Goal: Task Accomplishment & Management: Use online tool/utility

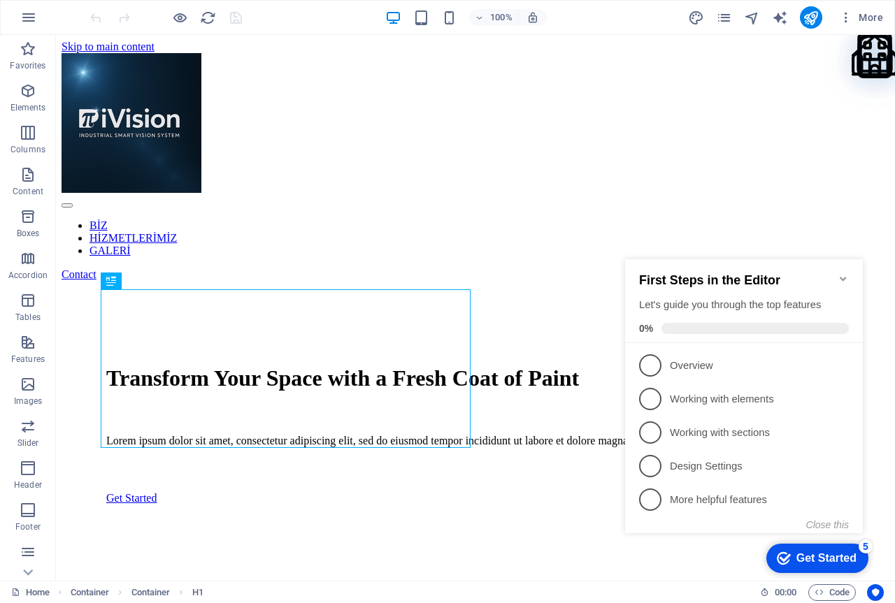
click at [796, 552] on div "Get Started" at bounding box center [826, 558] width 60 height 13
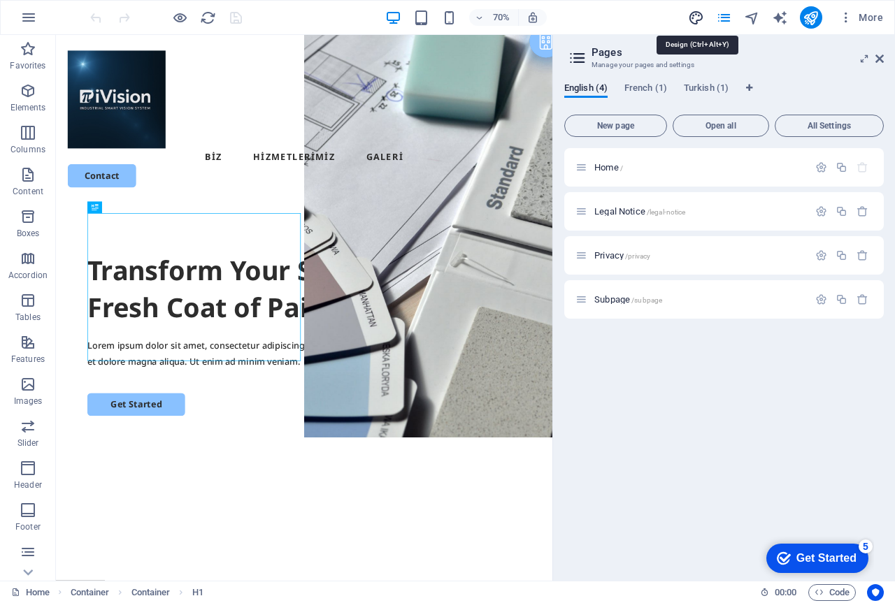
drag, startPoint x: 694, startPoint y: 17, endPoint x: 162, endPoint y: 435, distance: 676.4
select select "px"
select select "500"
select select "px"
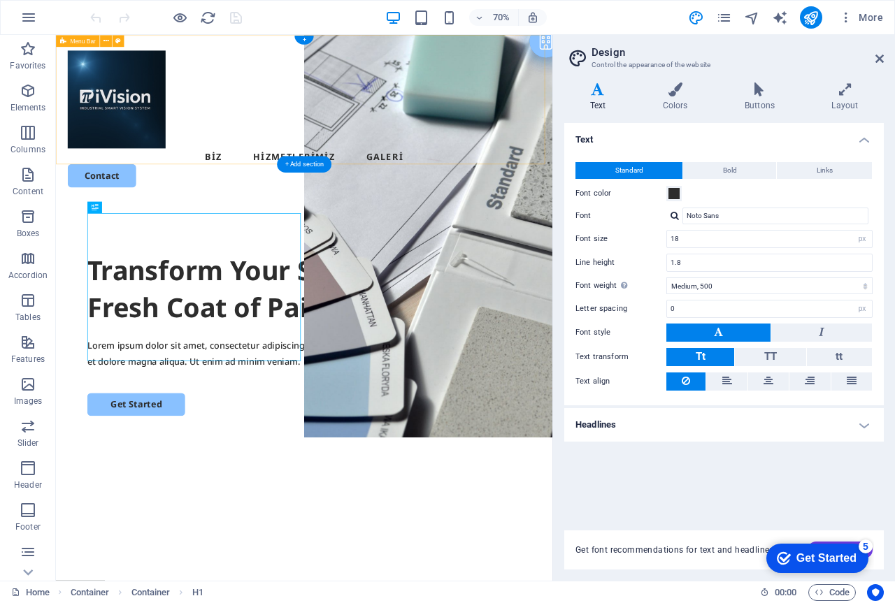
click at [642, 217] on div "BİZ HİZMETLERİMİZ GALERİ Contact" at bounding box center [410, 155] width 709 height 240
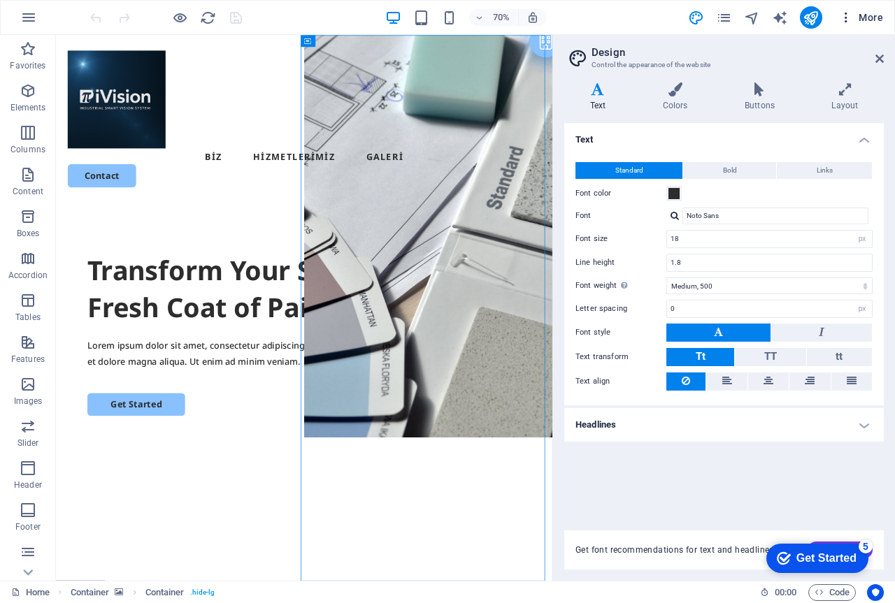
click at [0, 0] on icon "button" at bounding box center [0, 0] width 0 height 0
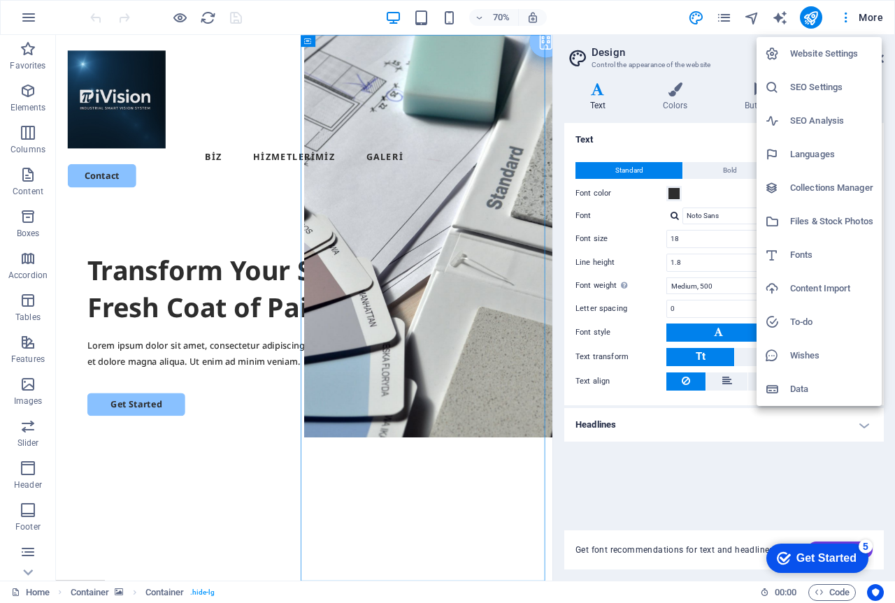
click at [827, 218] on h6 "Files & Stock Photos" at bounding box center [831, 221] width 83 height 17
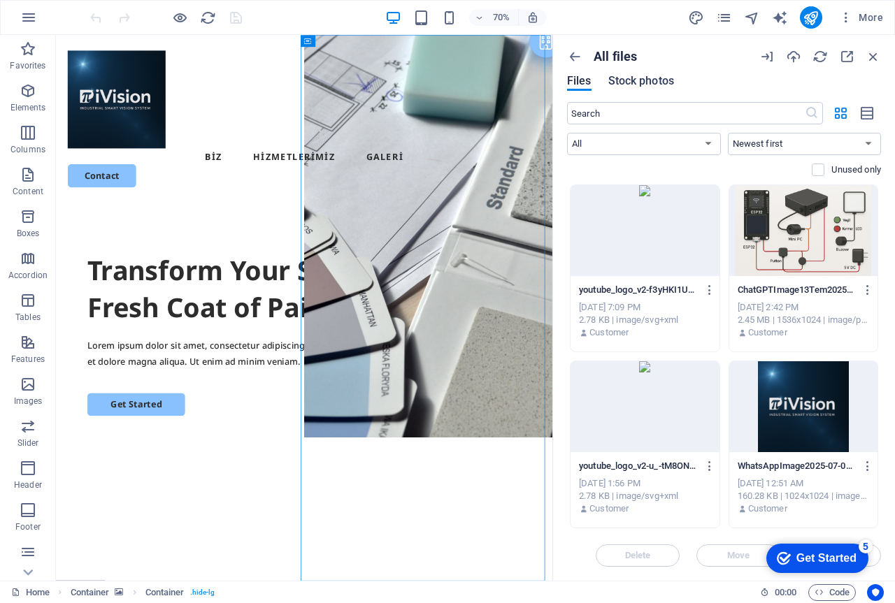
click at [642, 76] on span "Stock photos" at bounding box center [641, 81] width 66 height 17
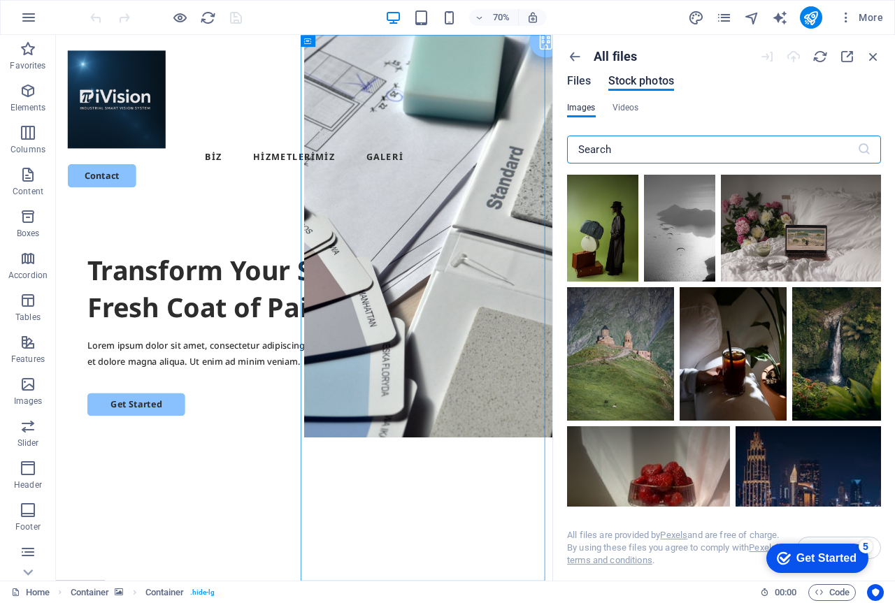
click at [584, 79] on span "Files" at bounding box center [579, 81] width 24 height 17
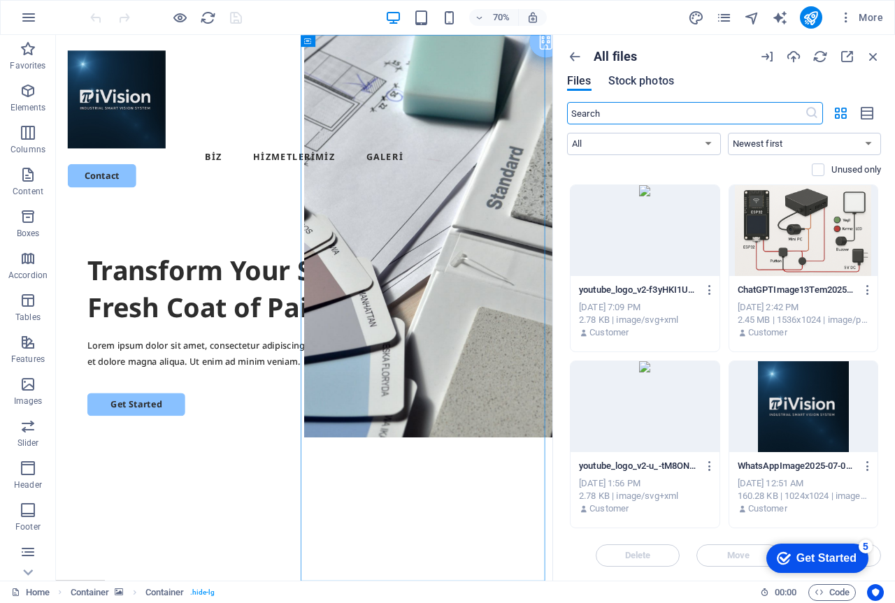
click at [623, 76] on span "Stock photos" at bounding box center [641, 81] width 66 height 17
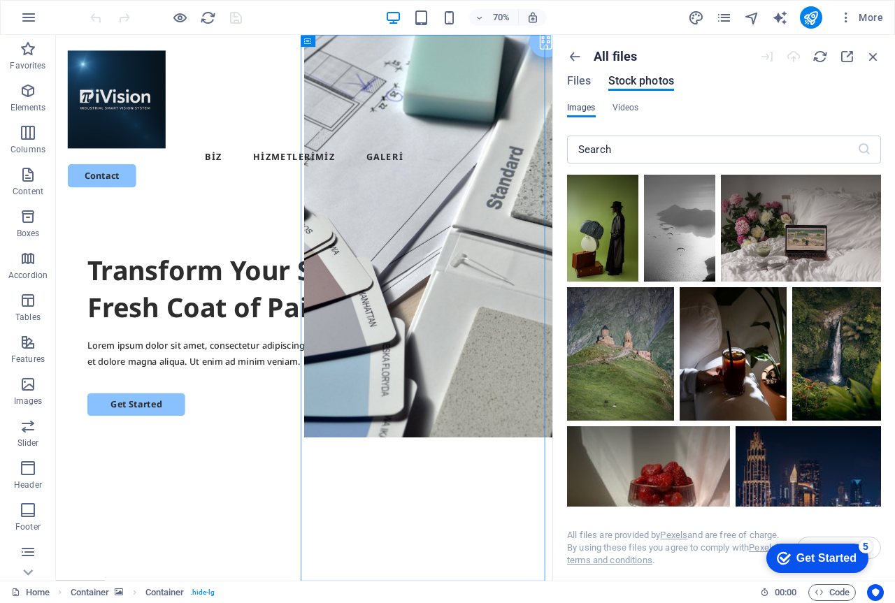
click at [580, 108] on span "Images" at bounding box center [581, 107] width 29 height 17
click at [581, 84] on span "Files" at bounding box center [579, 81] width 24 height 17
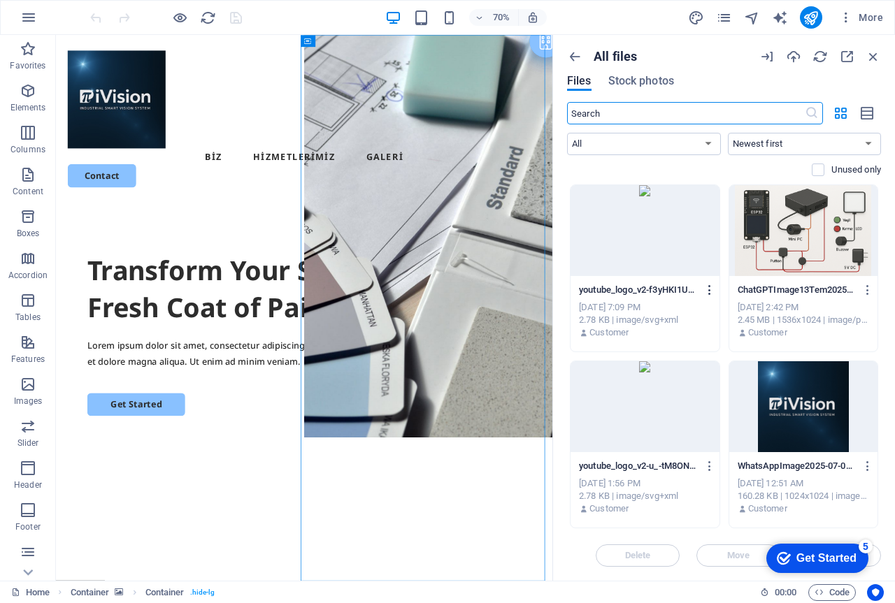
click at [708, 287] on icon "button" at bounding box center [709, 290] width 13 height 13
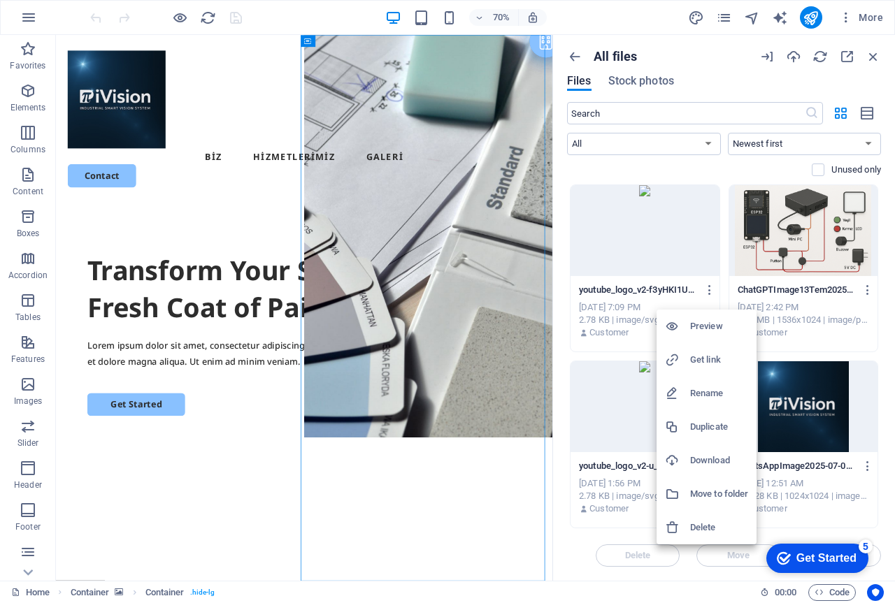
click at [712, 530] on h6 "Delete" at bounding box center [719, 527] width 58 height 17
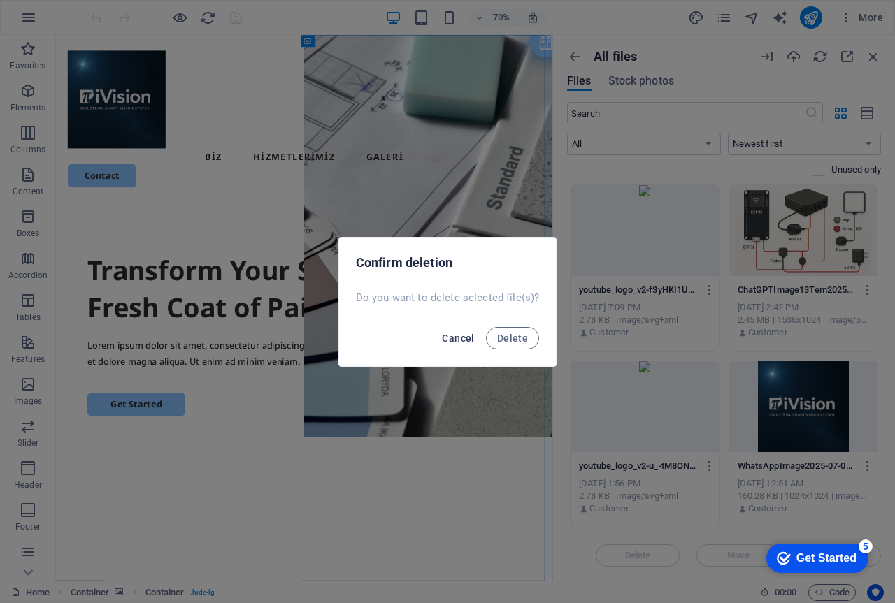
click at [456, 338] on span "Cancel" at bounding box center [458, 338] width 32 height 11
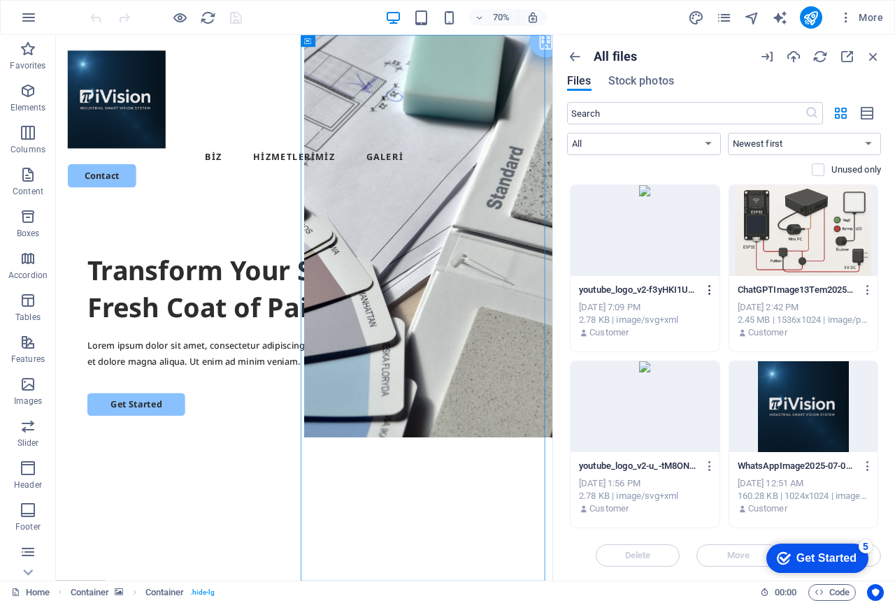
click at [708, 292] on icon "button" at bounding box center [709, 290] width 13 height 13
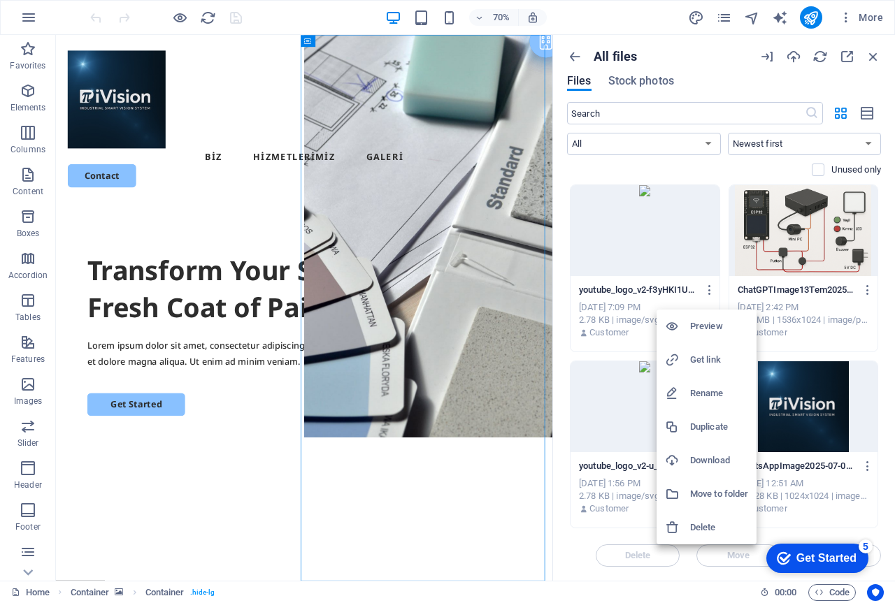
click at [707, 461] on h6 "Download" at bounding box center [719, 460] width 58 height 17
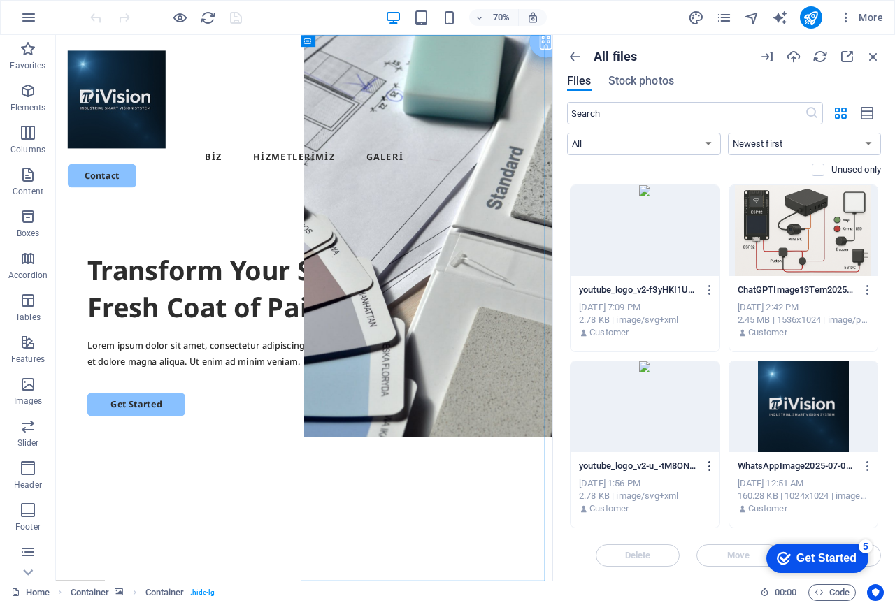
click at [708, 464] on icon "button" at bounding box center [709, 466] width 13 height 13
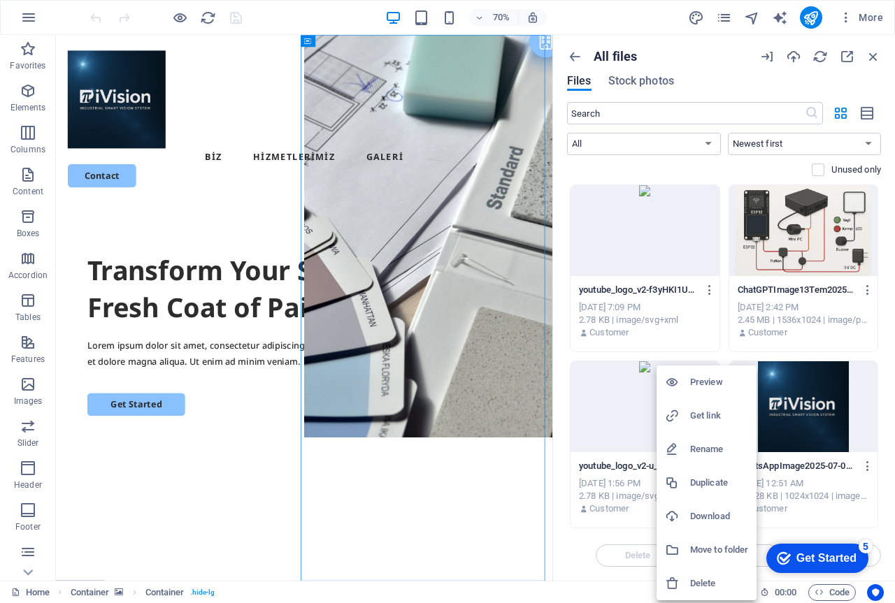
click at [705, 518] on h6 "Download" at bounding box center [719, 516] width 58 height 17
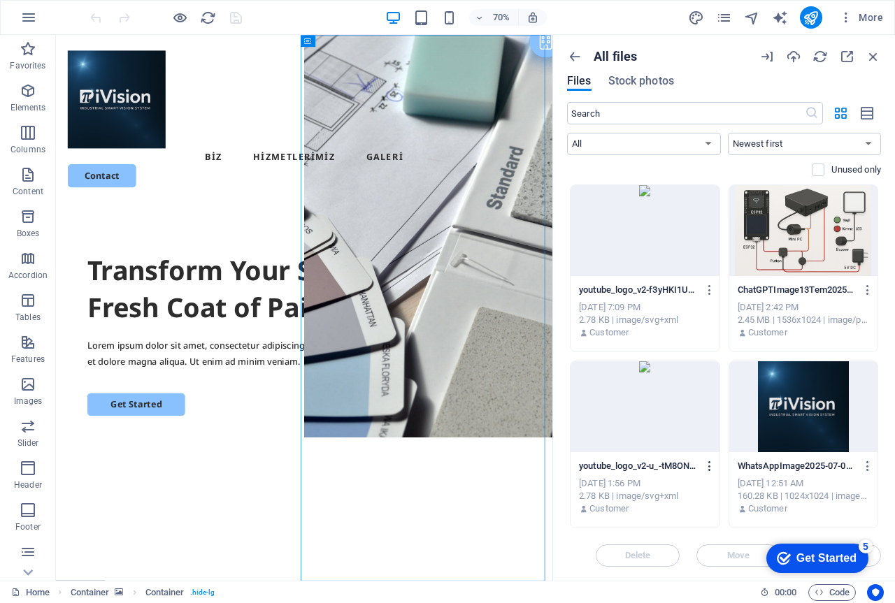
click at [709, 465] on icon "button" at bounding box center [709, 466] width 13 height 13
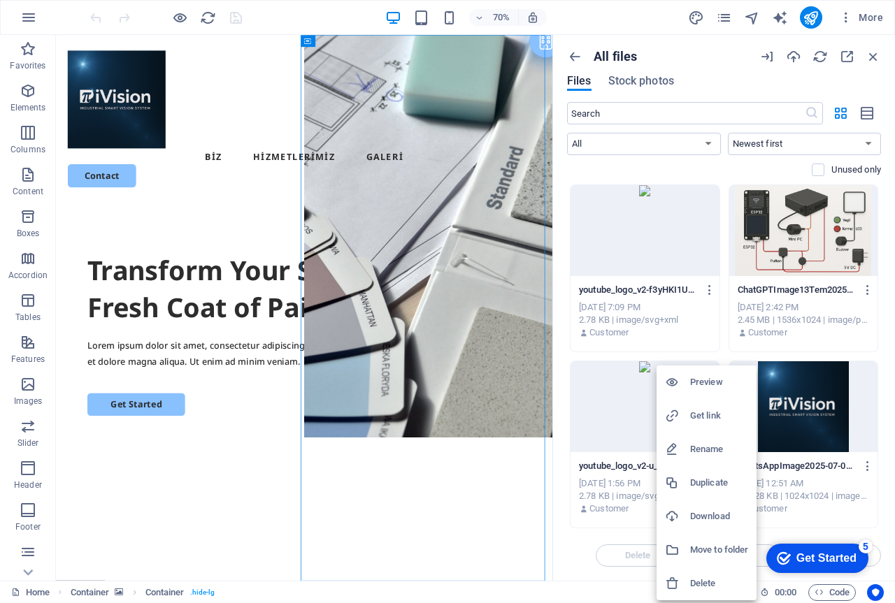
click at [717, 383] on h6 "Preview" at bounding box center [719, 382] width 58 height 17
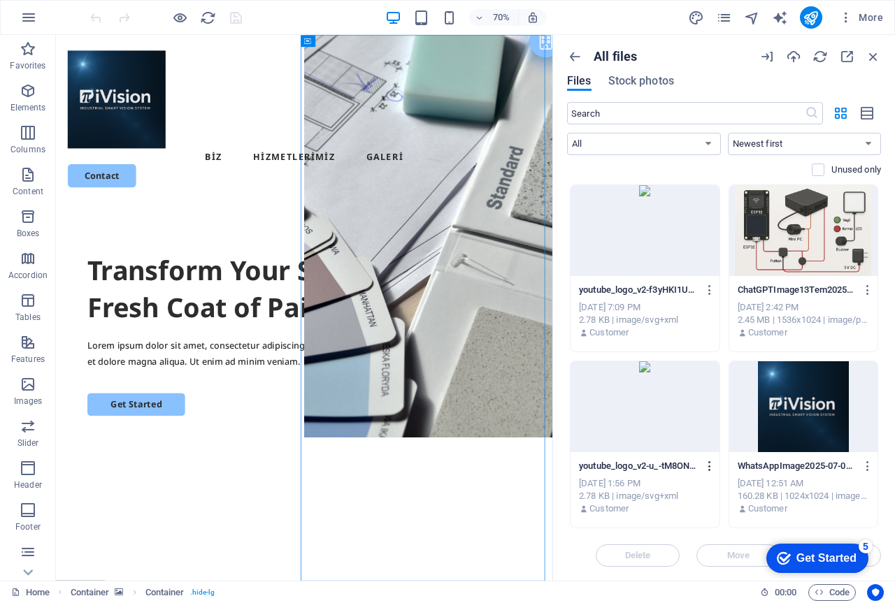
click at [707, 463] on icon "button" at bounding box center [709, 466] width 13 height 13
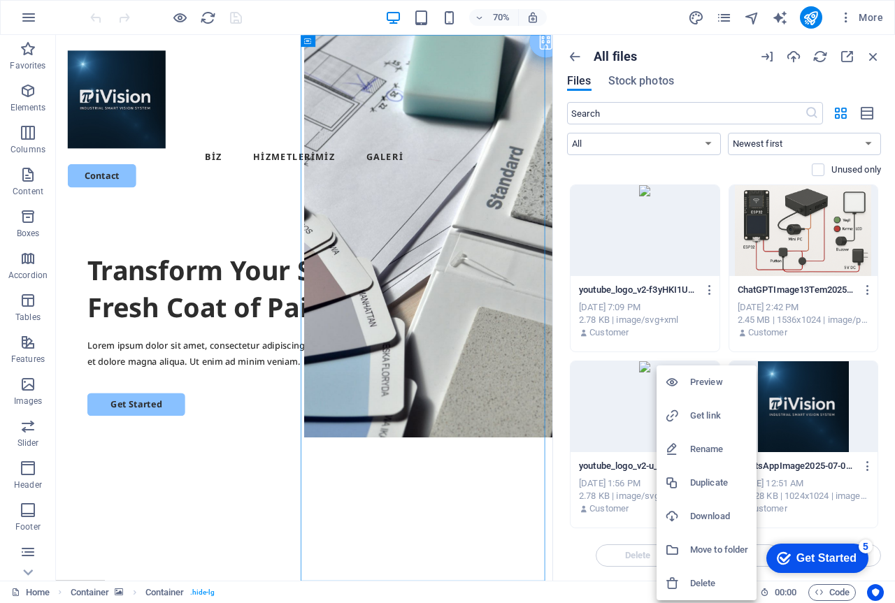
click at [702, 581] on h6 "Delete" at bounding box center [719, 583] width 58 height 17
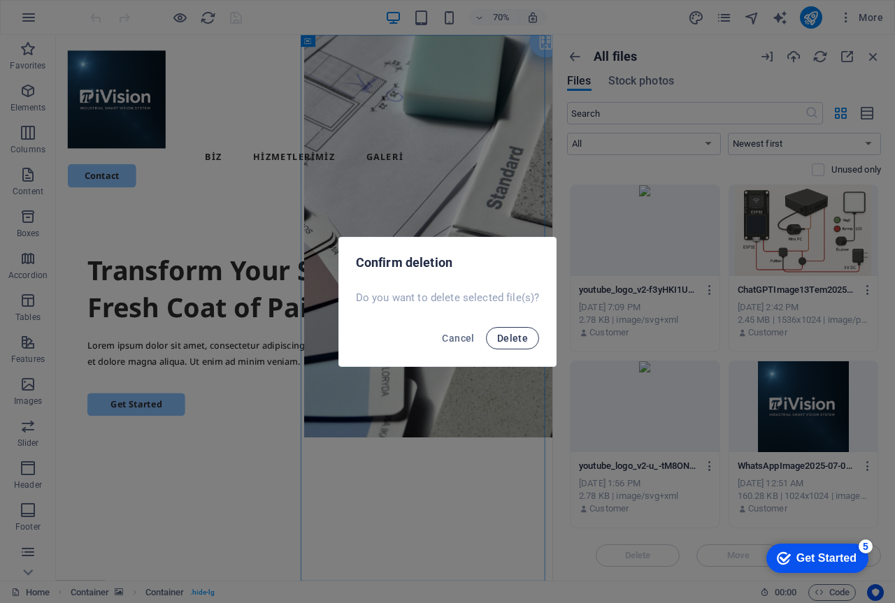
click at [521, 335] on span "Delete" at bounding box center [512, 338] width 31 height 11
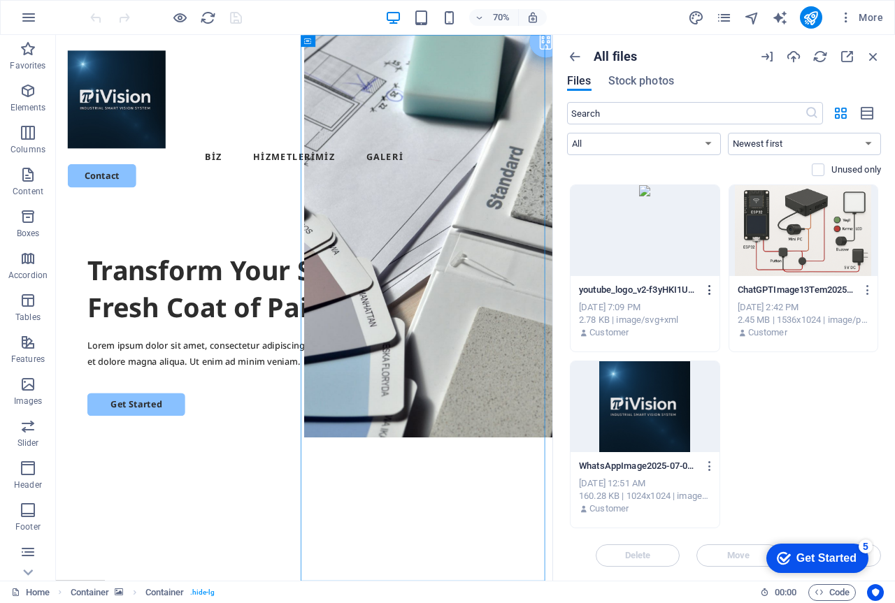
click at [707, 292] on icon "button" at bounding box center [709, 290] width 13 height 13
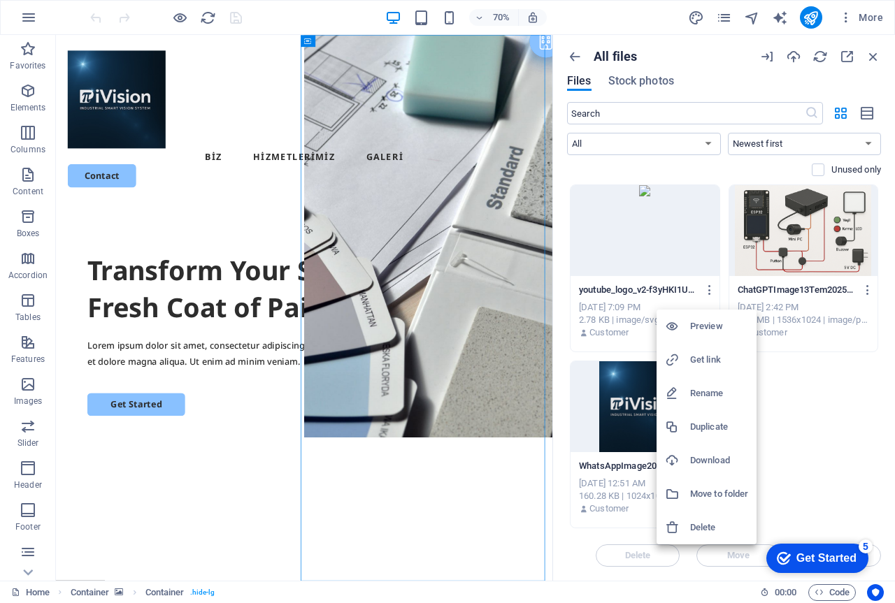
click at [697, 524] on h6 "Delete" at bounding box center [719, 527] width 58 height 17
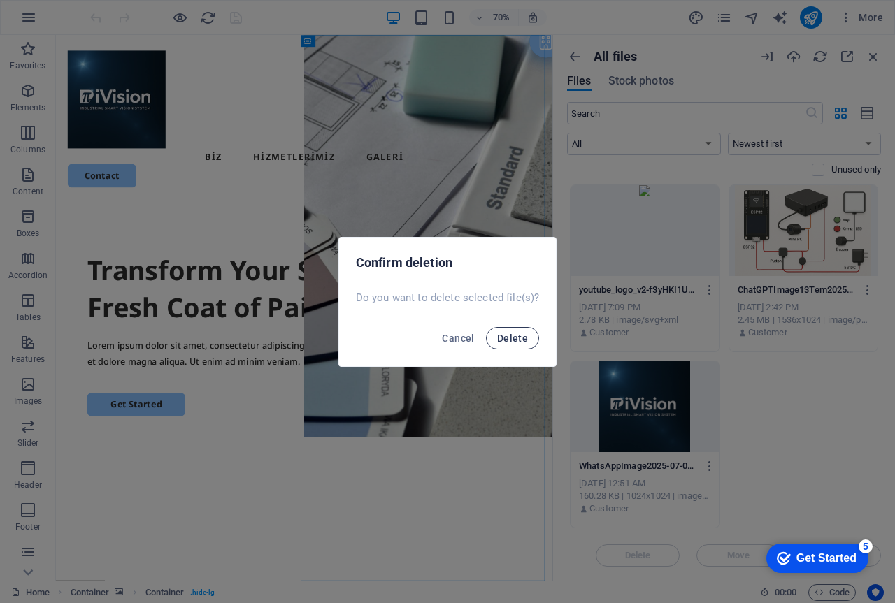
click at [518, 334] on span "Delete" at bounding box center [512, 338] width 31 height 11
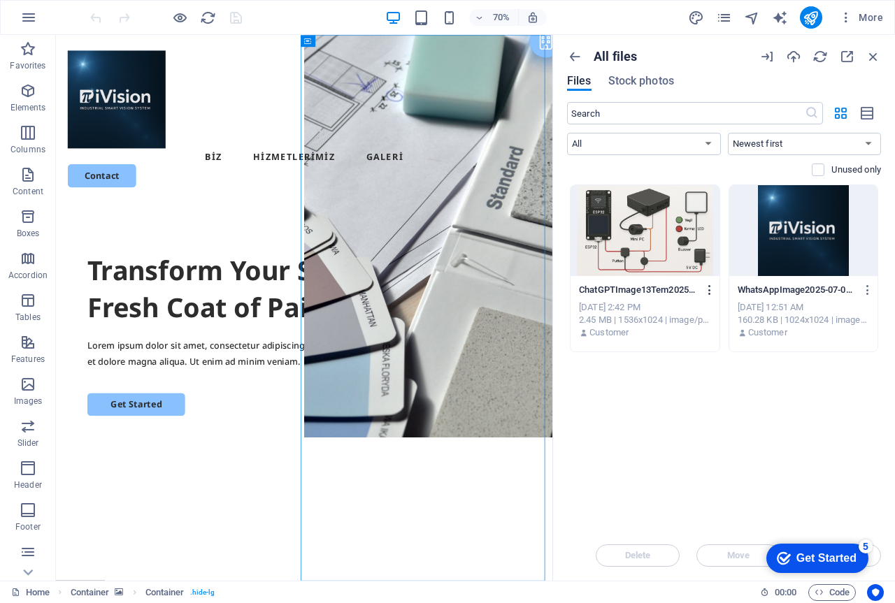
click at [709, 287] on icon "button" at bounding box center [709, 290] width 13 height 13
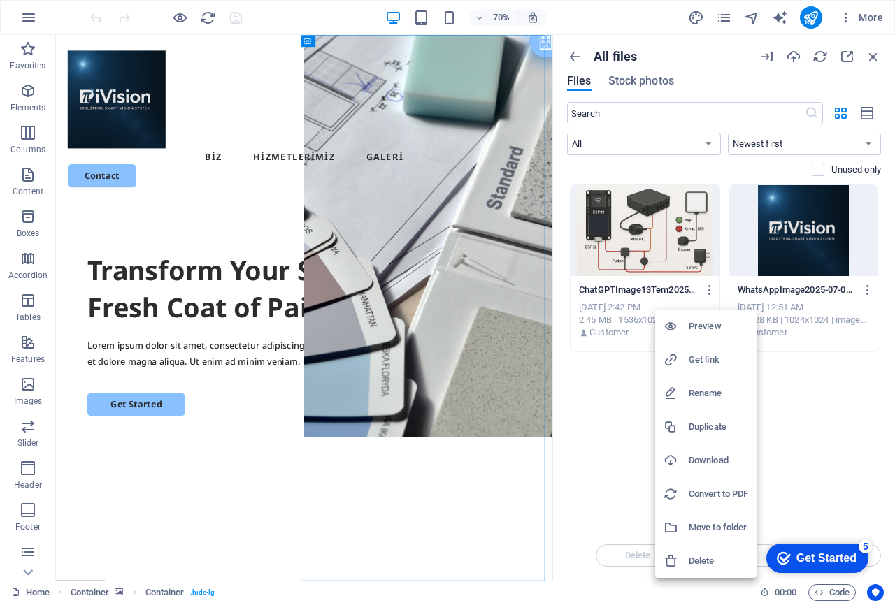
click at [707, 559] on h6 "Delete" at bounding box center [717, 561] width 59 height 17
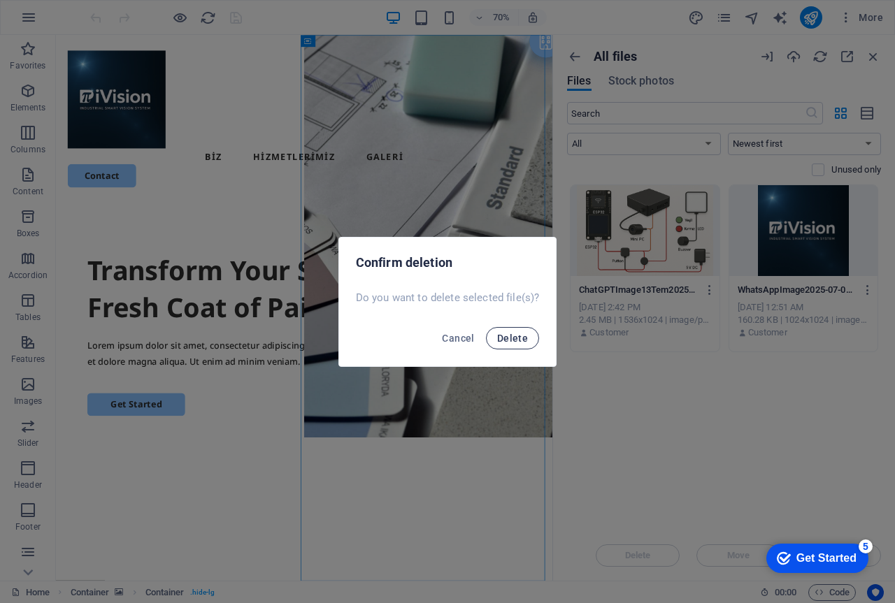
click at [521, 335] on span "Delete" at bounding box center [512, 338] width 31 height 11
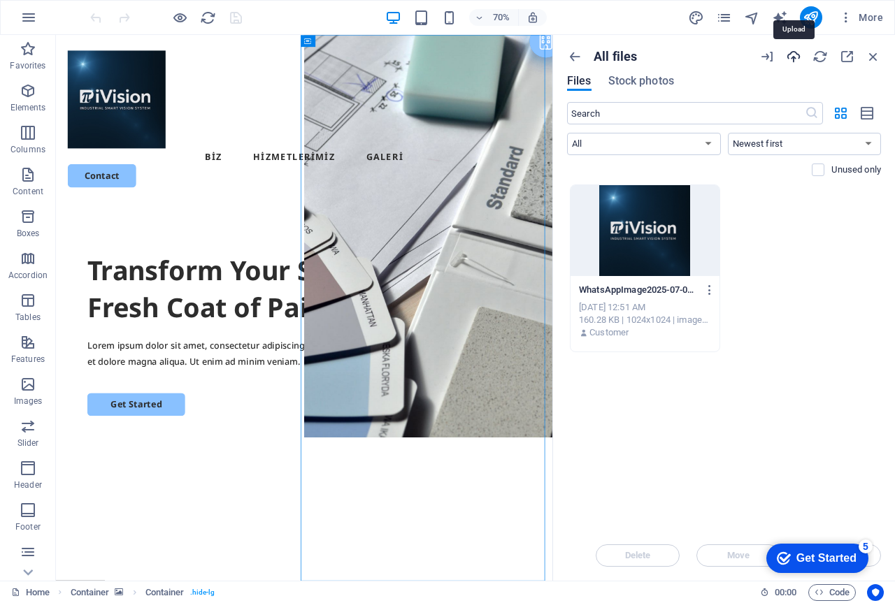
click at [793, 57] on icon "button" at bounding box center [793, 56] width 15 height 15
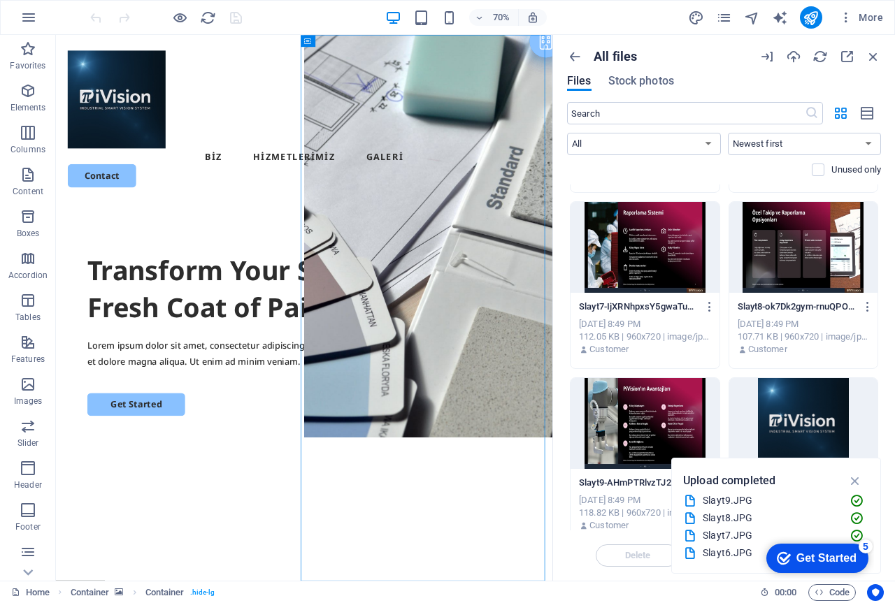
scroll to position [2287, 0]
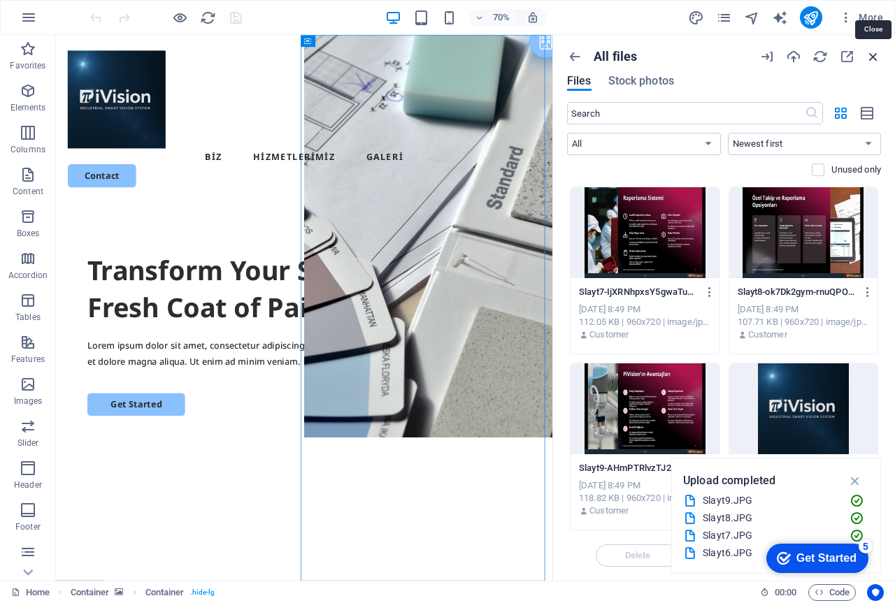
click at [874, 56] on icon "button" at bounding box center [872, 56] width 15 height 15
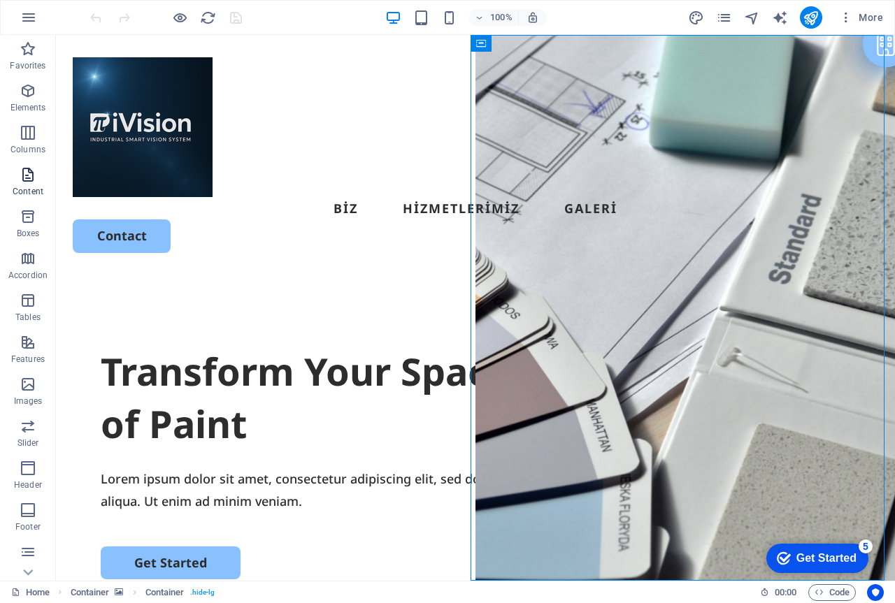
click at [25, 175] on icon "button" at bounding box center [28, 174] width 17 height 17
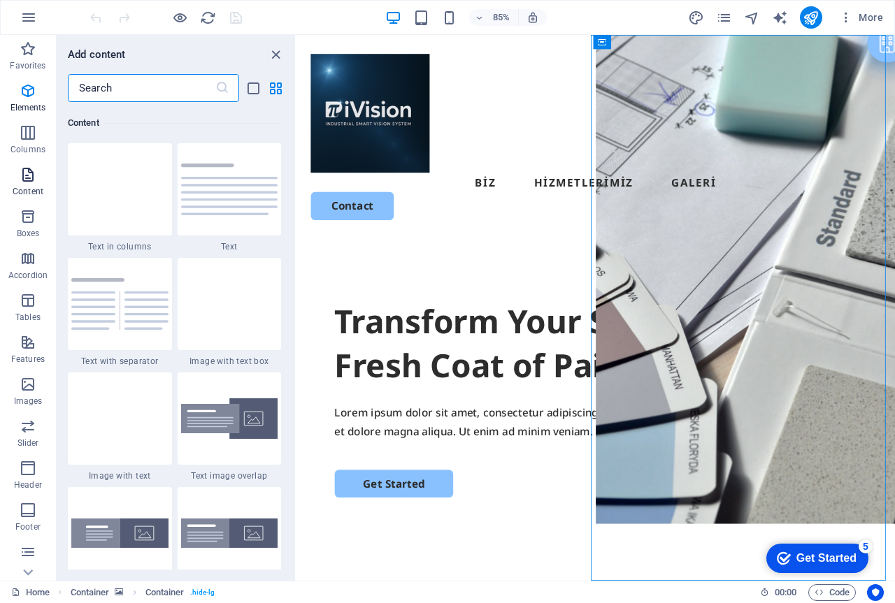
scroll to position [2445, 0]
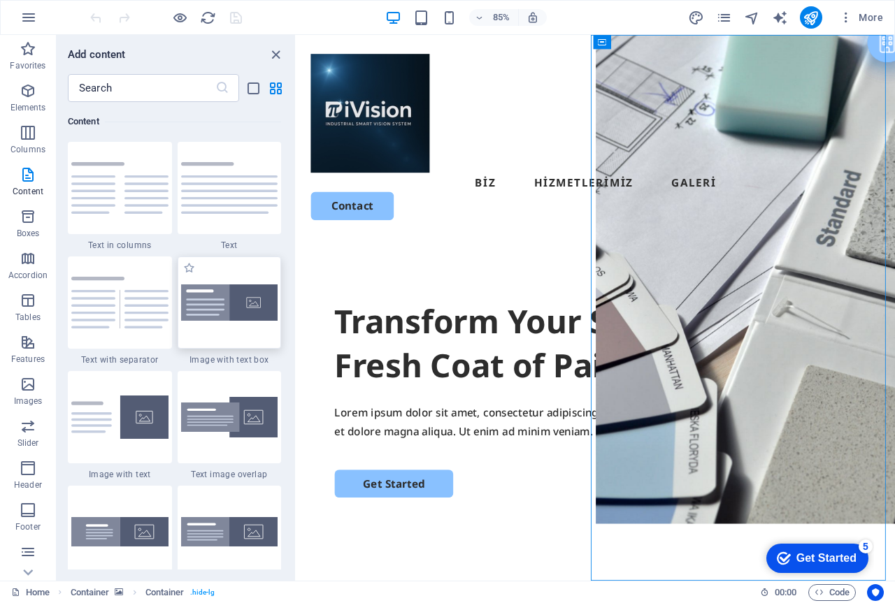
click at [210, 304] on img at bounding box center [229, 302] width 97 height 37
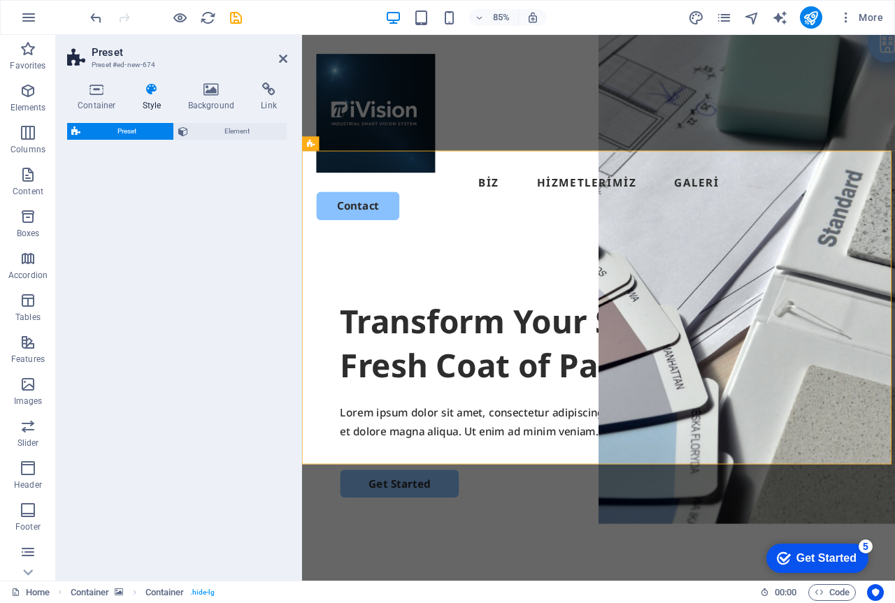
select select "rem"
select select "px"
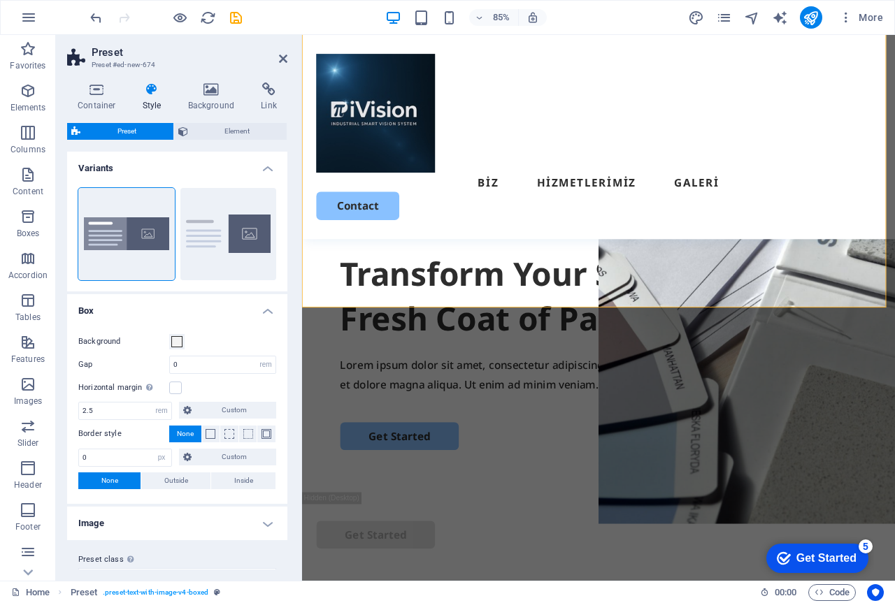
scroll to position [653, 0]
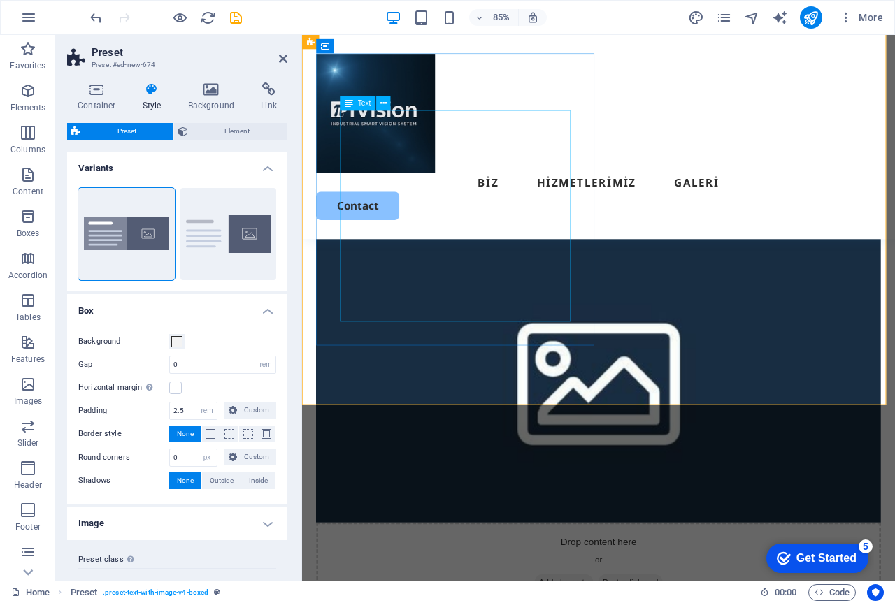
click at [431, 237] on div "Lorem ipsum dolor sit amet, consectetuer adipiscing elit. Aenean commodo ligula…" at bounding box center [651, 180] width 608 height 113
click at [415, 237] on div "Lorem ipsum dolor sit amet, consectetuer adipiscing elit. Aenean commodo ligula…" at bounding box center [651, 180] width 608 height 113
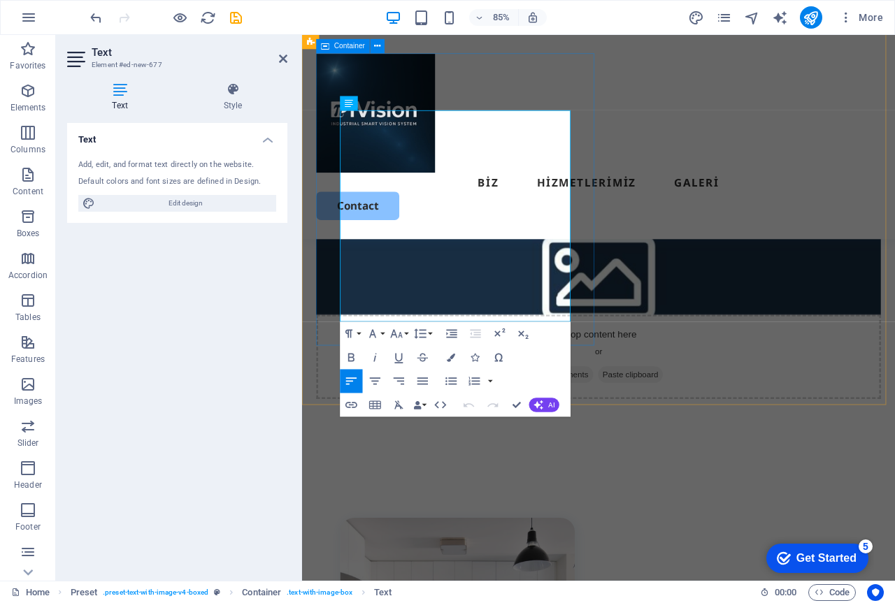
drag, startPoint x: 346, startPoint y: 222, endPoint x: 852, endPoint y: 367, distance: 526.3
click at [593, 265] on div "New headline Lorem ipsum dolor sit amet, consectetuer adipiscing elit. Aenean c…" at bounding box center [651, 161] width 664 height 208
click at [748, 321] on div "Drop content here or Add elements Paste clipboard" at bounding box center [651, 364] width 664 height 198
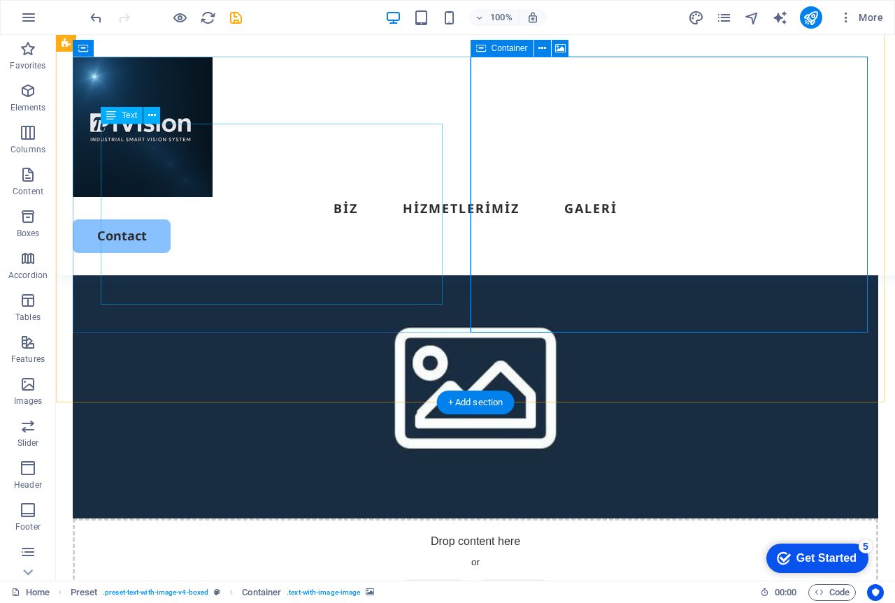
click at [118, 215] on div "Lorem ipsum dolor sit amet, consectetuer adipiscing elit. Aenean commodo ligula…" at bounding box center [475, 169] width 749 height 91
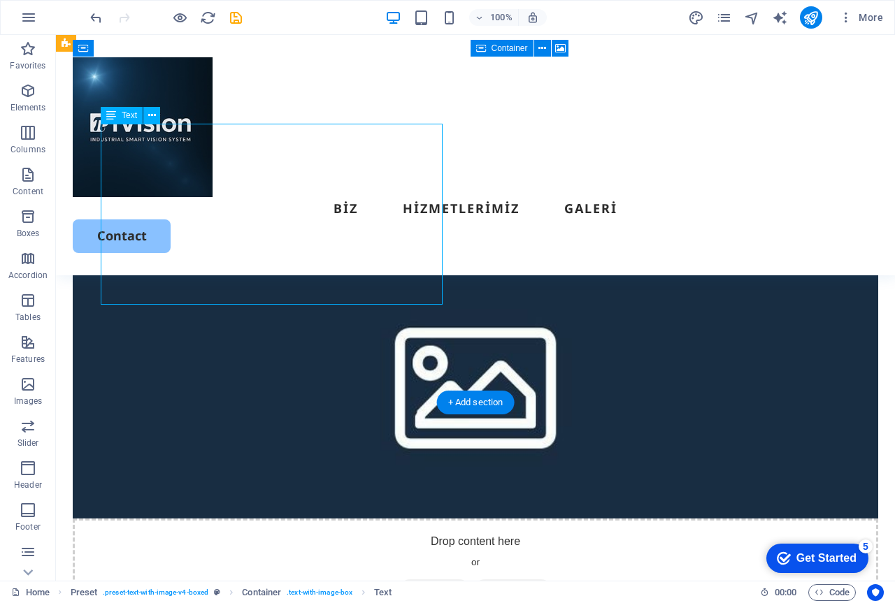
drag, startPoint x: 312, startPoint y: 303, endPoint x: 107, endPoint y: 238, distance: 215.0
click at [107, 215] on div "Lorem ipsum dolor sit amet, consectetuer adipiscing elit. Aenean commodo ligula…" at bounding box center [475, 169] width 749 height 91
click at [106, 215] on div "Lorem ipsum dolor sit amet, consectetuer adipiscing elit. Aenean commodo ligula…" at bounding box center [475, 169] width 749 height 91
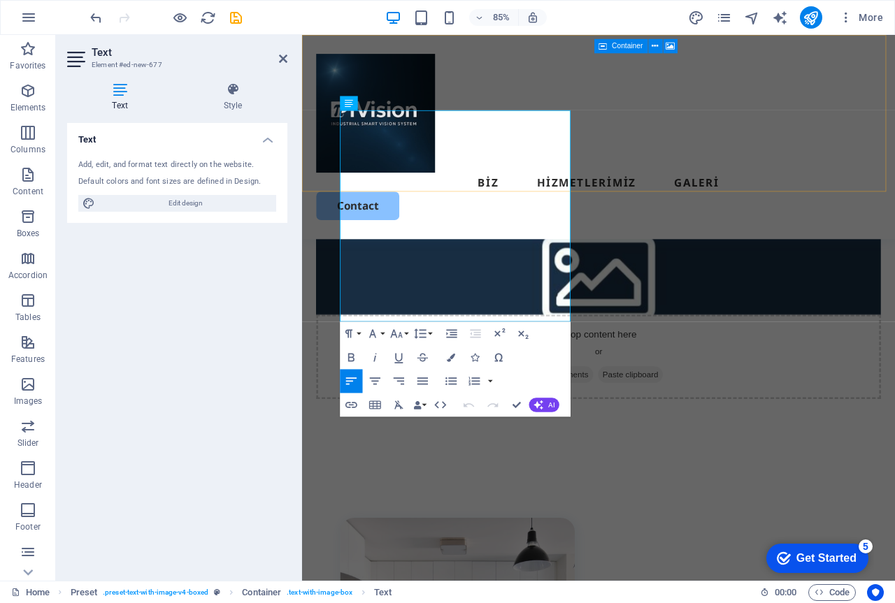
drag, startPoint x: 433, startPoint y: 362, endPoint x: 335, endPoint y: 213, distance: 178.5
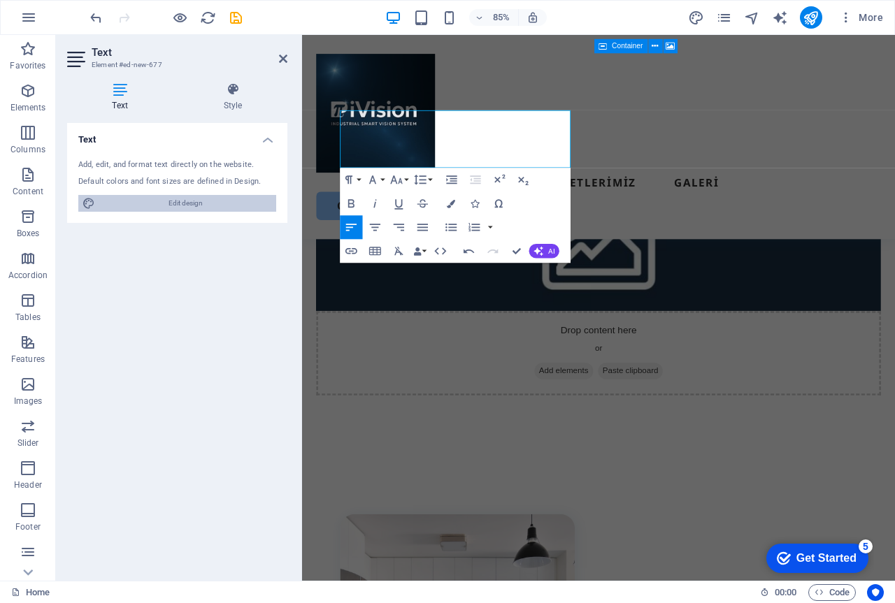
click at [151, 211] on span "Edit design" at bounding box center [185, 203] width 173 height 17
select select "px"
select select "500"
select select "px"
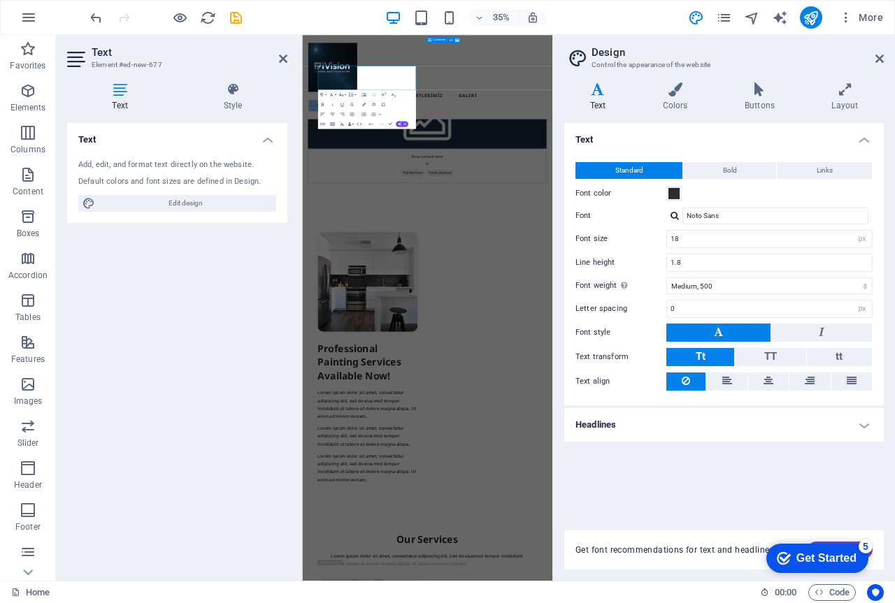
click at [370, 106] on button "Icons" at bounding box center [372, 104] width 9 height 10
click at [879, 56] on icon at bounding box center [879, 58] width 8 height 11
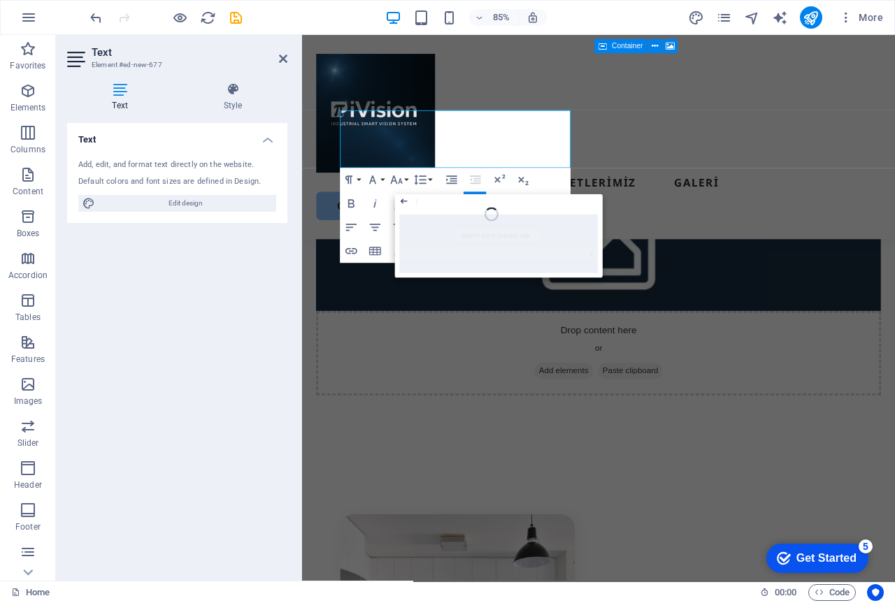
click at [405, 201] on icon "button" at bounding box center [403, 201] width 7 height 5
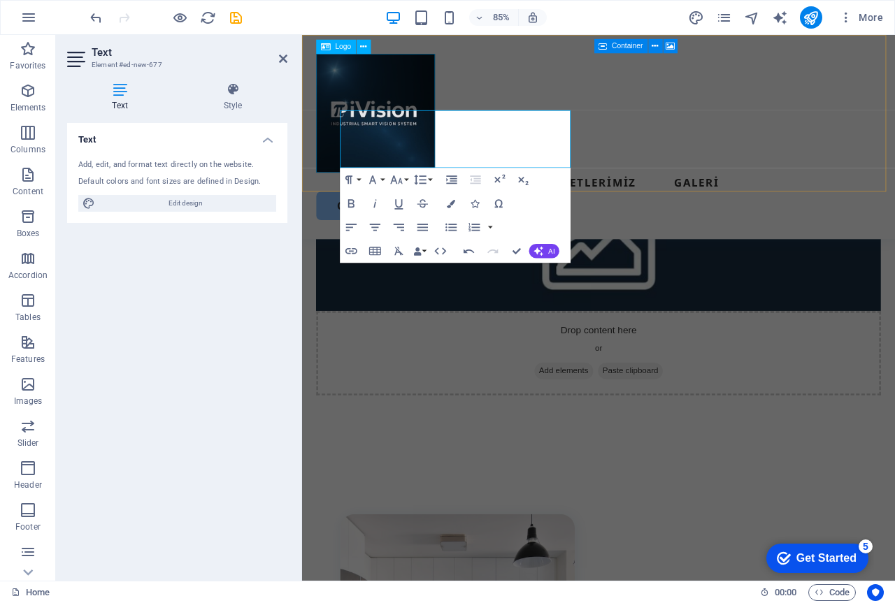
click at [456, 157] on div at bounding box center [651, 127] width 664 height 140
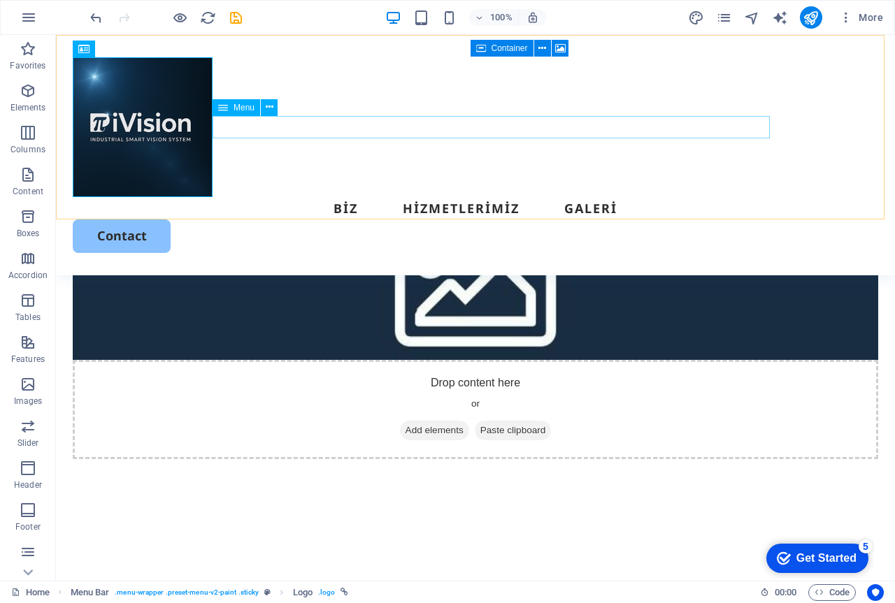
click at [466, 197] on nav "BİZ HİZMETLERİMİZ GALERİ" at bounding box center [475, 208] width 805 height 22
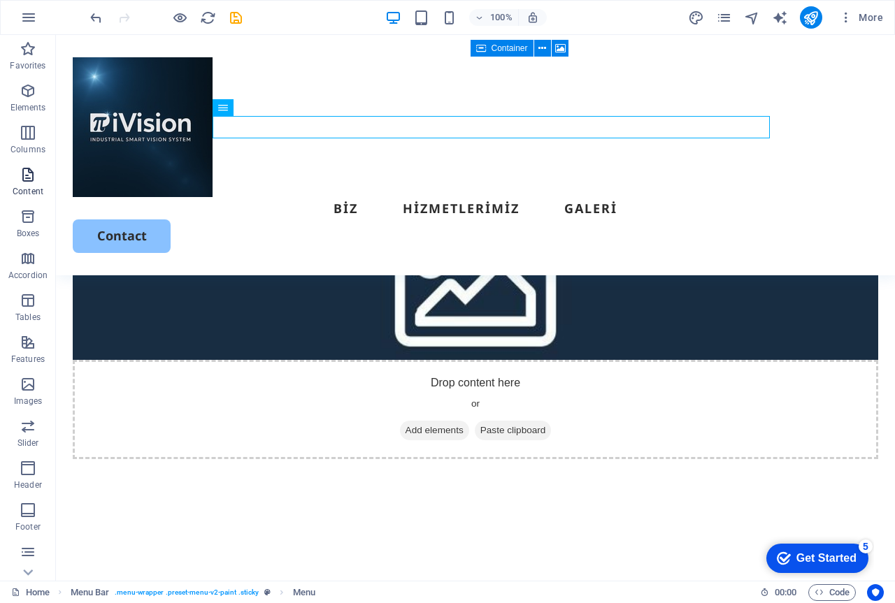
click at [31, 172] on icon "button" at bounding box center [28, 174] width 17 height 17
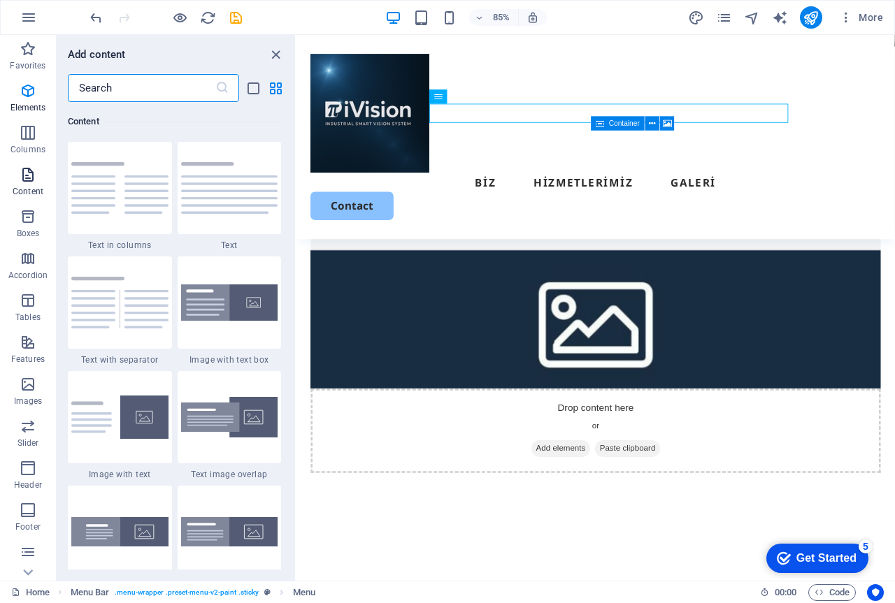
scroll to position [2445, 0]
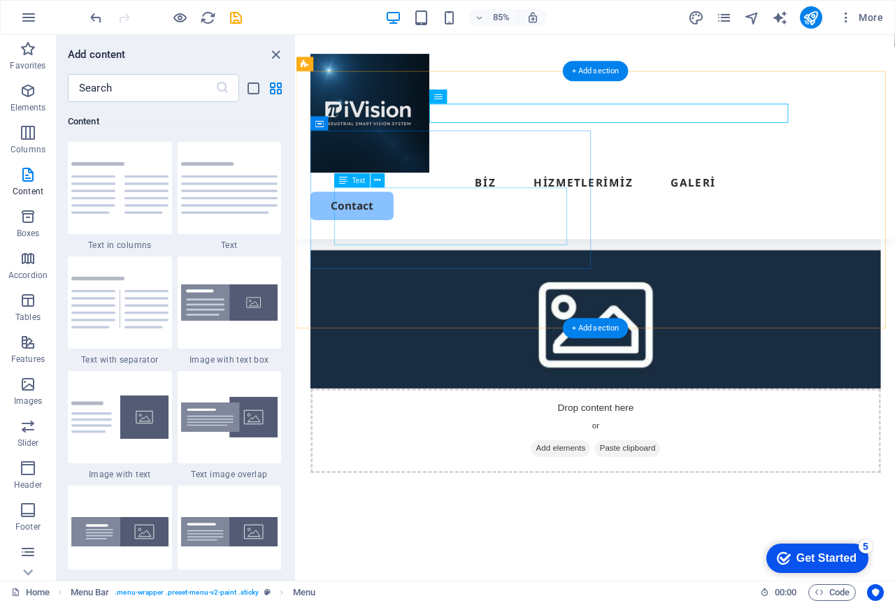
click at [541, 260] on div "Lorem ipsum dolor sit amet, consectetuer adipiscing elit. Aenean commodo ligula…" at bounding box center [648, 237] width 614 height 45
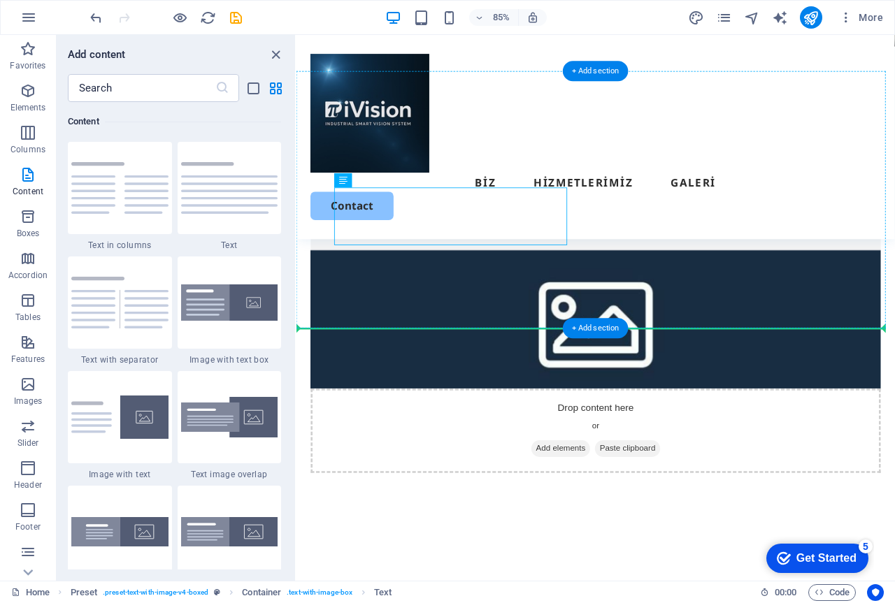
drag, startPoint x: 345, startPoint y: 223, endPoint x: 547, endPoint y: 269, distance: 207.9
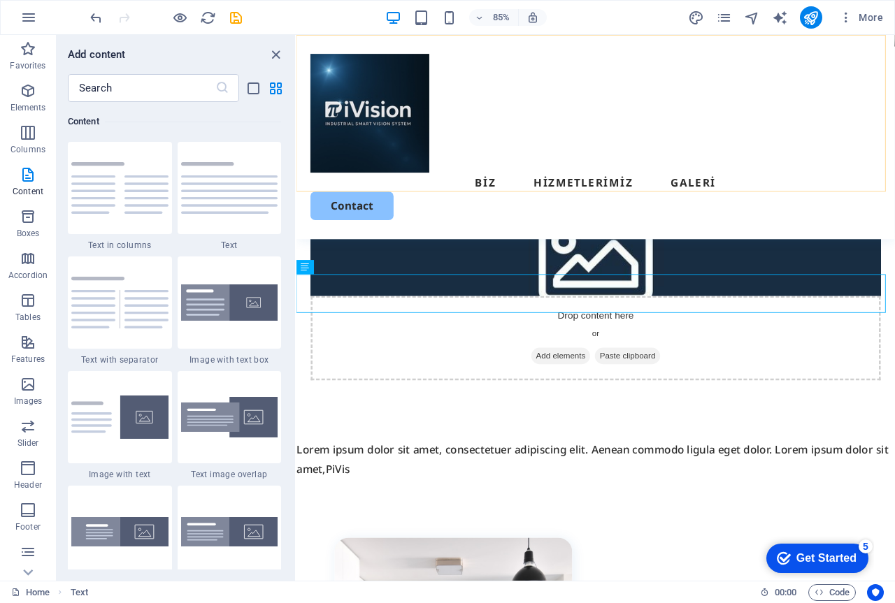
drag, startPoint x: 891, startPoint y: 309, endPoint x: 451, endPoint y: 210, distance: 450.7
drag, startPoint x: 612, startPoint y: 301, endPoint x: 337, endPoint y: 212, distance: 288.6
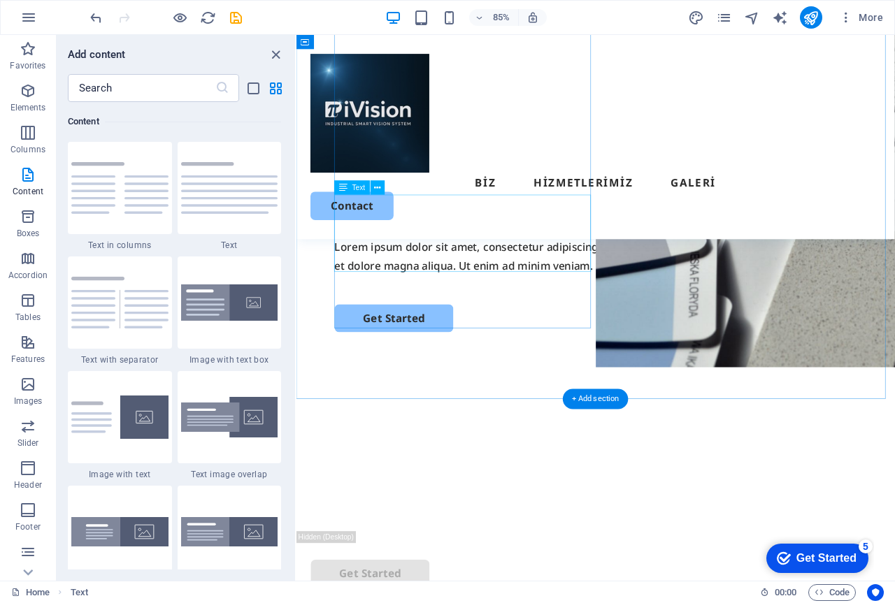
scroll to position [0, 0]
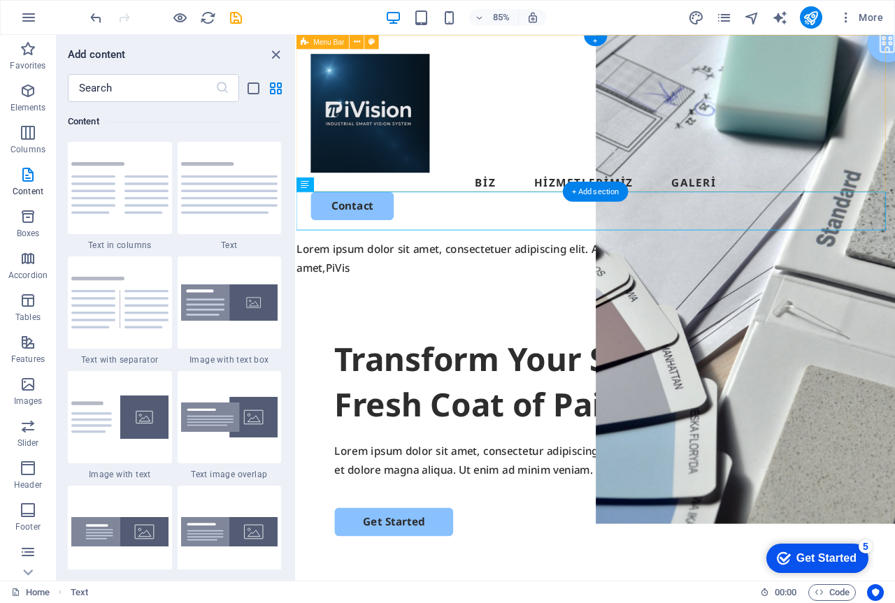
click at [812, 173] on div "BİZ HİZMETLERİMİZ GALERİ Contact" at bounding box center [648, 155] width 704 height 240
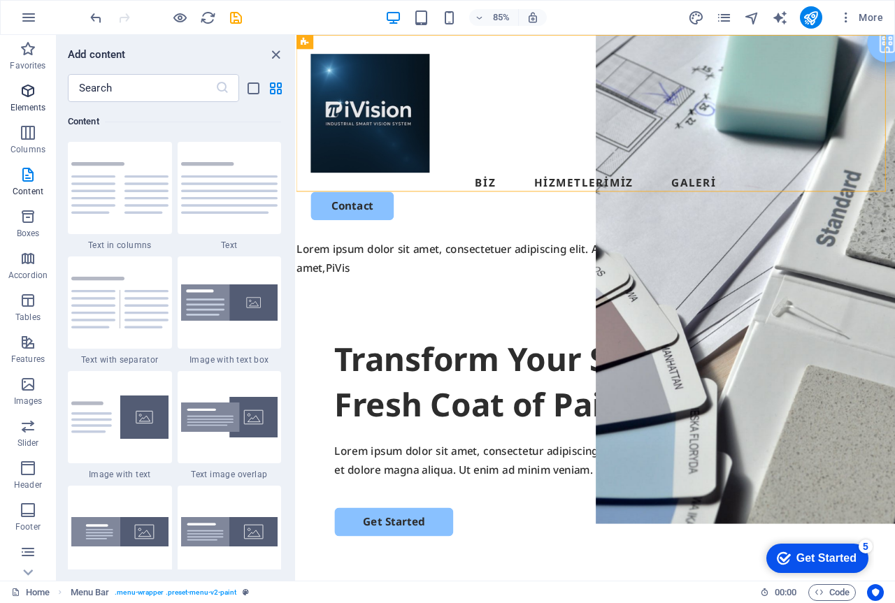
click at [29, 87] on icon "button" at bounding box center [28, 90] width 17 height 17
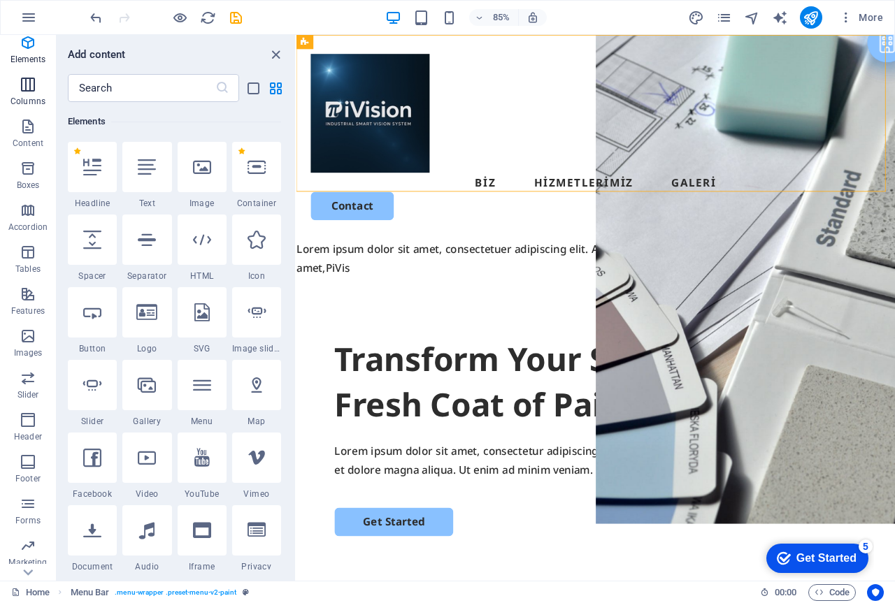
scroll to position [70, 0]
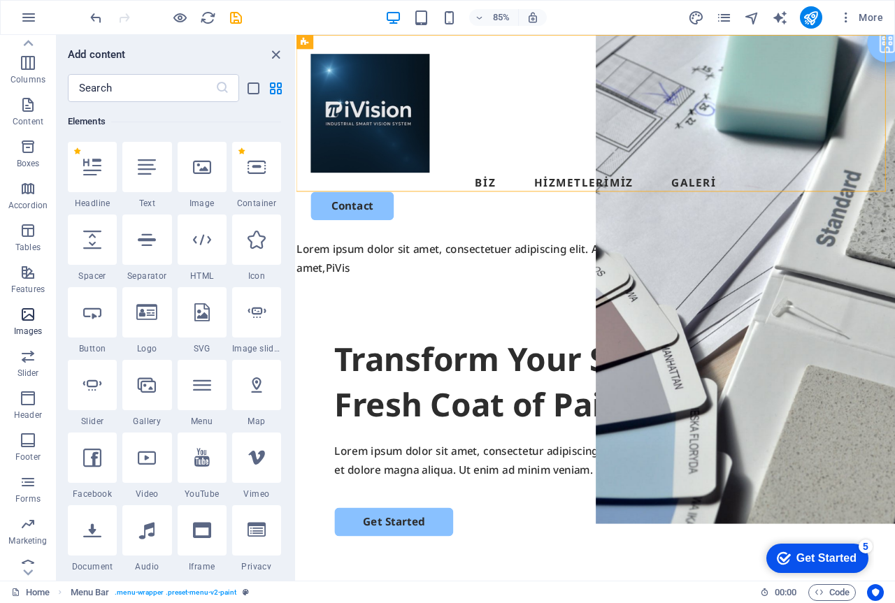
click at [32, 321] on icon "button" at bounding box center [28, 314] width 17 height 17
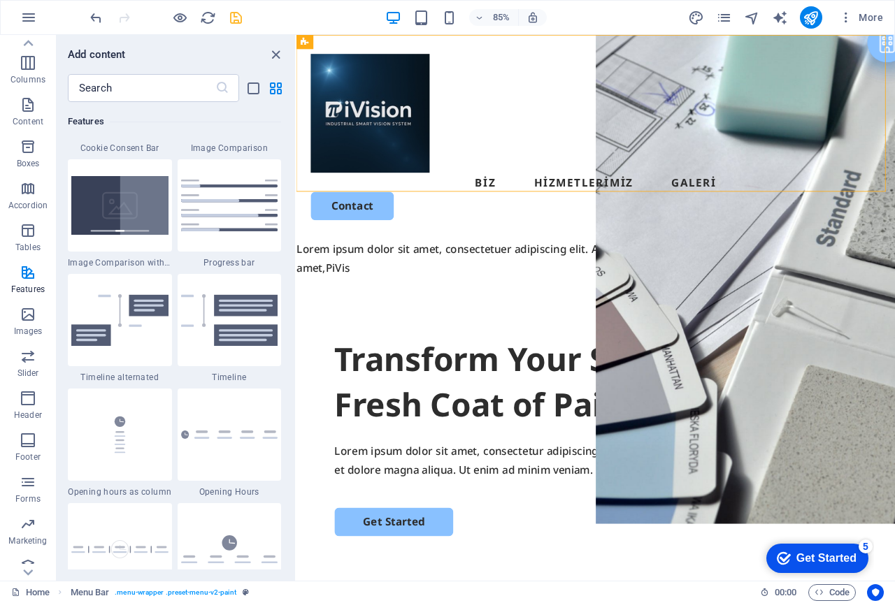
scroll to position [5759, 0]
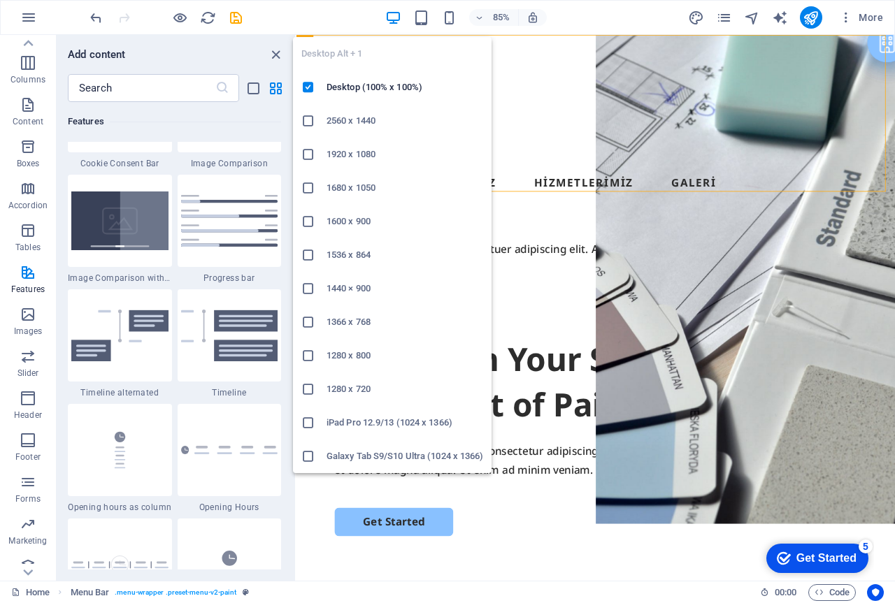
click at [0, 0] on icon "button" at bounding box center [0, 0] width 0 height 0
click at [310, 156] on icon at bounding box center [308, 154] width 14 height 14
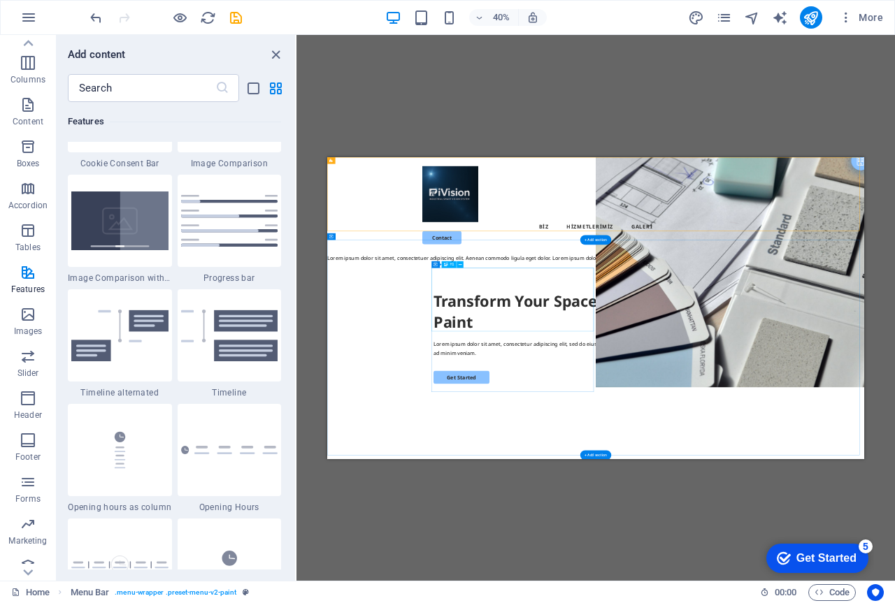
drag, startPoint x: 772, startPoint y: 472, endPoint x: 542, endPoint y: 356, distance: 257.8
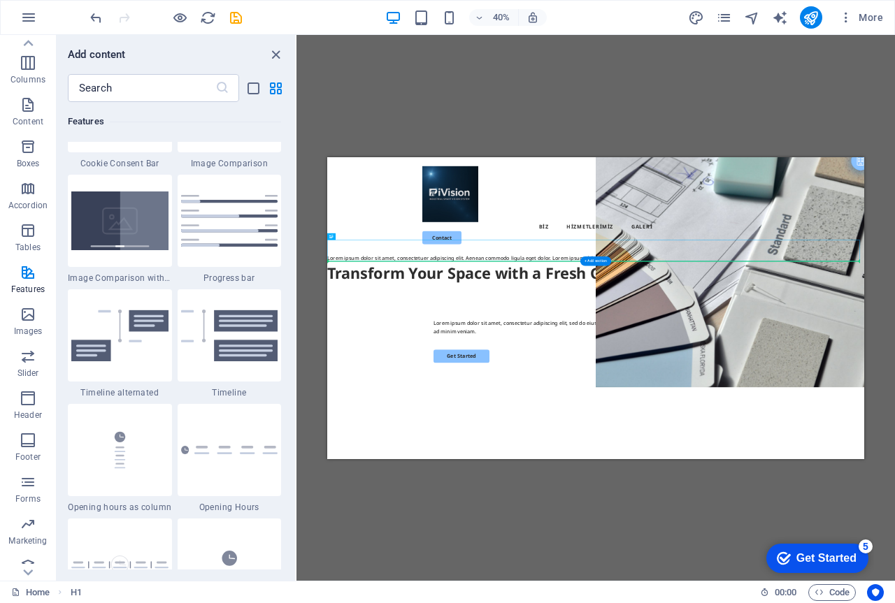
drag, startPoint x: 891, startPoint y: 395, endPoint x: 893, endPoint y: 438, distance: 43.4
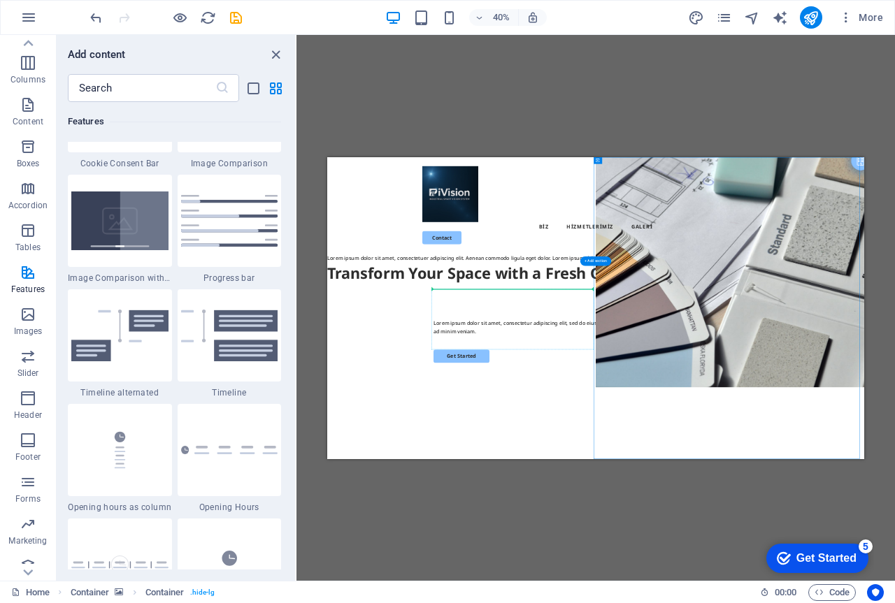
drag, startPoint x: 1655, startPoint y: 386, endPoint x: 954, endPoint y: 461, distance: 705.0
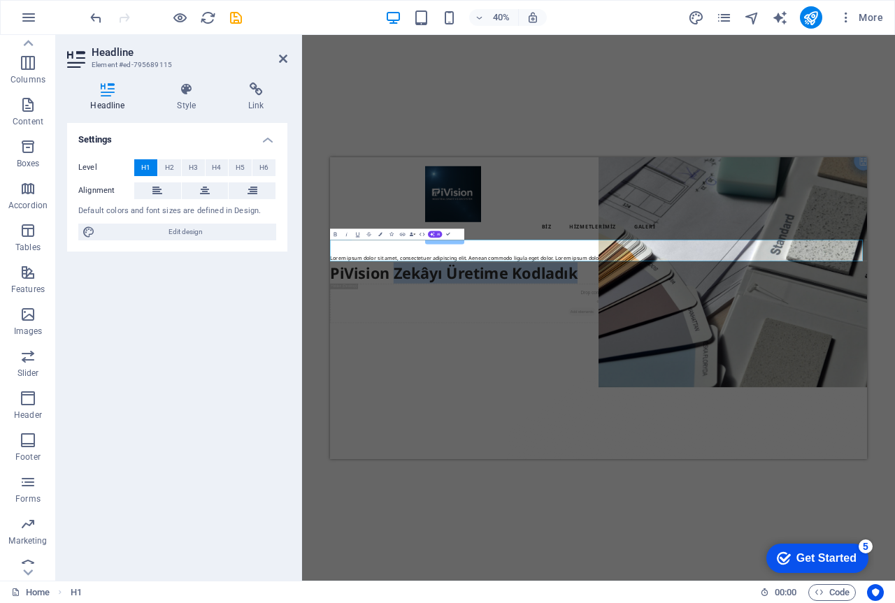
drag, startPoint x: 952, startPoint y: 396, endPoint x: 491, endPoint y: 367, distance: 462.2
click at [165, 169] on span "H2" at bounding box center [169, 167] width 9 height 17
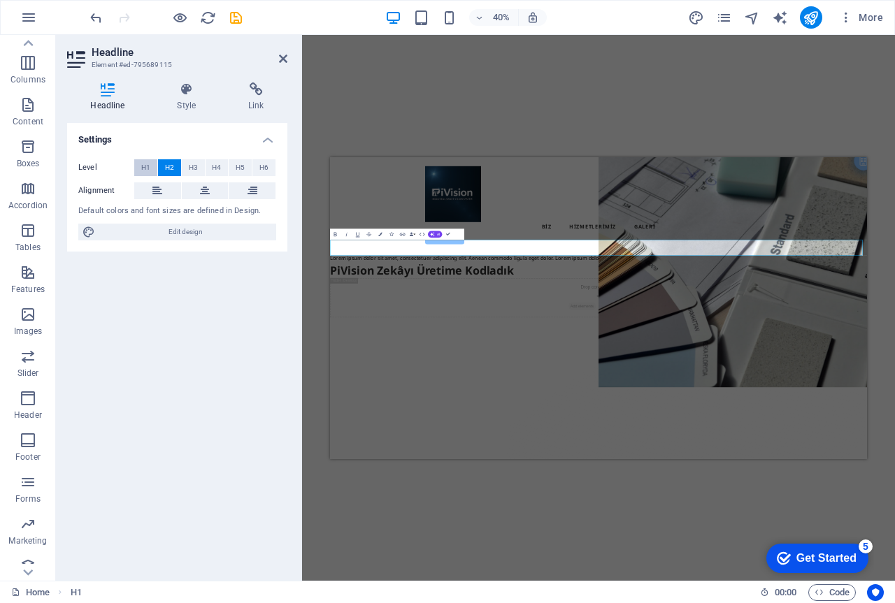
click at [147, 166] on span "H1" at bounding box center [145, 167] width 9 height 17
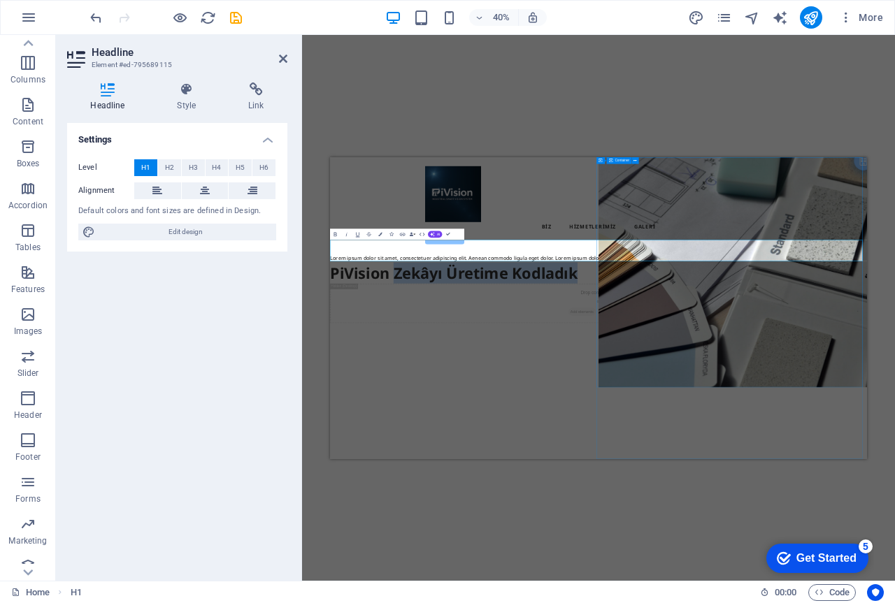
drag, startPoint x: 489, startPoint y: 388, endPoint x: 1029, endPoint y: 395, distance: 540.3
drag, startPoint x: 521, startPoint y: 240, endPoint x: 186, endPoint y: 94, distance: 365.0
click at [186, 94] on icon at bounding box center [187, 89] width 66 height 14
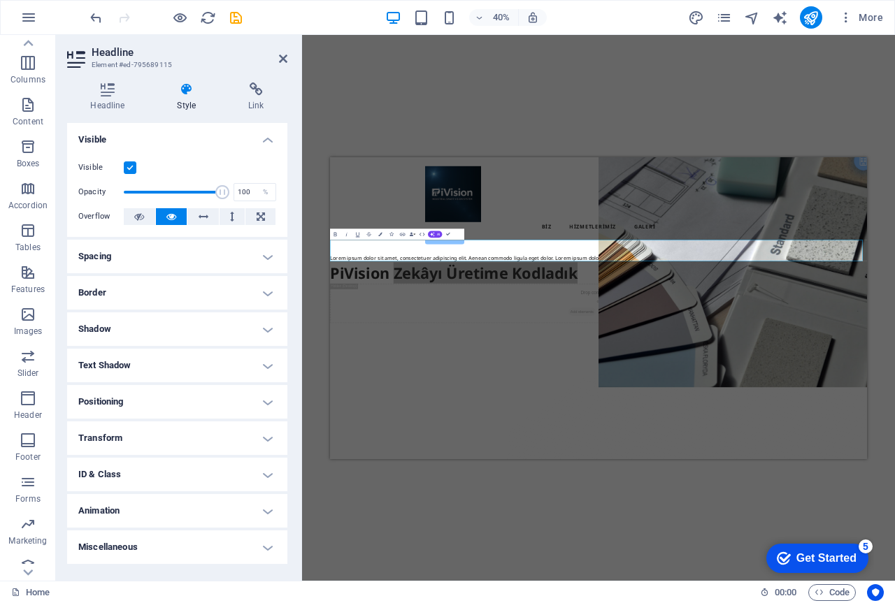
click at [155, 256] on h4 "Spacing" at bounding box center [177, 257] width 220 height 34
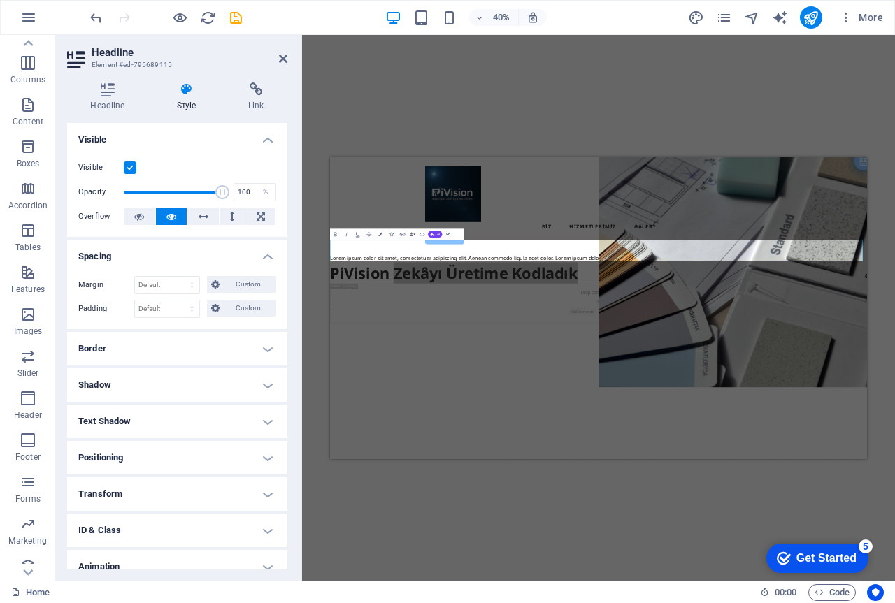
click at [139, 344] on h4 "Border" at bounding box center [177, 349] width 220 height 34
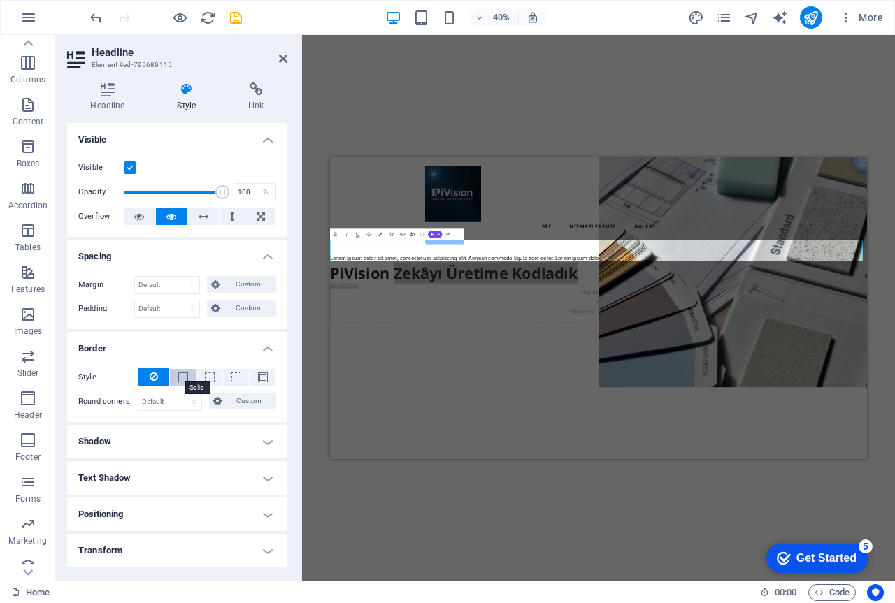
click at [179, 375] on span at bounding box center [183, 377] width 10 height 10
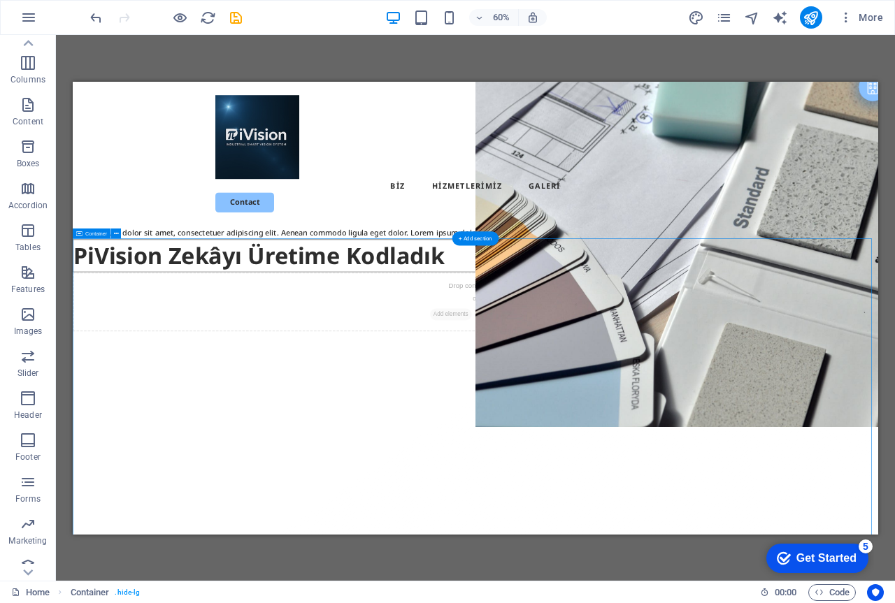
click at [509, 398] on div "Drop content here or Add elements Paste clipboard" at bounding box center [744, 447] width 1342 height 99
click at [330, 321] on div "Lorem ipsum dolor sit amet, consectetuer adipiscing elit. Aenean commodo ligula…" at bounding box center [744, 332] width 1342 height 22
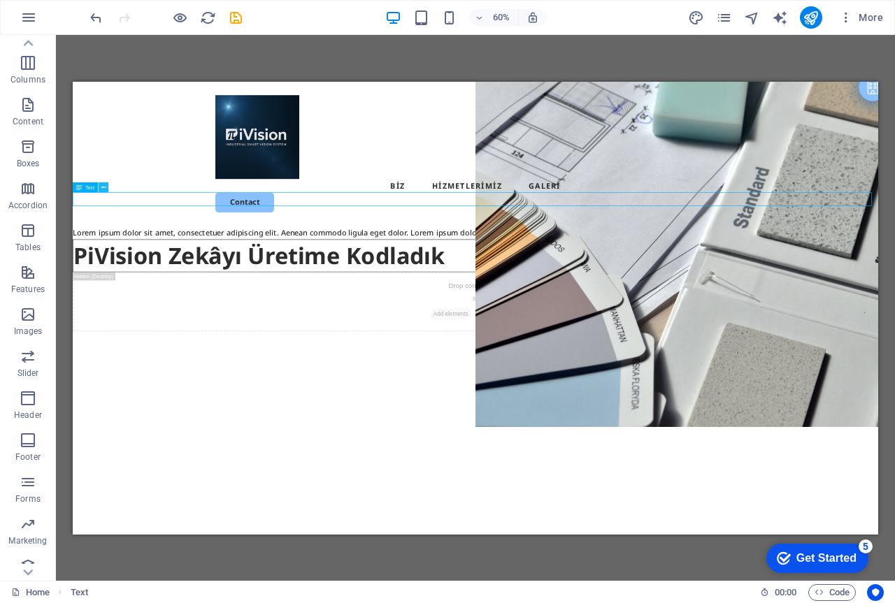
click at [103, 189] on icon at bounding box center [103, 186] width 5 height 9
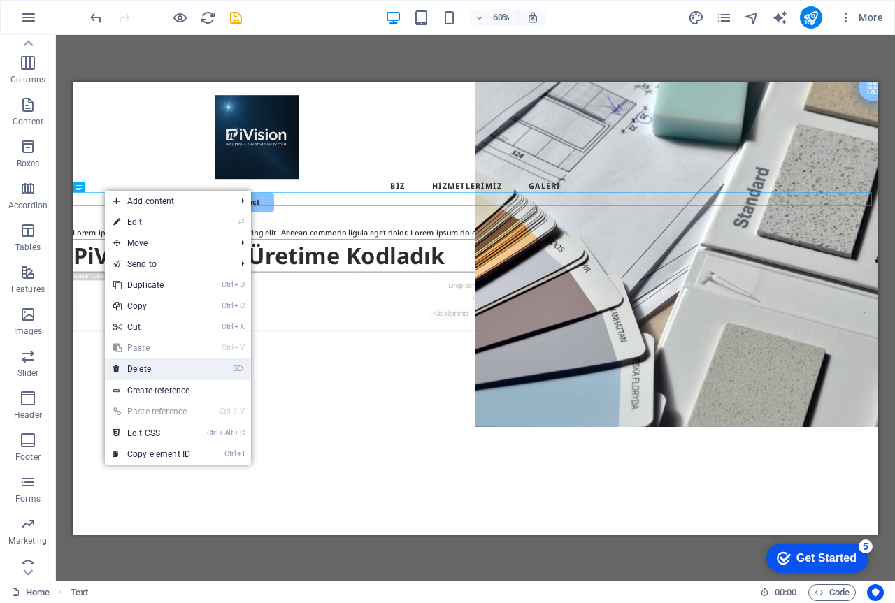
drag, startPoint x: 146, startPoint y: 365, endPoint x: 122, endPoint y: 472, distance: 109.5
click at [146, 365] on link "⌦ Delete" at bounding box center [152, 369] width 94 height 21
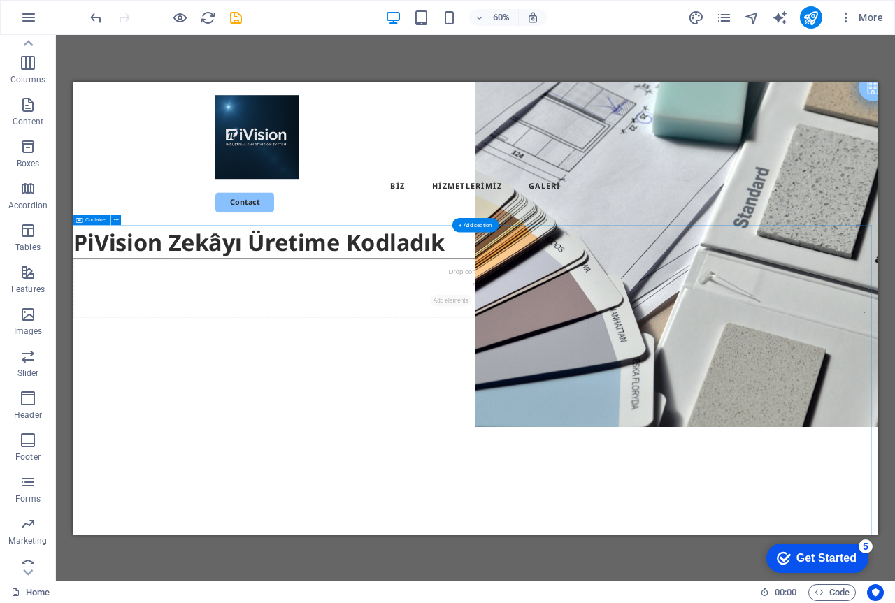
click at [581, 402] on div "Drop content here or Add elements Paste clipboard" at bounding box center [744, 424] width 1342 height 99
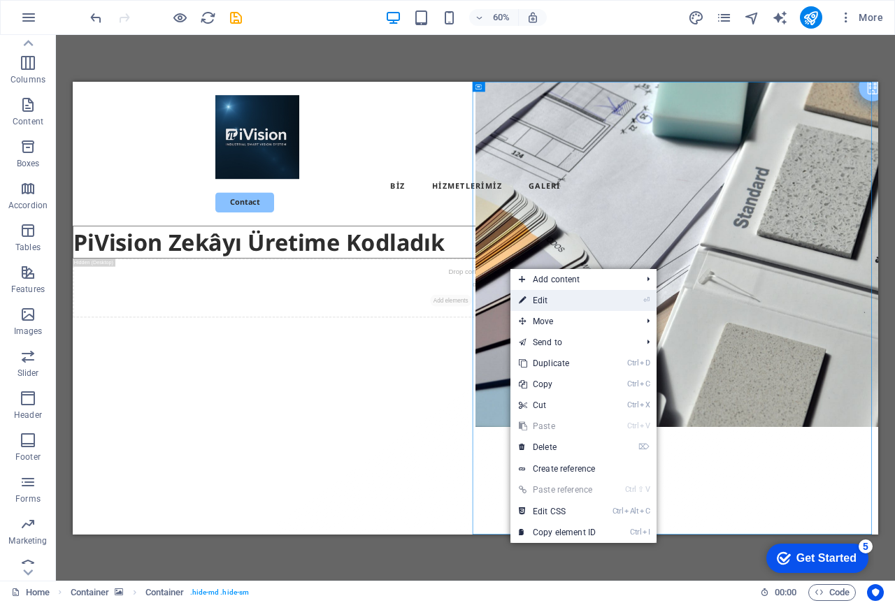
click at [550, 302] on link "⏎ Edit" at bounding box center [557, 300] width 94 height 21
select select "vh"
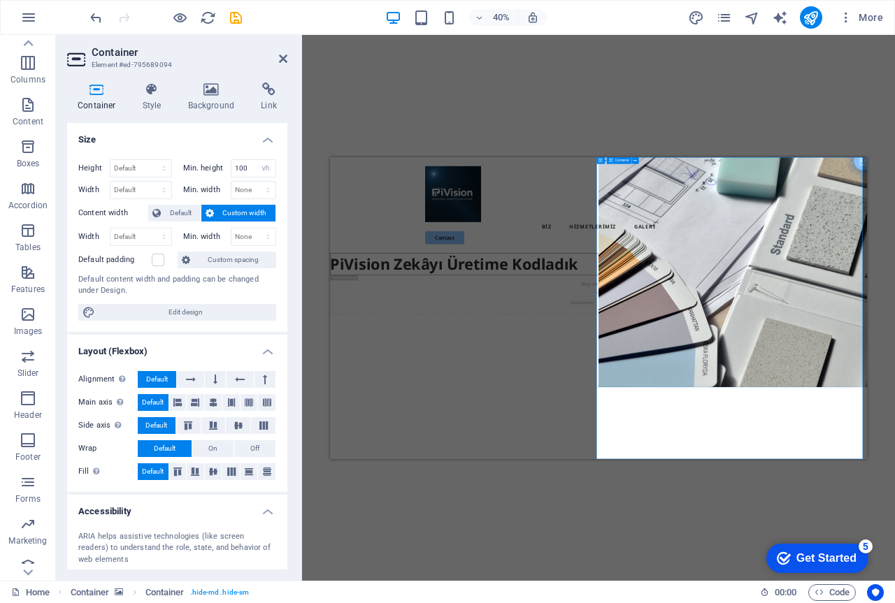
click at [212, 88] on icon at bounding box center [212, 89] width 68 height 14
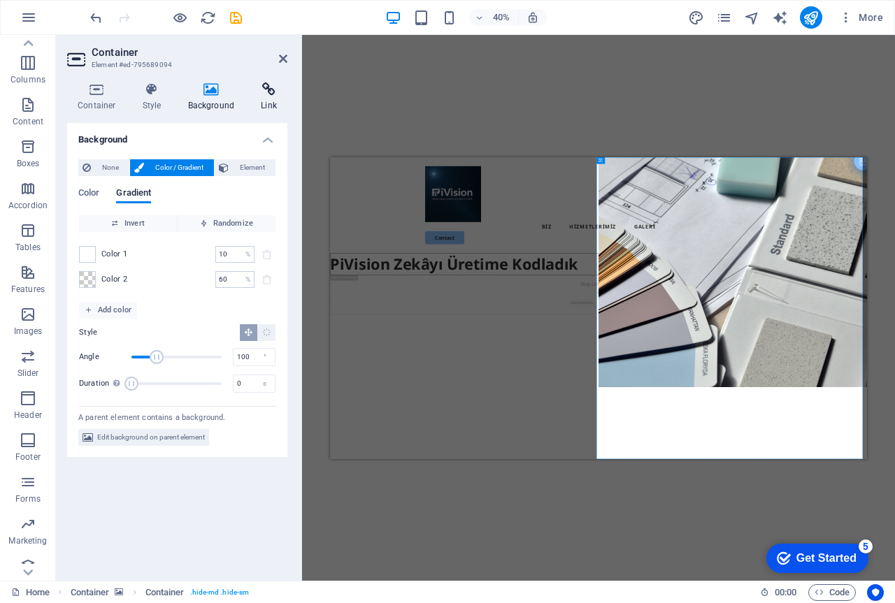
click at [266, 89] on icon at bounding box center [268, 89] width 37 height 14
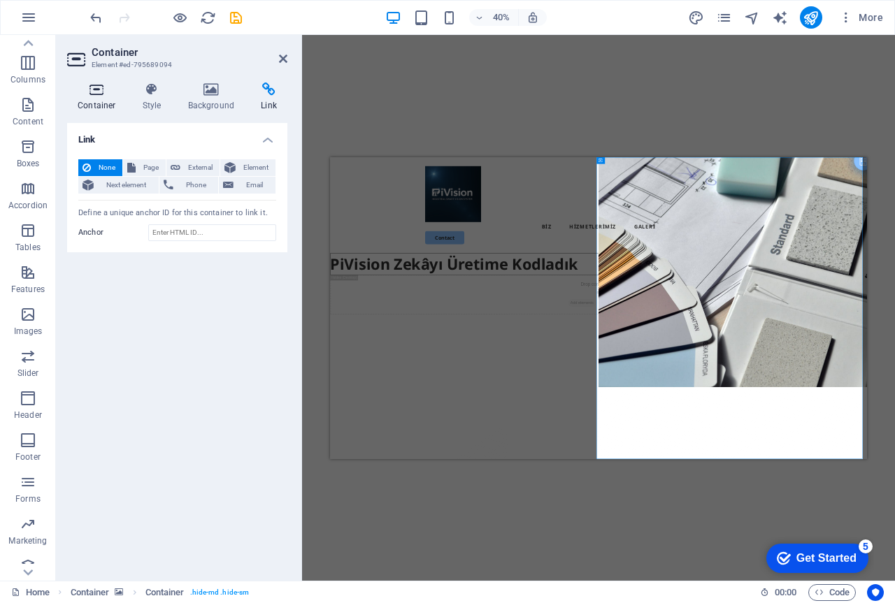
click at [94, 89] on icon at bounding box center [96, 89] width 59 height 14
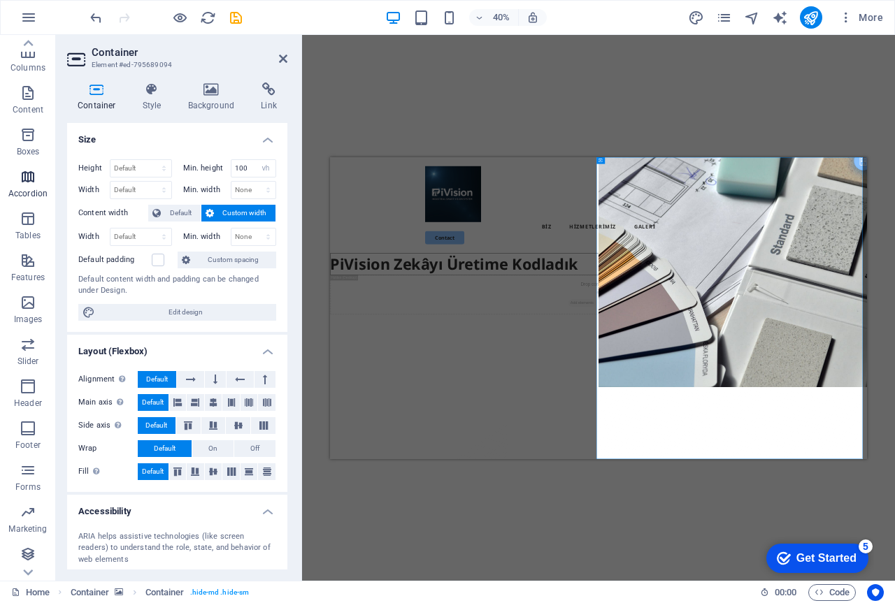
scroll to position [83, 0]
click at [24, 556] on icon "button" at bounding box center [28, 552] width 17 height 17
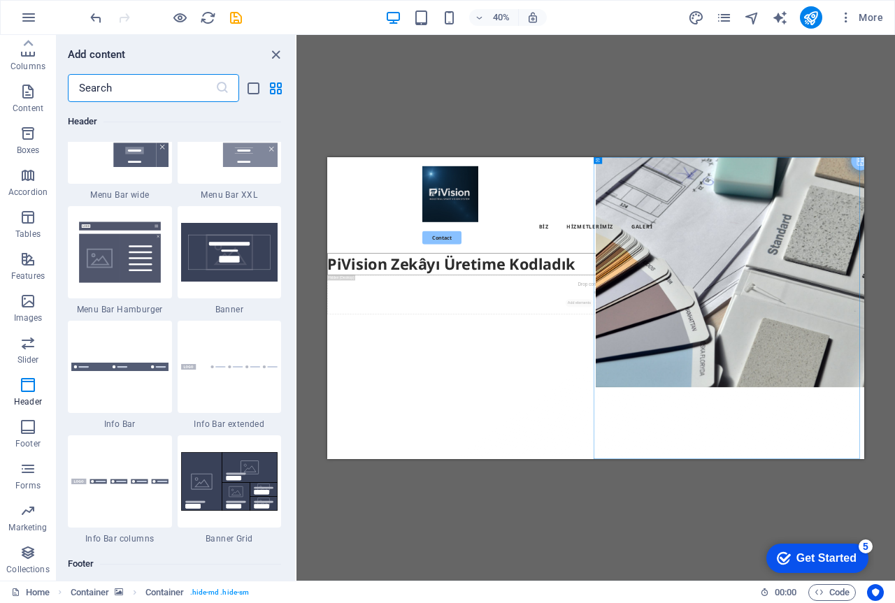
scroll to position [8321, 0]
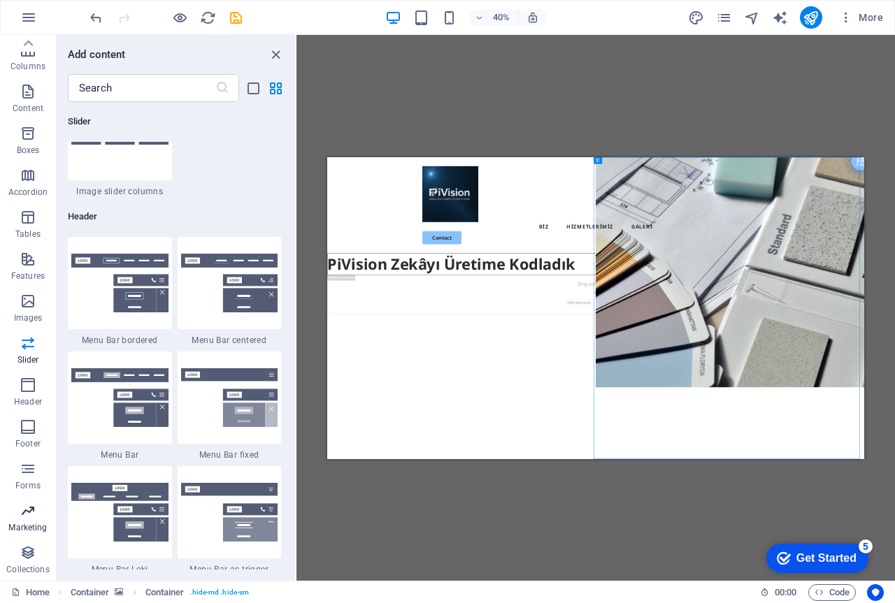
click at [33, 523] on p "Marketing" at bounding box center [27, 527] width 38 height 11
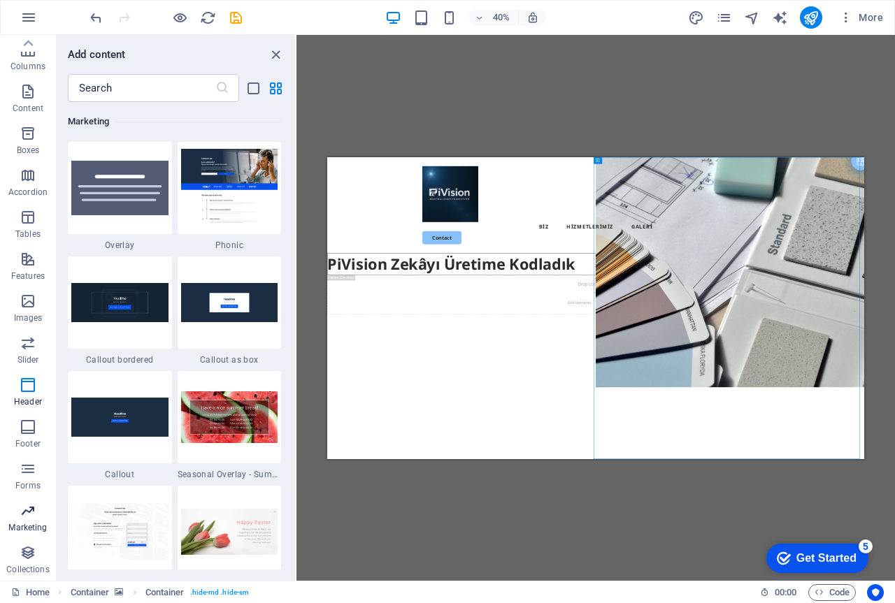
scroll to position [11384, 0]
click at [34, 306] on icon "button" at bounding box center [28, 301] width 17 height 17
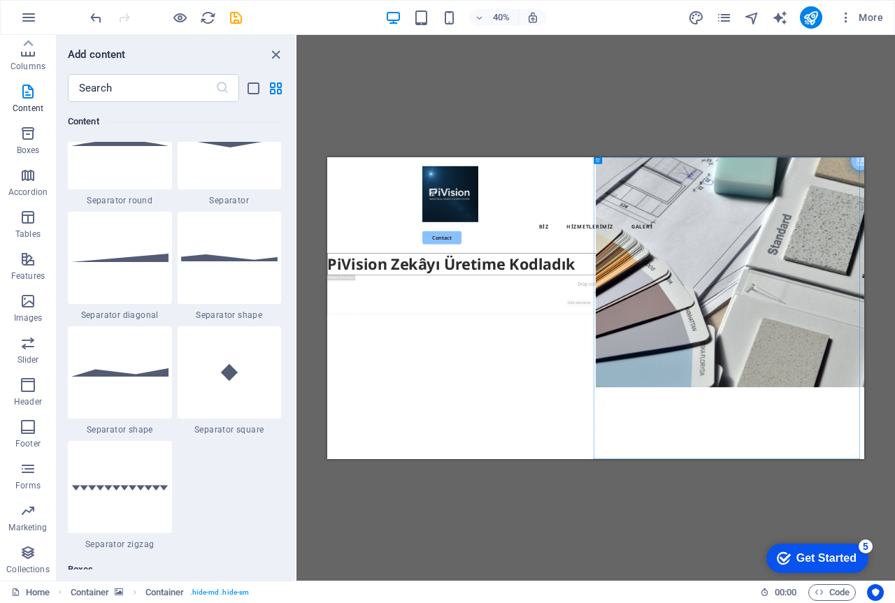
scroll to position [3383, 0]
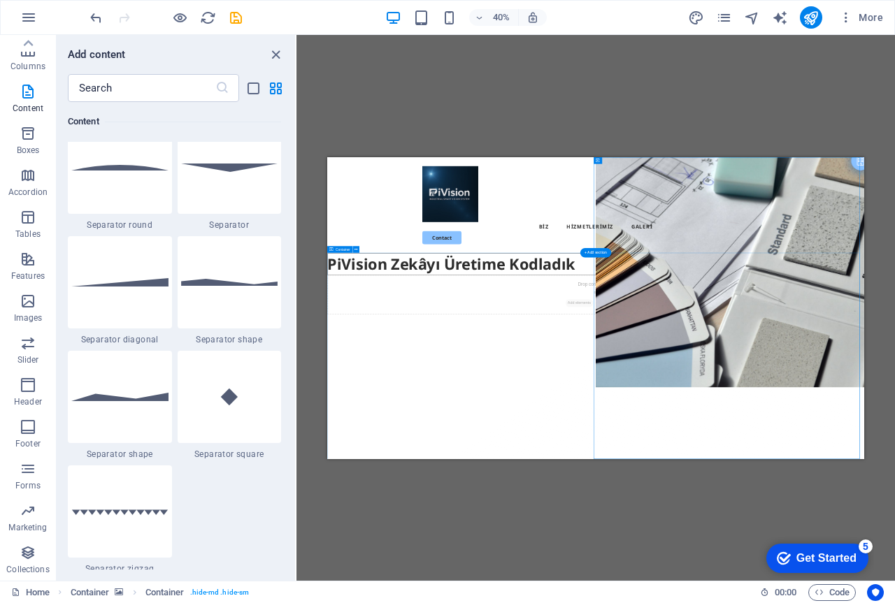
drag, startPoint x: 680, startPoint y: 606, endPoint x: 674, endPoint y: 595, distance: 11.9
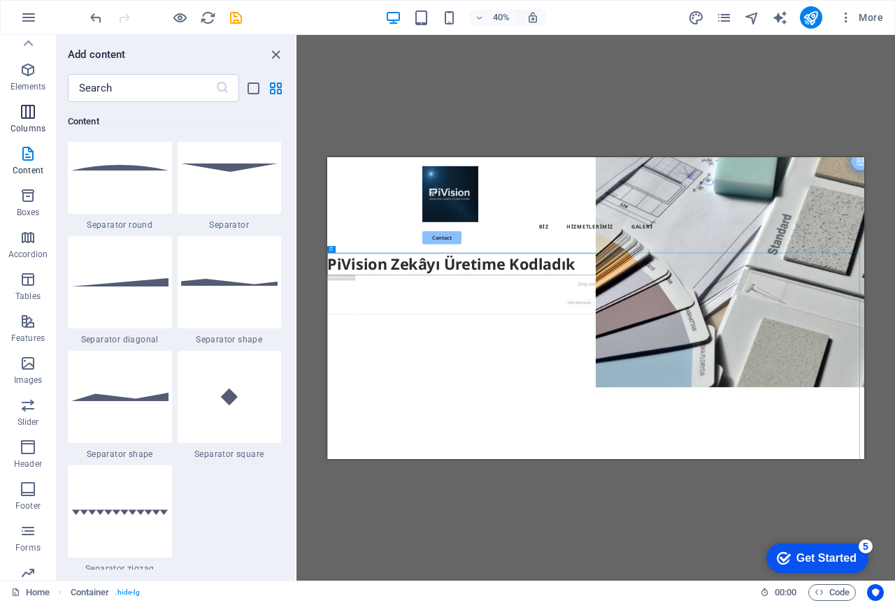
scroll to position [0, 0]
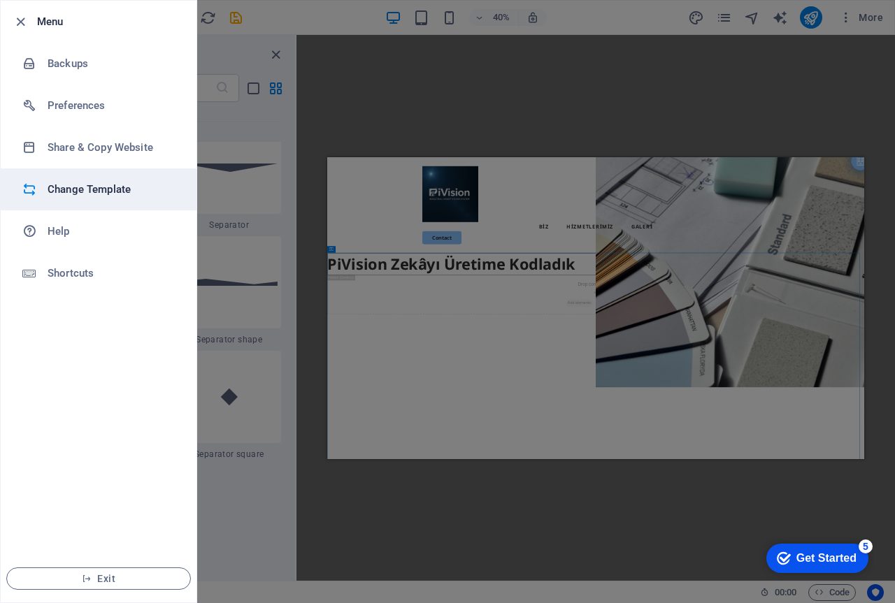
click at [72, 191] on h6 "Change Template" at bounding box center [112, 189] width 129 height 17
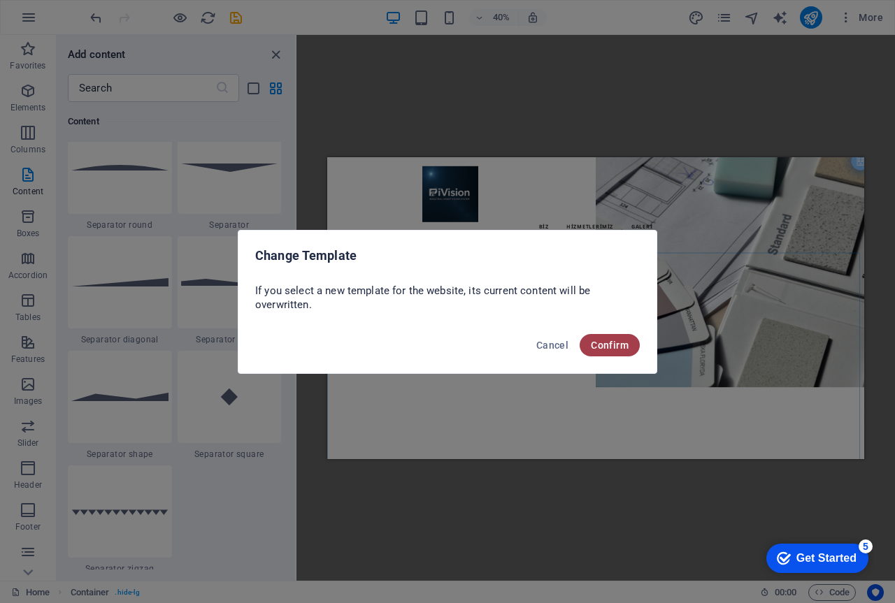
click at [607, 345] on span "Confirm" at bounding box center [610, 345] width 38 height 11
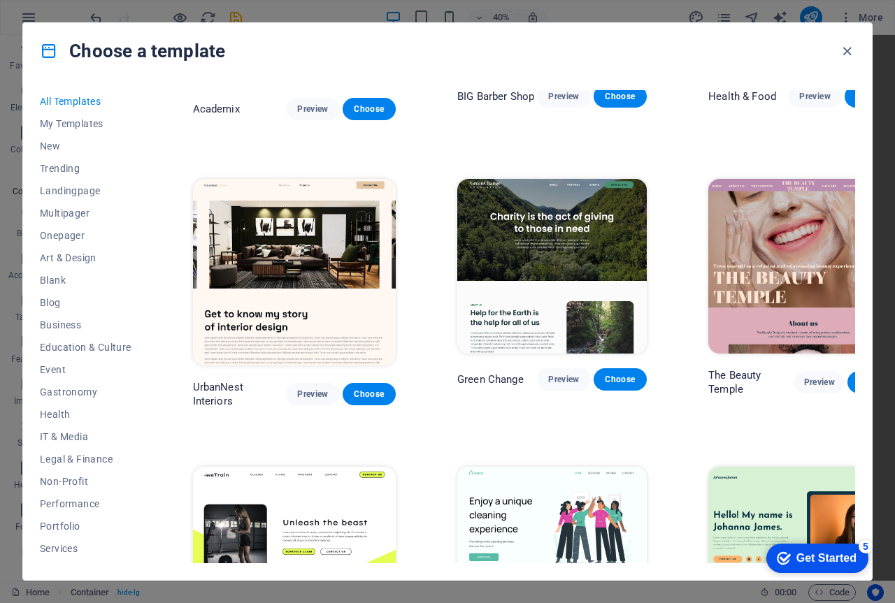
scroll to position [1477, 0]
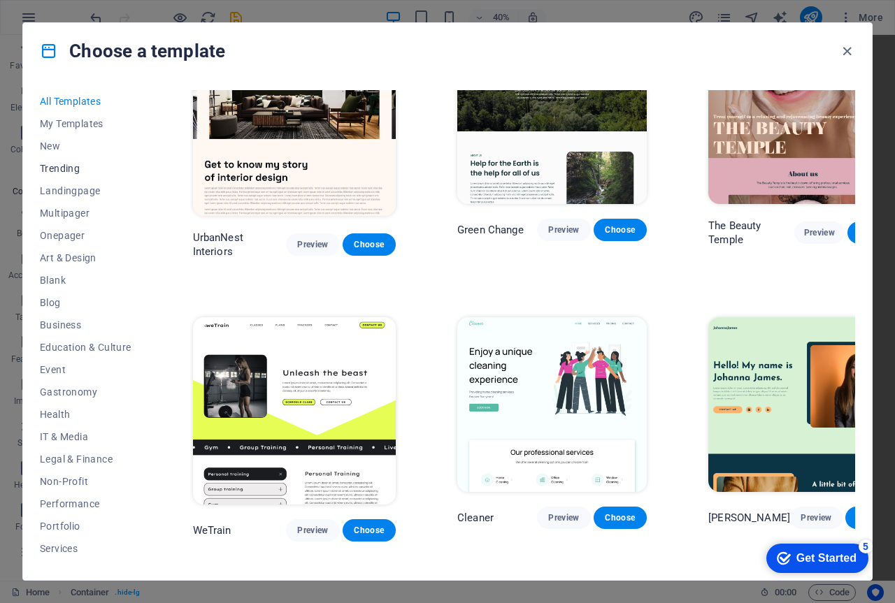
click at [62, 167] on span "Trending" at bounding box center [86, 168] width 92 height 11
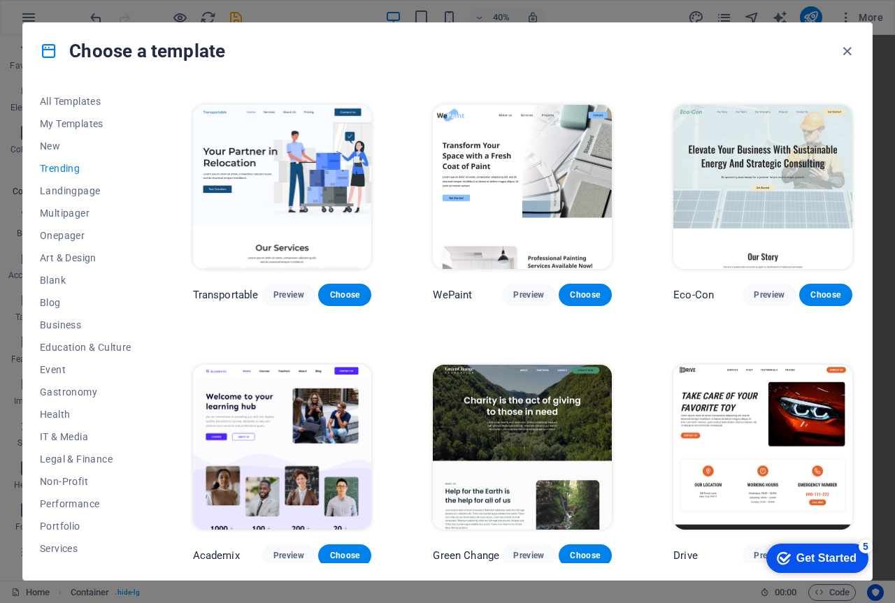
scroll to position [0, 0]
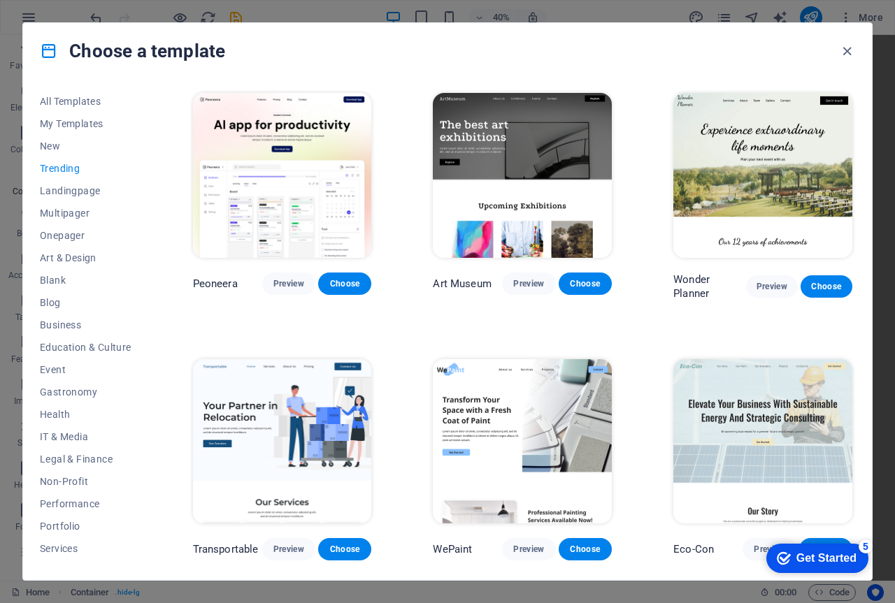
click at [519, 146] on img at bounding box center [522, 175] width 179 height 165
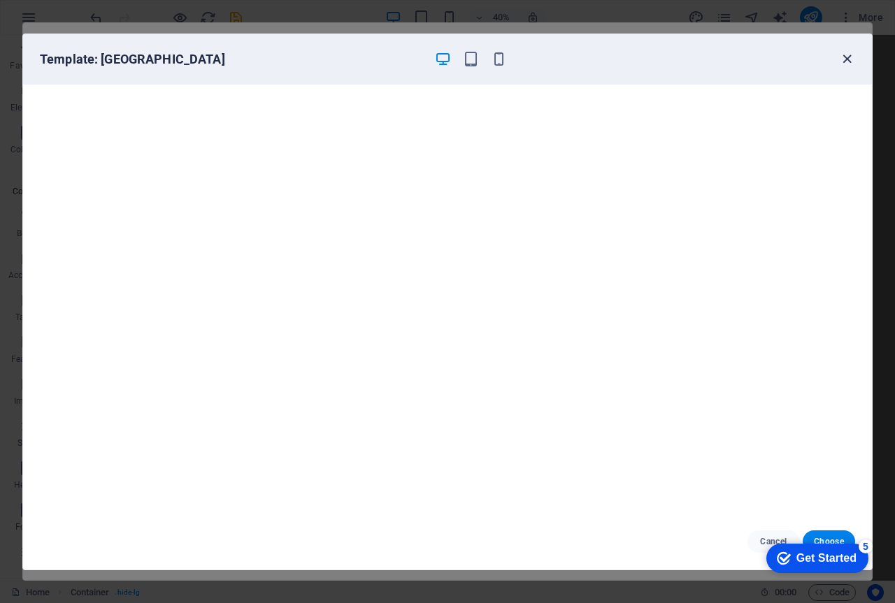
click at [851, 62] on icon "button" at bounding box center [847, 59] width 16 height 16
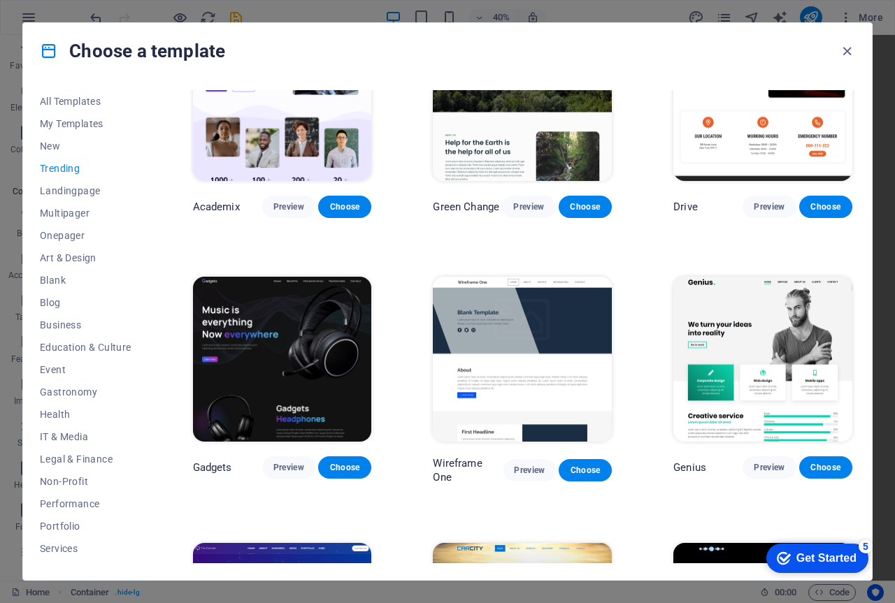
scroll to position [699, 0]
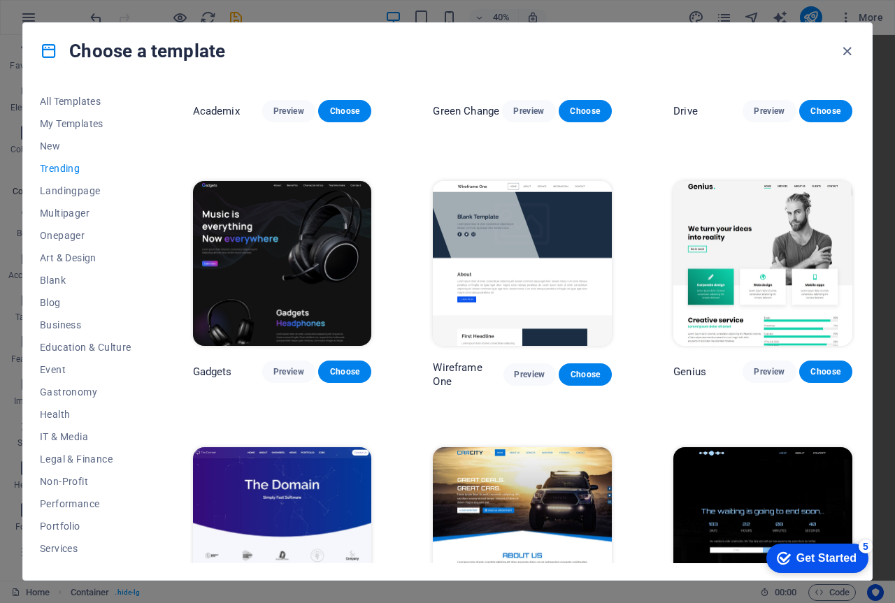
click at [305, 231] on img at bounding box center [282, 263] width 179 height 165
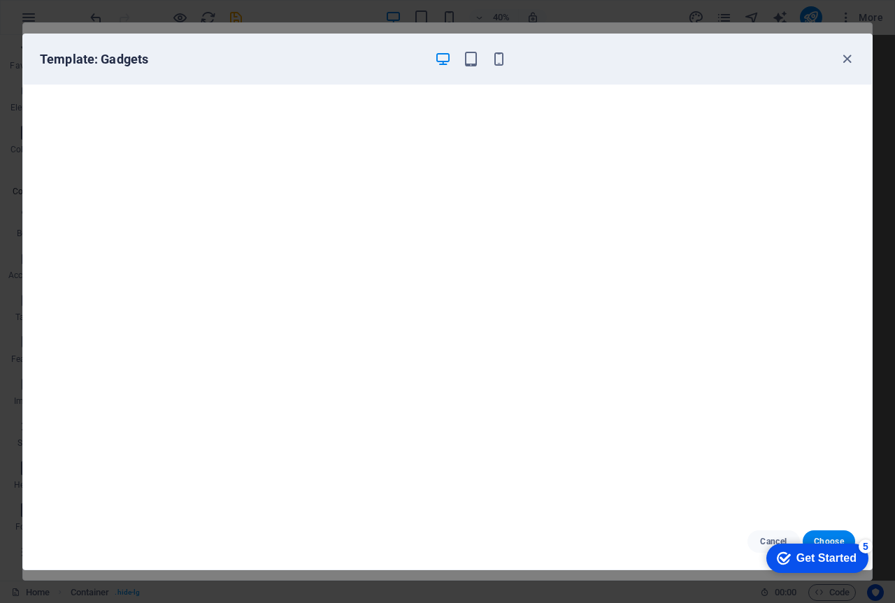
scroll to position [3, 0]
click at [796, 560] on div "Get Started" at bounding box center [826, 558] width 60 height 13
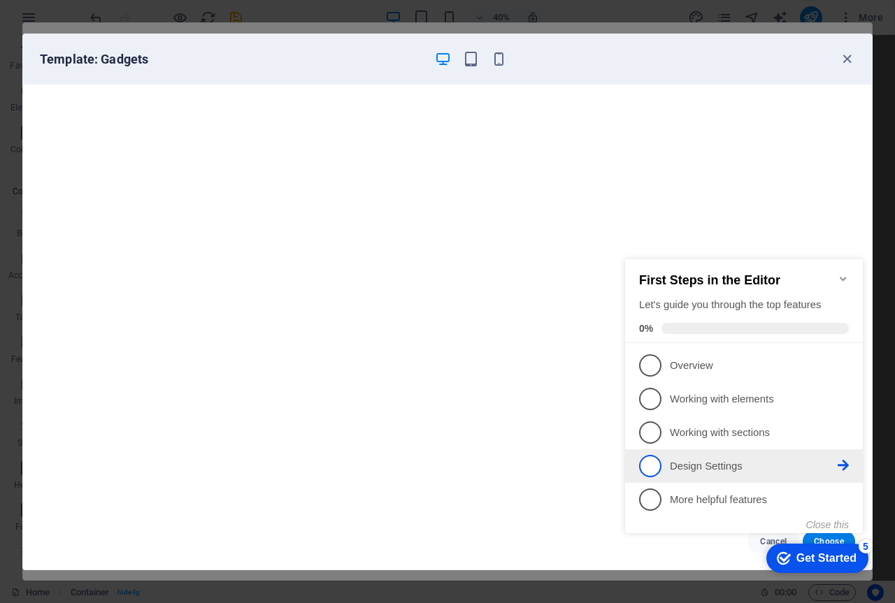
click at [648, 457] on span "4" at bounding box center [650, 466] width 22 height 22
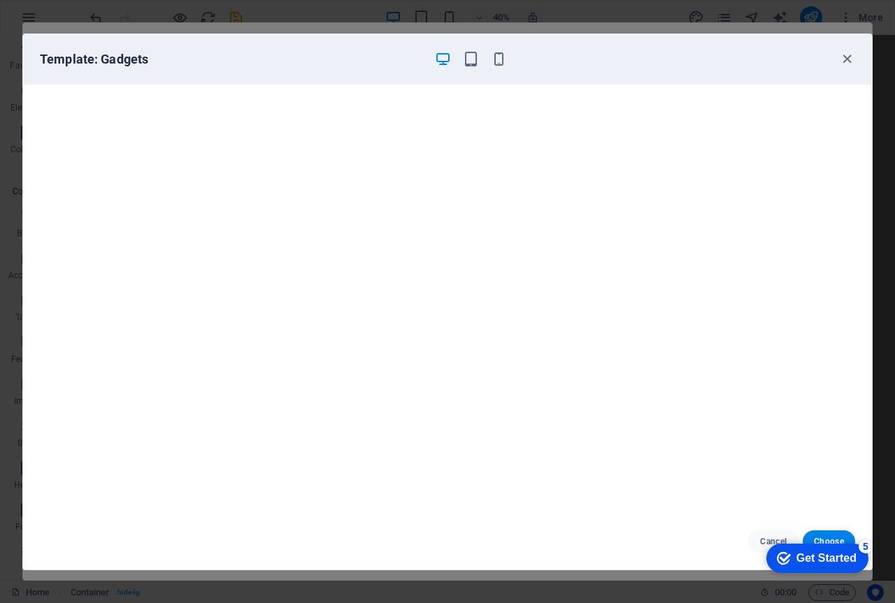
scroll to position [0, 0]
click at [846, 59] on icon "button" at bounding box center [847, 59] width 16 height 16
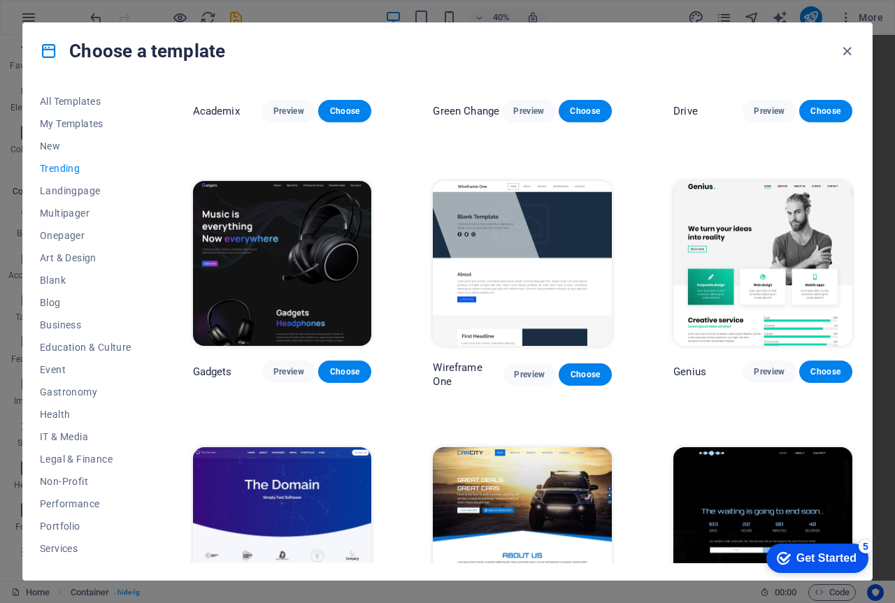
drag, startPoint x: 340, startPoint y: 224, endPoint x: 231, endPoint y: 407, distance: 213.7
click at [231, 407] on div "Peoneera Preview Choose Art Museum Preview Choose Wonder Planner Preview Choose…" at bounding box center [522, 150] width 665 height 1518
click at [335, 372] on span "Choose" at bounding box center [344, 371] width 31 height 11
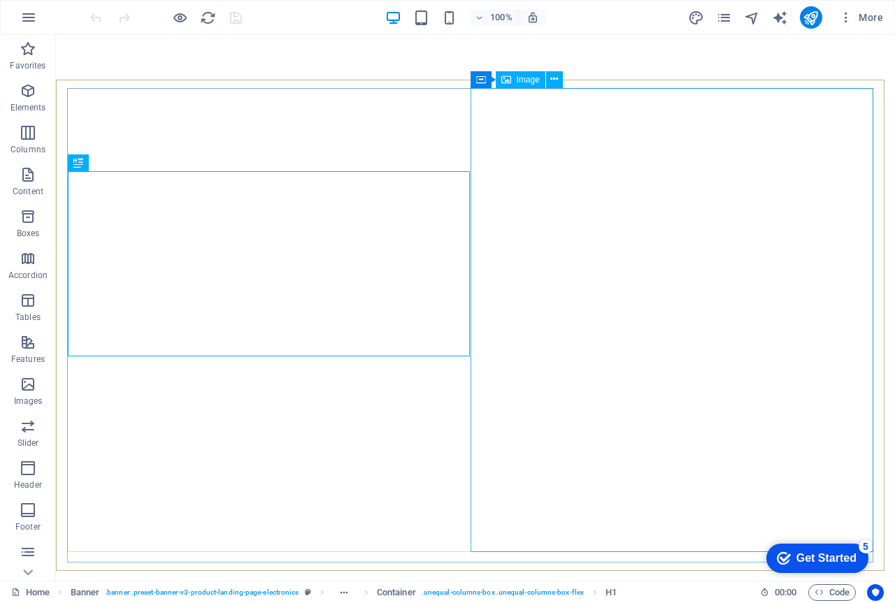
click at [526, 82] on span "Image" at bounding box center [527, 79] width 23 height 8
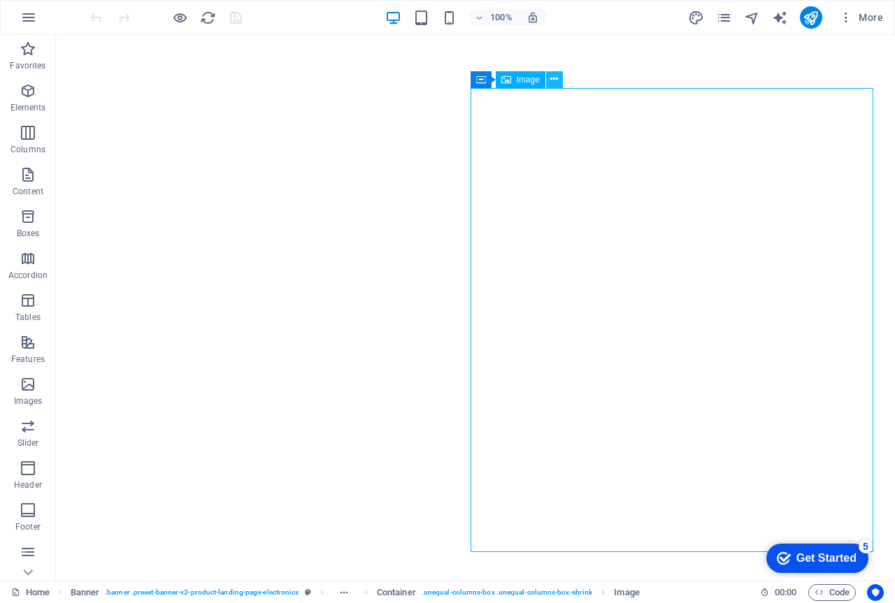
click at [553, 80] on icon at bounding box center [554, 79] width 8 height 15
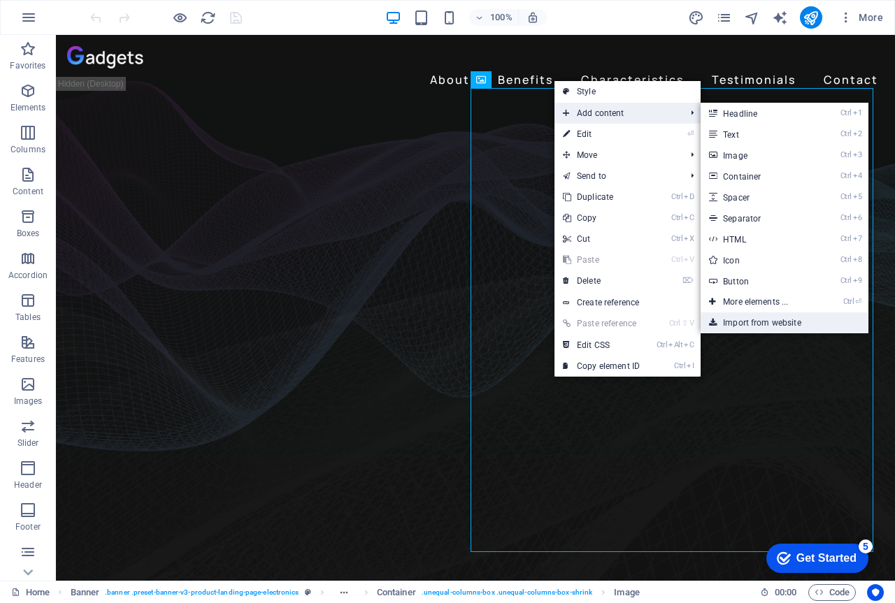
select select "%"
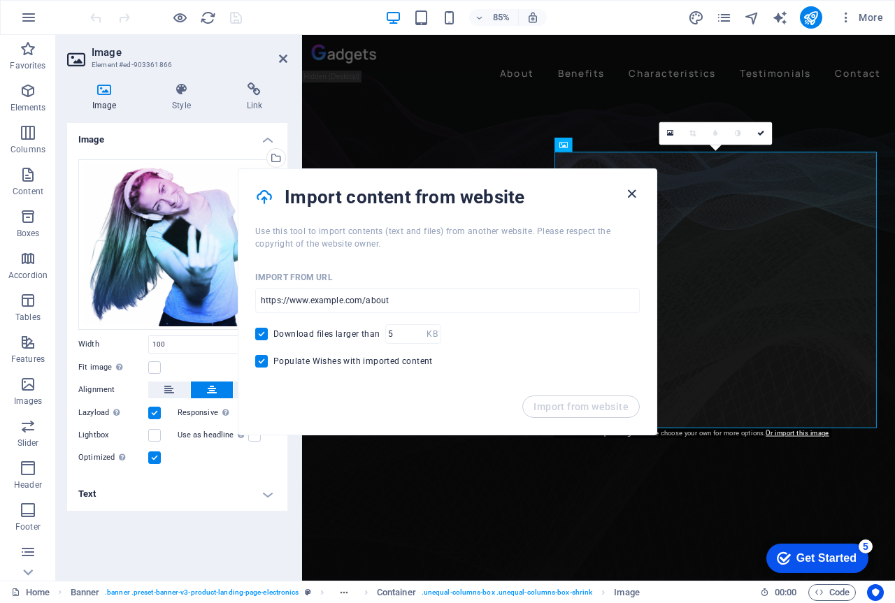
click at [629, 194] on icon "button" at bounding box center [631, 194] width 16 height 16
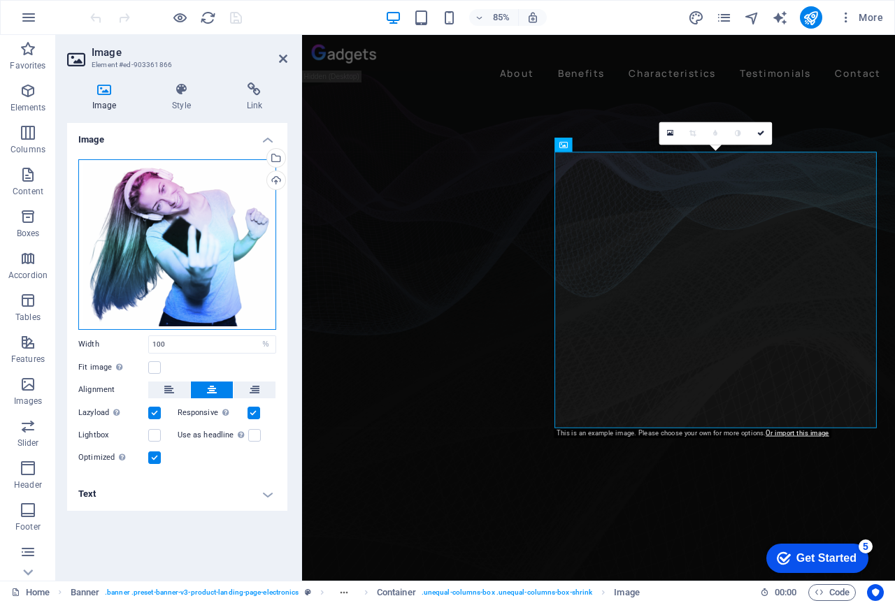
click at [165, 210] on div "Drag files here, click to choose files or select files from Files or our free s…" at bounding box center [177, 244] width 198 height 171
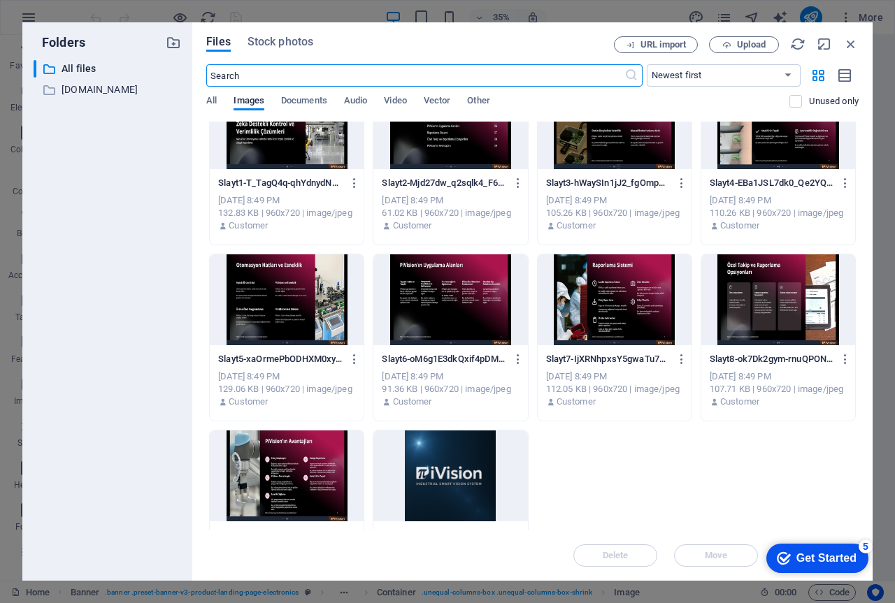
scroll to position [639, 0]
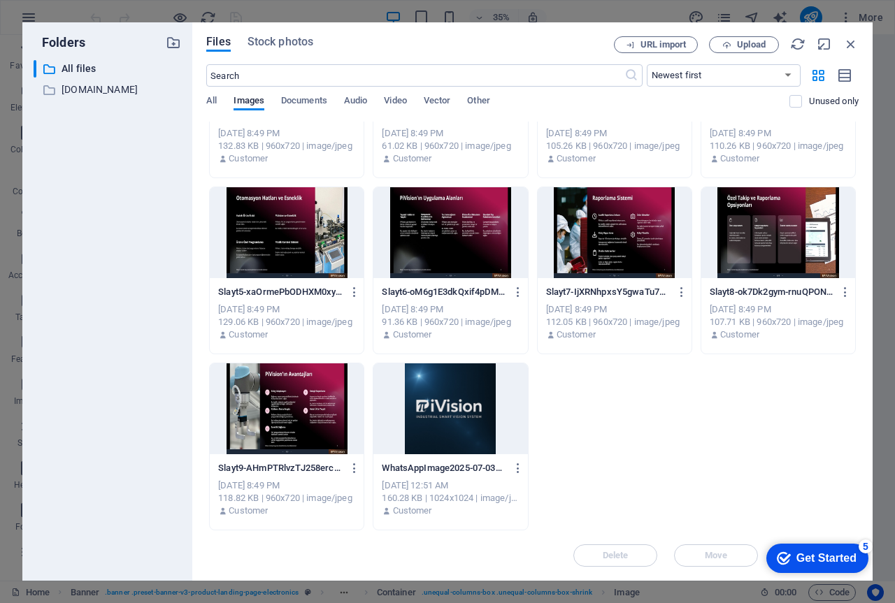
click at [444, 399] on div at bounding box center [450, 408] width 154 height 91
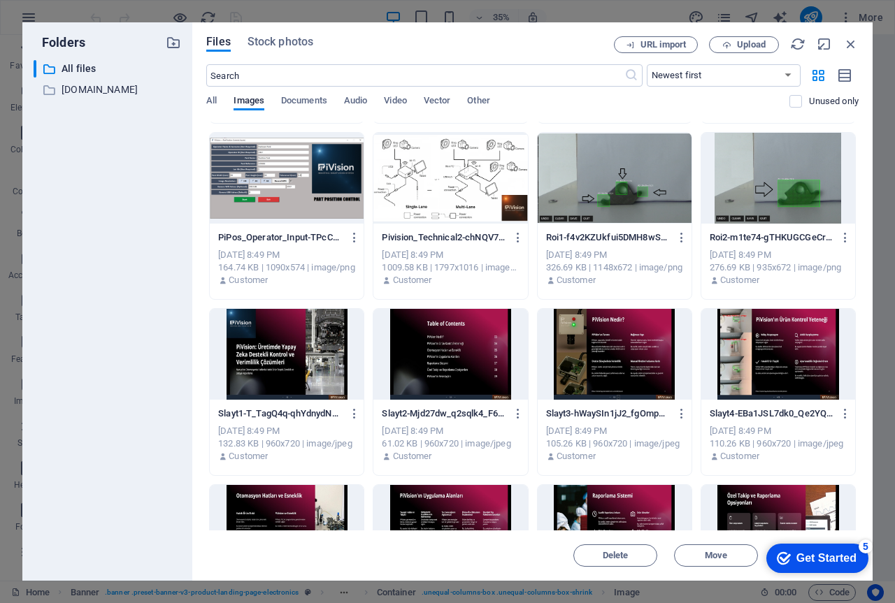
scroll to position [349, 0]
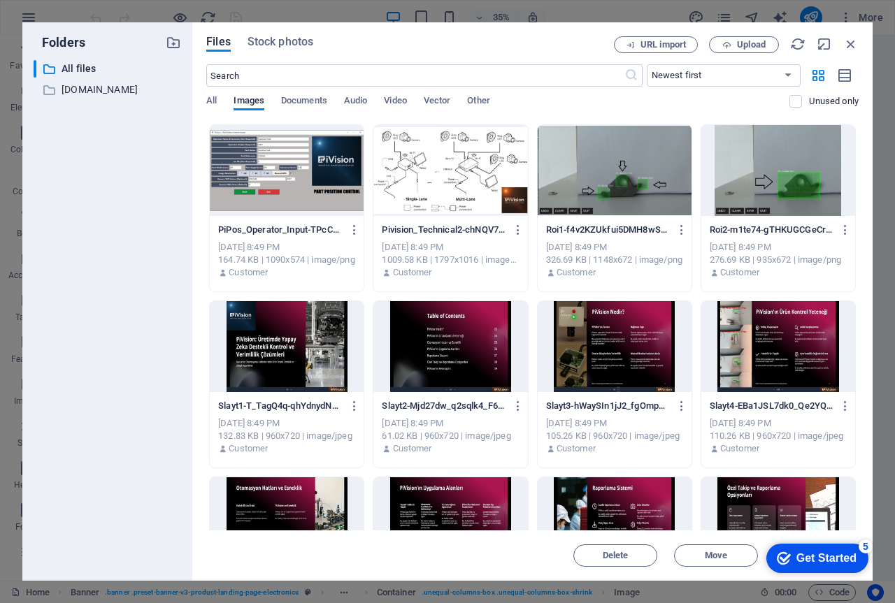
click at [277, 349] on div at bounding box center [287, 346] width 154 height 91
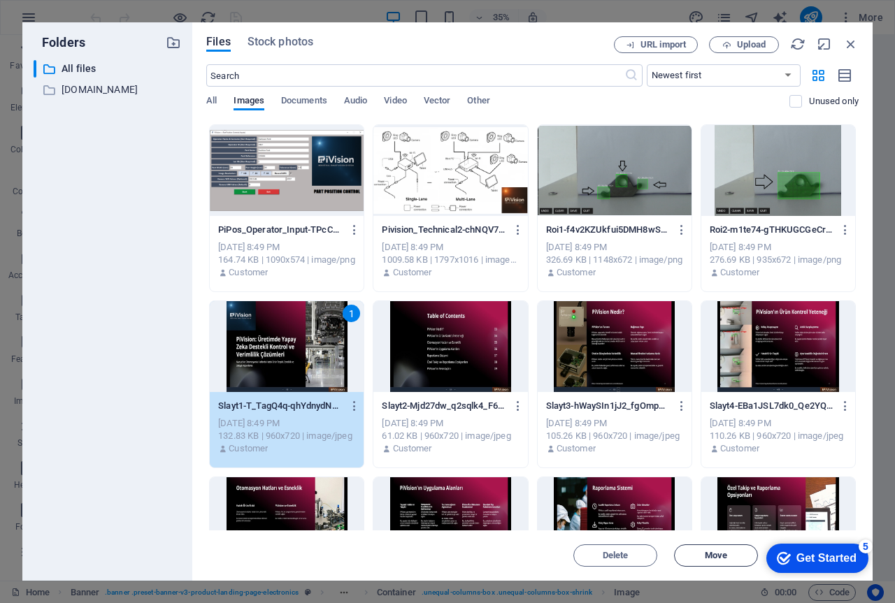
click at [707, 554] on span "Move" at bounding box center [715, 555] width 22 height 8
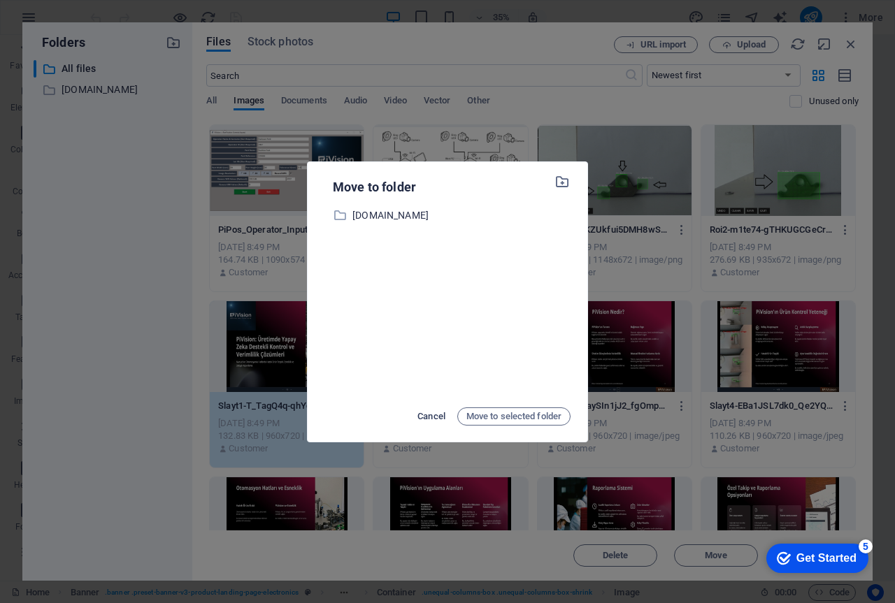
click at [424, 419] on span "Cancel" at bounding box center [431, 416] width 28 height 17
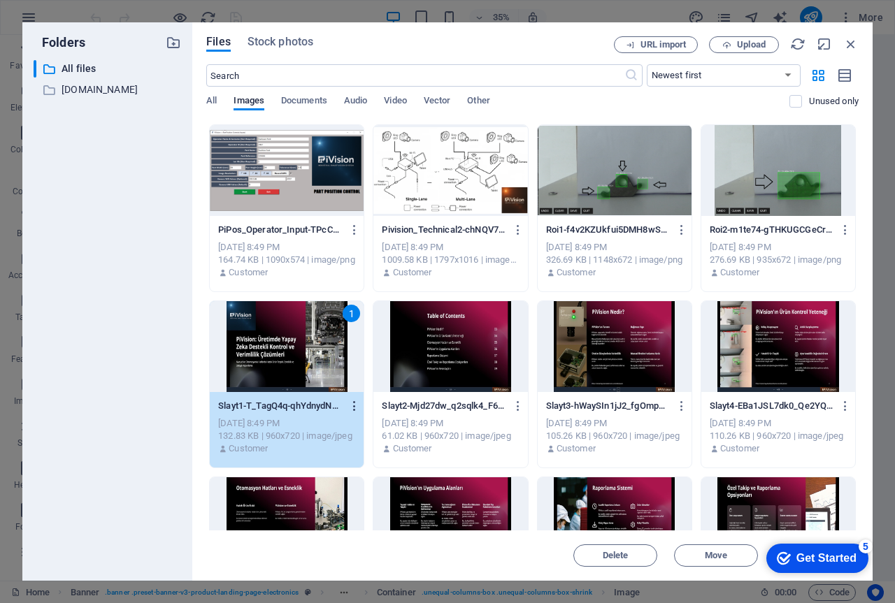
click at [354, 405] on icon "button" at bounding box center [354, 406] width 13 height 13
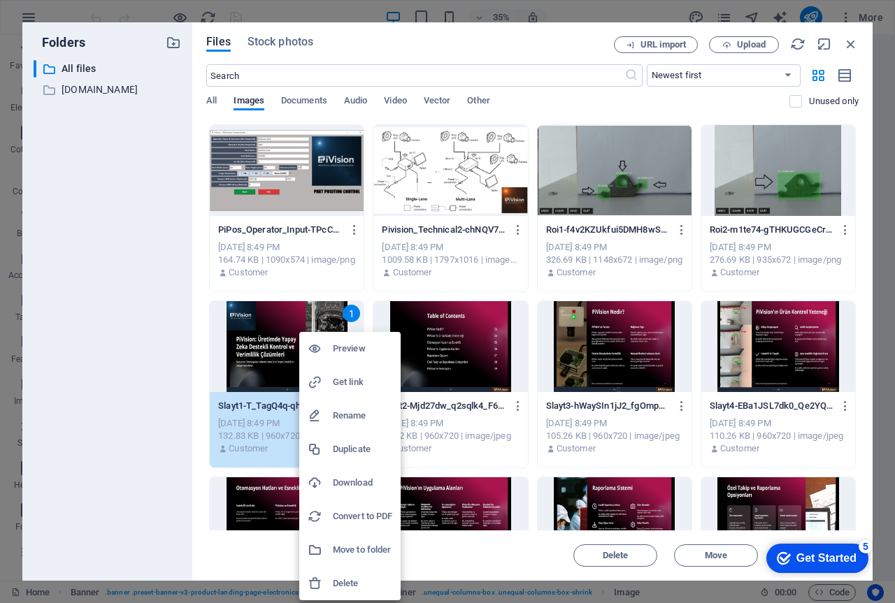
click at [359, 347] on h6 "Preview" at bounding box center [362, 348] width 59 height 17
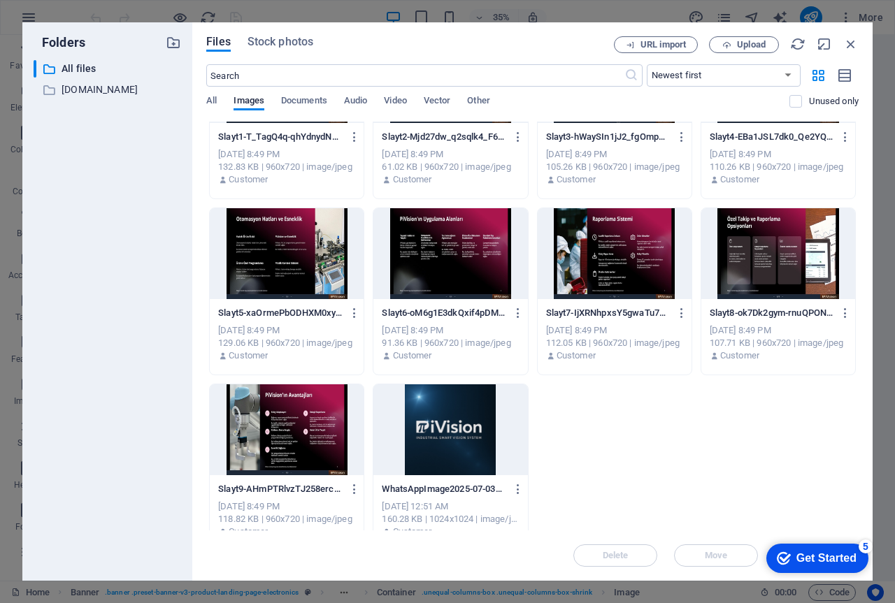
scroll to position [639, 0]
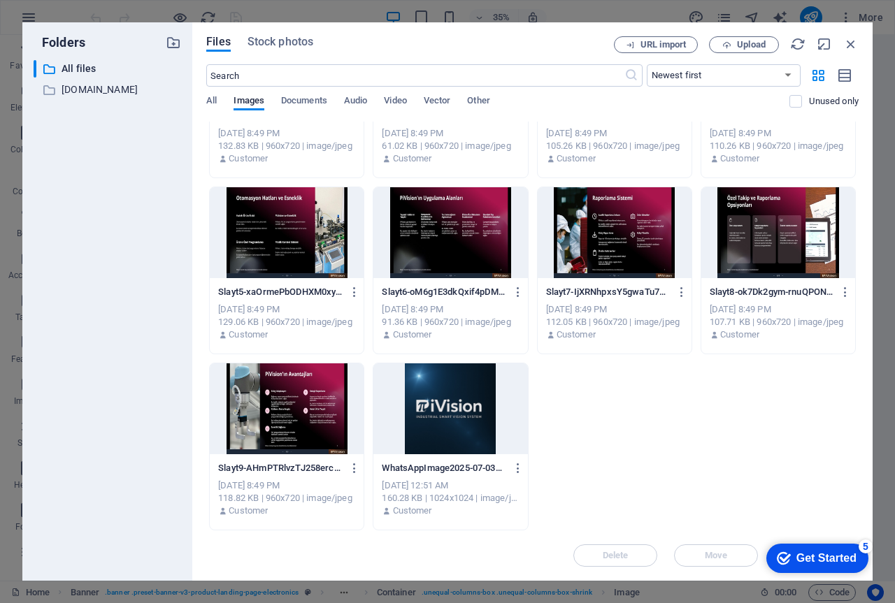
click at [440, 403] on div at bounding box center [450, 408] width 154 height 91
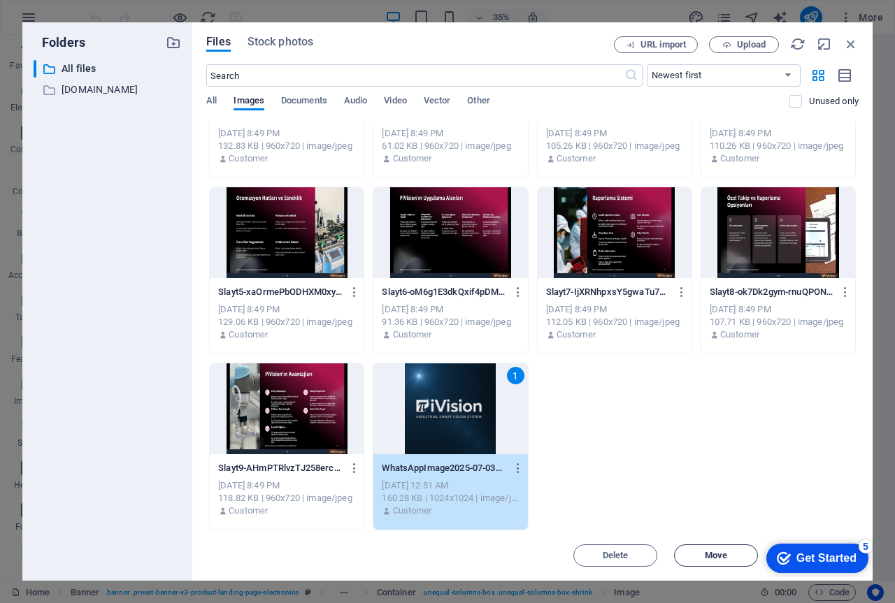
click at [722, 559] on span "Move" at bounding box center [715, 555] width 22 height 8
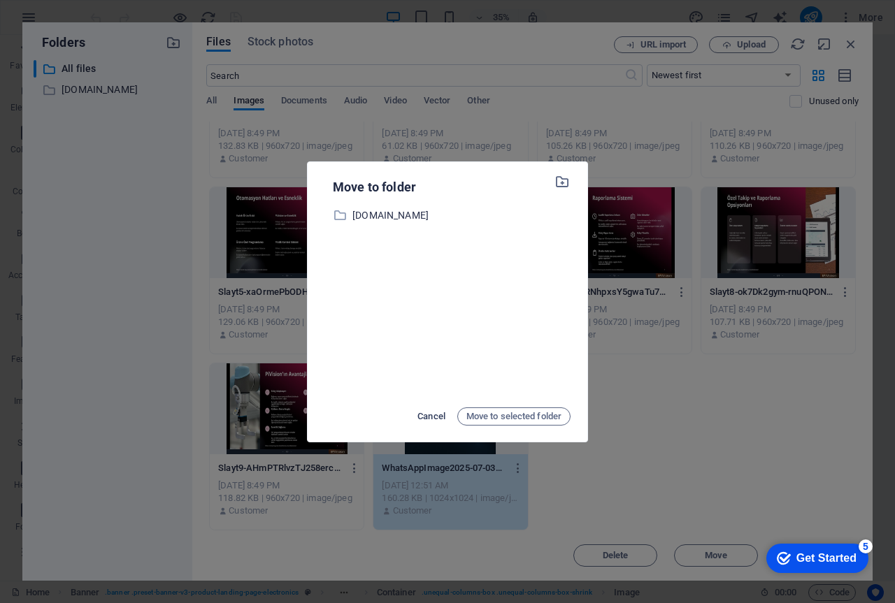
click at [435, 412] on span "Cancel" at bounding box center [431, 416] width 28 height 17
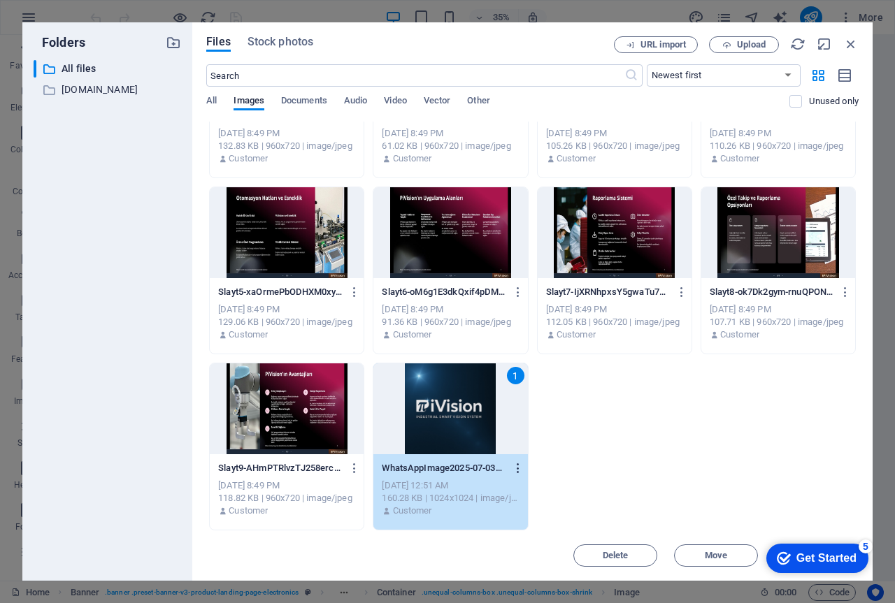
click at [515, 470] on icon "button" at bounding box center [518, 468] width 13 height 13
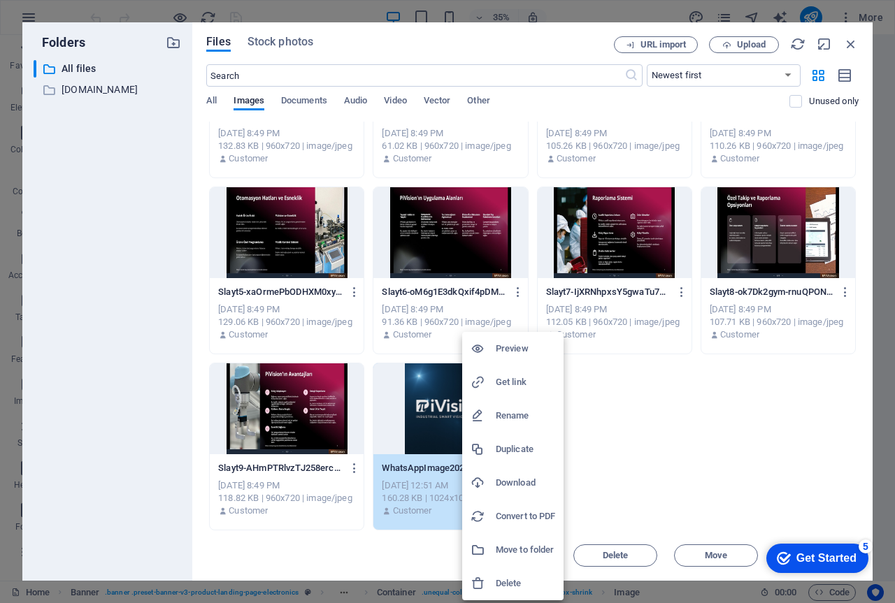
click at [47, 94] on div at bounding box center [447, 301] width 895 height 603
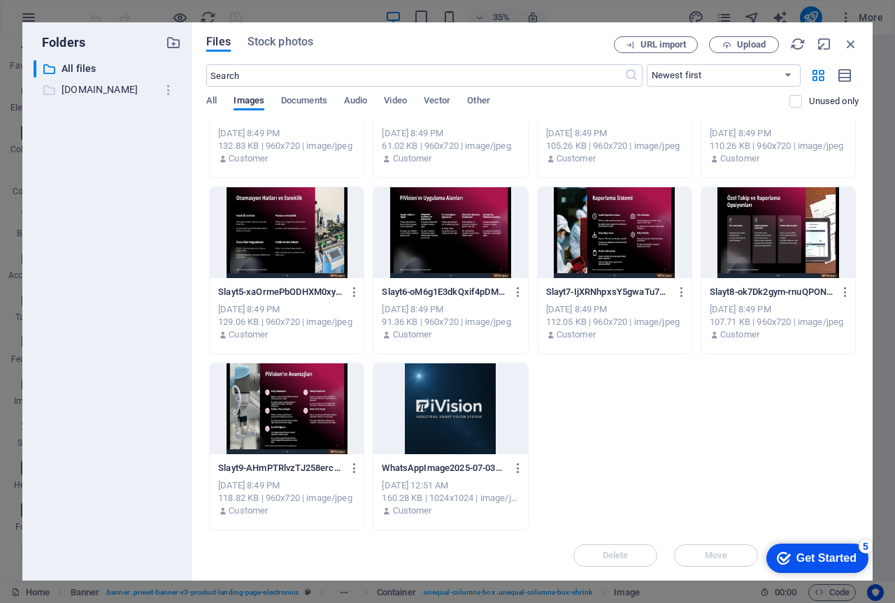
click at [90, 91] on p "www.youtube.com" at bounding box center [109, 90] width 94 height 16
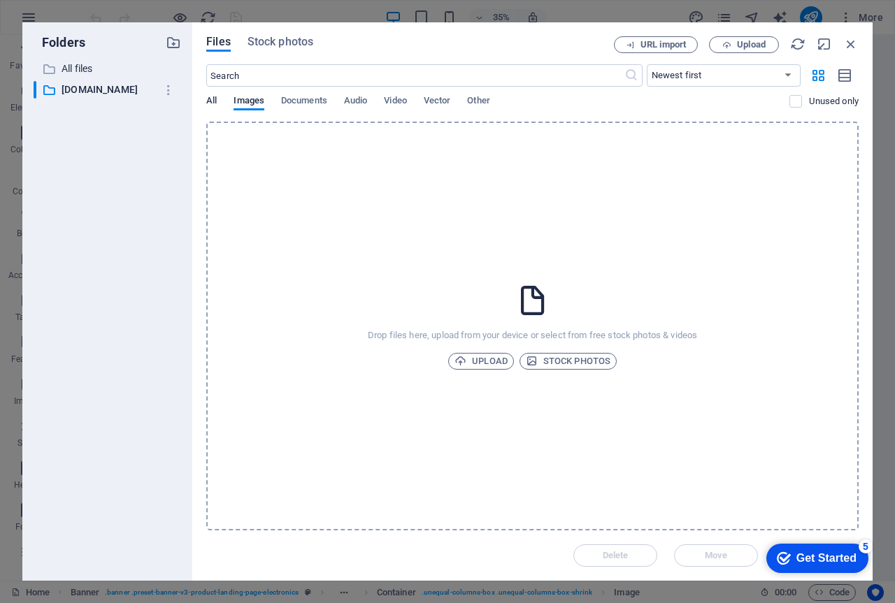
click at [211, 100] on span "All" at bounding box center [211, 102] width 10 height 20
click at [167, 88] on icon "button" at bounding box center [168, 90] width 15 height 14
click at [169, 193] on h6 "Delete" at bounding box center [180, 193] width 40 height 17
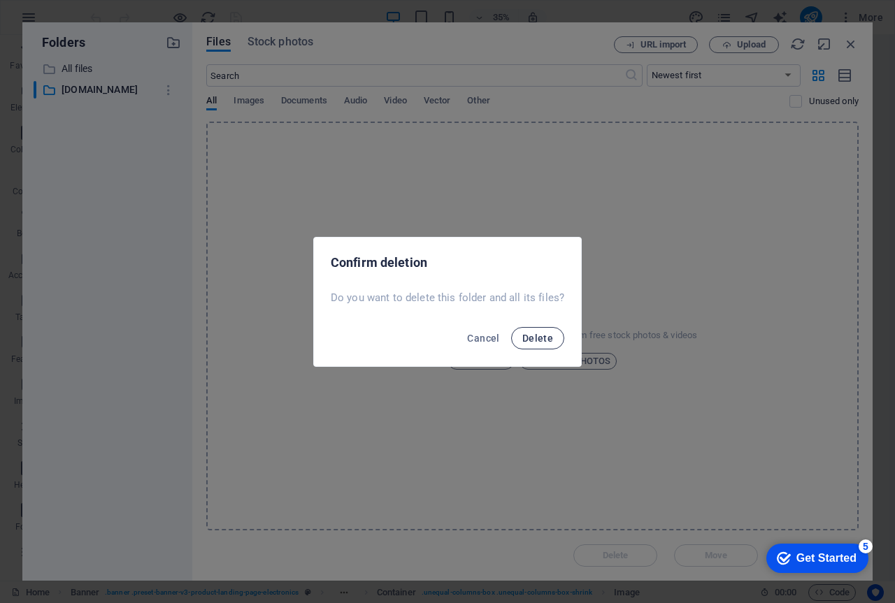
click at [523, 342] on span "Delete" at bounding box center [537, 338] width 31 height 11
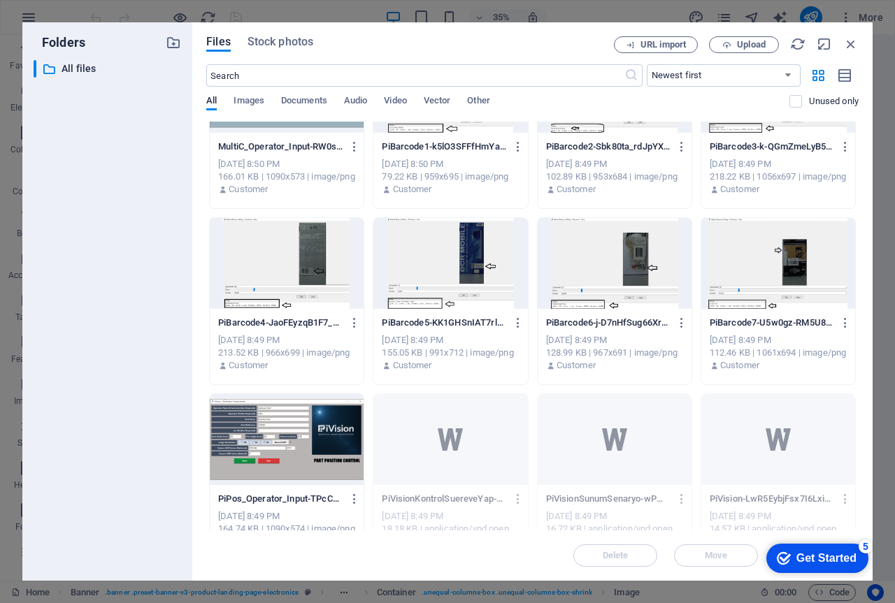
scroll to position [0, 0]
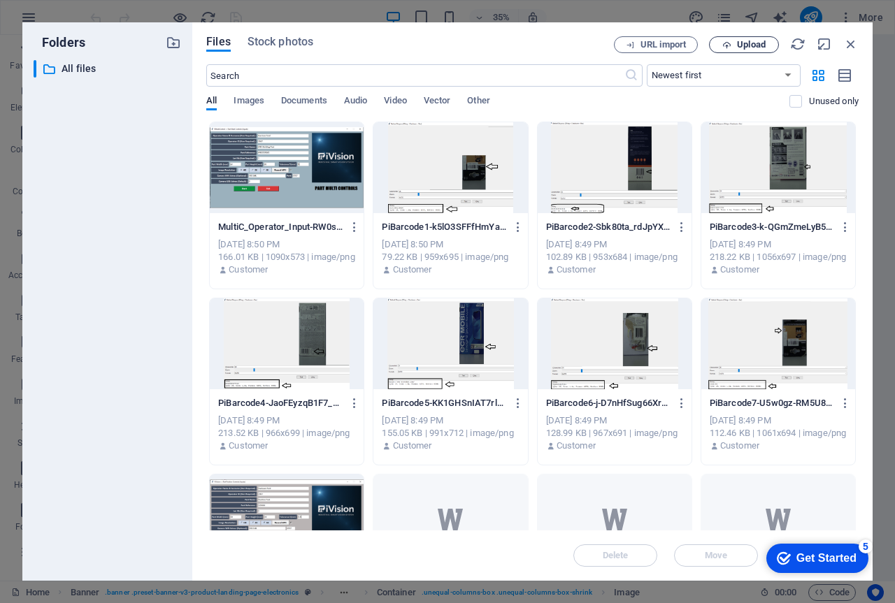
click at [727, 43] on icon "button" at bounding box center [726, 45] width 9 height 9
click at [270, 42] on span "Stock photos" at bounding box center [280, 42] width 66 height 17
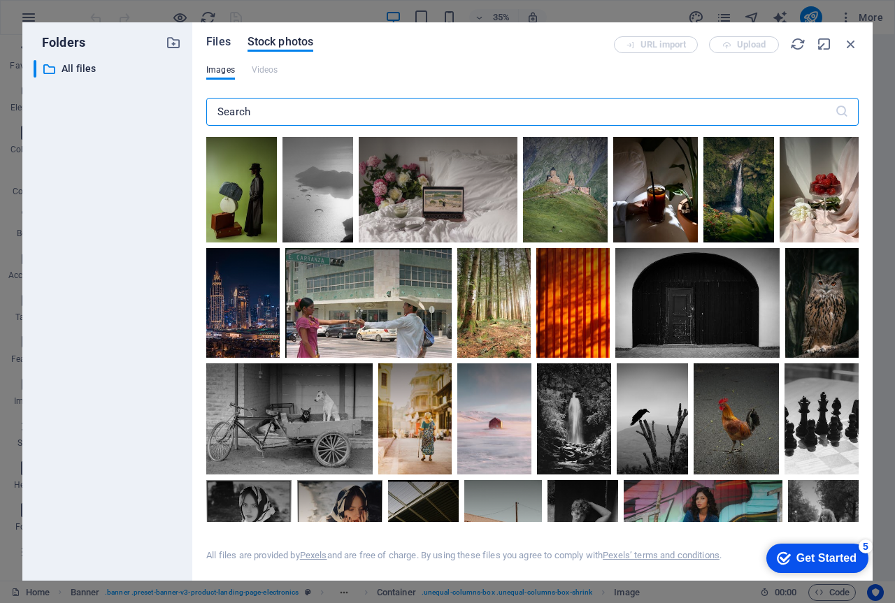
click at [216, 46] on span "Files" at bounding box center [218, 42] width 24 height 17
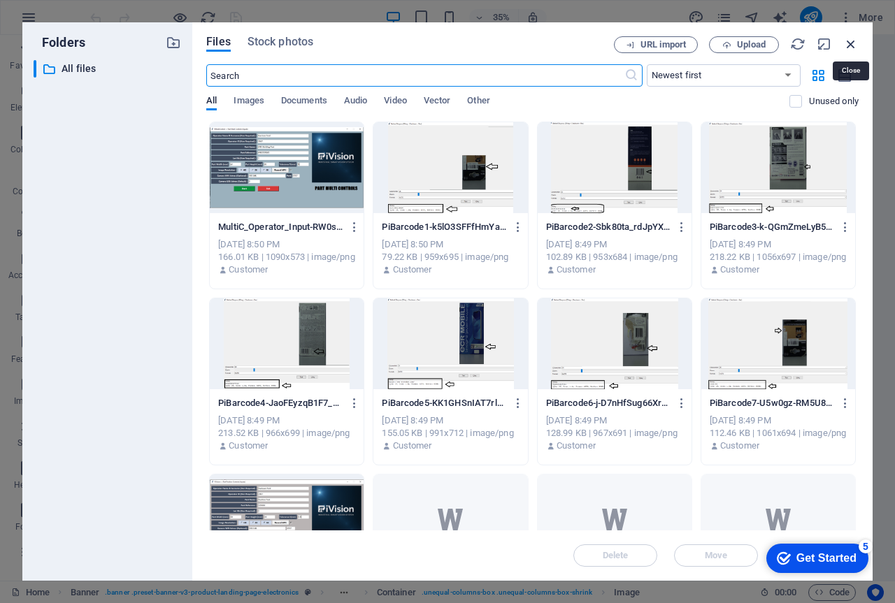
click at [850, 43] on icon "button" at bounding box center [850, 43] width 15 height 15
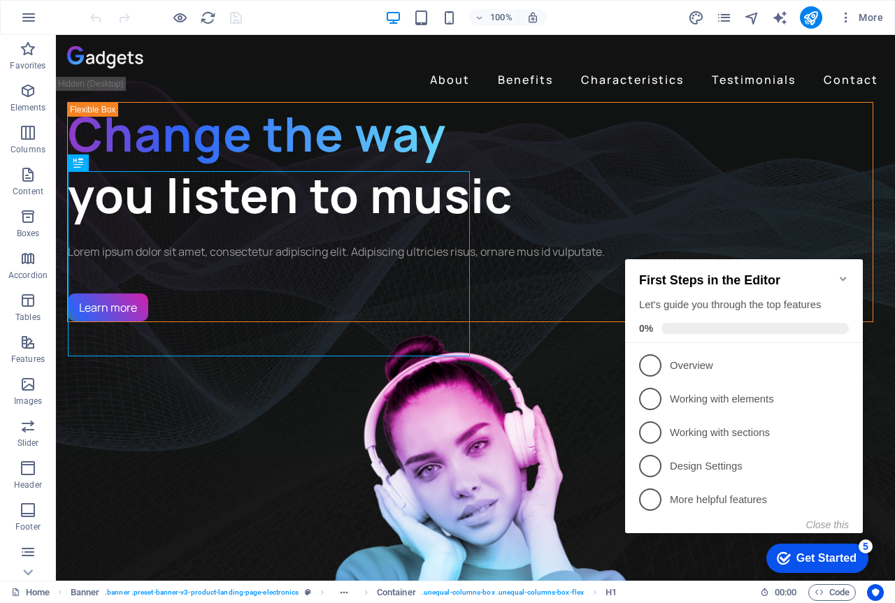
click at [846, 275] on icon "Minimize checklist" at bounding box center [842, 278] width 11 height 11
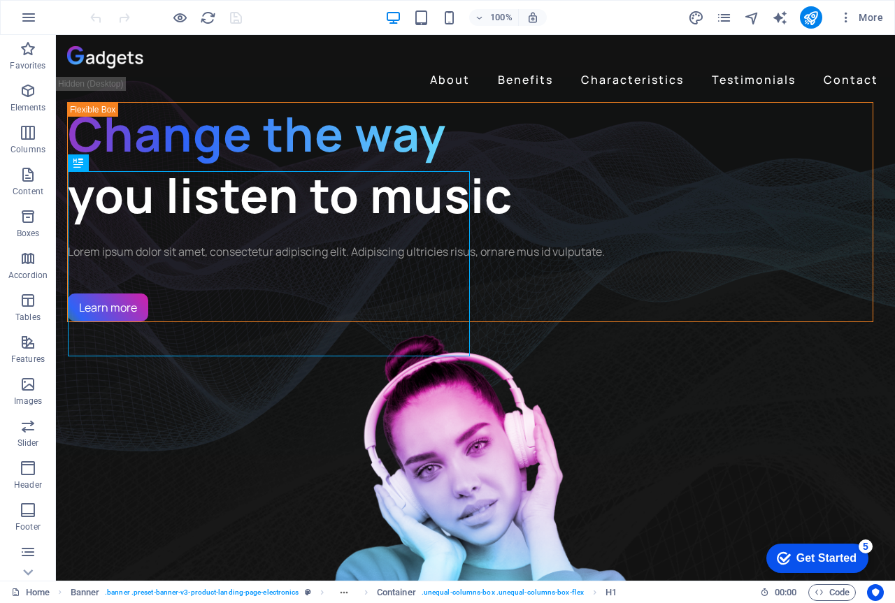
click at [832, 553] on div "Get Started" at bounding box center [826, 558] width 60 height 13
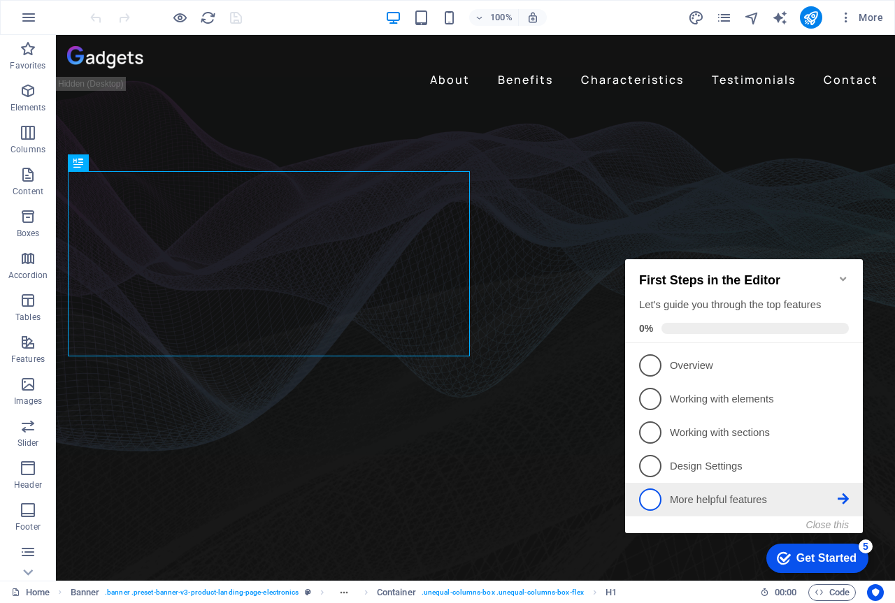
click at [721, 493] on p "More helpful features - incomplete" at bounding box center [754, 500] width 168 height 15
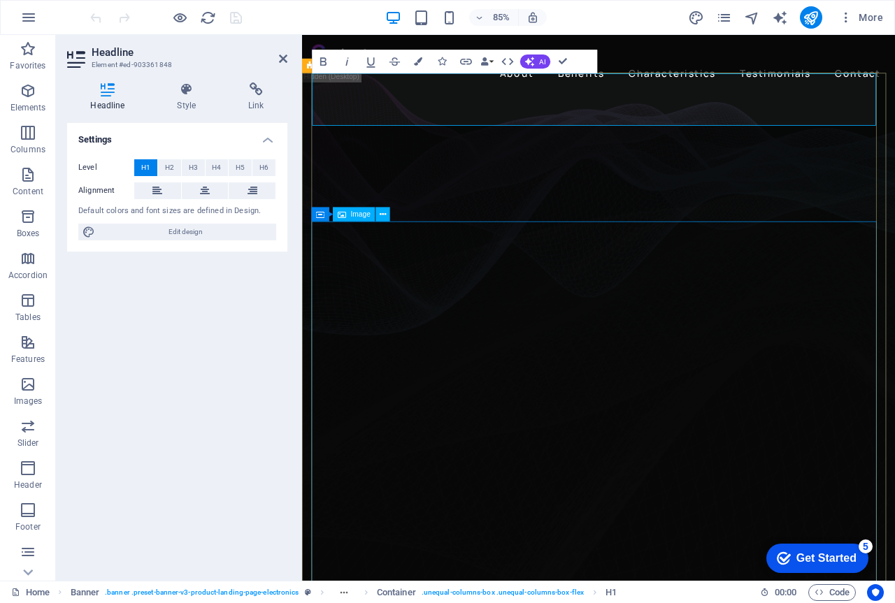
scroll to position [0, 3]
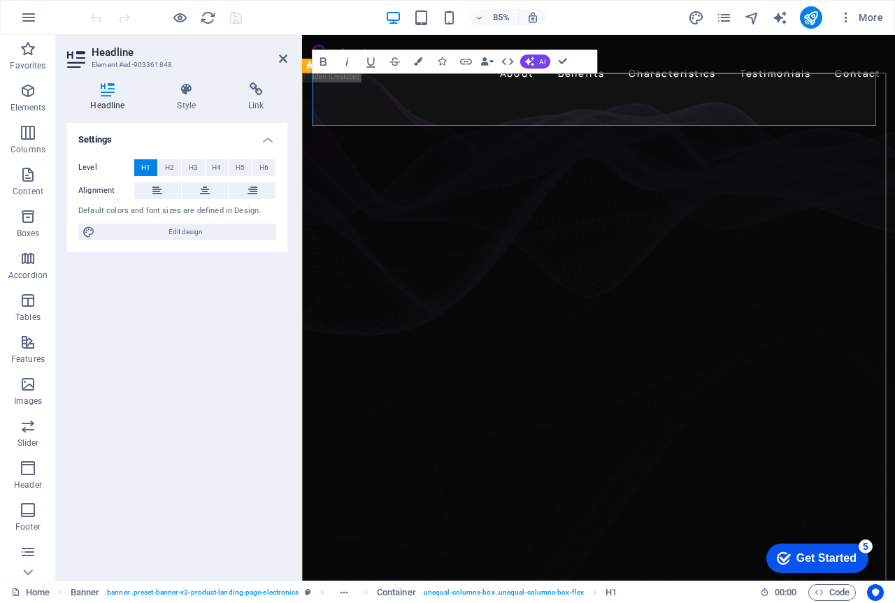
drag, startPoint x: 338, startPoint y: 110, endPoint x: 303, endPoint y: 116, distance: 36.1
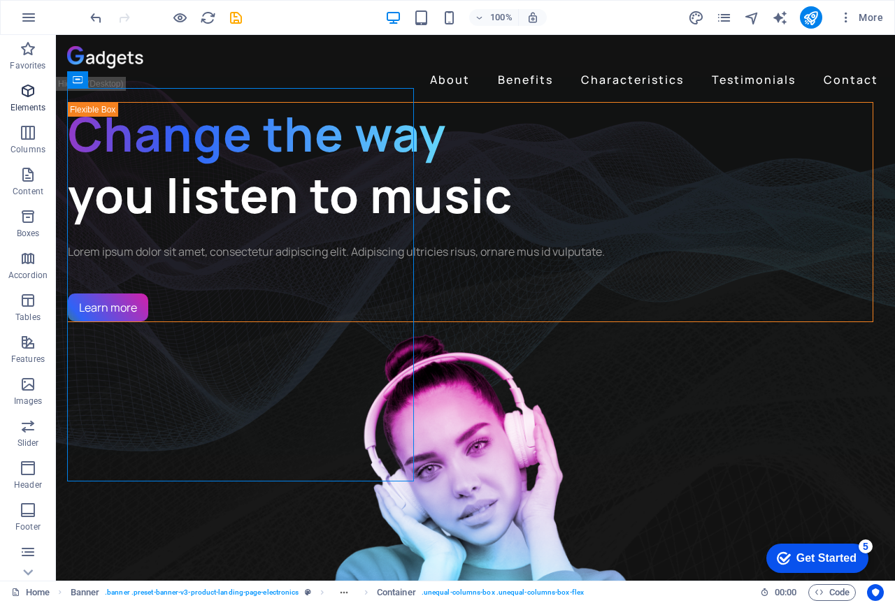
click at [29, 93] on icon "button" at bounding box center [28, 90] width 17 height 17
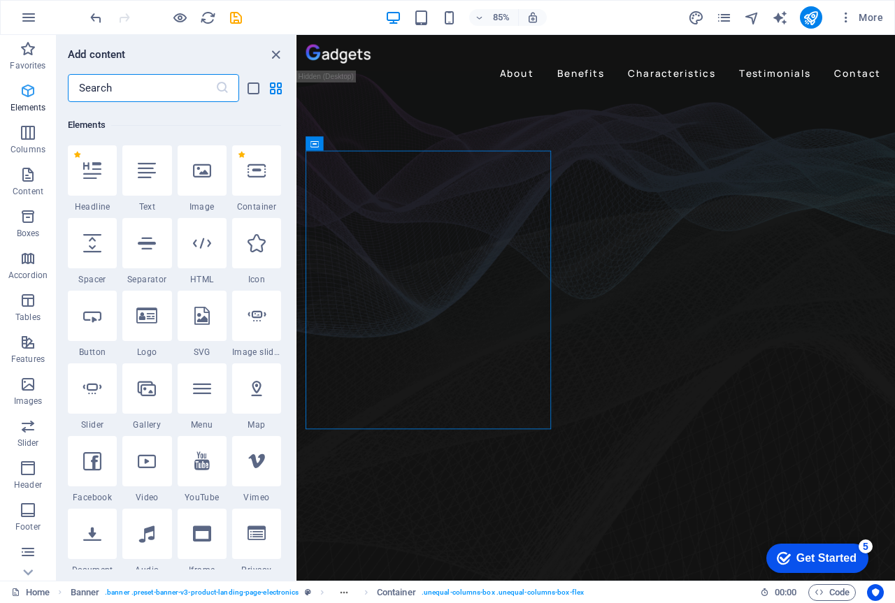
scroll to position [149, 0]
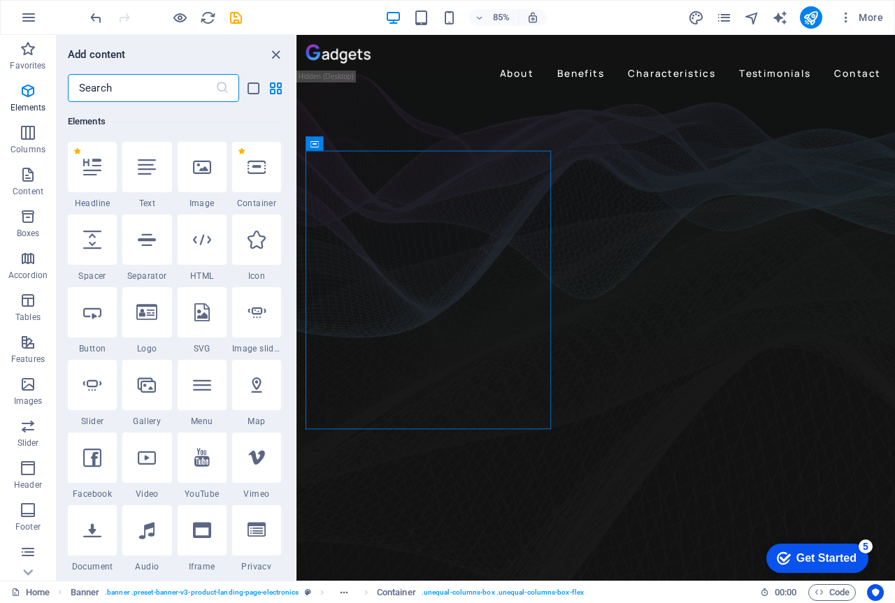
click at [802, 554] on div "Get Started" at bounding box center [826, 558] width 60 height 13
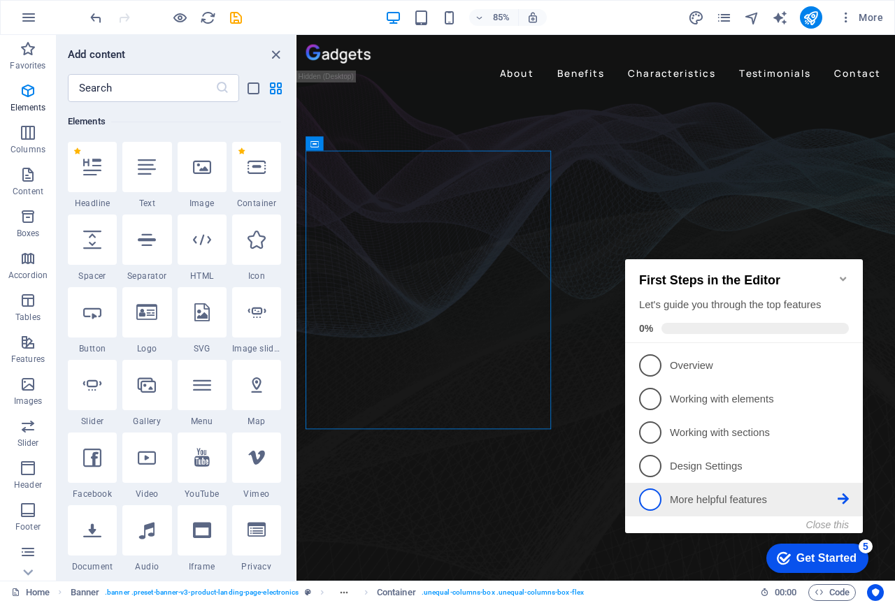
click at [842, 495] on icon at bounding box center [842, 498] width 11 height 11
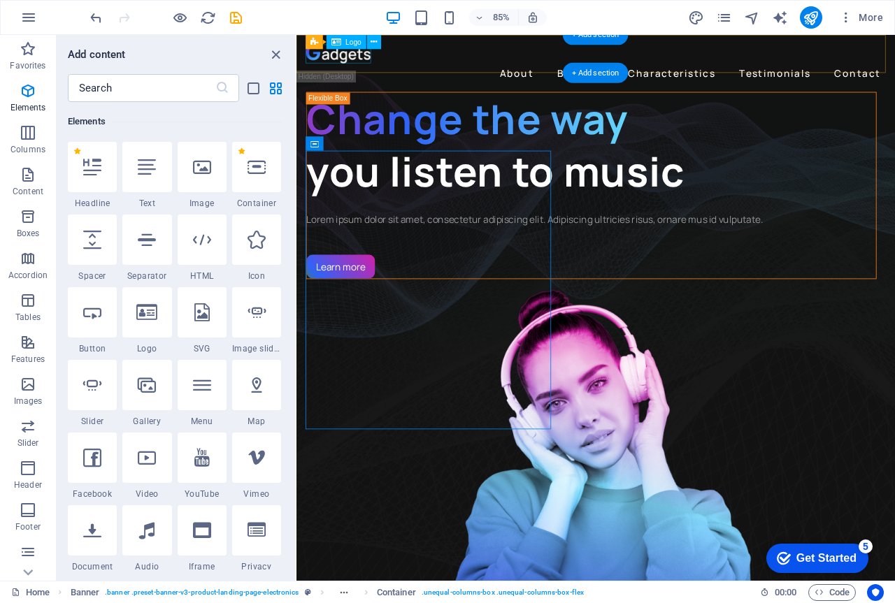
click at [331, 59] on div at bounding box center [648, 57] width 681 height 22
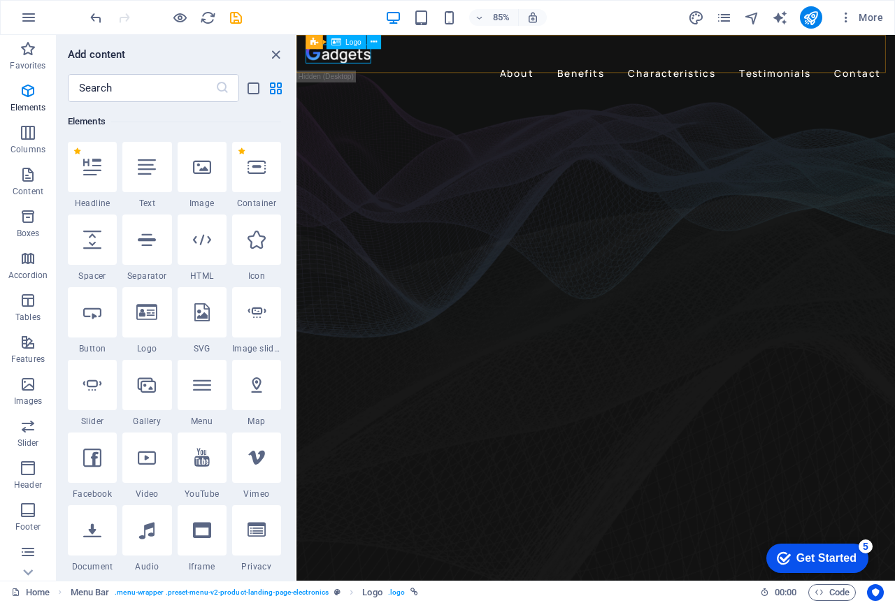
click at [350, 41] on span "Logo" at bounding box center [354, 41] width 16 height 7
select select "px"
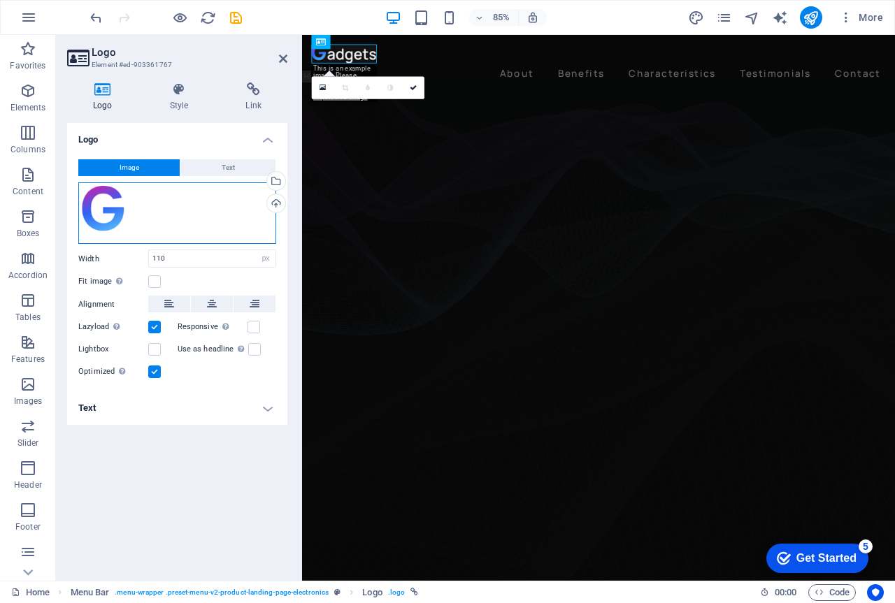
click at [117, 209] on div "Drag files here, click to choose files or select files from Files or our free s…" at bounding box center [177, 213] width 198 height 62
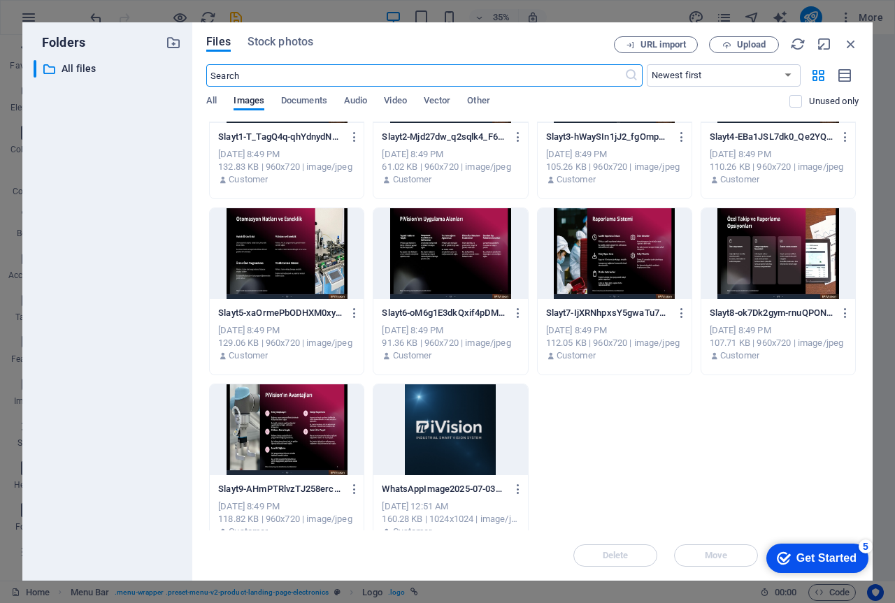
scroll to position [639, 0]
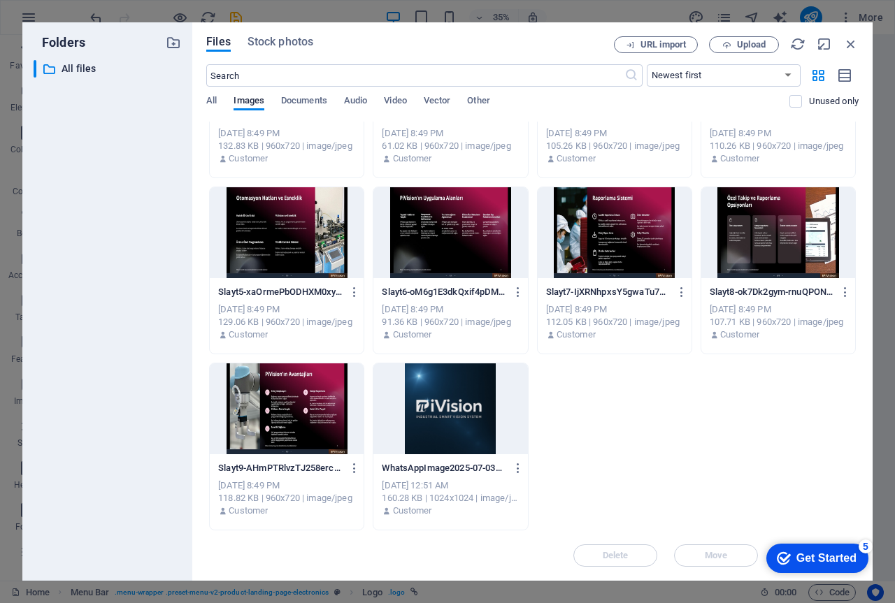
click at [440, 426] on div at bounding box center [450, 408] width 154 height 91
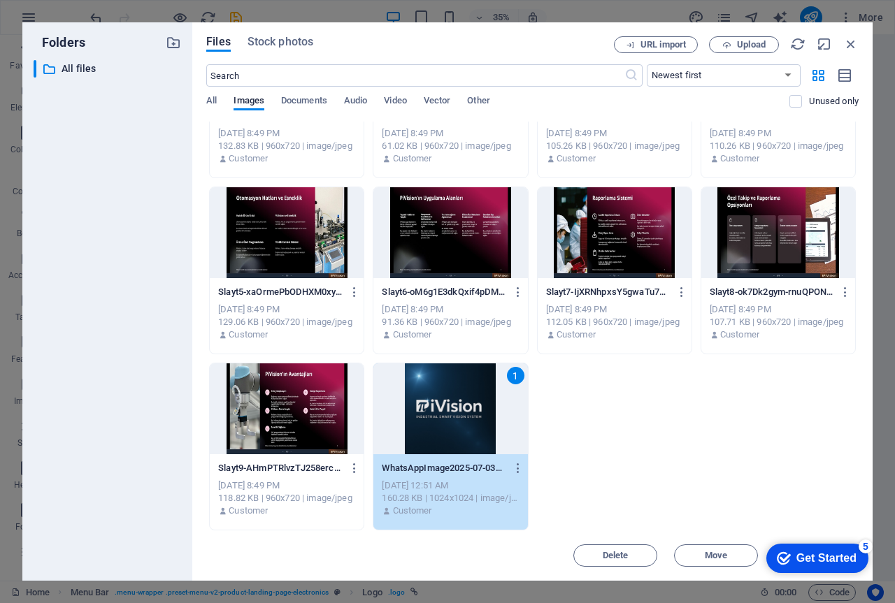
click at [823, 557] on div "Get Started" at bounding box center [826, 558] width 60 height 13
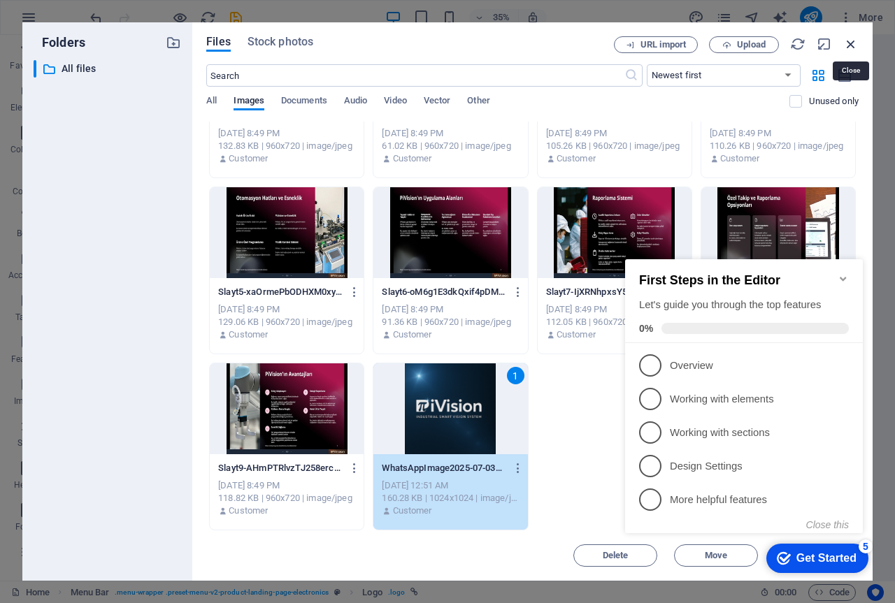
click at [851, 42] on icon "button" at bounding box center [850, 43] width 15 height 15
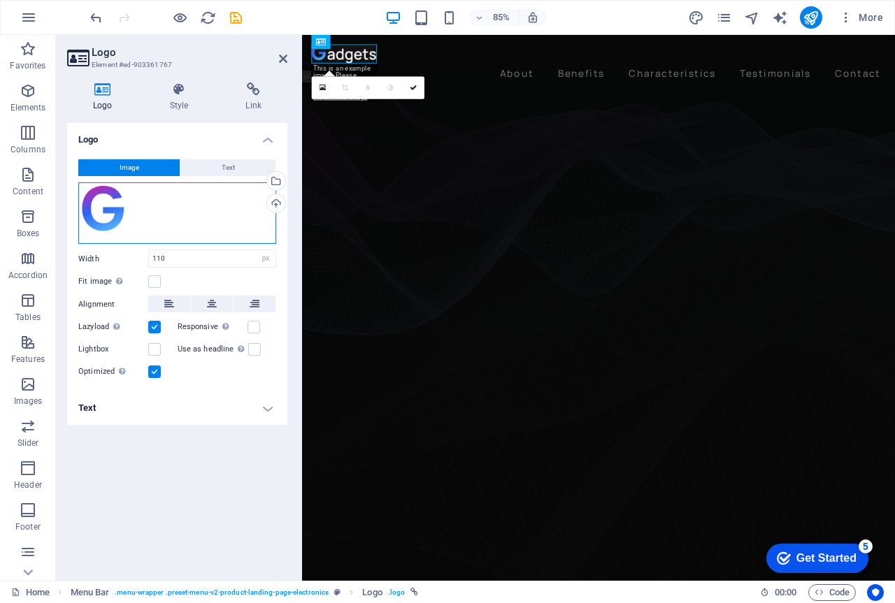
drag, startPoint x: 152, startPoint y: 208, endPoint x: 136, endPoint y: 208, distance: 16.1
click at [136, 208] on div "Drag files here, click to choose files or select files from Files or our free s…" at bounding box center [177, 213] width 198 height 62
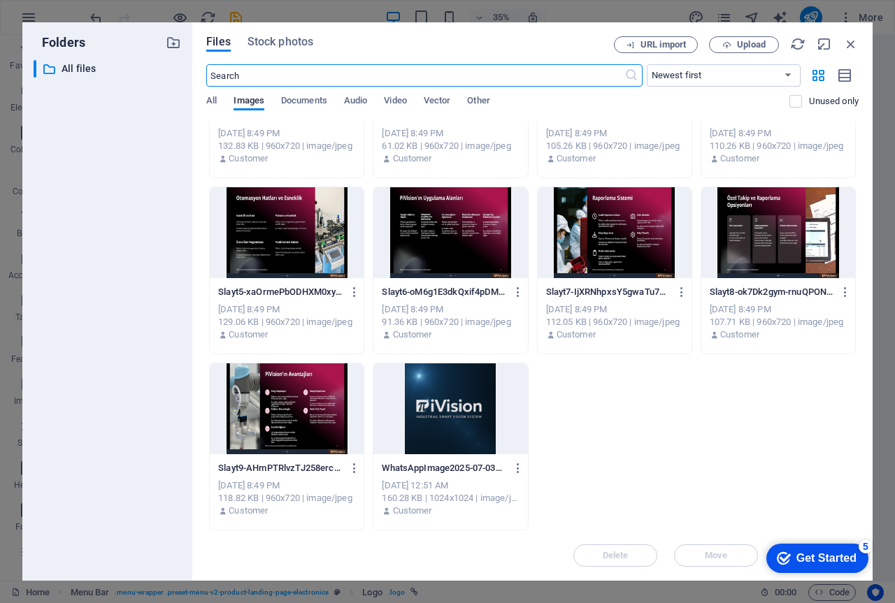
click at [512, 384] on div at bounding box center [450, 408] width 154 height 91
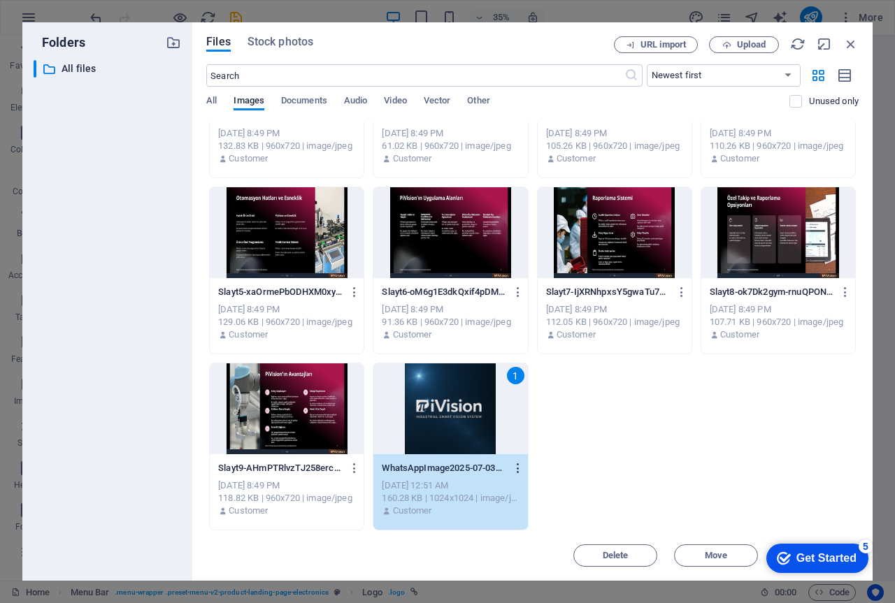
click at [517, 468] on icon "button" at bounding box center [518, 468] width 13 height 13
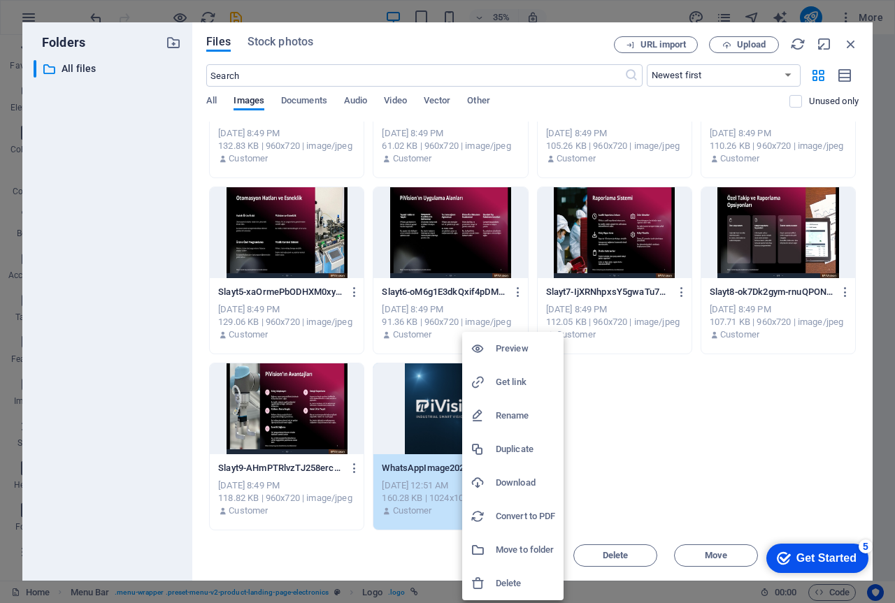
click at [503, 379] on h6 "Get link" at bounding box center [524, 382] width 59 height 17
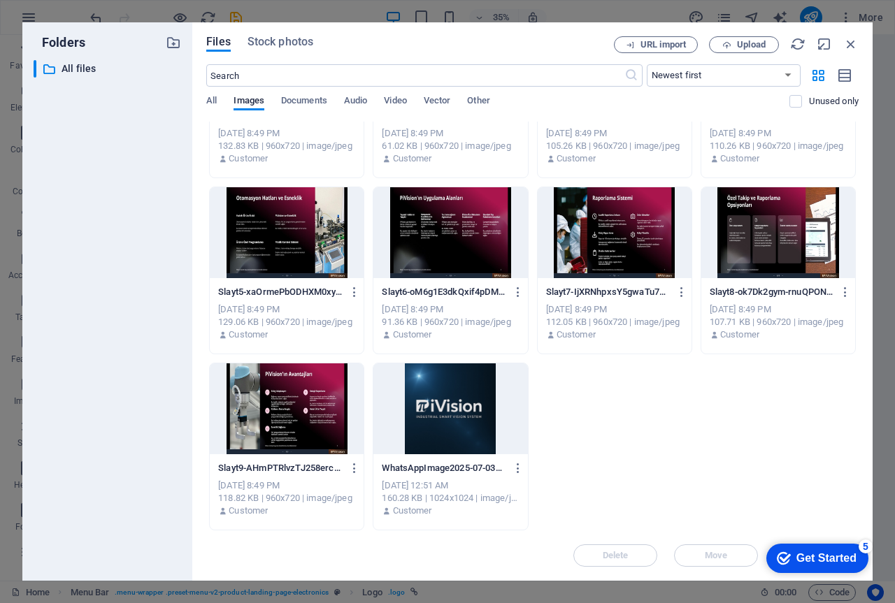
drag, startPoint x: 398, startPoint y: 25, endPoint x: 455, endPoint y: 41, distance: 59.3
click at [459, 41] on div "Files Stock photos URL import Upload ​ Newest first Oldest first Name (A-Z) Nam…" at bounding box center [532, 301] width 680 height 558
click at [827, 41] on icon "button" at bounding box center [823, 43] width 15 height 15
select select "image"
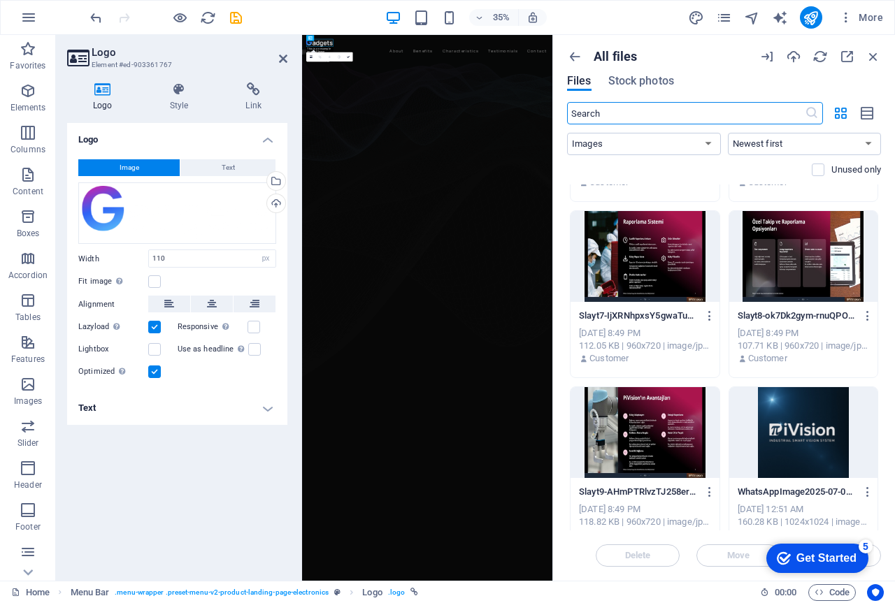
scroll to position [1583, 0]
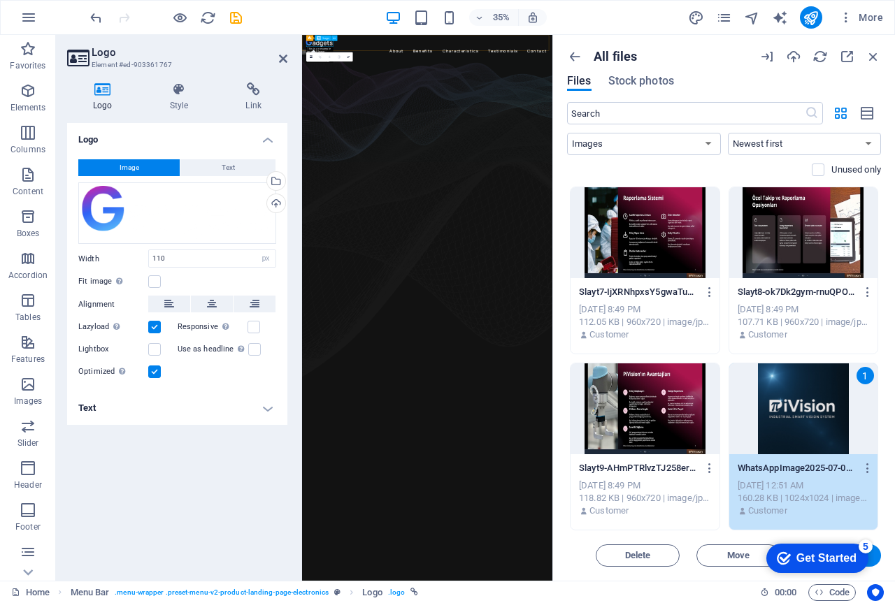
click at [349, 61] on div at bounding box center [659, 57] width 693 height 22
click at [261, 88] on icon at bounding box center [253, 89] width 68 height 14
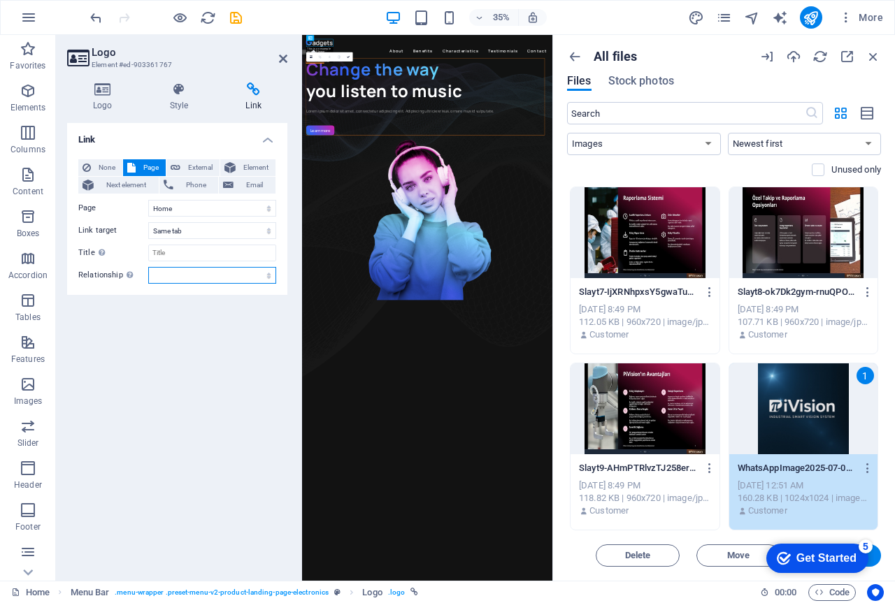
click at [185, 274] on select "alternate author bookmark external help license next nofollow noreferrer noopen…" at bounding box center [212, 275] width 128 height 17
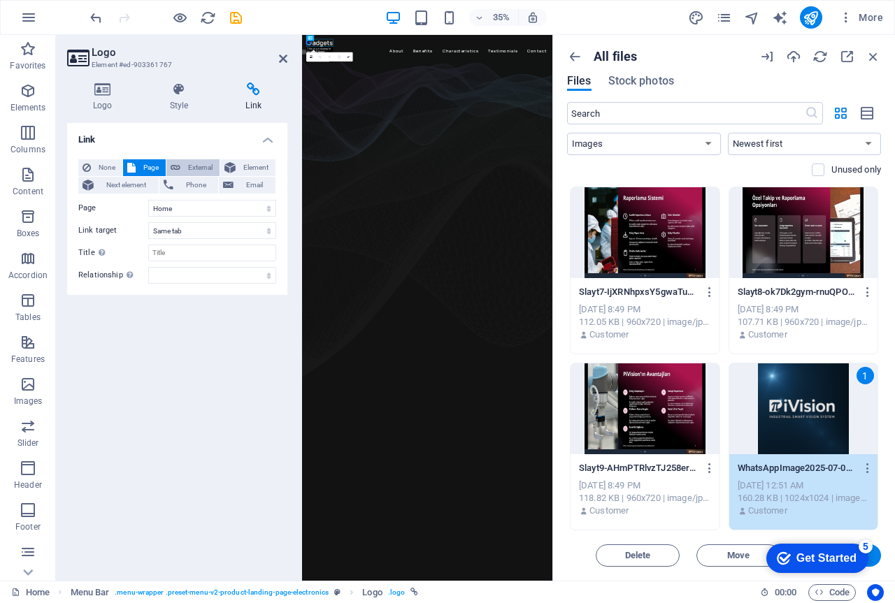
click at [197, 162] on span "External" at bounding box center [200, 167] width 31 height 17
select select "blank"
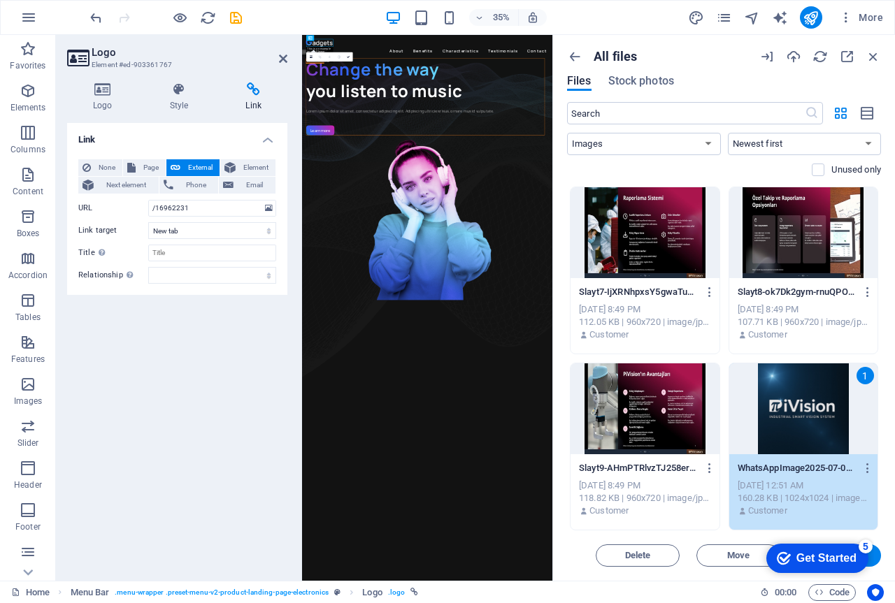
click at [218, 361] on div "Link None Page External Element Next element Phone Email Page Home Subpage Lega…" at bounding box center [177, 346] width 220 height 447
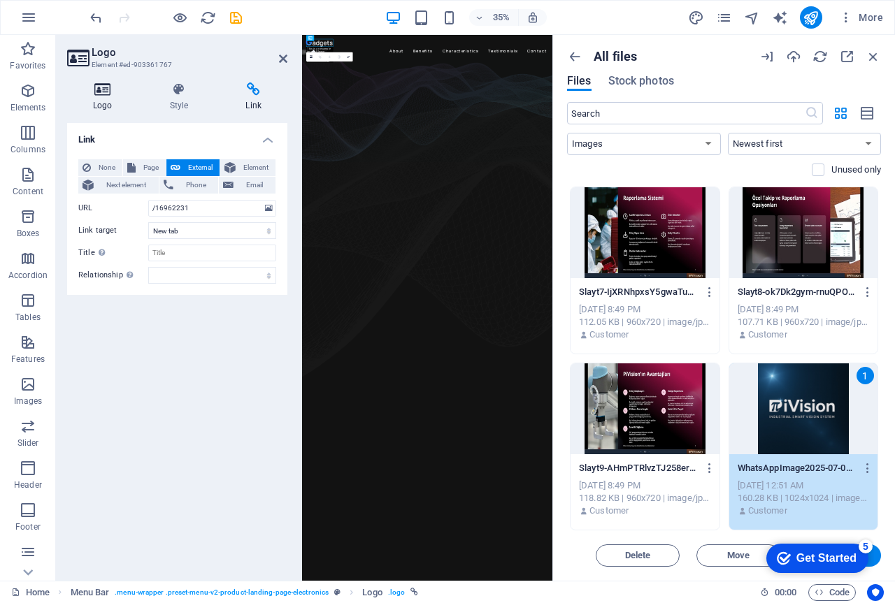
click at [94, 92] on icon at bounding box center [102, 89] width 71 height 14
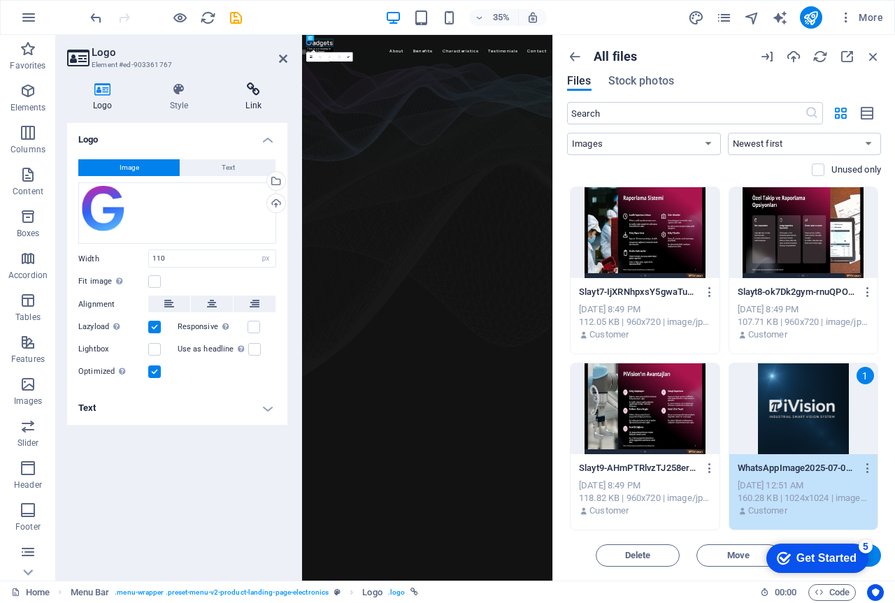
click at [255, 87] on icon at bounding box center [253, 89] width 68 height 14
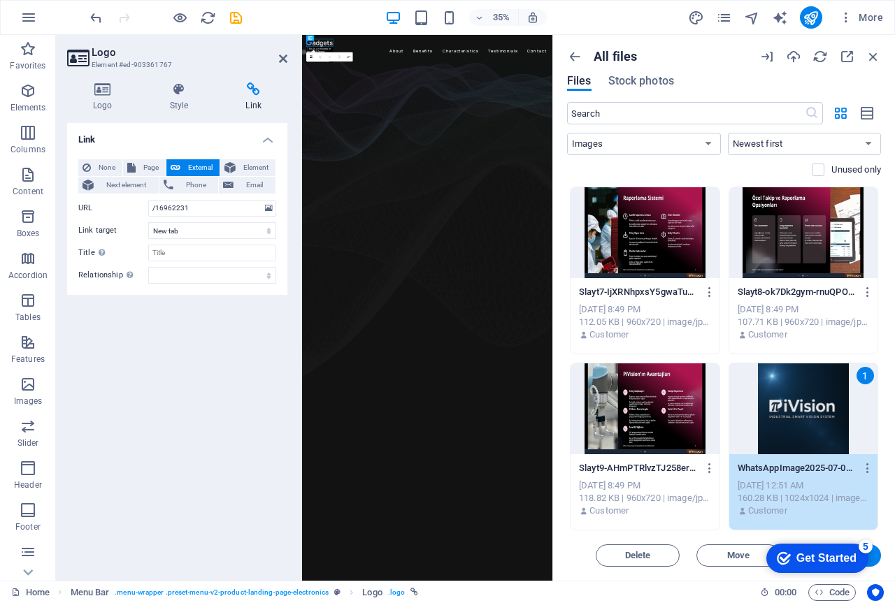
click at [187, 166] on span "External" at bounding box center [200, 167] width 31 height 17
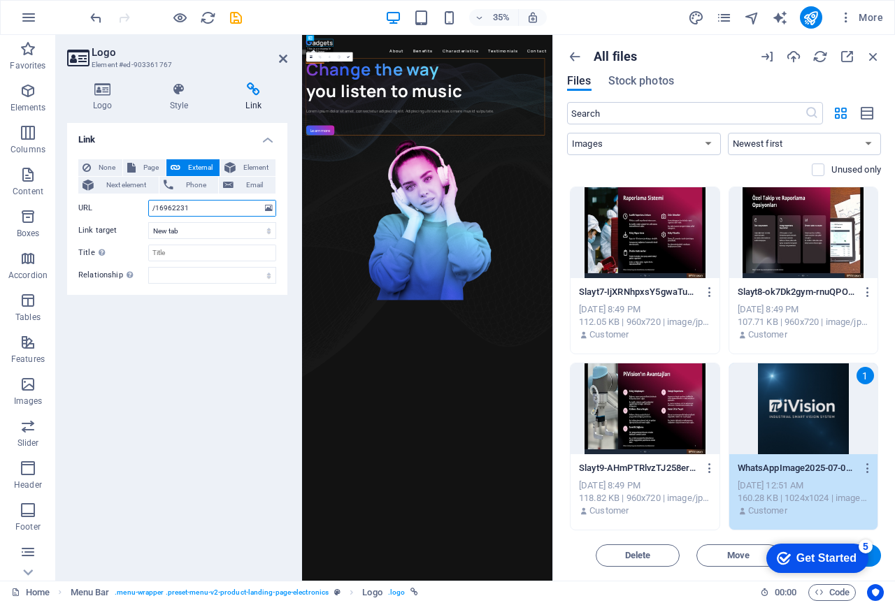
drag, startPoint x: 194, startPoint y: 209, endPoint x: 122, endPoint y: 205, distance: 72.1
click at [122, 205] on div "URL /16962231" at bounding box center [177, 208] width 198 height 17
click at [863, 468] on icon "button" at bounding box center [867, 468] width 13 height 13
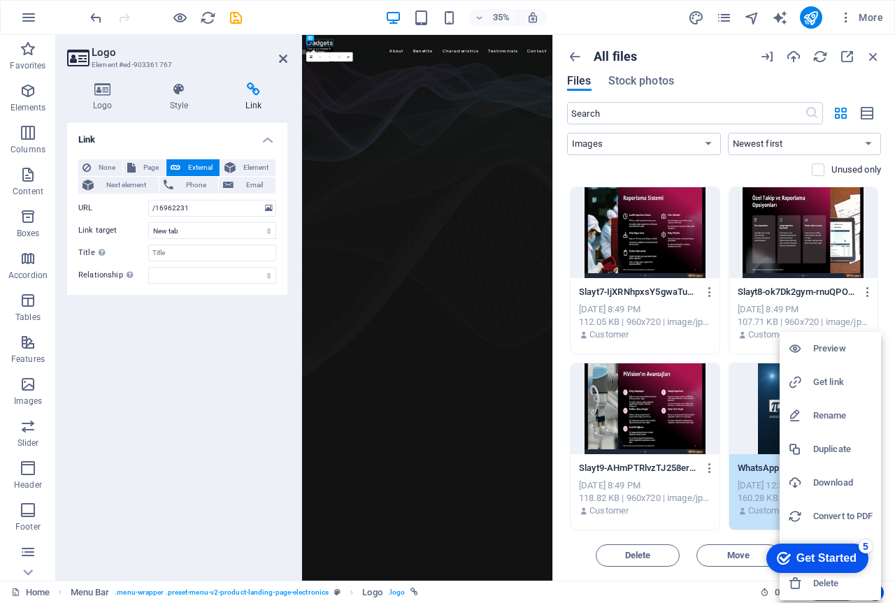
click at [827, 379] on h6 "Get link" at bounding box center [842, 382] width 59 height 17
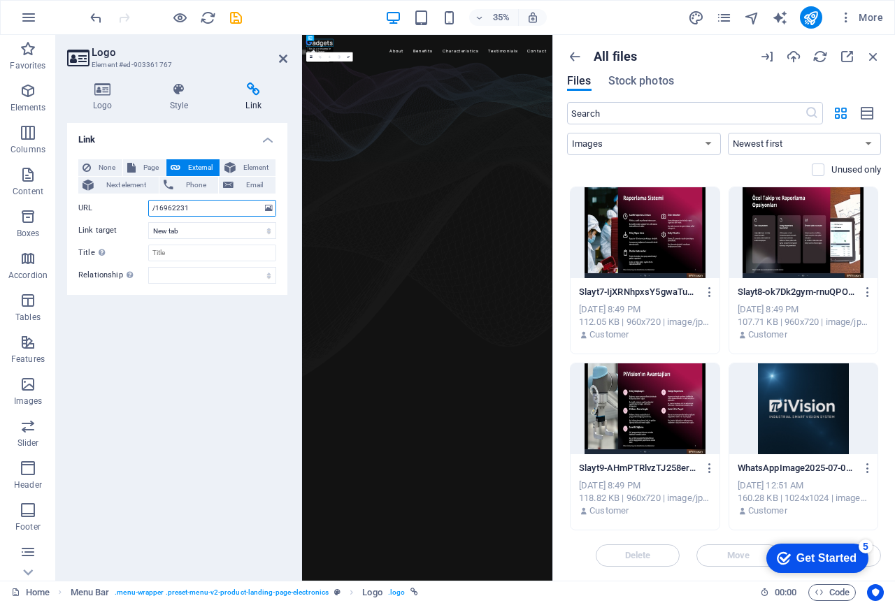
click at [196, 208] on input "/16962231" at bounding box center [212, 208] width 128 height 17
paste input "https://cdn1.site-media.eu/images/0/17713857/WhatsAppImage2025-07-03at11.20.55-…"
type input "/https://cdn1.site-media.eu/images/0/17713857/WhatsAppImage2025-07-03at11.20.55…"
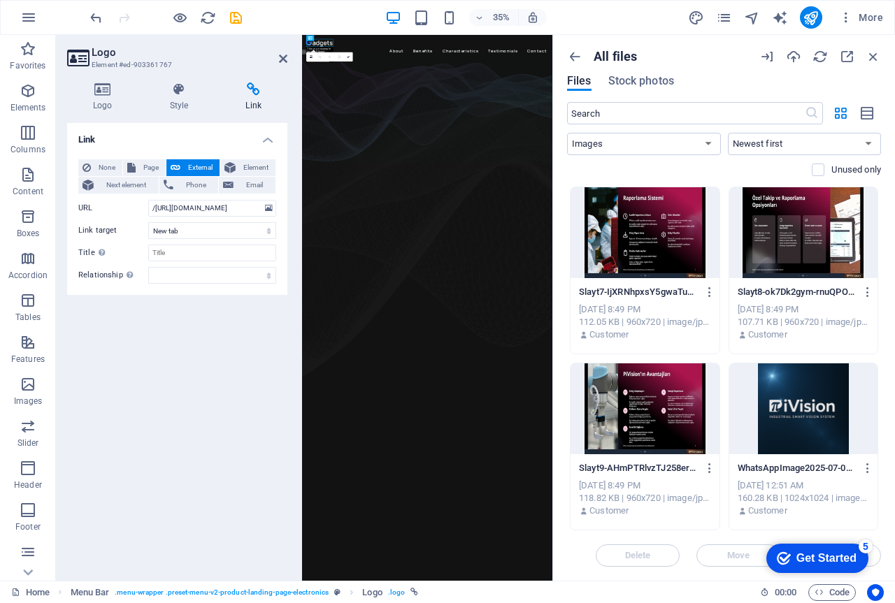
scroll to position [0, 0]
click at [191, 355] on div "Link None Page External Element Next element Phone Email Page Home Subpage Lega…" at bounding box center [177, 346] width 220 height 447
click at [209, 232] on select "New tab Same tab Overlay" at bounding box center [212, 230] width 128 height 17
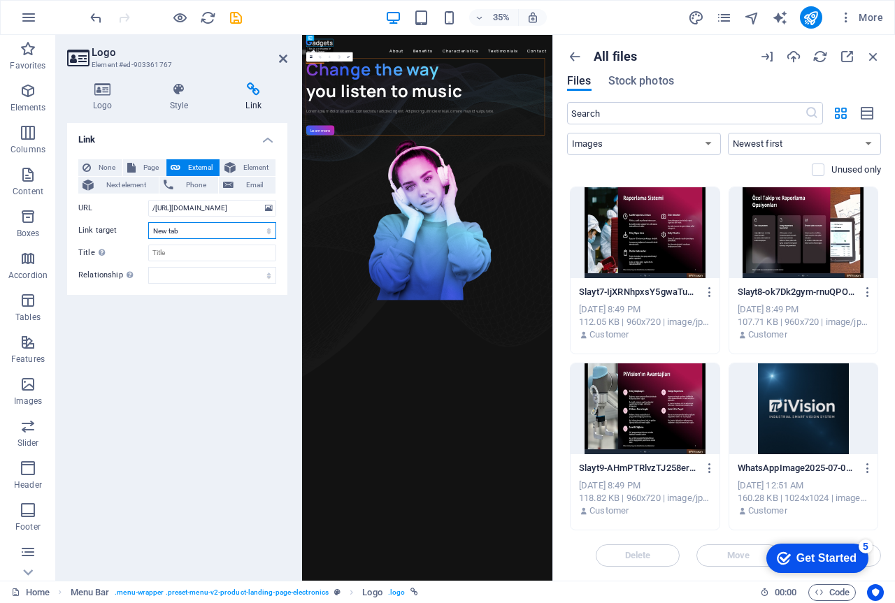
select select
click at [148, 222] on select "New tab Same tab Overlay" at bounding box center [212, 230] width 128 height 17
click at [178, 329] on div "Link None Page External Element Next element Phone Email Page Home Subpage Lega…" at bounding box center [177, 346] width 220 height 447
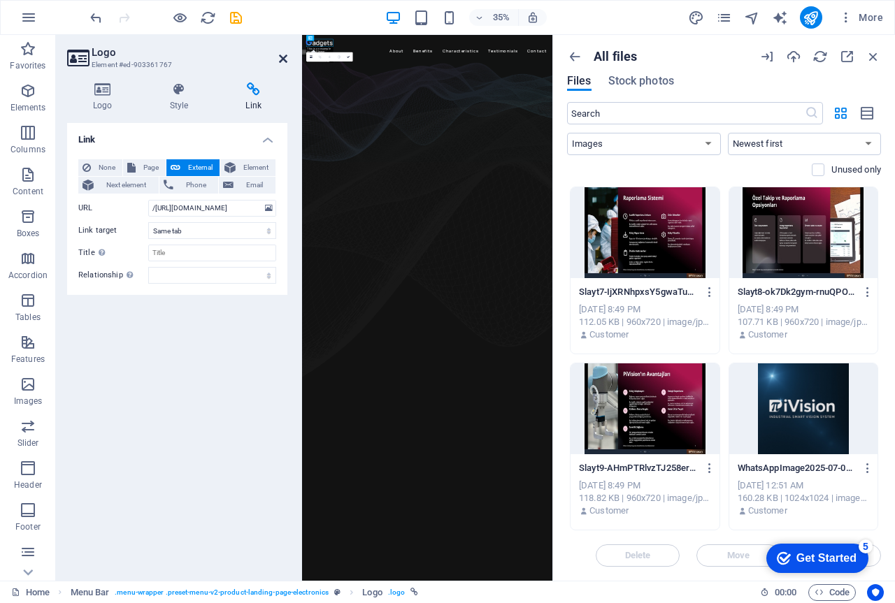
click at [285, 55] on icon at bounding box center [283, 58] width 8 height 11
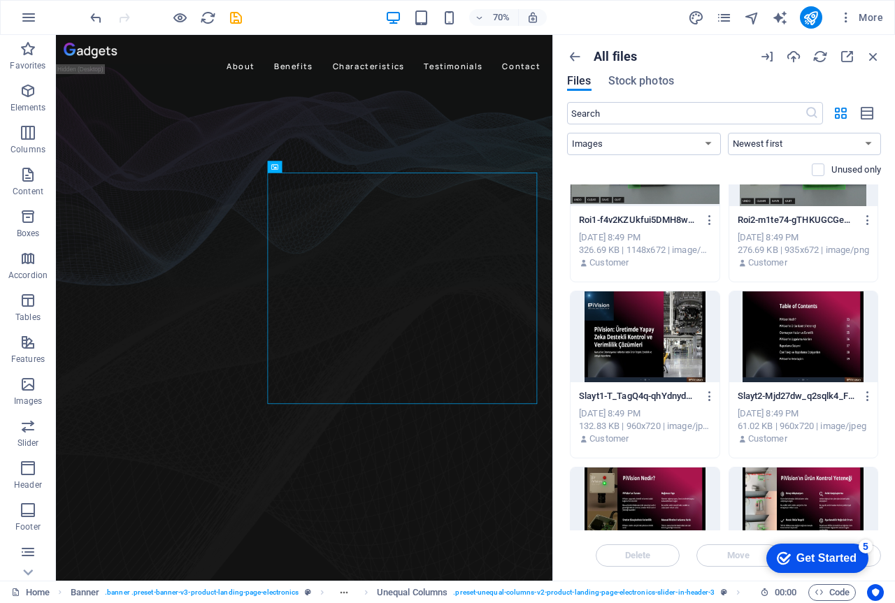
scroll to position [954, 0]
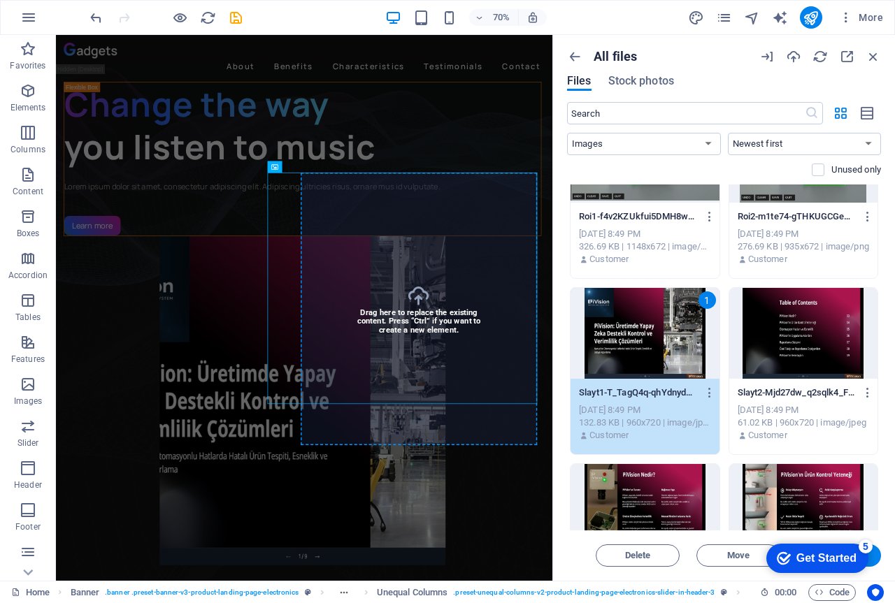
select select "px"
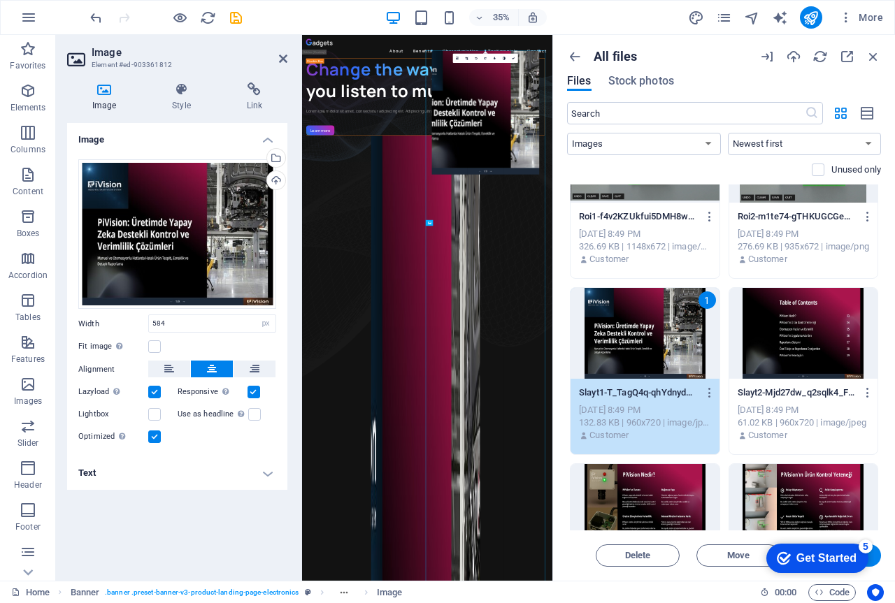
drag, startPoint x: 426, startPoint y: 286, endPoint x: 455, endPoint y: 544, distance: 260.2
type input "446"
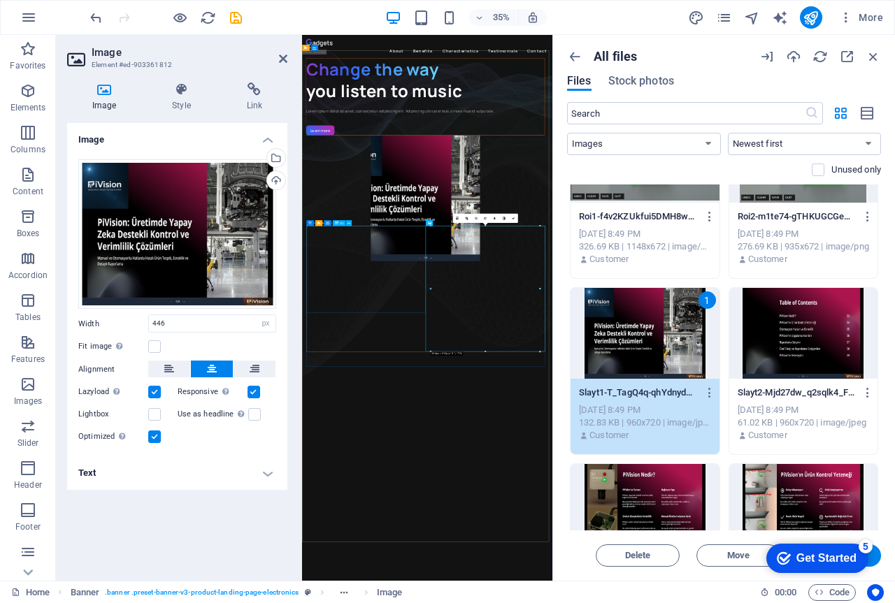
click at [537, 226] on div "Change the way you listen to music" at bounding box center [654, 165] width 681 height 124
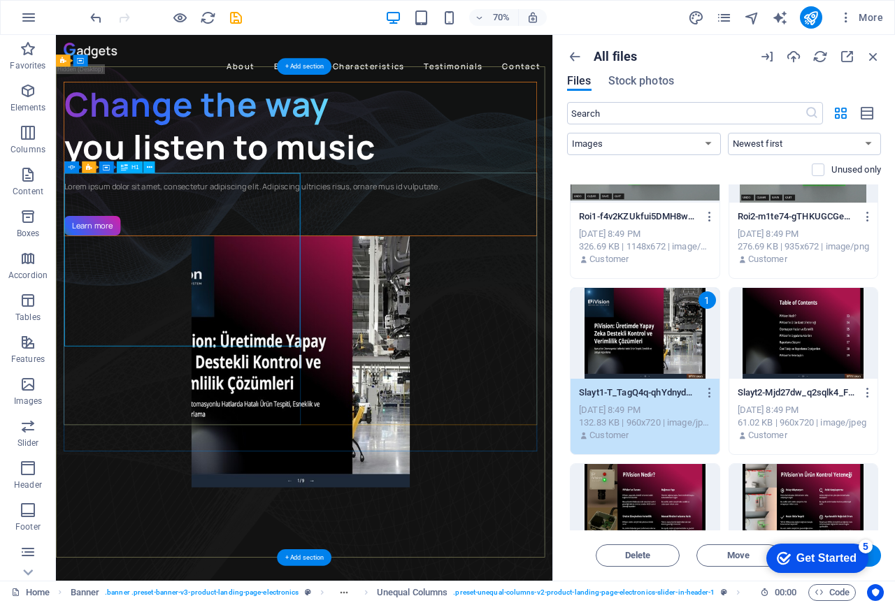
click at [298, 226] on div "Change the way you listen to music" at bounding box center [405, 165] width 674 height 124
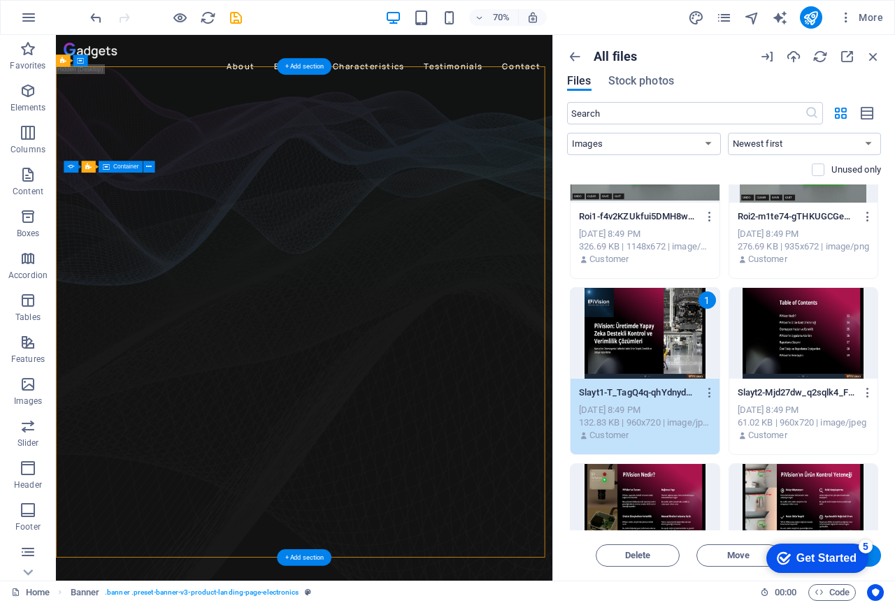
drag, startPoint x: 403, startPoint y: 347, endPoint x: 305, endPoint y: 354, distance: 98.1
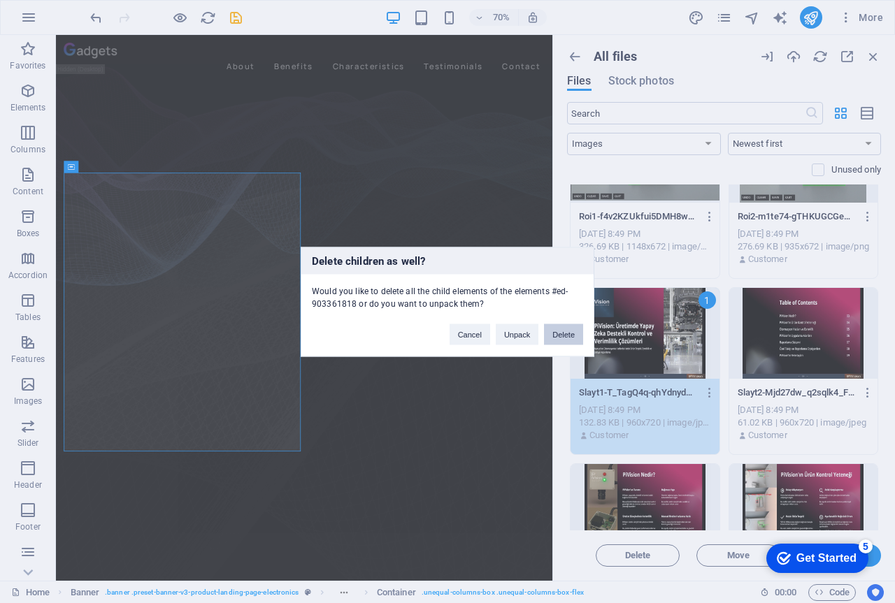
click at [567, 334] on button "Delete" at bounding box center [563, 334] width 39 height 21
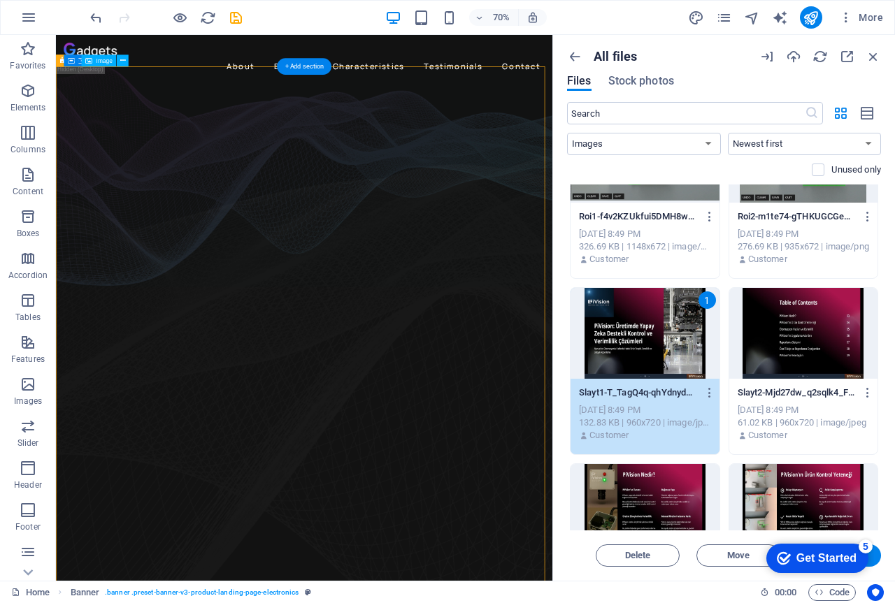
drag, startPoint x: 499, startPoint y: 428, endPoint x: 291, endPoint y: 334, distance: 227.7
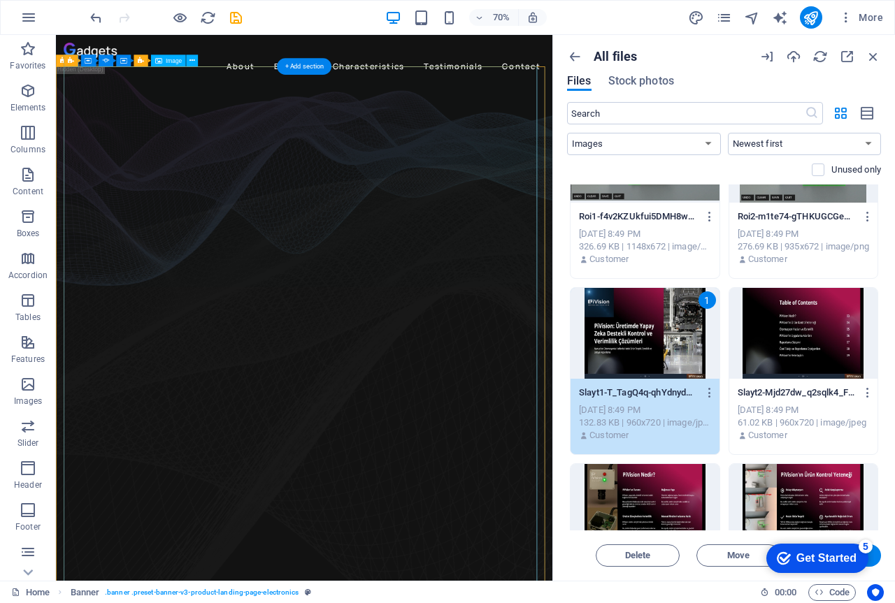
drag, startPoint x: 354, startPoint y: 100, endPoint x: 219, endPoint y: 141, distance: 141.0
drag, startPoint x: 299, startPoint y: 78, endPoint x: 333, endPoint y: 274, distance: 199.3
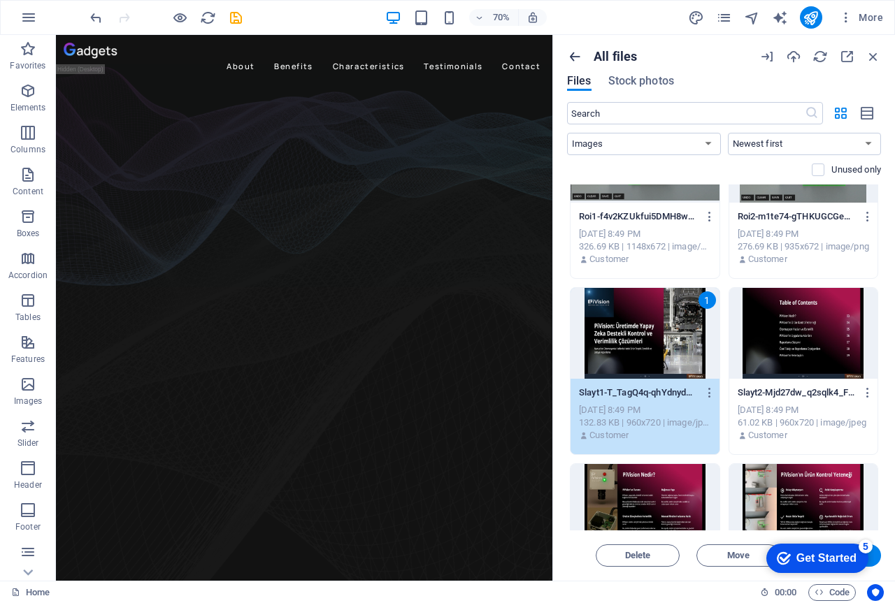
drag, startPoint x: 560, startPoint y: 51, endPoint x: 576, endPoint y: 56, distance: 16.8
click at [563, 53] on div "All files Files Stock photos ​ All Images Documents Audio Video Vector Other Ne…" at bounding box center [724, 308] width 342 height 546
click at [576, 56] on icon "button" at bounding box center [574, 56] width 15 height 15
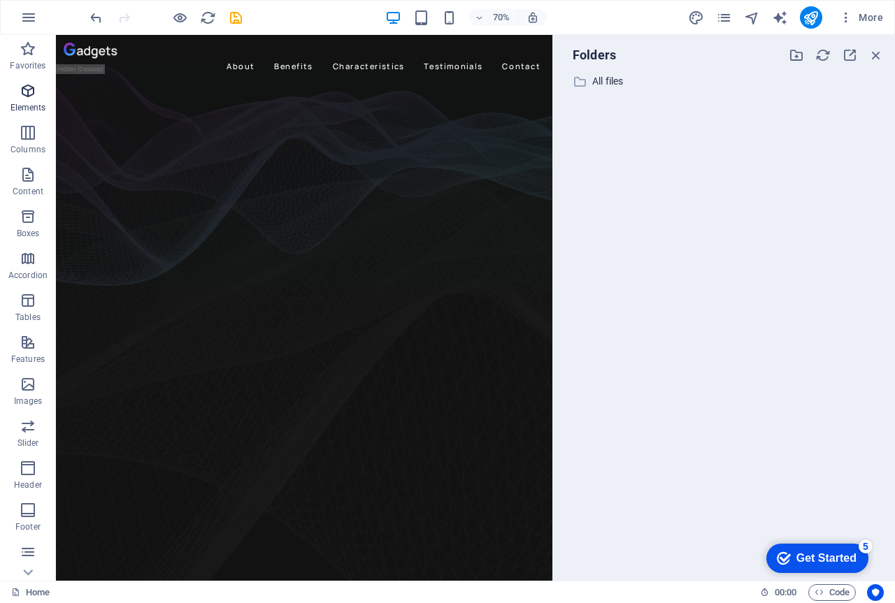
click at [21, 89] on icon "button" at bounding box center [28, 90] width 17 height 17
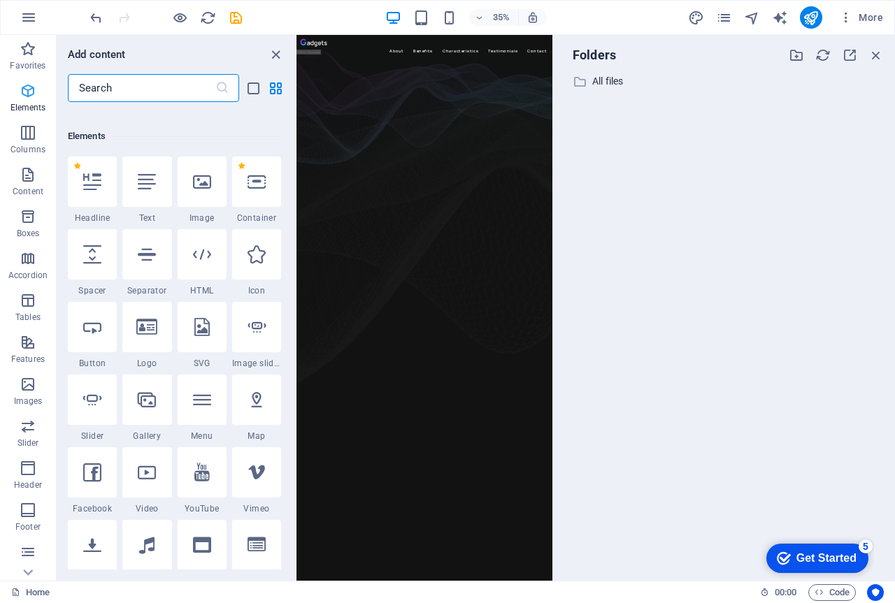
scroll to position [149, 0]
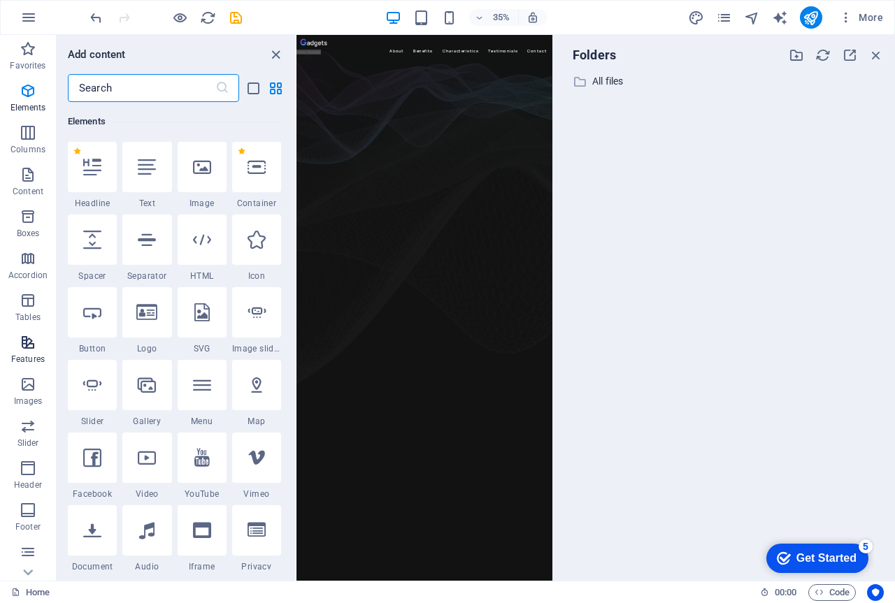
click at [28, 352] on span "Features" at bounding box center [28, 351] width 56 height 34
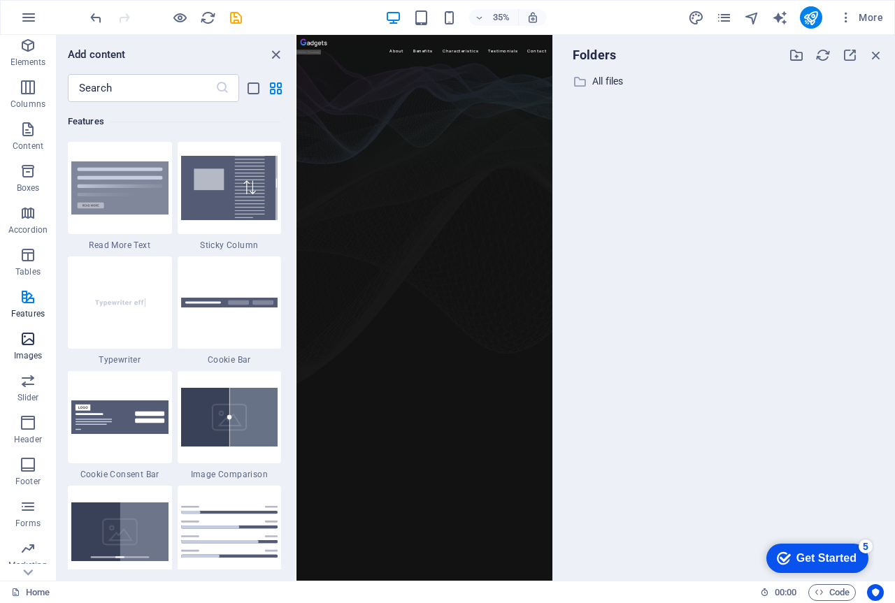
scroll to position [83, 0]
click at [27, 558] on icon "button" at bounding box center [28, 552] width 17 height 17
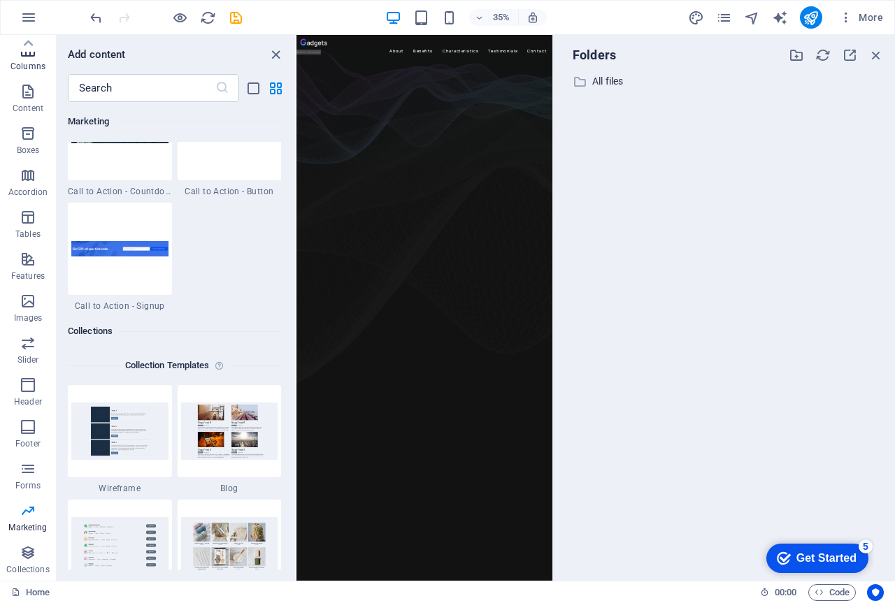
scroll to position [0, 0]
click at [601, 84] on p "All files" at bounding box center [725, 81] width 266 height 16
select select "image"
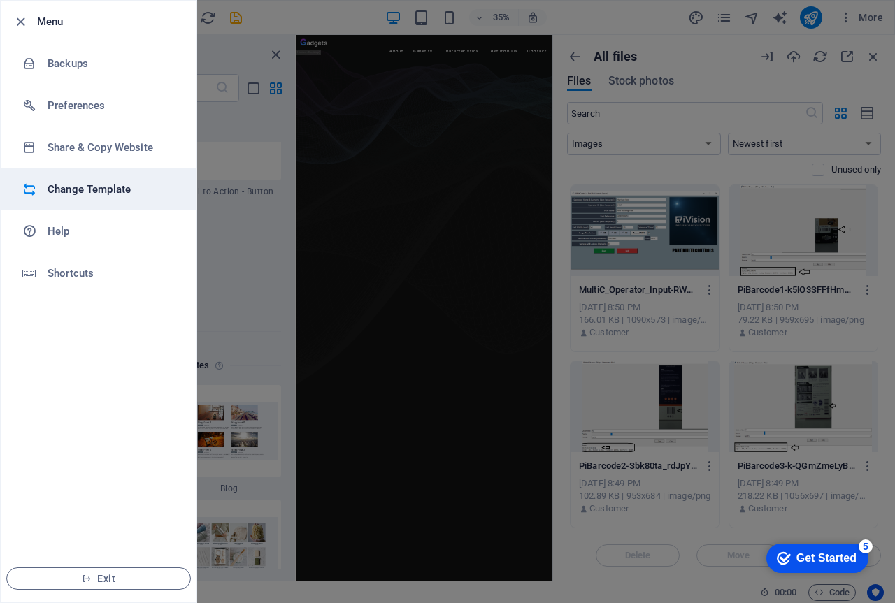
click at [57, 189] on h6 "Change Template" at bounding box center [112, 189] width 129 height 17
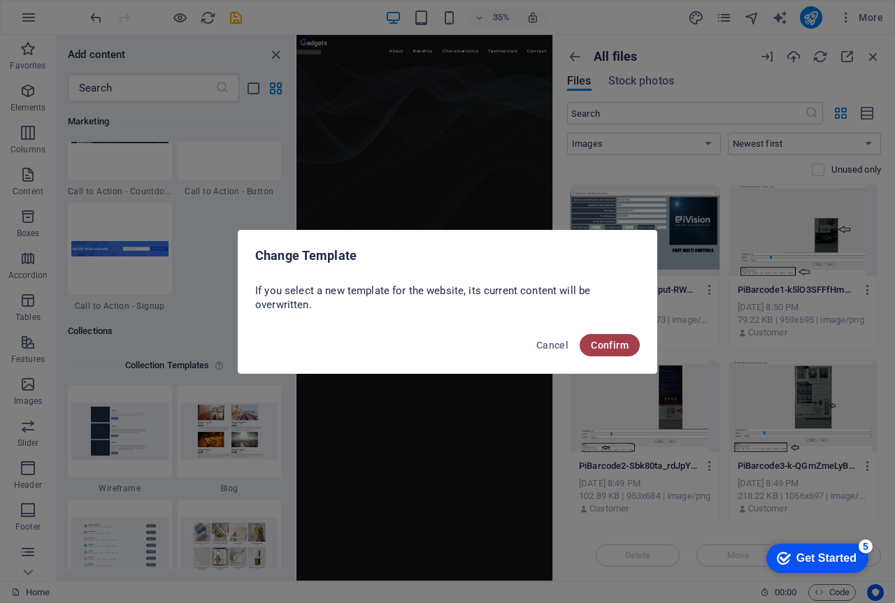
click at [624, 347] on span "Confirm" at bounding box center [610, 345] width 38 height 11
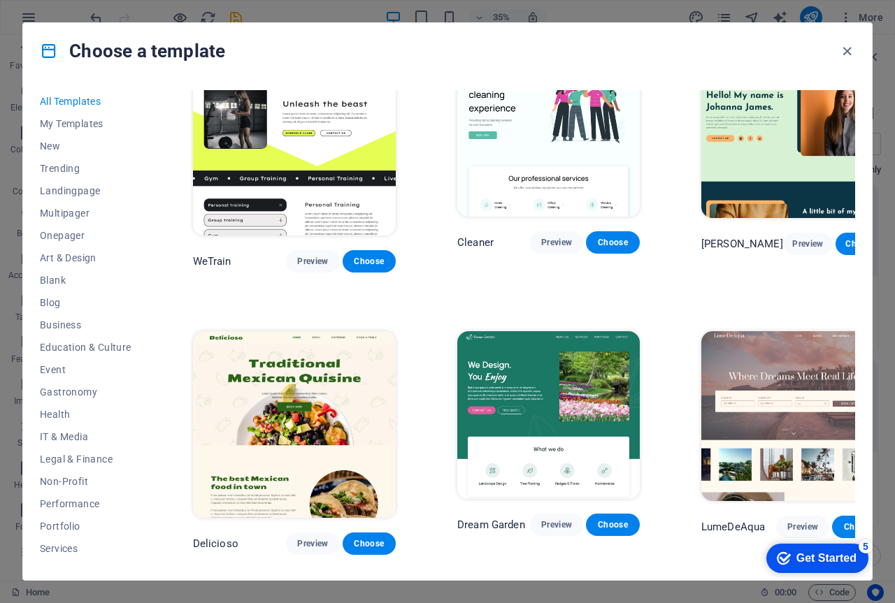
scroll to position [1747, 0]
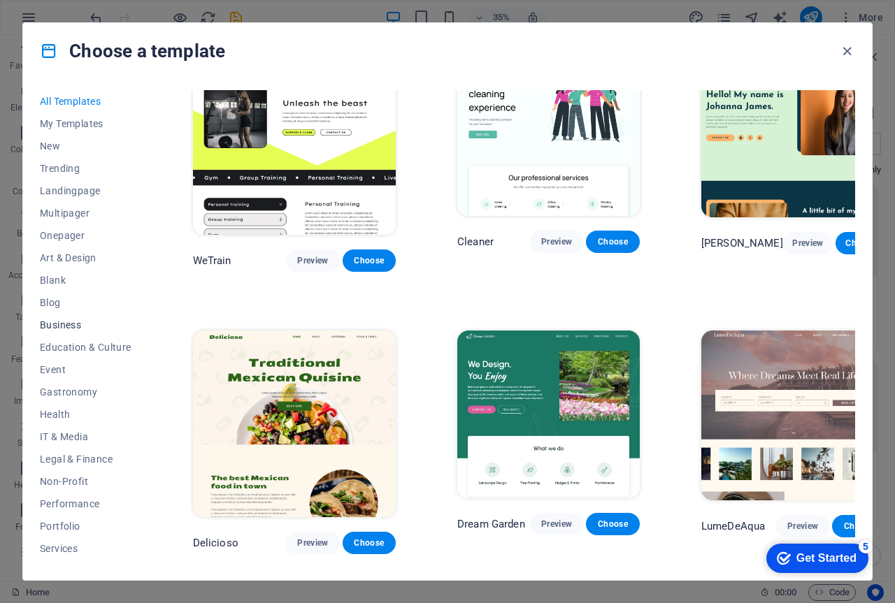
click at [62, 326] on span "Business" at bounding box center [86, 324] width 92 height 11
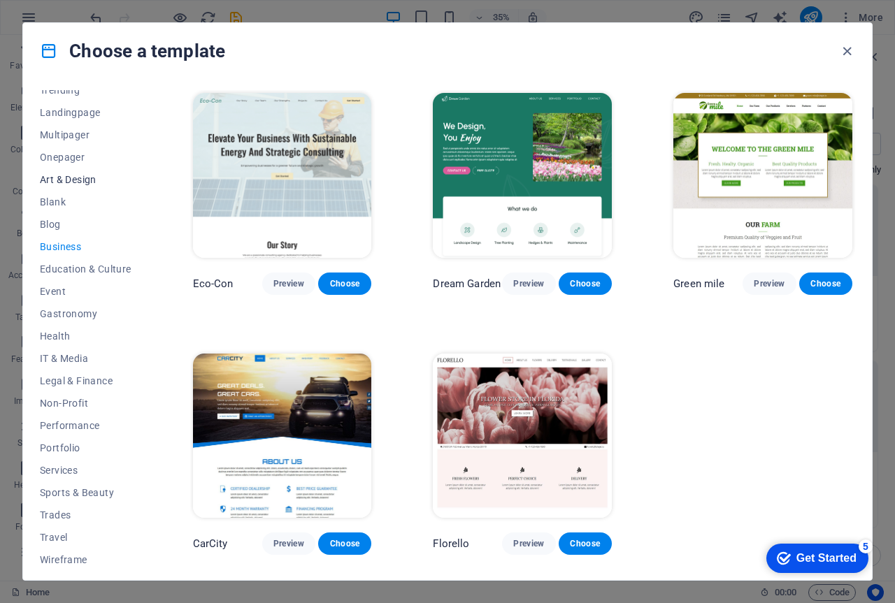
scroll to position [86, 0]
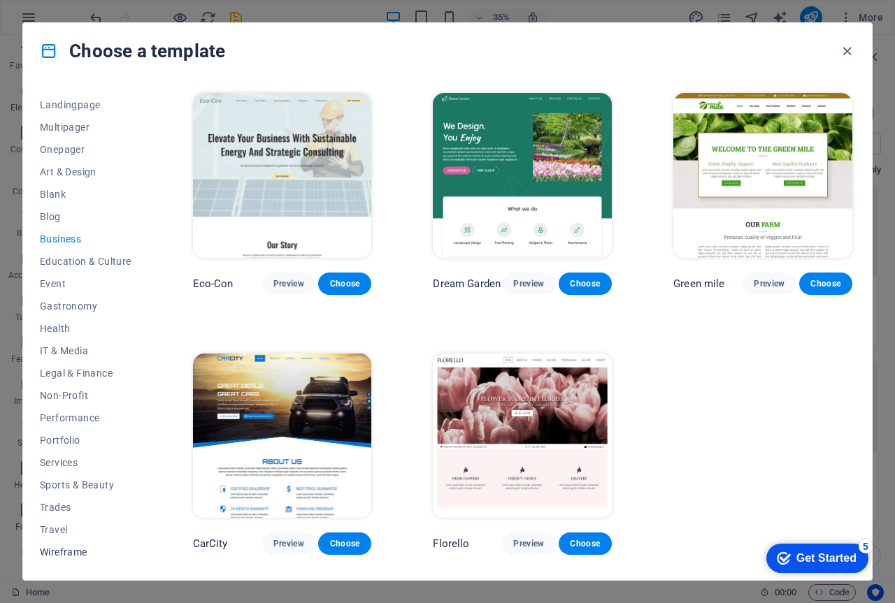
click at [60, 551] on span "Wireframe" at bounding box center [86, 552] width 92 height 11
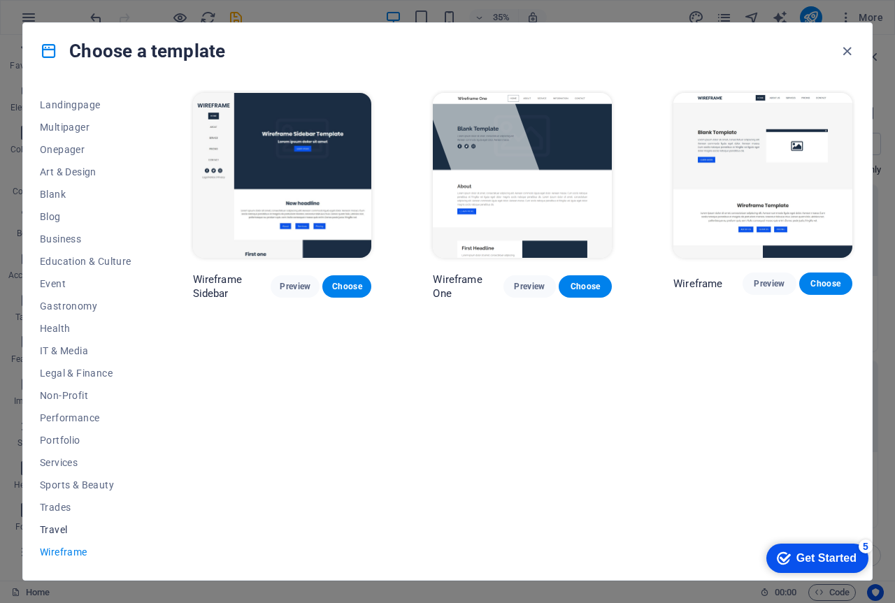
click at [57, 530] on span "Travel" at bounding box center [86, 529] width 92 height 11
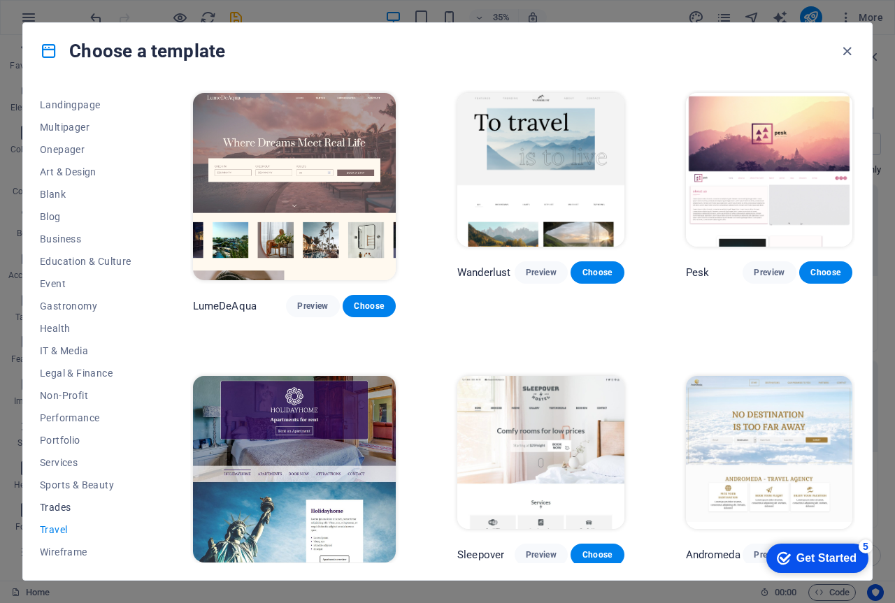
click at [60, 505] on span "Trades" at bounding box center [86, 507] width 92 height 11
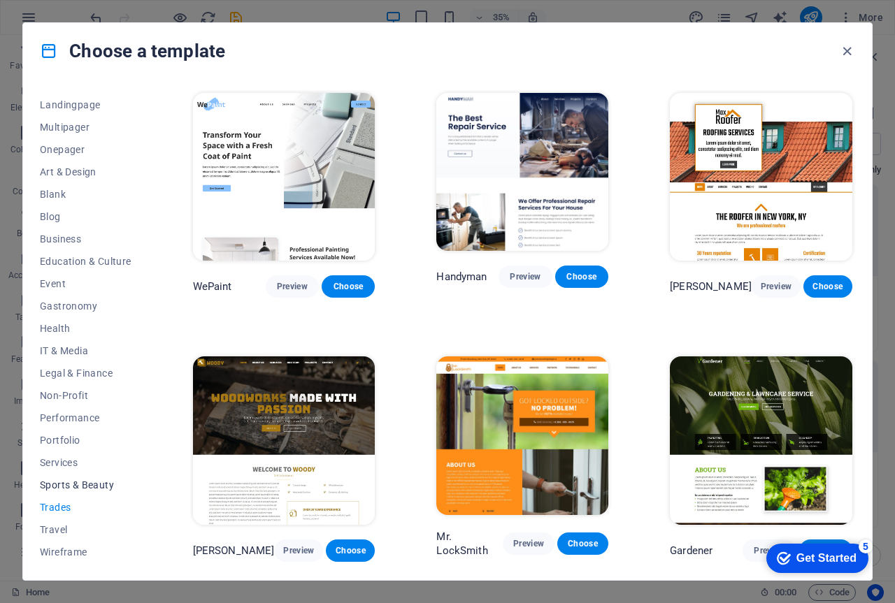
click at [75, 477] on button "Sports & Beauty" at bounding box center [86, 485] width 92 height 22
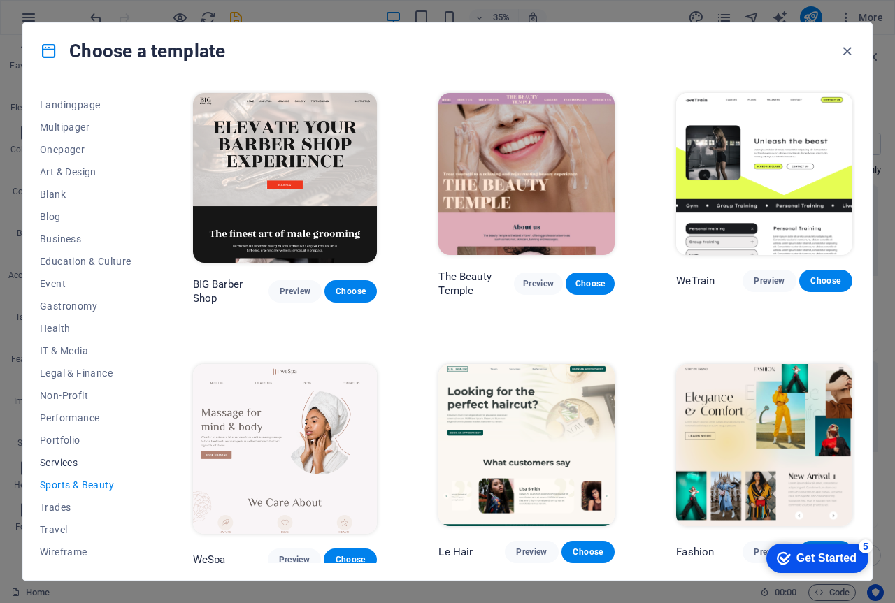
click at [68, 458] on span "Services" at bounding box center [86, 462] width 92 height 11
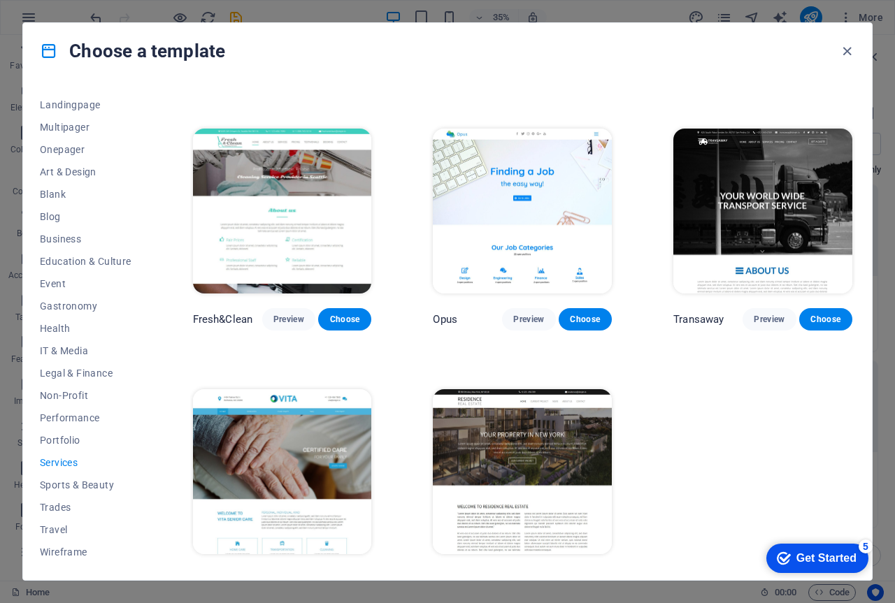
scroll to position [1300, 0]
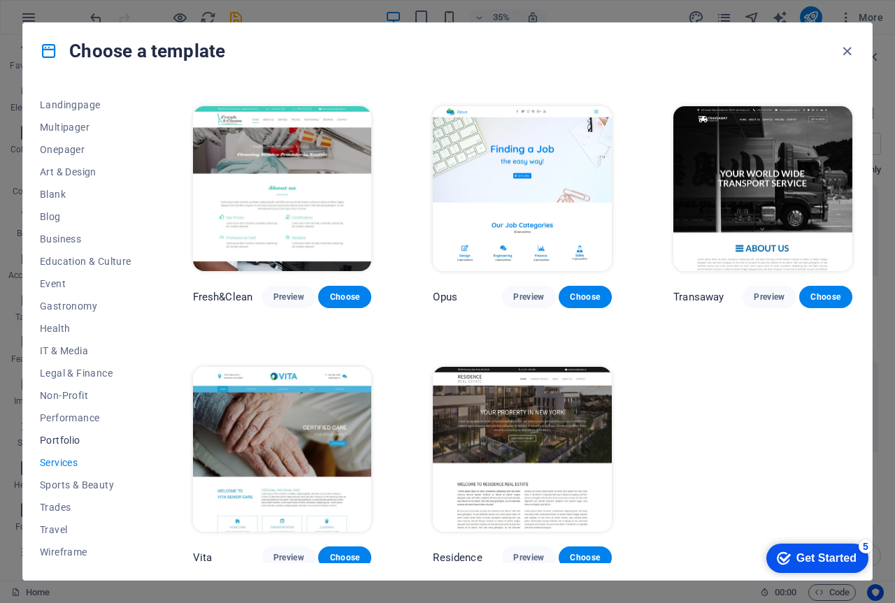
click at [66, 433] on button "Portfolio" at bounding box center [86, 440] width 92 height 22
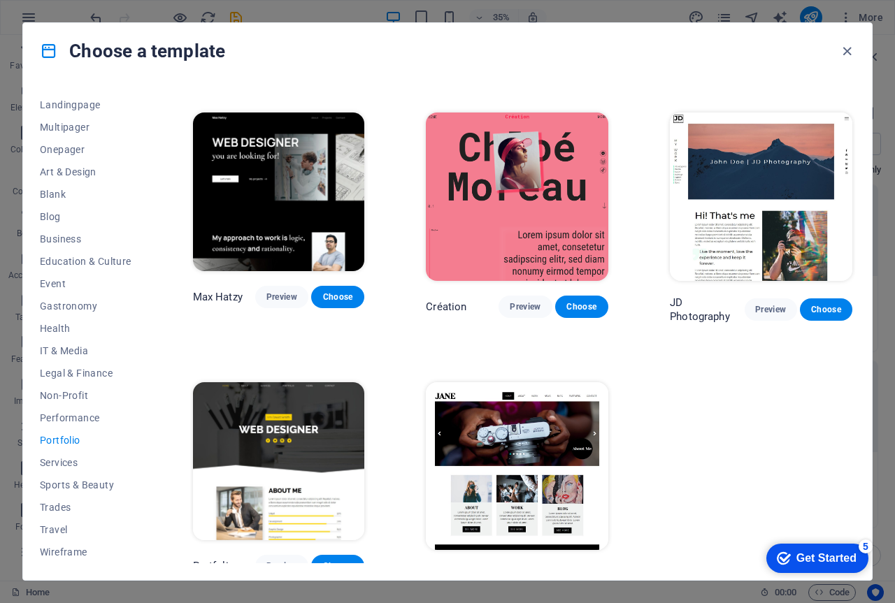
scroll to position [259, 0]
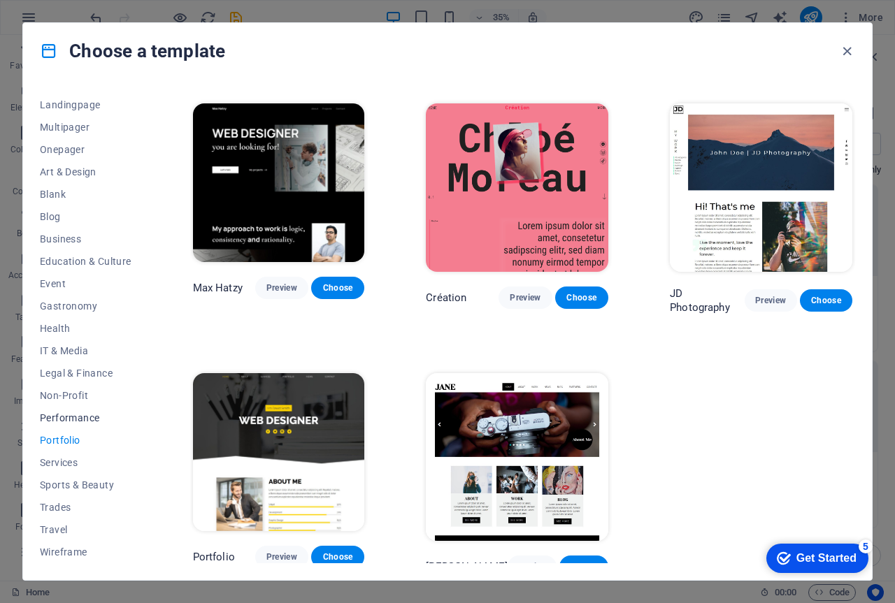
click at [84, 416] on span "Performance" at bounding box center [86, 417] width 92 height 11
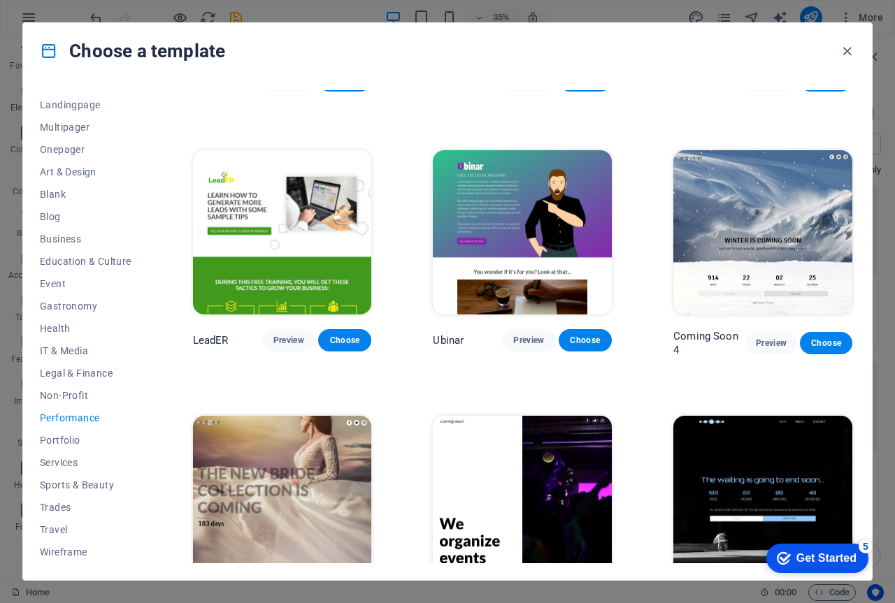
scroll to position [966, 0]
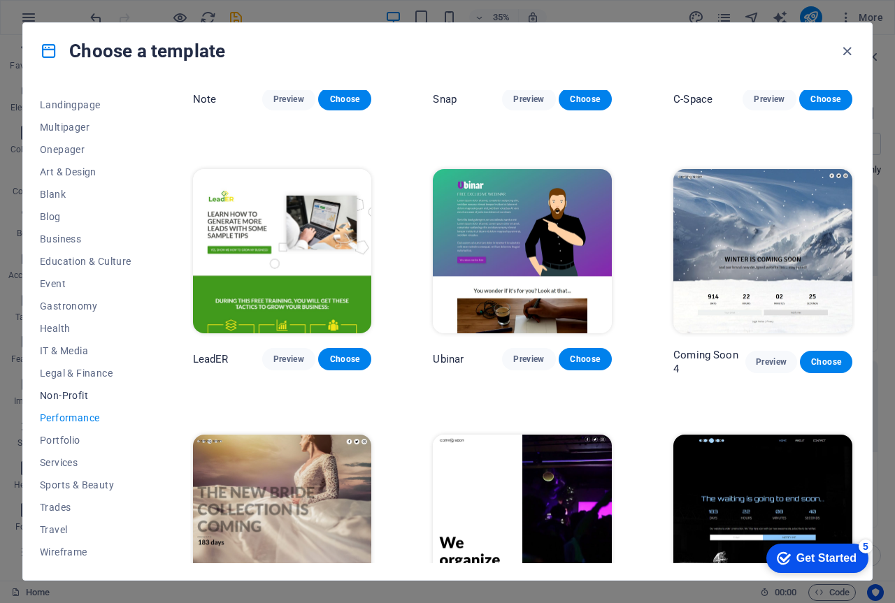
click at [56, 393] on span "Non-Profit" at bounding box center [86, 395] width 92 height 11
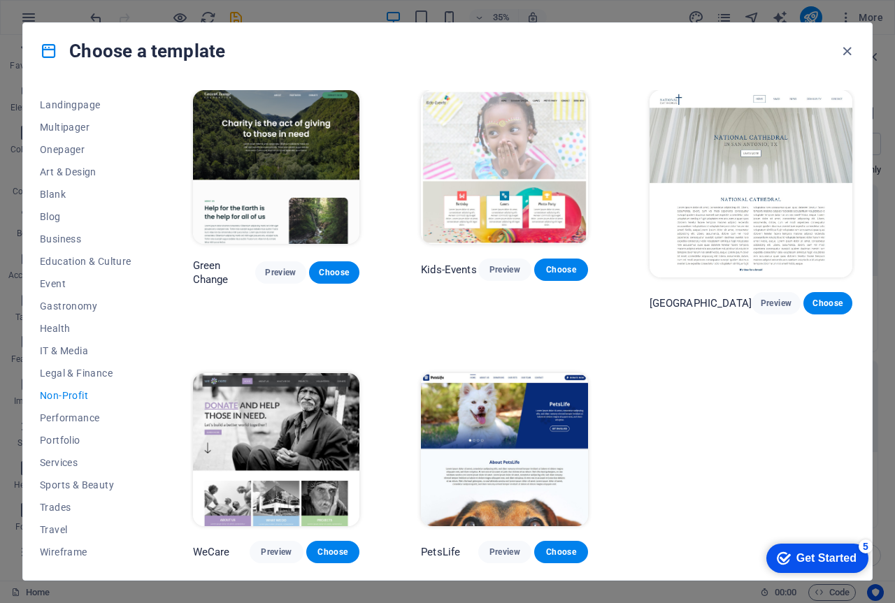
scroll to position [0, 0]
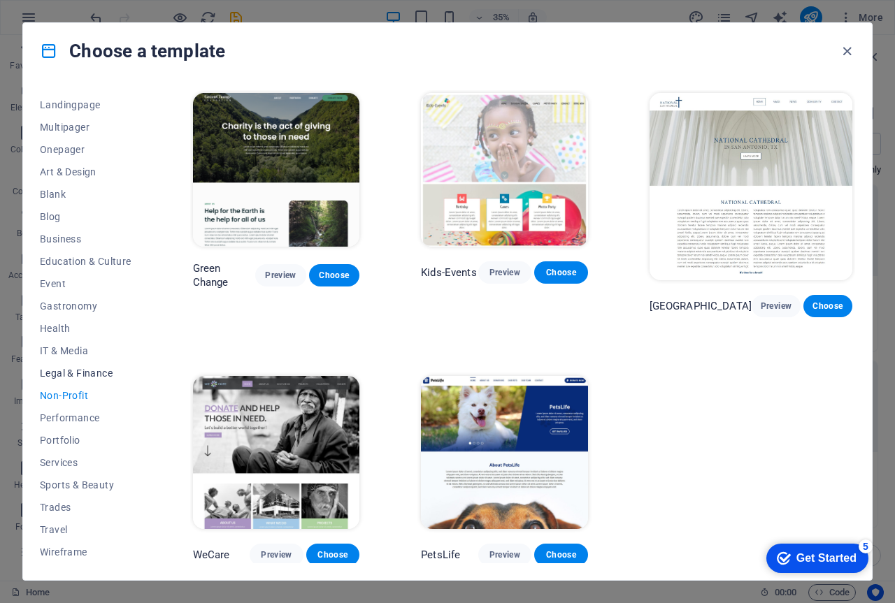
click at [62, 372] on span "Legal & Finance" at bounding box center [86, 373] width 92 height 11
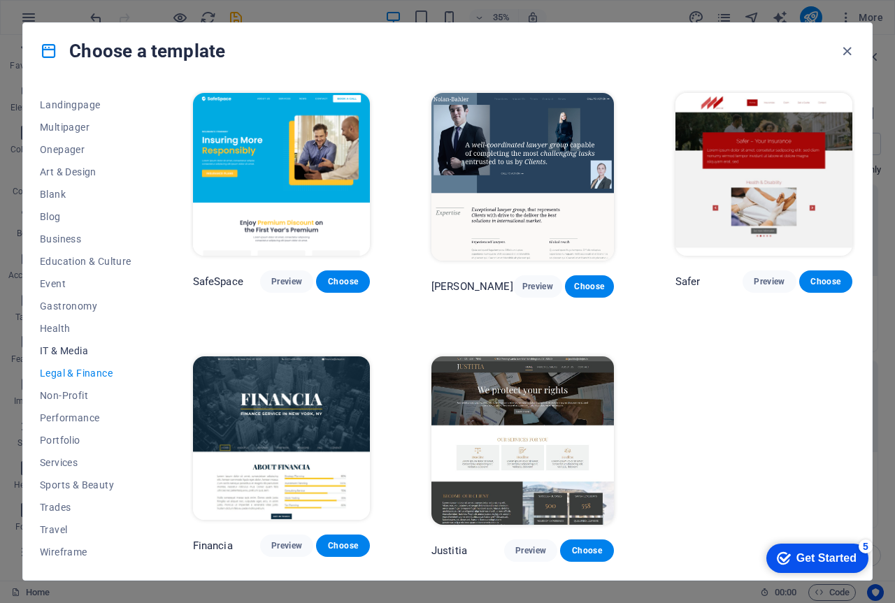
click at [65, 352] on span "IT & Media" at bounding box center [86, 350] width 92 height 11
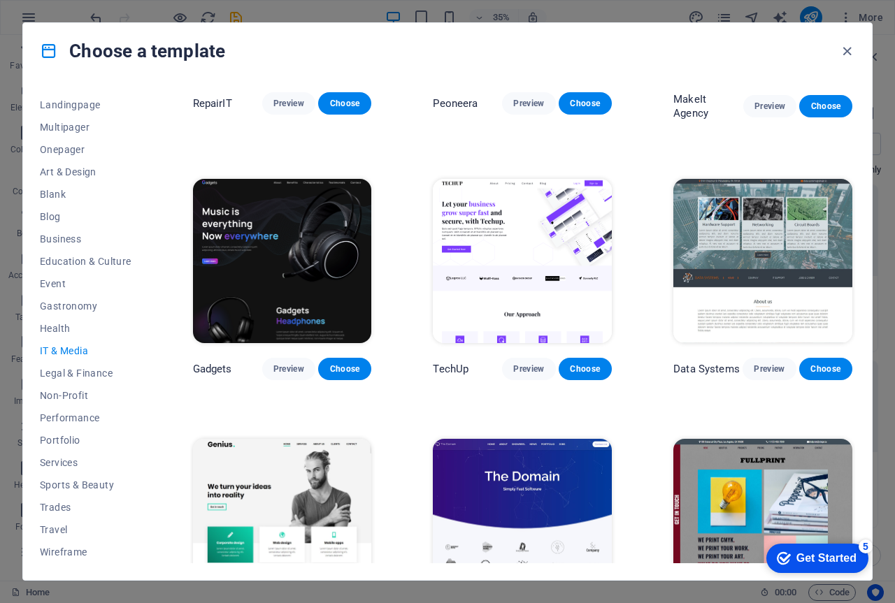
scroll to position [140, 0]
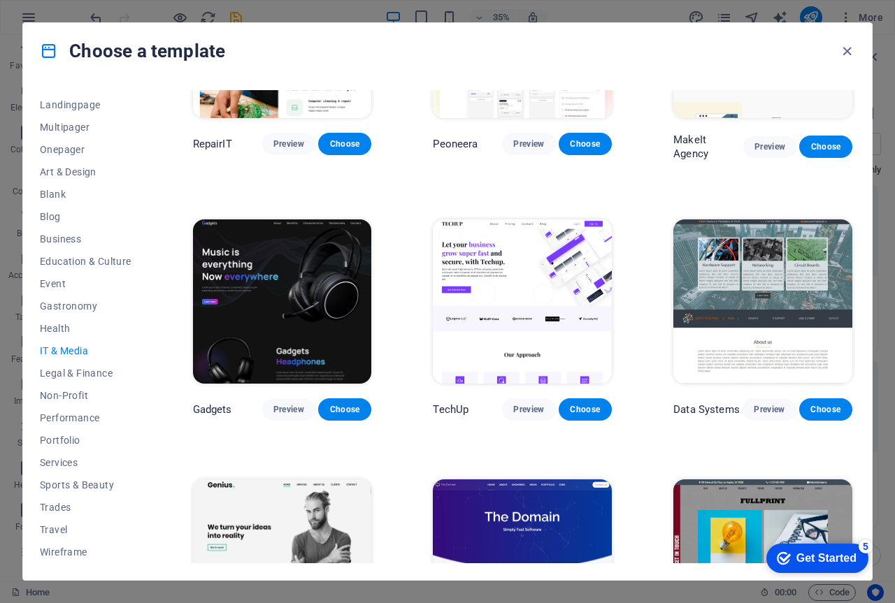
click at [209, 409] on p "Gadgets" at bounding box center [212, 410] width 39 height 14
drag, startPoint x: 222, startPoint y: 409, endPoint x: 242, endPoint y: 403, distance: 20.4
click at [223, 409] on p "Gadgets" at bounding box center [212, 410] width 39 height 14
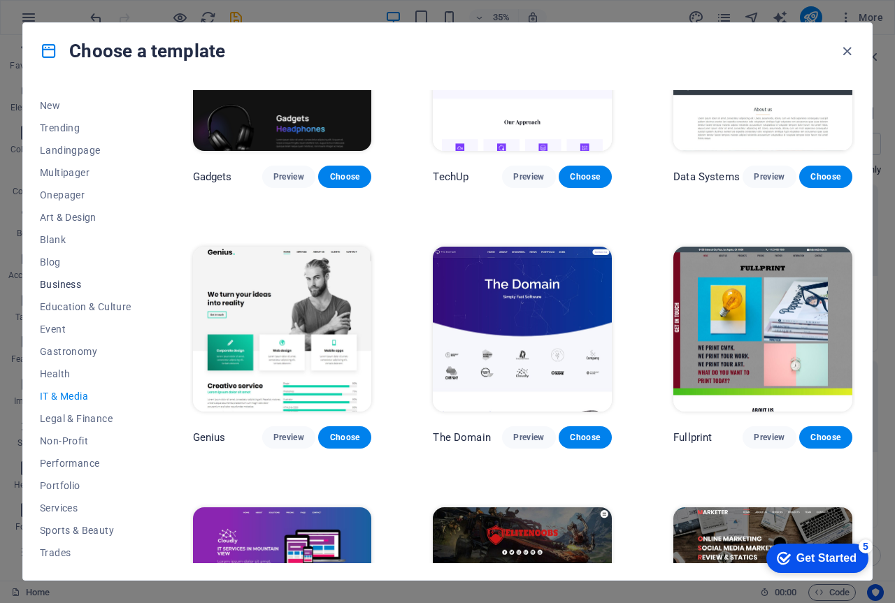
scroll to position [16, 0]
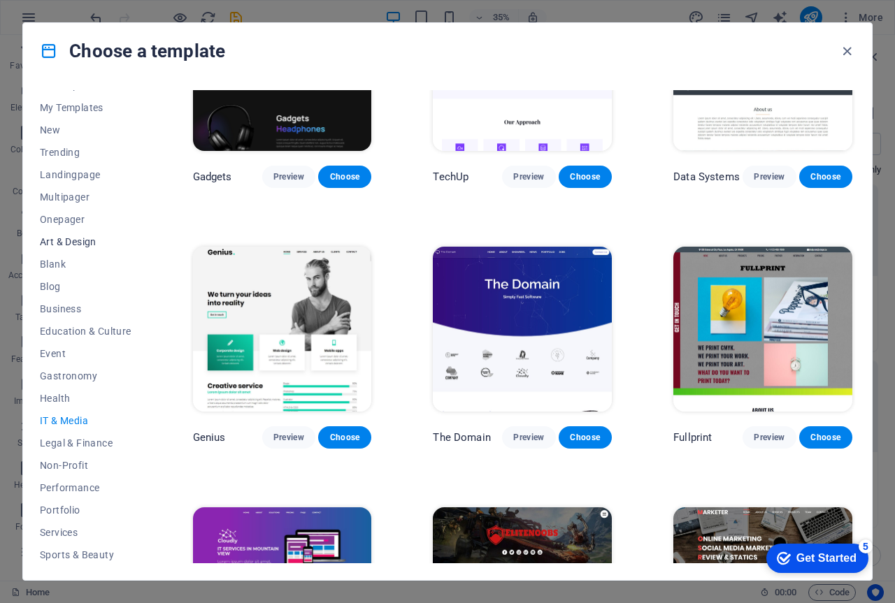
click at [60, 238] on span "Art & Design" at bounding box center [86, 241] width 92 height 11
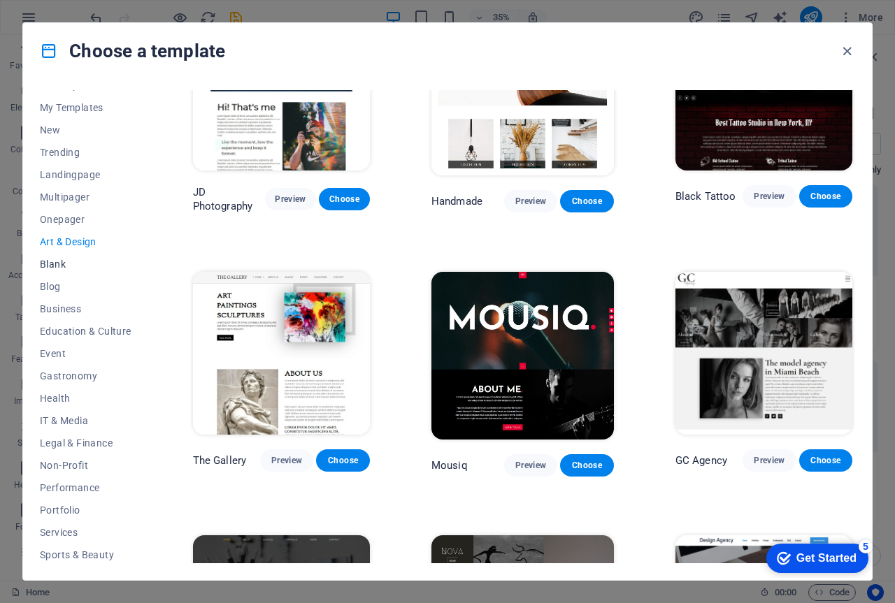
scroll to position [0, 0]
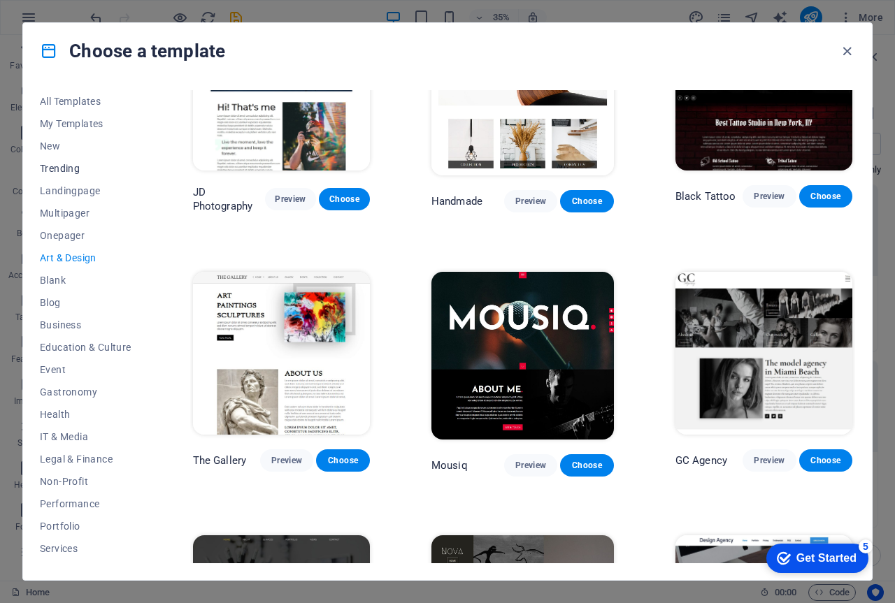
click at [71, 165] on span "Trending" at bounding box center [86, 168] width 92 height 11
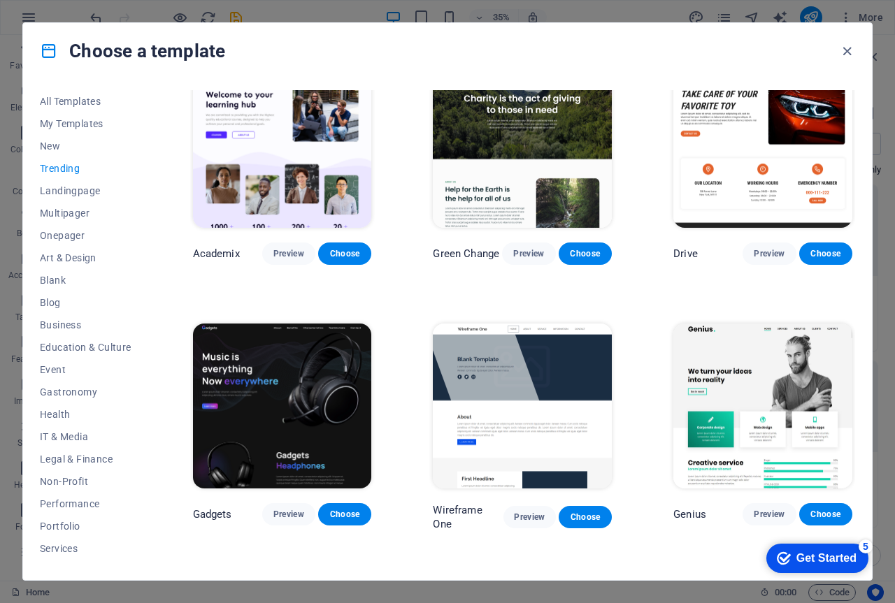
scroll to position [692, 0]
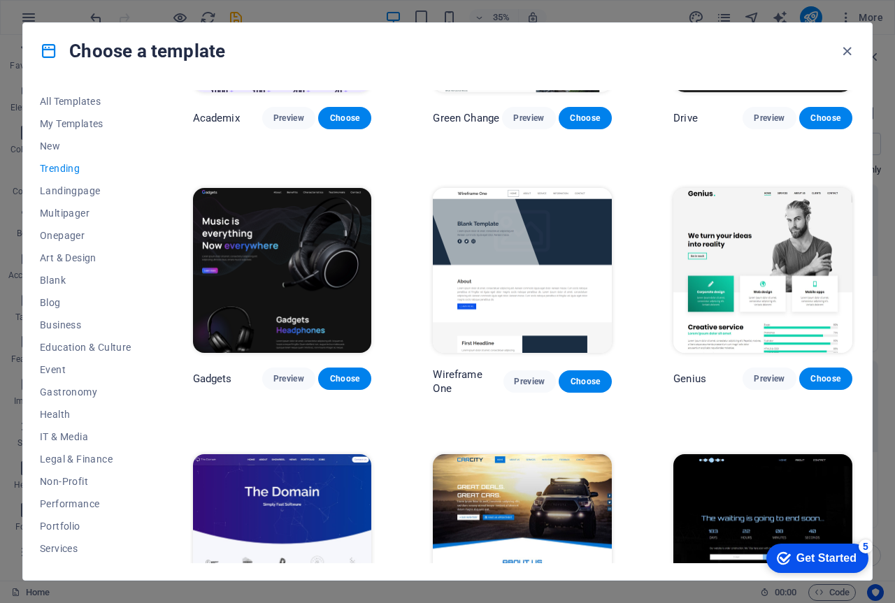
click at [303, 287] on img at bounding box center [282, 270] width 179 height 165
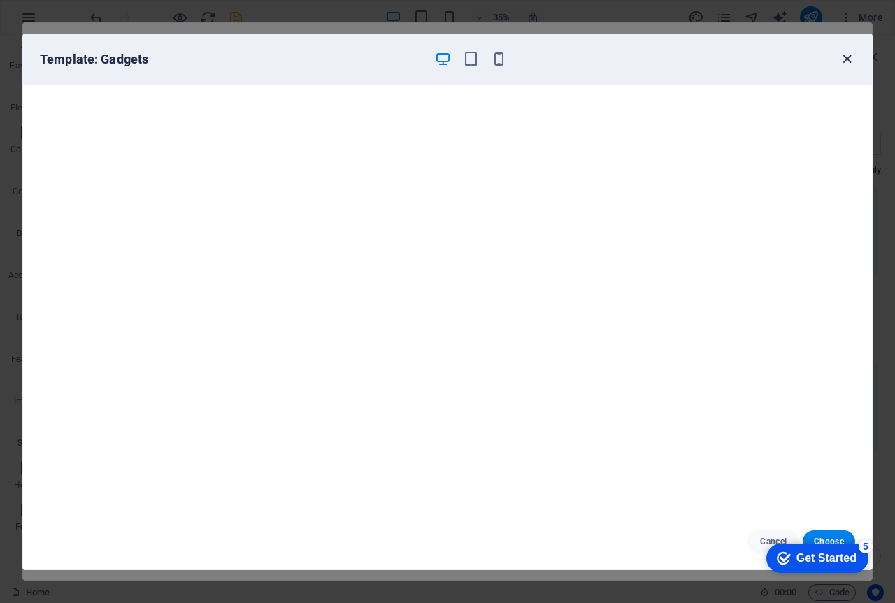
click at [848, 59] on icon "button" at bounding box center [847, 59] width 16 height 16
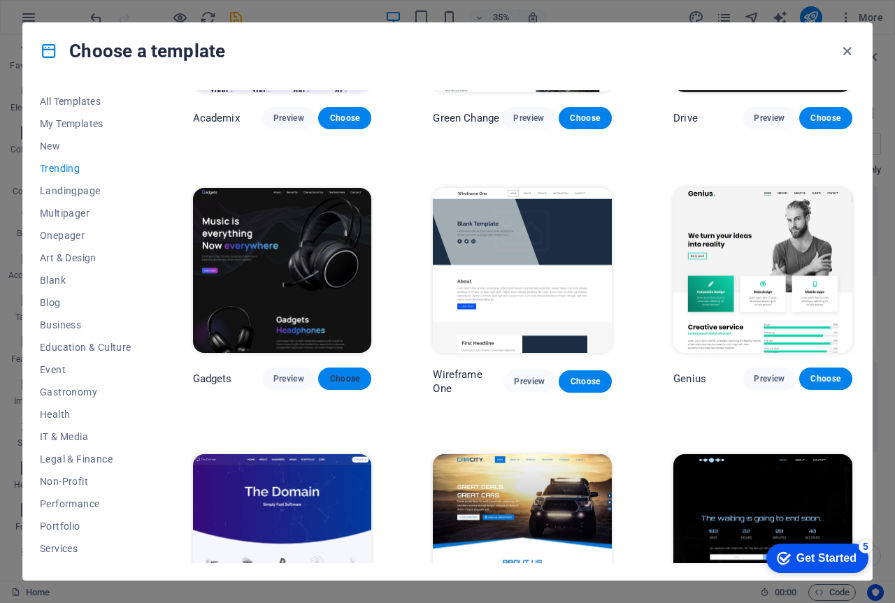
click at [348, 373] on span "Choose" at bounding box center [344, 378] width 31 height 11
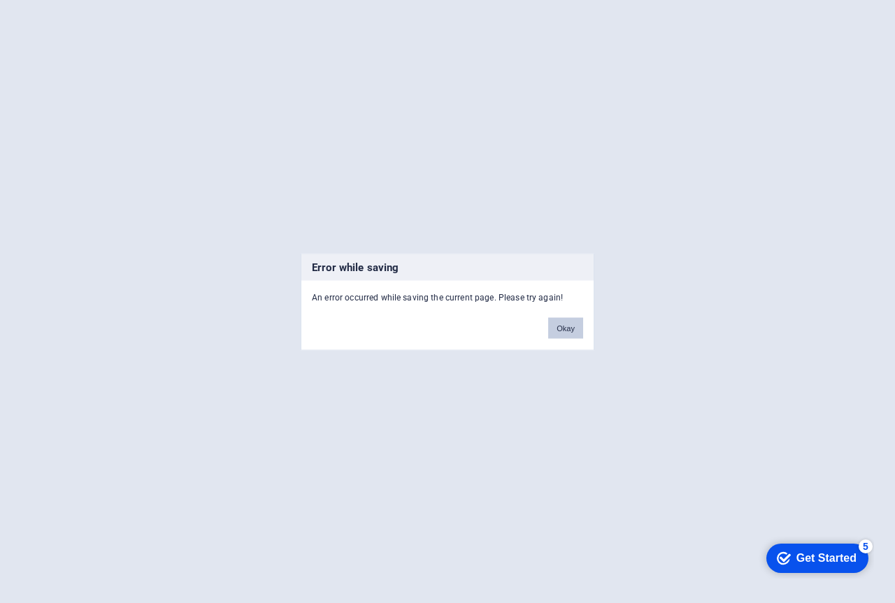
click at [563, 328] on button "Okay" at bounding box center [565, 327] width 35 height 21
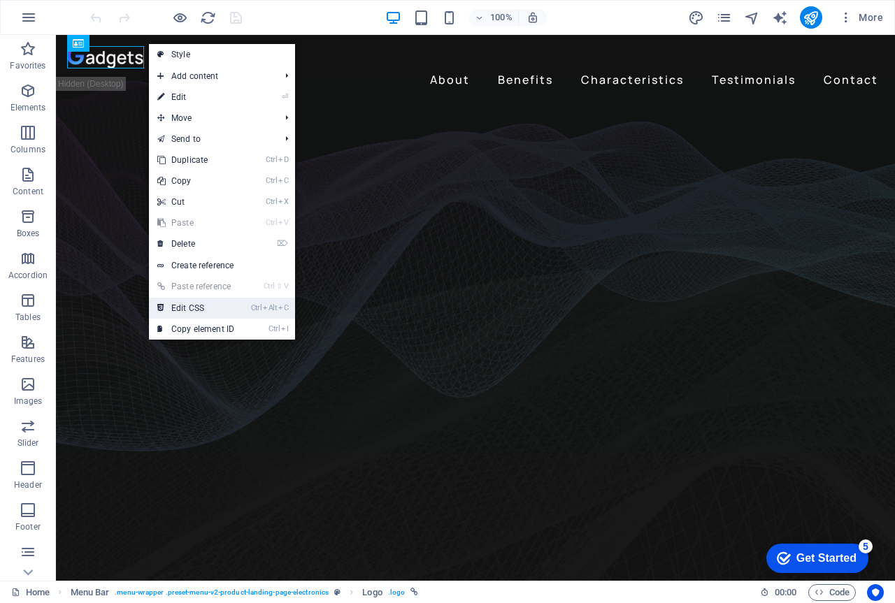
click at [195, 305] on link "Ctrl Alt C Edit CSS" at bounding box center [196, 308] width 94 height 21
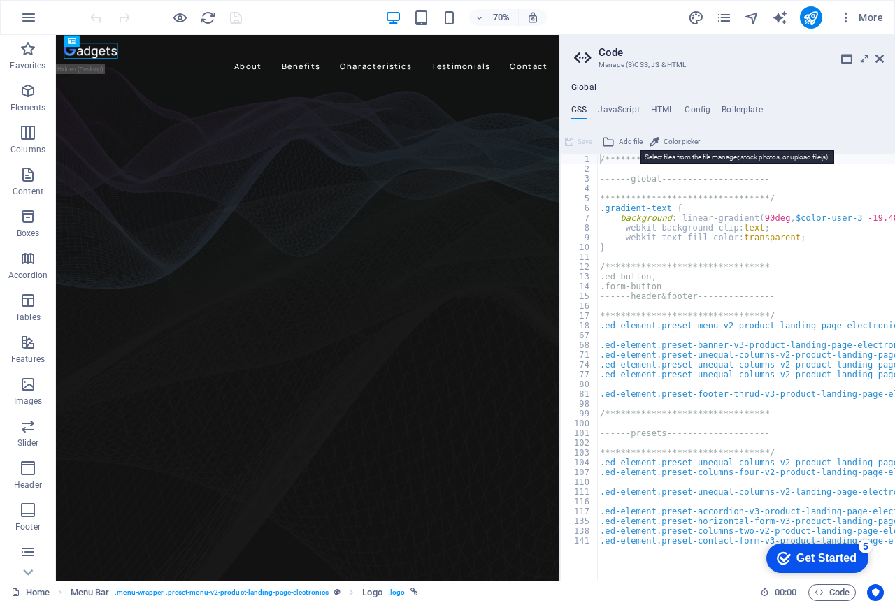
click at [624, 140] on span "Add file" at bounding box center [630, 141] width 24 height 17
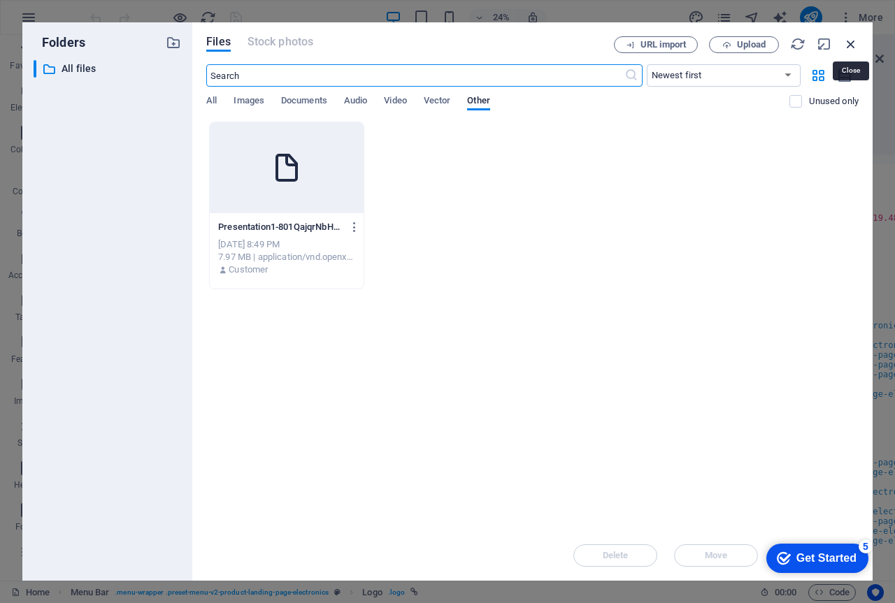
click at [846, 41] on icon "button" at bounding box center [850, 43] width 15 height 15
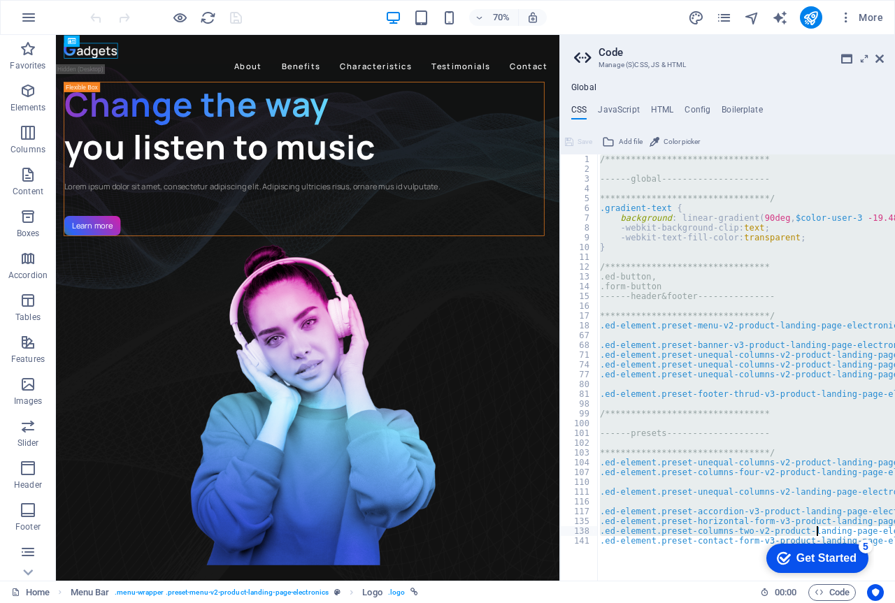
scroll to position [0, 115]
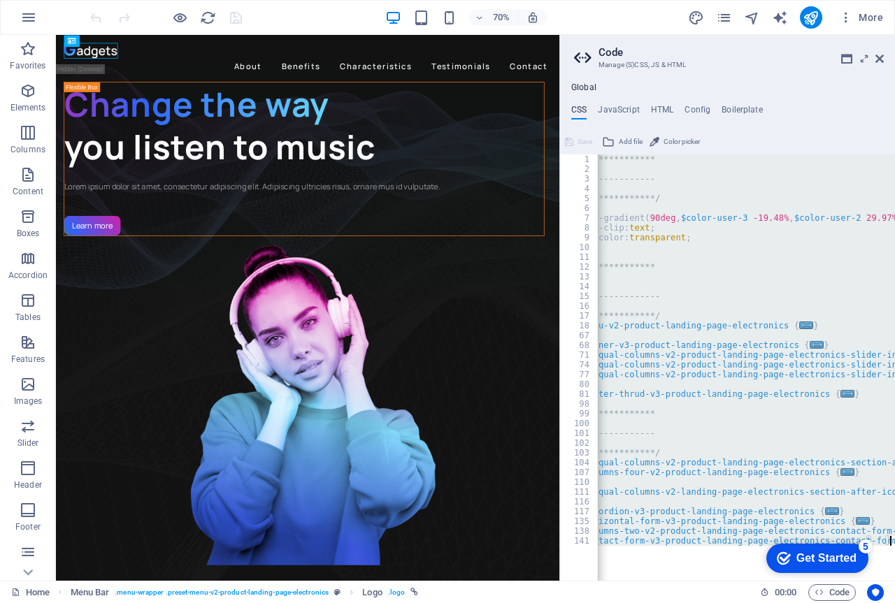
drag, startPoint x: 600, startPoint y: 158, endPoint x: 813, endPoint y: 515, distance: 416.3
click at [843, 581] on div "**********" at bounding box center [447, 308] width 895 height 546
type textarea "); }"
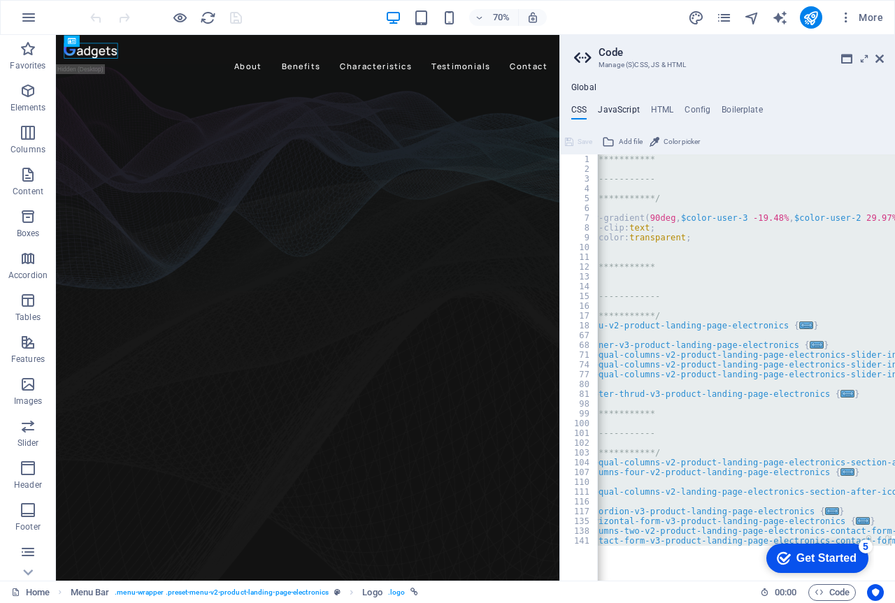
click at [626, 107] on h4 "JavaScript" at bounding box center [618, 112] width 41 height 15
type textarea "/* JS for preset "Menu V2" */"
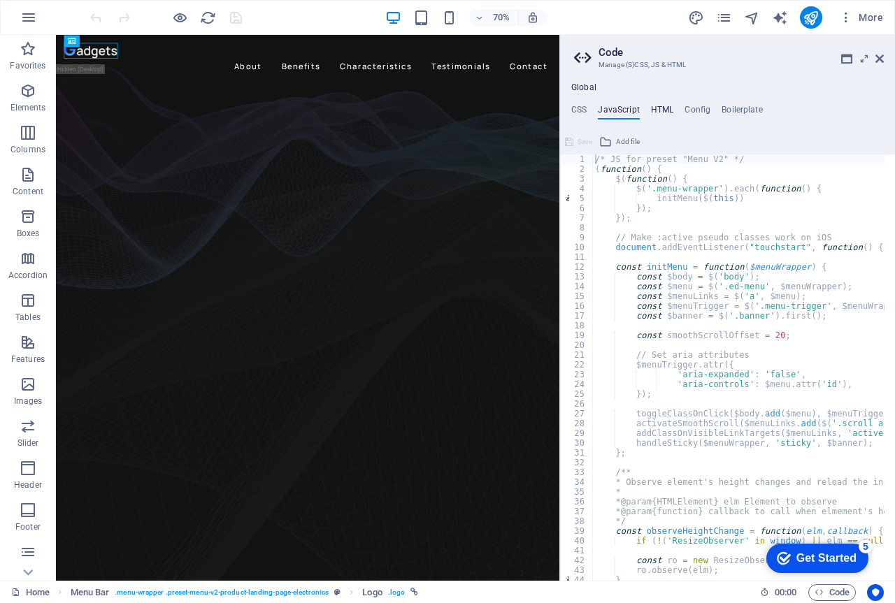
click at [662, 108] on h4 "HTML" at bounding box center [662, 112] width 23 height 15
type textarea "<a href="#main-content" class="wv-link-content button">Skip to main content</a>"
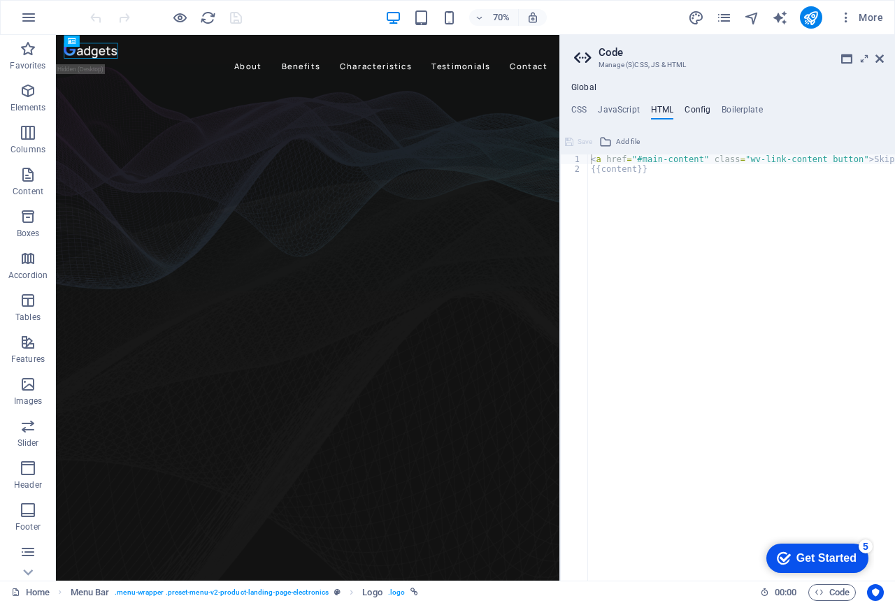
click at [690, 108] on h4 "Config" at bounding box center [697, 112] width 26 height 15
type textarea "$color-user-3: #d120aa;"
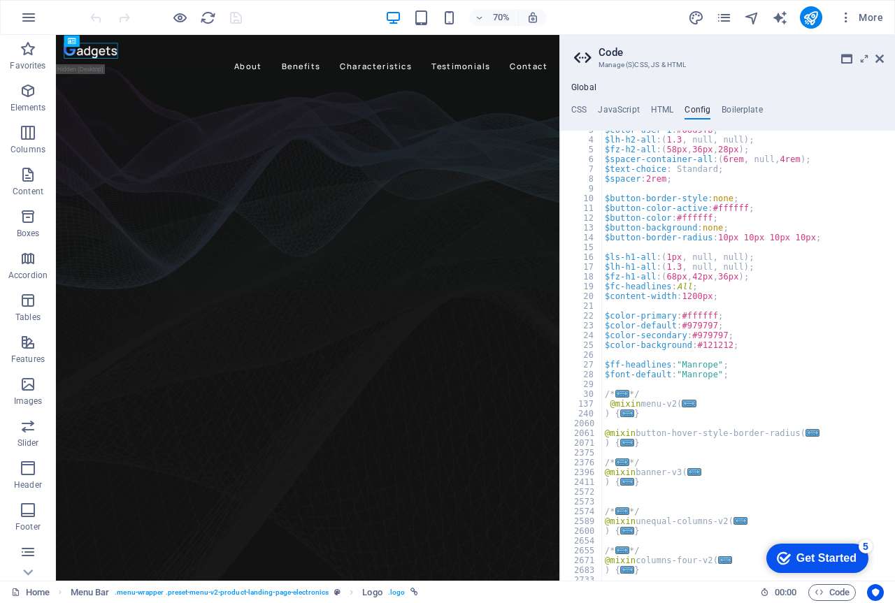
scroll to position [0, 0]
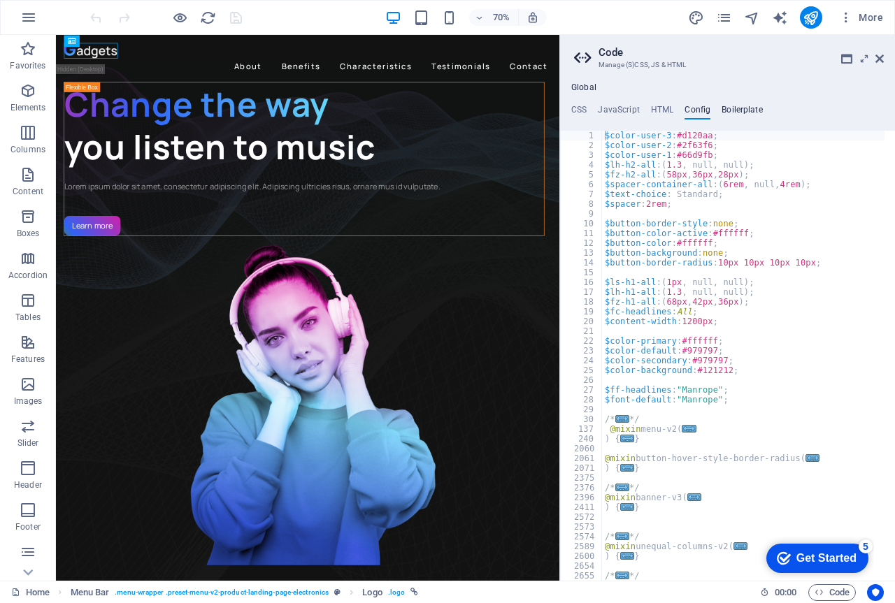
click at [745, 110] on h4 "Boilerplate" at bounding box center [741, 112] width 41 height 15
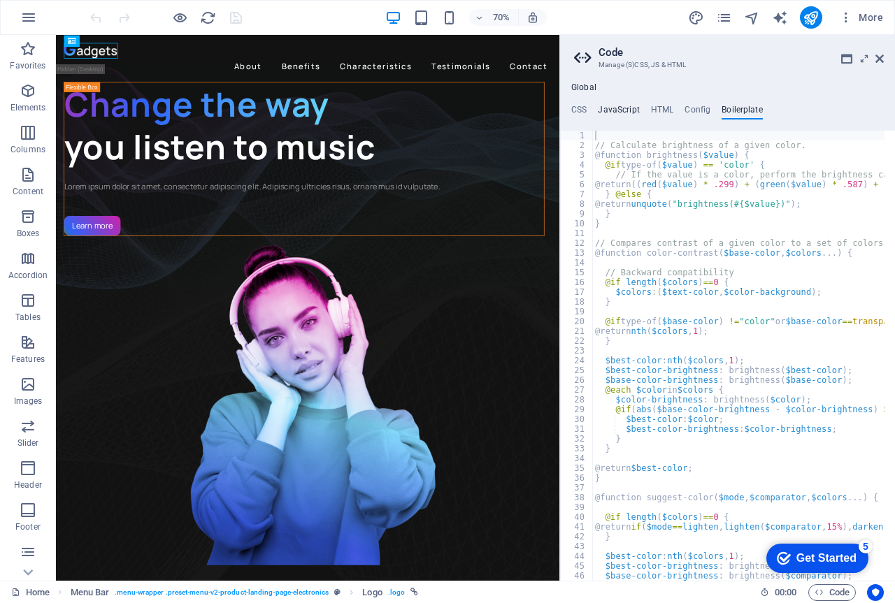
click at [618, 108] on h4 "JavaScript" at bounding box center [618, 112] width 41 height 15
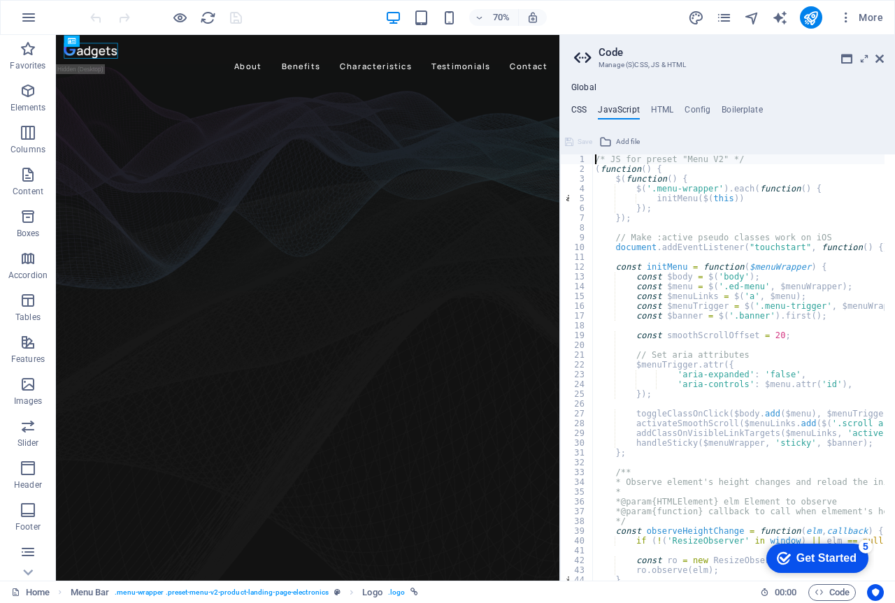
click at [574, 109] on h4 "CSS" at bounding box center [578, 112] width 15 height 15
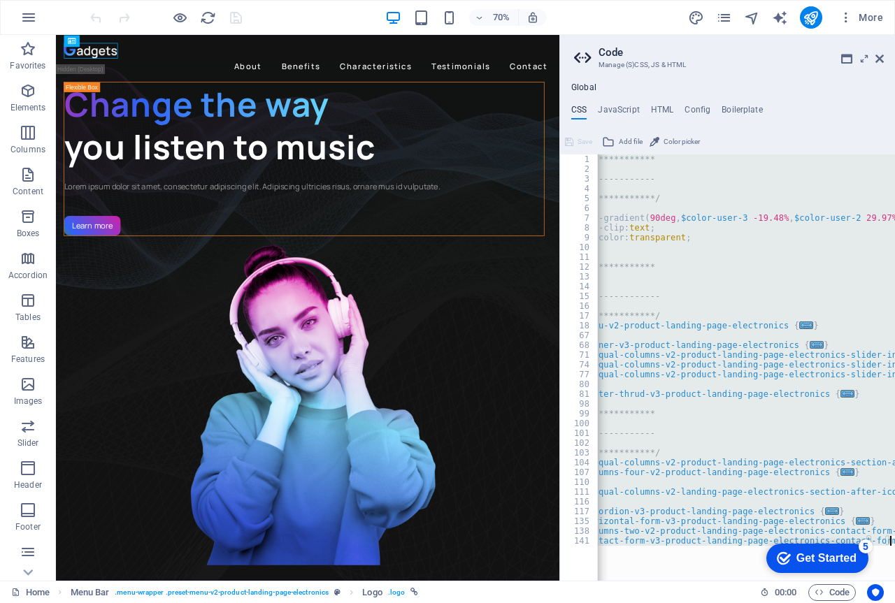
click at [677, 214] on div "**********" at bounding box center [746, 367] width 298 height 426
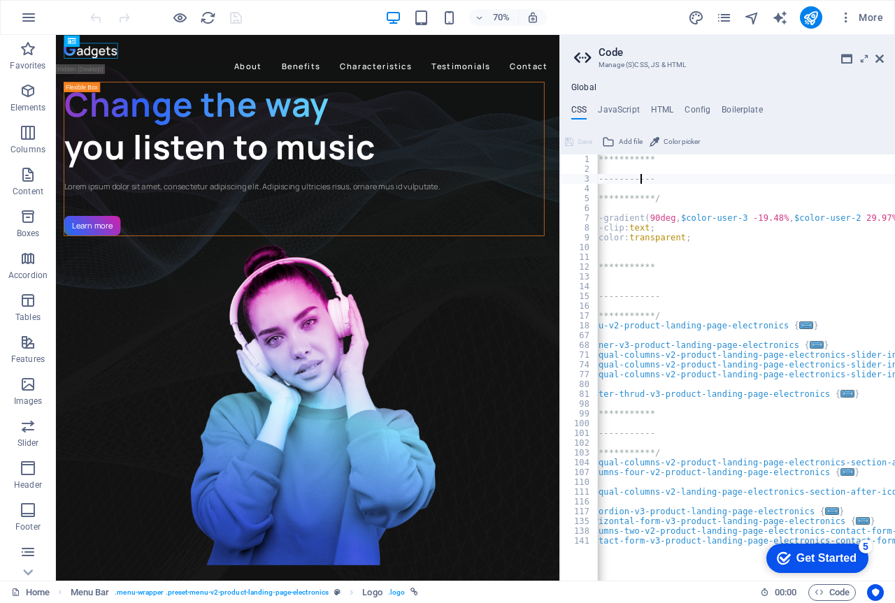
drag, startPoint x: 645, startPoint y: 176, endPoint x: 644, endPoint y: 168, distance: 7.7
click at [645, 174] on div "**********" at bounding box center [736, 371] width 509 height 435
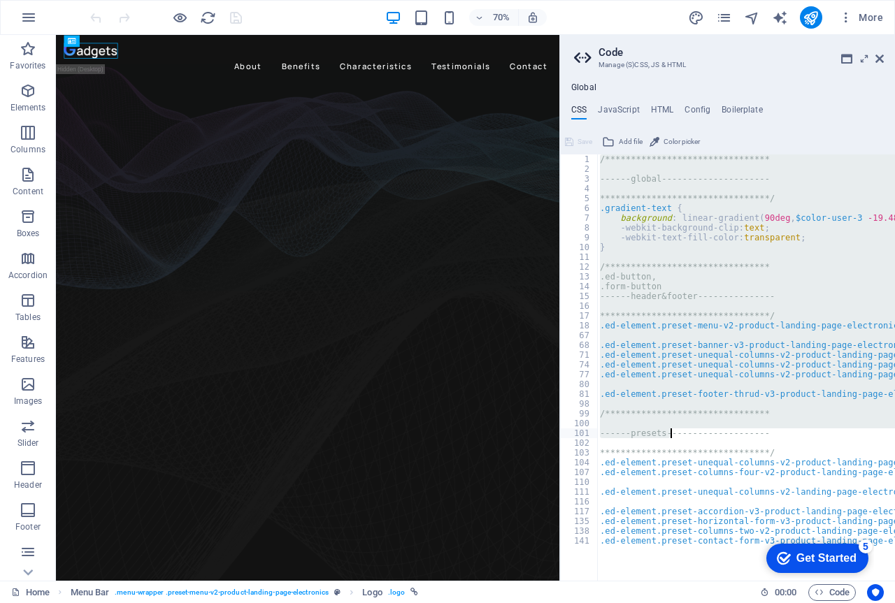
scroll to position [0, 115]
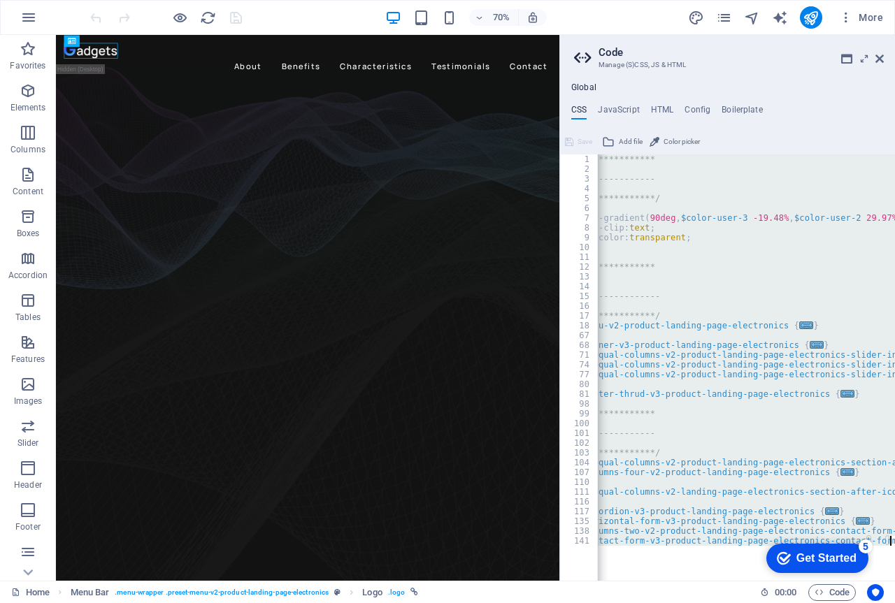
drag, startPoint x: 600, startPoint y: 158, endPoint x: 698, endPoint y: 607, distance: 460.1
click at [698, 602] on html "[DOMAIN_NAME] Home Favorites Elements Columns Content Boxes Accordion Tables Fe…" at bounding box center [447, 301] width 895 height 603
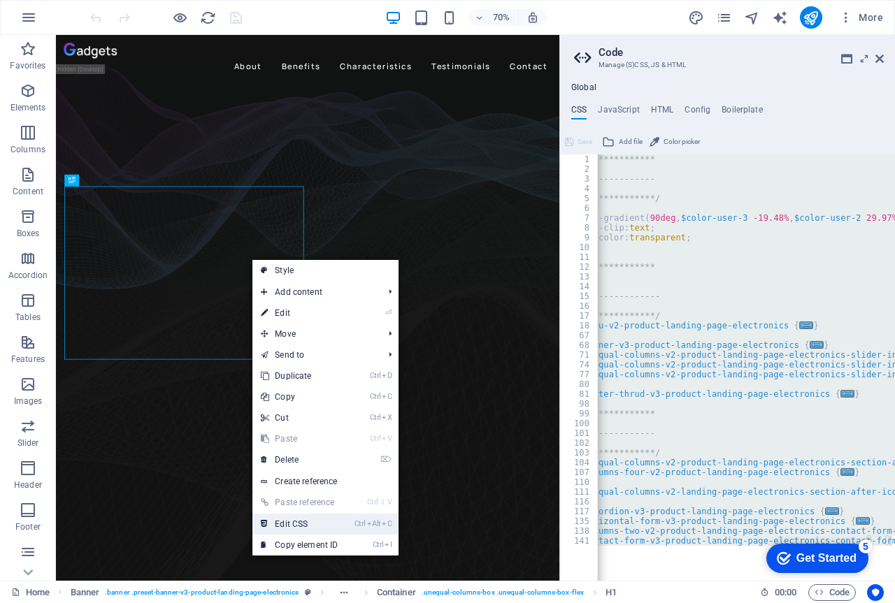
click at [314, 525] on link "Ctrl Alt C Edit CSS" at bounding box center [299, 524] width 94 height 21
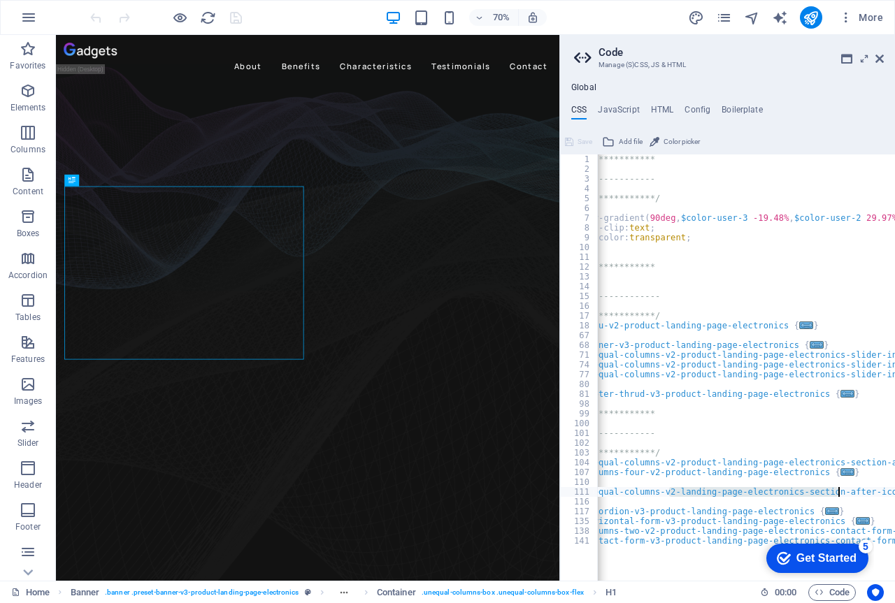
scroll to position [0, 143]
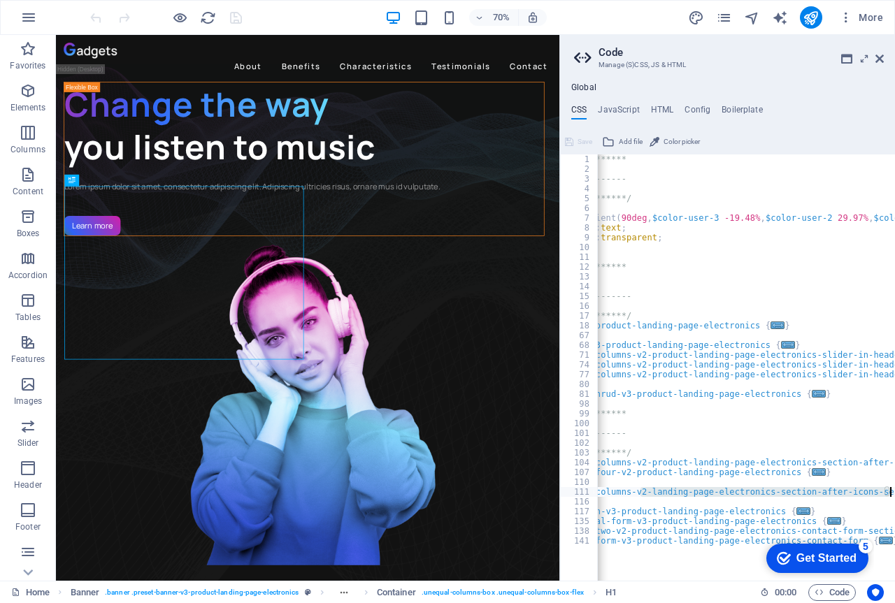
drag, startPoint x: 671, startPoint y: 493, endPoint x: 894, endPoint y: 494, distance: 222.9
click at [894, 494] on div "**********" at bounding box center [708, 371] width 509 height 435
type textarea ".ed-element.preset-unequal-columns-v2-landing-page-electronics-section-after-ic…"
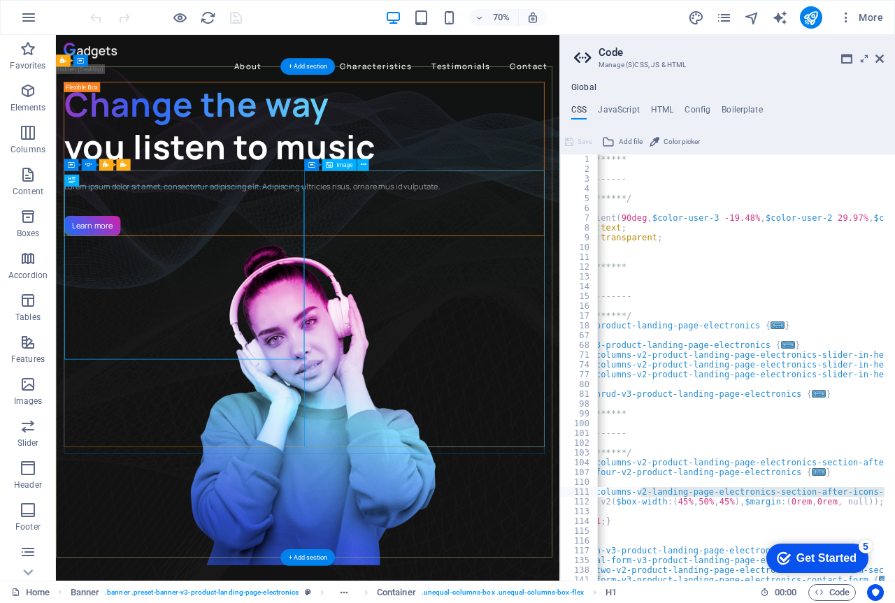
click at [571, 367] on figure "1/3" at bounding box center [410, 557] width 686 height 470
select select "px"
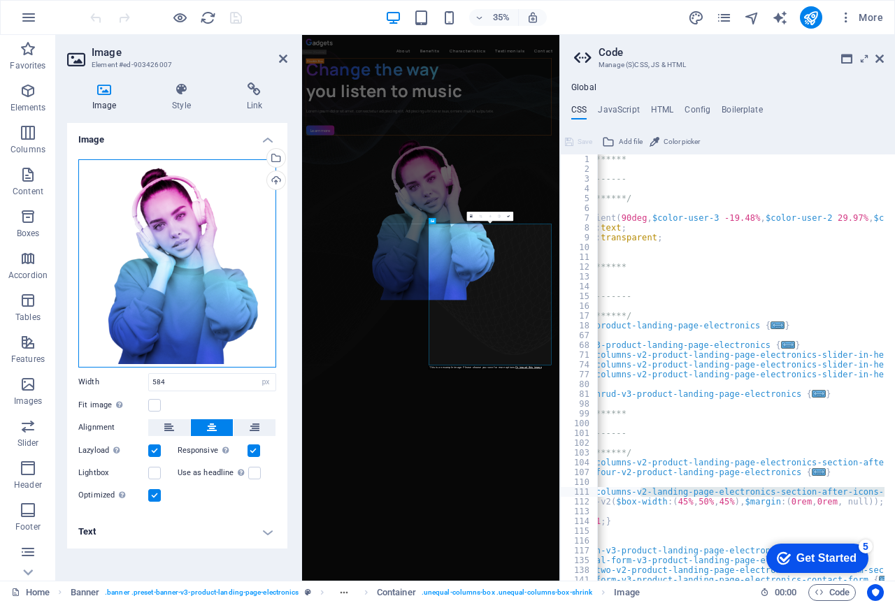
click at [191, 245] on div "Drag files here, click to choose files or select files from Files or our free s…" at bounding box center [177, 263] width 198 height 208
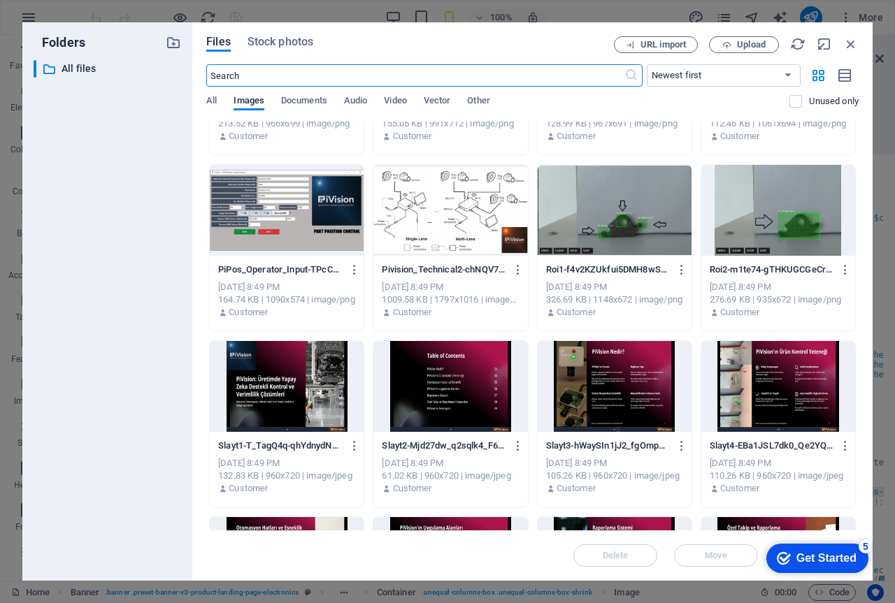
scroll to position [290, 0]
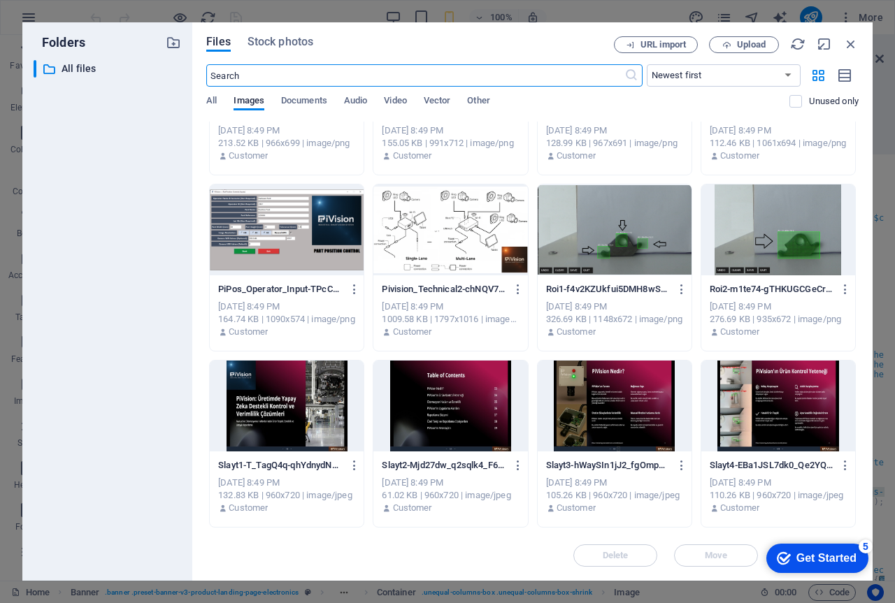
click at [274, 414] on div at bounding box center [287, 406] width 154 height 91
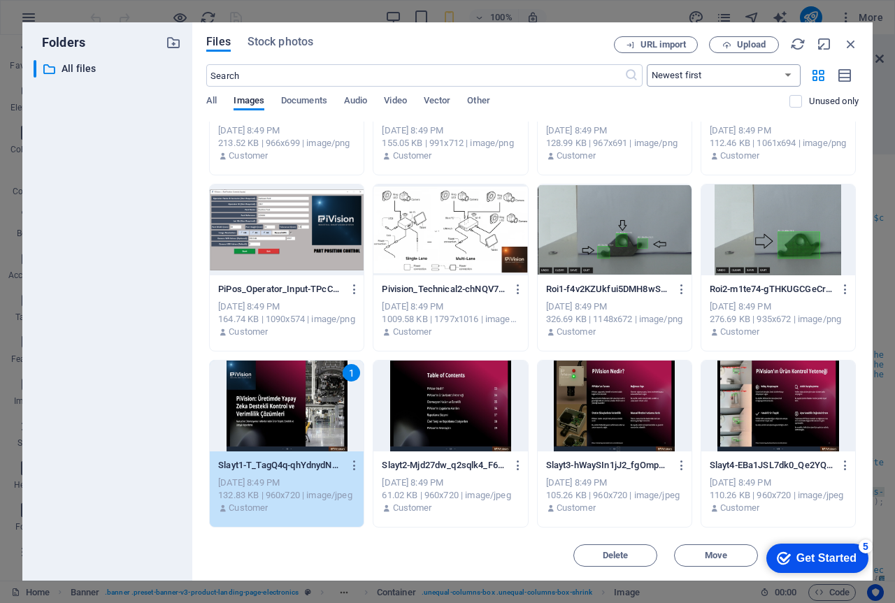
click at [696, 76] on select "Newest first Oldest first Name (A-Z) Name (Z-A) Size (0-9) Size (9-0) Resolutio…" at bounding box center [723, 75] width 154 height 22
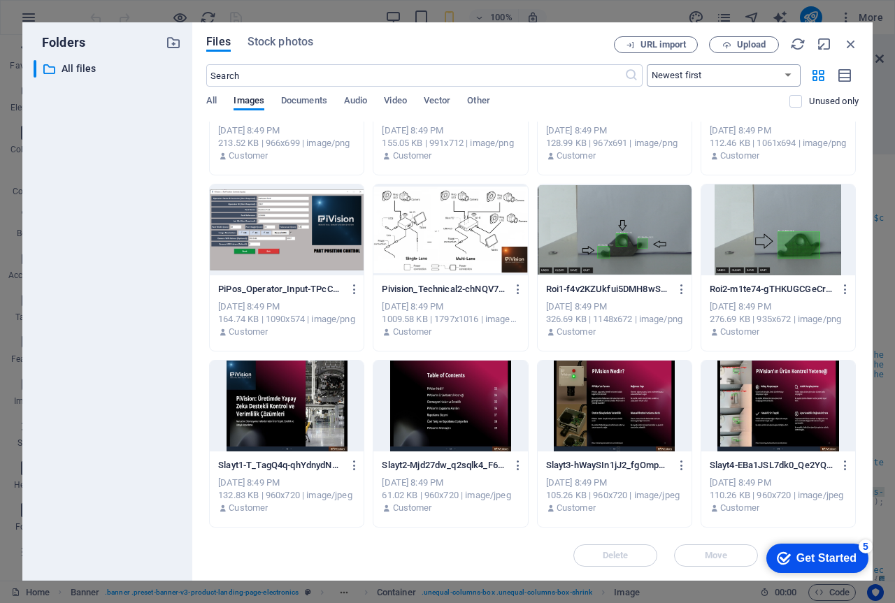
click at [696, 76] on select "Newest first Oldest first Name (A-Z) Name (Z-A) Size (0-9) Size (9-0) Resolutio…" at bounding box center [723, 75] width 154 height 22
click at [394, 100] on span "Video" at bounding box center [395, 102] width 22 height 20
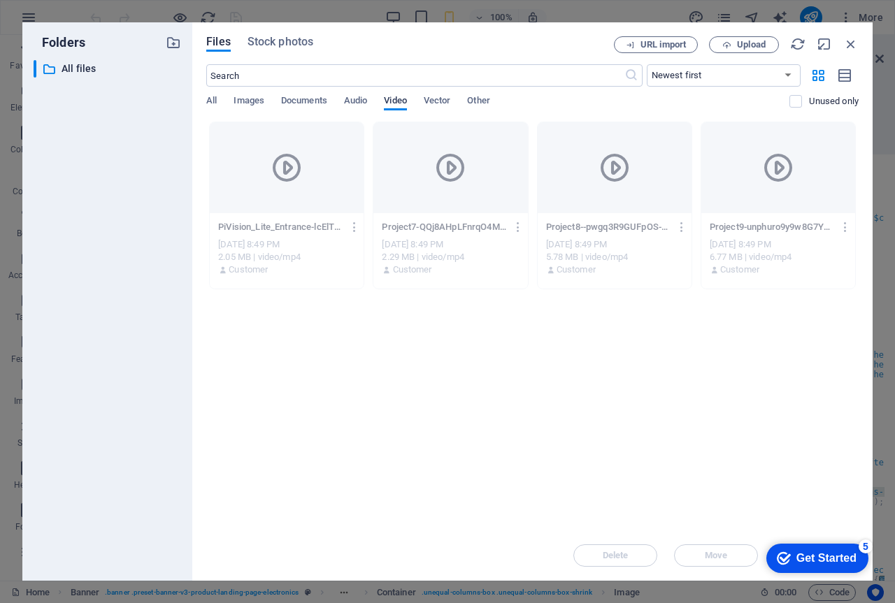
scroll to position [0, 0]
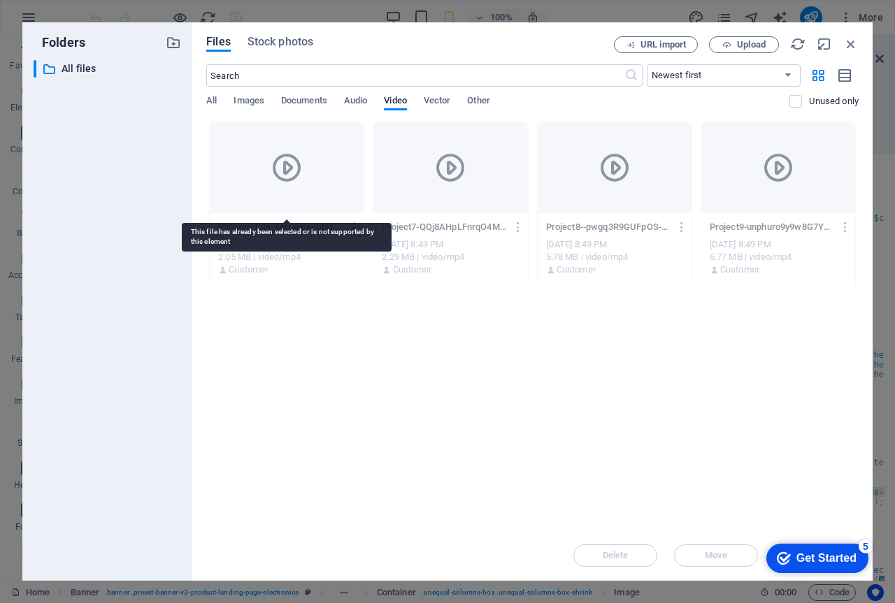
click at [286, 168] on icon at bounding box center [287, 168] width 34 height 34
click at [292, 202] on div at bounding box center [287, 167] width 154 height 91
click at [296, 190] on div at bounding box center [287, 167] width 154 height 91
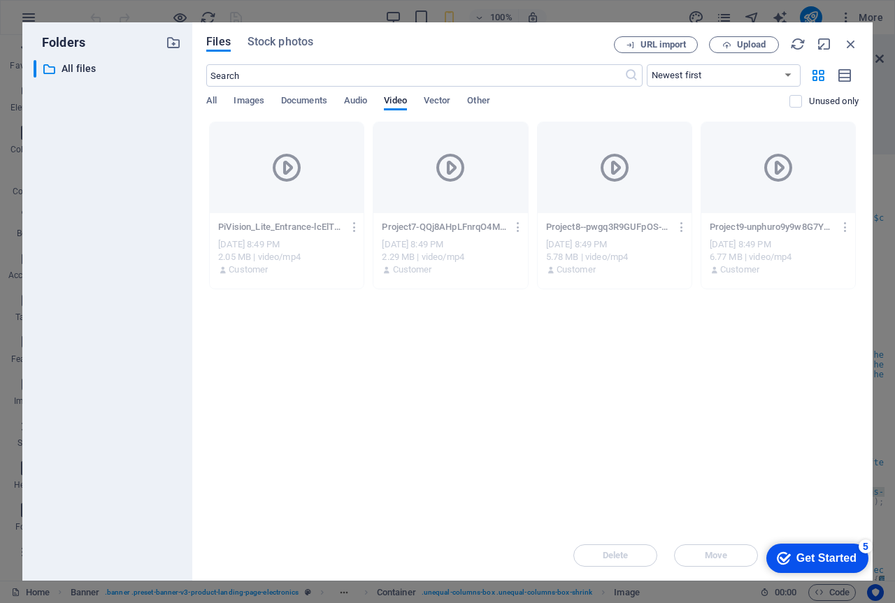
click at [276, 257] on div "2.05 MB | video/mp4" at bounding box center [286, 257] width 137 height 13
click at [221, 40] on span "Files" at bounding box center [218, 42] width 24 height 17
click at [433, 100] on span "Vector" at bounding box center [437, 102] width 27 height 20
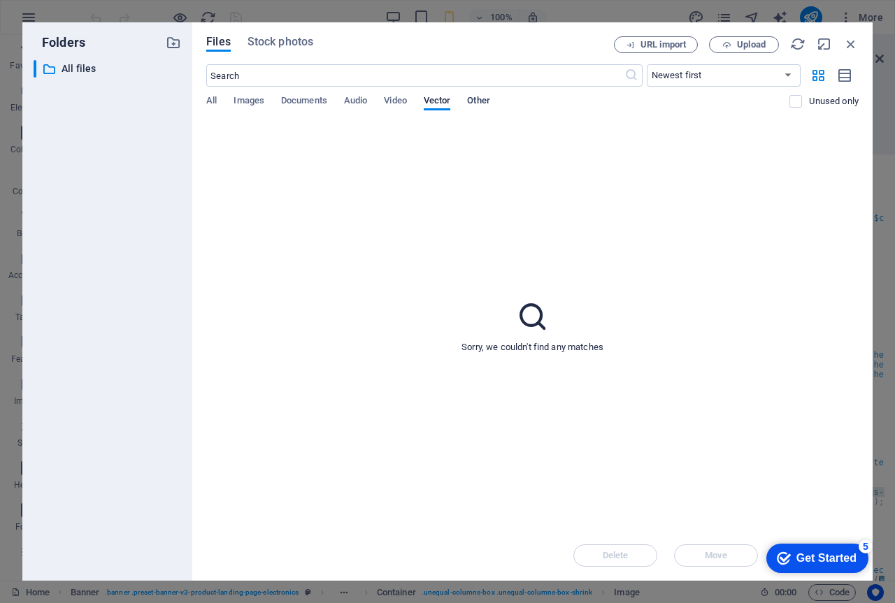
click at [479, 100] on span "Other" at bounding box center [478, 102] width 22 height 20
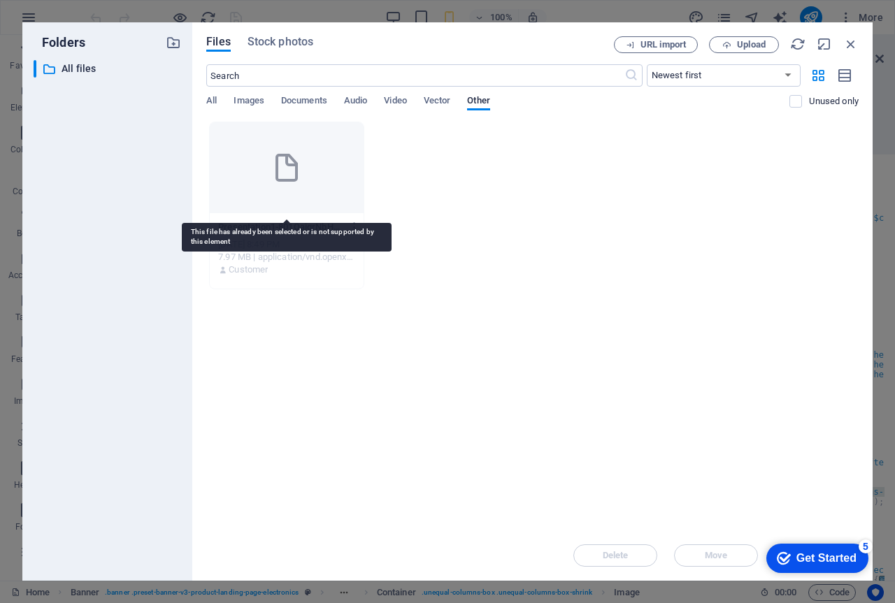
click at [280, 182] on icon at bounding box center [287, 168] width 34 height 34
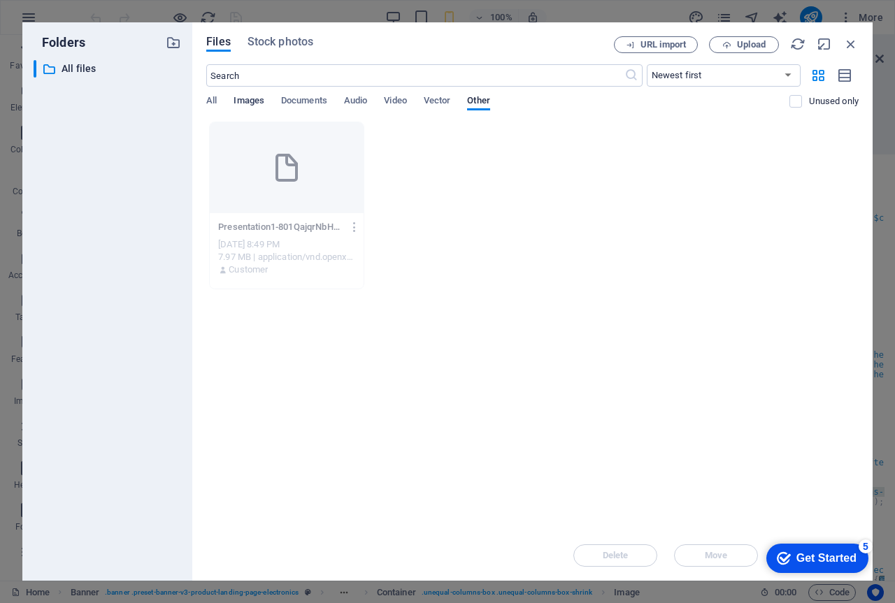
click at [254, 102] on span "Images" at bounding box center [248, 102] width 31 height 20
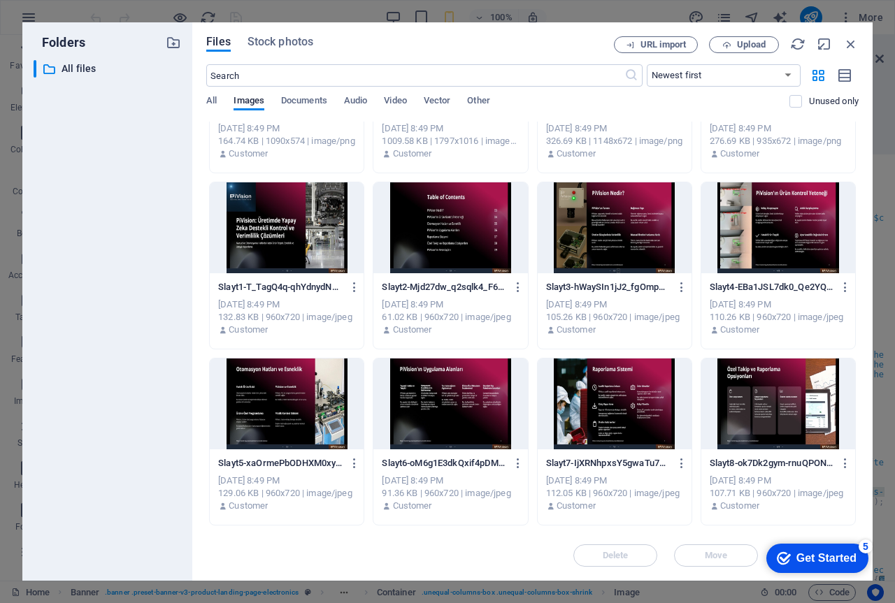
scroll to position [489, 0]
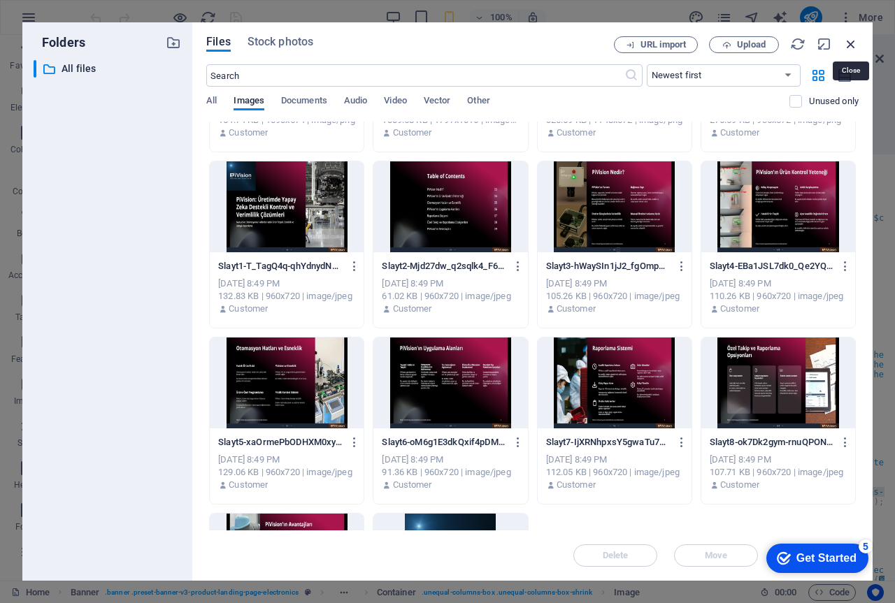
click at [846, 43] on icon "button" at bounding box center [850, 43] width 15 height 15
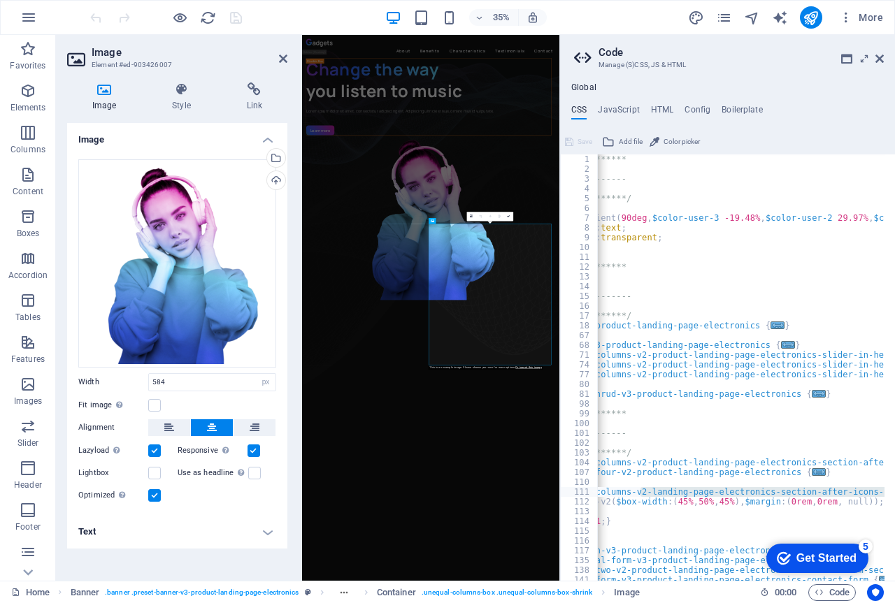
click at [108, 533] on h4 "Text" at bounding box center [177, 532] width 220 height 34
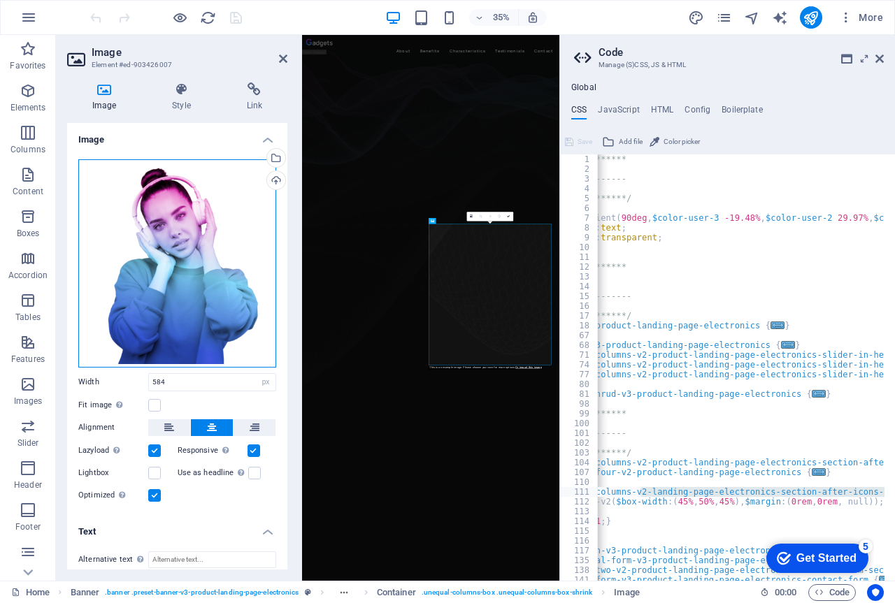
click at [165, 252] on div "Drag files here, click to choose files or select files from Files or our free s…" at bounding box center [177, 263] width 198 height 208
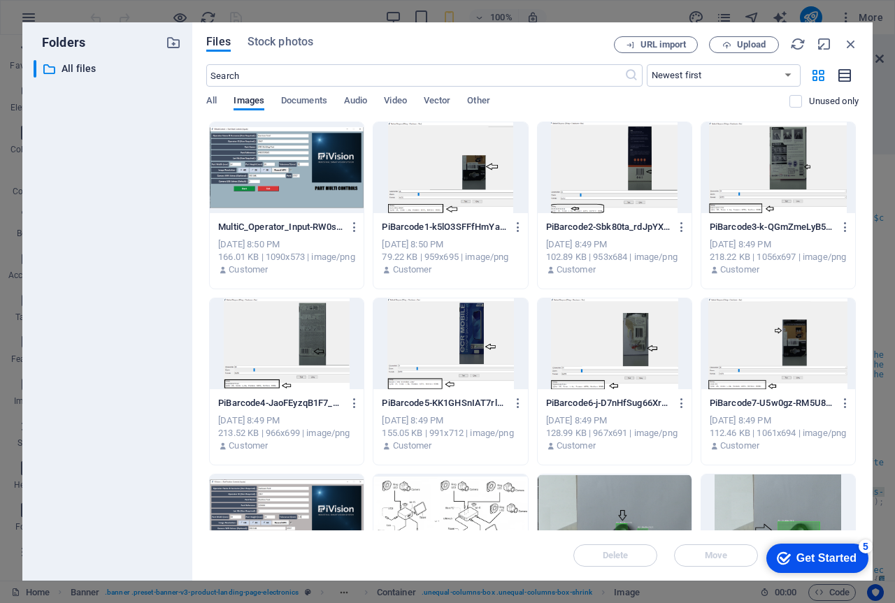
click at [844, 74] on icon "button" at bounding box center [844, 76] width 15 height 16
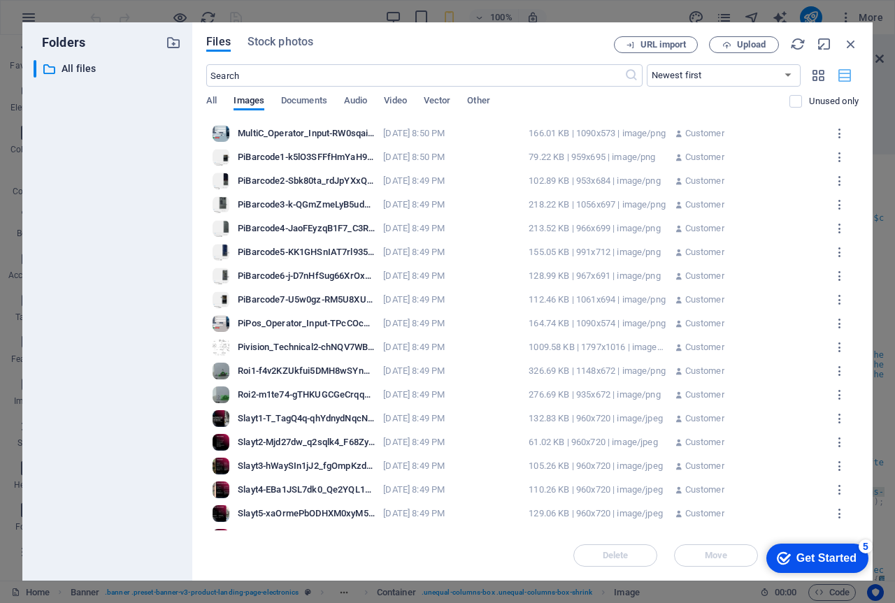
click at [844, 74] on icon "button" at bounding box center [844, 76] width 15 height 16
click at [814, 71] on icon "button" at bounding box center [818, 75] width 16 height 15
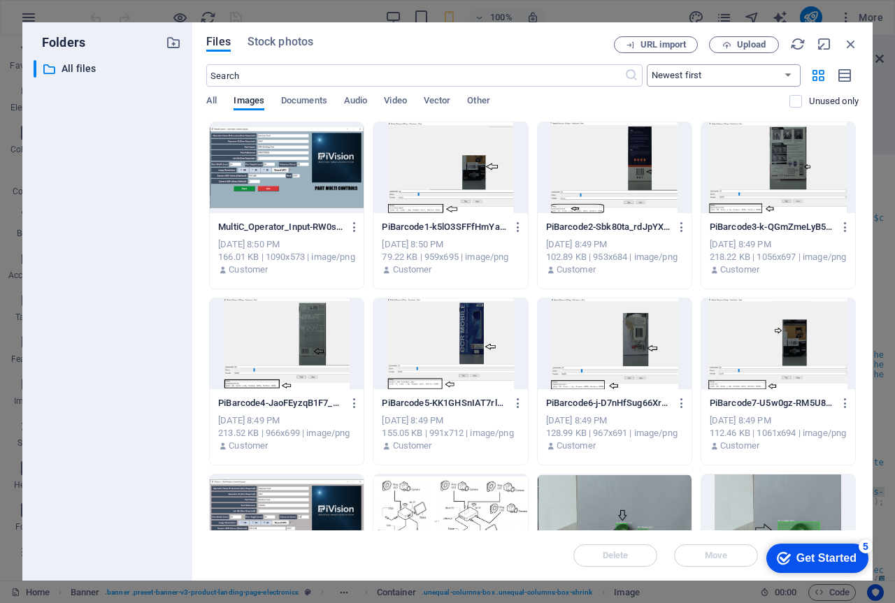
click at [789, 72] on select "Newest first Oldest first Name (A-Z) Name (Z-A) Size (0-9) Size (9-0) Resolutio…" at bounding box center [723, 75] width 154 height 22
select select "name_asc"
click at [646, 64] on select "Newest first Oldest first Name (A-Z) Name (Z-A) Size (0-9) Size (9-0) Resolutio…" at bounding box center [723, 75] width 154 height 22
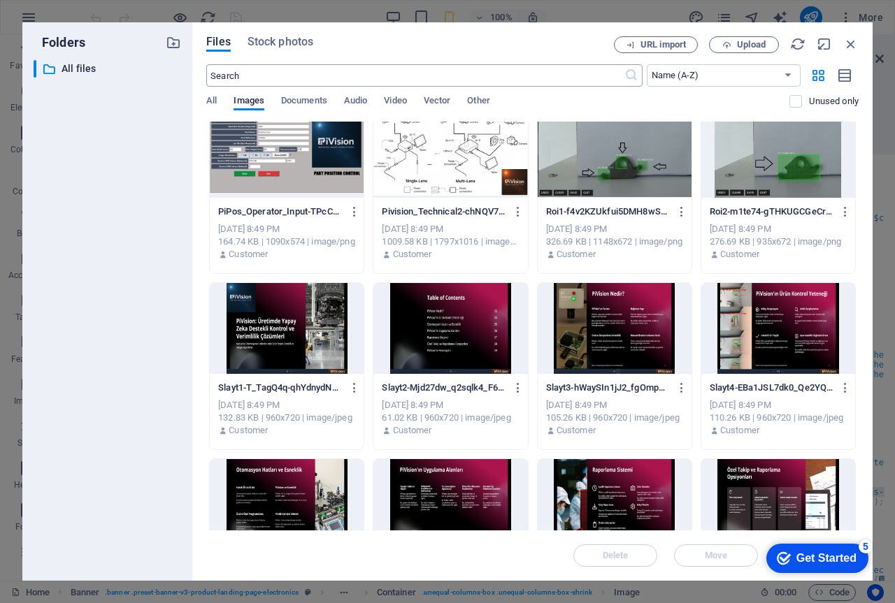
scroll to position [360, 0]
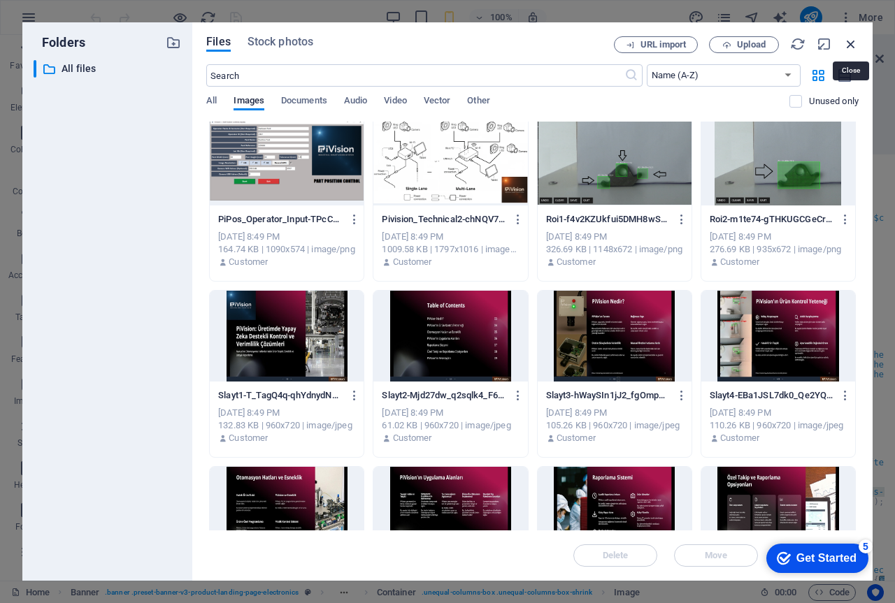
click at [851, 43] on icon "button" at bounding box center [850, 43] width 15 height 15
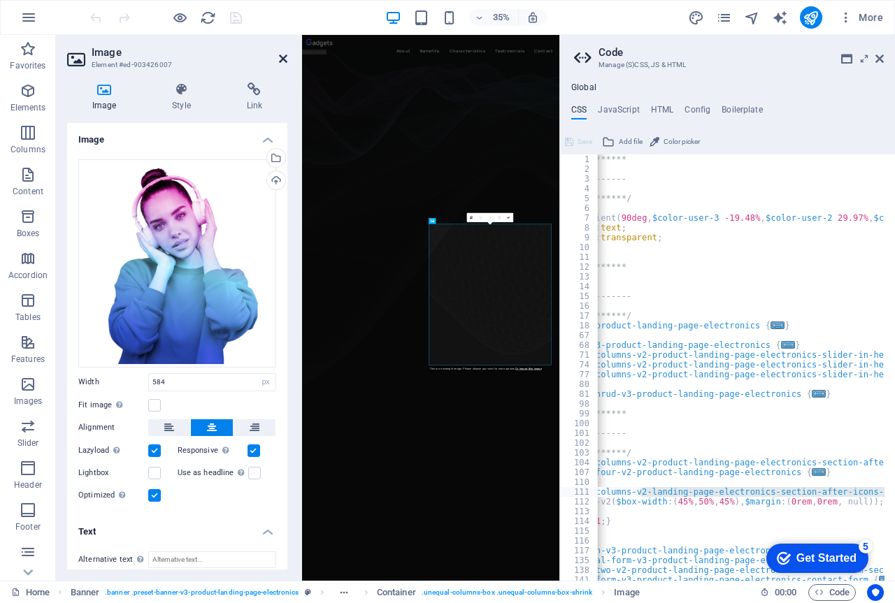
click at [283, 58] on icon at bounding box center [283, 58] width 8 height 11
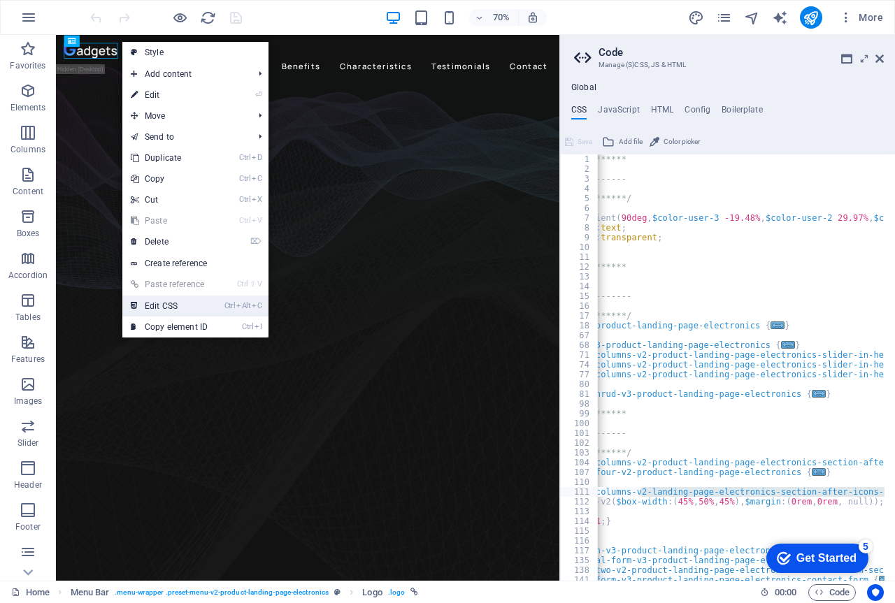
click at [164, 303] on link "Ctrl Alt C Edit CSS" at bounding box center [169, 306] width 94 height 21
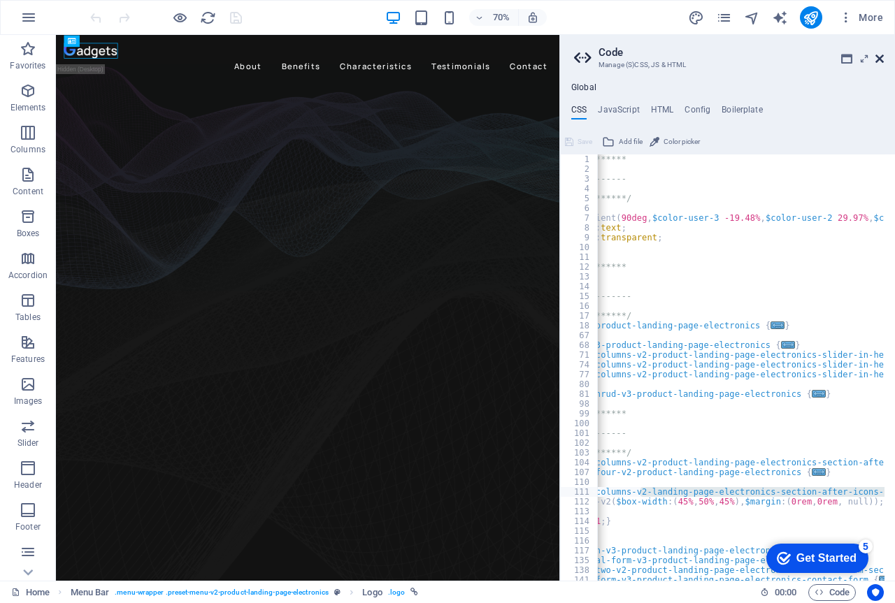
click at [881, 56] on icon at bounding box center [879, 58] width 8 height 11
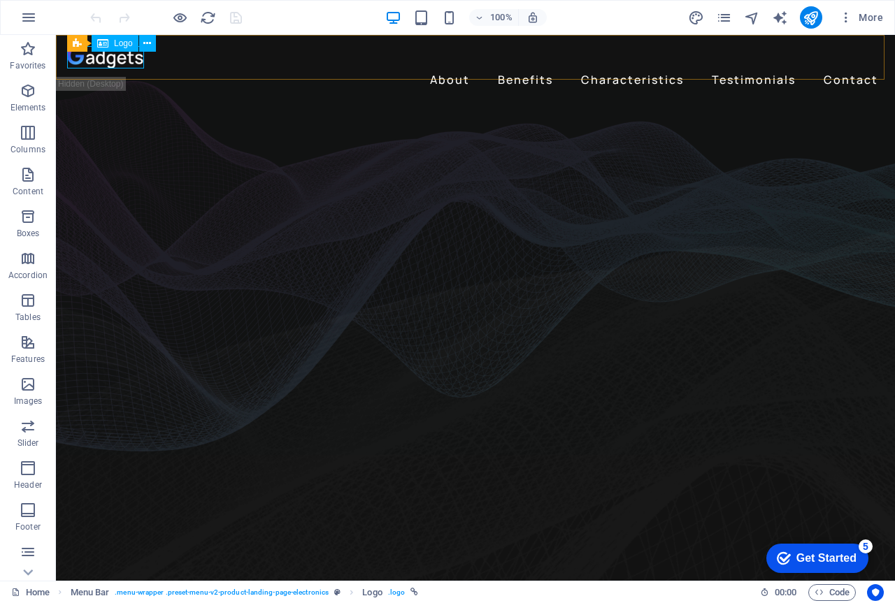
click at [118, 43] on span "Logo" at bounding box center [123, 43] width 19 height 8
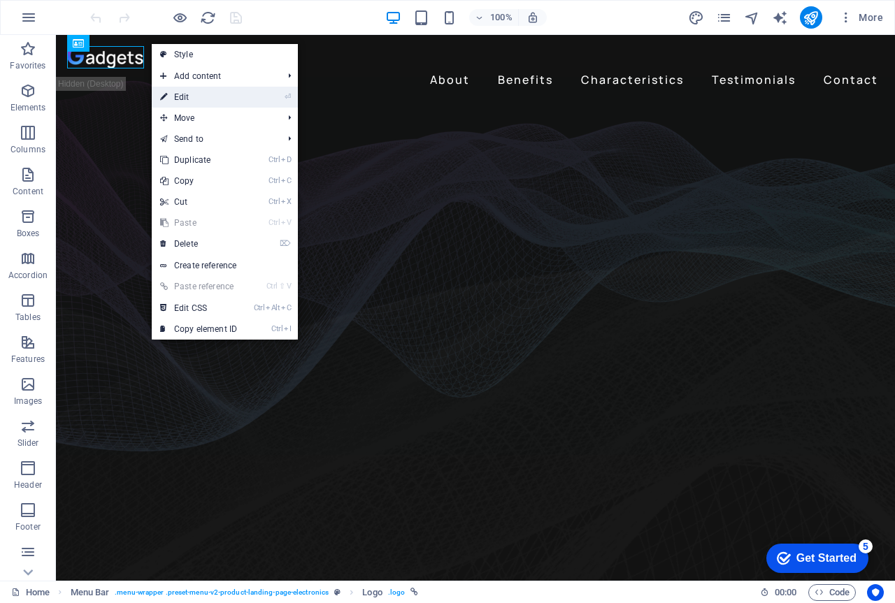
click at [185, 102] on link "⏎ Edit" at bounding box center [199, 97] width 94 height 21
select select "px"
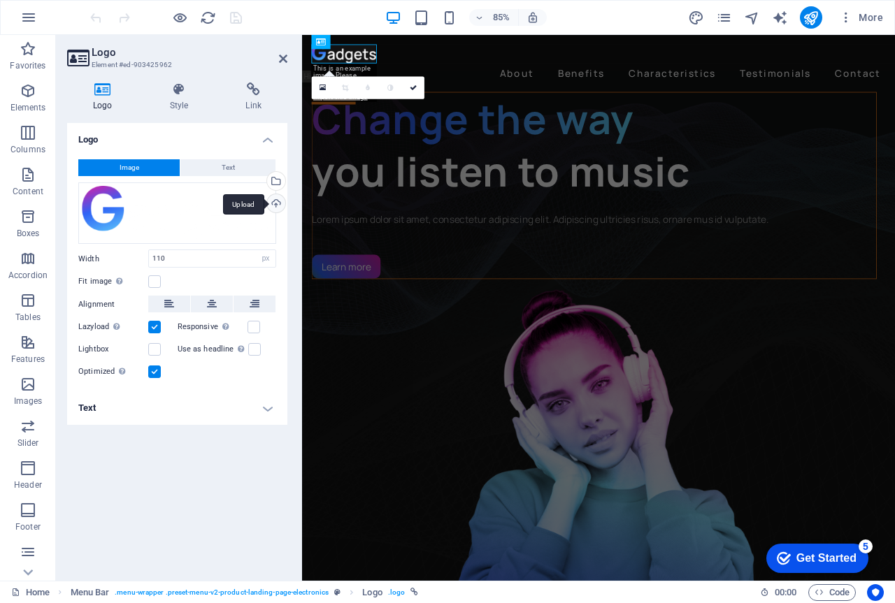
click at [275, 201] on div "Upload" at bounding box center [274, 204] width 21 height 21
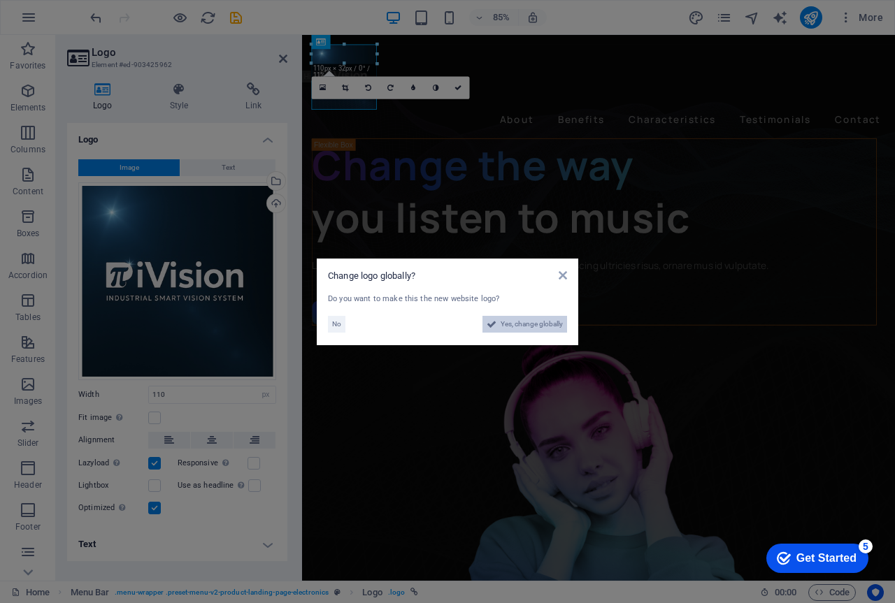
click at [530, 325] on span "Yes, change globally" at bounding box center [531, 324] width 62 height 17
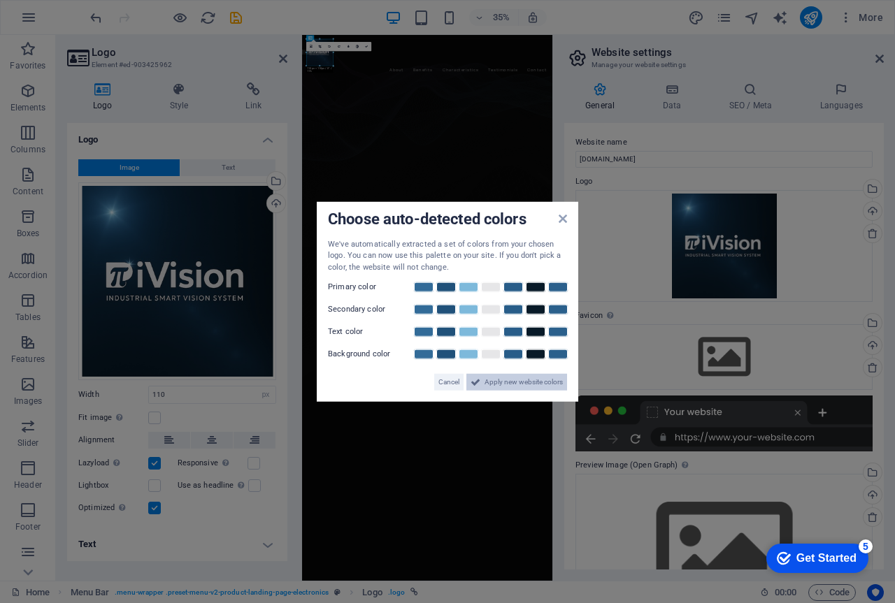
click at [514, 385] on span "Apply new website colors" at bounding box center [523, 382] width 78 height 17
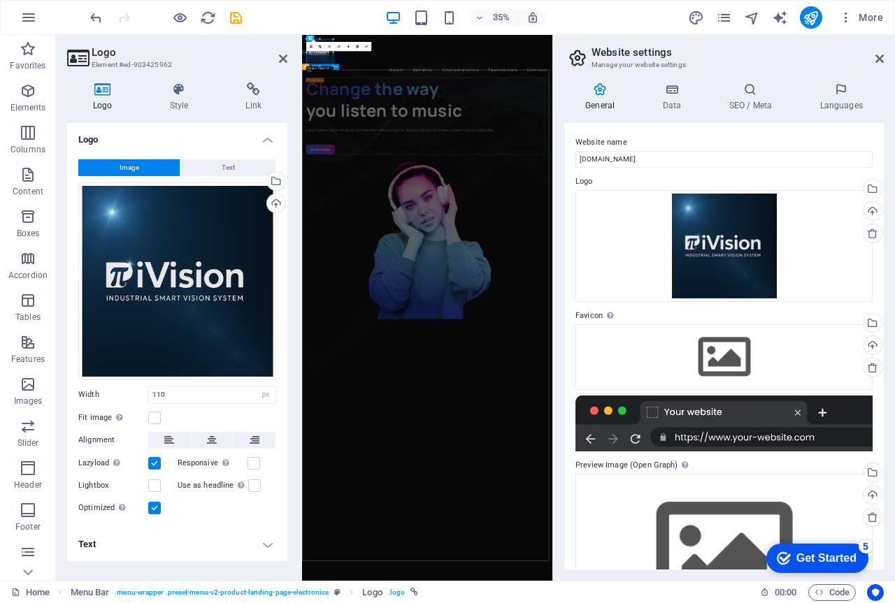
drag, startPoint x: 633, startPoint y: 102, endPoint x: 485, endPoint y: 218, distance: 188.2
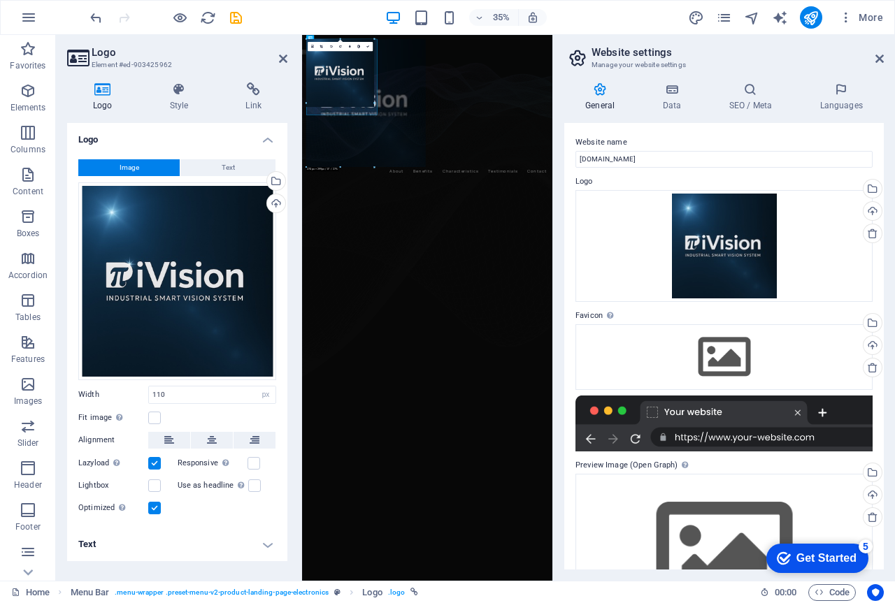
drag, startPoint x: 331, startPoint y: 68, endPoint x: 556, endPoint y: 237, distance: 281.1
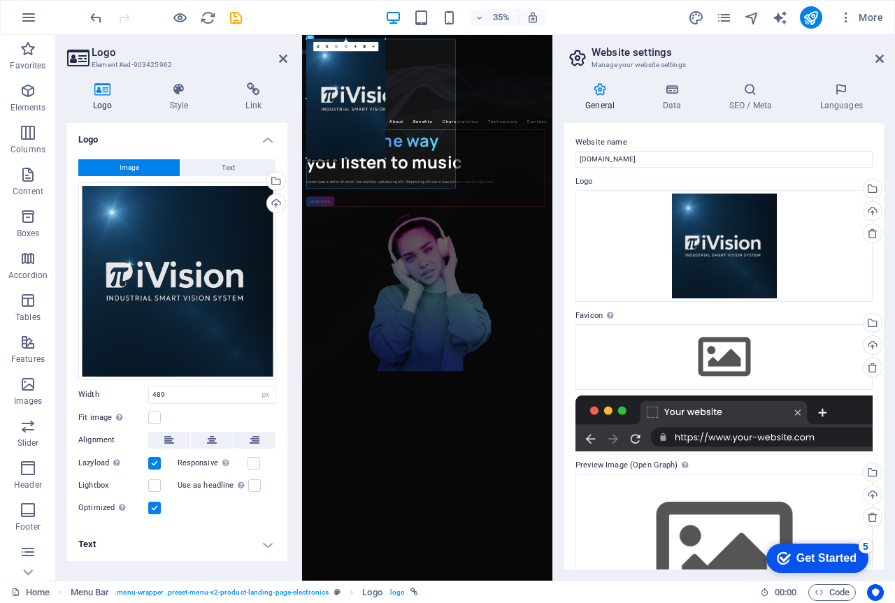
drag, startPoint x: 426, startPoint y: 157, endPoint x: 306, endPoint y: 41, distance: 166.6
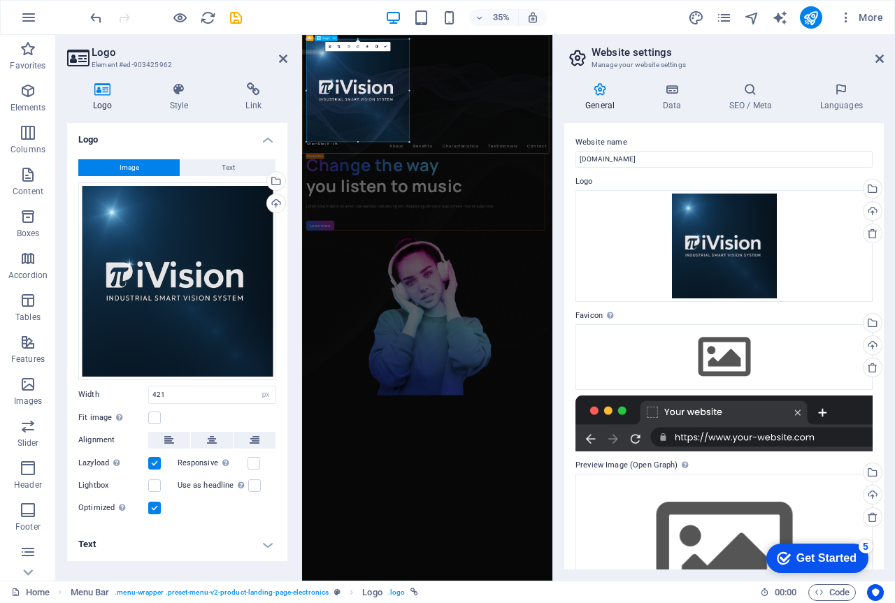
drag, startPoint x: 709, startPoint y: 176, endPoint x: 459, endPoint y: 152, distance: 251.3
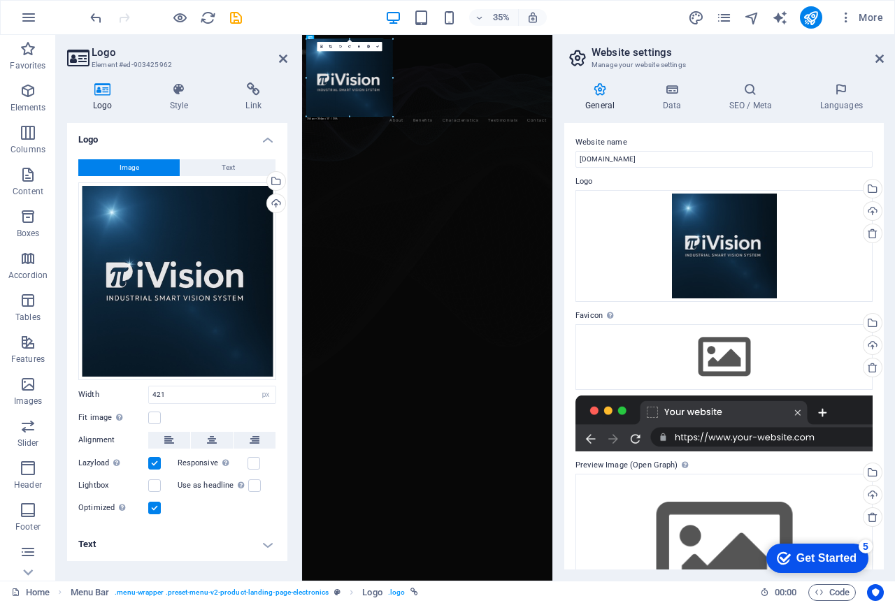
drag, startPoint x: 407, startPoint y: 143, endPoint x: 335, endPoint y: 39, distance: 126.4
type input "317"
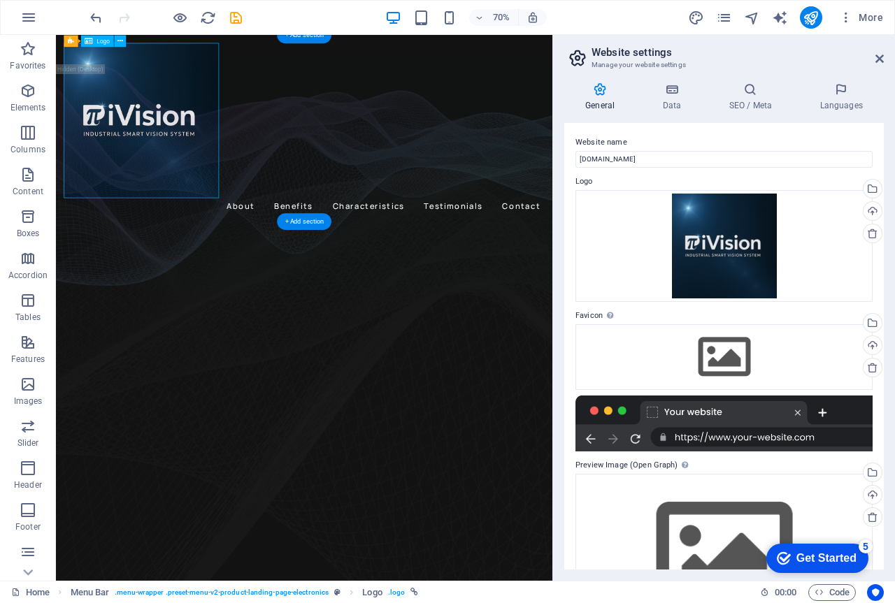
drag, startPoint x: 203, startPoint y: 106, endPoint x: 148, endPoint y: 96, distance: 56.1
click at [148, 96] on div at bounding box center [410, 157] width 686 height 222
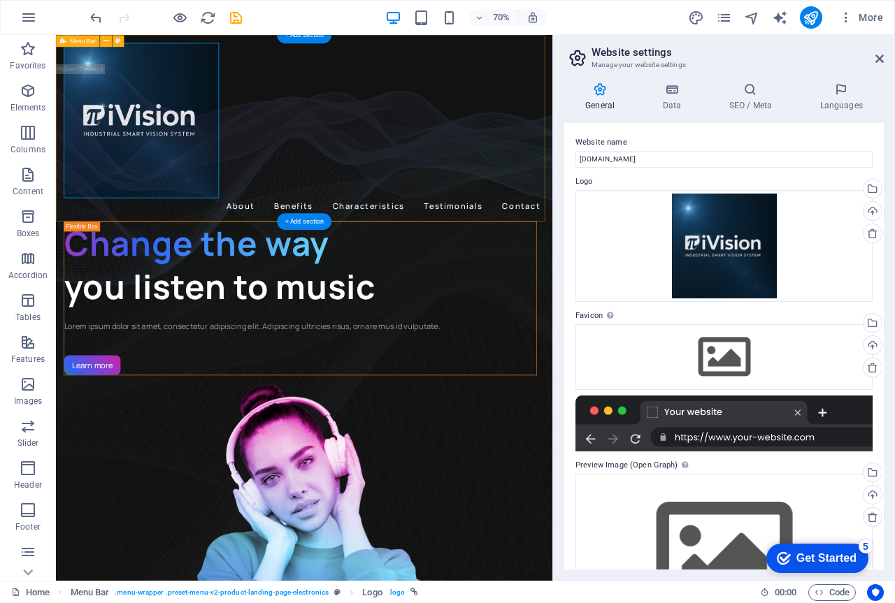
click at [418, 94] on div "About Benefits Characteristics Testimonials Contact" at bounding box center [410, 168] width 709 height 266
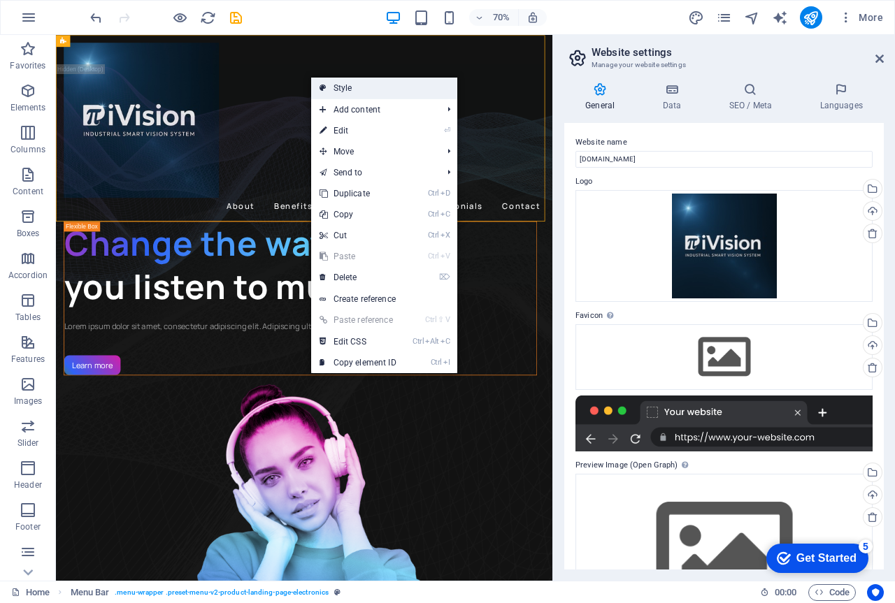
click at [353, 85] on link "Style" at bounding box center [384, 88] width 146 height 21
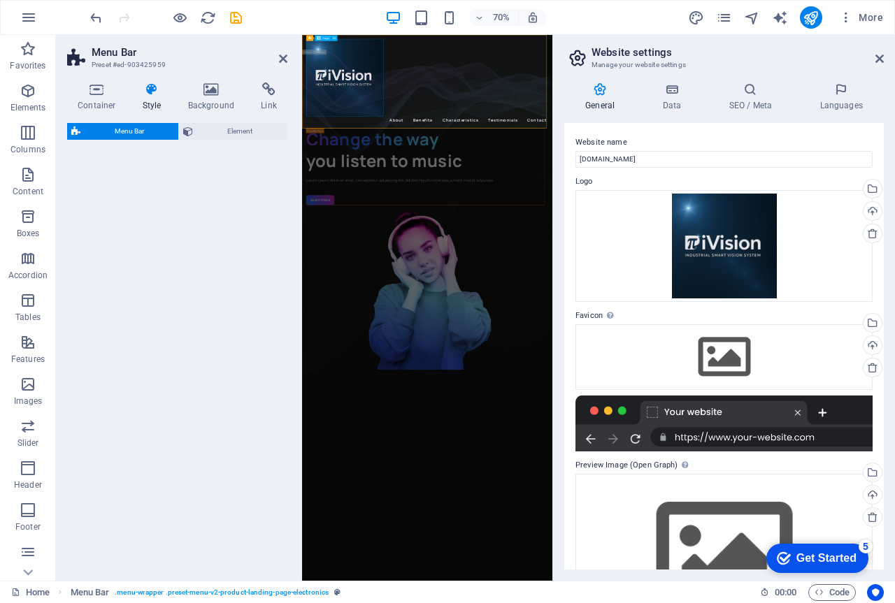
select select "rem"
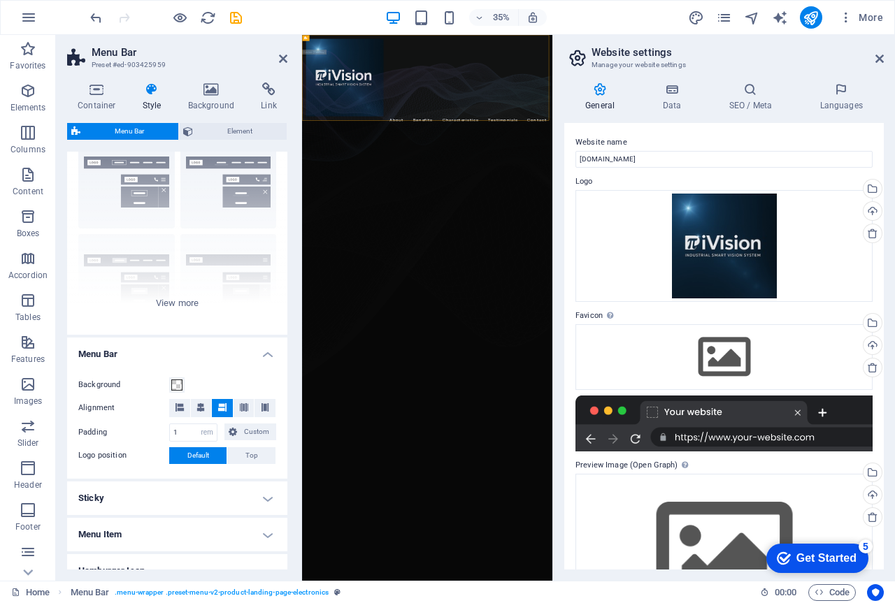
scroll to position [70, 0]
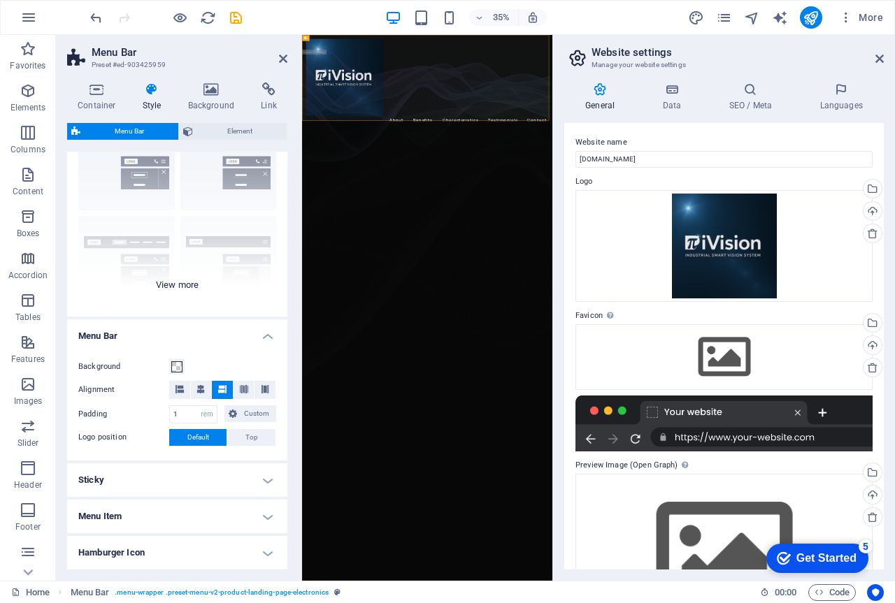
click at [178, 283] on div "Border Centered Default Fixed Loki Trigger Wide XXL" at bounding box center [177, 212] width 220 height 210
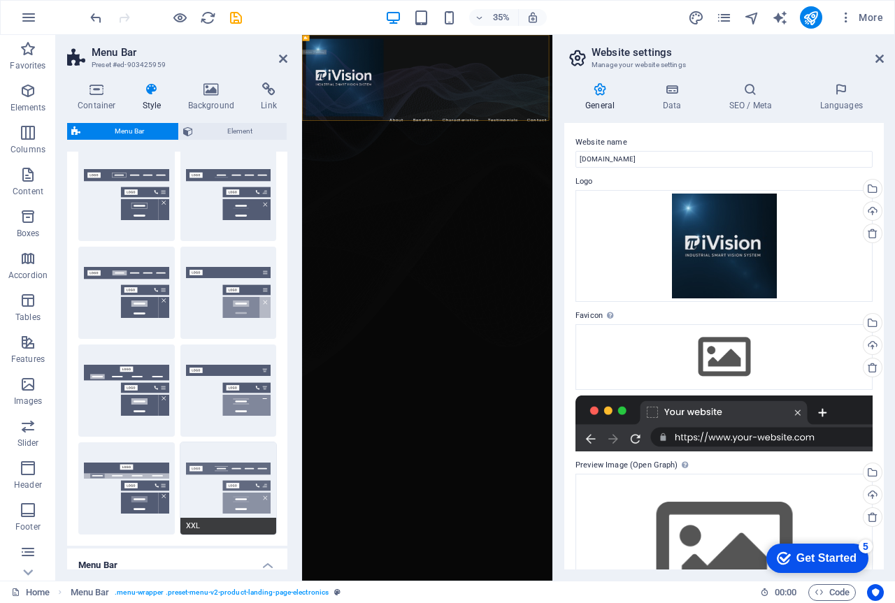
scroll to position [0, 0]
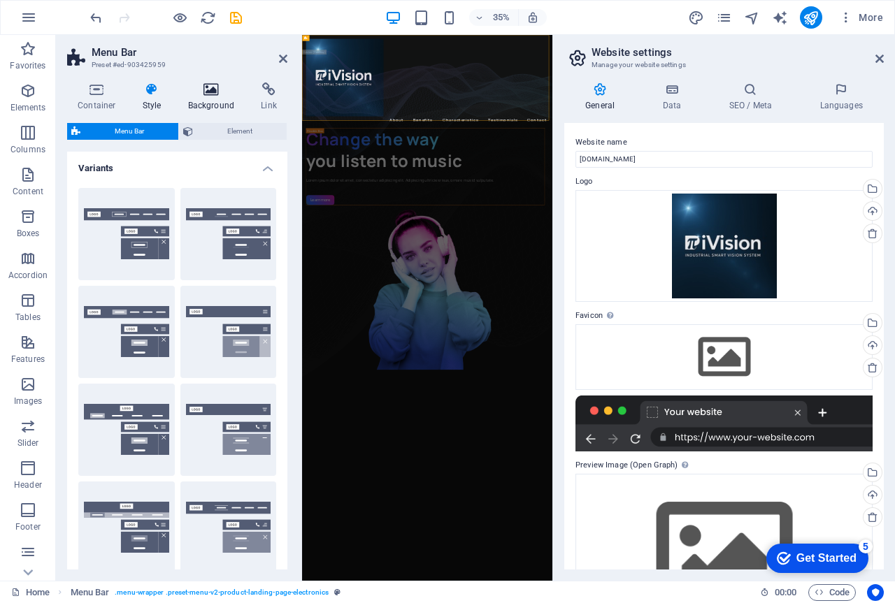
click at [207, 93] on icon at bounding box center [212, 89] width 68 height 14
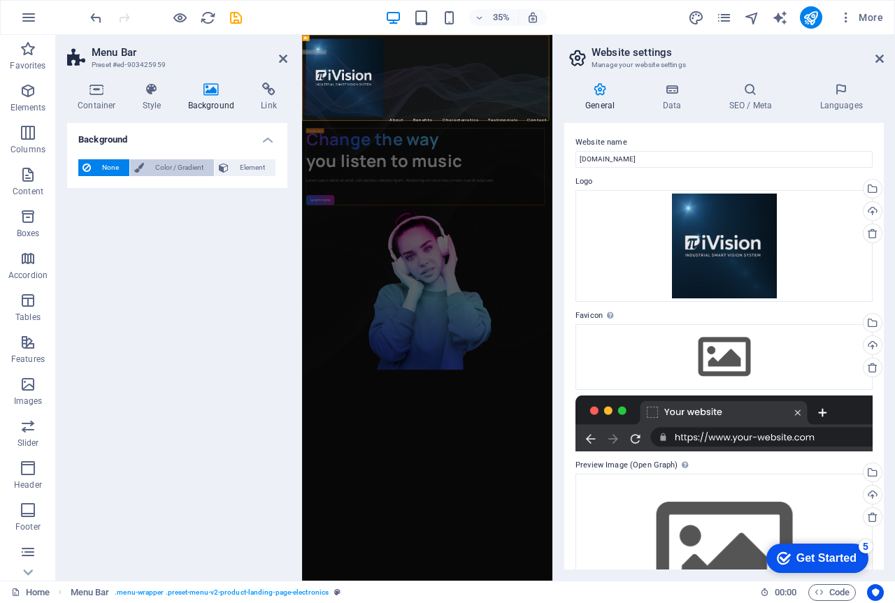
click at [180, 164] on span "Color / Gradient" at bounding box center [179, 167] width 62 height 17
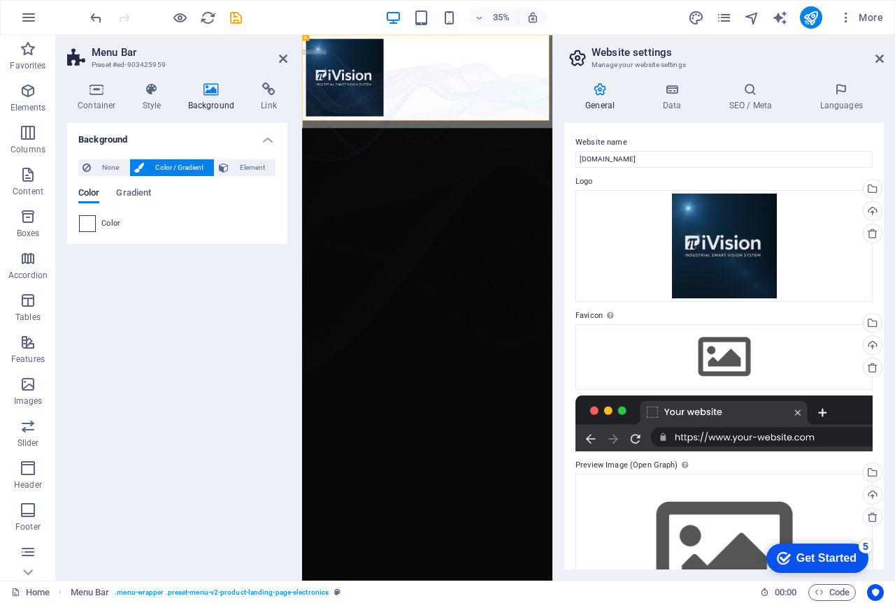
click at [87, 222] on span at bounding box center [87, 223] width 15 height 15
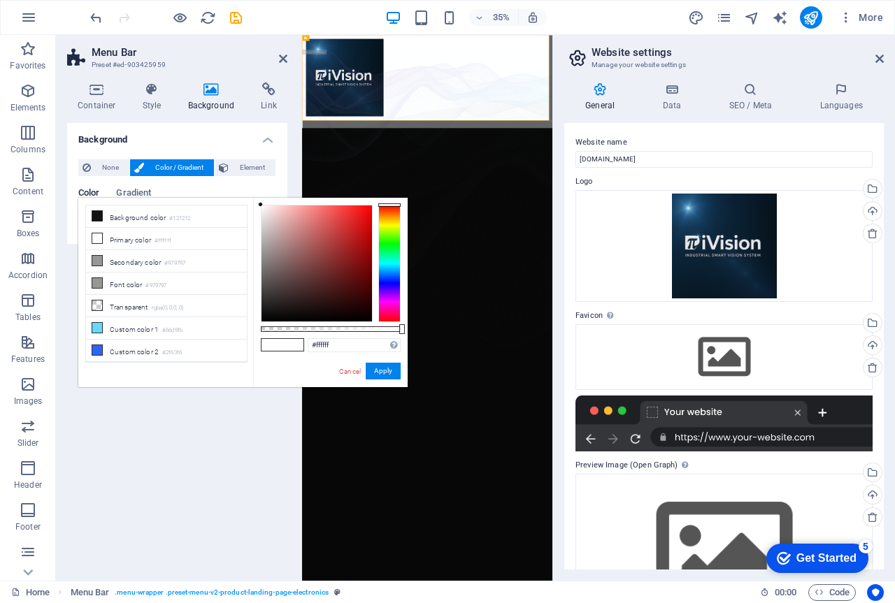
click at [384, 280] on div at bounding box center [389, 263] width 22 height 117
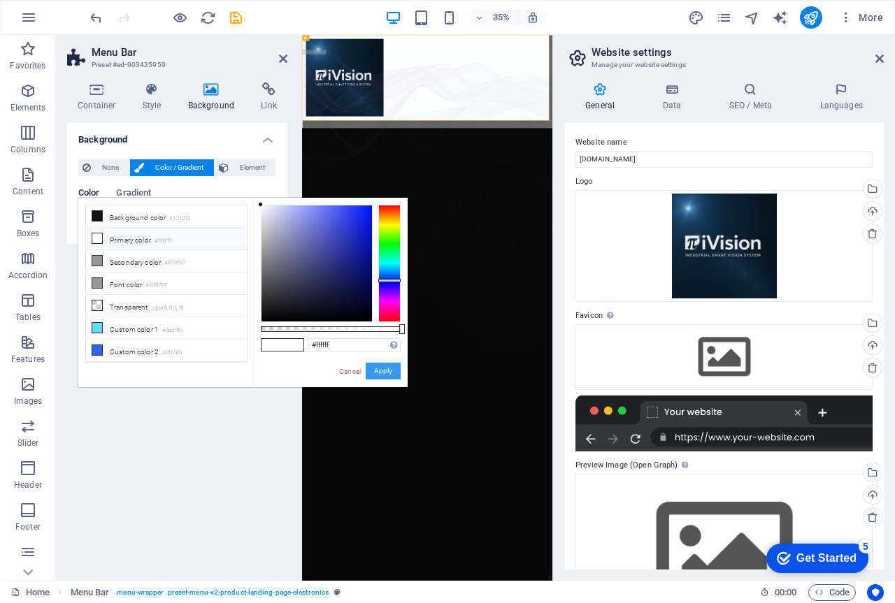
click at [387, 373] on button "Apply" at bounding box center [383, 371] width 35 height 17
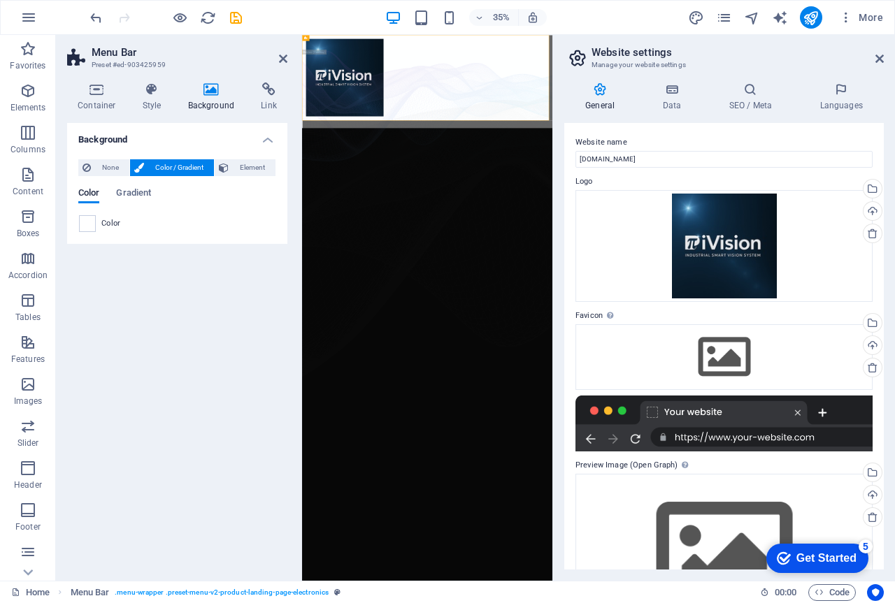
click at [221, 324] on div "Background None Color / Gradient Element Stretch background to full-width Color…" at bounding box center [177, 346] width 220 height 447
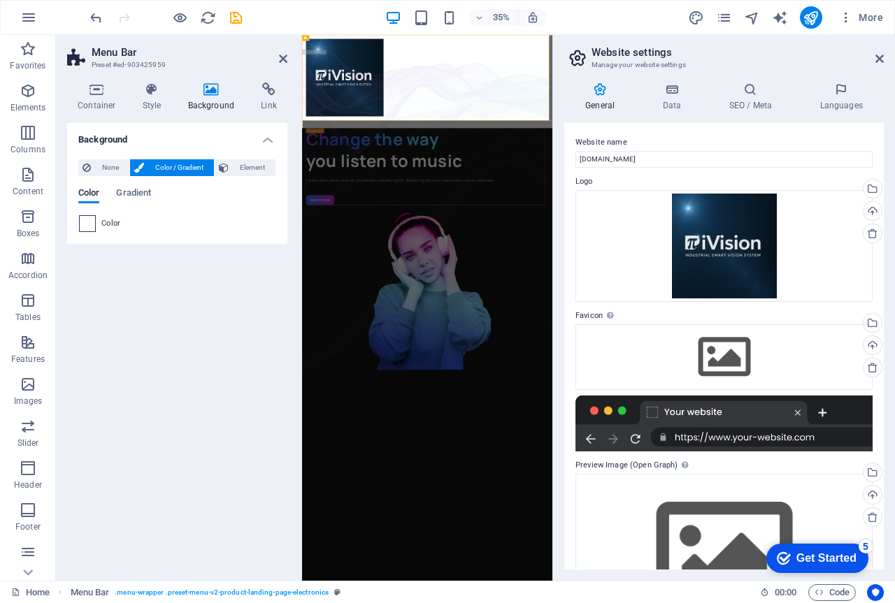
click at [89, 220] on span at bounding box center [87, 223] width 15 height 15
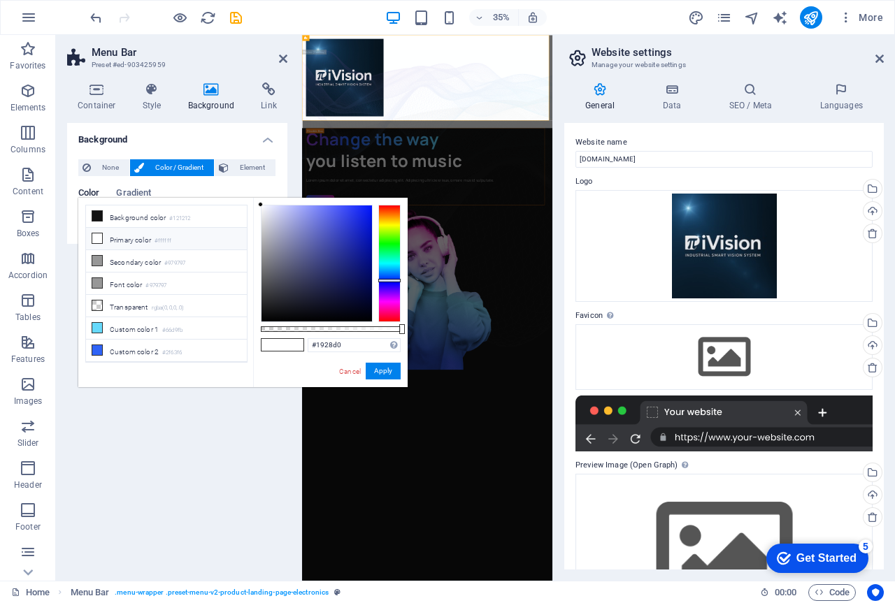
click at [358, 226] on div at bounding box center [316, 263] width 110 height 116
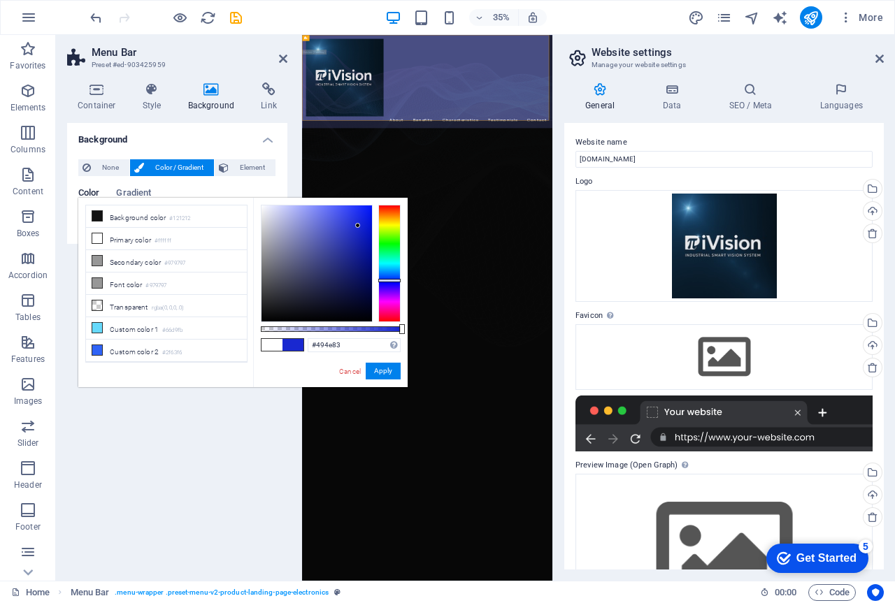
click at [310, 261] on div at bounding box center [316, 263] width 110 height 116
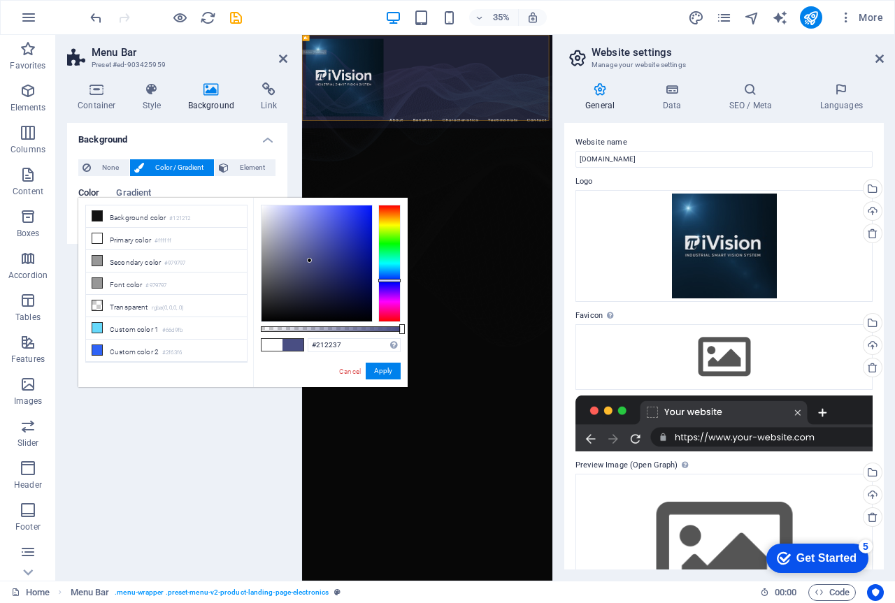
click at [305, 296] on div at bounding box center [316, 263] width 110 height 116
click at [385, 369] on button "Apply" at bounding box center [383, 371] width 35 height 17
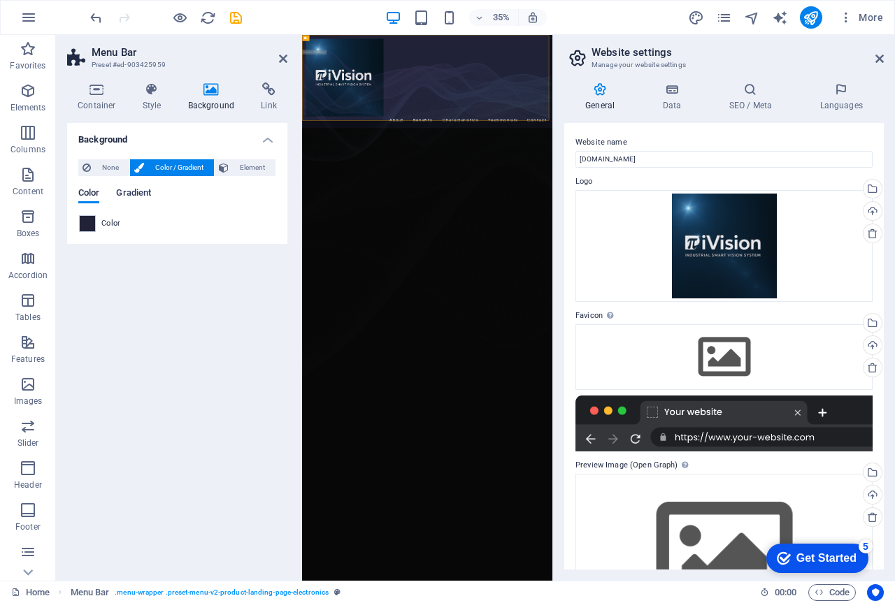
click at [132, 195] on span "Gradient" at bounding box center [133, 195] width 35 height 20
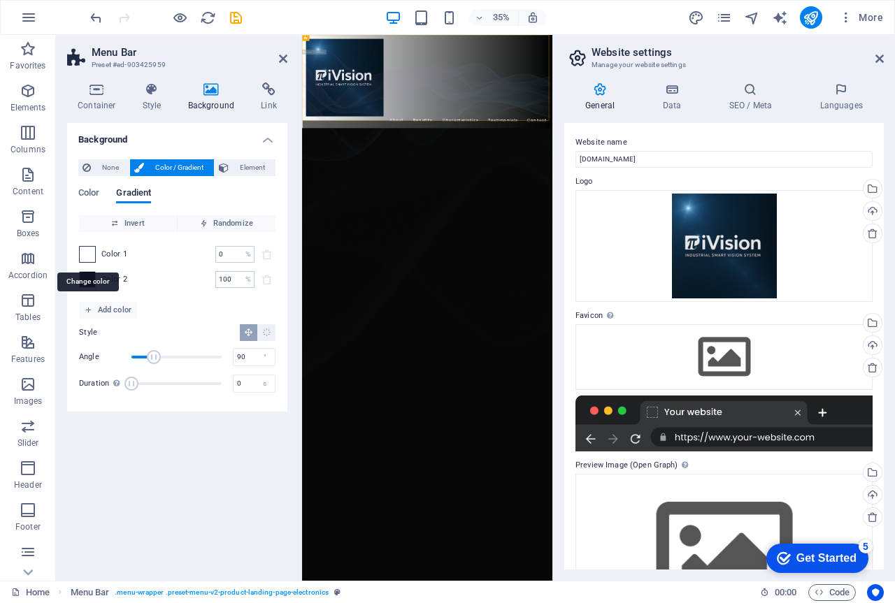
click at [90, 249] on span at bounding box center [87, 254] width 15 height 15
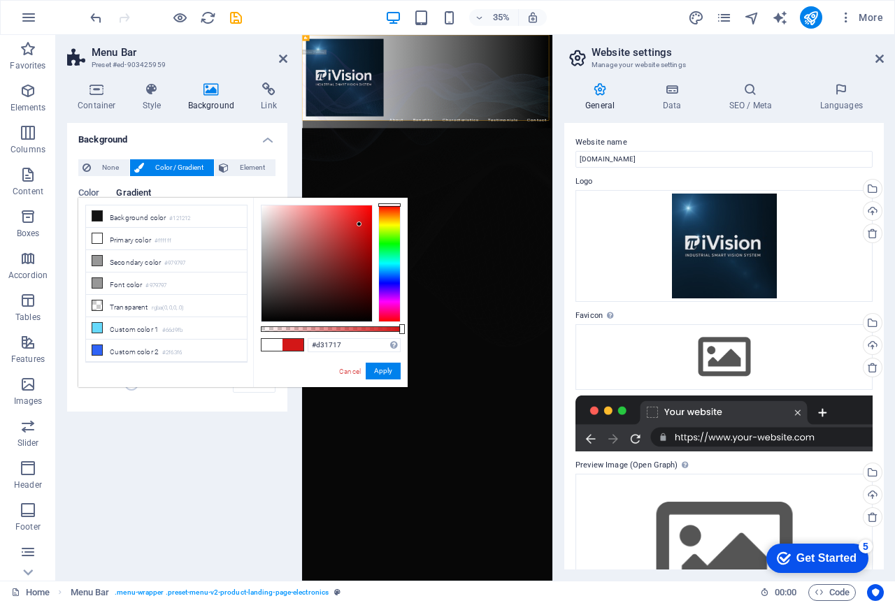
click at [359, 224] on div at bounding box center [316, 263] width 110 height 116
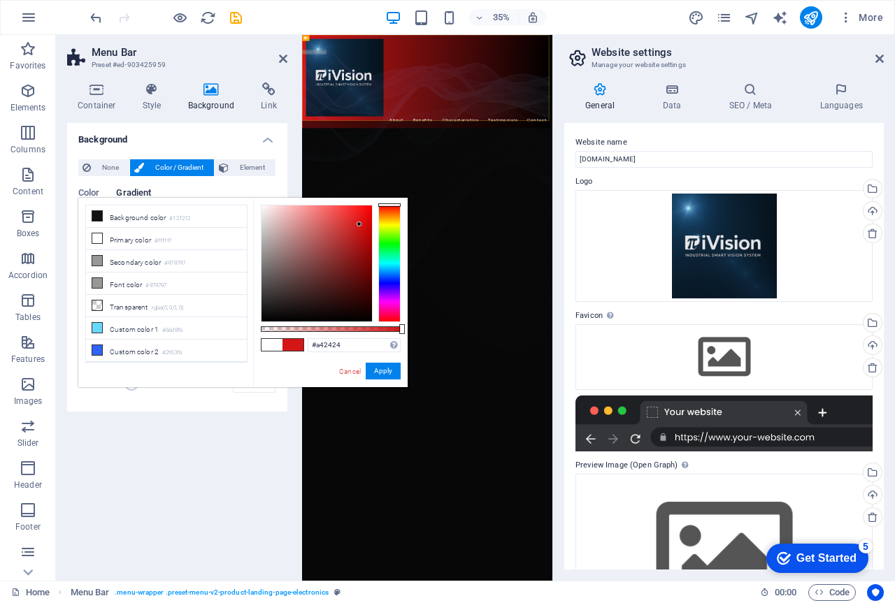
click at [347, 246] on div at bounding box center [316, 263] width 110 height 116
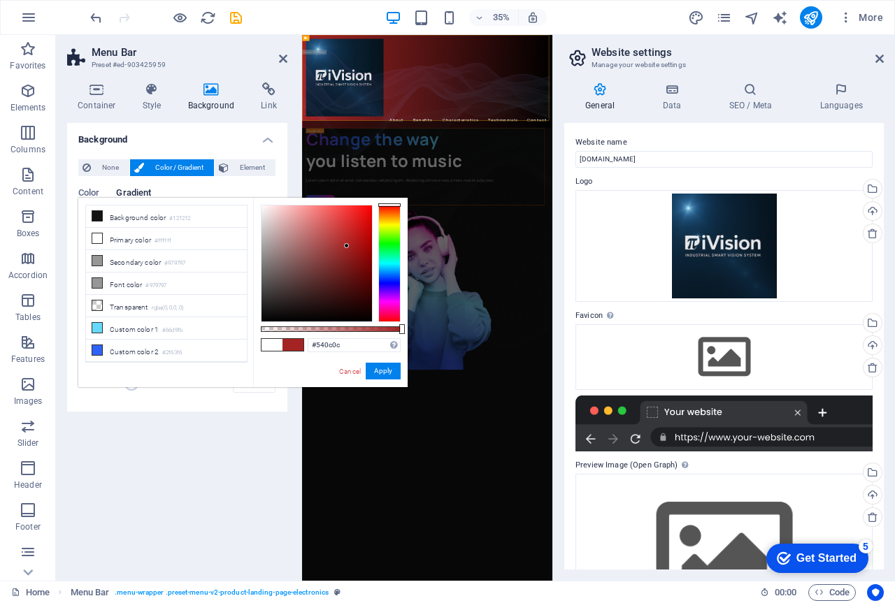
click at [356, 282] on div at bounding box center [316, 263] width 110 height 116
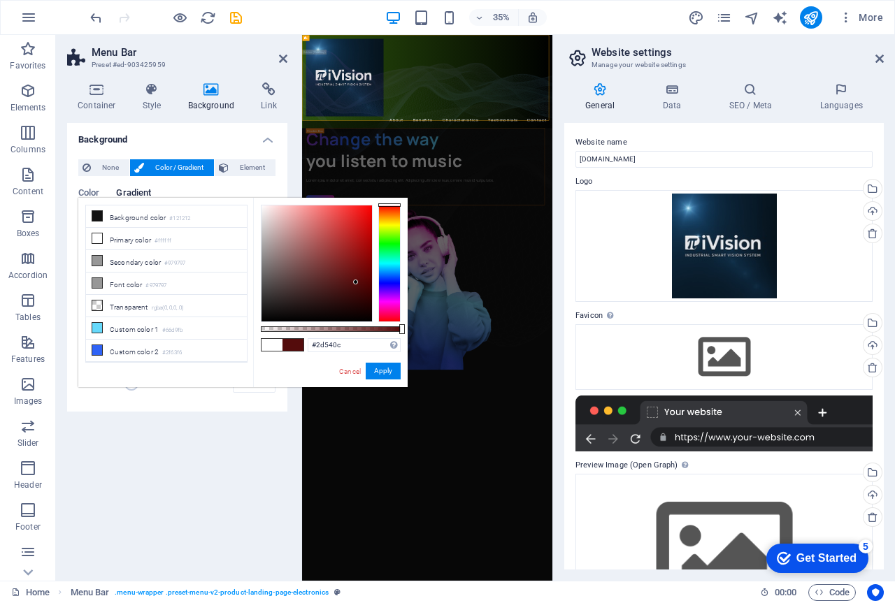
drag, startPoint x: 393, startPoint y: 234, endPoint x: 391, endPoint y: 222, distance: 12.1
click at [392, 231] on div at bounding box center [389, 263] width 22 height 117
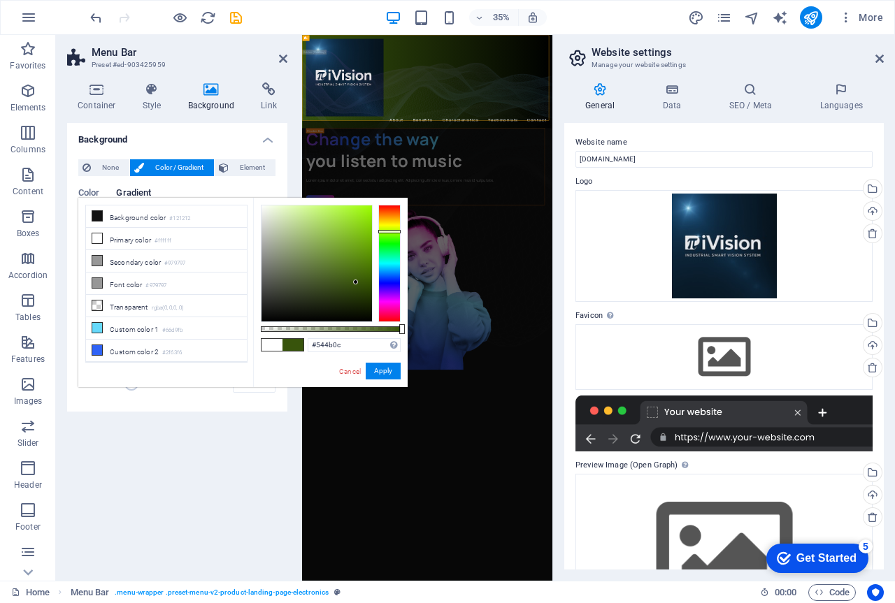
click at [391, 222] on div at bounding box center [389, 263] width 22 height 117
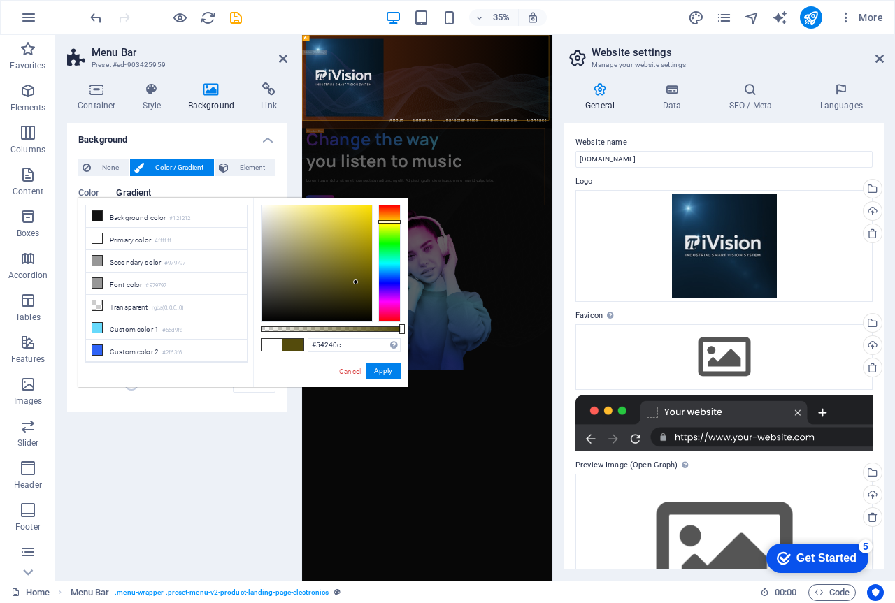
click at [396, 211] on div at bounding box center [389, 263] width 22 height 117
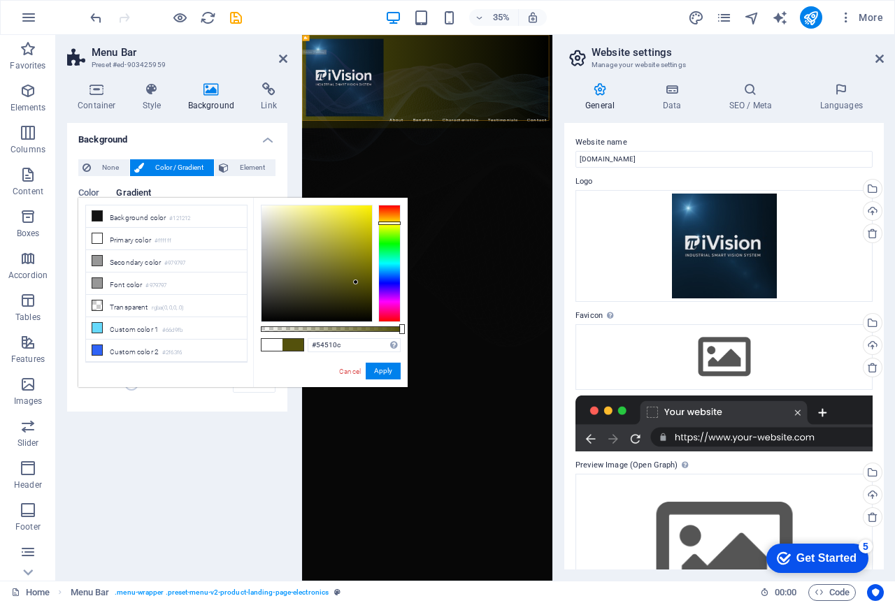
drag, startPoint x: 396, startPoint y: 211, endPoint x: 393, endPoint y: 223, distance: 12.2
click at [393, 223] on div at bounding box center [389, 223] width 22 height 3
click at [390, 227] on div at bounding box center [389, 227] width 22 height 3
type input "#c5e722"
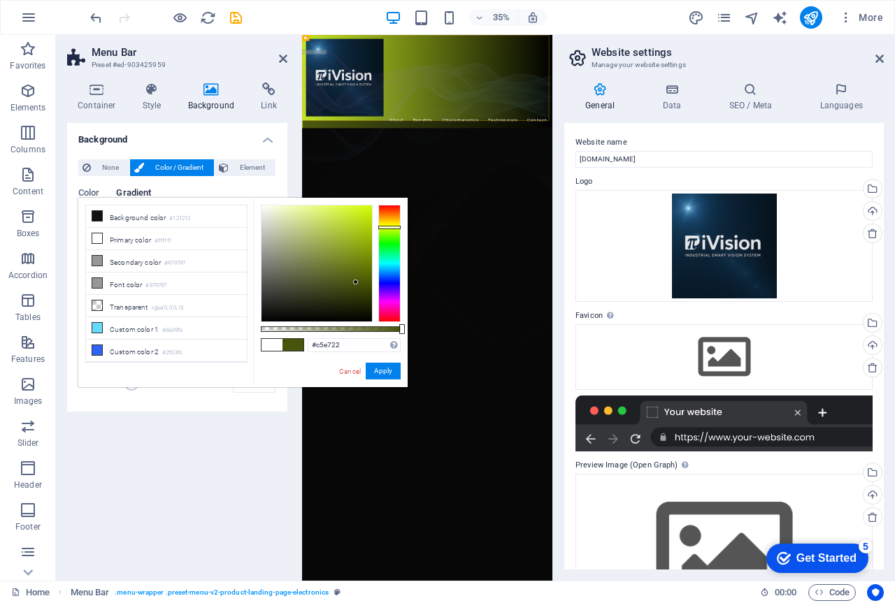
click at [355, 215] on div at bounding box center [316, 263] width 110 height 116
click at [375, 367] on button "Apply" at bounding box center [383, 371] width 35 height 17
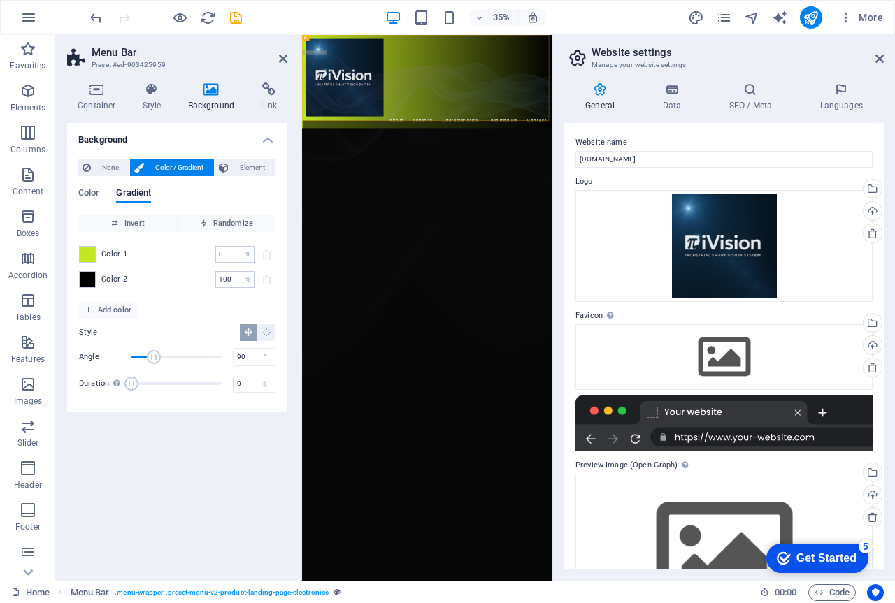
click at [182, 453] on div "Background None Color / Gradient Element Stretch background to full-width Color…" at bounding box center [177, 346] width 220 height 447
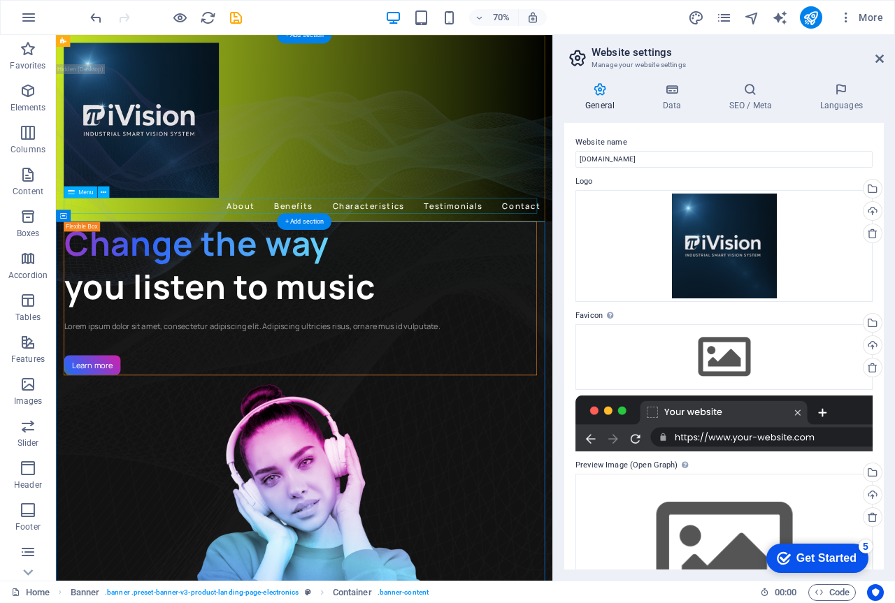
click at [315, 278] on nav "About Benefits Characteristics Testimonials Contact" at bounding box center [410, 279] width 686 height 22
click at [315, 277] on nav "About Benefits Characteristics Testimonials Contact" at bounding box center [410, 279] width 686 height 22
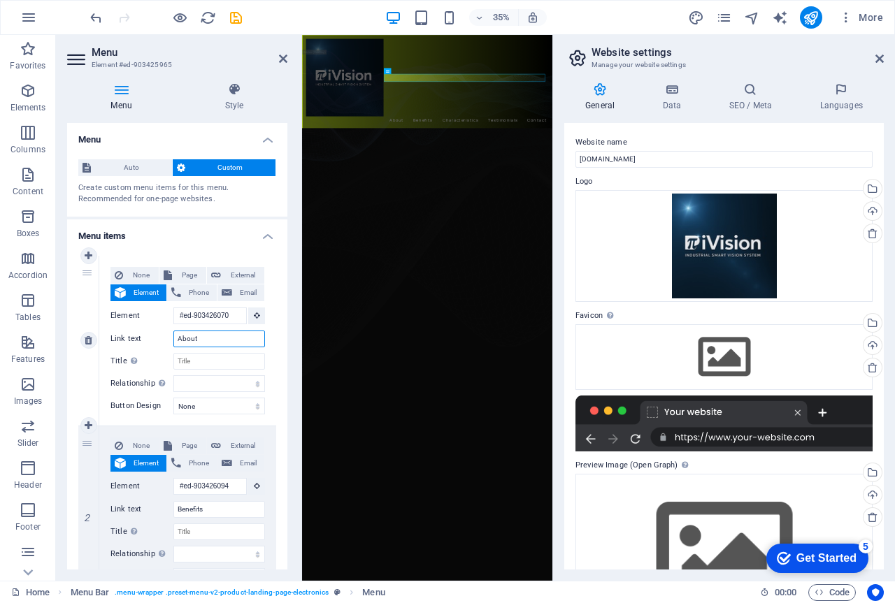
drag, startPoint x: 209, startPoint y: 341, endPoint x: 159, endPoint y: 339, distance: 49.7
click at [159, 339] on div "Link text About" at bounding box center [187, 339] width 154 height 17
type input "B"
select select
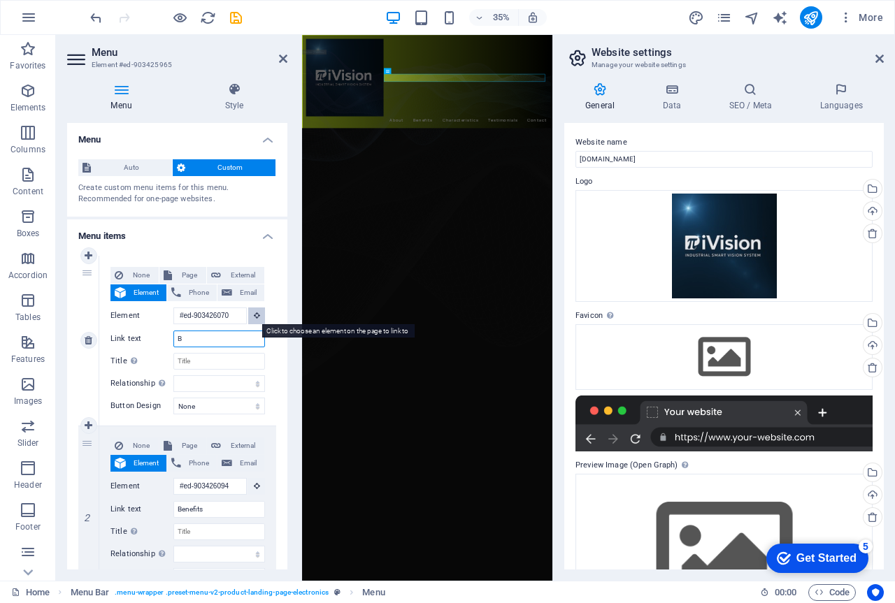
select select
type input "Biz"
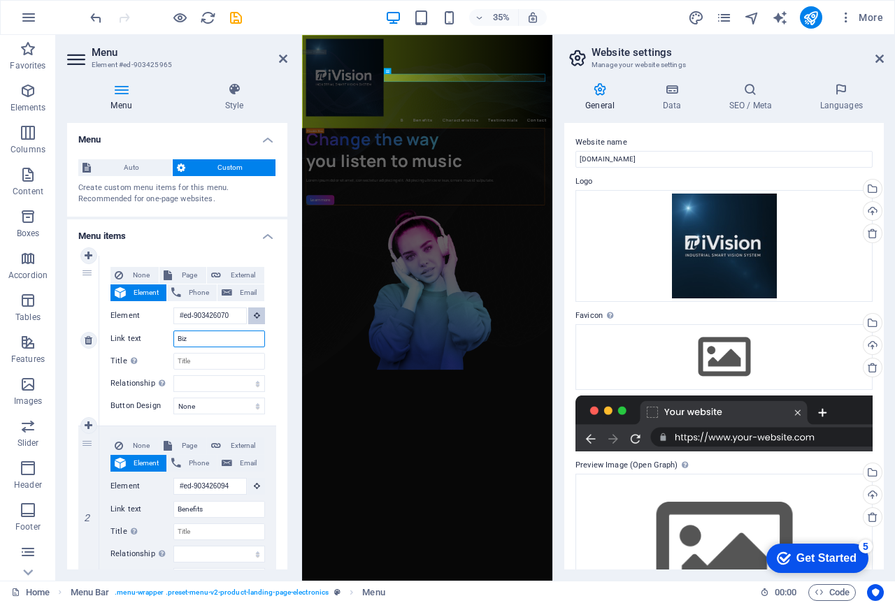
select select
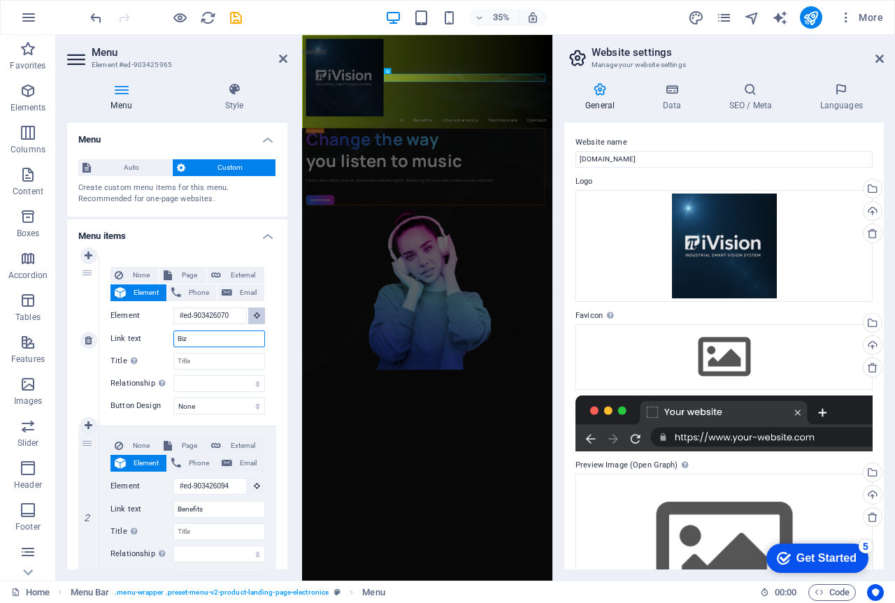
type input "Biz"
select select
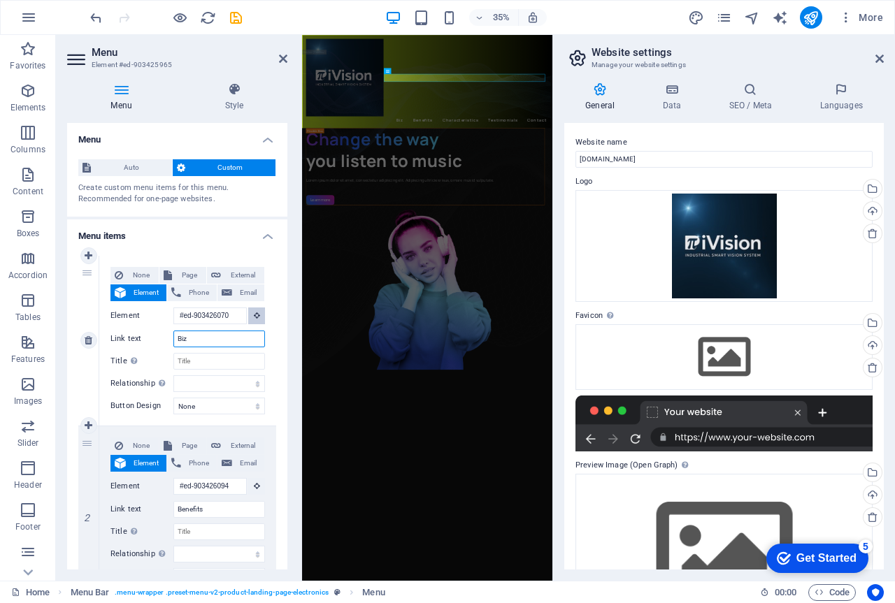
select select
type input "Biz"
select select
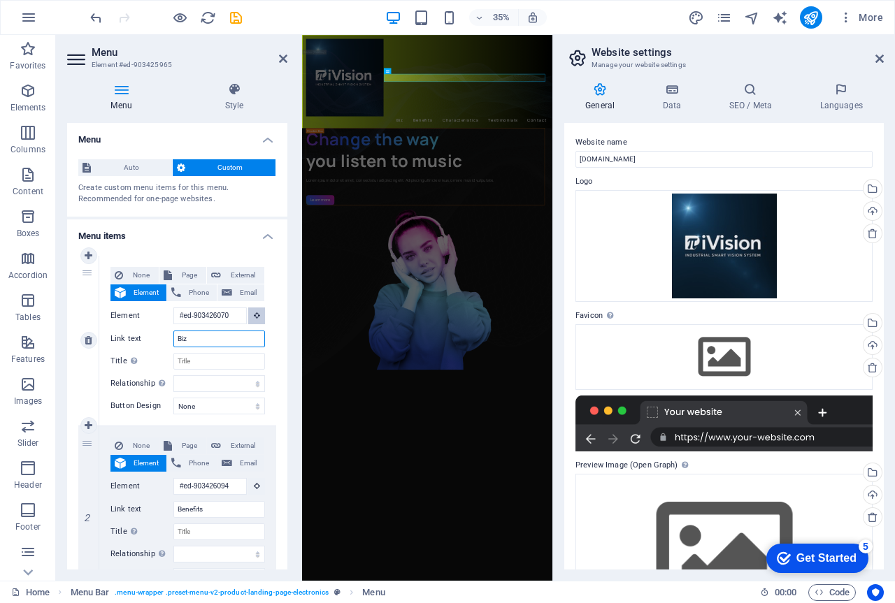
select select
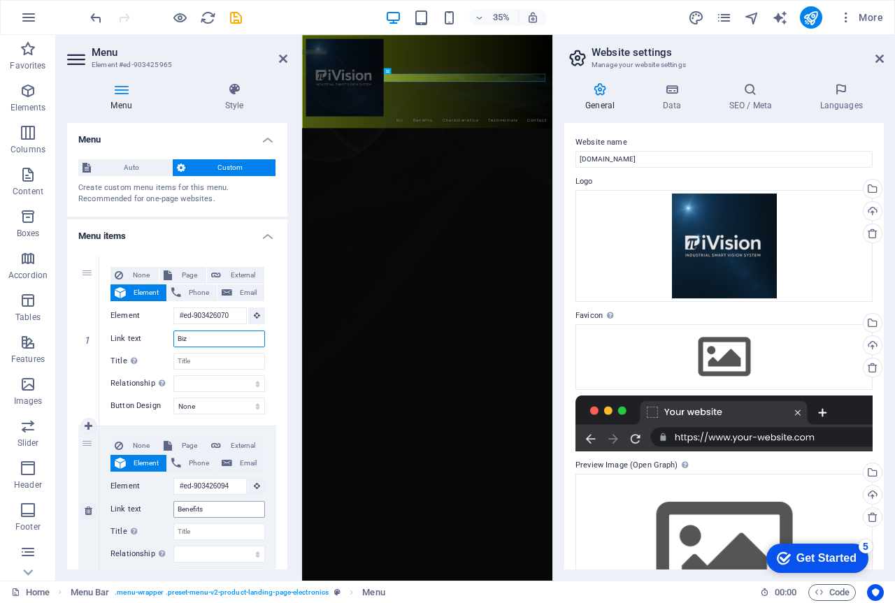
type input "Biz"
click at [210, 512] on input "Benefits" at bounding box center [219, 509] width 92 height 17
drag, startPoint x: 208, startPoint y: 505, endPoint x: 168, endPoint y: 509, distance: 40.1
click at [168, 509] on div "Link text Benefits" at bounding box center [187, 509] width 154 height 17
type input "Ça"
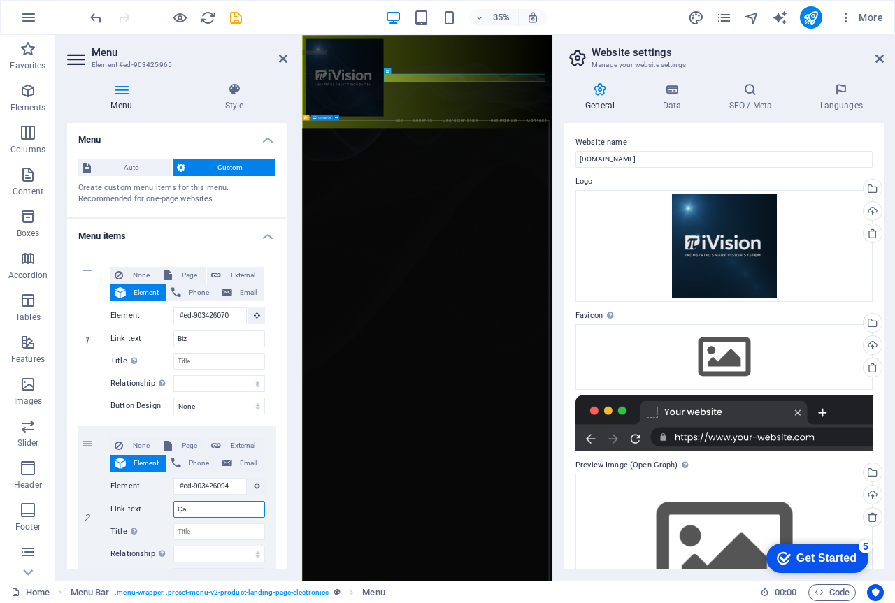
select select
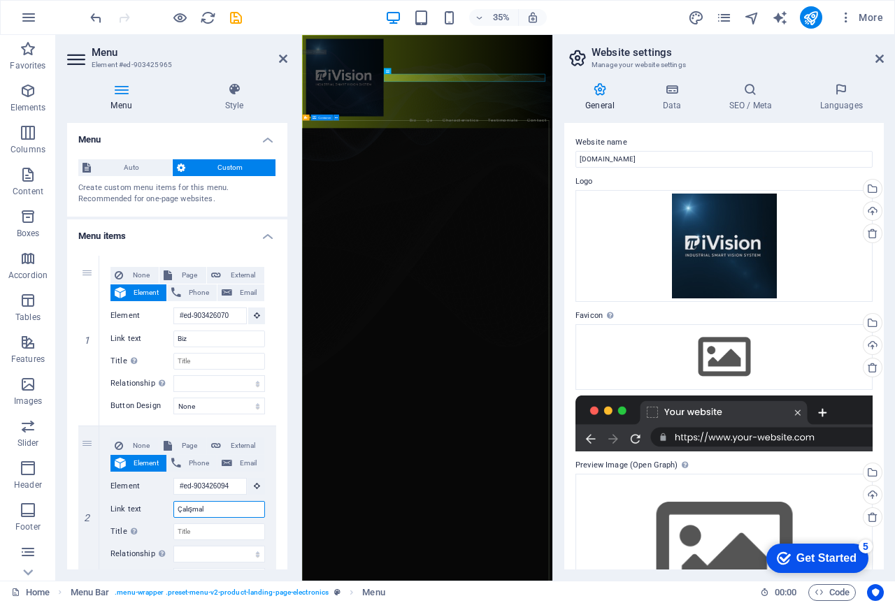
type input "Çalışmala"
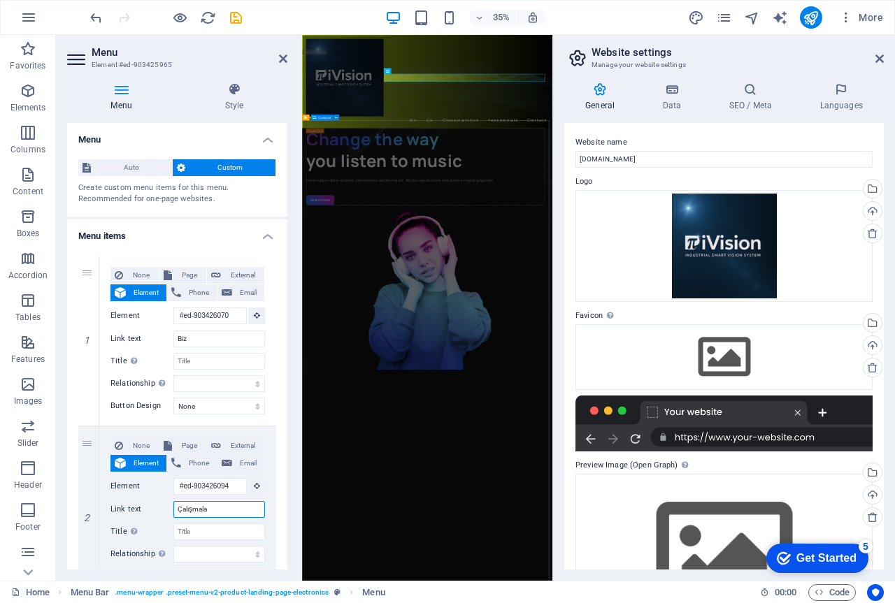
select select
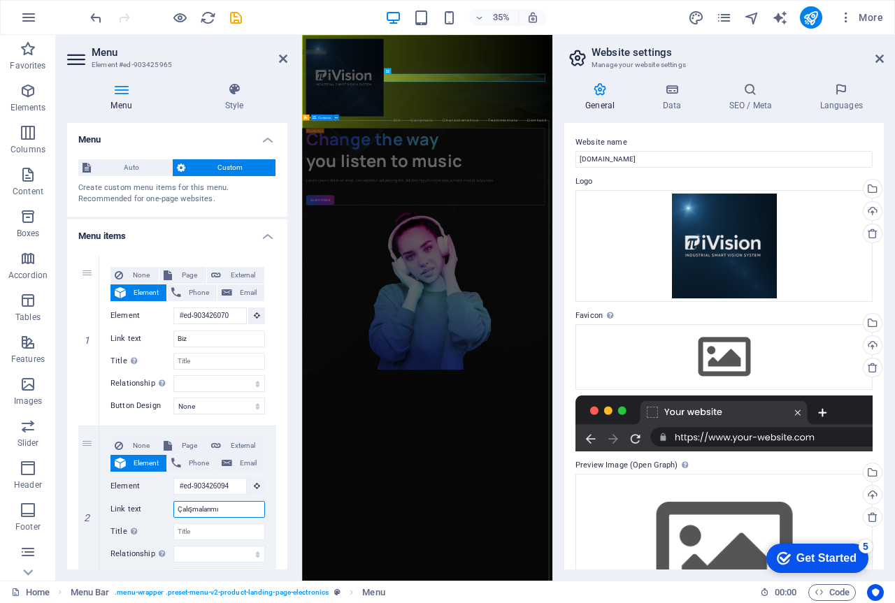
type input "Çalışmalarımız"
select select
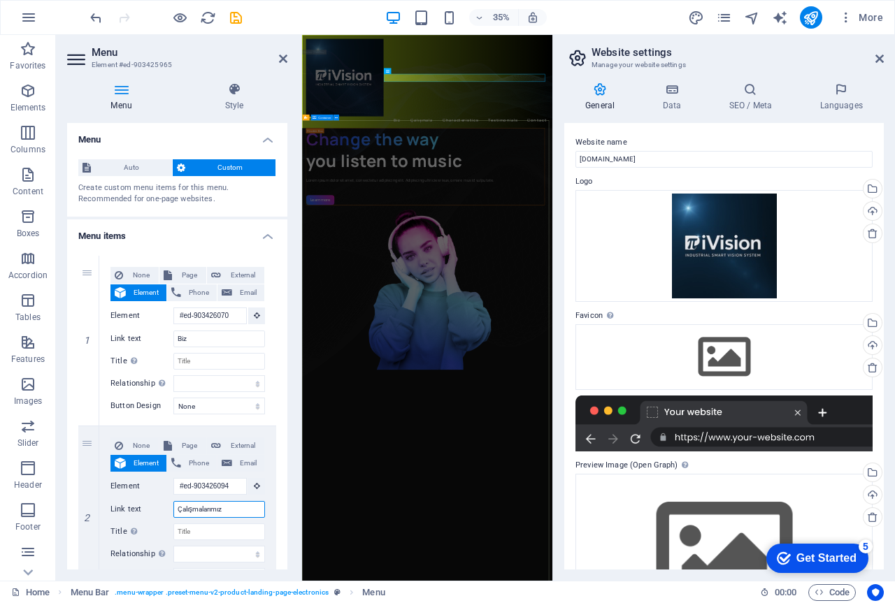
select select
type input "Çalışmalarımız"
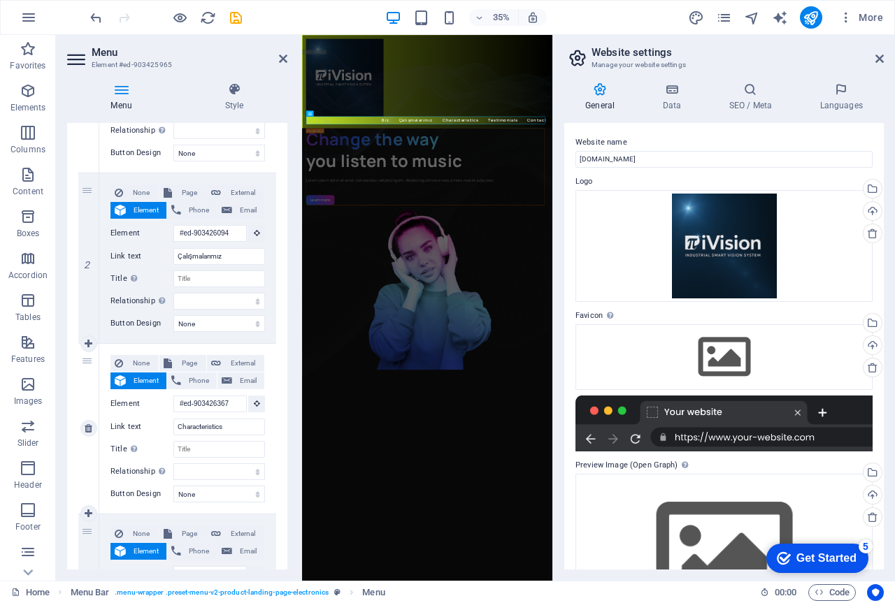
scroll to position [280, 0]
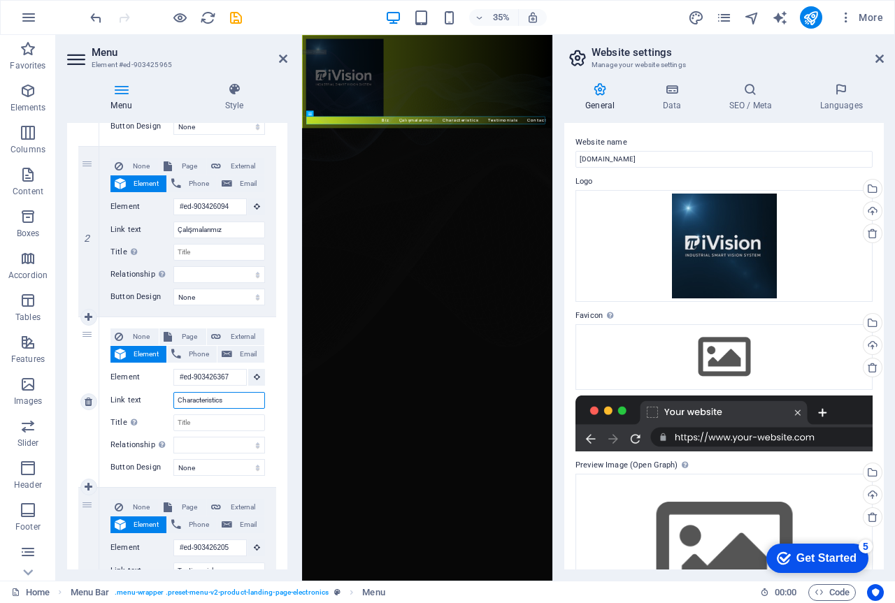
drag, startPoint x: 229, startPoint y: 400, endPoint x: 166, endPoint y: 400, distance: 62.2
click at [166, 400] on div "Link text Characteristics" at bounding box center [187, 400] width 154 height 17
type input "Özelliklerimiz"
select select
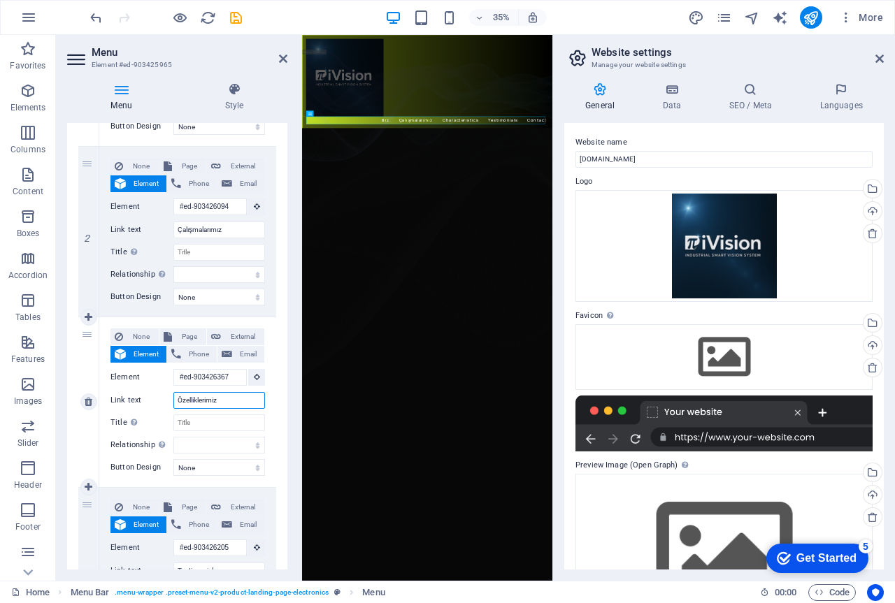
select select
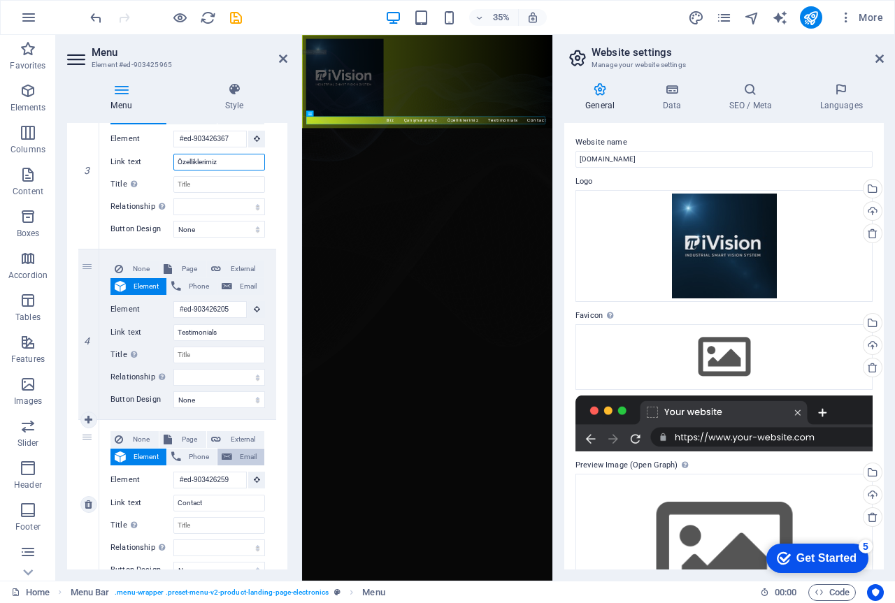
scroll to position [559, 0]
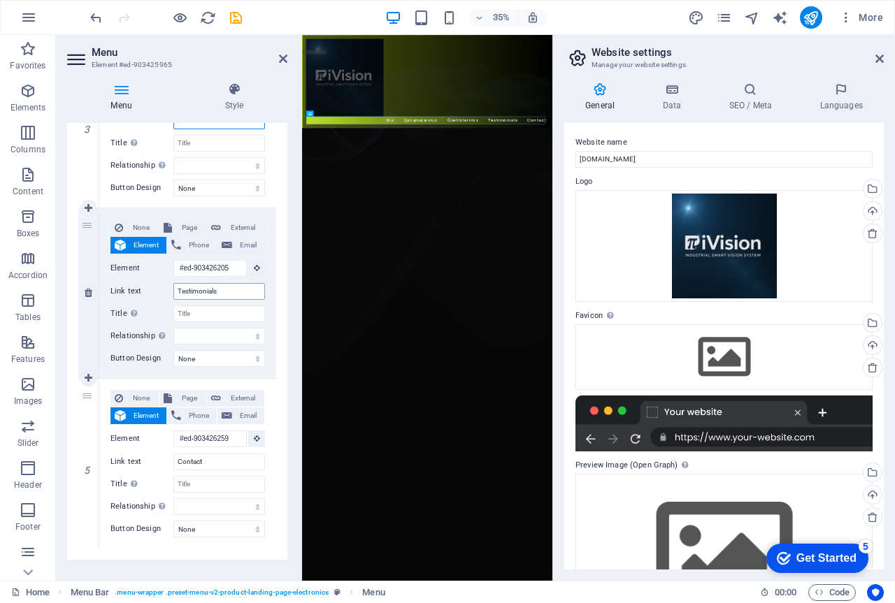
type input "Özelliklerimiz"
drag, startPoint x: 224, startPoint y: 292, endPoint x: 123, endPoint y: 293, distance: 101.3
click at [123, 293] on div "Link text Testimonials" at bounding box center [187, 291] width 154 height 17
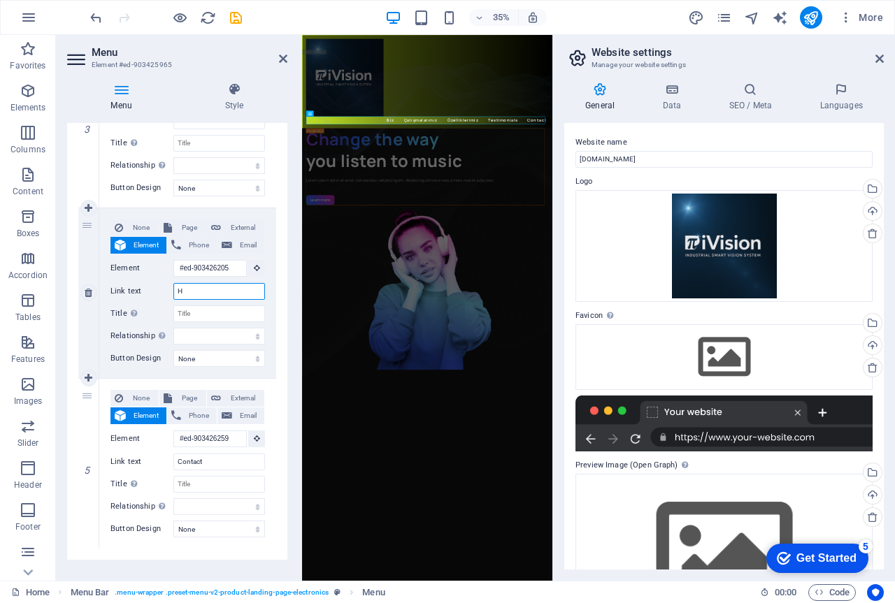
type input "He"
select select
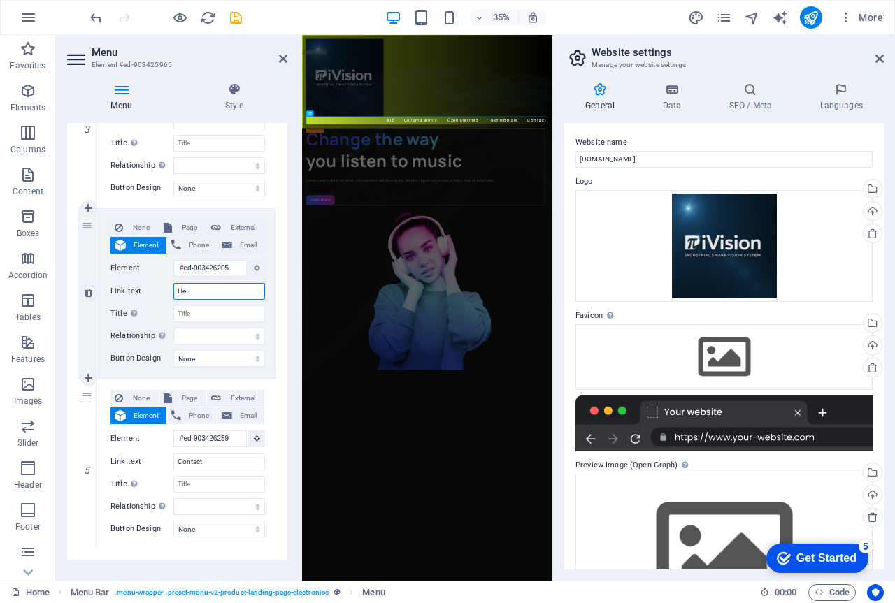
select select
type input "Heder"
select select
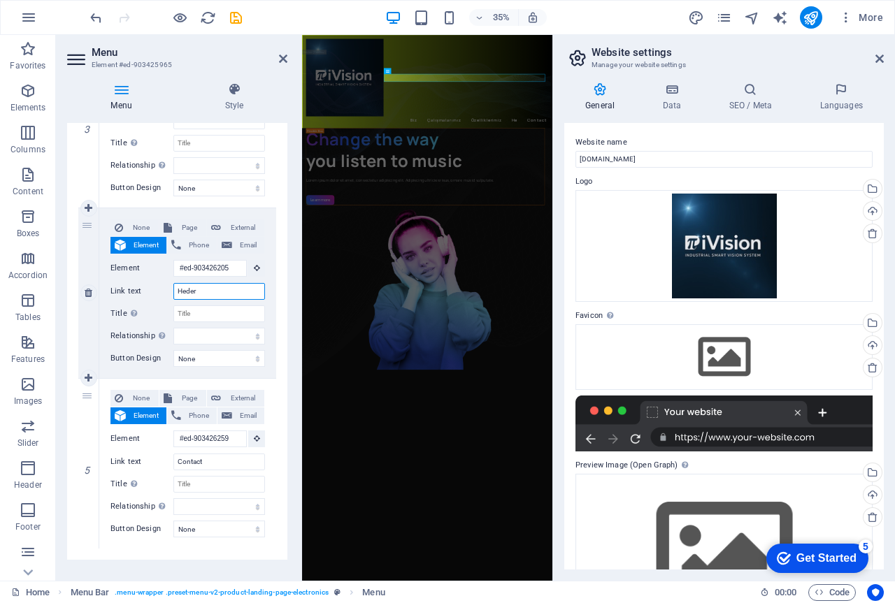
select select
type input "Hederimiz"
select select
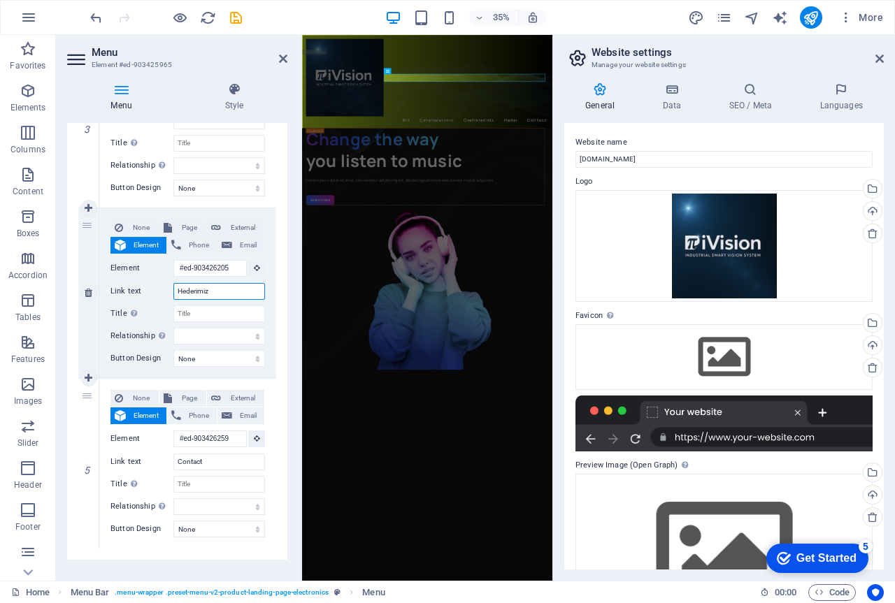
select select
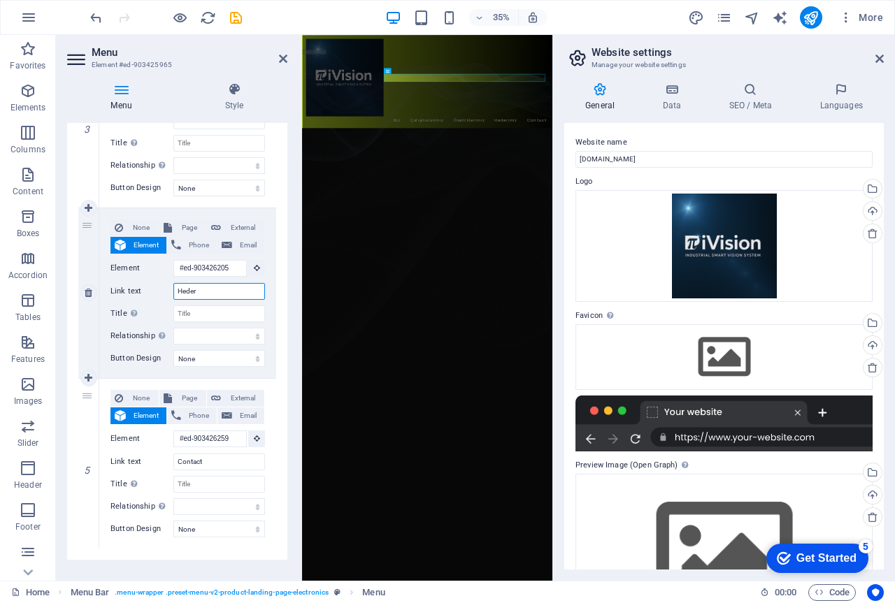
type input "Hede"
select select
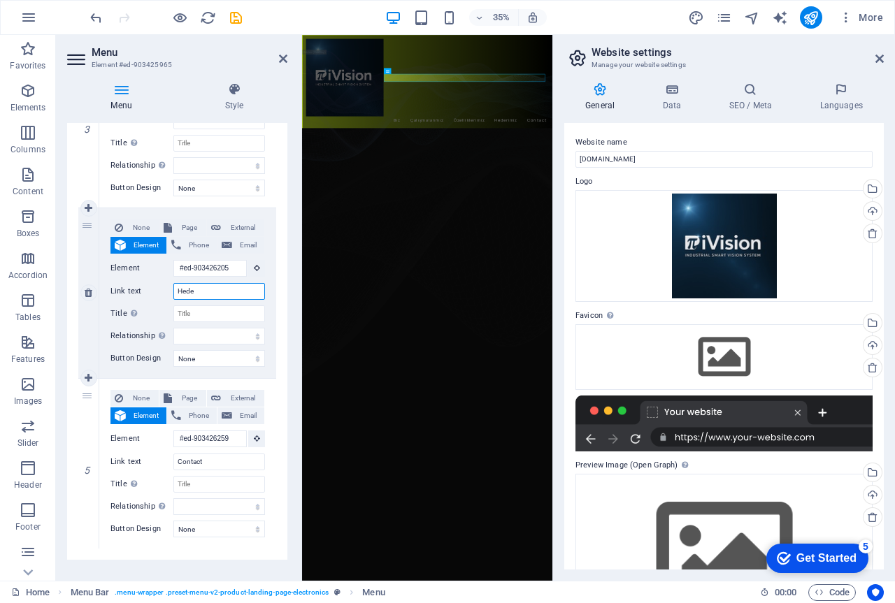
select select
type input "Hedeflerimiz"
select select
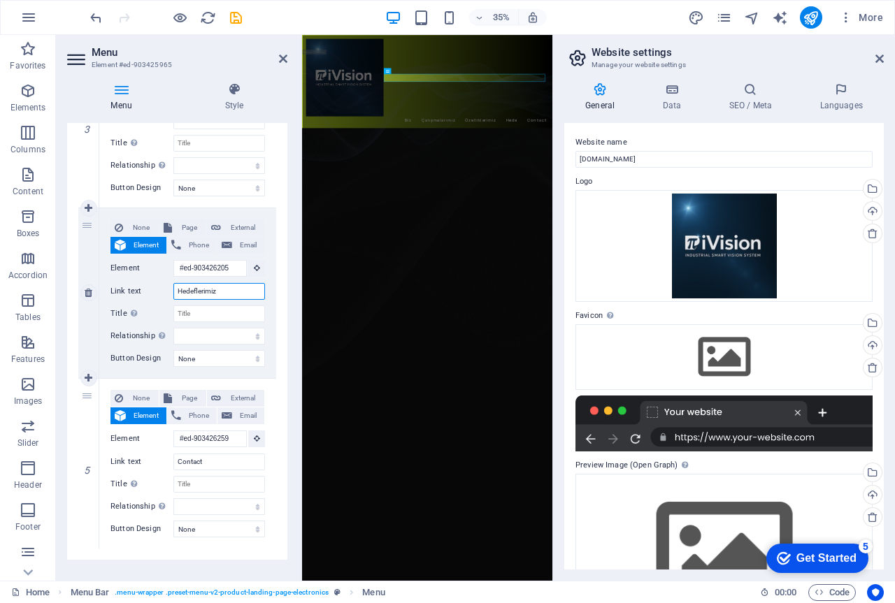
select select
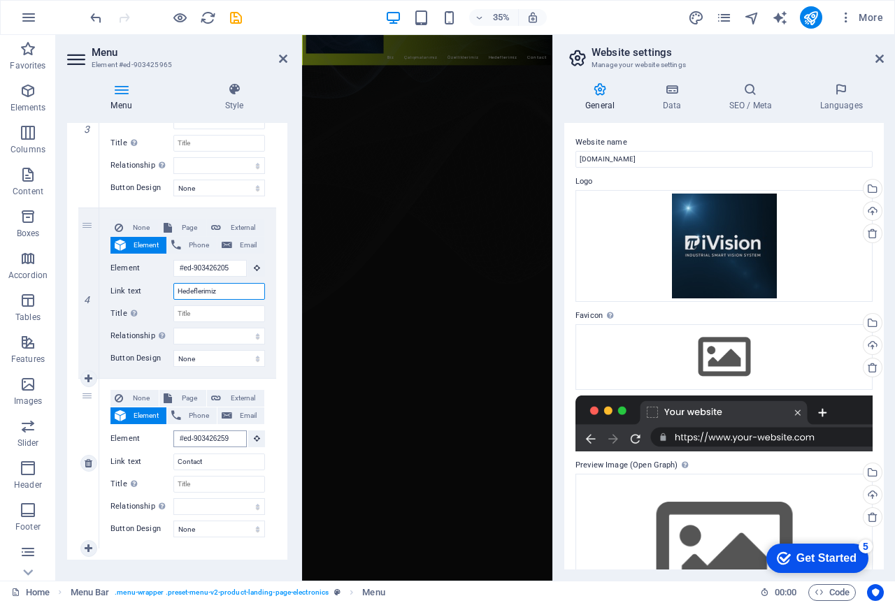
scroll to position [3703, 0]
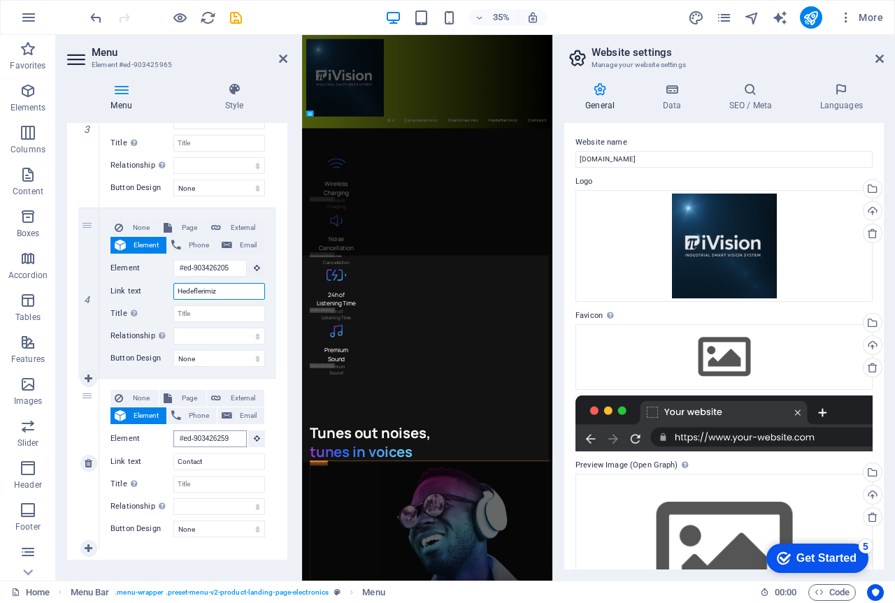
type input "Hedeflerimiz"
click at [231, 439] on input "#ed-903426259" at bounding box center [209, 439] width 73 height 17
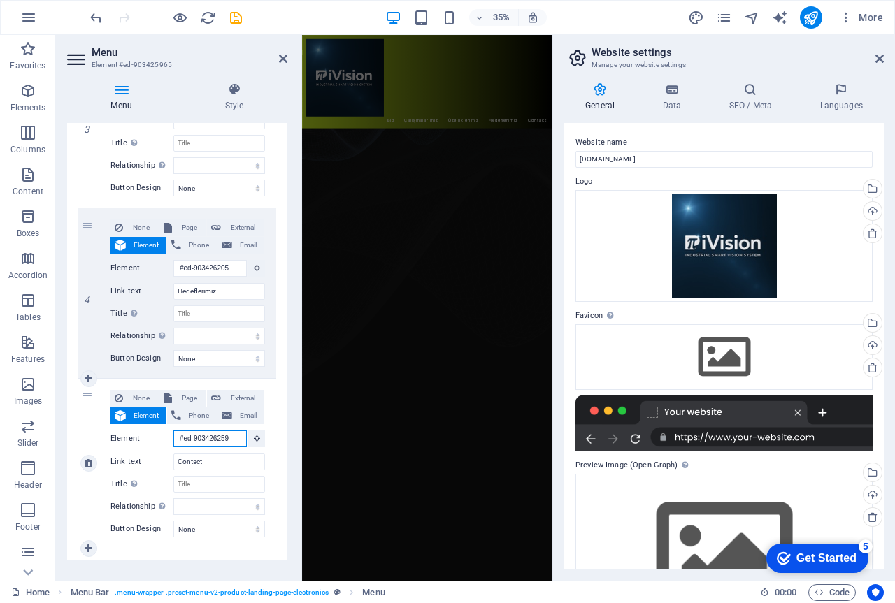
scroll to position [128, 0]
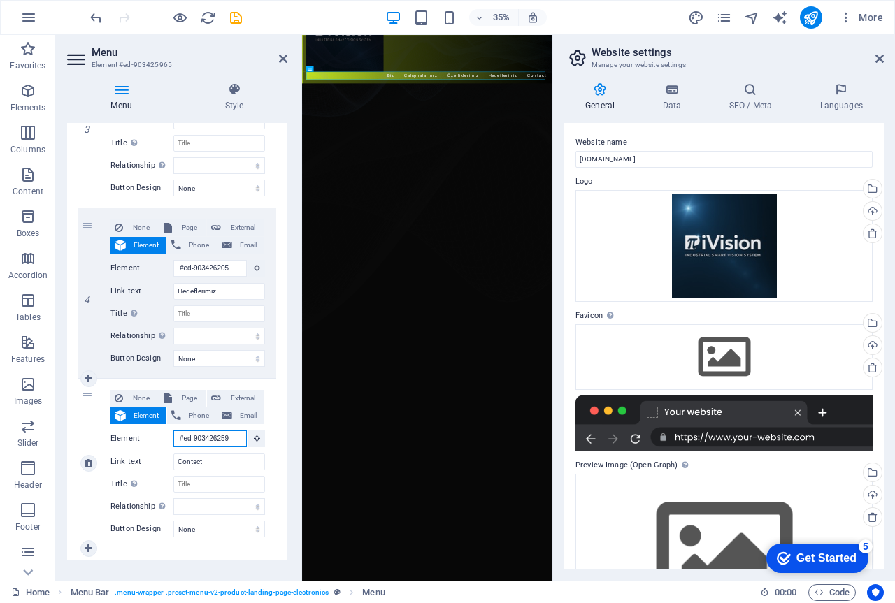
drag, startPoint x: 231, startPoint y: 439, endPoint x: 154, endPoint y: 437, distance: 76.2
click at [154, 437] on div "Element #ed-903426259" at bounding box center [187, 439] width 154 height 17
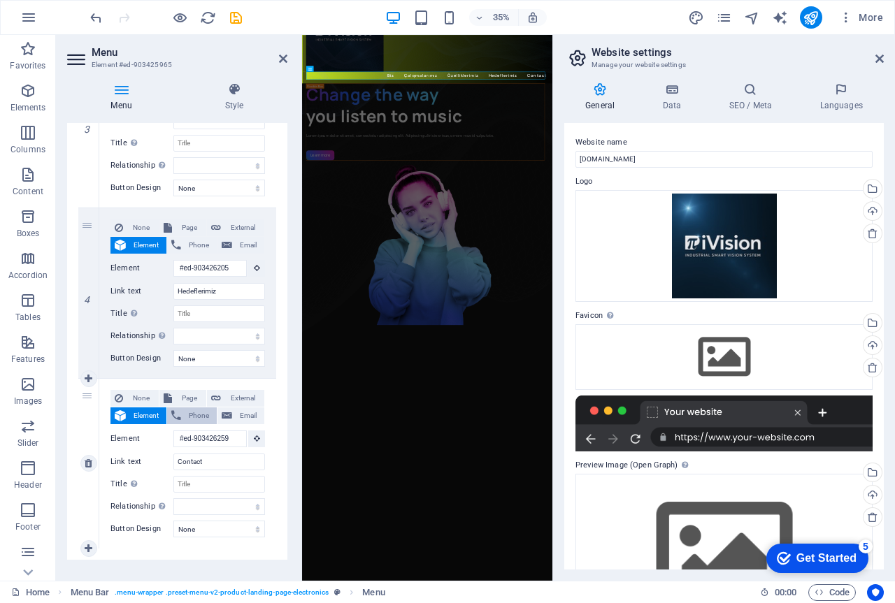
click at [193, 415] on span "Phone" at bounding box center [198, 415] width 27 height 17
select select
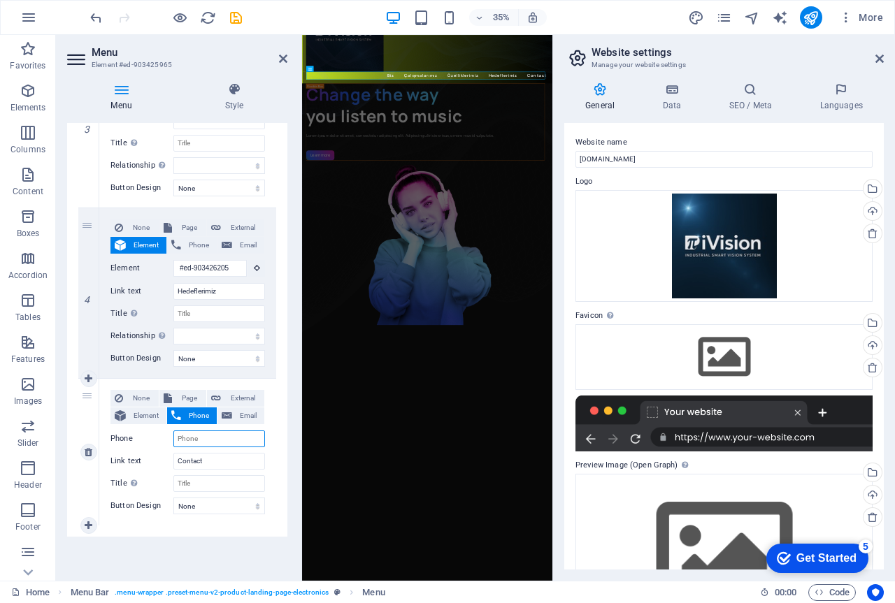
click at [201, 438] on input "Phone" at bounding box center [219, 439] width 92 height 17
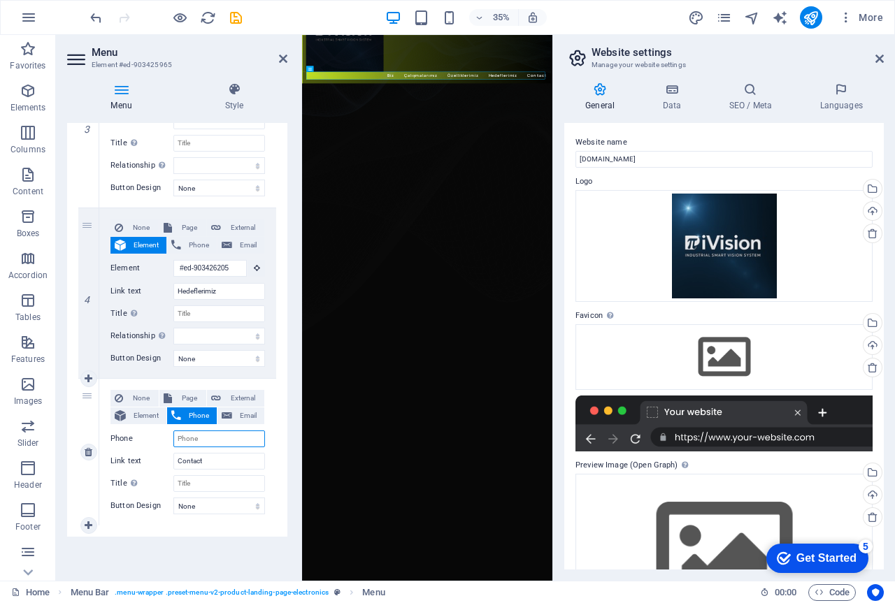
type input "+"
select select
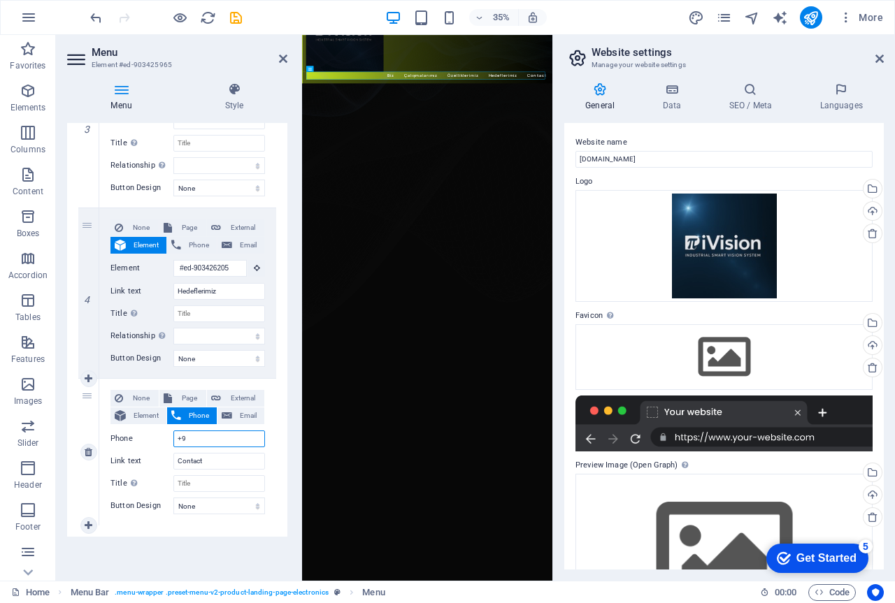
type input "+90"
select select
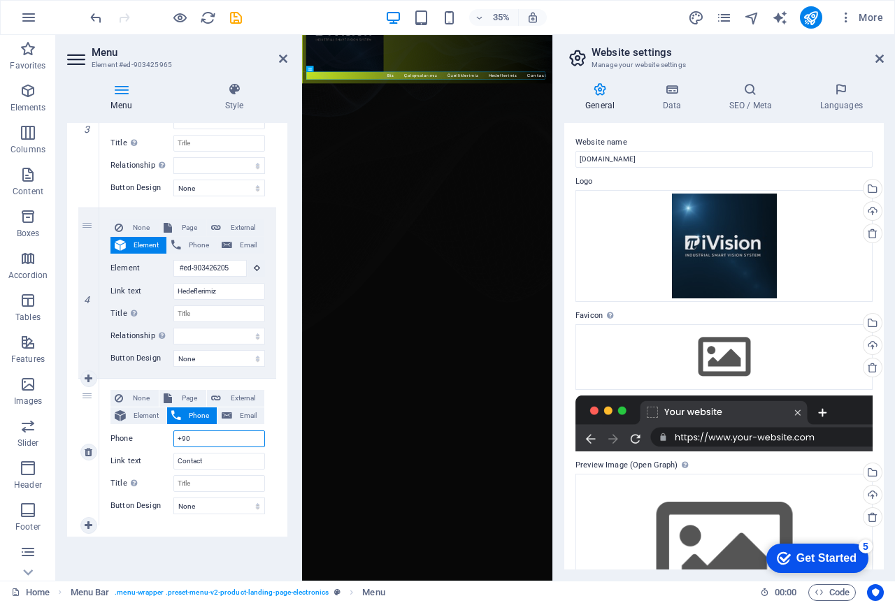
type input "+90"
select select
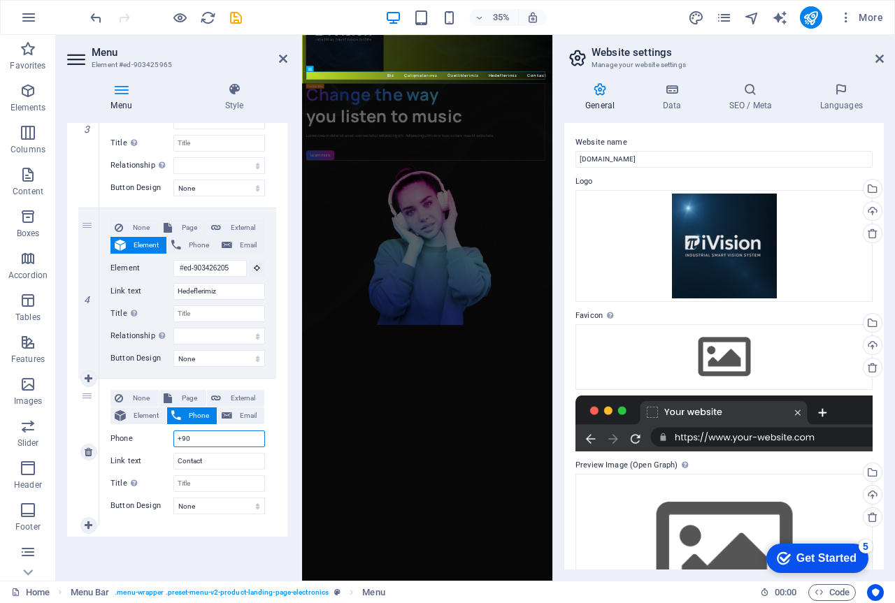
type input "+90"
select select
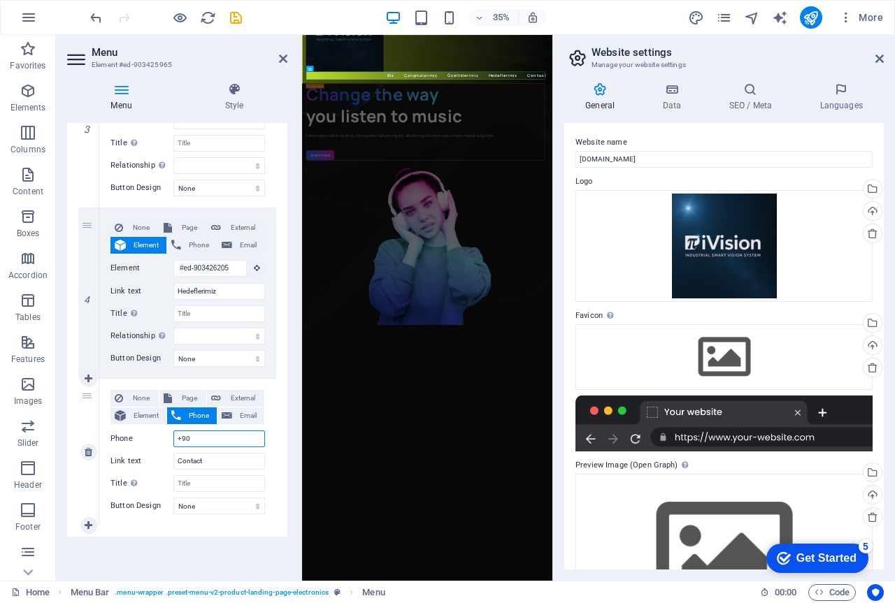
type input "+905"
select select
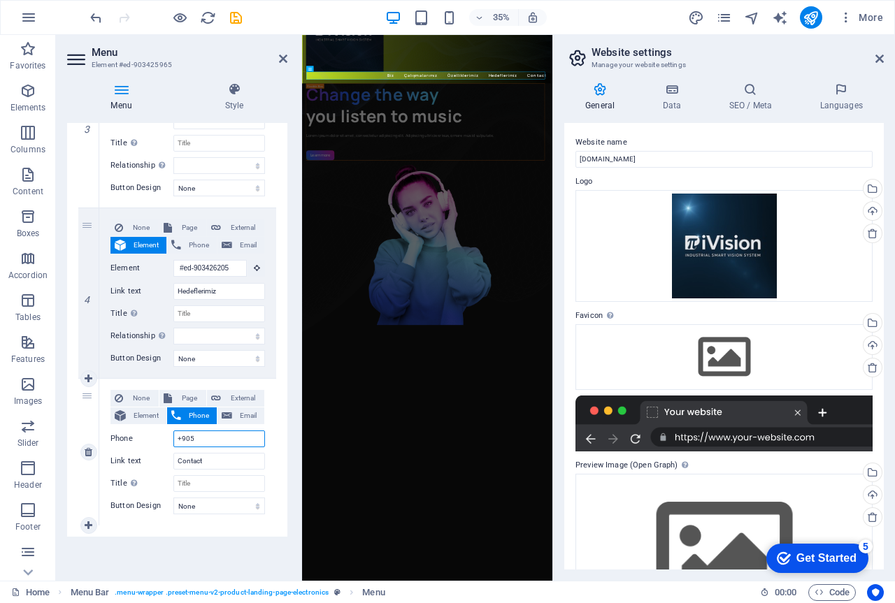
type input "+9053"
select select
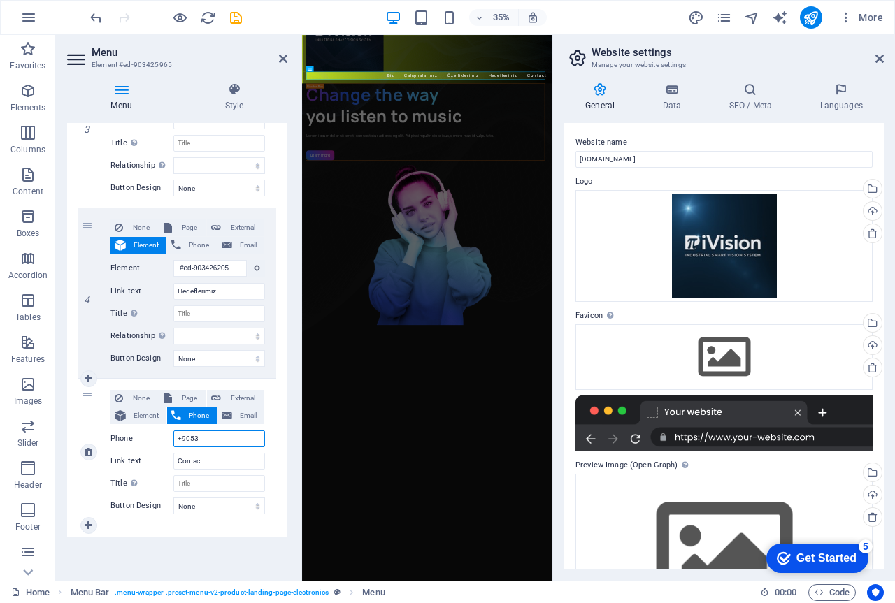
type input "+90538"
select select
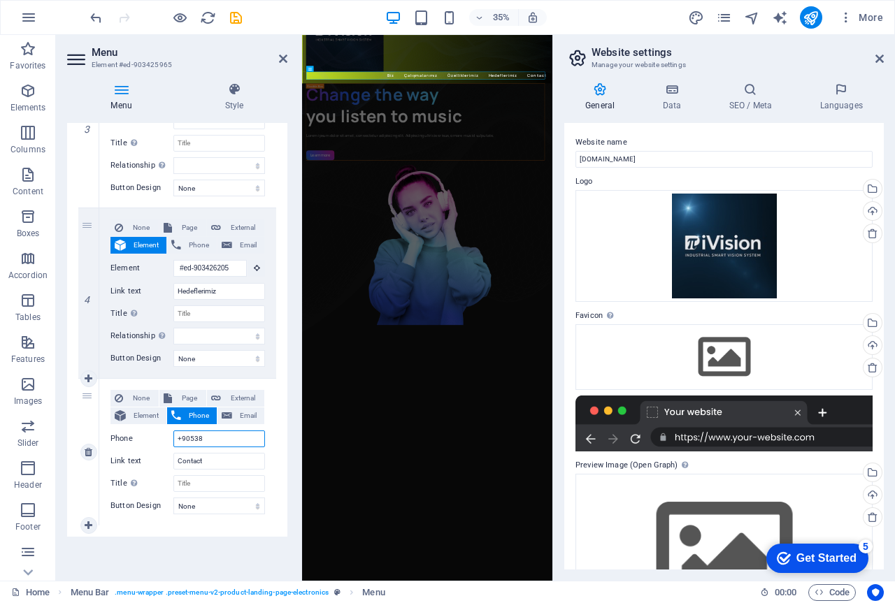
type input "+90538"
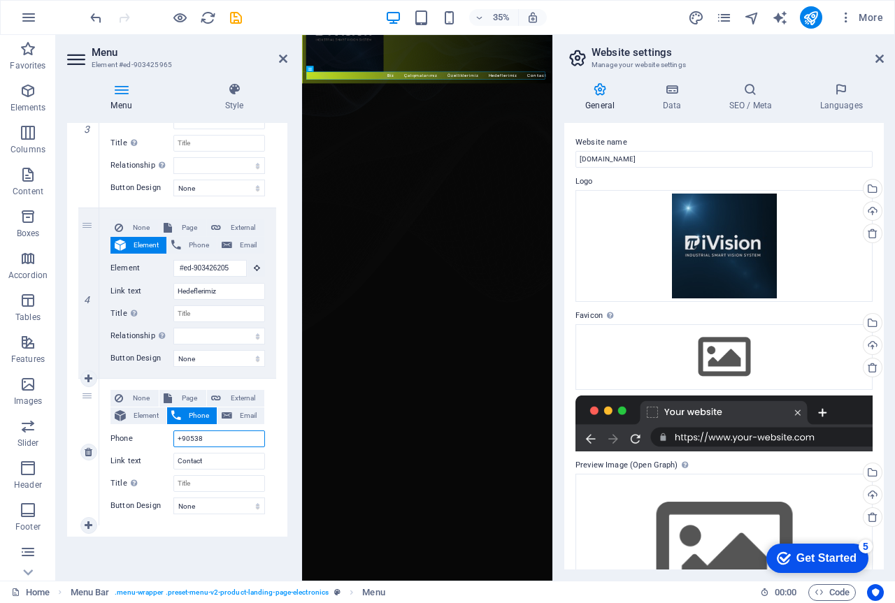
select select
type input "+905385"
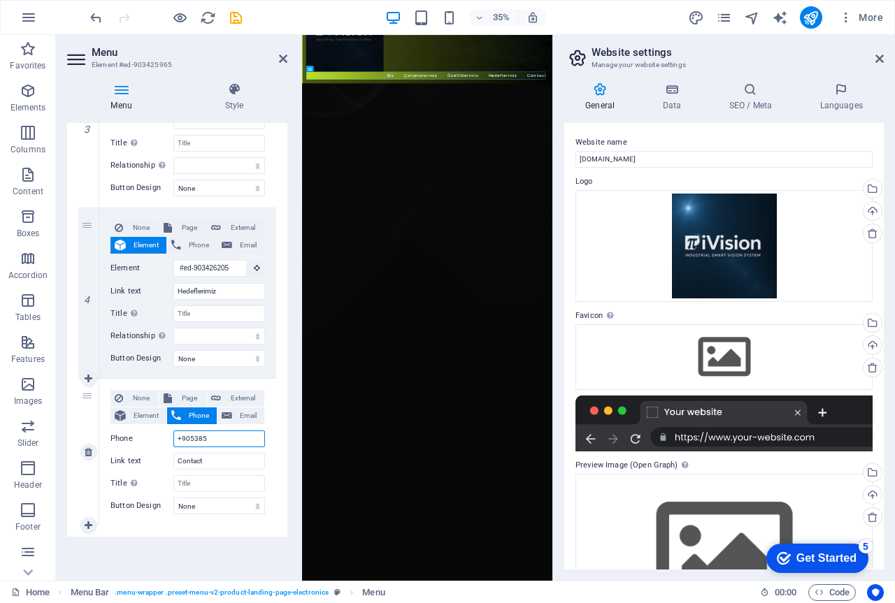
select select
type input "+9053859"
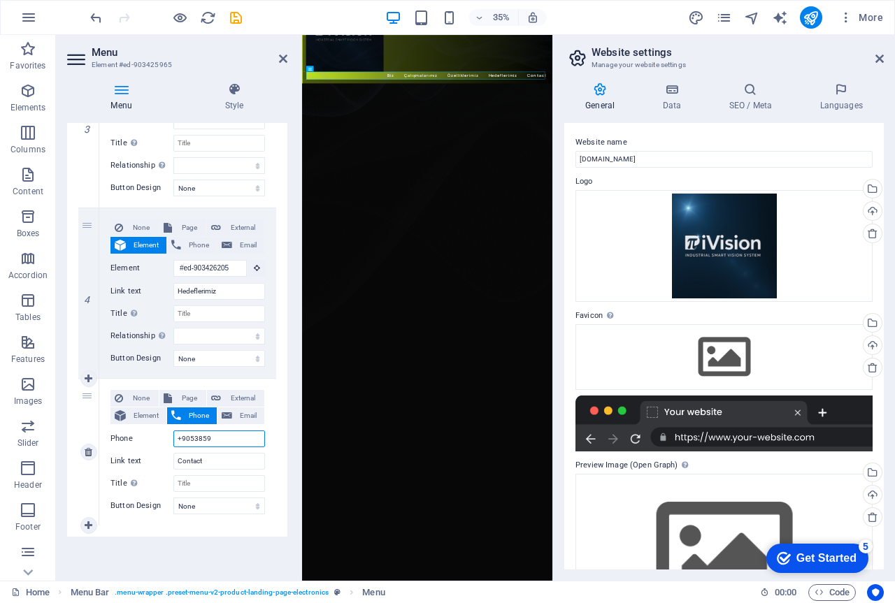
select select
type input "+90538593"
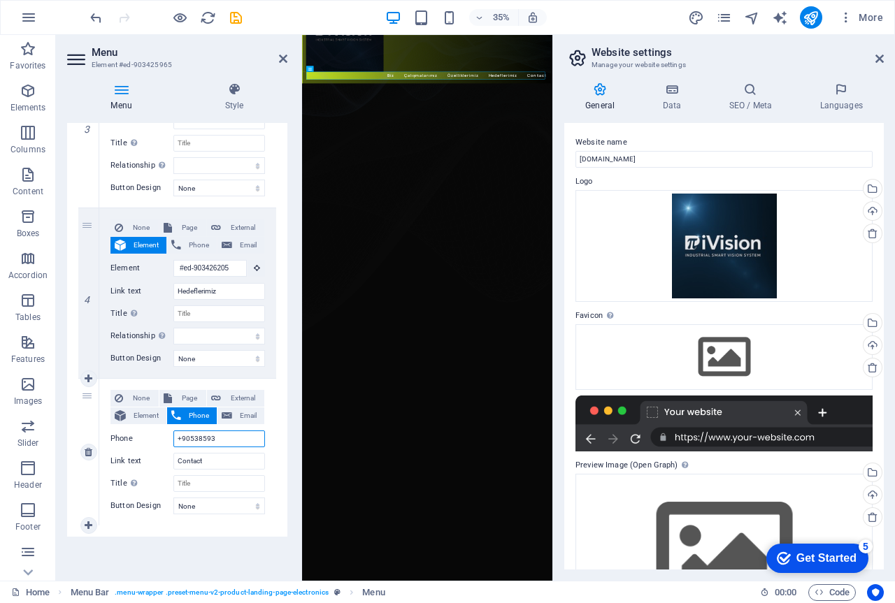
select select
type input "+905385931"
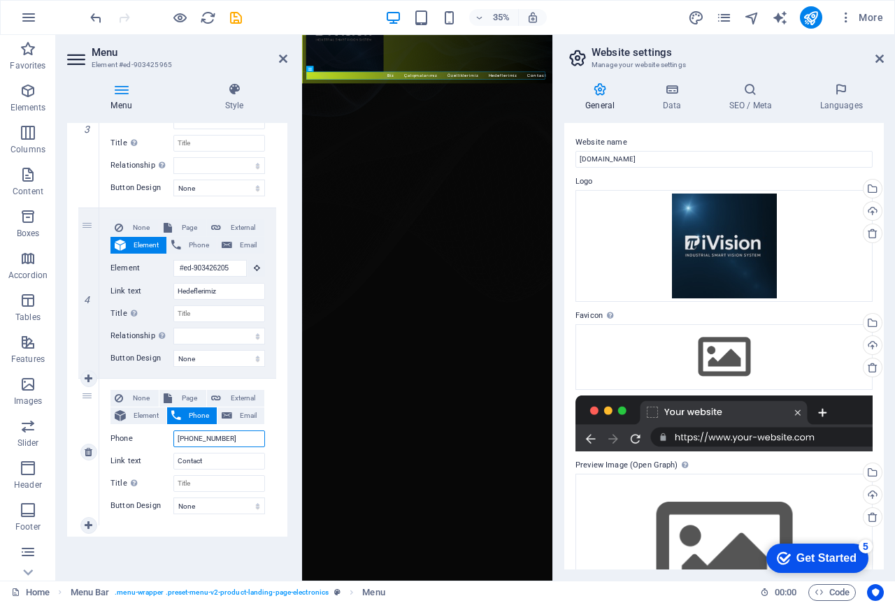
select select
type input "+905385931681"
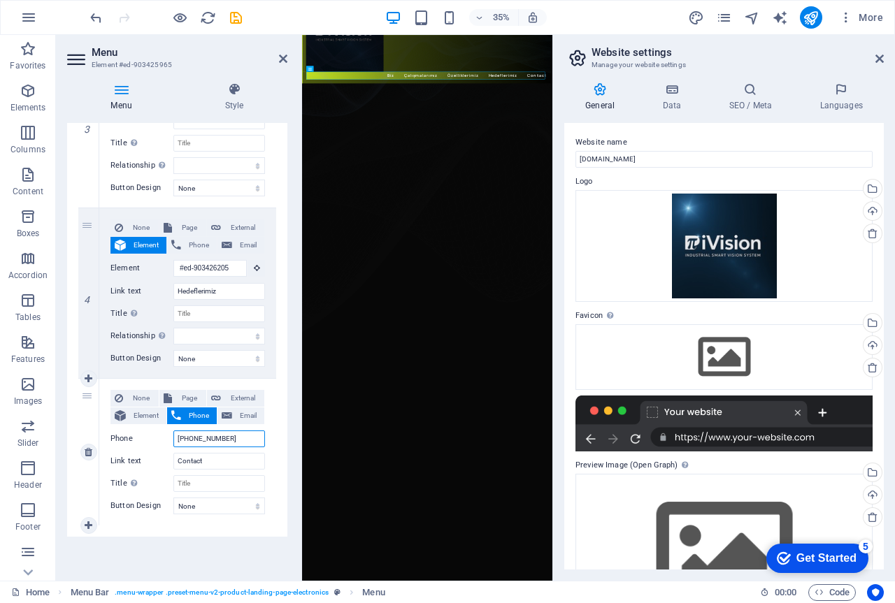
select select
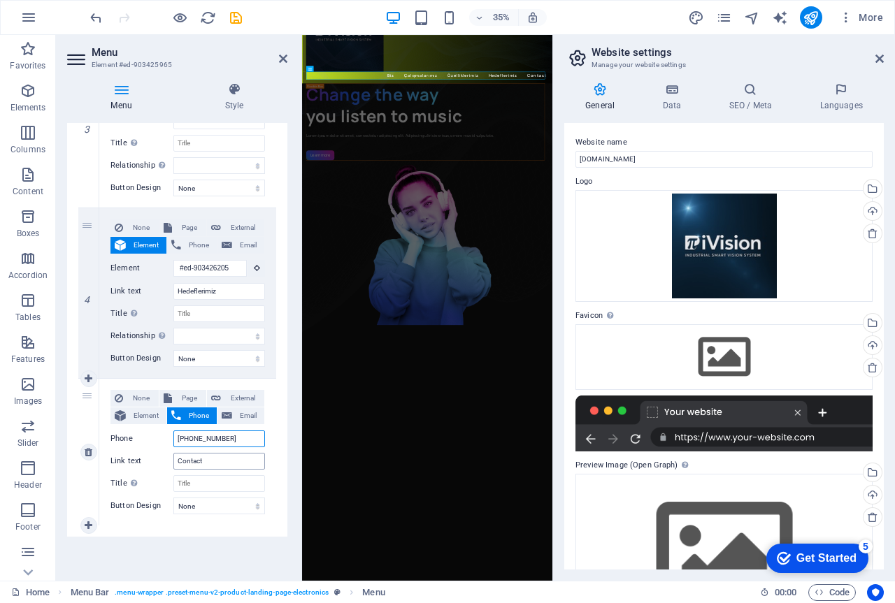
type input "+905385931681"
click at [209, 462] on input "Contact" at bounding box center [219, 461] width 92 height 17
drag, startPoint x: 205, startPoint y: 461, endPoint x: 155, endPoint y: 463, distance: 49.7
click at [155, 463] on div "Link text Contact" at bounding box center [187, 461] width 154 height 17
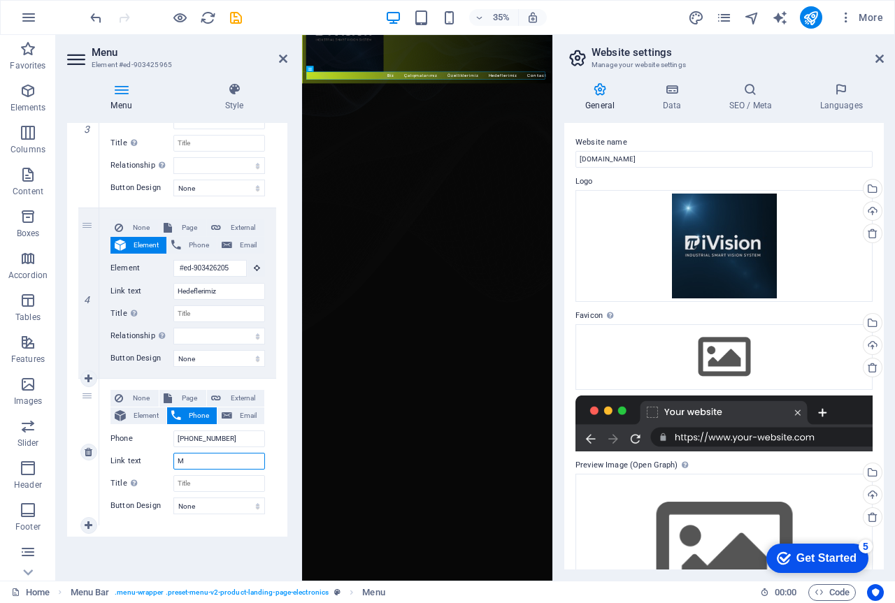
type input "Mü"
select select
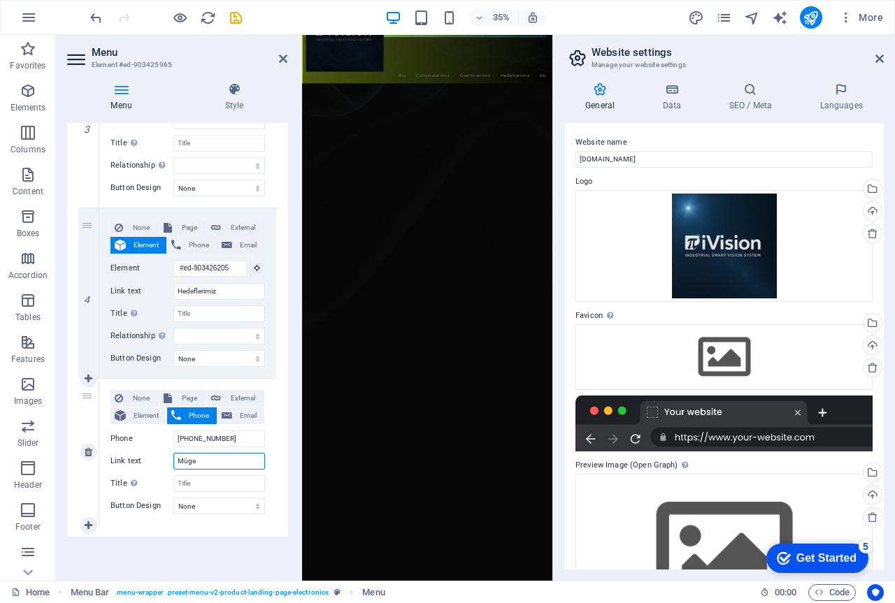
type input "Müge"
select select
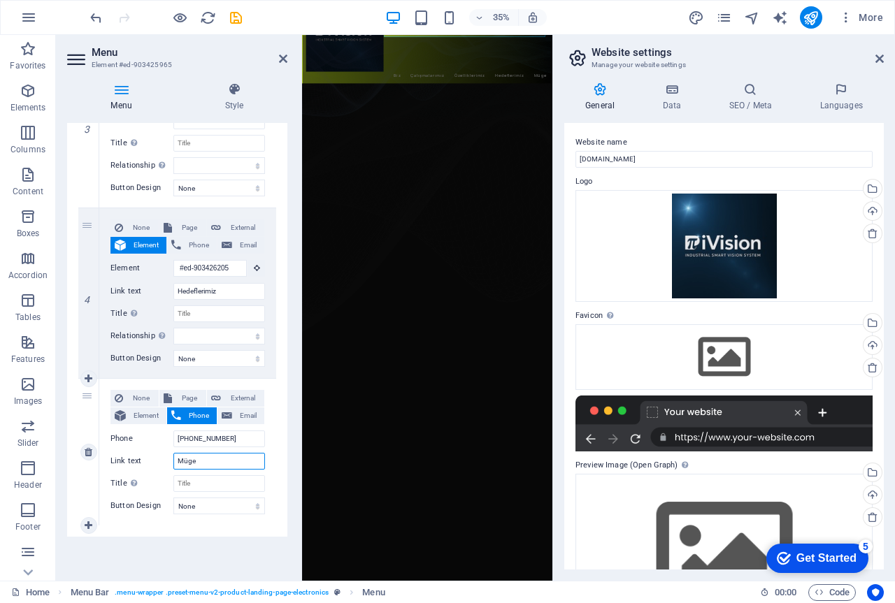
type input "Müge Ö"
select select
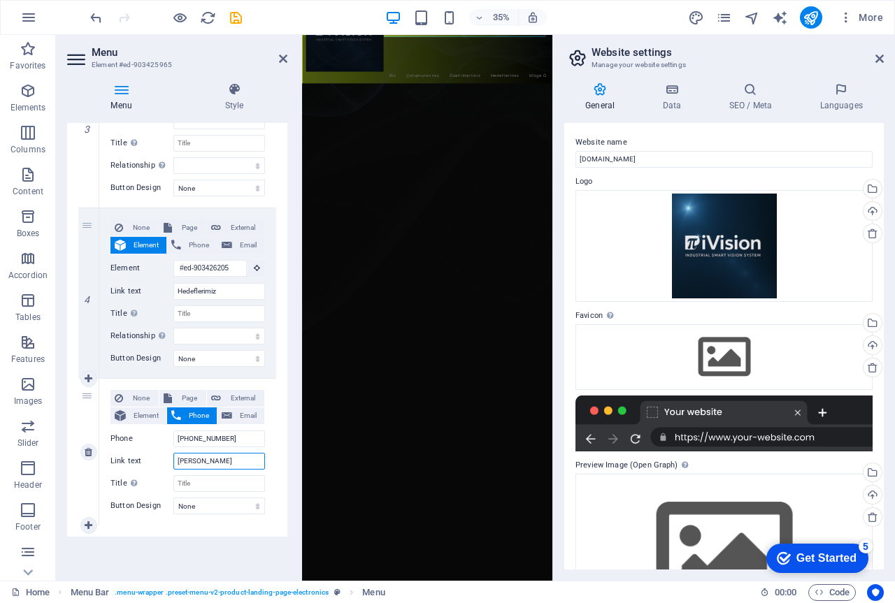
type input "Müge ÖZDEM"
select select
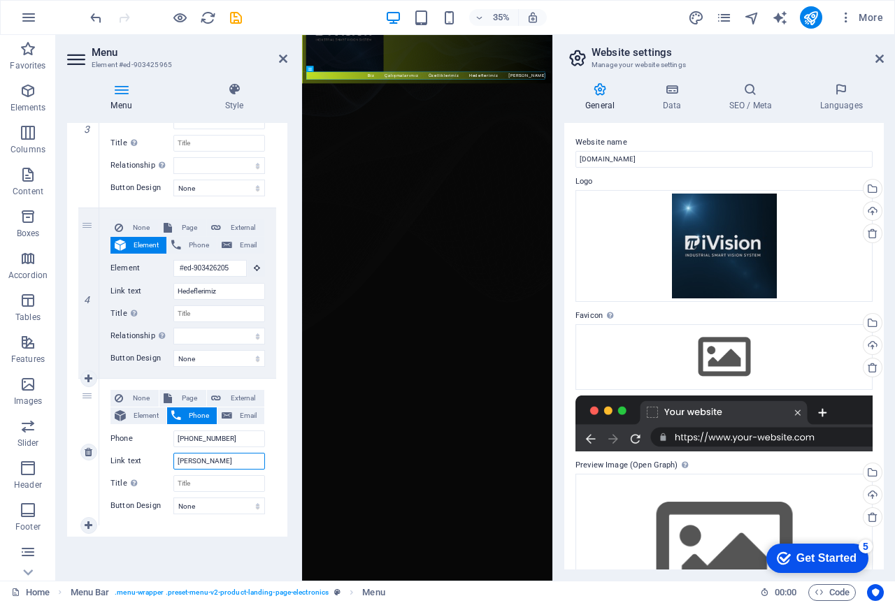
type input "Müge ÖZDEMİR"
select select
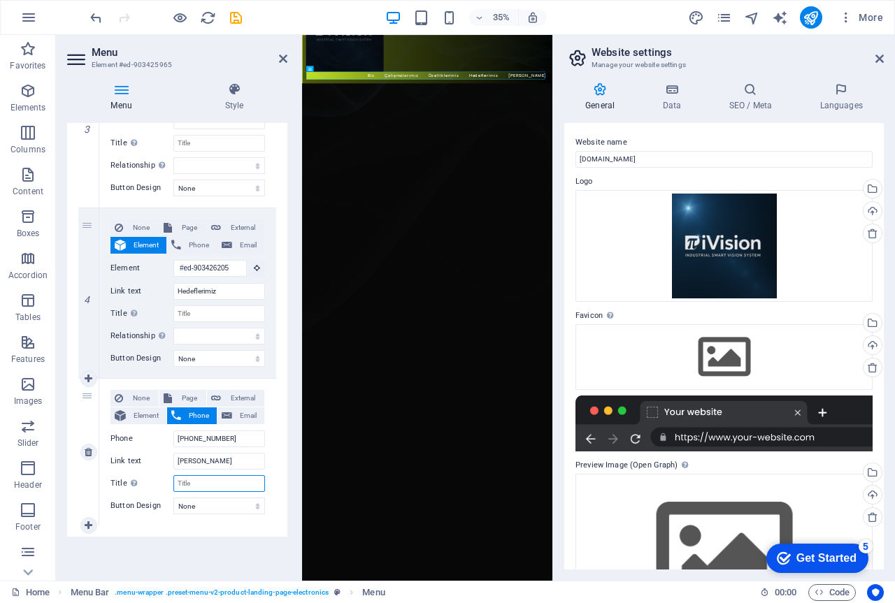
select select
type input "G"
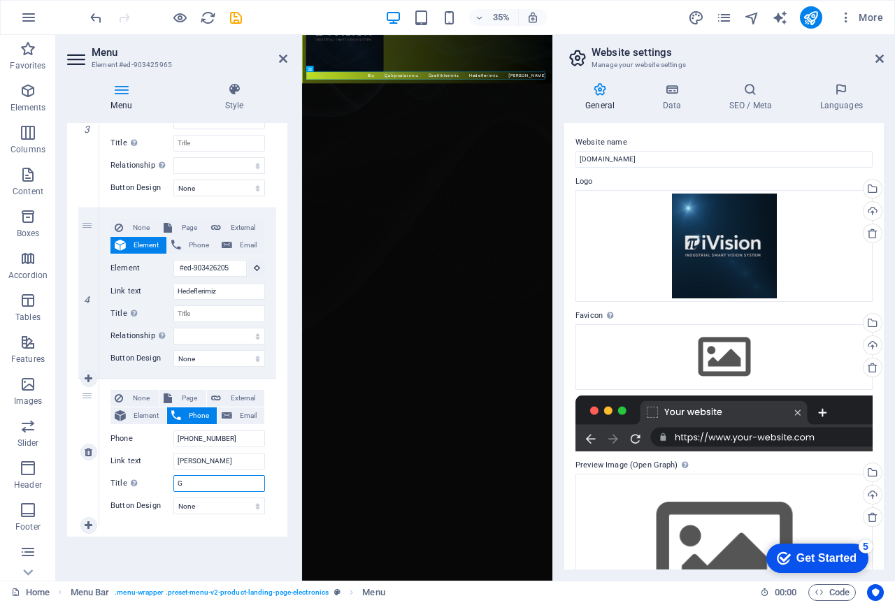
select select
type input "Gen"
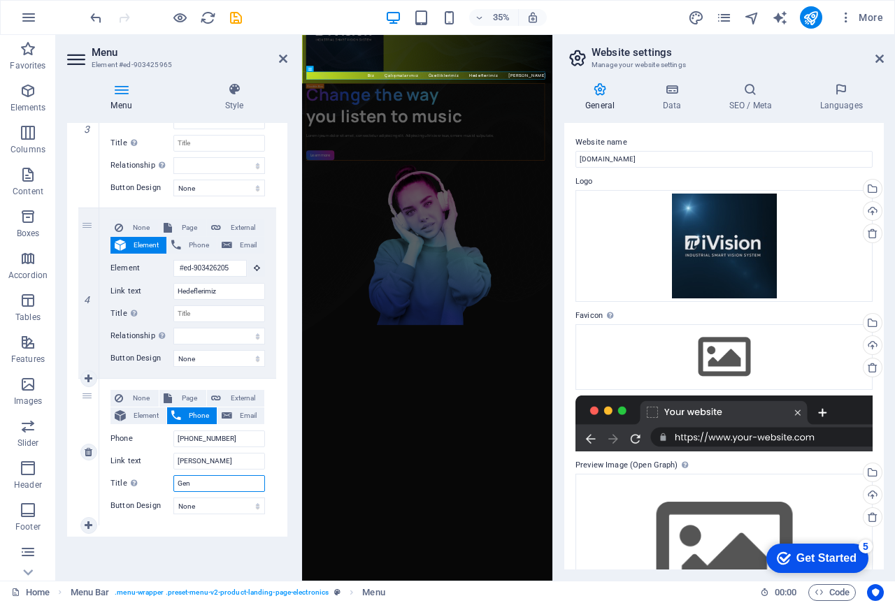
select select
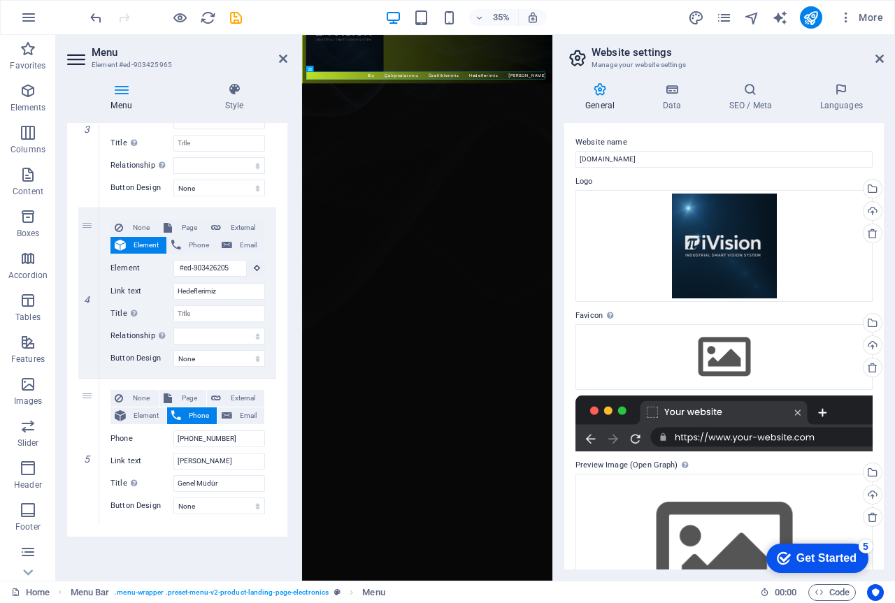
click at [276, 370] on div "1 None Page External Element Phone Email Page Home Subpage Legal Notice Privacy…" at bounding box center [177, 111] width 220 height 851
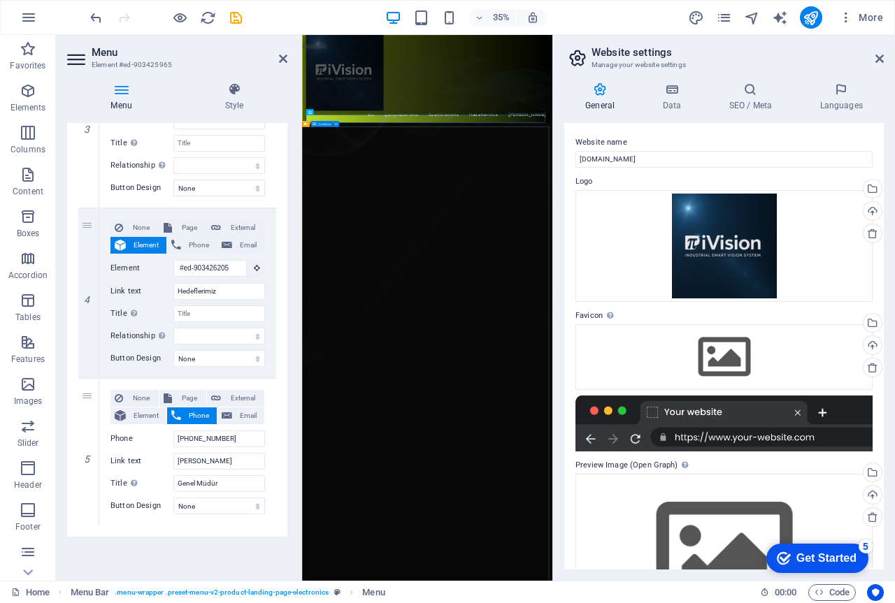
scroll to position [0, 0]
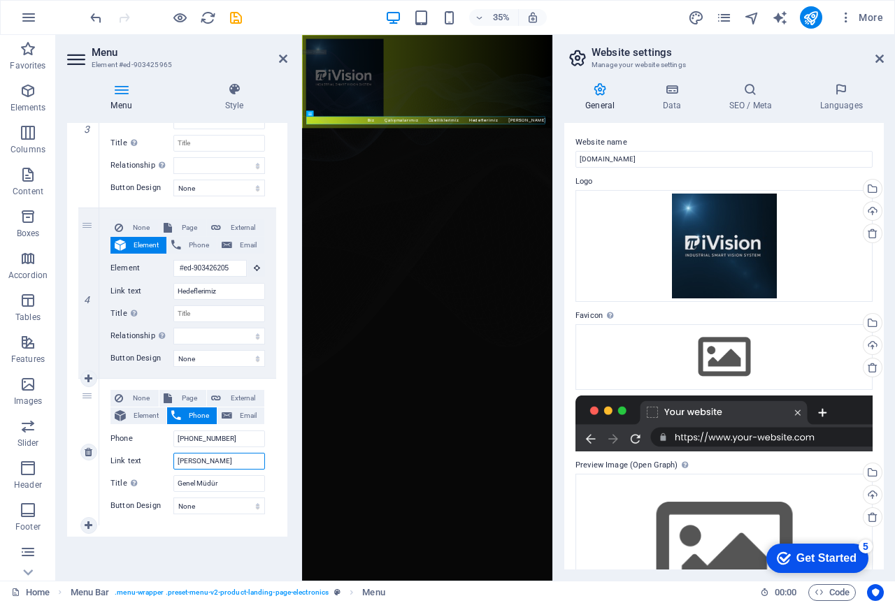
drag, startPoint x: 233, startPoint y: 459, endPoint x: 184, endPoint y: 464, distance: 49.2
click at [173, 459] on div "Link text Müge ÖZDEMİR" at bounding box center [187, 461] width 154 height 17
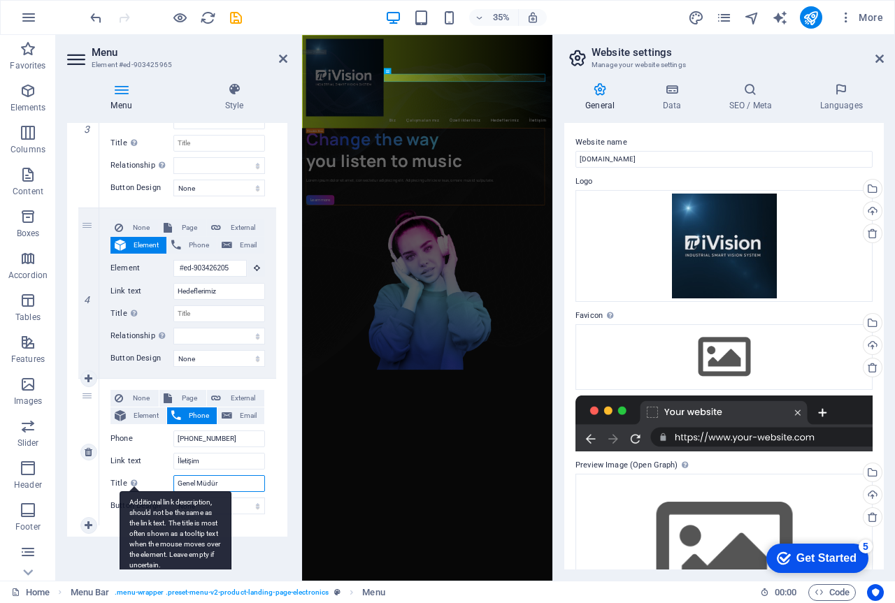
drag, startPoint x: 233, startPoint y: 484, endPoint x: 133, endPoint y: 477, distance: 100.2
click at [133, 477] on div "Title Additional link description, should not be the same as the link text. The…" at bounding box center [187, 483] width 154 height 17
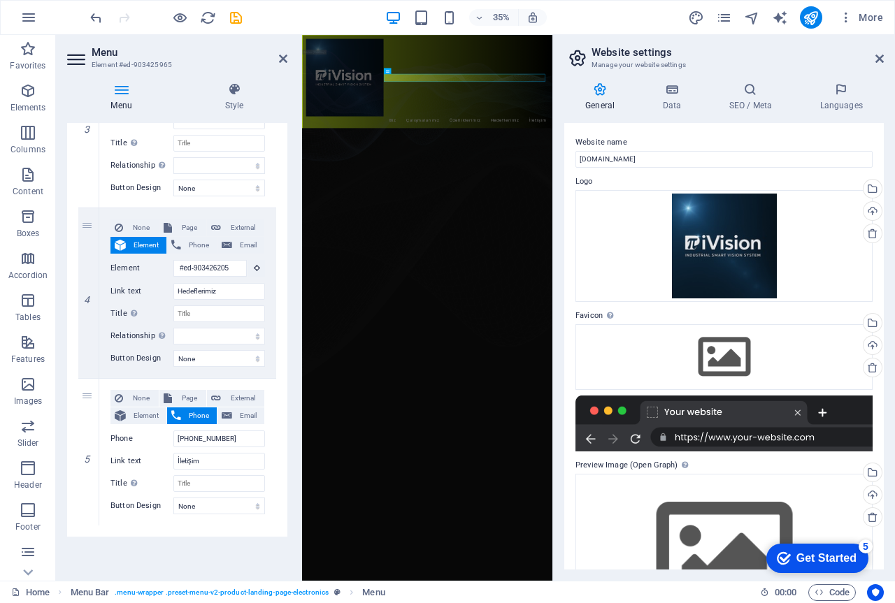
click at [174, 533] on div "1 None Page External Element Phone Email Page Home Subpage Legal Notice Privacy…" at bounding box center [177, 111] width 220 height 851
click at [205, 506] on select "None Default Primary Secondary" at bounding box center [219, 506] width 92 height 17
click at [173, 498] on select "None Default Primary Secondary" at bounding box center [219, 506] width 92 height 17
click at [217, 500] on select "None Default Primary Secondary" at bounding box center [219, 506] width 92 height 17
click at [173, 498] on select "None Default Primary Secondary" at bounding box center [219, 506] width 92 height 17
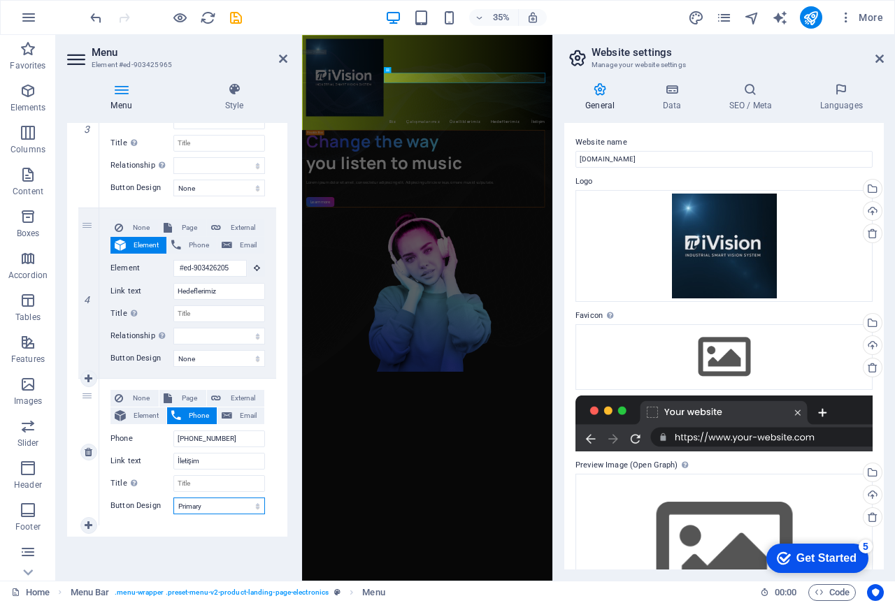
click at [219, 506] on select "None Default Primary Secondary" at bounding box center [219, 506] width 92 height 17
click at [173, 498] on select "None Default Primary Secondary" at bounding box center [219, 506] width 92 height 17
click at [217, 507] on select "None Default Primary Secondary" at bounding box center [219, 506] width 92 height 17
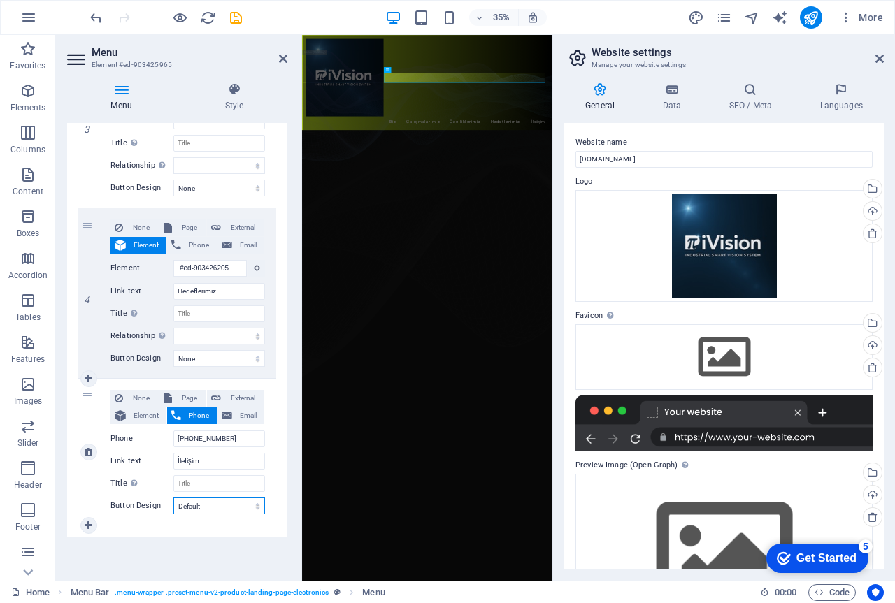
click at [173, 498] on select "None Default Primary Secondary" at bounding box center [219, 506] width 92 height 17
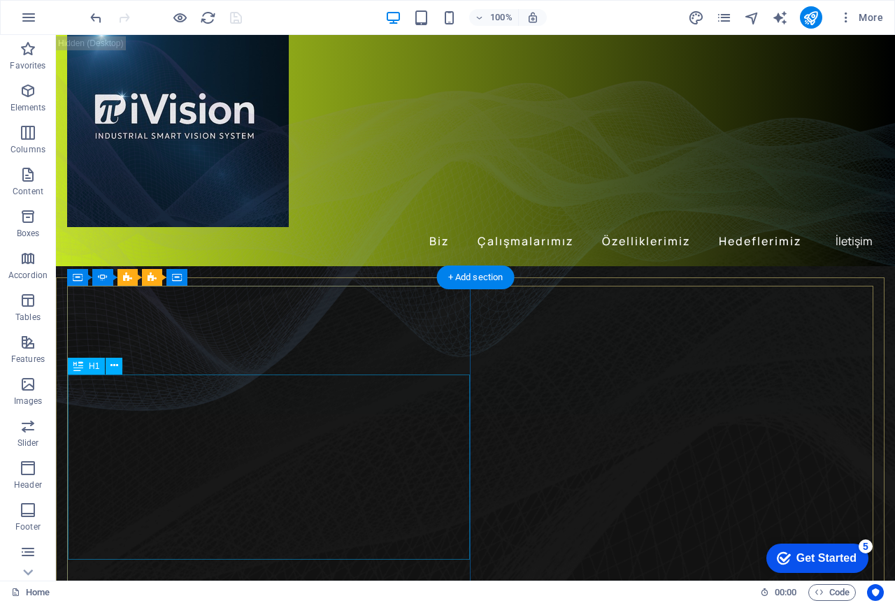
scroll to position [140, 0]
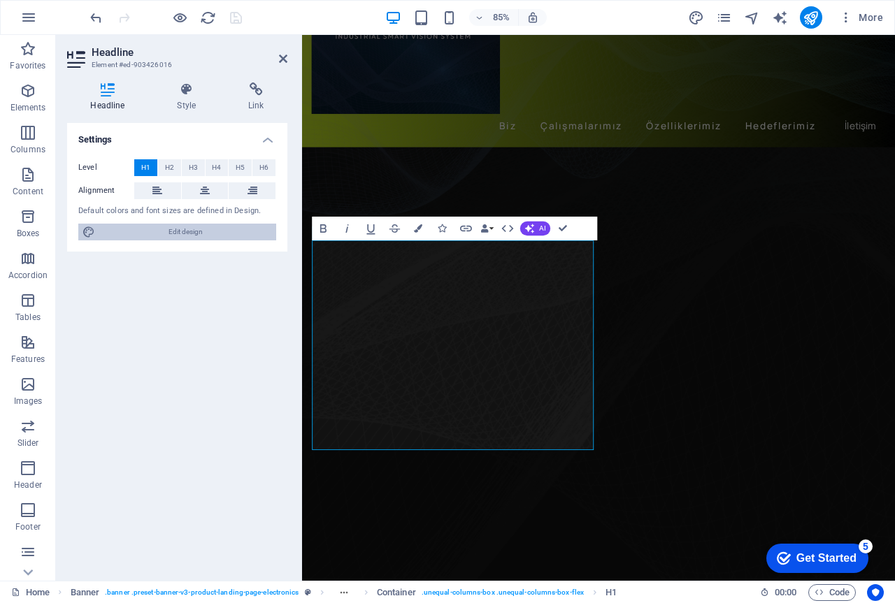
click at [170, 230] on span "Edit design" at bounding box center [185, 232] width 173 height 17
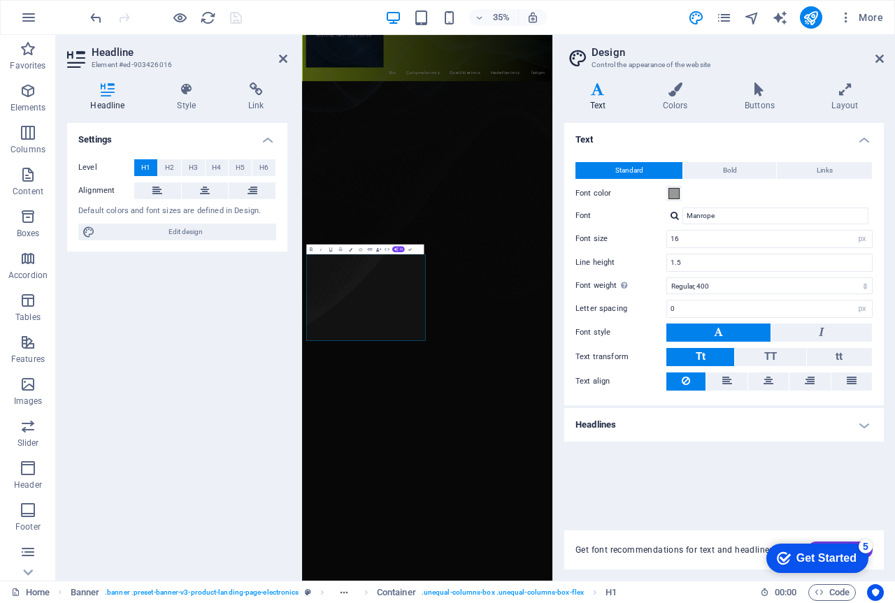
click at [681, 426] on h4 "Headlines" at bounding box center [723, 425] width 319 height 34
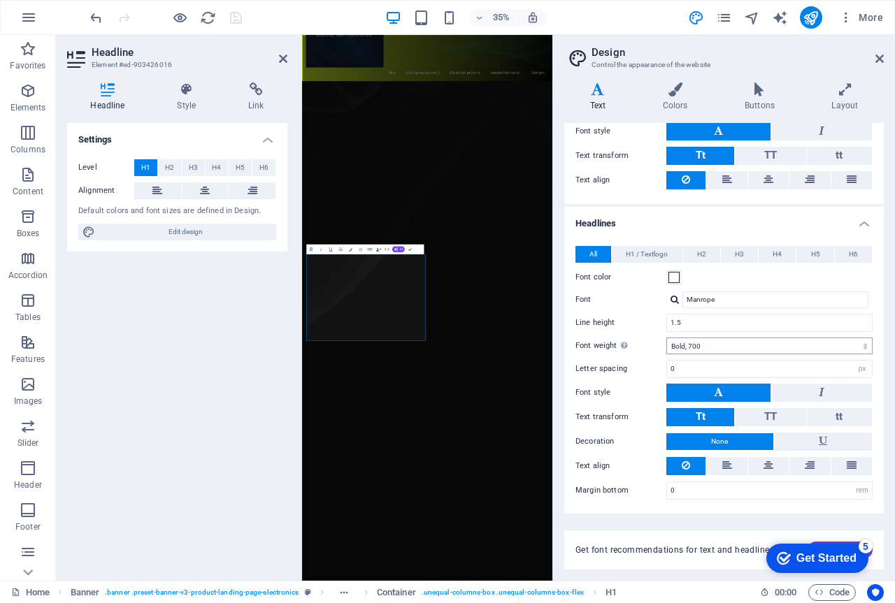
scroll to position [0, 0]
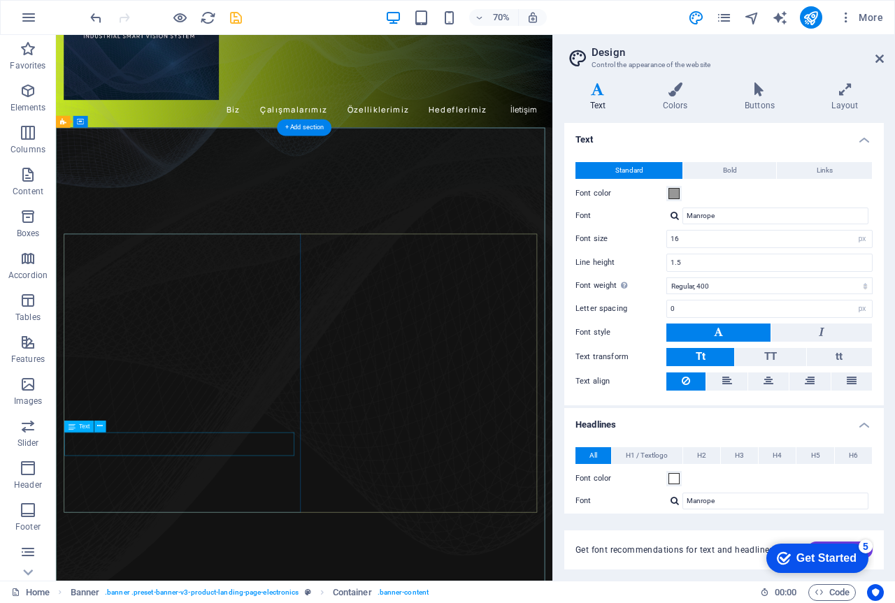
drag, startPoint x: 318, startPoint y: 628, endPoint x: 238, endPoint y: 614, distance: 80.9
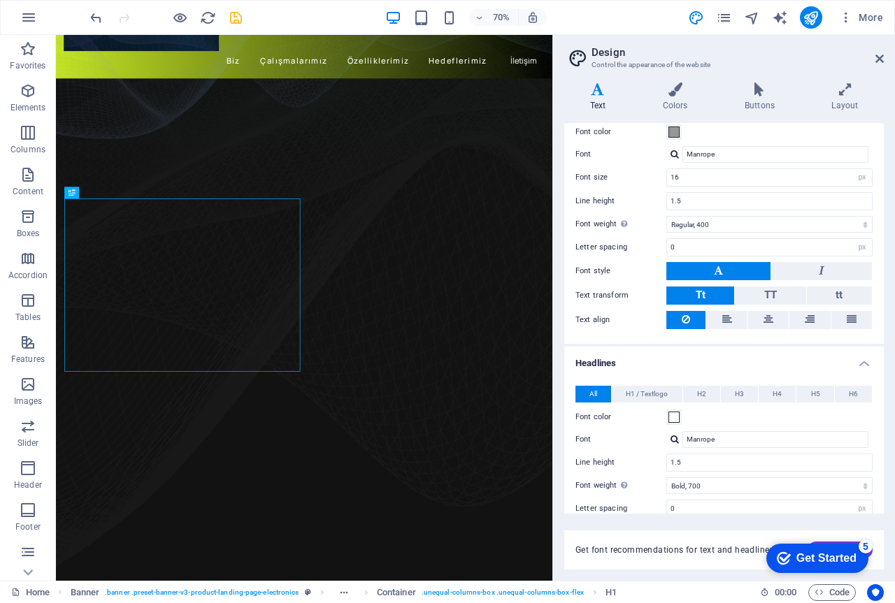
scroll to position [201, 0]
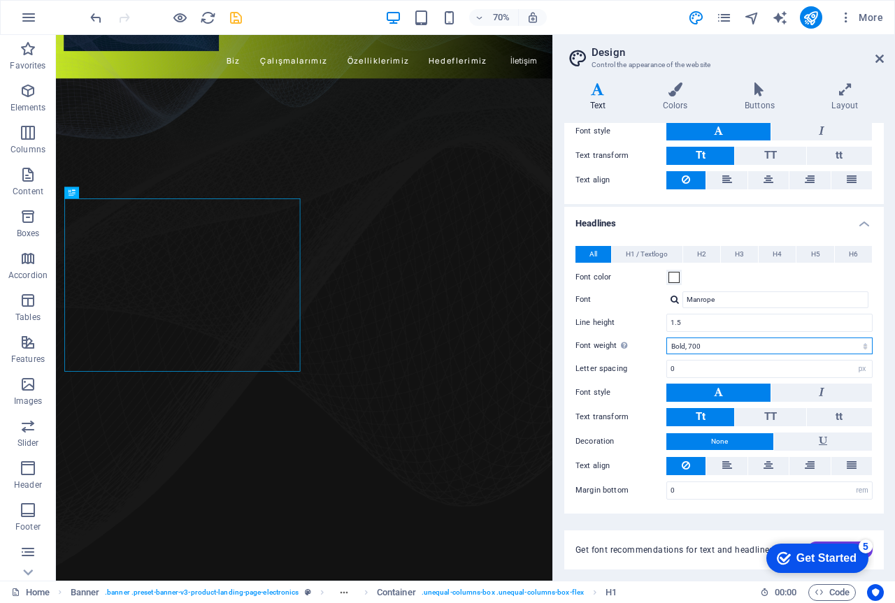
click at [732, 345] on select "Thin, 100 Extra-light, 200 Light, 300 Regular, 400 Medium, 500 Semi-bold, 600 B…" at bounding box center [769, 346] width 206 height 17
click at [666, 338] on select "Thin, 100 Extra-light, 200 Light, 300 Regular, 400 Medium, 500 Semi-bold, 600 B…" at bounding box center [769, 346] width 206 height 17
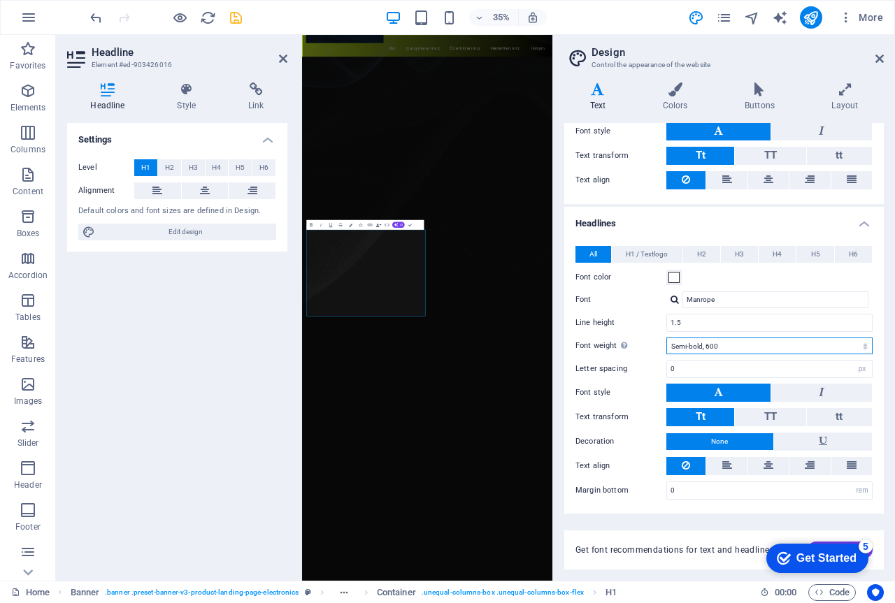
click at [713, 346] on select "Thin, 100 Extra-light, 200 Light, 300 Regular, 400 Medium, 500 Semi-bold, 600 B…" at bounding box center [769, 346] width 206 height 17
click at [666, 338] on select "Thin, 100 Extra-light, 200 Light, 300 Regular, 400 Medium, 500 Semi-bold, 600 B…" at bounding box center [769, 346] width 206 height 17
click at [727, 343] on select "Thin, 100 Extra-light, 200 Light, 300 Regular, 400 Medium, 500 Semi-bold, 600 B…" at bounding box center [769, 346] width 206 height 17
click at [666, 338] on select "Thin, 100 Extra-light, 200 Light, 300 Regular, 400 Medium, 500 Semi-bold, 600 B…" at bounding box center [769, 346] width 206 height 17
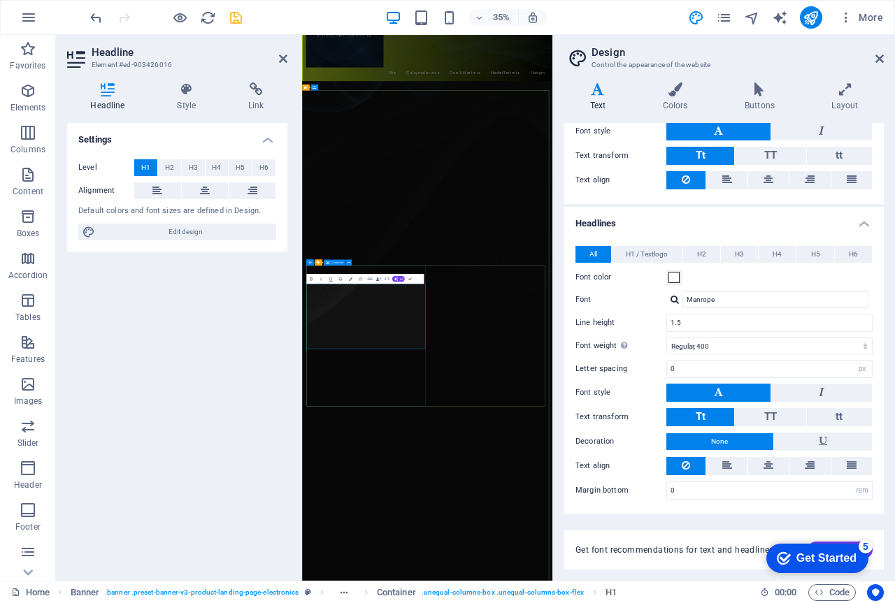
scroll to position [70, 0]
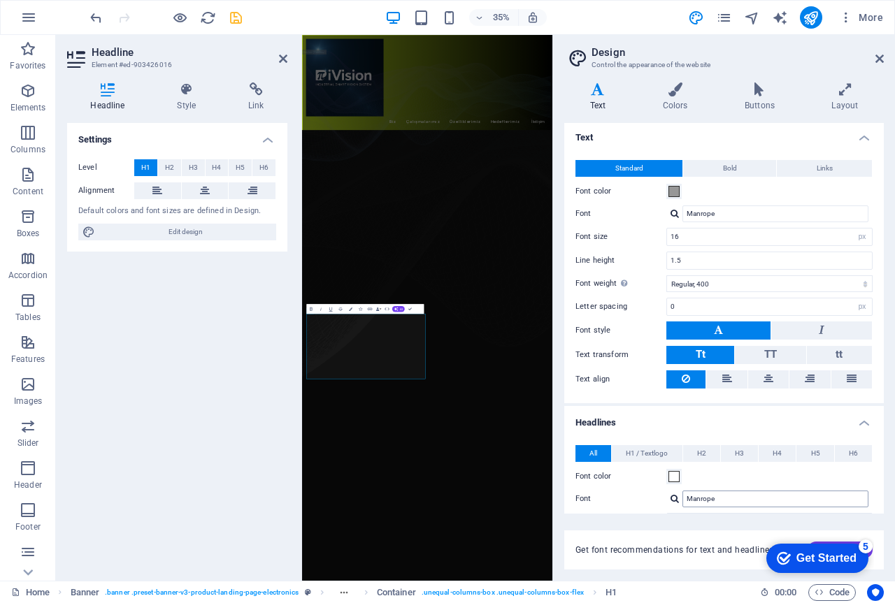
scroll to position [0, 0]
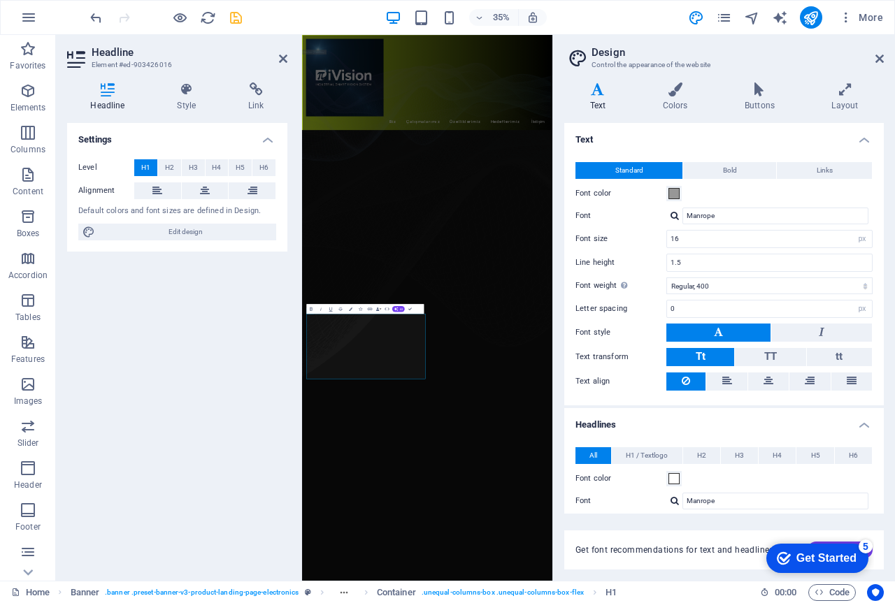
click at [724, 193] on div "Font color" at bounding box center [723, 193] width 297 height 17
click at [728, 289] on select "Thin, 100 Extra-light, 200 Light, 300 Regular, 400 Medium, 500 Semi-bold, 600 B…" at bounding box center [769, 285] width 206 height 17
click at [666, 277] on select "Thin, 100 Extra-light, 200 Light, 300 Regular, 400 Medium, 500 Semi-bold, 600 B…" at bounding box center [769, 285] width 206 height 17
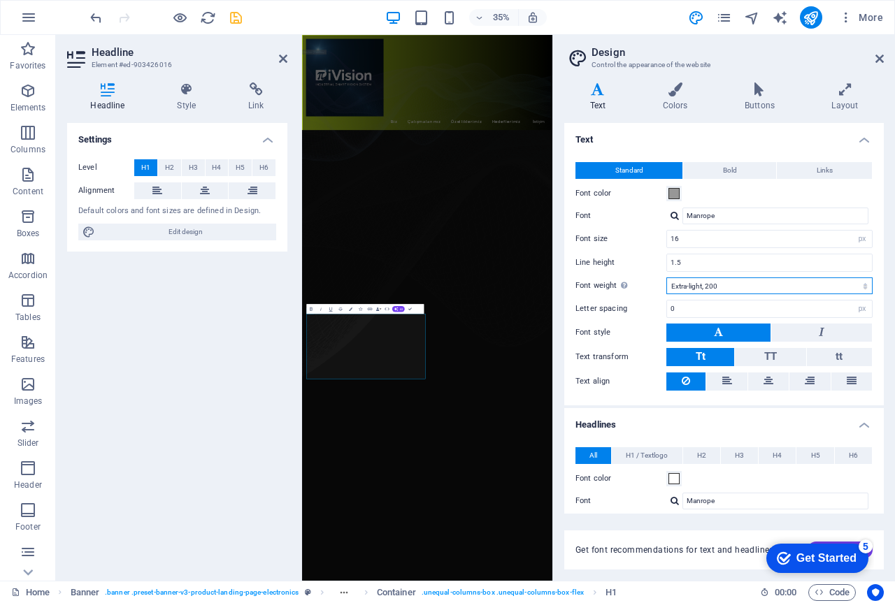
click at [728, 287] on select "Thin, 100 Extra-light, 200 Light, 300 Regular, 400 Medium, 500 Semi-bold, 600 B…" at bounding box center [769, 285] width 206 height 17
click at [666, 277] on select "Thin, 100 Extra-light, 200 Light, 300 Regular, 400 Medium, 500 Semi-bold, 600 B…" at bounding box center [769, 285] width 206 height 17
click at [726, 380] on icon at bounding box center [727, 380] width 10 height 17
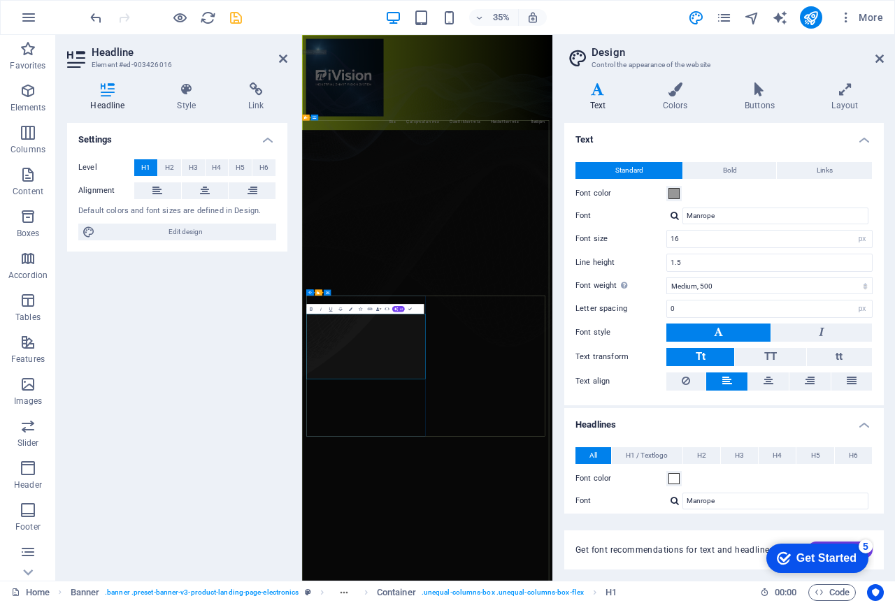
drag, startPoint x: 391, startPoint y: 855, endPoint x: 655, endPoint y: 979, distance: 291.1
click at [312, 310] on icon "button" at bounding box center [311, 309] width 6 height 6
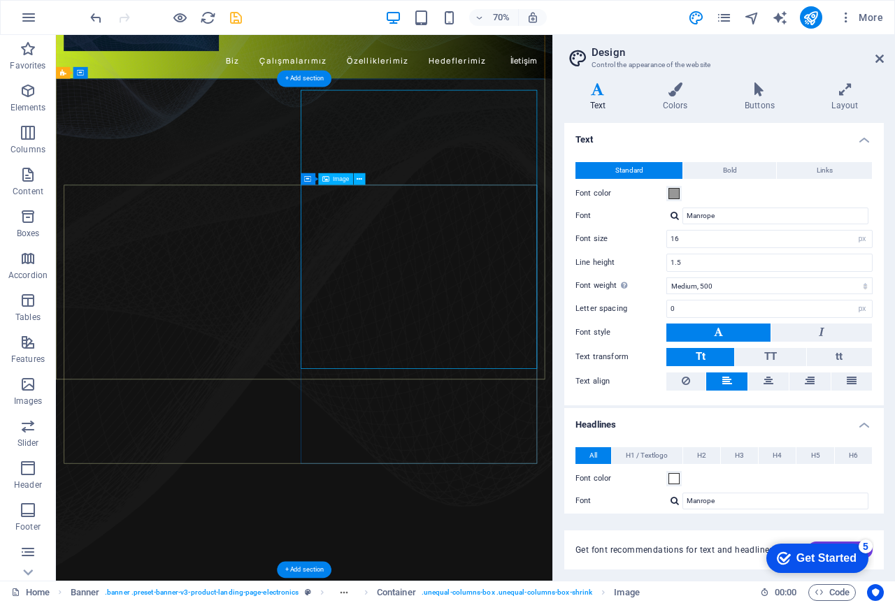
scroll to position [140, 0]
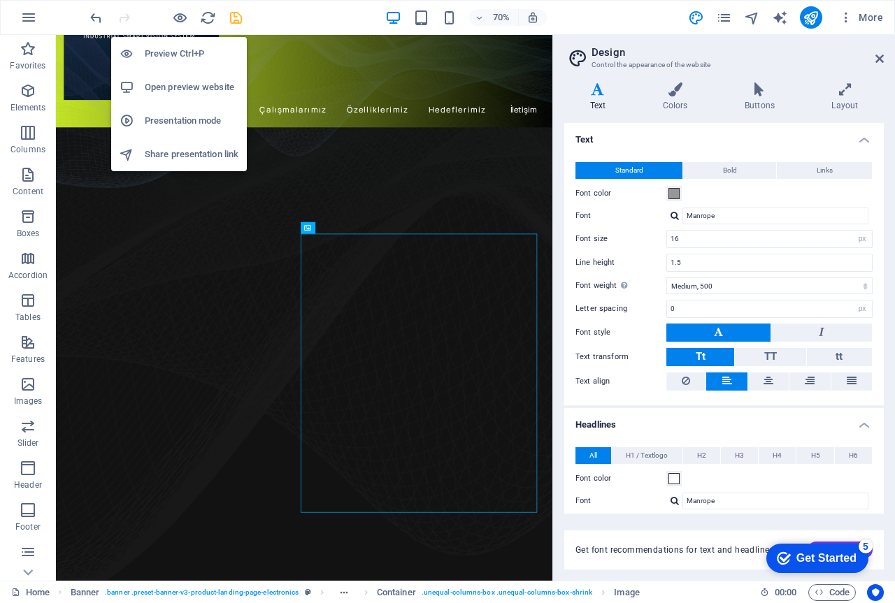
click at [177, 48] on h6 "Preview Ctrl+P" at bounding box center [192, 53] width 94 height 17
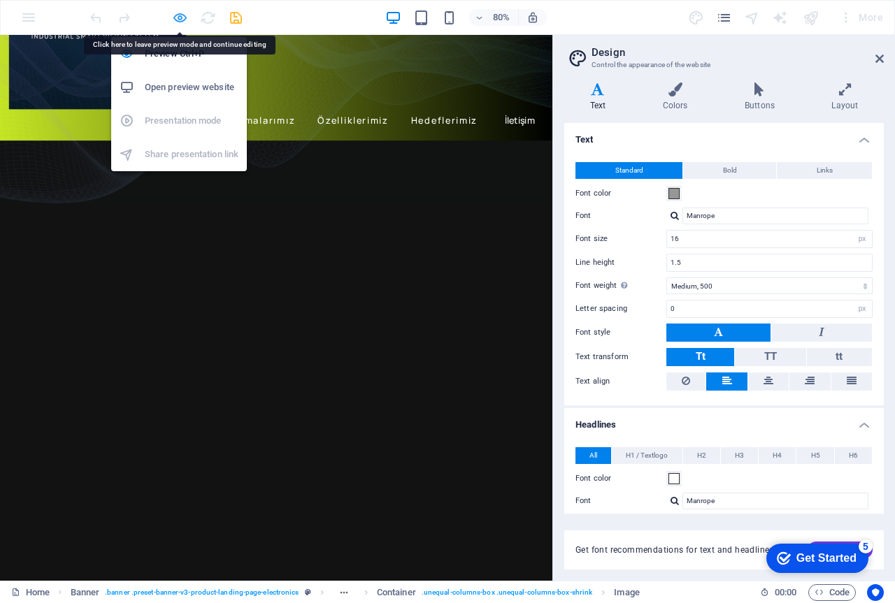
click at [179, 17] on icon "button" at bounding box center [180, 18] width 16 height 16
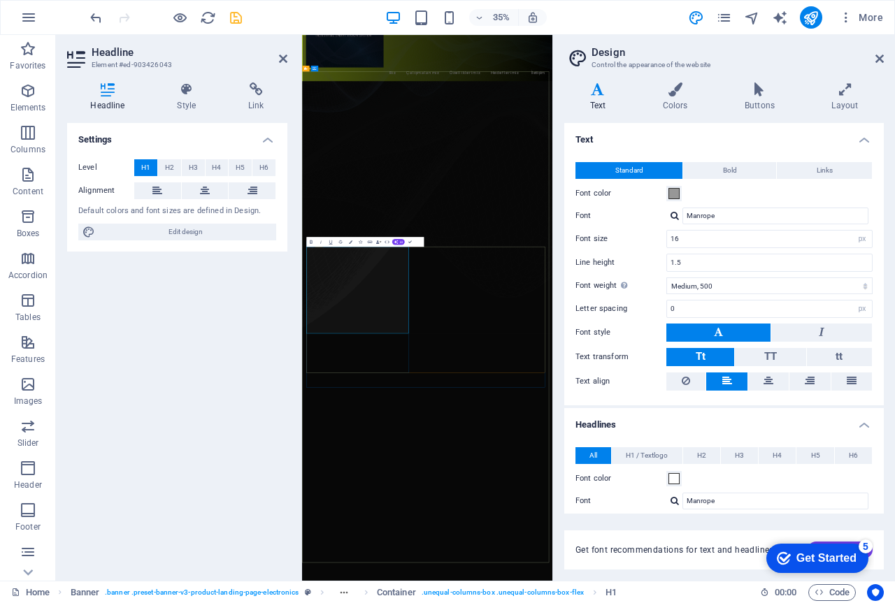
drag, startPoint x: 457, startPoint y: 855, endPoint x: 305, endPoint y: 642, distance: 262.2
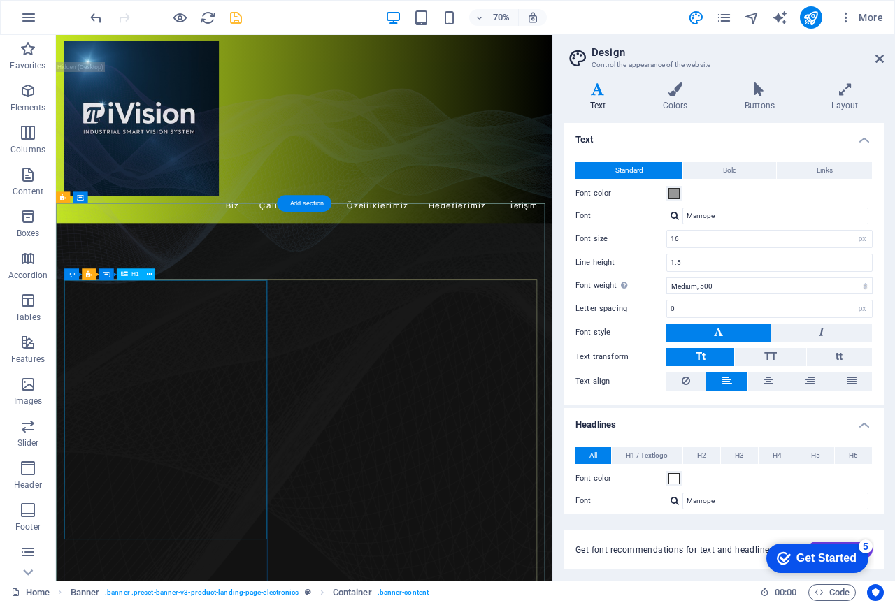
scroll to position [0, 0]
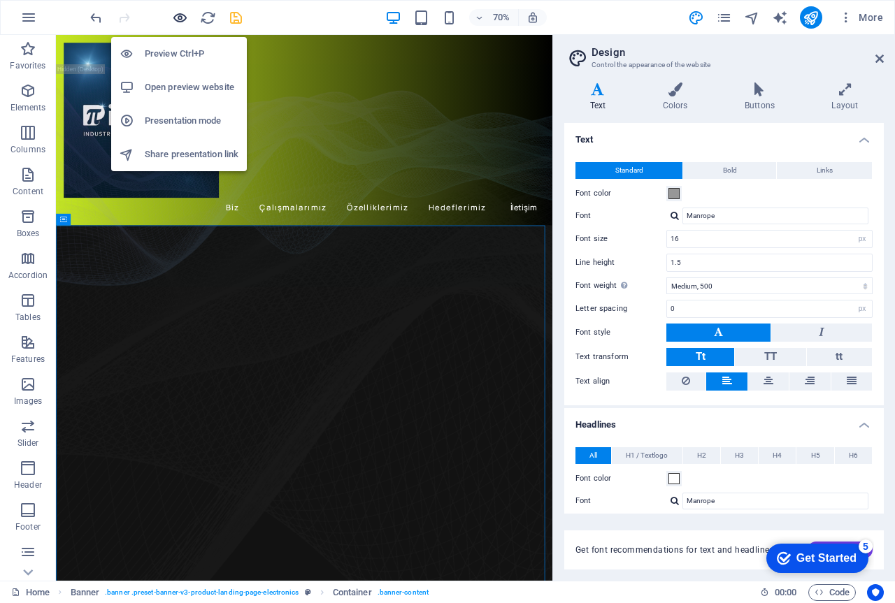
click at [178, 17] on icon "button" at bounding box center [180, 18] width 16 height 16
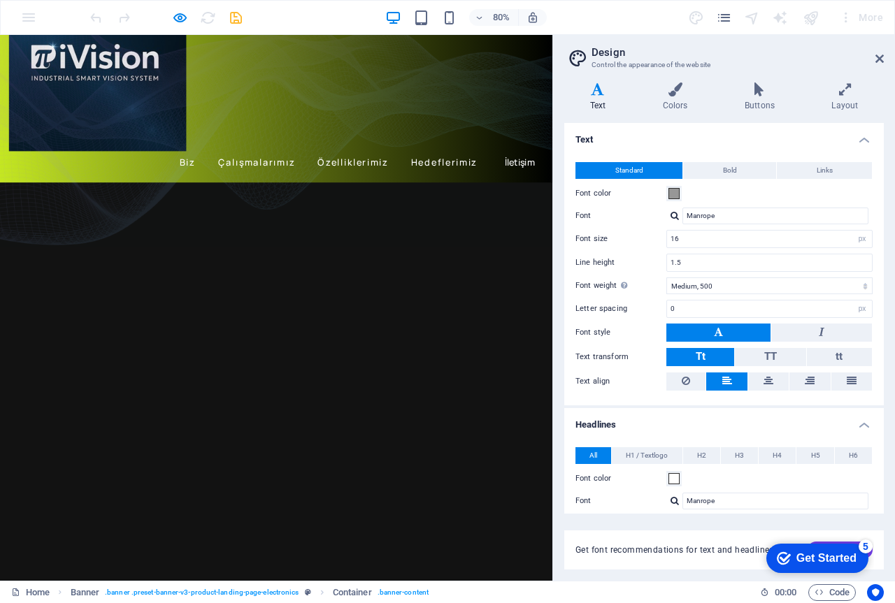
scroll to position [70, 0]
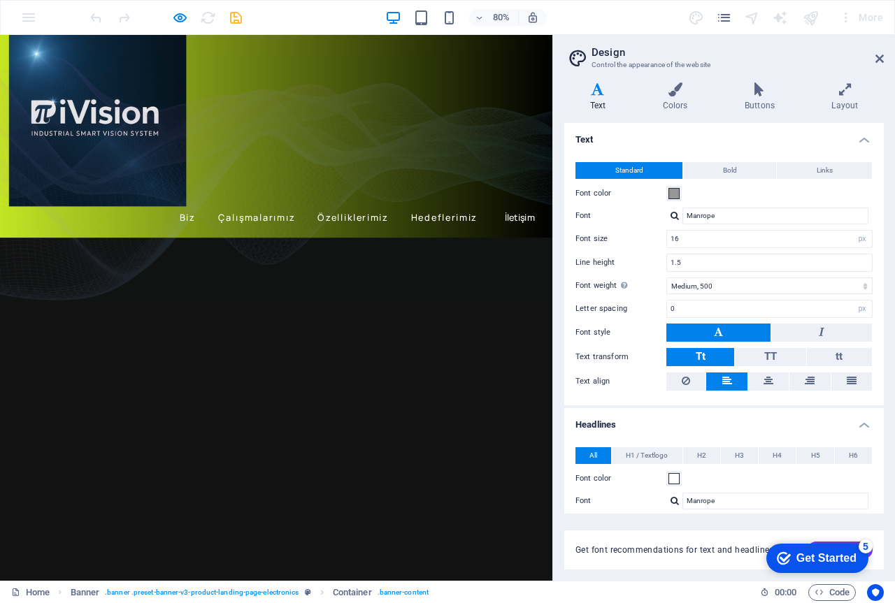
scroll to position [0, 0]
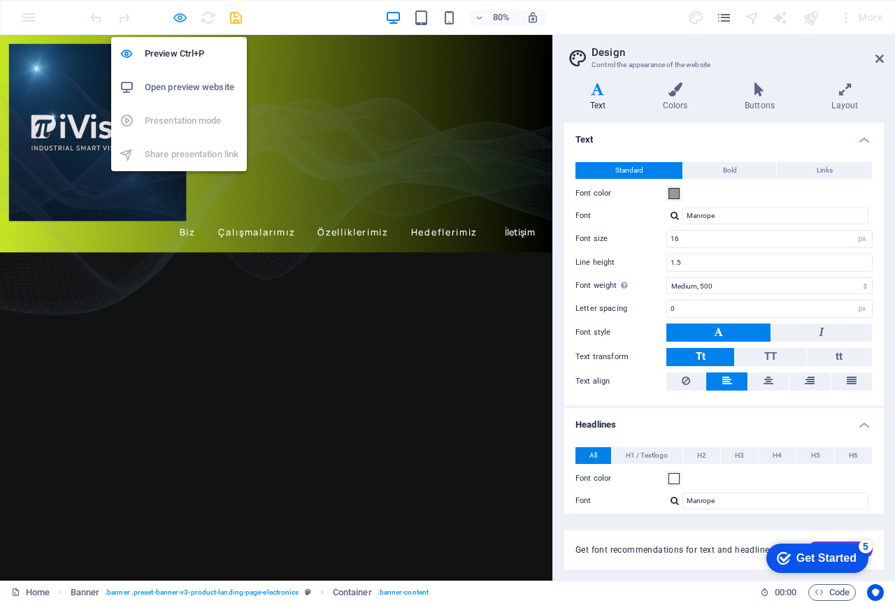
click at [179, 17] on icon "button" at bounding box center [180, 18] width 16 height 16
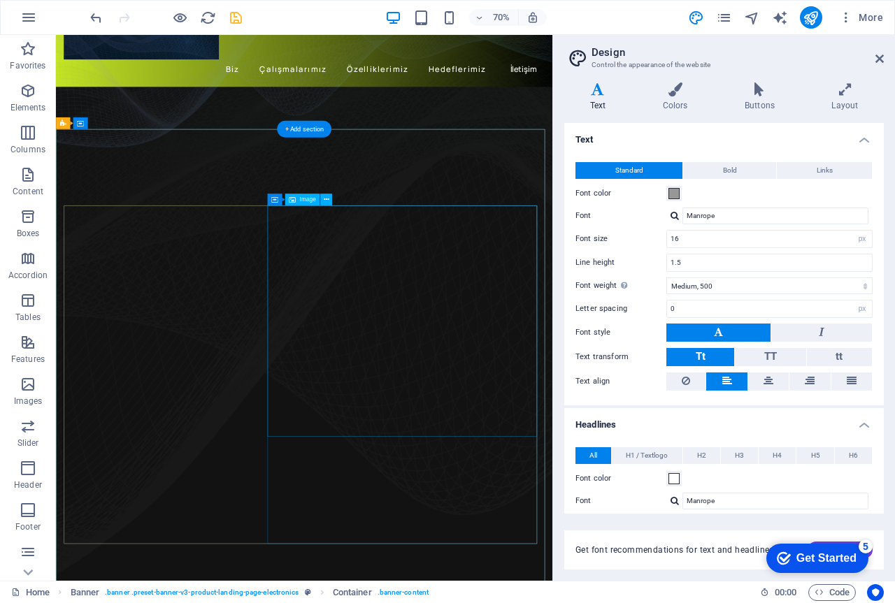
scroll to position [210, 0]
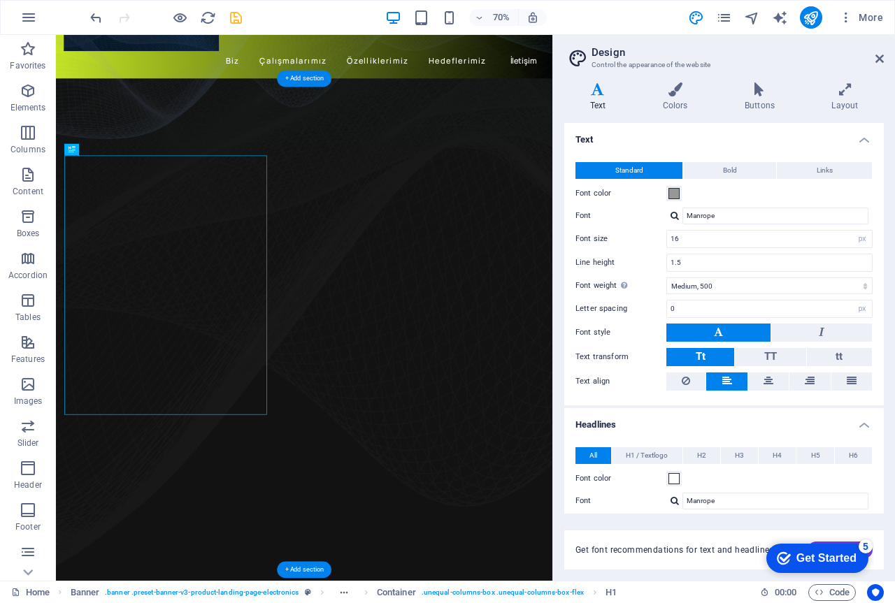
drag, startPoint x: 204, startPoint y: 553, endPoint x: 82, endPoint y: 245, distance: 330.7
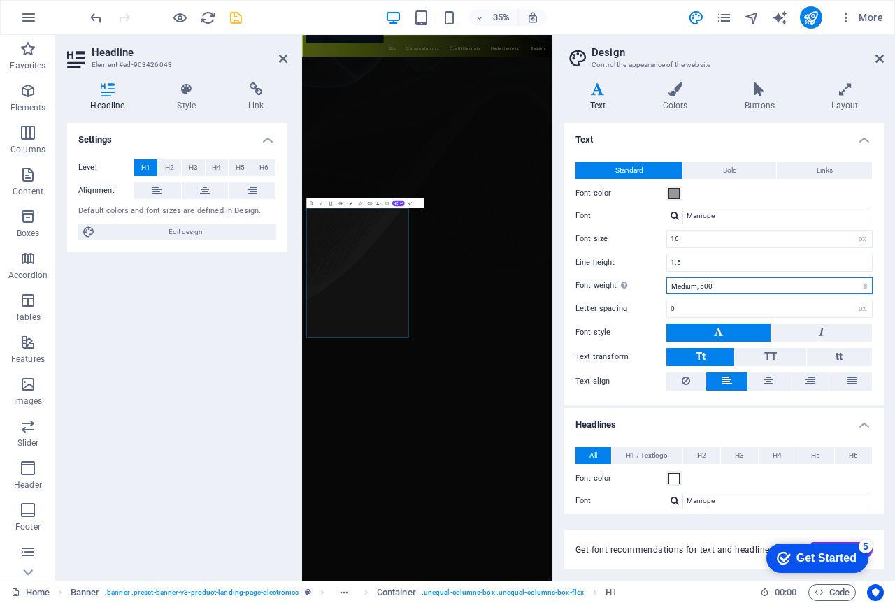
click at [733, 285] on select "Thin, 100 Extra-light, 200 Light, 300 Regular, 400 Medium, 500 Semi-bold, 600 B…" at bounding box center [769, 285] width 206 height 17
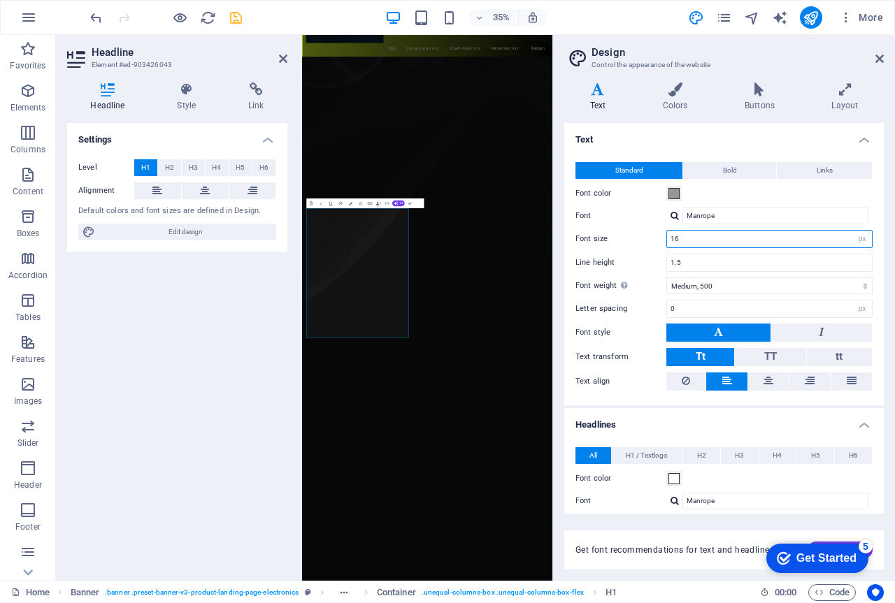
click at [731, 240] on input "16" at bounding box center [769, 239] width 205 height 17
click at [638, 238] on label "Font size" at bounding box center [620, 239] width 91 height 8
click at [695, 238] on input "12" at bounding box center [769, 239] width 205 height 17
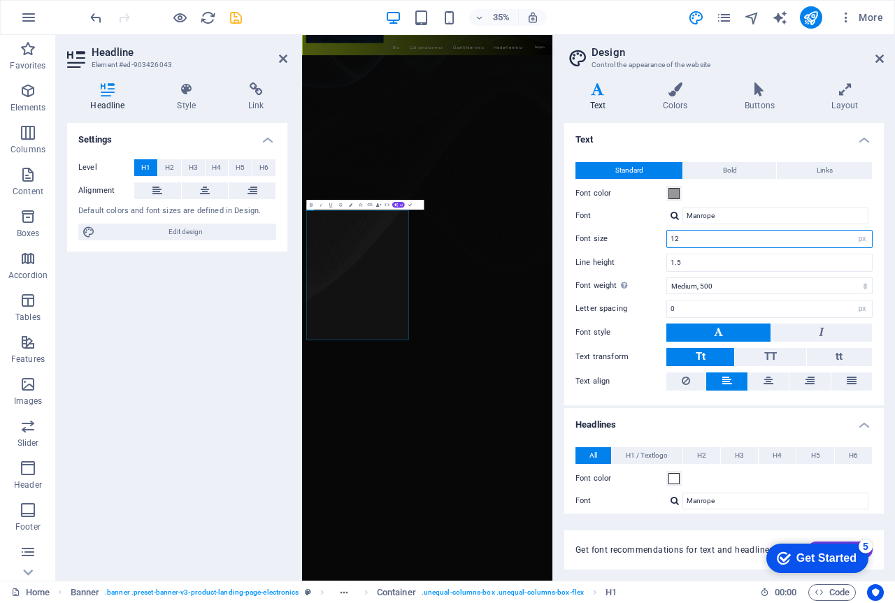
click at [694, 238] on input "12" at bounding box center [769, 239] width 205 height 17
click at [649, 233] on div "Font size 5 rem px" at bounding box center [723, 239] width 297 height 18
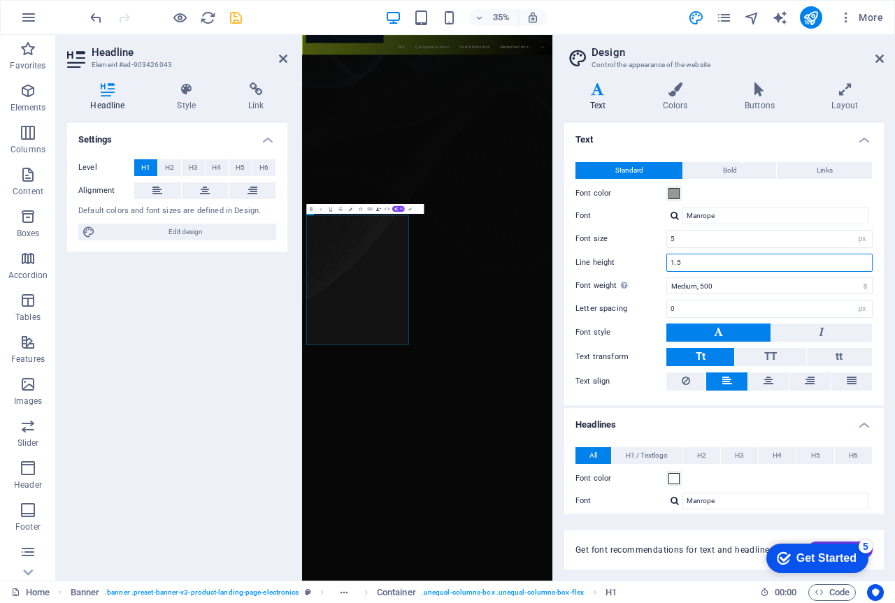
click at [693, 264] on input "1.5" at bounding box center [769, 262] width 205 height 17
drag, startPoint x: 693, startPoint y: 264, endPoint x: 666, endPoint y: 264, distance: 26.6
click at [666, 264] on div "1.5" at bounding box center [769, 263] width 206 height 18
click at [630, 217] on label "Font" at bounding box center [620, 216] width 91 height 17
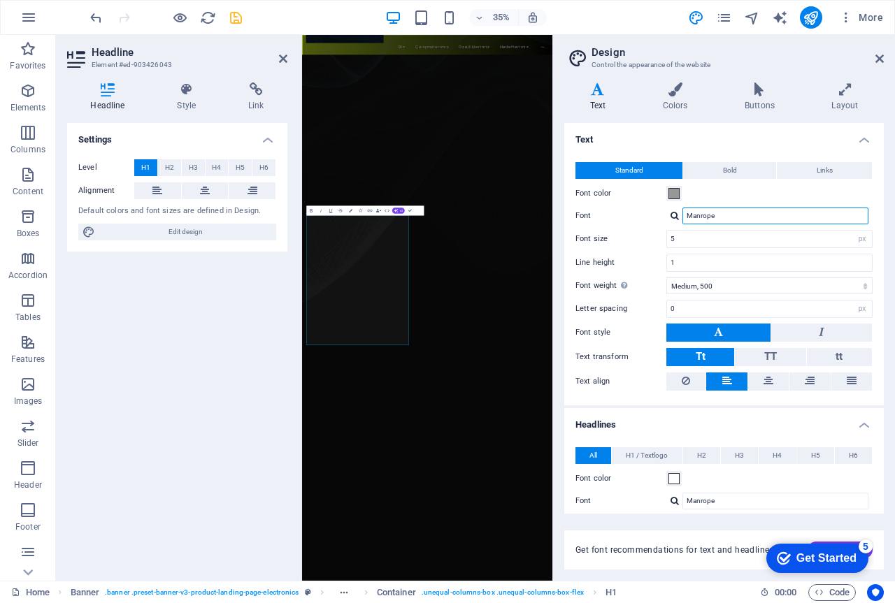
click at [682, 217] on input "Manrope" at bounding box center [775, 216] width 186 height 17
drag, startPoint x: 717, startPoint y: 216, endPoint x: 729, endPoint y: 215, distance: 12.0
click at [718, 216] on input "Manrope" at bounding box center [775, 216] width 186 height 17
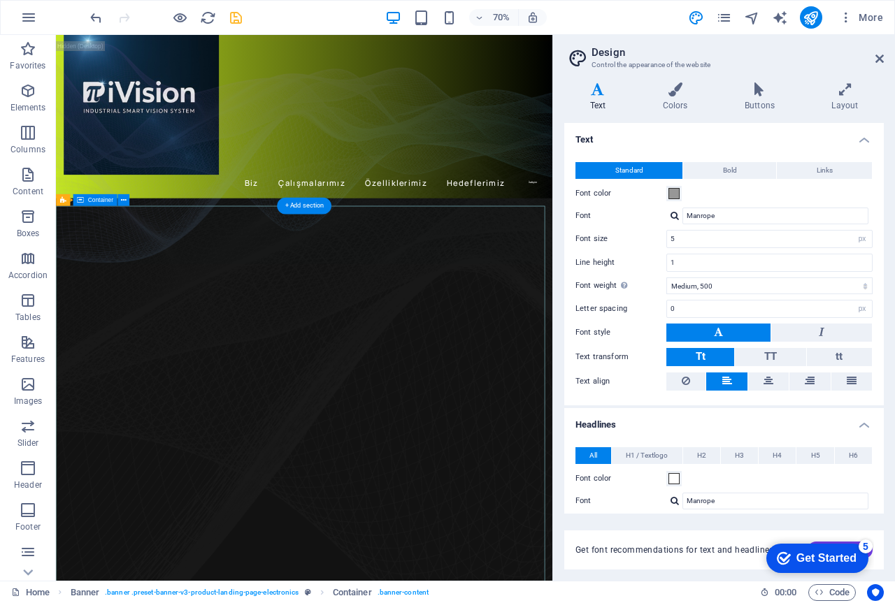
scroll to position [0, 0]
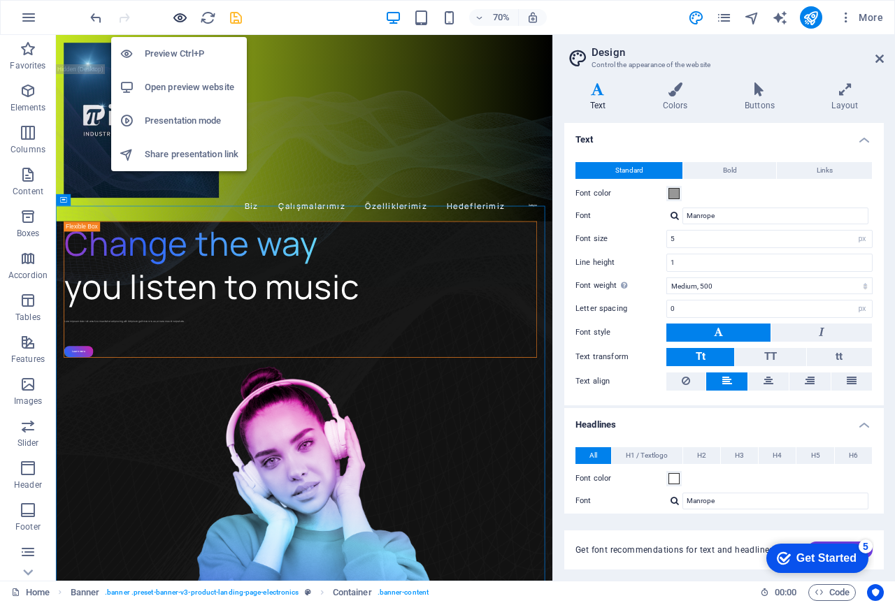
click at [173, 15] on icon "button" at bounding box center [180, 18] width 16 height 16
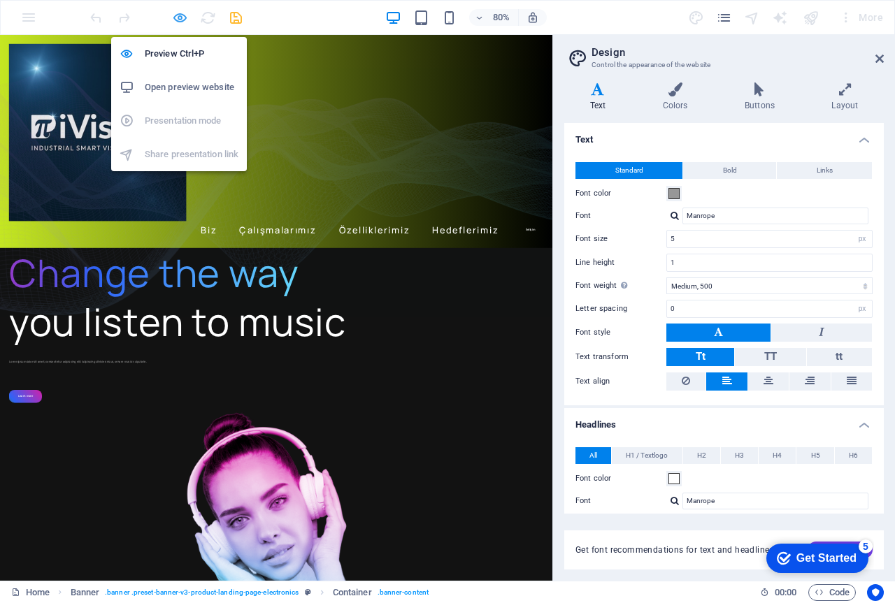
click at [177, 17] on icon "button" at bounding box center [180, 18] width 16 height 16
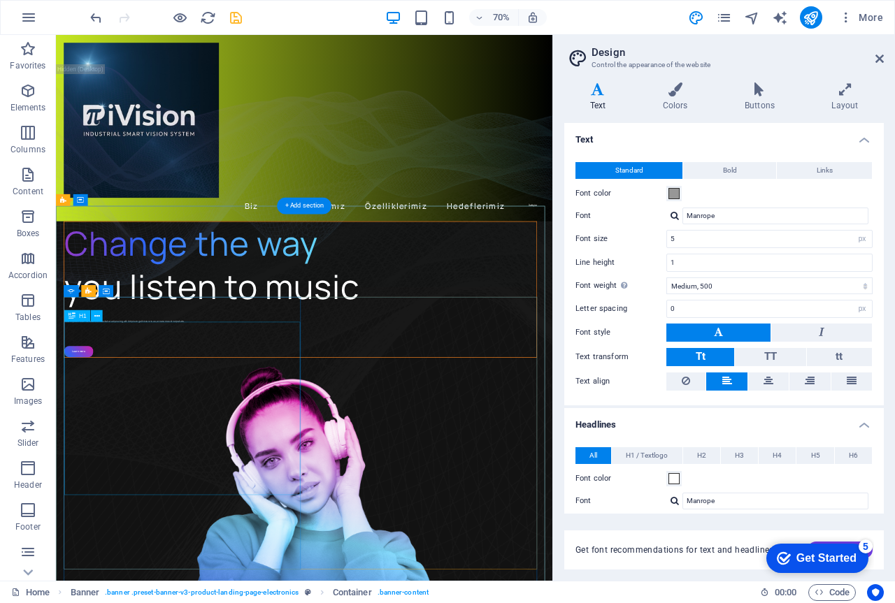
click at [167, 426] on div "Change the way you listen to music" at bounding box center [405, 364] width 674 height 124
click at [198, 426] on div "Change the way you listen to music" at bounding box center [405, 364] width 674 height 124
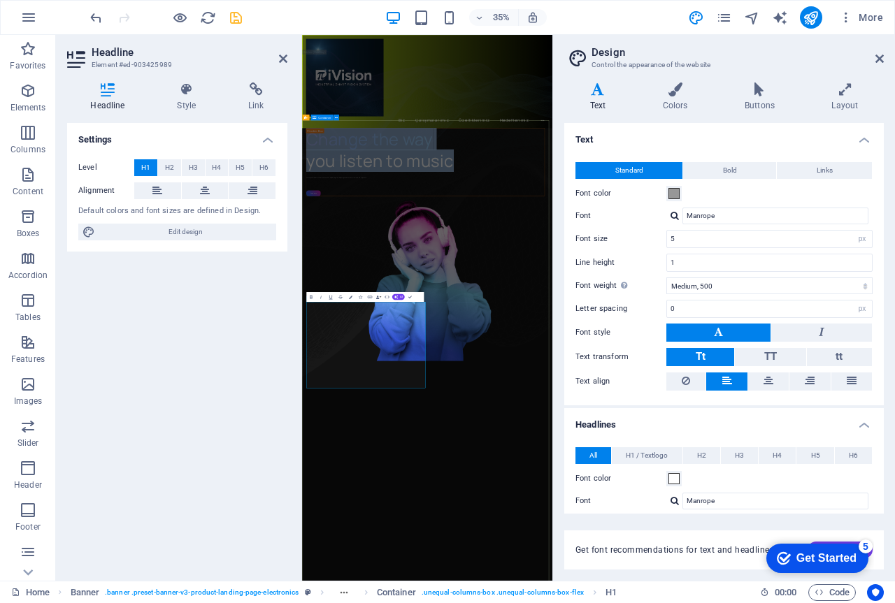
drag, startPoint x: 499, startPoint y: 1031, endPoint x: 303, endPoint y: 788, distance: 312.2
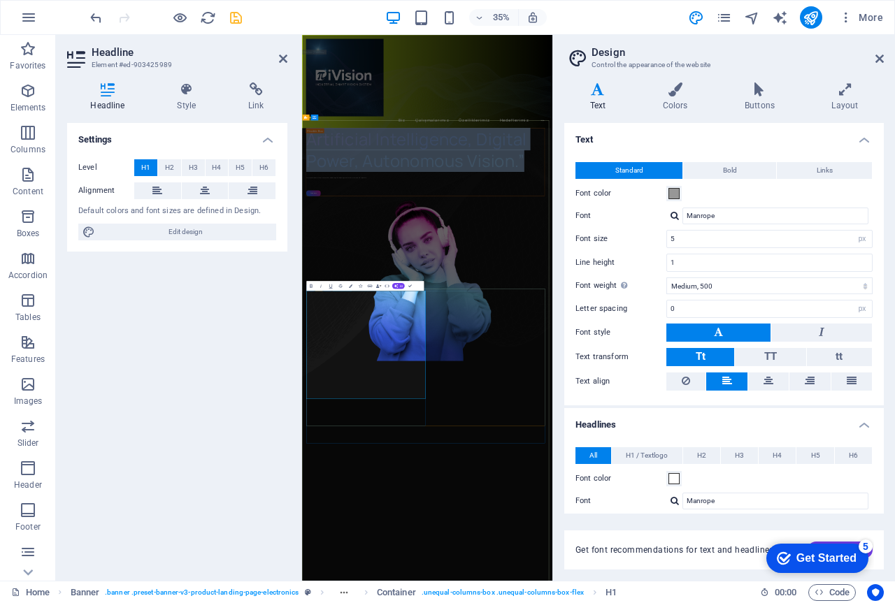
drag, startPoint x: 491, startPoint y: 1055, endPoint x: 321, endPoint y: 714, distance: 381.0
click at [315, 426] on h1 "Artificial Intelligence, Digital Power, Autonomous Vision.”" at bounding box center [654, 364] width 681 height 124
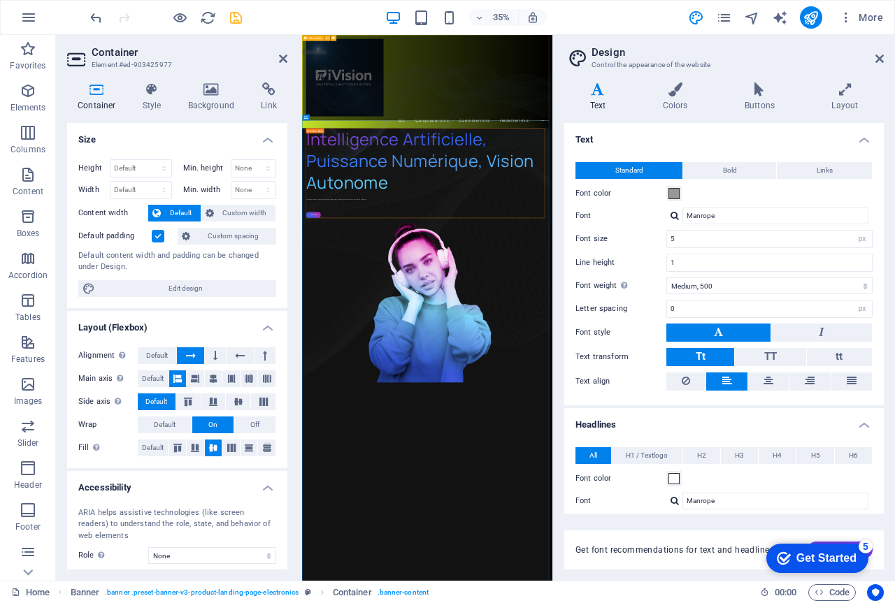
click at [707, 80] on div "Biz Çalışmalarımız Özelliklerimiz Hedeflerimiz İletişim" at bounding box center [659, 168] width 715 height 266
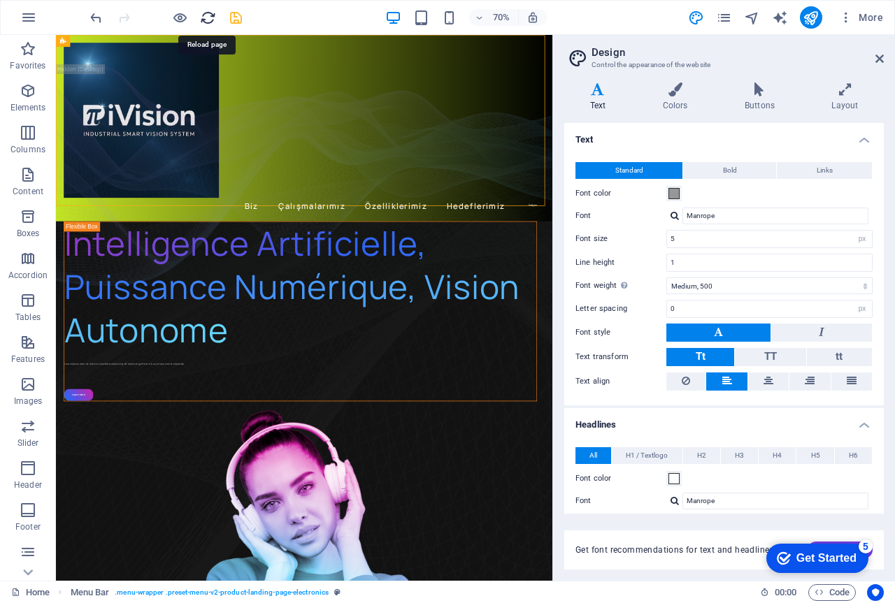
click at [238, 17] on icon "save" at bounding box center [236, 18] width 16 height 16
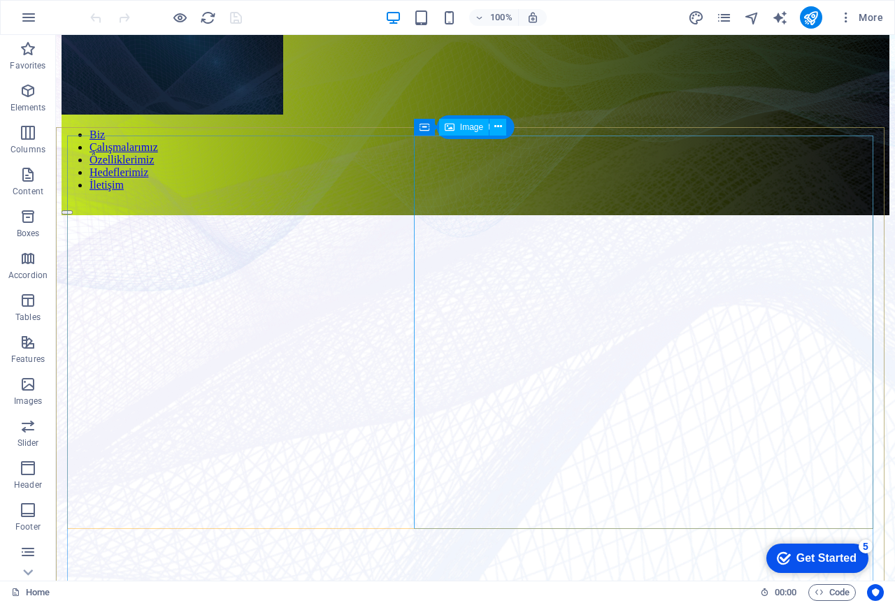
scroll to position [140, 0]
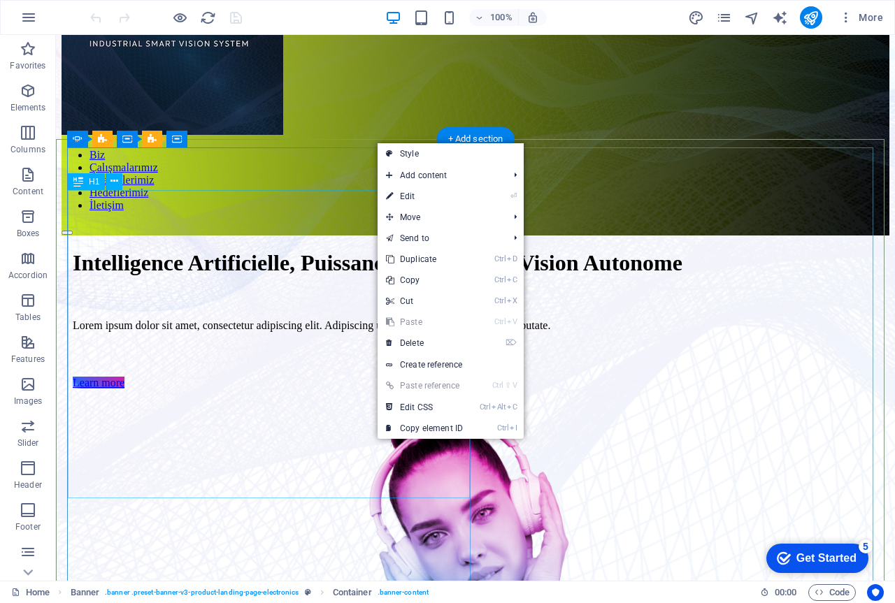
click at [363, 250] on div "Intelligence Artificielle, Puissance Numérique, Vision Autonome" at bounding box center [476, 263] width 806 height 26
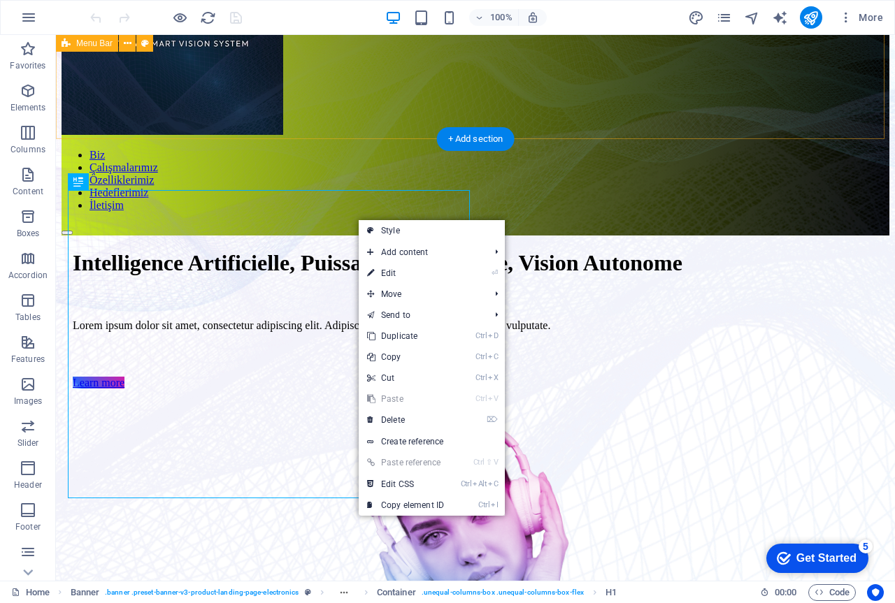
click at [408, 113] on div "Biz Çalışmalarımız Özelliklerimiz Hedeflerimiz İletişim" at bounding box center [475, 74] width 827 height 322
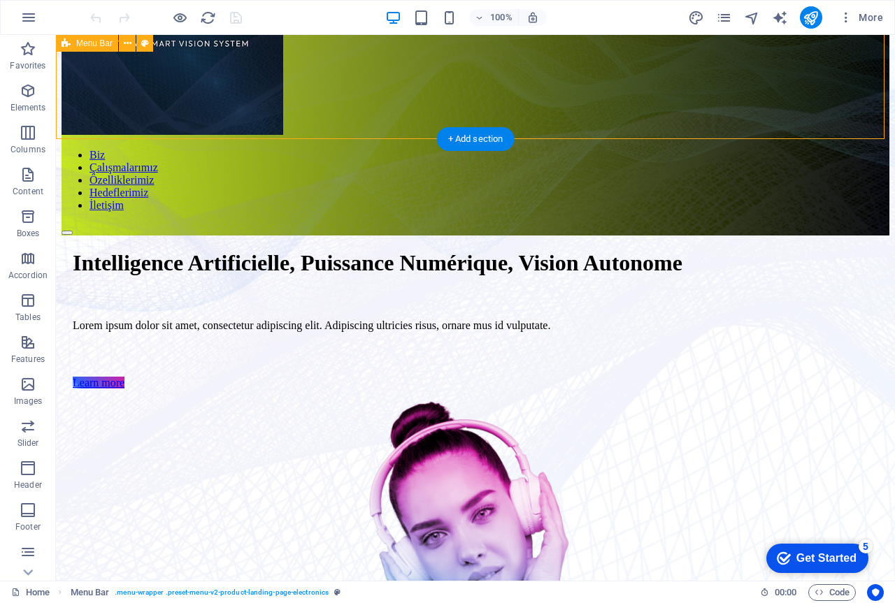
click at [412, 106] on div "Biz Çalışmalarımız Özelliklerimiz Hedeflerimiz İletişim" at bounding box center [475, 74] width 827 height 322
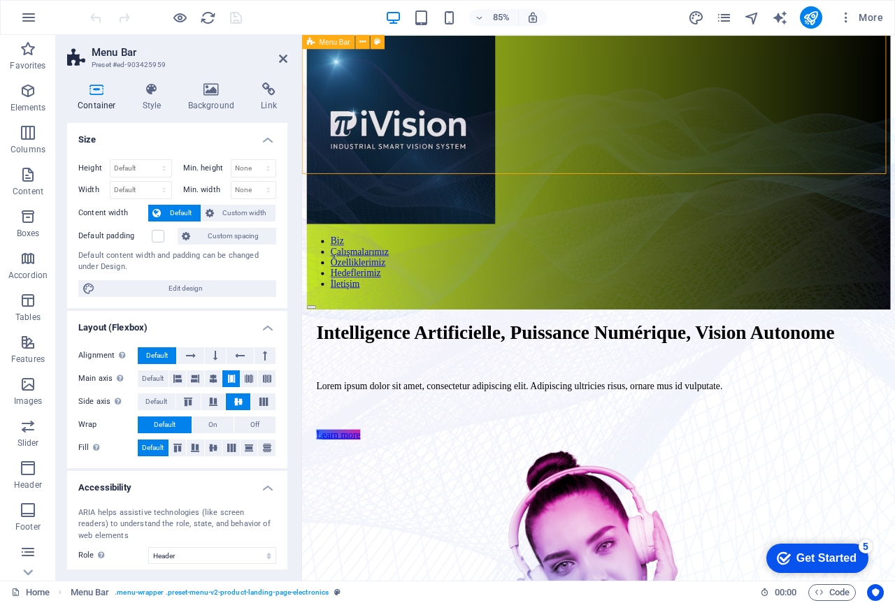
scroll to position [0, 0]
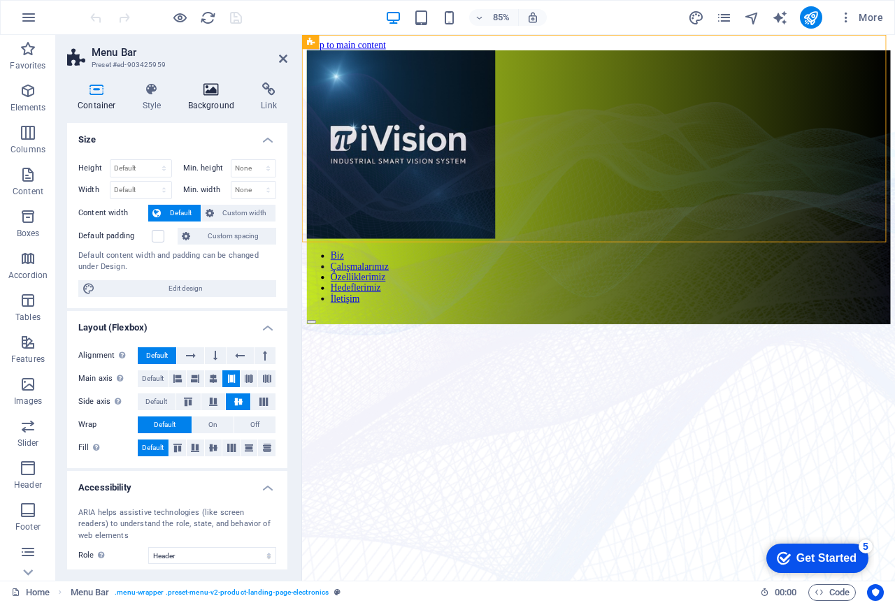
click at [210, 96] on icon at bounding box center [212, 89] width 68 height 14
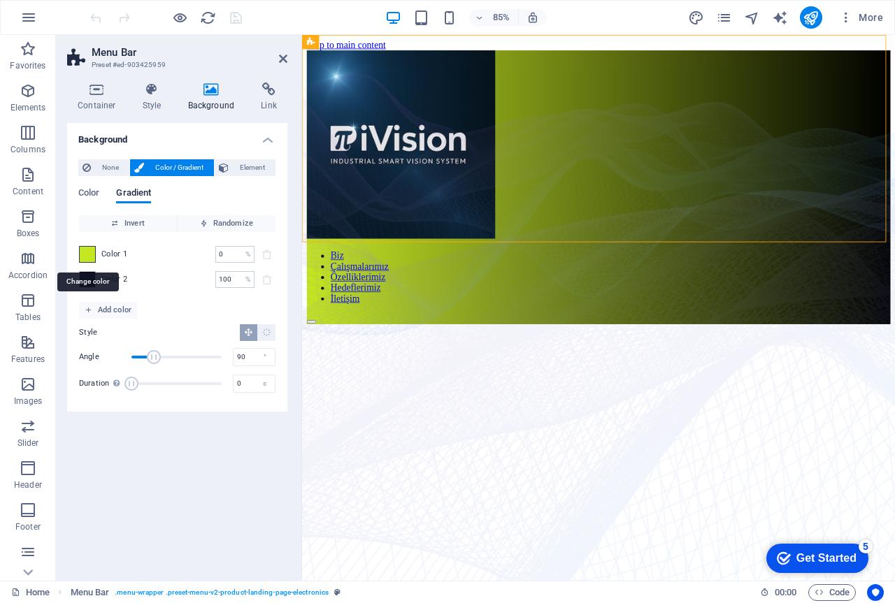
click at [82, 252] on span at bounding box center [87, 254] width 15 height 15
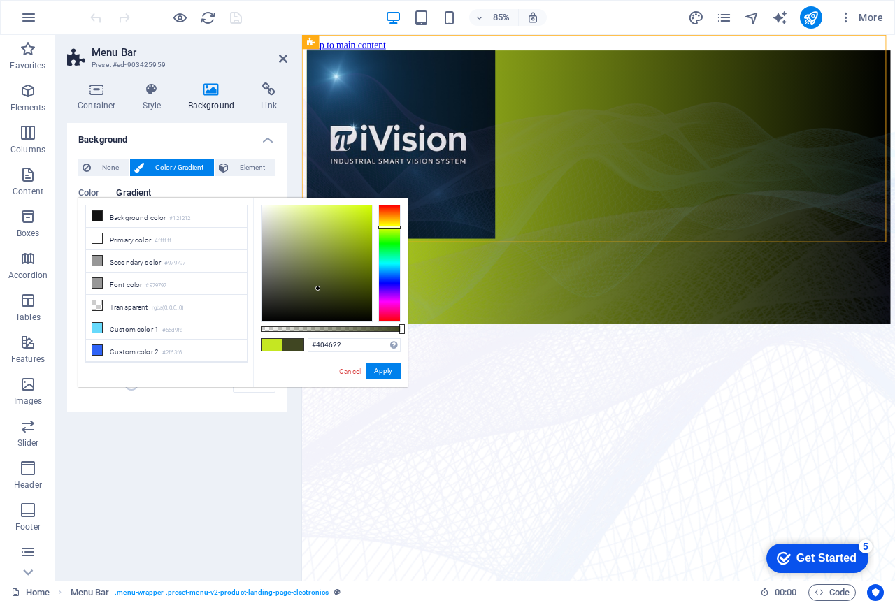
click at [318, 289] on div at bounding box center [316, 263] width 110 height 116
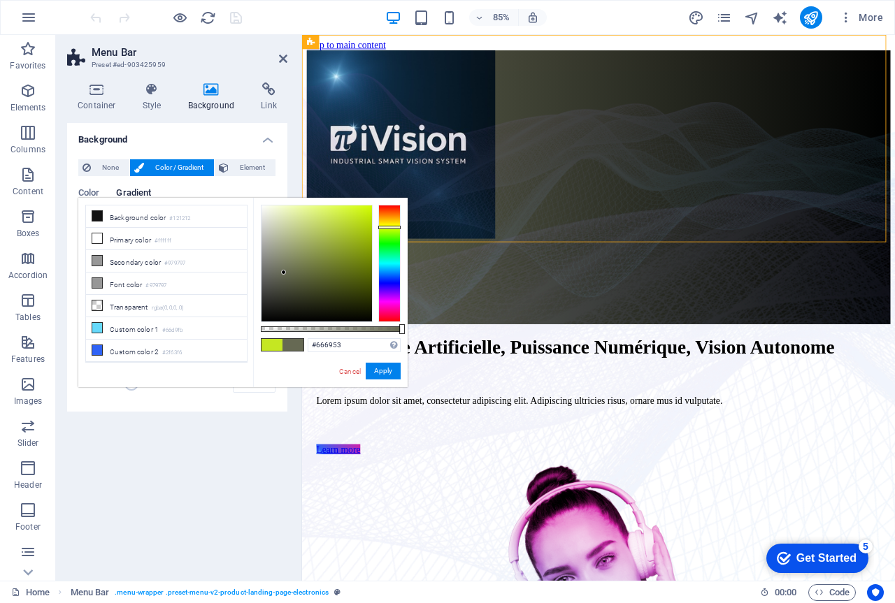
drag, startPoint x: 354, startPoint y: 309, endPoint x: 284, endPoint y: 273, distance: 79.4
click at [284, 273] on div at bounding box center [316, 263] width 110 height 116
click at [375, 372] on button "Apply" at bounding box center [383, 371] width 35 height 17
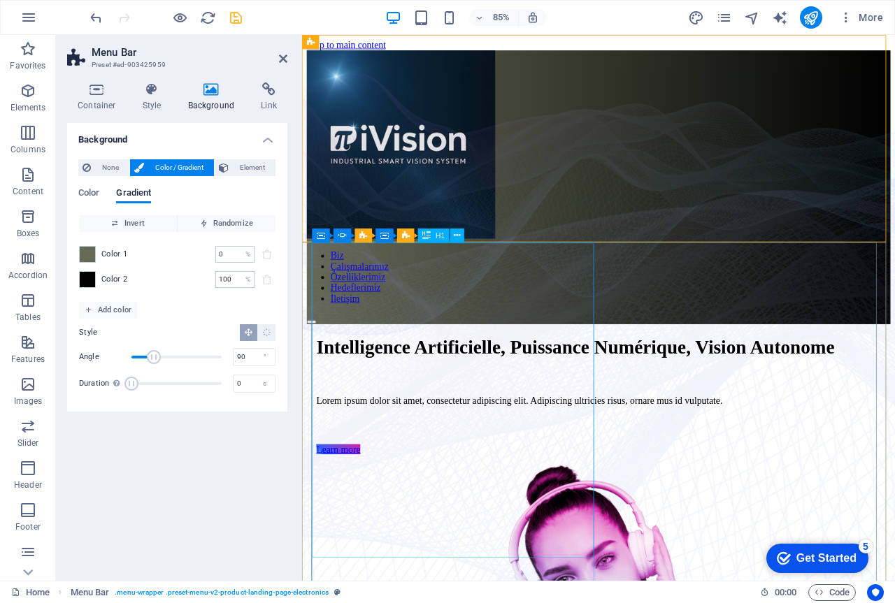
click at [601, 390] on div "Intelligence Artificielle, Puissance Numérique, Vision Autonome" at bounding box center [651, 403] width 665 height 26
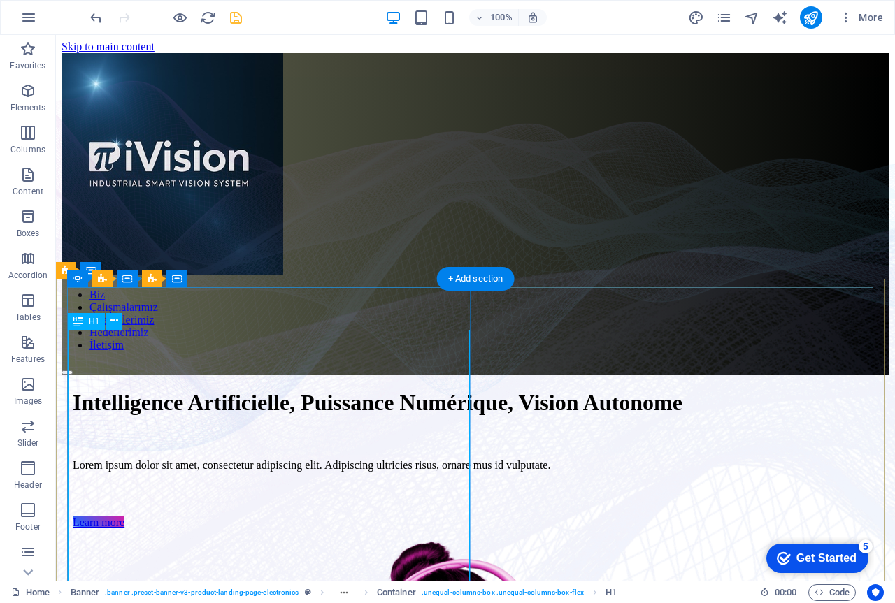
click at [404, 390] on div "Intelligence Artificielle, Puissance Numérique, Vision Autonome" at bounding box center [476, 403] width 806 height 26
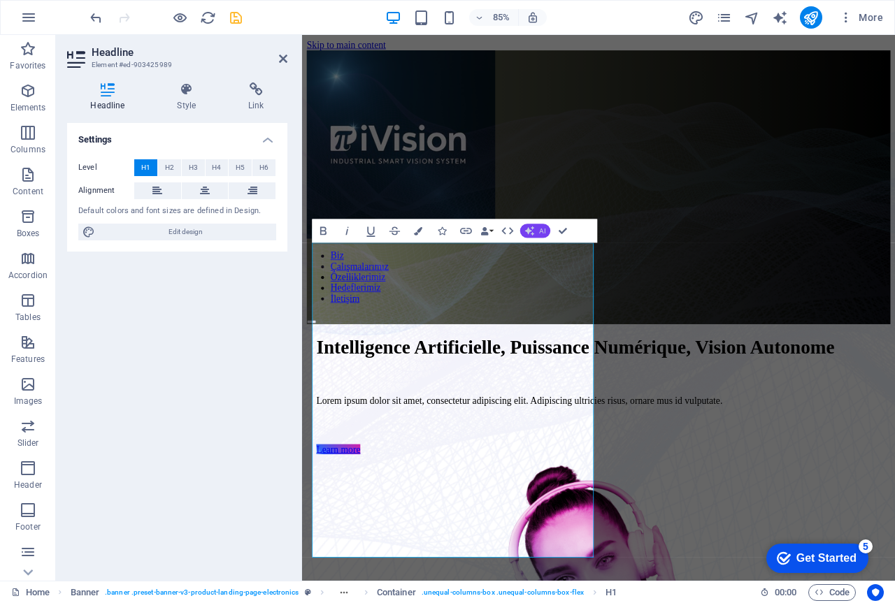
click at [531, 229] on icon "button" at bounding box center [530, 231] width 10 height 10
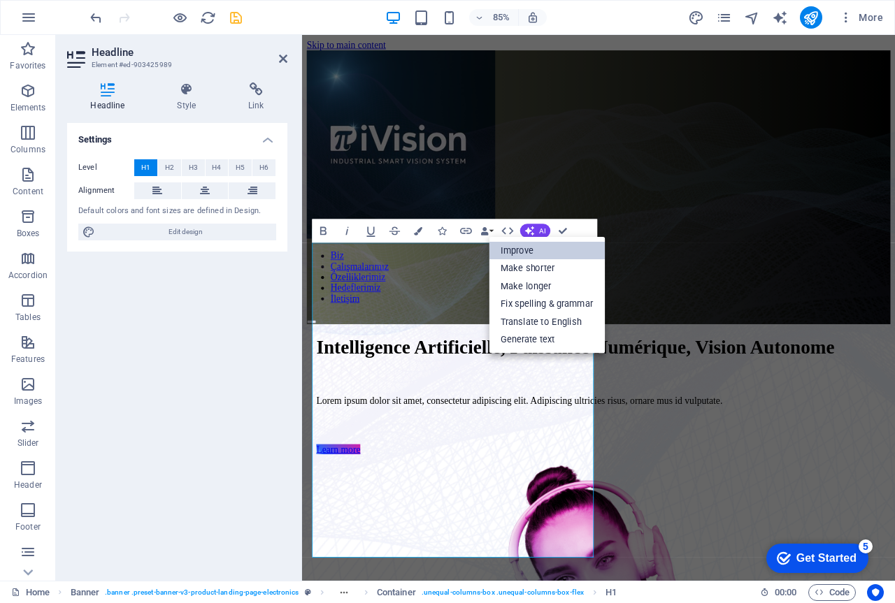
click at [521, 247] on link "Improve" at bounding box center [547, 250] width 116 height 18
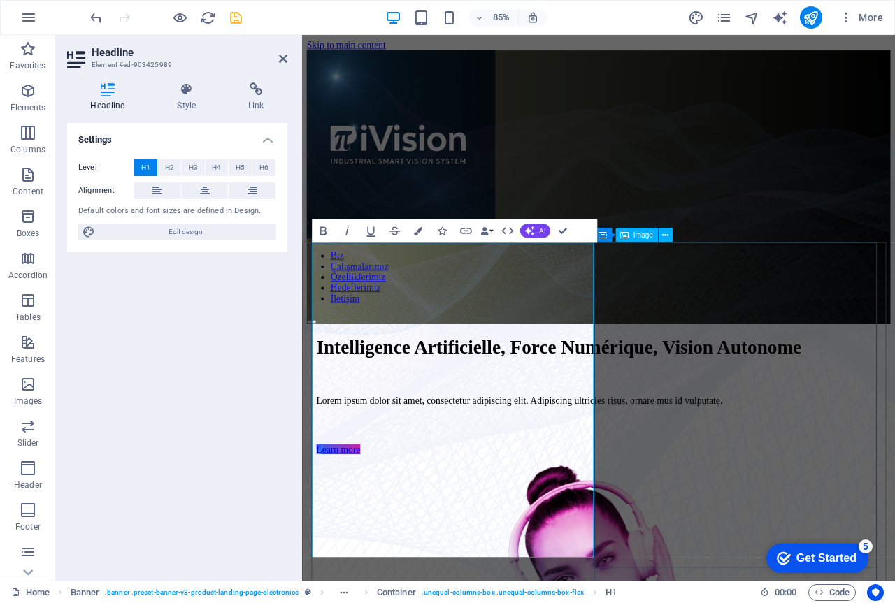
drag, startPoint x: 665, startPoint y: 340, endPoint x: 858, endPoint y: 294, distance: 198.2
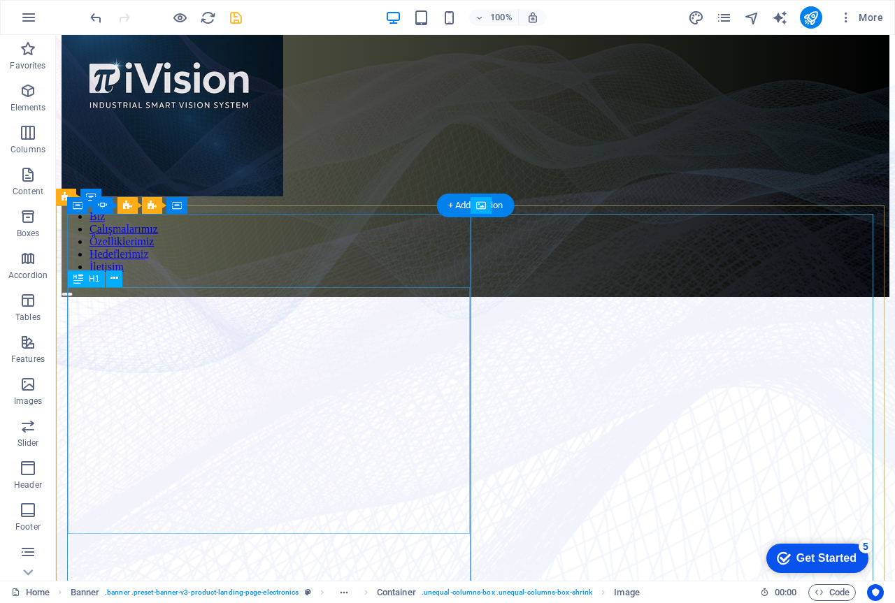
scroll to position [70, 0]
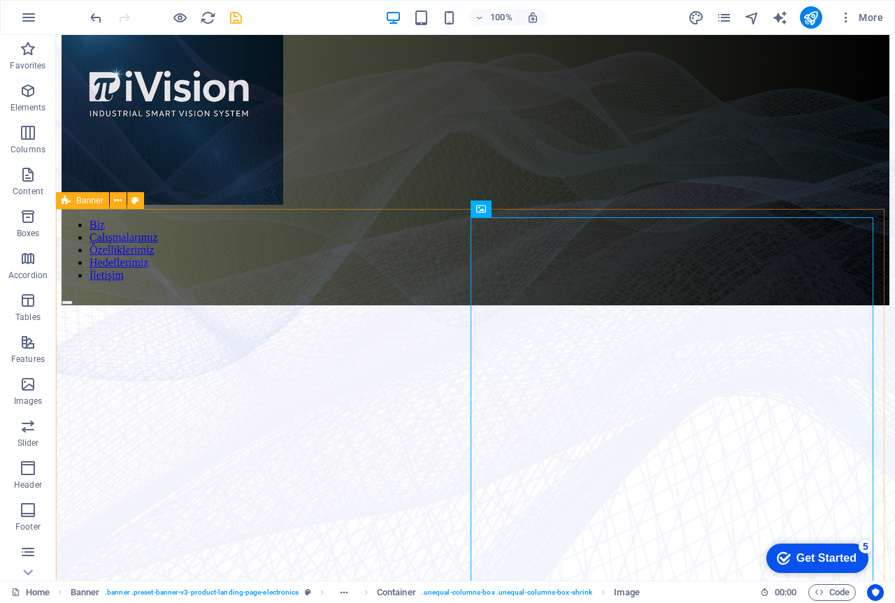
click at [82, 201] on span "Banner" at bounding box center [89, 200] width 27 height 8
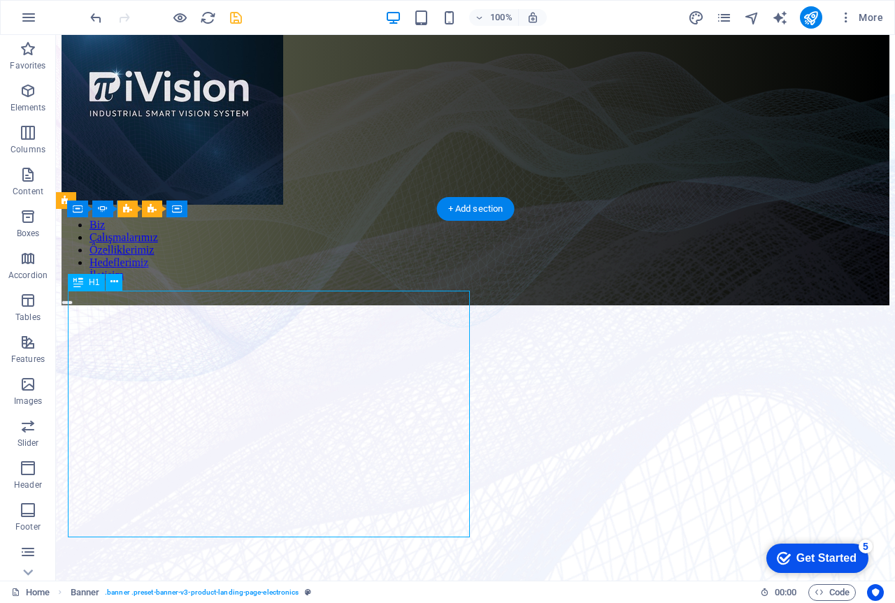
click at [268, 320] on div "Intelligence Artificielle, Force Numérique, Vision Autonome" at bounding box center [476, 333] width 806 height 26
click at [267, 320] on div "Intelligence Artificielle, Force Numérique, Vision Autonome" at bounding box center [476, 333] width 806 height 26
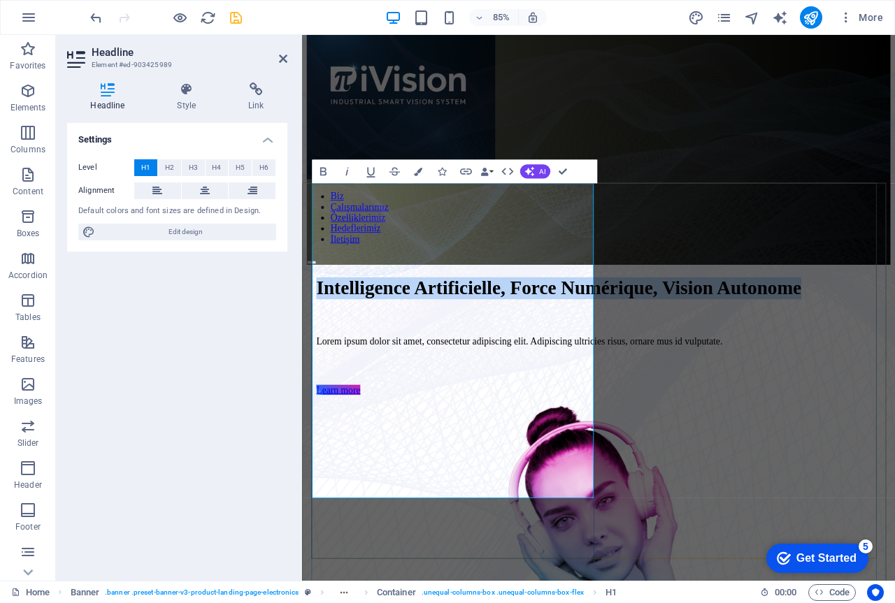
scroll to position [0, 0]
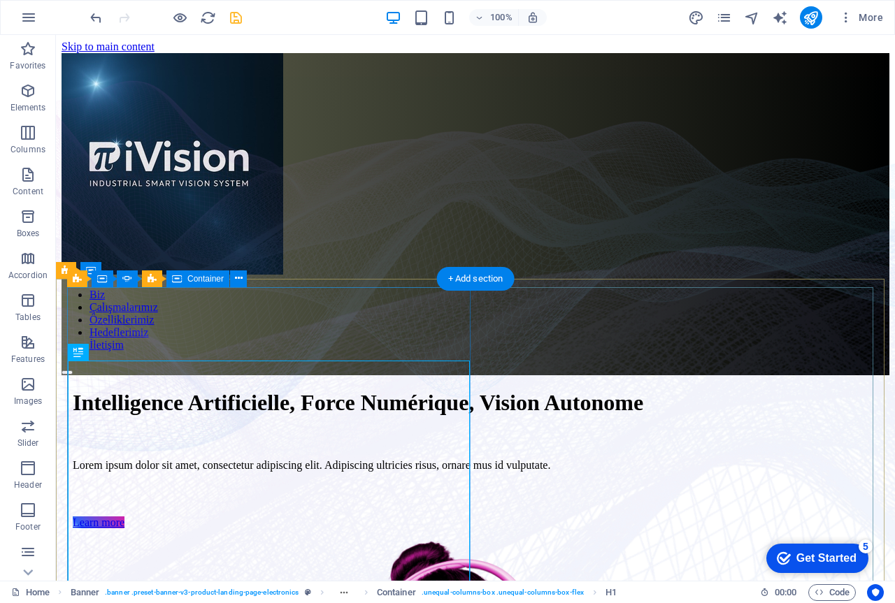
click at [78, 375] on div "Intelligence Artificielle, Force Numérique, Vision Autonome Lorem ipsum dolor s…" at bounding box center [476, 452] width 806 height 154
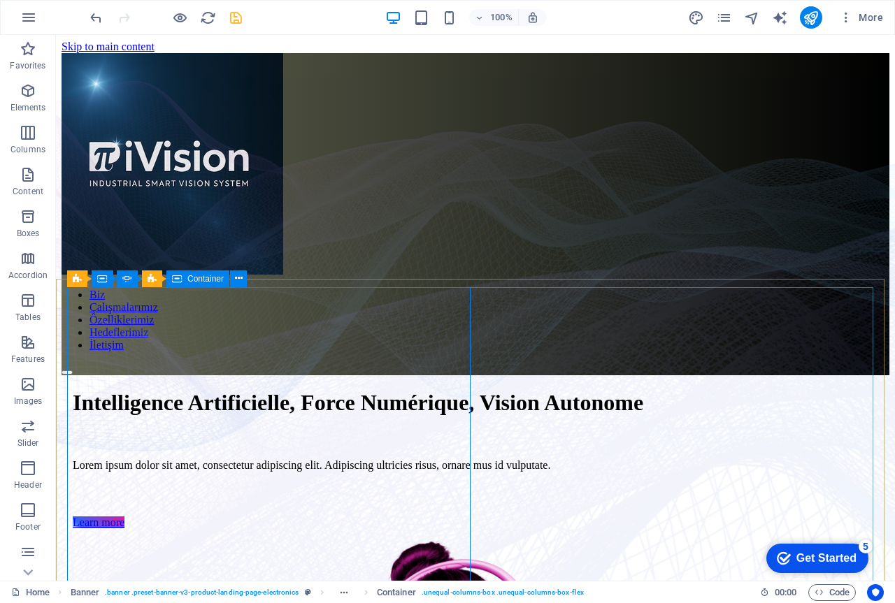
click at [208, 280] on span "Container" at bounding box center [205, 279] width 36 height 8
drag, startPoint x: 208, startPoint y: 280, endPoint x: 209, endPoint y: 245, distance: 35.0
click at [208, 280] on span "Container" at bounding box center [205, 279] width 36 height 8
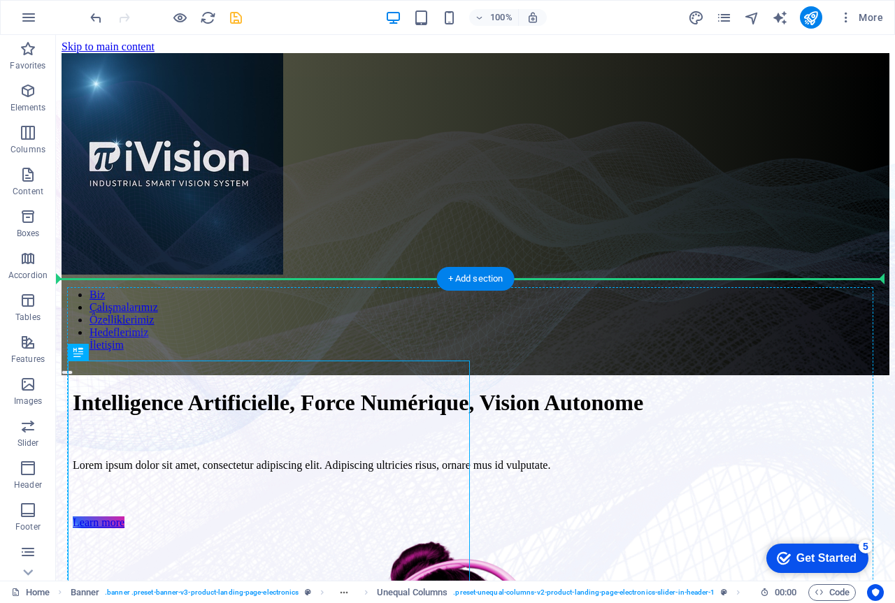
drag, startPoint x: 136, startPoint y: 386, endPoint x: 115, endPoint y: 356, distance: 37.2
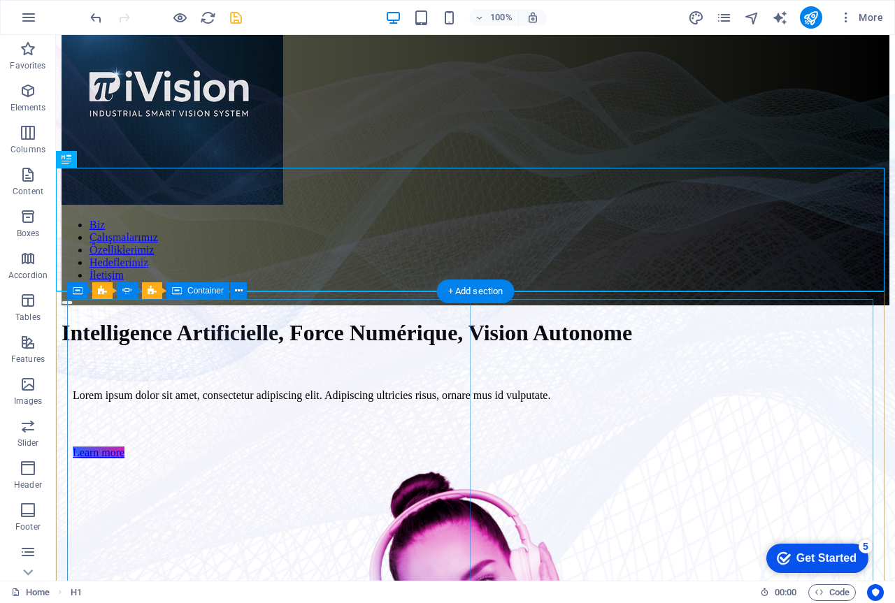
scroll to position [210, 0]
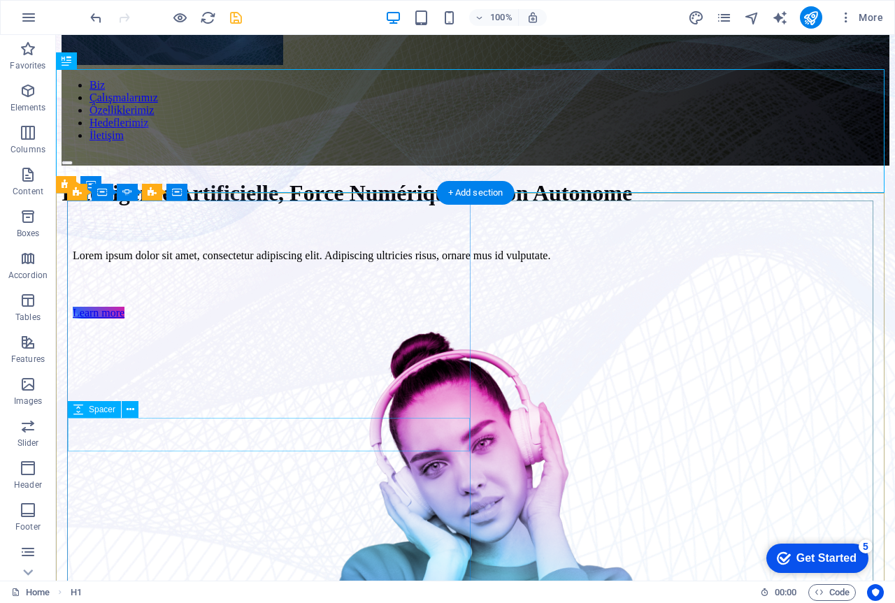
click at [159, 307] on div "1/3" at bounding box center [476, 290] width 806 height 34
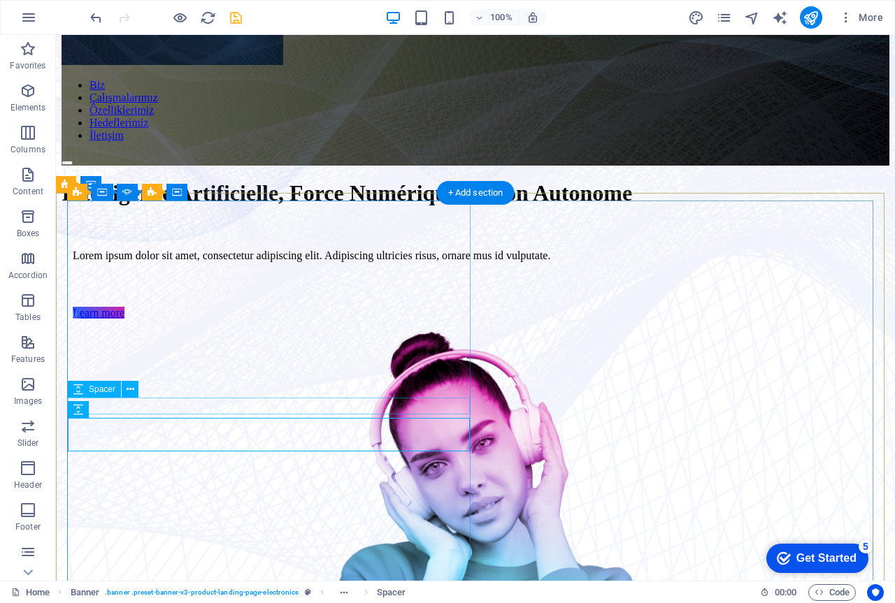
click at [152, 238] on div "1/3" at bounding box center [476, 230] width 806 height 17
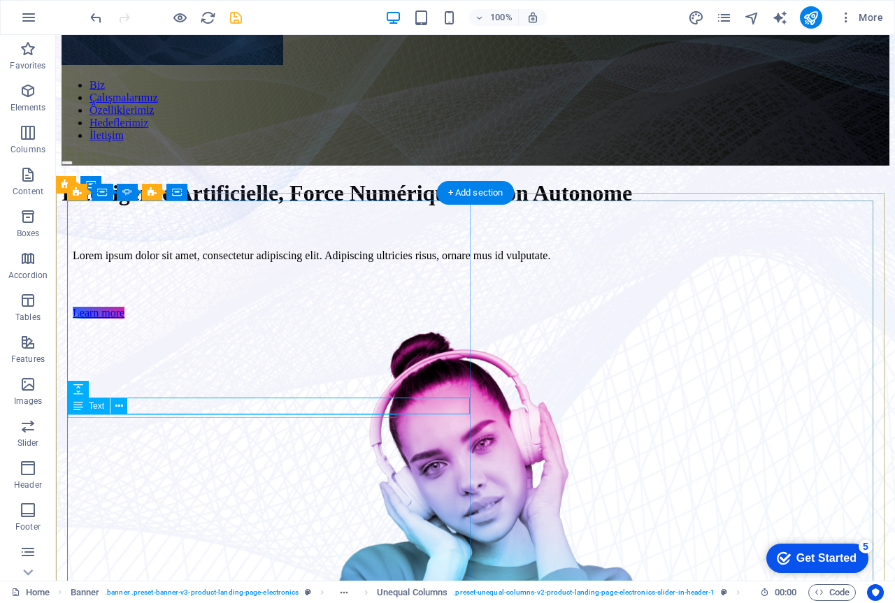
click at [153, 262] on div "Lorem ipsum dolor sit amet, consectetur adipiscing elit. Adipiscing ultricies r…" at bounding box center [476, 255] width 806 height 13
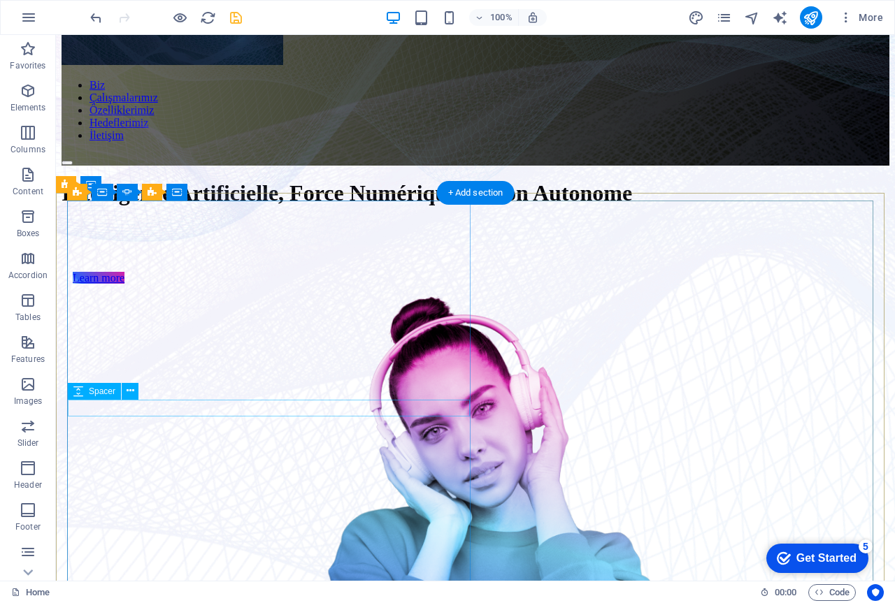
click at [156, 238] on div "1/3" at bounding box center [476, 230] width 806 height 17
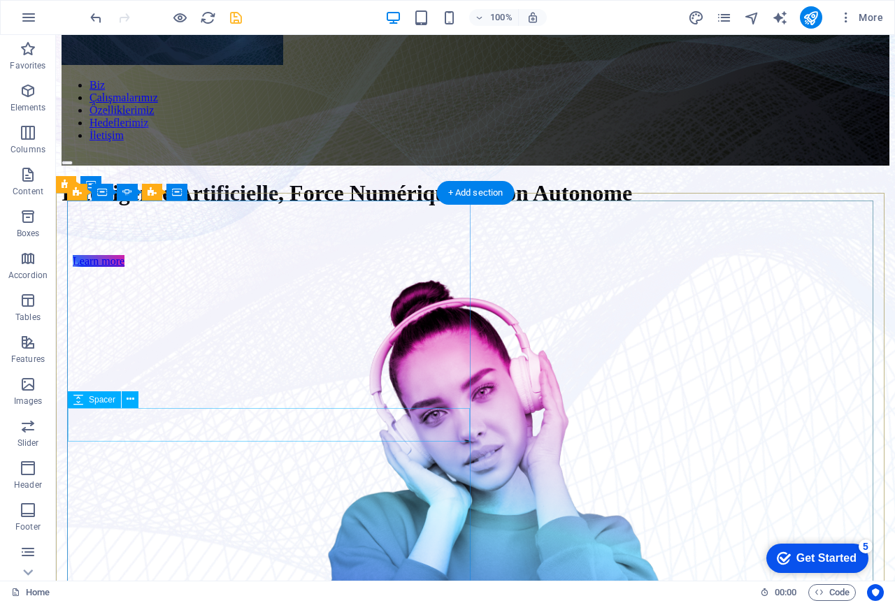
click at [146, 255] on div "1/3" at bounding box center [476, 239] width 806 height 34
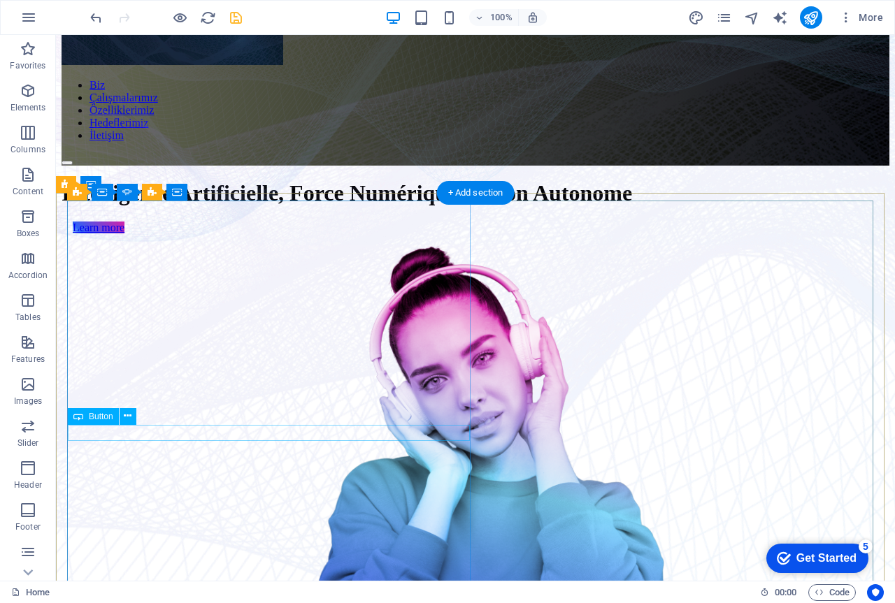
click at [87, 234] on div "Learn more" at bounding box center [476, 228] width 806 height 13
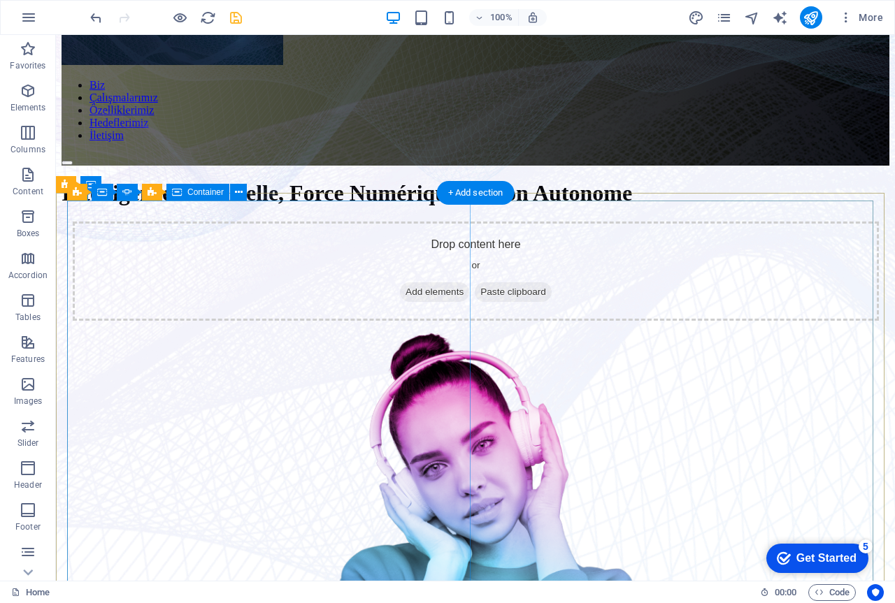
click at [206, 321] on div "Drop content here or Add elements Paste clipboard" at bounding box center [476, 271] width 806 height 99
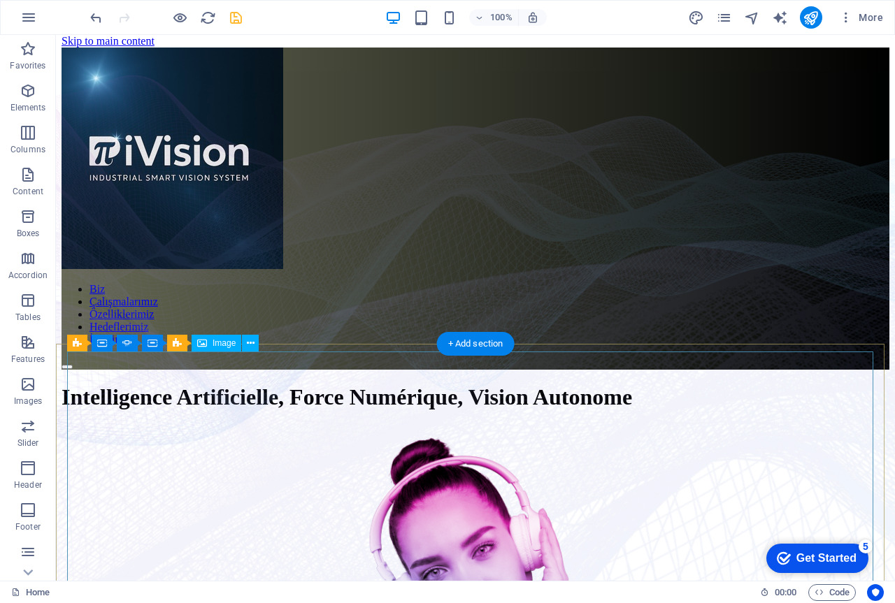
scroll to position [0, 0]
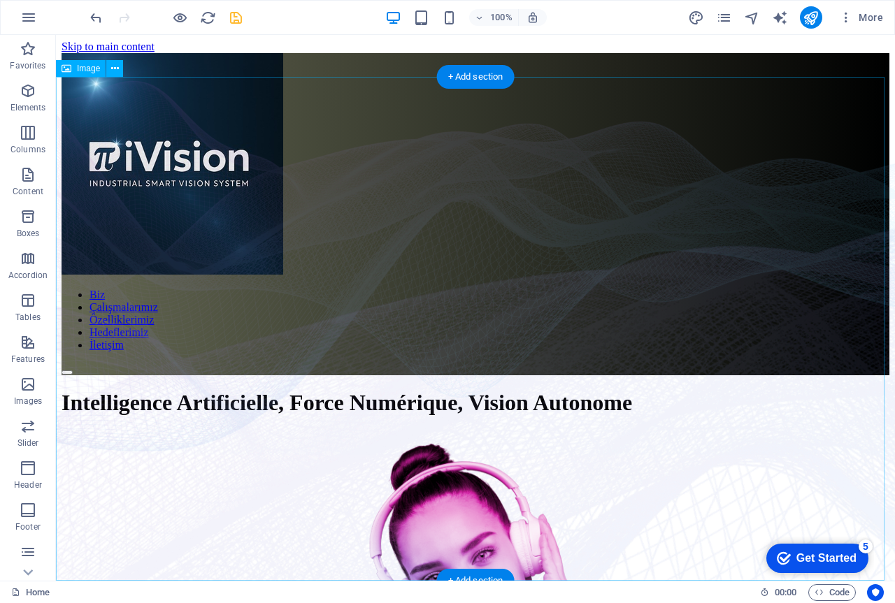
click at [451, 307] on figure at bounding box center [475, 329] width 839 height 504
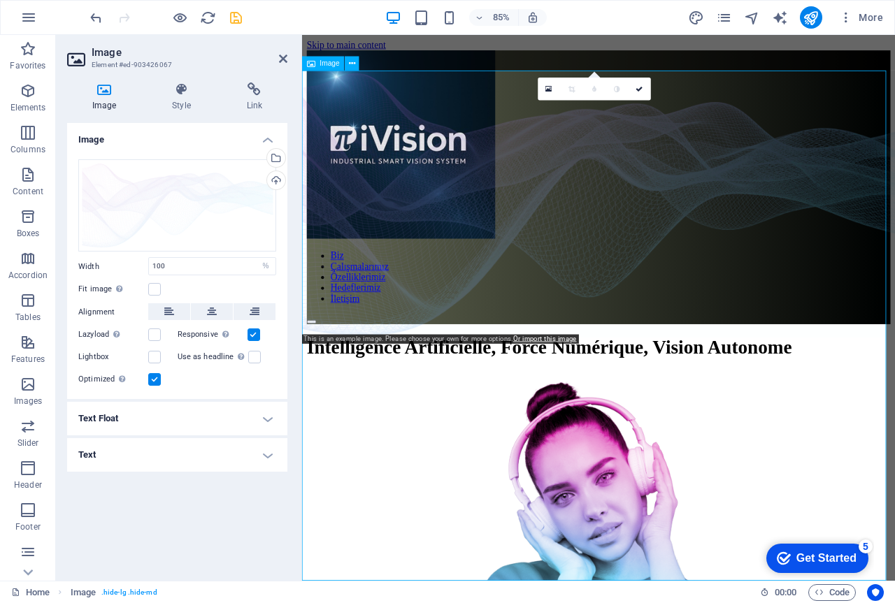
click at [419, 315] on figure at bounding box center [650, 377] width 697 height 600
click at [635, 401] on figure at bounding box center [650, 377] width 697 height 600
click at [883, 374] on figure at bounding box center [650, 377] width 697 height 600
click at [894, 382] on figure at bounding box center [650, 377] width 697 height 600
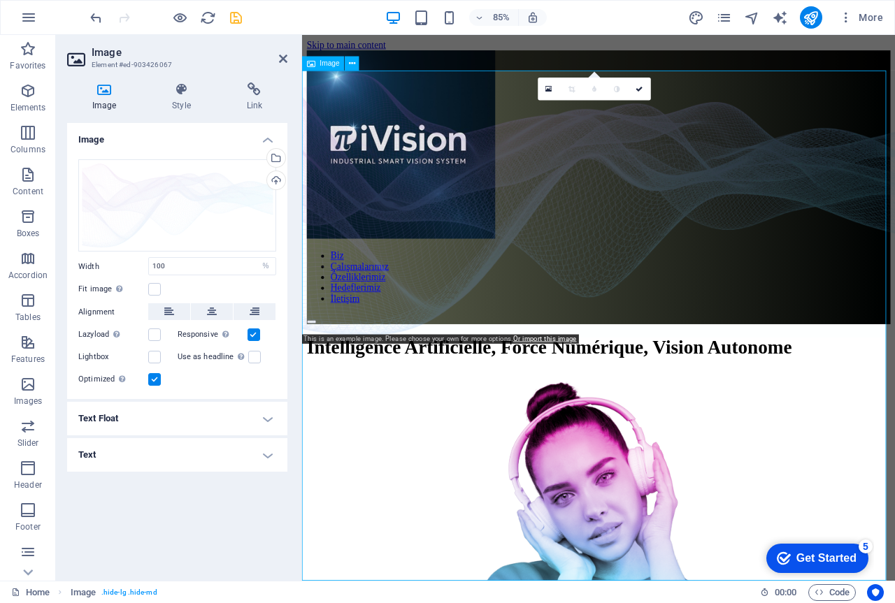
click at [894, 382] on figure at bounding box center [650, 377] width 697 height 600
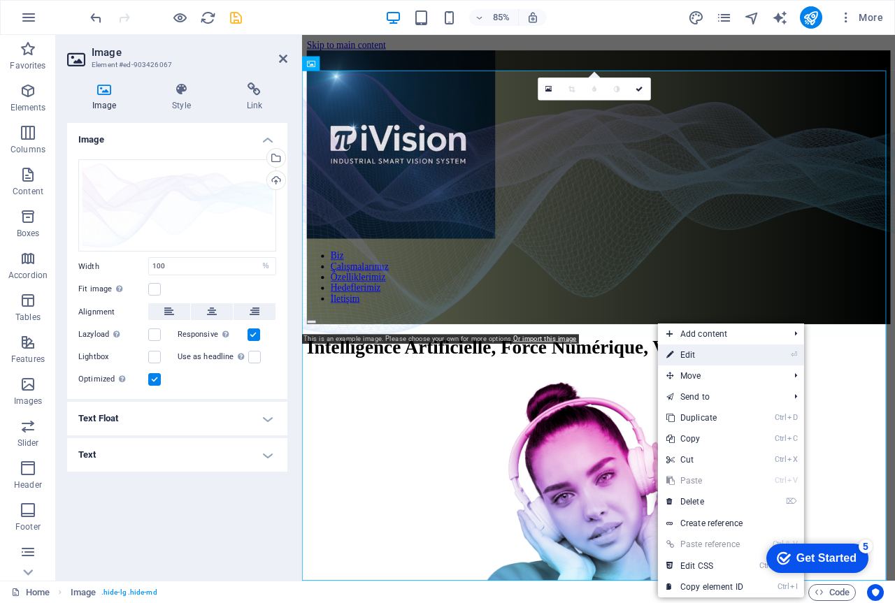
drag, startPoint x: 686, startPoint y: 357, endPoint x: 452, endPoint y: 375, distance: 234.8
click at [686, 357] on link "⏎ Edit" at bounding box center [705, 355] width 94 height 21
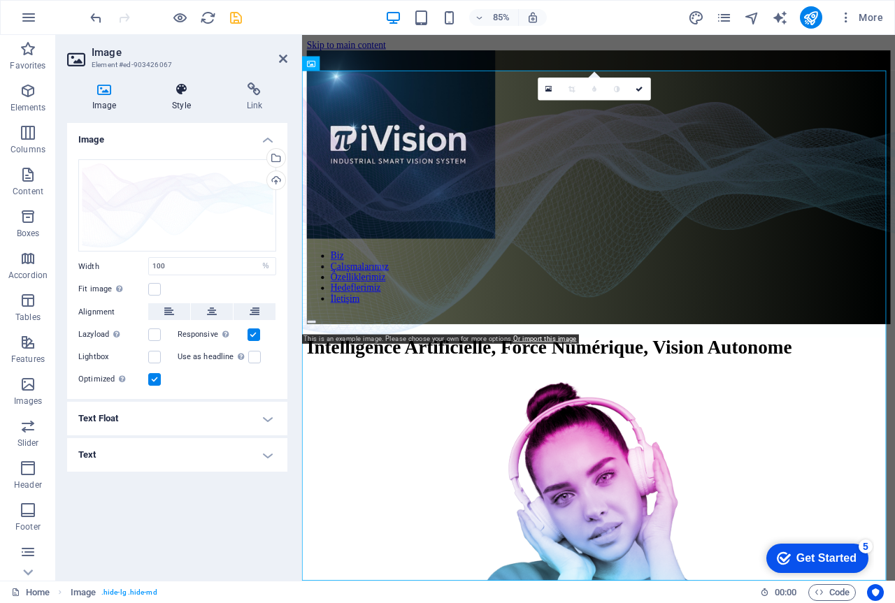
click at [180, 89] on icon at bounding box center [181, 89] width 68 height 14
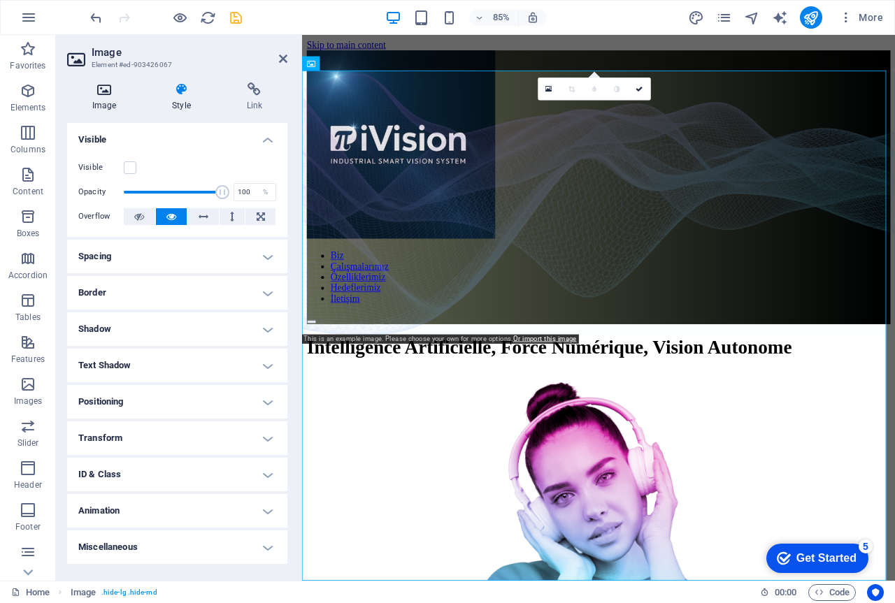
click at [106, 87] on icon at bounding box center [104, 89] width 74 height 14
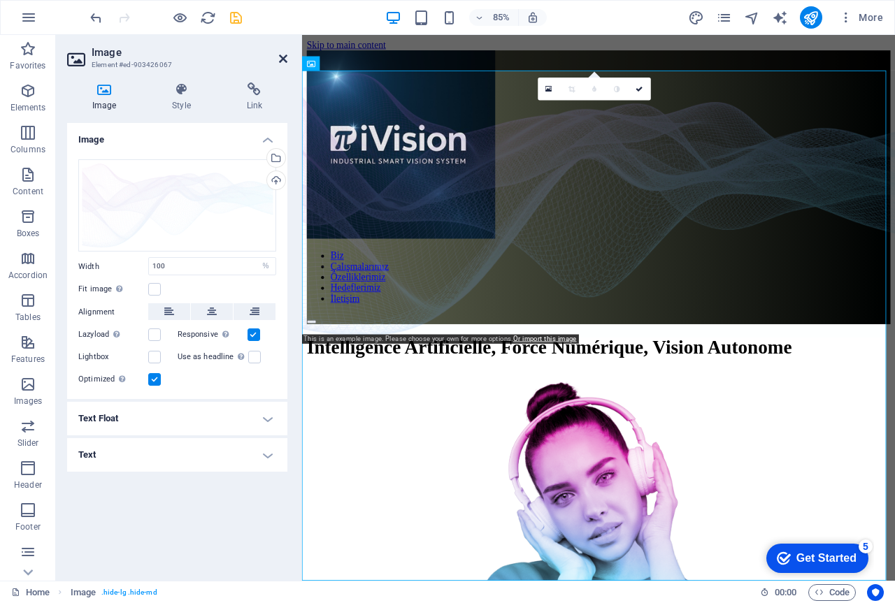
click at [282, 53] on icon at bounding box center [283, 58] width 8 height 11
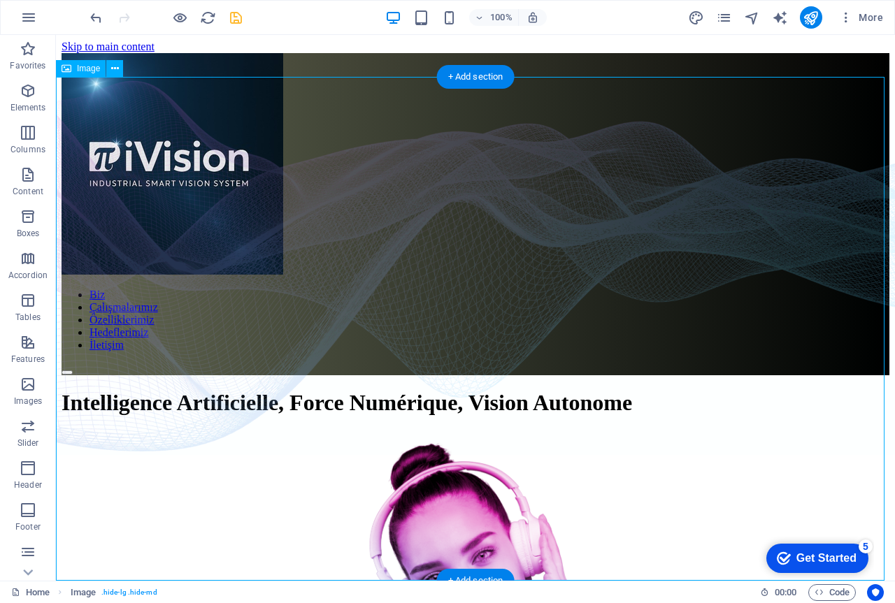
click at [163, 315] on figure at bounding box center [475, 329] width 839 height 504
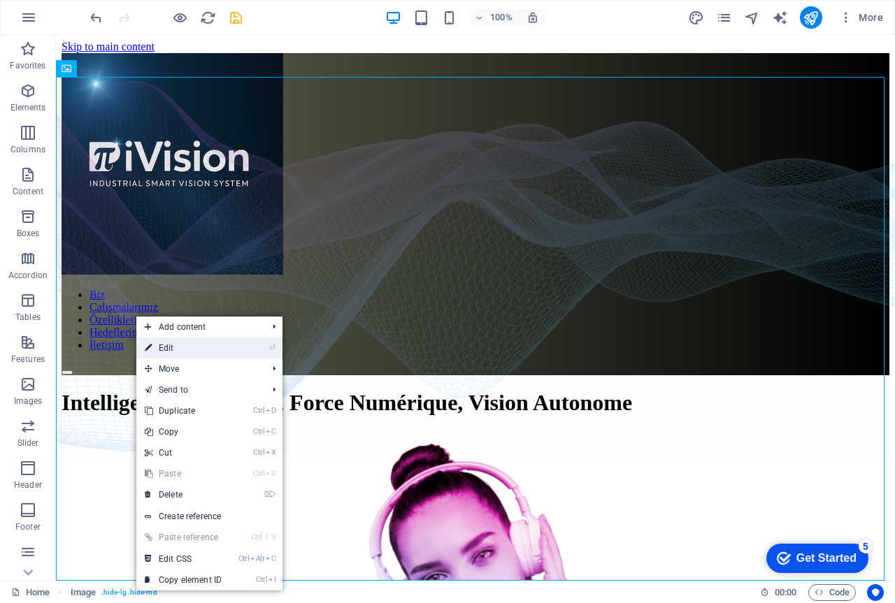
click at [169, 348] on link "⏎ Edit" at bounding box center [183, 348] width 94 height 21
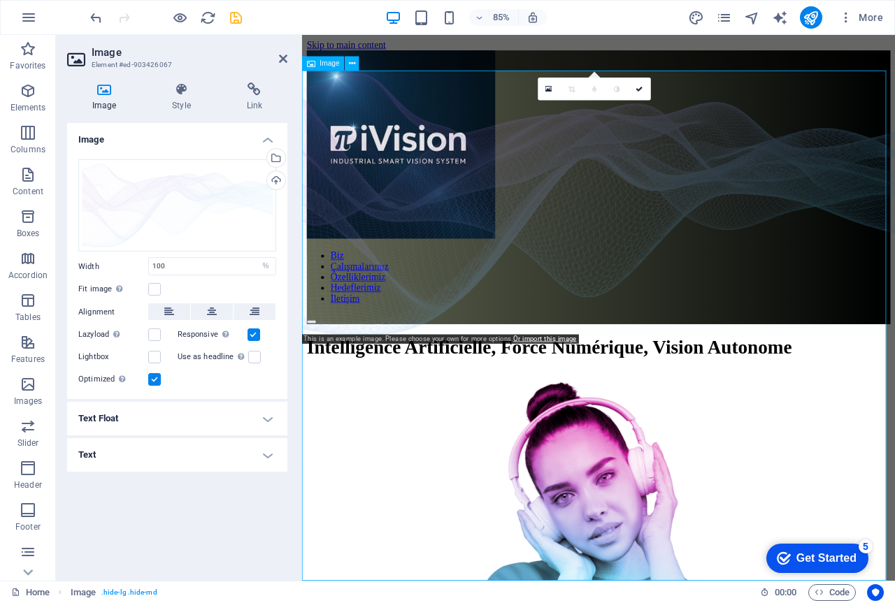
click at [894, 305] on figure at bounding box center [650, 377] width 697 height 600
click at [894, 308] on figure at bounding box center [650, 377] width 697 height 600
click at [291, 50] on aside "Image Element #ed-903426067 Image Style Link Image Drag files here, click to ch…" at bounding box center [179, 308] width 246 height 546
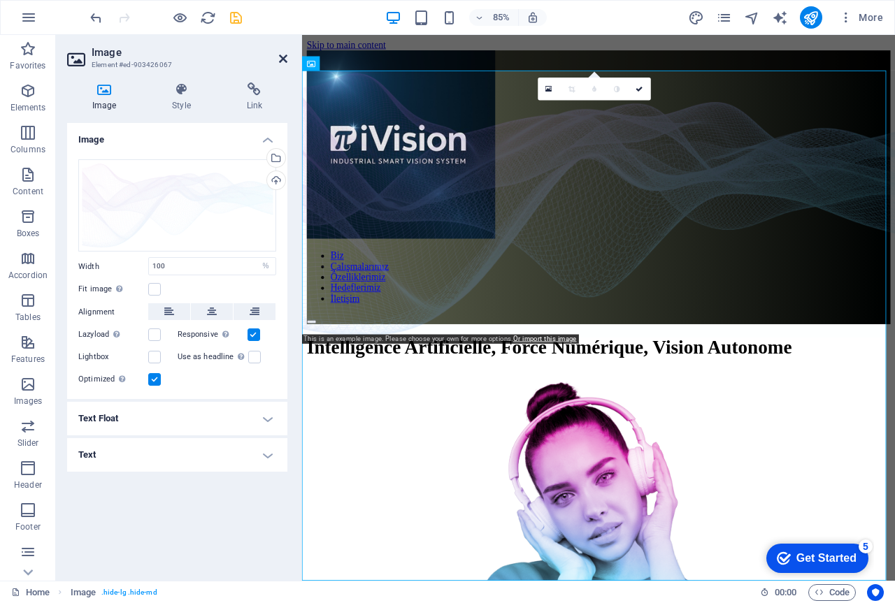
click at [282, 53] on icon at bounding box center [283, 58] width 8 height 11
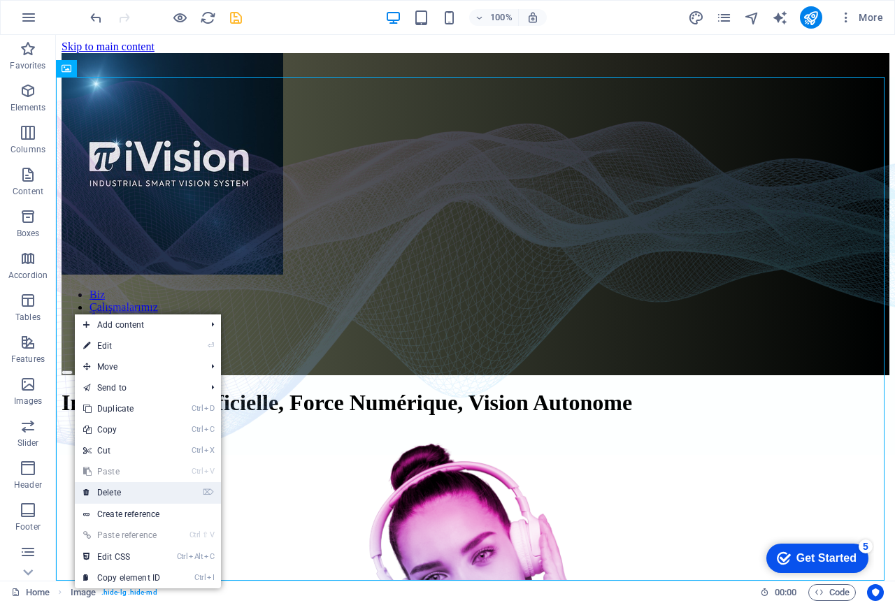
click at [120, 489] on link "⌦ Delete" at bounding box center [122, 492] width 94 height 21
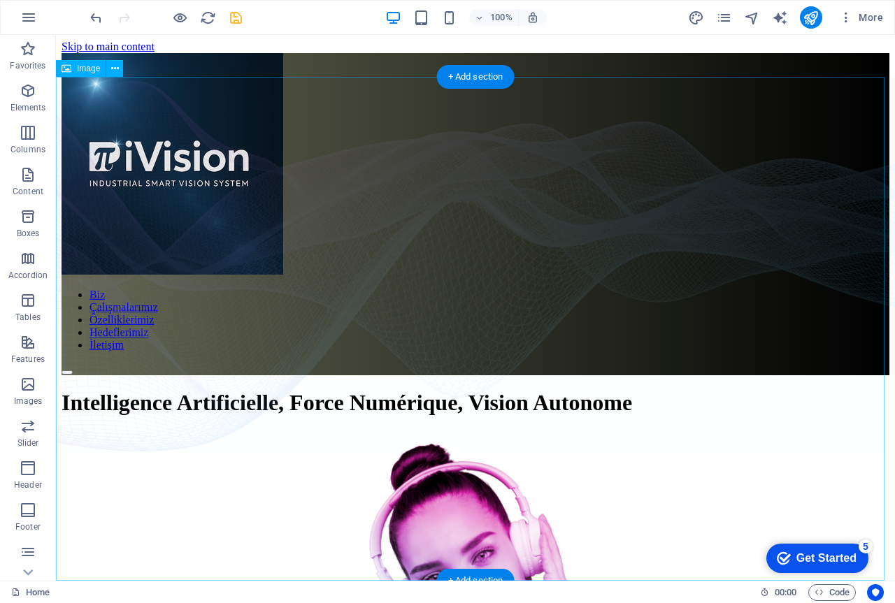
click at [506, 302] on figure at bounding box center [475, 329] width 839 height 504
click at [494, 309] on figure at bounding box center [475, 329] width 839 height 504
click at [487, 312] on figure at bounding box center [475, 329] width 839 height 504
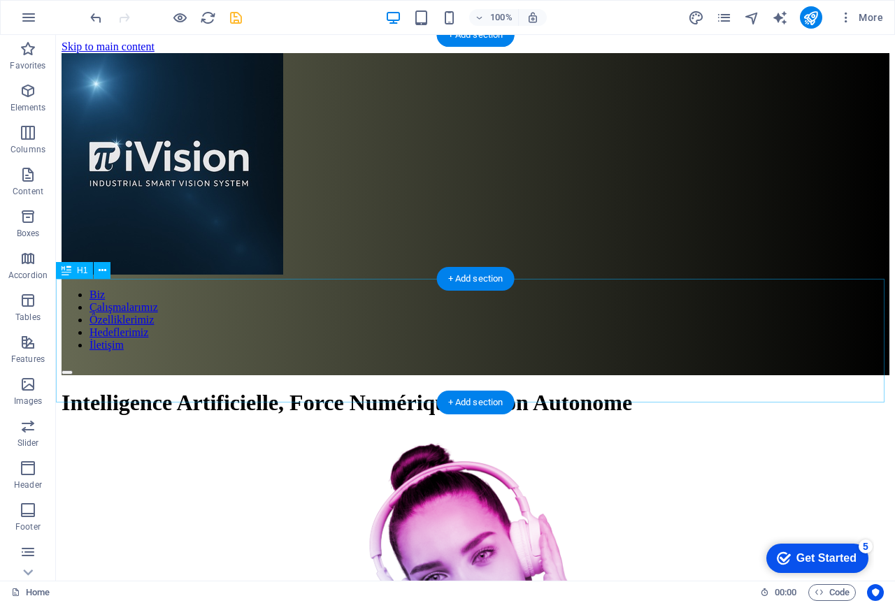
click at [475, 390] on div "Intelligence Artificielle, Force Numérique, Vision Autonome" at bounding box center [475, 403] width 827 height 26
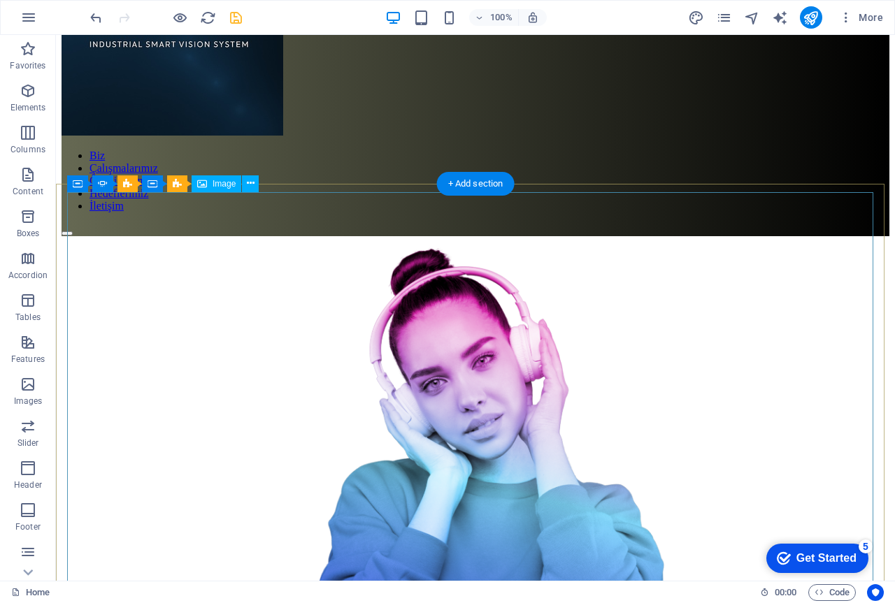
scroll to position [140, 0]
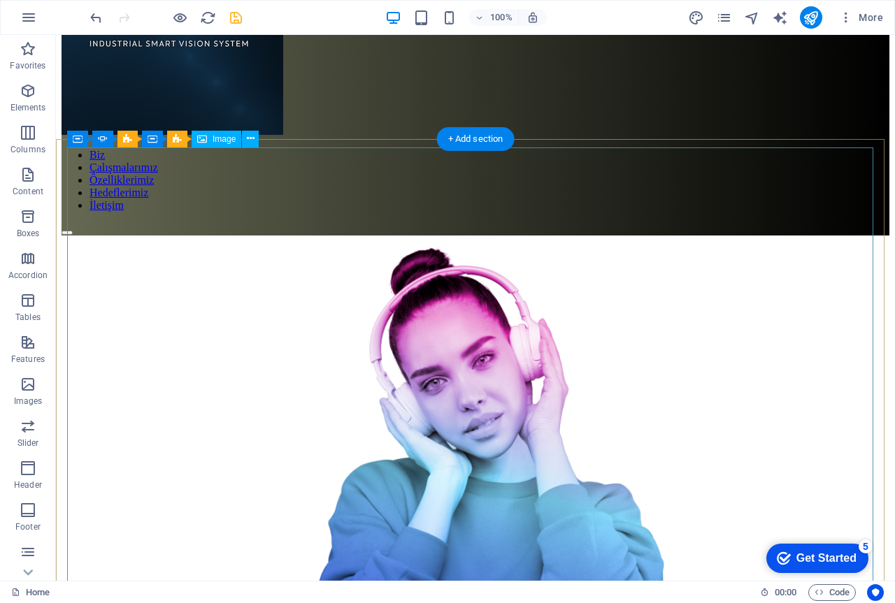
click at [435, 362] on figure "1/3" at bounding box center [476, 472] width 806 height 473
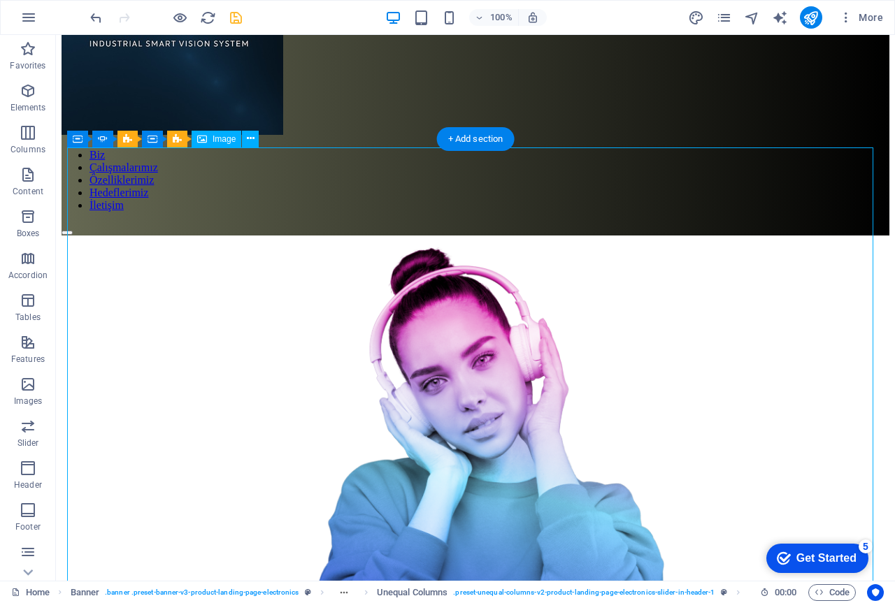
click at [435, 362] on figure "1/3" at bounding box center [476, 472] width 806 height 473
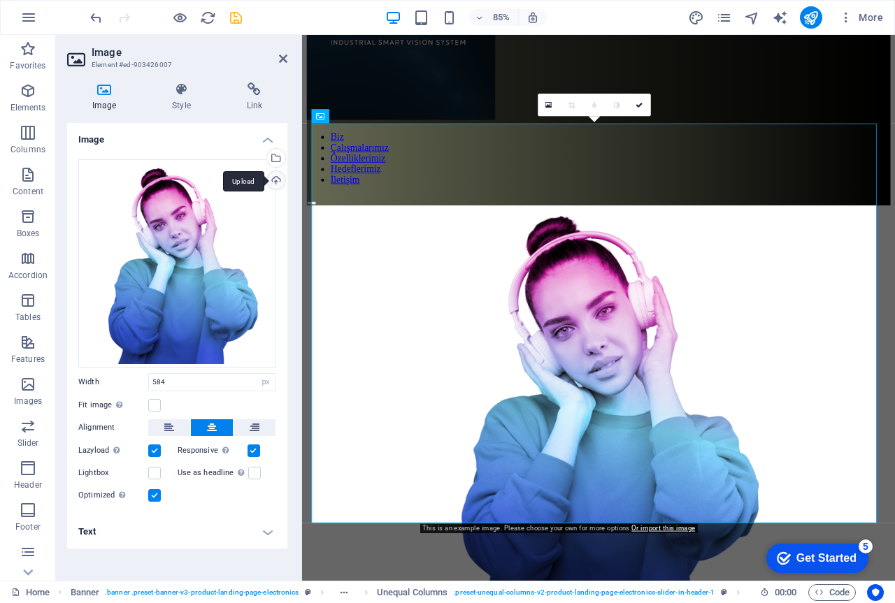
click at [275, 180] on div "Upload" at bounding box center [274, 181] width 21 height 21
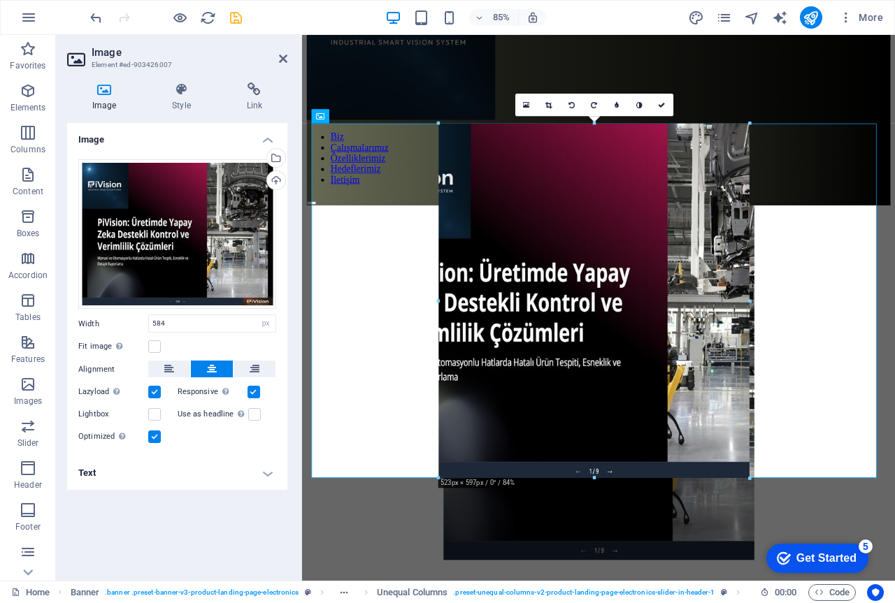
drag, startPoint x: 421, startPoint y: 321, endPoint x: 463, endPoint y: 337, distance: 45.6
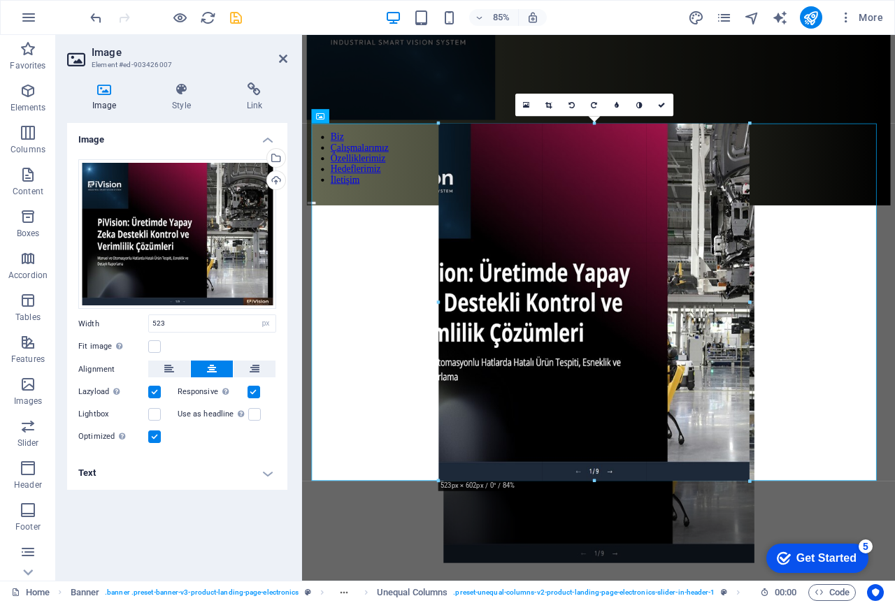
drag, startPoint x: 748, startPoint y: 303, endPoint x: 420, endPoint y: 338, distance: 329.6
click at [748, 312] on div at bounding box center [750, 303] width 4 height 358
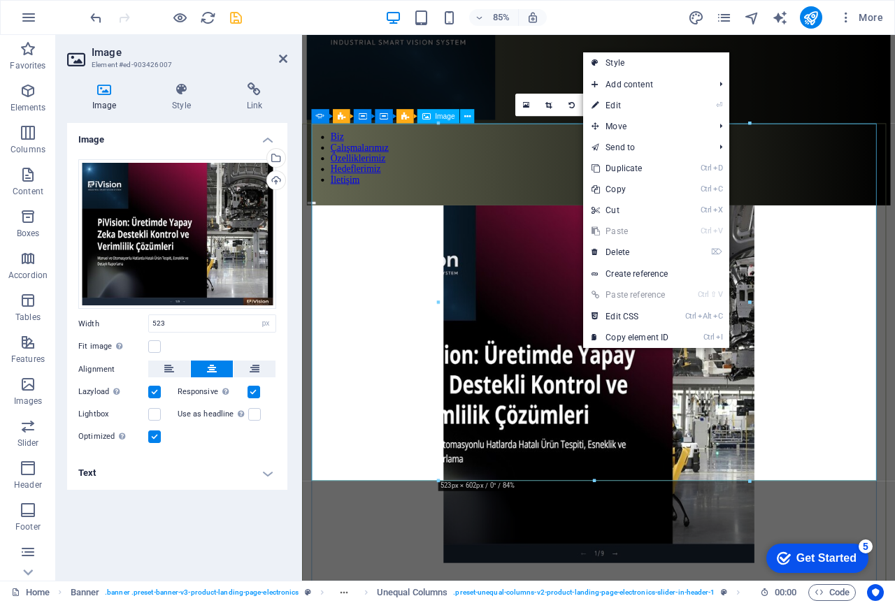
click at [570, 412] on figure "1/3" at bounding box center [651, 448] width 665 height 424
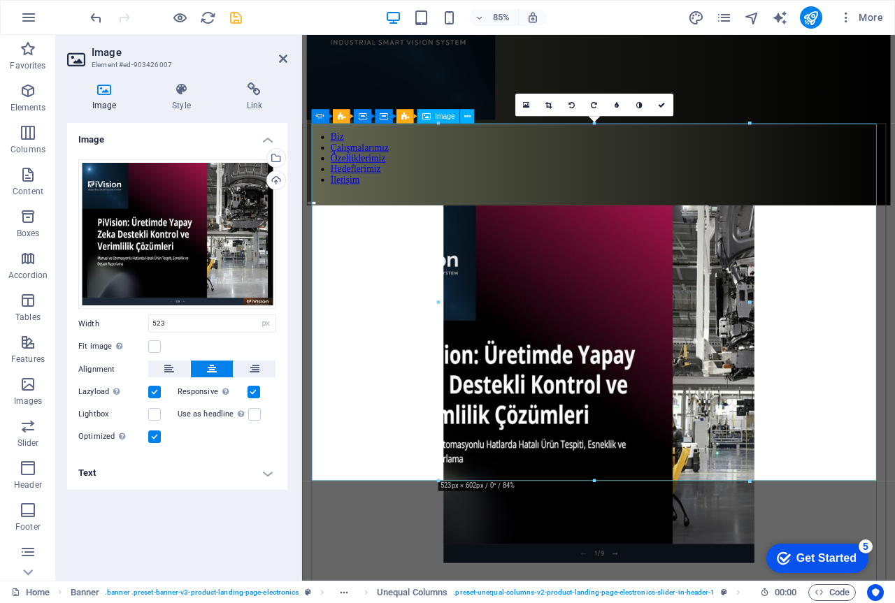
click at [470, 236] on figure "1/3" at bounding box center [651, 448] width 665 height 424
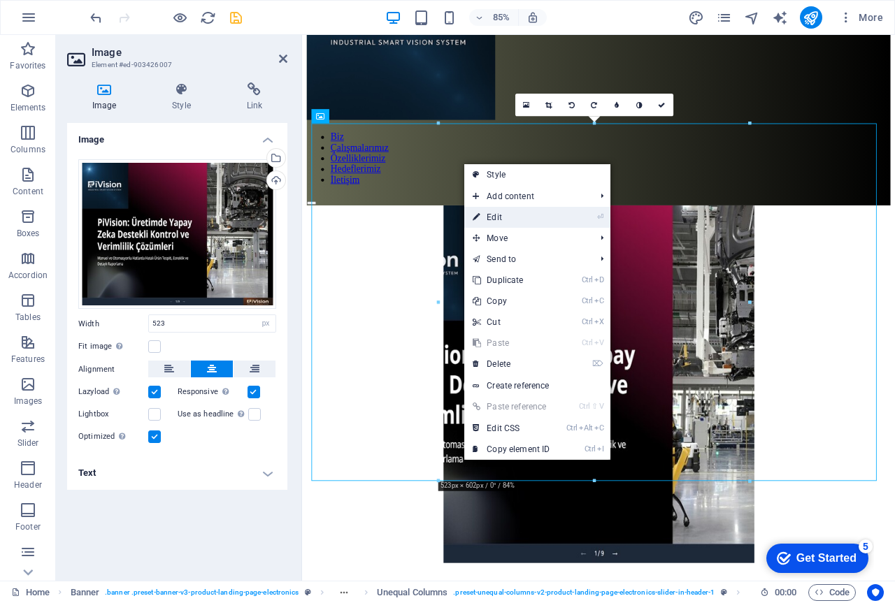
click at [523, 217] on link "⏎ Edit" at bounding box center [511, 217] width 94 height 21
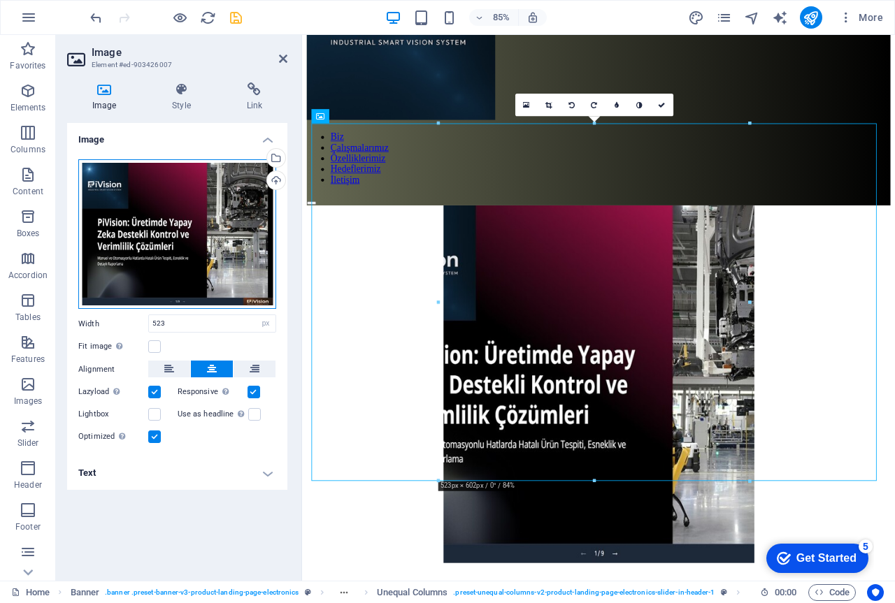
drag, startPoint x: 124, startPoint y: 231, endPoint x: 209, endPoint y: 222, distance: 85.7
click at [178, 225] on div "Drag files here, click to choose files or select files from Files or our free s…" at bounding box center [177, 234] width 198 height 150
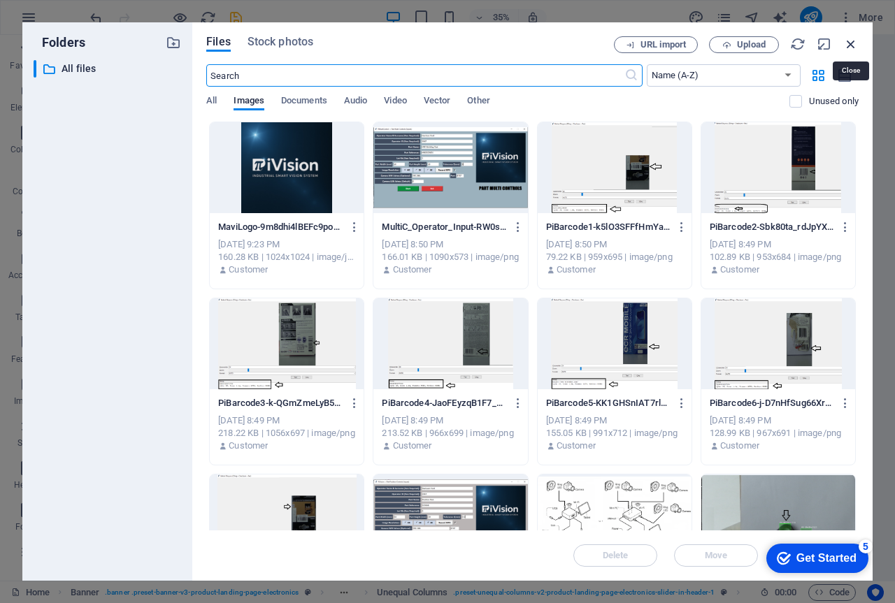
click at [848, 43] on icon "button" at bounding box center [850, 43] width 15 height 15
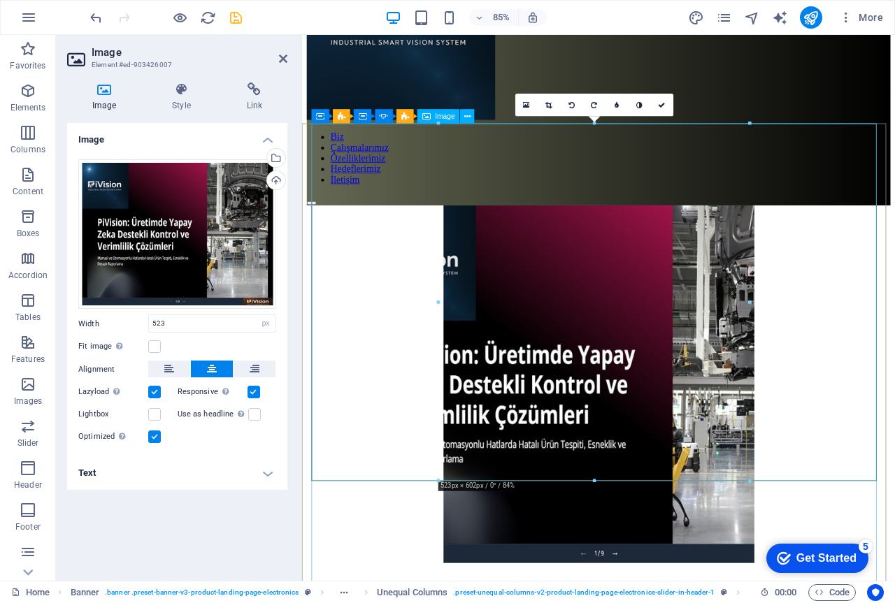
drag, startPoint x: 737, startPoint y: 516, endPoint x: 368, endPoint y: 557, distance: 371.9
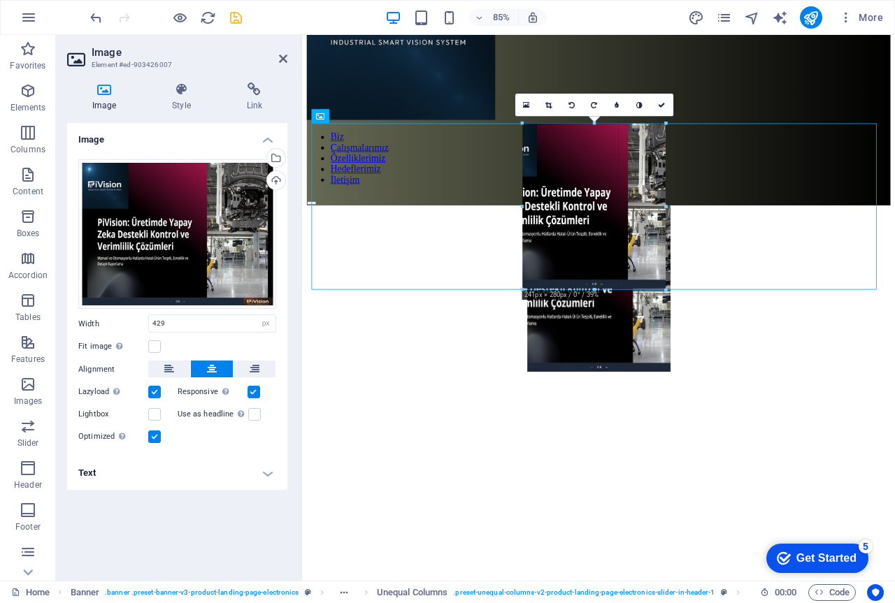
drag, startPoint x: 466, startPoint y: 268, endPoint x: 598, endPoint y: 377, distance: 171.2
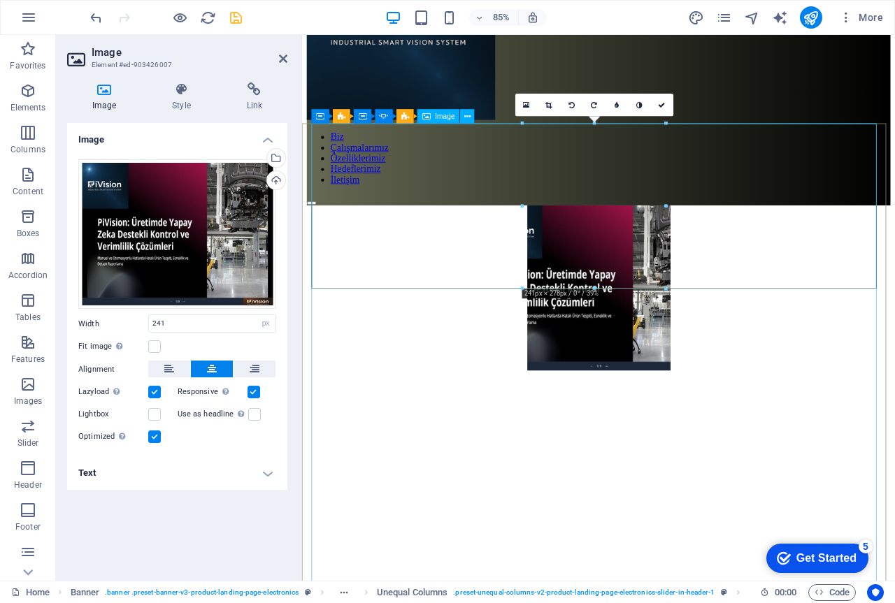
click at [669, 245] on figure "1/3" at bounding box center [651, 334] width 665 height 197
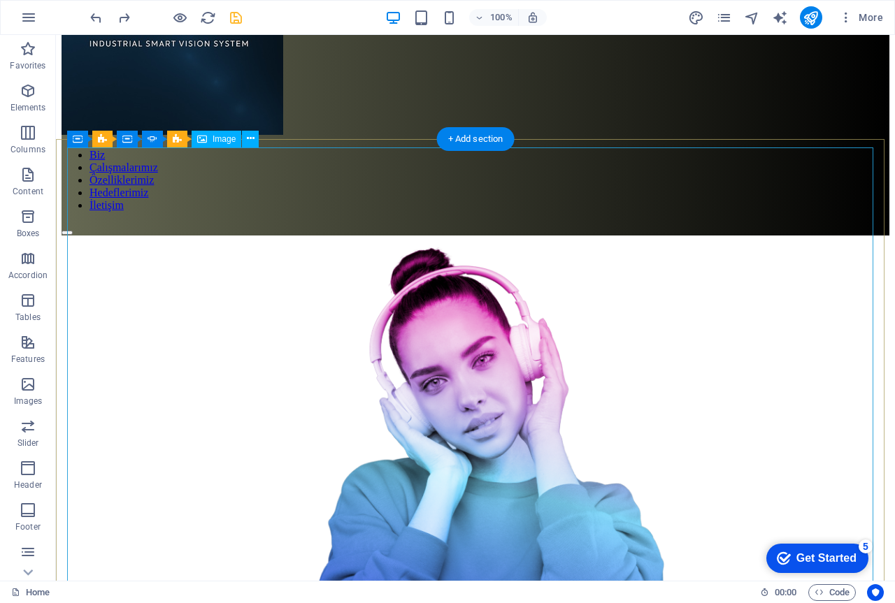
click at [435, 243] on figure "1/3" at bounding box center [476, 472] width 806 height 473
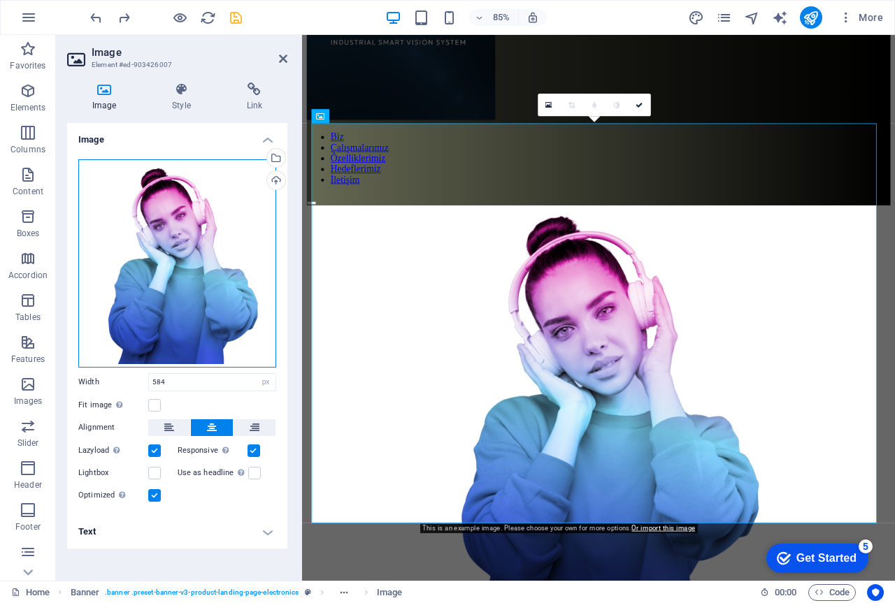
click at [180, 236] on div "Drag files here, click to choose files or select files from Files or our free s…" at bounding box center [177, 263] width 198 height 208
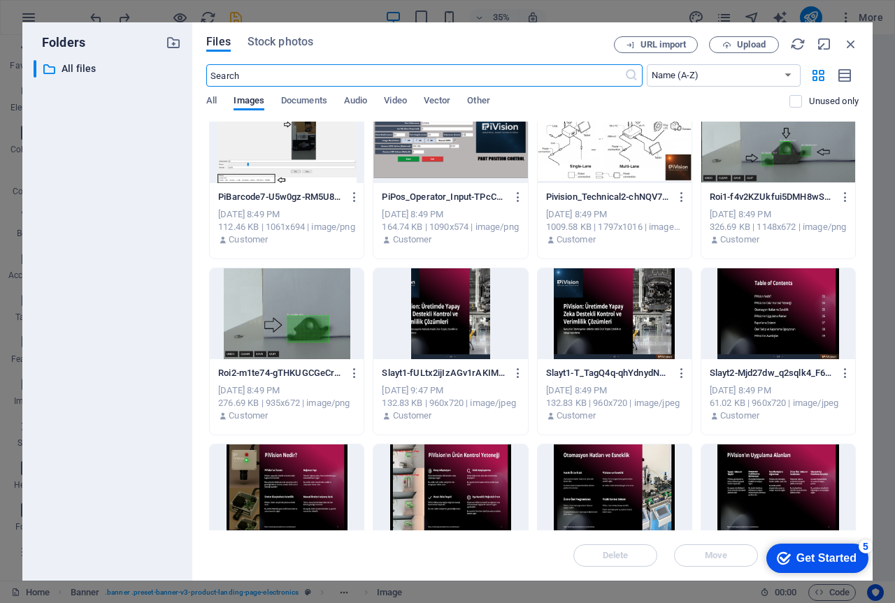
scroll to position [419, 0]
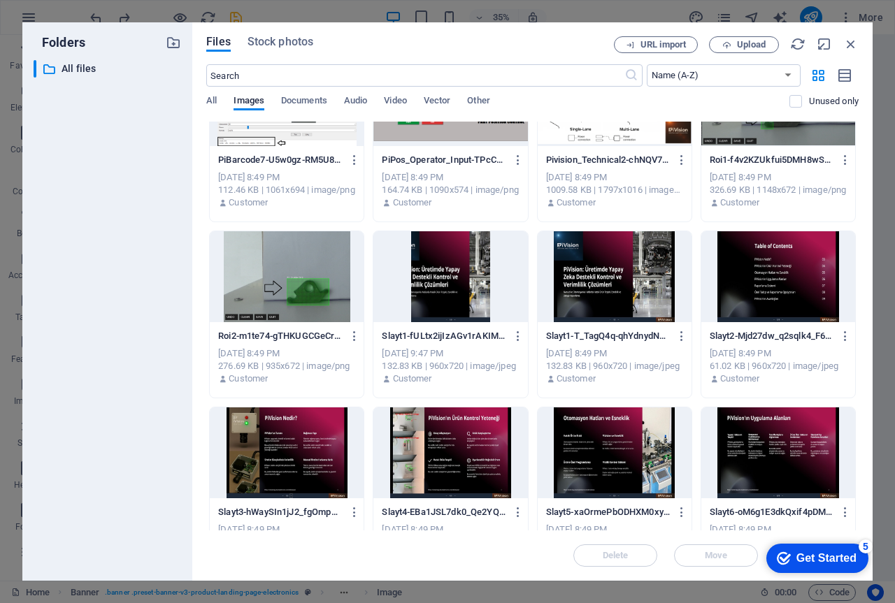
click at [603, 294] on div at bounding box center [614, 276] width 154 height 91
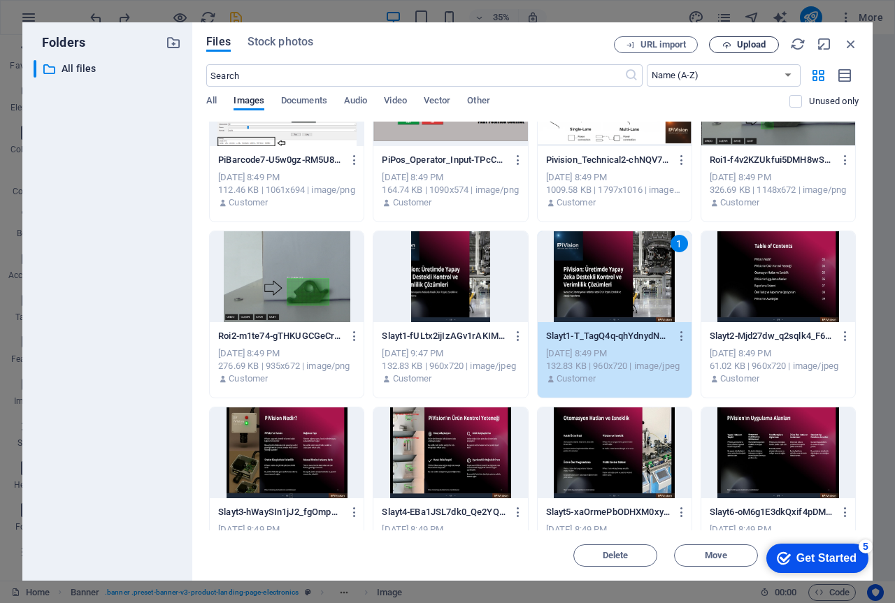
click at [723, 41] on icon "button" at bounding box center [726, 45] width 9 height 9
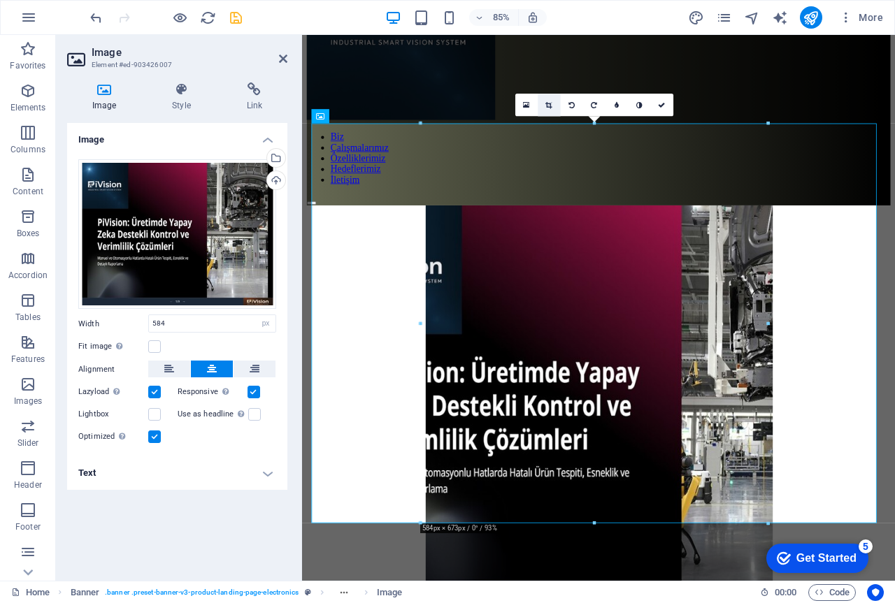
click at [547, 106] on icon at bounding box center [548, 104] width 6 height 7
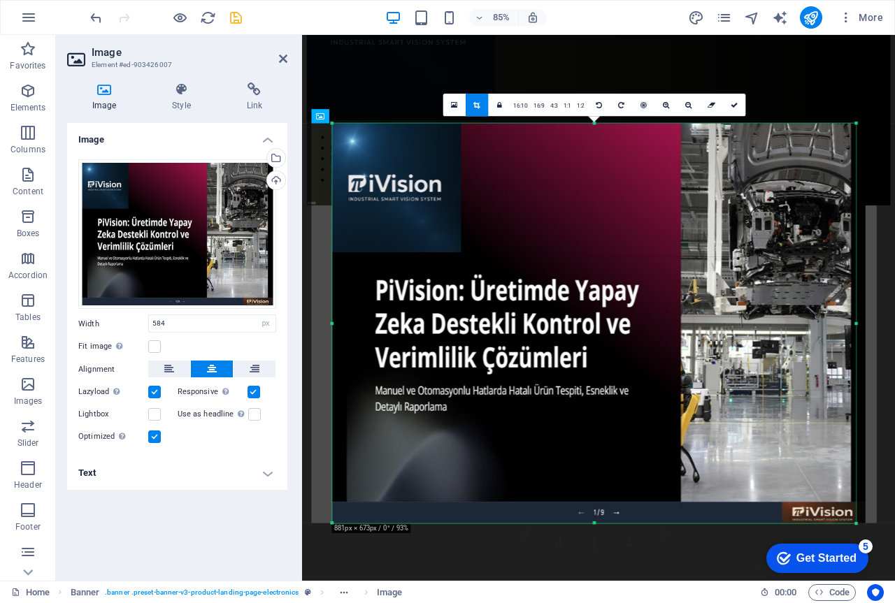
drag, startPoint x: 419, startPoint y: 324, endPoint x: 212, endPoint y: 359, distance: 210.6
click at [212, 359] on div "Image Element #ed-903426007 Image Style Link Image Drag files here, click to ch…" at bounding box center [475, 308] width 839 height 546
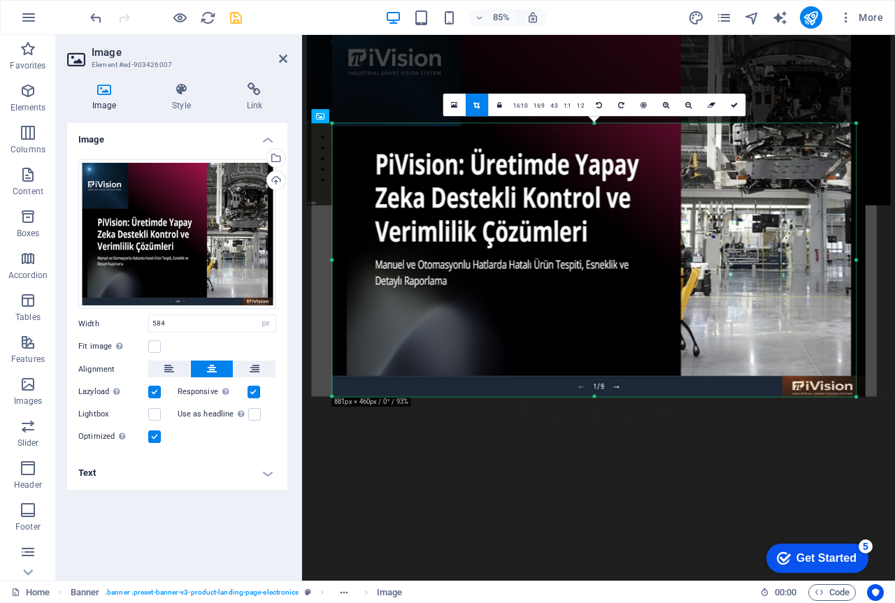
drag, startPoint x: 593, startPoint y: 123, endPoint x: 573, endPoint y: 271, distance: 149.5
click at [573, 271] on div "180 170 160 150 140 130 120 110 100 90 80 70 60 50 40 30 20 10 0 -10 -20 -30 -4…" at bounding box center [593, 260] width 523 height 273
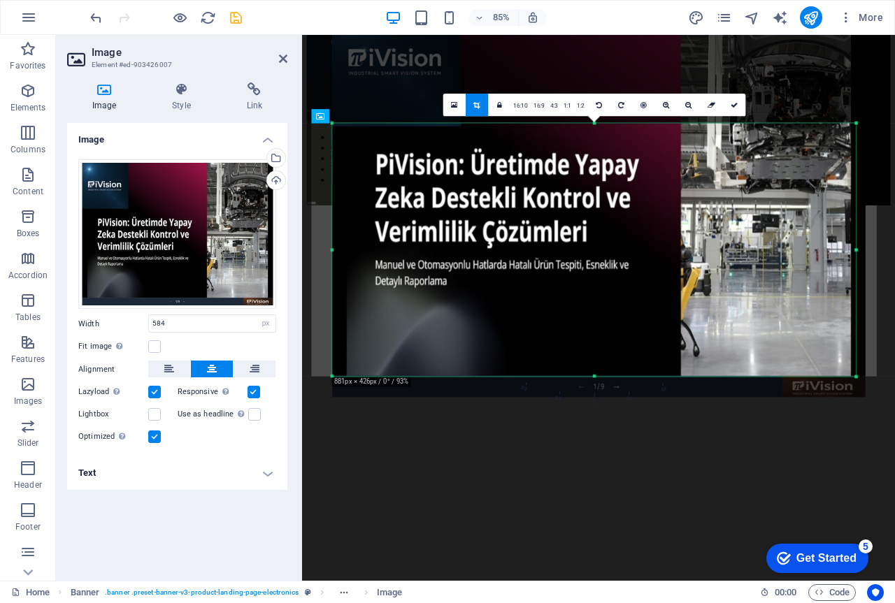
drag, startPoint x: 593, startPoint y: 397, endPoint x: 593, endPoint y: 372, distance: 24.5
click at [593, 372] on div "180 170 160 150 140 130 120 110 100 90 80 70 60 50 40 30 20 10 0 -10 -20 -30 -4…" at bounding box center [593, 250] width 523 height 253
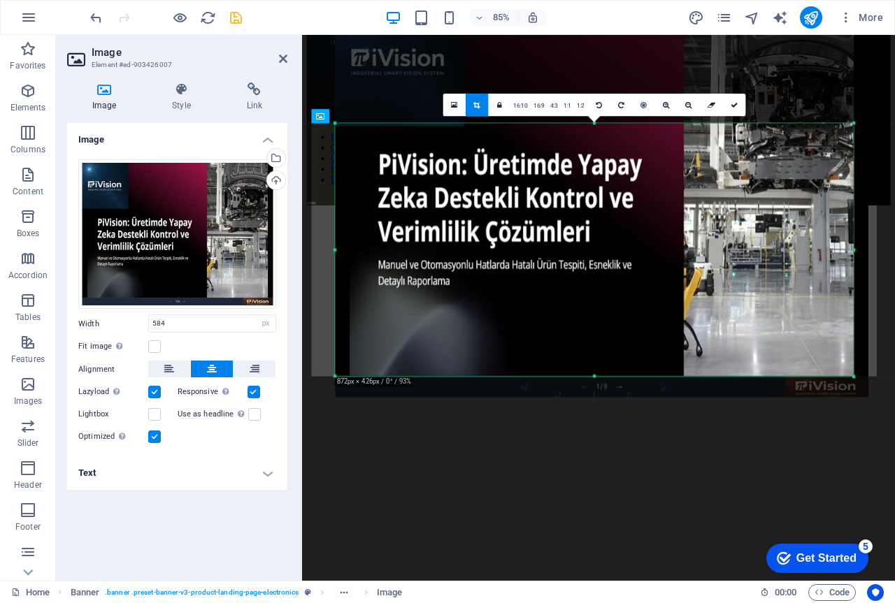
click at [850, 250] on div "180 170 160 150 140 130 120 110 100 90 80 70 60 50 40 30 20 10 0 -10 -20 -30 -4…" at bounding box center [594, 250] width 518 height 253
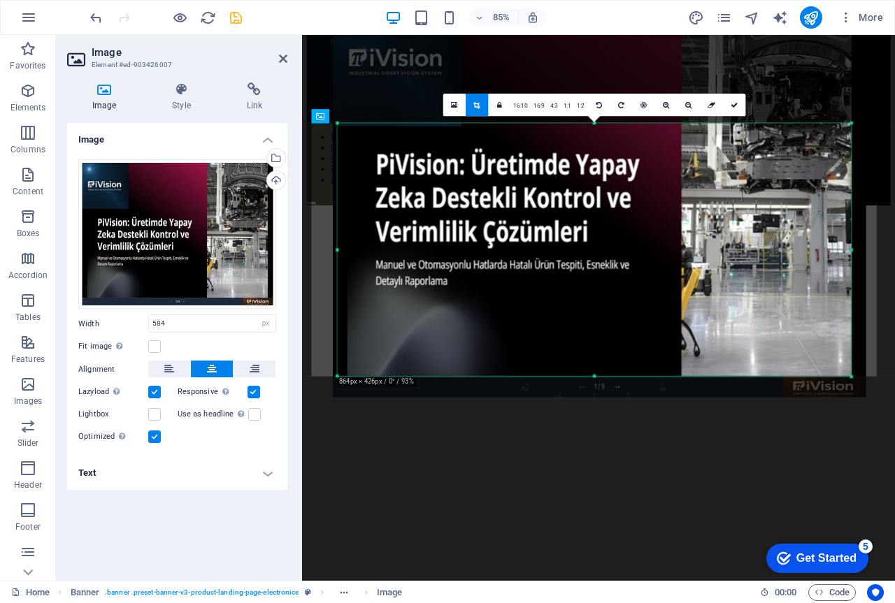
click at [340, 250] on div "180 170 160 150 140 130 120 110 100 90 80 70 60 50 40 30 20 10 0 -10 -20 -30 -4…" at bounding box center [594, 250] width 513 height 253
click at [235, 16] on icon "save" at bounding box center [236, 18] width 16 height 16
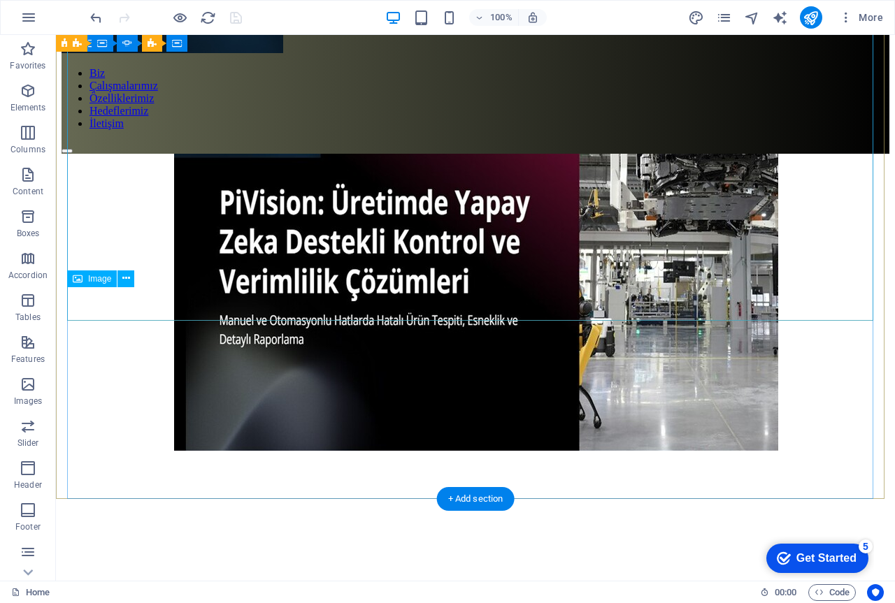
scroll to position [210, 0]
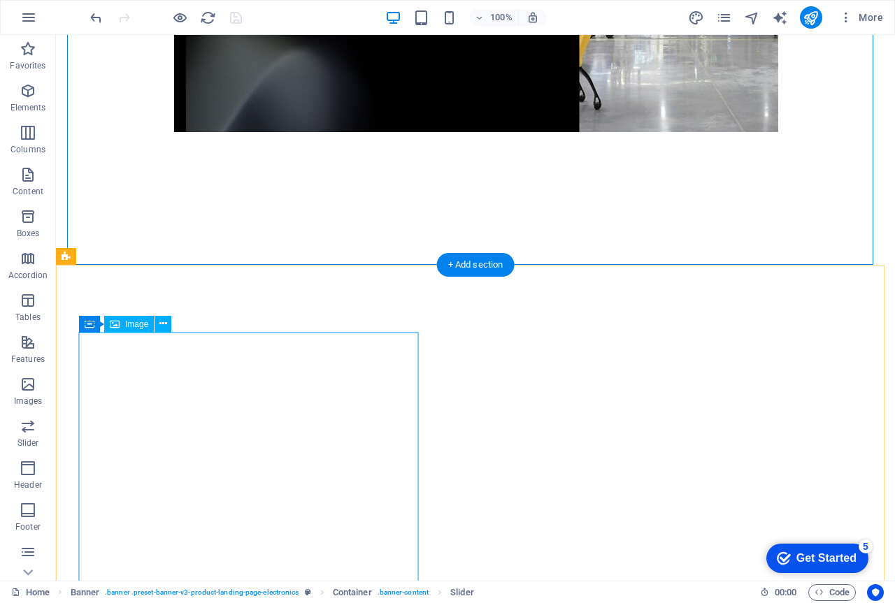
scroll to position [559, 0]
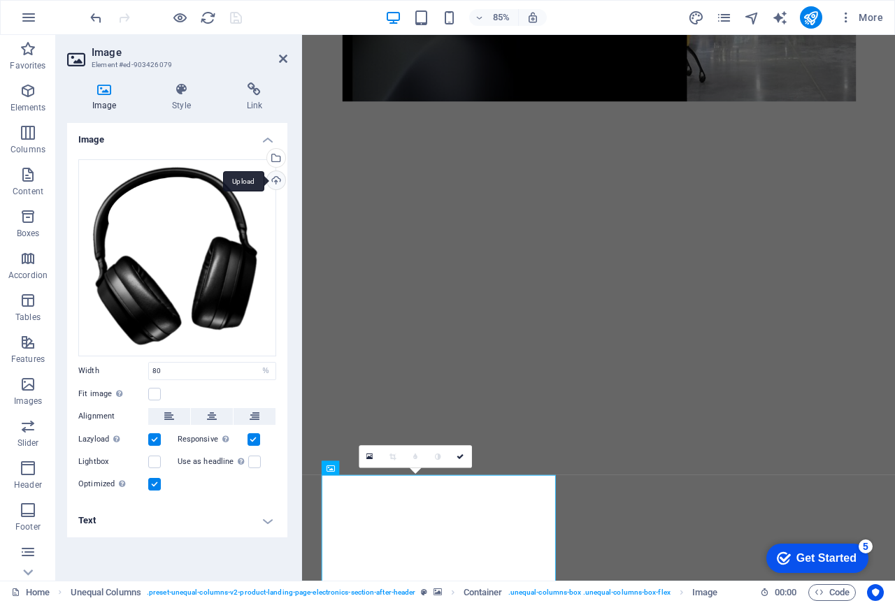
click at [279, 178] on div "Upload" at bounding box center [274, 181] width 21 height 21
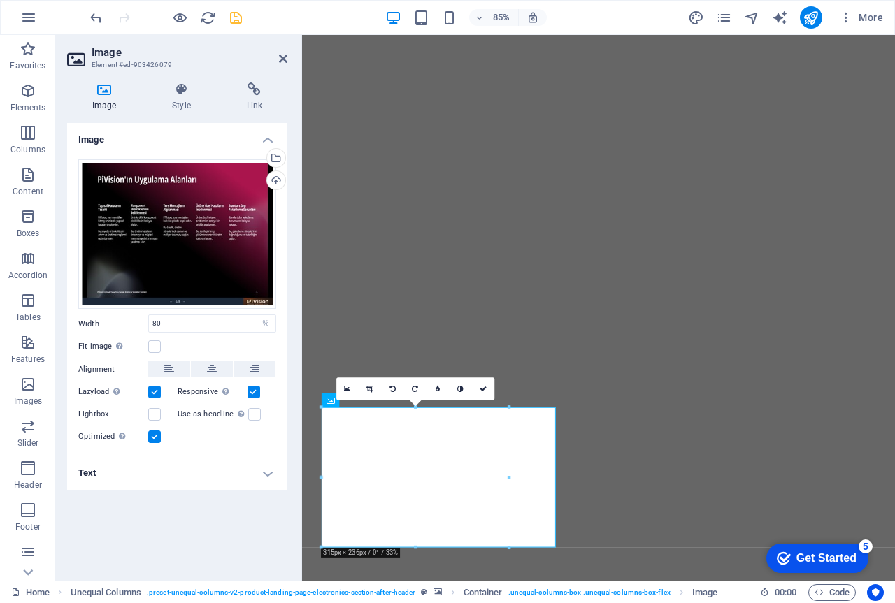
scroll to position [699, 0]
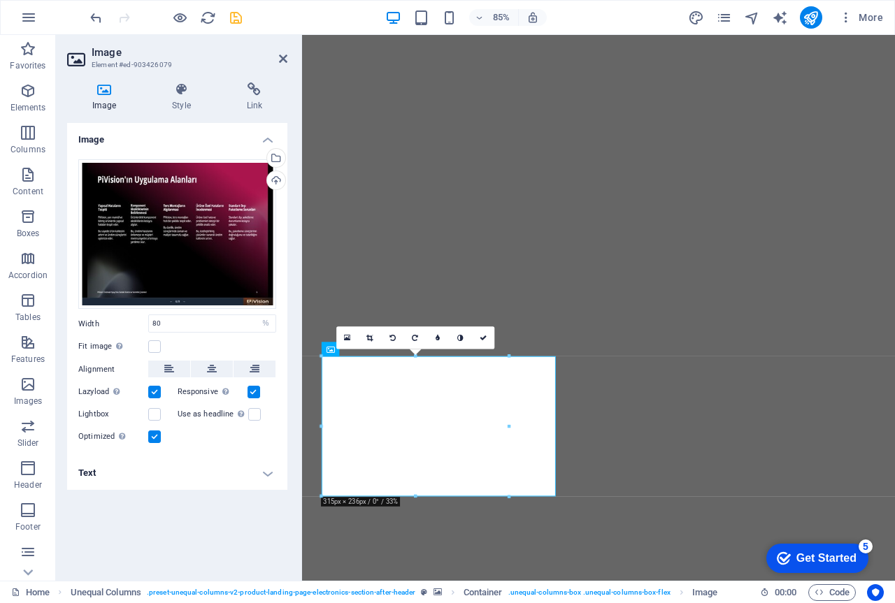
drag, startPoint x: 599, startPoint y: 412, endPoint x: 624, endPoint y: 435, distance: 34.1
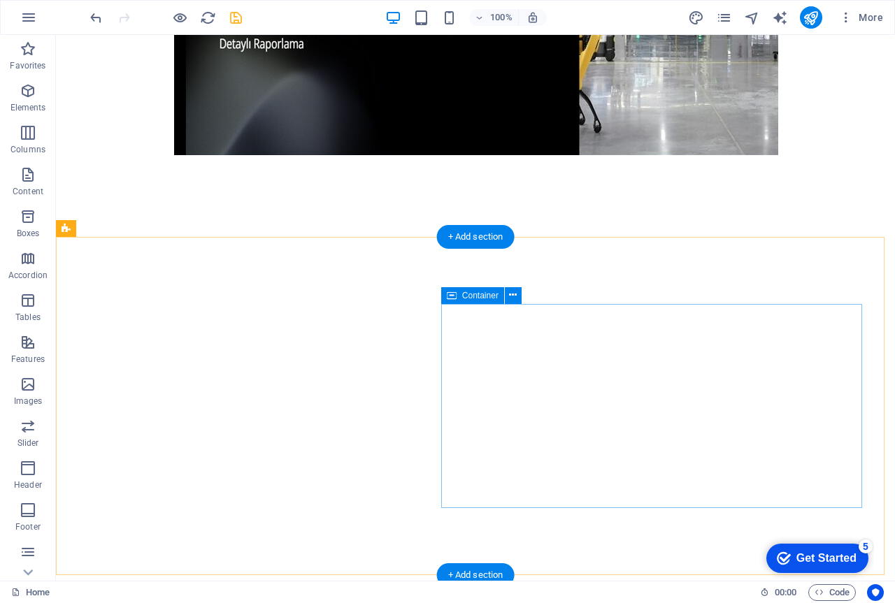
scroll to position [489, 0]
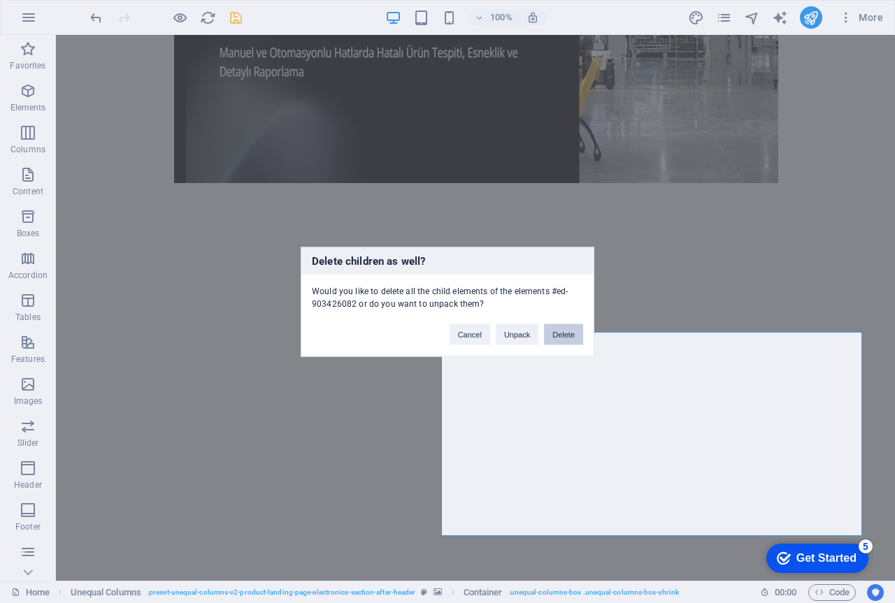
click at [570, 335] on button "Delete" at bounding box center [563, 334] width 39 height 21
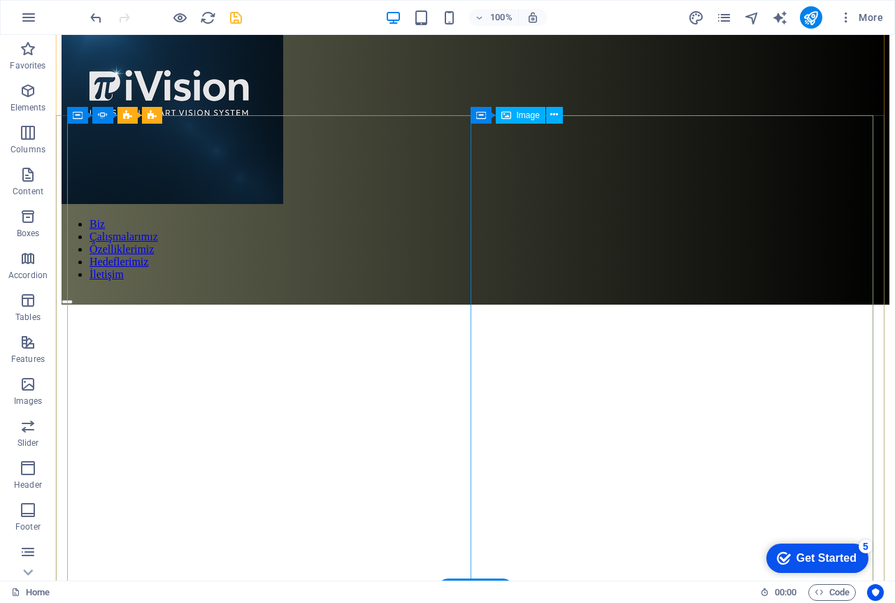
scroll to position [70, 0]
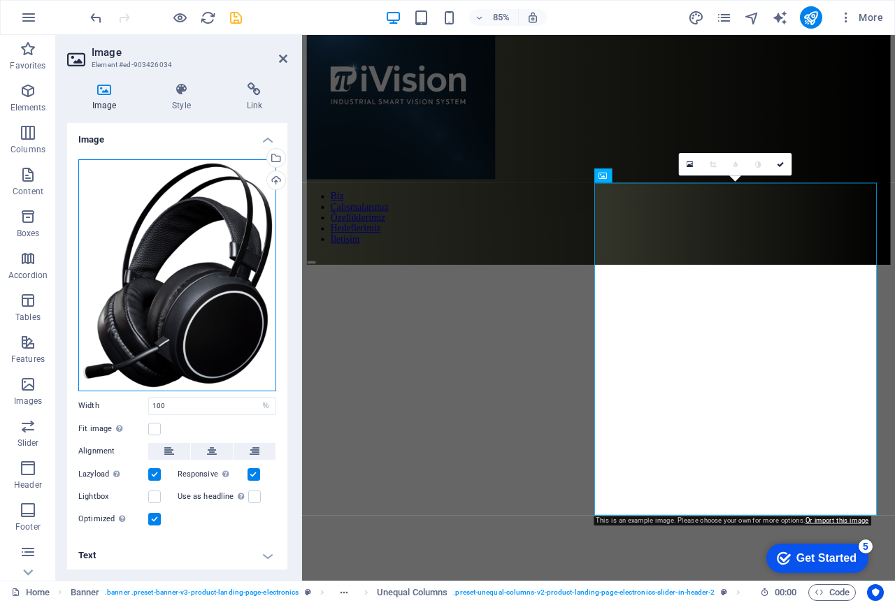
click at [188, 238] on div "Drag files here, click to choose files or select files from Files or our free s…" at bounding box center [177, 275] width 198 height 232
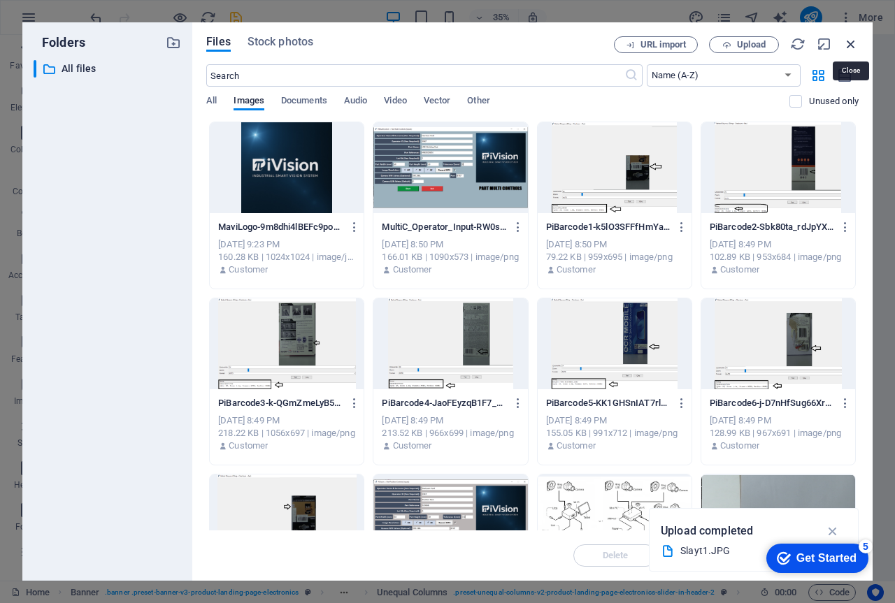
drag, startPoint x: 848, startPoint y: 46, endPoint x: 567, endPoint y: 55, distance: 280.4
click at [848, 46] on icon "button" at bounding box center [850, 43] width 15 height 15
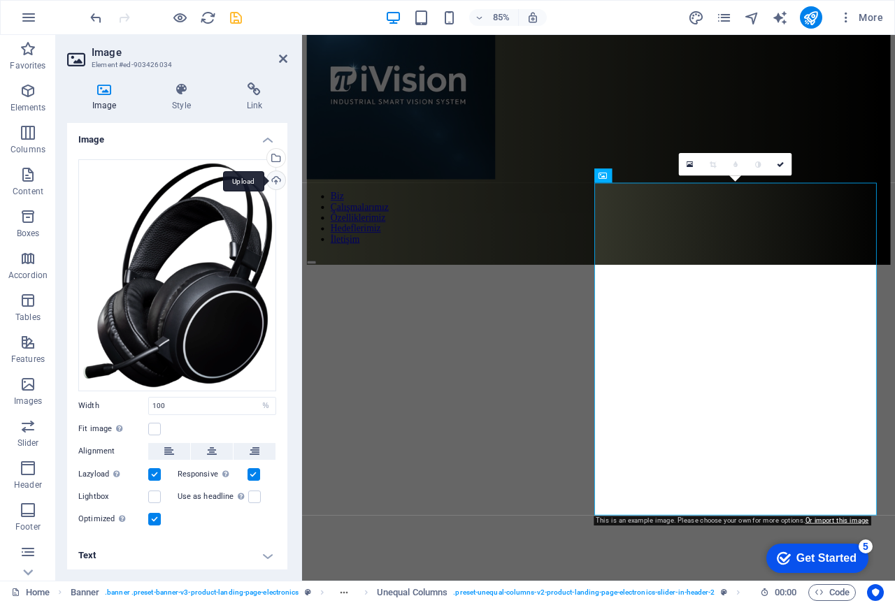
click at [273, 179] on div "Upload" at bounding box center [274, 181] width 21 height 21
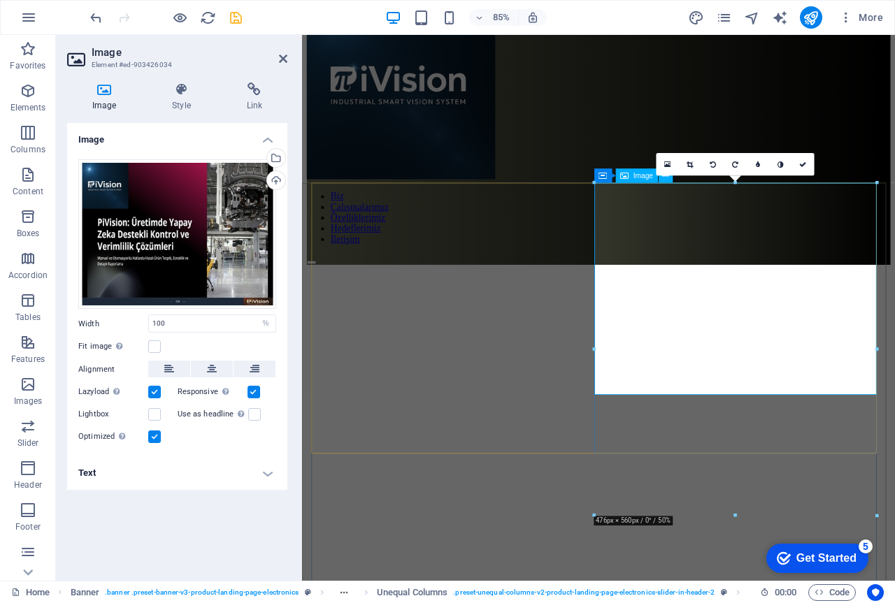
click at [691, 160] on link at bounding box center [690, 164] width 22 height 22
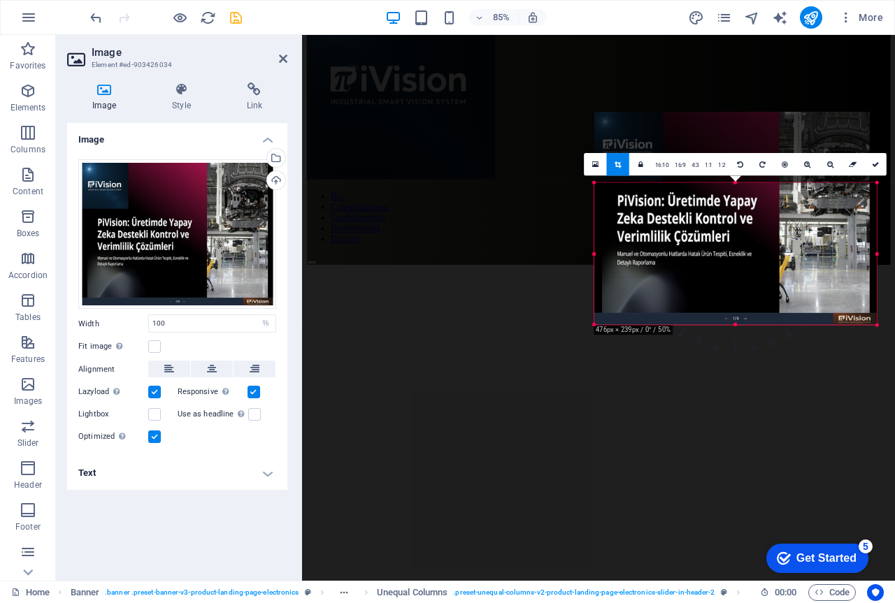
drag, startPoint x: 735, startPoint y: 184, endPoint x: 733, endPoint y: 267, distance: 83.2
click at [733, 267] on div "180 170 160 150 140 130 120 110 100 90 80 70 60 50 40 30 20 10 0 -10 -20 -30 -4…" at bounding box center [735, 254] width 282 height 142
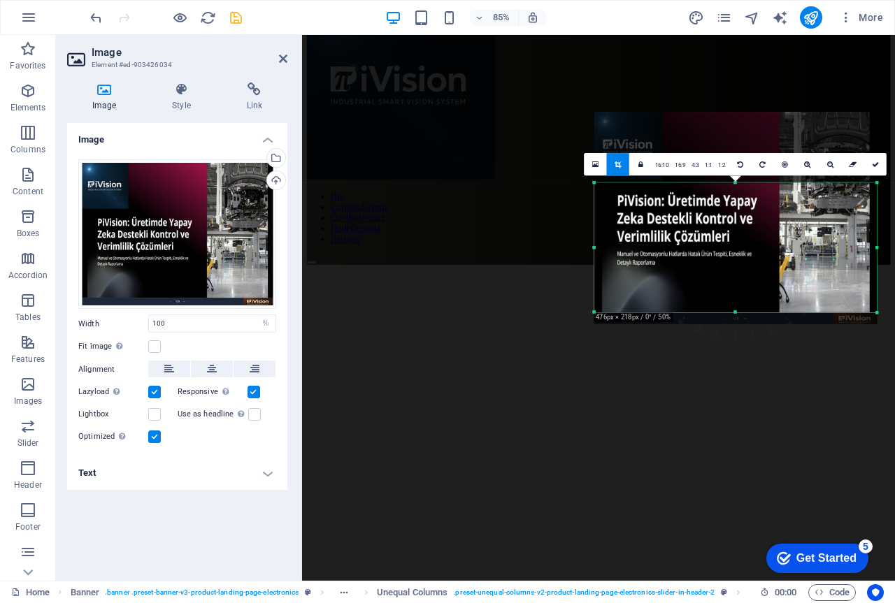
drag, startPoint x: 735, startPoint y: 325, endPoint x: 735, endPoint y: 311, distance: 14.0
click at [735, 311] on div at bounding box center [735, 312] width 282 height 4
drag, startPoint x: 878, startPoint y: 247, endPoint x: 869, endPoint y: 247, distance: 8.4
click at [869, 247] on div at bounding box center [869, 247] width 4 height 129
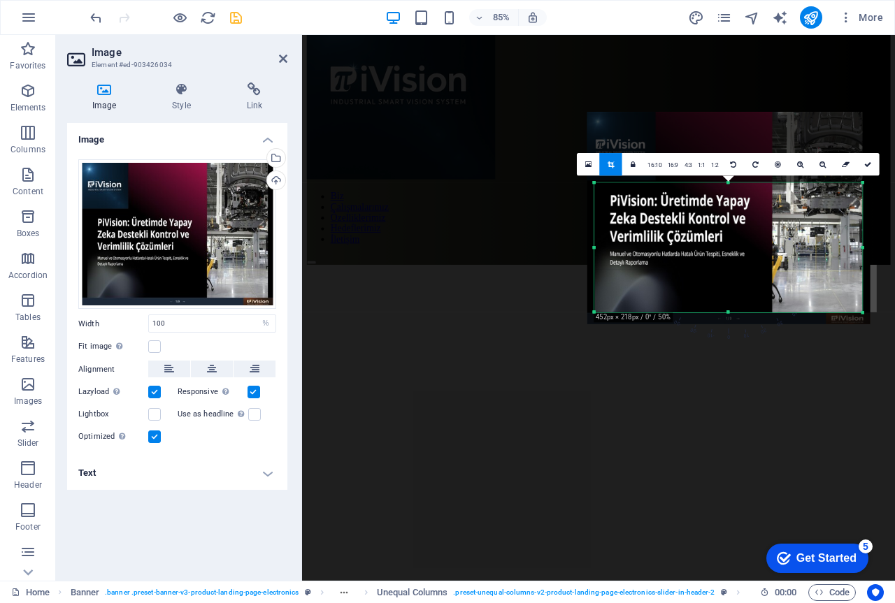
drag, startPoint x: 595, startPoint y: 250, endPoint x: 603, endPoint y: 250, distance: 8.4
click at [603, 250] on div "180 170 160 150 140 130 120 110 100 90 80 70 60 50 40 30 20 10 0 -10 -20 -30 -4…" at bounding box center [728, 247] width 268 height 129
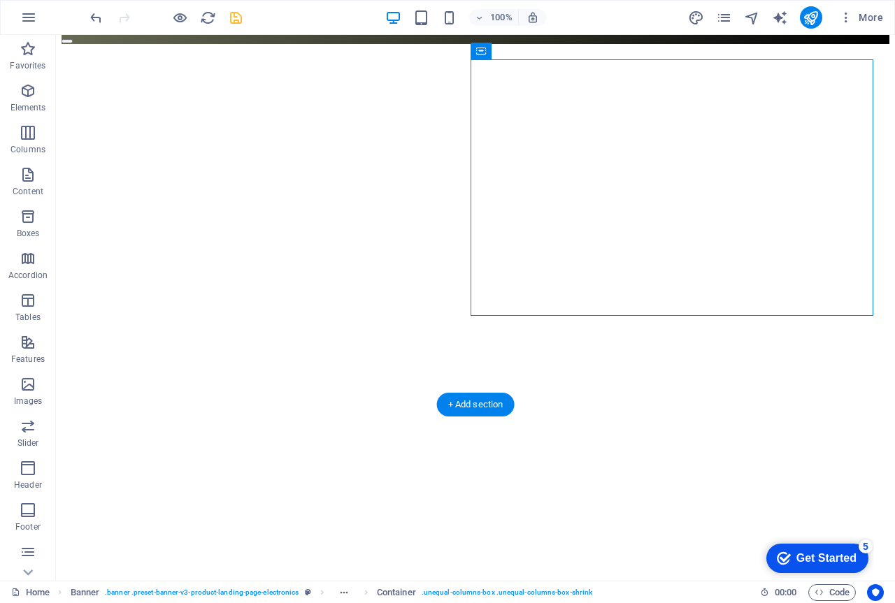
scroll to position [349, 0]
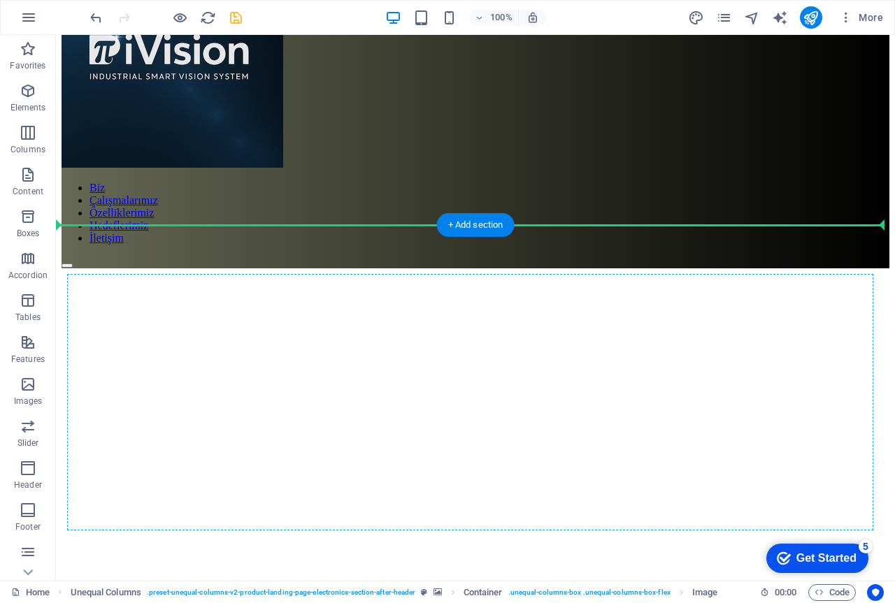
scroll to position [133, 0]
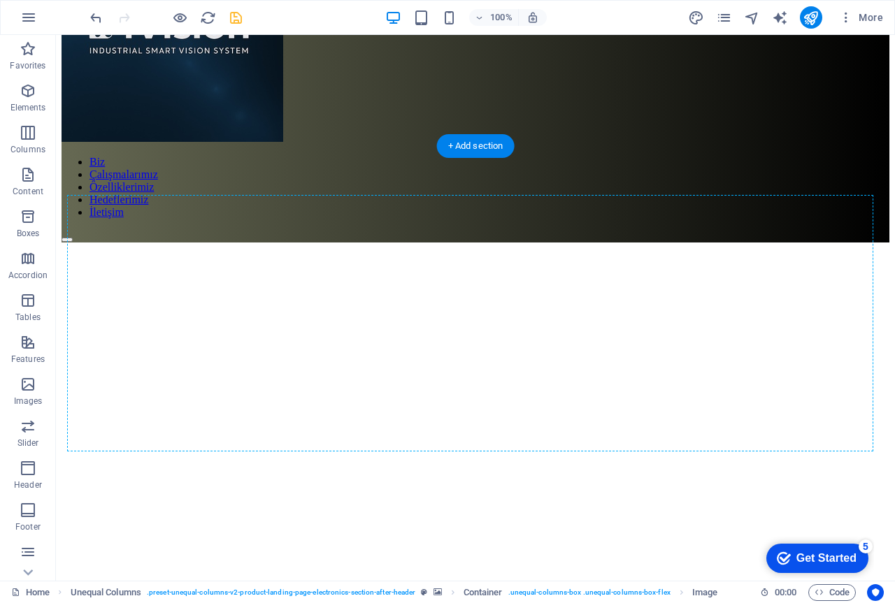
drag, startPoint x: 607, startPoint y: 433, endPoint x: 646, endPoint y: 393, distance: 55.3
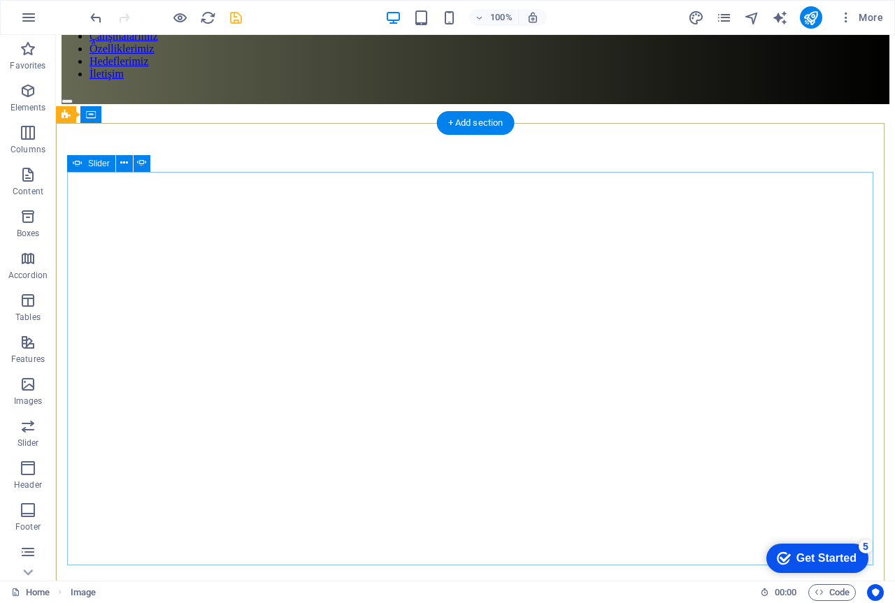
scroll to position [333, 0]
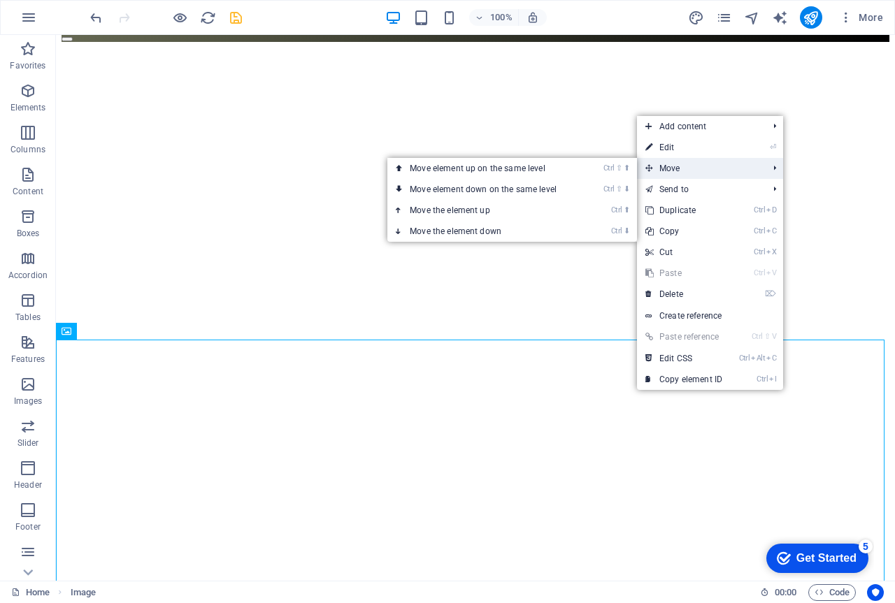
click at [676, 167] on span "Move" at bounding box center [699, 168] width 125 height 21
click at [676, 168] on span "Move" at bounding box center [699, 168] width 125 height 21
click at [772, 168] on li "Move Ctrl ⇧ ⬆ Move element up on the same level Ctrl ⇧ ⬇ Move element down on t…" at bounding box center [710, 168] width 146 height 21
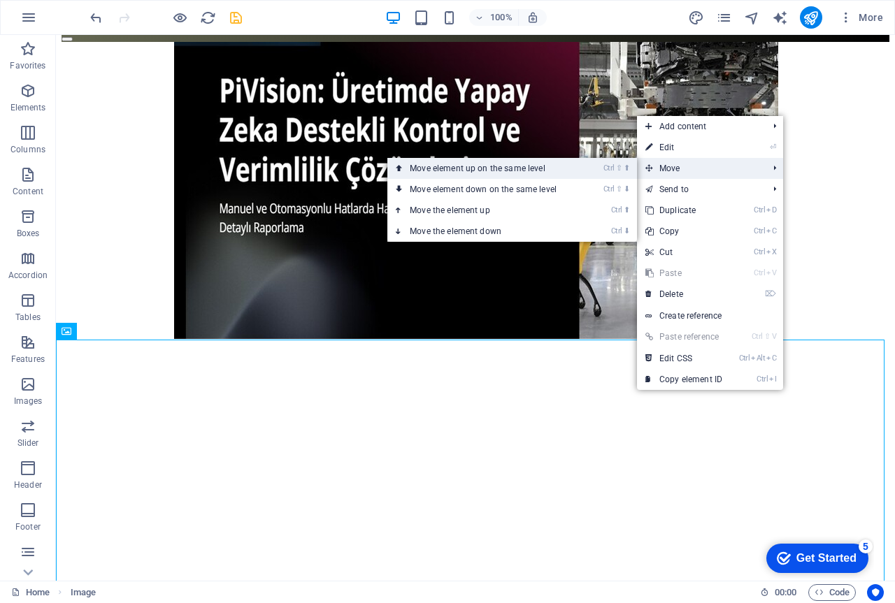
click at [504, 169] on link "Ctrl ⇧ ⬆ Move element up on the same level" at bounding box center [485, 168] width 197 height 21
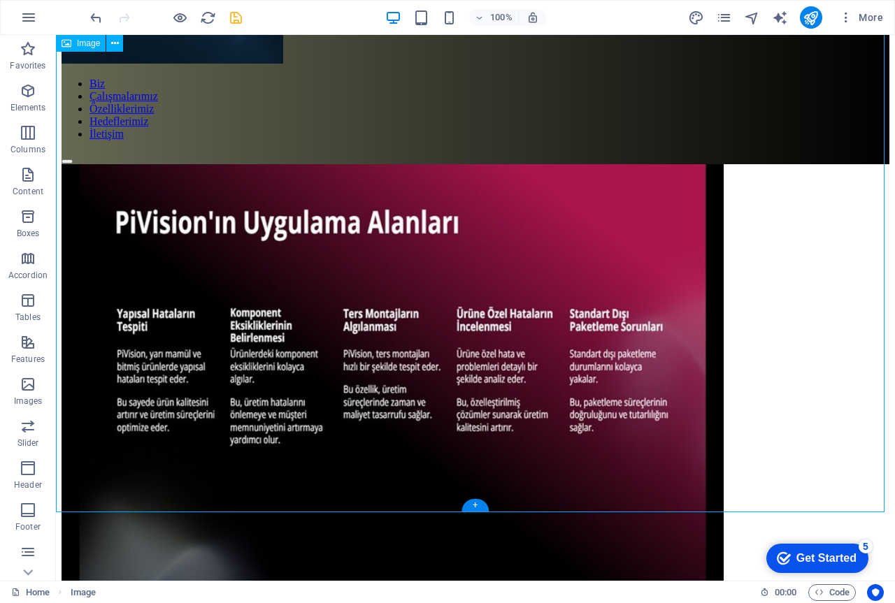
scroll to position [210, 0]
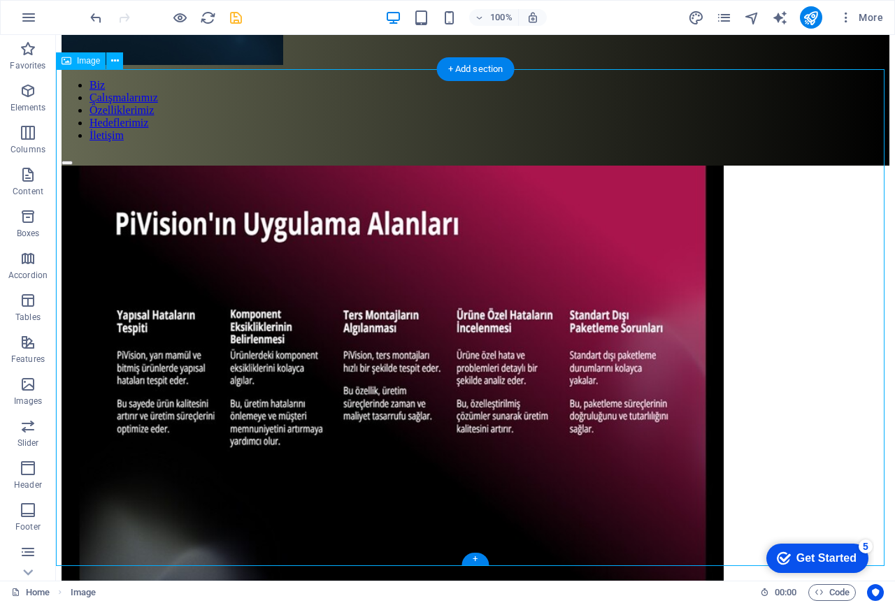
click at [665, 166] on figure at bounding box center [475, 415] width 827 height 499
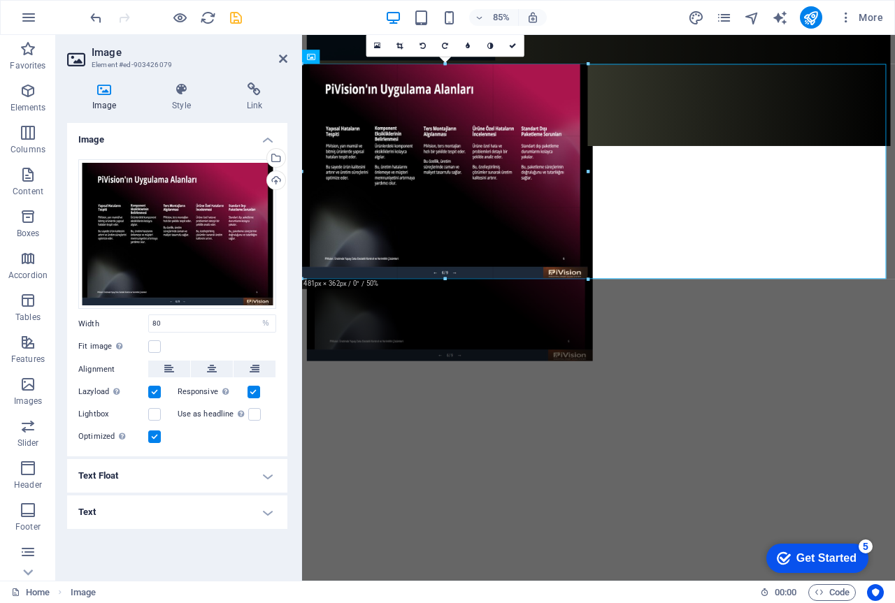
drag, startPoint x: 767, startPoint y: 65, endPoint x: 77, endPoint y: 235, distance: 710.4
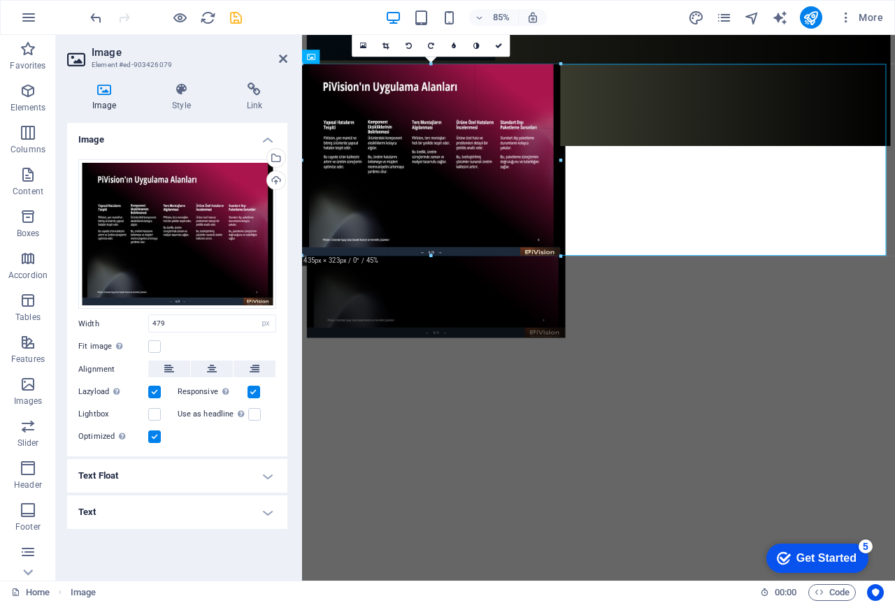
drag, startPoint x: 588, startPoint y: 277, endPoint x: 262, endPoint y: 167, distance: 343.9
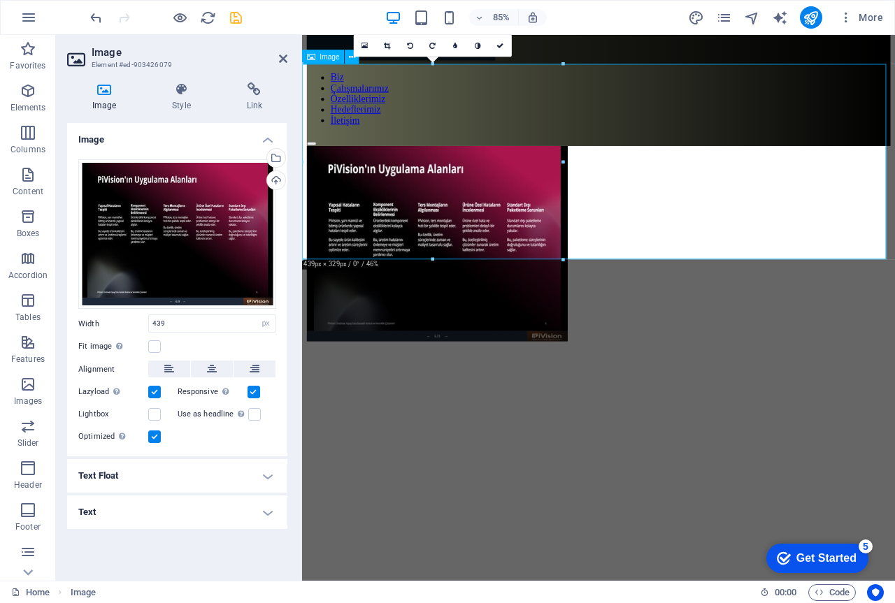
click at [555, 189] on figure at bounding box center [651, 282] width 686 height 233
click at [389, 41] on link at bounding box center [387, 45] width 22 height 22
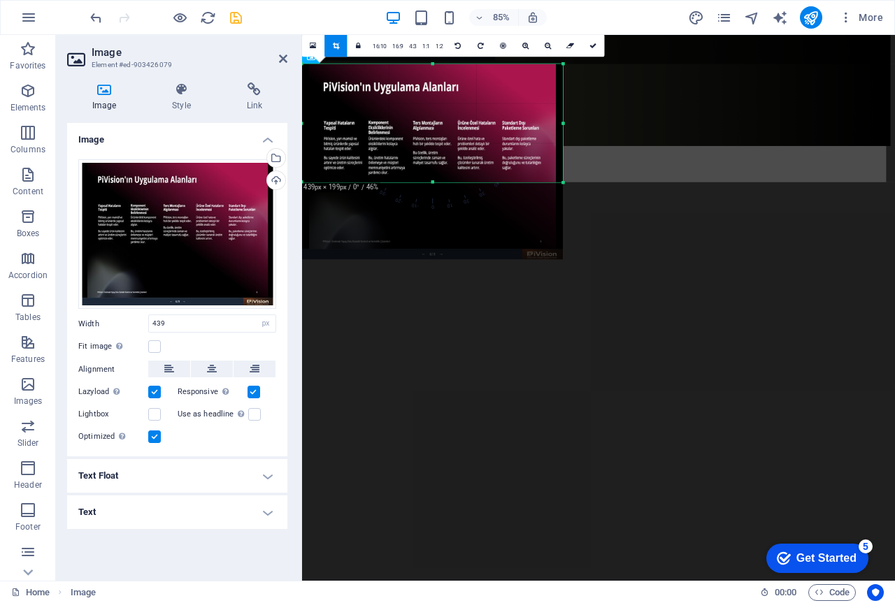
drag, startPoint x: 434, startPoint y: 261, endPoint x: 442, endPoint y: 171, distance: 91.2
click at [442, 171] on div "180 170 160 150 140 130 120 110 100 90 80 70 60 50 40 30 20 10 0 -10 -20 -30 -4…" at bounding box center [432, 123] width 261 height 118
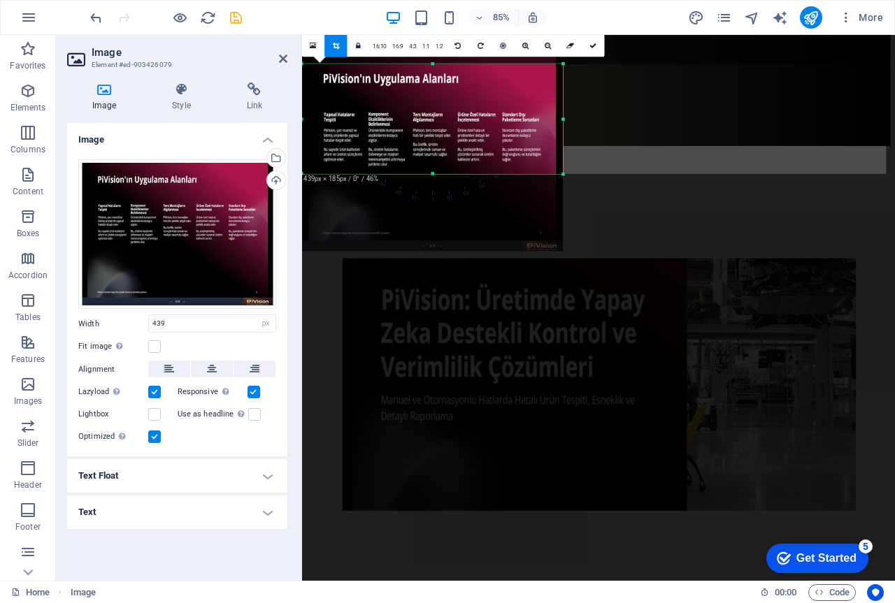
drag, startPoint x: 433, startPoint y: 64, endPoint x: 431, endPoint y: 73, distance: 9.9
click at [431, 73] on div "180 170 160 150 140 130 120 110 100 90 80 70 60 50 40 30 20 10 0 -10 -20 -30 -4…" at bounding box center [432, 119] width 261 height 110
drag, startPoint x: 561, startPoint y: 120, endPoint x: 332, endPoint y: 122, distance: 229.2
click at [549, 119] on div "180 170 160 150 140 130 120 110 100 90 80 70 60 50 40 30 20 10 0 -10 -20 -30 -4…" at bounding box center [427, 119] width 251 height 110
click at [661, 167] on figure at bounding box center [651, 232] width 686 height 132
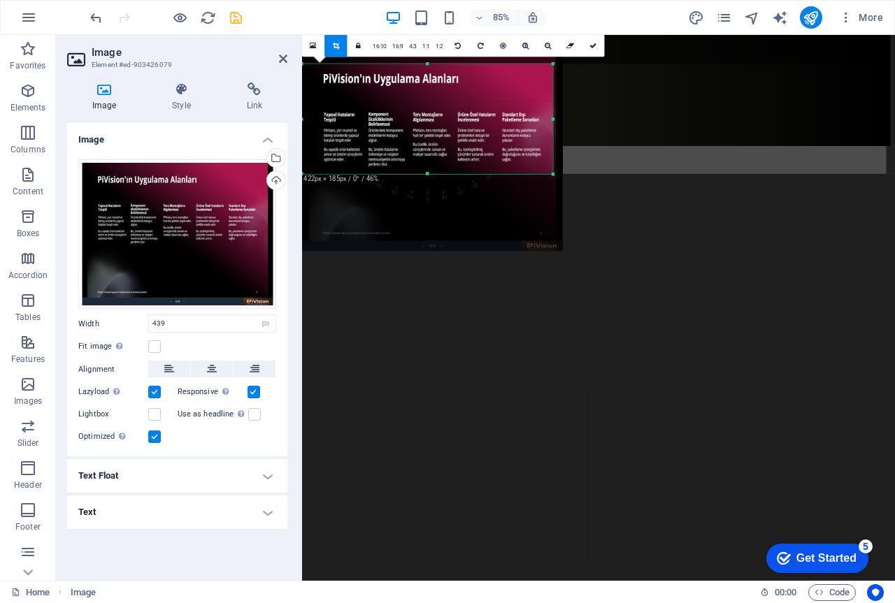
click at [664, 166] on figure at bounding box center [651, 232] width 686 height 132
click at [586, 47] on link at bounding box center [592, 45] width 22 height 22
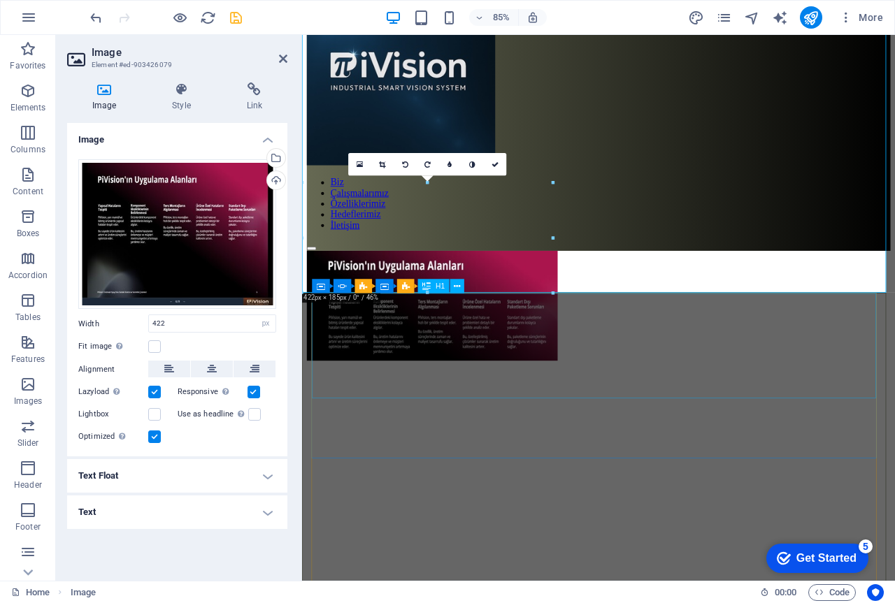
scroll to position [0, 0]
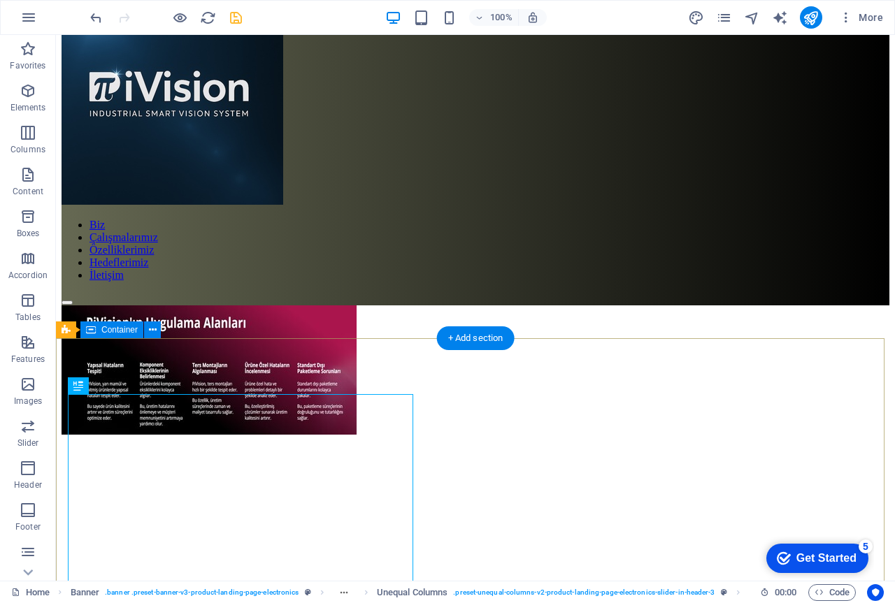
scroll to position [140, 0]
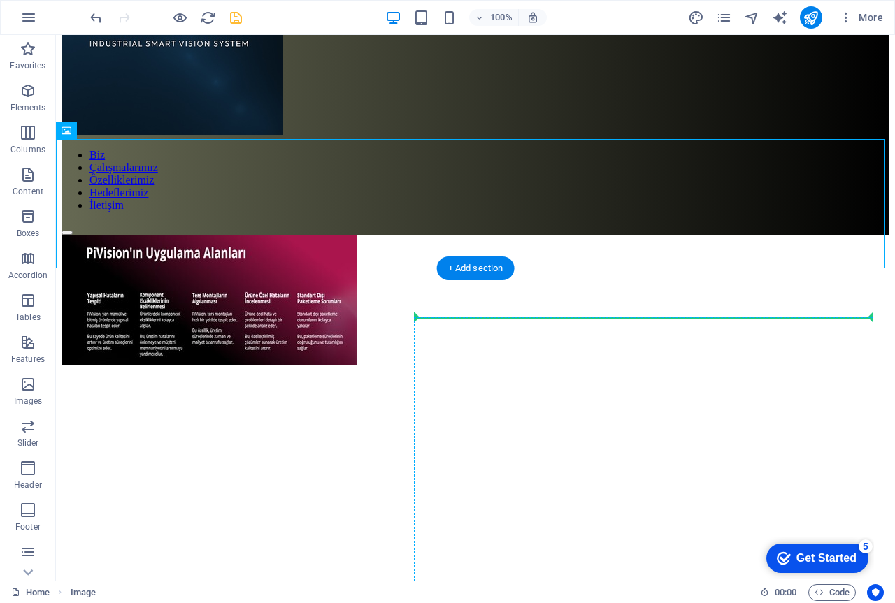
drag, startPoint x: 202, startPoint y: 178, endPoint x: 613, endPoint y: 450, distance: 492.7
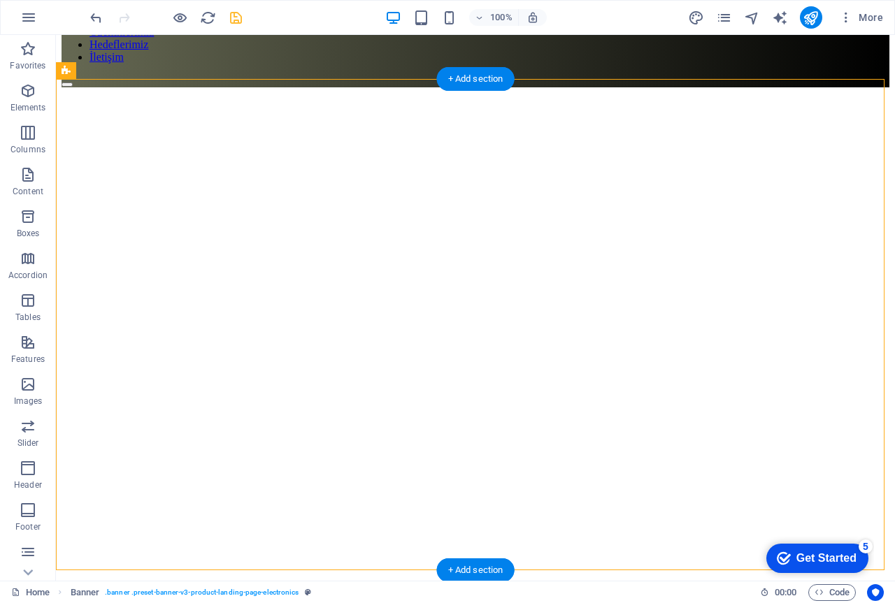
scroll to position [359, 0]
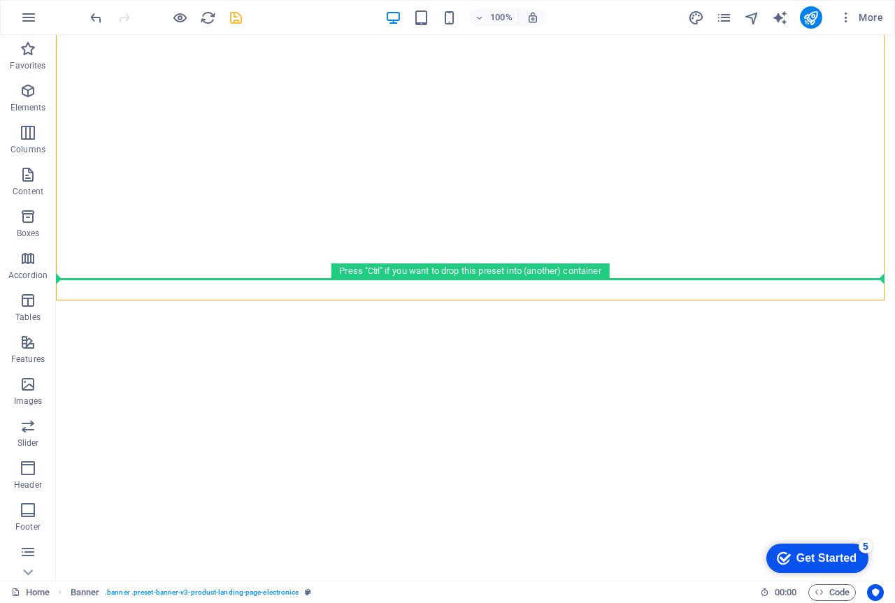
drag, startPoint x: 552, startPoint y: 396, endPoint x: 567, endPoint y: 225, distance: 171.2
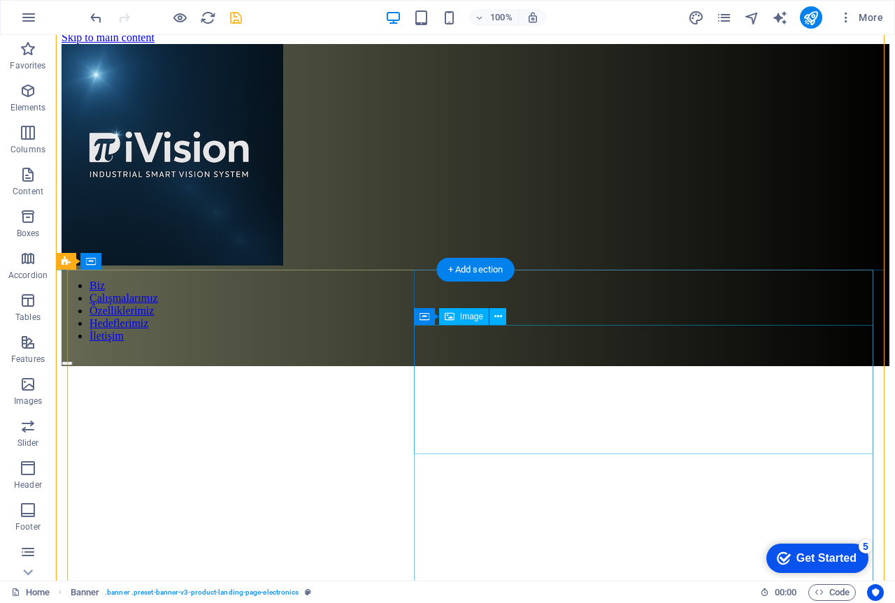
scroll to position [0, 0]
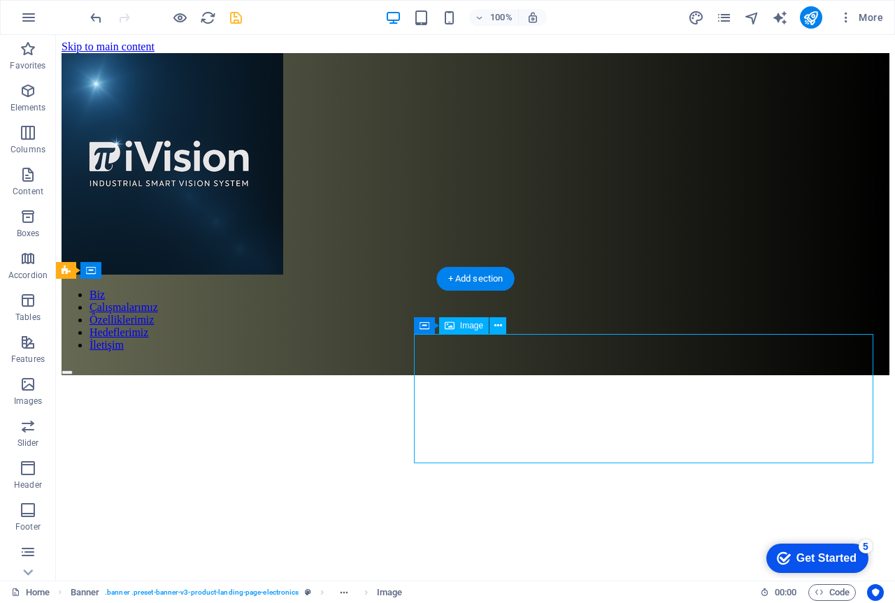
drag, startPoint x: 600, startPoint y: 393, endPoint x: 664, endPoint y: 392, distance: 64.3
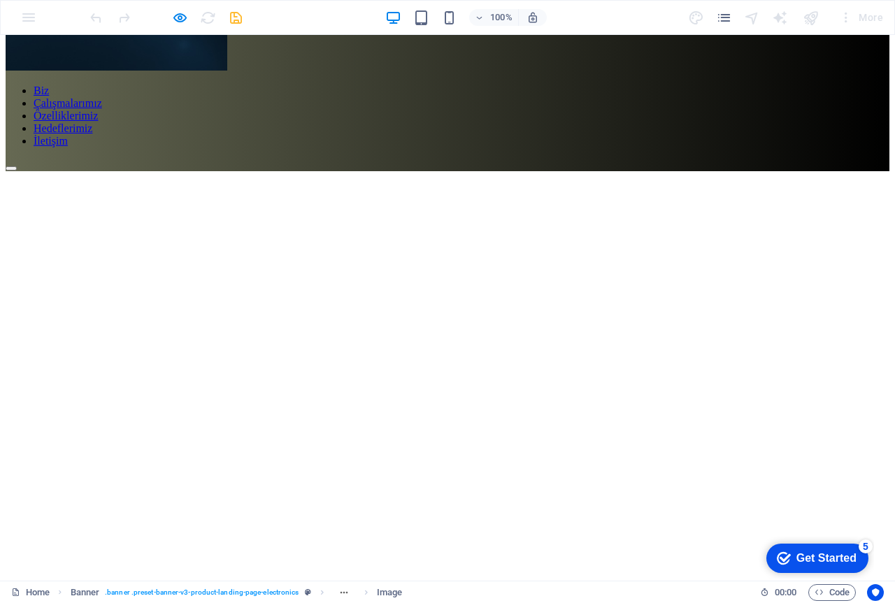
scroll to position [210, 0]
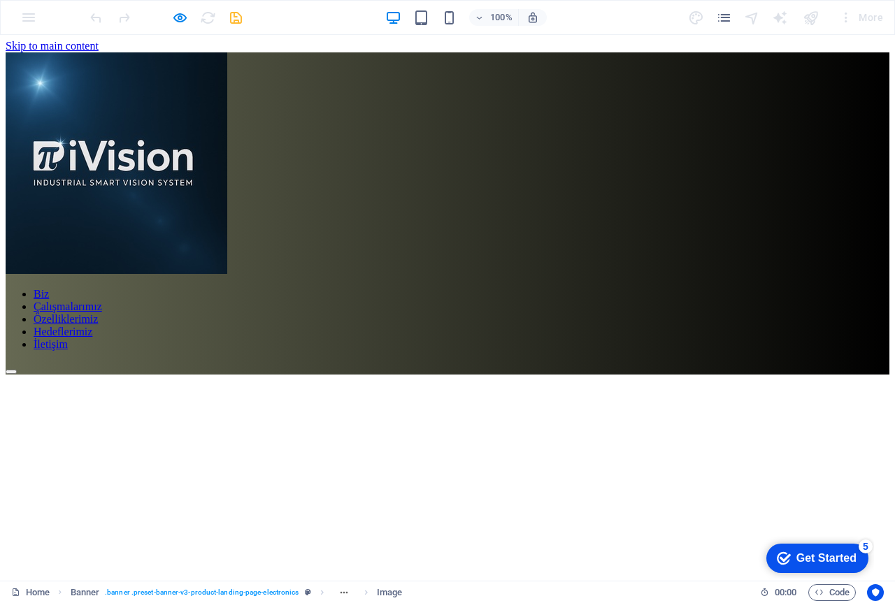
scroll to position [0, 0]
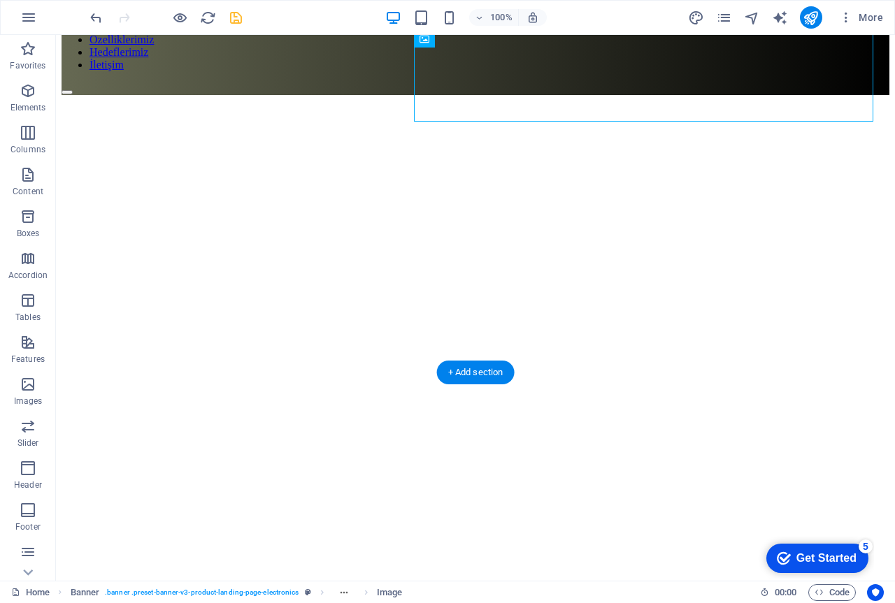
scroll to position [302, 0]
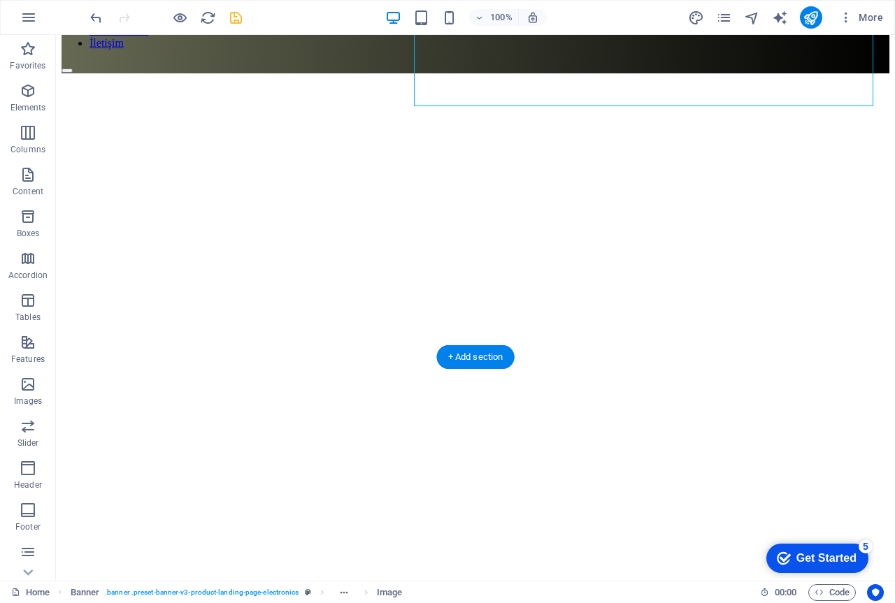
drag, startPoint x: 636, startPoint y: 414, endPoint x: 641, endPoint y: 319, distance: 95.9
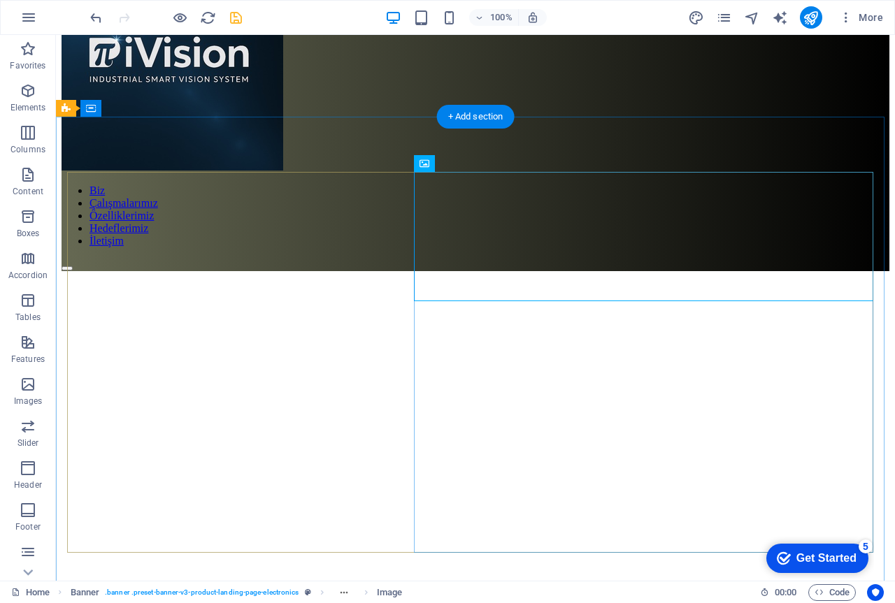
scroll to position [22, 0]
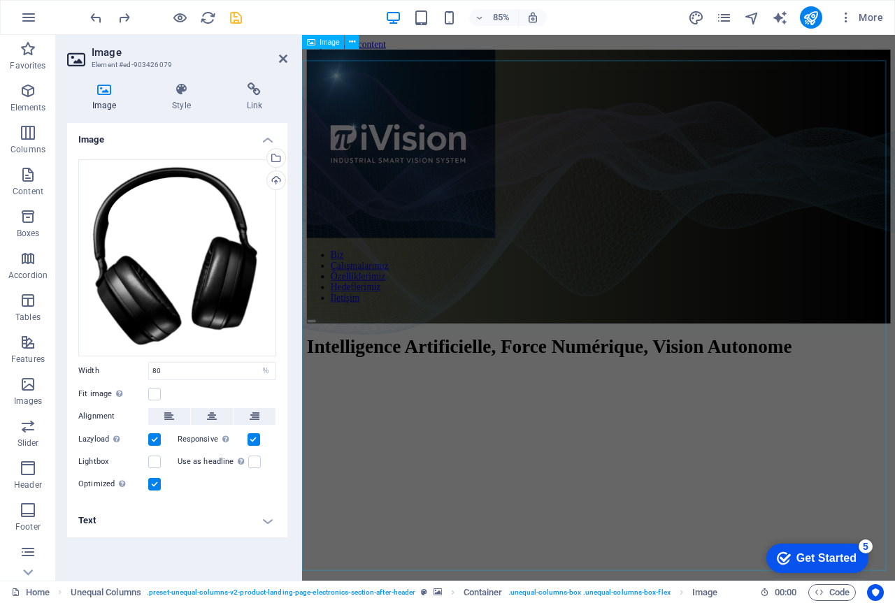
scroll to position [0, 0]
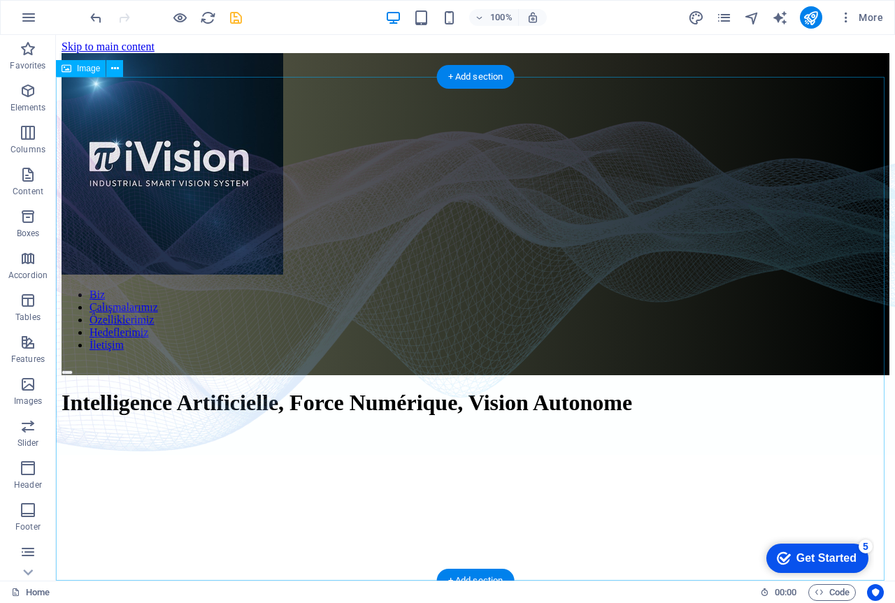
click at [430, 352] on figure at bounding box center [475, 329] width 839 height 504
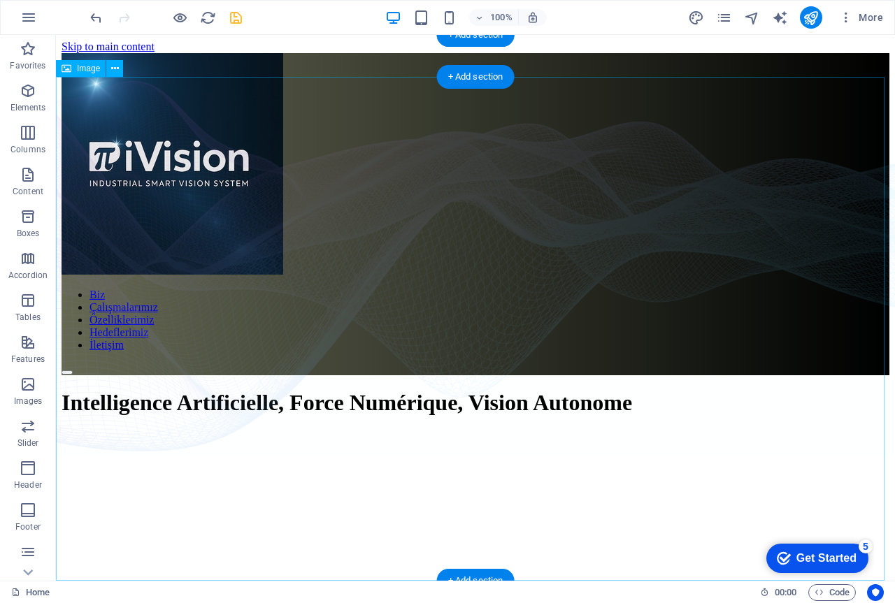
click at [452, 317] on figure at bounding box center [475, 329] width 839 height 504
click at [453, 317] on figure at bounding box center [475, 329] width 839 height 504
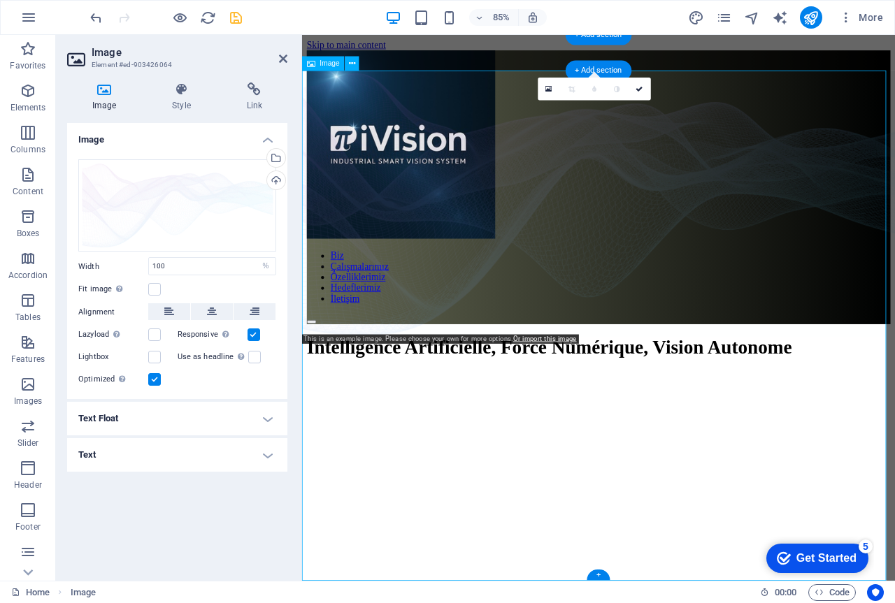
click at [491, 363] on figure at bounding box center [650, 377] width 697 height 600
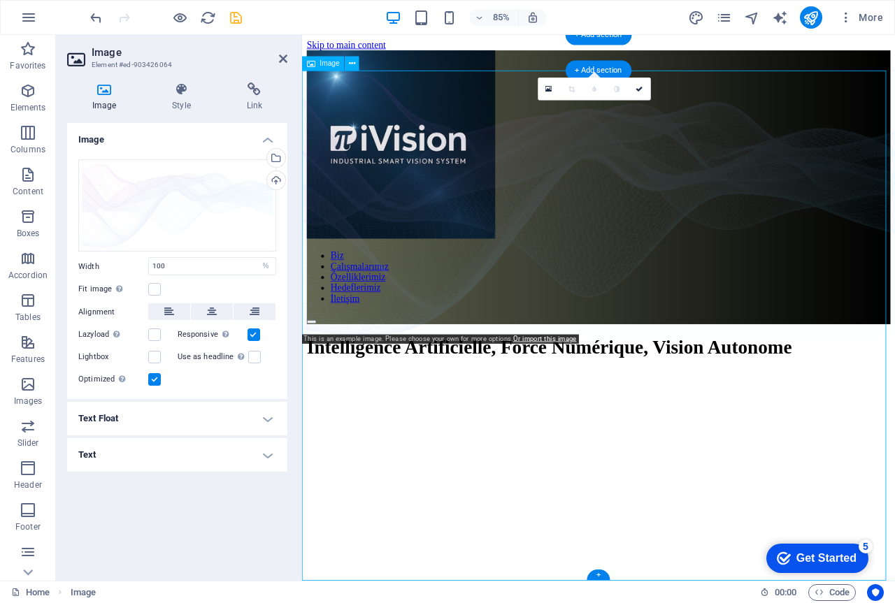
click at [486, 376] on figure at bounding box center [650, 377] width 697 height 600
click at [486, 375] on figure at bounding box center [650, 377] width 697 height 600
click at [486, 374] on figure at bounding box center [650, 377] width 697 height 600
drag, startPoint x: 484, startPoint y: 374, endPoint x: 708, endPoint y: 368, distance: 223.7
click at [489, 370] on figure at bounding box center [650, 377] width 697 height 600
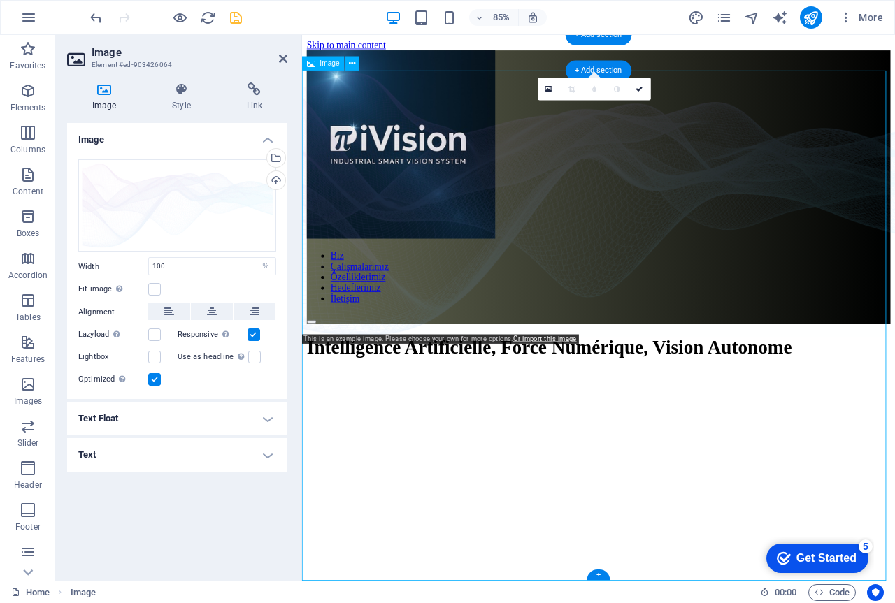
drag, startPoint x: 760, startPoint y: 368, endPoint x: 757, endPoint y: 386, distance: 18.4
click at [760, 375] on figure at bounding box center [650, 377] width 697 height 600
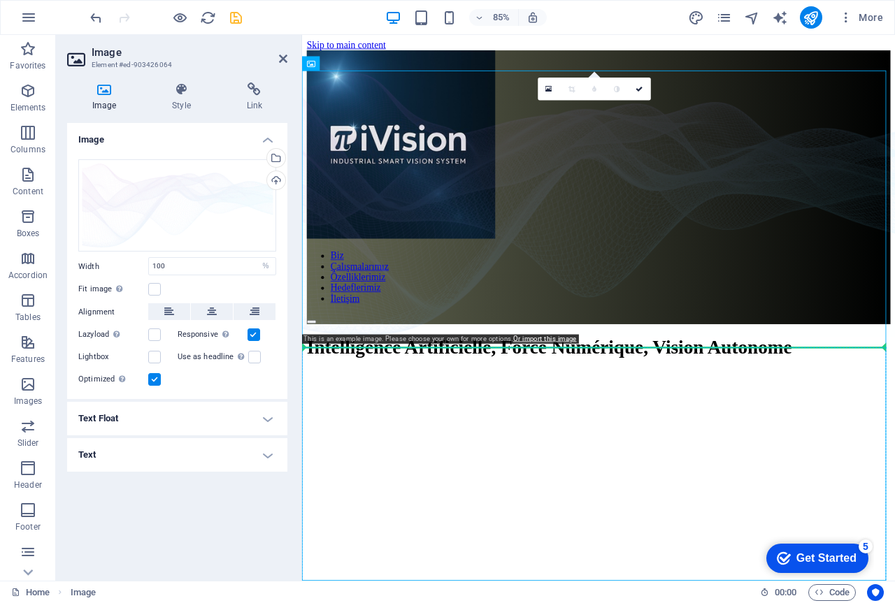
drag, startPoint x: 757, startPoint y: 386, endPoint x: 723, endPoint y: 478, distance: 98.4
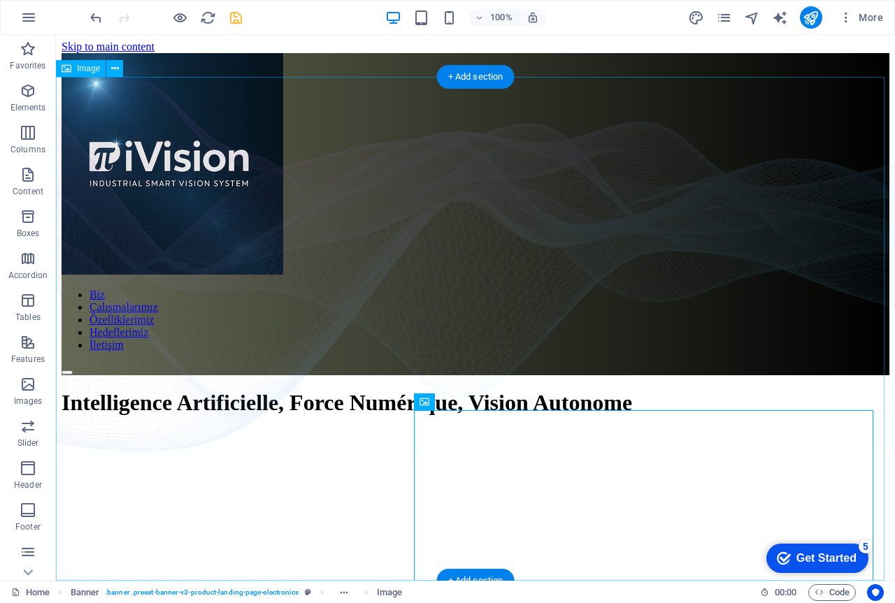
click at [646, 372] on figure at bounding box center [475, 329] width 839 height 504
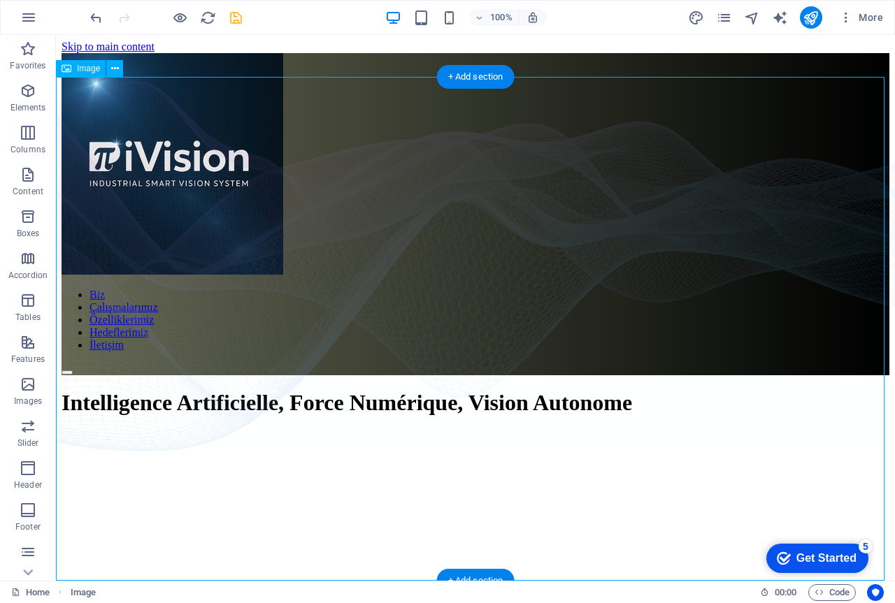
drag, startPoint x: 713, startPoint y: 298, endPoint x: 484, endPoint y: 312, distance: 229.7
click at [484, 312] on figure at bounding box center [475, 329] width 839 height 504
click at [533, 312] on figure at bounding box center [475, 329] width 839 height 504
click at [489, 347] on figure at bounding box center [475, 329] width 839 height 504
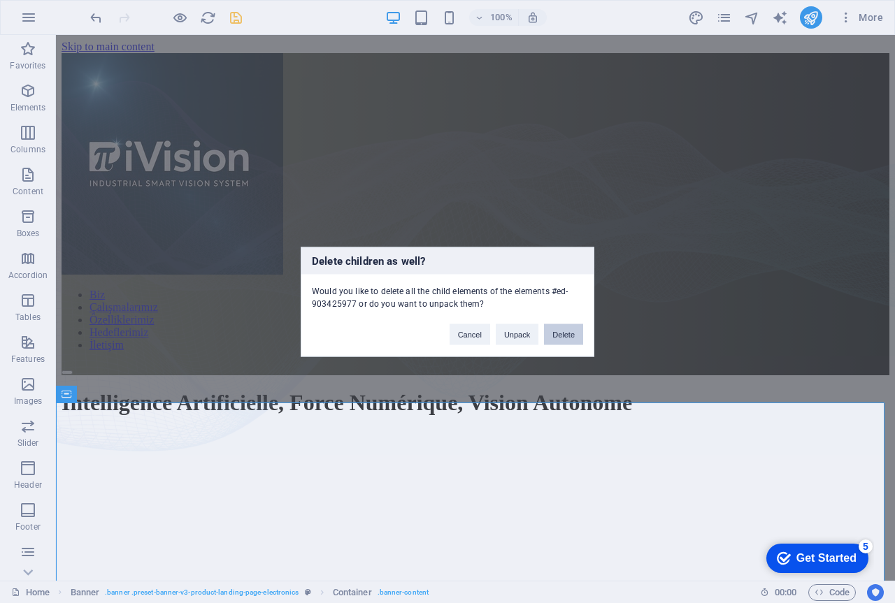
click at [565, 333] on button "Delete" at bounding box center [563, 334] width 39 height 21
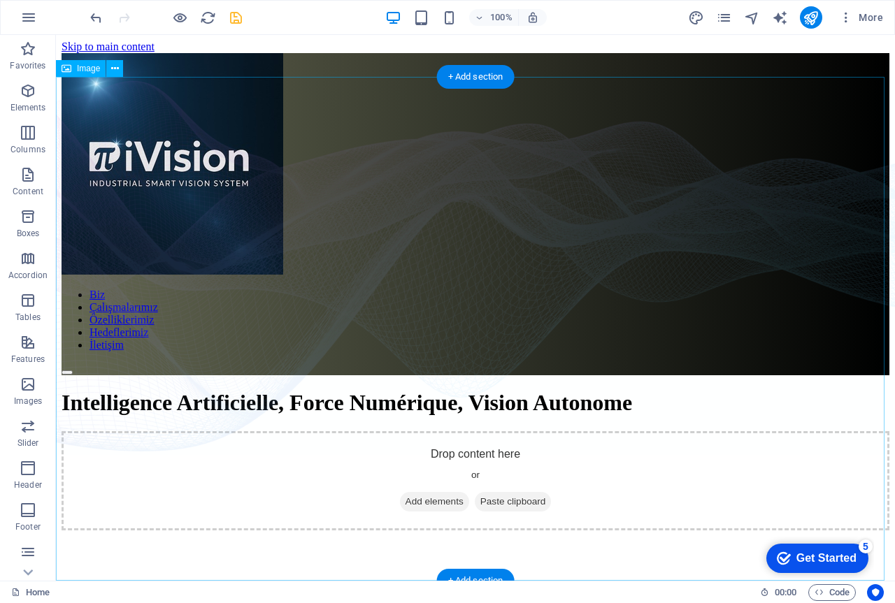
click at [583, 374] on figure at bounding box center [475, 329] width 839 height 504
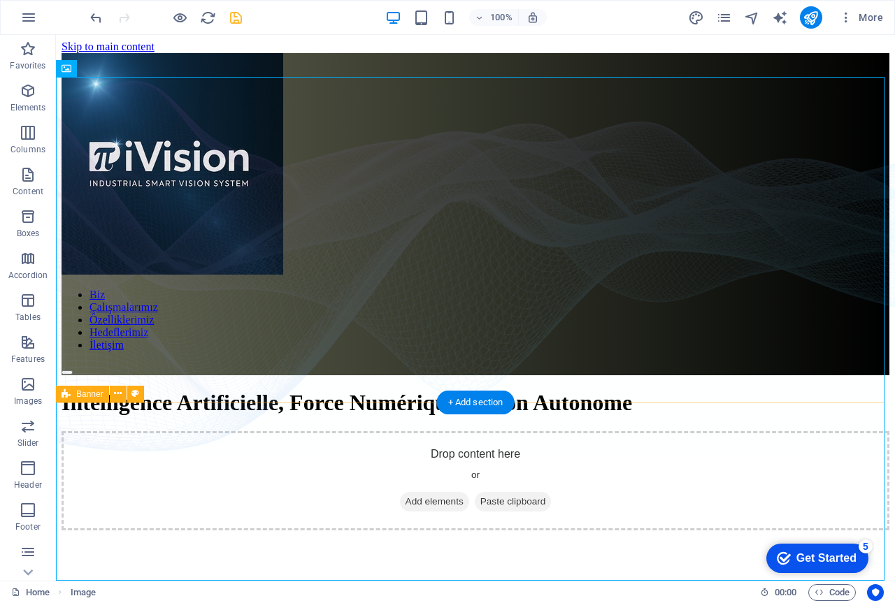
click at [368, 442] on div "Drop content here or Add elements Paste clipboard" at bounding box center [475, 480] width 827 height 99
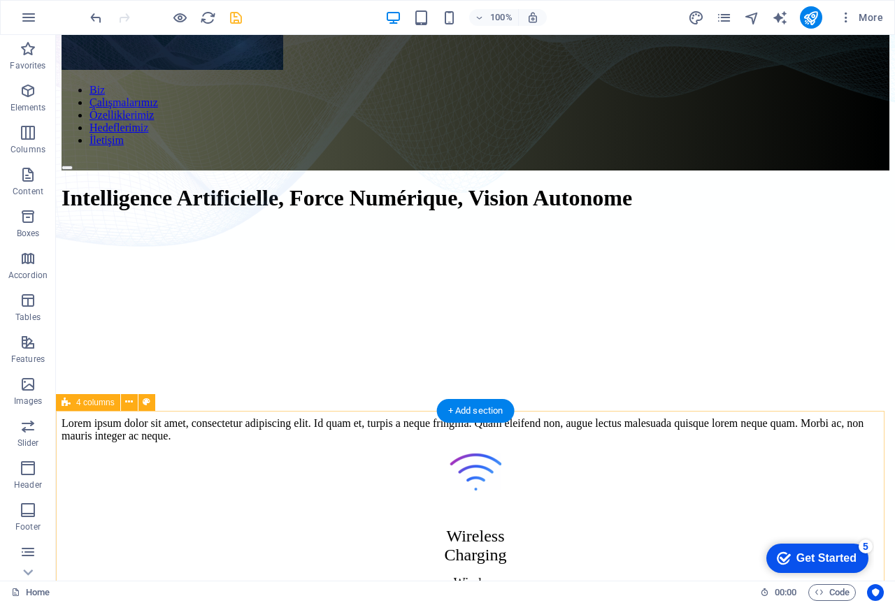
scroll to position [210, 0]
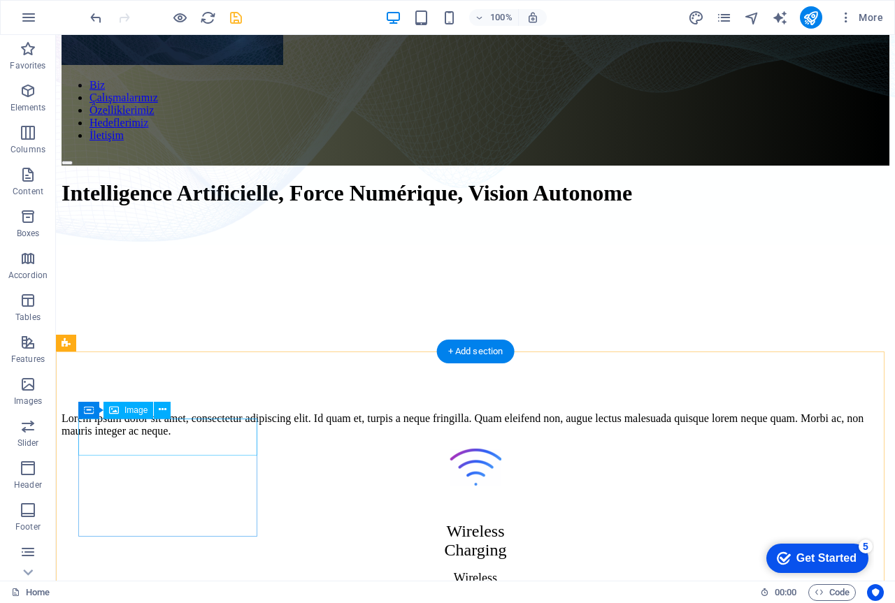
click at [185, 449] on figure at bounding box center [475, 469] width 827 height 40
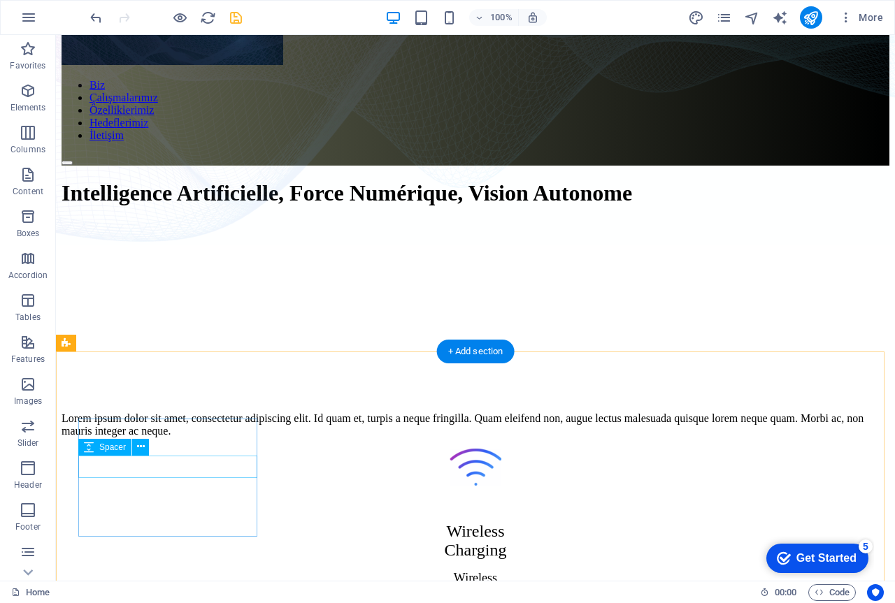
click at [194, 489] on div at bounding box center [475, 500] width 827 height 22
click at [194, 500] on div "Wireless Charging" at bounding box center [475, 519] width 827 height 38
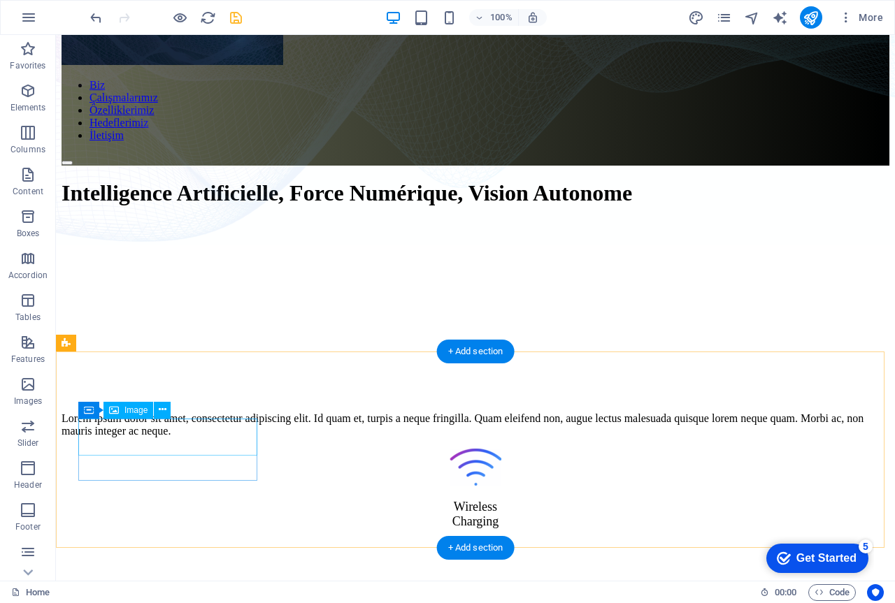
click at [188, 449] on figure at bounding box center [475, 469] width 827 height 40
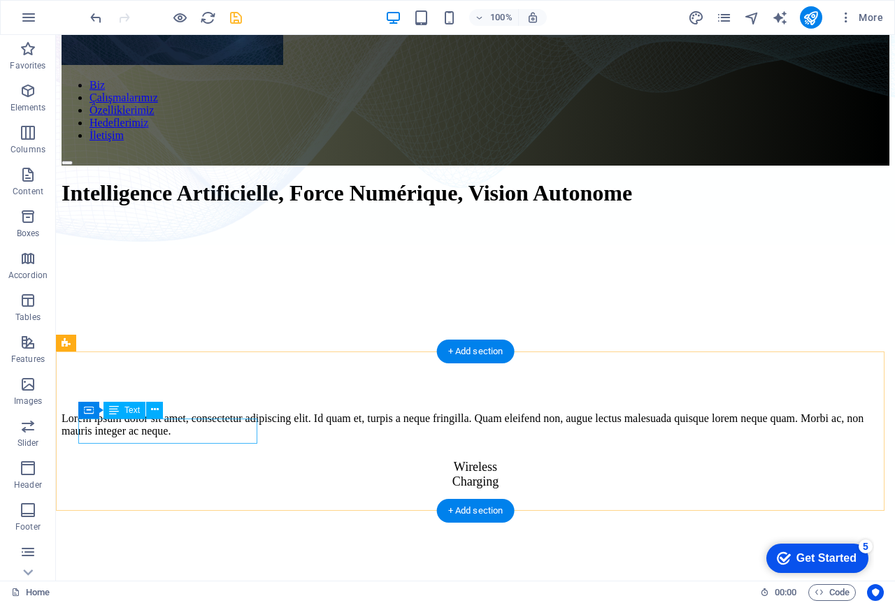
click at [184, 460] on div "Wireless Charging" at bounding box center [475, 474] width 827 height 29
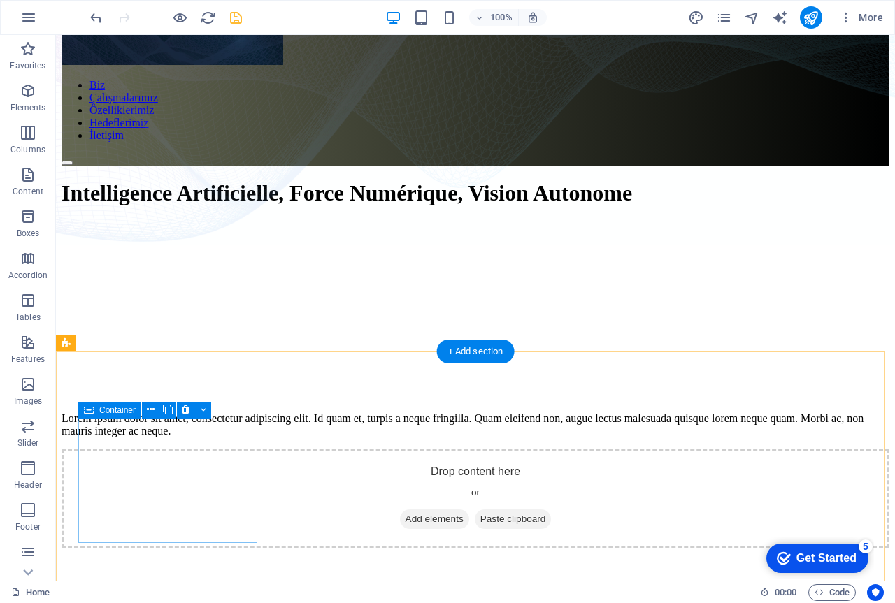
click at [400, 509] on span "Add elements" at bounding box center [434, 519] width 69 height 20
click at [475, 509] on span "Paste clipboard" at bounding box center [513, 519] width 77 height 20
click at [243, 514] on div "Drop content here or Add elements Paste clipboard" at bounding box center [475, 498] width 827 height 99
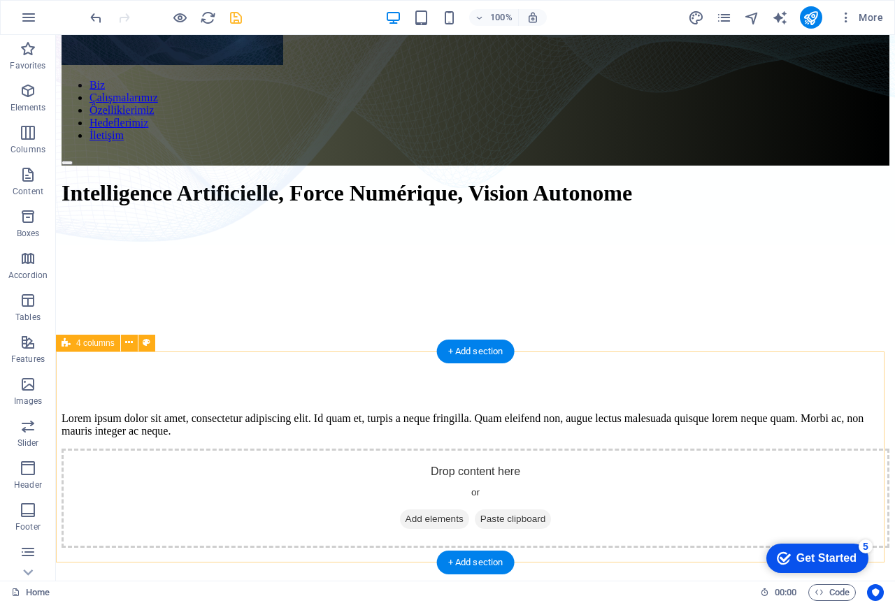
click at [468, 472] on div "Drop content here or Add elements Paste clipboard" at bounding box center [475, 498] width 827 height 99
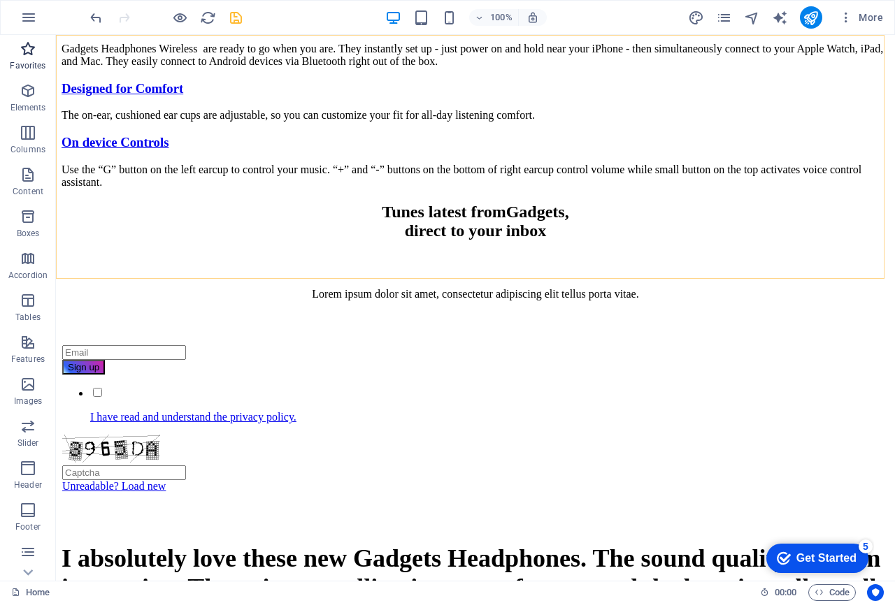
scroll to position [2027, 0]
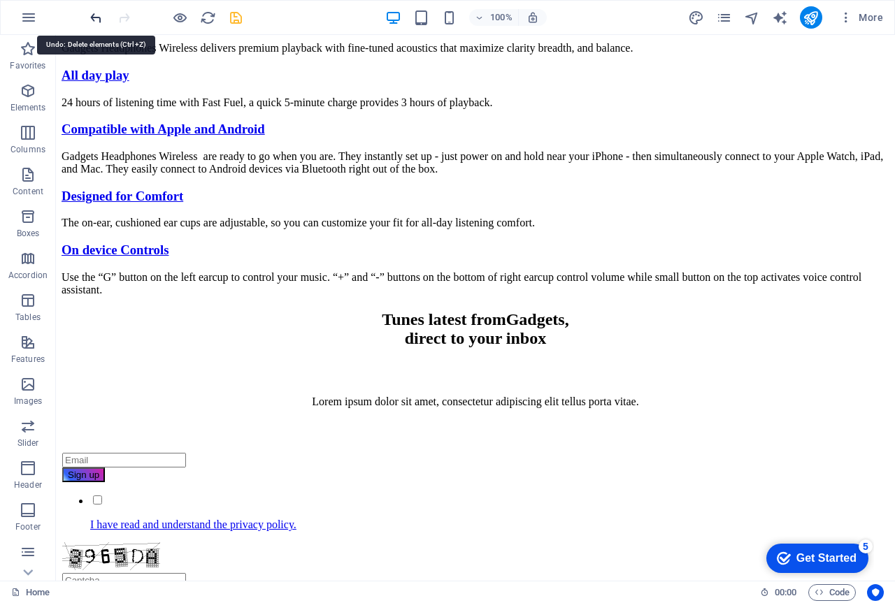
click at [93, 15] on icon "undo" at bounding box center [96, 18] width 16 height 16
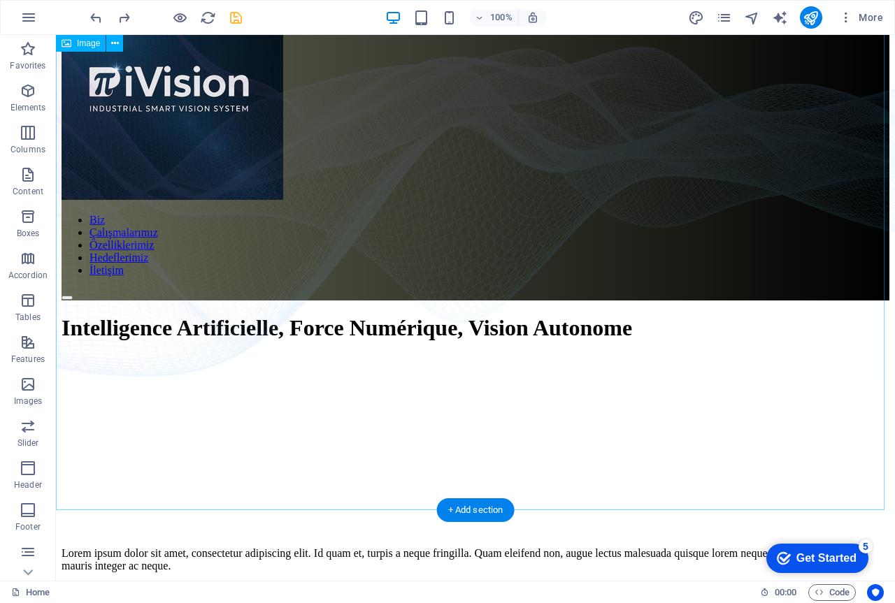
scroll to position [0, 0]
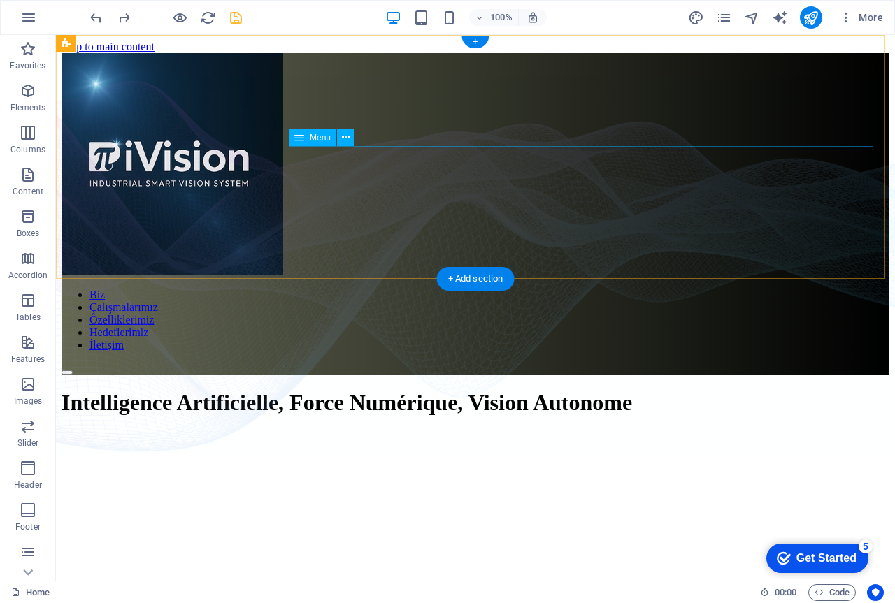
click at [550, 289] on nav "Biz Çalışmalarımız Özelliklerimiz Hedeflerimiz İletişim" at bounding box center [475, 320] width 827 height 63
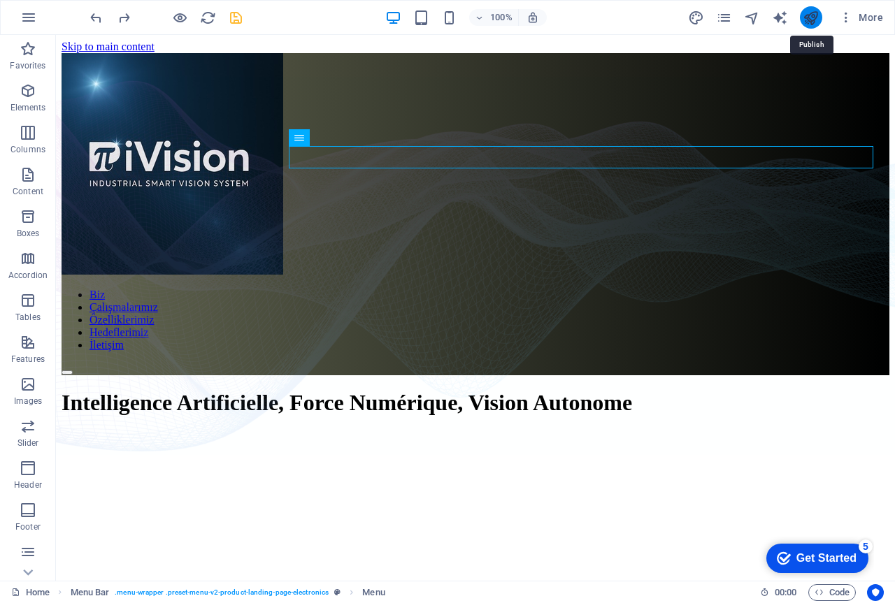
click at [806, 15] on icon "publish" at bounding box center [810, 18] width 16 height 16
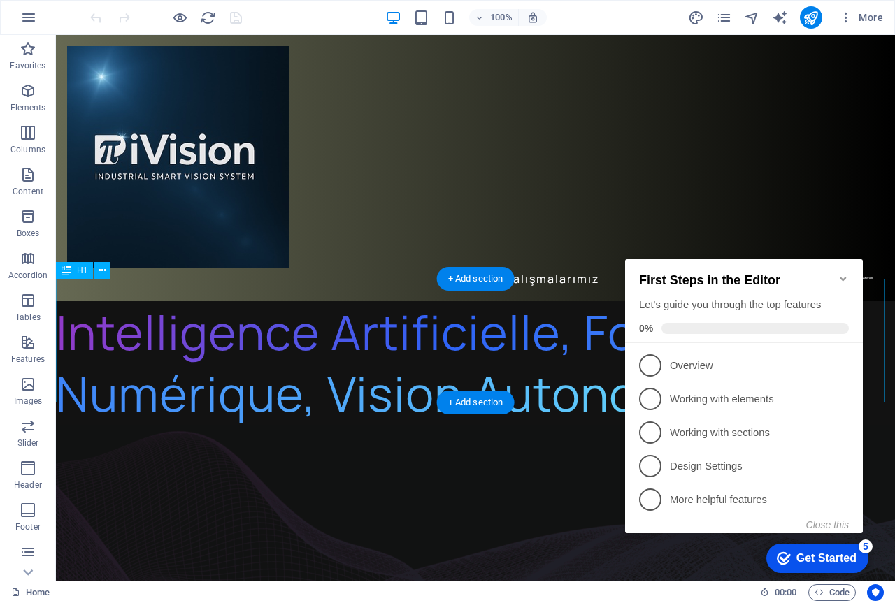
click at [284, 314] on div "Intelligence Artificielle, Force Numérique, Vision Autonome" at bounding box center [475, 363] width 839 height 124
click at [284, 313] on div "Intelligence Artificielle, Force Numérique, Vision Autonome" at bounding box center [475, 363] width 839 height 124
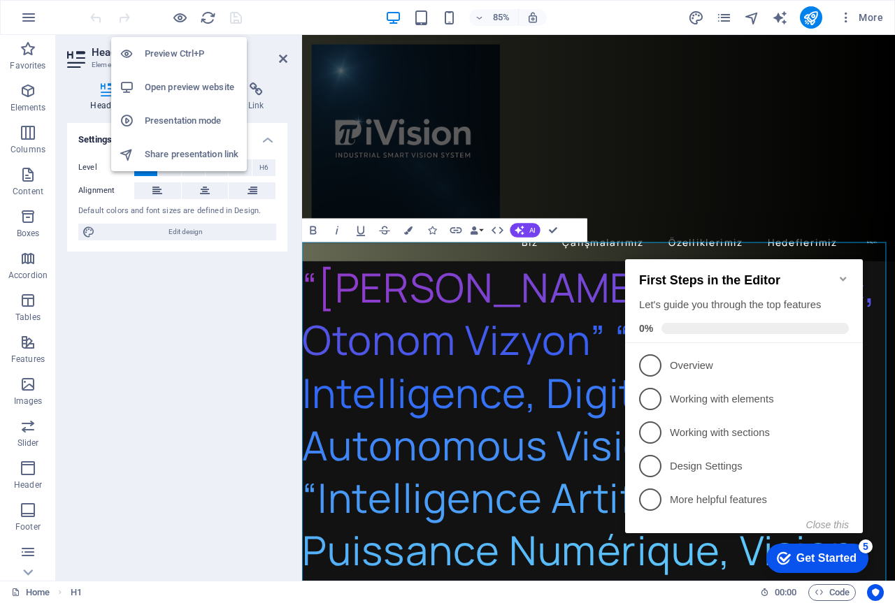
click at [158, 53] on h6 "Preview Ctrl+P" at bounding box center [192, 53] width 94 height 17
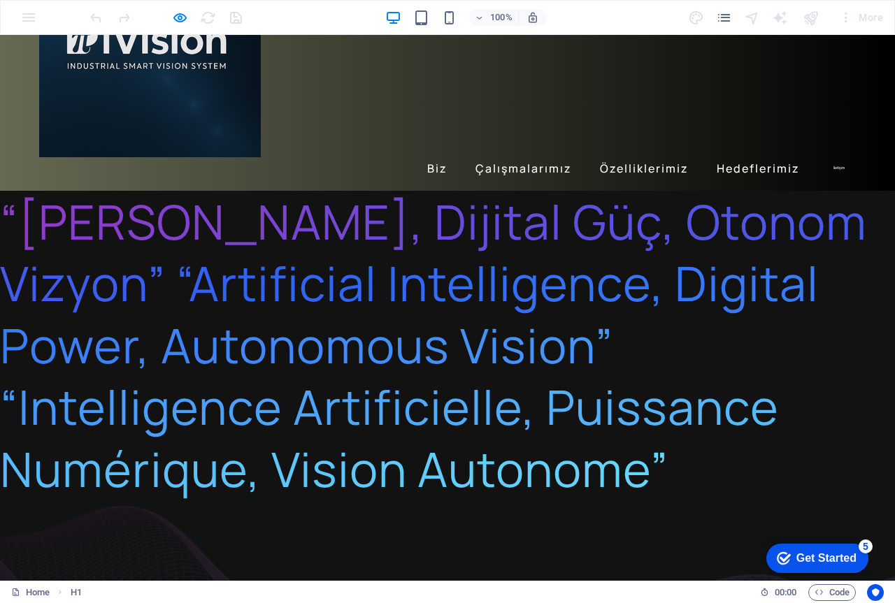
scroll to position [140, 0]
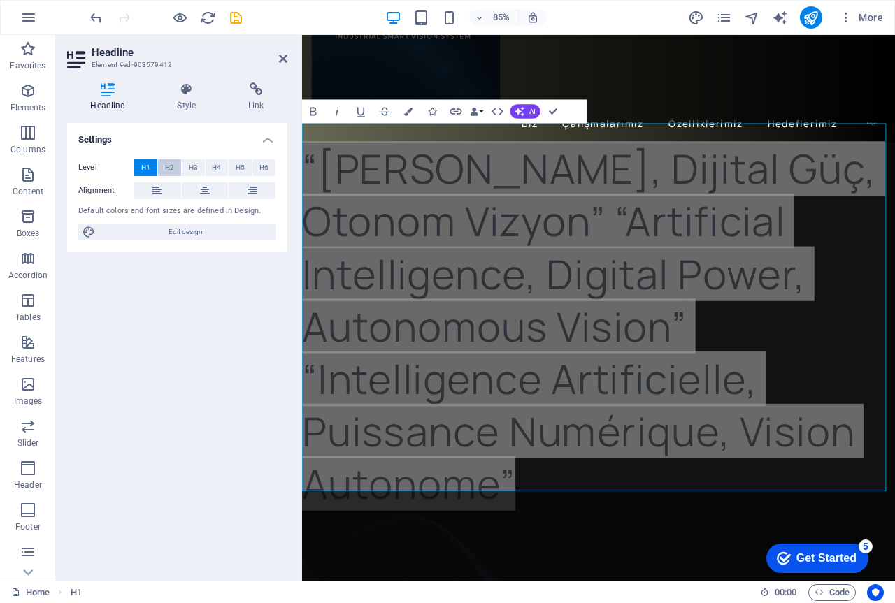
click at [173, 163] on span "H2" at bounding box center [169, 167] width 9 height 17
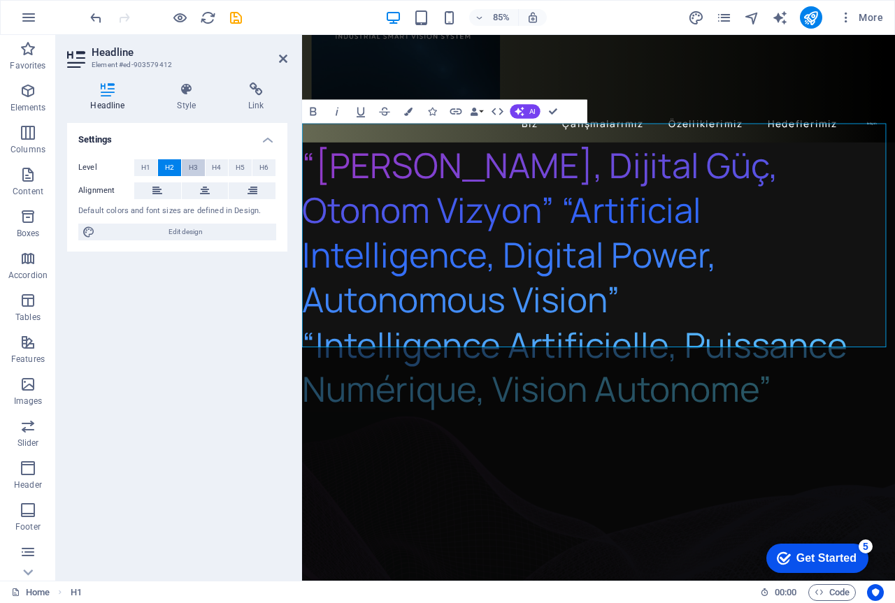
click at [184, 163] on button "H3" at bounding box center [193, 167] width 23 height 17
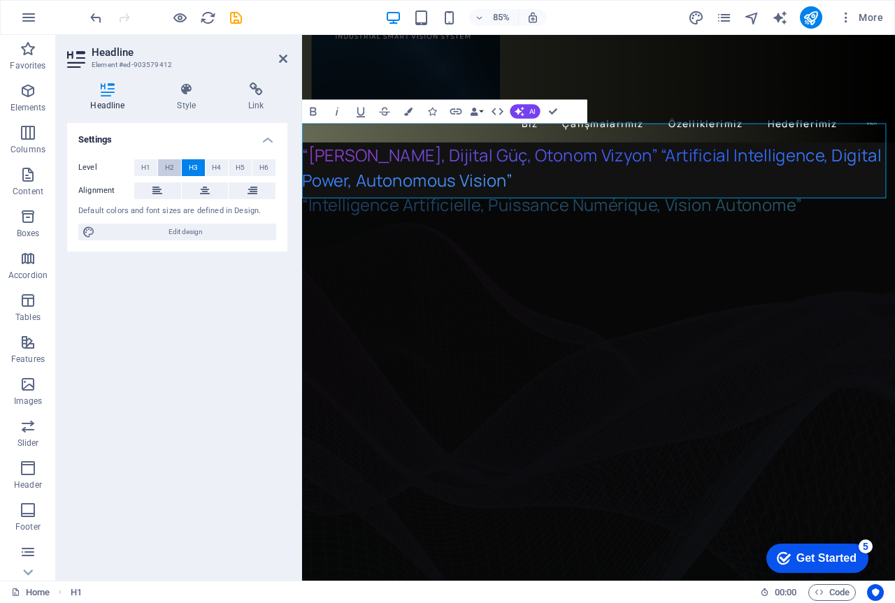
click at [174, 166] on button "H2" at bounding box center [169, 167] width 23 height 17
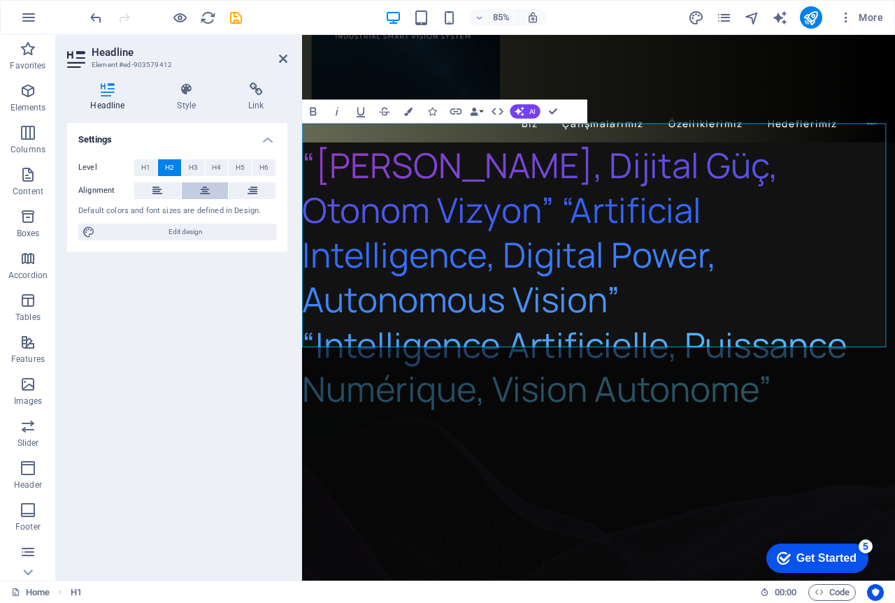
click at [203, 191] on icon at bounding box center [205, 190] width 10 height 17
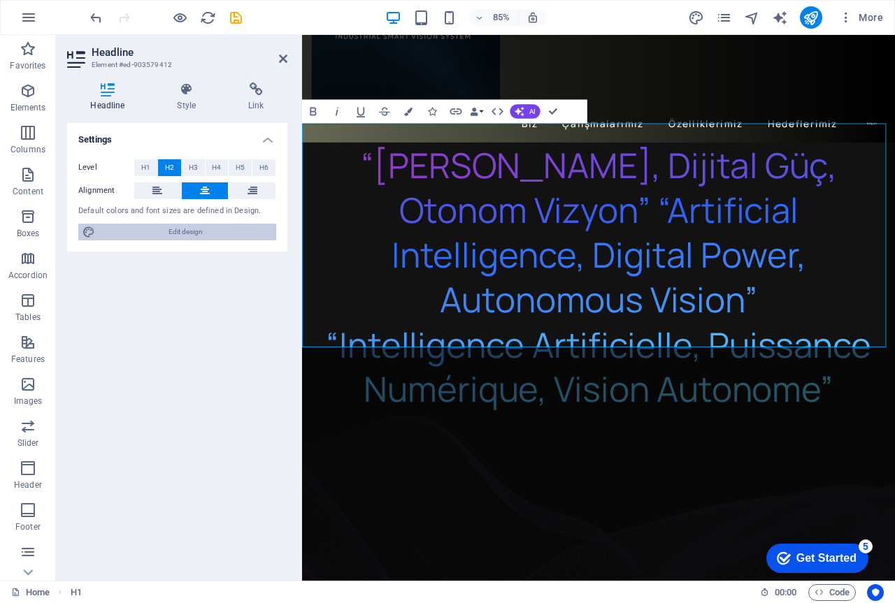
click at [182, 229] on span "Edit design" at bounding box center [185, 232] width 173 height 17
select select "px"
select select "500"
select select "px"
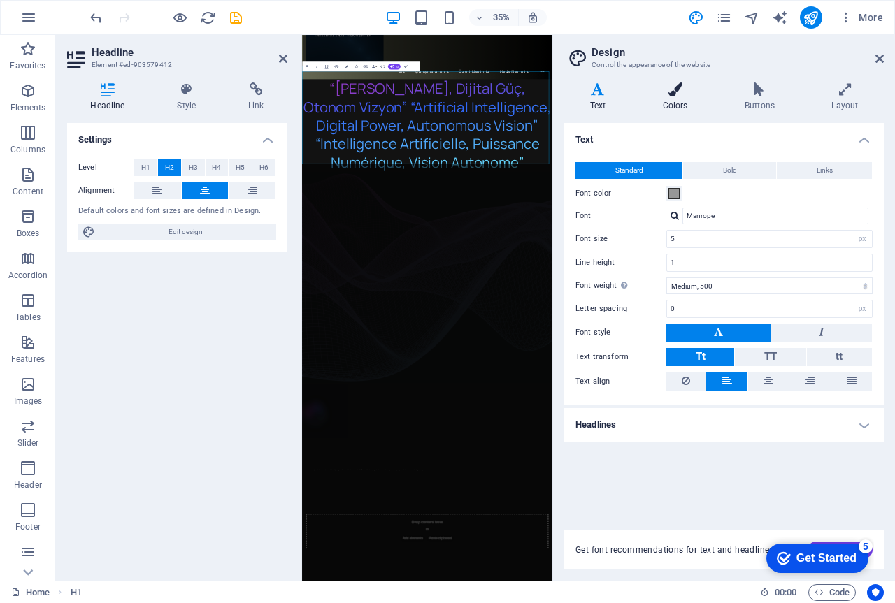
click at [669, 93] on icon at bounding box center [675, 89] width 76 height 14
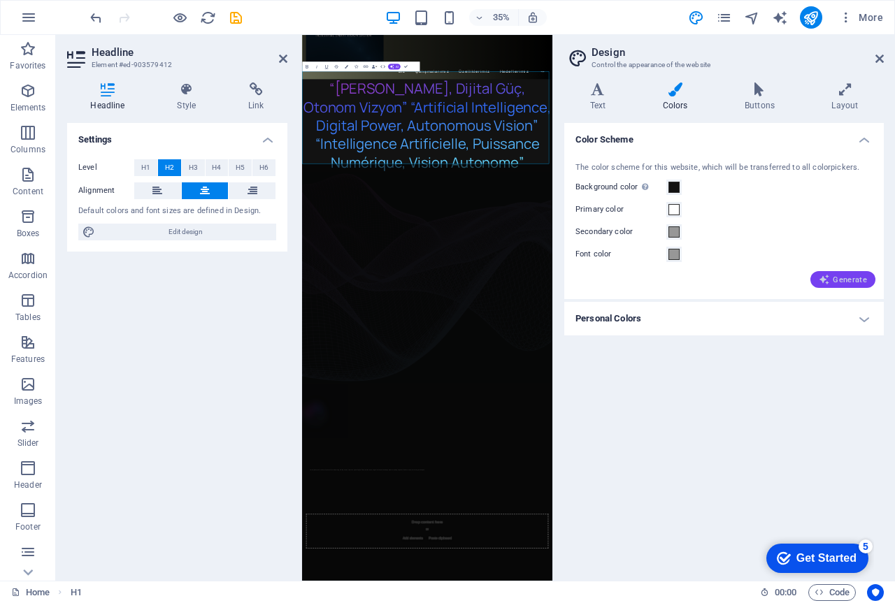
click at [838, 277] on span "Generate" at bounding box center [842, 279] width 48 height 11
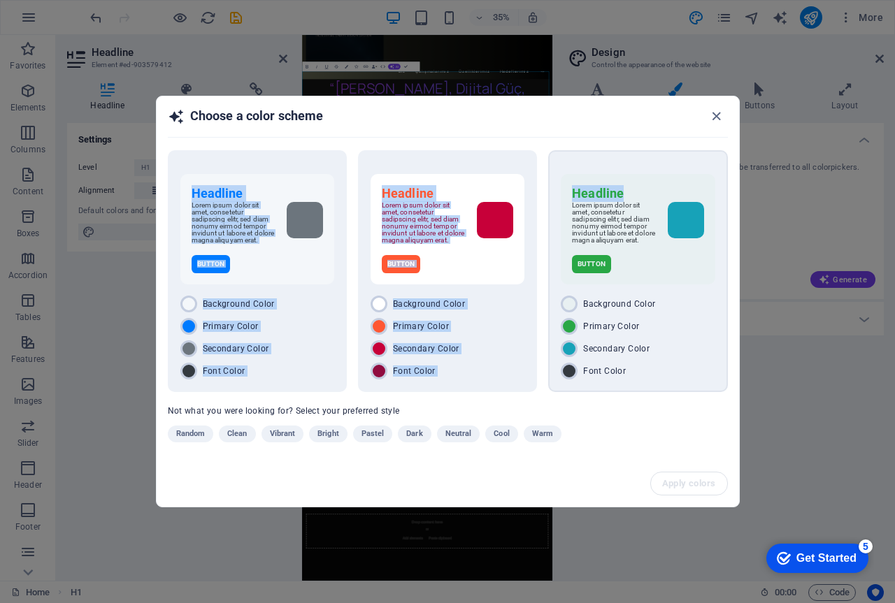
drag, startPoint x: 509, startPoint y: 107, endPoint x: 663, endPoint y: 182, distance: 171.3
click at [663, 182] on div "Choose a color scheme Headline Lorem ipsum dolor sit amet, consetetur sadipscin…" at bounding box center [448, 301] width 584 height 411
click at [294, 273] on div "Button" at bounding box center [256, 264] width 131 height 18
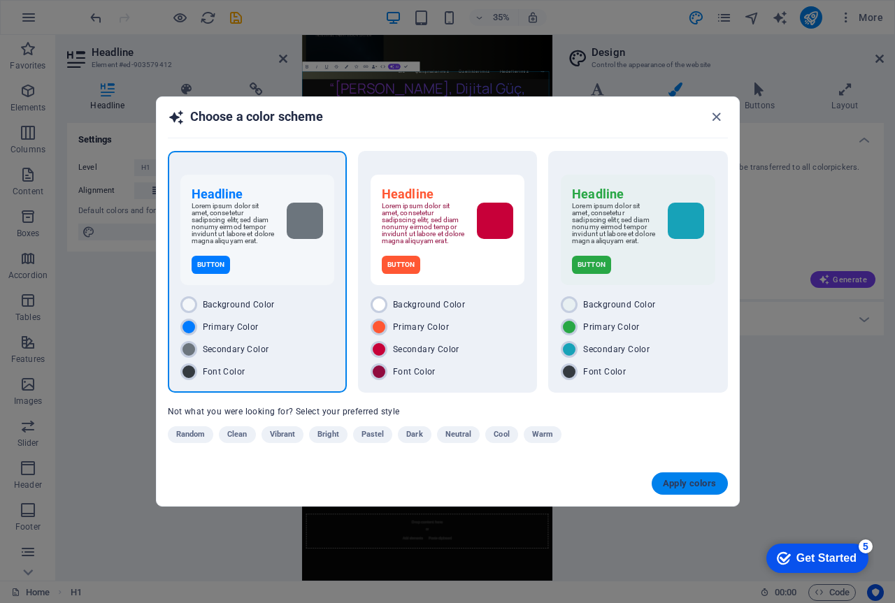
click at [704, 485] on span "Apply colors" at bounding box center [690, 483] width 54 height 11
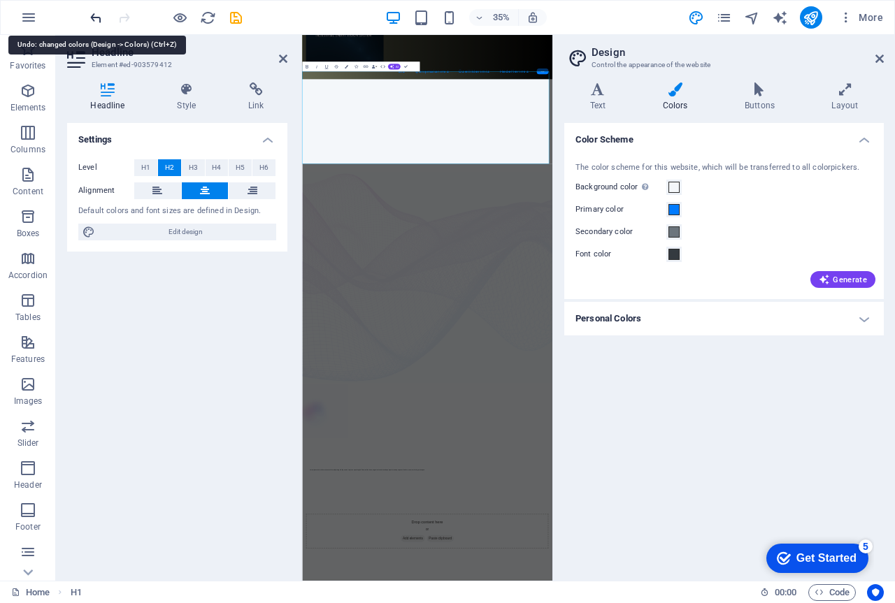
click at [0, 0] on icon "undo" at bounding box center [0, 0] width 0 height 0
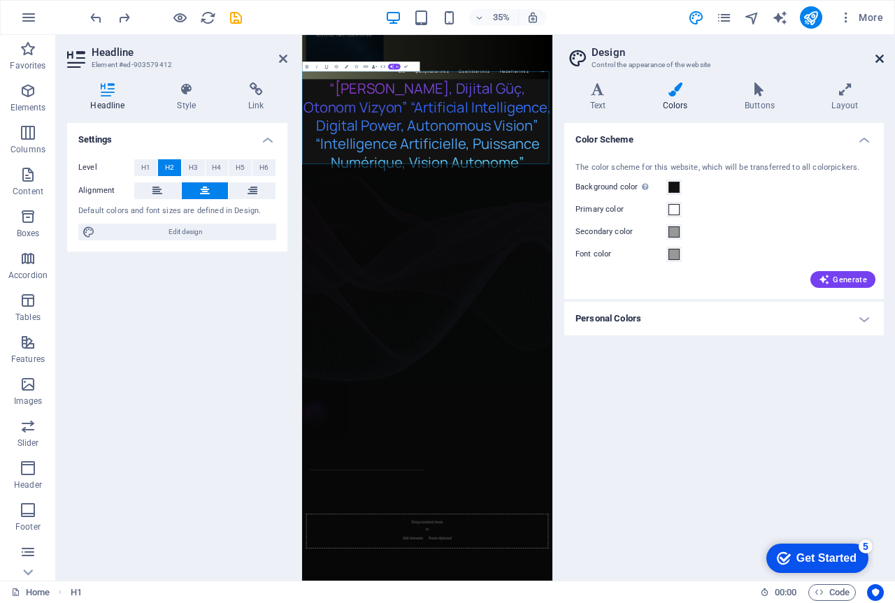
click at [878, 57] on icon at bounding box center [879, 58] width 8 height 11
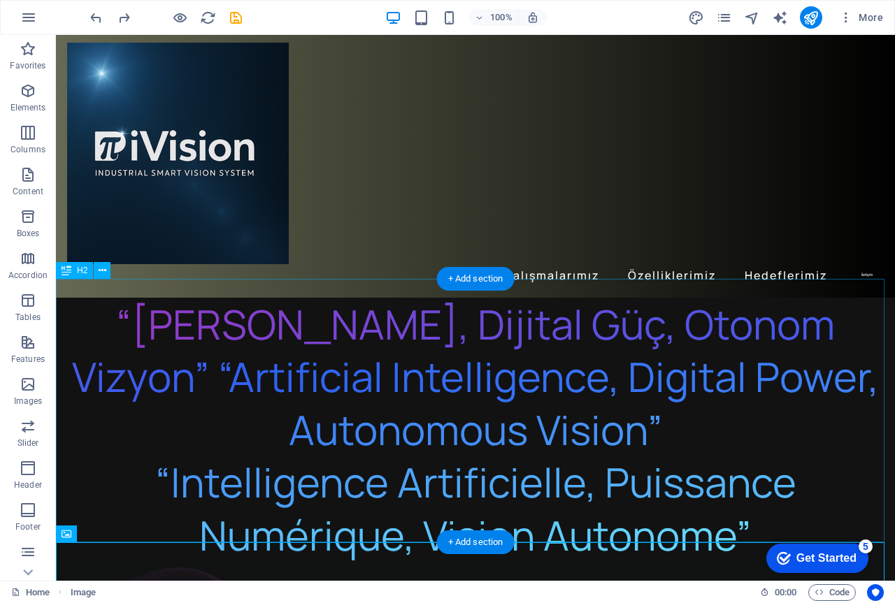
scroll to position [0, 0]
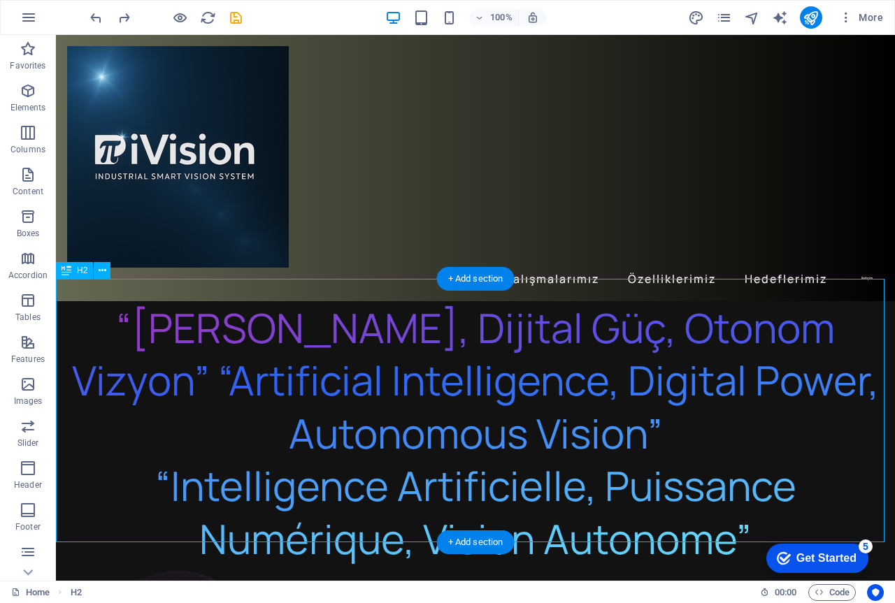
click at [298, 336] on div "“Yapay Zekâ, Dijital Güç, Otonom Vizyon” “Artificial Intelligence, Digital Powe…" at bounding box center [475, 432] width 839 height 263
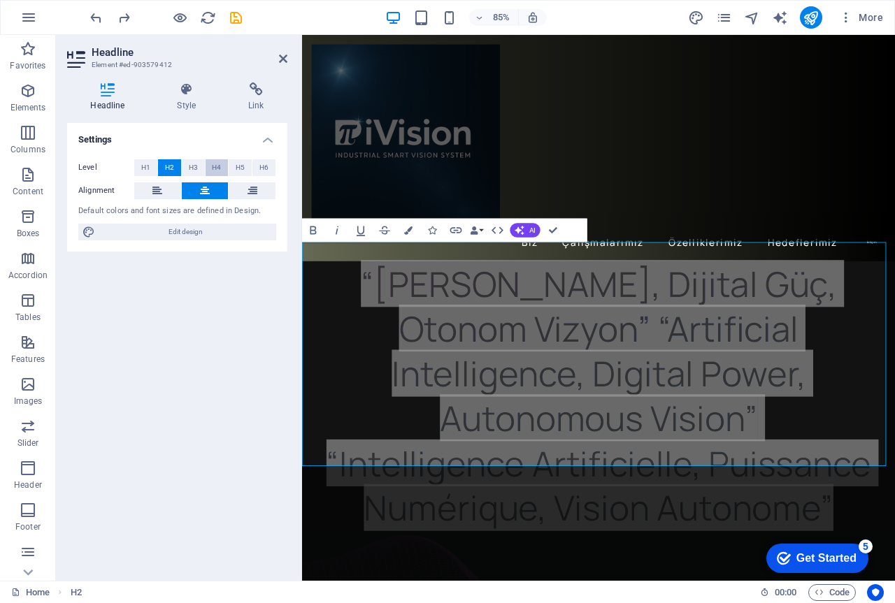
click at [216, 167] on span "H4" at bounding box center [216, 167] width 9 height 17
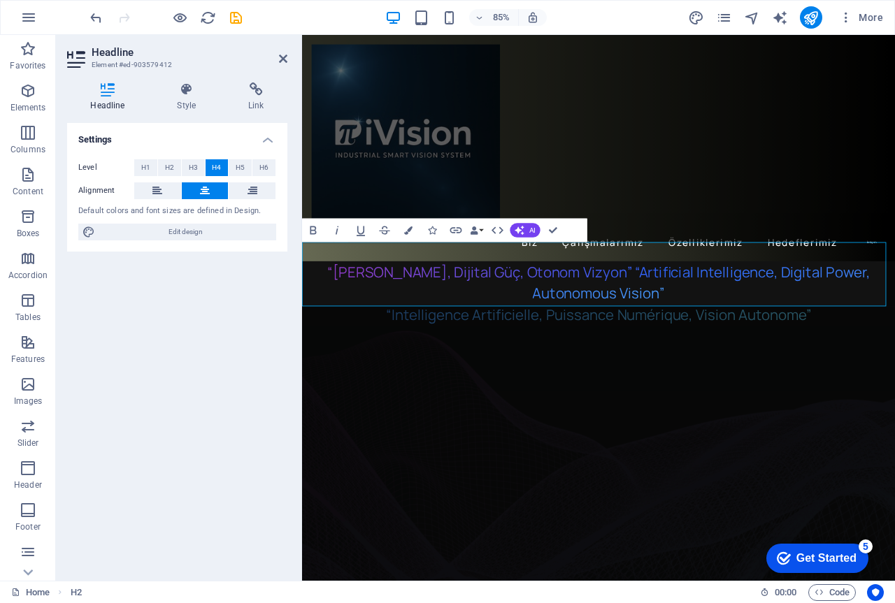
click at [614, 302] on span "“Yapay Zekâ, Dijital Güç, Otonom Vizyon” “Artificial Intelligence, Digital Powe…" at bounding box center [651, 338] width 638 height 73
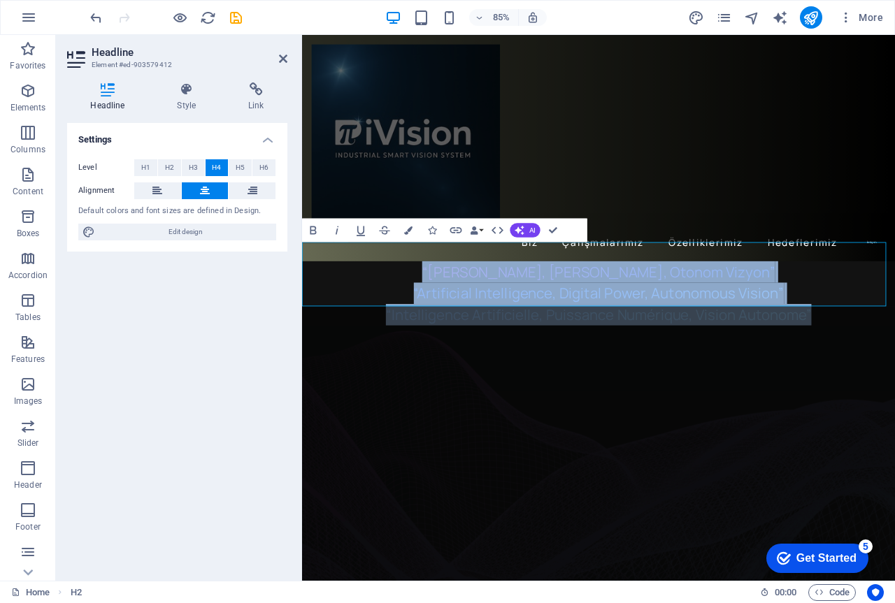
drag, startPoint x: 895, startPoint y: 343, endPoint x: 417, endPoint y: 295, distance: 480.5
click at [417, 301] on h4 "“Yapay Zekâ, Dijital Güç, Otonom Vizyon” ‌“Artificial Intelligence, Digital Pow…" at bounding box center [650, 338] width 697 height 75
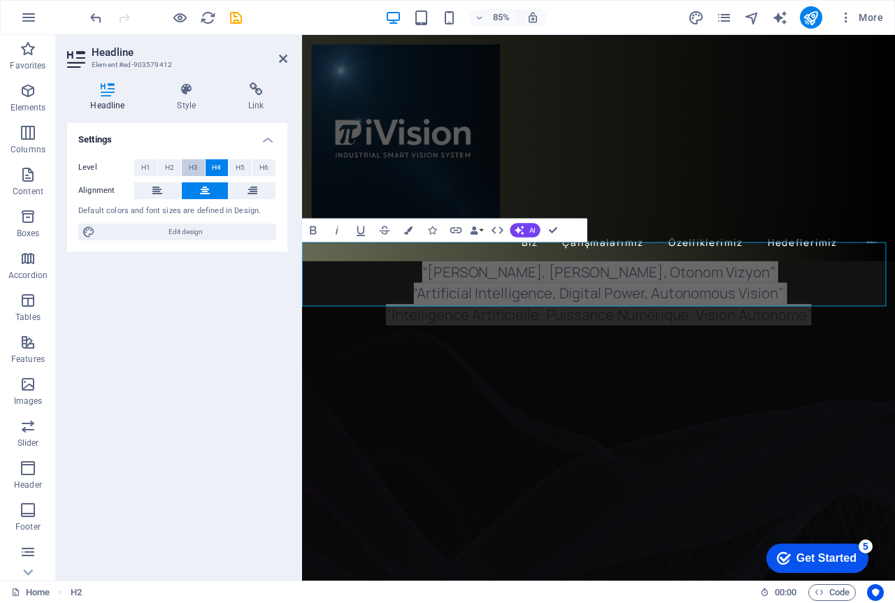
click at [190, 165] on span "H3" at bounding box center [193, 167] width 9 height 17
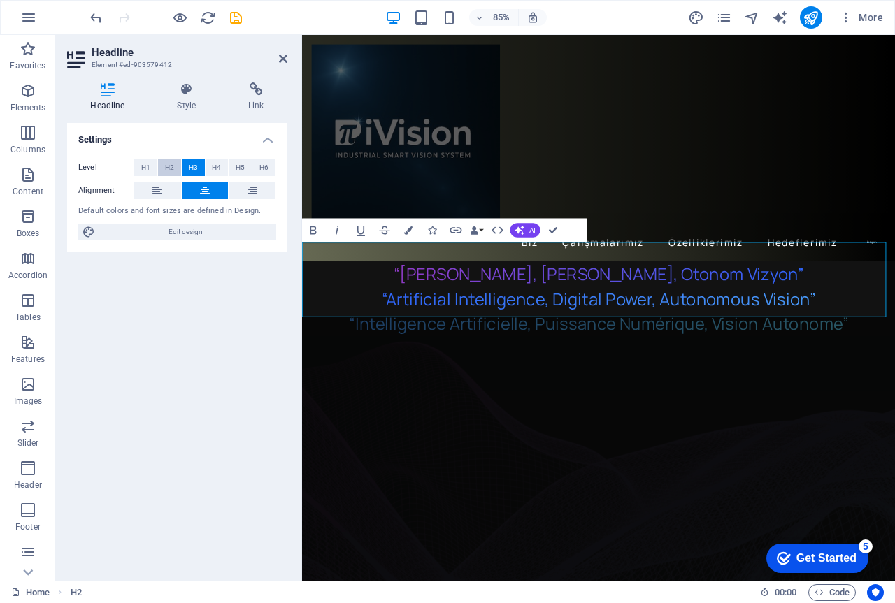
click at [165, 166] on span "H2" at bounding box center [169, 167] width 9 height 17
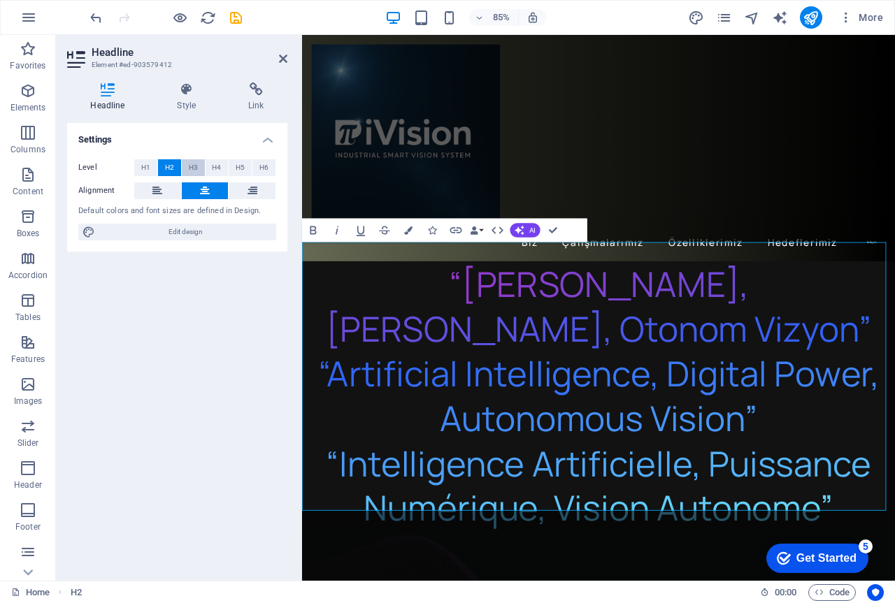
click at [191, 166] on span "H3" at bounding box center [193, 167] width 9 height 17
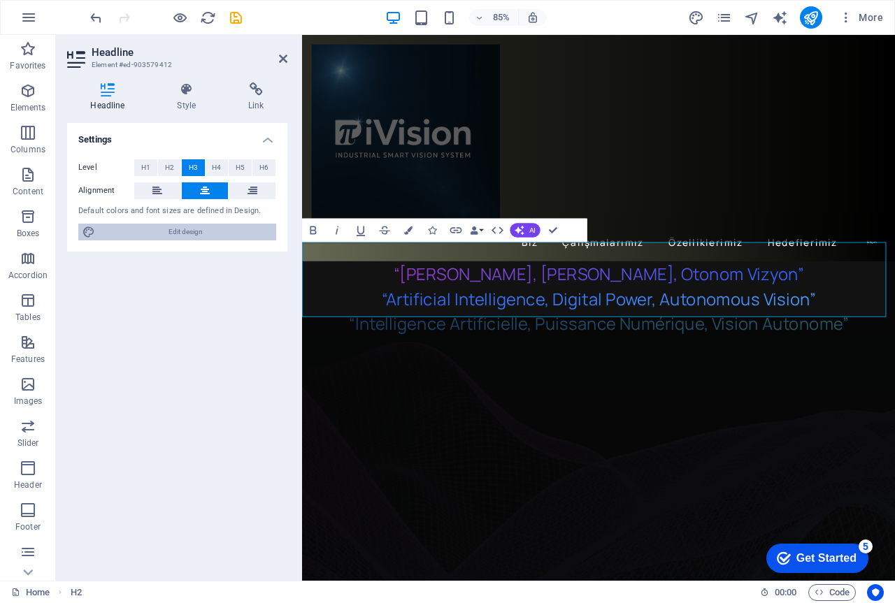
click at [122, 232] on span "Edit design" at bounding box center [185, 232] width 173 height 17
select select "px"
select select "500"
select select "px"
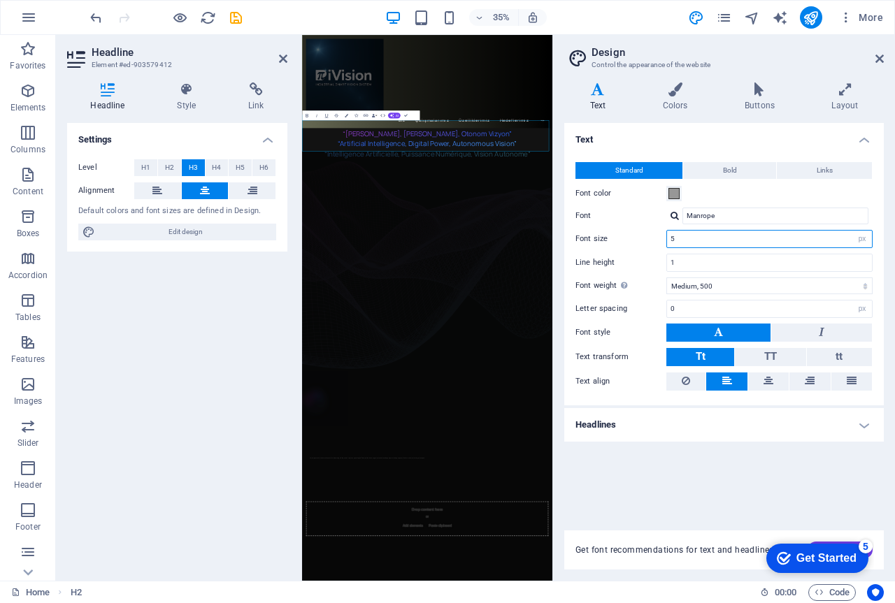
click at [834, 240] on input "5" at bounding box center [769, 239] width 205 height 17
type input "8"
click at [760, 196] on div "Font color" at bounding box center [723, 193] width 297 height 17
click at [694, 270] on input "1" at bounding box center [769, 262] width 205 height 17
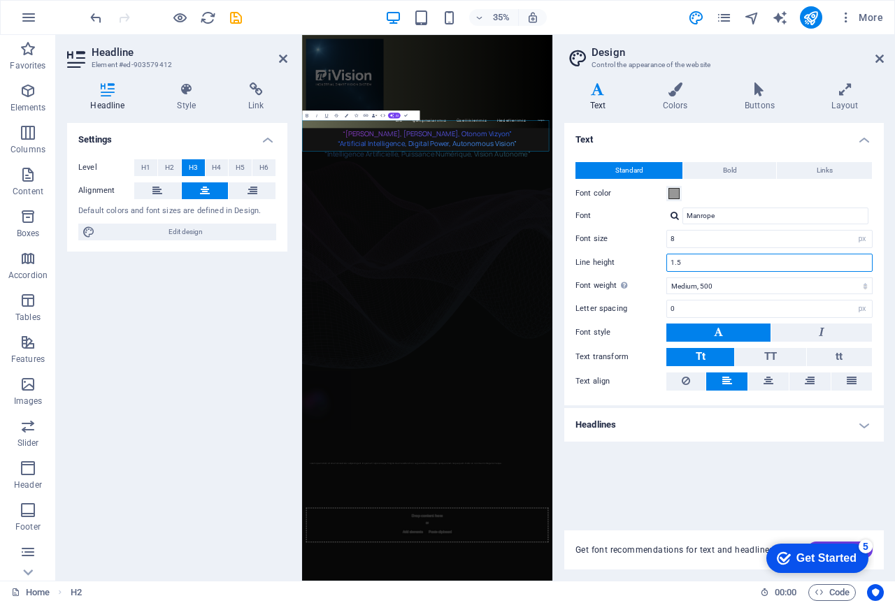
type input "1.5"
click at [651, 210] on label "Font" at bounding box center [620, 216] width 91 height 17
click at [682, 210] on input "Manrope" at bounding box center [775, 216] width 186 height 17
click at [703, 240] on input "8" at bounding box center [769, 239] width 205 height 17
drag, startPoint x: 703, startPoint y: 240, endPoint x: 659, endPoint y: 240, distance: 44.0
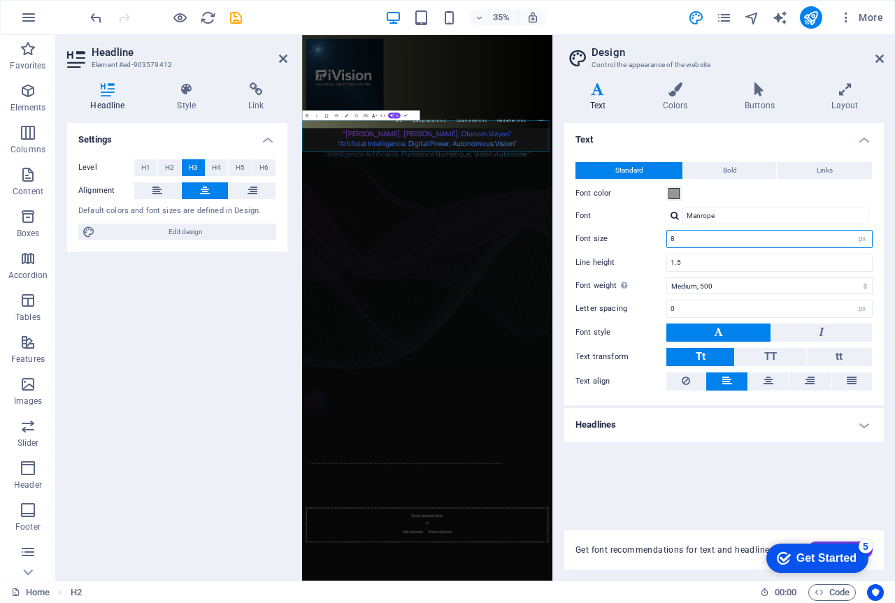
click at [659, 240] on div "Font size 8 rem px" at bounding box center [723, 239] width 297 height 18
click at [659, 233] on div "Font size 10 rem px" at bounding box center [723, 239] width 297 height 18
click at [809, 340] on span "“Yapay Zekâ, Dijital Güç, Otonom Vizyon” ‌“Artificial Intelligence, Digital Pow…" at bounding box center [659, 345] width 587 height 85
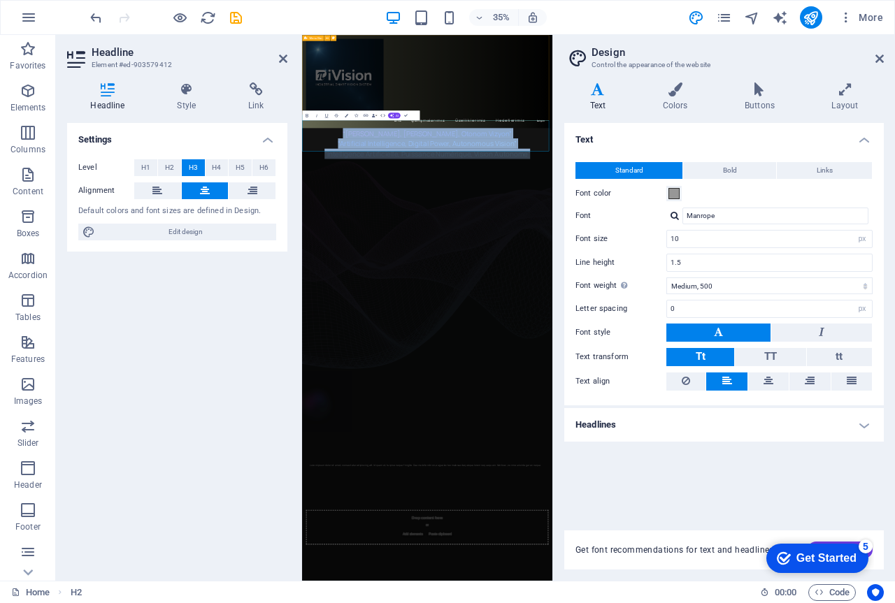
drag, startPoint x: 958, startPoint y: 346, endPoint x: 399, endPoint y: 272, distance: 564.0
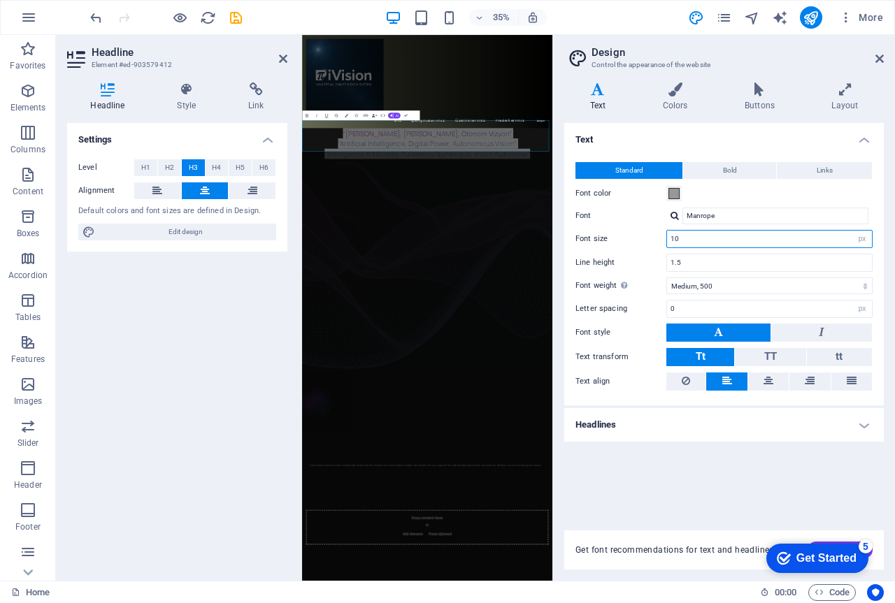
click at [704, 236] on input "10" at bounding box center [769, 239] width 205 height 17
type input "11"
click at [655, 216] on label "Font" at bounding box center [620, 216] width 91 height 17
click at [682, 216] on input "Manrope" at bounding box center [775, 216] width 186 height 17
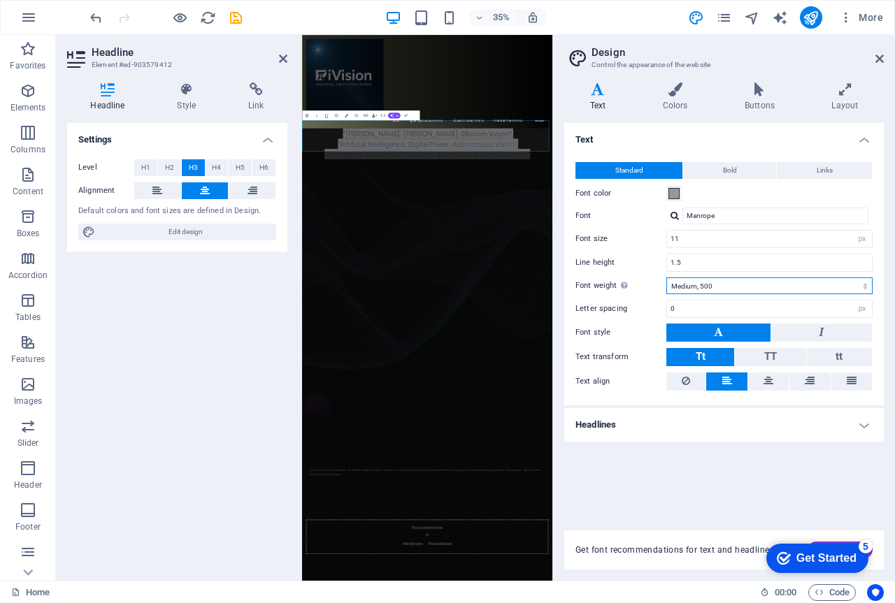
click at [719, 287] on select "Thin, 100 Extra-light, 200 Light, 300 Regular, 400 Medium, 500 Semi-bold, 600 B…" at bounding box center [769, 285] width 206 height 17
select select "600"
click at [666, 277] on select "Thin, 100 Extra-light, 200 Light, 300 Regular, 400 Medium, 500 Semi-bold, 600 B…" at bounding box center [769, 285] width 206 height 17
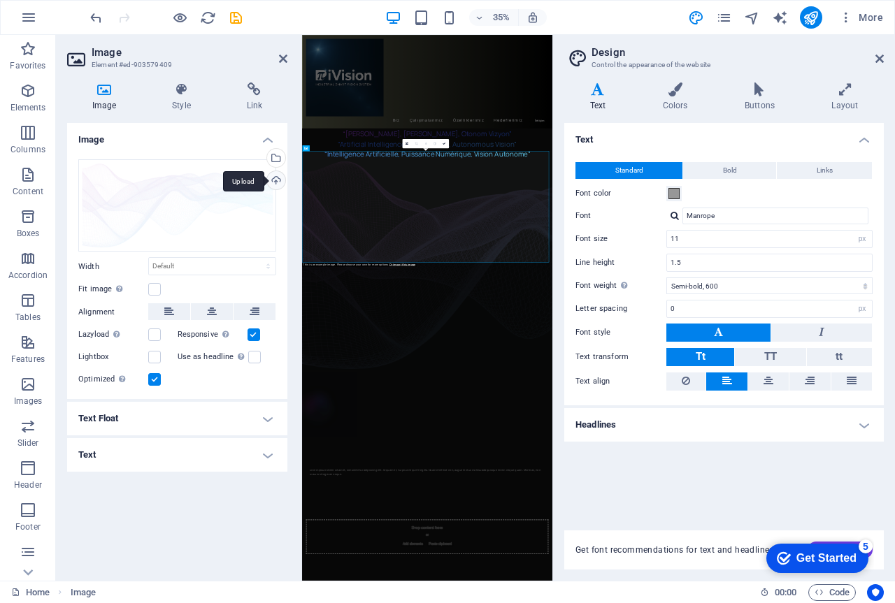
click at [274, 175] on div "Upload" at bounding box center [274, 181] width 21 height 21
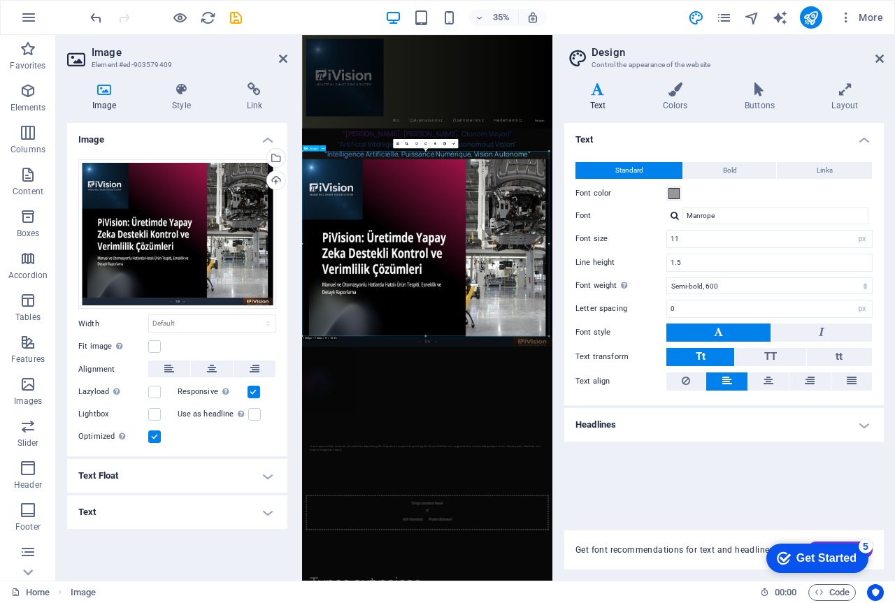
drag, startPoint x: 656, startPoint y: 187, endPoint x: 535, endPoint y: 394, distance: 239.9
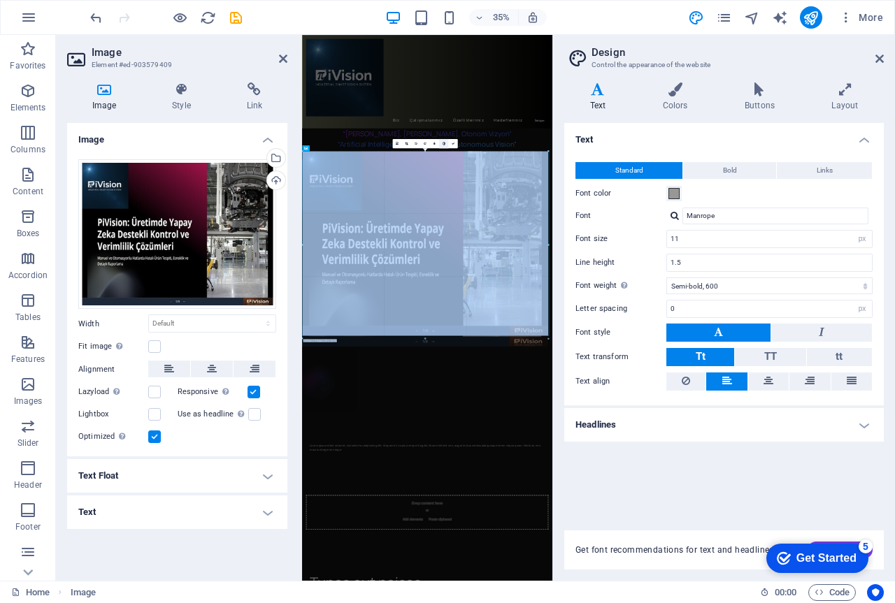
drag, startPoint x: 402, startPoint y: 188, endPoint x: 446, endPoint y: 145, distance: 61.8
type input "1005"
select select "px"
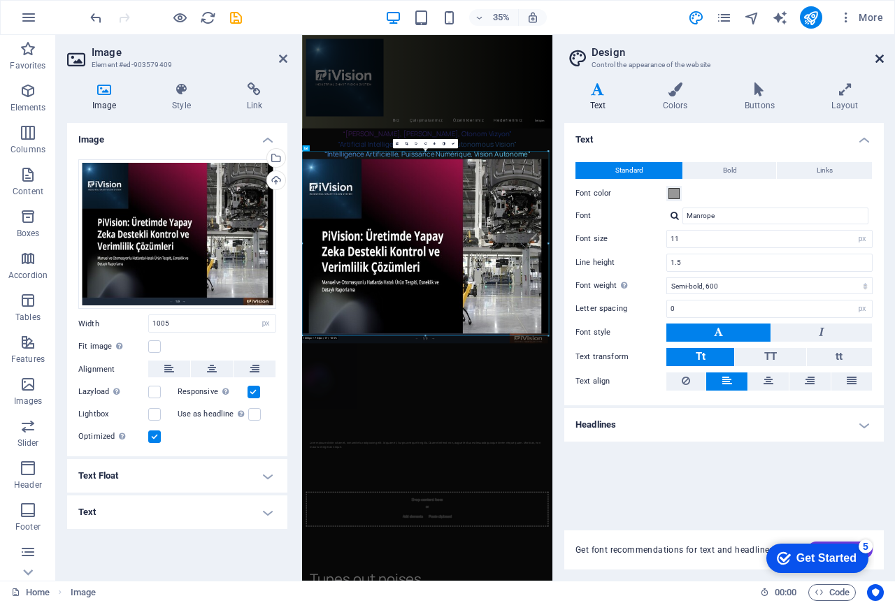
click at [877, 57] on icon at bounding box center [879, 58] width 8 height 11
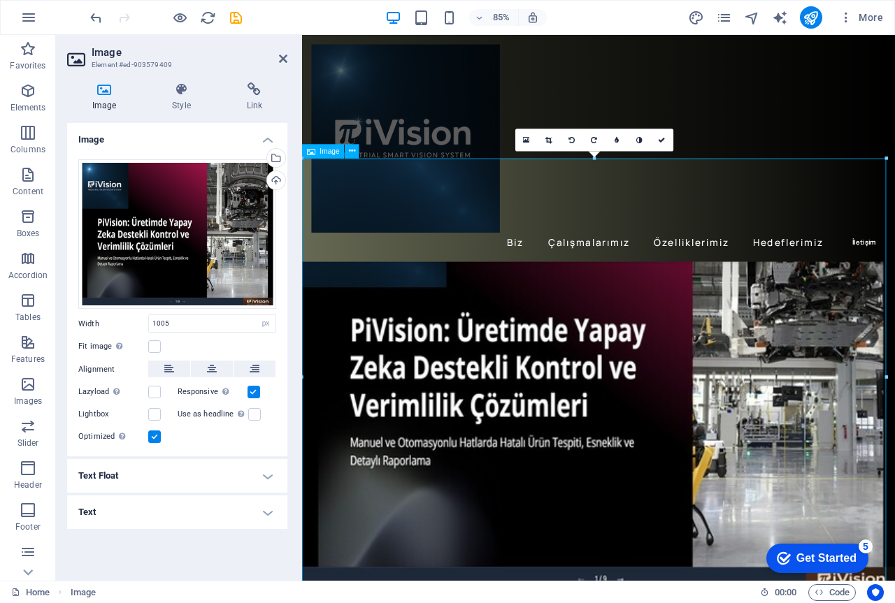
scroll to position [210, 0]
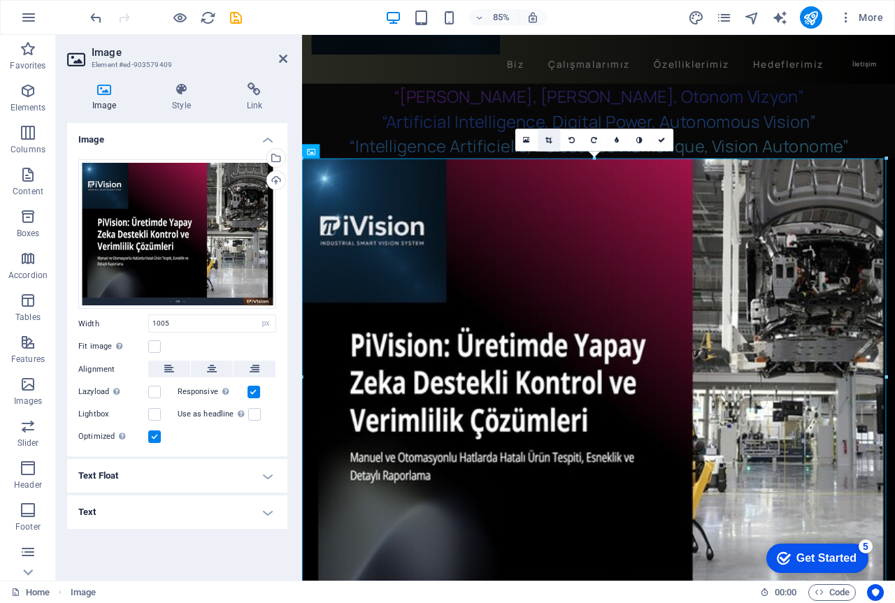
click at [549, 138] on icon at bounding box center [548, 139] width 6 height 7
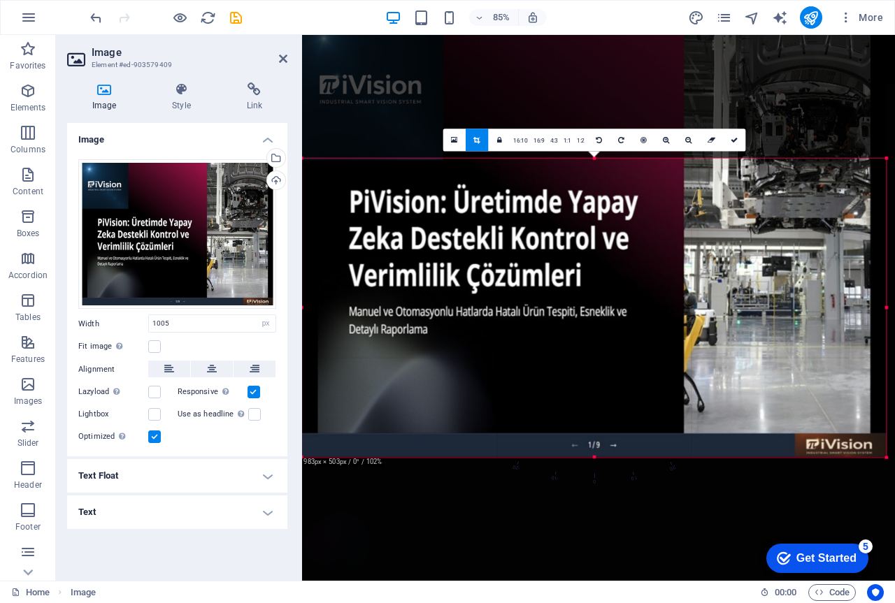
drag, startPoint x: 593, startPoint y: 159, endPoint x: 570, endPoint y: 323, distance: 165.8
click at [570, 323] on div "180 170 160 150 140 130 120 110 100 90 80 70 60 50 40 30 20 10 0 -10 -20 -30 -4…" at bounding box center [594, 307] width 584 height 299
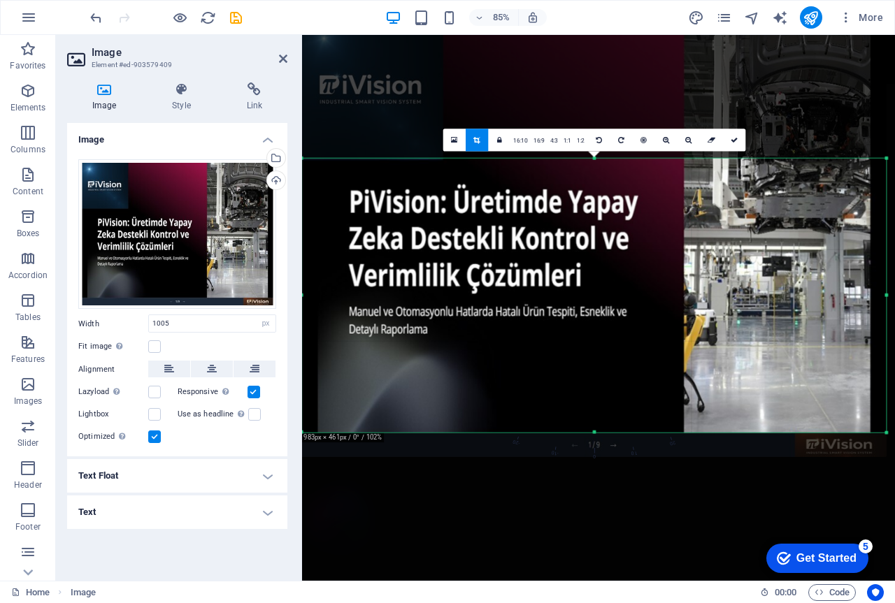
drag, startPoint x: 595, startPoint y: 457, endPoint x: 596, endPoint y: 428, distance: 28.7
click at [596, 428] on div "180 170 160 150 140 130 120 110 100 90 80 70 60 50 40 30 20 10 0 -10 -20 -30 -4…" at bounding box center [594, 295] width 584 height 274
click at [781, 80] on div at bounding box center [594, 238] width 584 height 438
click at [187, 135] on h4 "Image" at bounding box center [177, 135] width 220 height 25
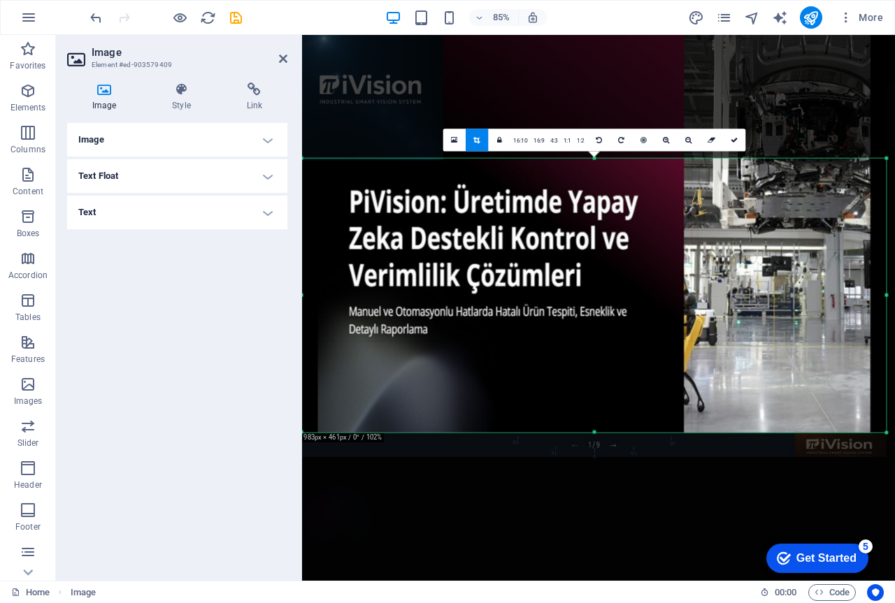
click at [149, 133] on h4 "Image" at bounding box center [177, 140] width 220 height 34
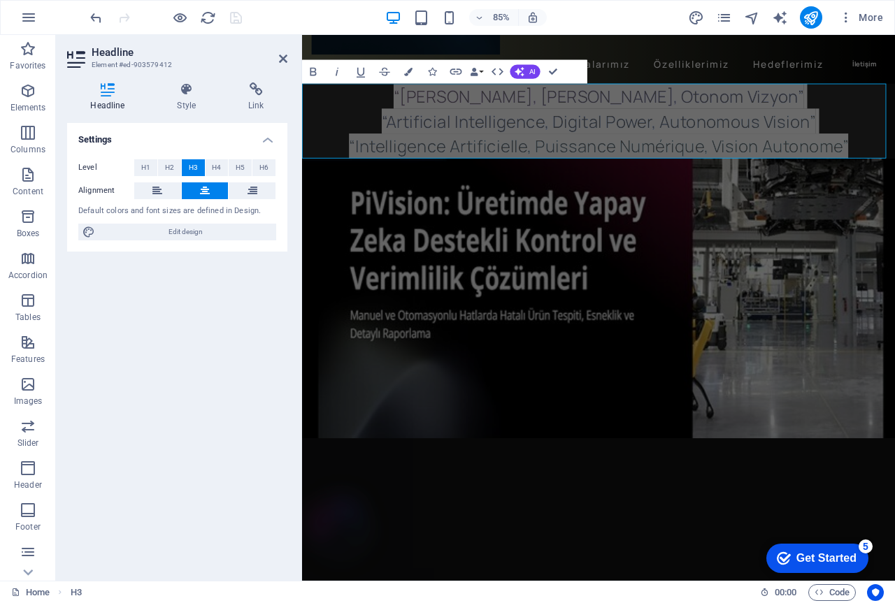
click at [199, 367] on div "Settings Level H1 H2 H3 H4 H5 H6 Alignment Default colors and font sizes are de…" at bounding box center [177, 346] width 220 height 447
click at [198, 364] on div "Settings Level H1 H2 H3 H4 H5 H6 Alignment Default colors and font sizes are de…" at bounding box center [177, 346] width 220 height 447
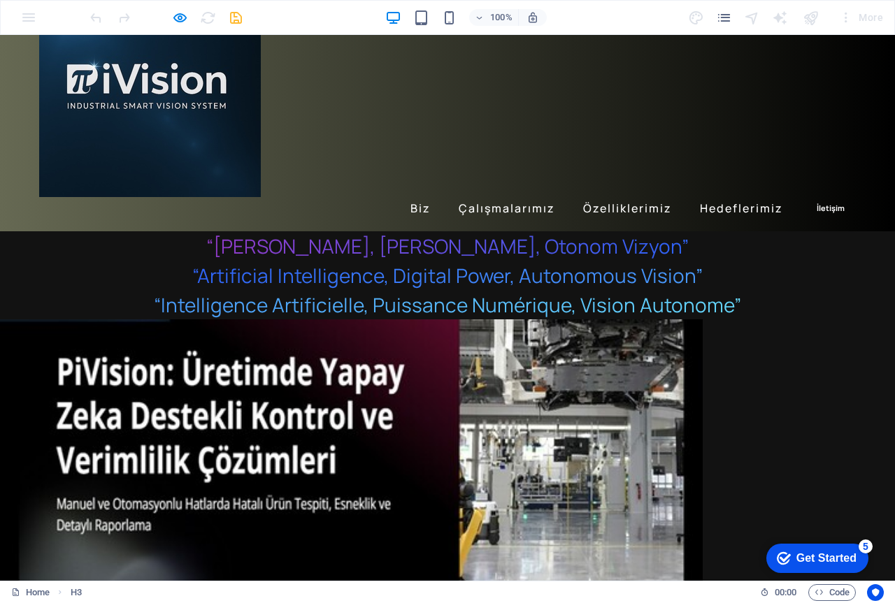
scroll to position [70, 0]
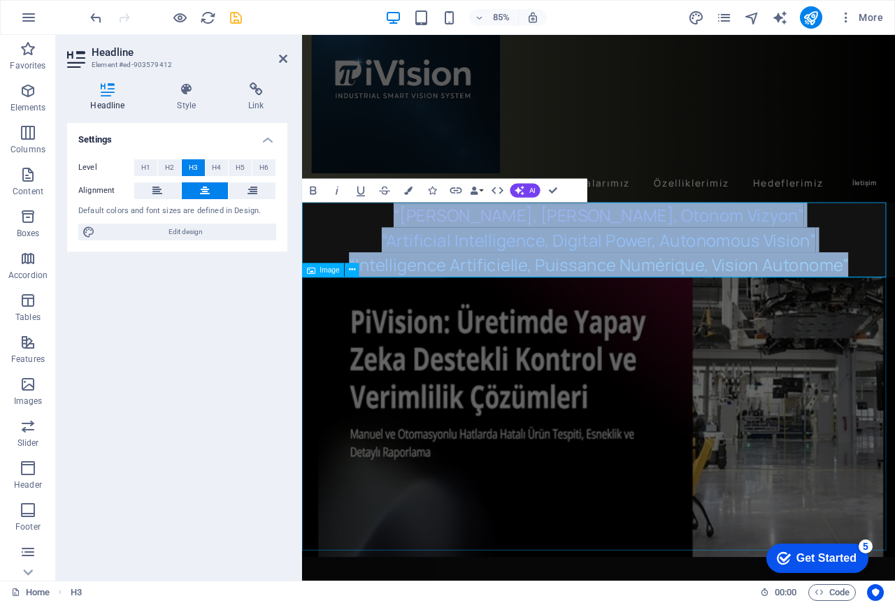
click at [489, 447] on figure at bounding box center [650, 484] width 697 height 329
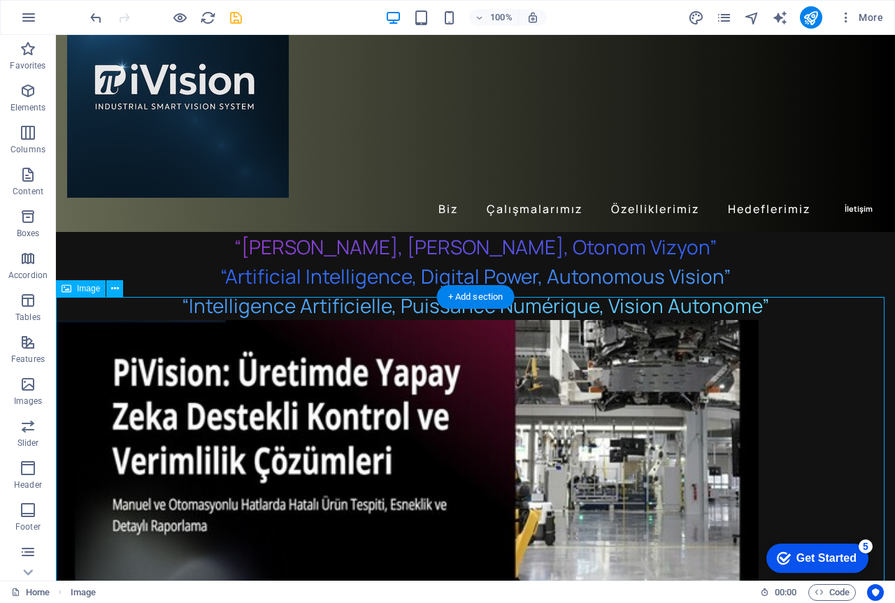
click at [68, 370] on figure at bounding box center [475, 484] width 839 height 329
select select "px"
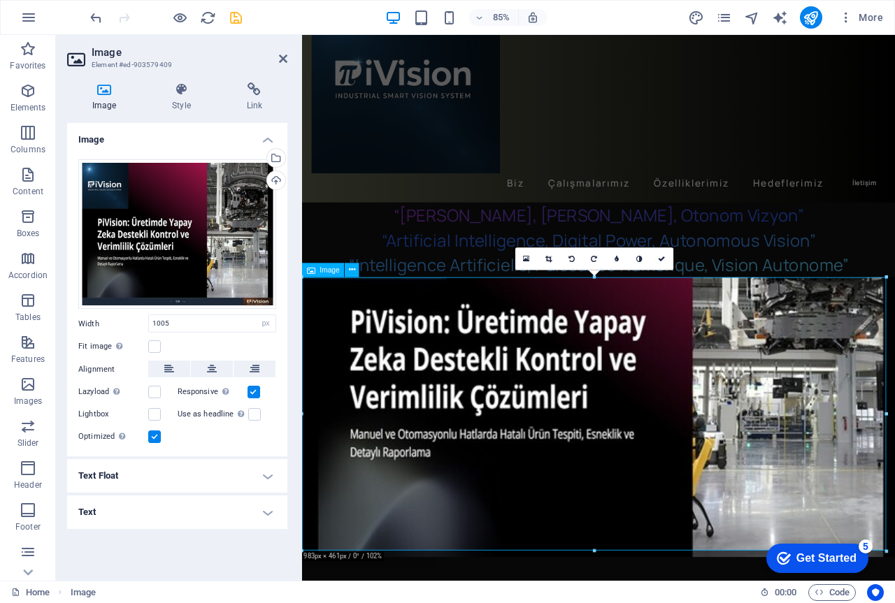
drag, startPoint x: 604, startPoint y: 447, endPoint x: 375, endPoint y: 470, distance: 230.4
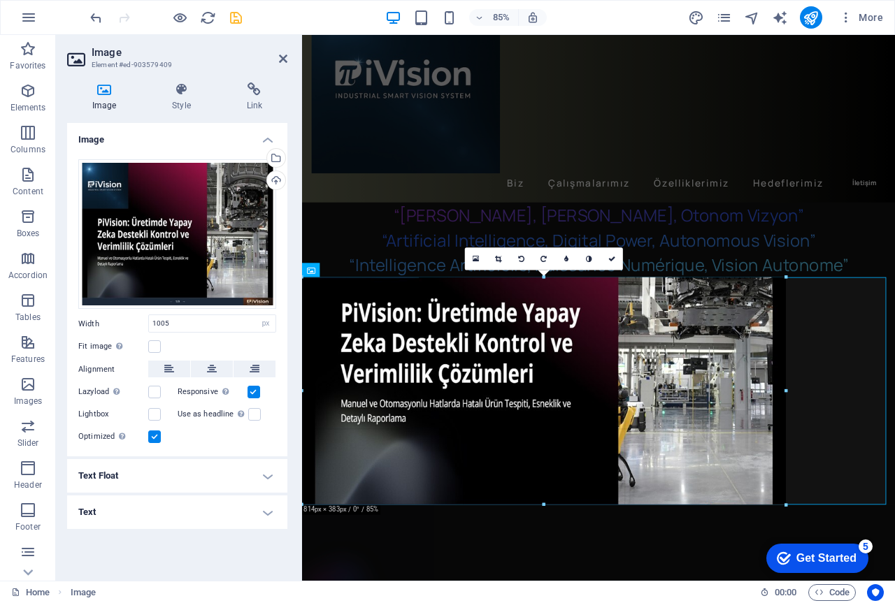
drag, startPoint x: 303, startPoint y: 411, endPoint x: 424, endPoint y: 405, distance: 121.1
type input "814"
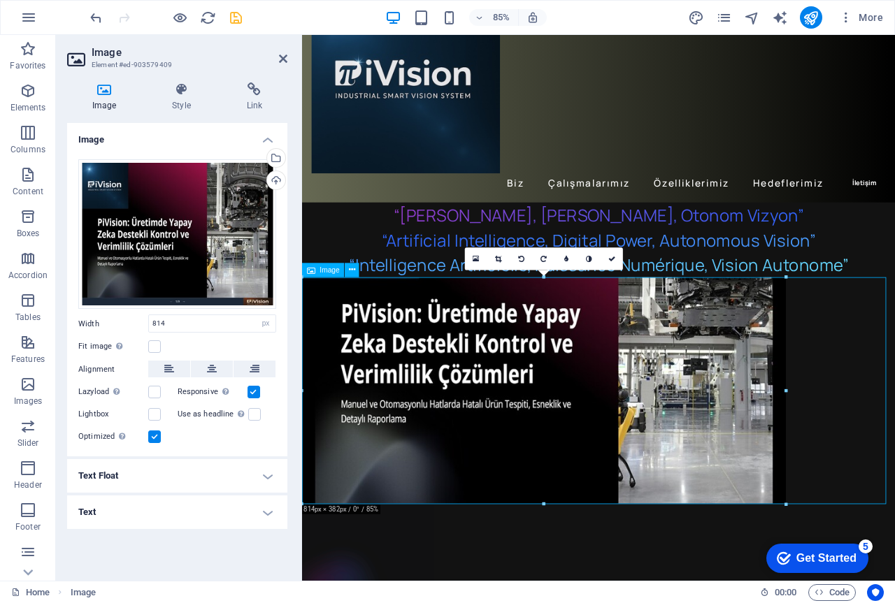
drag, startPoint x: 459, startPoint y: 441, endPoint x: 696, endPoint y: 439, distance: 236.9
click at [665, 439] on figure at bounding box center [650, 453] width 697 height 267
drag, startPoint x: 549, startPoint y: 457, endPoint x: 663, endPoint y: 443, distance: 114.8
click at [663, 443] on figure at bounding box center [650, 453] width 697 height 267
click at [154, 347] on label at bounding box center [154, 346] width 13 height 13
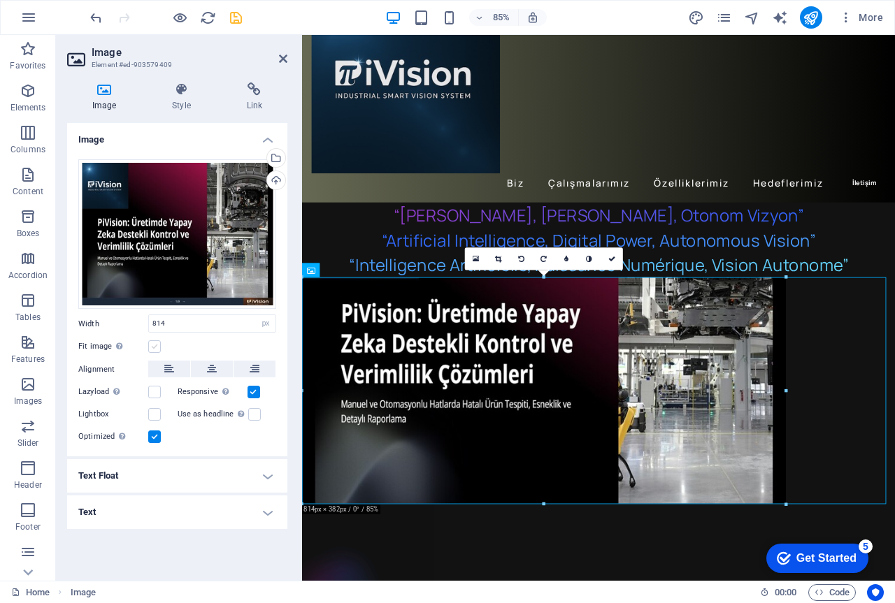
click at [0, 0] on input "Fit image Automatically fit image to a fixed width and height" at bounding box center [0, 0] width 0 height 0
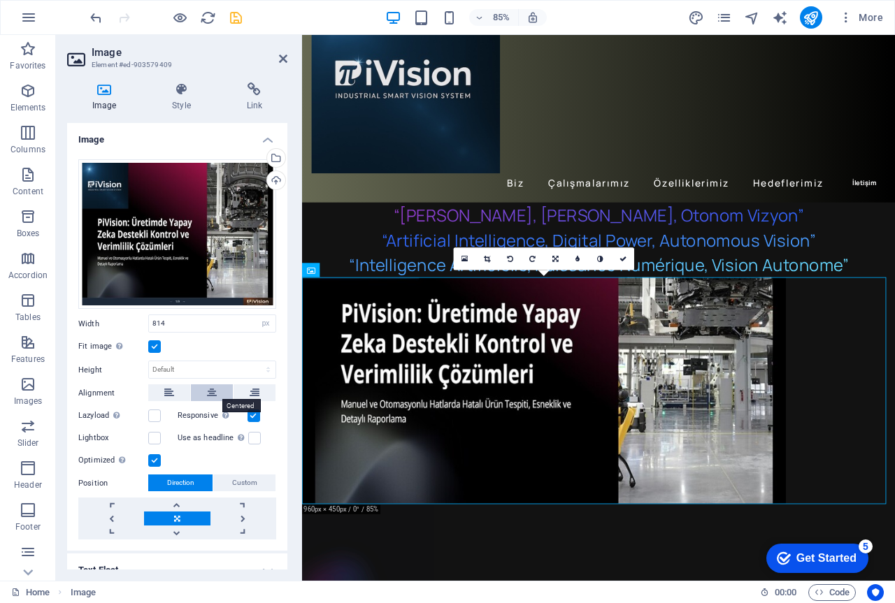
click at [211, 387] on icon at bounding box center [212, 392] width 10 height 17
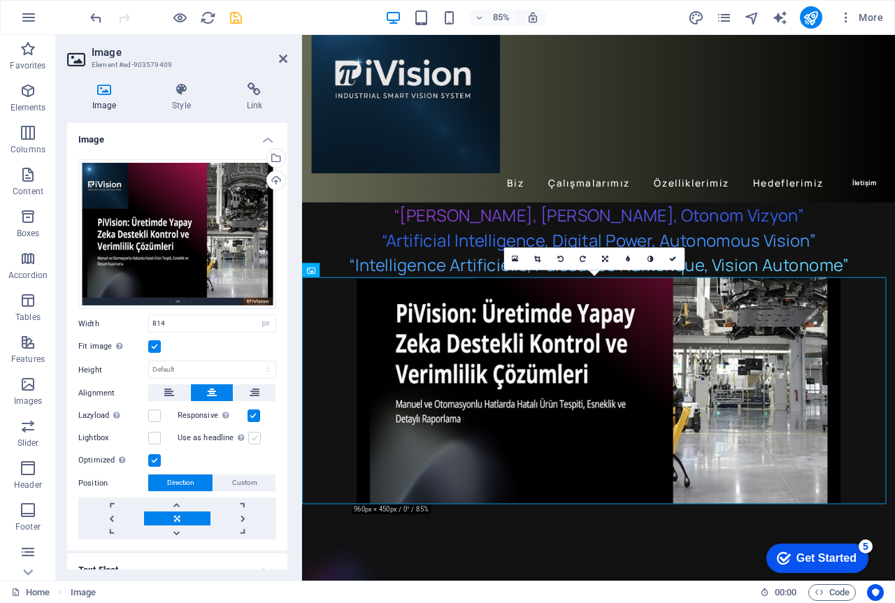
click at [248, 433] on label at bounding box center [254, 438] width 13 height 13
click at [0, 0] on input "Use as headline The image will be wrapped in an H1 headline tag. Useful for giv…" at bounding box center [0, 0] width 0 height 0
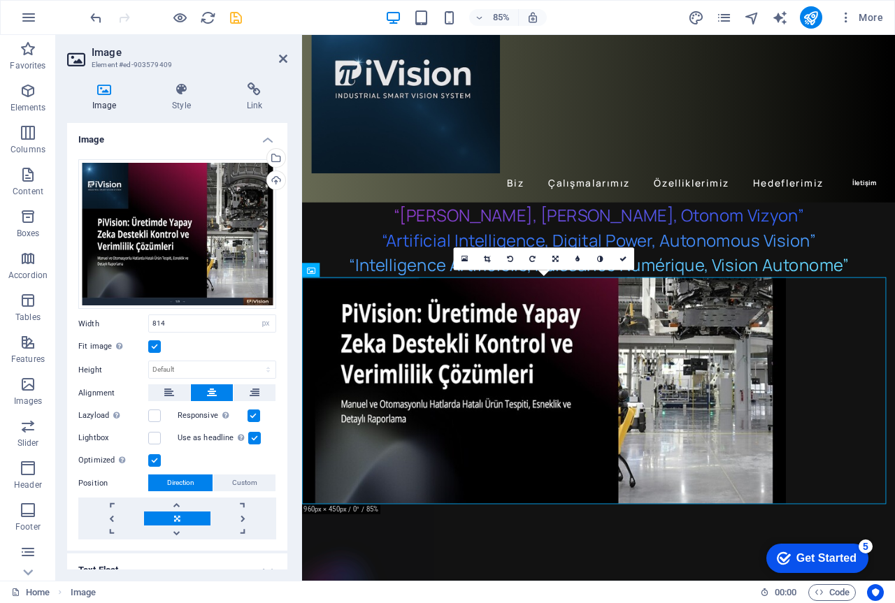
click at [248, 433] on label at bounding box center [254, 438] width 13 height 13
click at [0, 0] on input "Use as headline The image will be wrapped in an H1 headline tag. Useful for giv…" at bounding box center [0, 0] width 0 height 0
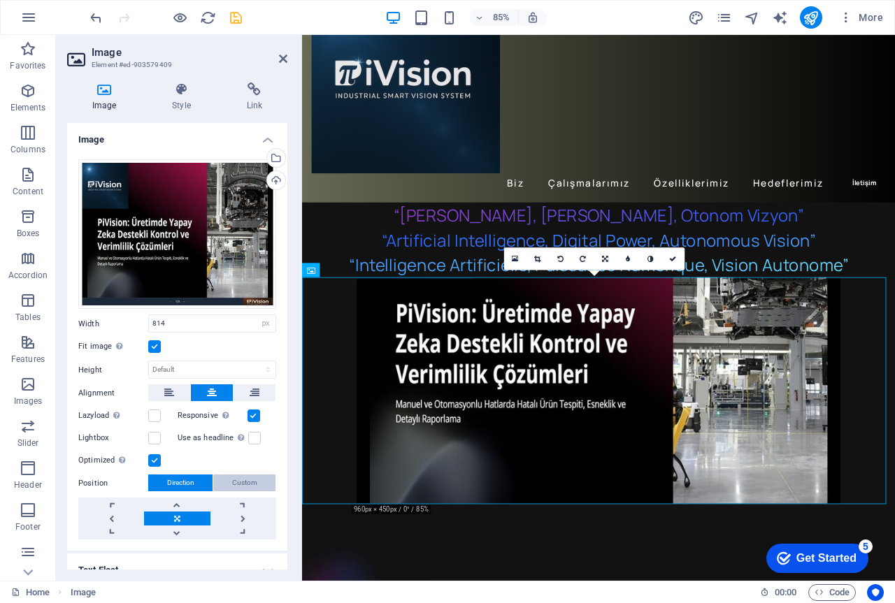
click at [233, 481] on span "Custom" at bounding box center [244, 483] width 25 height 17
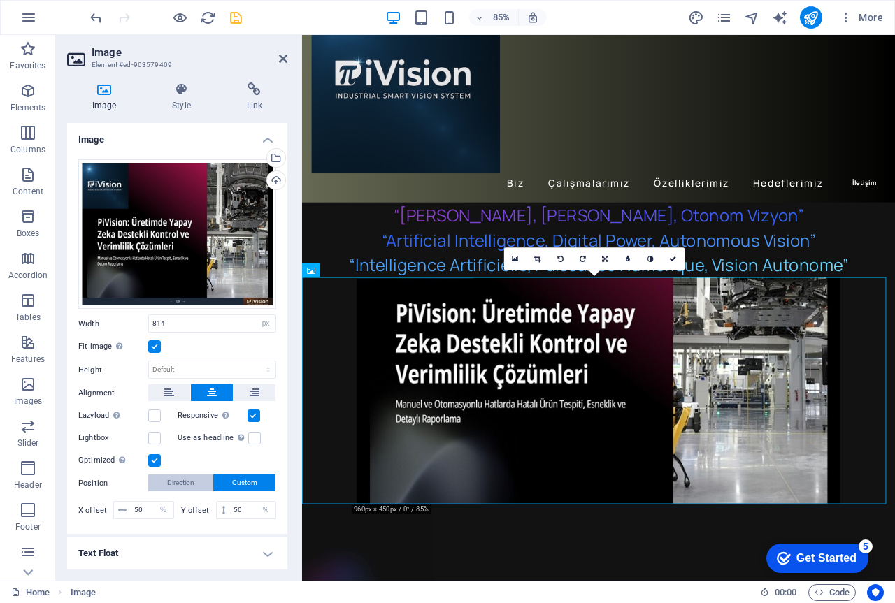
click at [165, 475] on button "Direction" at bounding box center [180, 483] width 64 height 17
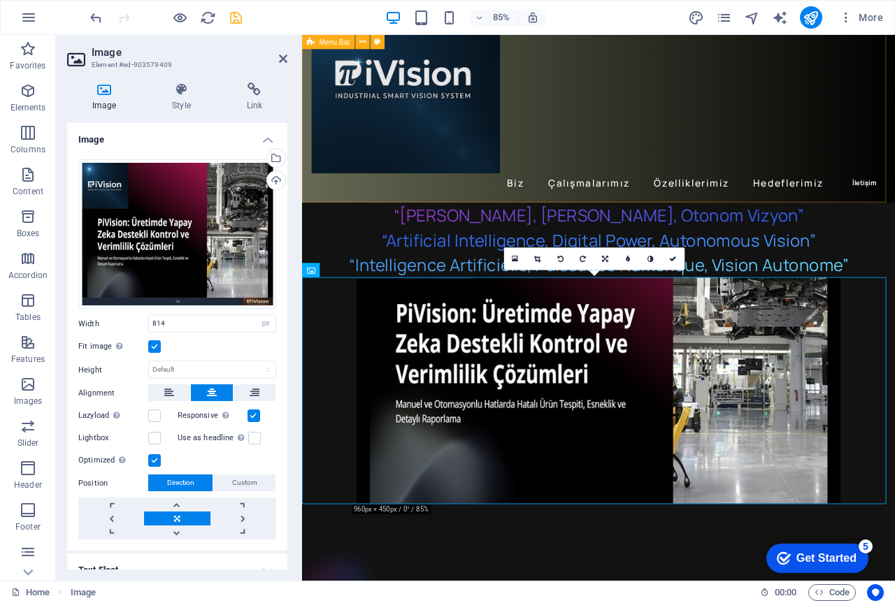
click at [806, 143] on div "Biz Çalışmalarımız Özelliklerimiz Hedeflerimiz İletişim" at bounding box center [650, 98] width 697 height 267
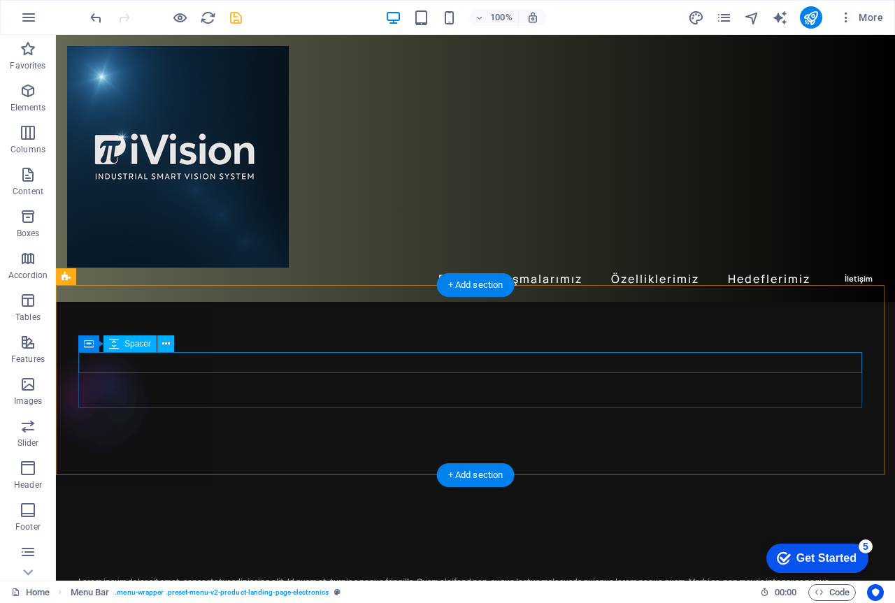
scroll to position [349, 0]
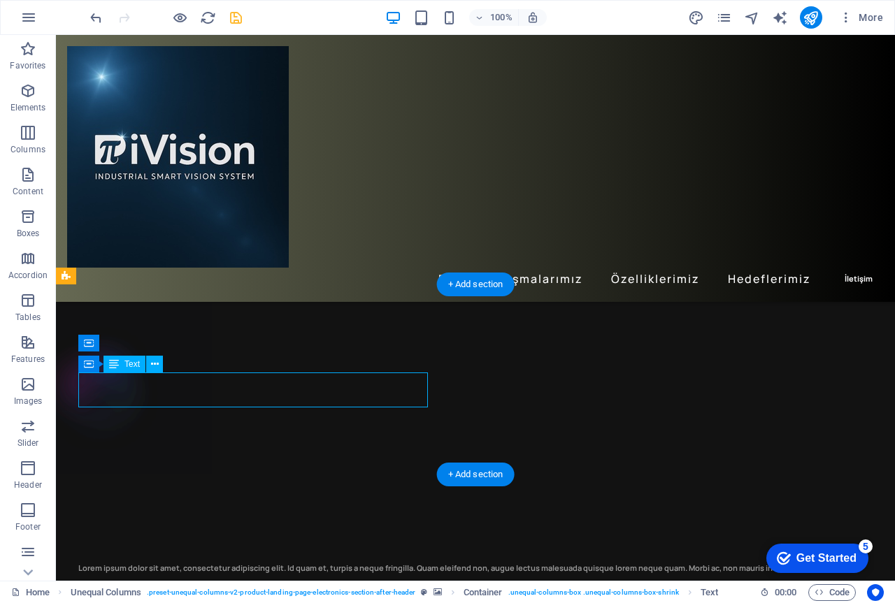
drag, startPoint x: 181, startPoint y: 398, endPoint x: 108, endPoint y: 388, distance: 73.4
click at [108, 563] on div "Lorem ipsum dolor sit amet, consectetur adipiscing elit. Id quam et, turpis a n…" at bounding box center [475, 569] width 794 height 12
click at [109, 563] on div "Lorem ipsum dolor sit amet, consectetur adipiscing elit. Id quam et, turpis a n…" at bounding box center [475, 569] width 794 height 12
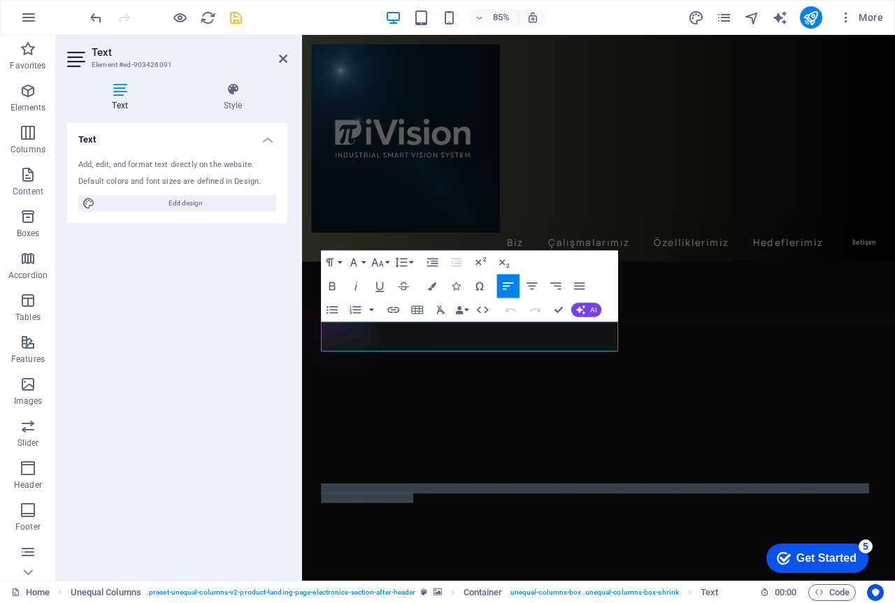
drag, startPoint x: 407, startPoint y: 403, endPoint x: 315, endPoint y: 371, distance: 97.7
click at [315, 371] on div "Lorem ipsum dolor sit amet, consectetur adipiscing elit. Id quam et, turpis a n…" at bounding box center [650, 468] width 697 height 368
copy p "Lorem ipsum dolor sit amet, consectetur adipiscing elit. Id quam et, turpis a n…"
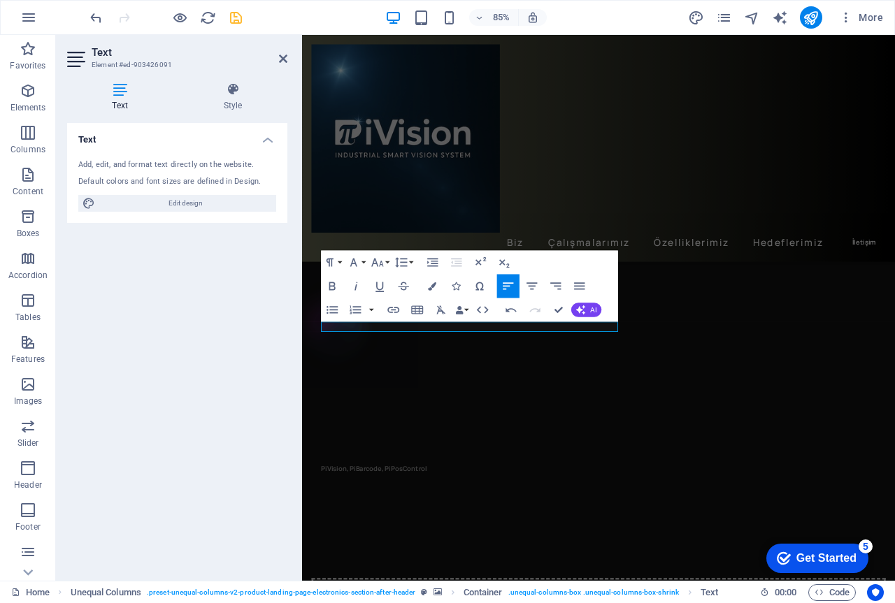
click at [475, 407] on figure at bounding box center [650, 367] width 697 height 167
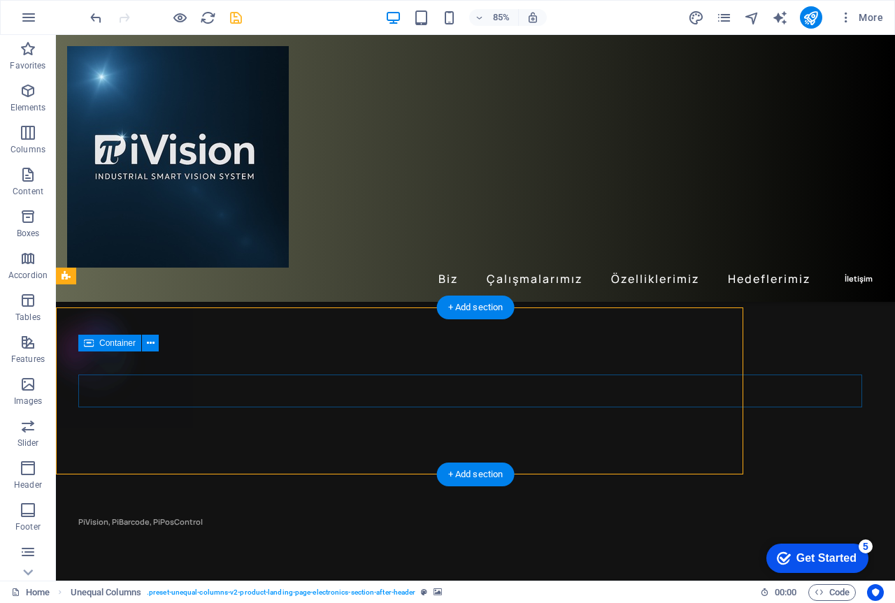
scroll to position [349, 0]
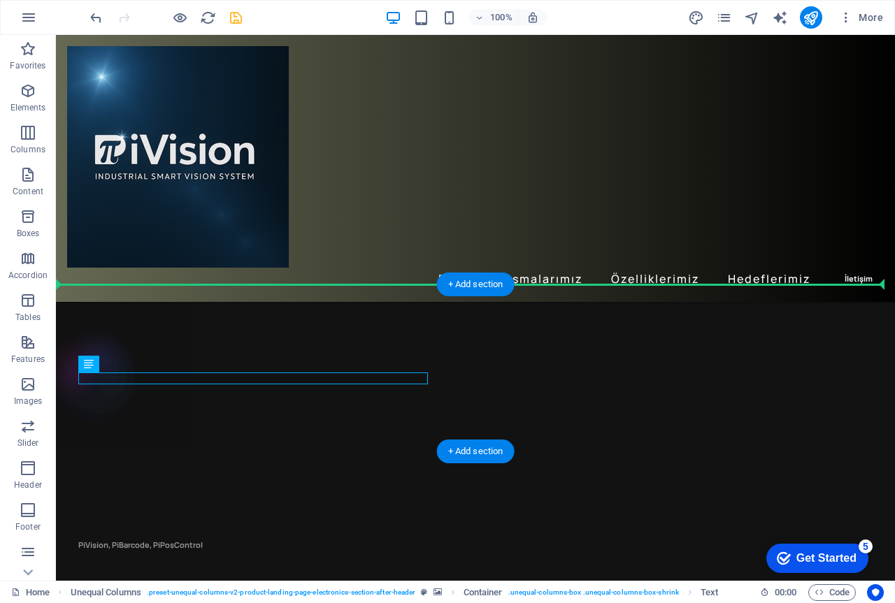
drag, startPoint x: 181, startPoint y: 379, endPoint x: 184, endPoint y: 312, distance: 67.8
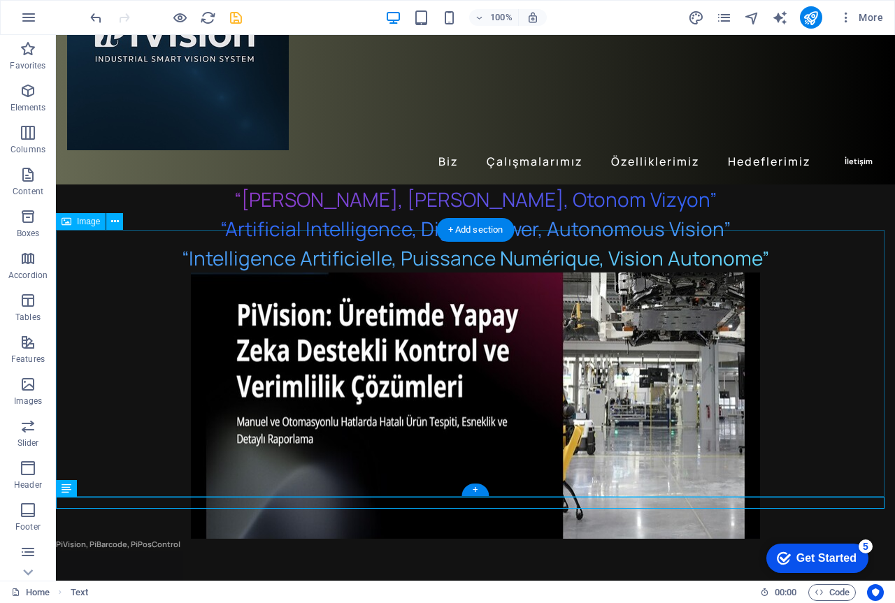
scroll to position [140, 0]
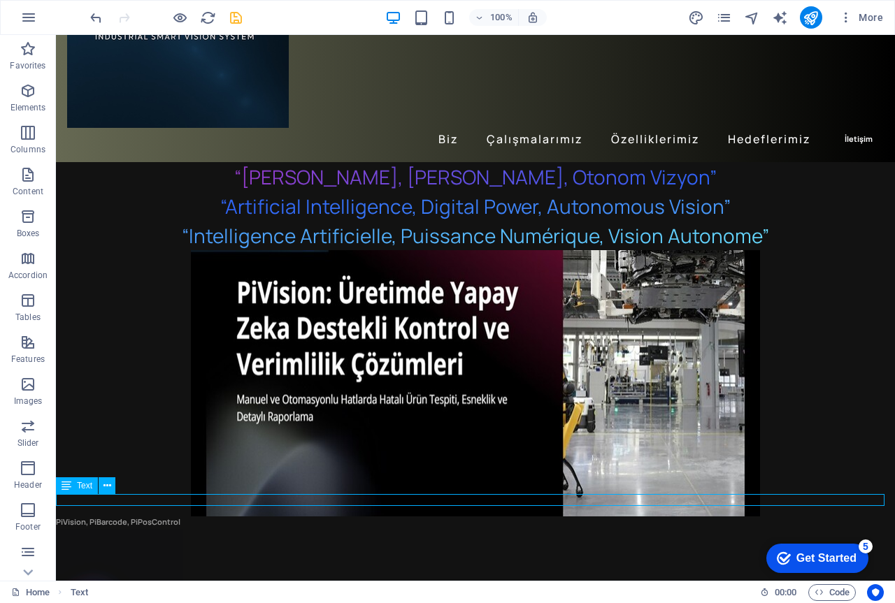
click at [82, 486] on span "Text" at bounding box center [84, 486] width 15 height 8
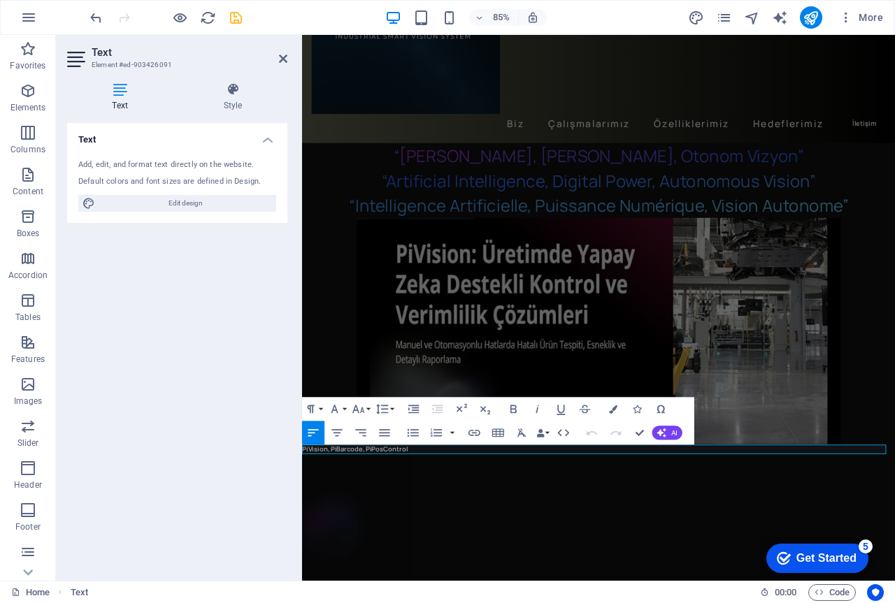
click at [107, 88] on icon at bounding box center [120, 89] width 106 height 14
click at [382, 435] on icon "button" at bounding box center [384, 433] width 14 height 14
click at [340, 433] on icon "button" at bounding box center [337, 432] width 10 height 7
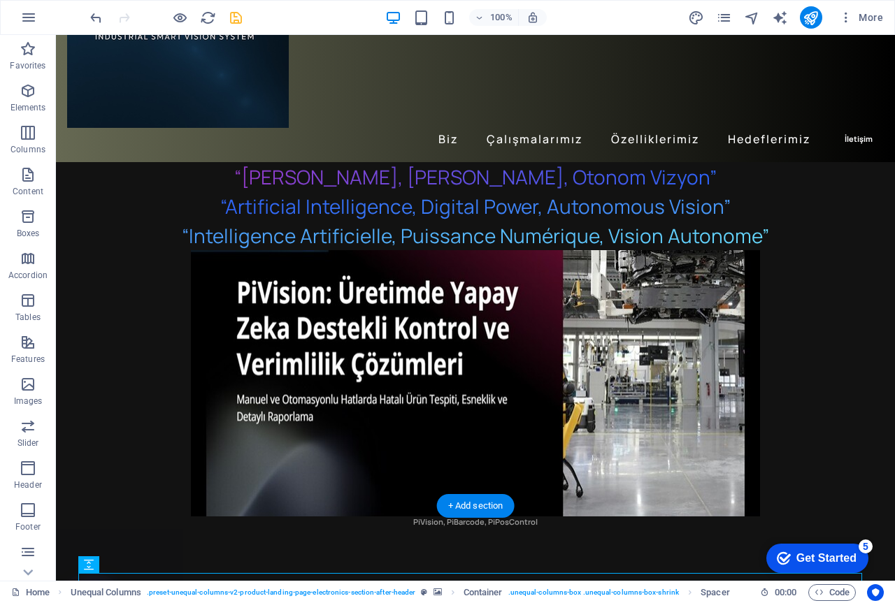
click at [645, 528] on figure at bounding box center [475, 605] width 839 height 155
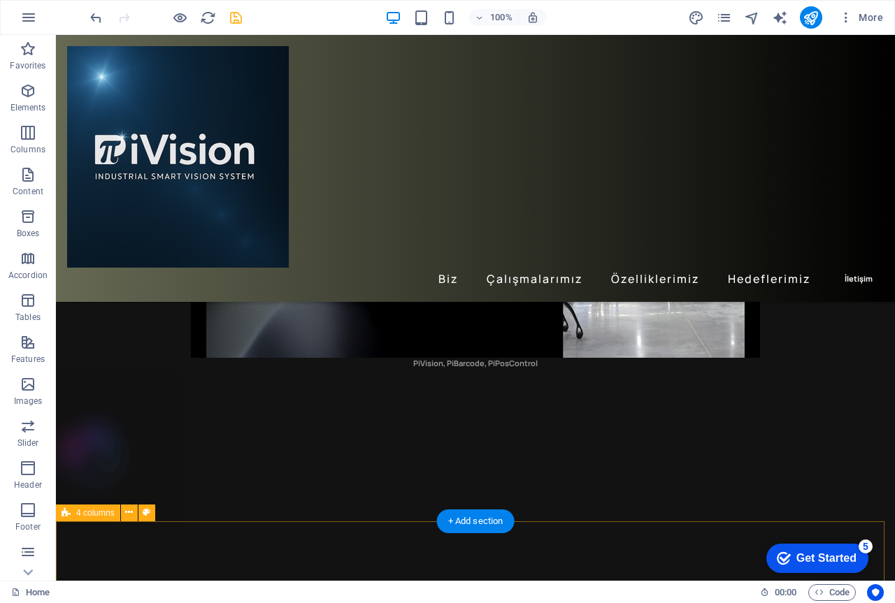
scroll to position [280, 0]
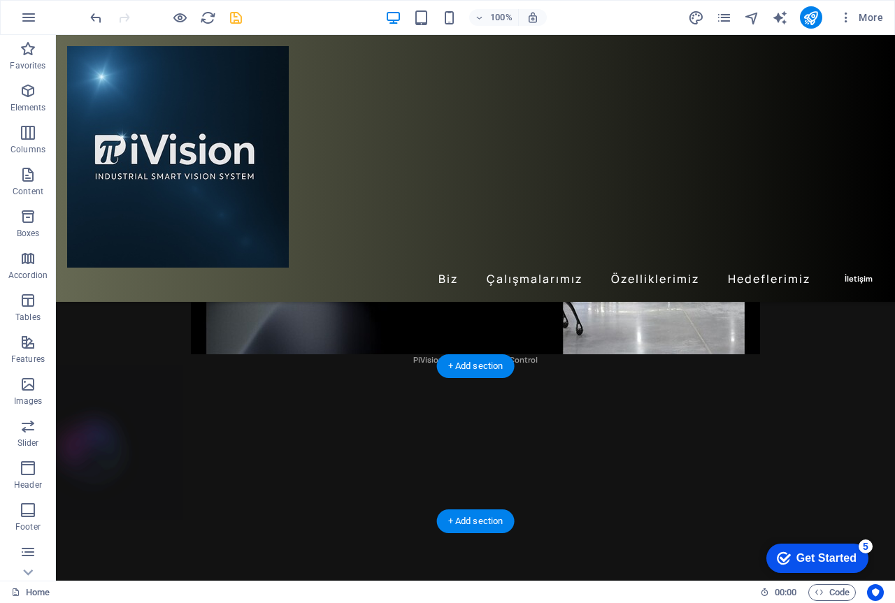
click at [430, 432] on figure at bounding box center [475, 443] width 839 height 155
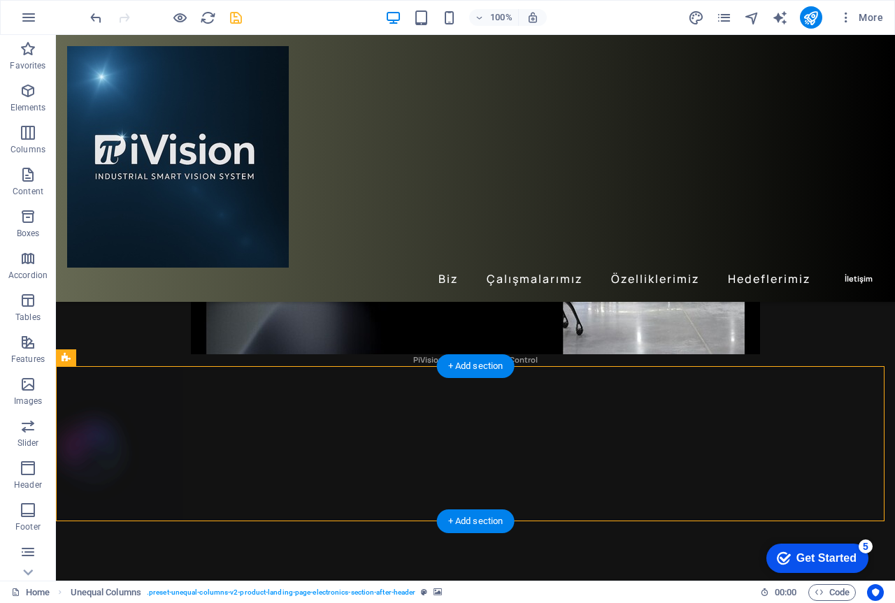
click at [396, 417] on figure at bounding box center [475, 443] width 839 height 155
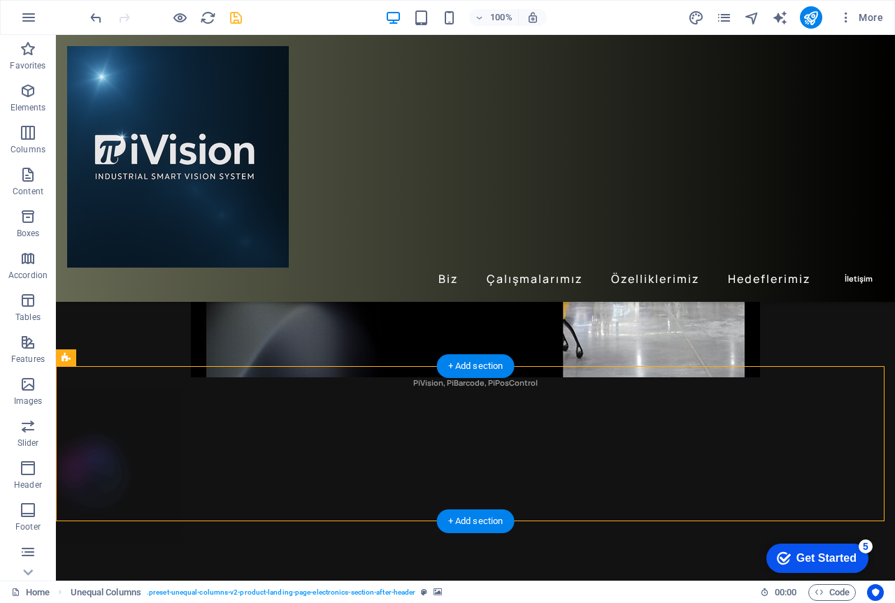
select select "%"
select select "rem"
select select "preset-unequal-columns-v2-product-landing-page-electronics-section-after-header"
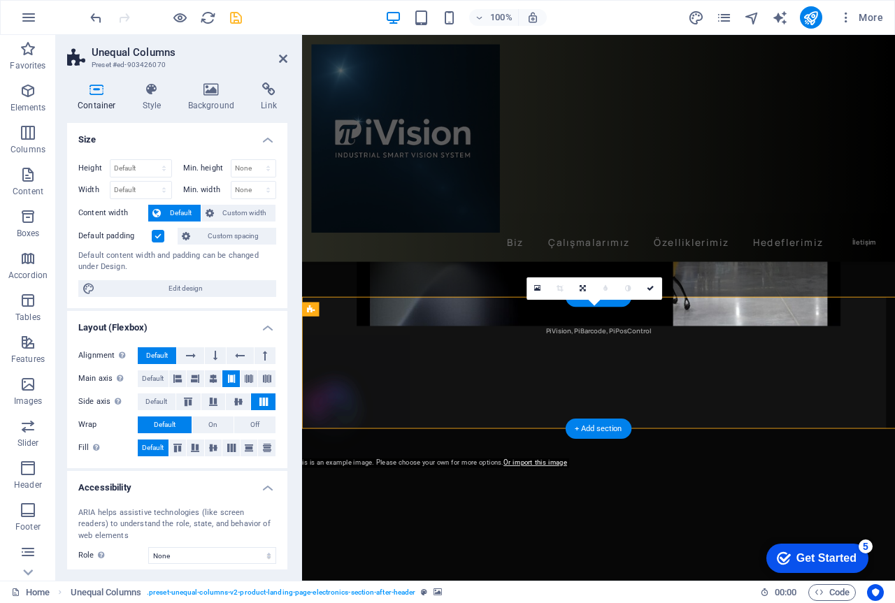
scroll to position [303, 0]
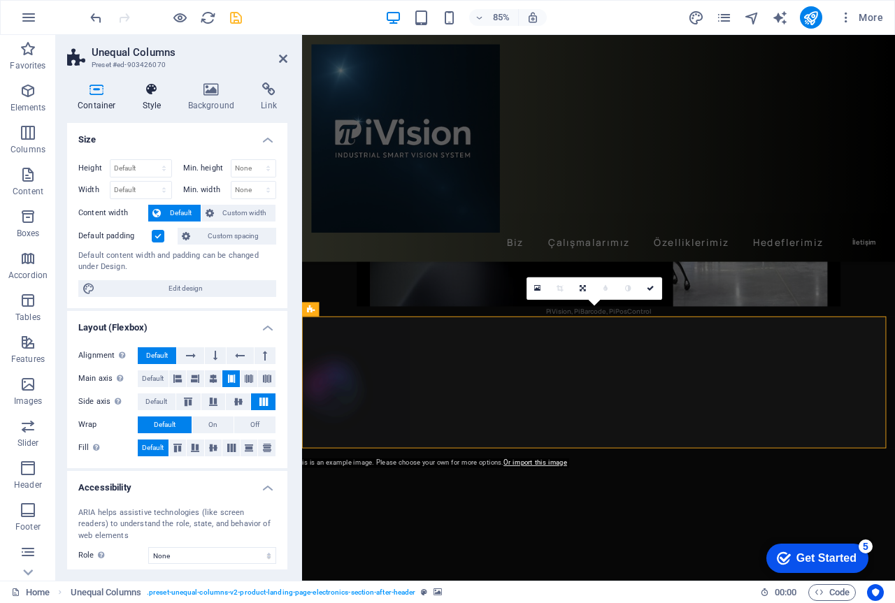
click at [152, 92] on icon at bounding box center [152, 89] width 40 height 14
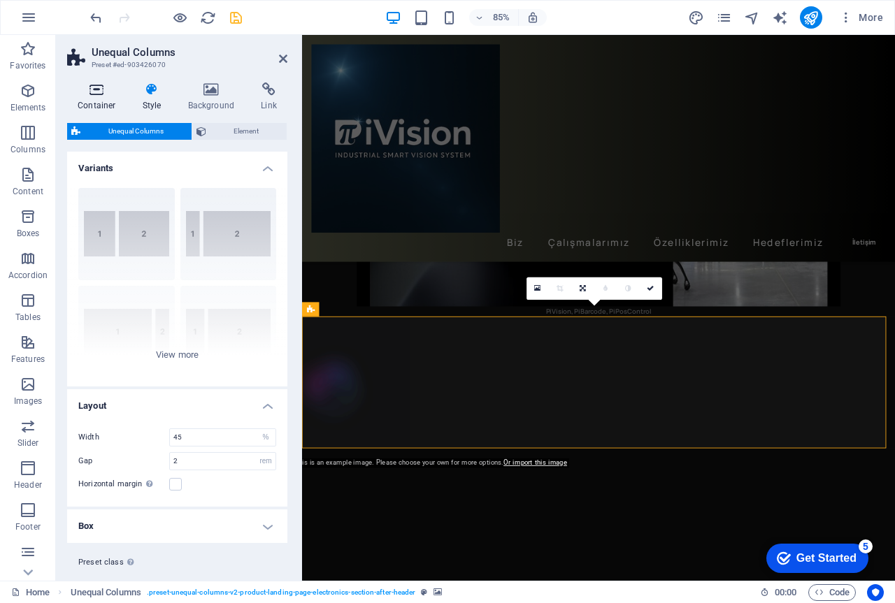
click at [96, 92] on icon at bounding box center [96, 89] width 59 height 14
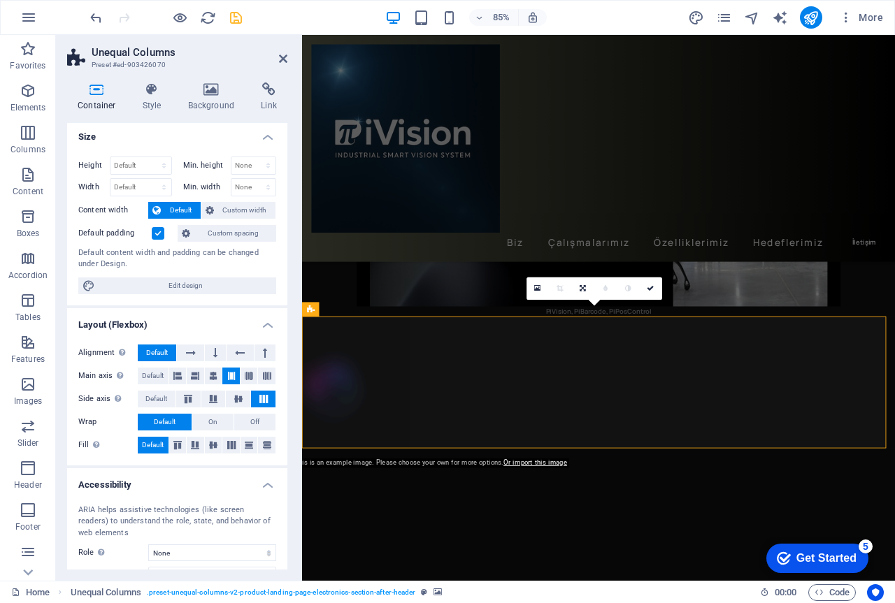
scroll to position [0, 0]
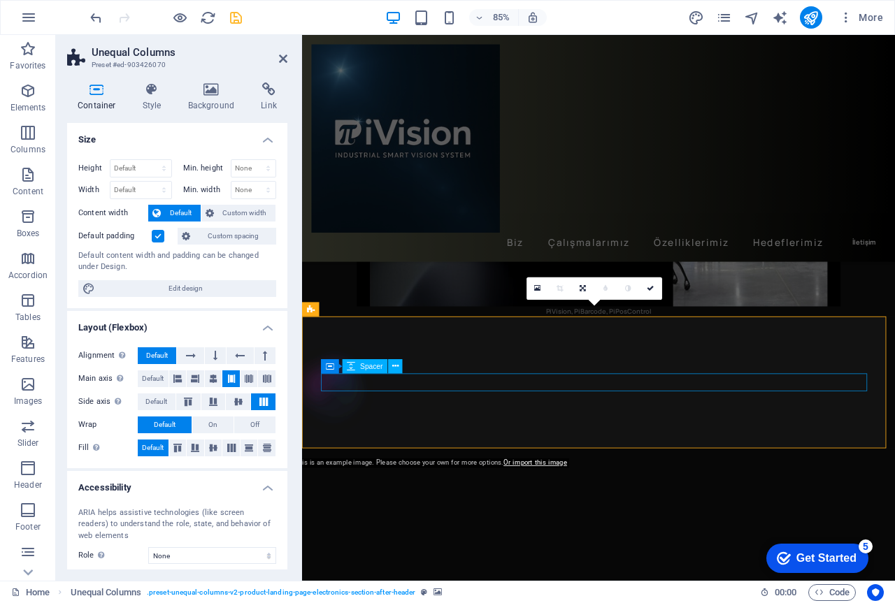
click at [509, 588] on div at bounding box center [650, 598] width 653 height 21
click at [512, 385] on figure at bounding box center [650, 443] width 697 height 155
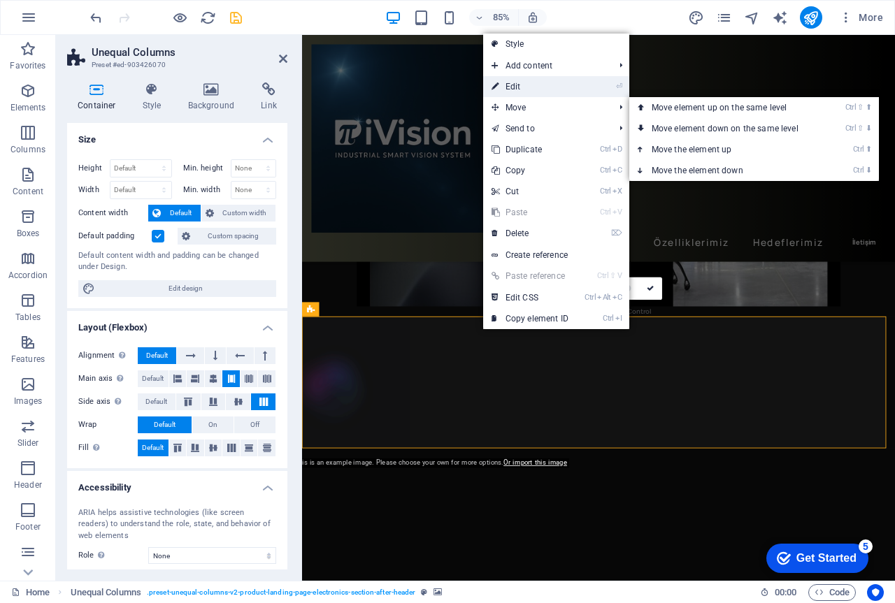
click at [535, 87] on link "⏎ Edit" at bounding box center [530, 86] width 94 height 21
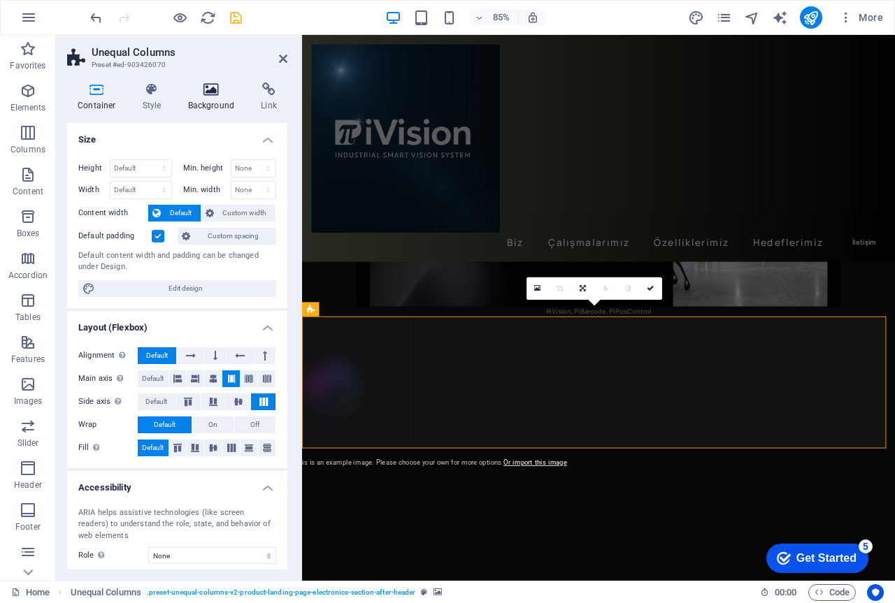
click at [213, 99] on h4 "Background" at bounding box center [214, 96] width 73 height 29
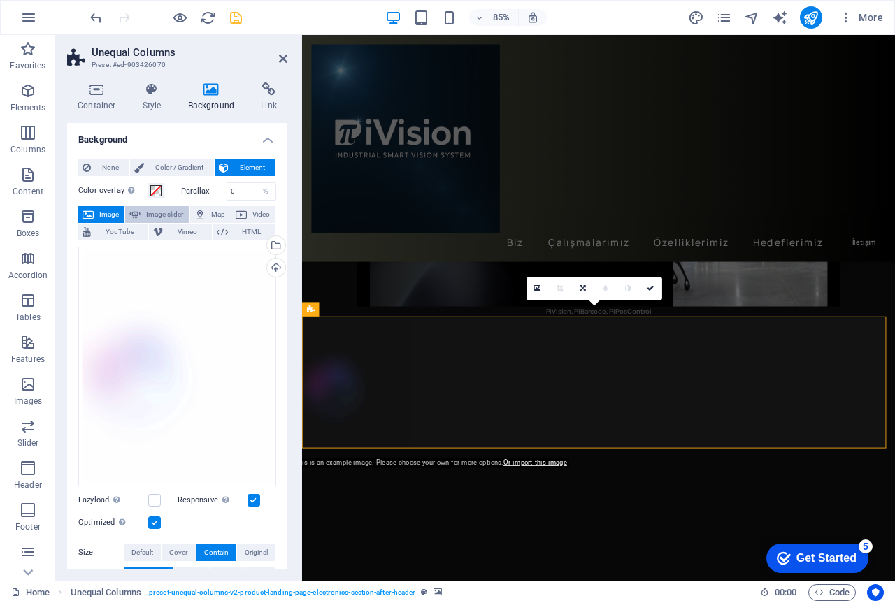
click at [168, 212] on span "Image slider" at bounding box center [165, 214] width 40 height 17
select select "ms"
select select "s"
select select "progressive"
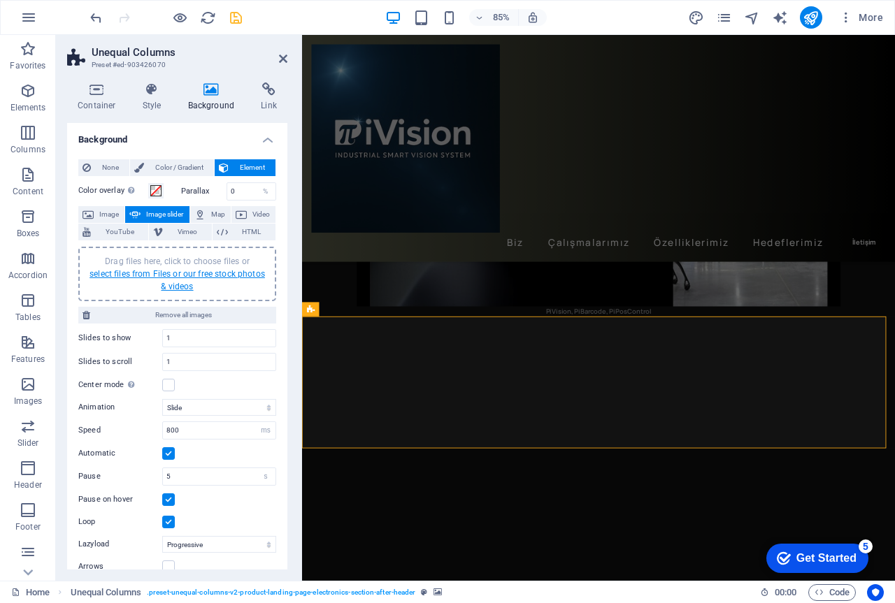
click at [181, 275] on link "select files from Files or our free stock photos & videos" at bounding box center [176, 280] width 175 height 22
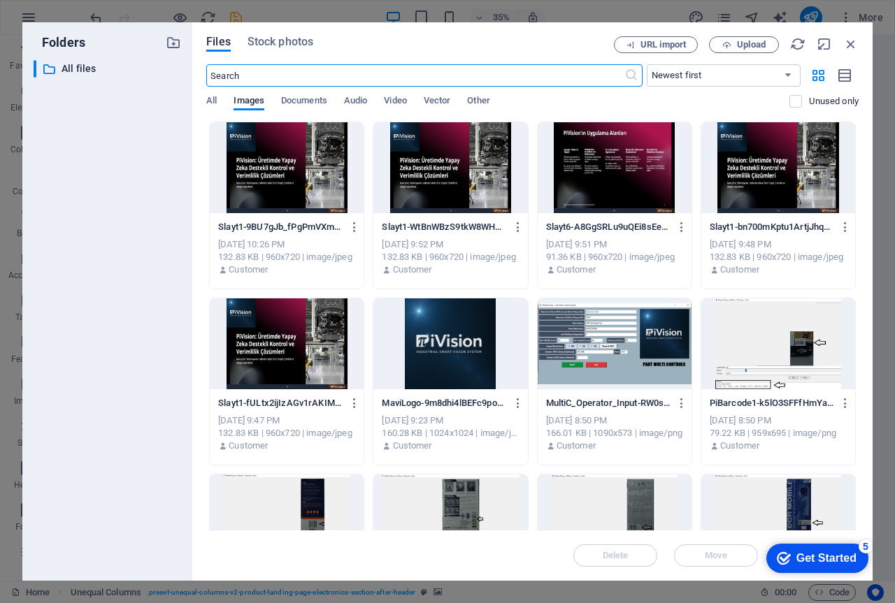
scroll to position [280, 0]
click at [616, 187] on div at bounding box center [614, 167] width 154 height 91
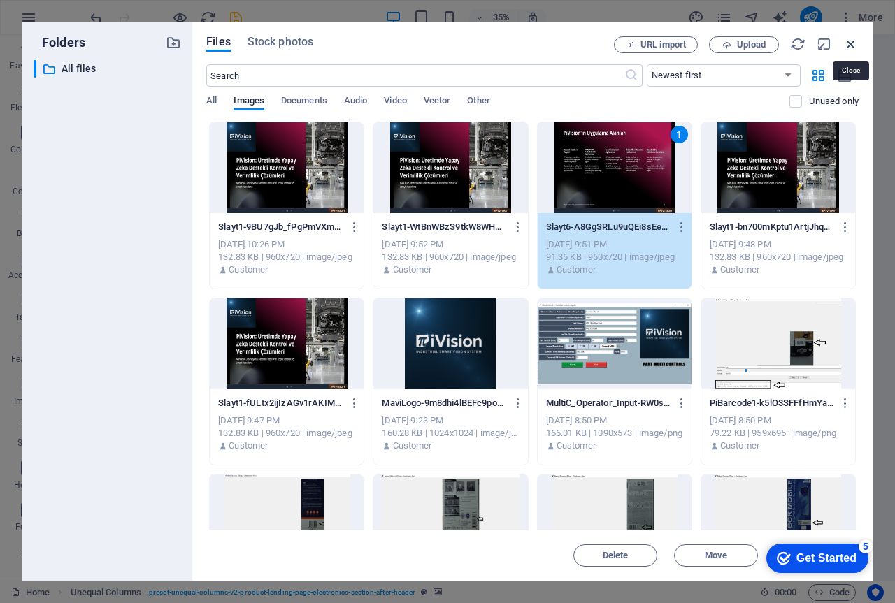
click at [851, 38] on icon "button" at bounding box center [850, 43] width 15 height 15
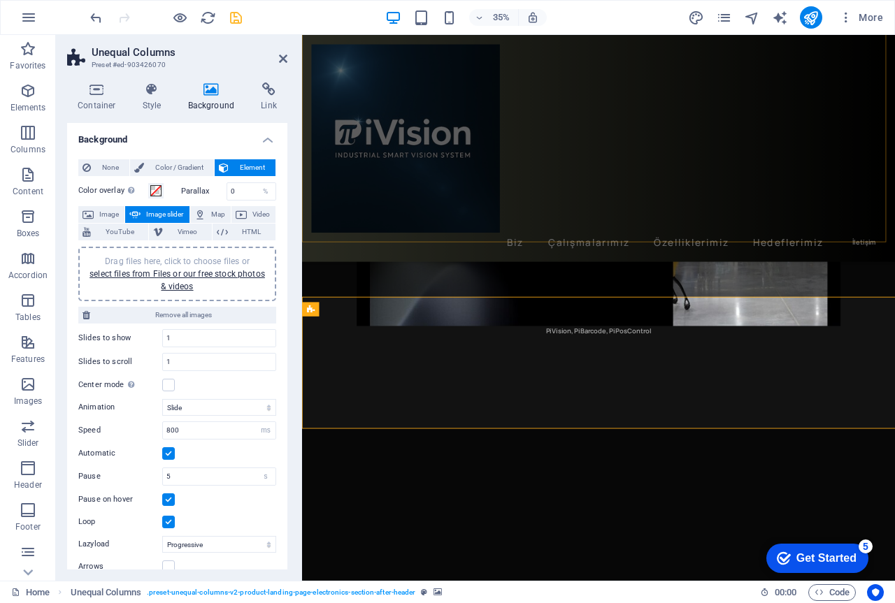
scroll to position [303, 0]
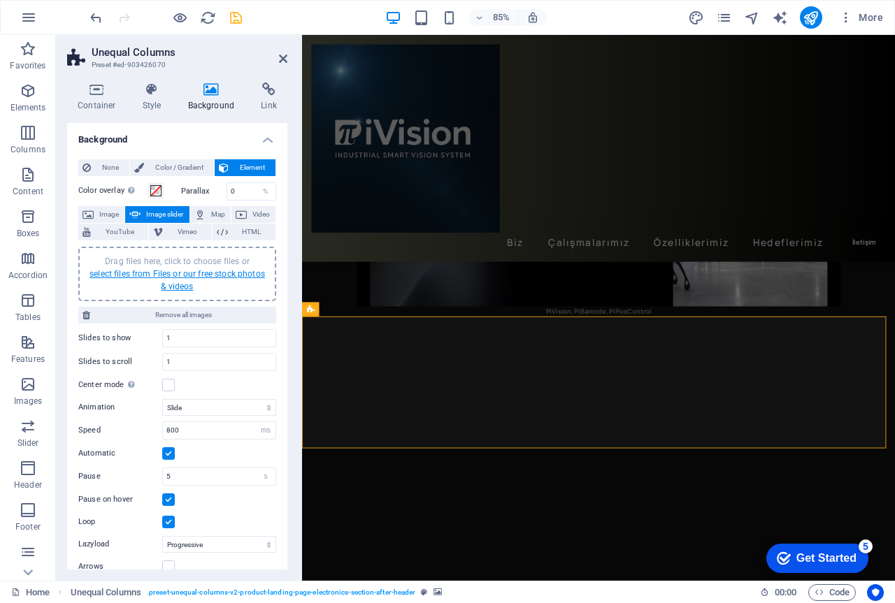
click at [191, 275] on link "select files from Files or our free stock photos & videos" at bounding box center [176, 280] width 175 height 22
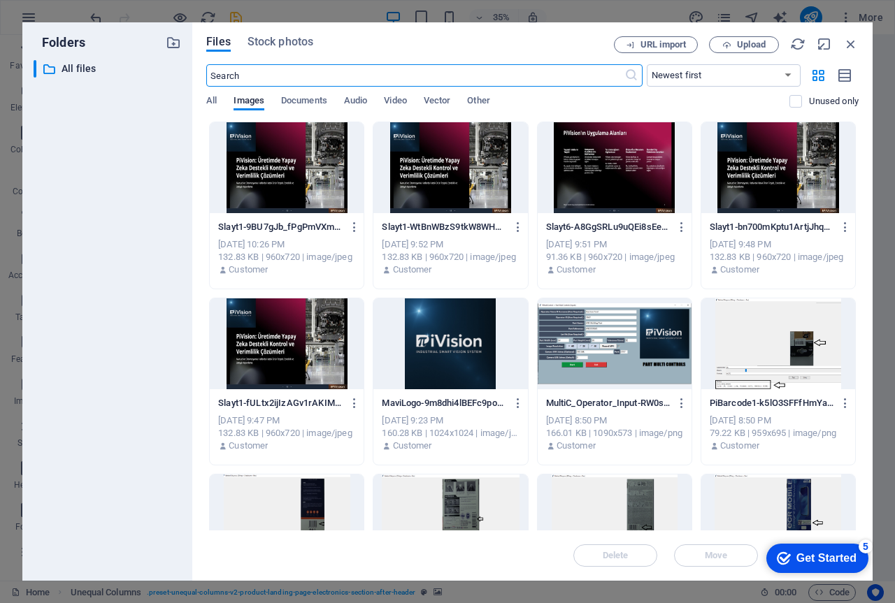
scroll to position [280, 0]
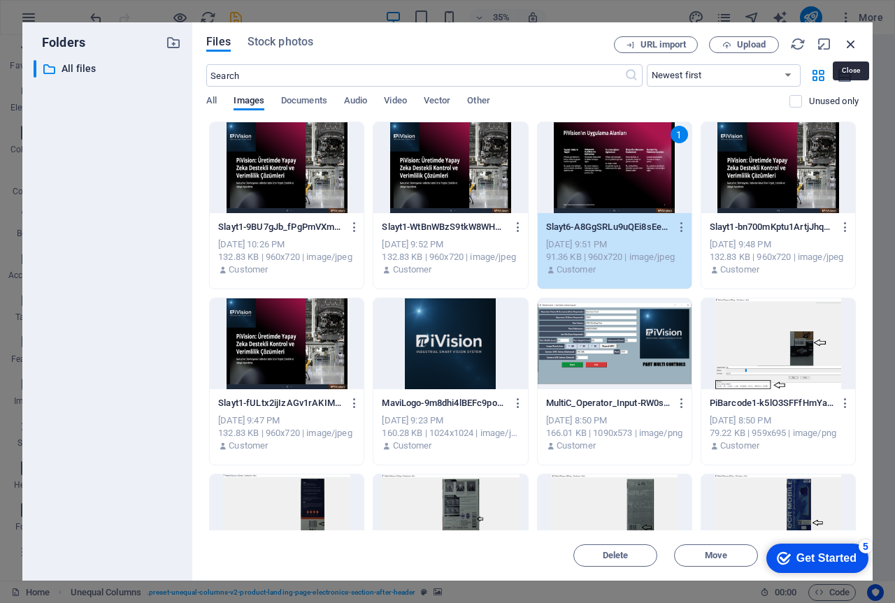
click at [850, 42] on icon "button" at bounding box center [850, 43] width 15 height 15
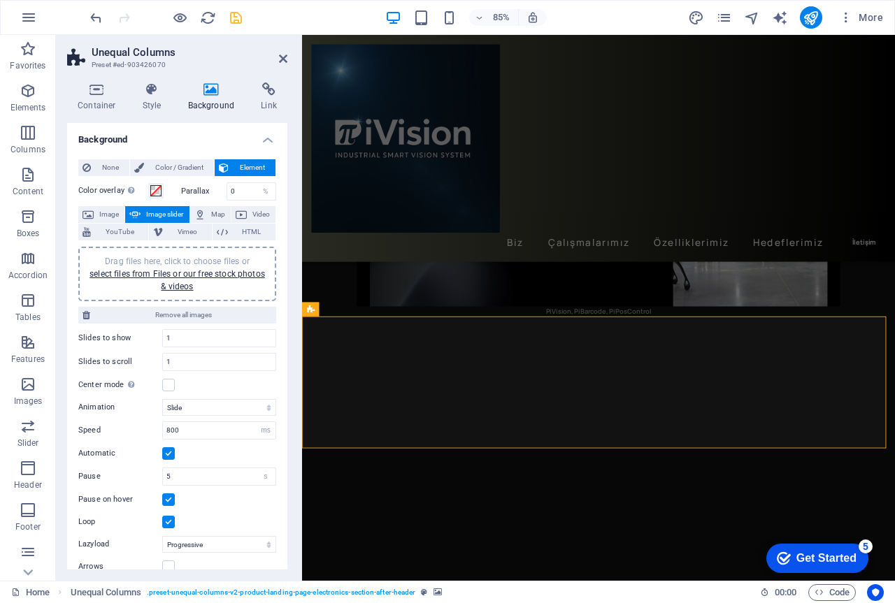
click at [189, 279] on div "Drag files here, click to choose files or select files from Files or our free s…" at bounding box center [177, 274] width 181 height 38
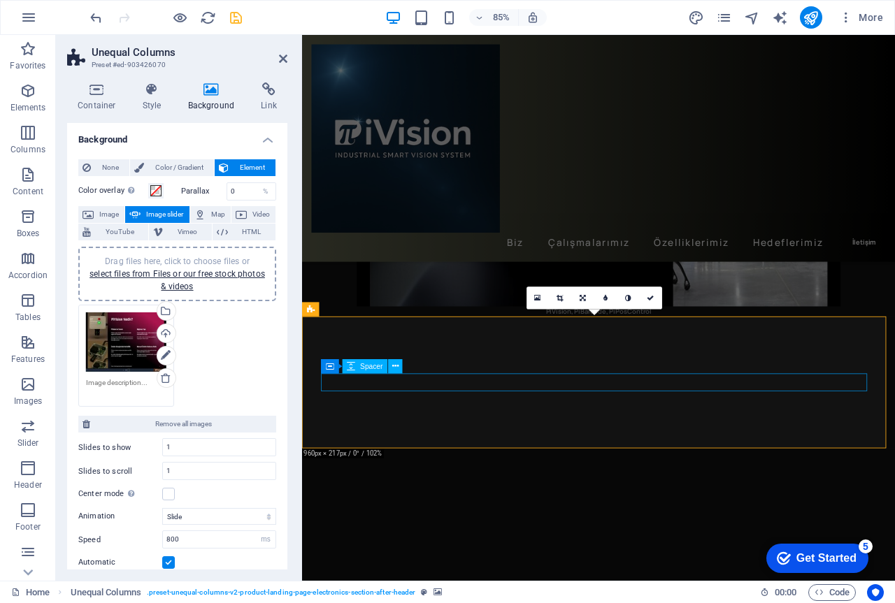
click at [406, 588] on div at bounding box center [650, 598] width 653 height 21
click at [393, 366] on icon at bounding box center [395, 366] width 6 height 13
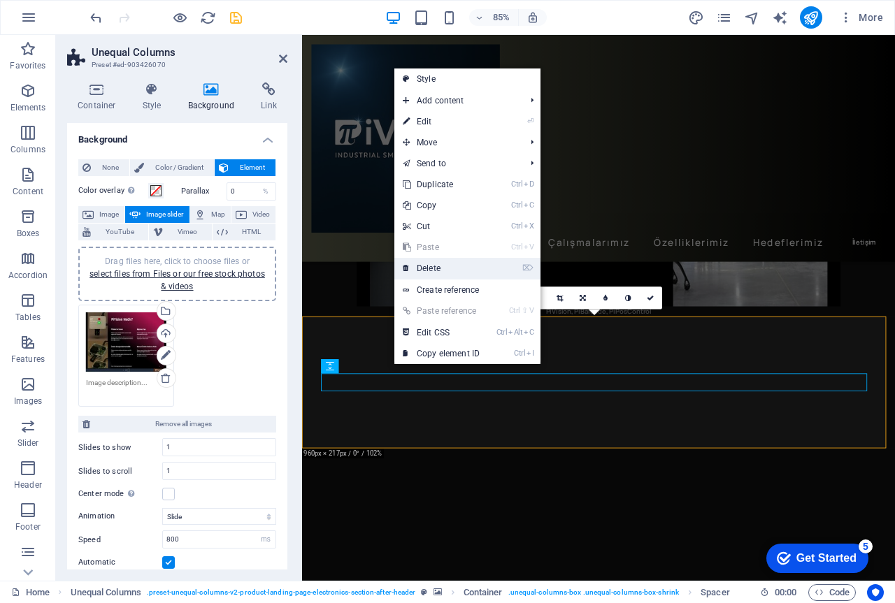
click at [433, 268] on link "⌦ Delete" at bounding box center [441, 268] width 94 height 21
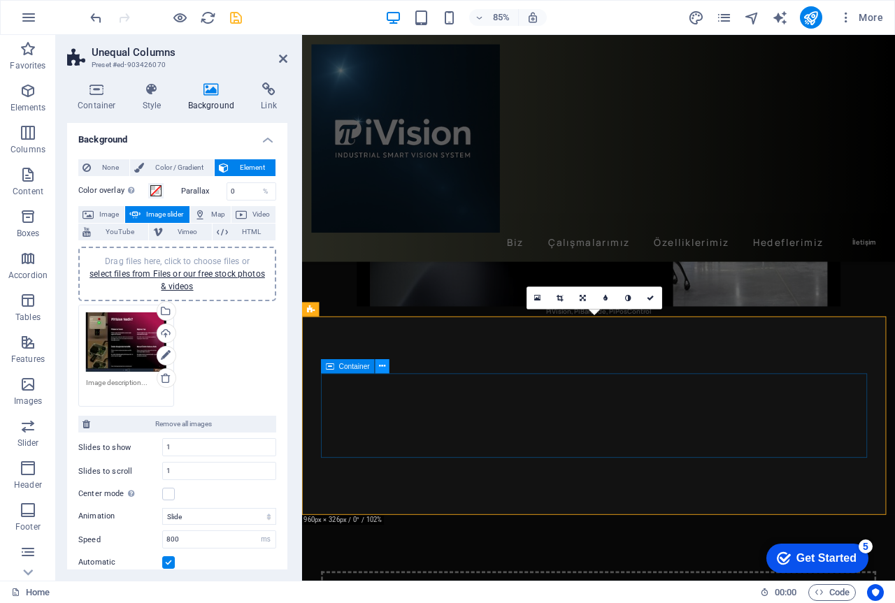
click at [381, 366] on icon at bounding box center [382, 366] width 6 height 13
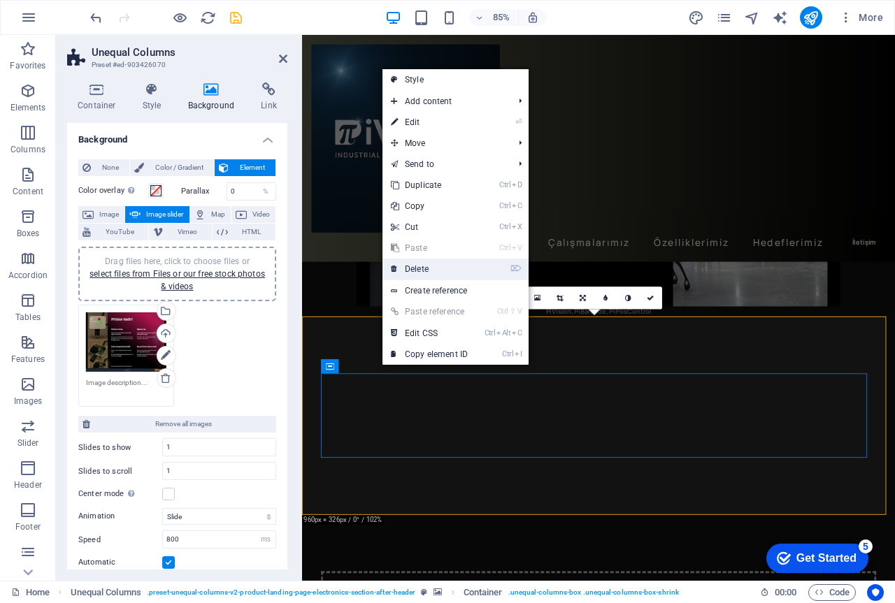
click at [428, 270] on link "⌦ Delete" at bounding box center [429, 269] width 94 height 21
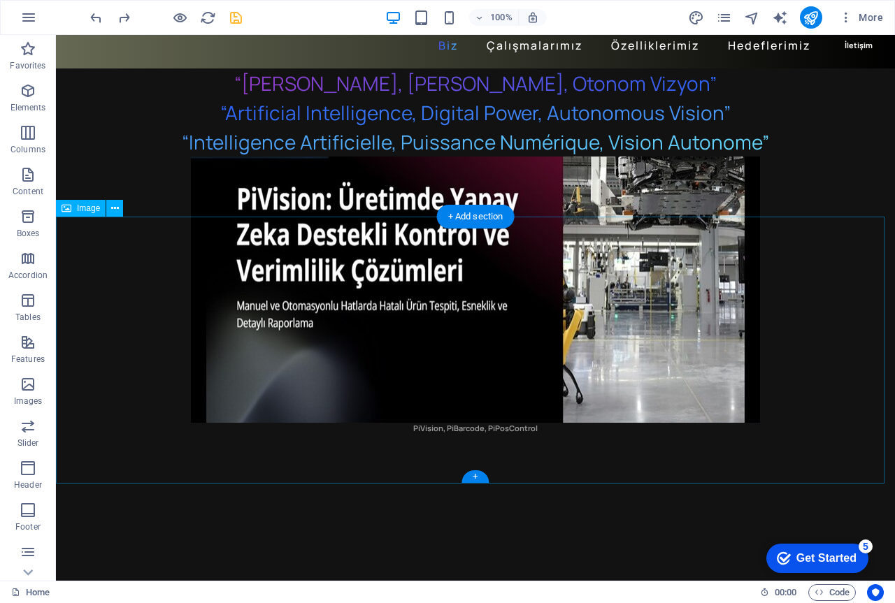
scroll to position [349, 0]
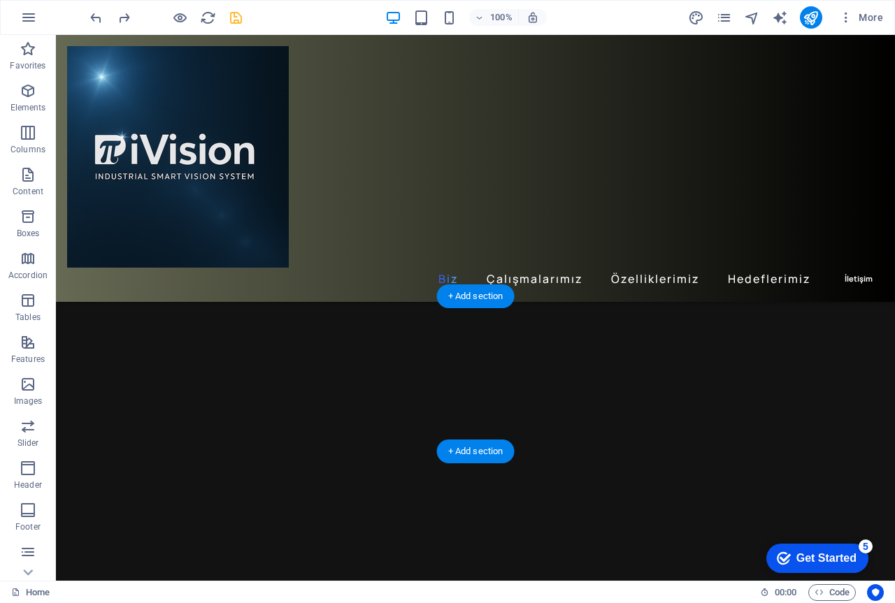
click at [484, 348] on div at bounding box center [475, 373] width 839 height 155
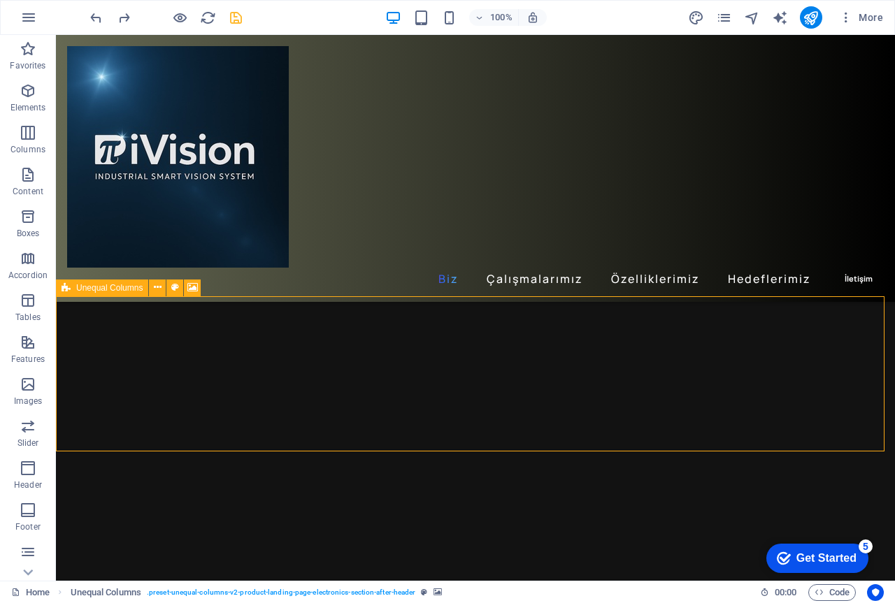
click at [82, 289] on span "Unequal Columns" at bounding box center [109, 288] width 66 height 8
click at [191, 287] on icon at bounding box center [192, 287] width 10 height 15
select select "ms"
select select "s"
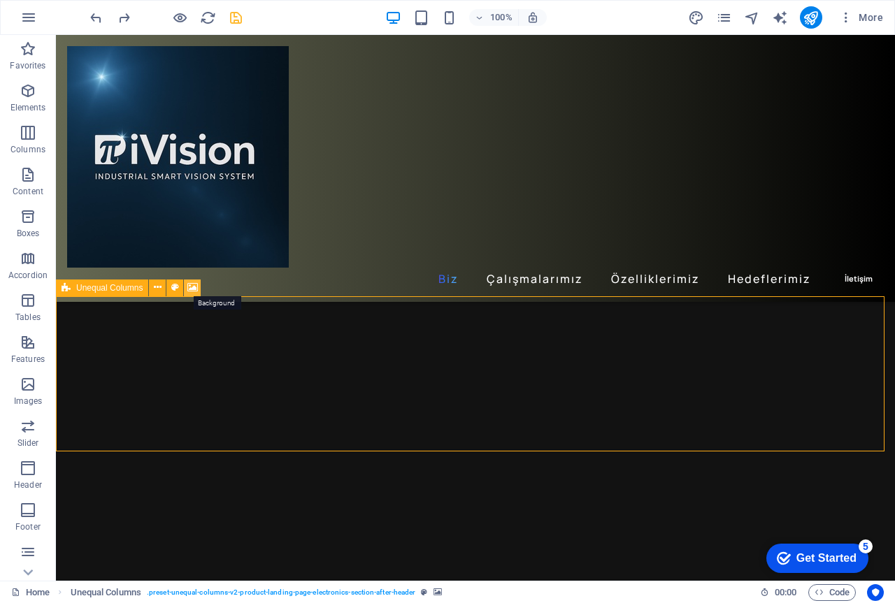
select select "progressive"
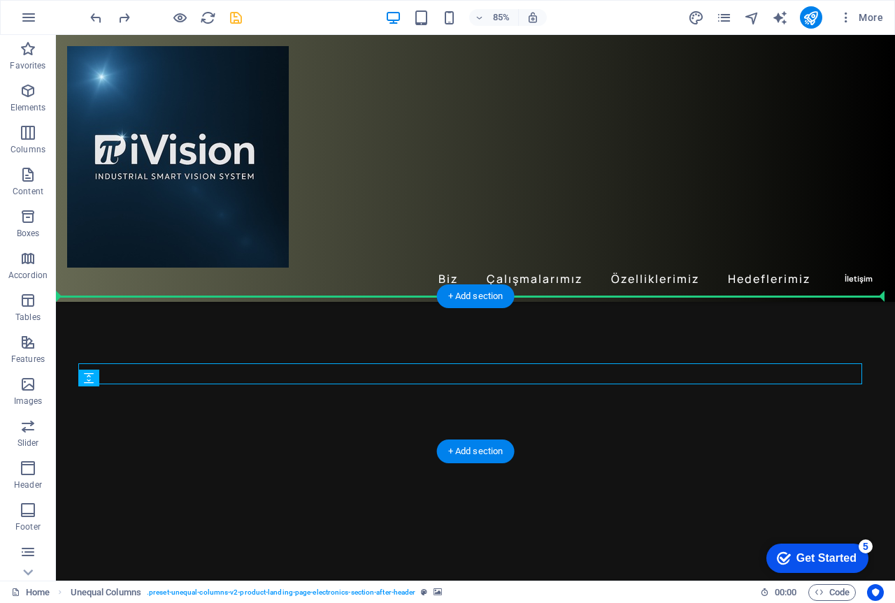
scroll to position [349, 0]
drag, startPoint x: 231, startPoint y: 381, endPoint x: 451, endPoint y: 352, distance: 222.0
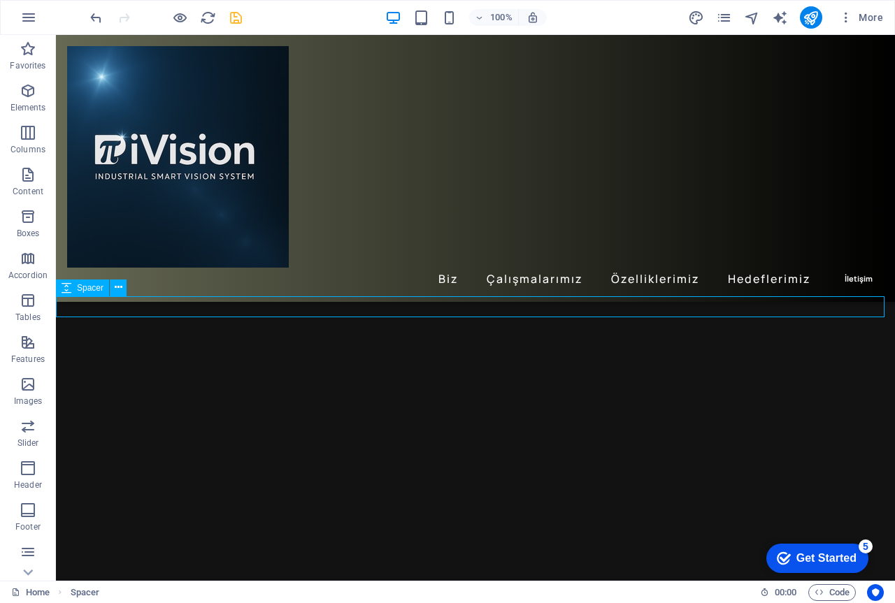
click at [95, 285] on span "Spacer" at bounding box center [90, 288] width 27 height 8
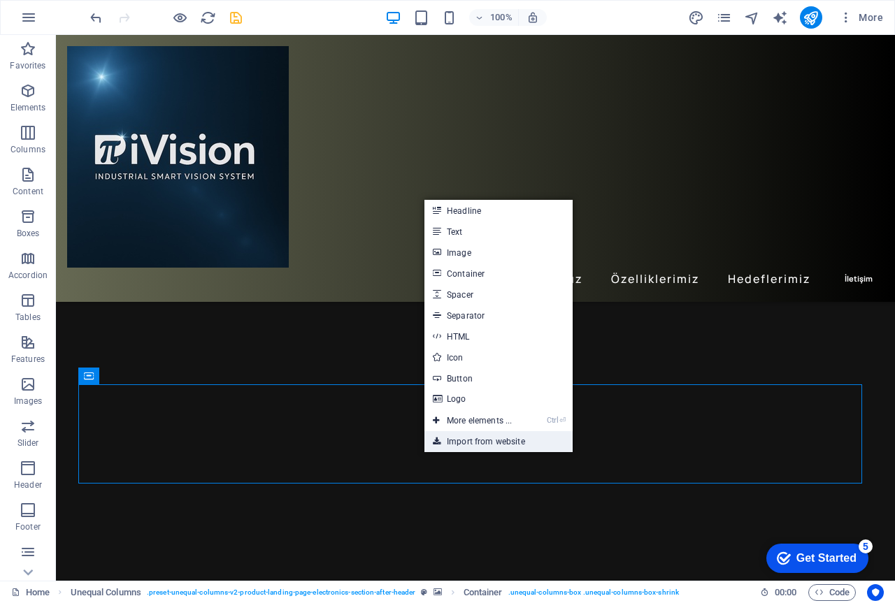
click at [486, 444] on link "Import from website" at bounding box center [498, 441] width 148 height 21
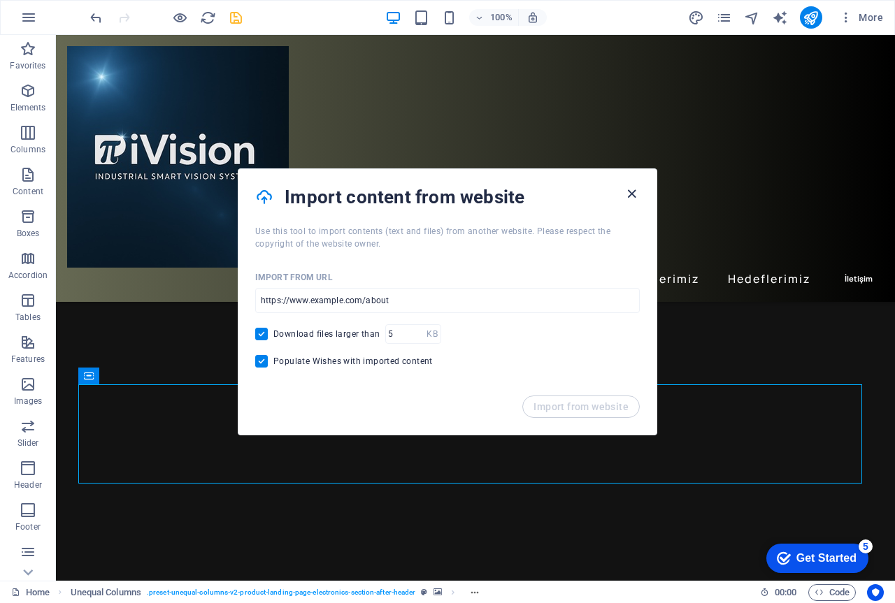
click at [632, 189] on icon "button" at bounding box center [631, 194] width 16 height 16
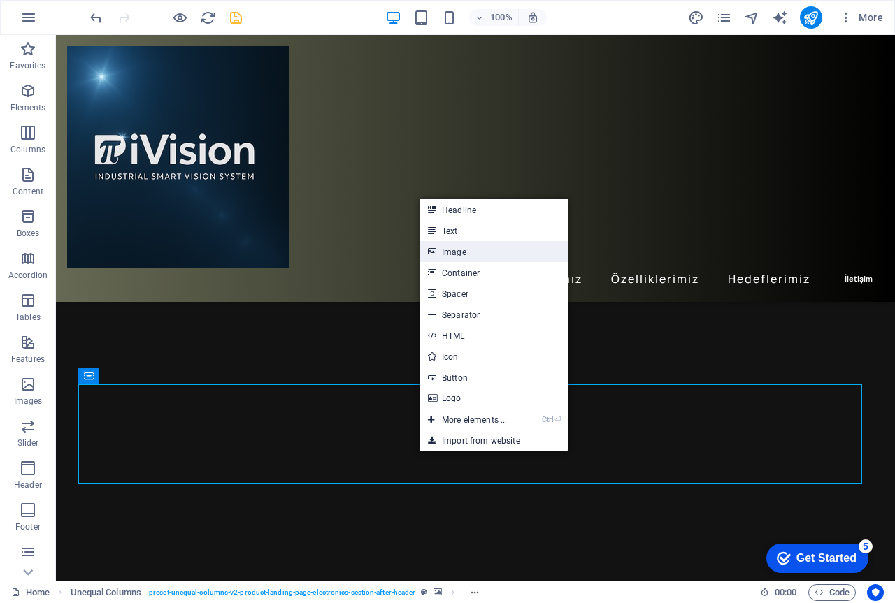
click at [464, 249] on link "Image" at bounding box center [493, 251] width 148 height 21
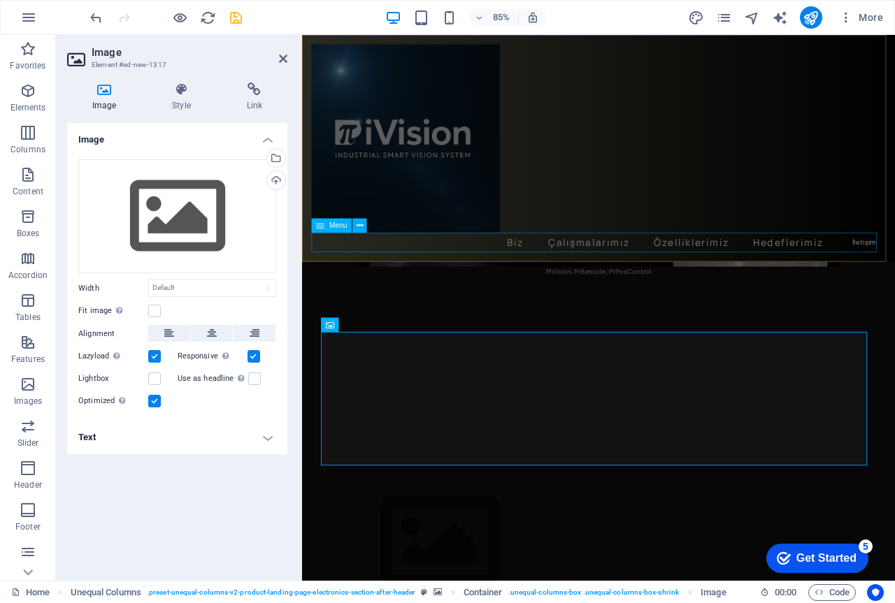
scroll to position [372, 0]
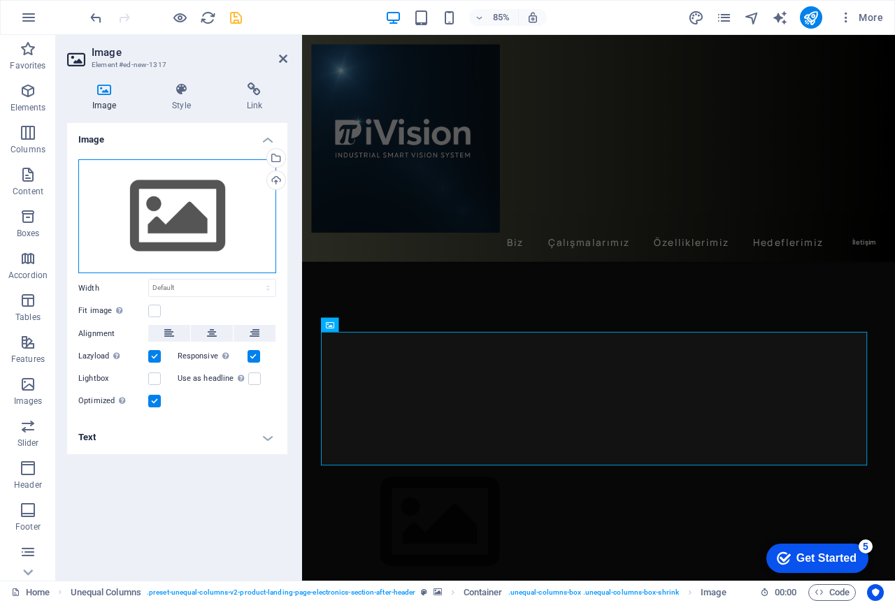
click at [177, 210] on div "Drag files here, click to choose files or select files from Files or our free s…" at bounding box center [177, 216] width 198 height 115
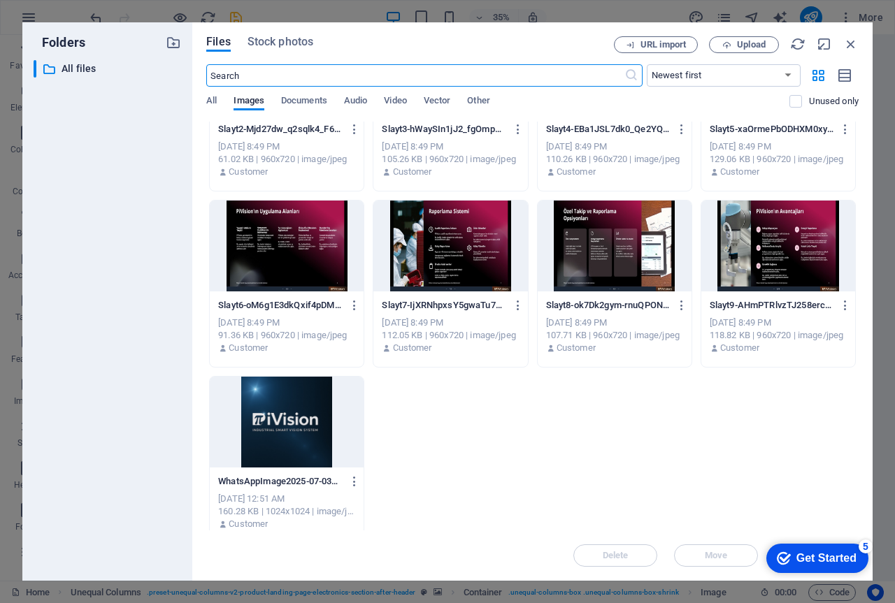
scroll to position [839, 0]
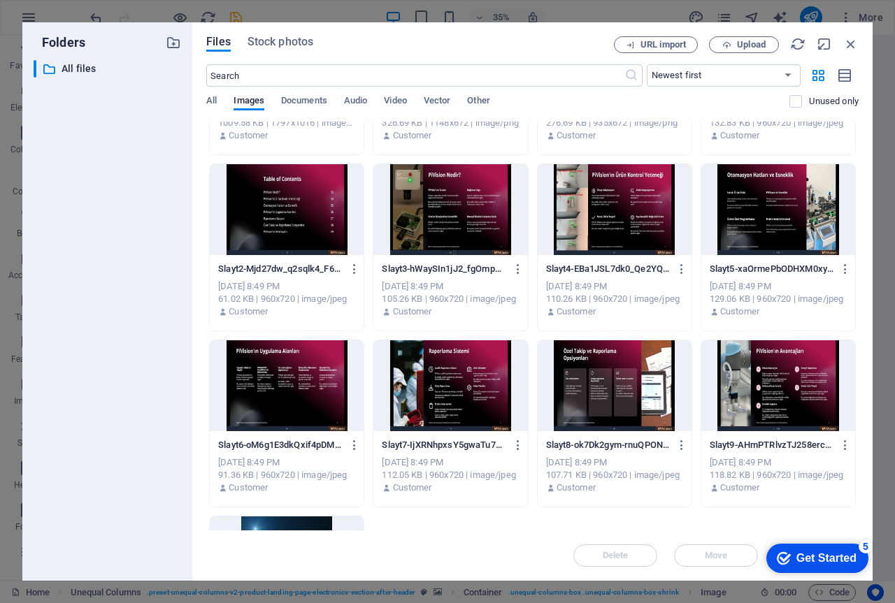
drag, startPoint x: 440, startPoint y: 212, endPoint x: 477, endPoint y: 257, distance: 58.1
click at [440, 212] on div at bounding box center [450, 209] width 154 height 91
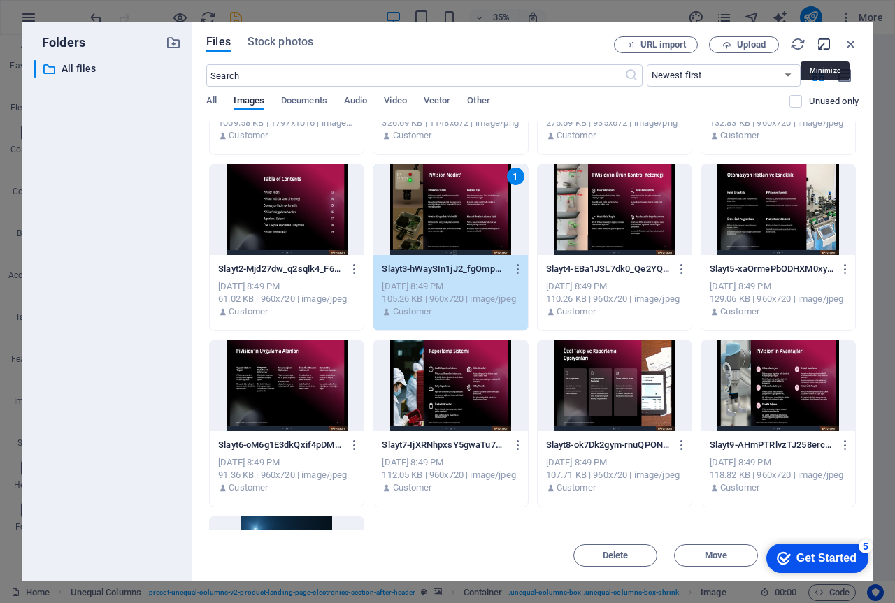
click at [823, 45] on icon "button" at bounding box center [823, 43] width 15 height 15
select select "image"
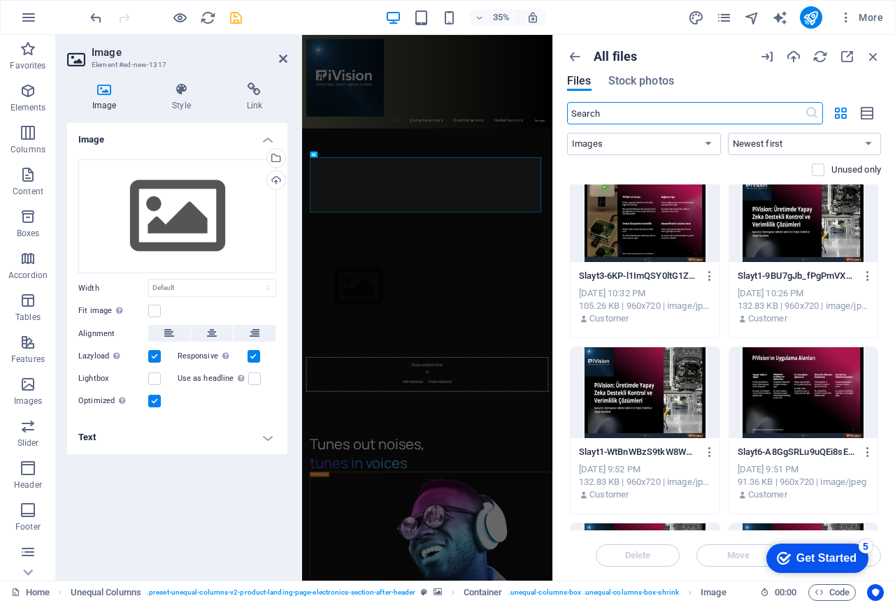
scroll to position [0, 0]
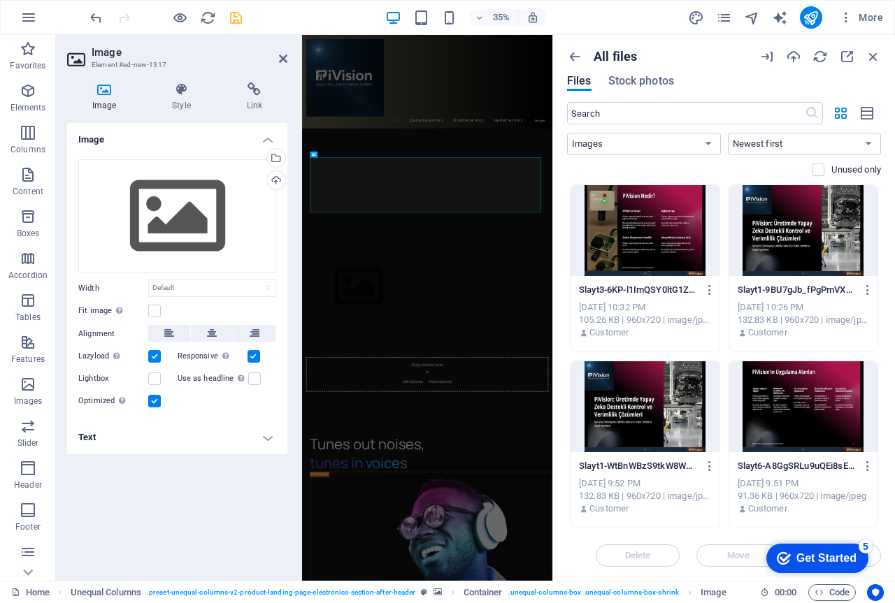
click at [658, 221] on div at bounding box center [644, 230] width 149 height 91
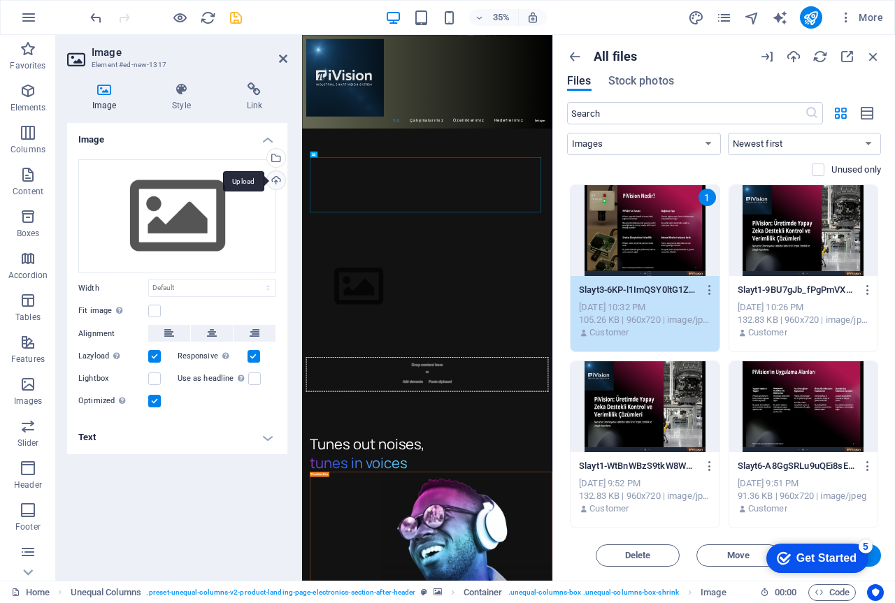
click at [277, 182] on div "Upload" at bounding box center [274, 181] width 21 height 21
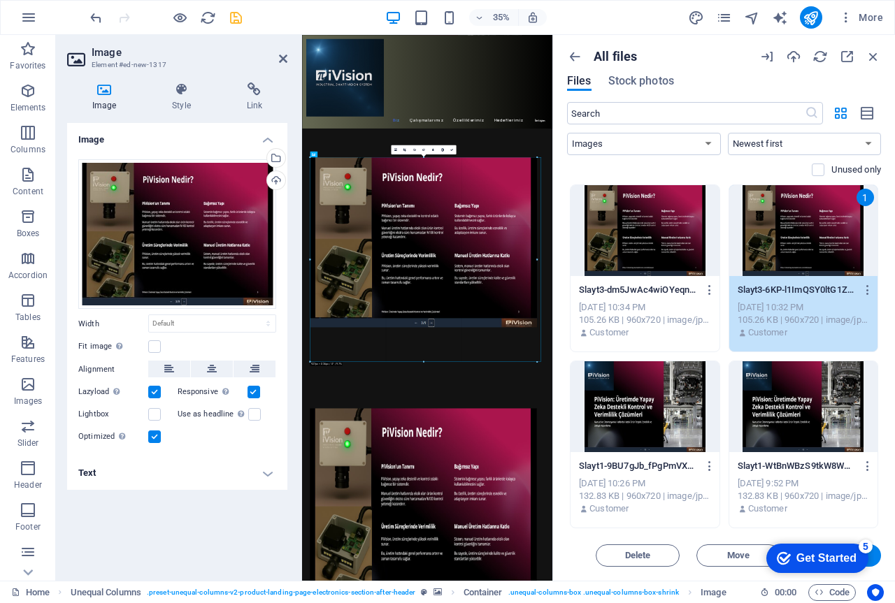
drag, startPoint x: 310, startPoint y: 243, endPoint x: 326, endPoint y: 230, distance: 20.4
type input "927"
select select "px"
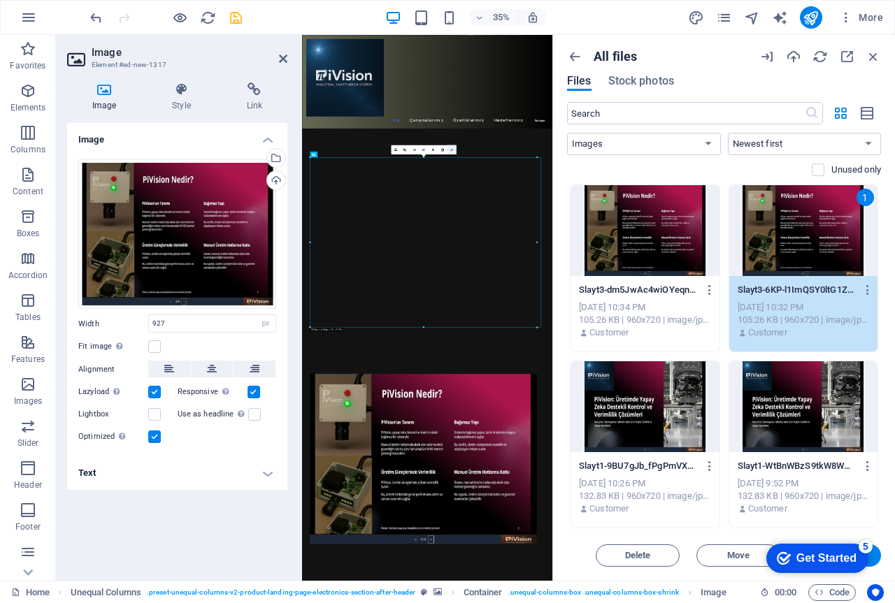
click at [452, 149] on icon at bounding box center [450, 149] width 3 height 3
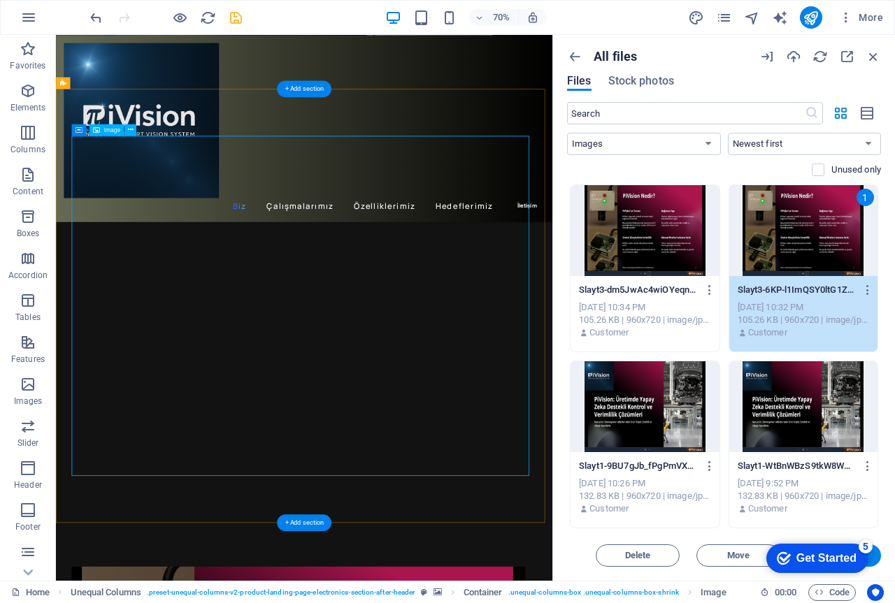
scroll to position [489, 0]
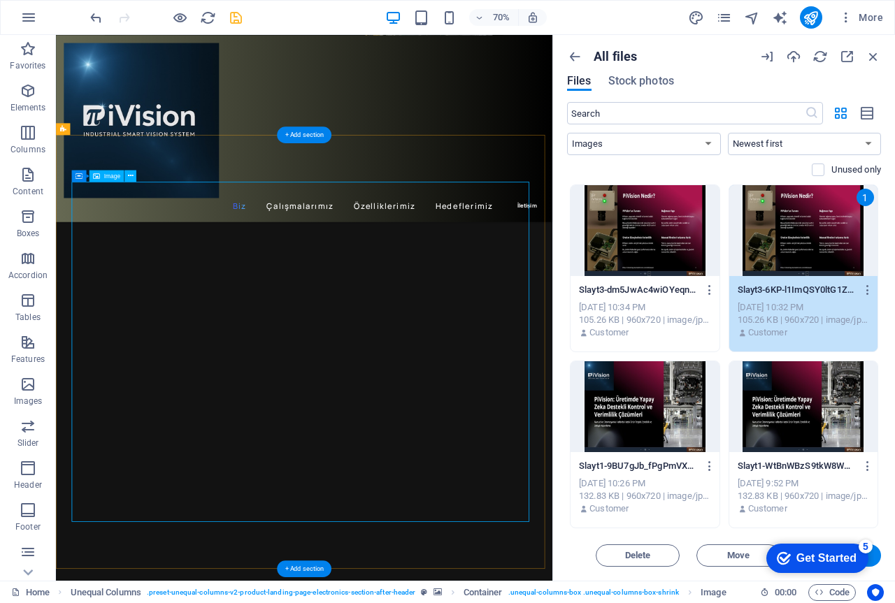
select select "px"
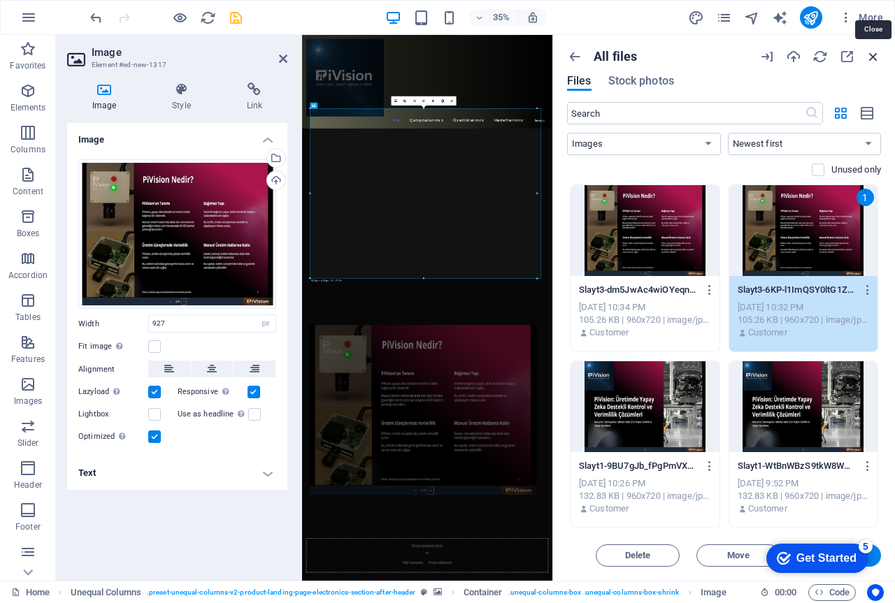
click at [876, 56] on icon "button" at bounding box center [872, 56] width 15 height 15
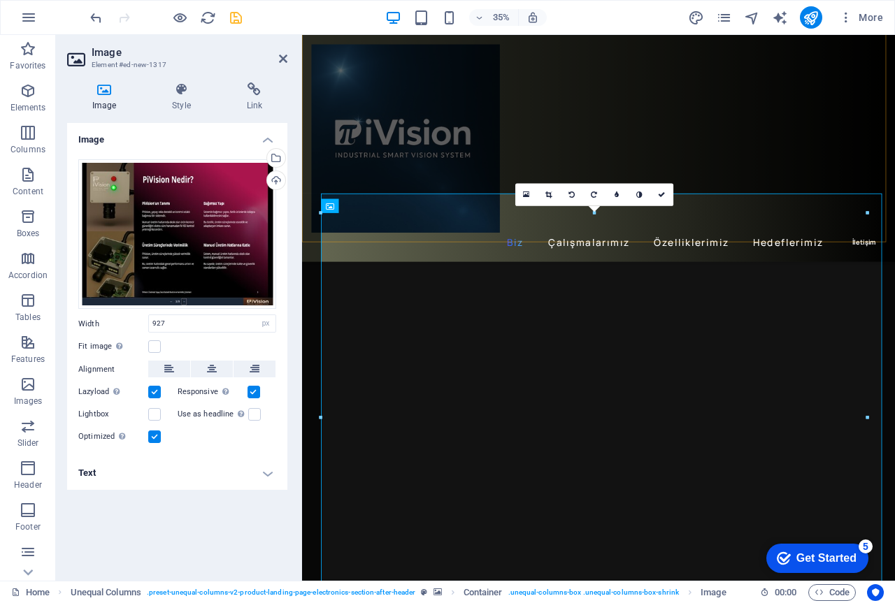
scroll to position [512, 0]
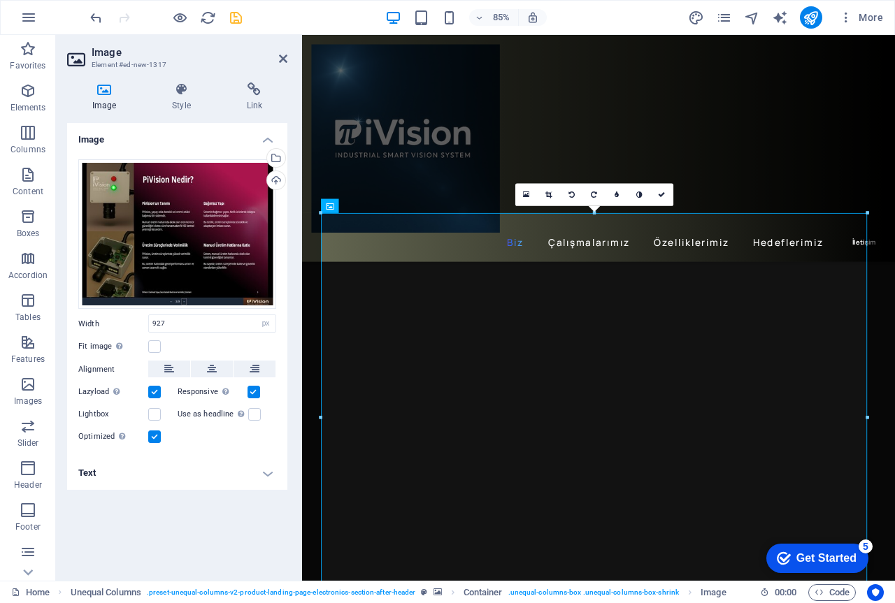
click at [550, 191] on icon at bounding box center [548, 194] width 6 height 7
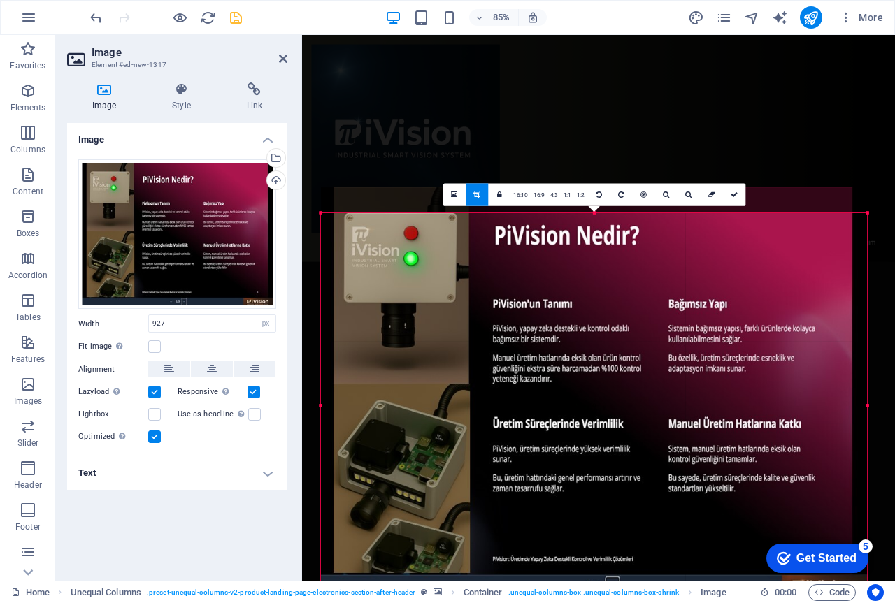
drag, startPoint x: 594, startPoint y: 213, endPoint x: 596, endPoint y: 243, distance: 30.1
click at [596, 243] on div "180 170 160 150 140 130 120 110 100 90 80 70 60 50 40 30 20 10 0 -10 -20 -30 -4…" at bounding box center [594, 406] width 546 height 386
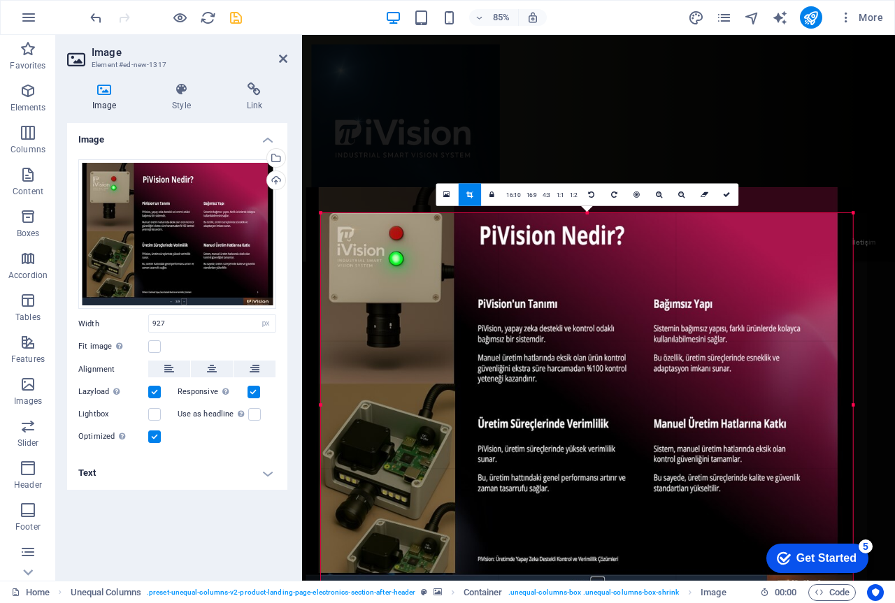
drag, startPoint x: 322, startPoint y: 405, endPoint x: 340, endPoint y: 405, distance: 17.5
click at [340, 405] on div "180 170 160 150 140 130 120 110 100 90 80 70 60 50 40 30 20 10 0 -10 -20 -30 -4…" at bounding box center [587, 405] width 532 height 384
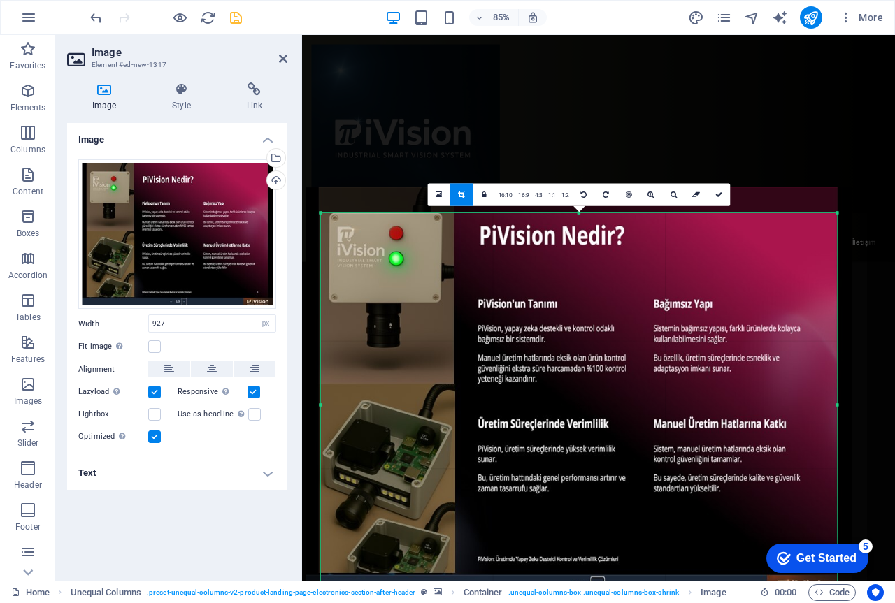
drag, startPoint x: 853, startPoint y: 406, endPoint x: 834, endPoint y: 405, distance: 18.2
click at [834, 405] on div at bounding box center [836, 405] width 4 height 384
click at [830, 135] on div "Biz Çalışmalarımız Özelliklerimiz Hedeflerimiz İletişim" at bounding box center [650, 168] width 697 height 267
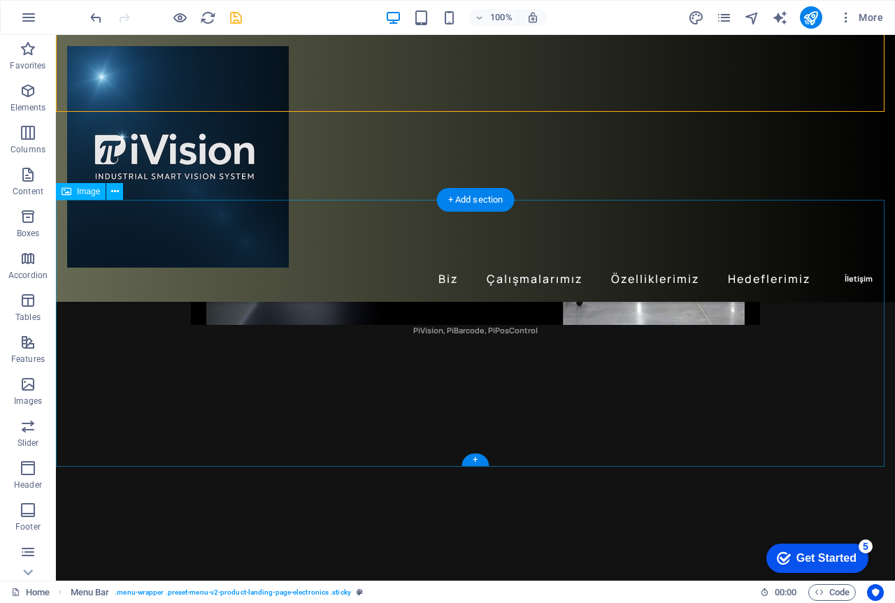
scroll to position [349, 0]
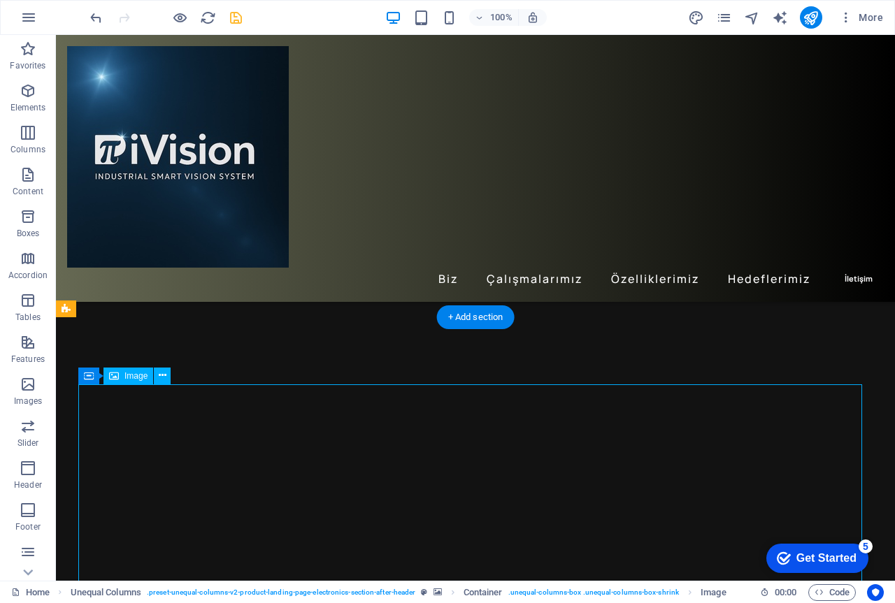
select select "px"
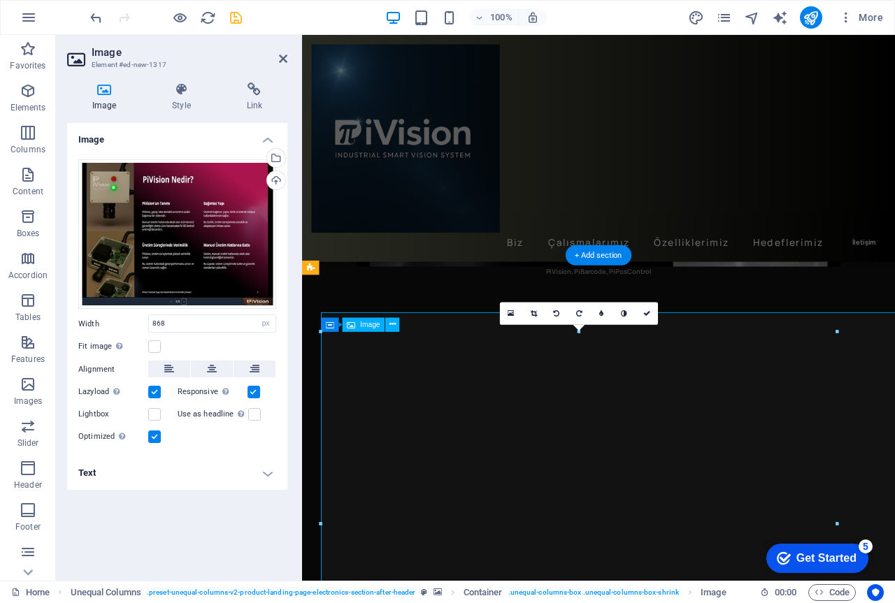
scroll to position [372, 0]
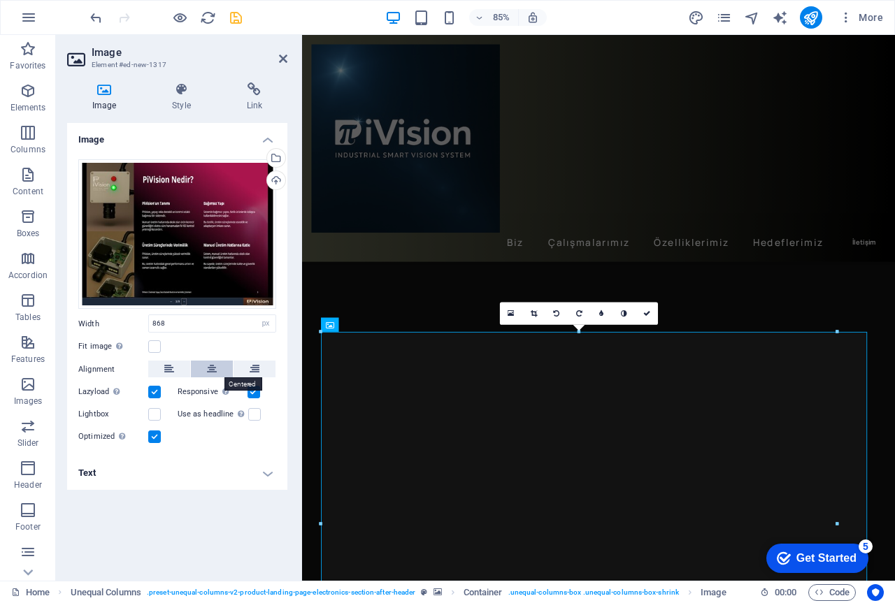
click at [208, 370] on icon at bounding box center [212, 369] width 10 height 17
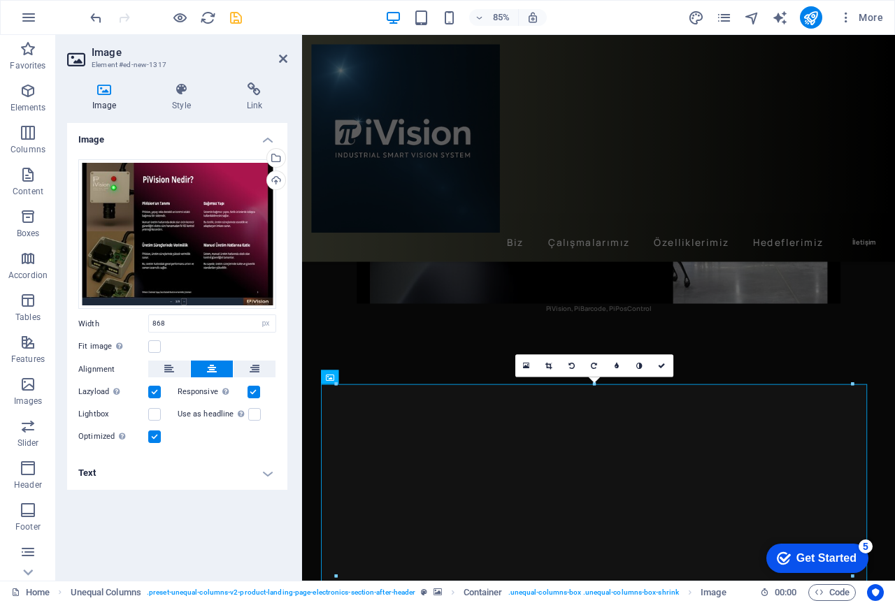
scroll to position [303, 0]
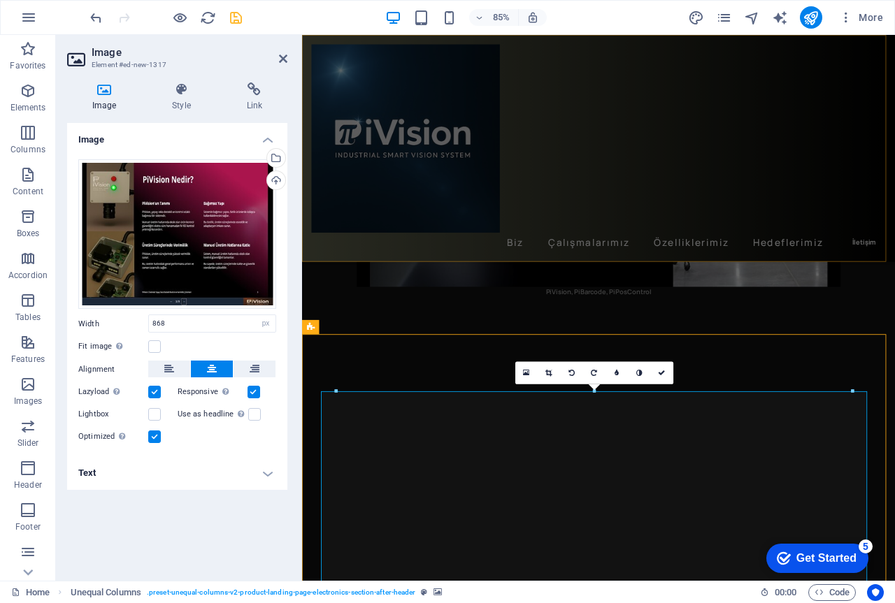
scroll to position [280, 0]
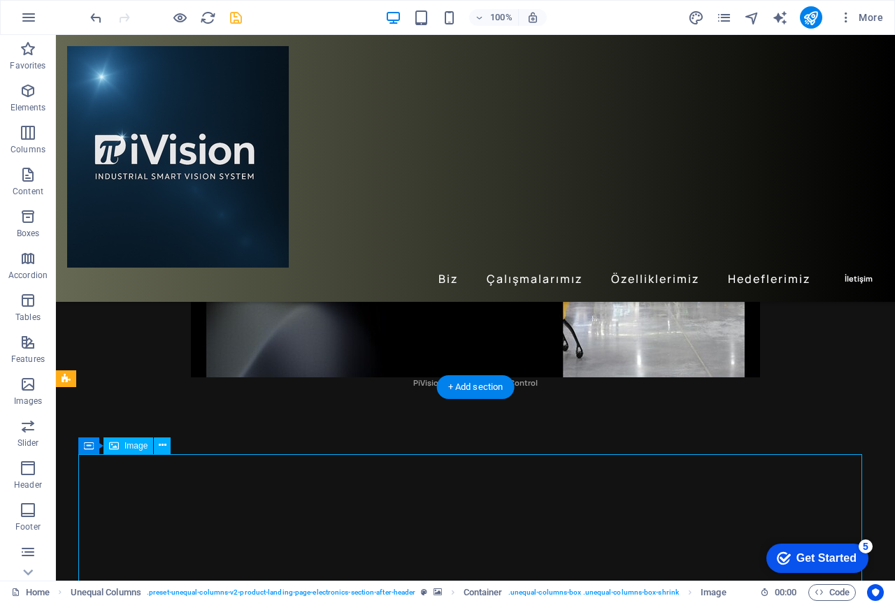
scroll to position [303, 0]
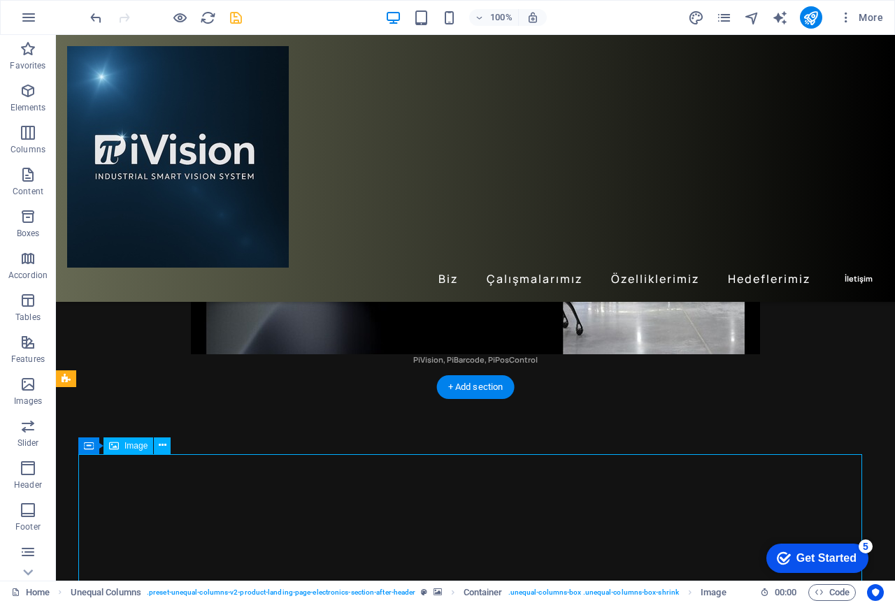
select select "px"
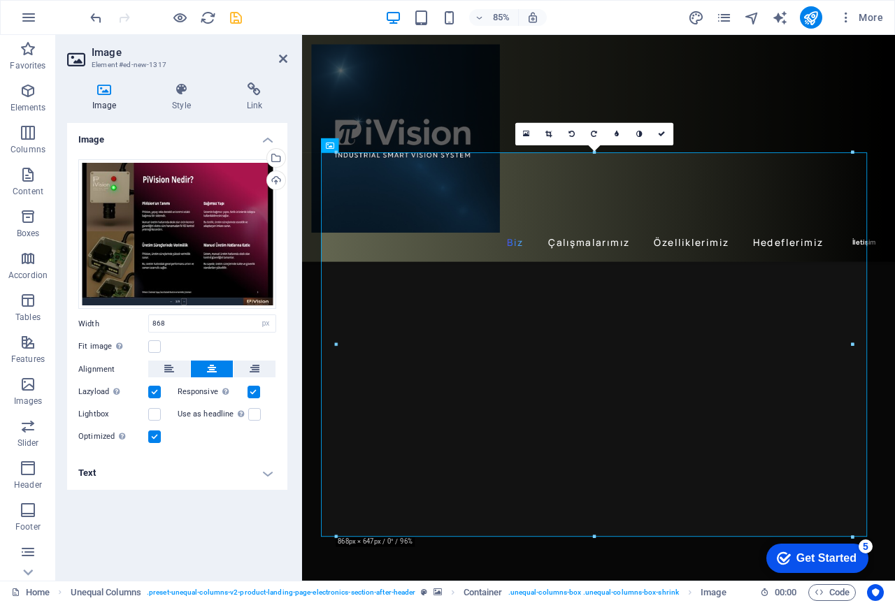
scroll to position [652, 0]
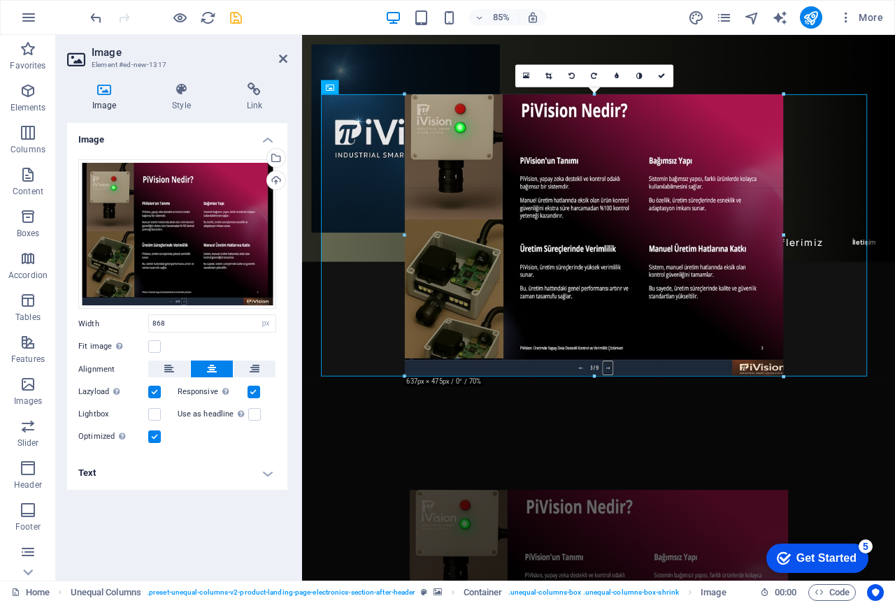
drag, startPoint x: 850, startPoint y: 478, endPoint x: 482, endPoint y: 231, distance: 443.3
type input "637"
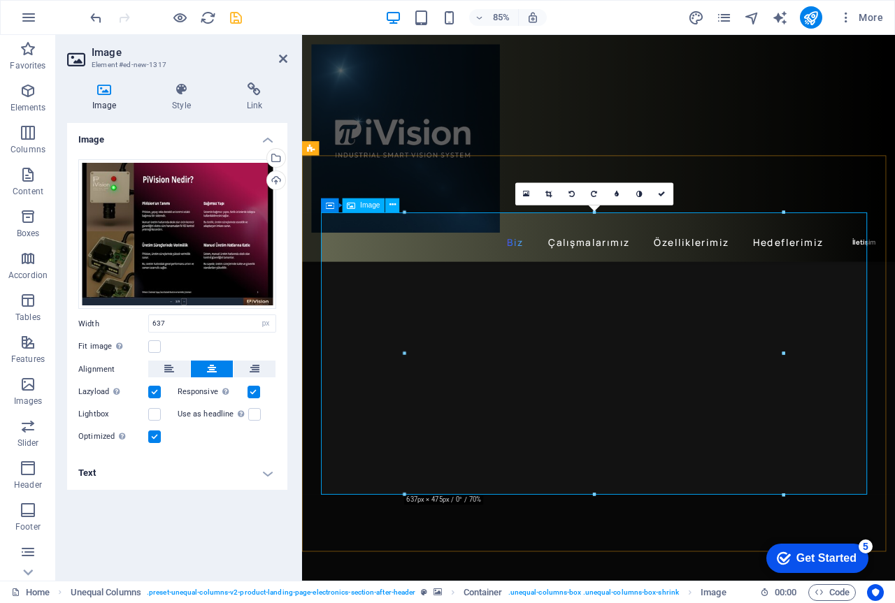
scroll to position [489, 0]
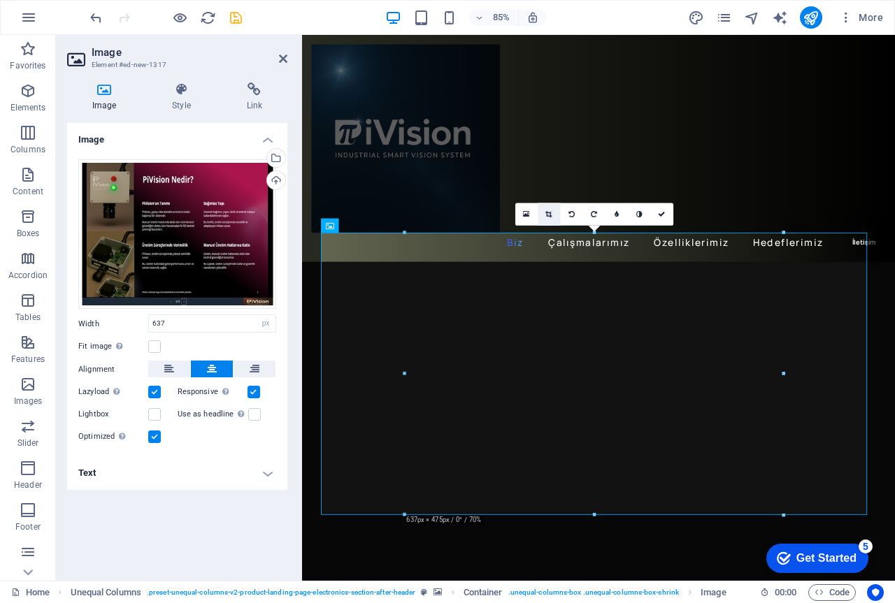
click at [546, 212] on icon at bounding box center [548, 213] width 6 height 7
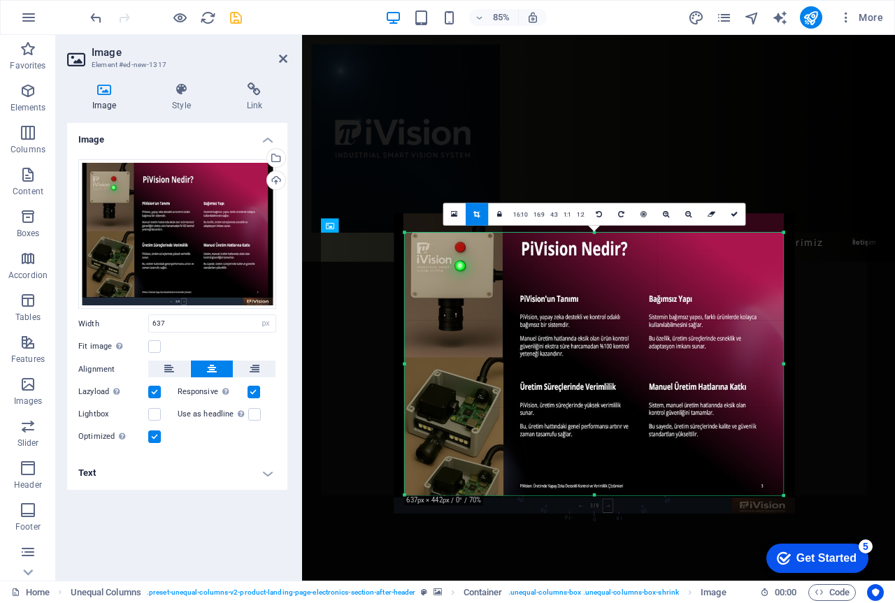
drag, startPoint x: 593, startPoint y: 514, endPoint x: 597, endPoint y: 491, distance: 23.3
click at [597, 491] on div "180 170 160 150 140 130 120 110 100 90 80 70 60 50 40 30 20 10 0 -10 -20 -30 -4…" at bounding box center [594, 364] width 378 height 263
click at [894, 389] on div at bounding box center [650, 421] width 697 height 443
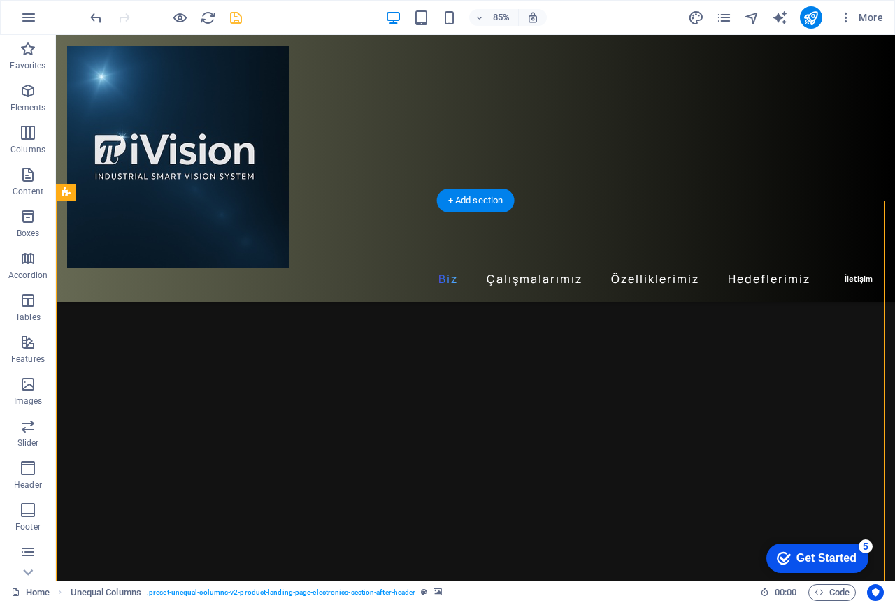
click at [865, 334] on div at bounding box center [475, 433] width 839 height 466
select select "ms"
select select "s"
select select "progressive"
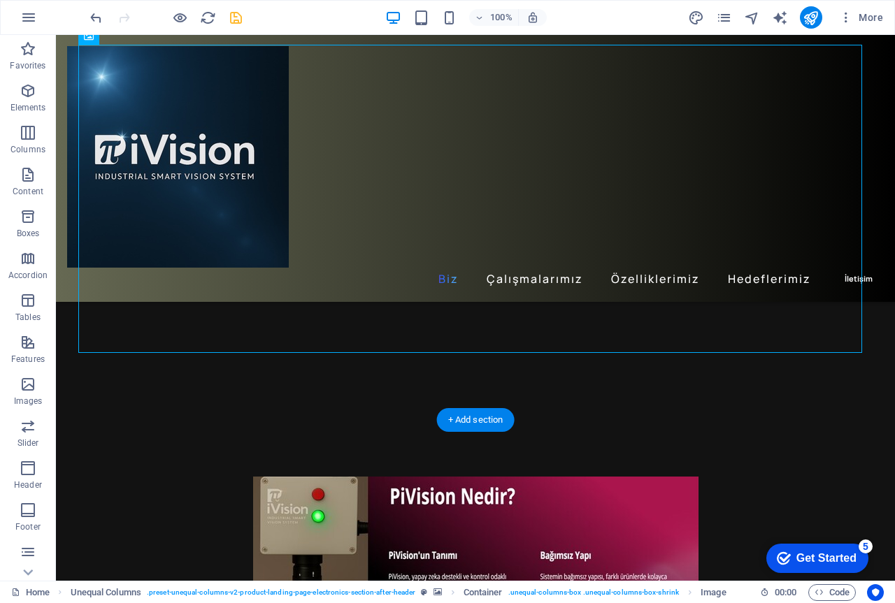
scroll to position [559, 0]
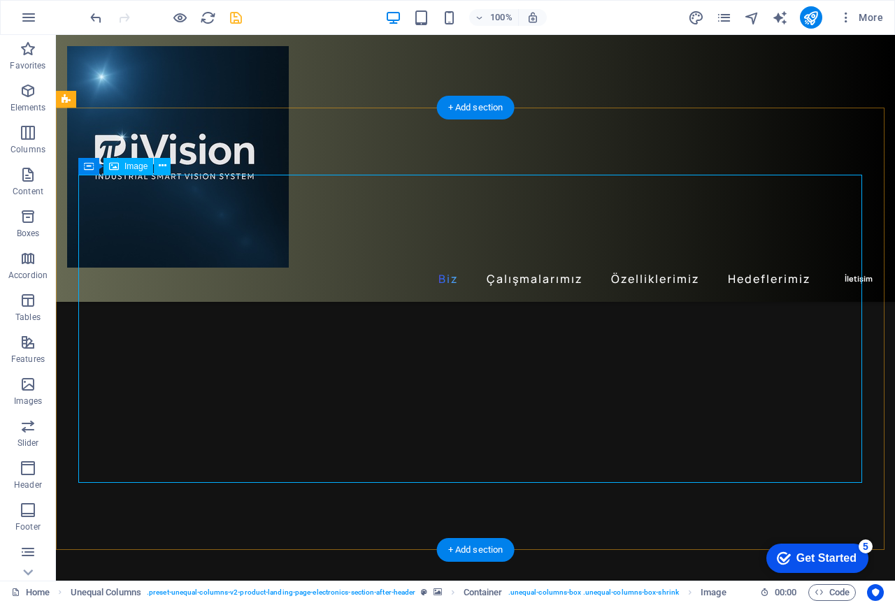
select select "px"
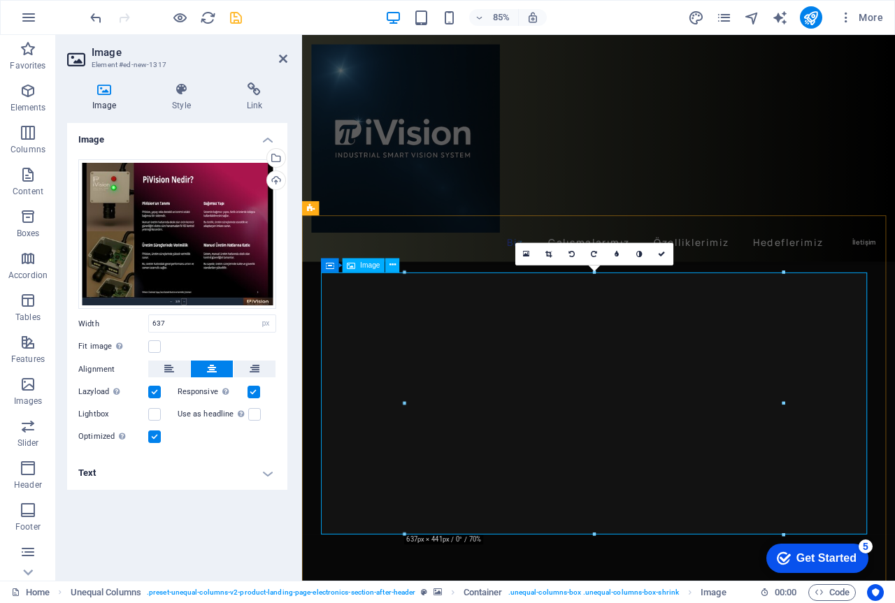
scroll to position [442, 0]
drag, startPoint x: 1083, startPoint y: 566, endPoint x: 732, endPoint y: 546, distance: 351.4
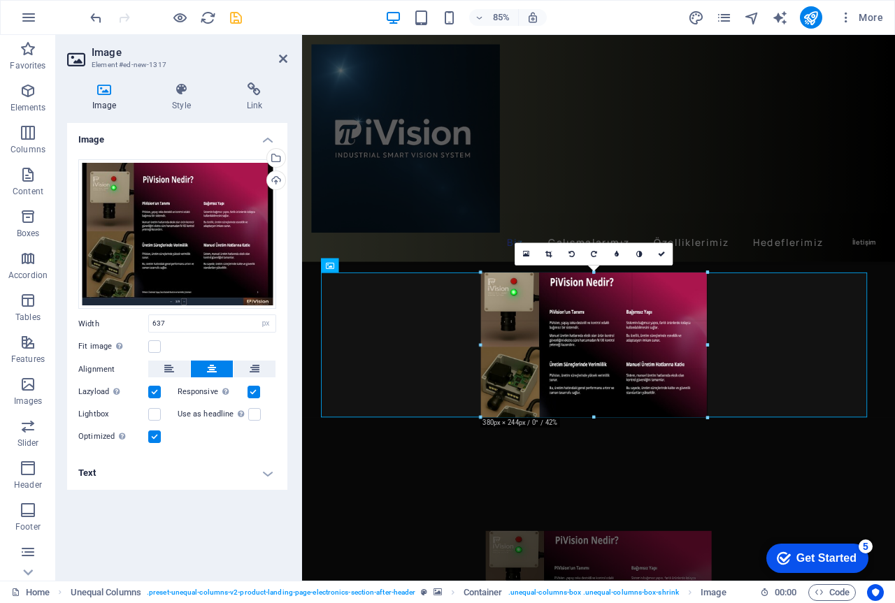
click at [725, 393] on div at bounding box center [594, 345] width 546 height 145
type input "380"
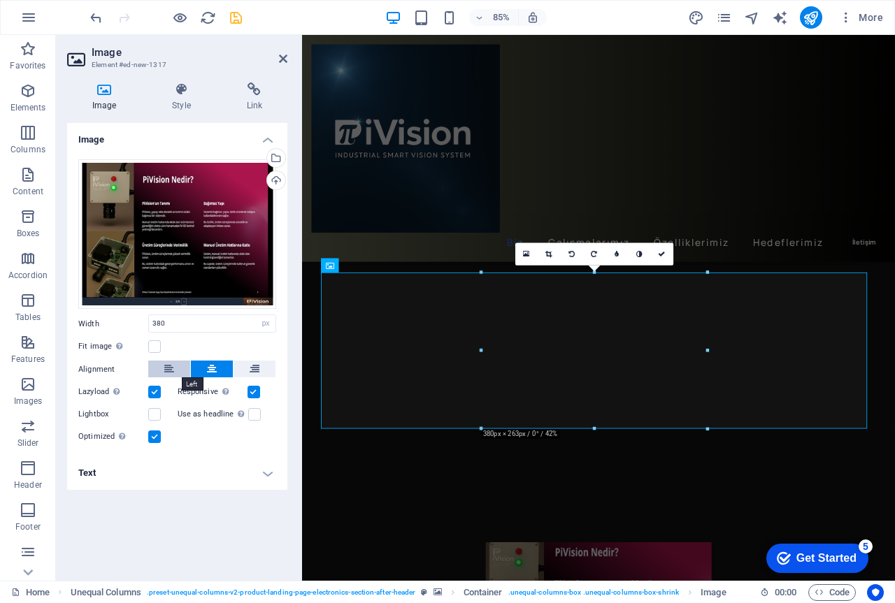
click at [166, 370] on icon at bounding box center [169, 369] width 10 height 17
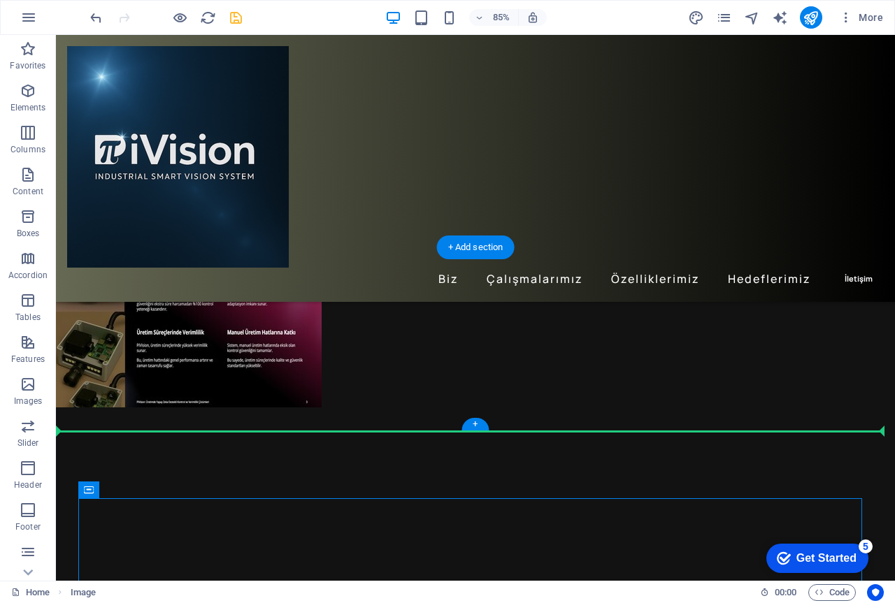
scroll to position [419, 0]
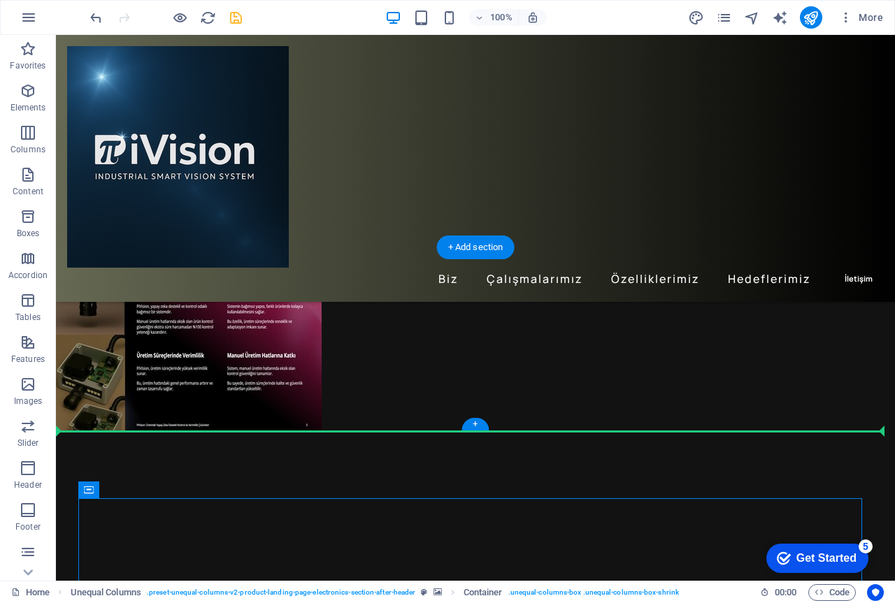
drag, startPoint x: 346, startPoint y: 522, endPoint x: 617, endPoint y: 361, distance: 315.6
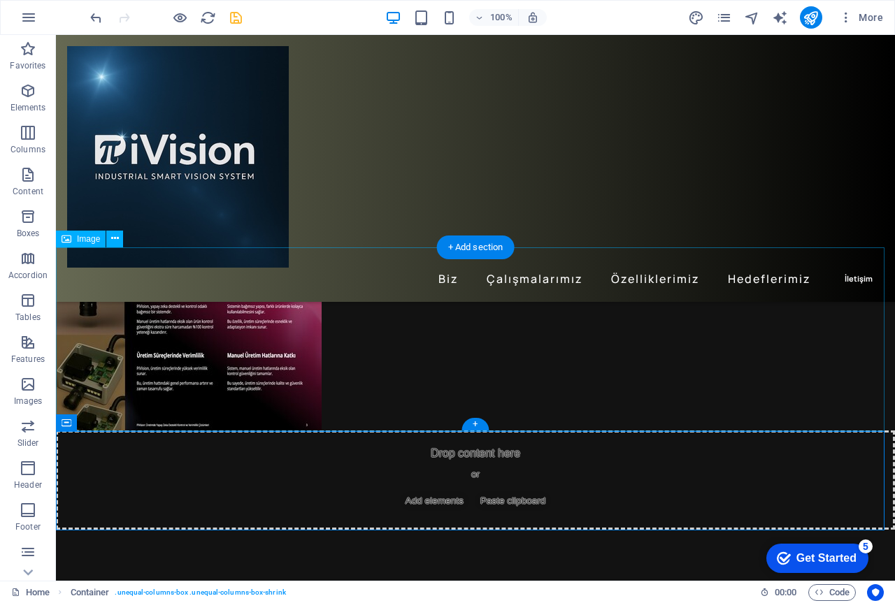
click at [452, 339] on figure at bounding box center [475, 339] width 839 height 184
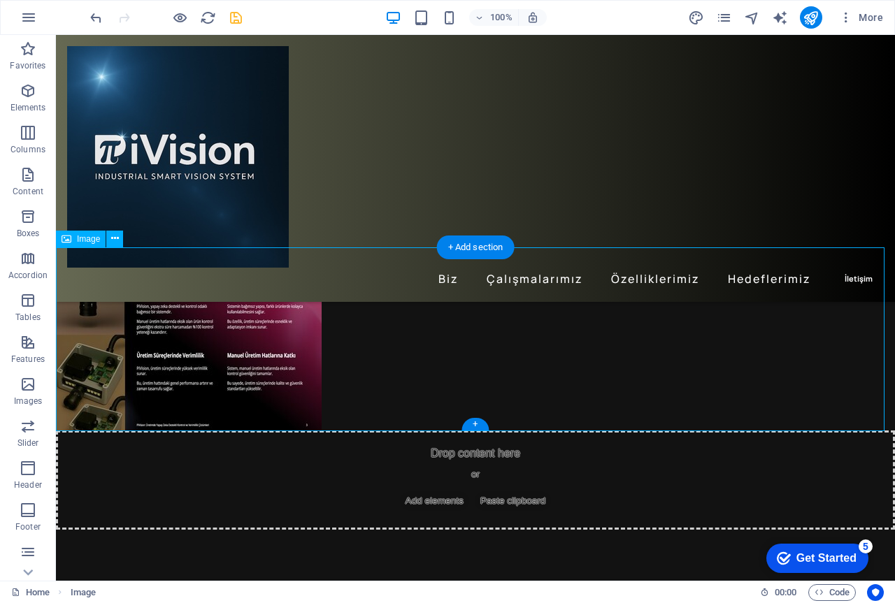
click at [474, 301] on figure at bounding box center [475, 339] width 839 height 184
click at [474, 423] on div "+" at bounding box center [474, 424] width 27 height 13
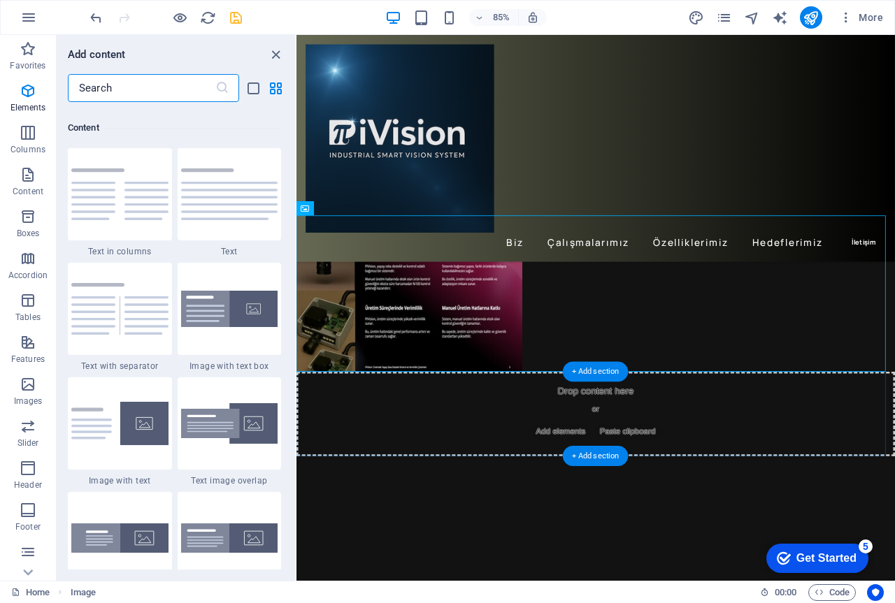
scroll to position [2445, 0]
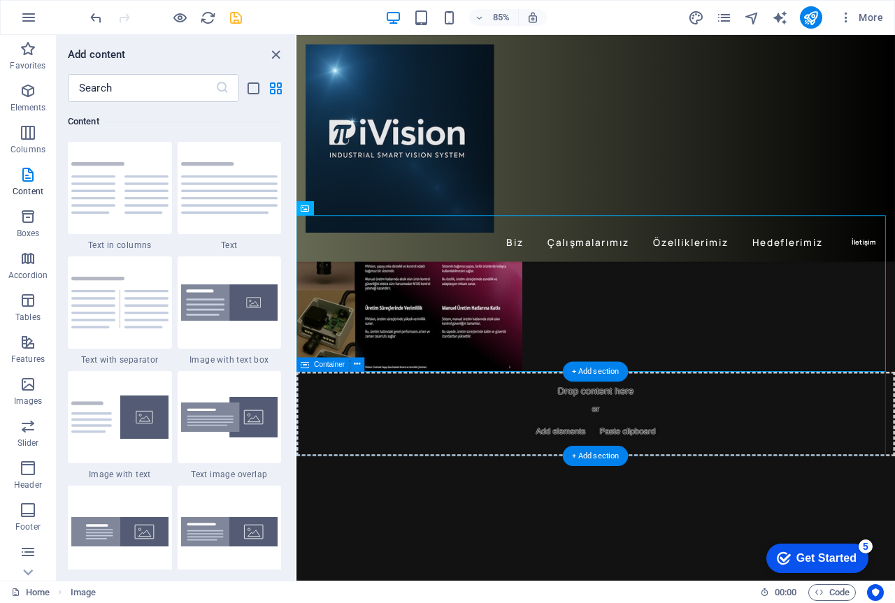
click at [644, 472] on div "Drop content here or Add elements Paste clipboard" at bounding box center [648, 480] width 704 height 99
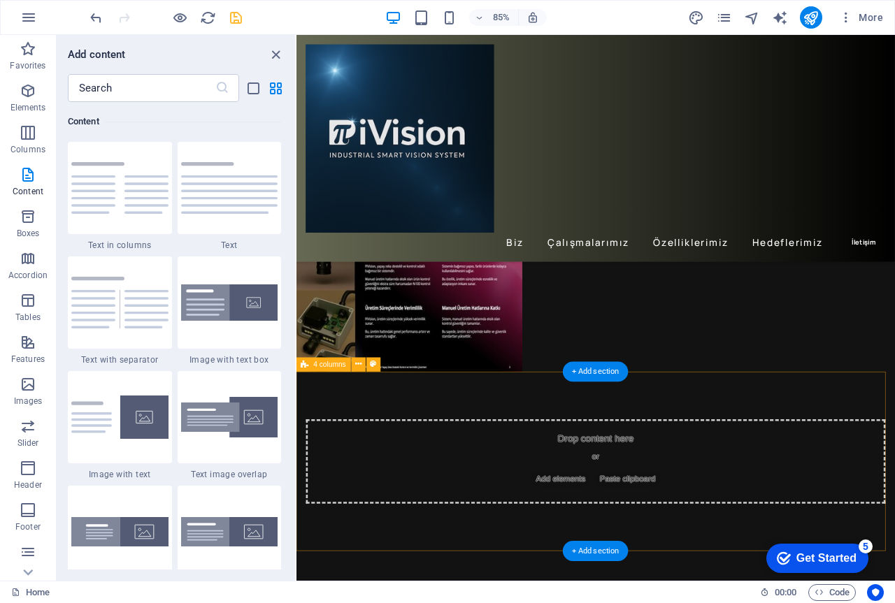
click at [643, 526] on div "Drop content here or Add elements Paste clipboard" at bounding box center [648, 536] width 681 height 99
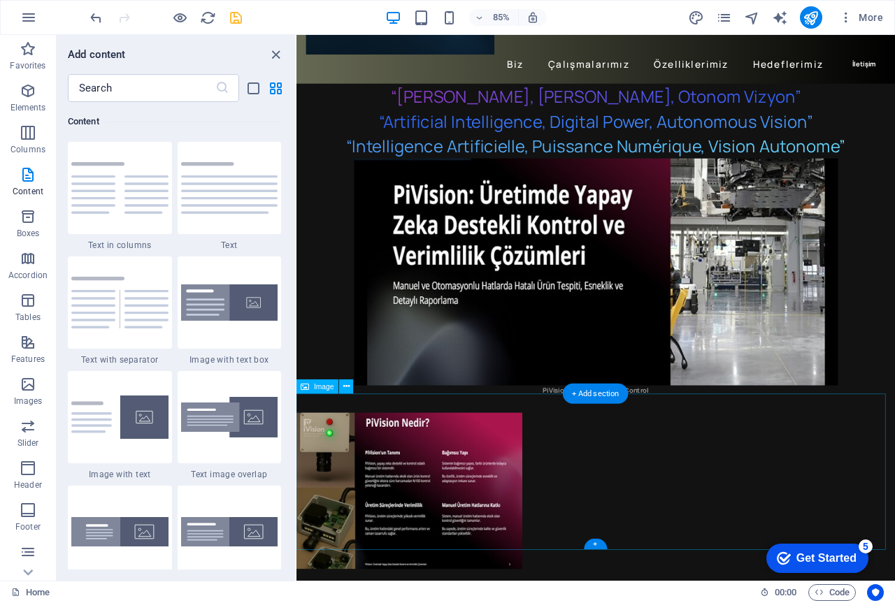
scroll to position [233, 0]
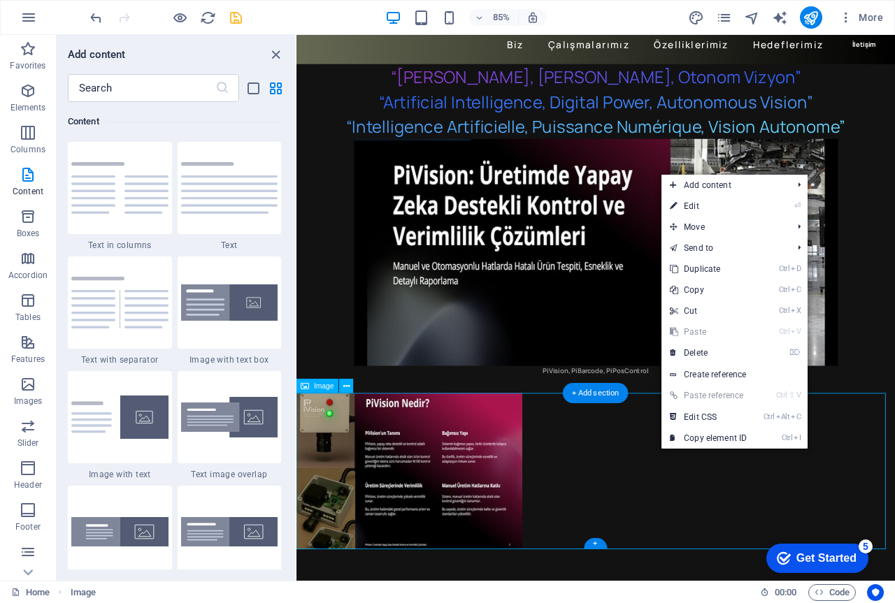
click at [707, 544] on figure at bounding box center [648, 548] width 704 height 184
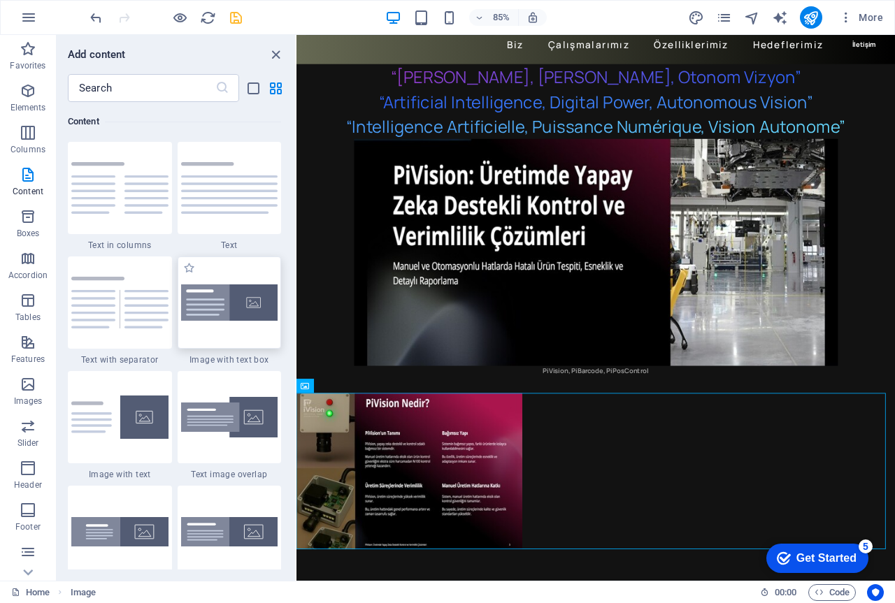
click at [224, 298] on img at bounding box center [229, 302] width 97 height 37
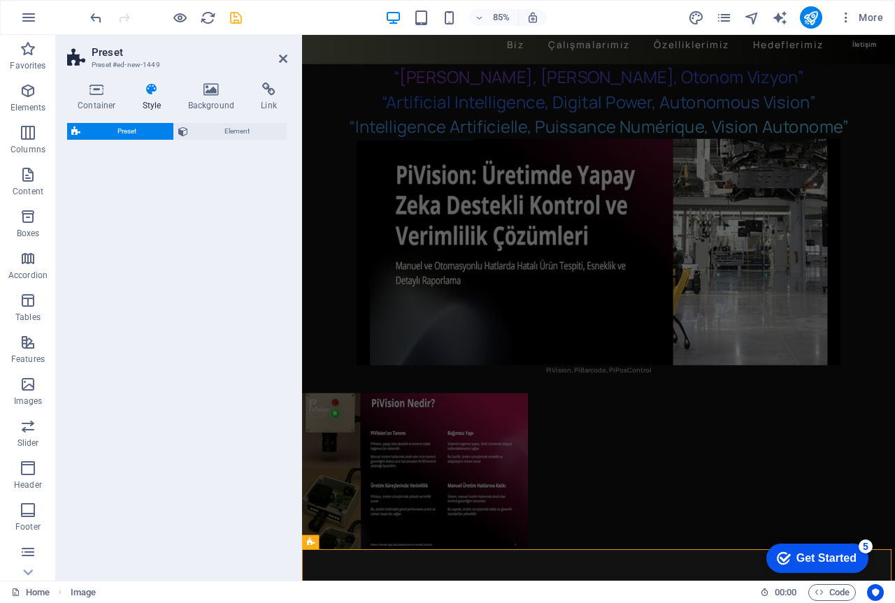
select select "rem"
select select "px"
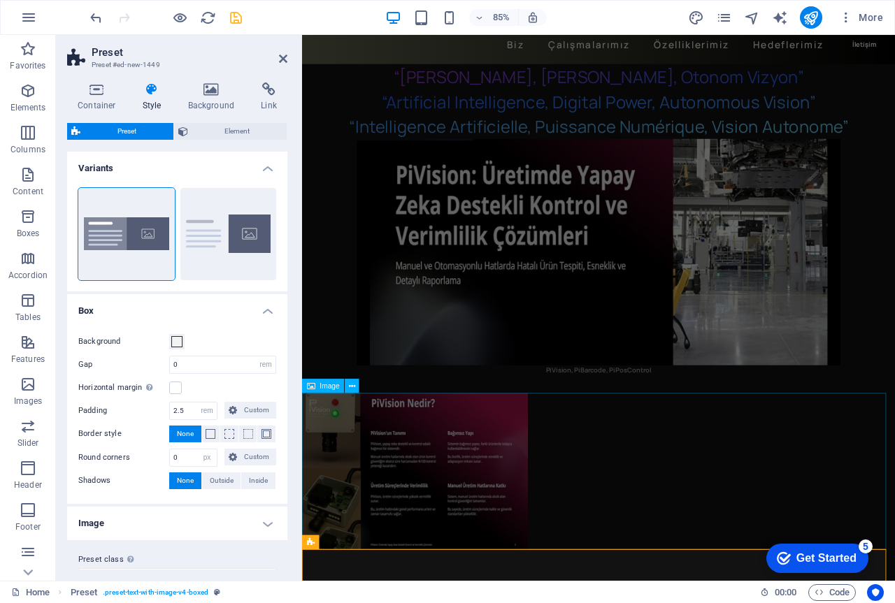
click at [736, 547] on figure at bounding box center [650, 548] width 697 height 184
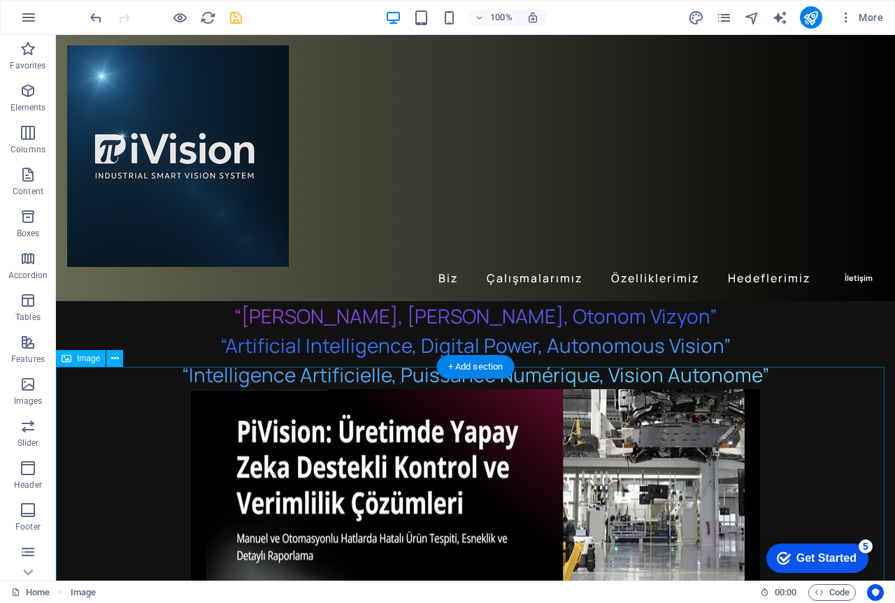
scroll to position [0, 0]
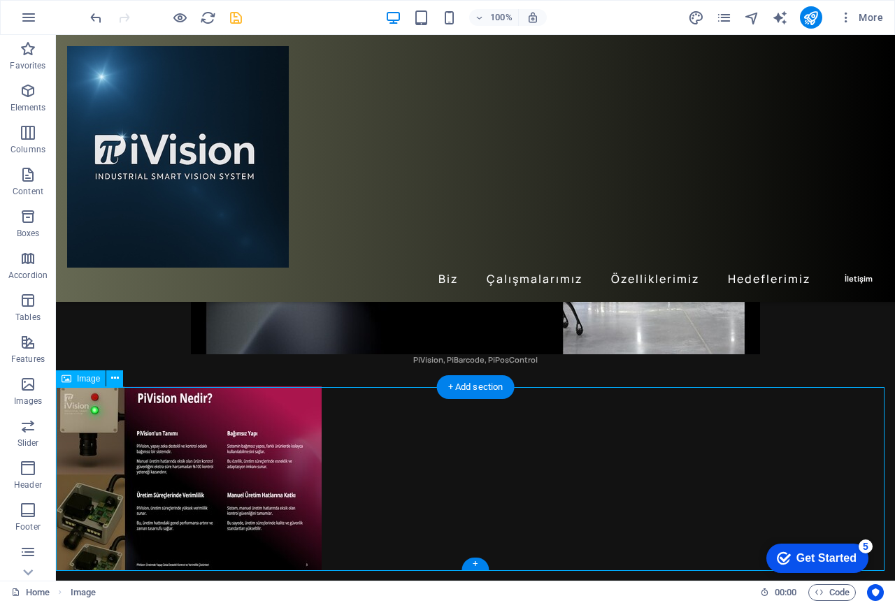
click at [484, 440] on figure at bounding box center [475, 478] width 839 height 184
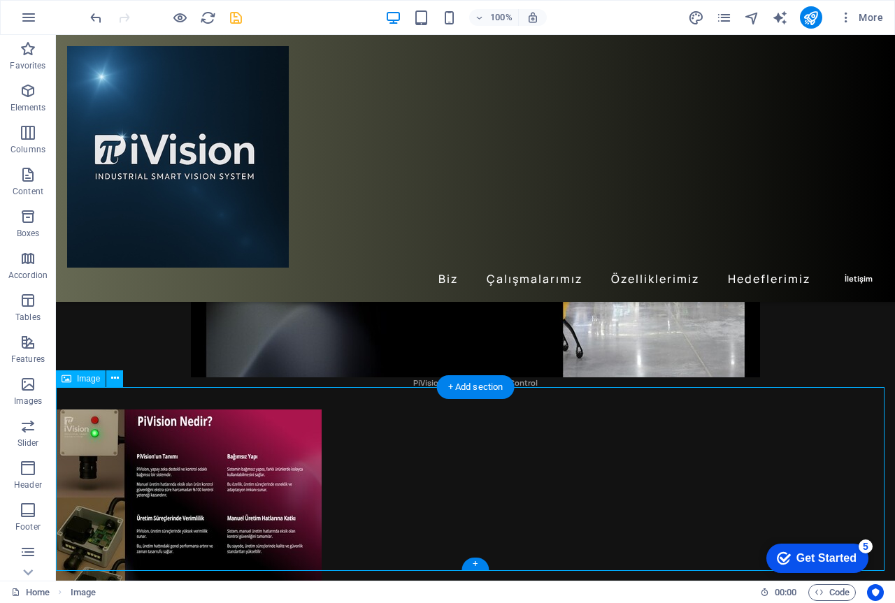
scroll to position [303, 0]
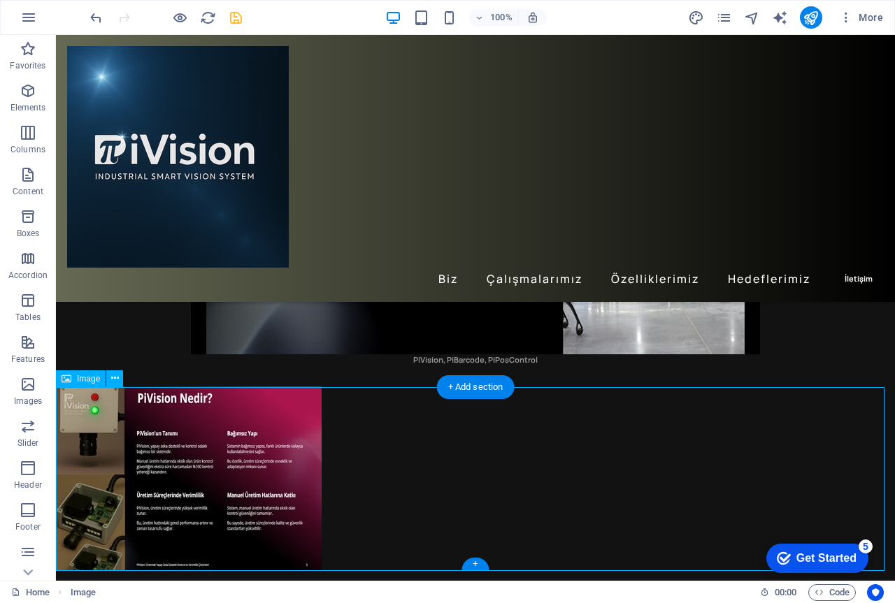
select select "px"
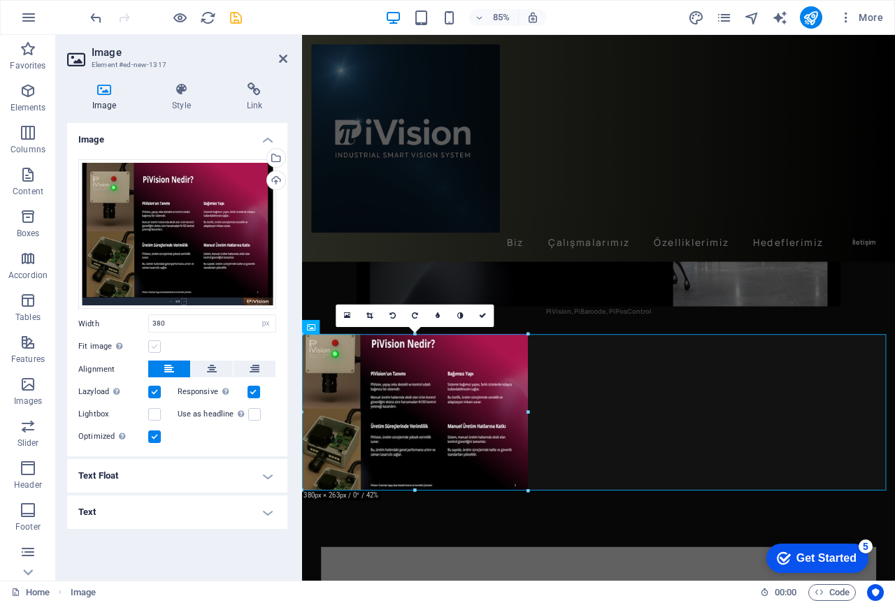
click at [150, 347] on label at bounding box center [154, 346] width 13 height 13
click at [0, 0] on input "Fit image Automatically fit image to a fixed width and height" at bounding box center [0, 0] width 0 height 0
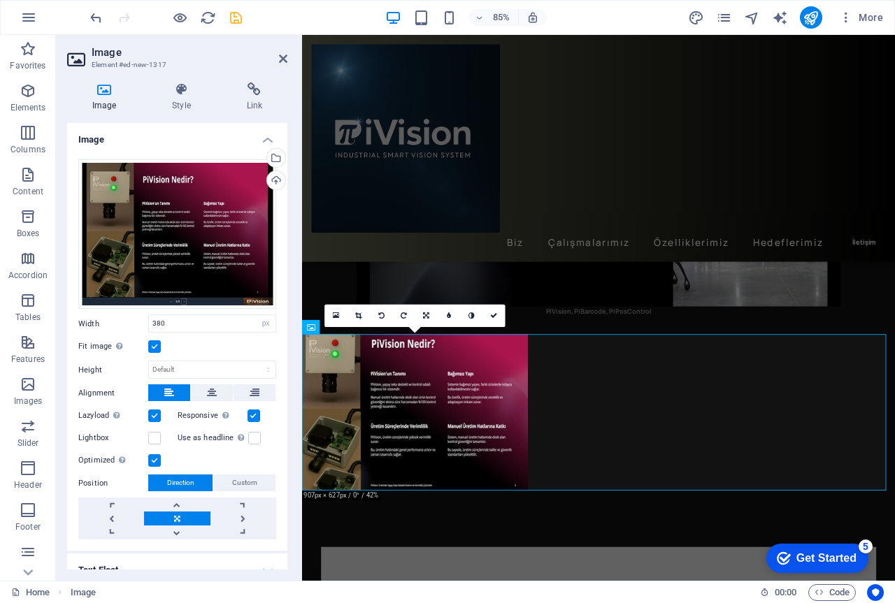
click at [150, 347] on label at bounding box center [154, 346] width 13 height 13
click at [0, 0] on input "Fit image Automatically fit image to a fixed width and height" at bounding box center [0, 0] width 0 height 0
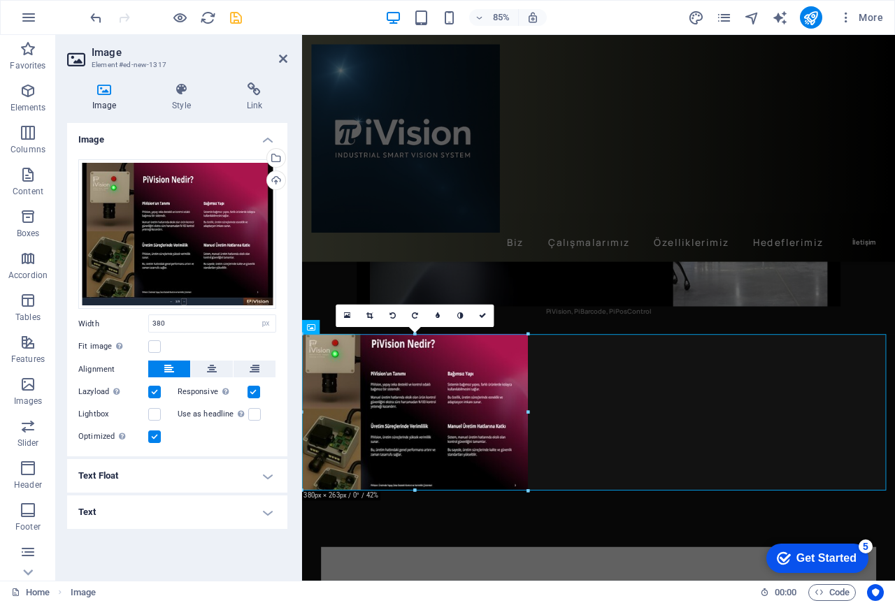
click at [168, 477] on h4 "Text Float" at bounding box center [177, 476] width 220 height 34
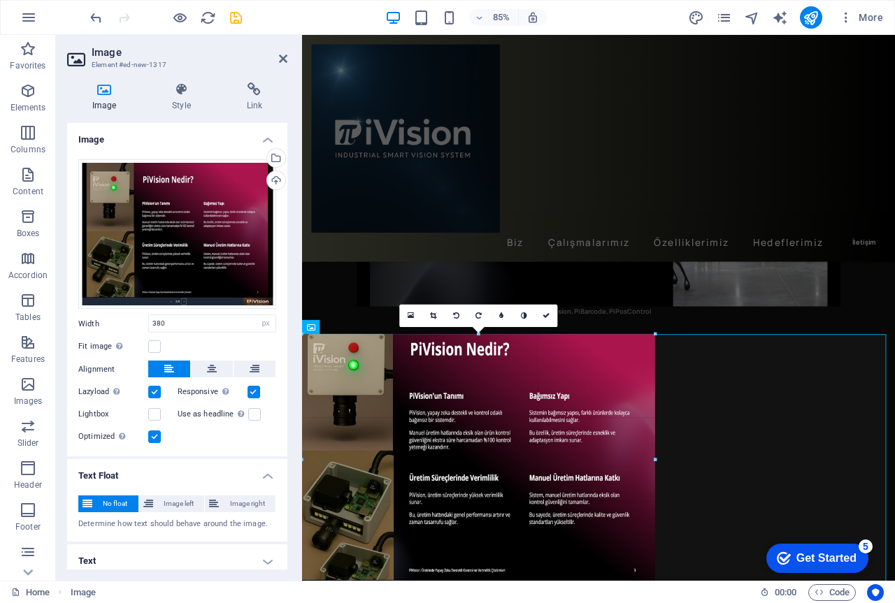
drag, startPoint x: 526, startPoint y: 492, endPoint x: 675, endPoint y: 601, distance: 185.1
type input "594"
click at [207, 366] on icon at bounding box center [212, 369] width 10 height 17
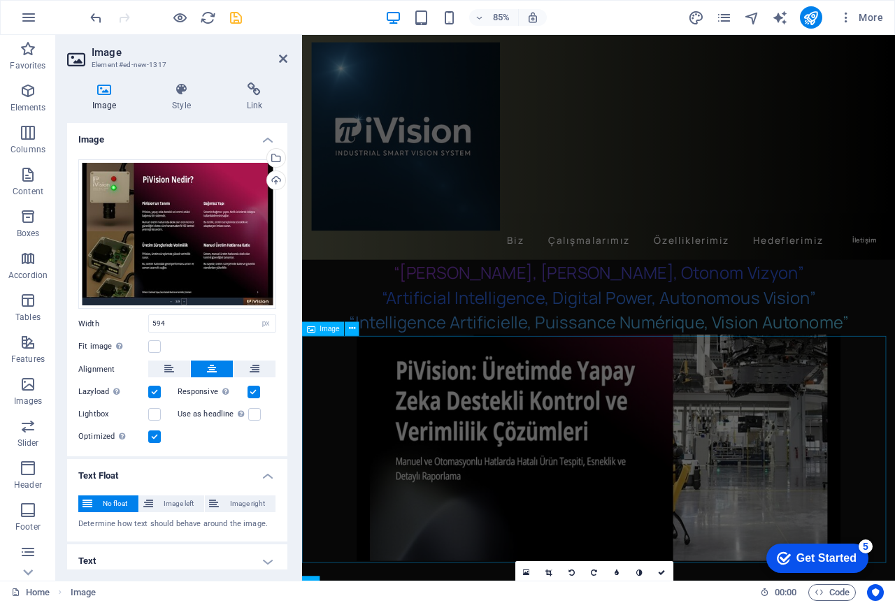
scroll to position [0, 0]
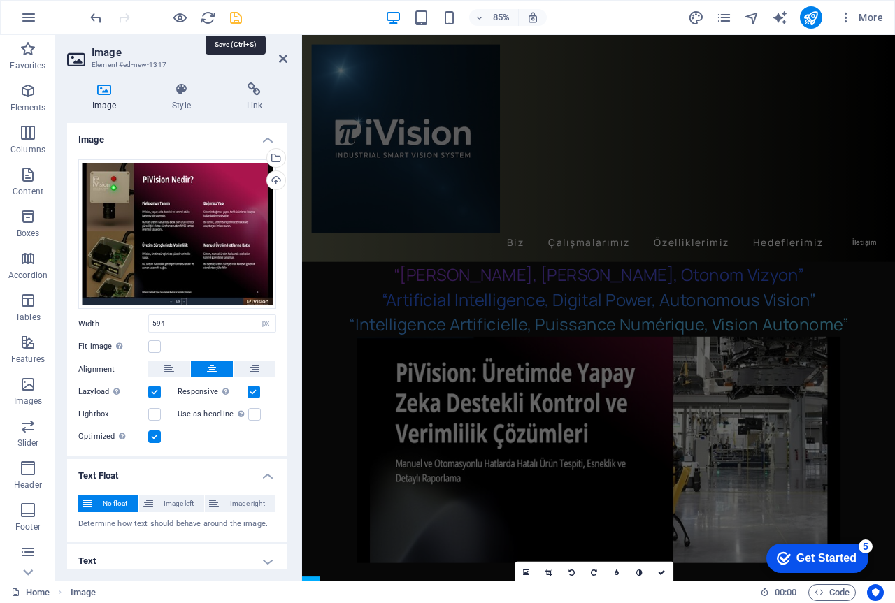
click at [235, 16] on icon "save" at bounding box center [236, 18] width 16 height 16
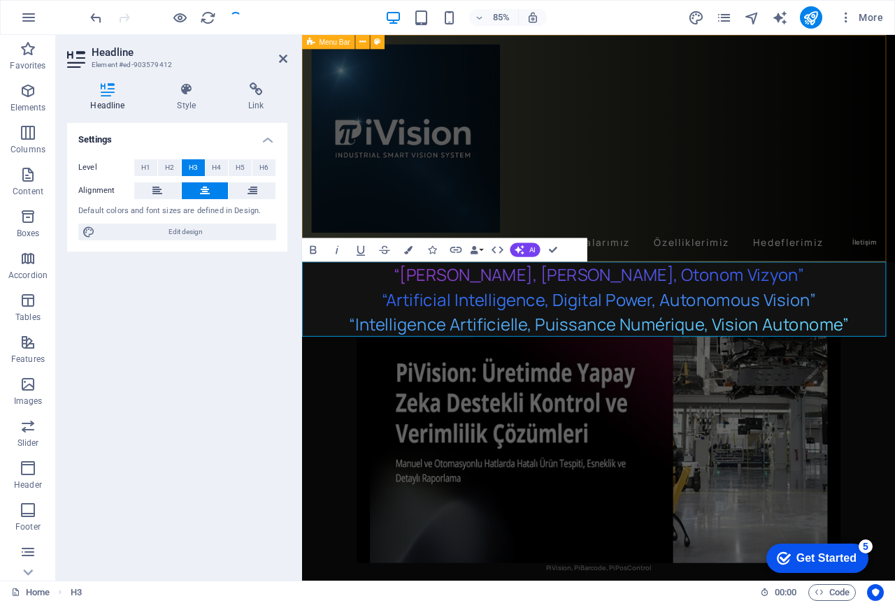
click at [705, 186] on div "Biz Çalışmalarımız Özelliklerimiz Hedeflerimiz İletişim" at bounding box center [650, 168] width 697 height 267
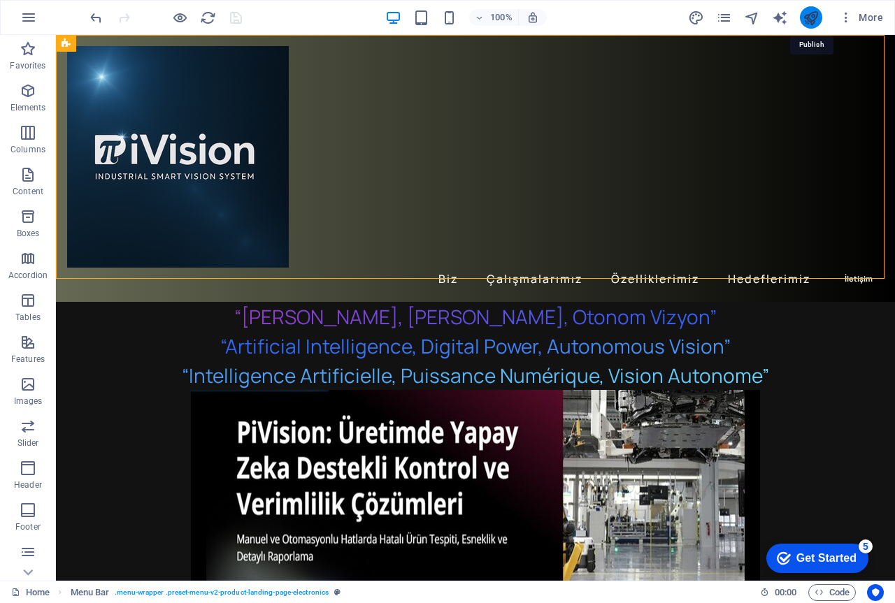
click at [0, 0] on icon "publish" at bounding box center [0, 0] width 0 height 0
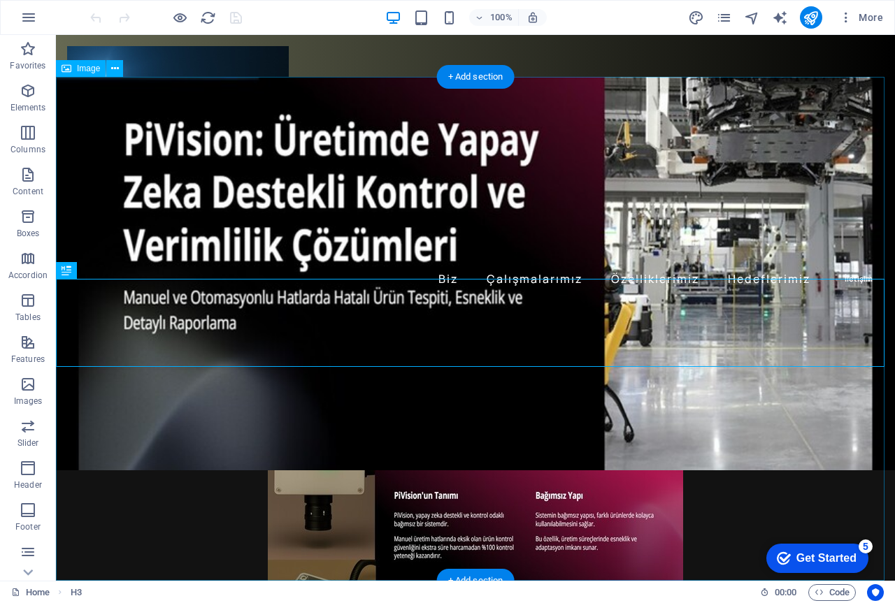
click at [673, 398] on figure at bounding box center [475, 329] width 839 height 504
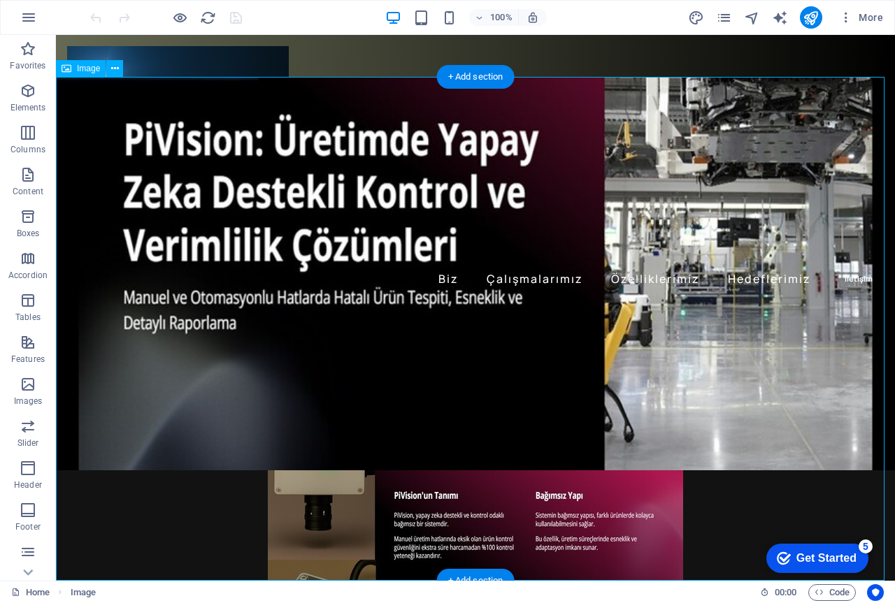
click at [542, 322] on figure at bounding box center [475, 329] width 839 height 504
click at [484, 398] on figure at bounding box center [475, 329] width 839 height 504
drag, startPoint x: 484, startPoint y: 398, endPoint x: 270, endPoint y: 462, distance: 223.3
click at [484, 398] on figure at bounding box center [475, 329] width 839 height 504
select select "%"
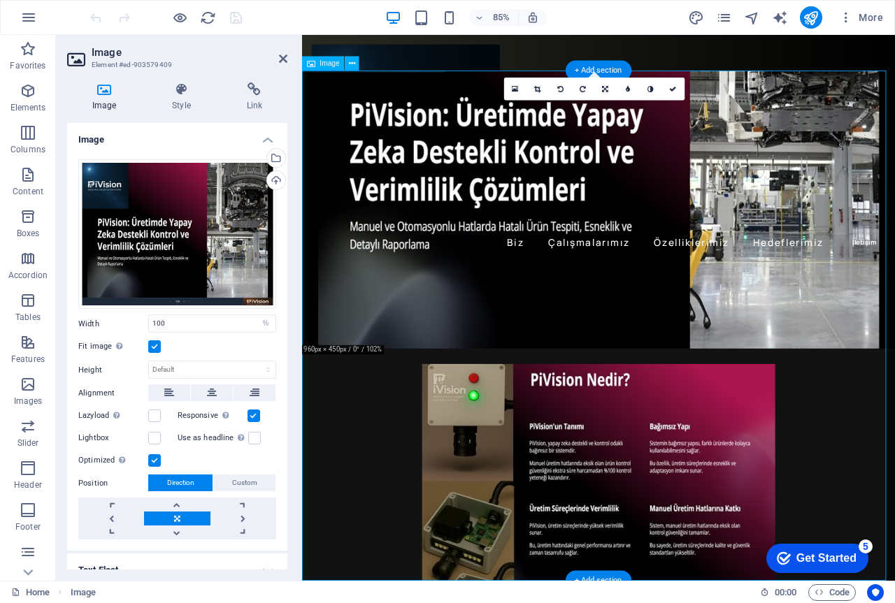
click at [651, 358] on figure at bounding box center [650, 377] width 697 height 600
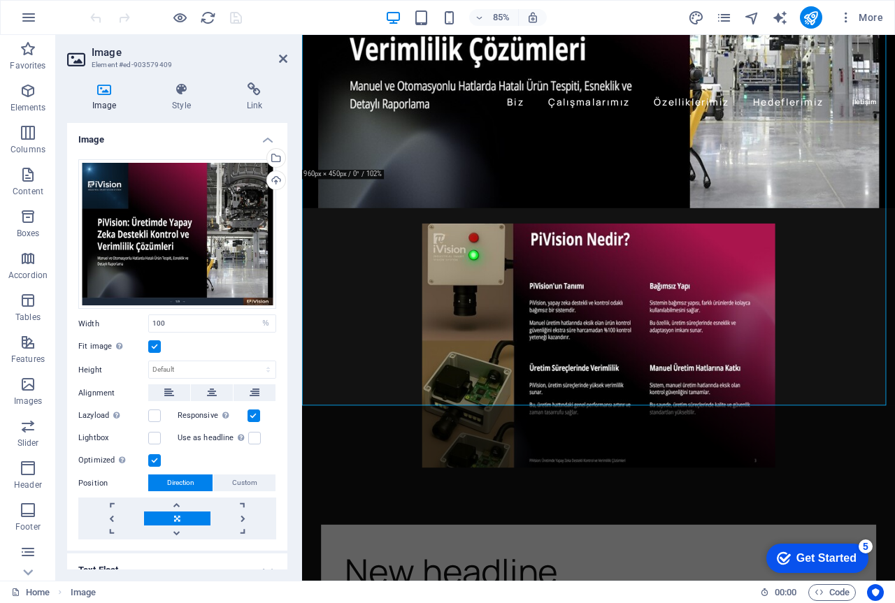
scroll to position [210, 0]
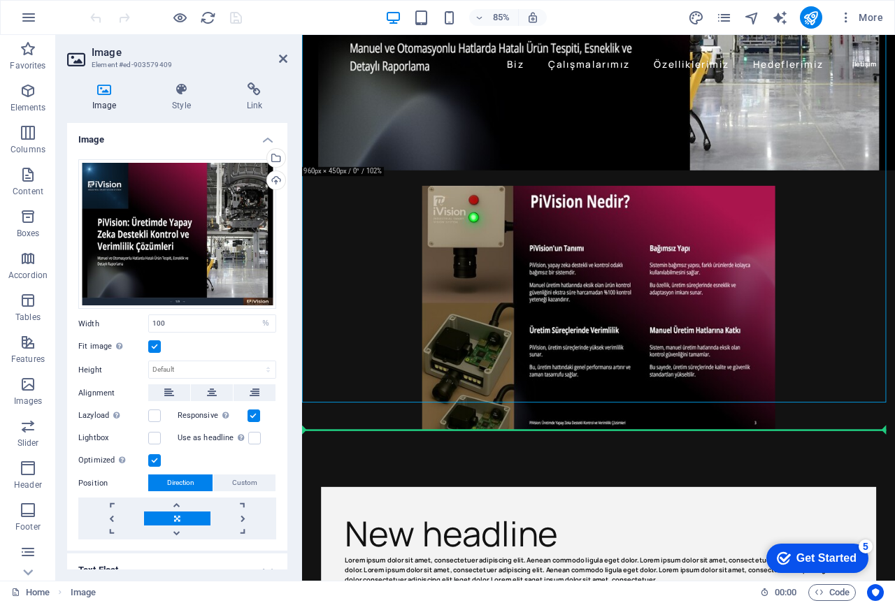
drag, startPoint x: 656, startPoint y: 464, endPoint x: 668, endPoint y: 482, distance: 21.1
drag, startPoint x: 681, startPoint y: 342, endPoint x: 681, endPoint y: 465, distance: 123.7
click at [662, 330] on figure at bounding box center [650, 167] width 697 height 600
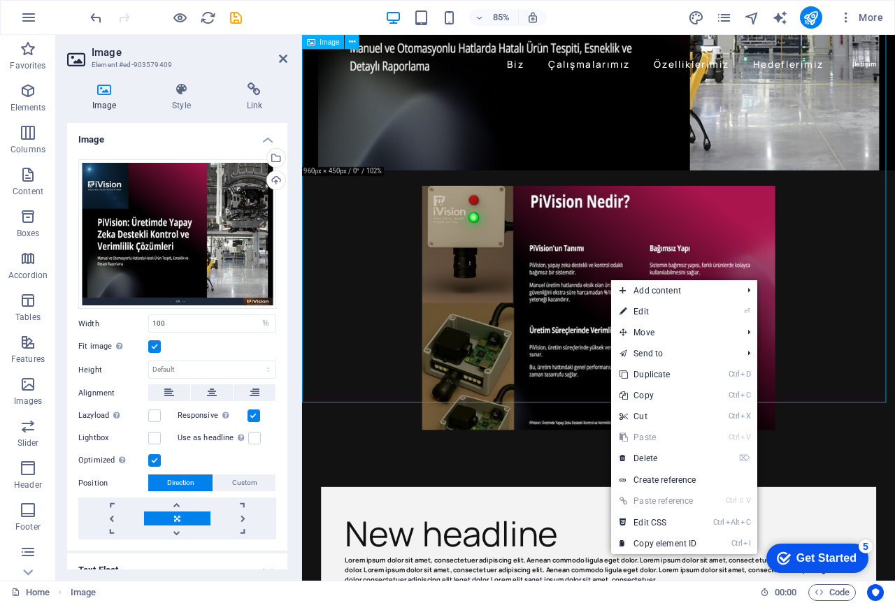
click at [606, 323] on figure at bounding box center [650, 167] width 697 height 600
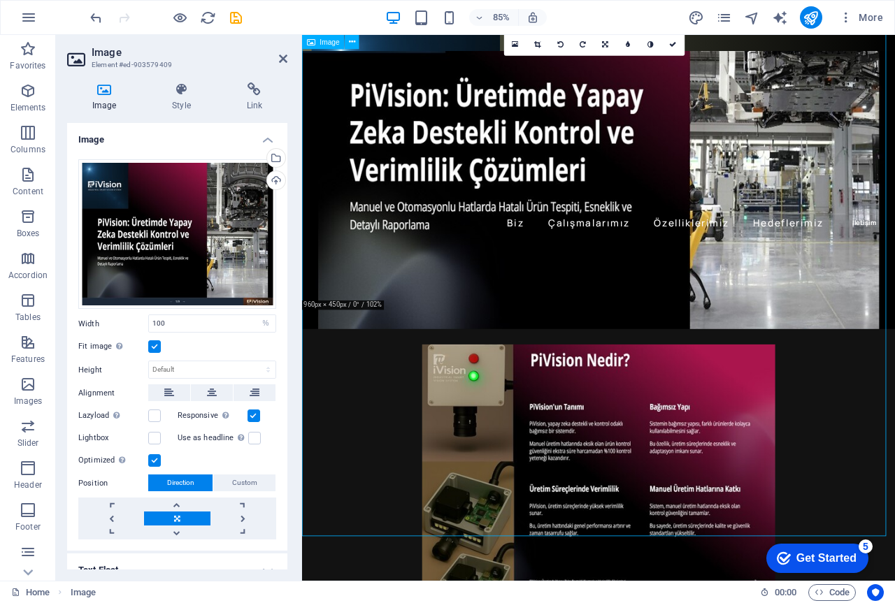
scroll to position [0, 0]
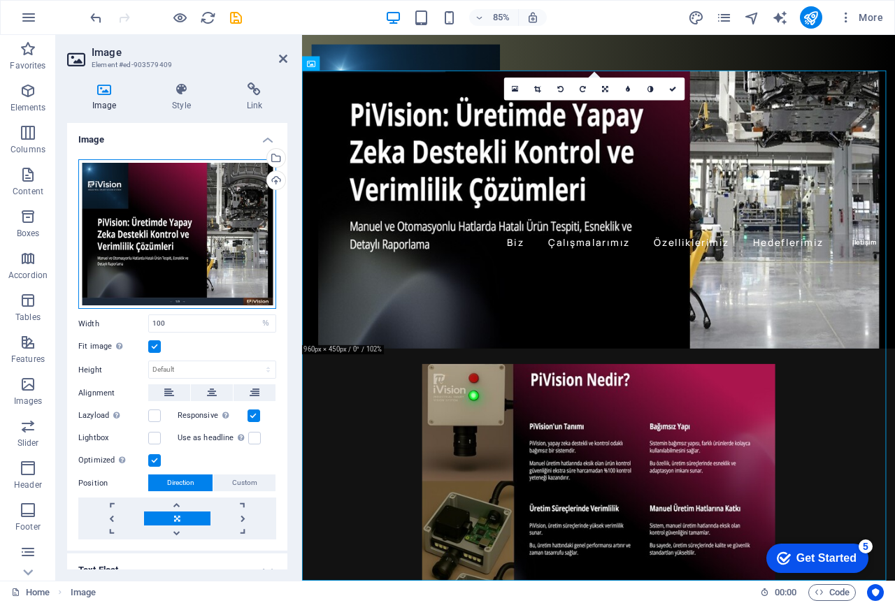
click at [212, 258] on div "Drag files here, click to choose files or select files from Files or our free s…" at bounding box center [177, 234] width 198 height 150
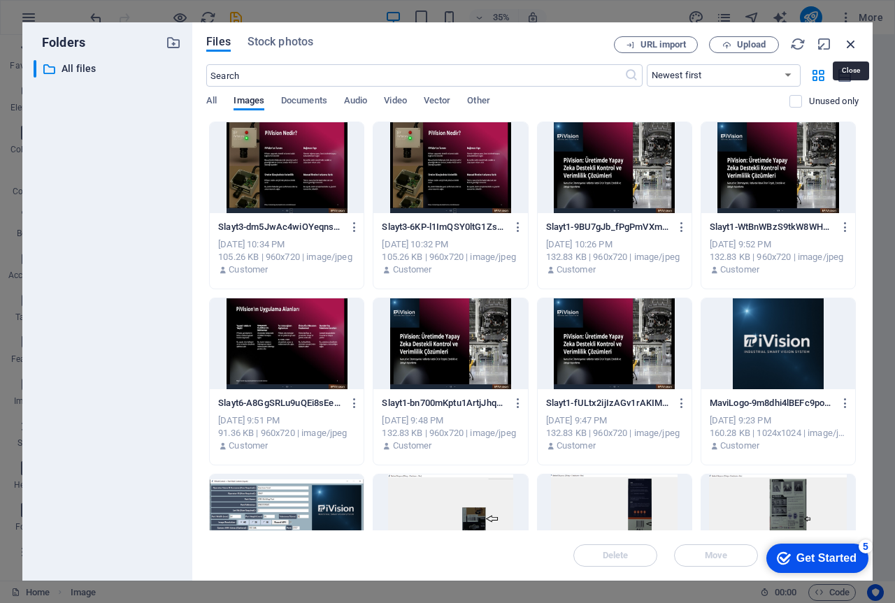
click at [849, 45] on icon "button" at bounding box center [850, 43] width 15 height 15
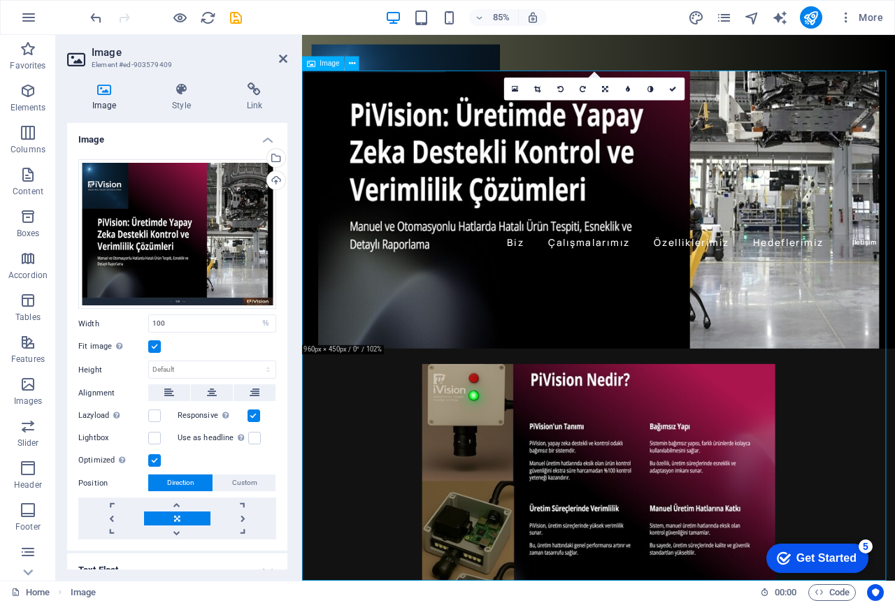
click at [653, 354] on figure at bounding box center [650, 377] width 697 height 600
click at [653, 353] on figure at bounding box center [650, 377] width 697 height 600
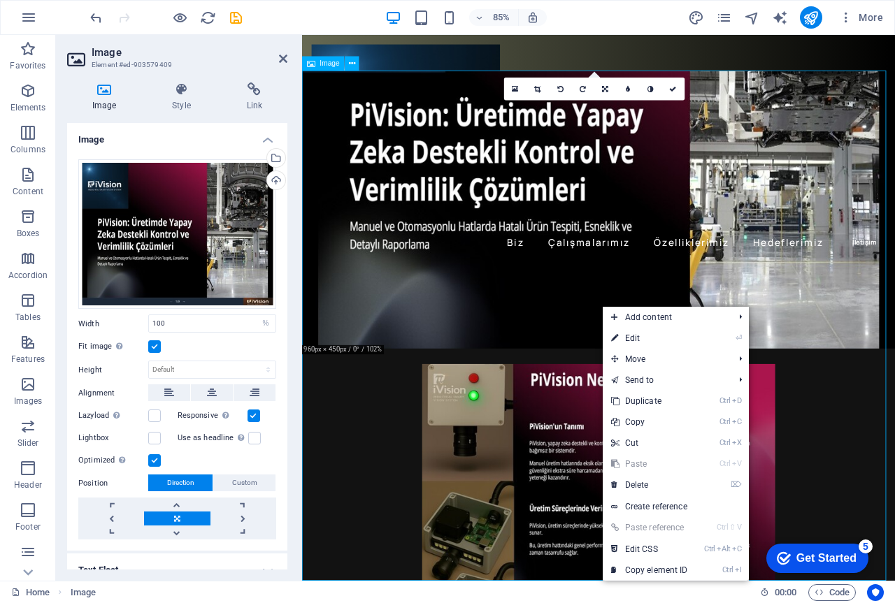
click at [608, 448] on figure at bounding box center [650, 377] width 697 height 600
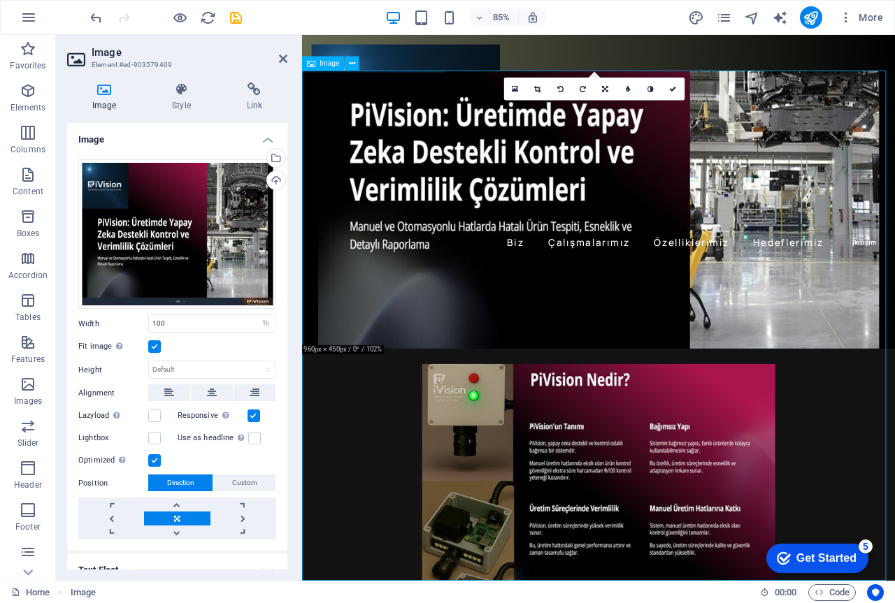
click at [608, 448] on figure at bounding box center [650, 377] width 697 height 600
click at [280, 58] on icon at bounding box center [283, 58] width 8 height 11
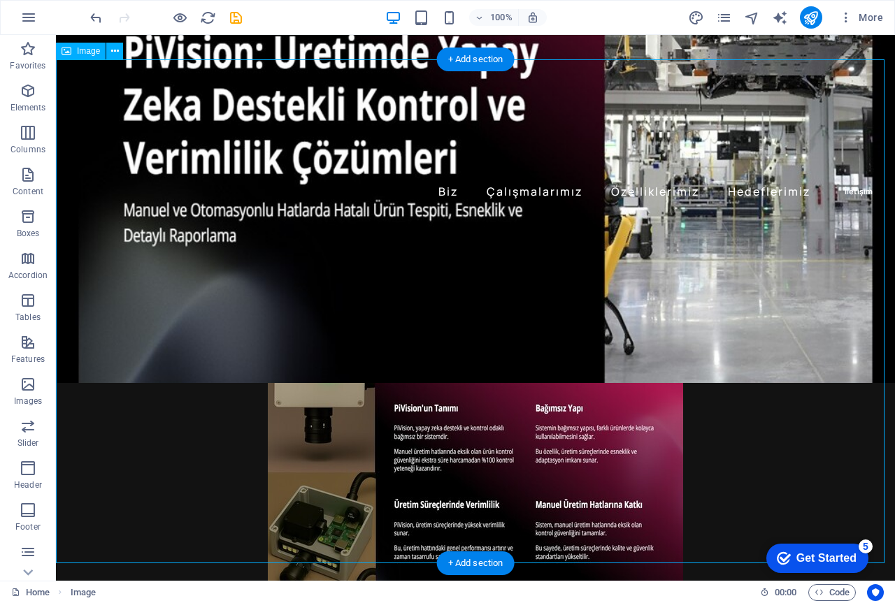
scroll to position [140, 0]
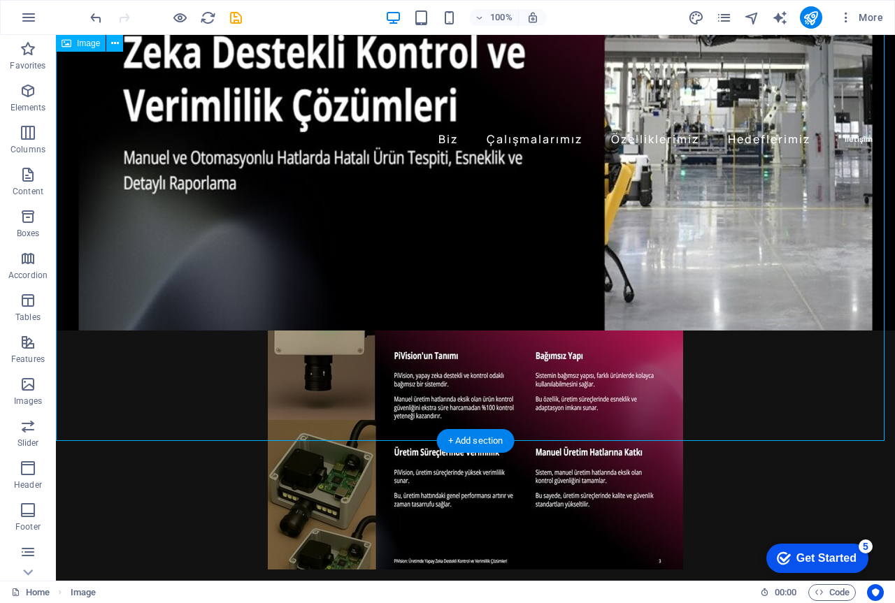
click at [621, 372] on figure at bounding box center [475, 189] width 839 height 504
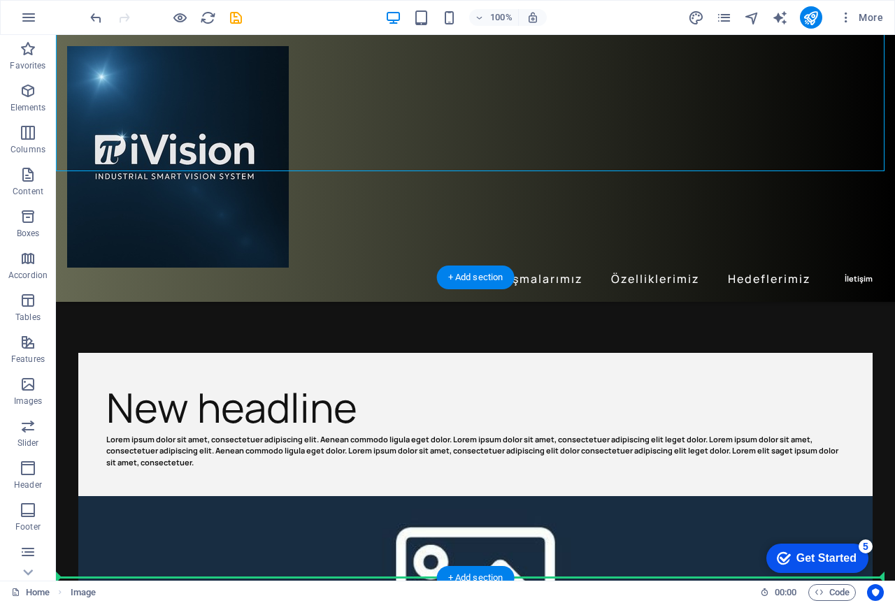
scroll to position [412, 0]
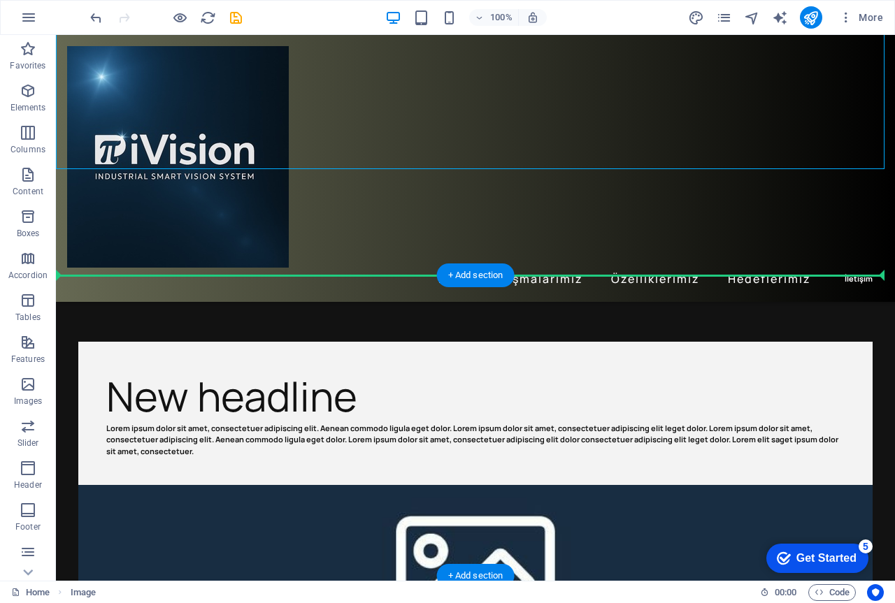
drag, startPoint x: 488, startPoint y: 377, endPoint x: 519, endPoint y: 302, distance: 81.1
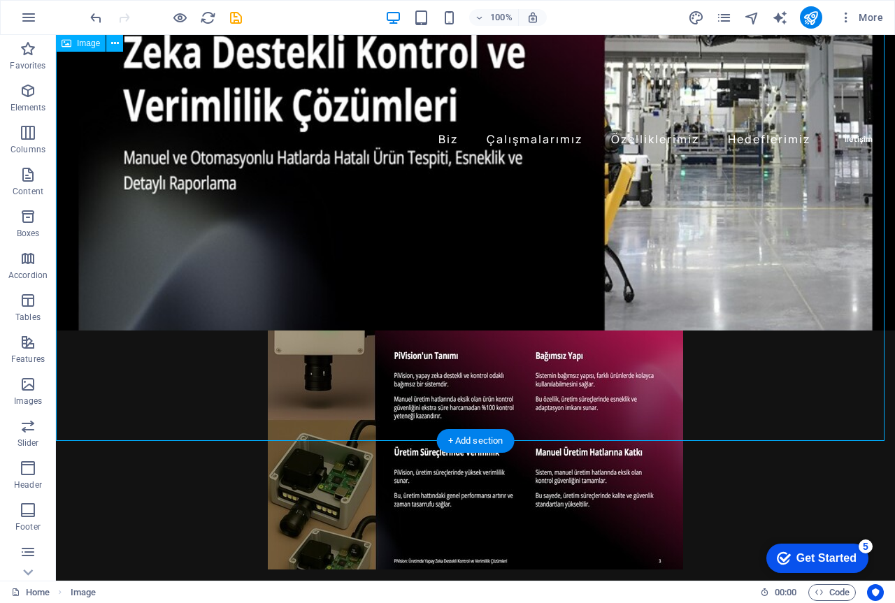
scroll to position [132, 0]
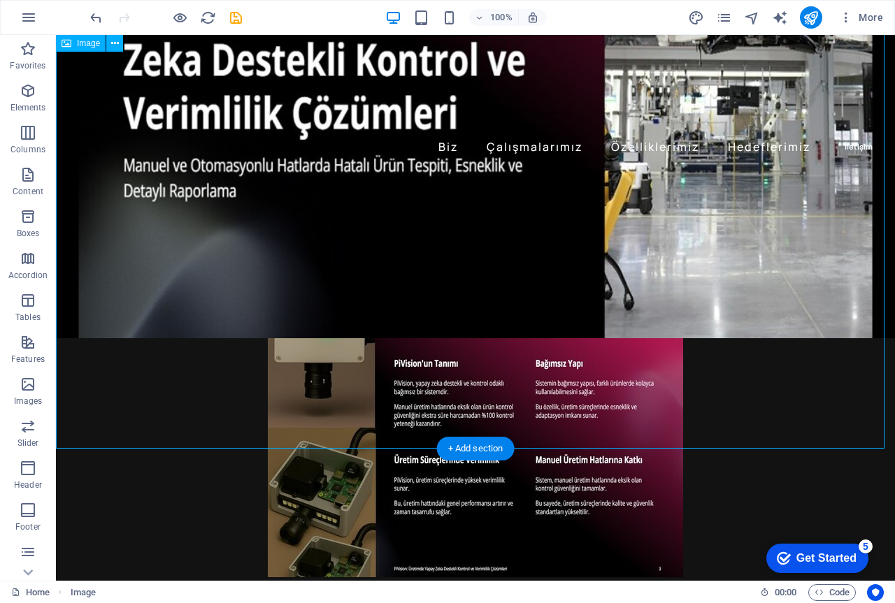
click at [540, 375] on figure at bounding box center [475, 197] width 839 height 504
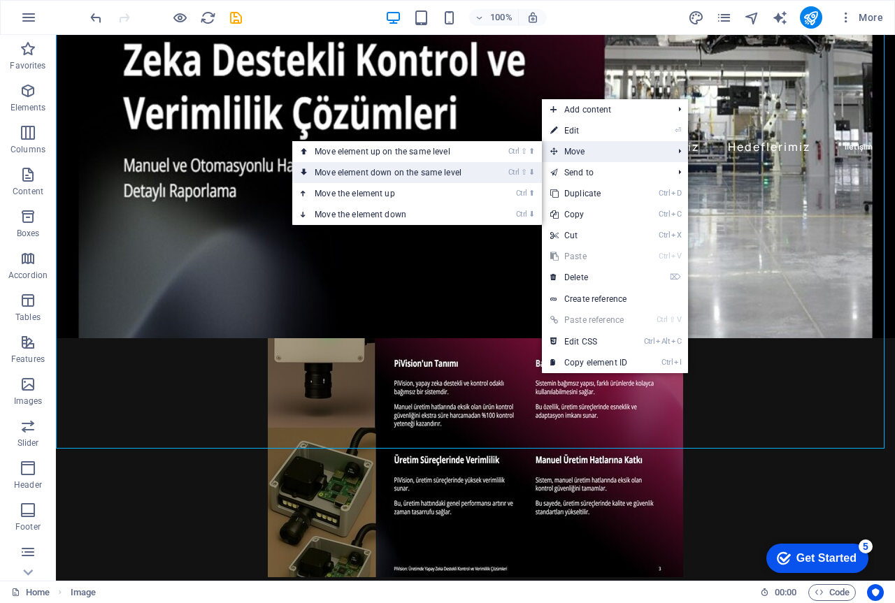
click at [448, 173] on link "Ctrl ⇧ ⬇ Move element down on the same level" at bounding box center [390, 172] width 197 height 21
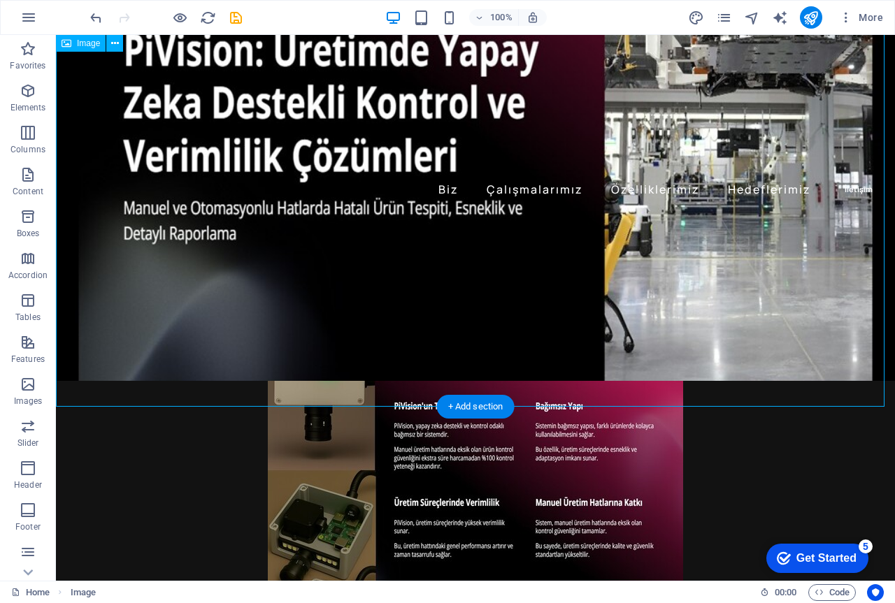
scroll to position [70, 0]
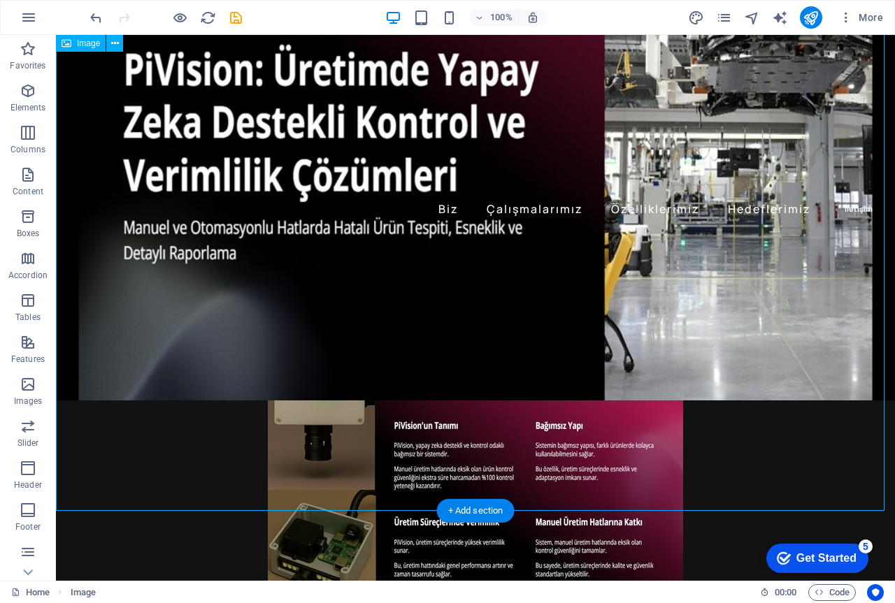
click at [610, 457] on figure at bounding box center [475, 259] width 839 height 504
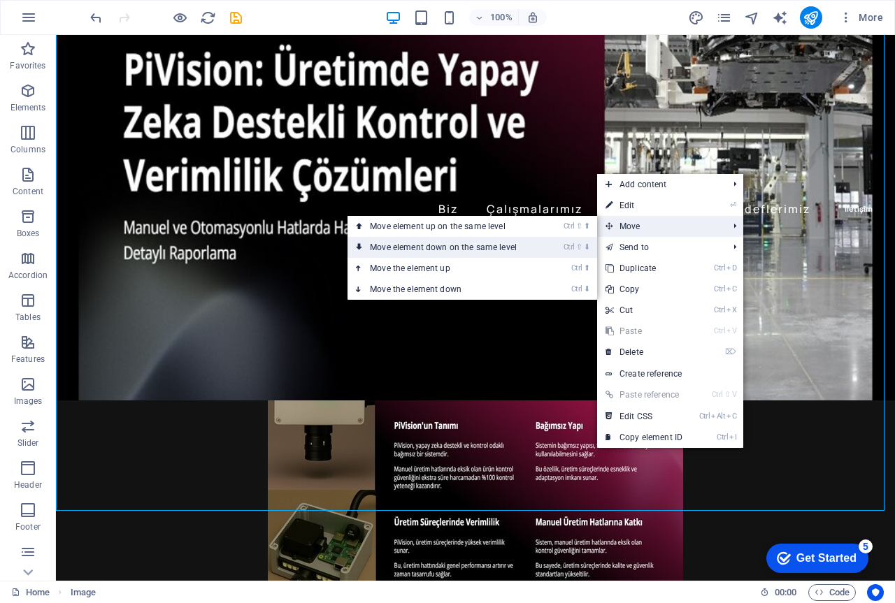
click at [444, 243] on link "Ctrl ⇧ ⬇ Move element down on the same level" at bounding box center [445, 247] width 197 height 21
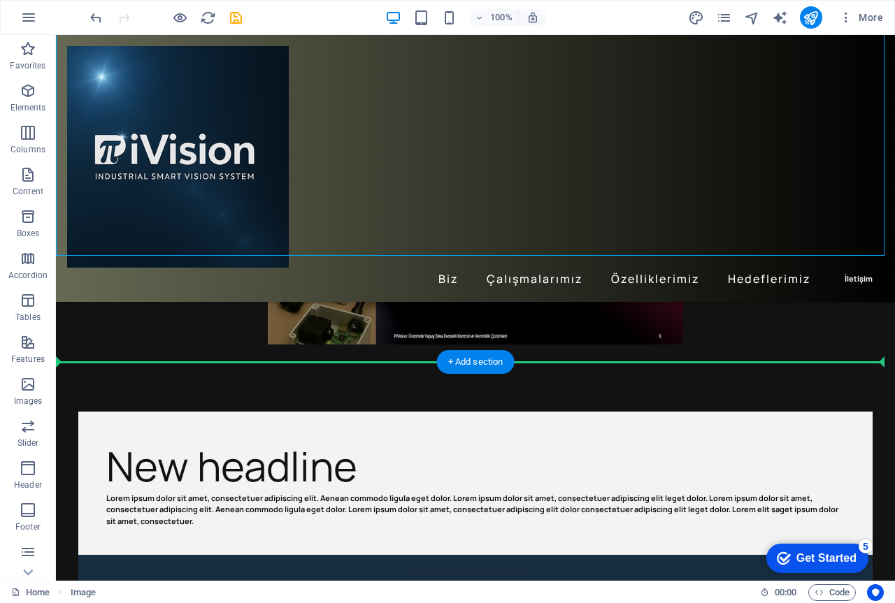
scroll to position [380, 0]
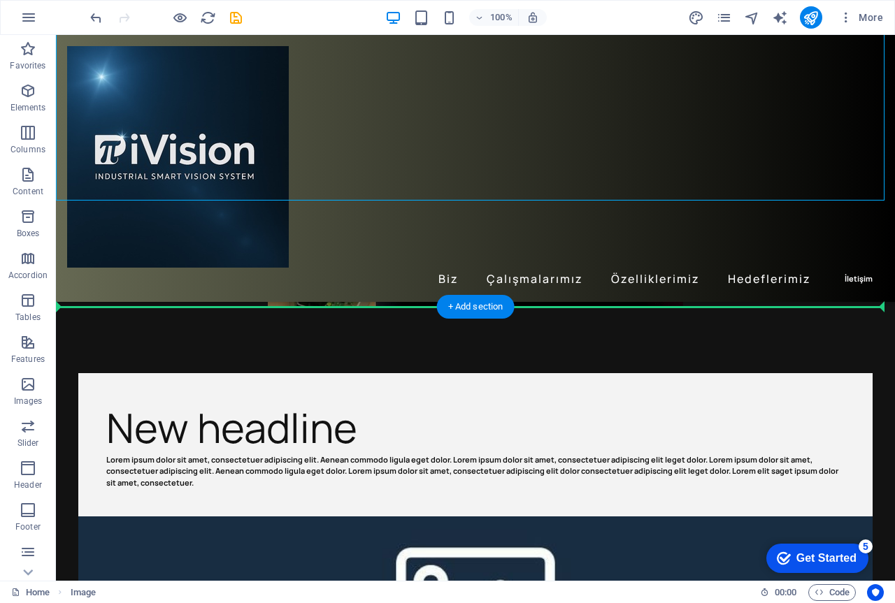
drag, startPoint x: 484, startPoint y: 426, endPoint x: 510, endPoint y: 296, distance: 132.7
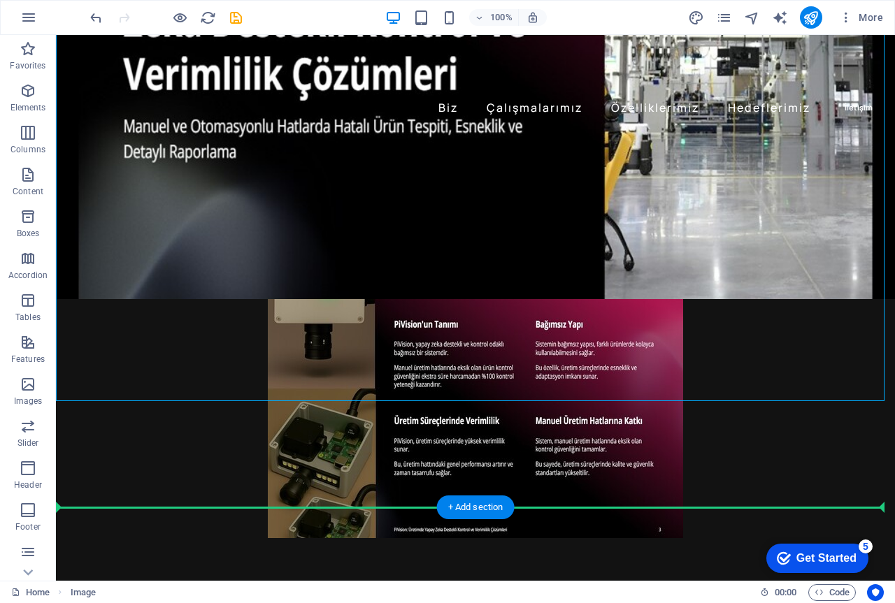
scroll to position [266, 0]
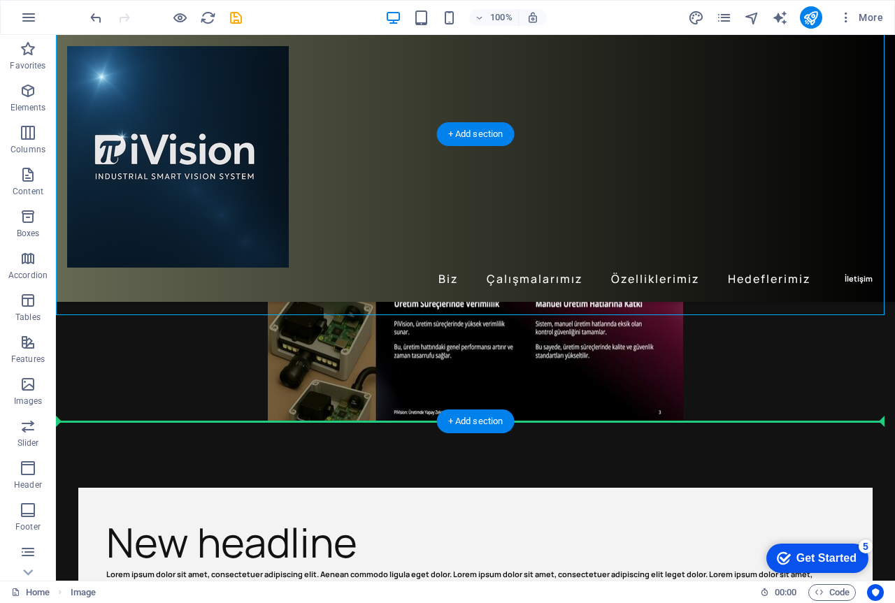
drag, startPoint x: 588, startPoint y: 418, endPoint x: 586, endPoint y: 389, distance: 29.5
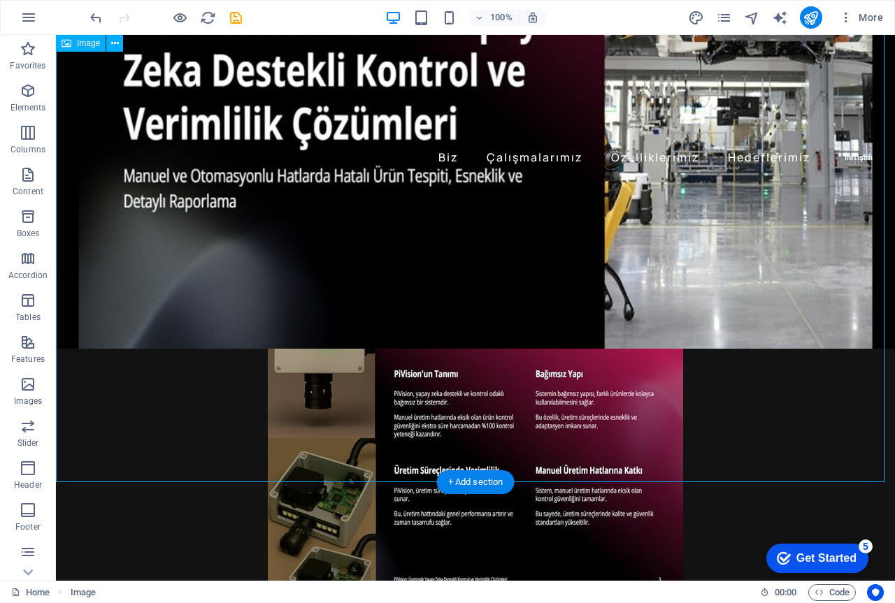
scroll to position [56, 0]
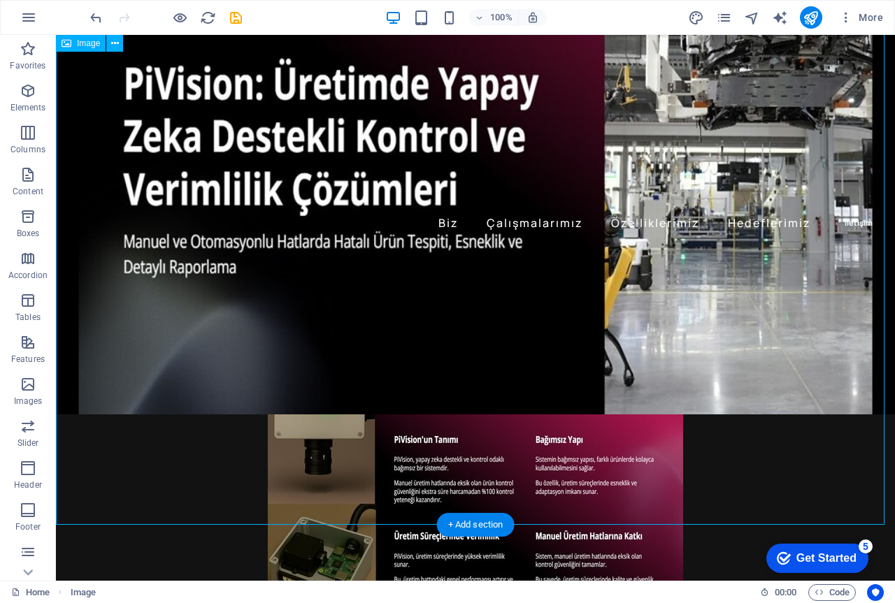
click at [555, 273] on figure at bounding box center [475, 273] width 839 height 504
select select "%"
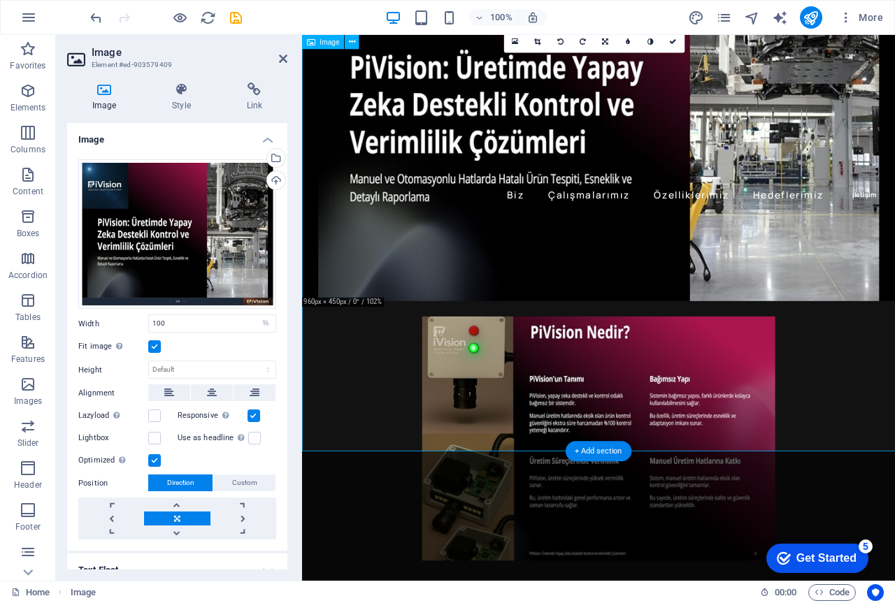
click at [599, 315] on figure at bounding box center [650, 321] width 697 height 600
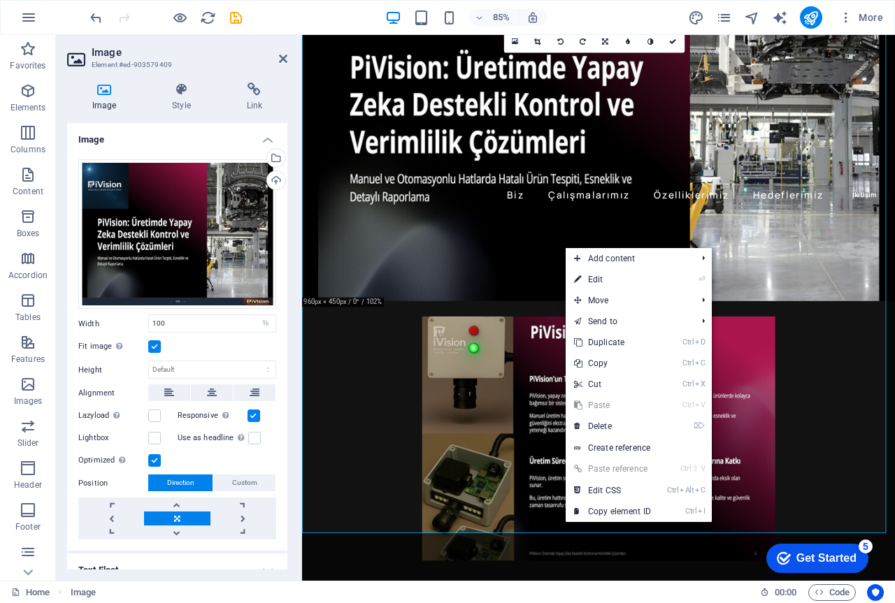
click at [174, 515] on link at bounding box center [177, 519] width 66 height 14
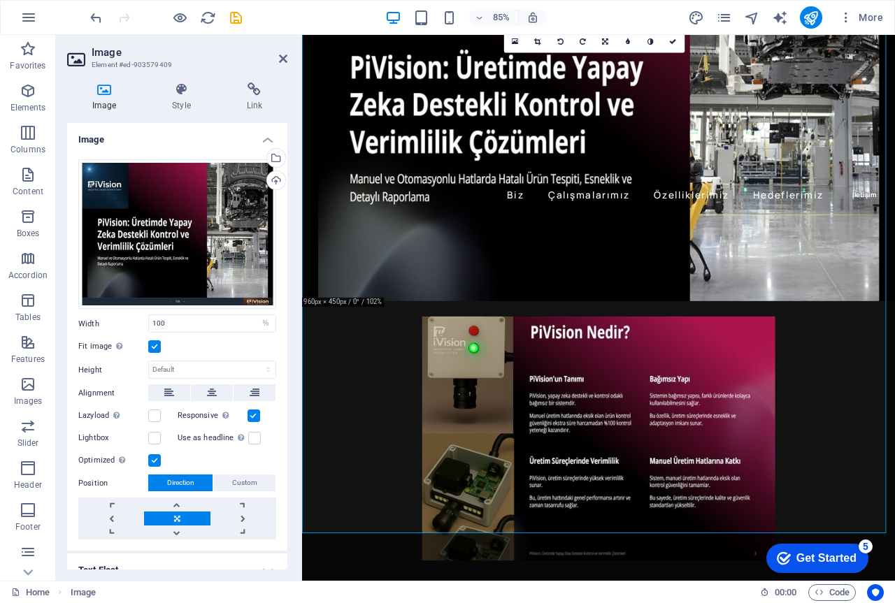
click at [174, 515] on link at bounding box center [177, 519] width 66 height 14
click at [176, 476] on span "Direction" at bounding box center [180, 483] width 27 height 17
click at [148, 456] on label at bounding box center [154, 460] width 13 height 13
click at [0, 0] on input "Optimized Images are compressed to improve page speed." at bounding box center [0, 0] width 0 height 0
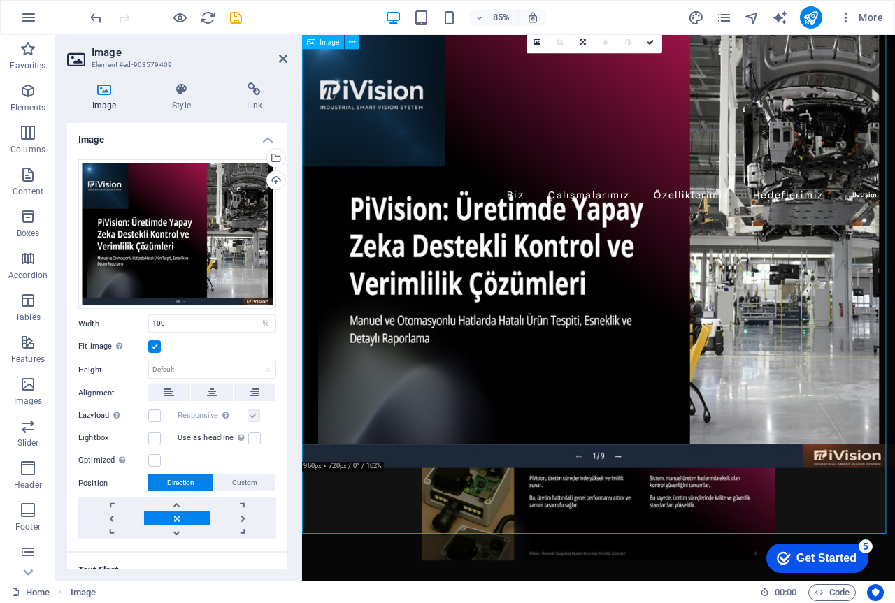
scroll to position [0, 0]
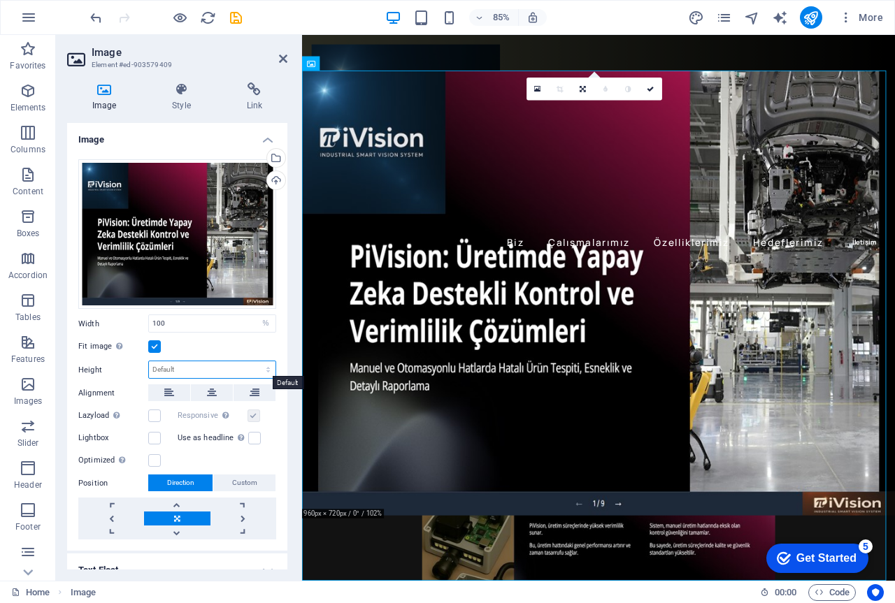
click at [198, 368] on select "Default auto px" at bounding box center [212, 369] width 126 height 17
click at [149, 361] on select "Default auto px" at bounding box center [212, 369] width 126 height 17
select select "DISABLED_OPTION_VALUE"
click at [218, 372] on select "Default auto px" at bounding box center [212, 369] width 126 height 17
click at [156, 345] on label at bounding box center [154, 346] width 13 height 13
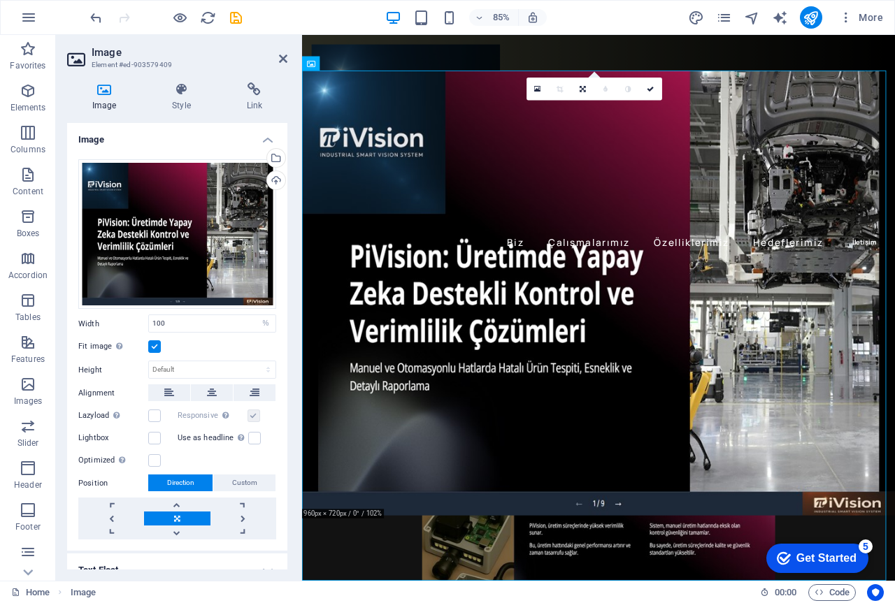
click at [0, 0] on input "Fit image Automatically fit image to a fixed width and height" at bounding box center [0, 0] width 0 height 0
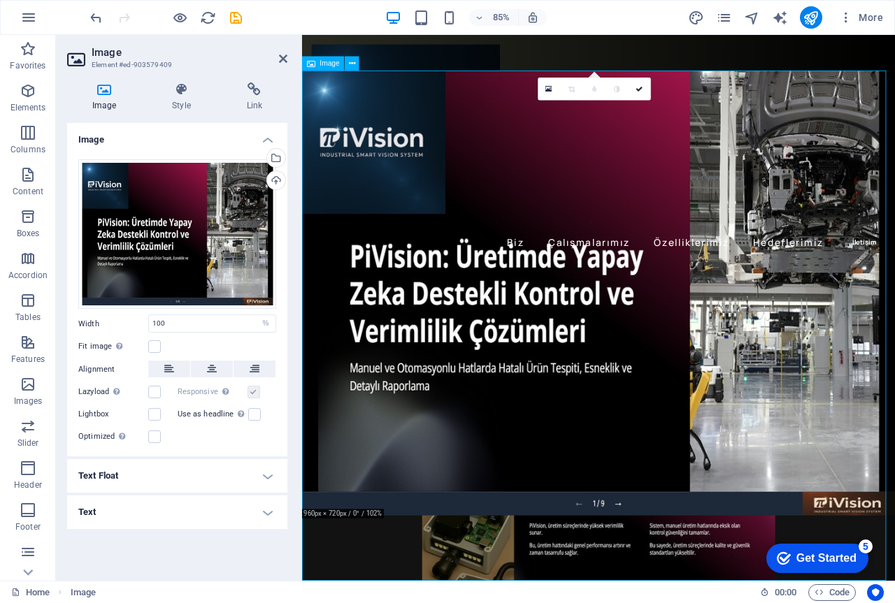
click at [582, 409] on figure at bounding box center [650, 377] width 697 height 600
click at [179, 215] on div "Drag files here, click to choose files or select files from Files or our free s…" at bounding box center [177, 234] width 198 height 150
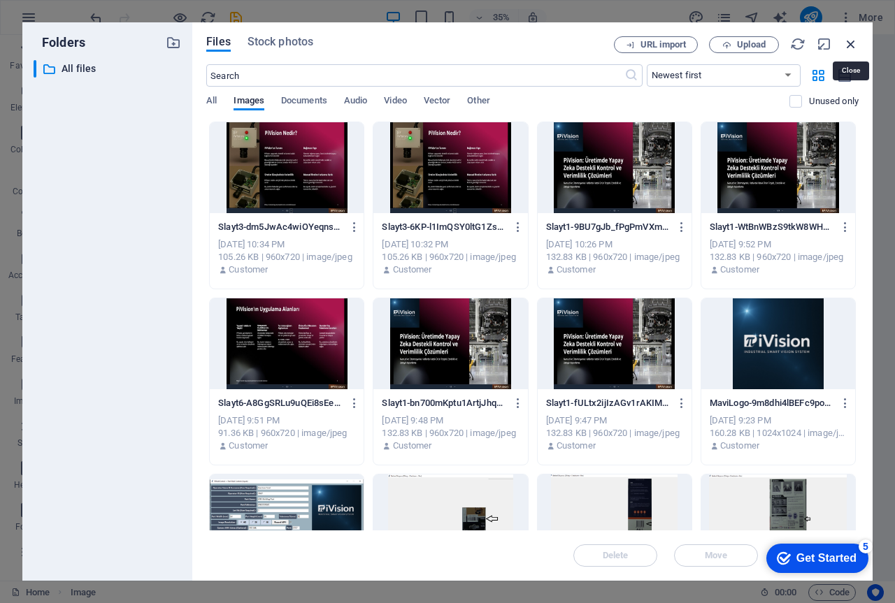
click at [854, 47] on icon "button" at bounding box center [850, 43] width 15 height 15
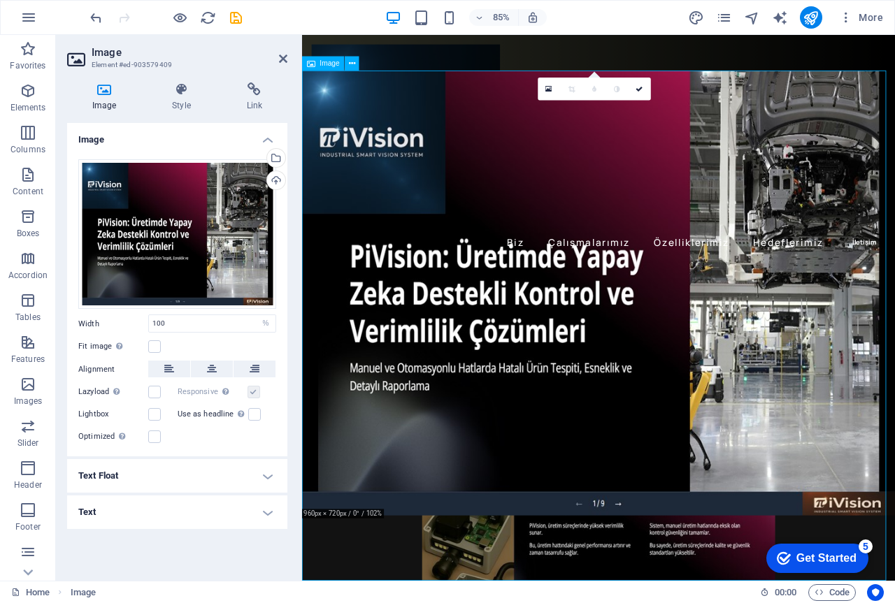
click at [894, 466] on figure at bounding box center [650, 377] width 697 height 600
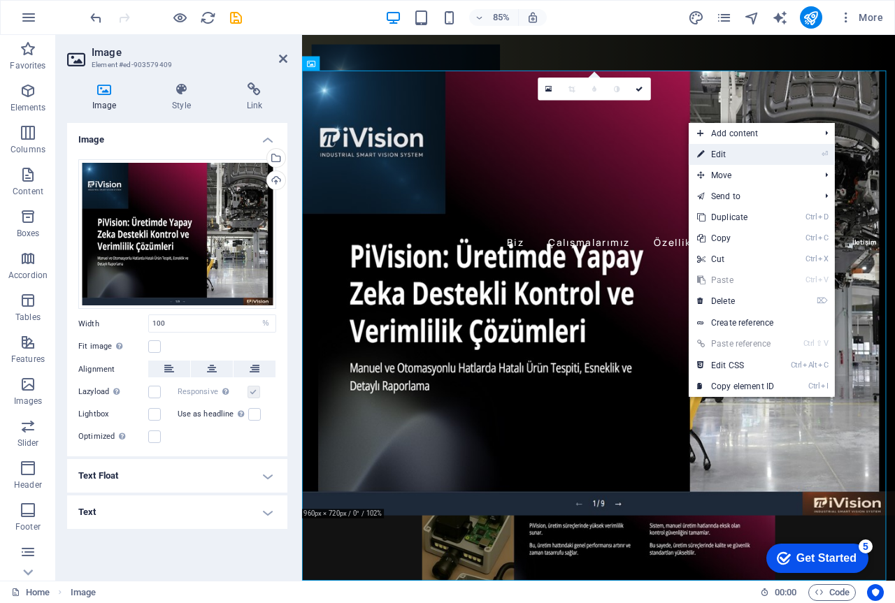
click at [741, 151] on link "⏎ Edit" at bounding box center [735, 154] width 94 height 21
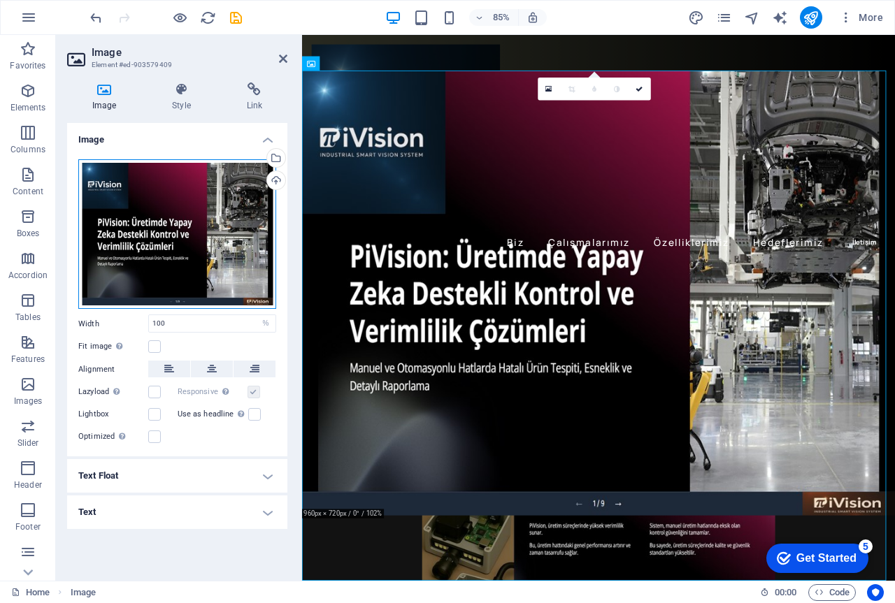
click at [254, 263] on div "Drag files here, click to choose files or select files from Files or our free s…" at bounding box center [177, 234] width 198 height 150
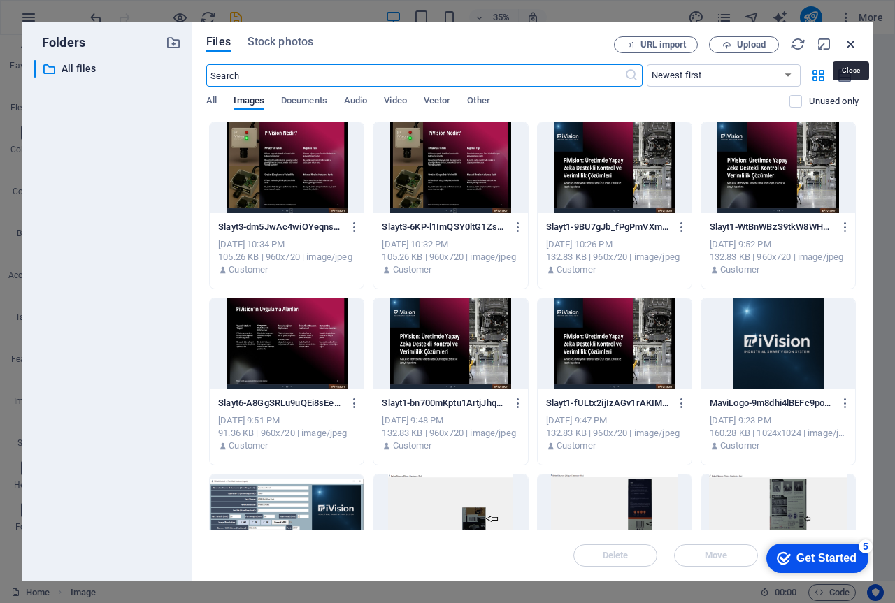
click at [846, 42] on icon "button" at bounding box center [850, 43] width 15 height 15
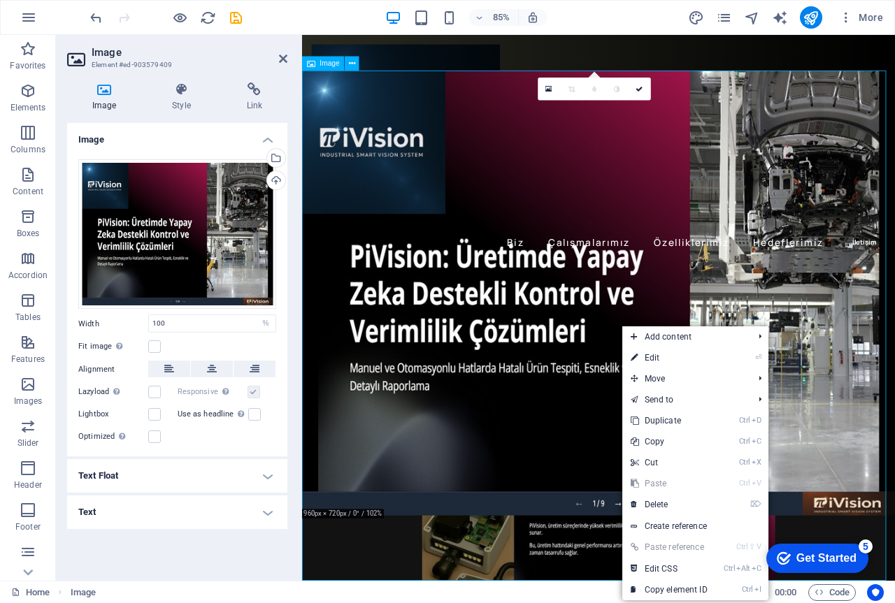
click at [636, 373] on figure at bounding box center [650, 377] width 697 height 600
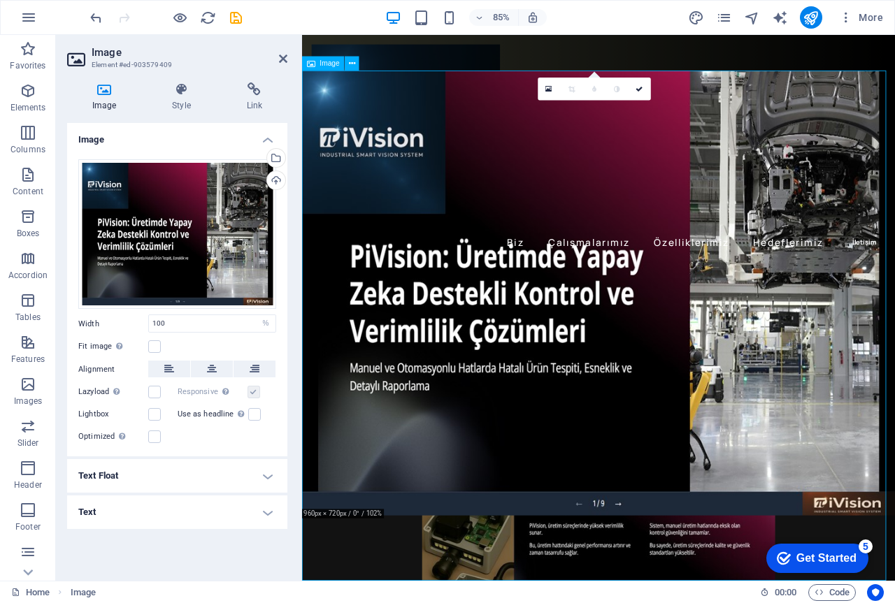
click at [636, 373] on figure at bounding box center [650, 377] width 697 height 600
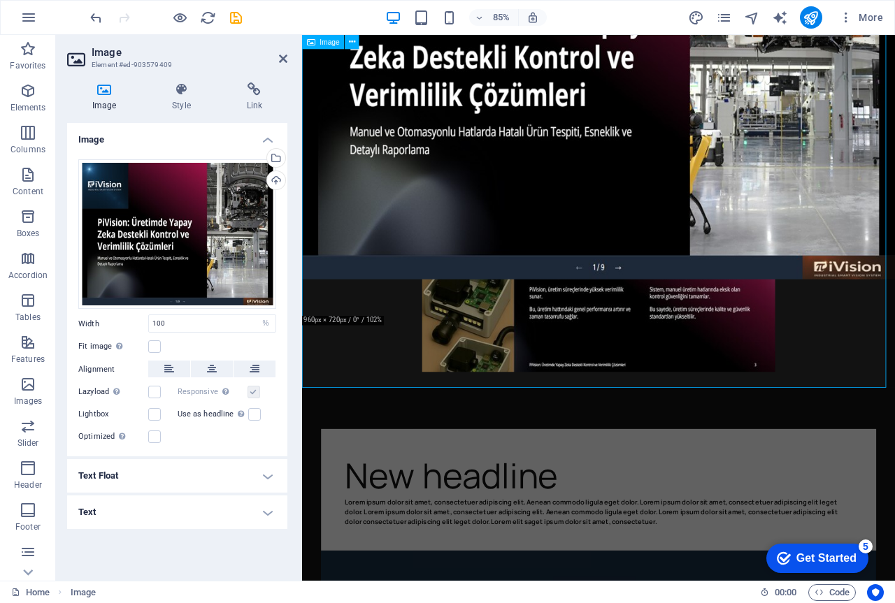
scroll to position [280, 0]
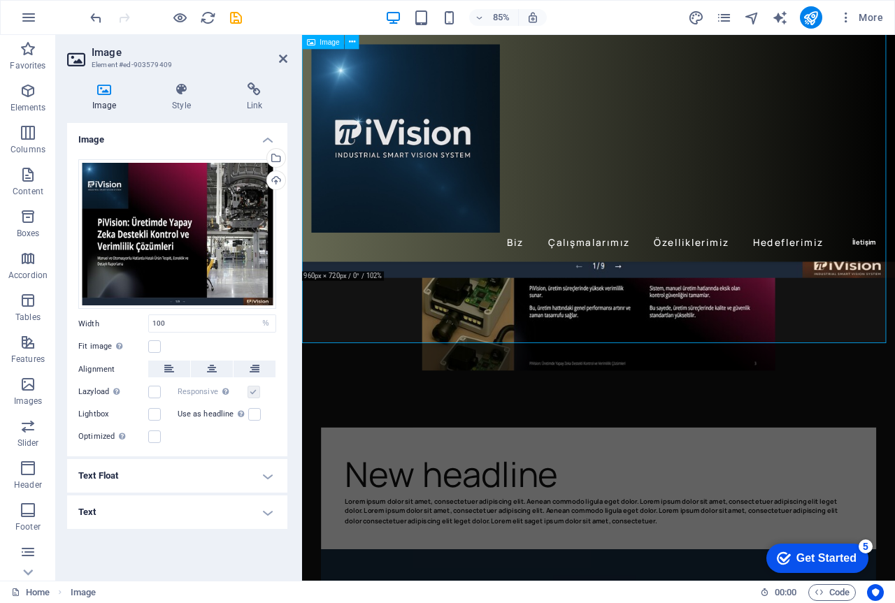
click at [663, 371] on figure at bounding box center [650, 97] width 697 height 600
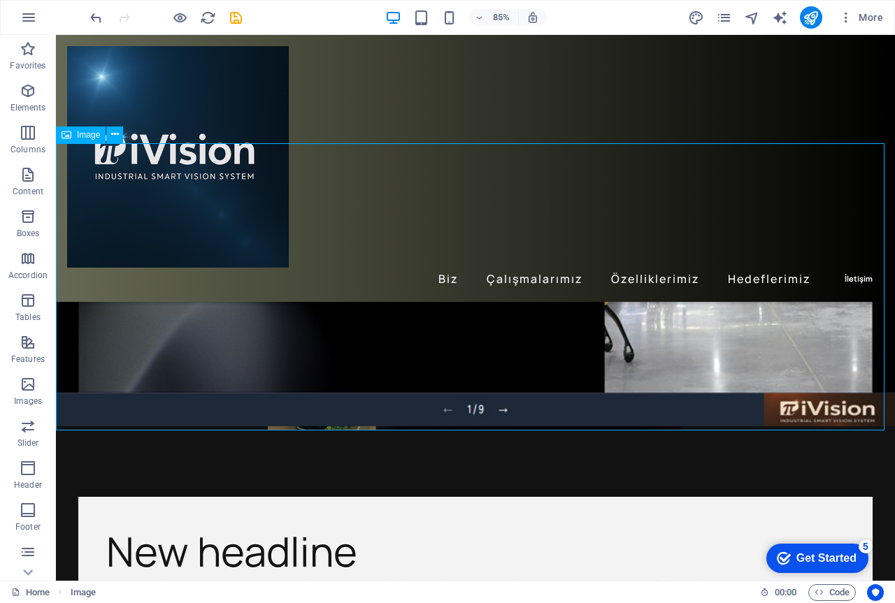
scroll to position [256, 0]
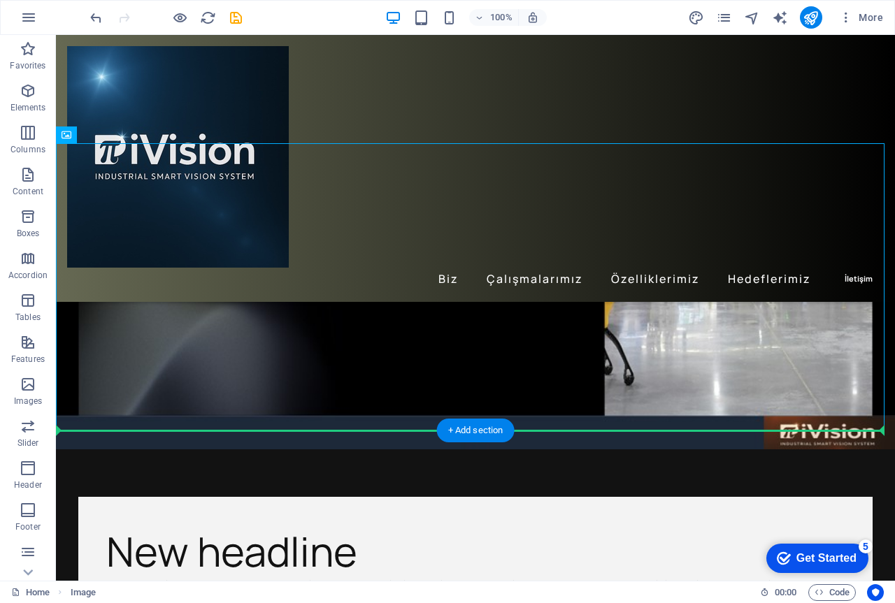
drag, startPoint x: 396, startPoint y: 418, endPoint x: 599, endPoint y: 482, distance: 212.6
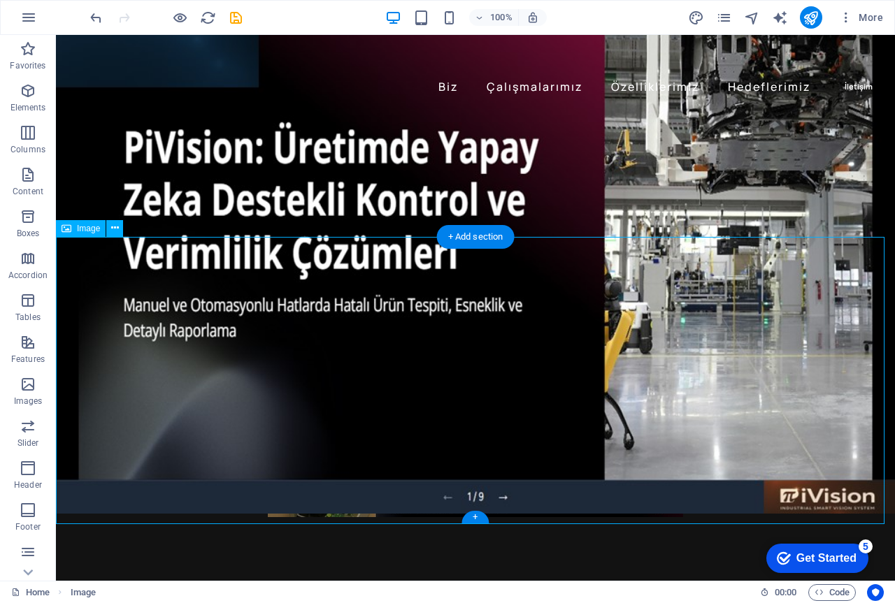
scroll to position [210, 0]
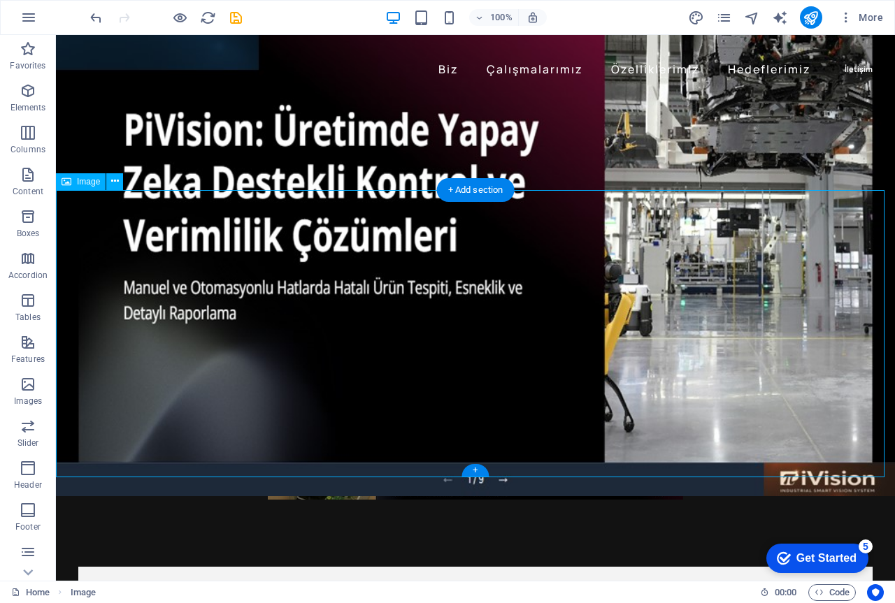
click at [548, 434] on figure at bounding box center [475, 355] width 839 height 287
select select "px"
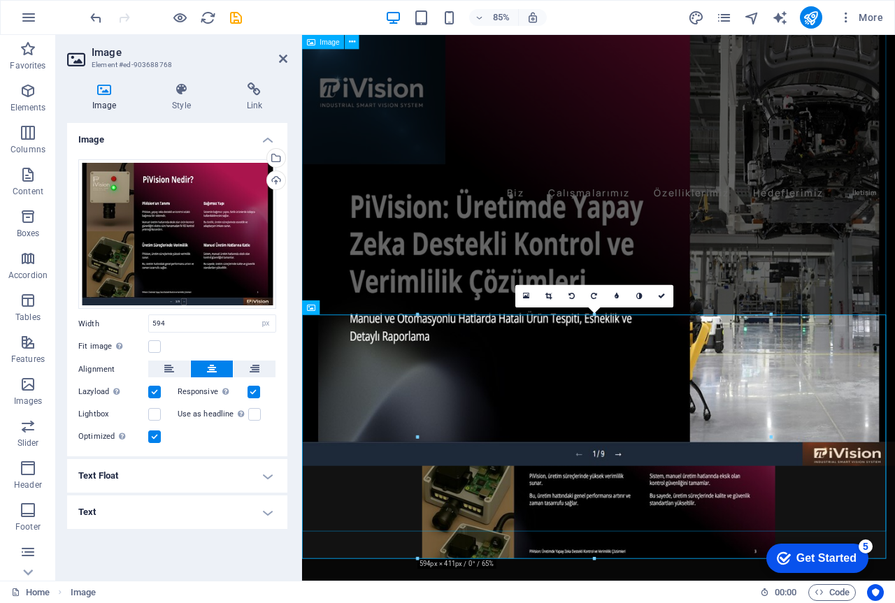
scroll to position [0, 0]
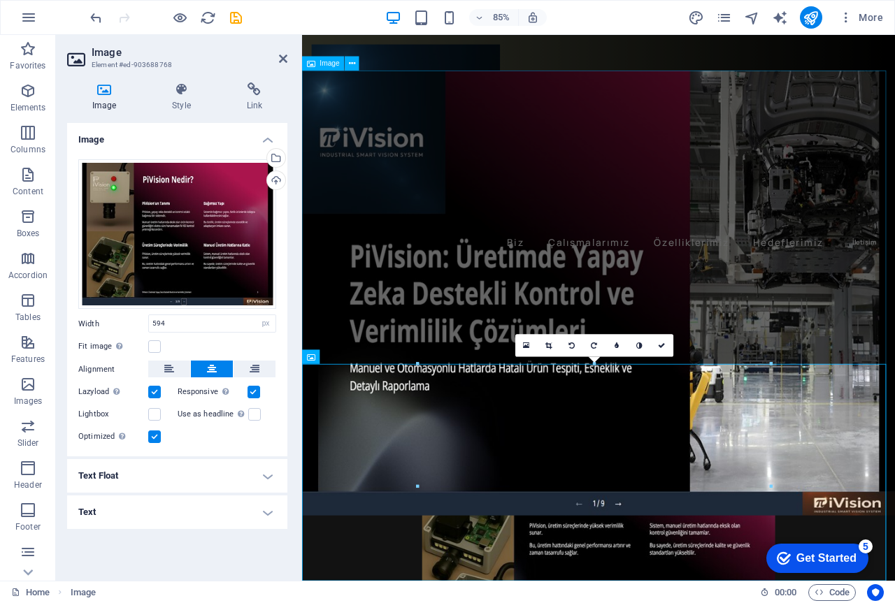
click at [668, 341] on figure at bounding box center [650, 377] width 697 height 600
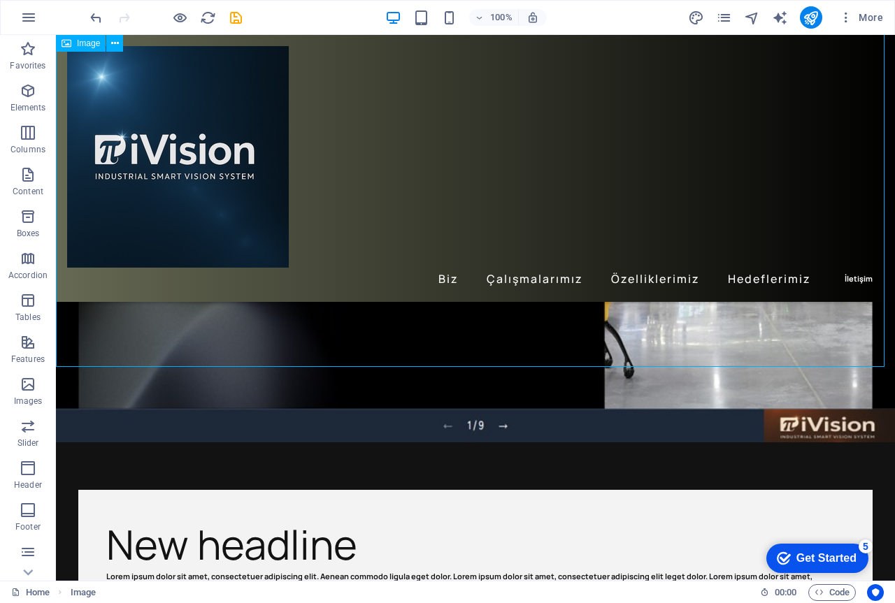
scroll to position [280, 0]
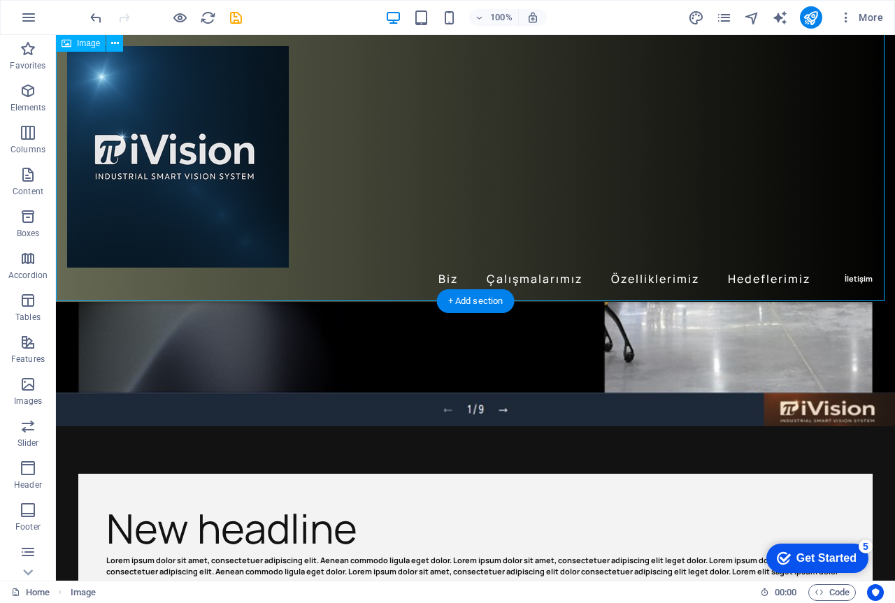
click at [740, 301] on figure at bounding box center [475, 49] width 839 height 504
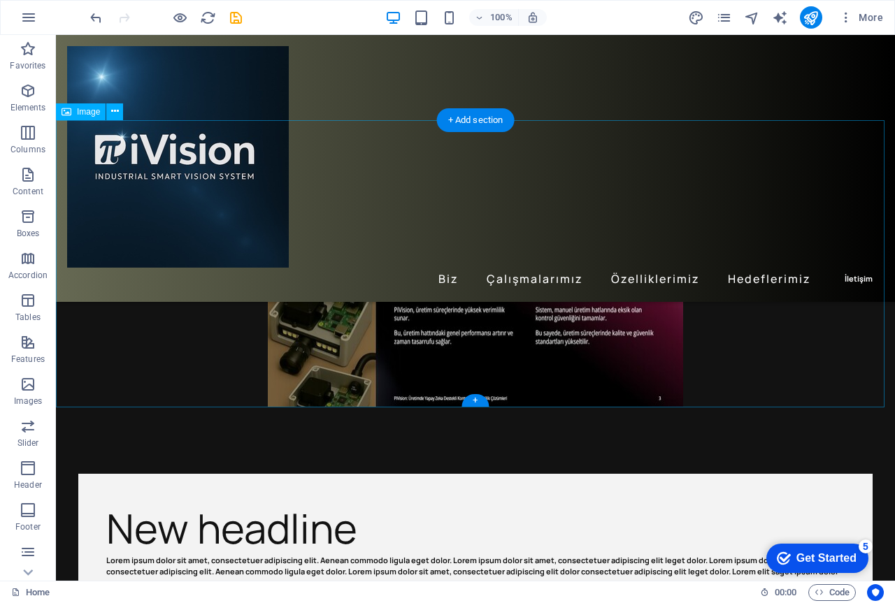
click at [581, 352] on figure at bounding box center [475, 263] width 839 height 287
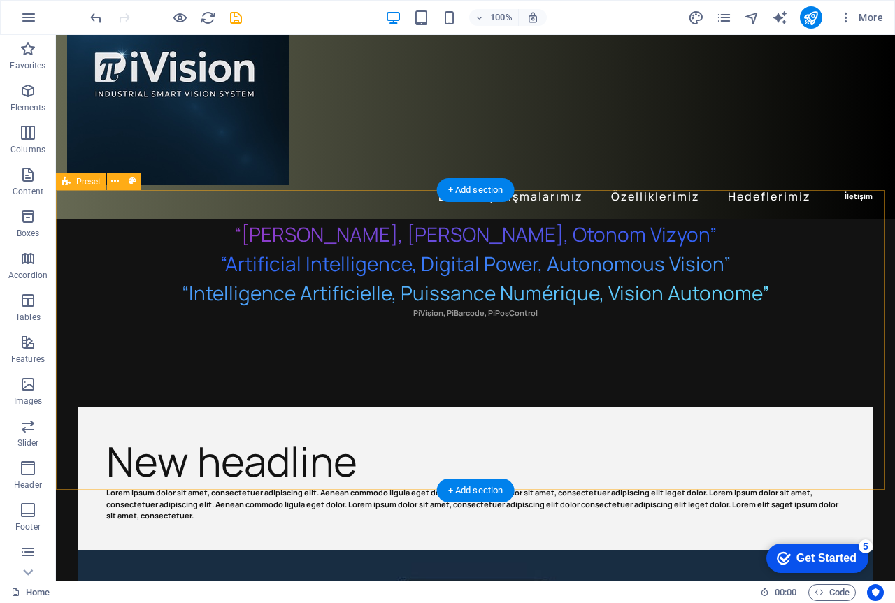
scroll to position [210, 0]
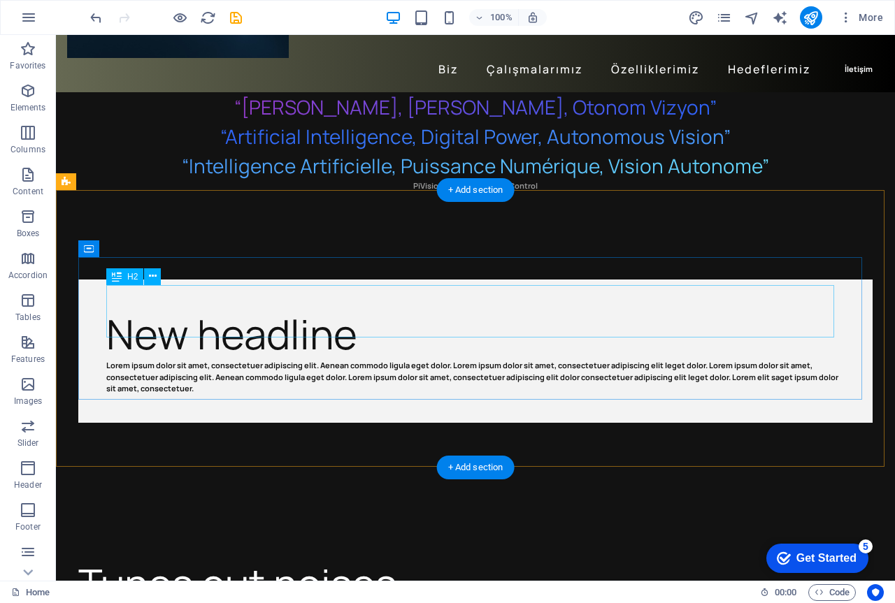
click at [581, 313] on div "New headline" at bounding box center [475, 334] width 738 height 52
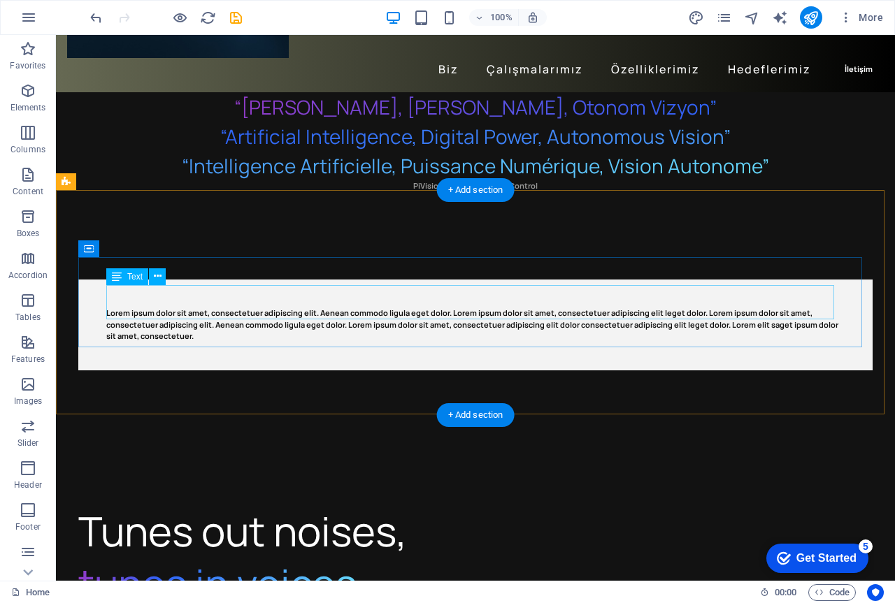
click at [574, 313] on div "Lorem ipsum dolor sit amet, consectetuer adipiscing elit. Aenean commodo ligula…" at bounding box center [475, 325] width 738 height 35
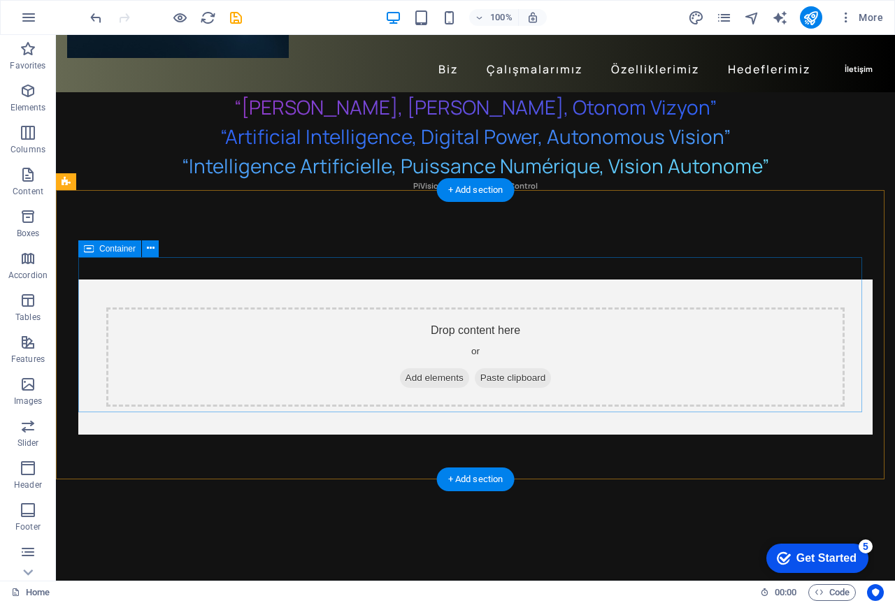
click at [577, 308] on div "Drop content here or Add elements Paste clipboard" at bounding box center [475, 357] width 738 height 99
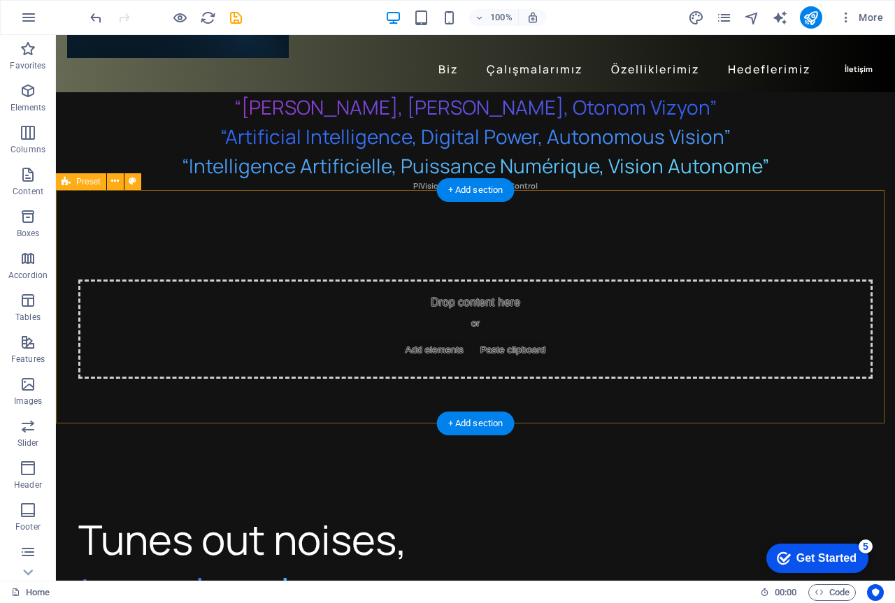
click at [564, 312] on div "Drop content here or Add elements Paste clipboard" at bounding box center [475, 329] width 794 height 99
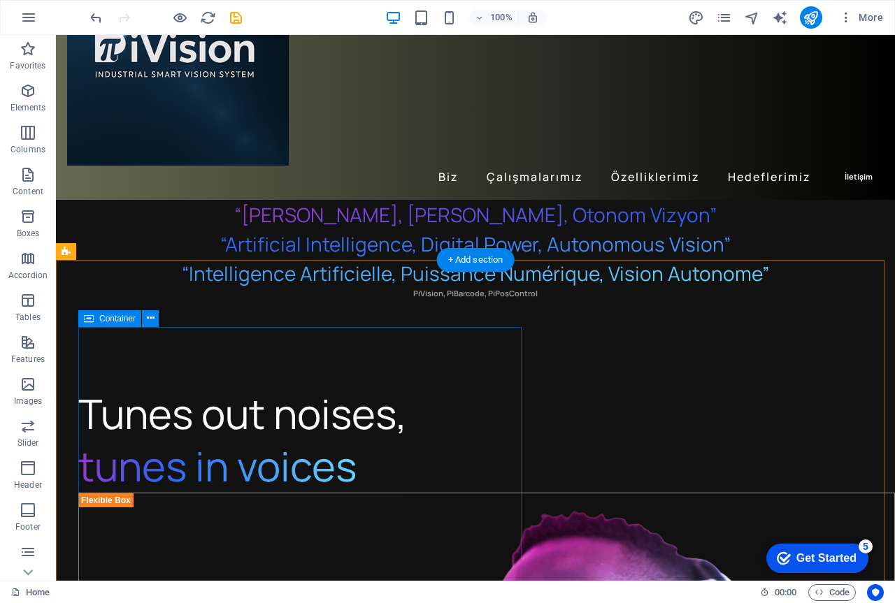
scroll to position [70, 0]
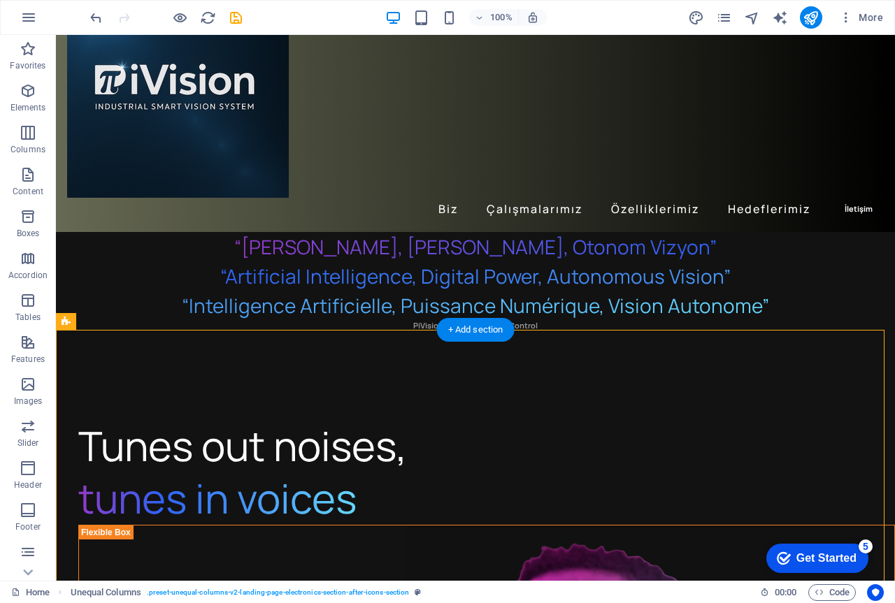
drag, startPoint x: 608, startPoint y: 437, endPoint x: 609, endPoint y: 341, distance: 96.4
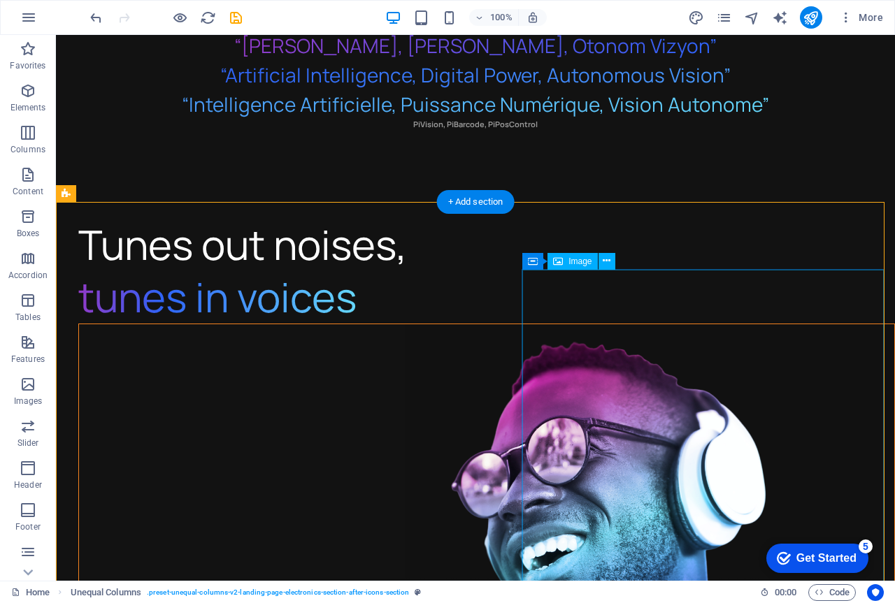
scroll to position [280, 0]
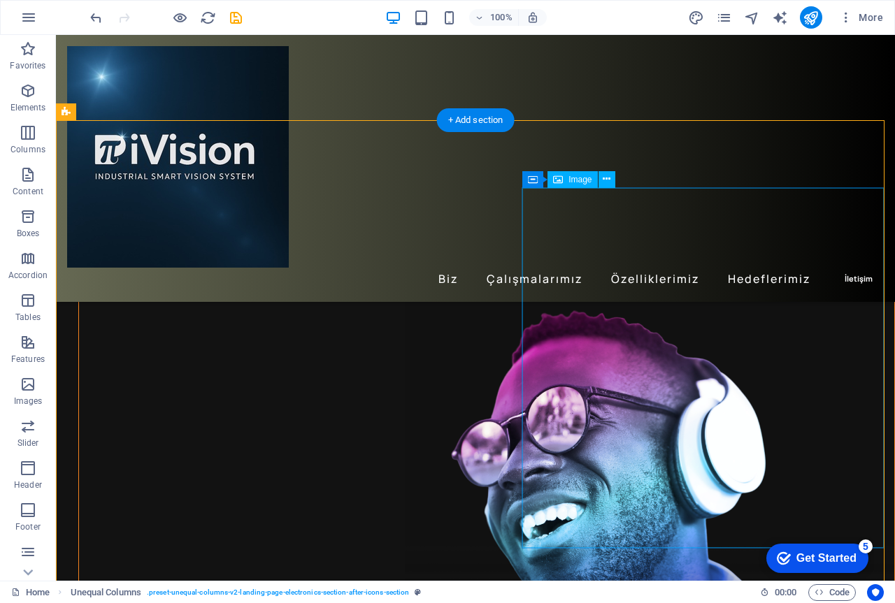
click at [640, 374] on figure at bounding box center [486, 537] width 815 height 488
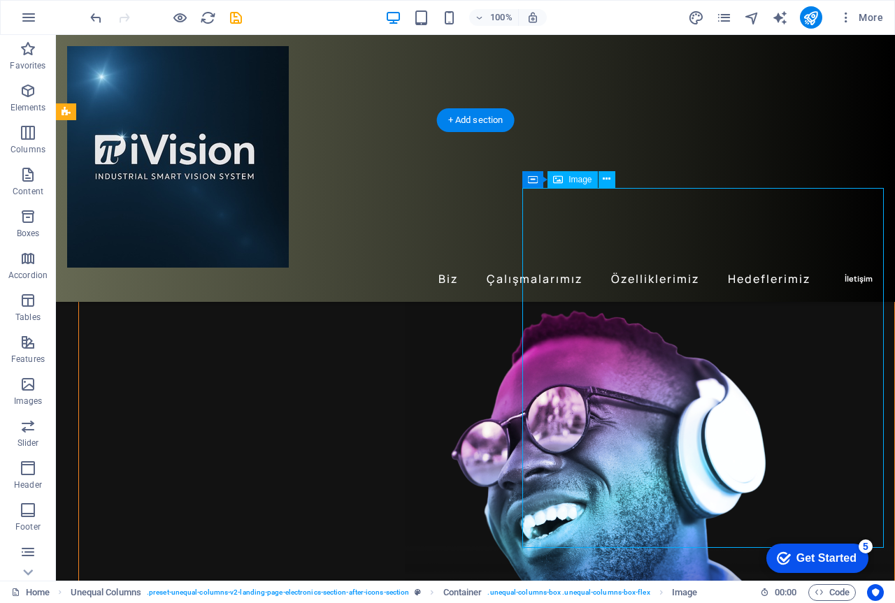
click at [641, 374] on figure at bounding box center [486, 537] width 815 height 488
select select "px"
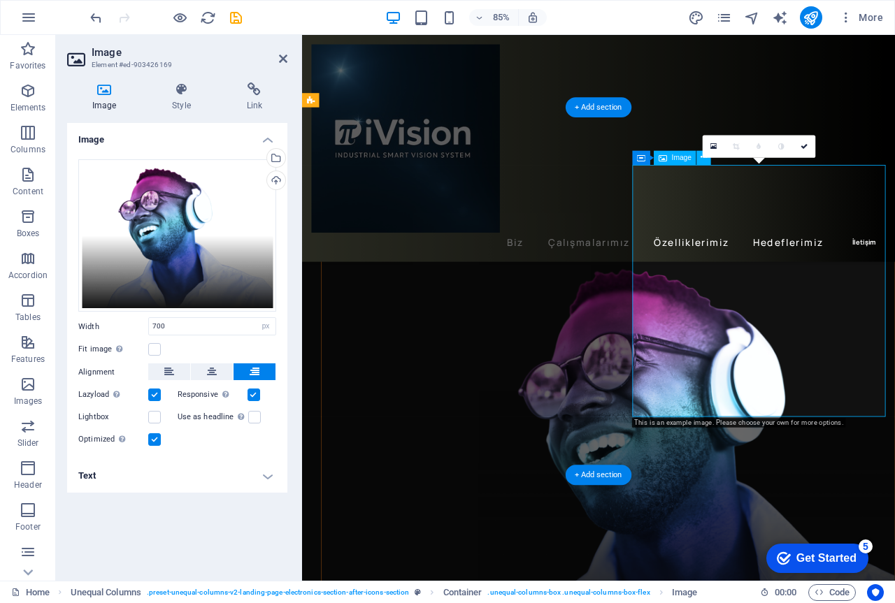
scroll to position [303, 0]
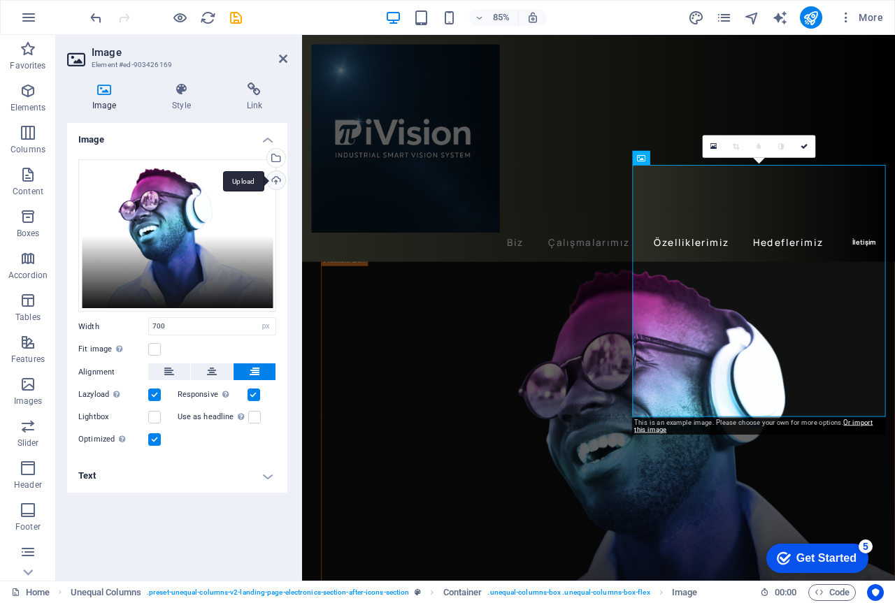
click at [275, 180] on div "Upload" at bounding box center [274, 181] width 21 height 21
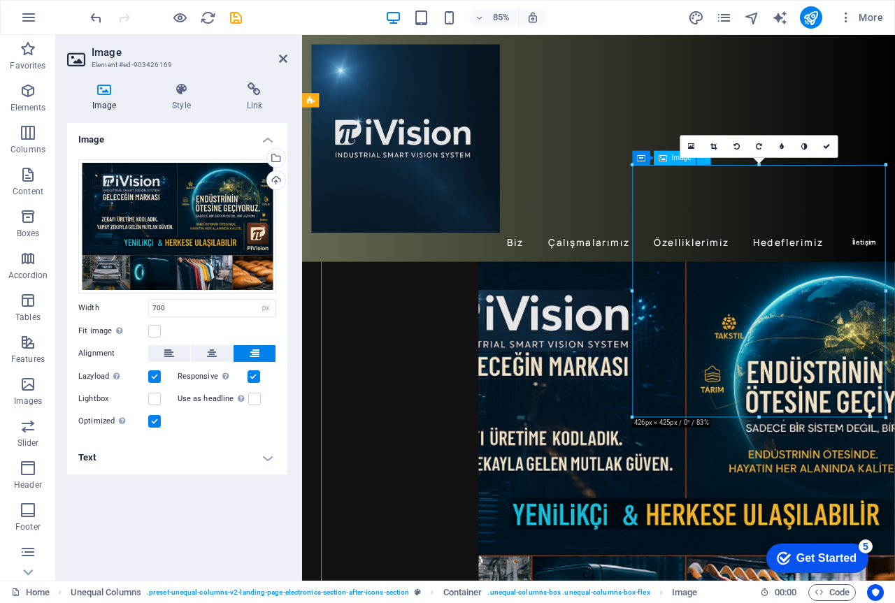
drag, startPoint x: 883, startPoint y: 402, endPoint x: 802, endPoint y: 473, distance: 108.5
click at [865, 482] on figure at bounding box center [662, 537] width 674 height 489
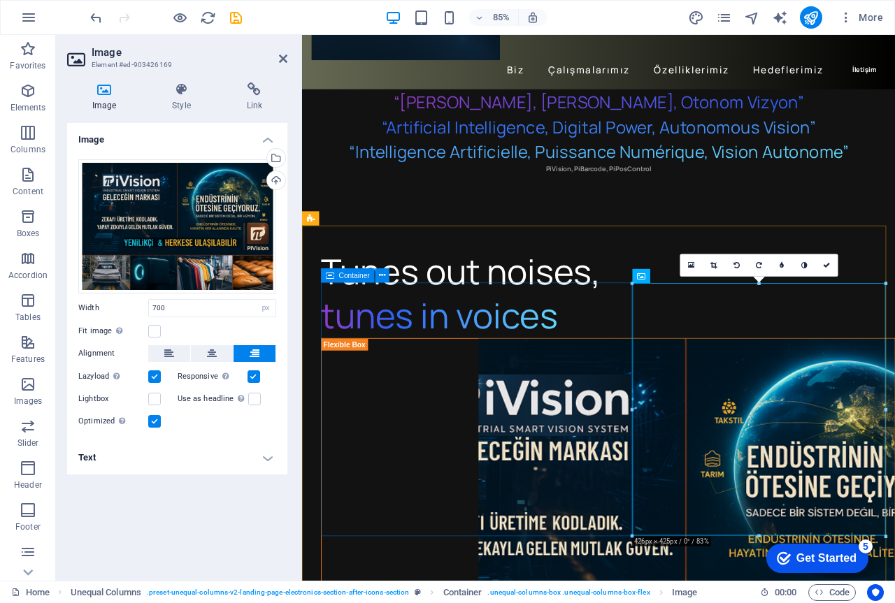
scroll to position [210, 0]
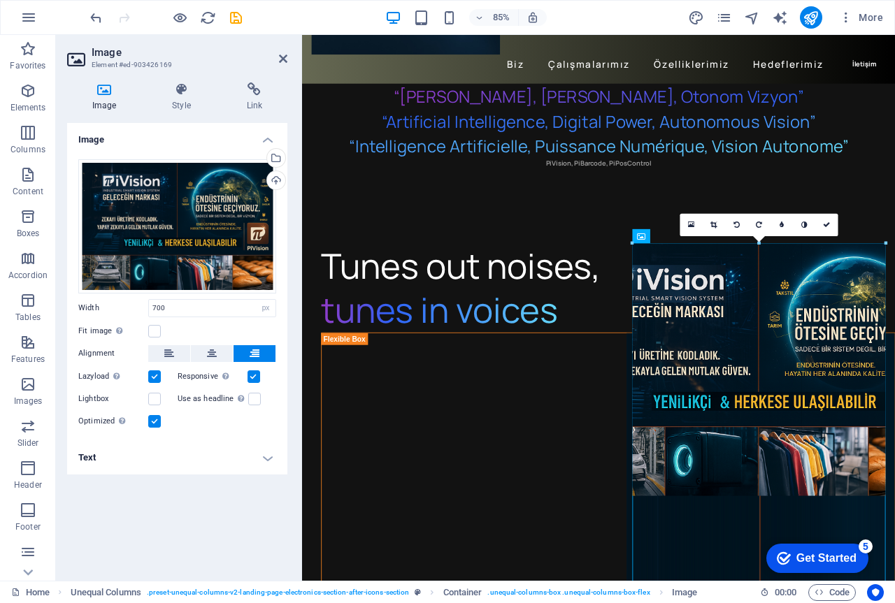
drag, startPoint x: 632, startPoint y: 368, endPoint x: 615, endPoint y: 371, distance: 17.7
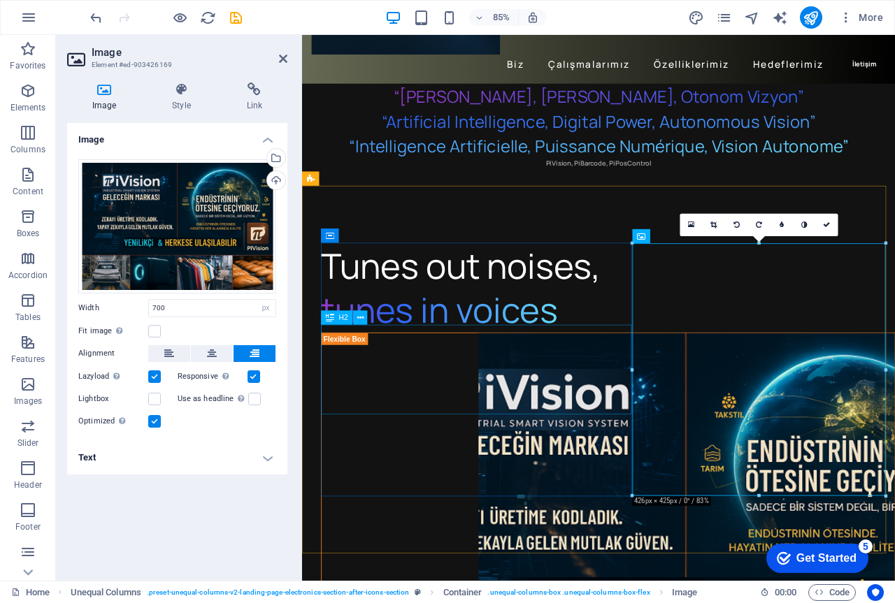
click at [596, 385] on div "Tunes out noises, tunes in voices" at bounding box center [661, 333] width 675 height 106
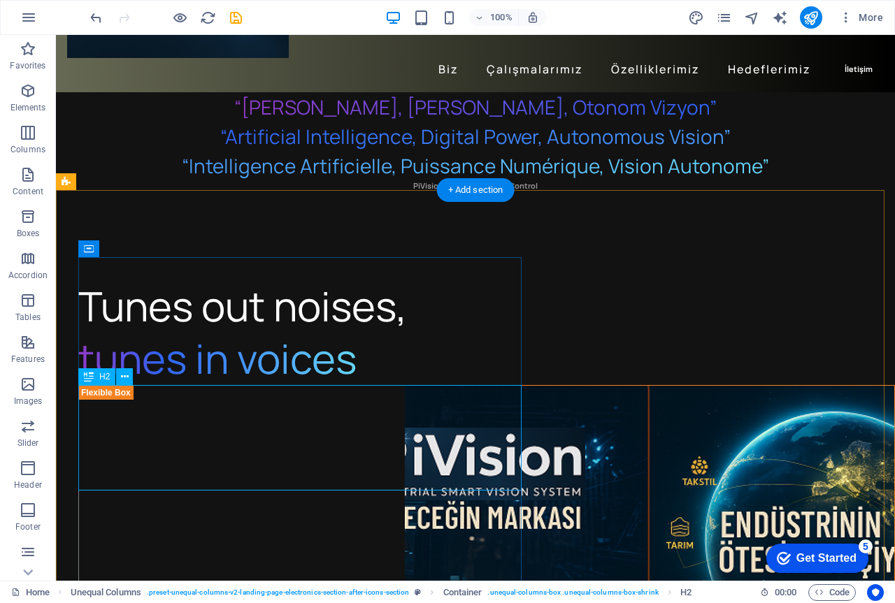
click at [419, 385] on div "Tunes out noises, tunes in voices" at bounding box center [486, 333] width 816 height 106
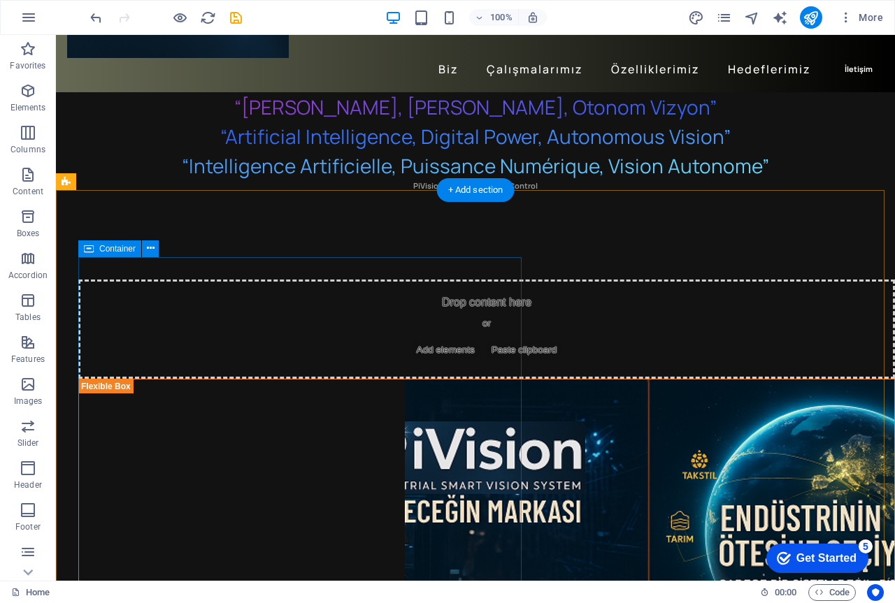
click at [449, 379] on div "Drop content here or Add elements Paste clipboard" at bounding box center [486, 329] width 816 height 99
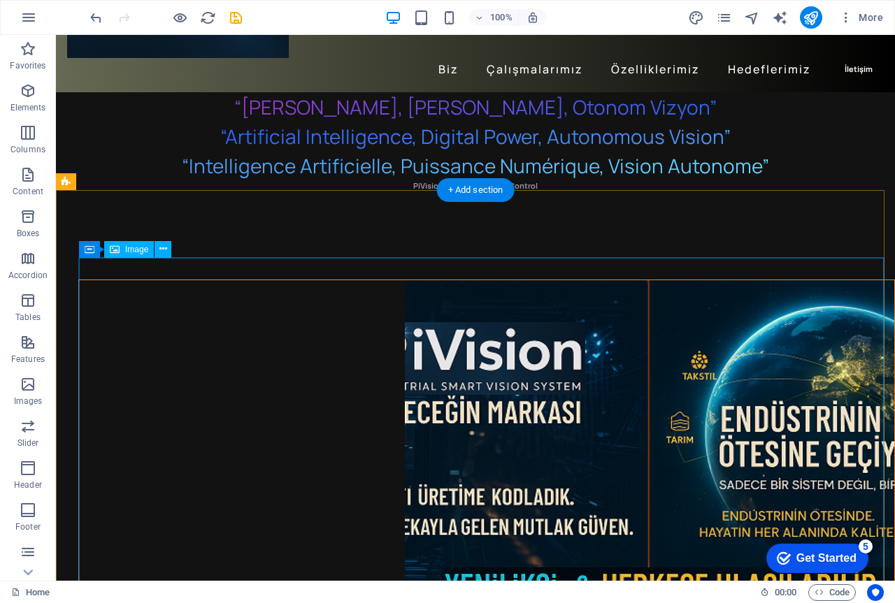
click at [396, 458] on figure at bounding box center [486, 524] width 815 height 489
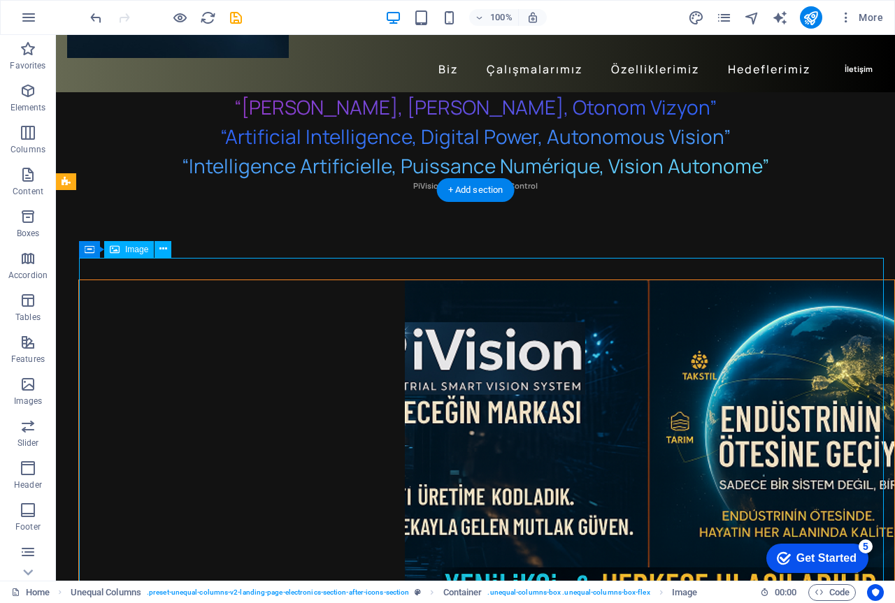
click at [405, 480] on figure at bounding box center [486, 524] width 815 height 489
select select "px"
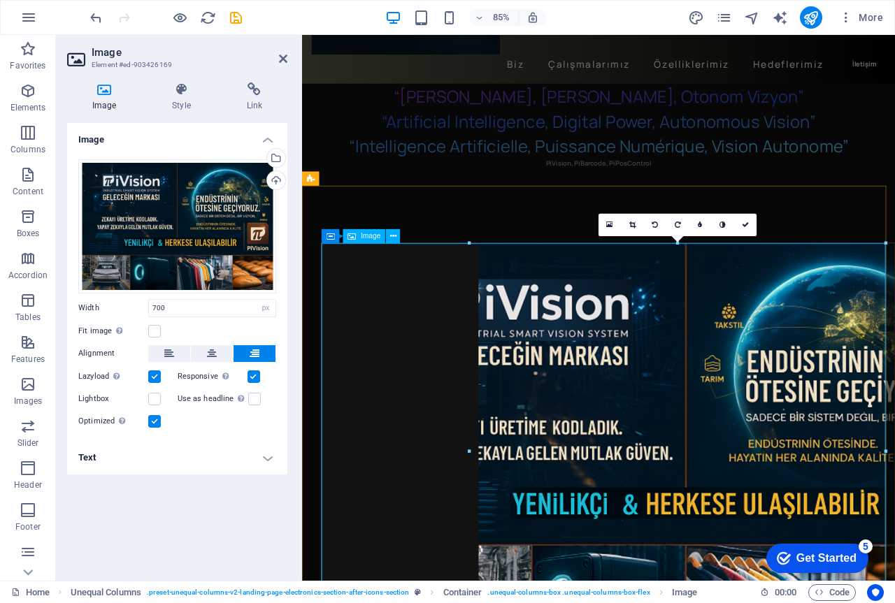
click at [514, 470] on figure at bounding box center [662, 524] width 674 height 489
click at [629, 225] on icon at bounding box center [632, 225] width 6 height 7
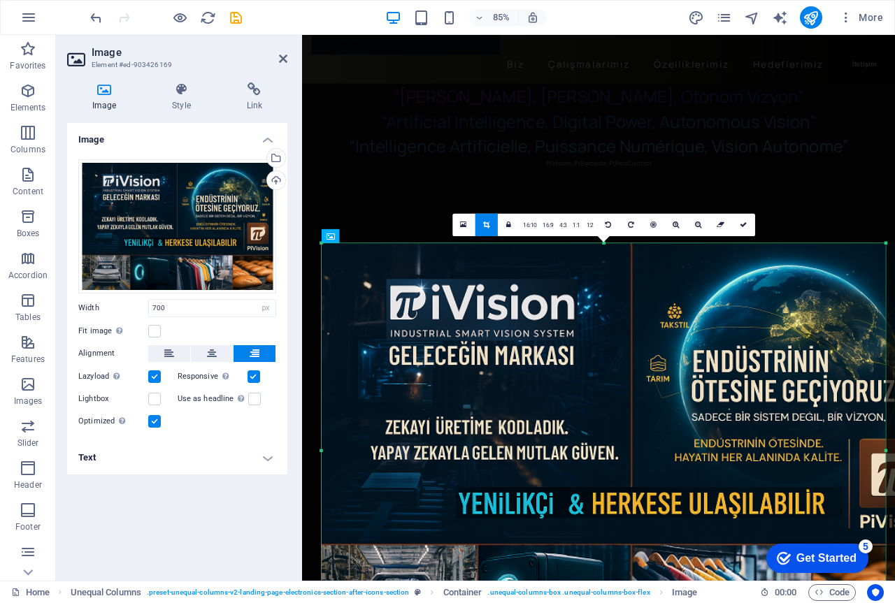
drag, startPoint x: 469, startPoint y: 450, endPoint x: 289, endPoint y: 443, distance: 180.4
click at [289, 443] on div "Image Element #ed-903426169 Image Style Link Image Drag files here, click to ch…" at bounding box center [475, 308] width 839 height 546
click at [846, 180] on div "PiVision, PiBarcode, PiPosControl" at bounding box center [650, 186] width 697 height 12
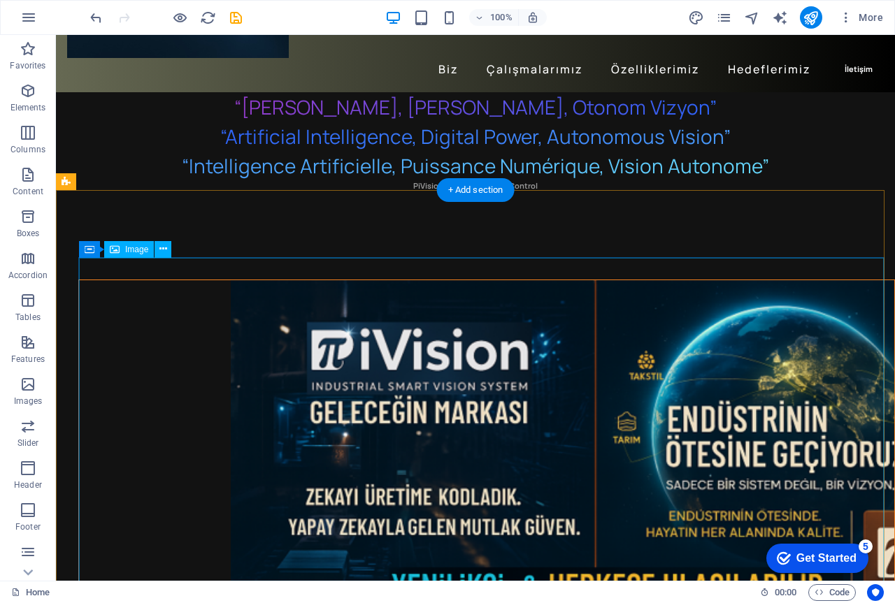
click at [541, 412] on figure at bounding box center [486, 524] width 815 height 489
select select "px"
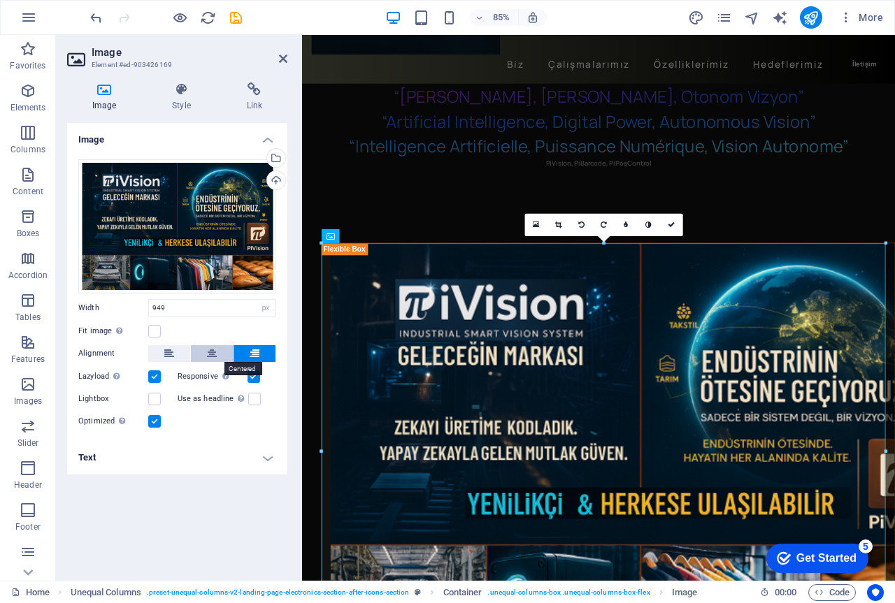
click at [215, 354] on icon at bounding box center [212, 353] width 10 height 17
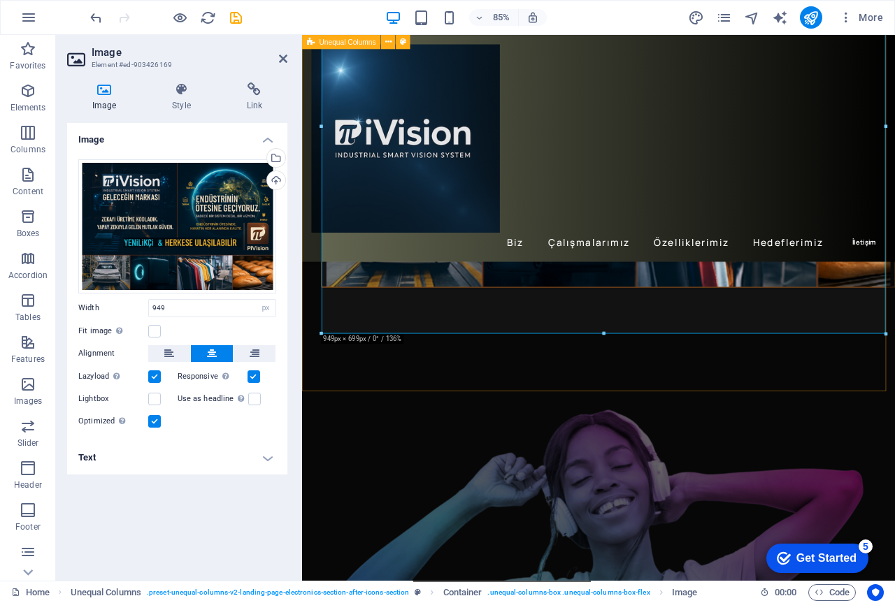
scroll to position [699, 0]
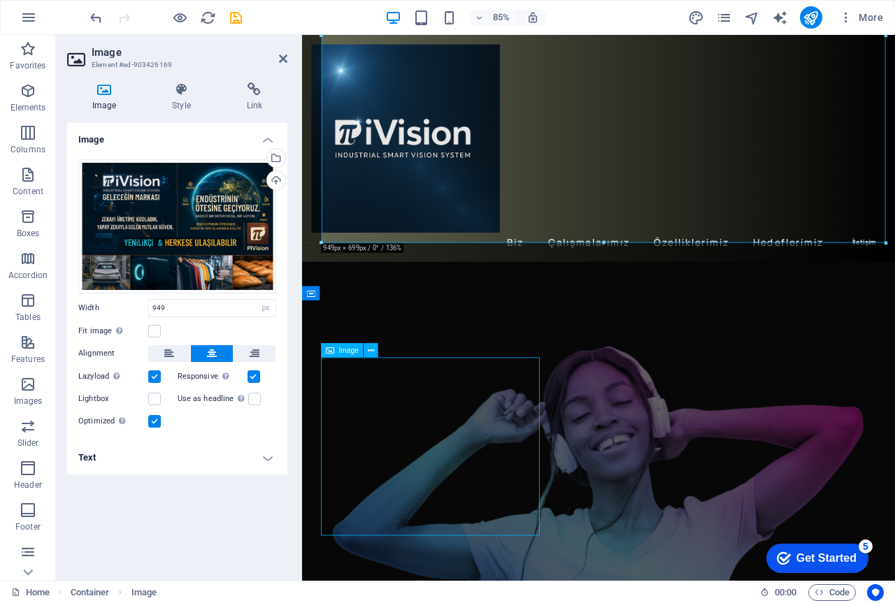
scroll to position [676, 0]
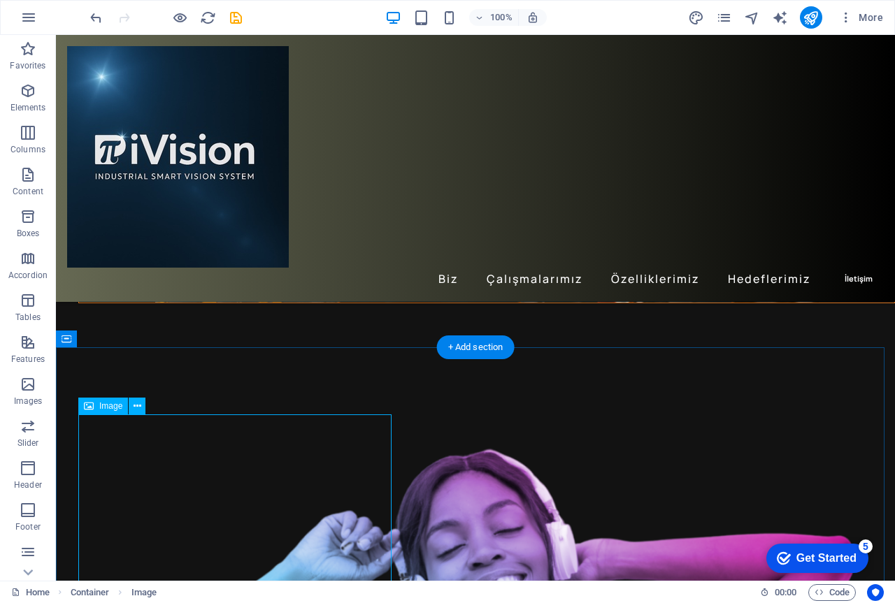
scroll to position [699, 0]
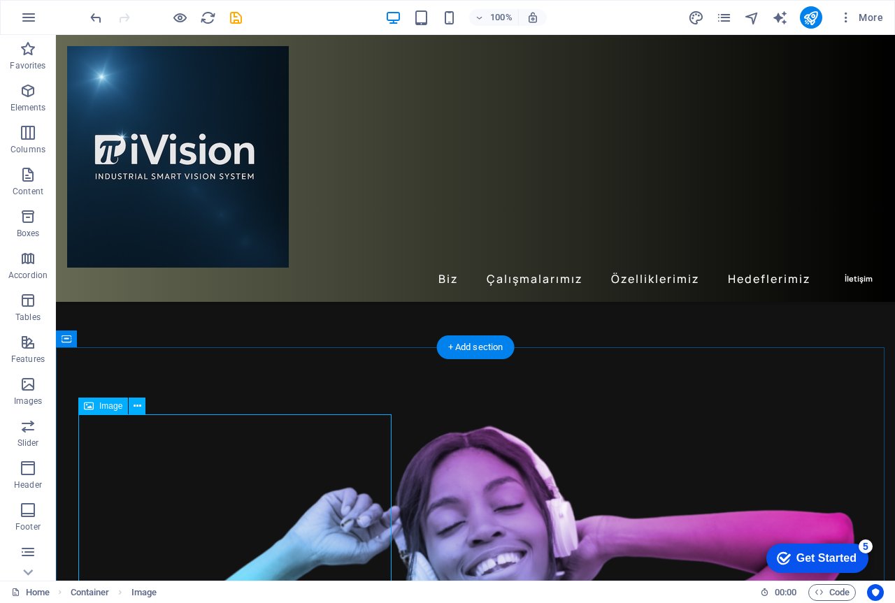
select select "%"
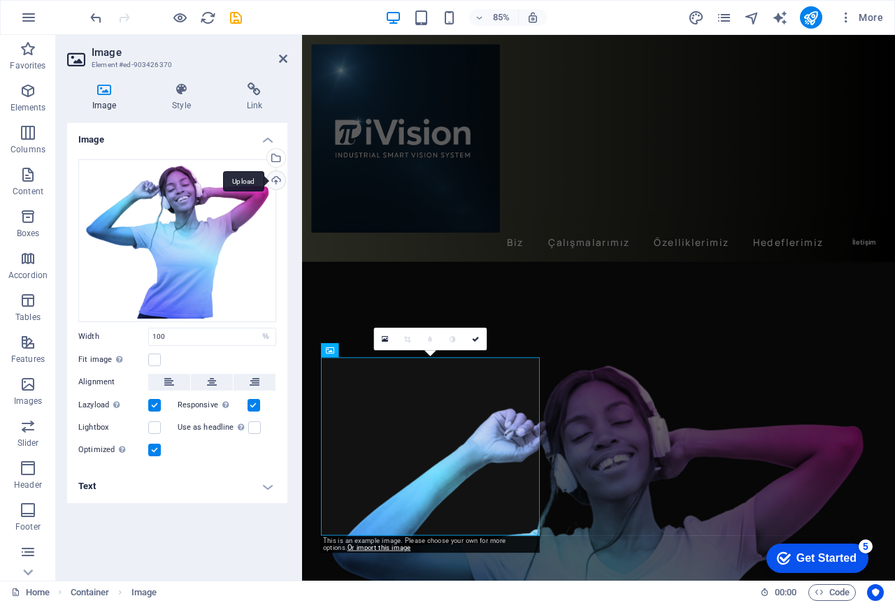
click at [273, 180] on div "Upload" at bounding box center [274, 181] width 21 height 21
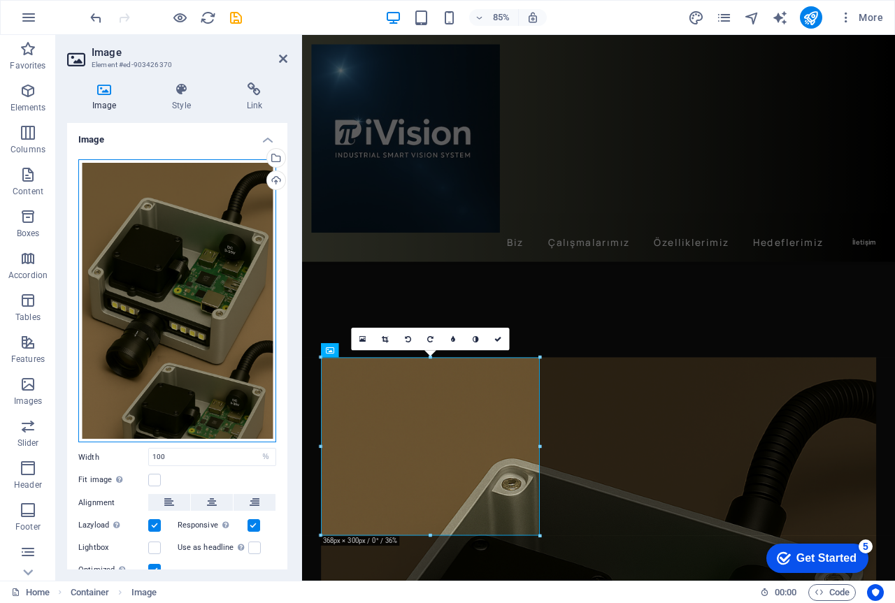
click at [170, 266] on div "Drag files here, click to choose files or select files from Files or our free s…" at bounding box center [177, 301] width 198 height 284
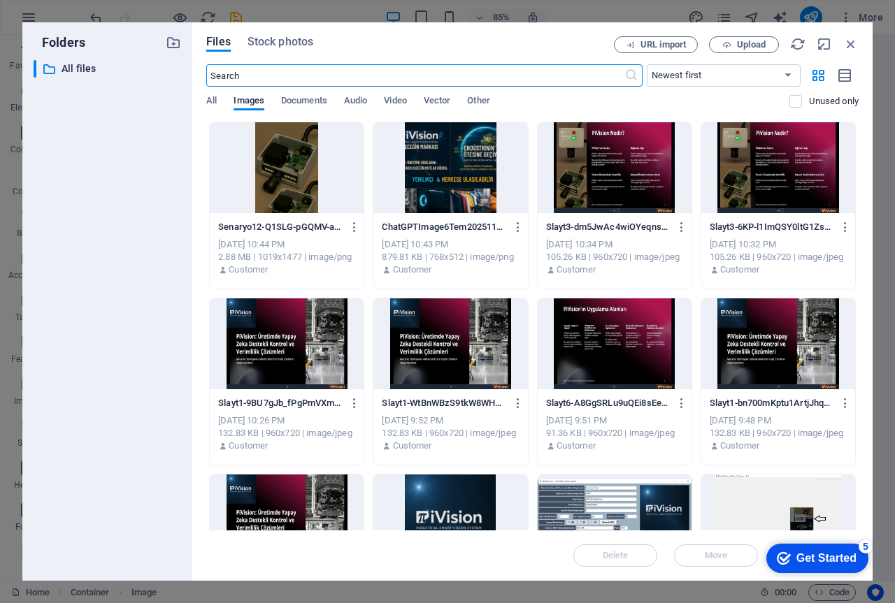
scroll to position [676, 0]
click at [851, 41] on icon "button" at bounding box center [850, 43] width 15 height 15
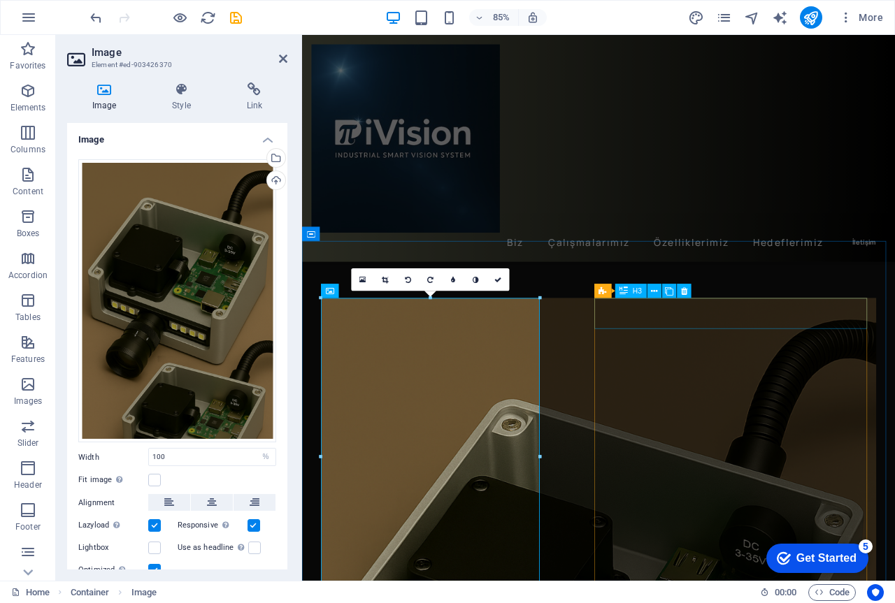
scroll to position [699, 0]
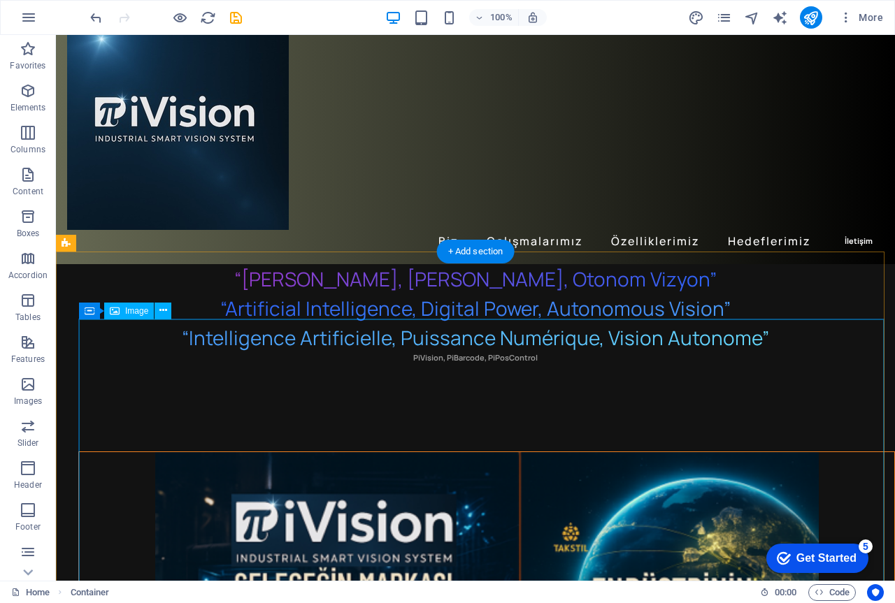
scroll to position [0, 0]
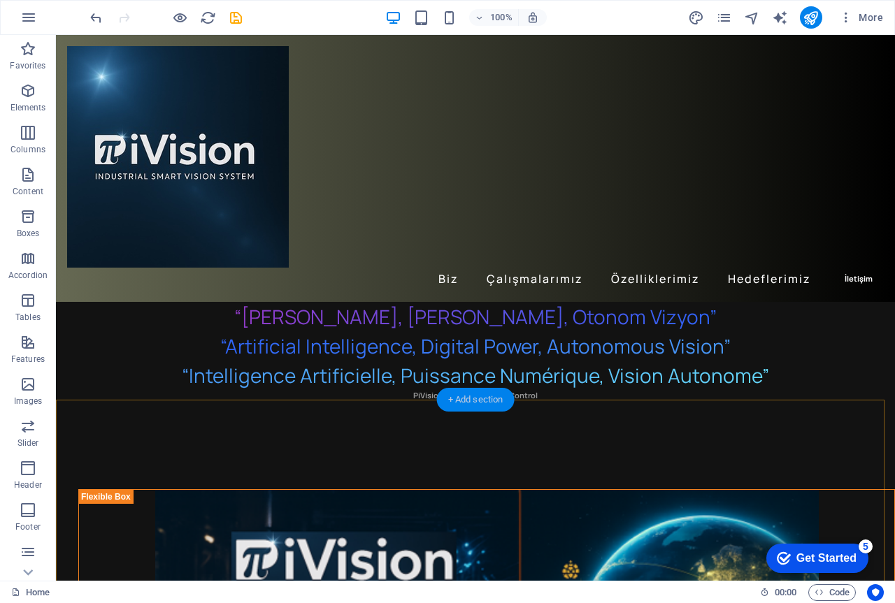
click at [468, 400] on div "+ Add section" at bounding box center [476, 400] width 78 height 24
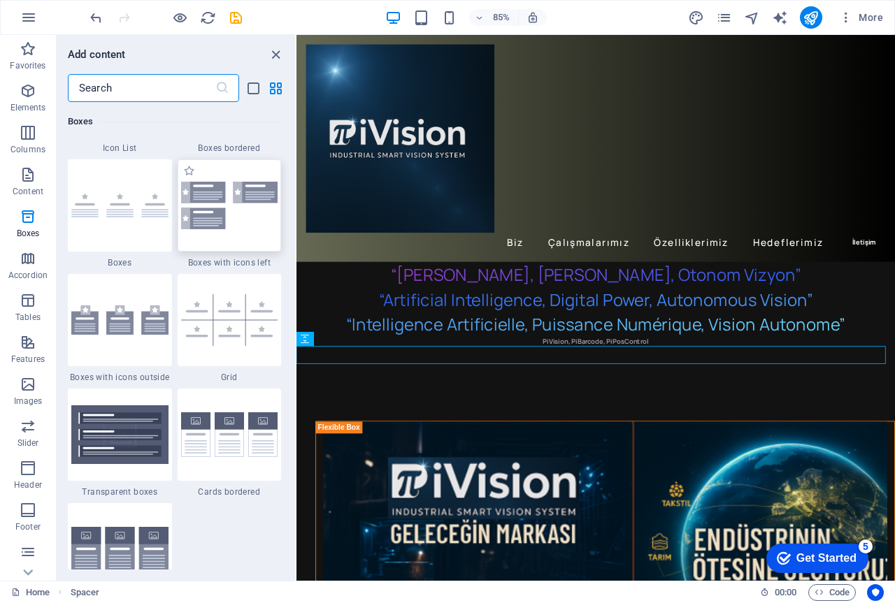
scroll to position [3983, 0]
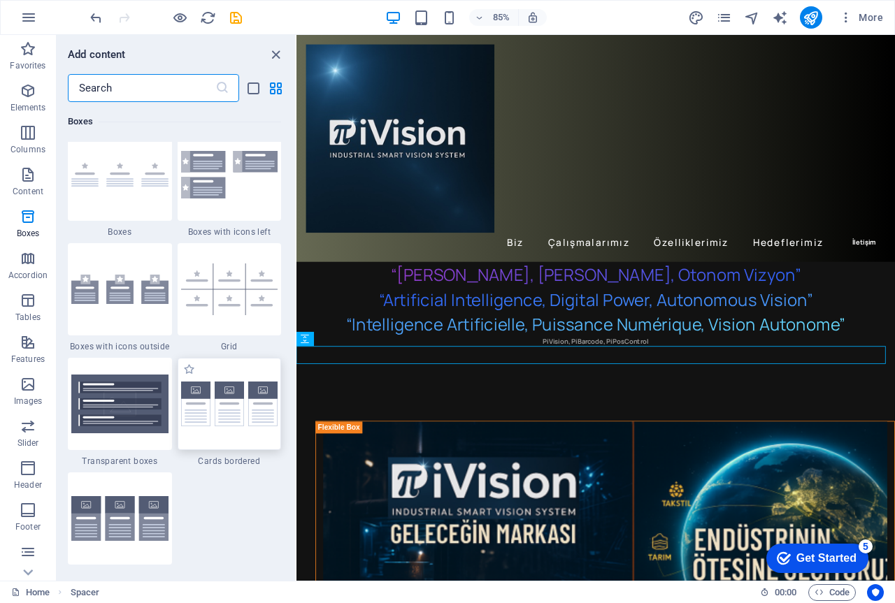
click at [196, 392] on img at bounding box center [229, 404] width 97 height 45
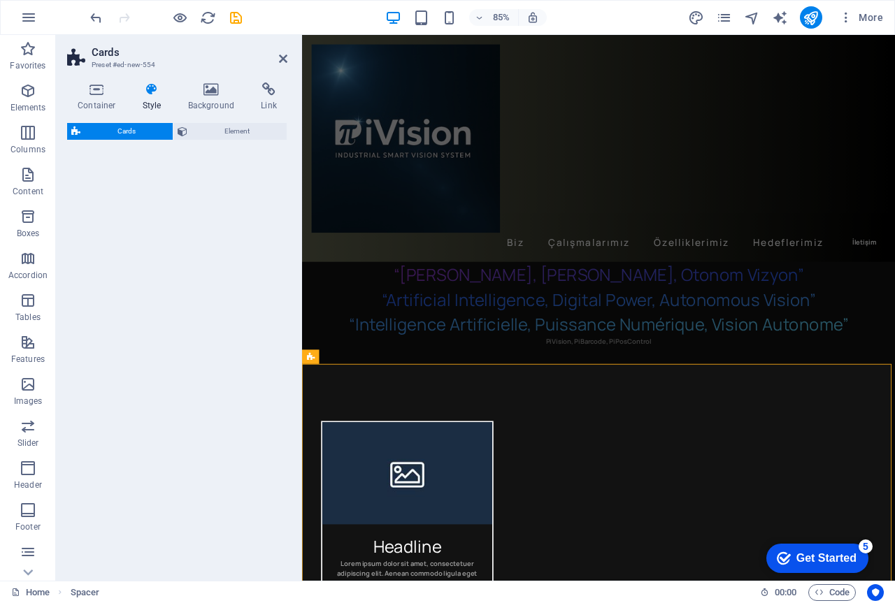
select select "rem"
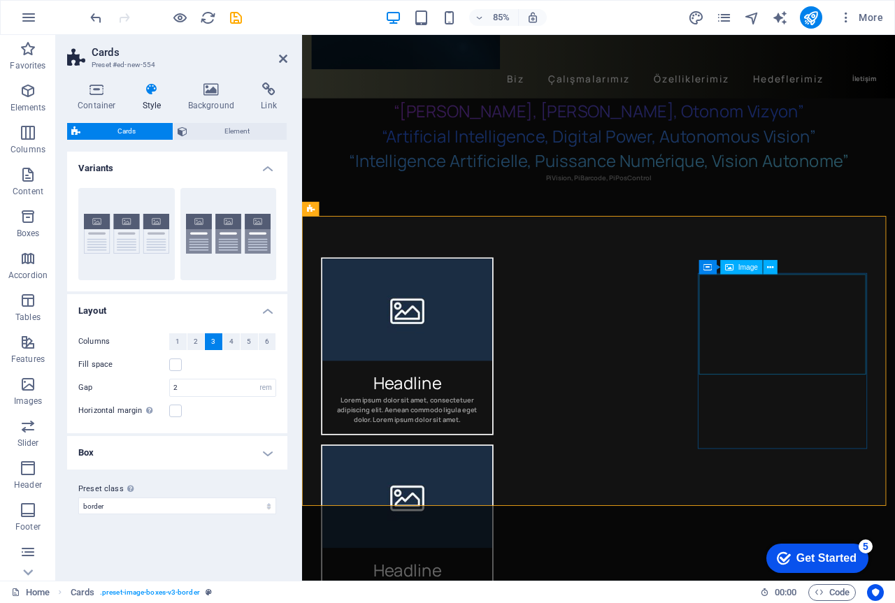
scroll to position [210, 0]
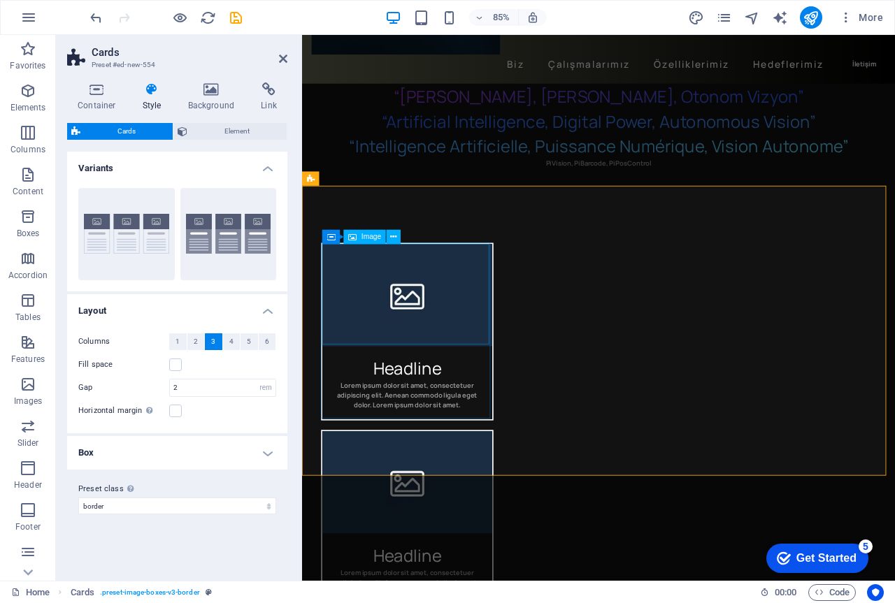
click at [427, 344] on figure at bounding box center [426, 341] width 200 height 120
select select "%"
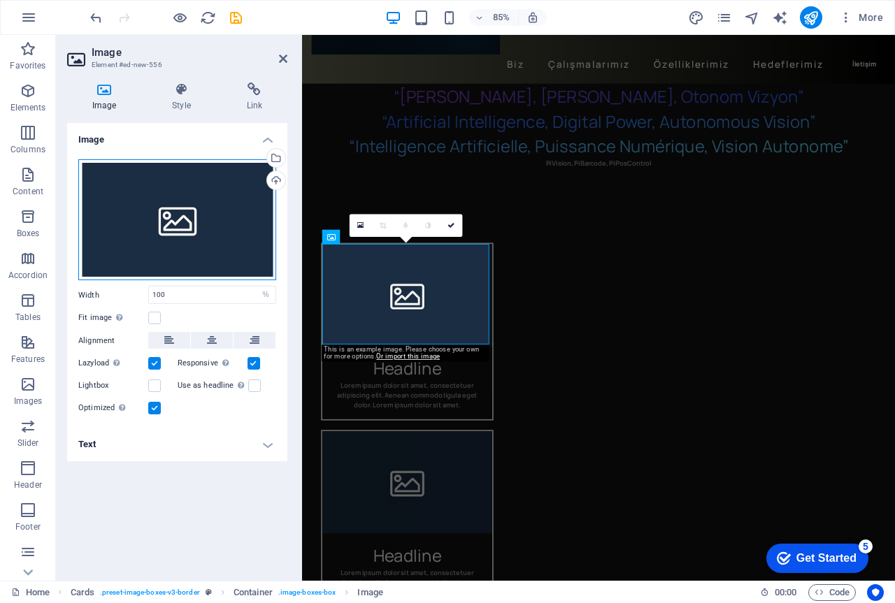
click at [182, 222] on div "Drag files here, click to choose files or select files from Files or our free s…" at bounding box center [177, 220] width 198 height 122
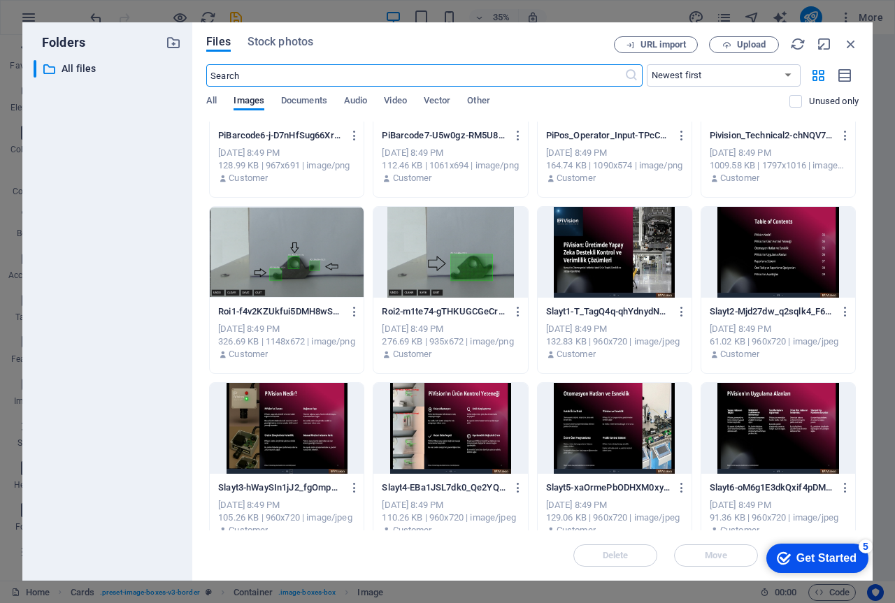
scroll to position [782, 0]
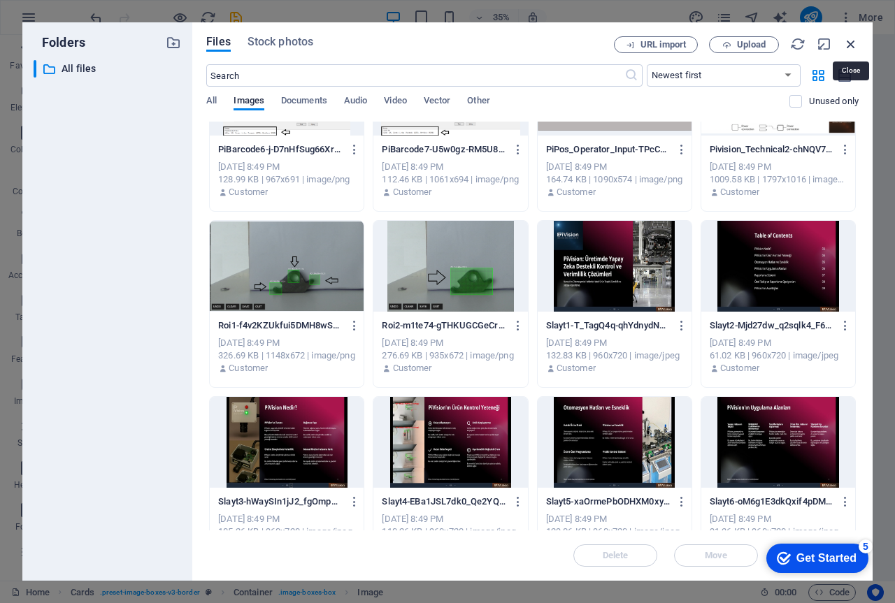
click at [853, 43] on icon "button" at bounding box center [850, 43] width 15 height 15
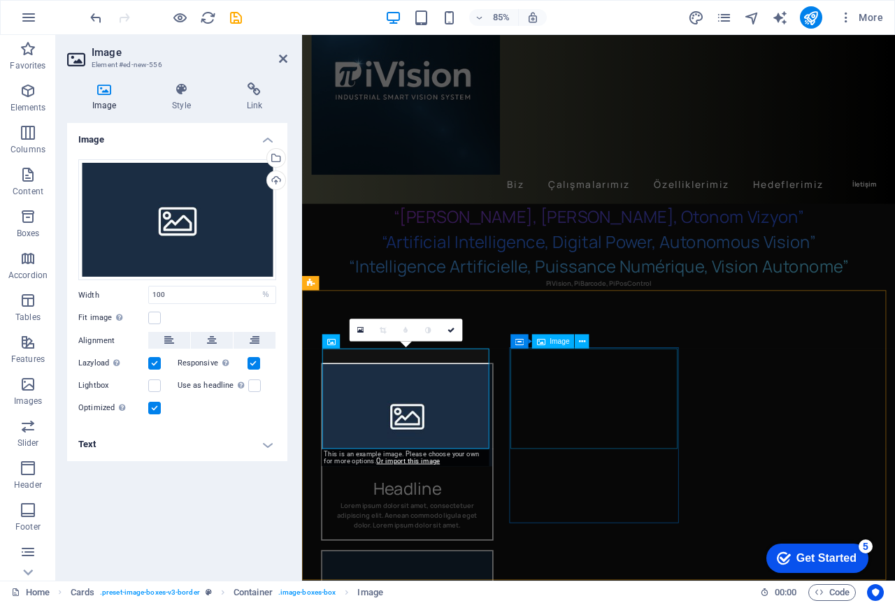
scroll to position [140, 0]
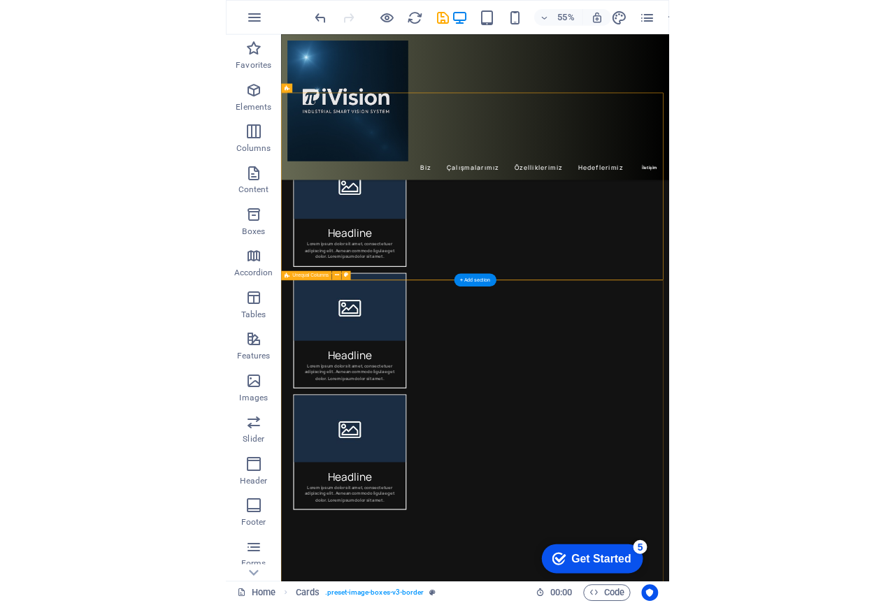
scroll to position [210, 0]
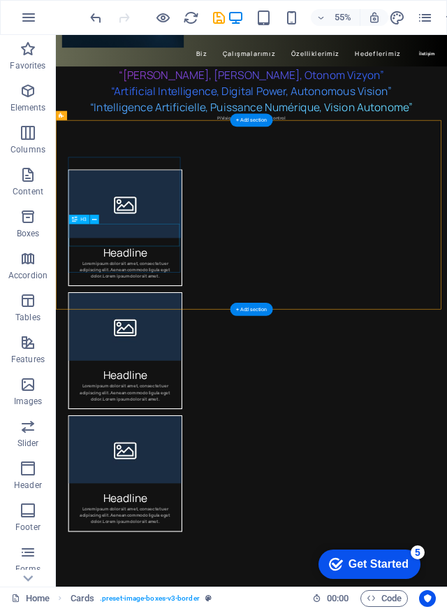
click at [208, 404] on div "Headline" at bounding box center [182, 424] width 205 height 41
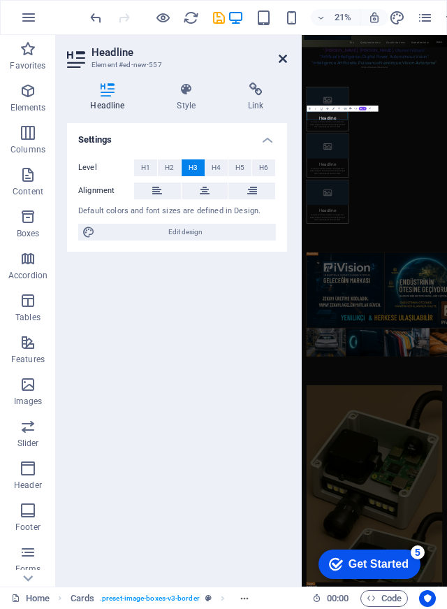
click at [281, 57] on icon at bounding box center [283, 58] width 8 height 11
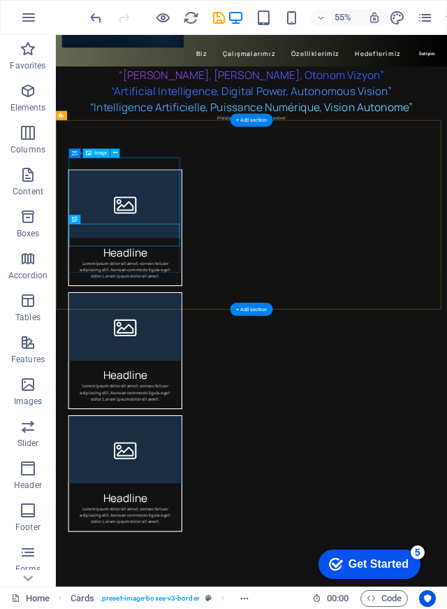
click at [198, 335] on figure at bounding box center [182, 342] width 205 height 123
select select "%"
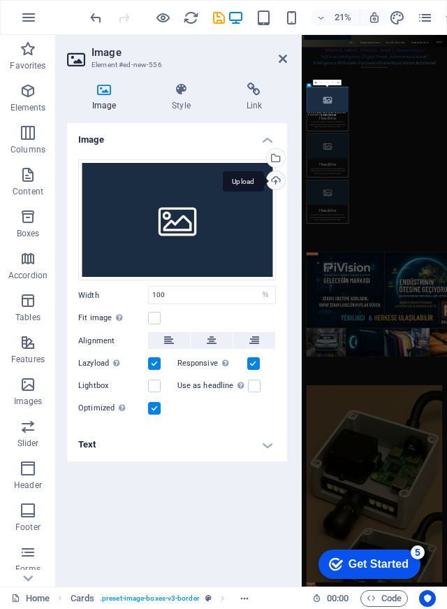
click at [277, 175] on div "Upload" at bounding box center [274, 181] width 21 height 21
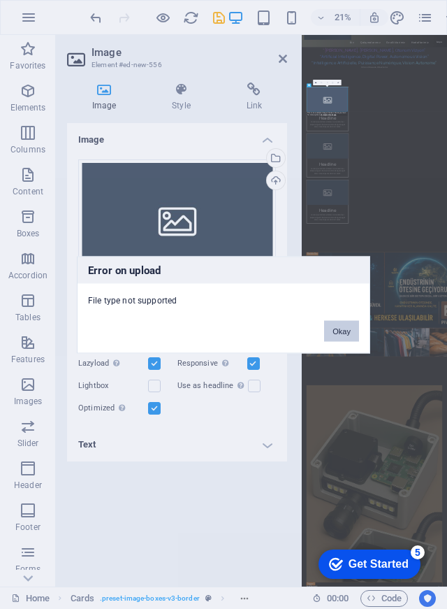
click at [338, 332] on button "Okay" at bounding box center [341, 330] width 35 height 21
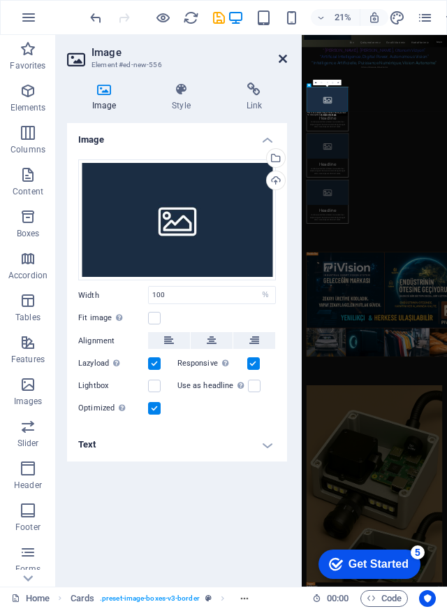
click at [283, 57] on icon at bounding box center [283, 58] width 8 height 11
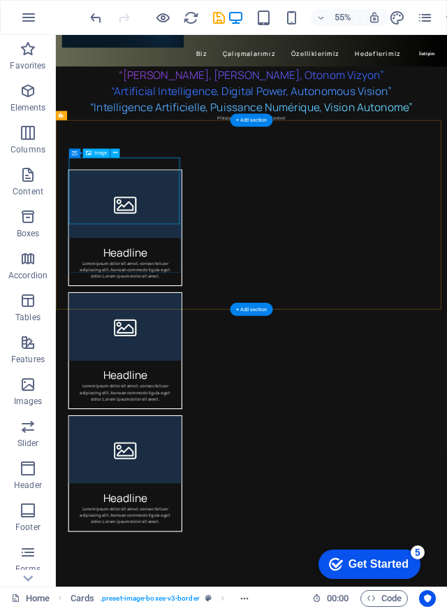
click at [226, 310] on figure at bounding box center [182, 342] width 205 height 123
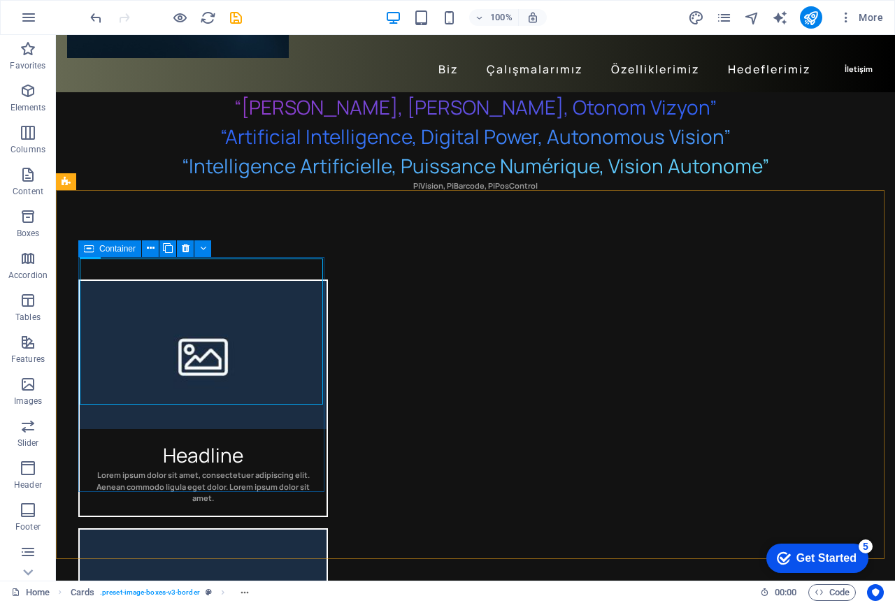
click at [104, 249] on span "Container" at bounding box center [117, 249] width 36 height 8
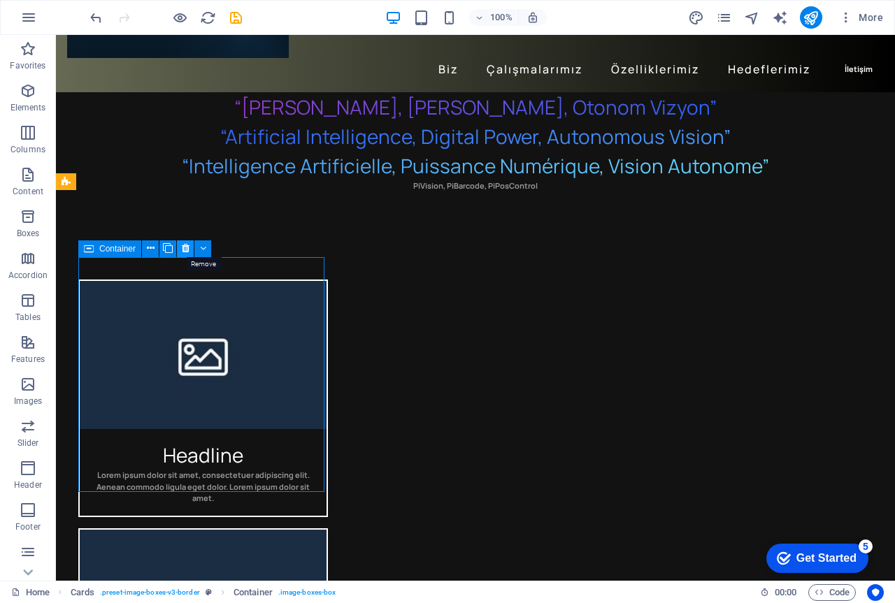
click at [182, 245] on icon at bounding box center [186, 248] width 8 height 15
click at [185, 247] on icon at bounding box center [186, 248] width 8 height 15
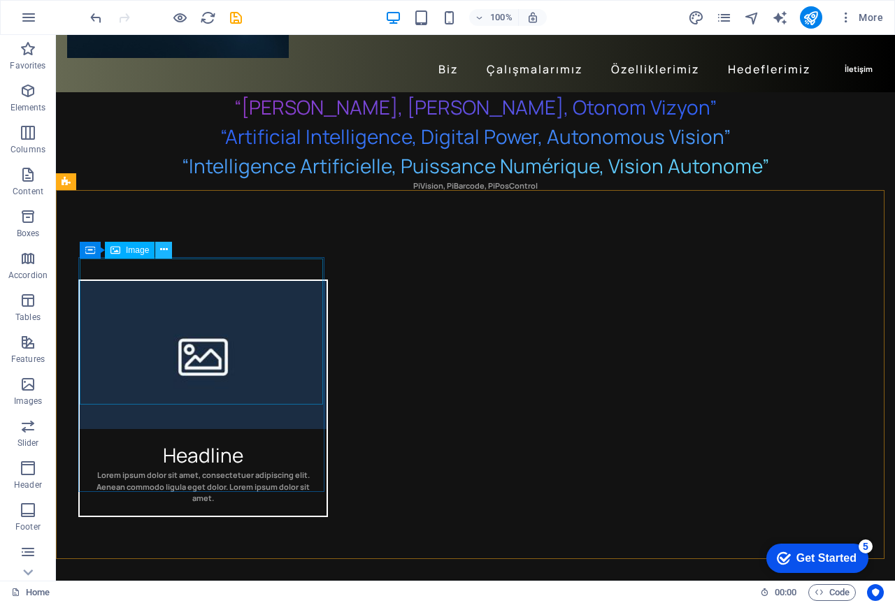
click at [163, 251] on icon at bounding box center [164, 250] width 8 height 15
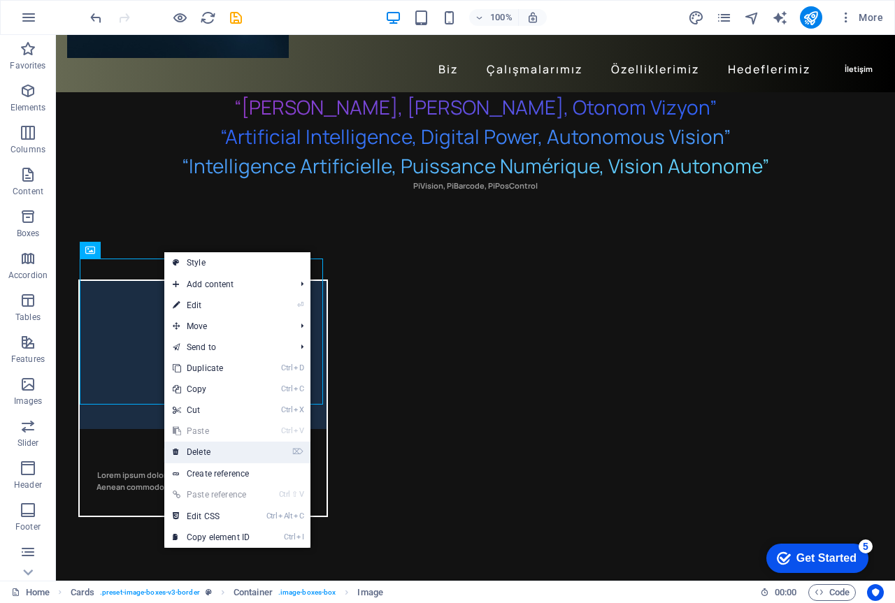
click at [203, 451] on link "⌦ Delete" at bounding box center [211, 452] width 94 height 21
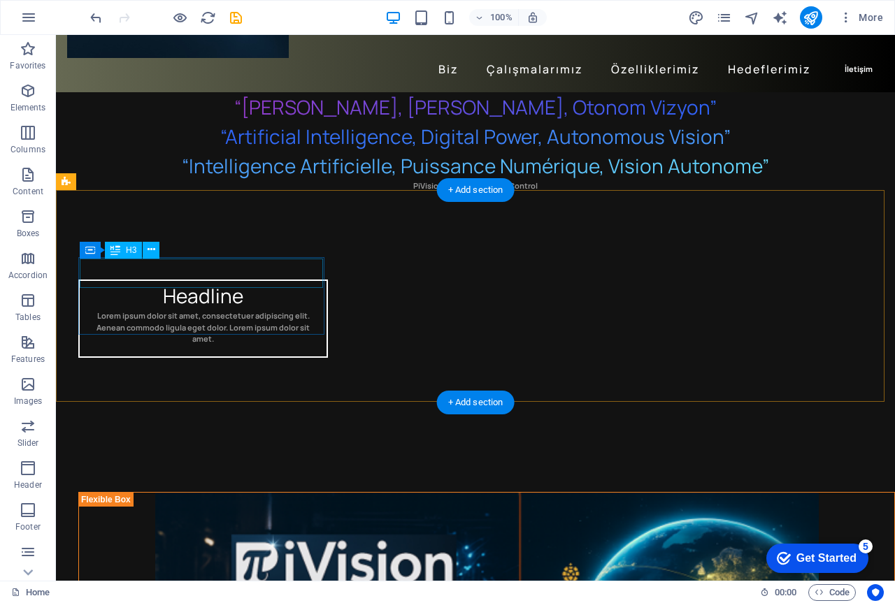
click at [252, 281] on div "Headline" at bounding box center [203, 295] width 247 height 29
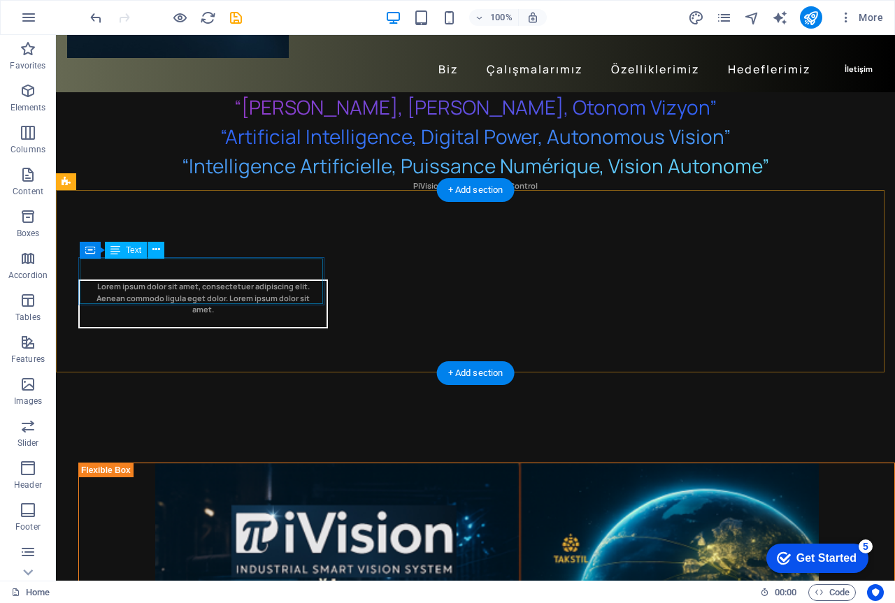
click at [232, 281] on div "Lorem ipsum dolor sit amet, consectetuer adipiscing elit. Aenean commodo ligula…" at bounding box center [203, 304] width 247 height 46
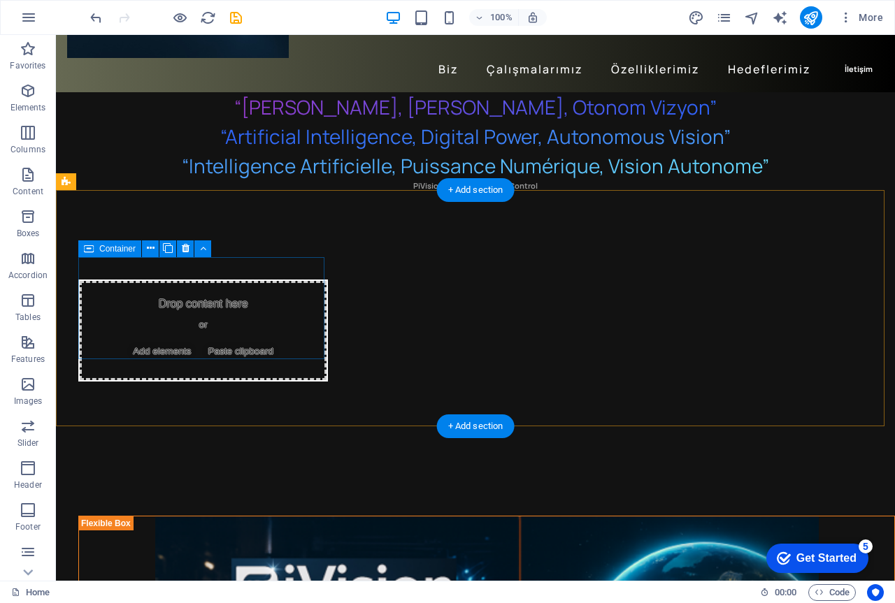
click at [232, 281] on div "Drop content here or Add elements Paste clipboard" at bounding box center [203, 330] width 247 height 99
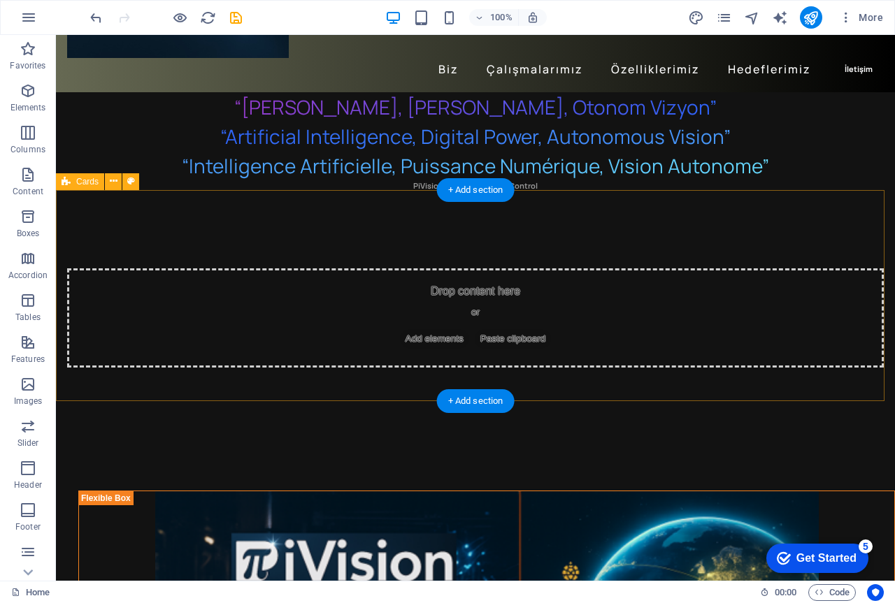
click at [433, 329] on span "Add elements" at bounding box center [434, 339] width 69 height 20
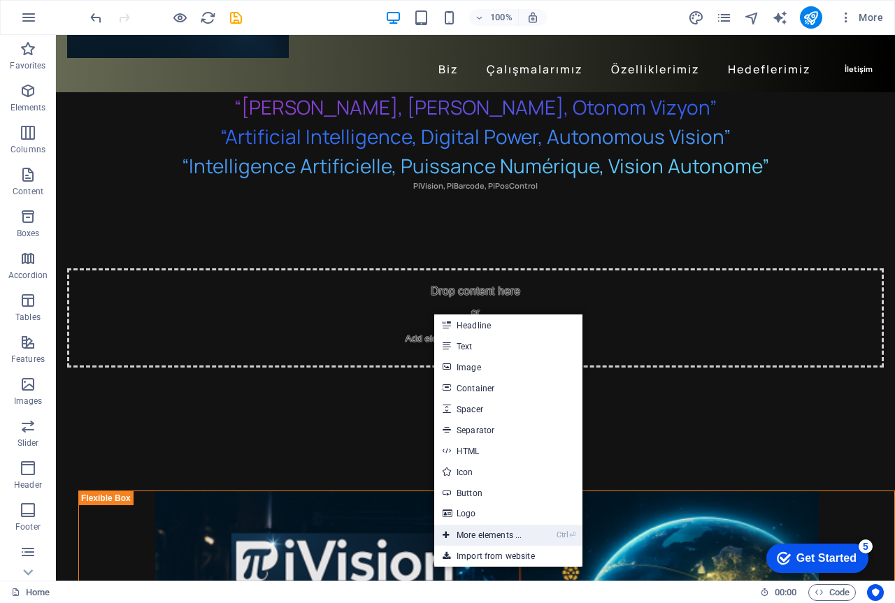
click at [476, 535] on link "Ctrl ⏎ More elements ..." at bounding box center [482, 535] width 96 height 21
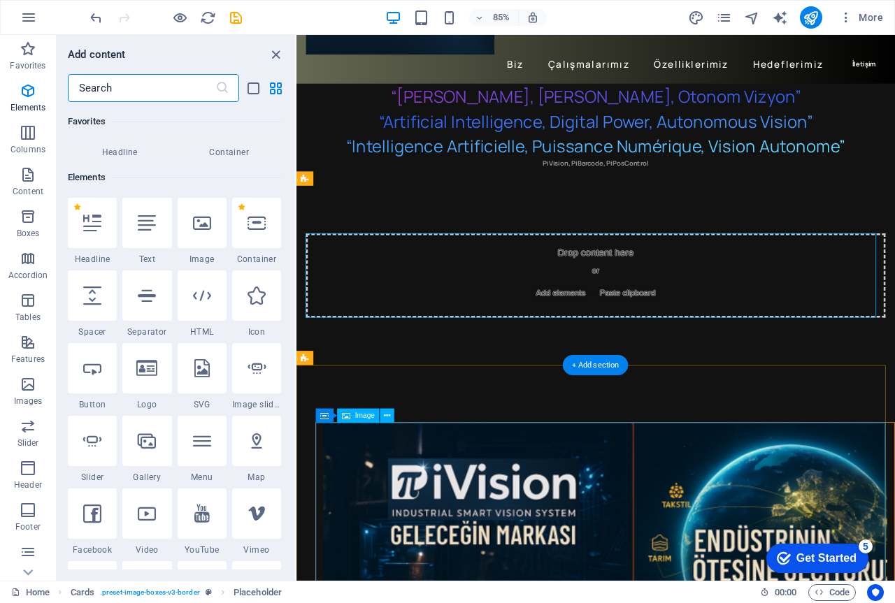
scroll to position [149, 0]
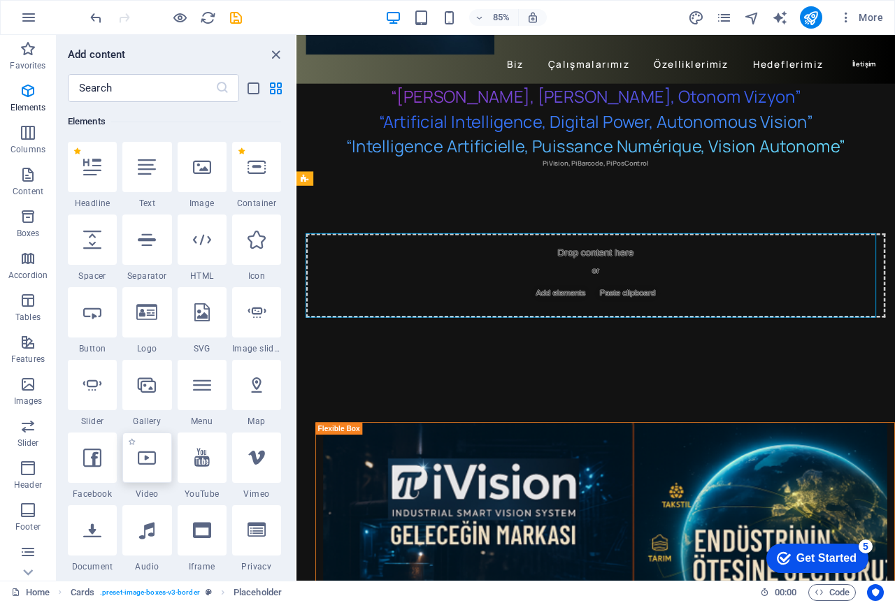
click at [146, 466] on icon at bounding box center [147, 458] width 18 height 18
select select "%"
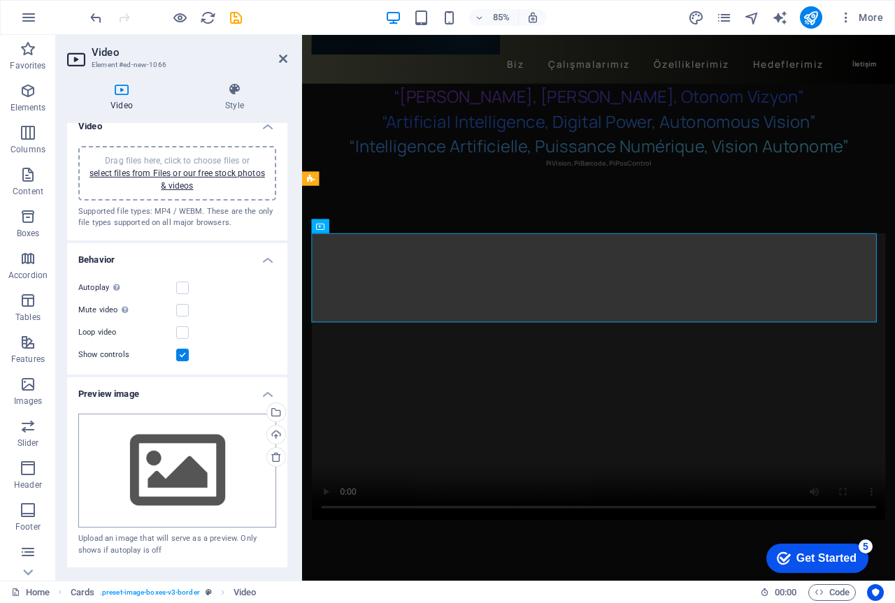
scroll to position [0, 0]
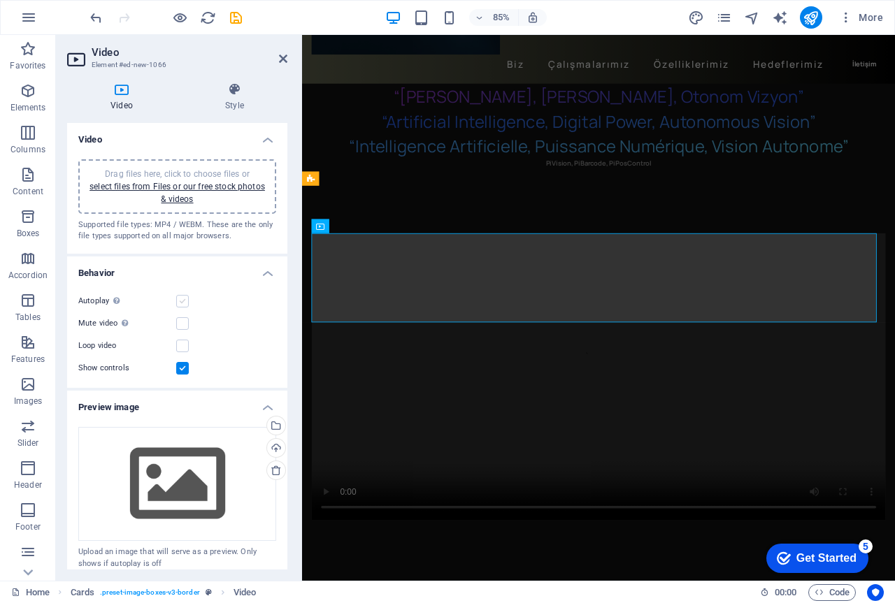
click at [183, 301] on label at bounding box center [182, 301] width 13 height 13
click at [0, 0] on input "Autoplay Autoplay is only available if muted is checked" at bounding box center [0, 0] width 0 height 0
click at [214, 185] on link "select files from Files or our free stock photos & videos" at bounding box center [176, 193] width 175 height 22
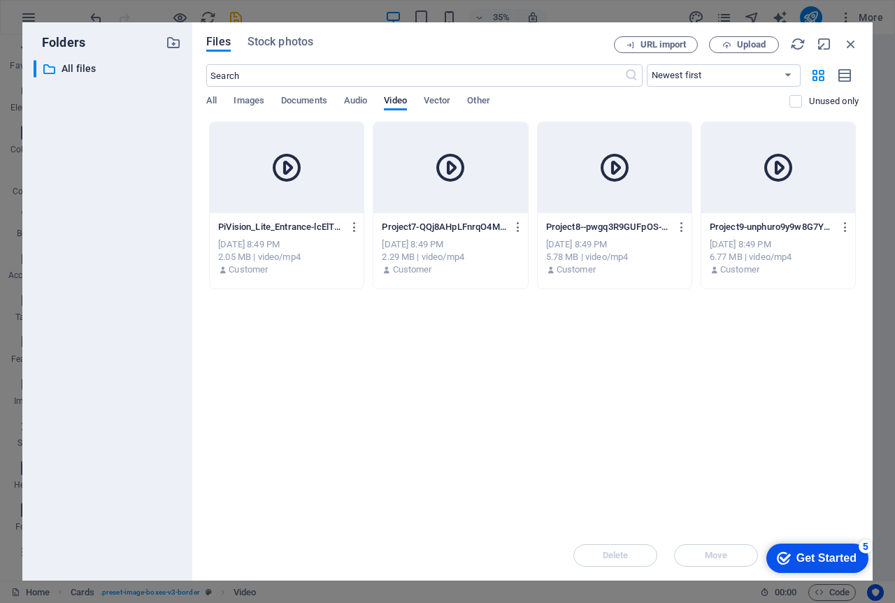
click at [293, 187] on div at bounding box center [287, 167] width 154 height 91
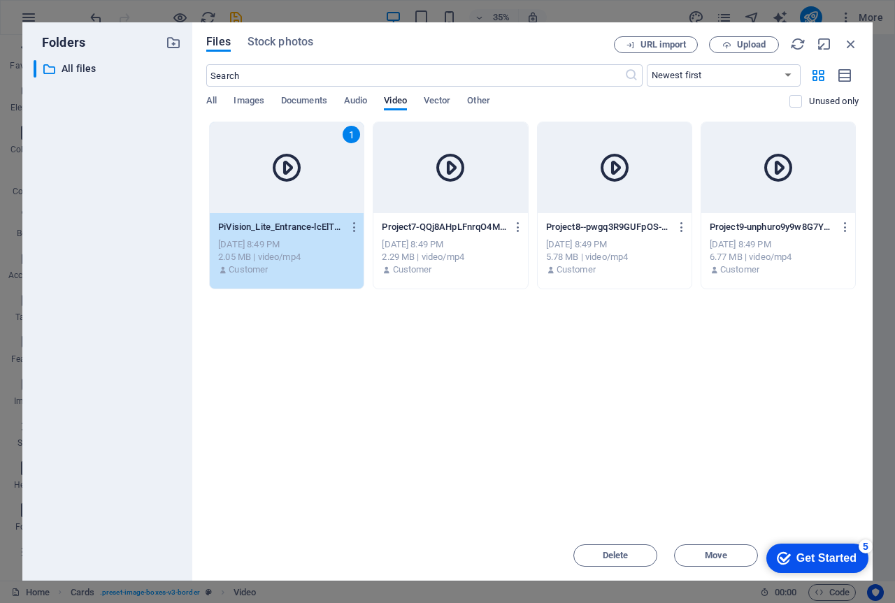
drag, startPoint x: 370, startPoint y: 34, endPoint x: 421, endPoint y: 34, distance: 51.0
click at [421, 34] on div "Files Stock photos URL import Upload ​ Newest first Oldest first Name (A-Z) Nam…" at bounding box center [532, 301] width 680 height 558
click at [741, 43] on span "Upload" at bounding box center [751, 45] width 29 height 8
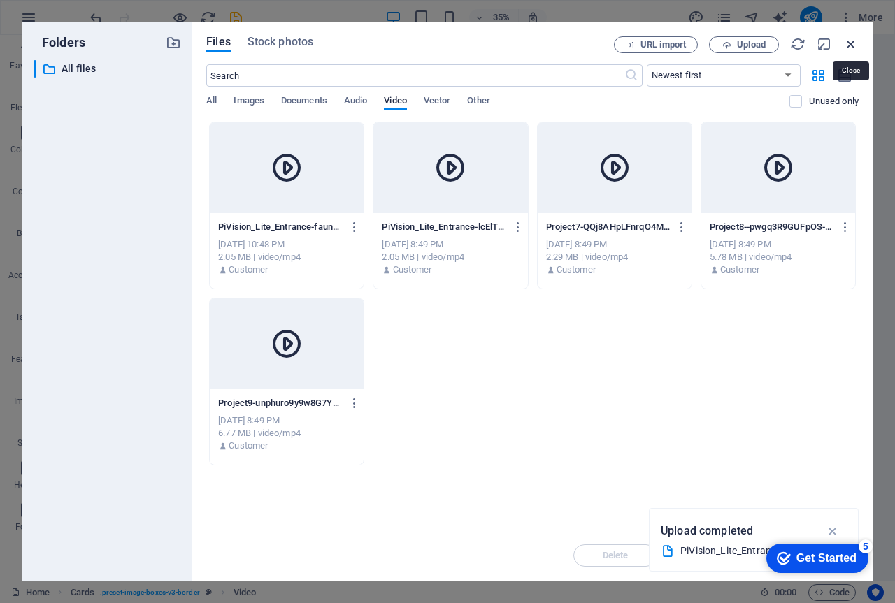
click at [850, 43] on icon "button" at bounding box center [850, 43] width 15 height 15
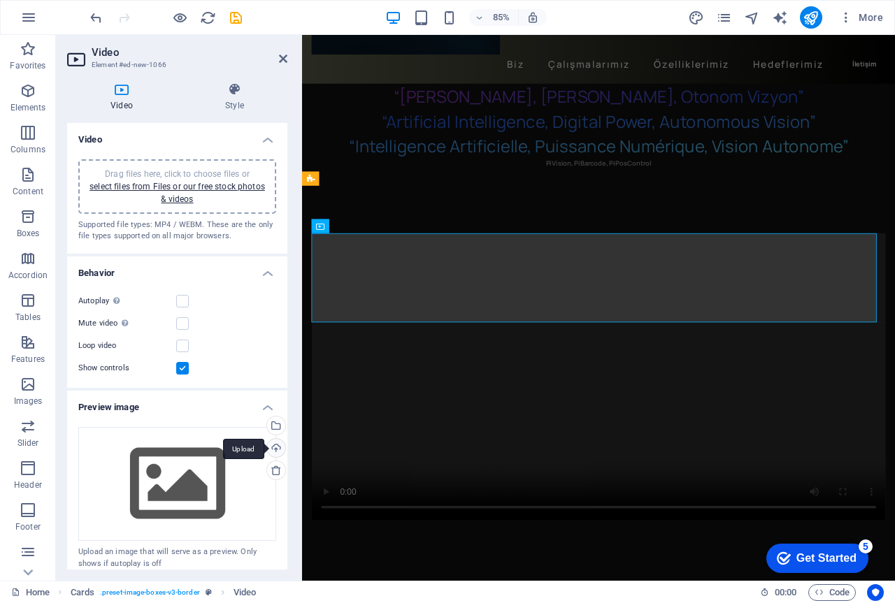
click at [268, 445] on div "Upload" at bounding box center [274, 449] width 21 height 21
click at [267, 139] on h4 "Video" at bounding box center [177, 135] width 220 height 25
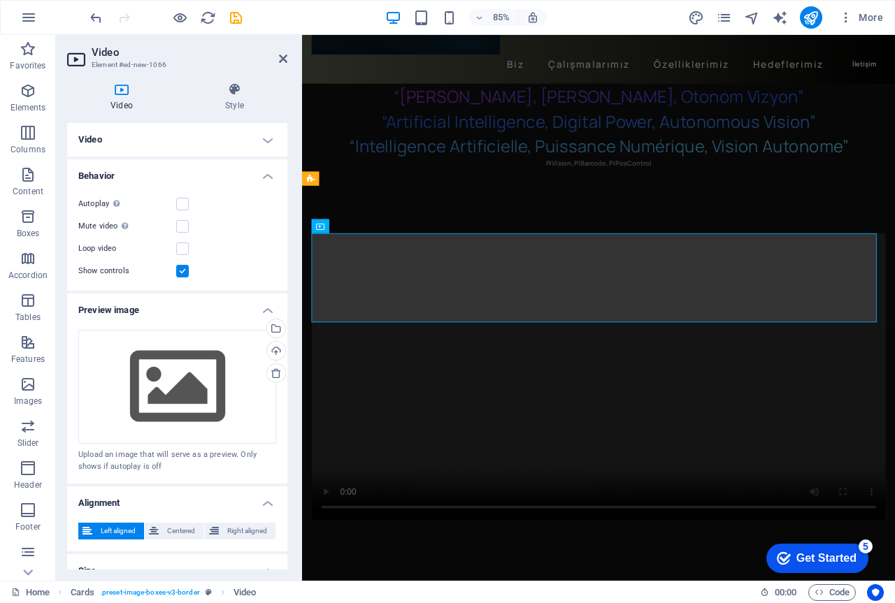
click at [267, 139] on h4 "Video" at bounding box center [177, 140] width 220 height 34
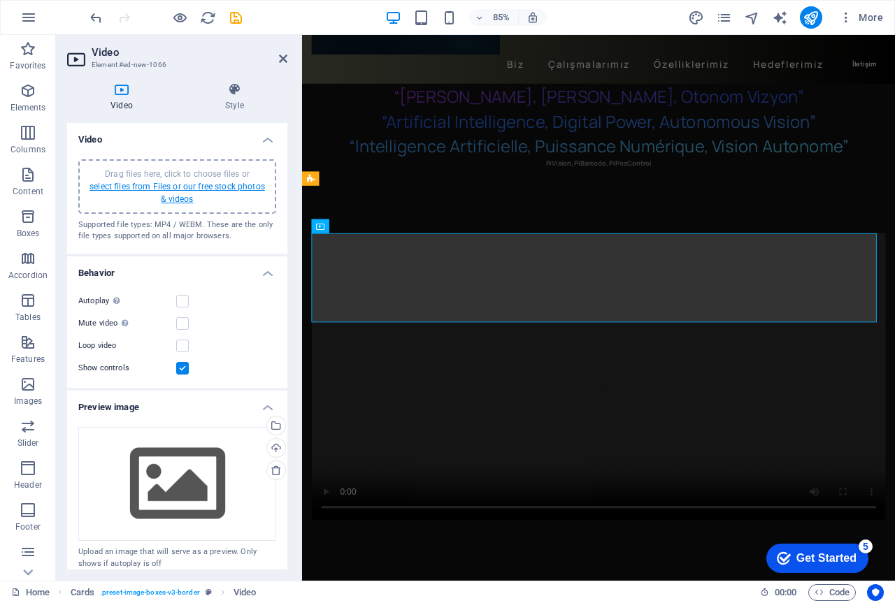
click at [180, 198] on link "select files from Files or our free stock photos & videos" at bounding box center [176, 193] width 175 height 22
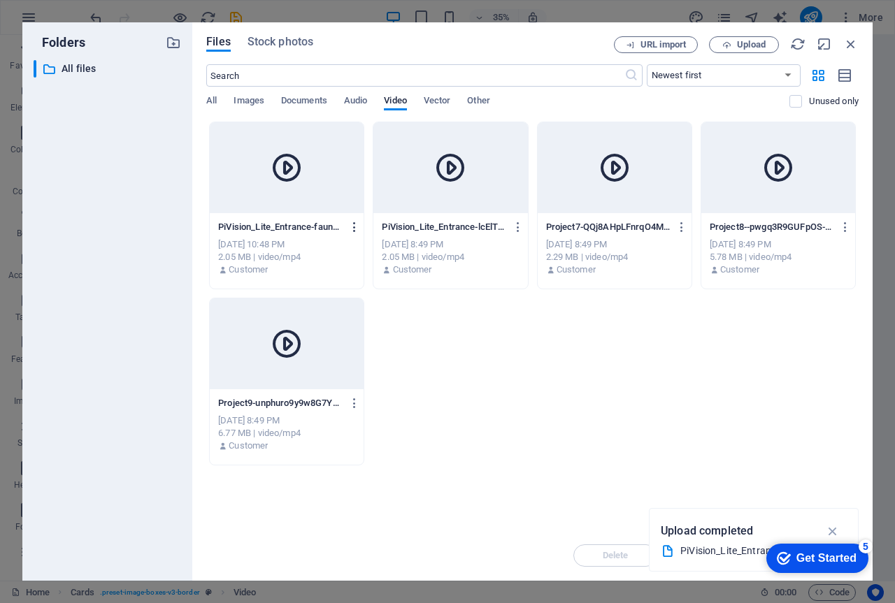
click at [352, 228] on icon "button" at bounding box center [354, 227] width 13 height 13
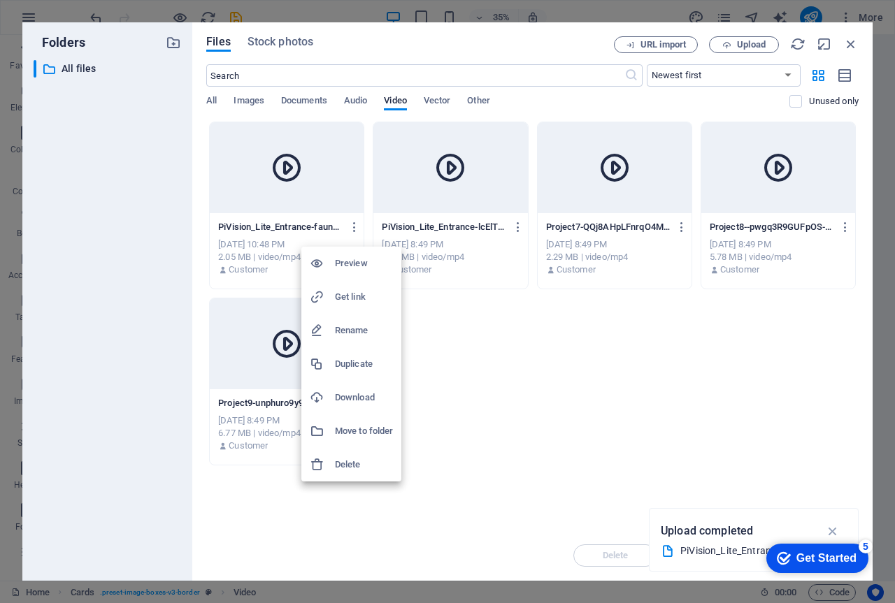
click at [354, 426] on h6 "Move to folder" at bounding box center [364, 431] width 58 height 17
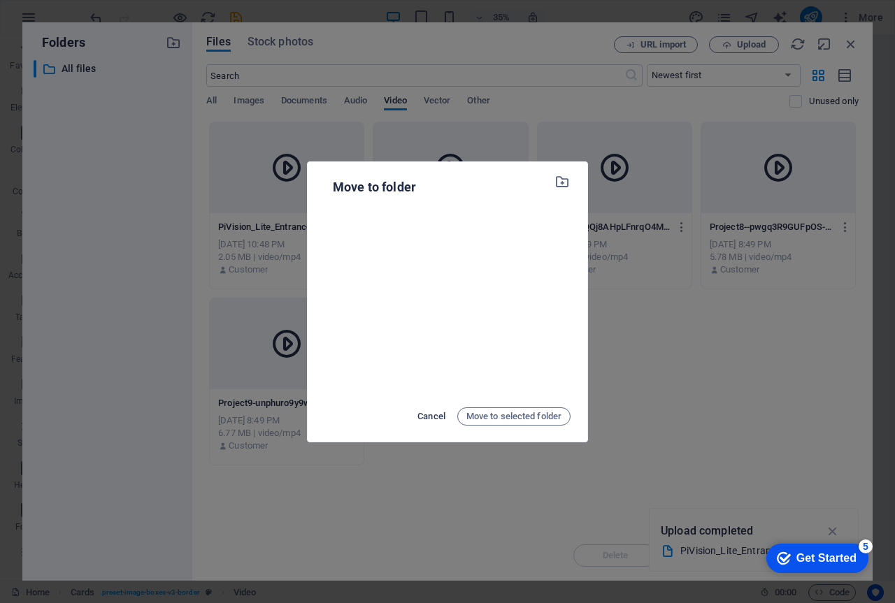
click at [429, 417] on span "Cancel" at bounding box center [431, 416] width 28 height 17
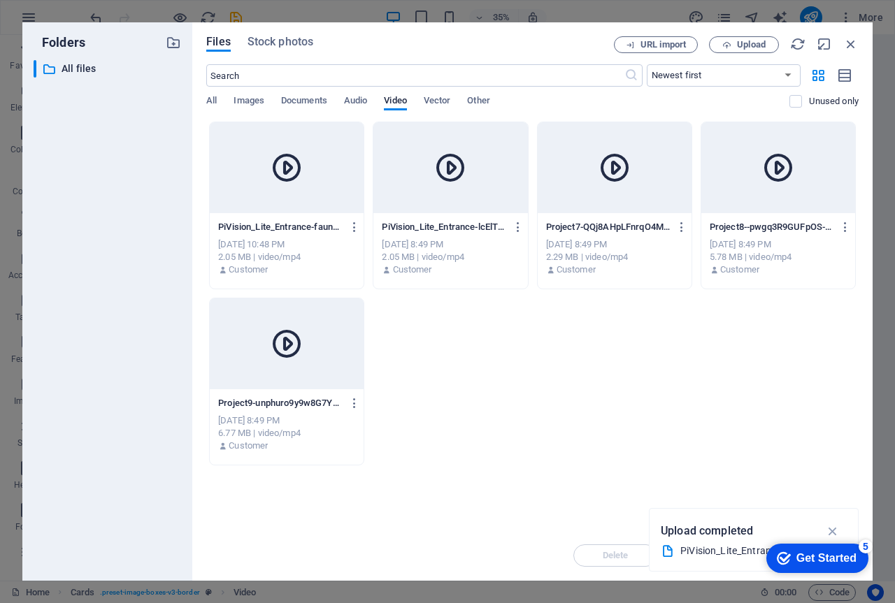
click at [345, 193] on div at bounding box center [287, 167] width 154 height 91
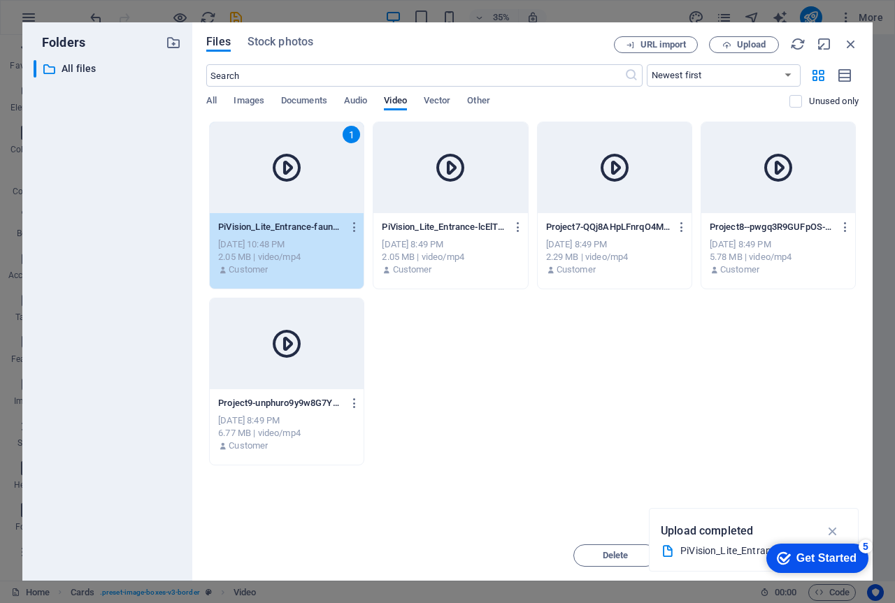
drag, startPoint x: 327, startPoint y: 32, endPoint x: 379, endPoint y: 30, distance: 51.8
click at [379, 30] on div "Files Stock photos URL import Upload ​ Newest first Oldest first Name (A-Z) Nam…" at bounding box center [532, 301] width 680 height 558
click at [825, 43] on icon "button" at bounding box center [823, 43] width 15 height 15
select select "video"
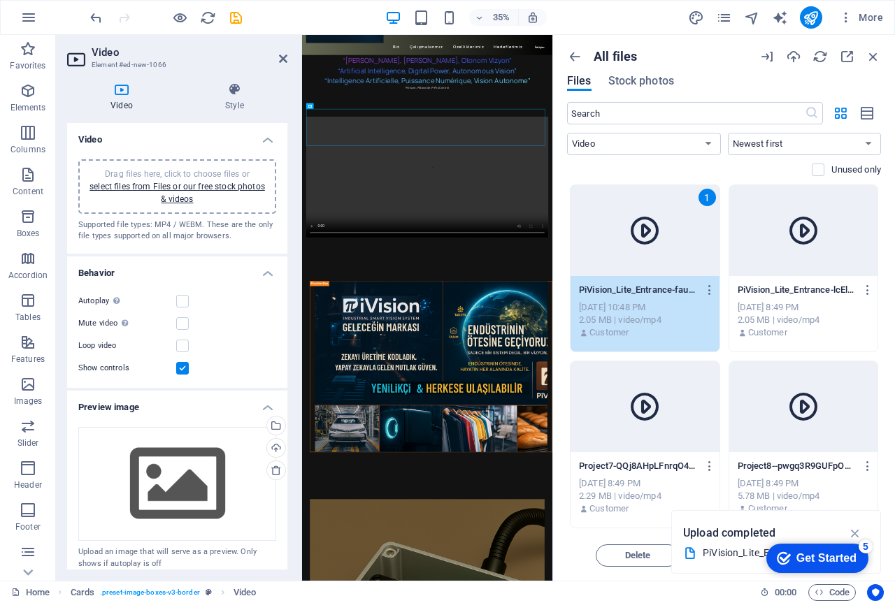
click at [182, 171] on span "Drag files here, click to choose files or select files from Files or our free s…" at bounding box center [176, 186] width 175 height 35
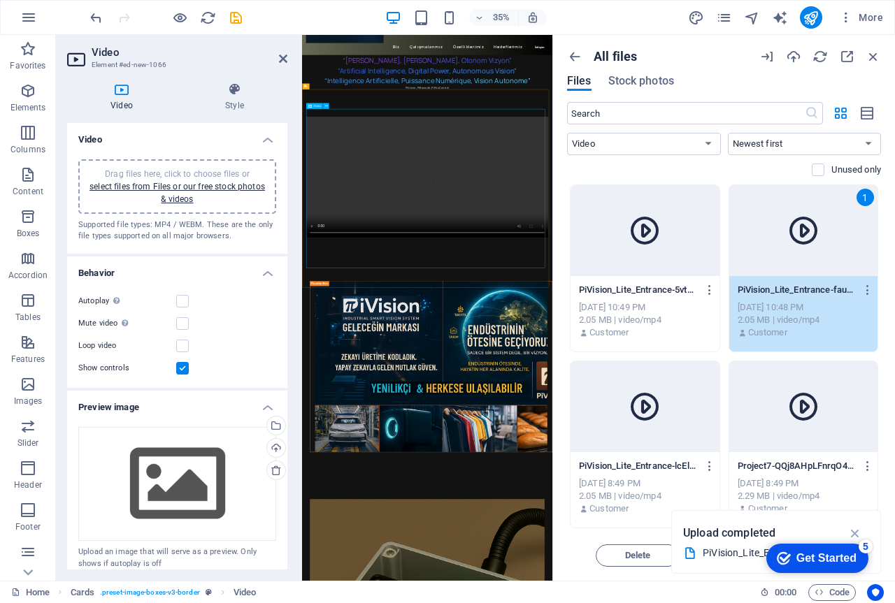
click at [328, 602] on figure at bounding box center [659, 441] width 693 height 347
click at [874, 56] on icon "button" at bounding box center [872, 56] width 15 height 15
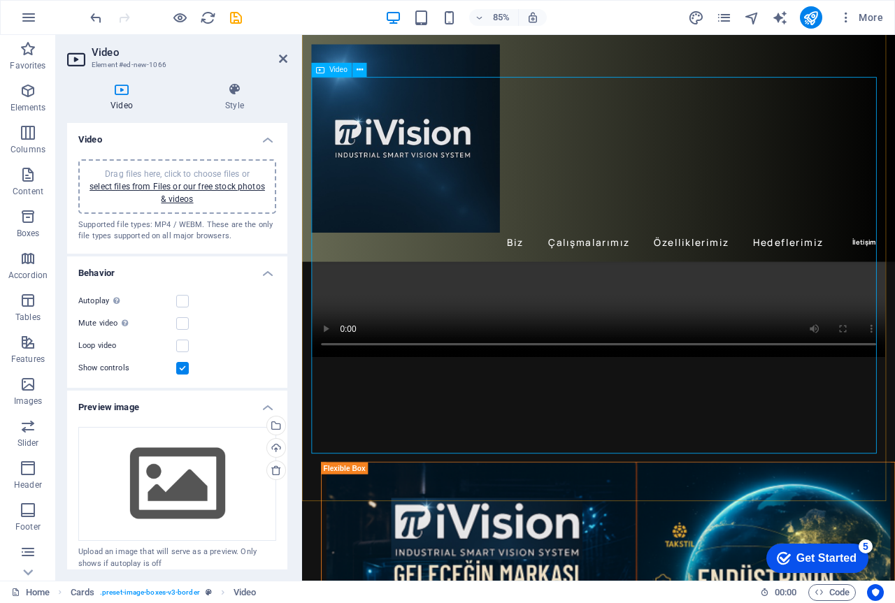
scroll to position [419, 0]
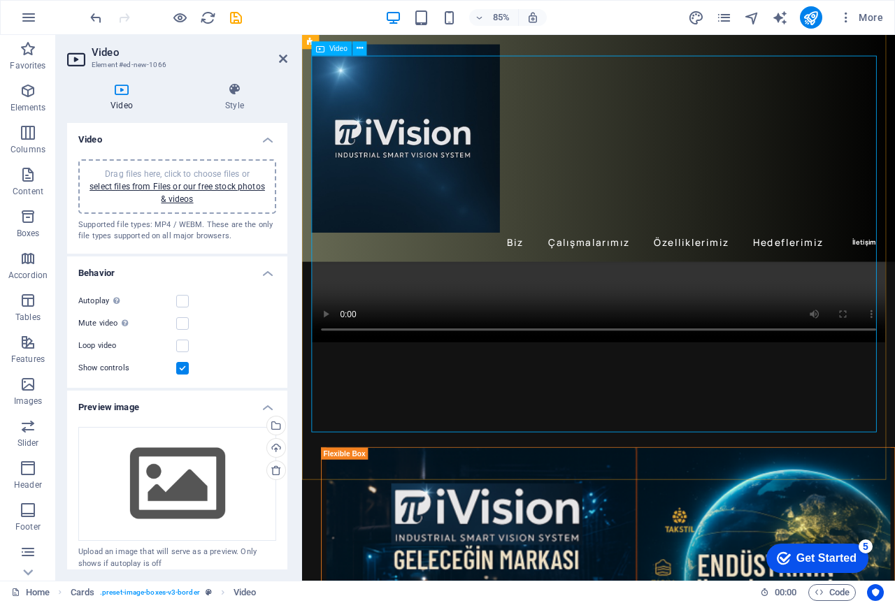
click at [329, 397] on figure at bounding box center [650, 228] width 675 height 338
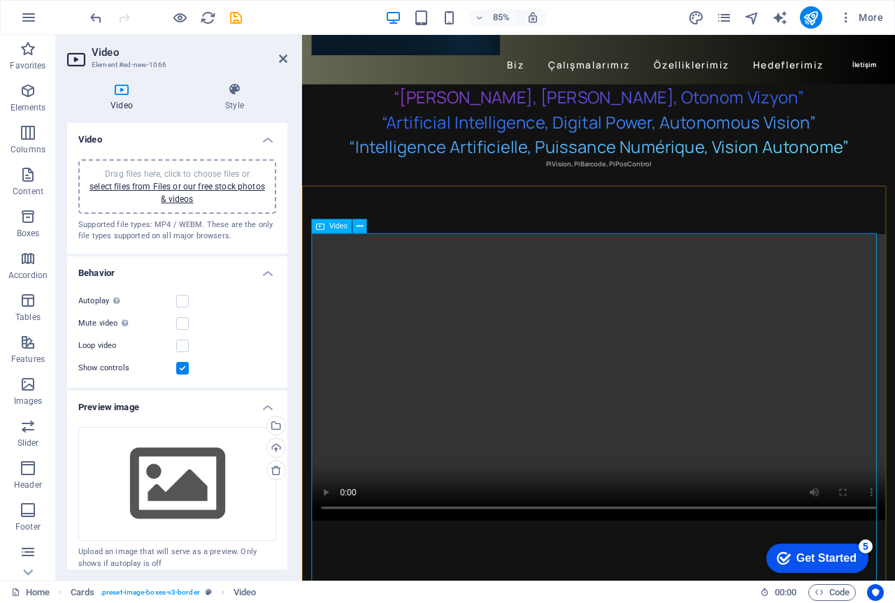
scroll to position [210, 0]
click at [411, 234] on div at bounding box center [650, 436] width 697 height 449
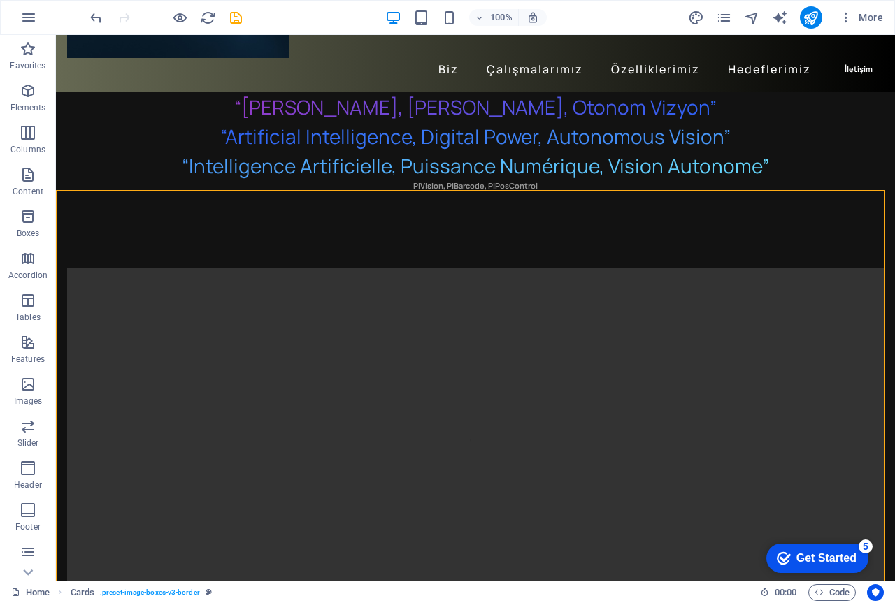
click at [395, 212] on div at bounding box center [475, 472] width 839 height 520
select select "rem"
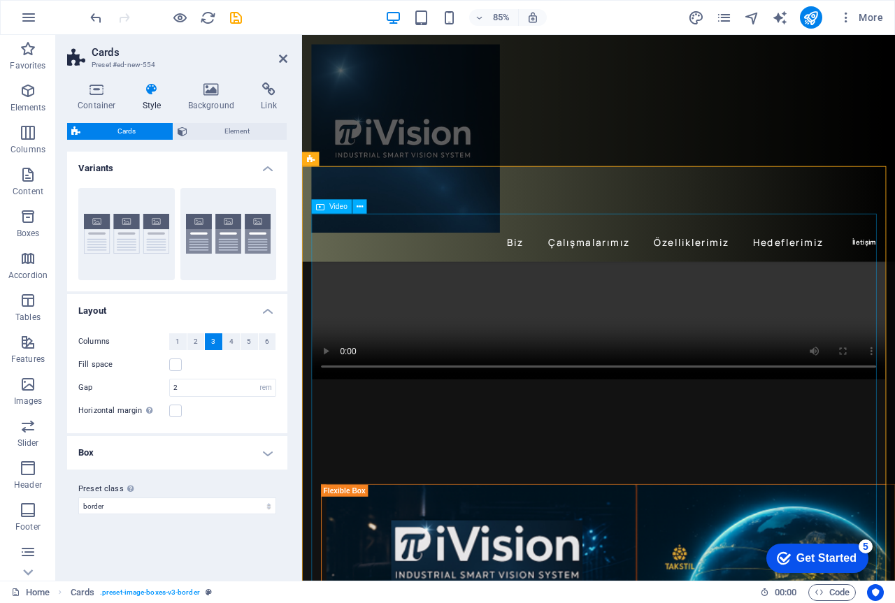
scroll to position [419, 0]
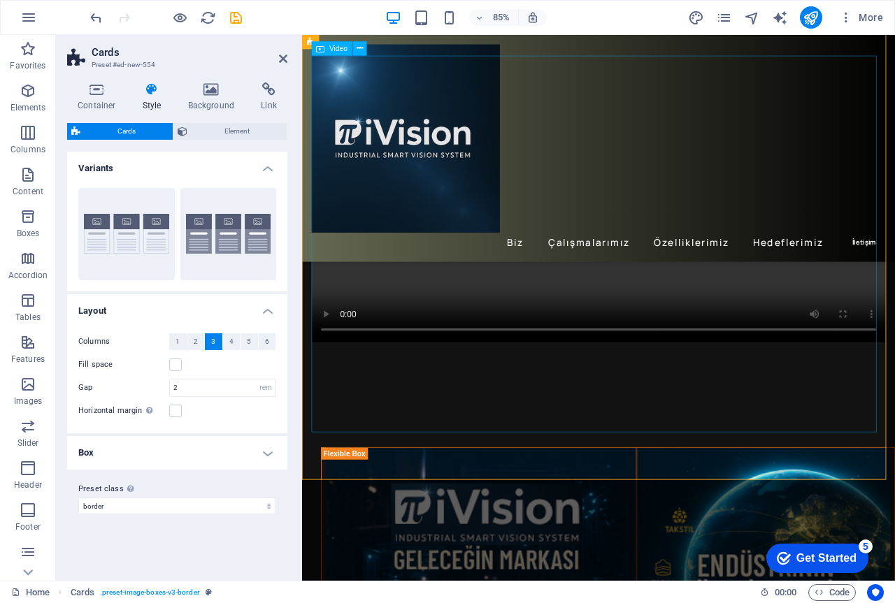
click at [332, 397] on figure at bounding box center [650, 228] width 675 height 338
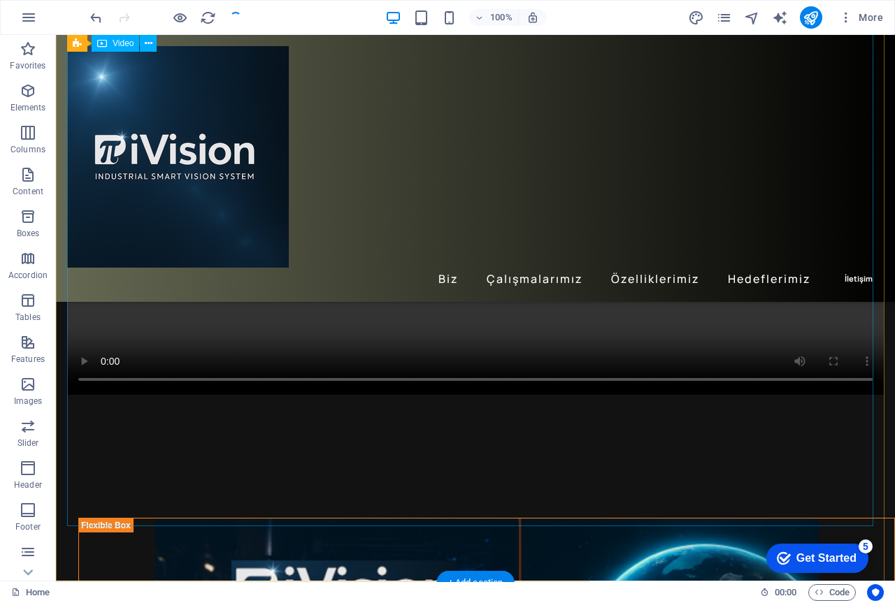
scroll to position [466, 0]
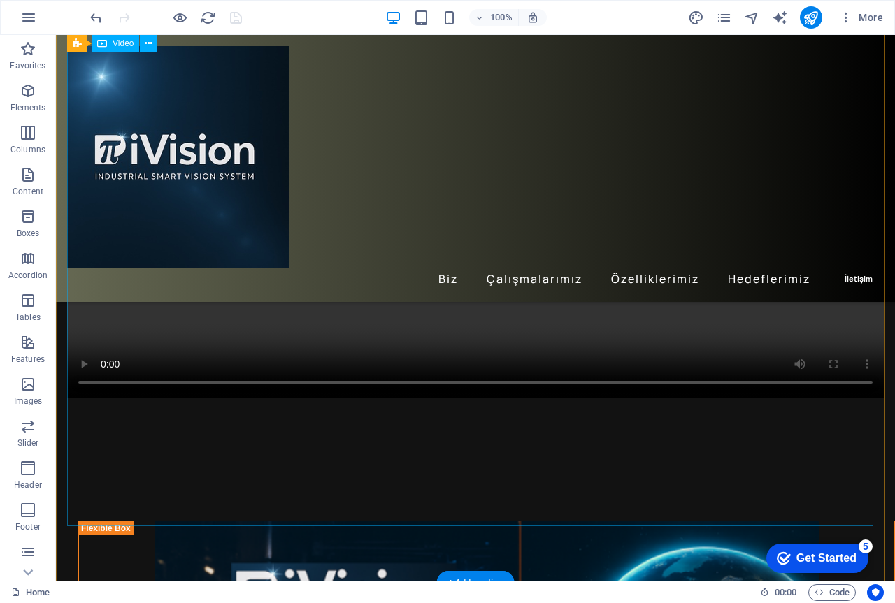
click at [82, 398] on figure at bounding box center [475, 194] width 816 height 408
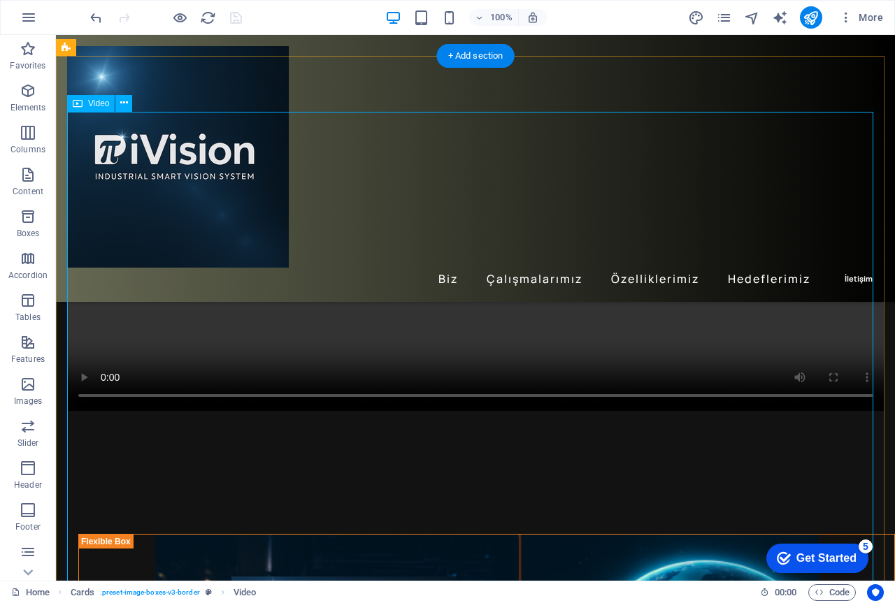
scroll to position [536, 0]
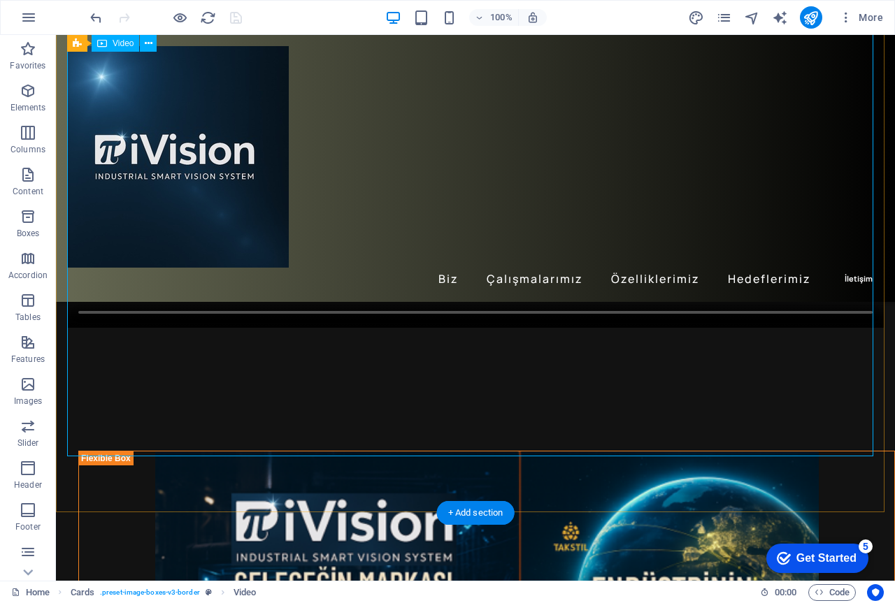
click at [224, 328] on figure at bounding box center [475, 124] width 816 height 408
click at [305, 328] on figure at bounding box center [475, 124] width 816 height 408
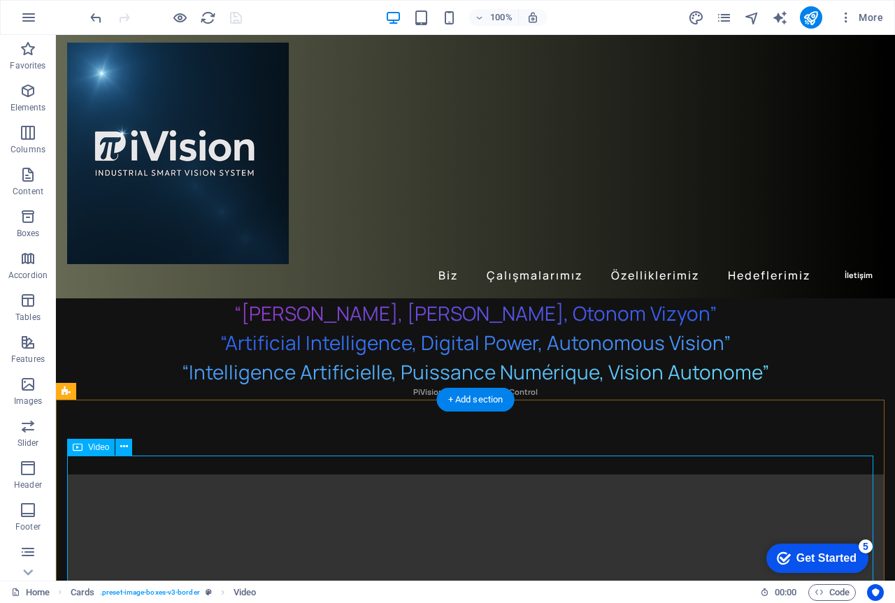
scroll to position [0, 0]
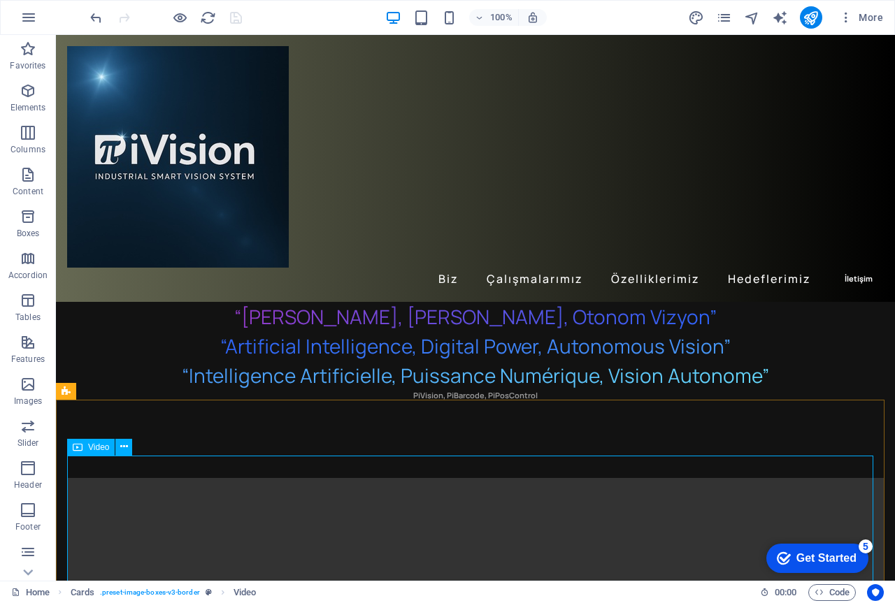
click at [80, 448] on icon at bounding box center [78, 447] width 10 height 17
click at [124, 447] on icon at bounding box center [124, 447] width 8 height 15
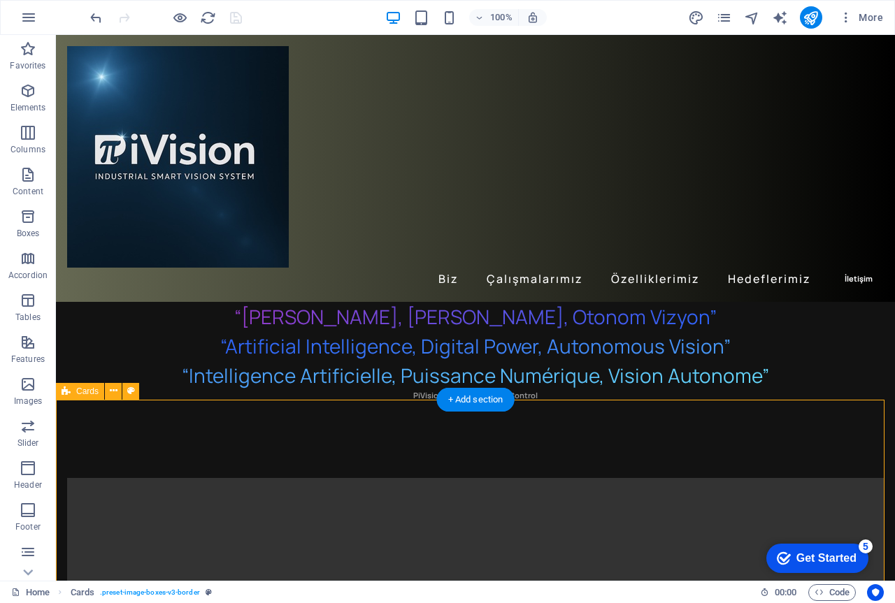
select select "rem"
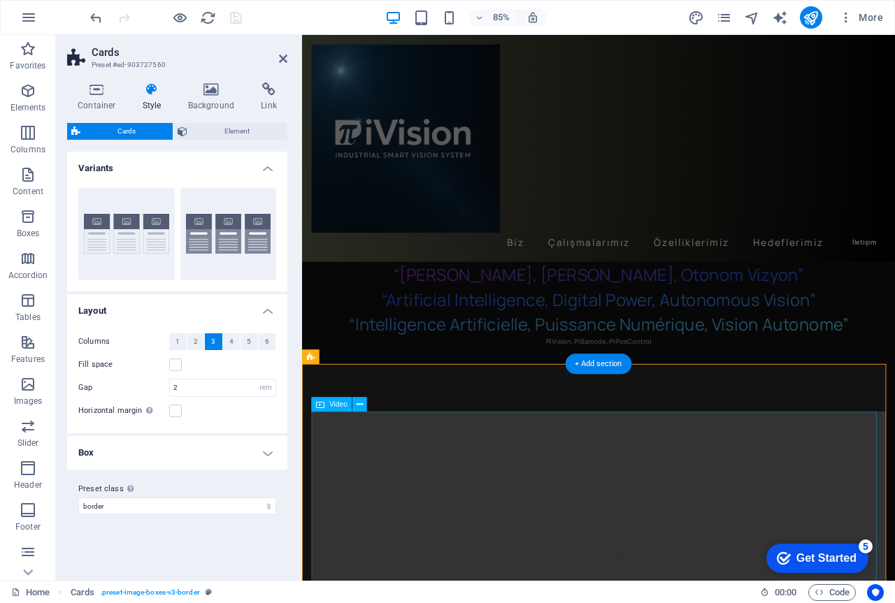
select select "%"
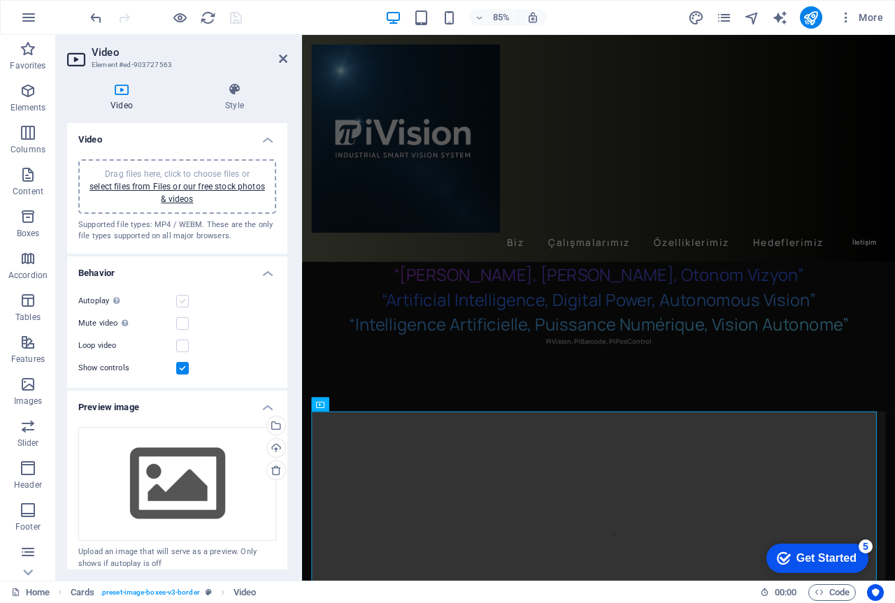
click at [180, 301] on label at bounding box center [182, 301] width 13 height 13
click at [0, 0] on input "Autoplay Autoplay is only available if muted is checked" at bounding box center [0, 0] width 0 height 0
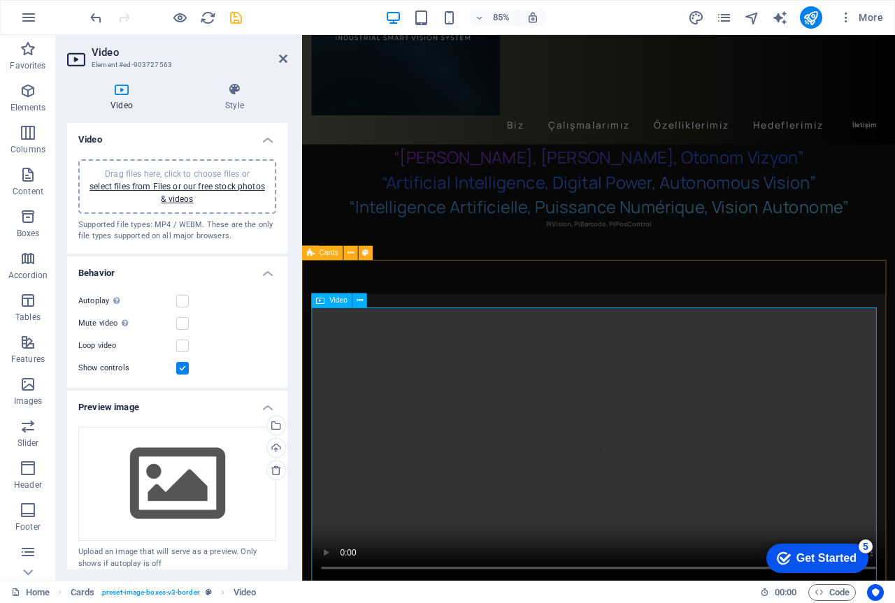
scroll to position [140, 0]
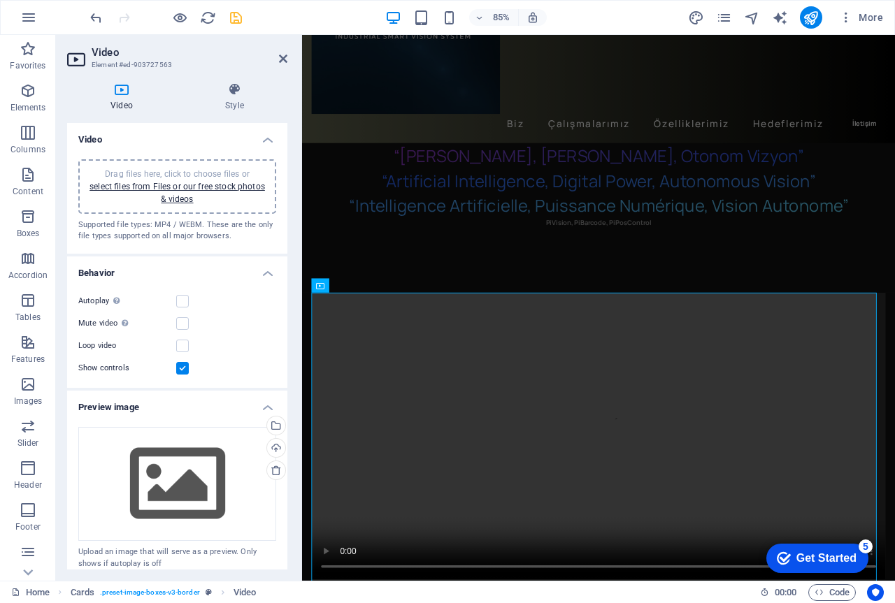
click at [180, 364] on label at bounding box center [182, 368] width 13 height 13
click at [0, 0] on input "Show controls" at bounding box center [0, 0] width 0 height 0
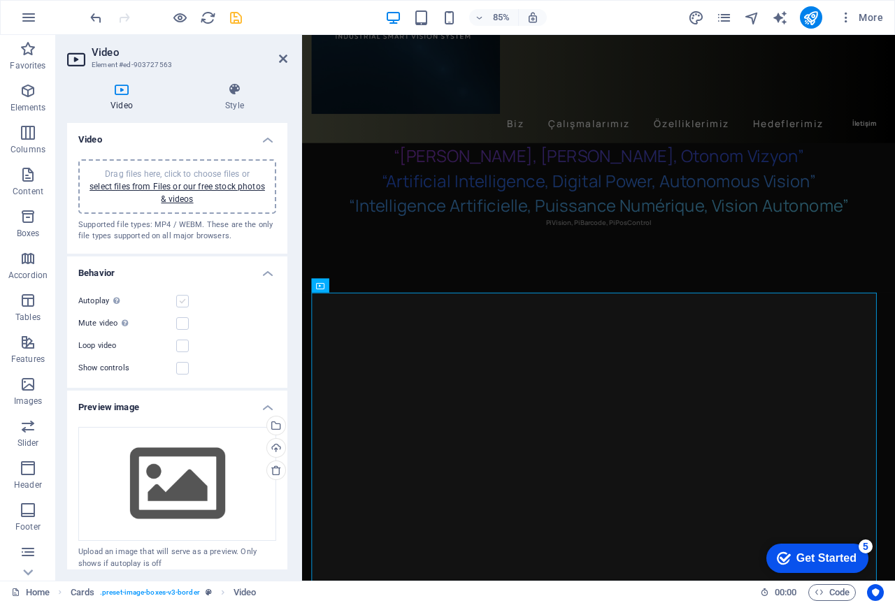
click at [182, 302] on label at bounding box center [182, 301] width 13 height 13
click at [0, 0] on input "Autoplay Autoplay is only available if muted is checked" at bounding box center [0, 0] width 0 height 0
click at [181, 298] on label at bounding box center [182, 301] width 13 height 13
click at [0, 0] on input "Autoplay Autoplay is only available if muted is checked" at bounding box center [0, 0] width 0 height 0
click at [180, 320] on label at bounding box center [182, 323] width 13 height 13
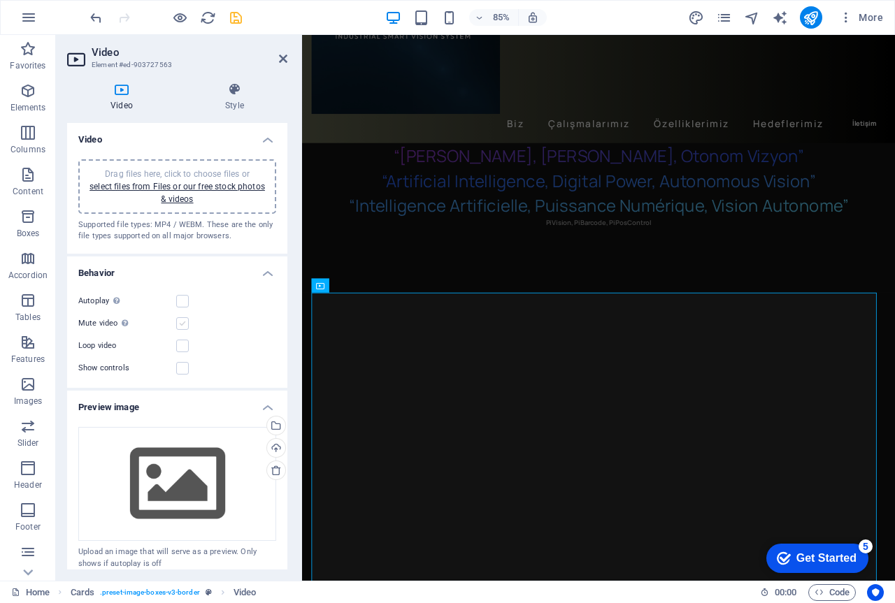
click at [0, 0] on input "Mute video Autoplay will be available if muted is checked" at bounding box center [0, 0] width 0 height 0
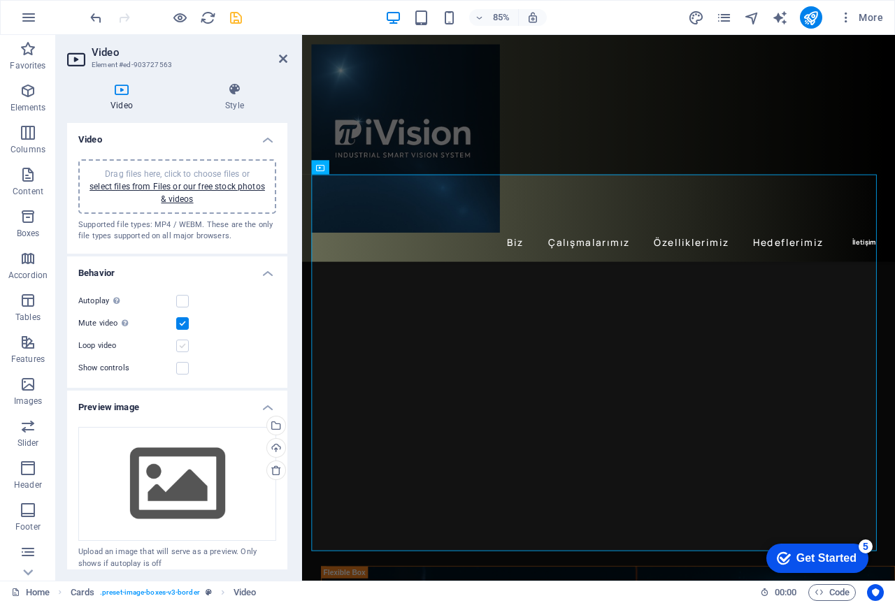
click at [181, 347] on label at bounding box center [182, 346] width 13 height 13
click at [0, 0] on input "Loop video" at bounding box center [0, 0] width 0 height 0
click at [181, 321] on label at bounding box center [182, 323] width 13 height 13
click at [0, 0] on input "Mute video Autoplay will be available if muted is checked" at bounding box center [0, 0] width 0 height 0
click at [612, 436] on figure at bounding box center [650, 368] width 675 height 338
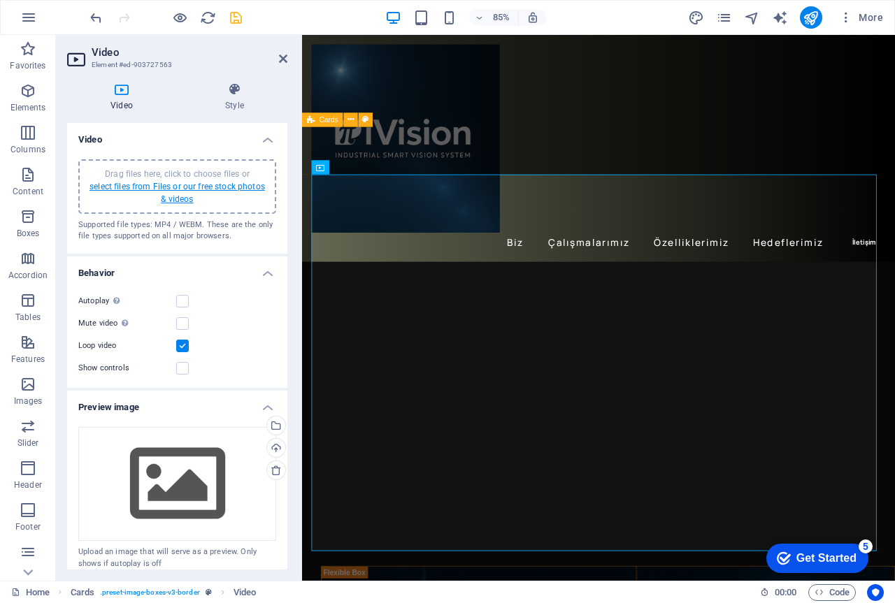
click at [196, 185] on link "select files from Files or our free stock photos & videos" at bounding box center [176, 193] width 175 height 22
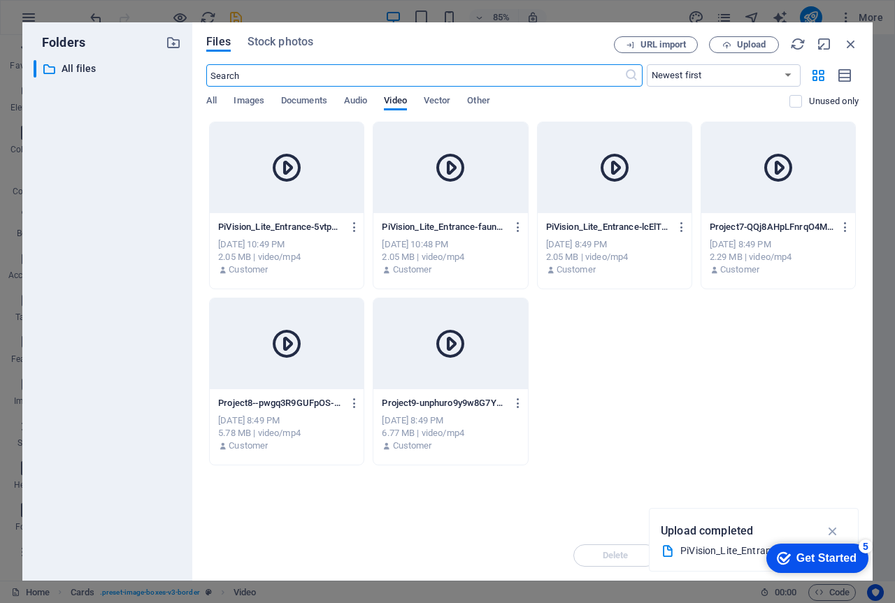
scroll to position [256, 0]
click at [517, 231] on icon "button" at bounding box center [518, 227] width 13 height 13
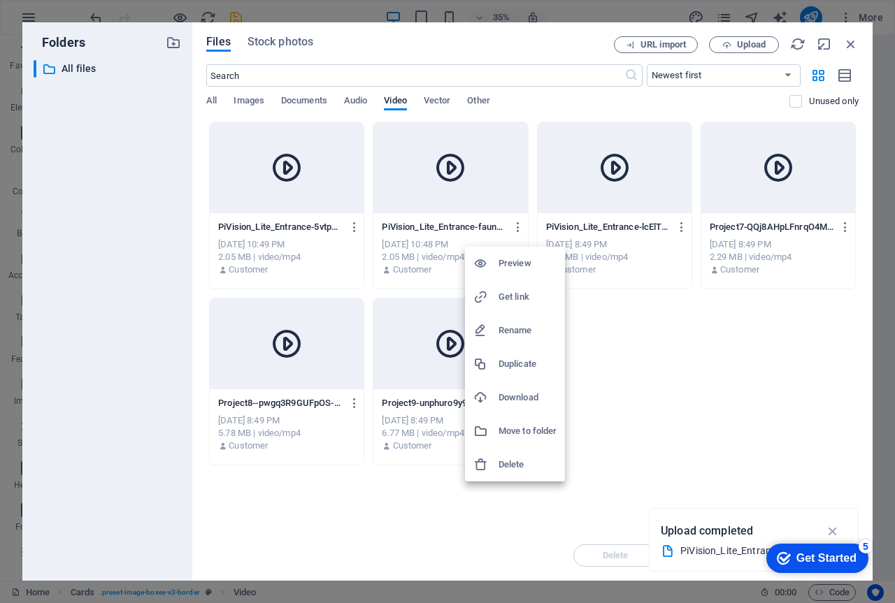
click at [851, 43] on div at bounding box center [447, 301] width 895 height 603
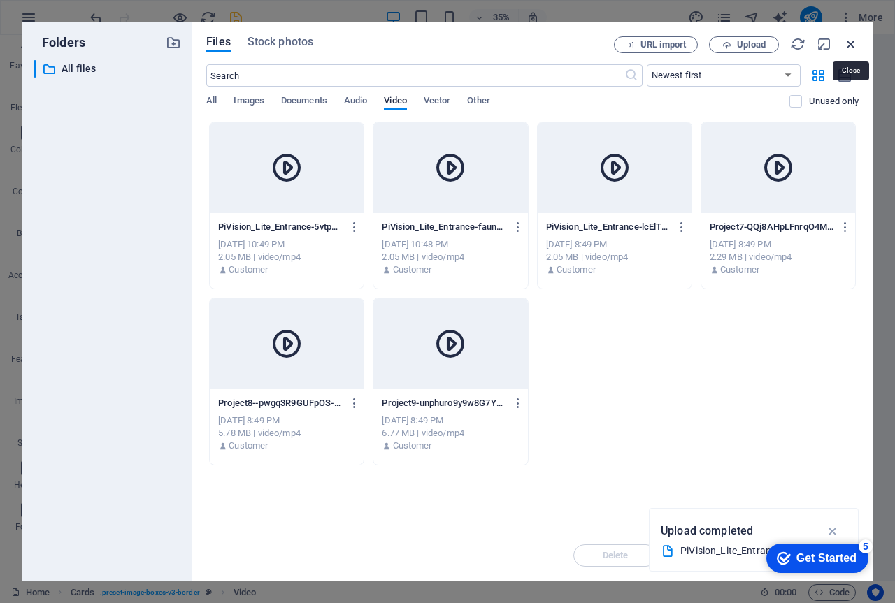
click at [850, 41] on icon "button" at bounding box center [850, 43] width 15 height 15
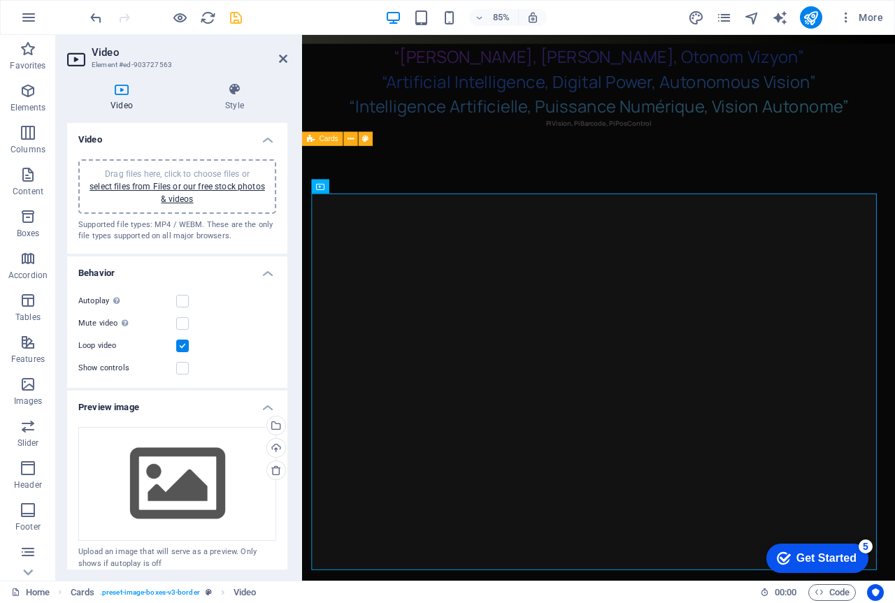
click at [132, 172] on span "Drag files here, click to choose files or select files from Files or our free s…" at bounding box center [176, 186] width 175 height 35
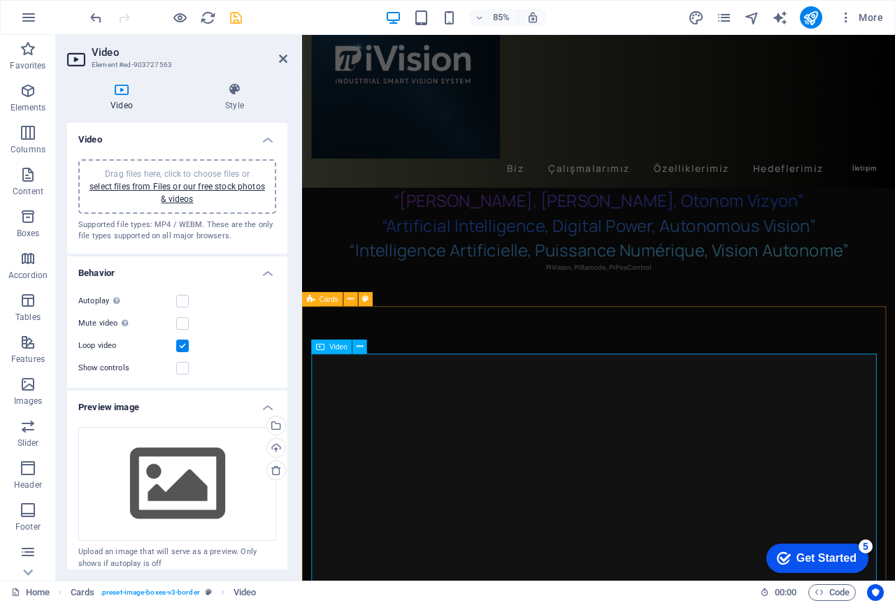
scroll to position [0, 0]
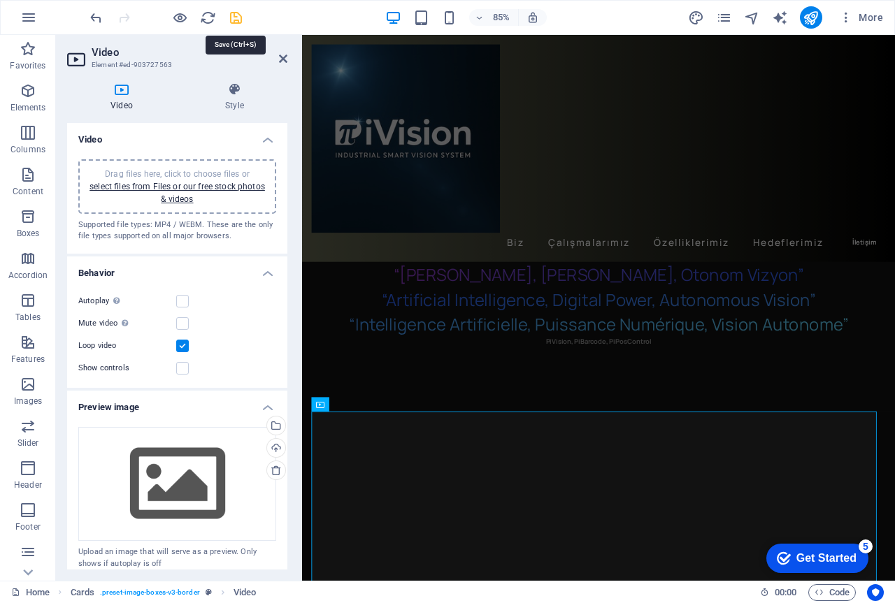
click at [235, 21] on icon "save" at bounding box center [236, 18] width 16 height 16
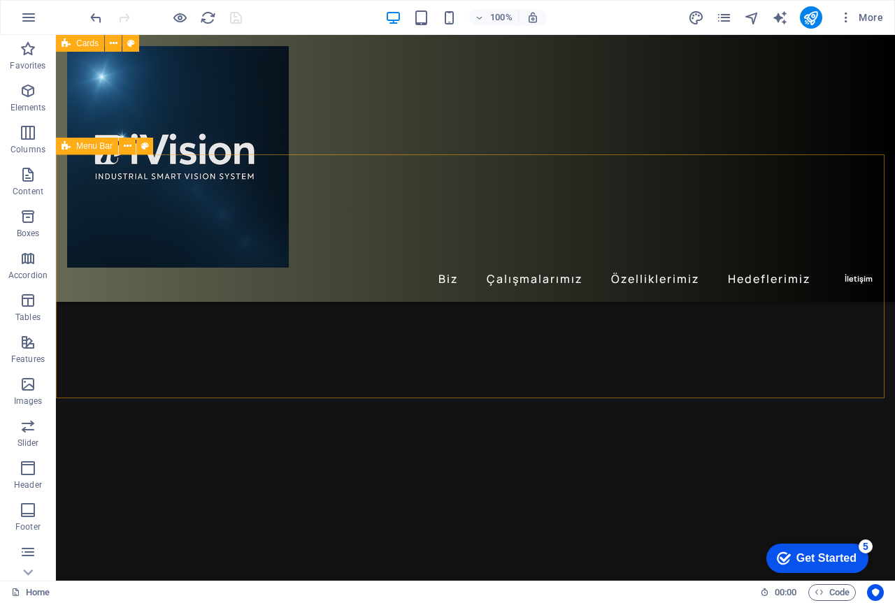
scroll to position [210, 0]
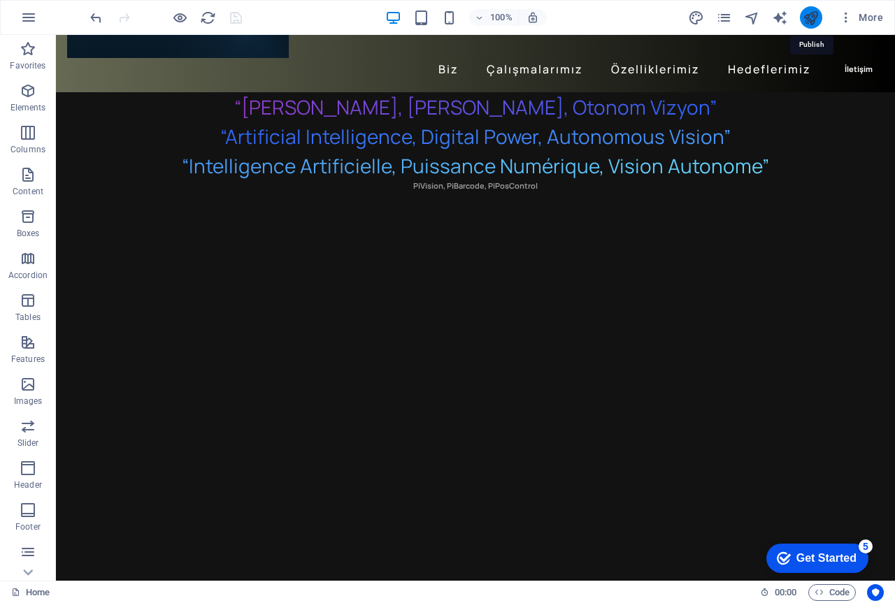
click at [806, 17] on icon "publish" at bounding box center [810, 18] width 16 height 16
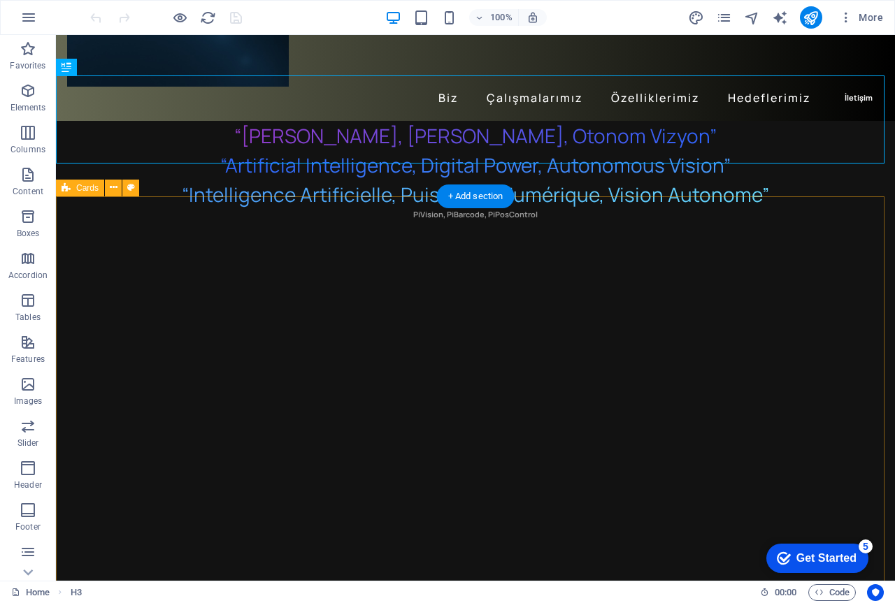
scroll to position [210, 0]
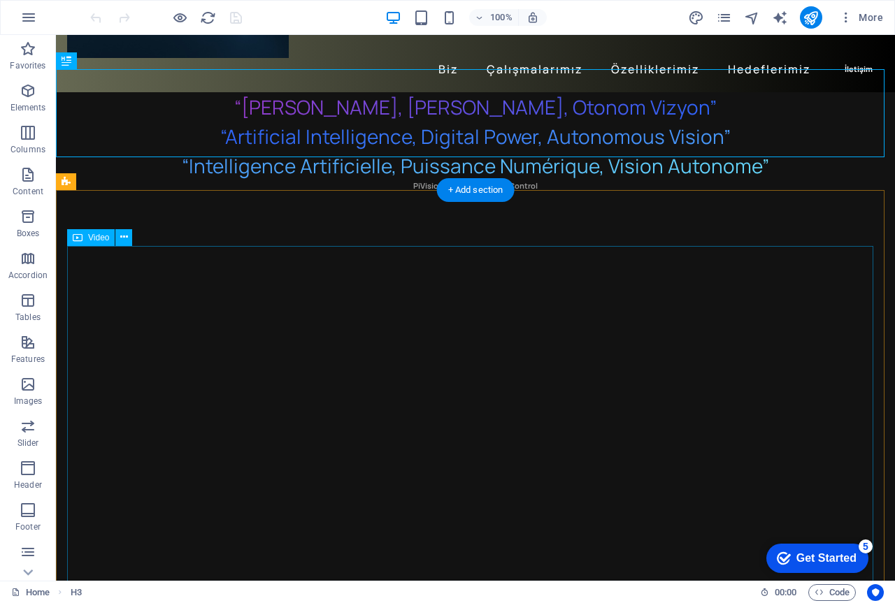
click at [487, 272] on figure at bounding box center [475, 472] width 816 height 408
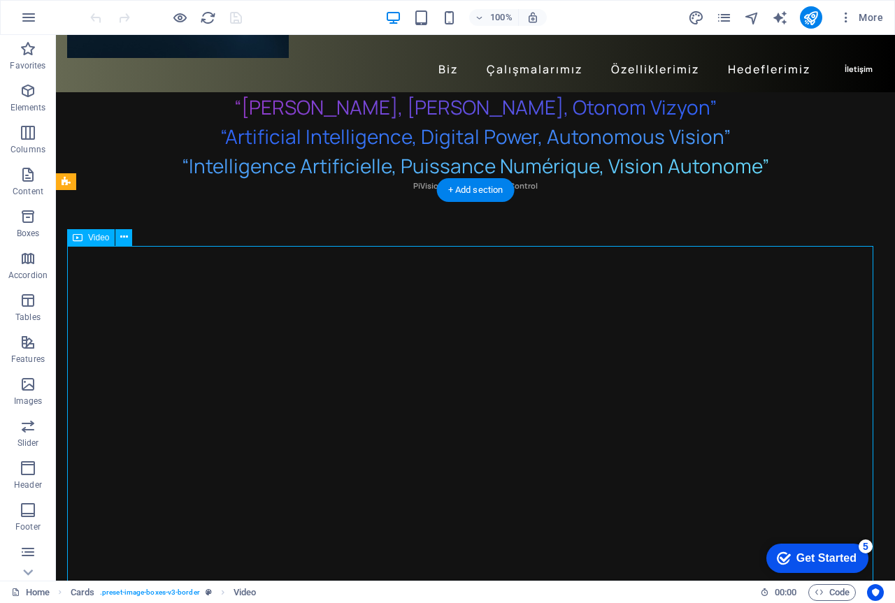
click at [487, 272] on figure at bounding box center [475, 472] width 816 height 408
select select "%"
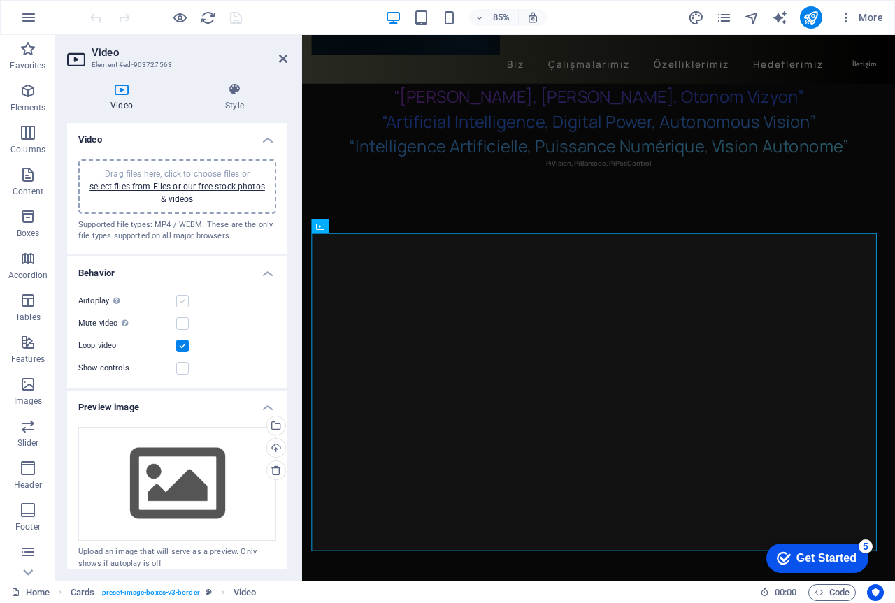
click at [180, 297] on label at bounding box center [182, 301] width 13 height 13
click at [0, 0] on input "Autoplay Autoplay is only available if muted is checked" at bounding box center [0, 0] width 0 height 0
click at [182, 345] on label at bounding box center [182, 346] width 13 height 13
click at [0, 0] on input "Loop video" at bounding box center [0, 0] width 0 height 0
click at [182, 302] on label at bounding box center [182, 301] width 13 height 13
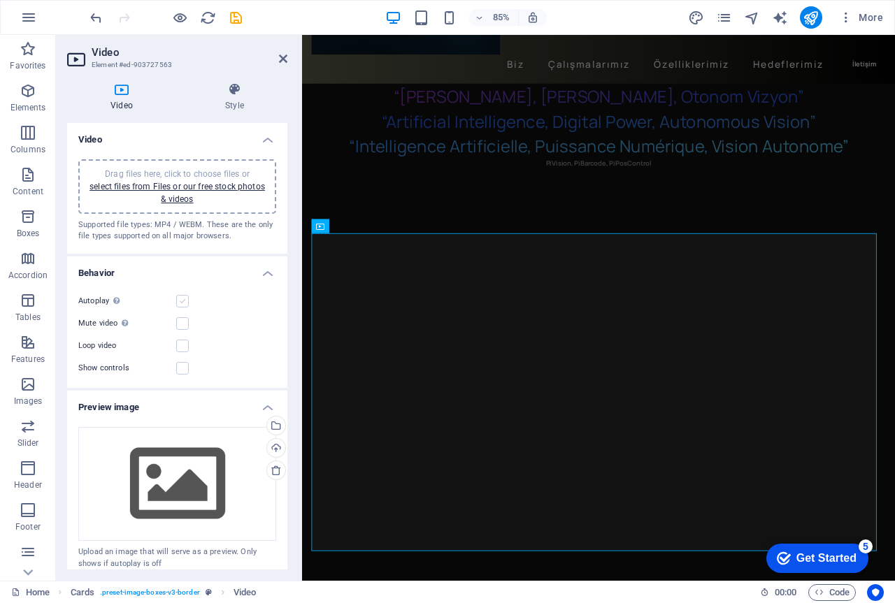
click at [0, 0] on input "Autoplay Autoplay is only available if muted is checked" at bounding box center [0, 0] width 0 height 0
click at [182, 302] on label at bounding box center [182, 301] width 13 height 13
click at [0, 0] on input "Autoplay Autoplay is only available if muted is checked" at bounding box center [0, 0] width 0 height 0
click at [182, 302] on label at bounding box center [182, 301] width 13 height 13
click at [0, 0] on input "Autoplay Autoplay is only available if muted is checked" at bounding box center [0, 0] width 0 height 0
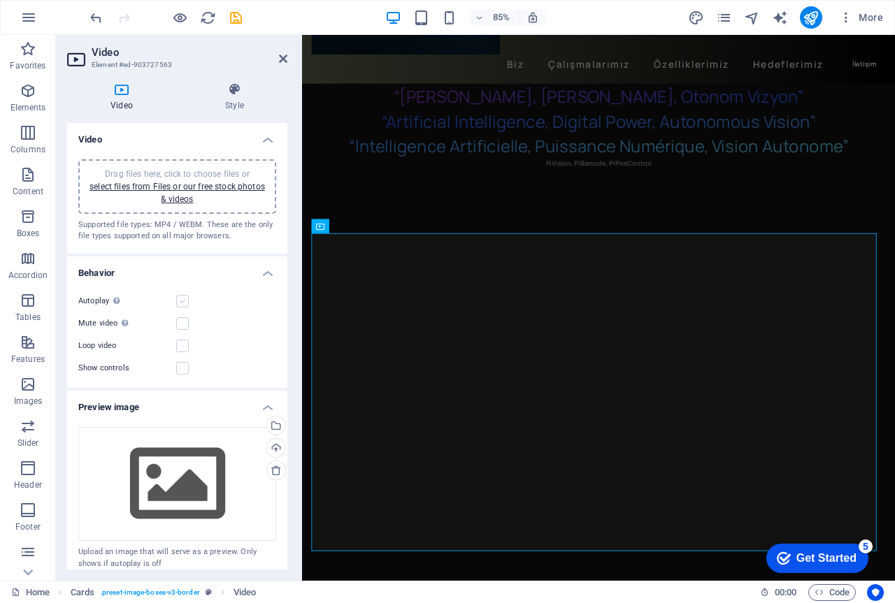
click at [182, 302] on label at bounding box center [182, 301] width 13 height 13
click at [0, 0] on input "Autoplay Autoplay is only available if muted is checked" at bounding box center [0, 0] width 0 height 0
click at [182, 302] on label at bounding box center [182, 301] width 13 height 13
click at [0, 0] on input "Autoplay Autoplay is only available if muted is checked" at bounding box center [0, 0] width 0 height 0
click at [185, 370] on label at bounding box center [182, 368] width 13 height 13
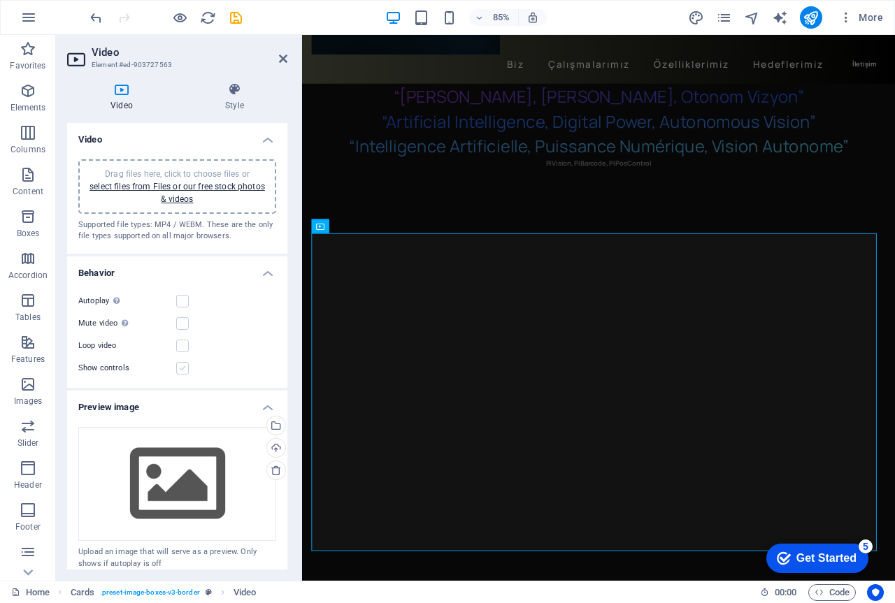
click at [0, 0] on input "Show controls" at bounding box center [0, 0] width 0 height 0
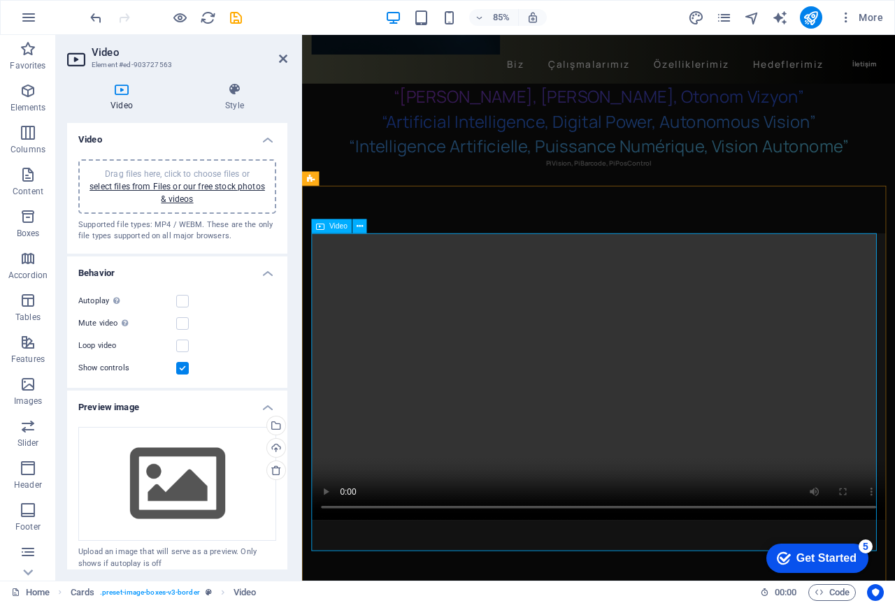
click at [328, 602] on figure at bounding box center [650, 437] width 675 height 338
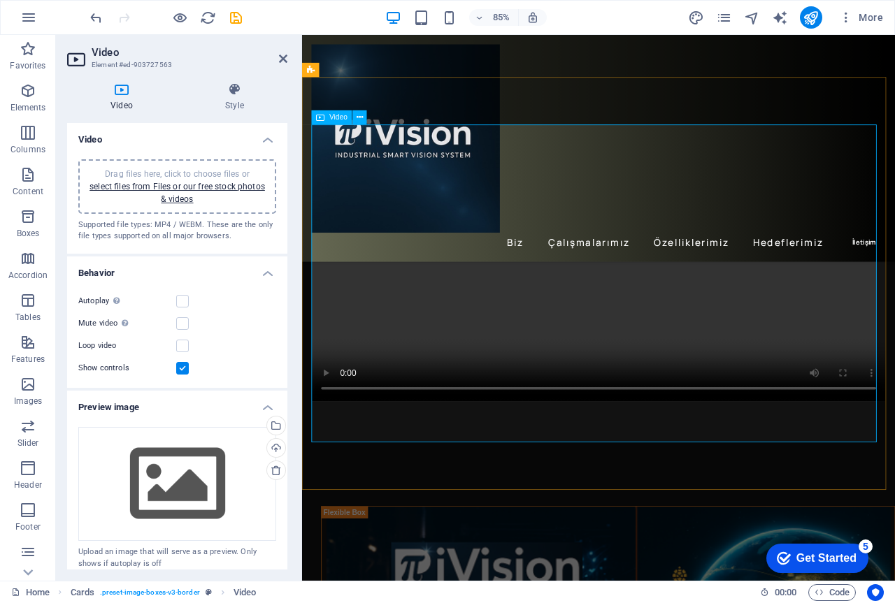
scroll to position [280, 0]
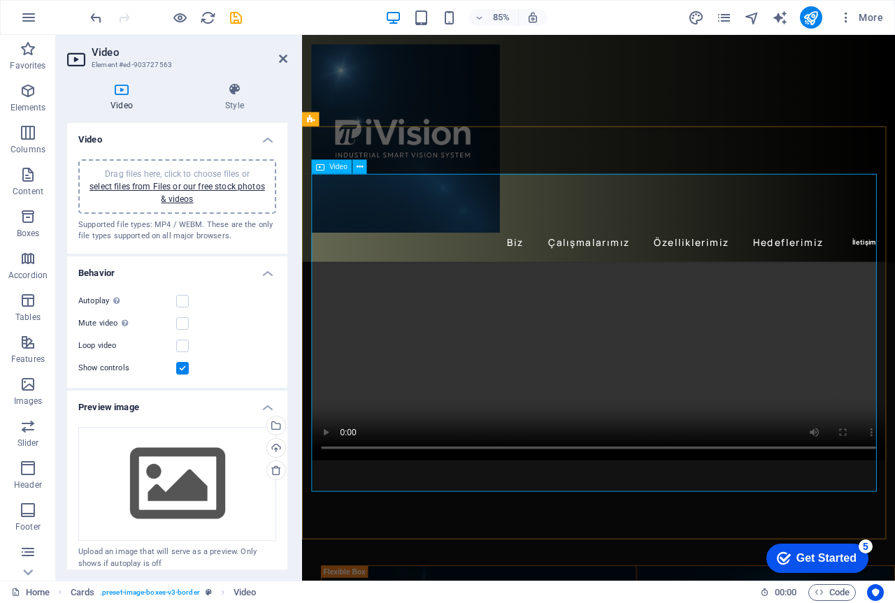
click at [892, 536] on figure at bounding box center [650, 367] width 675 height 338
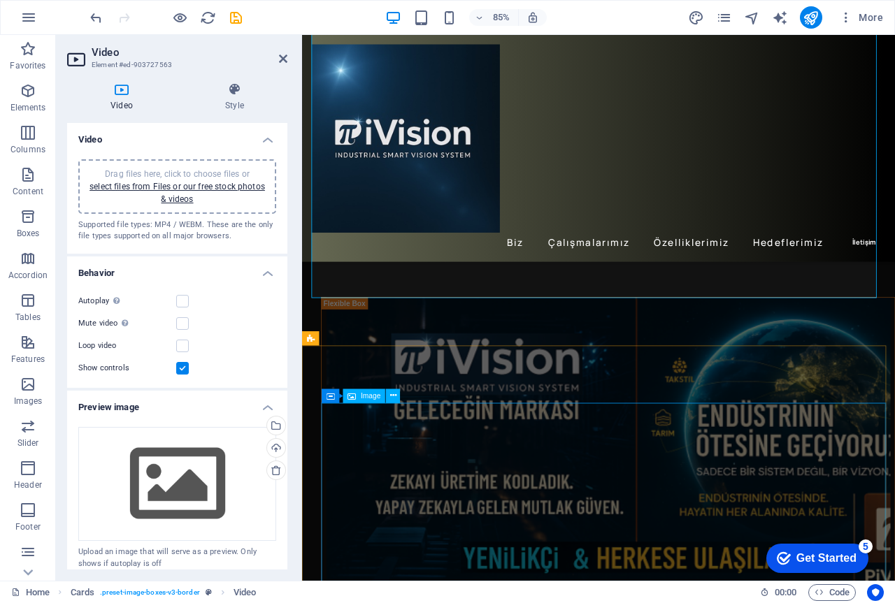
scroll to position [629, 0]
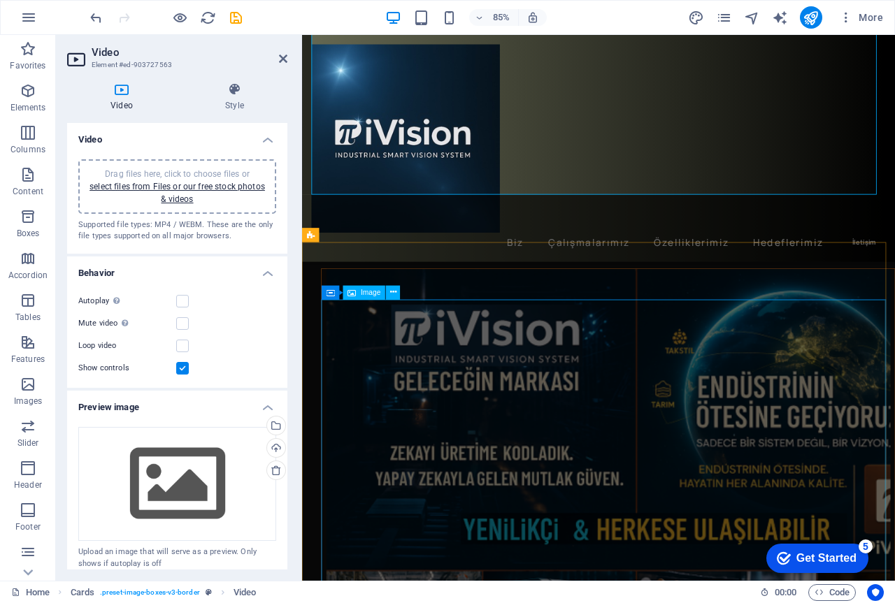
click at [767, 518] on figure at bounding box center [662, 554] width 674 height 489
select select "px"
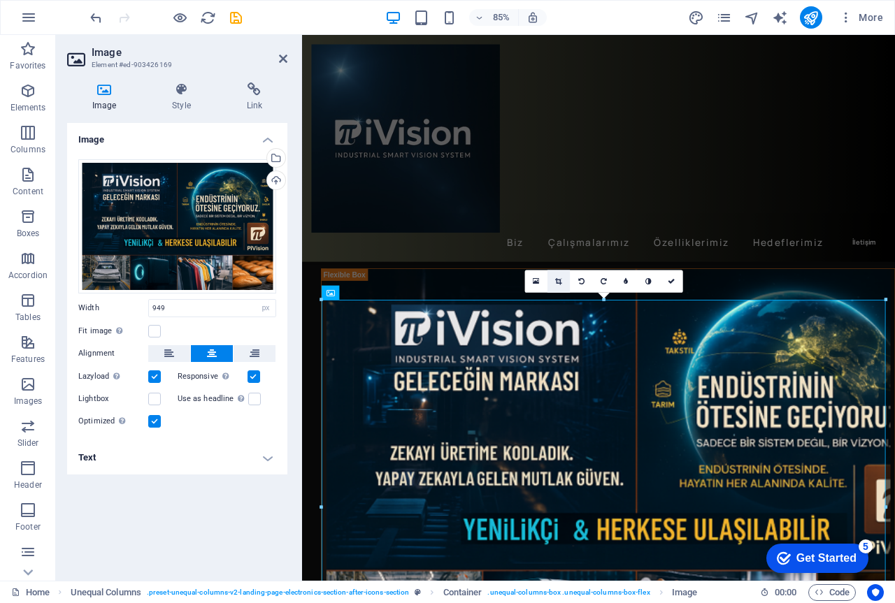
click at [556, 281] on icon at bounding box center [558, 281] width 6 height 7
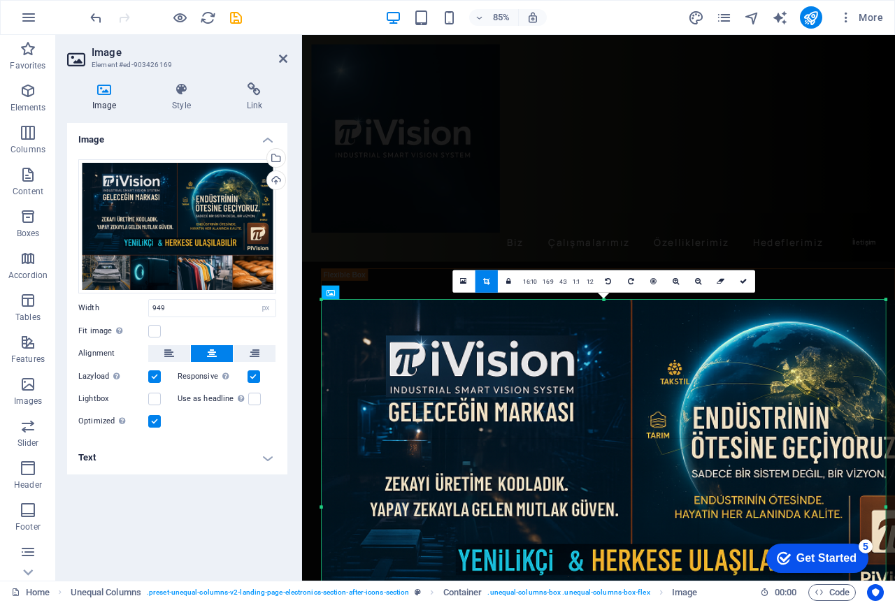
drag, startPoint x: 887, startPoint y: 510, endPoint x: 894, endPoint y: 500, distance: 12.6
click at [885, 500] on div "180 170 160 150 140 130 120 110 100 90 80 70 60 50 40 30 20 10 0 -10 -20 -30 -4…" at bounding box center [603, 507] width 564 height 415
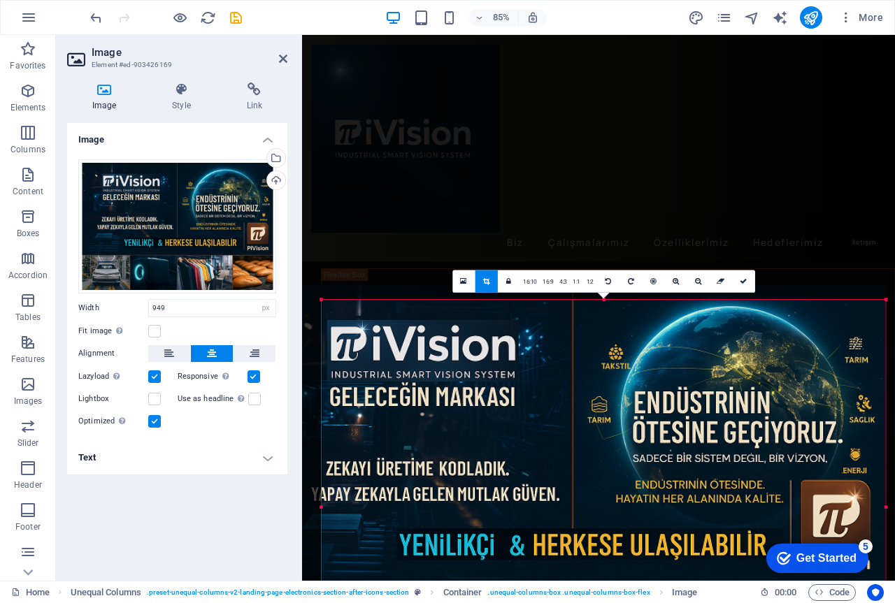
drag, startPoint x: 720, startPoint y: 479, endPoint x: 653, endPoint y: 461, distance: 68.8
click at [653, 461] on div at bounding box center [573, 491] width 623 height 415
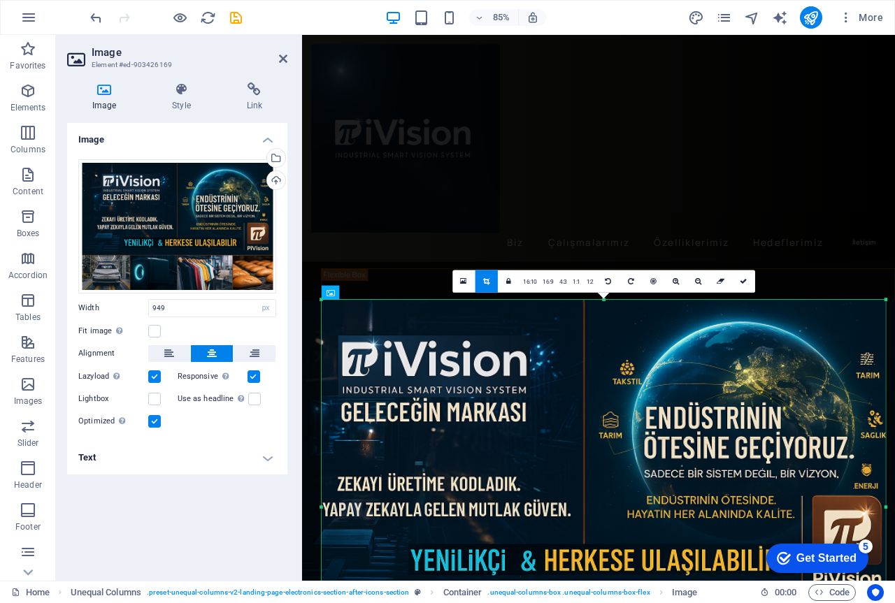
drag, startPoint x: 321, startPoint y: 507, endPoint x: 308, endPoint y: 505, distance: 13.4
click at [321, 505] on div "180 170 160 150 140 130 120 110 100 90 80 70 60 50 40 30 20 10 0 -10 -20 -30 -4…" at bounding box center [603, 507] width 564 height 415
click at [549, 269] on nav "Biz Çalışmalarımız Özelliklerimiz Hedeflerimiz İletişim" at bounding box center [650, 279] width 675 height 23
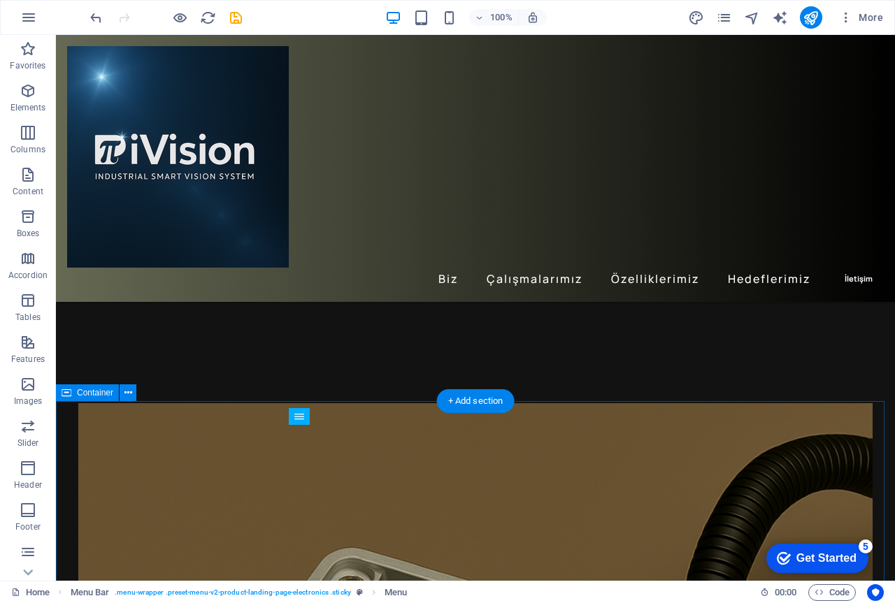
scroll to position [1188, 0]
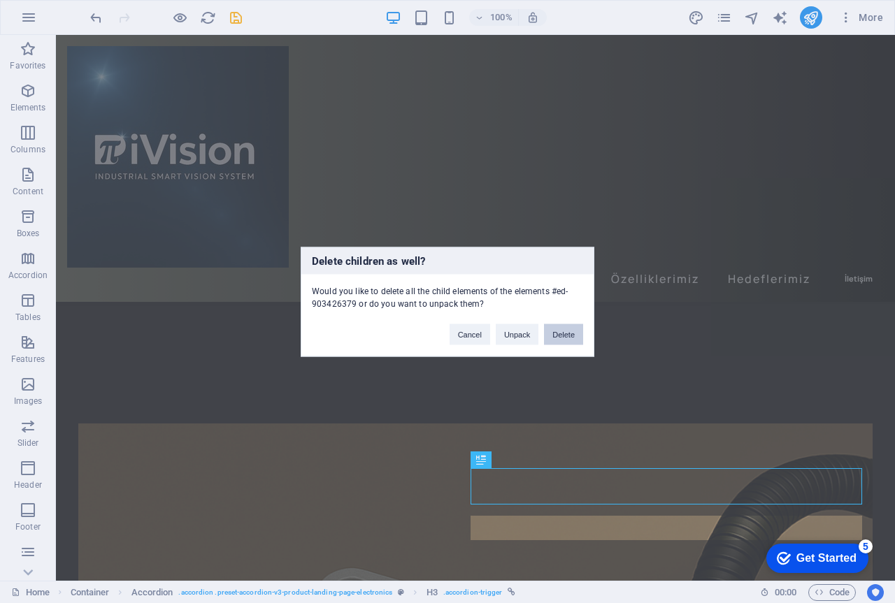
drag, startPoint x: 568, startPoint y: 333, endPoint x: 512, endPoint y: 335, distance: 55.9
click at [568, 333] on button "Delete" at bounding box center [563, 334] width 39 height 21
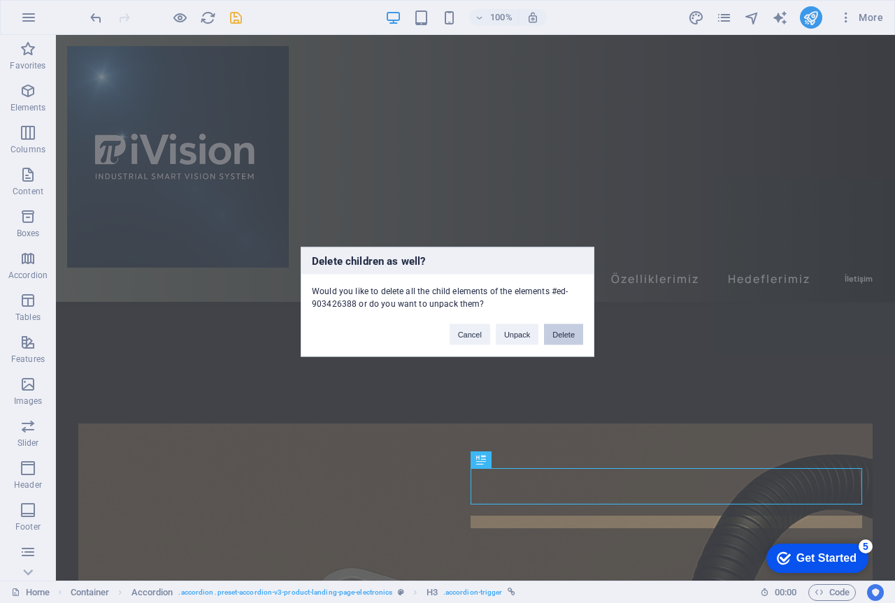
drag, startPoint x: 567, startPoint y: 324, endPoint x: 566, endPoint y: 333, distance: 9.8
click at [567, 325] on div "Cancel Unpack Delete" at bounding box center [516, 328] width 154 height 36
click at [578, 333] on button "Delete" at bounding box center [563, 334] width 39 height 21
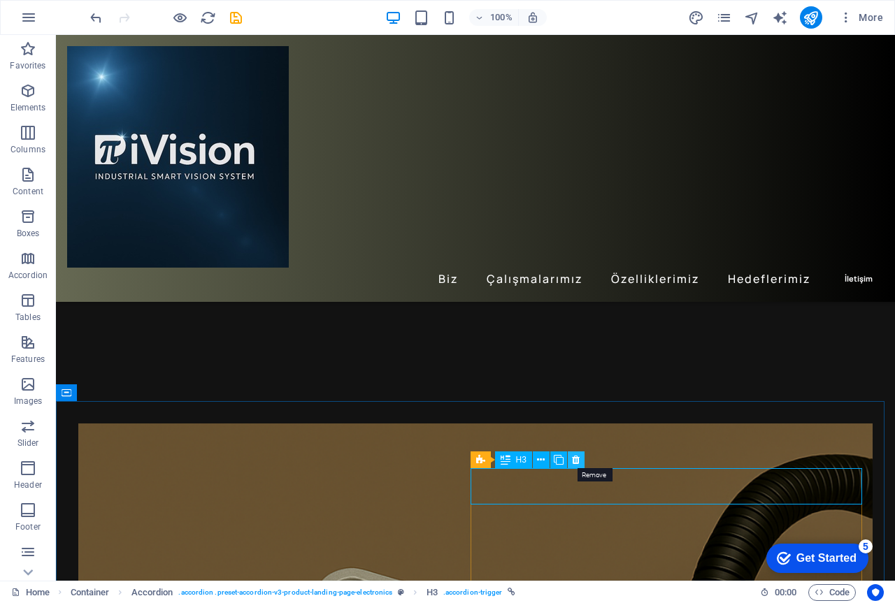
click at [572, 464] on icon at bounding box center [576, 460] width 8 height 15
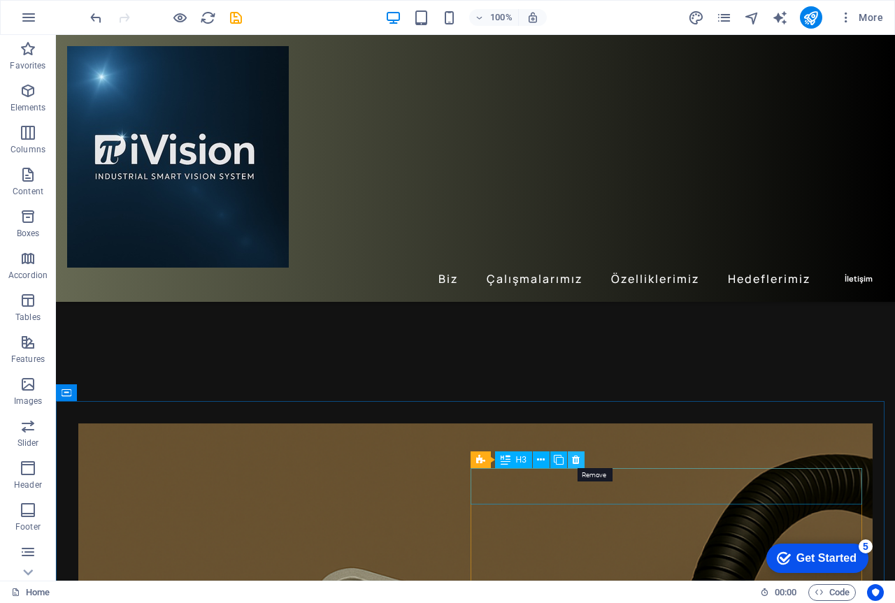
click at [572, 460] on icon at bounding box center [576, 460] width 8 height 15
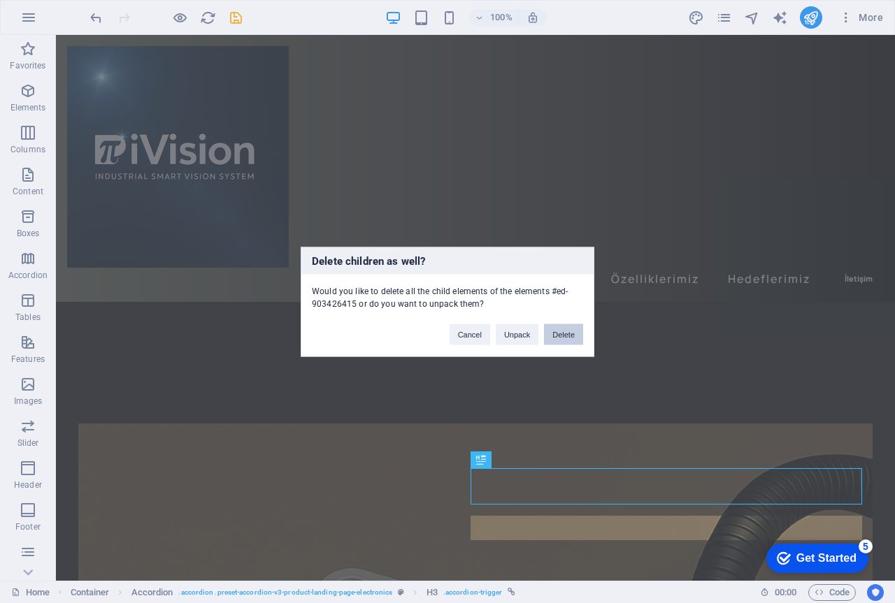
click at [565, 335] on button "Delete" at bounding box center [563, 334] width 39 height 21
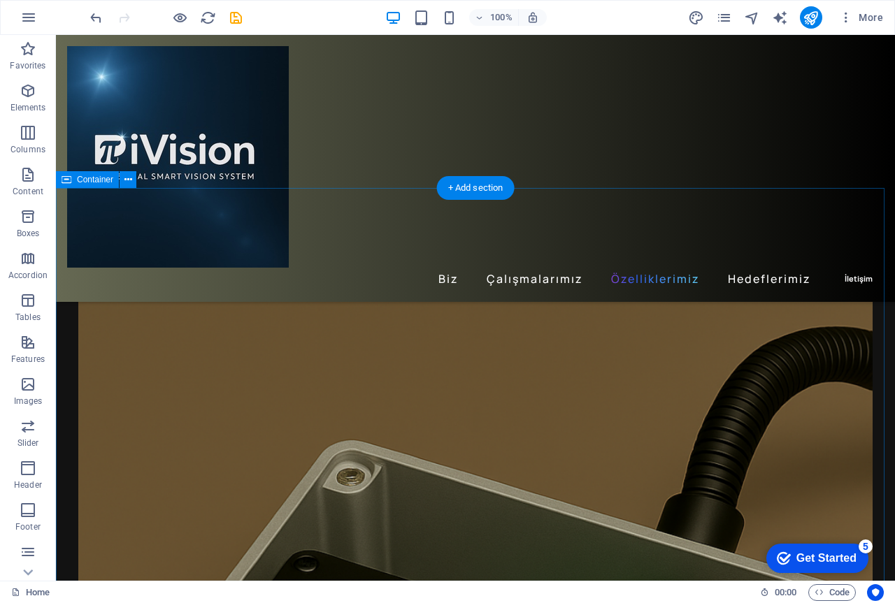
scroll to position [1258, 0]
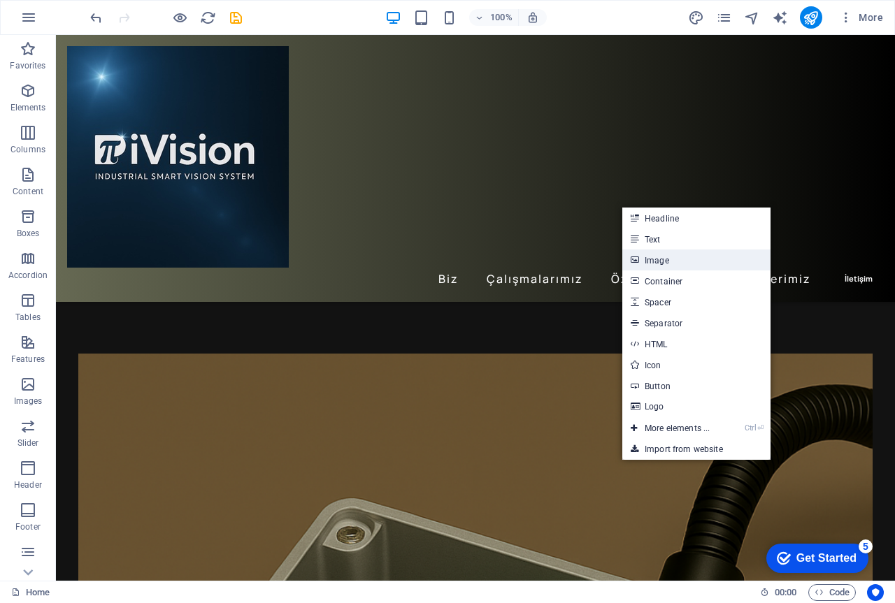
click at [669, 262] on link "Image" at bounding box center [696, 259] width 148 height 21
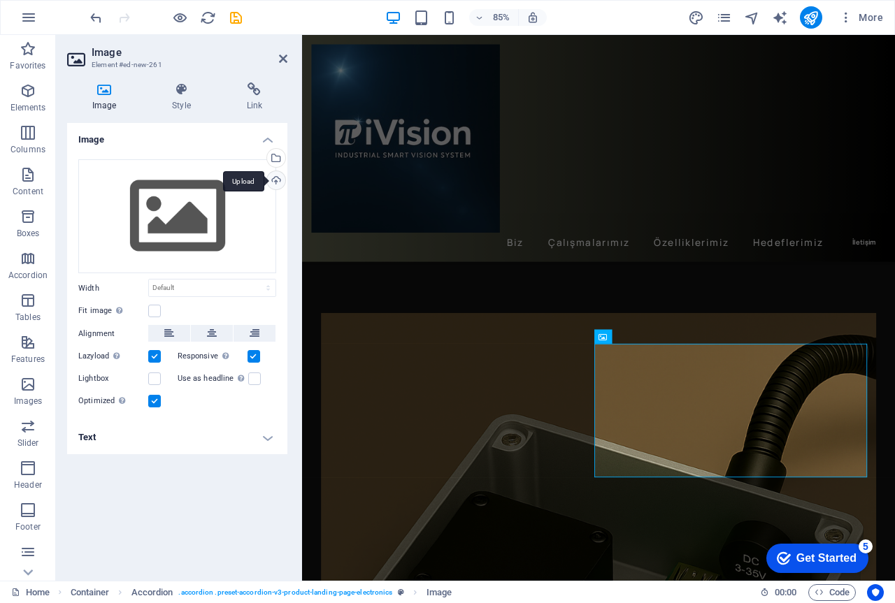
click at [276, 181] on div "Upload" at bounding box center [274, 181] width 21 height 21
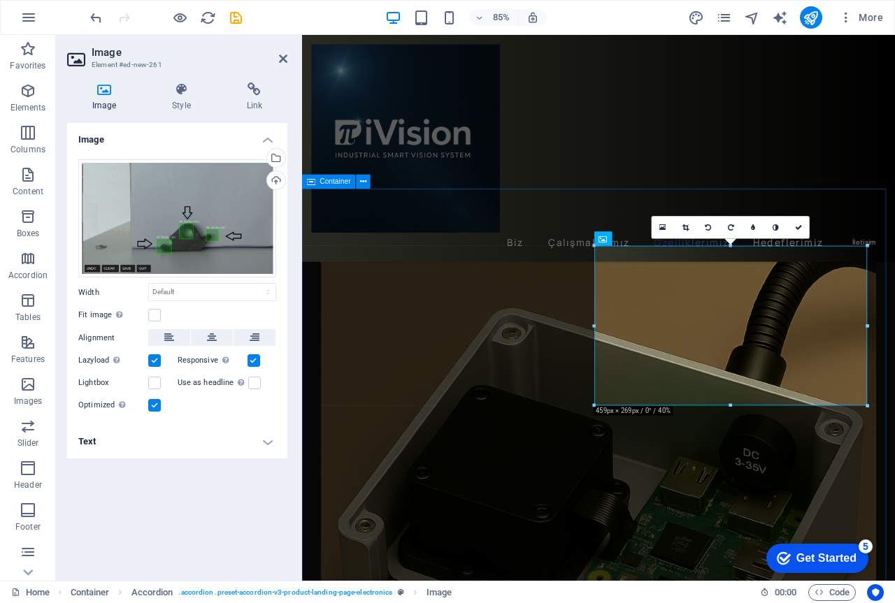
scroll to position [1341, 0]
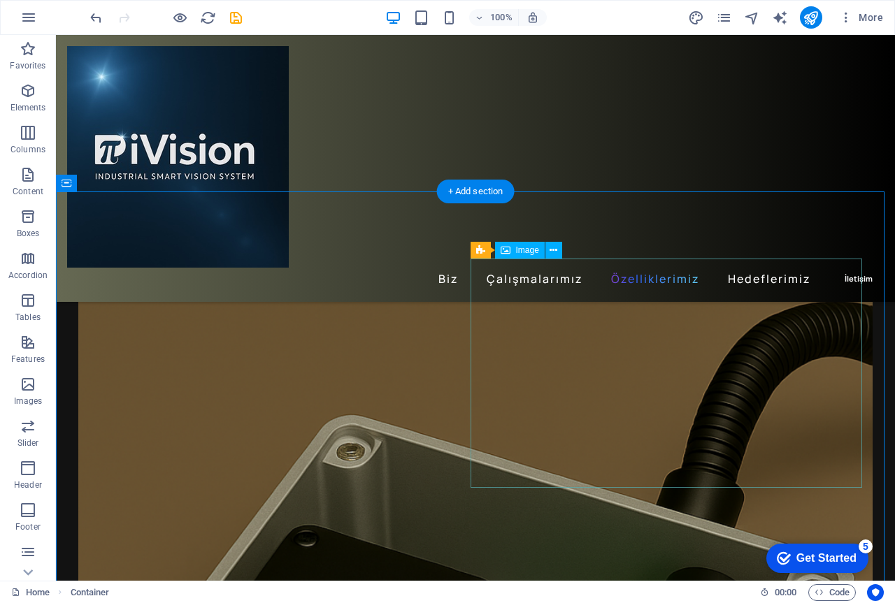
scroll to position [1398, 0]
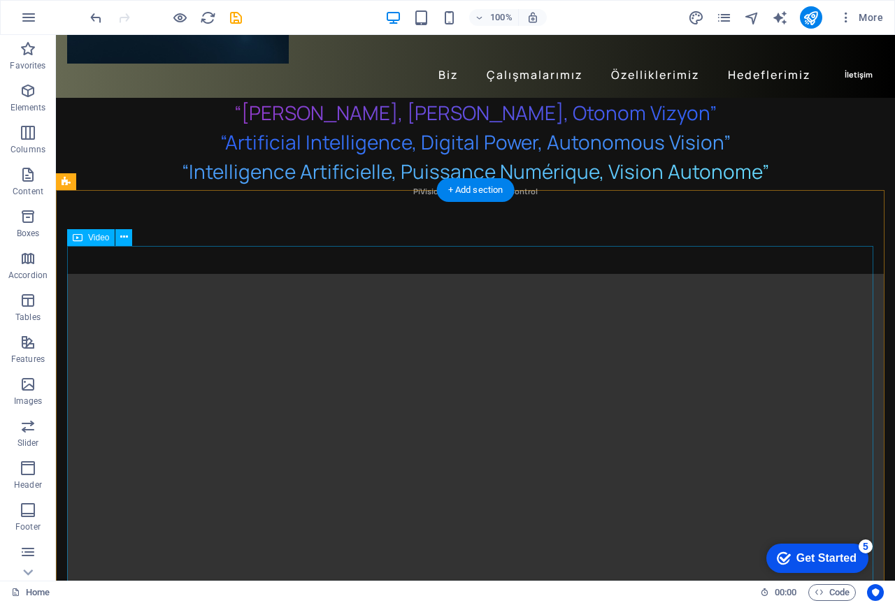
scroll to position [0, 0]
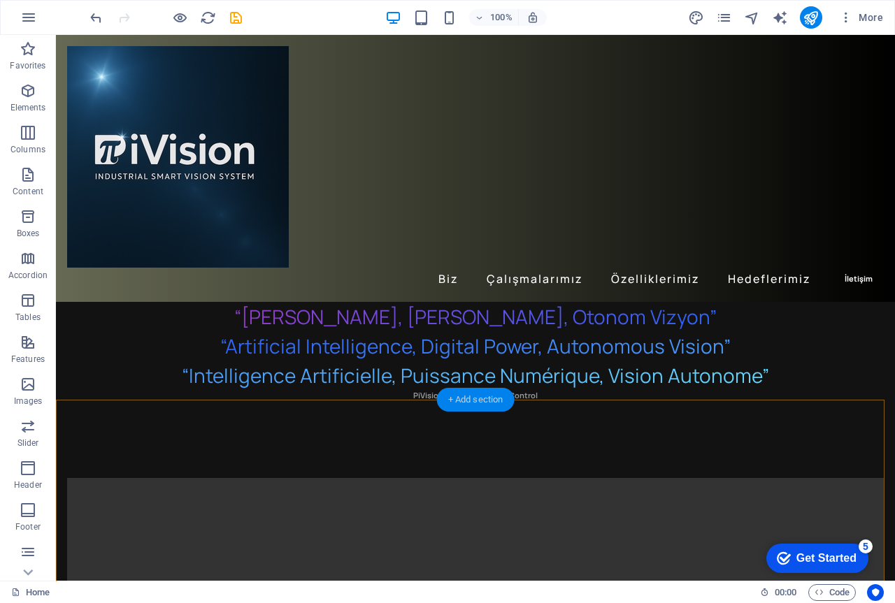
click at [465, 400] on div "+ Add section" at bounding box center [476, 400] width 78 height 24
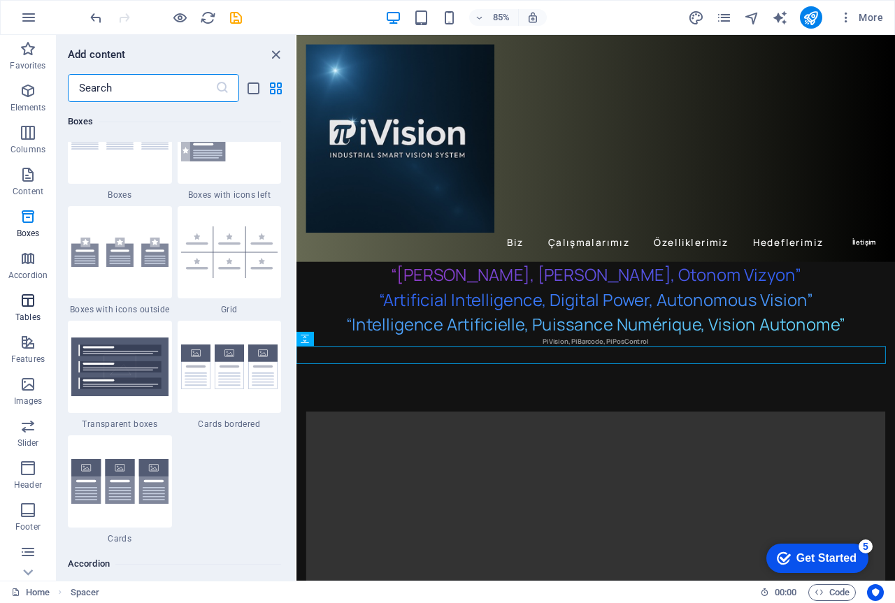
scroll to position [3843, 0]
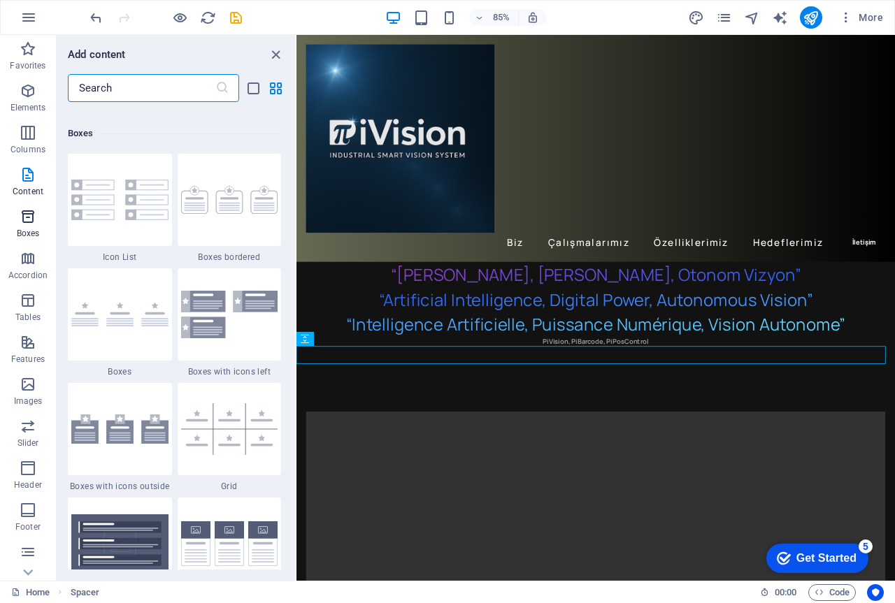
click at [26, 217] on icon "button" at bounding box center [28, 216] width 17 height 17
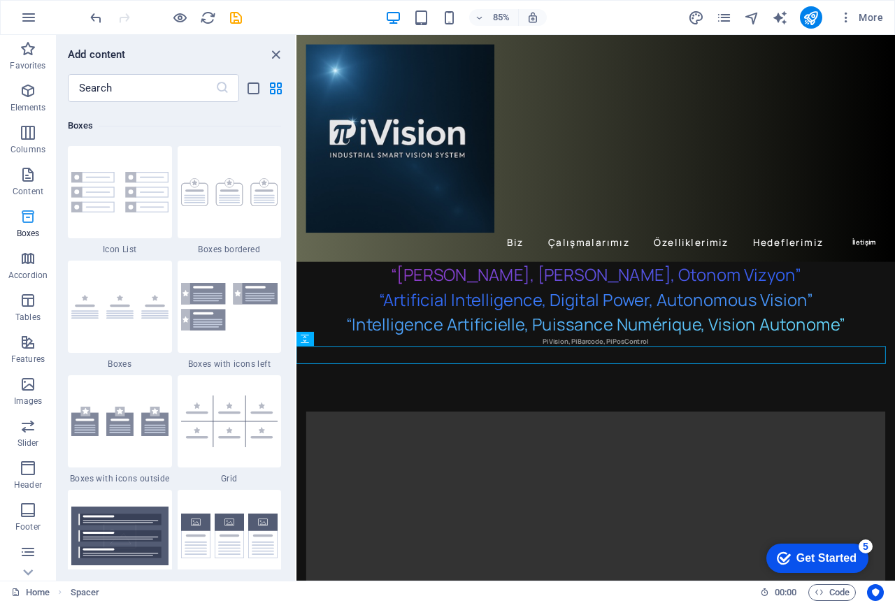
scroll to position [3855, 0]
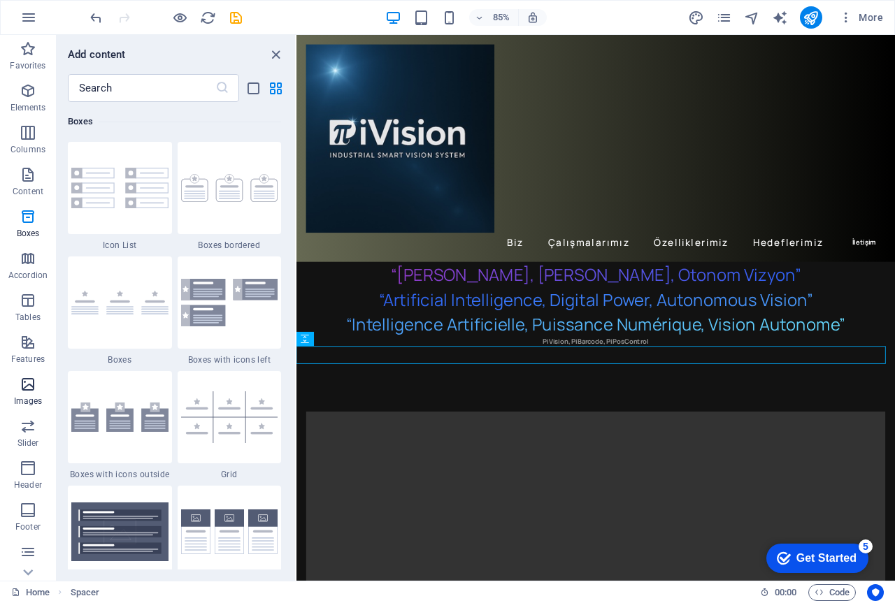
click at [28, 384] on icon "button" at bounding box center [28, 384] width 17 height 17
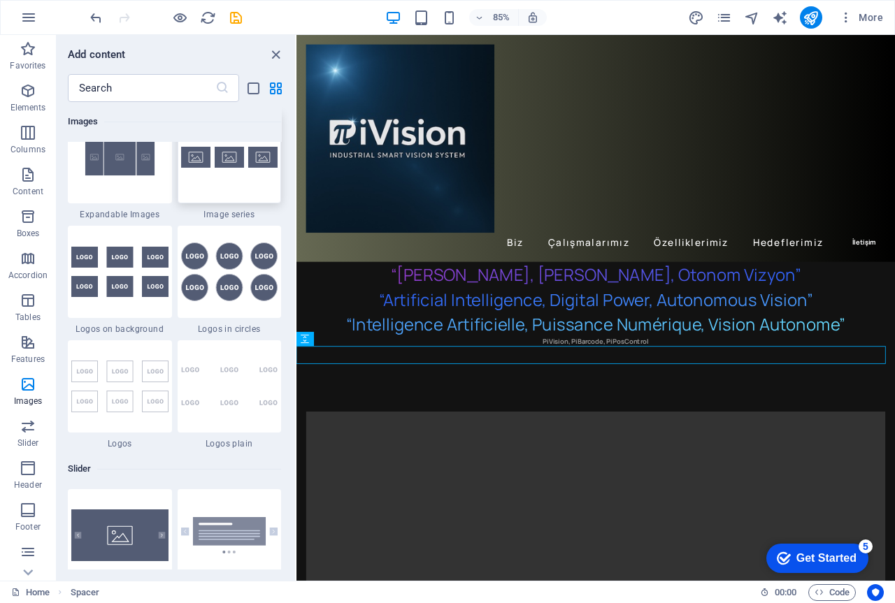
scroll to position [7716, 0]
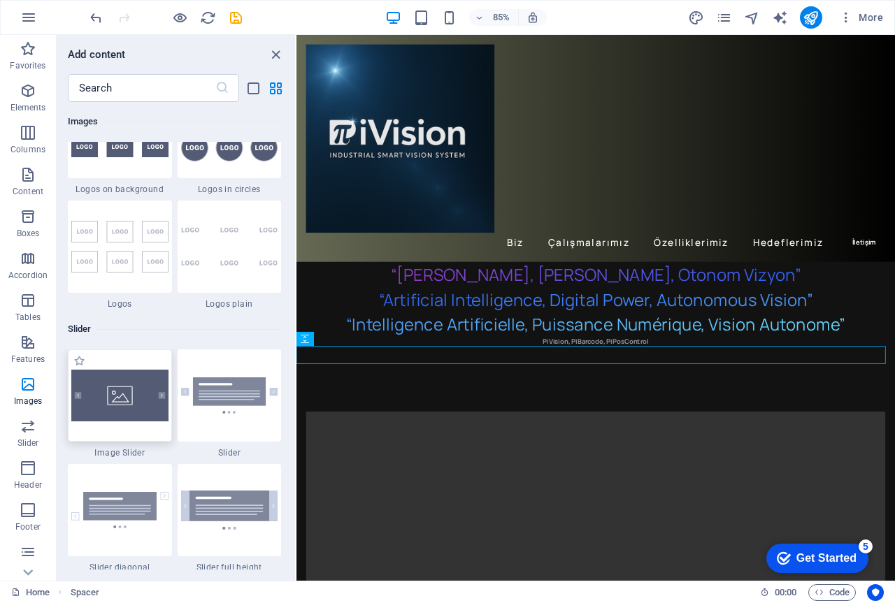
click at [119, 392] on img at bounding box center [119, 396] width 97 height 52
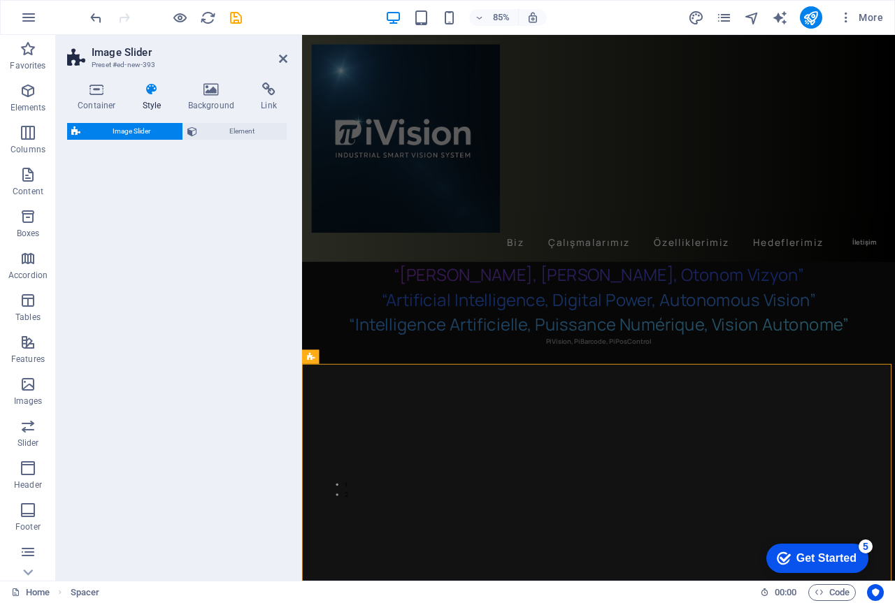
select select "rem"
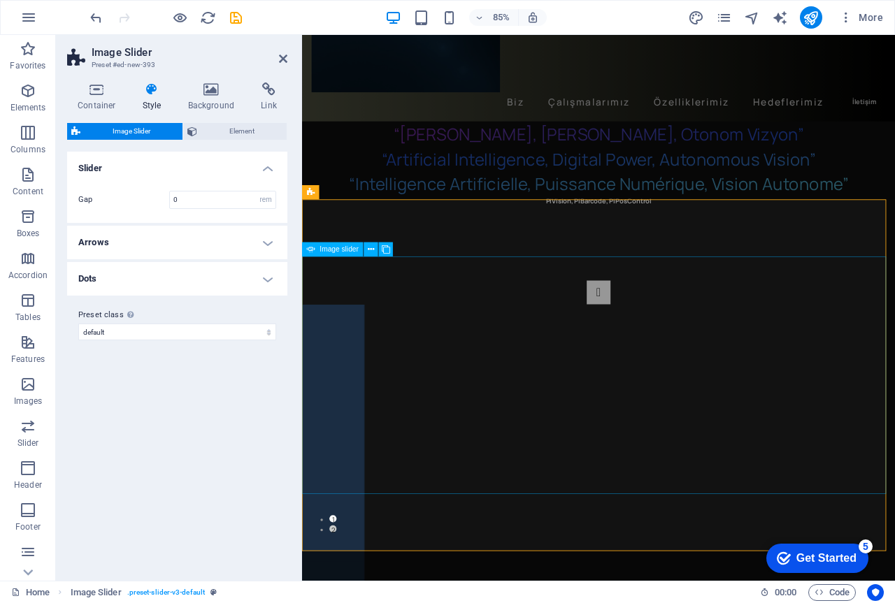
scroll to position [140, 0]
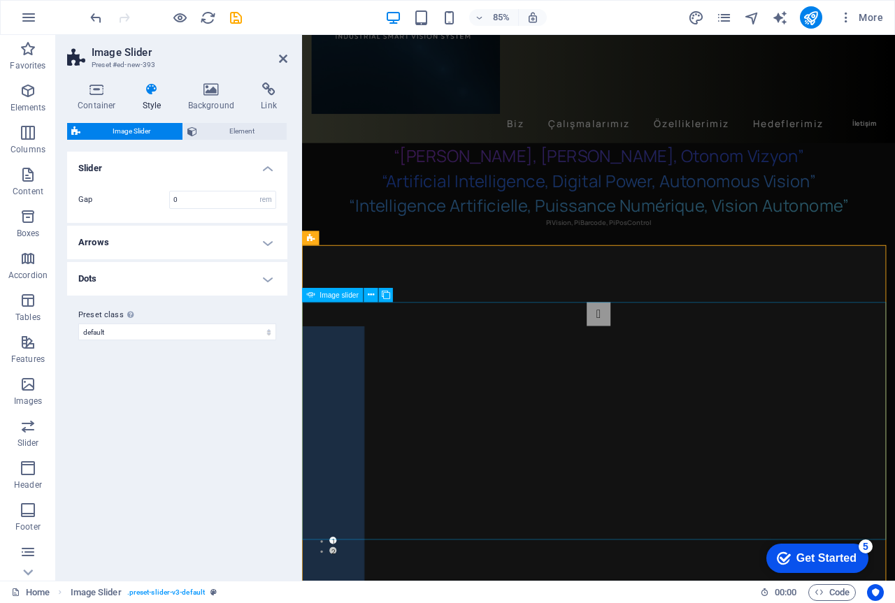
select select "px"
select select "ms"
select select "s"
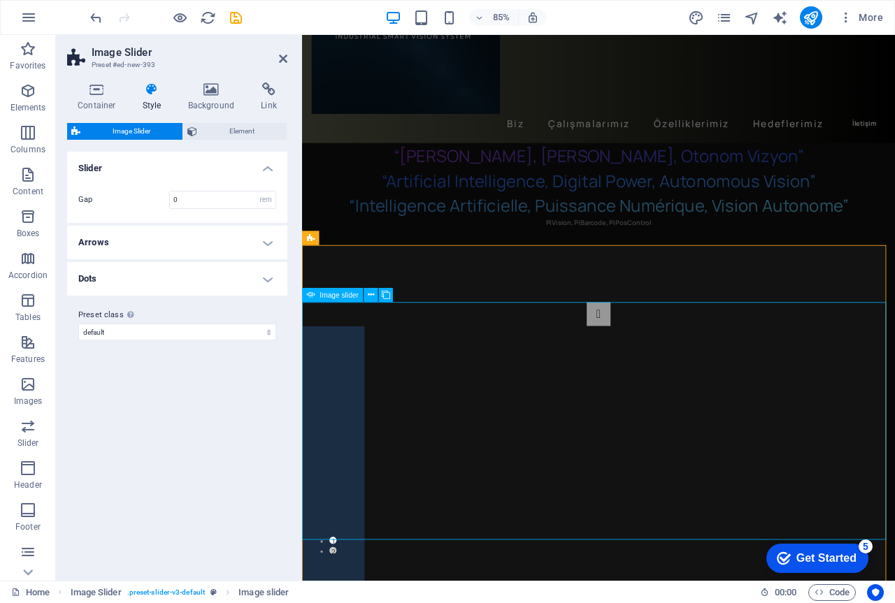
select select "progressive"
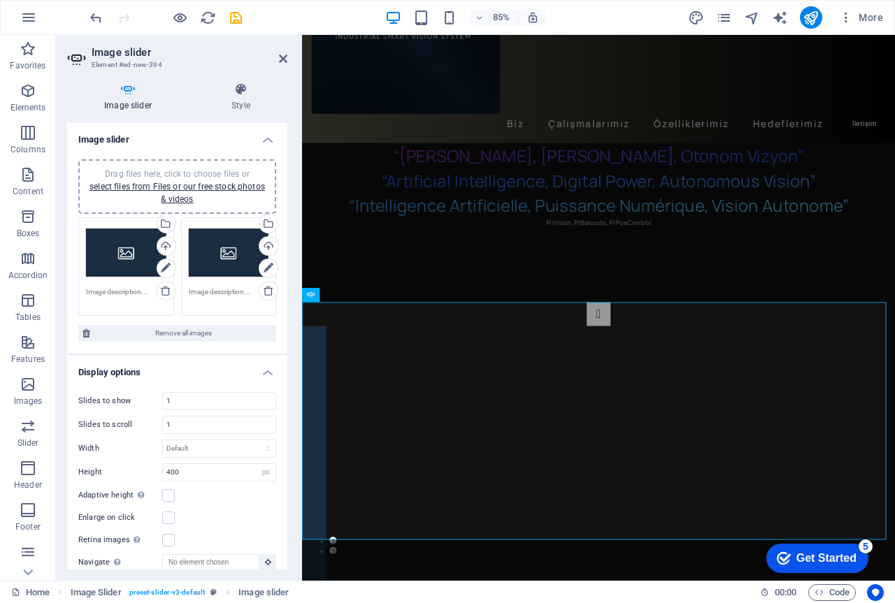
click at [129, 255] on div "Drag files here, click to choose files or select files from Files or our free s…" at bounding box center [126, 253] width 80 height 56
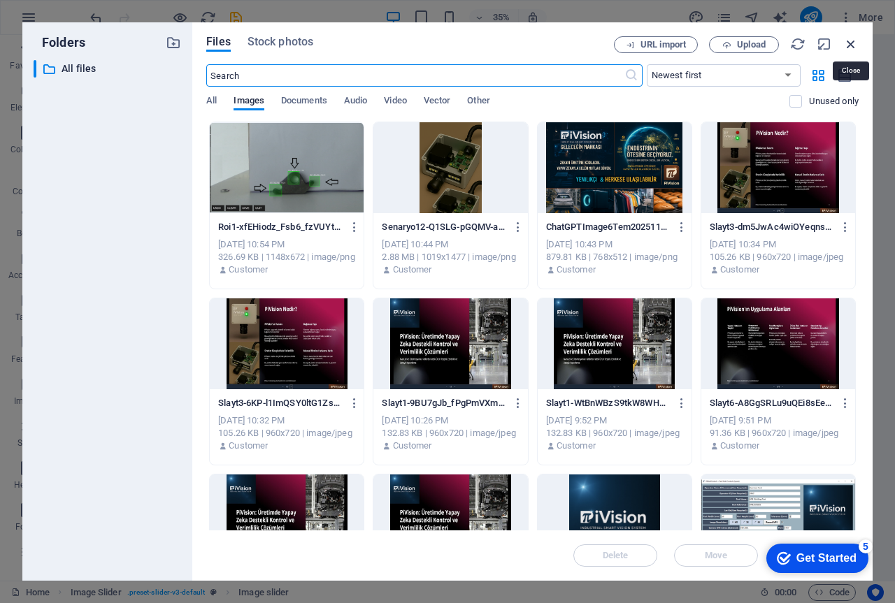
click at [846, 39] on icon "button" at bounding box center [850, 43] width 15 height 15
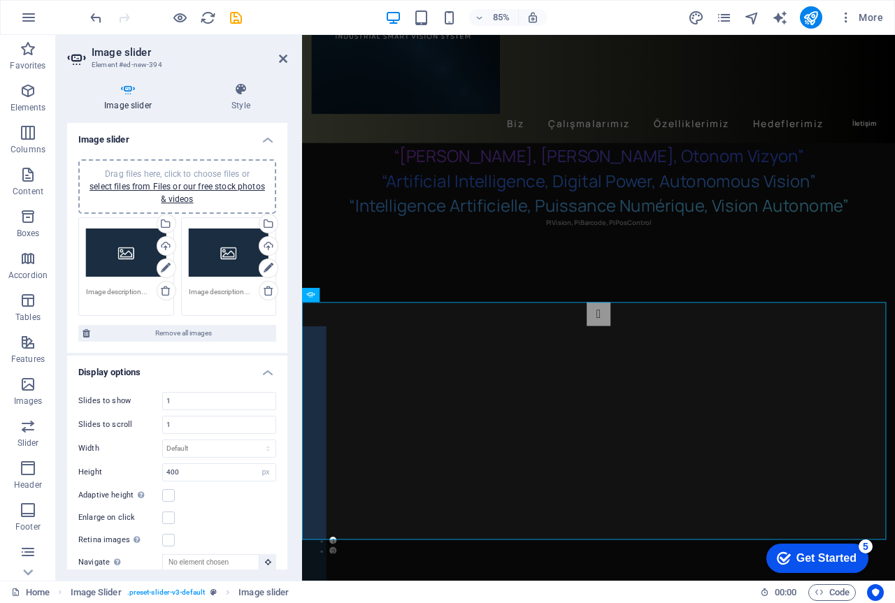
click at [166, 173] on span "Drag files here, click to choose files or select files from Files or our free s…" at bounding box center [176, 186] width 175 height 35
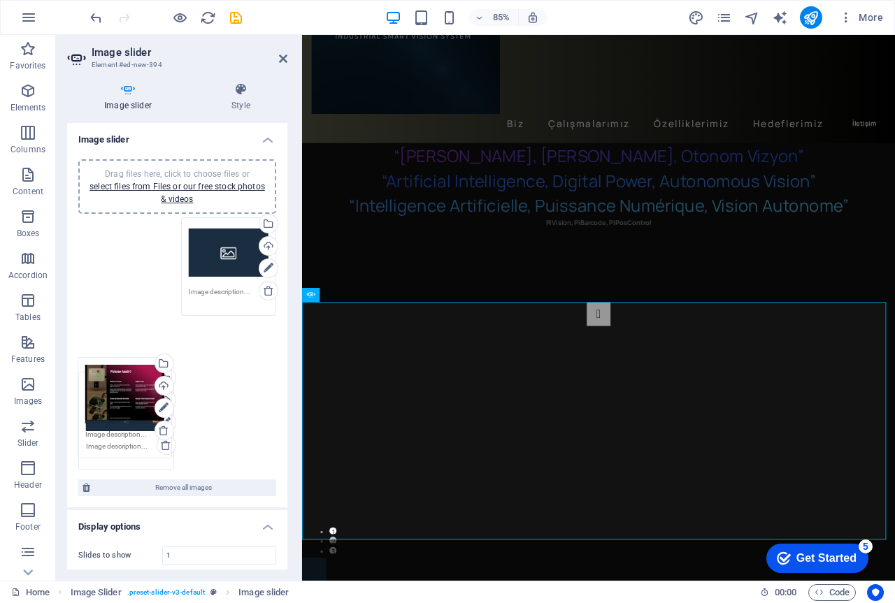
drag, startPoint x: 116, startPoint y: 356, endPoint x: 115, endPoint y: 390, distance: 34.3
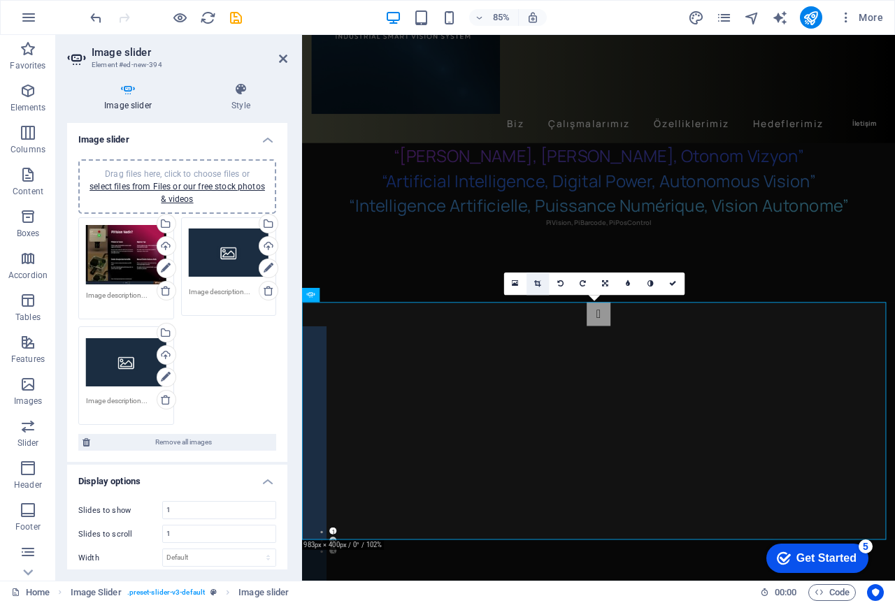
click at [539, 282] on icon at bounding box center [537, 283] width 6 height 7
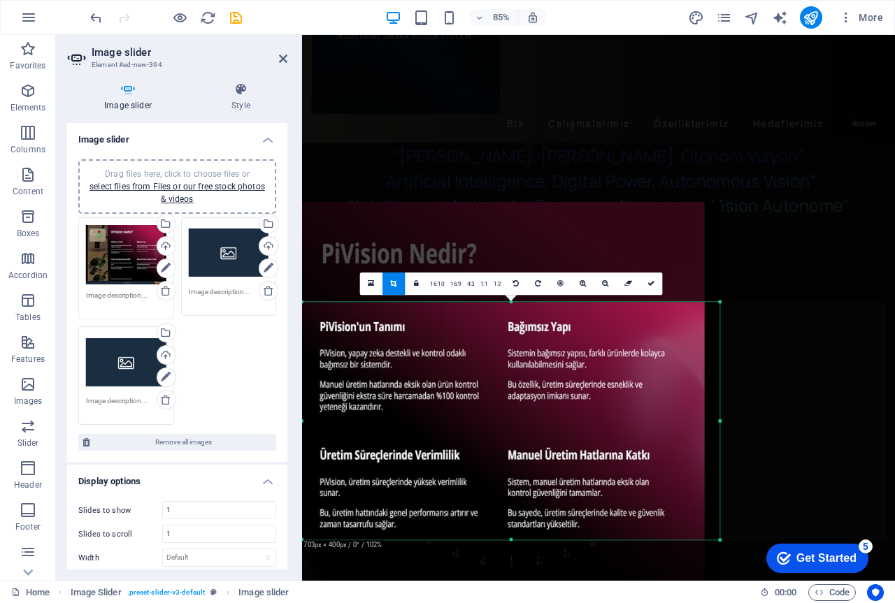
drag, startPoint x: 304, startPoint y: 421, endPoint x: 499, endPoint y: 418, distance: 195.0
click at [499, 418] on div "180 170 160 150 140 130 120 110 100 90 80 70 60 50 40 30 20 10 0 -10 -20 -30 -4…" at bounding box center [511, 422] width 418 height 238
drag, startPoint x: 721, startPoint y: 424, endPoint x: 698, endPoint y: 425, distance: 23.1
click at [699, 425] on div at bounding box center [701, 422] width 4 height 238
click at [834, 272] on div at bounding box center [650, 271] width 697 height 21
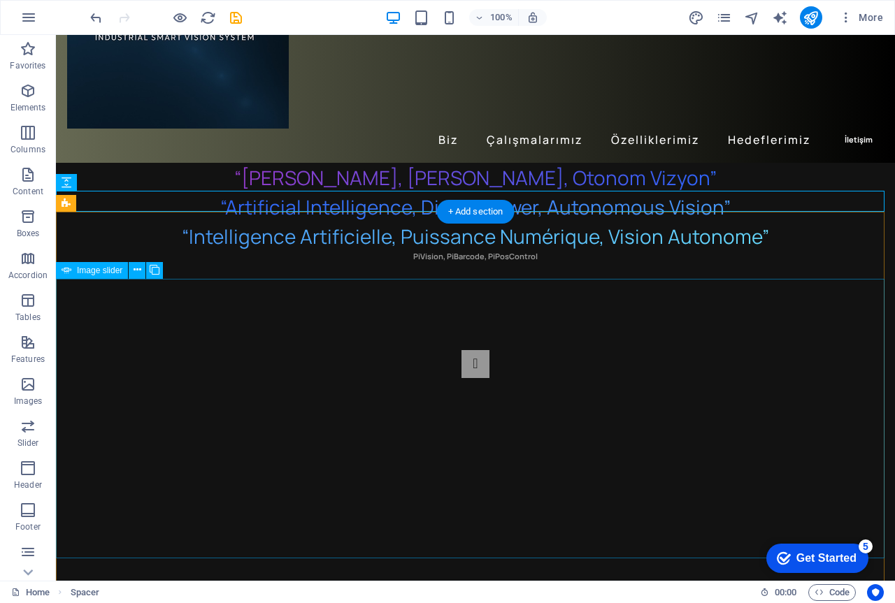
scroll to position [210, 0]
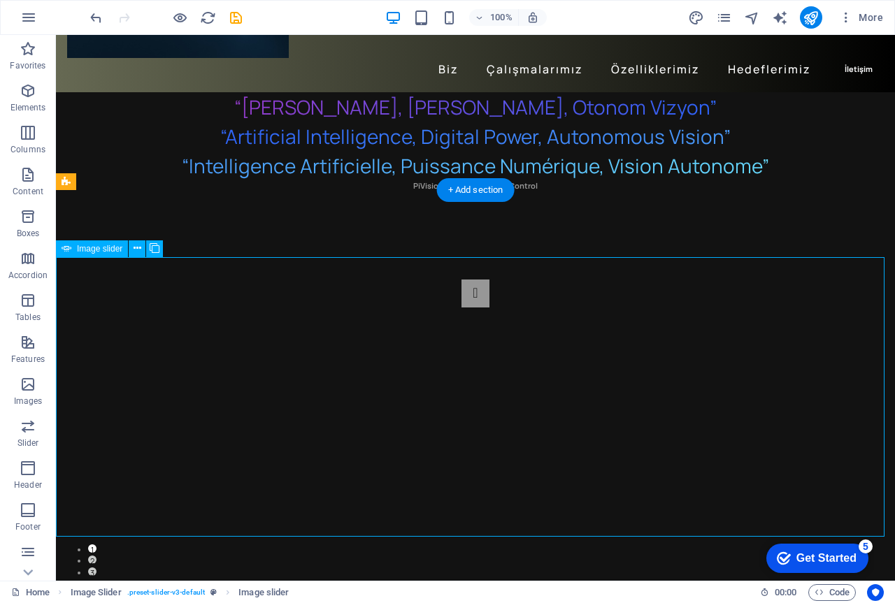
drag, startPoint x: 494, startPoint y: 335, endPoint x: 498, endPoint y: 388, distance: 53.3
click at [461, 308] on button "Image Slider" at bounding box center [475, 294] width 28 height 28
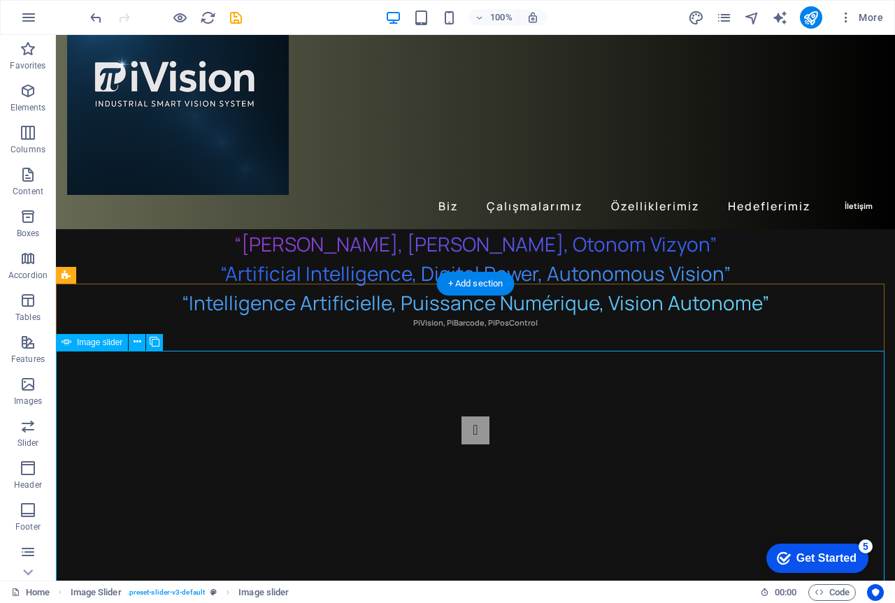
scroll to position [70, 0]
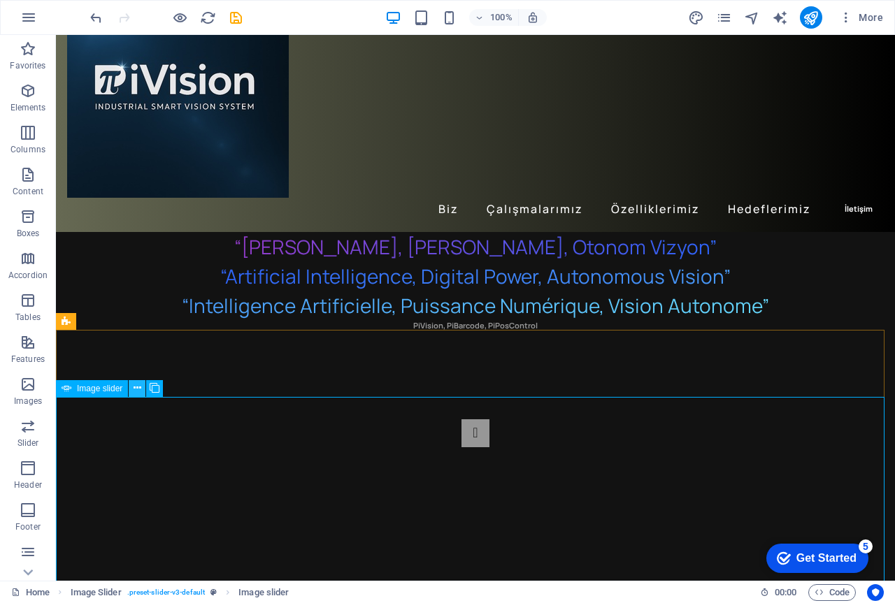
click at [134, 389] on icon at bounding box center [137, 388] width 8 height 15
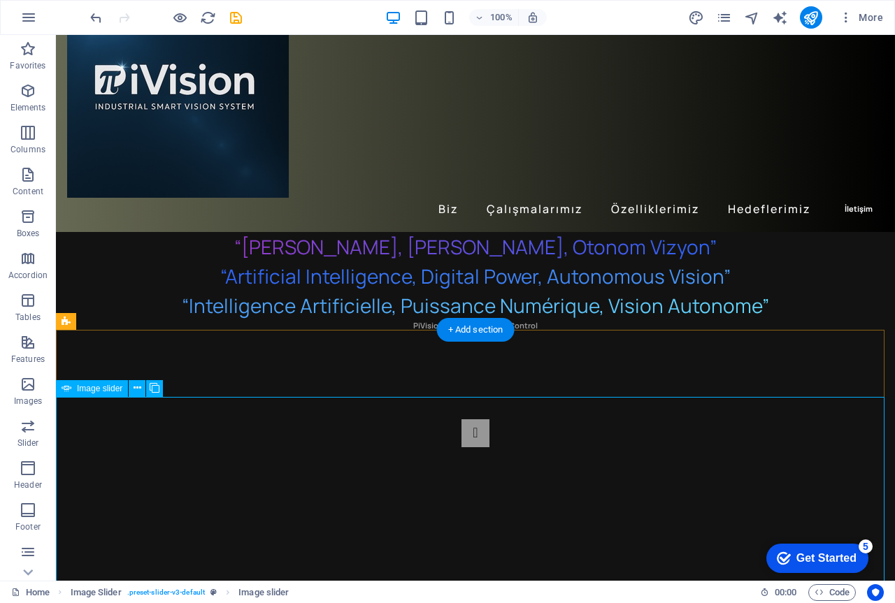
select select "px"
select select "ms"
select select "s"
select select "progressive"
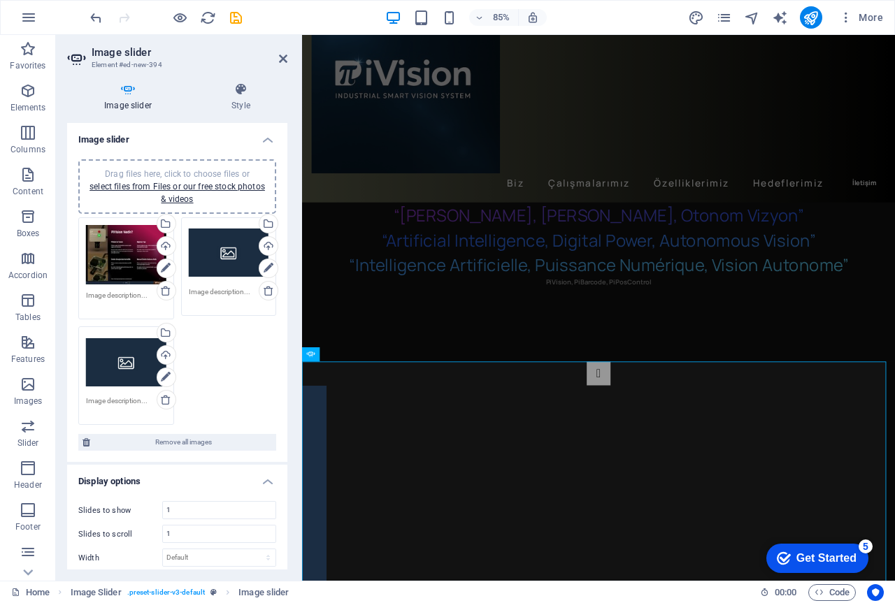
click at [123, 270] on div "Drag files here, click to choose files or select files from Files or our free s…" at bounding box center [126, 255] width 80 height 60
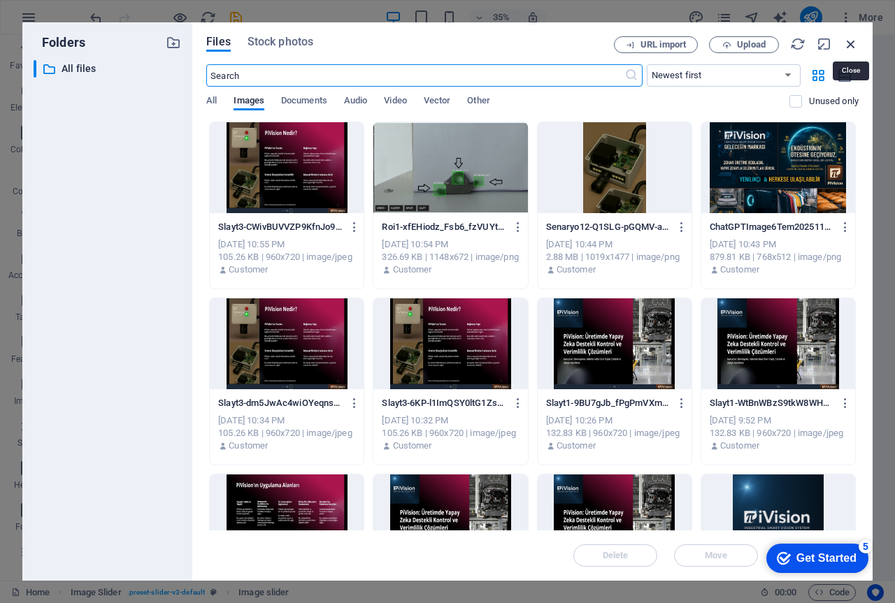
click at [848, 43] on icon "button" at bounding box center [850, 43] width 15 height 15
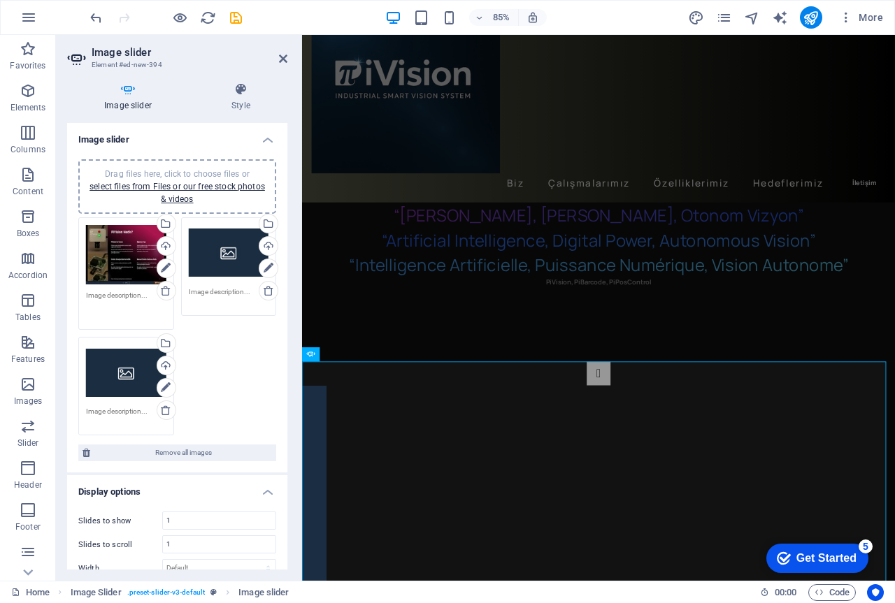
click at [120, 294] on textarea at bounding box center [126, 305] width 80 height 31
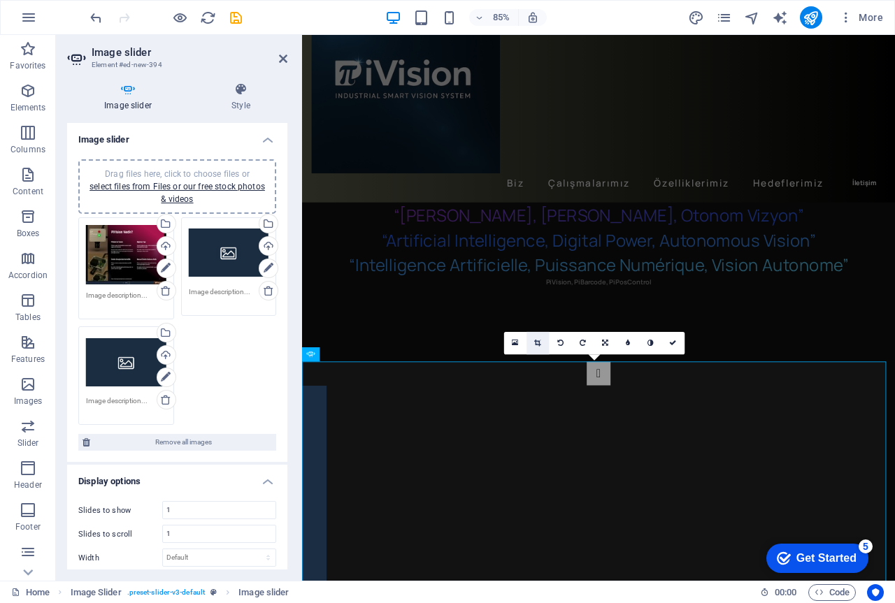
click at [535, 340] on icon at bounding box center [537, 343] width 6 height 7
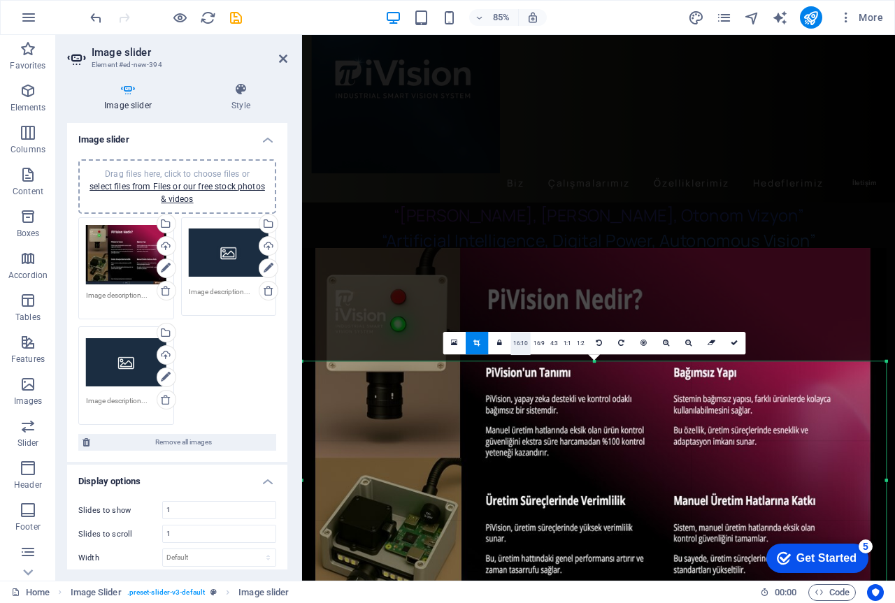
click at [518, 345] on link "16:10" at bounding box center [520, 344] width 20 height 22
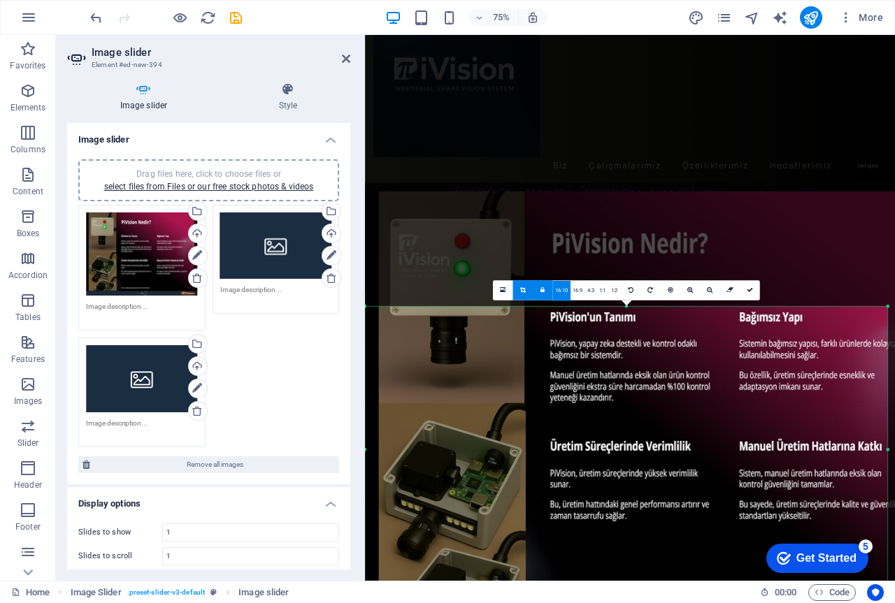
drag, startPoint x: 299, startPoint y: 526, endPoint x: 366, endPoint y: 514, distance: 67.3
click at [366, 514] on div "Image slider Element #ed-new-394 Image slider Style Image slider Drag files her…" at bounding box center [475, 308] width 839 height 546
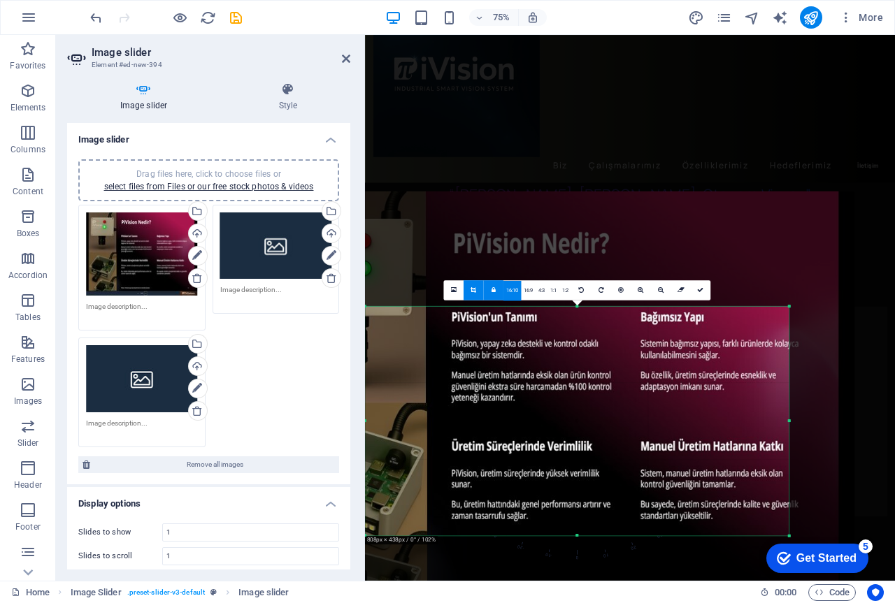
drag, startPoint x: 366, startPoint y: 449, endPoint x: 498, endPoint y: 500, distance: 140.9
click at [498, 500] on div "180 170 160 150 140 130 120 110 100 90 80 70 60 50 40 30 20 10 0 -10 -20 -30 -4…" at bounding box center [577, 420] width 424 height 229
click at [510, 294] on link "16:10" at bounding box center [511, 290] width 17 height 20
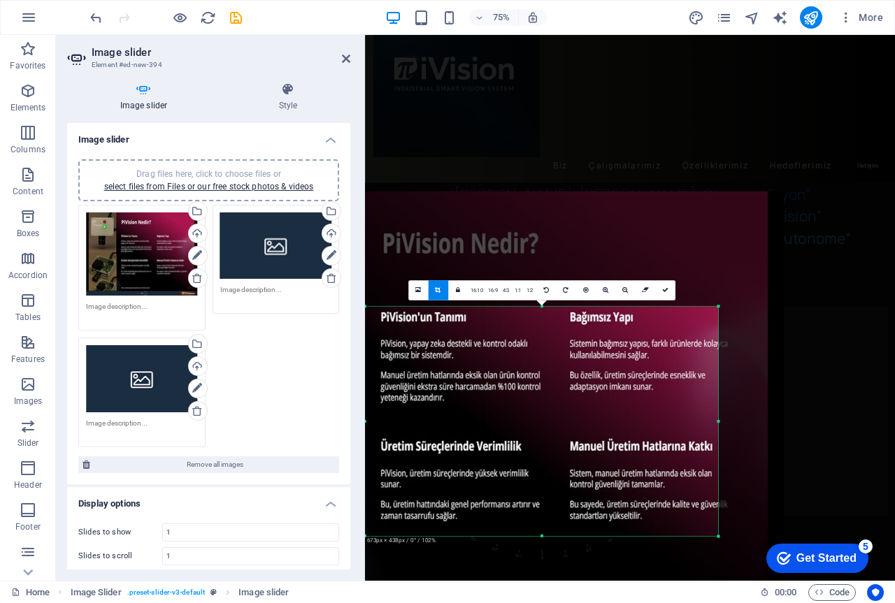
drag, startPoint x: 366, startPoint y: 422, endPoint x: 461, endPoint y: 423, distance: 94.3
click at [461, 423] on div "180 170 160 150 140 130 120 110 100 90 80 70 60 50 40 30 20 10 0 -10 -20 -30 -4…" at bounding box center [541, 421] width 353 height 230
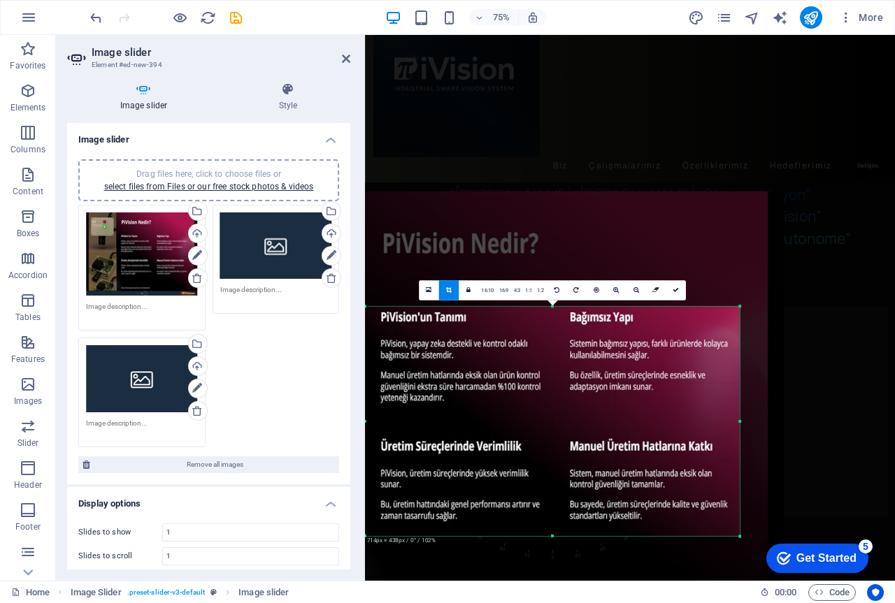
drag, startPoint x: 716, startPoint y: 423, endPoint x: 744, endPoint y: 415, distance: 29.7
click at [739, 415] on div "180 170 160 150 140 130 120 110 100 90 80 70 60 50 40 30 20 10 0 -10 -20 -30 -4…" at bounding box center [552, 421] width 375 height 230
click at [758, 407] on div at bounding box center [490, 412] width 588 height 441
click at [894, 232] on div "“Yapay Zekâ, Dijital Güç, Otonom Vizyon” “Artificial Intelligence, Digital Powe…" at bounding box center [718, 276] width 707 height 88
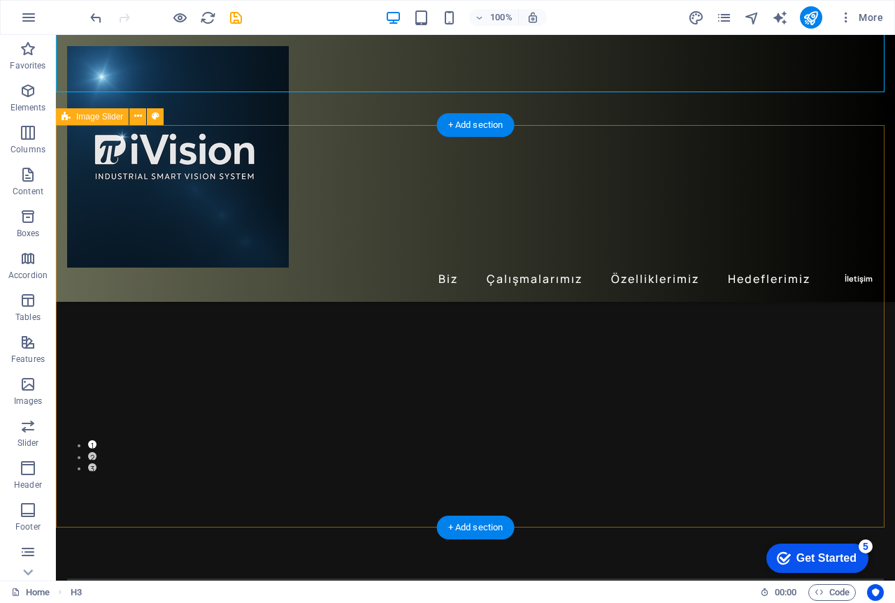
scroll to position [140, 0]
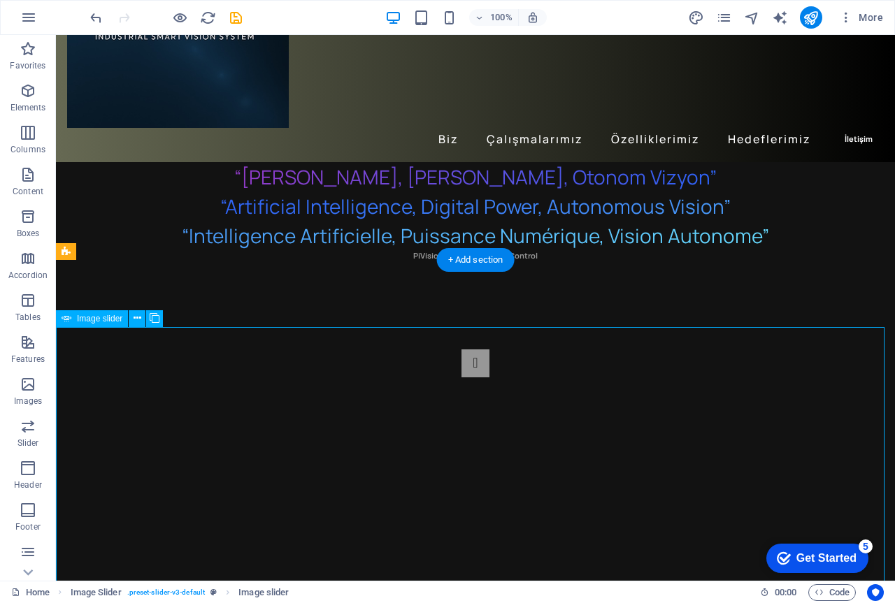
select select "px"
select select "ms"
select select "s"
select select "progressive"
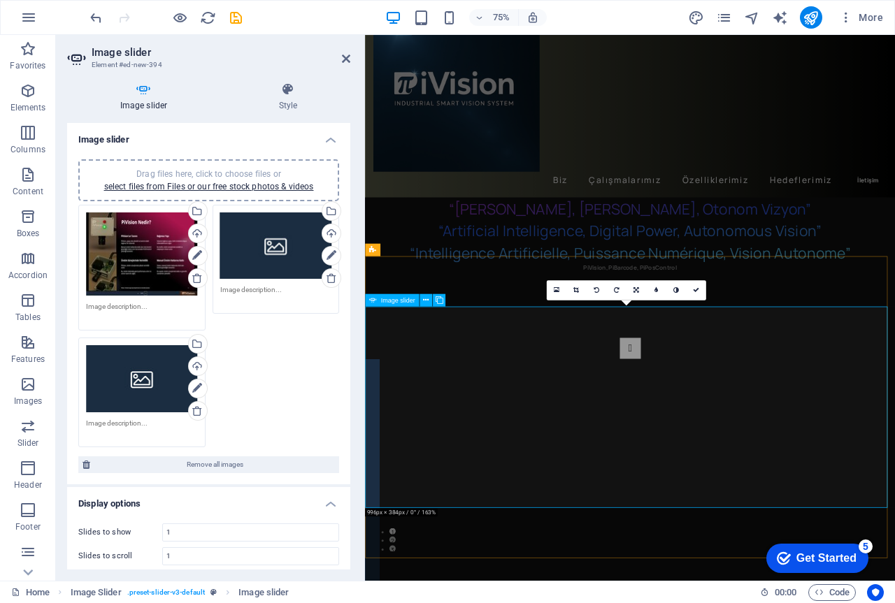
scroll to position [70, 0]
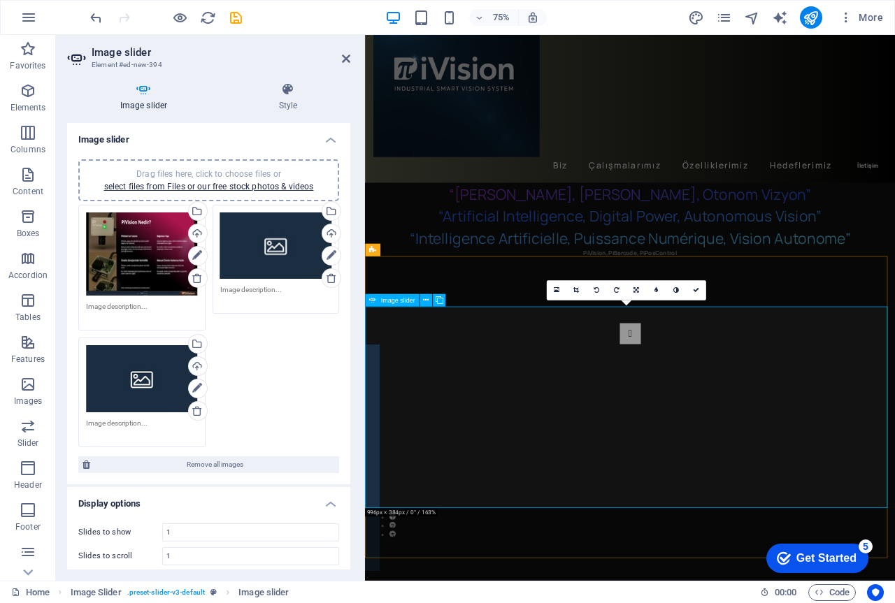
click at [120, 254] on div "Drag files here, click to choose files or select files from Files or our free s…" at bounding box center [142, 254] width 112 height 84
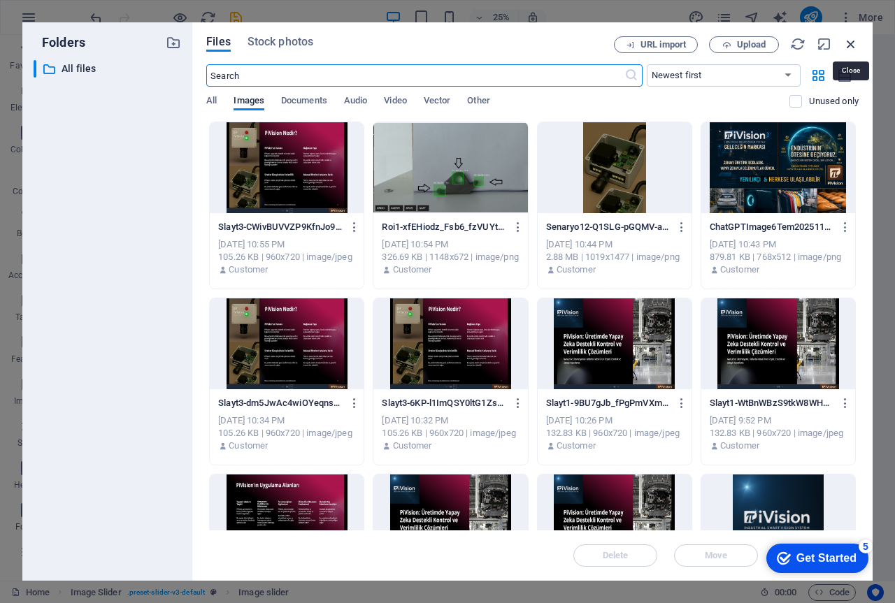
click at [852, 42] on icon "button" at bounding box center [850, 43] width 15 height 15
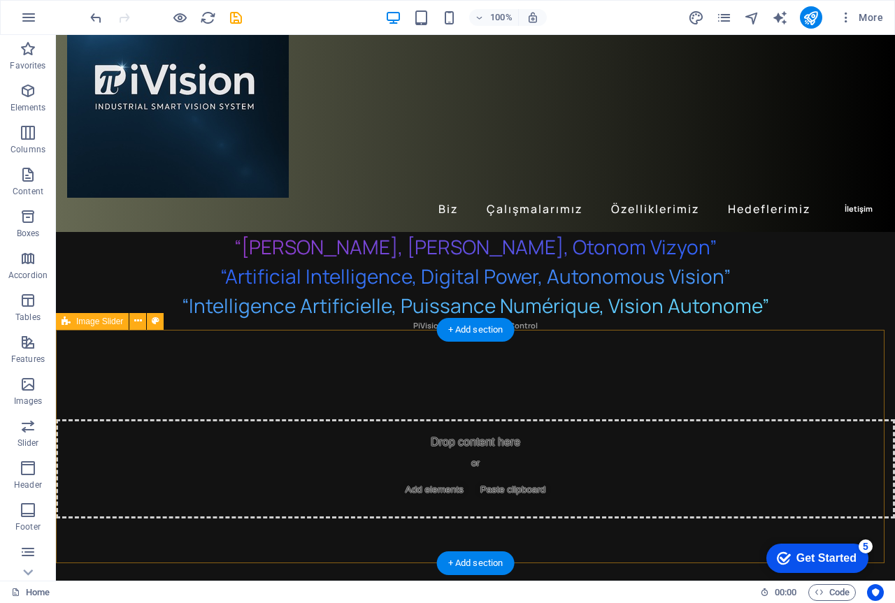
click at [436, 480] on span "Add elements" at bounding box center [434, 490] width 69 height 20
click at [521, 480] on span "Paste clipboard" at bounding box center [513, 490] width 77 height 20
click at [480, 490] on icon "Image Slider" at bounding box center [480, 490] width 0 height 0
click at [483, 446] on div "Drop content here or Add elements Paste clipboard" at bounding box center [475, 468] width 839 height 99
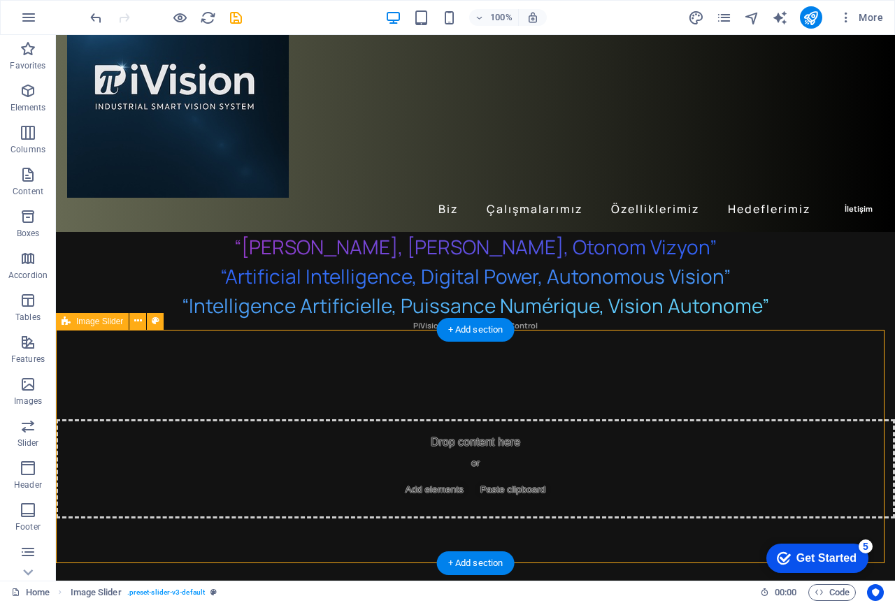
select select "rem"
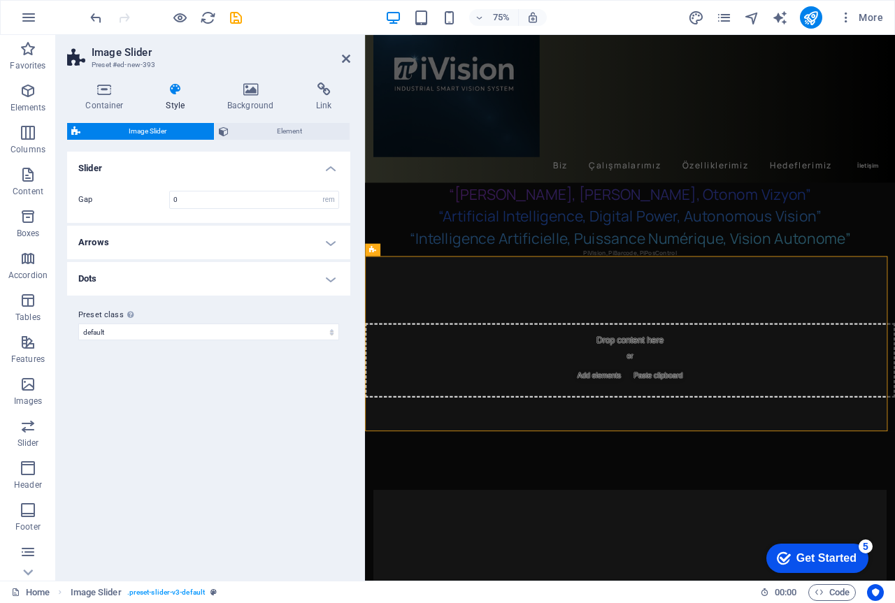
click at [142, 129] on span "Image Slider" at bounding box center [147, 131] width 125 height 17
click at [101, 94] on icon at bounding box center [104, 89] width 75 height 14
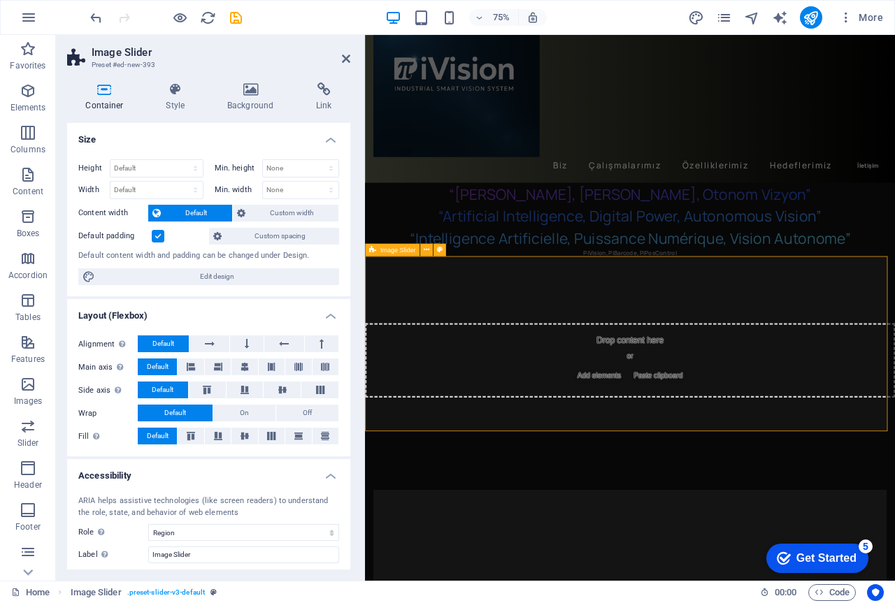
click at [562, 428] on div "Drop content here or Add elements Paste clipboard" at bounding box center [718, 468] width 707 height 99
click at [733, 480] on span "Paste clipboard" at bounding box center [755, 490] width 77 height 20
click at [732, 422] on div "Drop content here or Add elements Paste clipboard" at bounding box center [718, 468] width 707 height 99
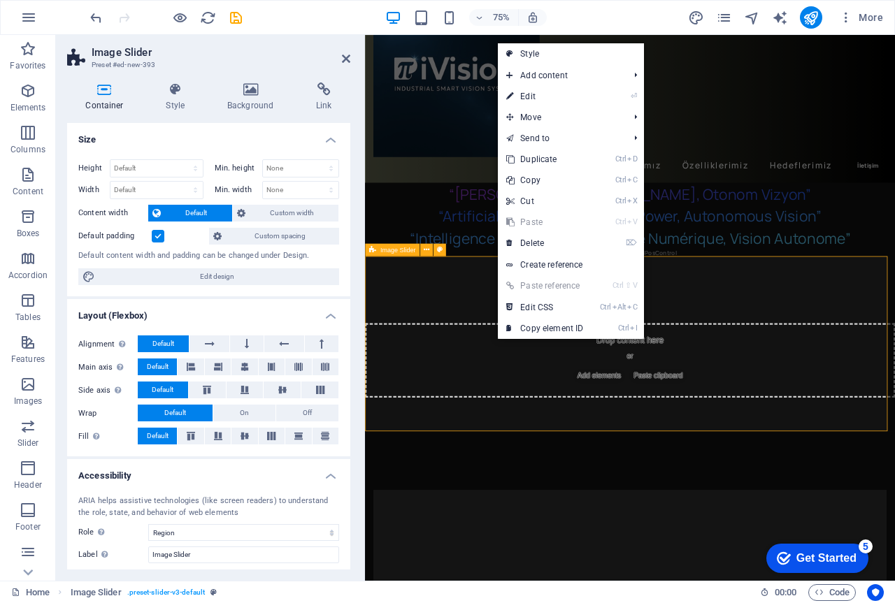
click at [877, 448] on div "Drop content here or Add elements Paste clipboard" at bounding box center [718, 468] width 707 height 99
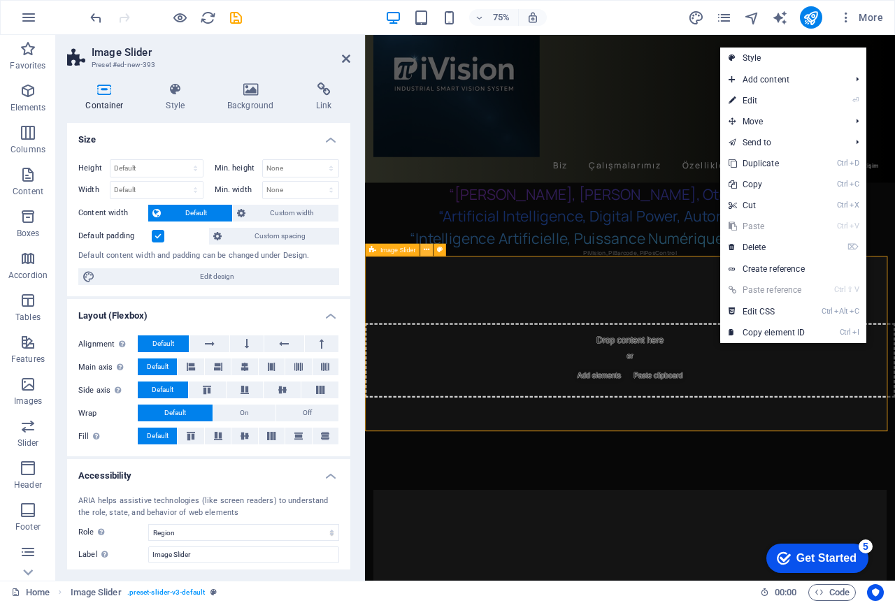
click at [427, 249] on icon at bounding box center [427, 249] width 6 height 11
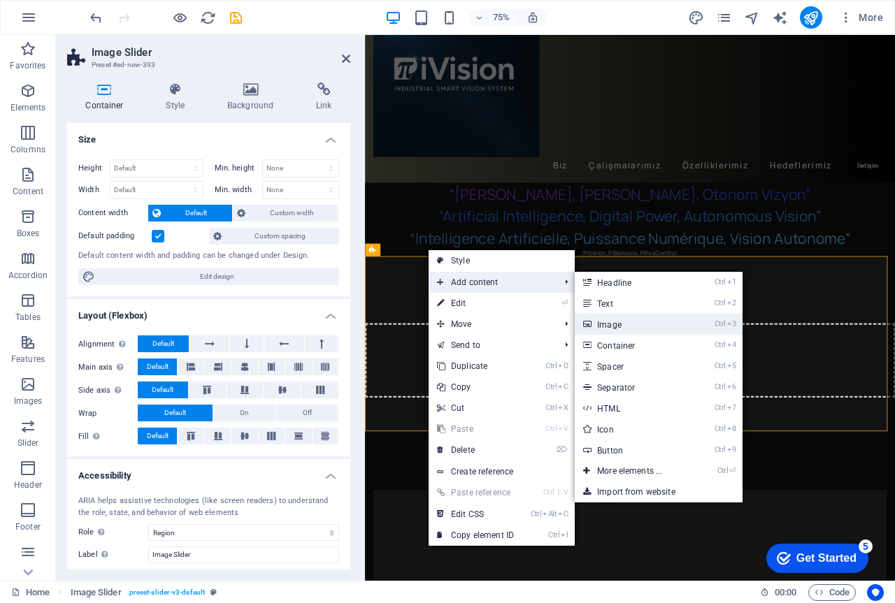
click at [619, 326] on link "Ctrl 3 Image" at bounding box center [631, 324] width 115 height 21
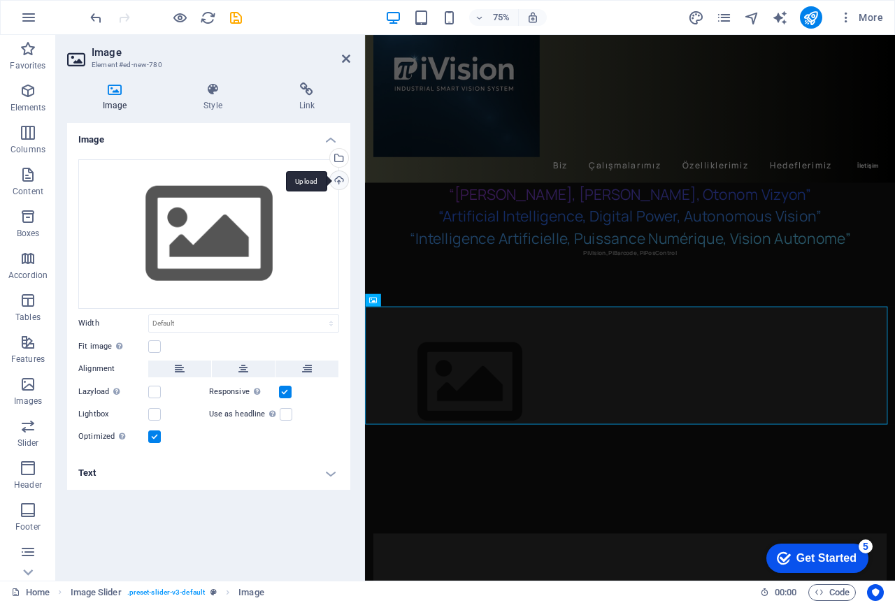
click at [339, 179] on div "Upload" at bounding box center [337, 181] width 21 height 21
click at [339, 57] on h2 "Image" at bounding box center [221, 52] width 259 height 13
click at [336, 179] on div "Upload" at bounding box center [337, 181] width 21 height 21
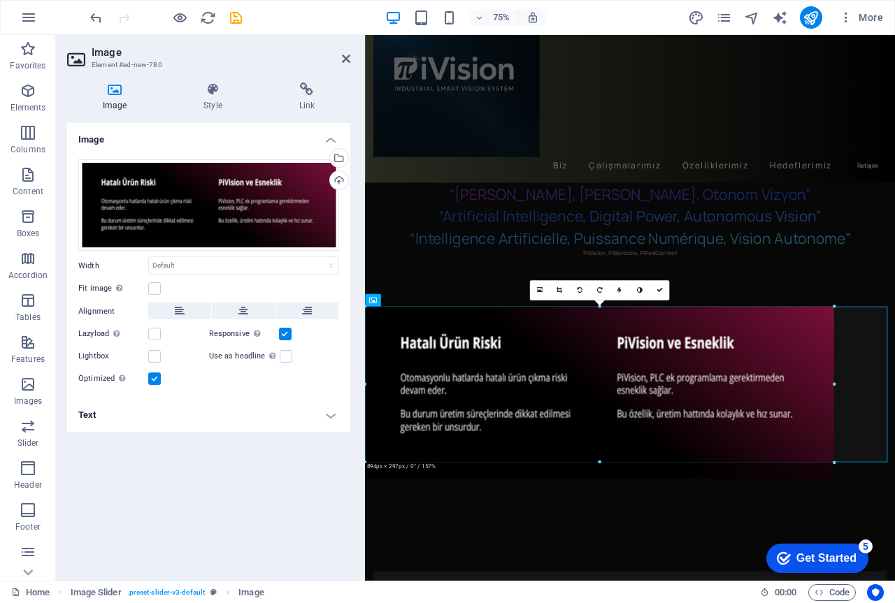
drag, startPoint x: 663, startPoint y: 355, endPoint x: 894, endPoint y: 352, distance: 230.7
type input "894"
select select "px"
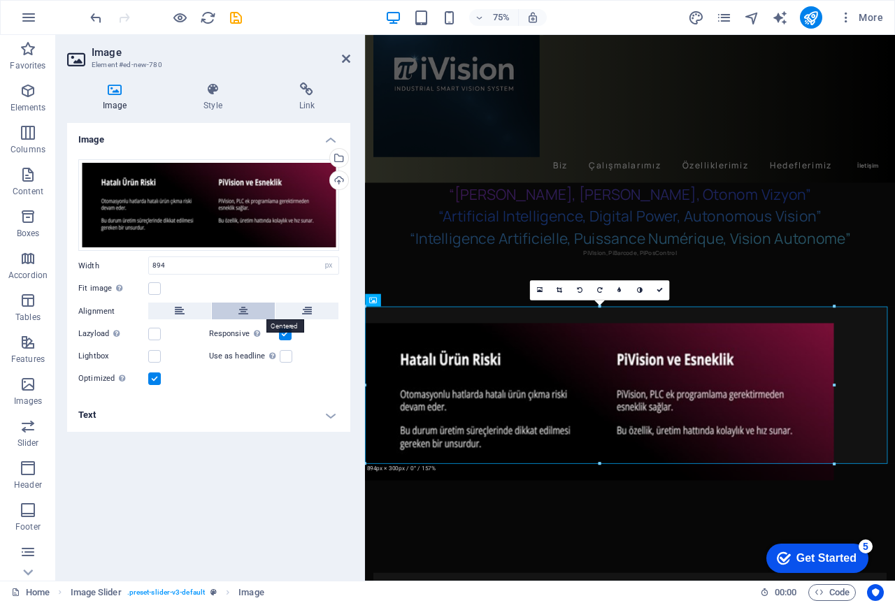
click at [241, 306] on icon at bounding box center [243, 311] width 10 height 17
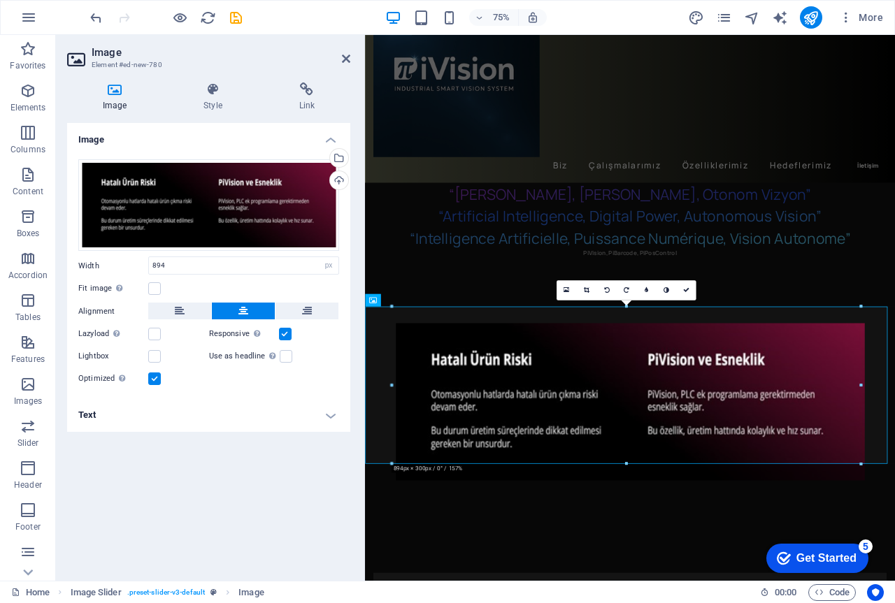
click at [221, 460] on div "Image Drag files here, click to choose files or select files from Files or our …" at bounding box center [208, 346] width 283 height 447
click at [743, 138] on div "Biz Çalışmalarımız Özelliklerimiz Hedeflerimiz İletişim" at bounding box center [718, 98] width 707 height 267
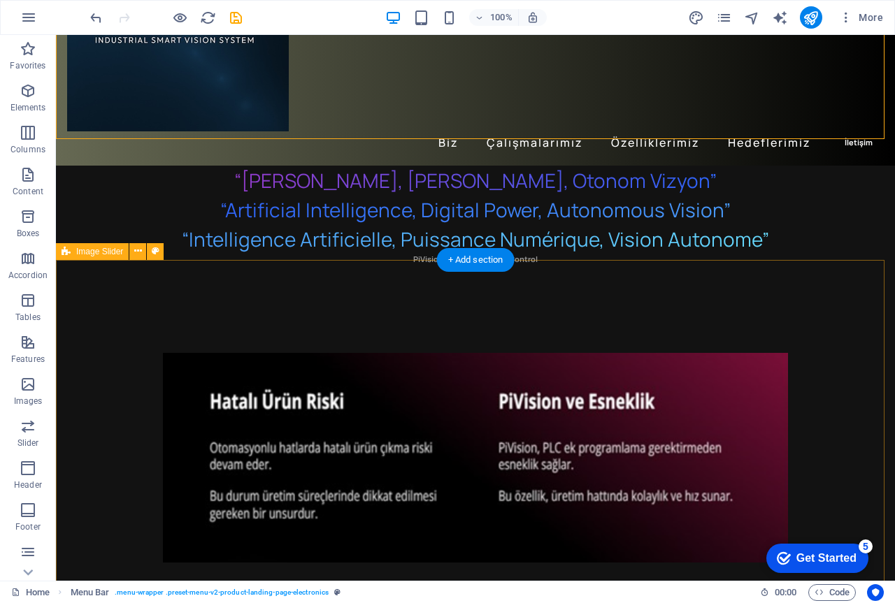
scroll to position [140, 0]
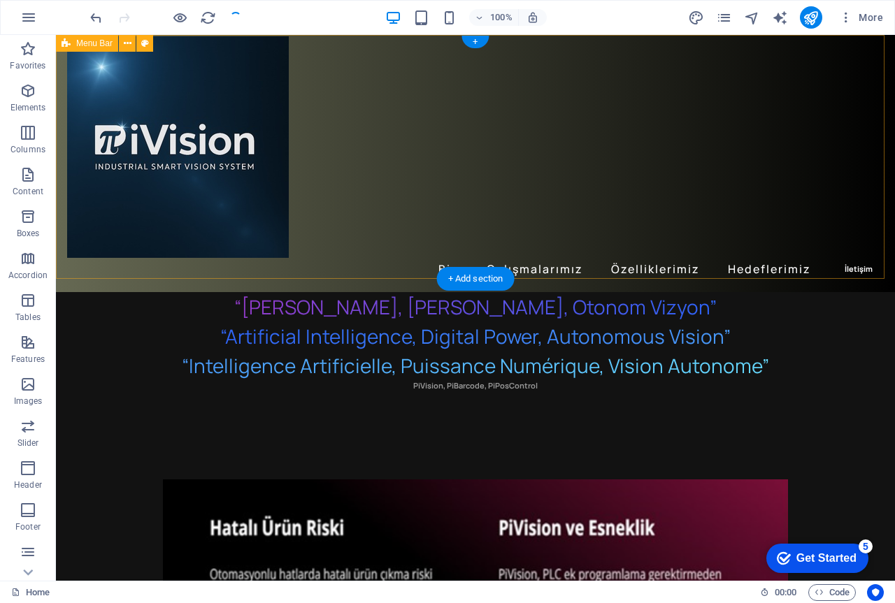
scroll to position [0, 0]
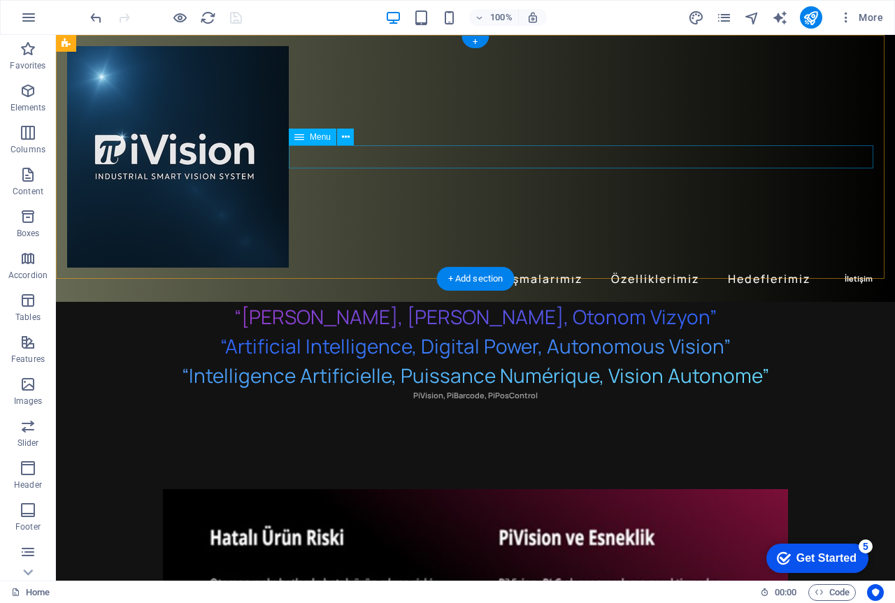
click at [856, 268] on nav "Biz Çalışmalarımız Özelliklerimiz Hedeflerimiz İletişim" at bounding box center [475, 279] width 816 height 23
click at [845, 268] on nav "Biz Çalışmalarımız Özelliklerimiz Hedeflerimiz İletişim" at bounding box center [475, 279] width 816 height 23
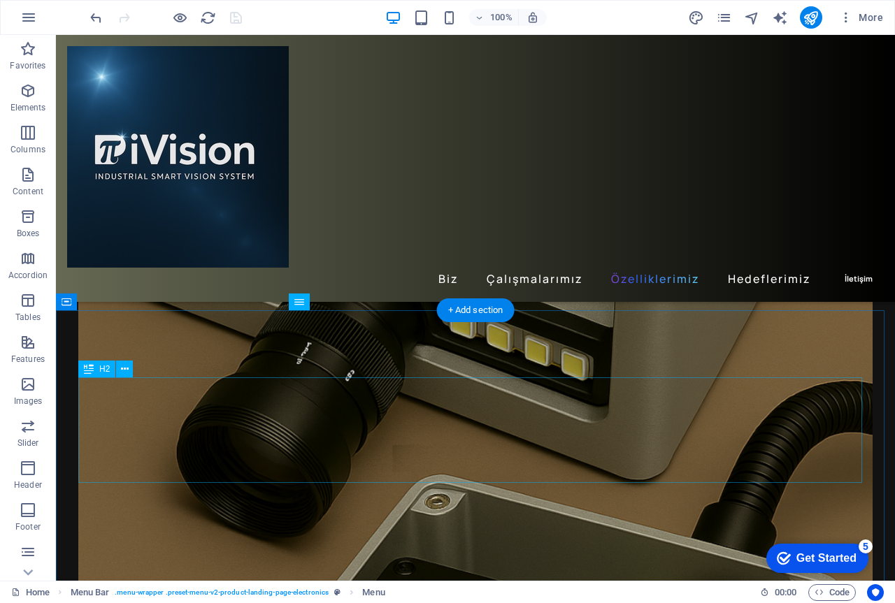
scroll to position [2166, 0]
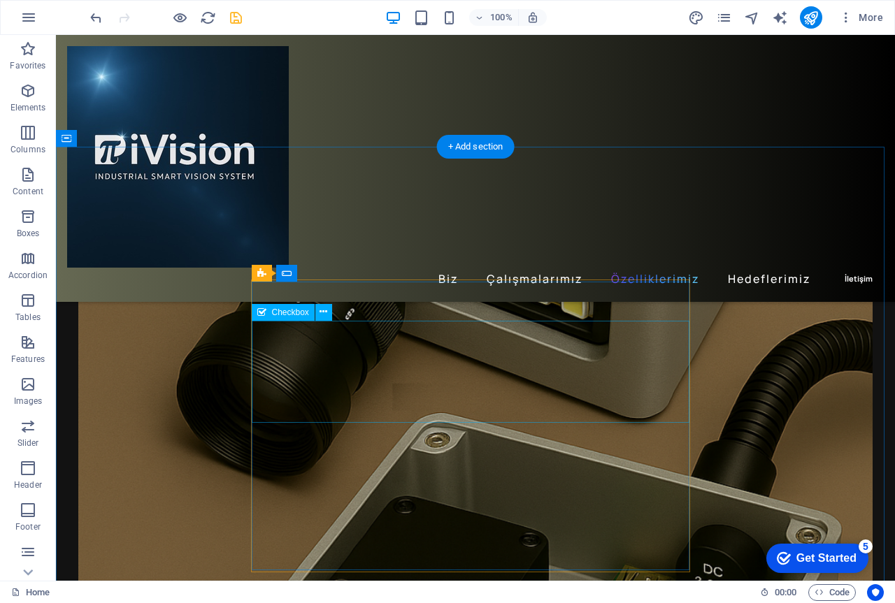
scroll to position [2306, 0]
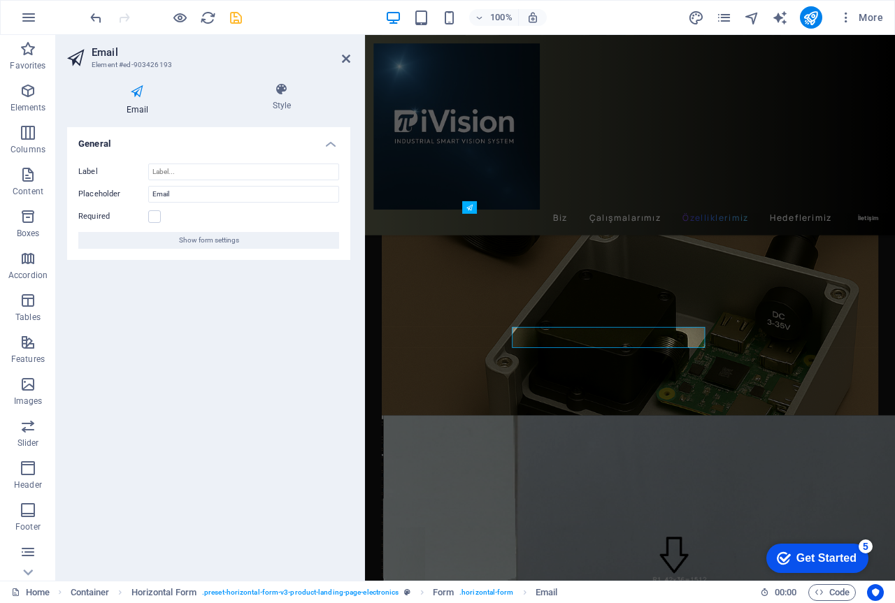
scroll to position [2232, 0]
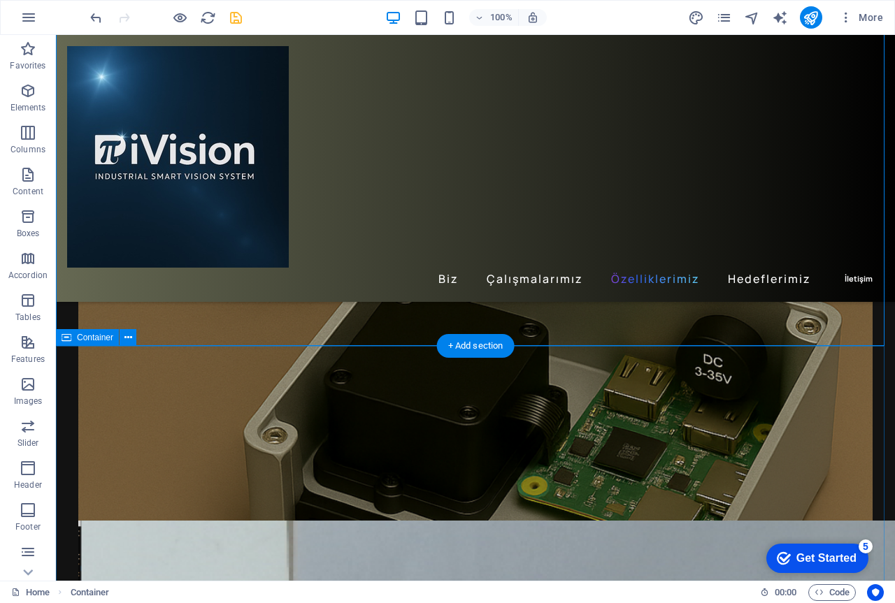
scroll to position [2795, 0]
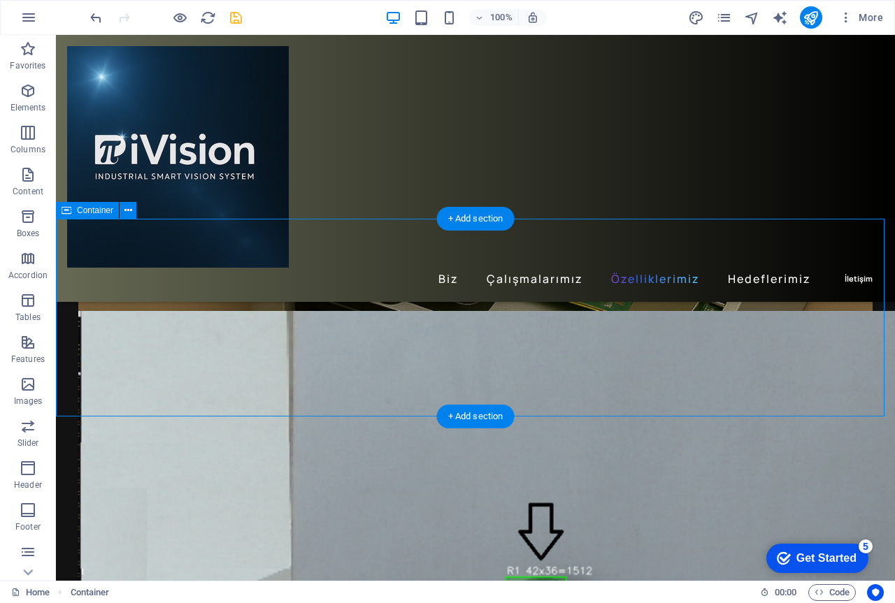
drag, startPoint x: 639, startPoint y: 382, endPoint x: 496, endPoint y: 300, distance: 164.7
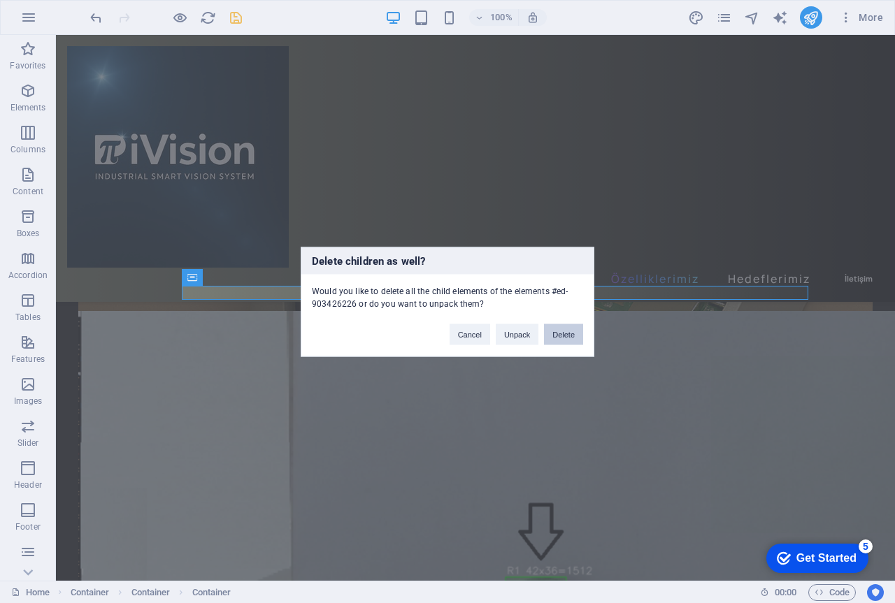
click at [572, 335] on button "Delete" at bounding box center [563, 334] width 39 height 21
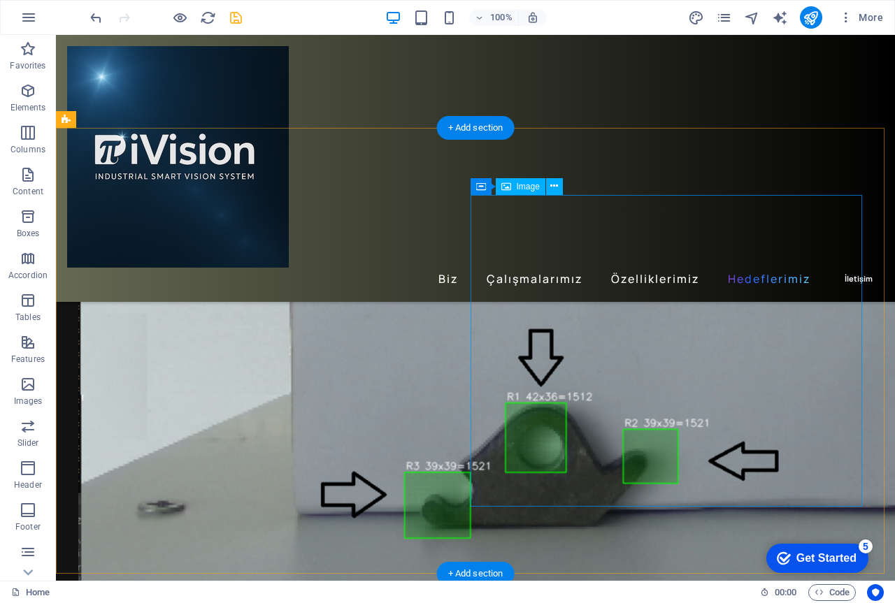
scroll to position [2935, 0]
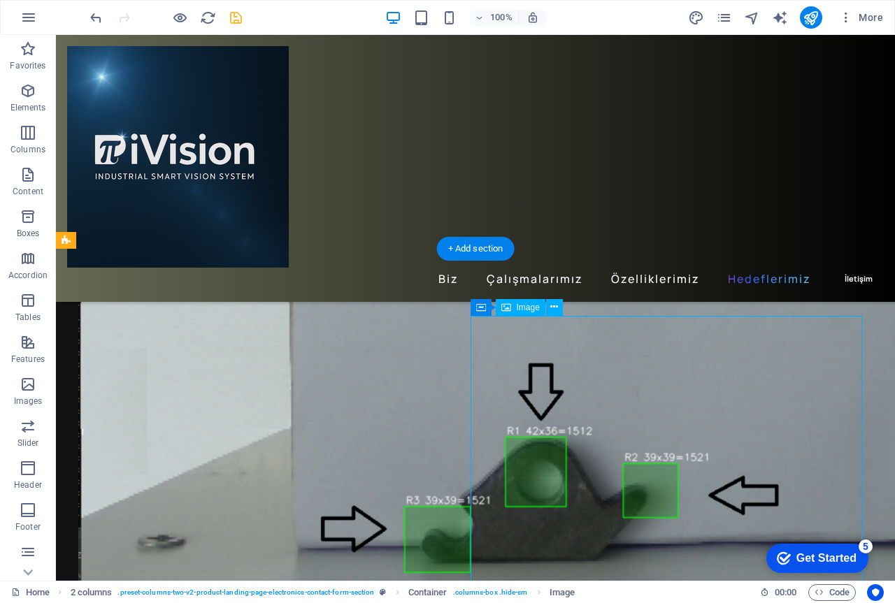
select select "%"
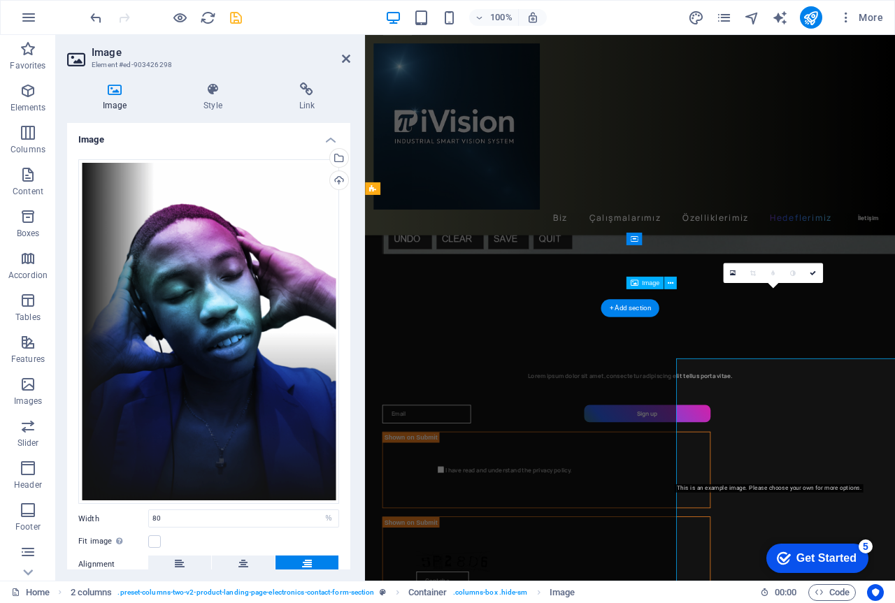
scroll to position [2785, 0]
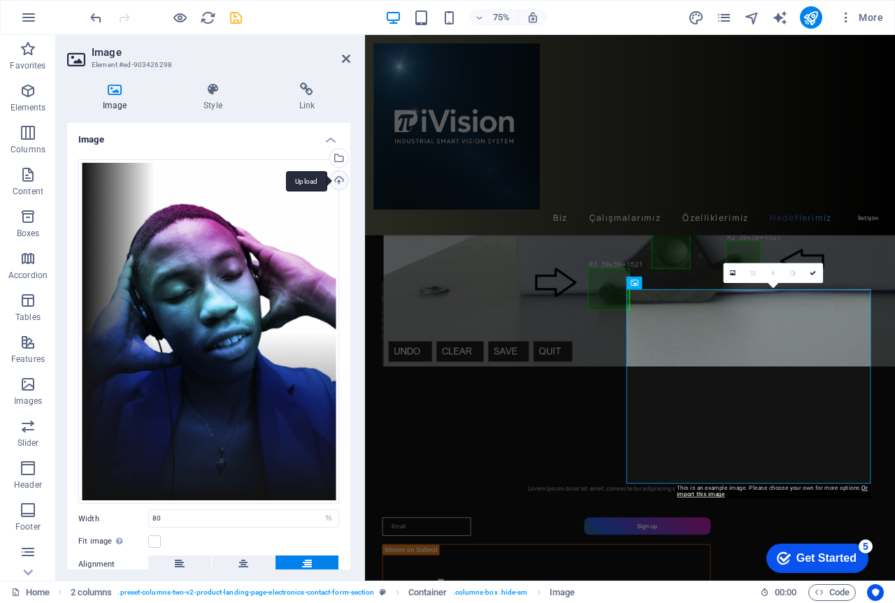
click at [335, 179] on div "Upload" at bounding box center [337, 181] width 21 height 21
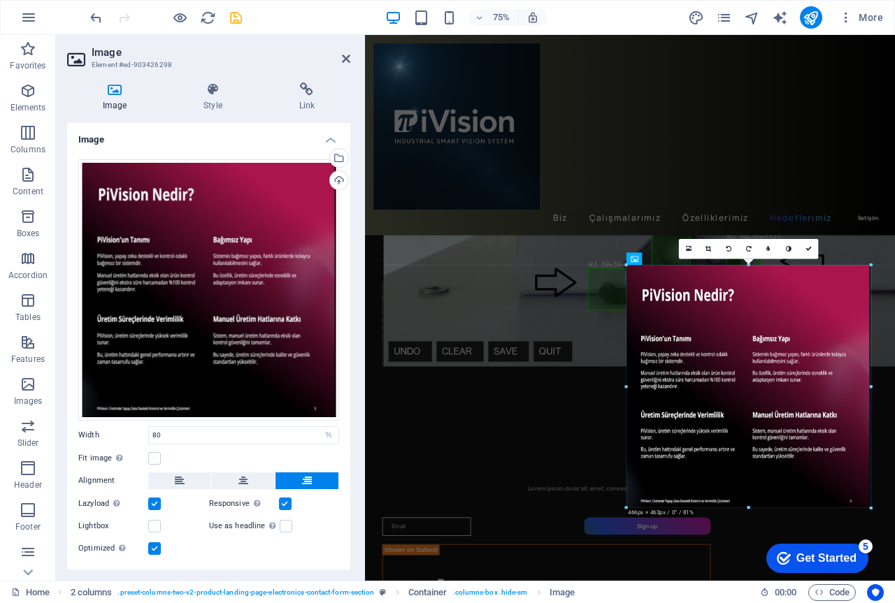
drag, startPoint x: 674, startPoint y: 384, endPoint x: 604, endPoint y: 397, distance: 71.7
type input "466"
select select "px"
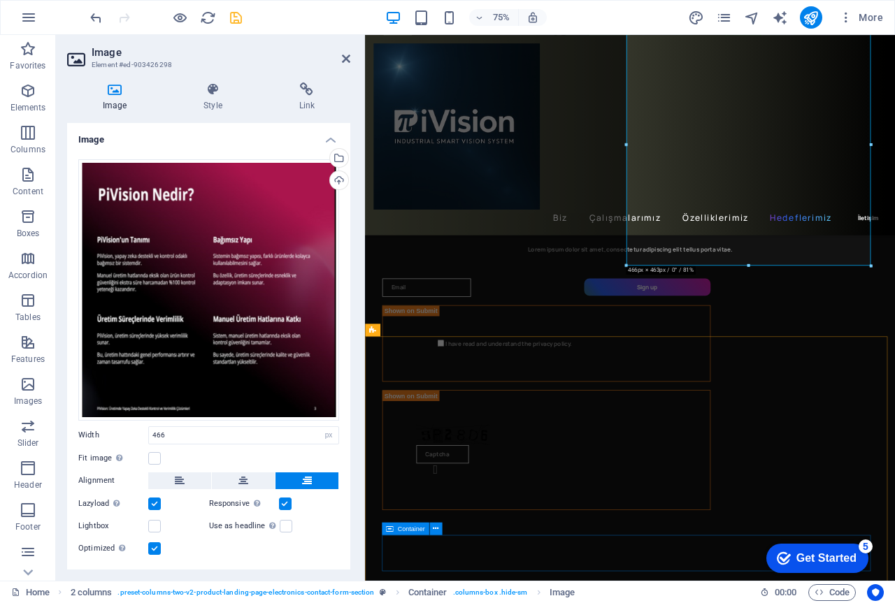
scroll to position [3109, 0]
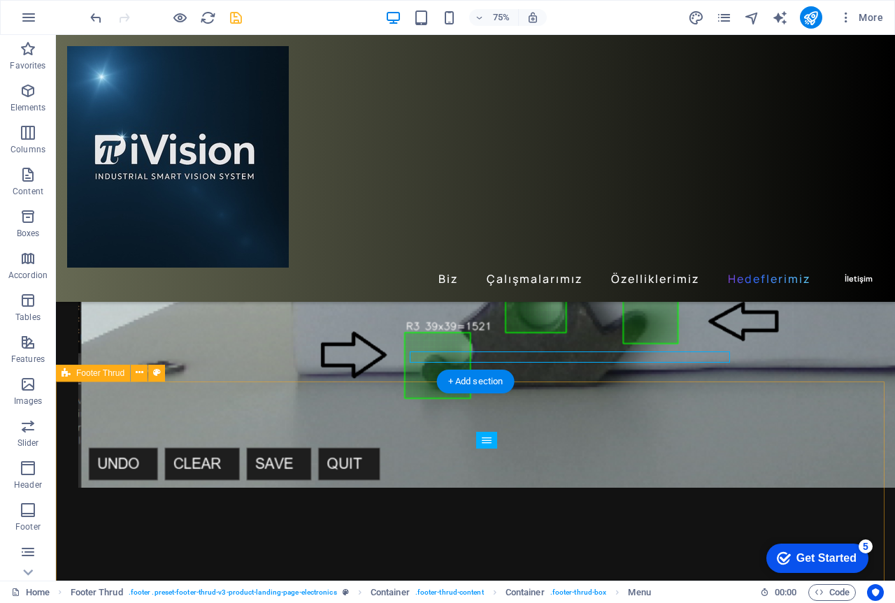
scroll to position [3260, 0]
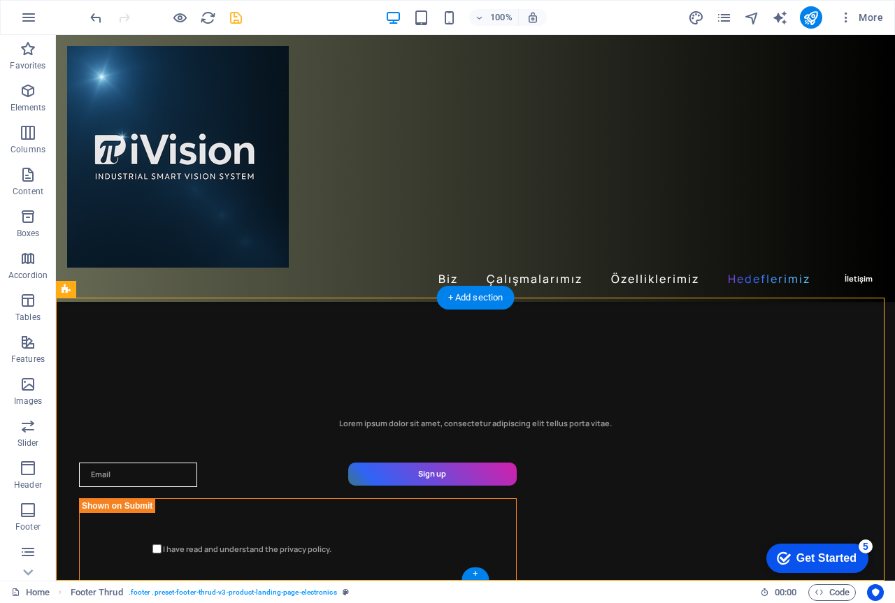
scroll to position [3344, 0]
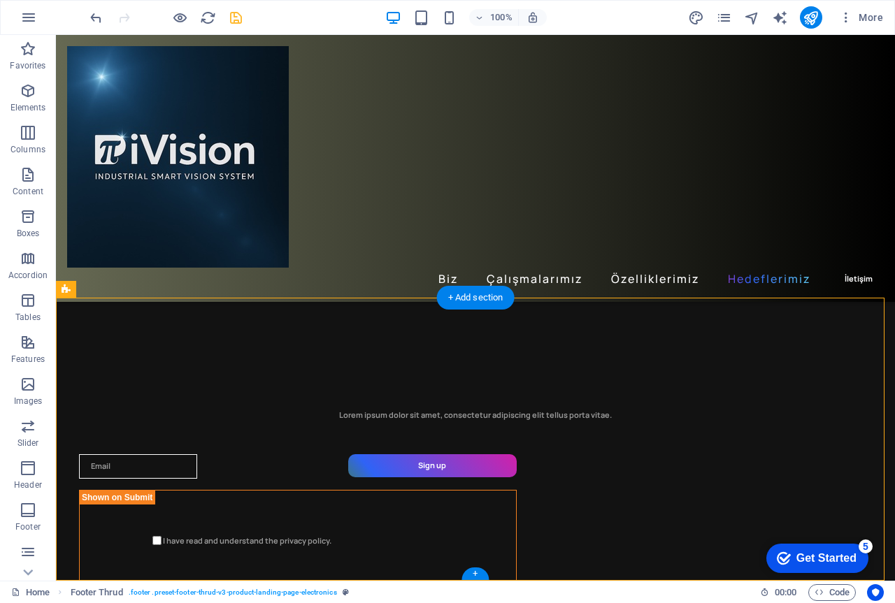
drag, startPoint x: 591, startPoint y: 509, endPoint x: 524, endPoint y: 449, distance: 89.6
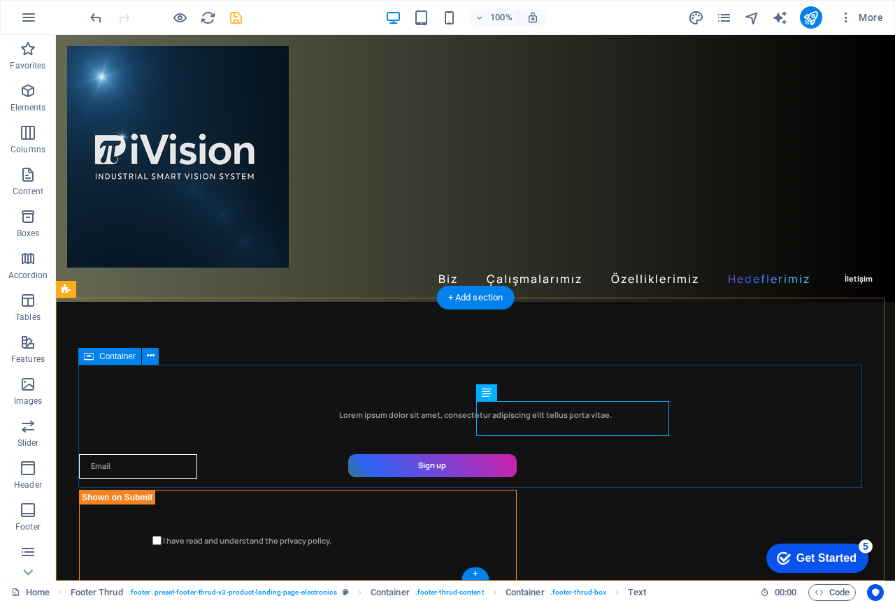
drag, startPoint x: 556, startPoint y: 428, endPoint x: 468, endPoint y: 431, distance: 88.8
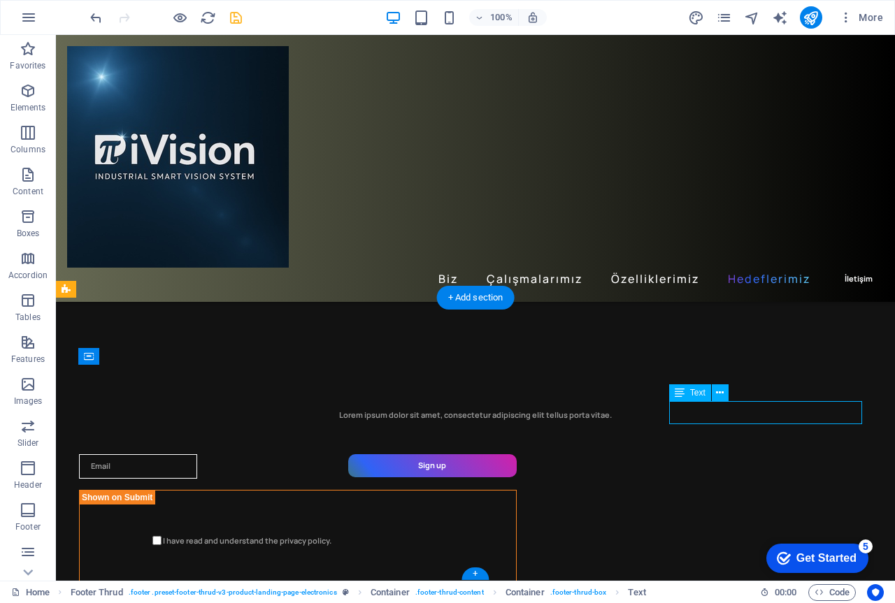
drag, startPoint x: 695, startPoint y: 417, endPoint x: 675, endPoint y: 413, distance: 20.6
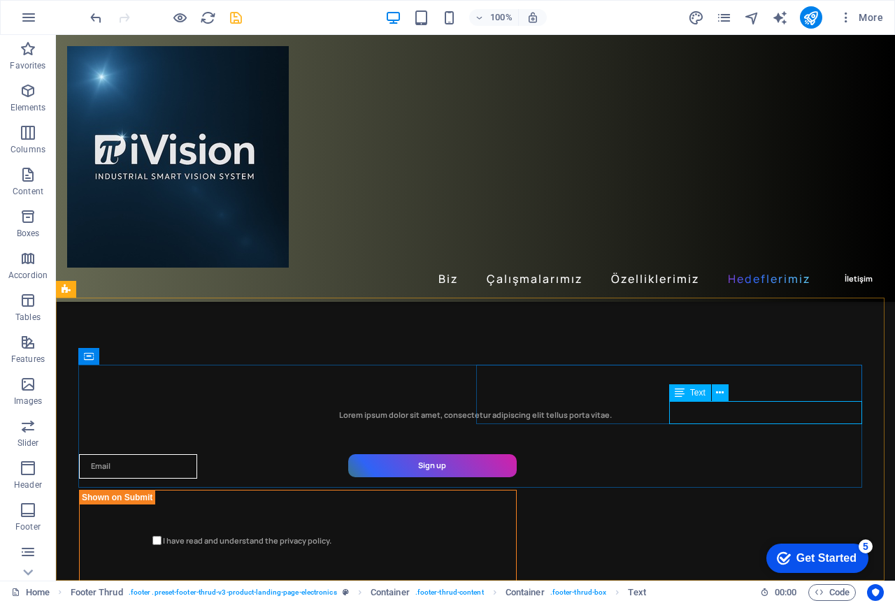
click at [700, 393] on span "Text" at bounding box center [697, 393] width 15 height 8
click at [695, 393] on span "Text" at bounding box center [697, 393] width 15 height 8
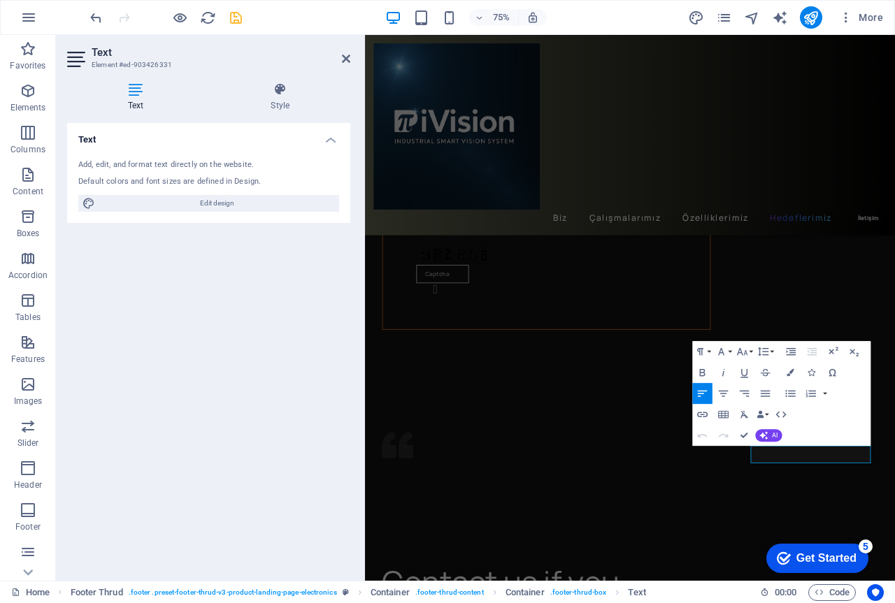
scroll to position [3065, 0]
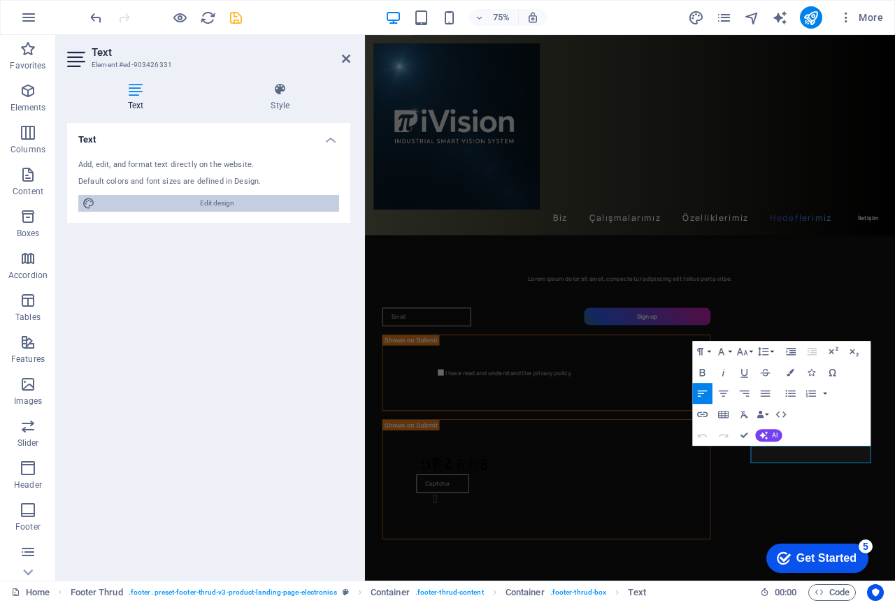
click at [217, 201] on span "Edit design" at bounding box center [217, 203] width 236 height 17
select select "px"
select select "600"
select select "px"
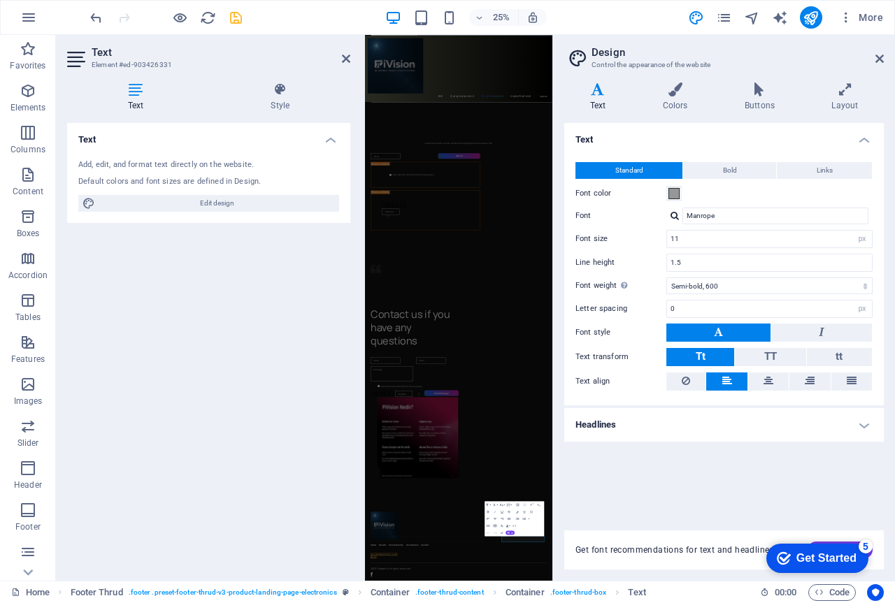
scroll to position [1658, 0]
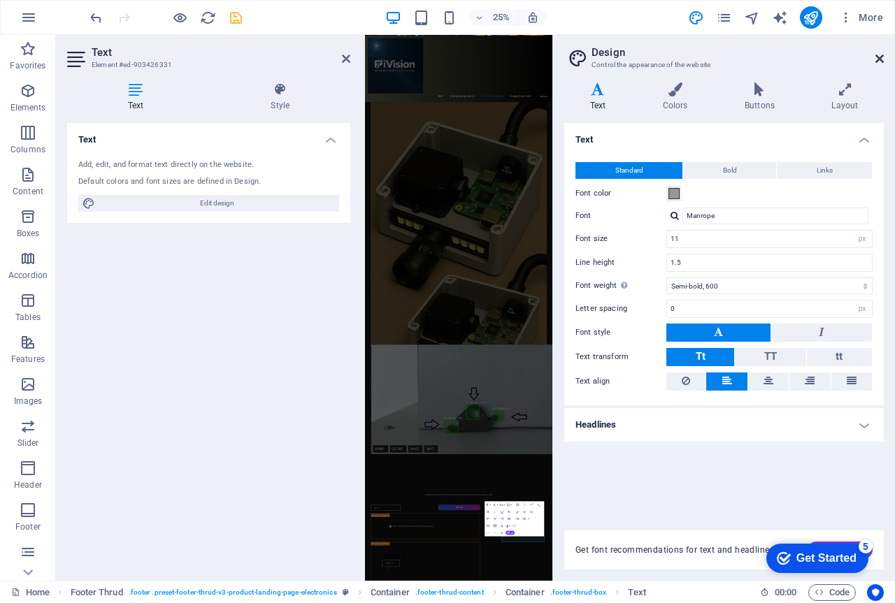
click at [875, 59] on icon at bounding box center [879, 58] width 8 height 11
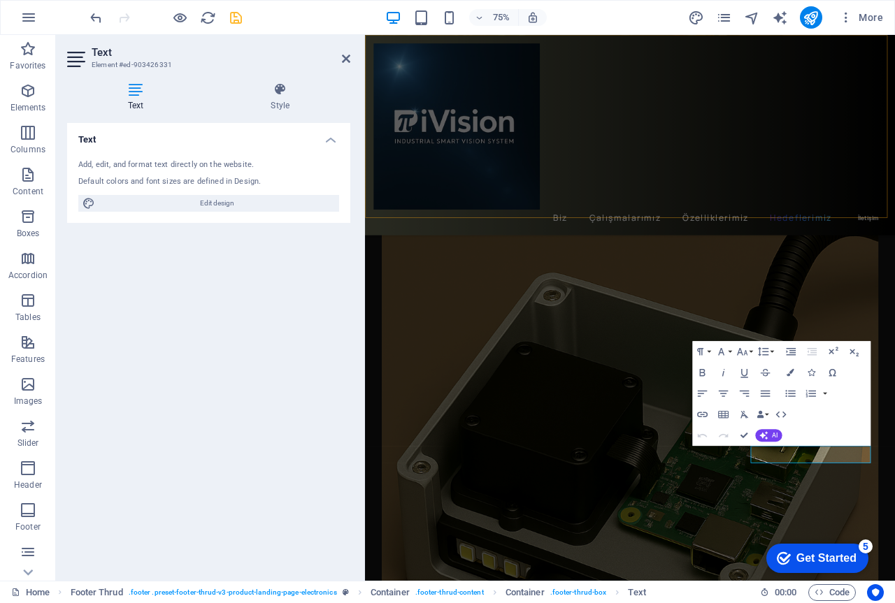
scroll to position [3065, 0]
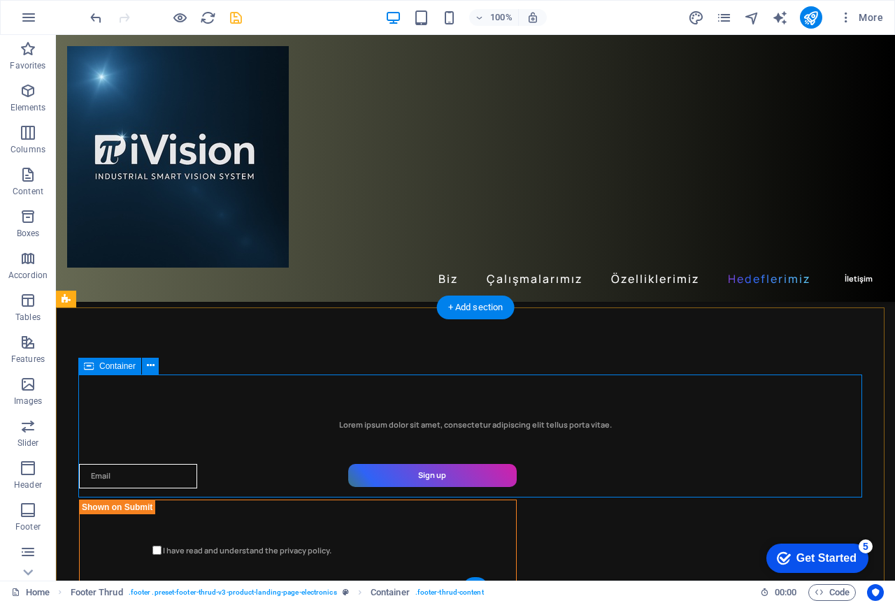
scroll to position [3344, 0]
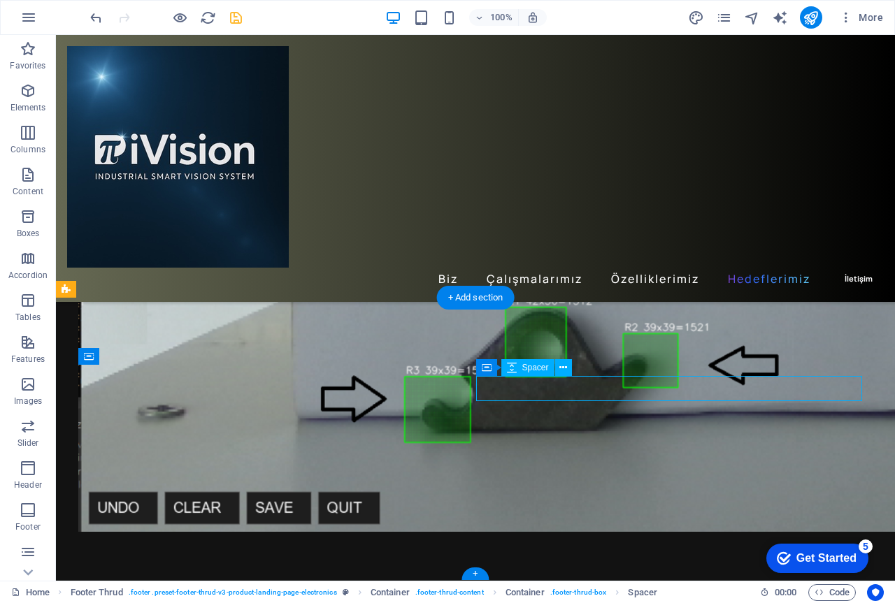
select select "px"
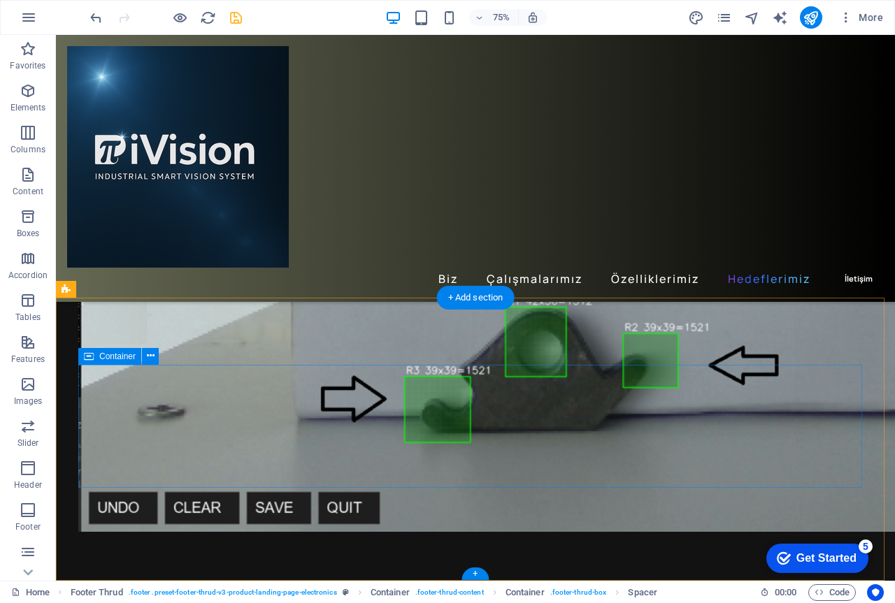
scroll to position [3344, 0]
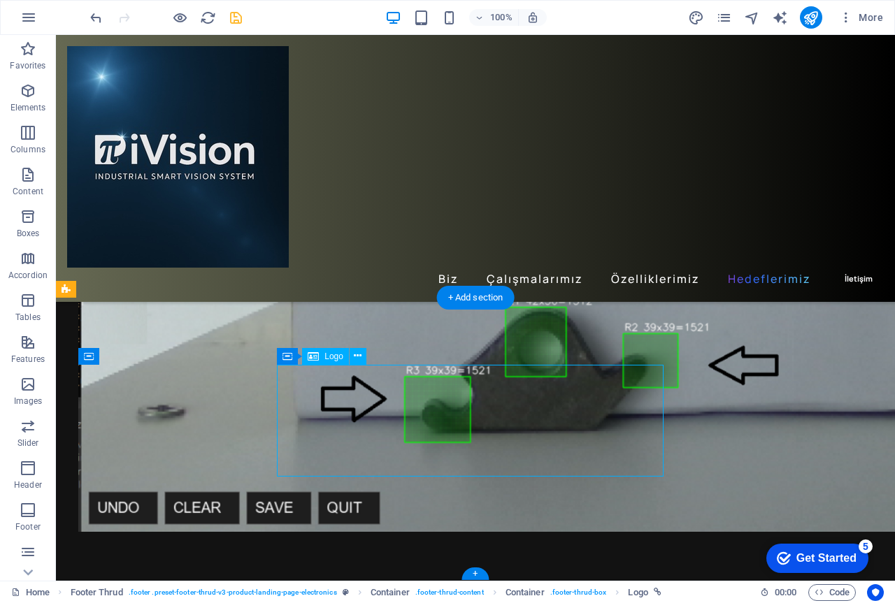
select select "px"
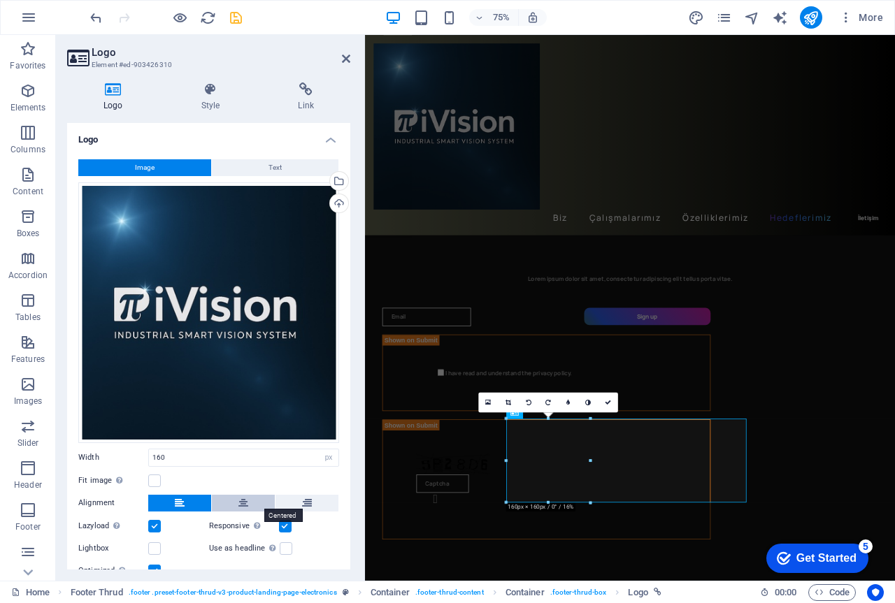
click at [242, 504] on icon at bounding box center [243, 503] width 10 height 17
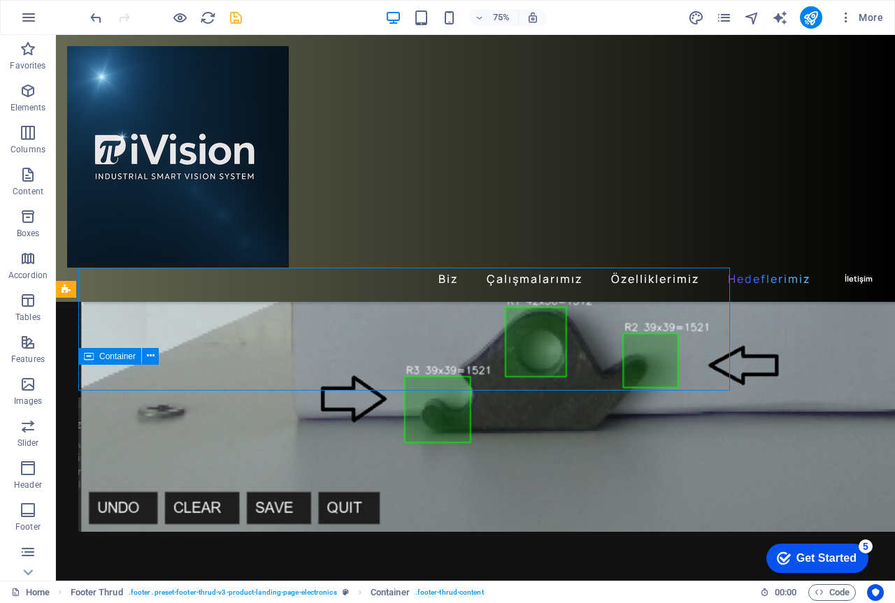
scroll to position [3344, 0]
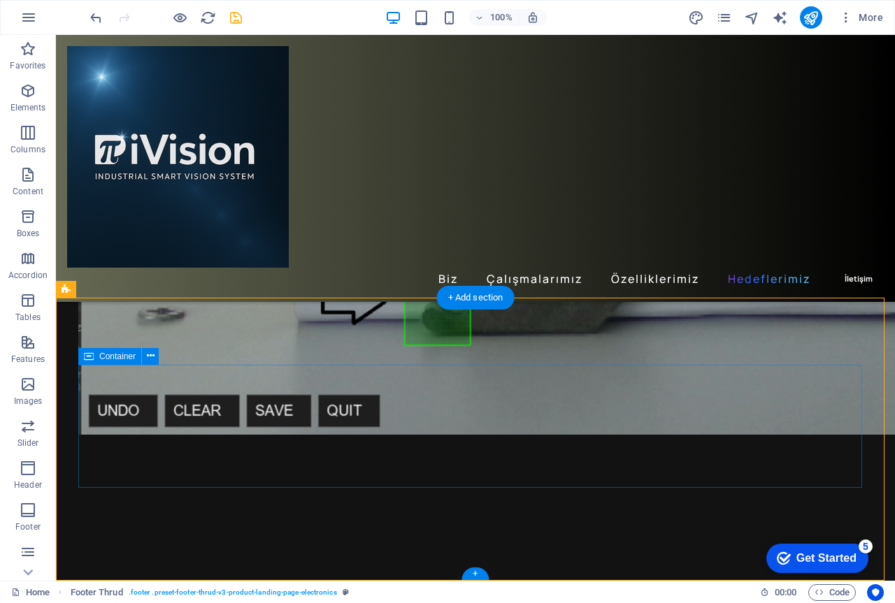
scroll to position [3344, 0]
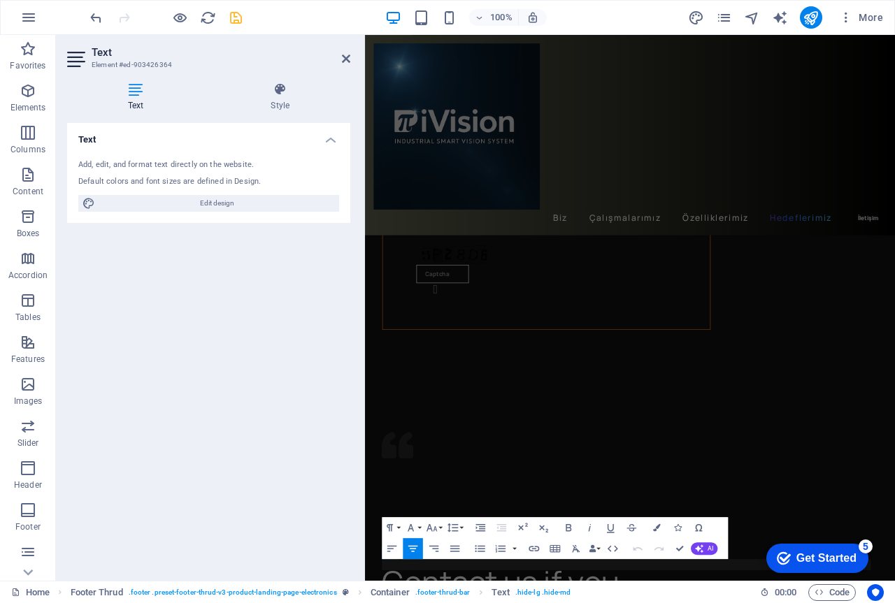
scroll to position [3065, 0]
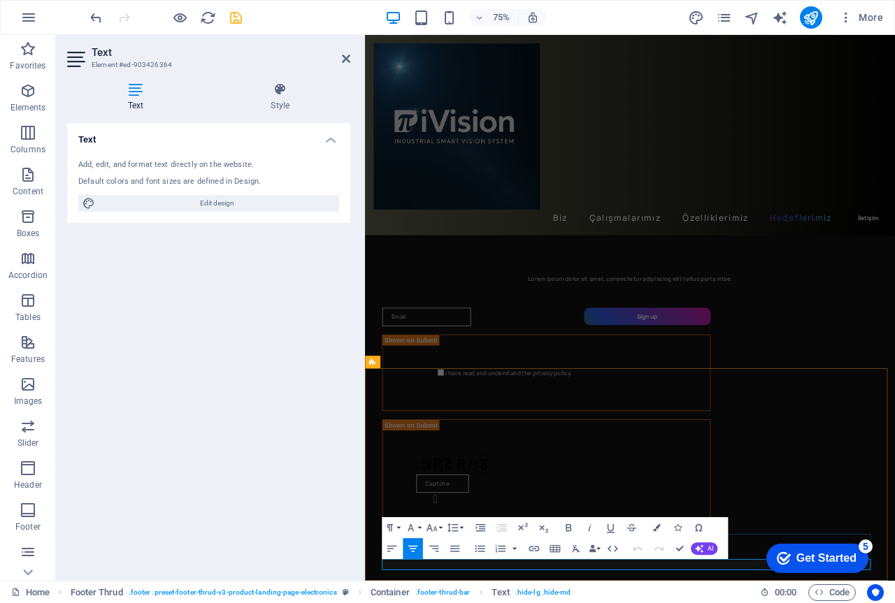
drag, startPoint x: 802, startPoint y: 741, endPoint x: 614, endPoint y: 741, distance: 187.3
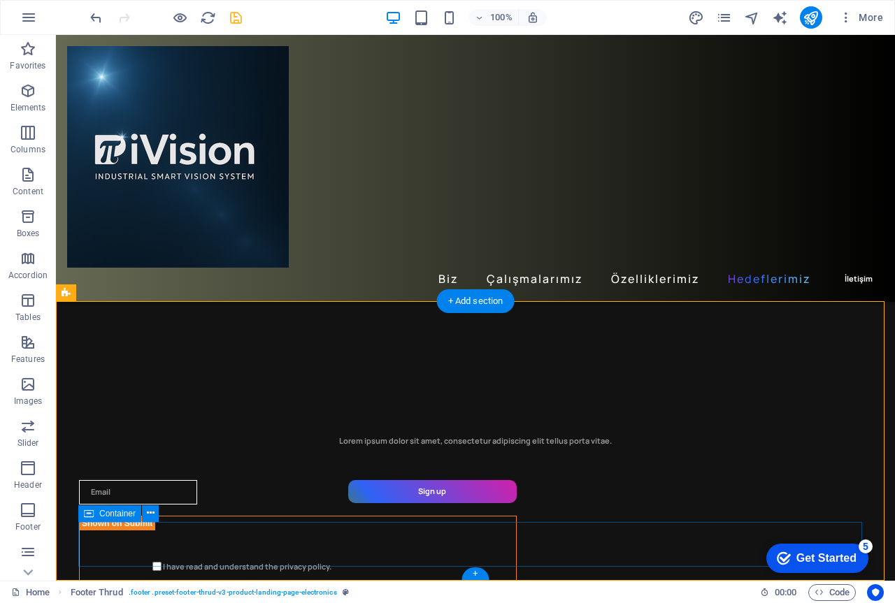
scroll to position [3341, 0]
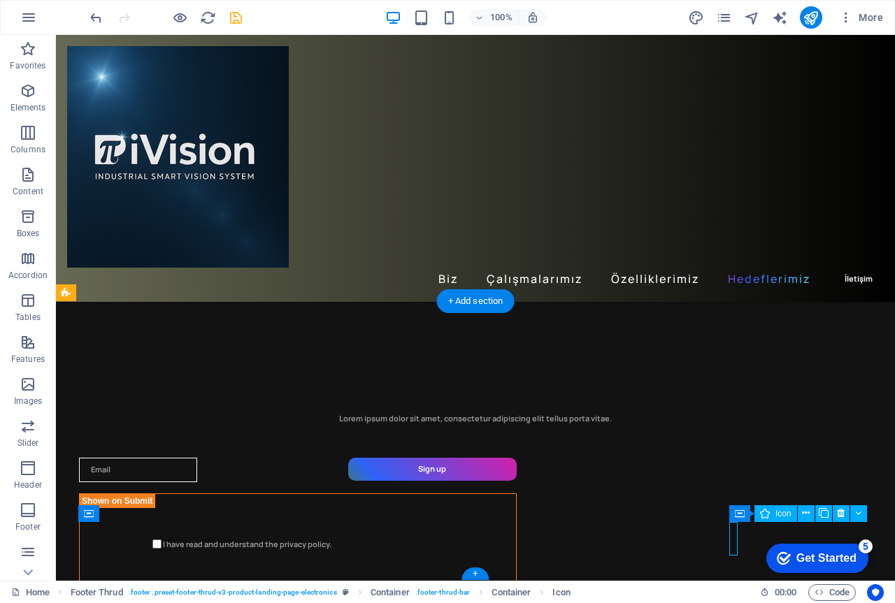
select select "xMidYMid"
select select "px"
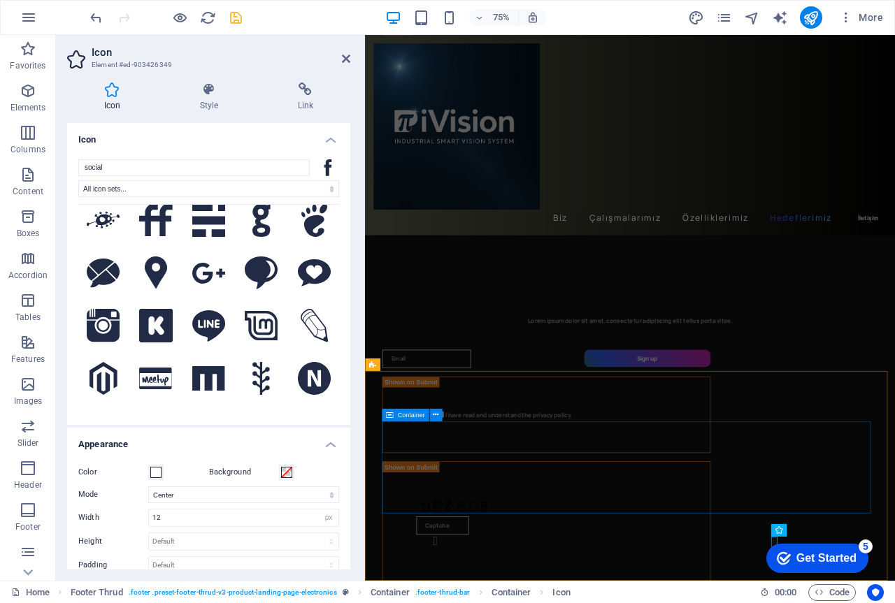
scroll to position [3062, 0]
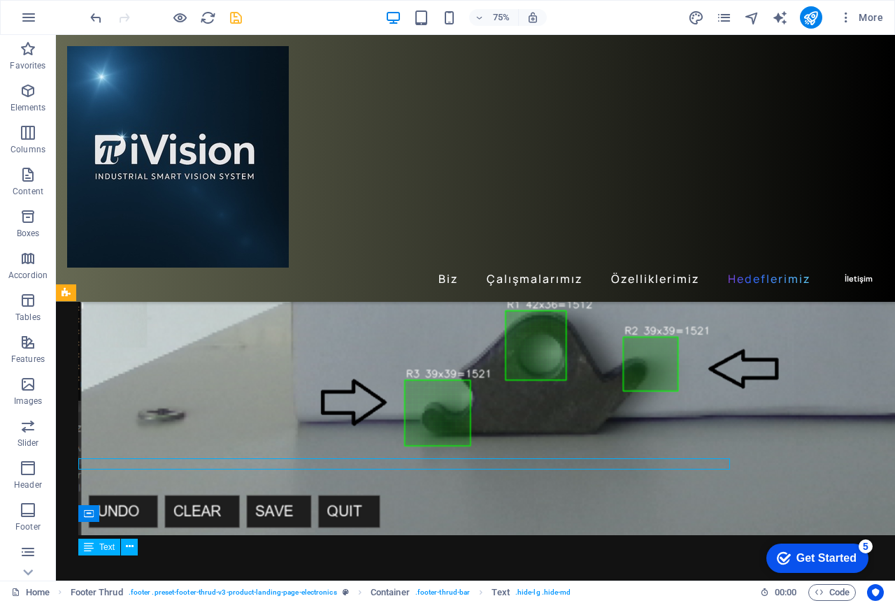
scroll to position [3341, 0]
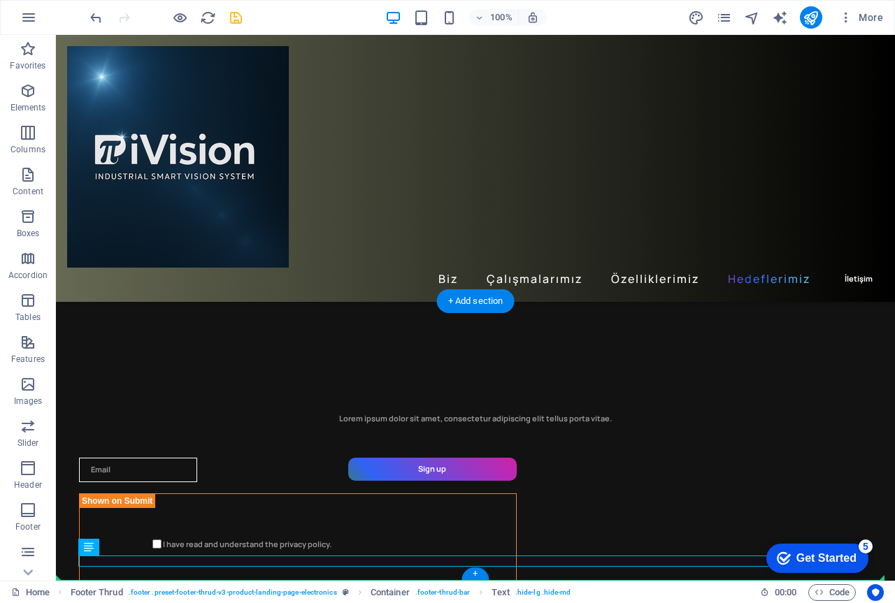
drag, startPoint x: 122, startPoint y: 561, endPoint x: 556, endPoint y: 566, distance: 434.0
click at [90, 548] on icon at bounding box center [89, 547] width 10 height 17
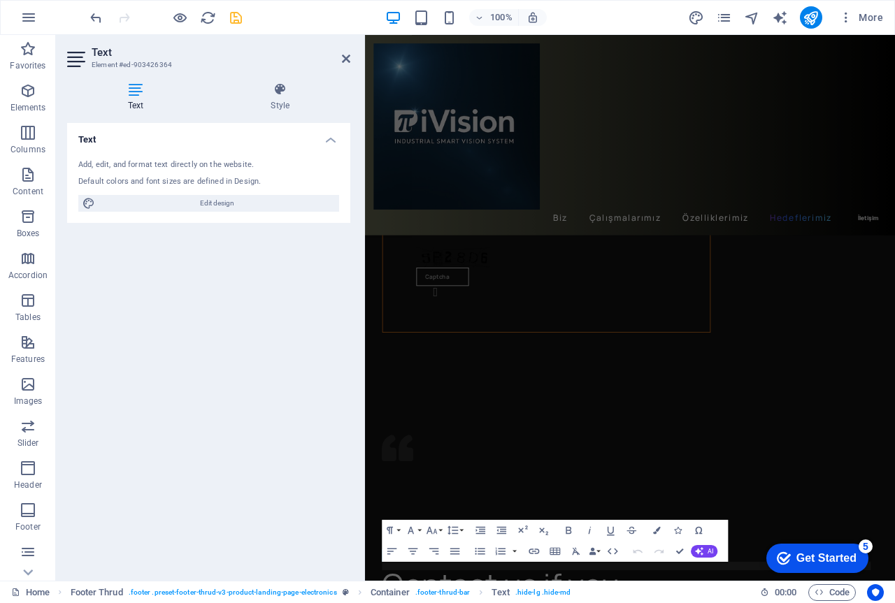
scroll to position [3062, 0]
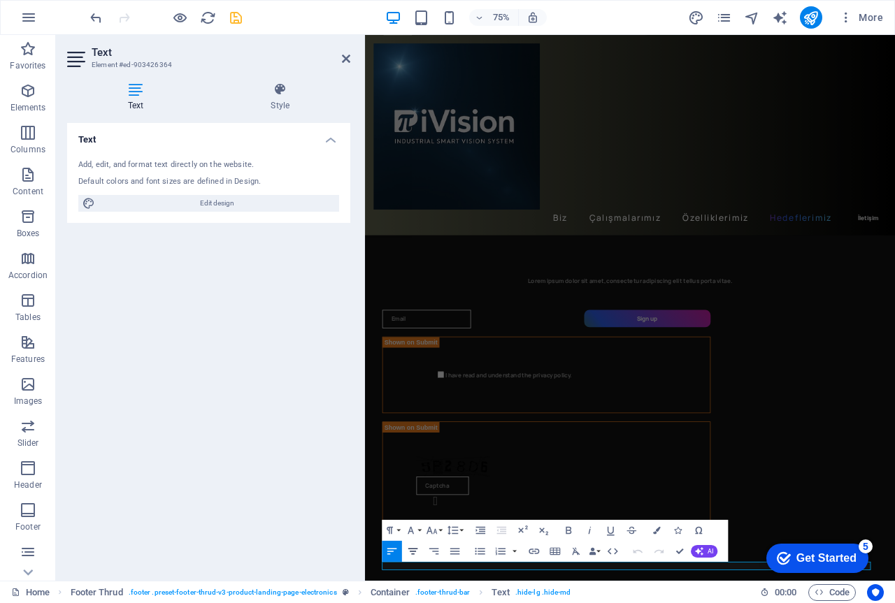
click at [412, 551] on icon "button" at bounding box center [413, 551] width 10 height 6
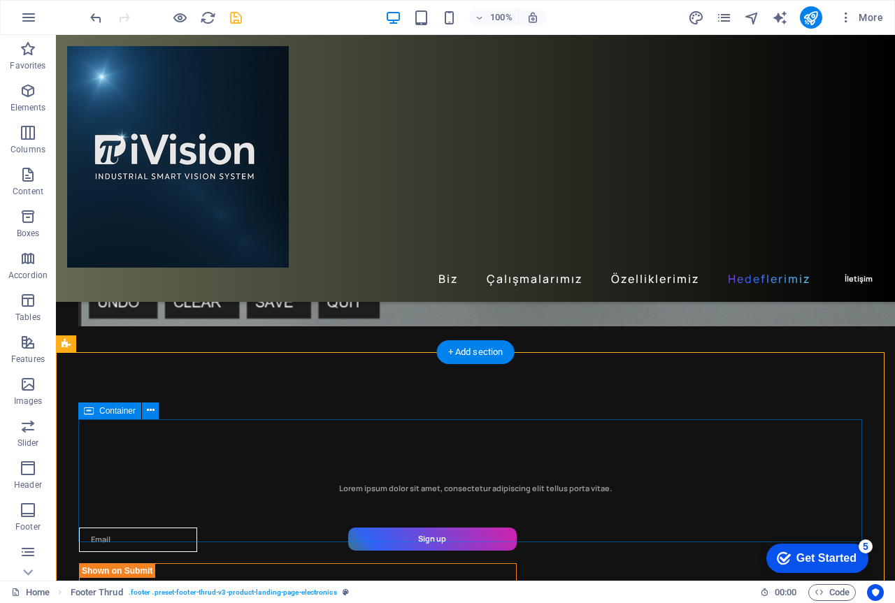
scroll to position [3341, 0]
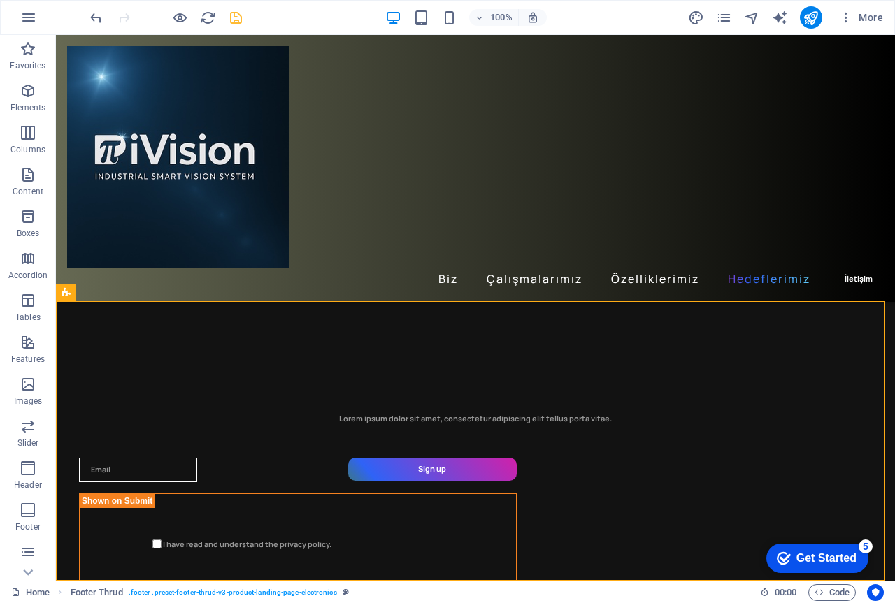
click at [760, 537] on div "checkmark Get Started 5 First Steps in the Editor Let's guide you through the t…" at bounding box center [815, 558] width 115 height 42
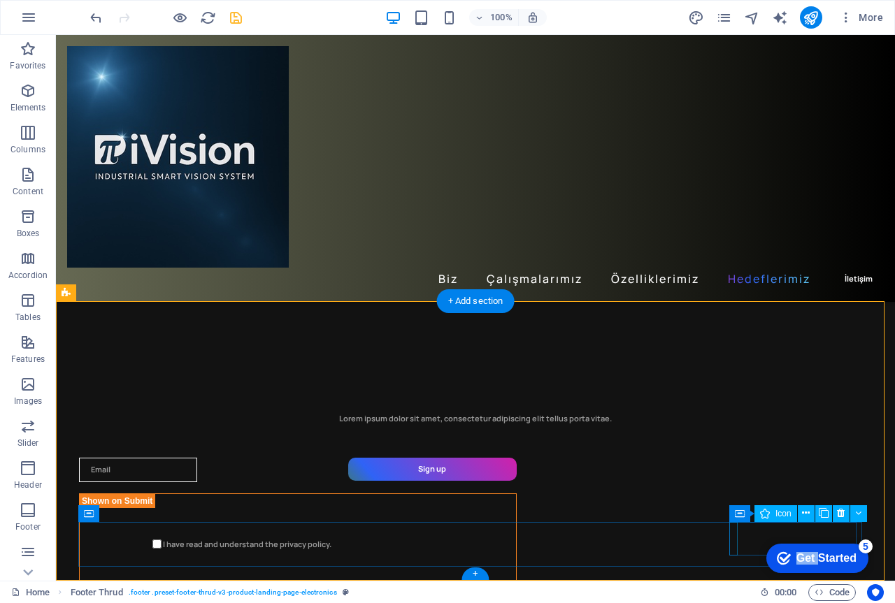
select select "xMidYMid"
select select "px"
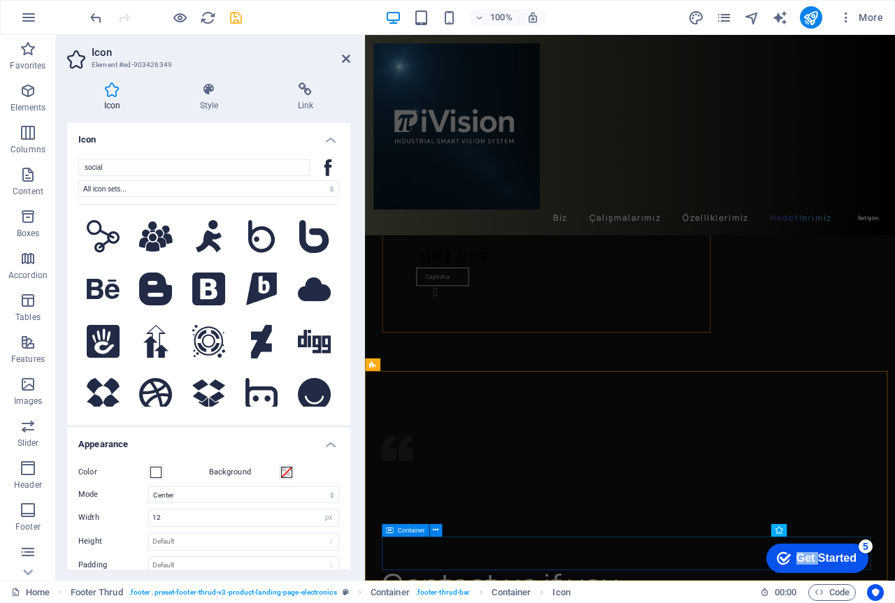
scroll to position [3062, 0]
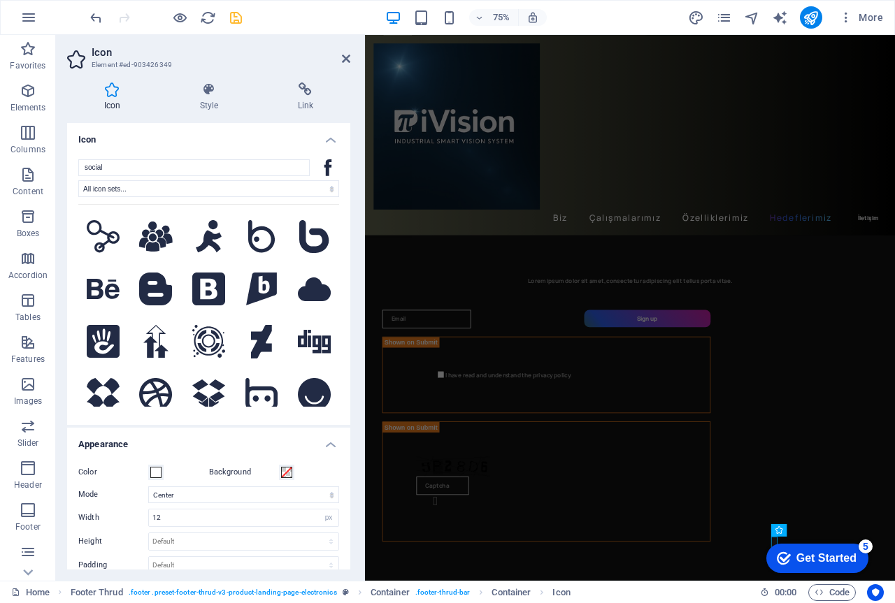
click at [778, 558] on icon "Get Started 5 items remaining, 0% complete" at bounding box center [783, 558] width 14 height 13
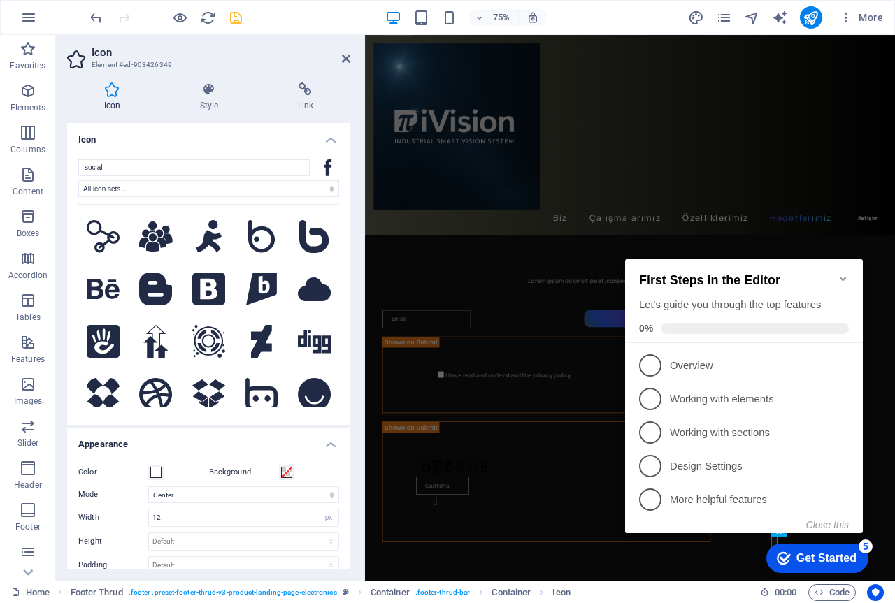
click at [778, 558] on icon "Get Started 5 items remaining, 0% complete" at bounding box center [783, 558] width 14 height 13
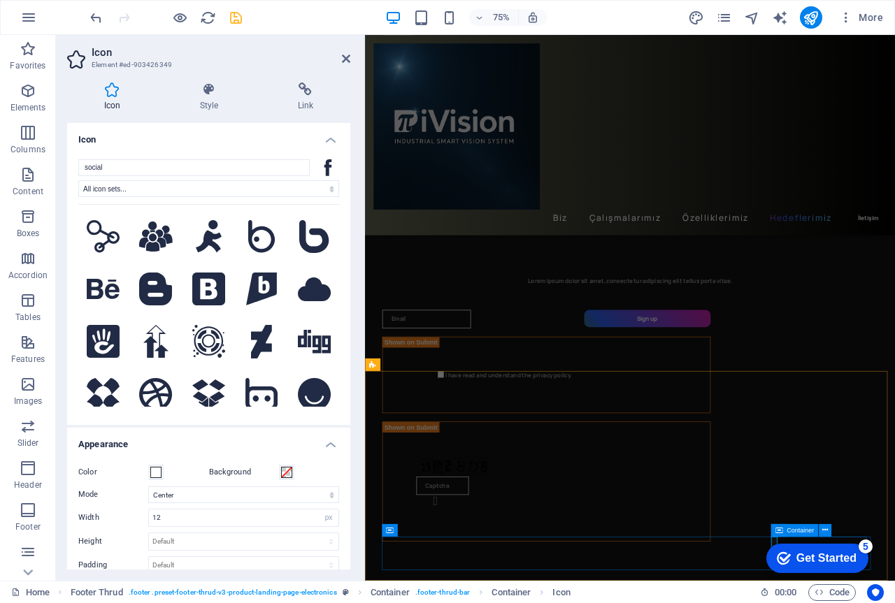
click at [775, 536] on icon at bounding box center [779, 529] width 8 height 13
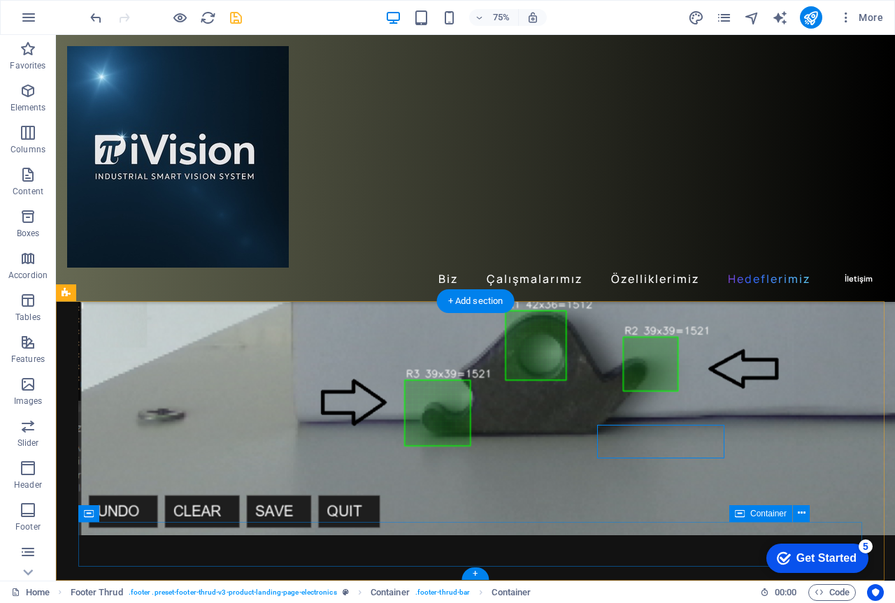
scroll to position [3341, 0]
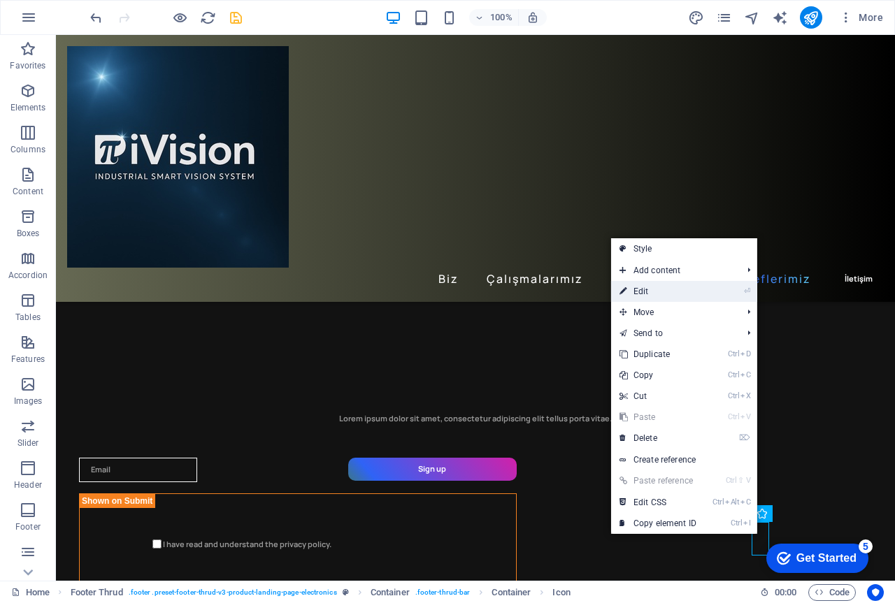
click at [651, 287] on link "⏎ Edit" at bounding box center [658, 291] width 94 height 21
select select "xMidYMid"
select select "px"
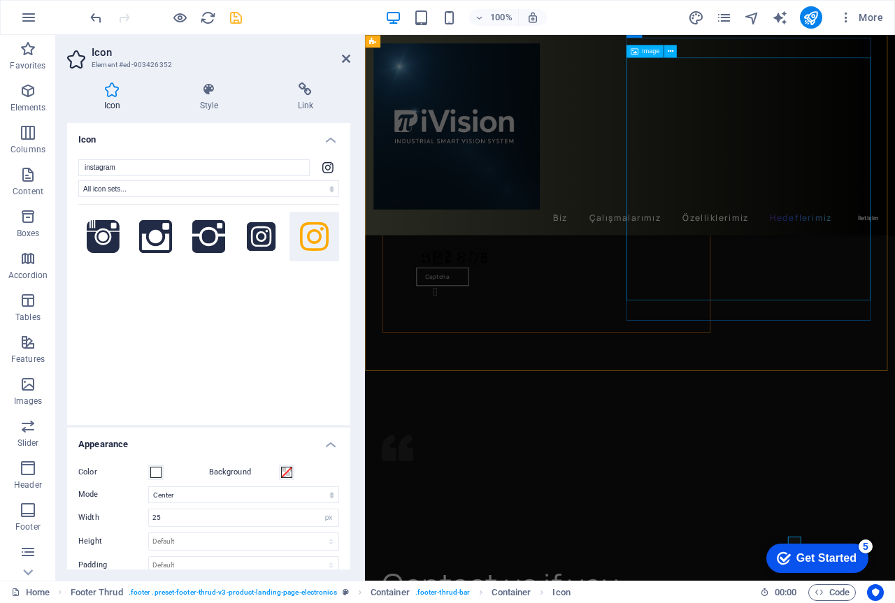
scroll to position [3062, 0]
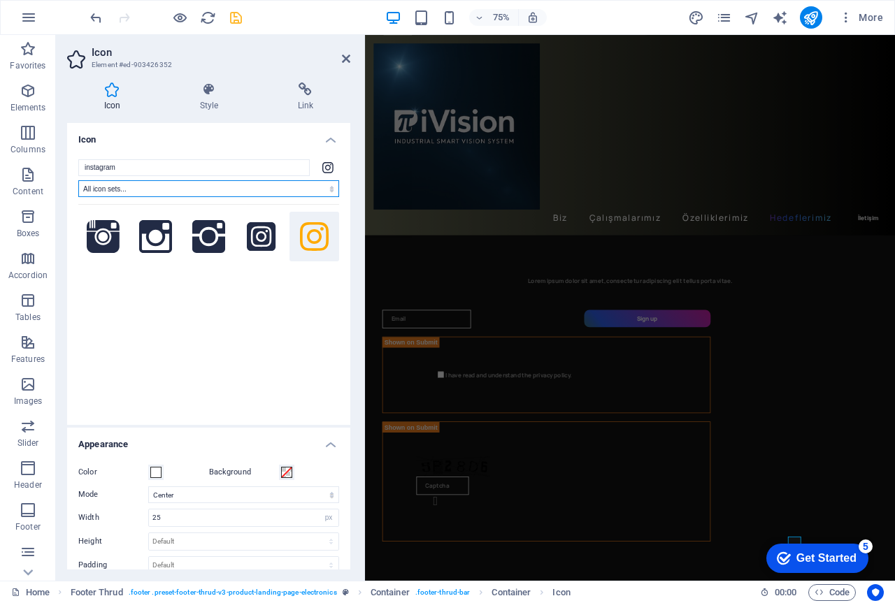
click at [159, 190] on select "All icon sets... IcoFont Ionicons FontAwesome Brands FontAwesome Duotone FontAw…" at bounding box center [208, 188] width 261 height 17
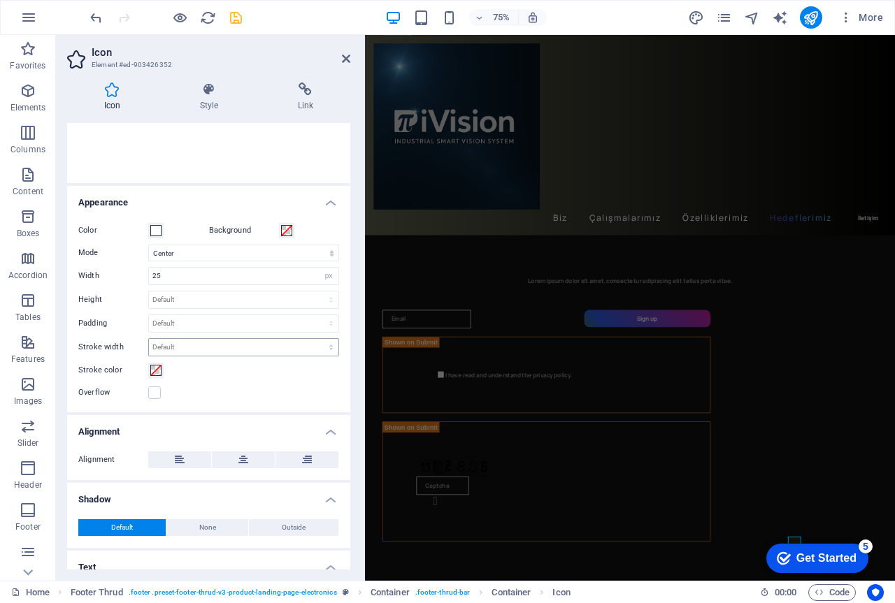
scroll to position [287, 0]
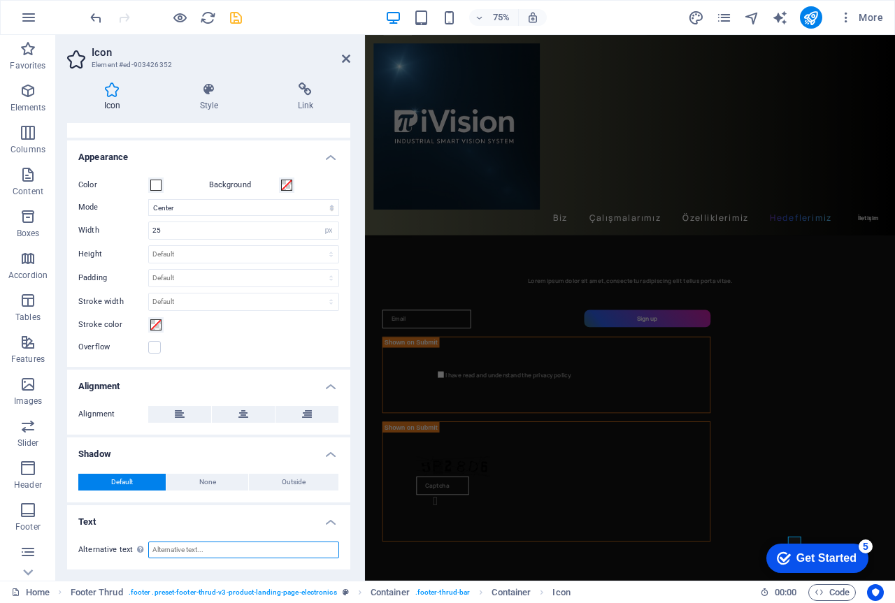
click at [181, 548] on input "Alternative text The alternative text is used by devices that cannot display im…" at bounding box center [243, 550] width 191 height 17
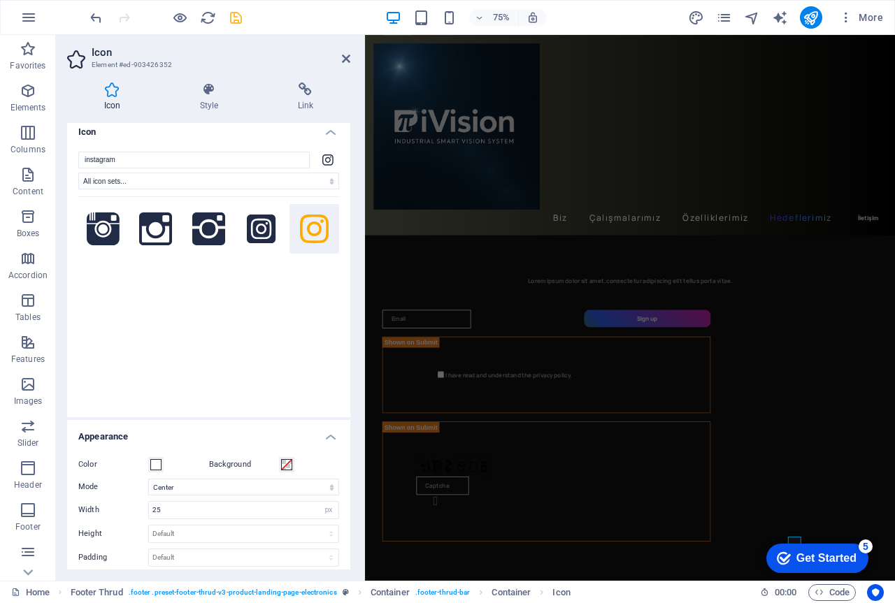
scroll to position [0, 0]
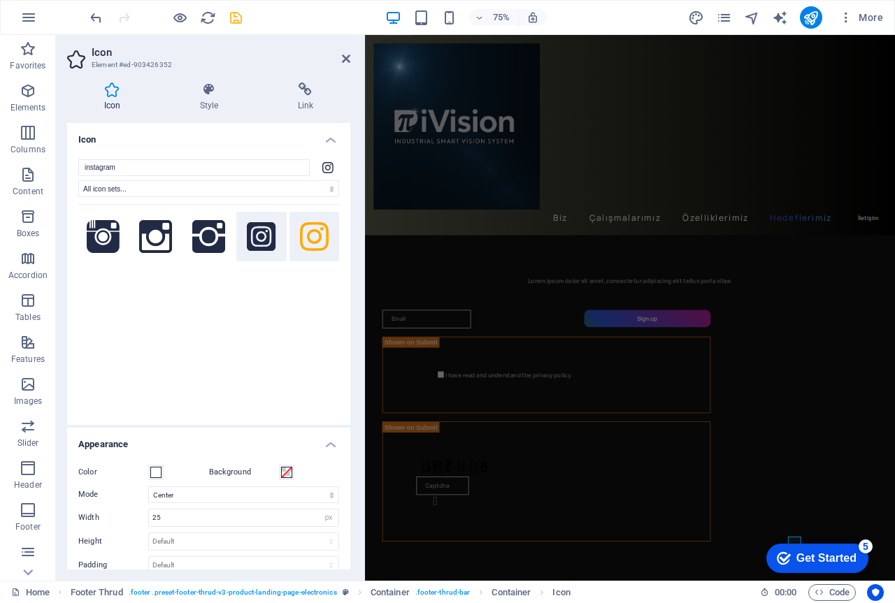
click at [257, 235] on icon at bounding box center [261, 236] width 29 height 29
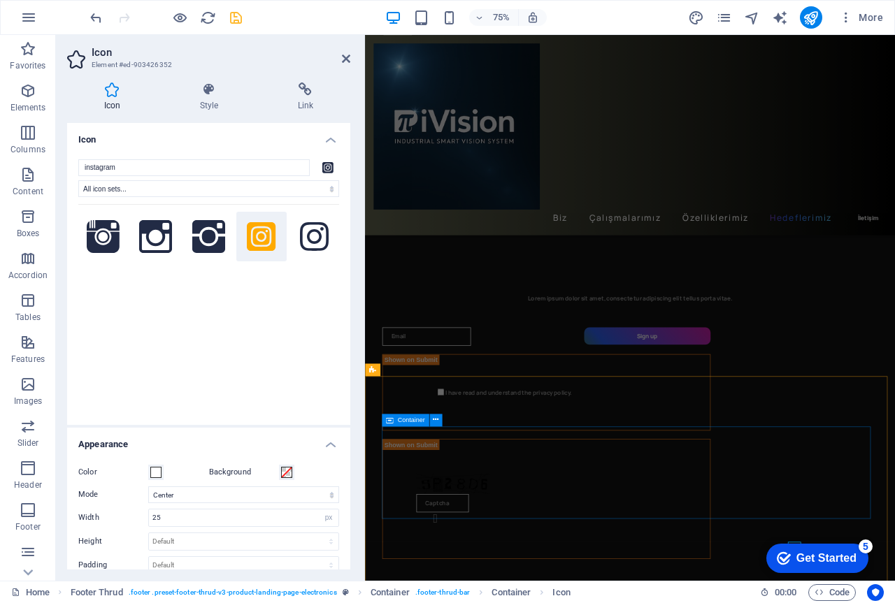
scroll to position [3062, 0]
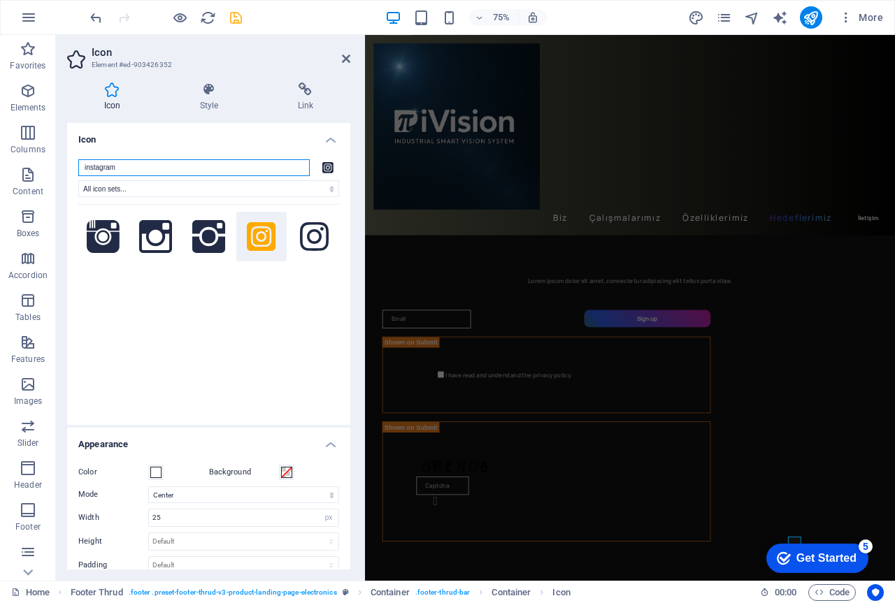
click at [236, 168] on input "instagram" at bounding box center [193, 167] width 231 height 17
click at [307, 99] on h4 "Link" at bounding box center [305, 96] width 89 height 29
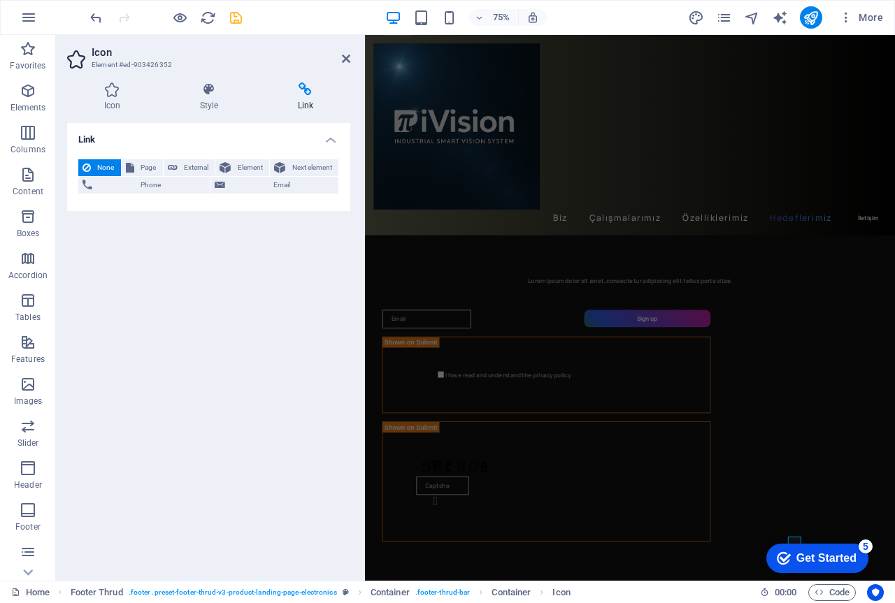
click at [146, 143] on h4 "Link" at bounding box center [208, 135] width 283 height 25
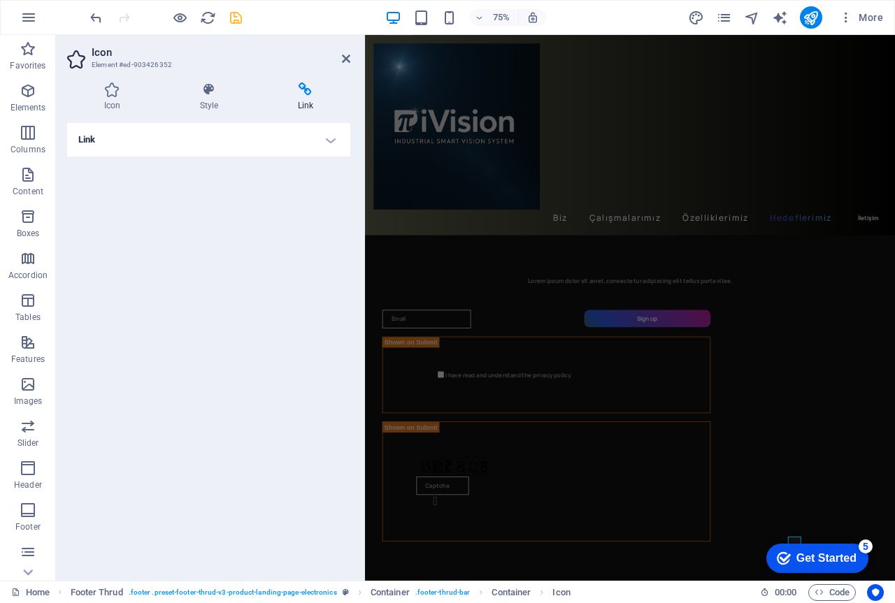
click at [161, 145] on h4 "Link" at bounding box center [208, 140] width 283 height 34
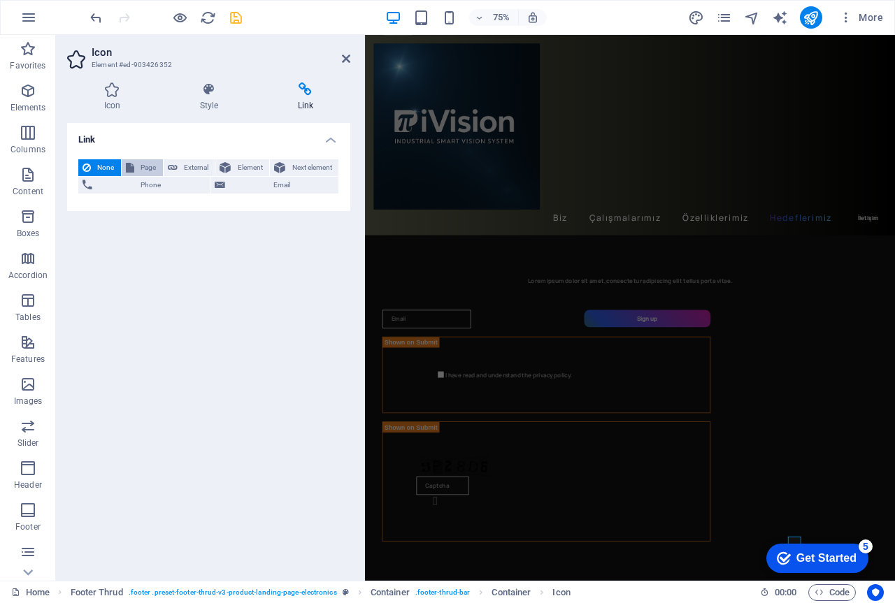
click at [148, 165] on span "Page" at bounding box center [148, 167] width 20 height 17
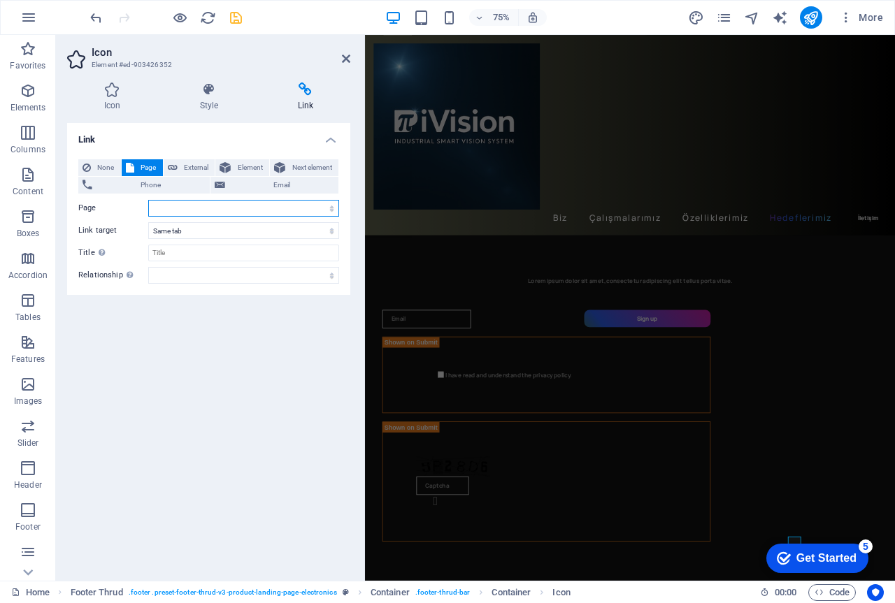
click at [186, 206] on select "Home Subpage Legal Notice Privacy" at bounding box center [243, 208] width 191 height 17
select select "0"
click at [148, 200] on select "Home Subpage Legal Notice Privacy" at bounding box center [243, 208] width 191 height 17
click at [198, 229] on select "New tab Same tab Overlay" at bounding box center [243, 230] width 191 height 17
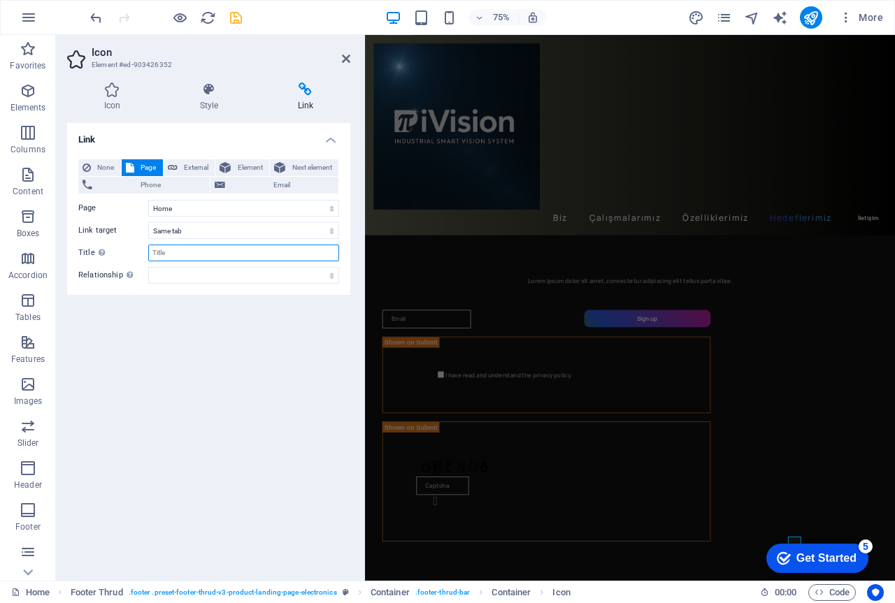
click at [176, 254] on input "Title Additional link description, should not be the same as the link text. The…" at bounding box center [243, 253] width 191 height 17
click at [174, 275] on select "alternate author bookmark external help license next nofollow noreferrer noopen…" at bounding box center [243, 275] width 191 height 17
drag, startPoint x: 174, startPoint y: 275, endPoint x: 174, endPoint y: 267, distance: 8.4
click at [174, 275] on select "alternate author bookmark external help license next nofollow noreferrer noopen…" at bounding box center [243, 275] width 191 height 17
click at [184, 164] on span "External" at bounding box center [196, 167] width 29 height 17
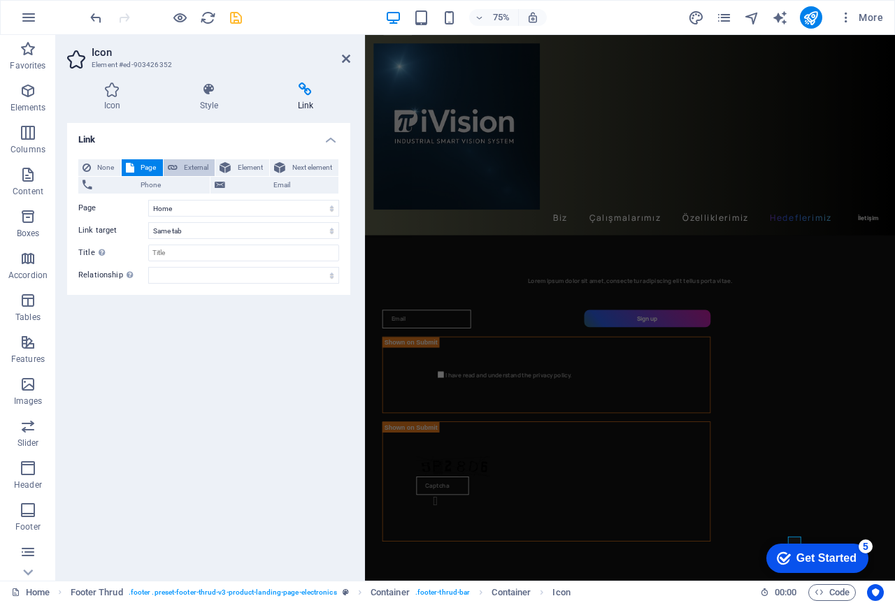
select select "blank"
drag, startPoint x: 182, startPoint y: 212, endPoint x: 137, endPoint y: 205, distance: 45.2
click at [137, 205] on div "URL w" at bounding box center [208, 208] width 261 height 17
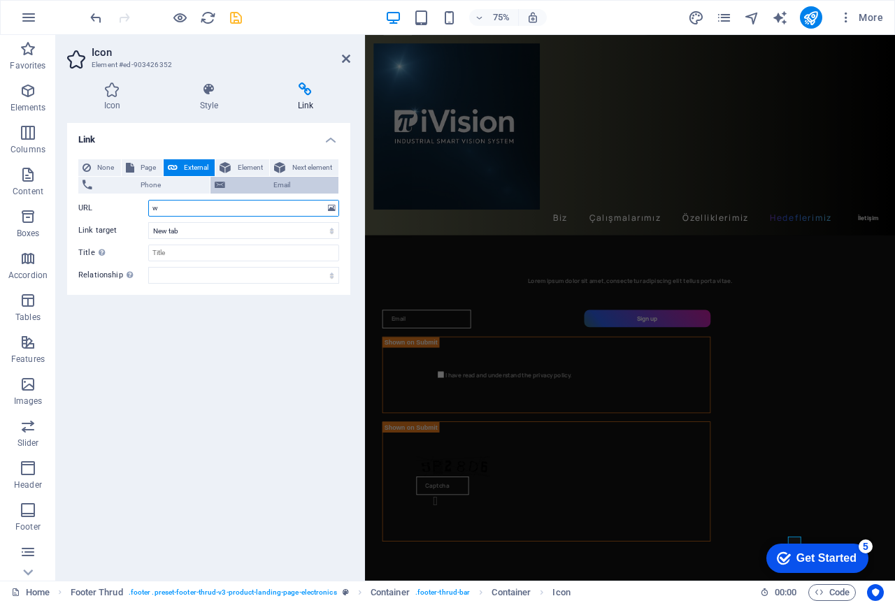
paste input "https://www.instagram.com/pivision_/"
type input "https://www.instagram.com/pivision_/"
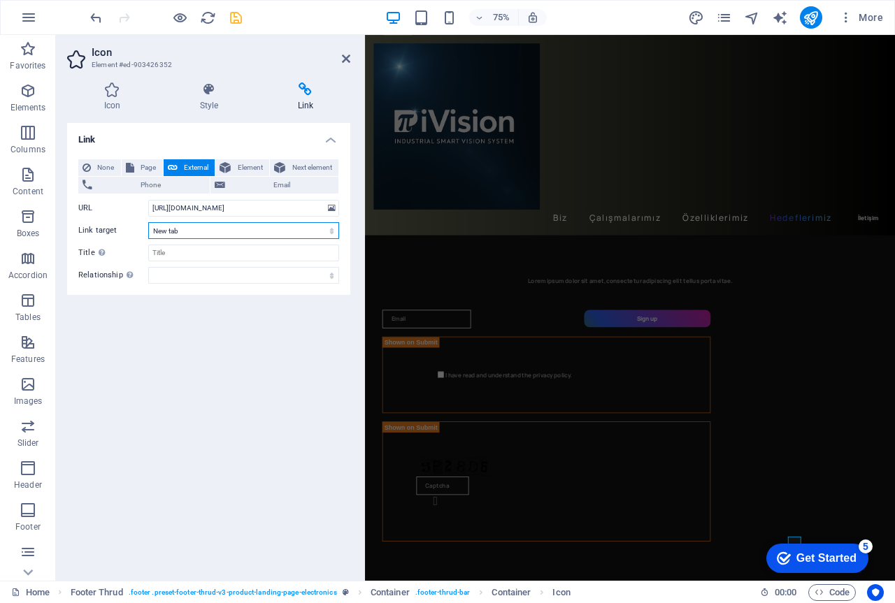
click at [221, 231] on select "New tab Same tab Overlay" at bounding box center [243, 230] width 191 height 17
click at [205, 315] on div "Link None Page External Element Next element Phone Email Page Home Subpage Lega…" at bounding box center [208, 346] width 283 height 447
click at [114, 92] on icon at bounding box center [112, 89] width 90 height 14
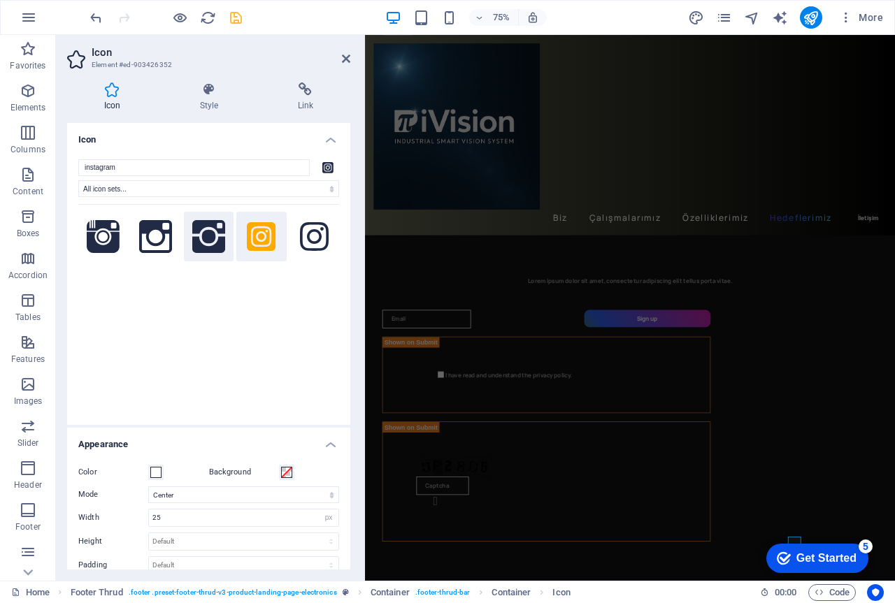
click at [205, 232] on icon at bounding box center [208, 236] width 33 height 33
click at [234, 16] on icon "save" at bounding box center [236, 18] width 16 height 16
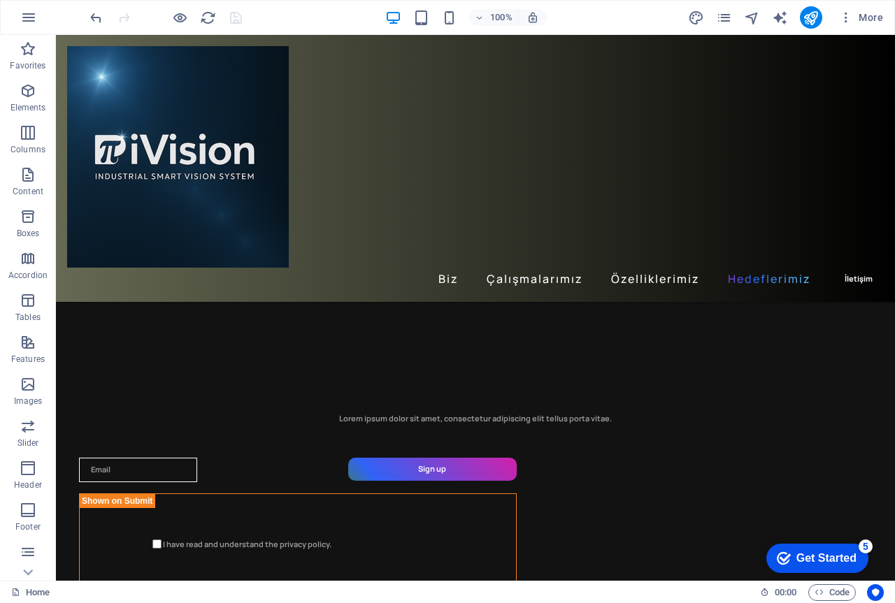
click at [761, 541] on div "checkmark Get Started 5 First Steps in the Editor Let's guide you through the t…" at bounding box center [814, 558] width 119 height 42
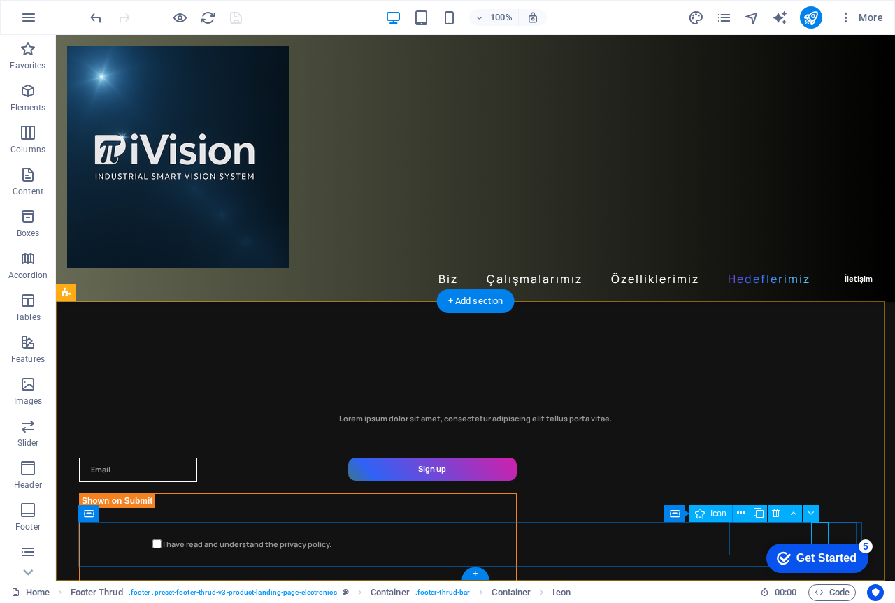
click at [774, 510] on icon at bounding box center [776, 513] width 8 height 15
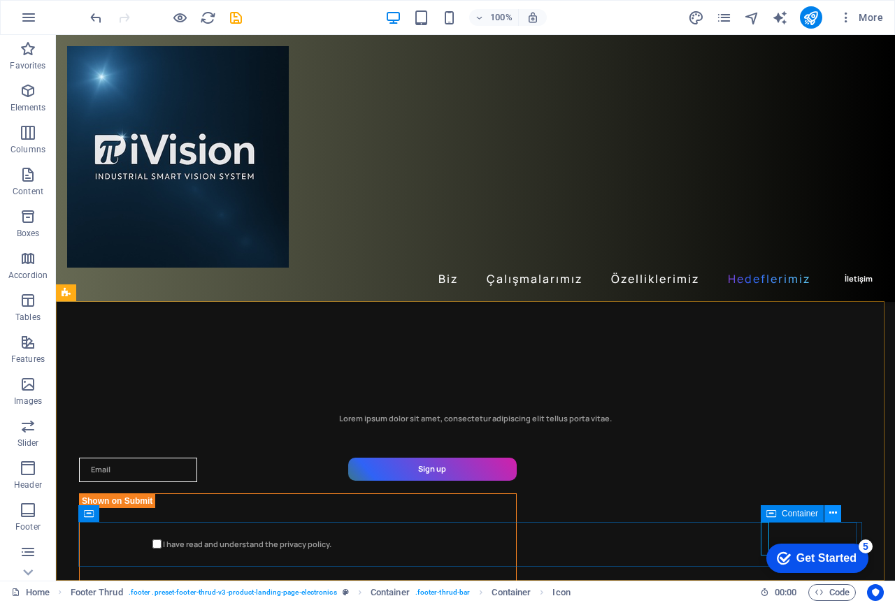
click at [834, 513] on icon at bounding box center [833, 513] width 8 height 15
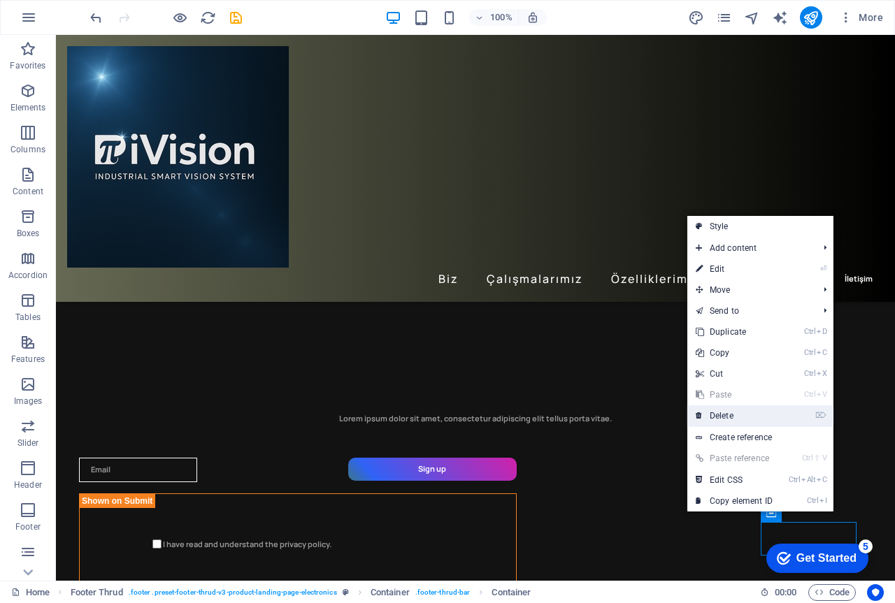
click at [743, 415] on link "⌦ Delete" at bounding box center [734, 415] width 94 height 21
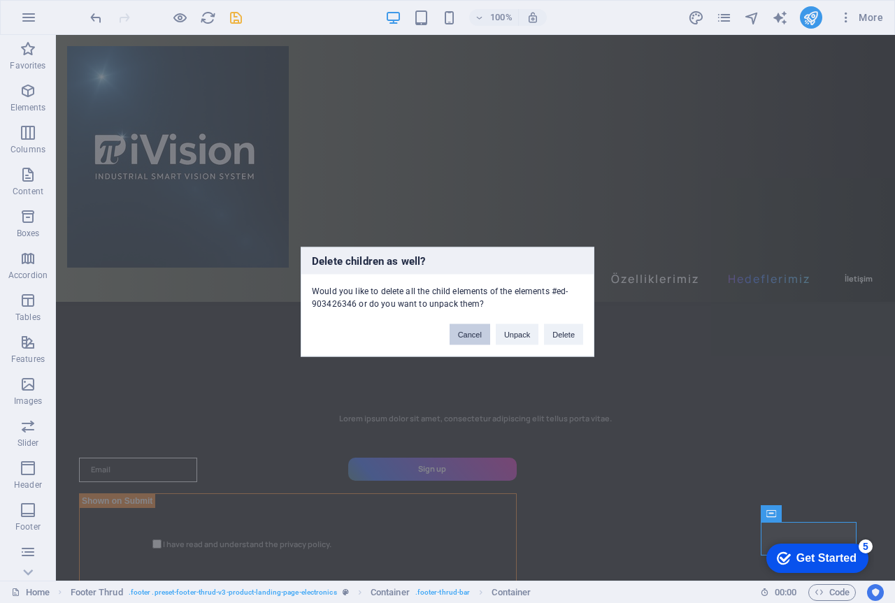
click at [475, 336] on button "Cancel" at bounding box center [469, 334] width 41 height 21
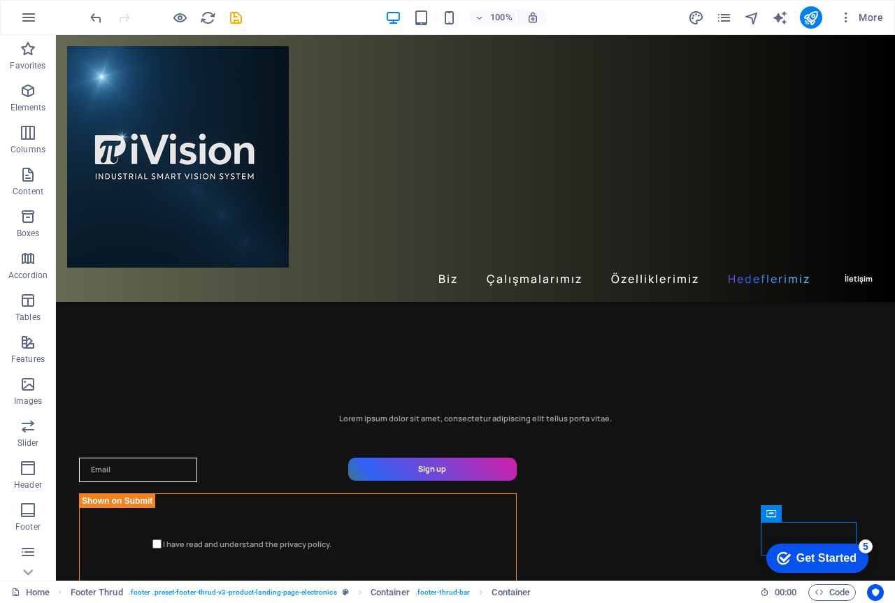
click at [765, 537] on div "checkmark Get Started 5 First Steps in the Editor Let's guide you through the t…" at bounding box center [814, 558] width 119 height 42
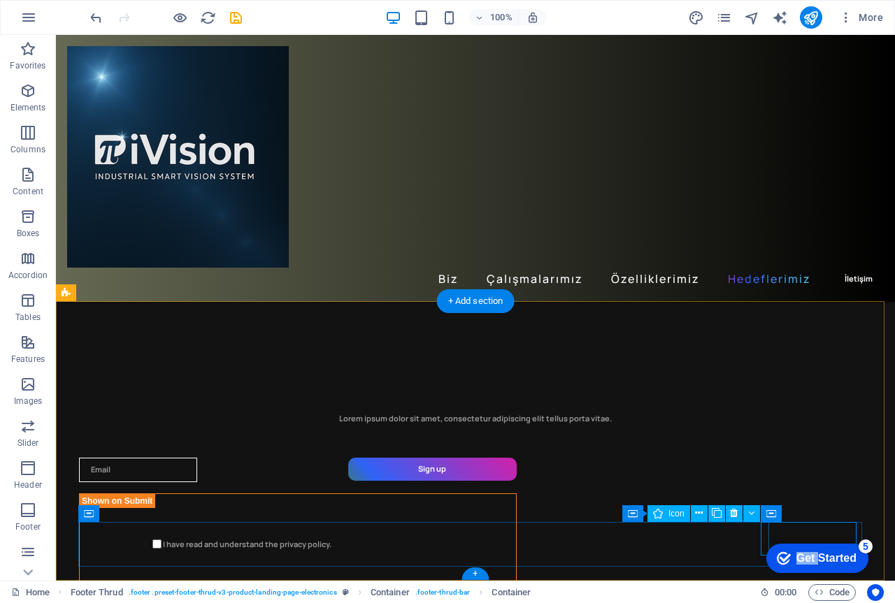
select select "xMidYMid"
select select "px"
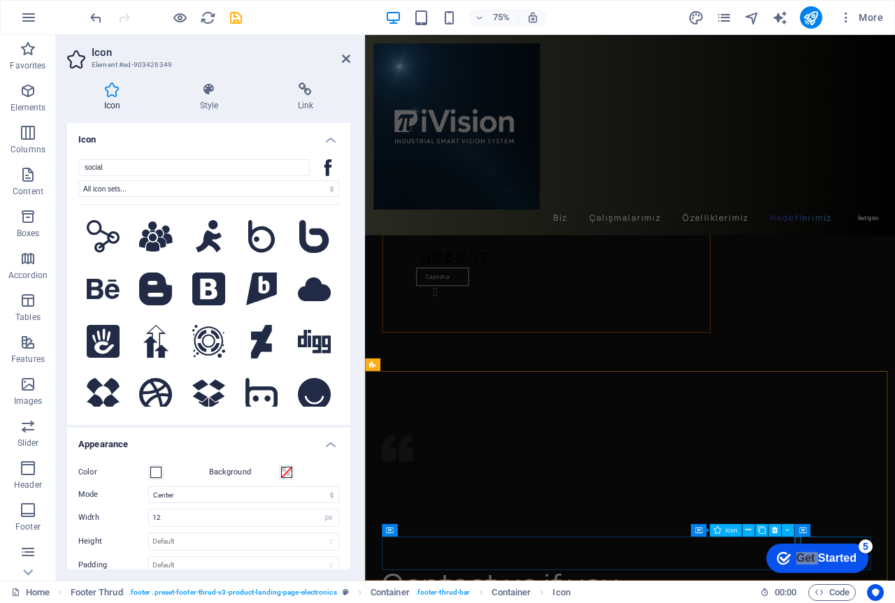
scroll to position [3062, 0]
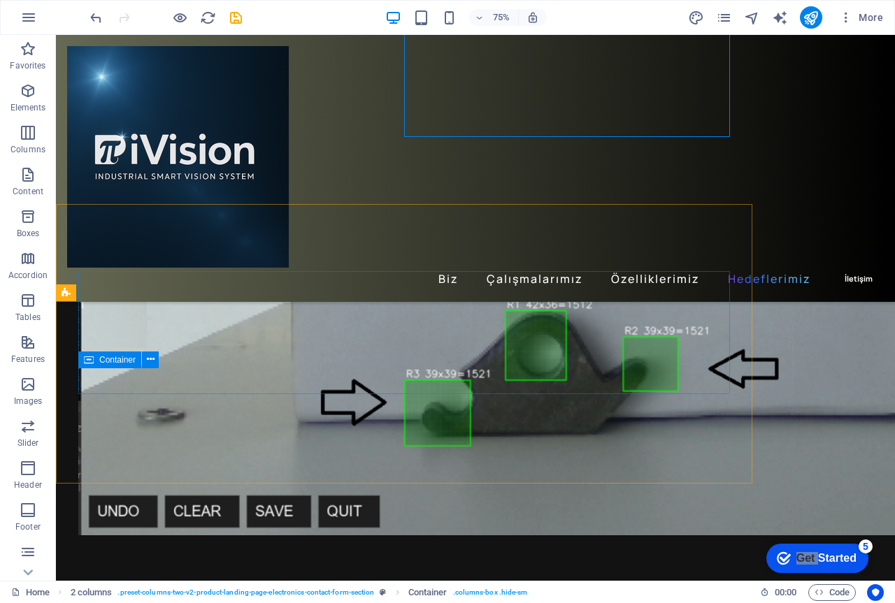
scroll to position [3341, 0]
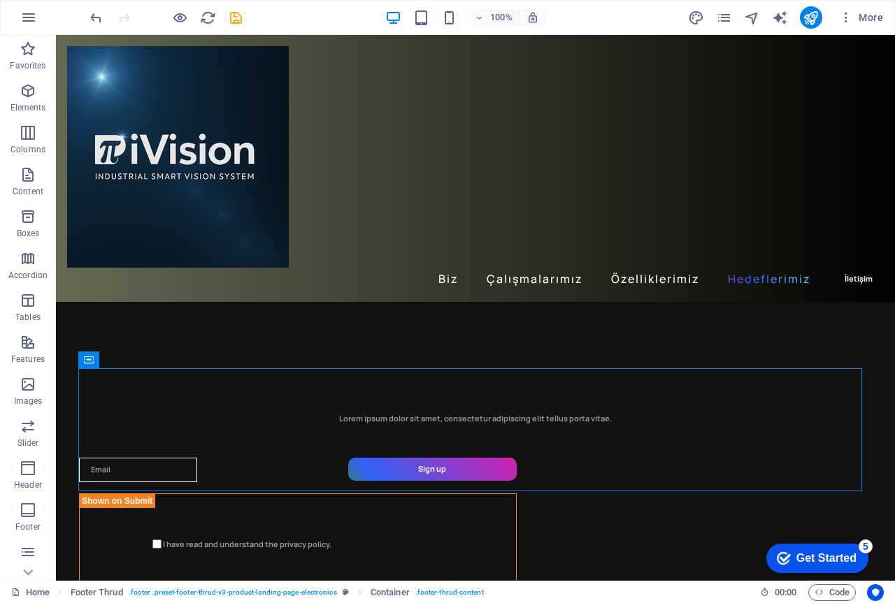
click at [765, 537] on div "checkmark Get Started 5 First Steps in the Editor Let's guide you through the t…" at bounding box center [814, 558] width 119 height 42
click at [765, 540] on div "checkmark Get Started 5 First Steps in the Editor Let's guide you through the t…" at bounding box center [814, 558] width 119 height 42
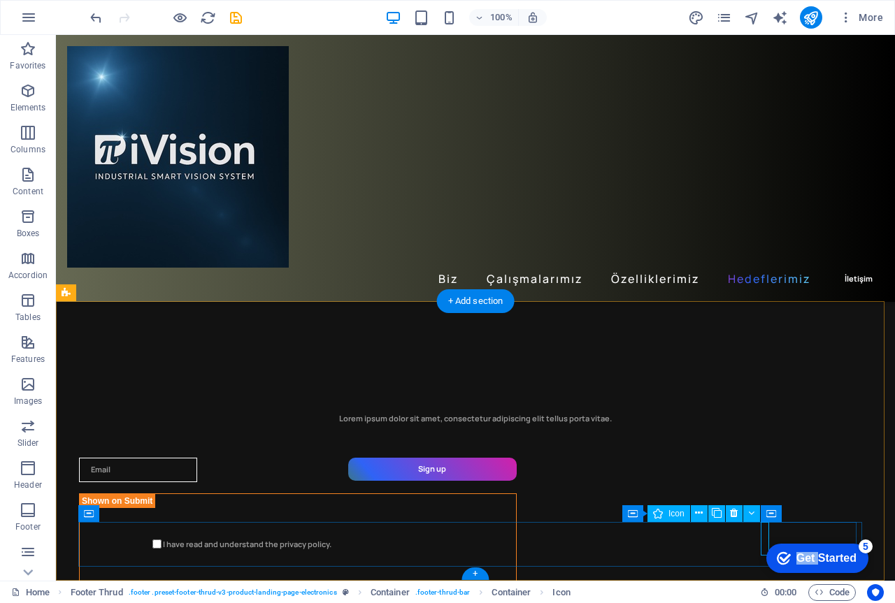
select select "xMidYMid"
select select "px"
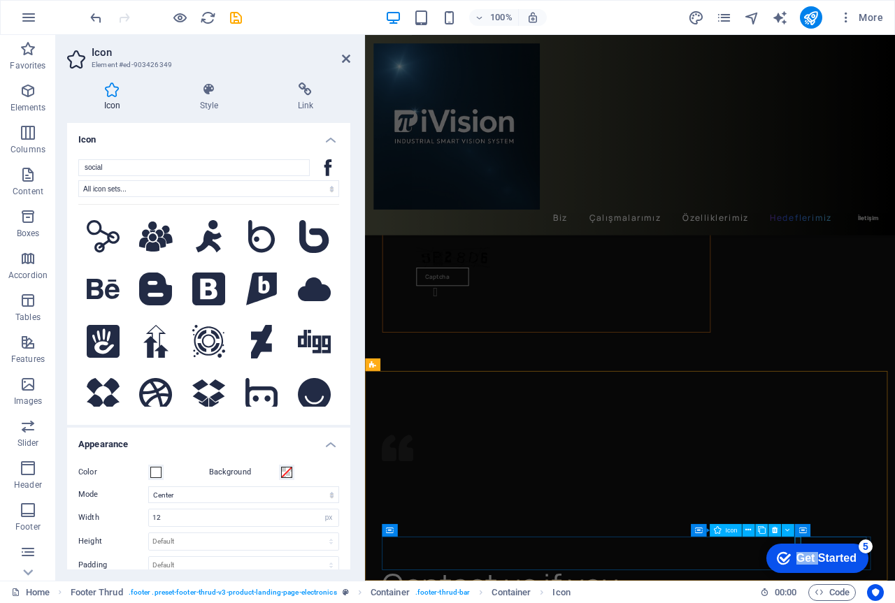
scroll to position [3062, 0]
click at [774, 531] on icon at bounding box center [774, 530] width 6 height 11
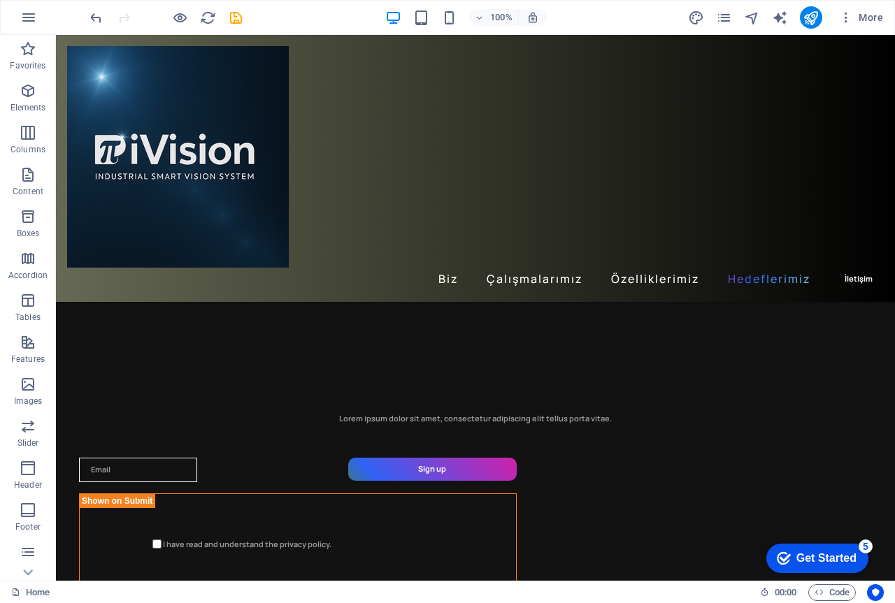
click at [823, 537] on div "checkmark Get Started 5 First Steps in the Editor Let's guide you through the t…" at bounding box center [814, 558] width 119 height 42
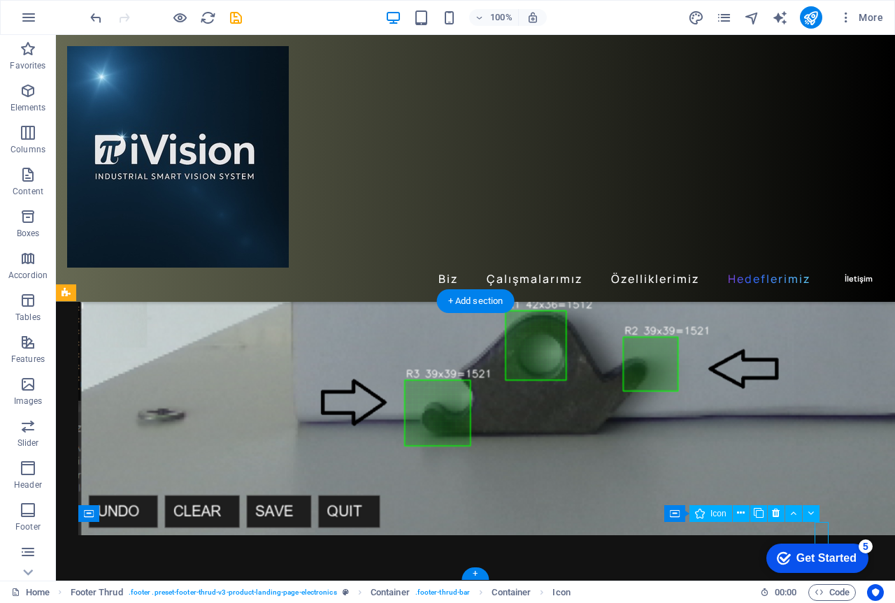
select select "xMidYMid"
select select "px"
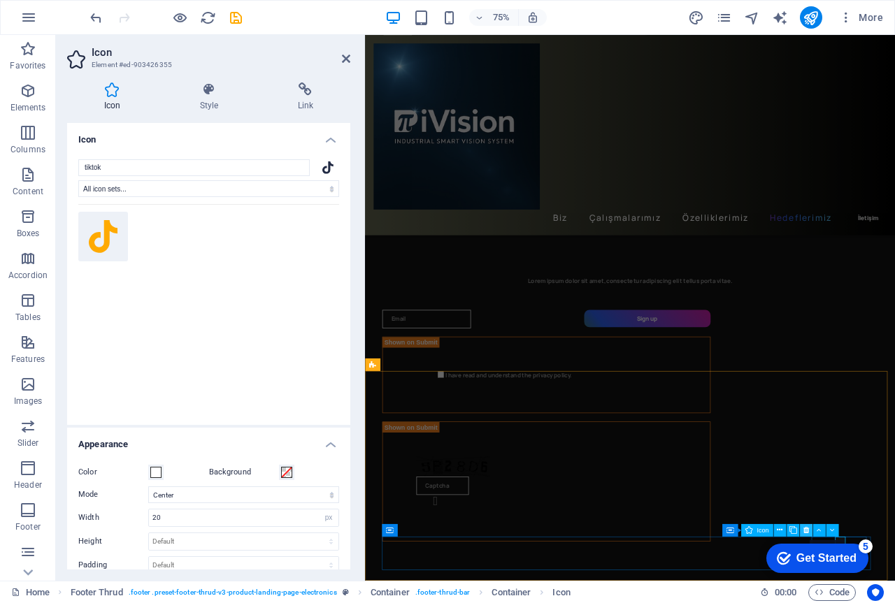
click at [806, 529] on icon at bounding box center [805, 530] width 6 height 11
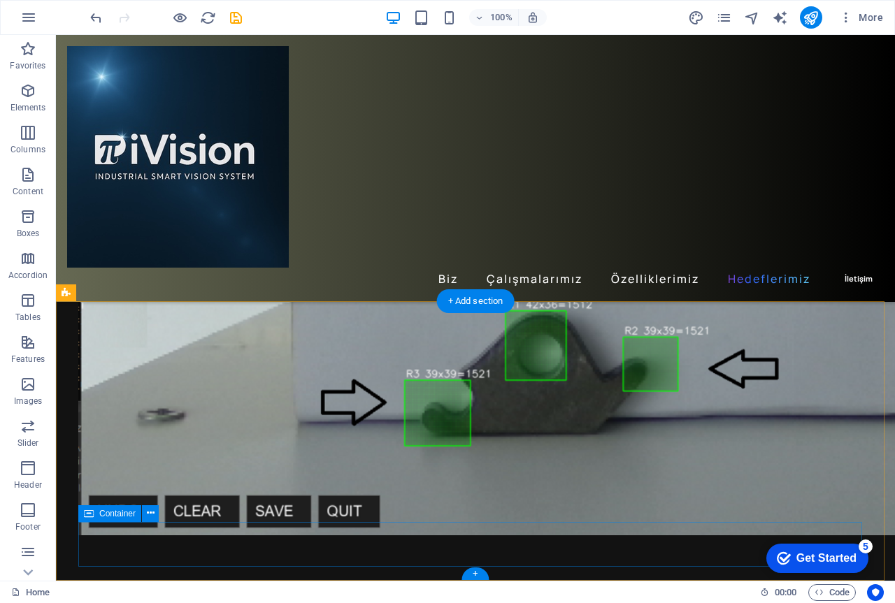
scroll to position [3341, 0]
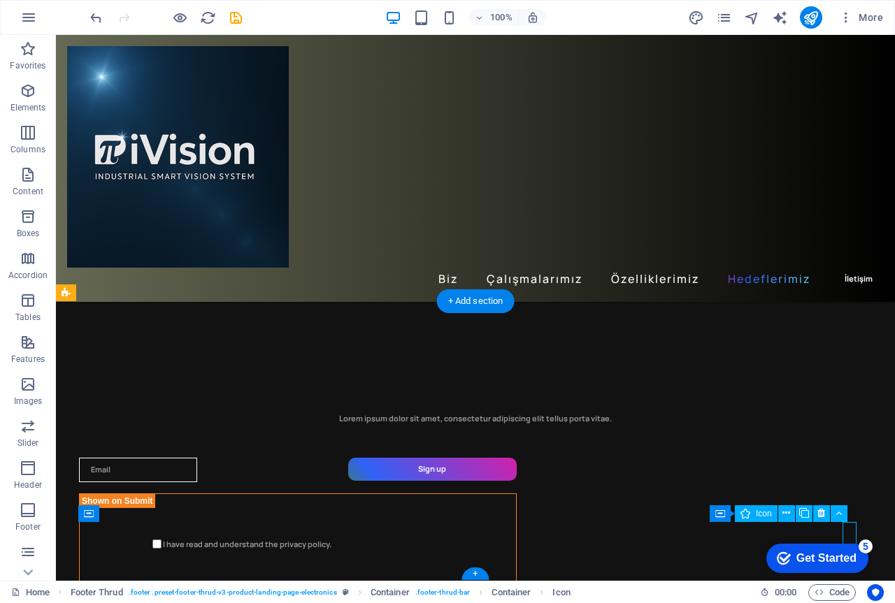
select select "xMidYMid"
select select "px"
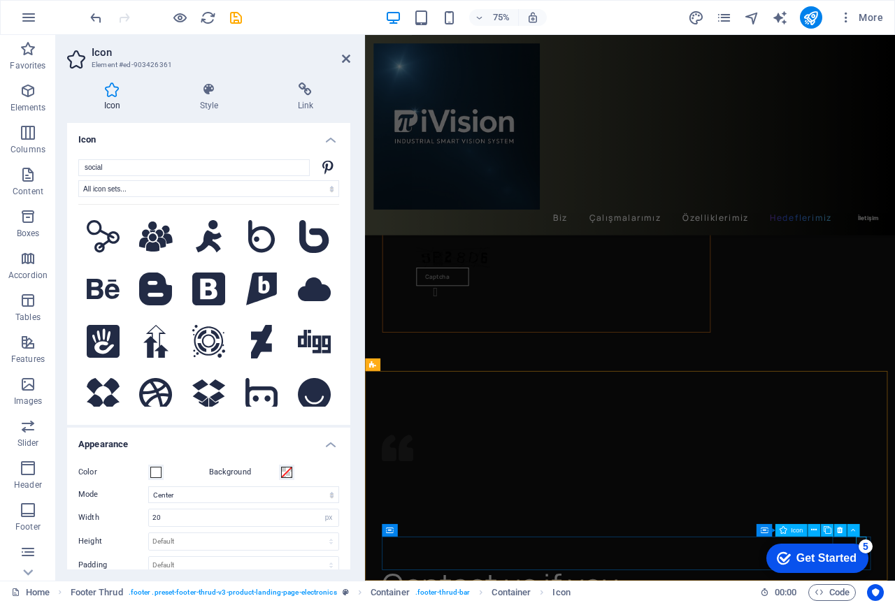
scroll to position [3062, 0]
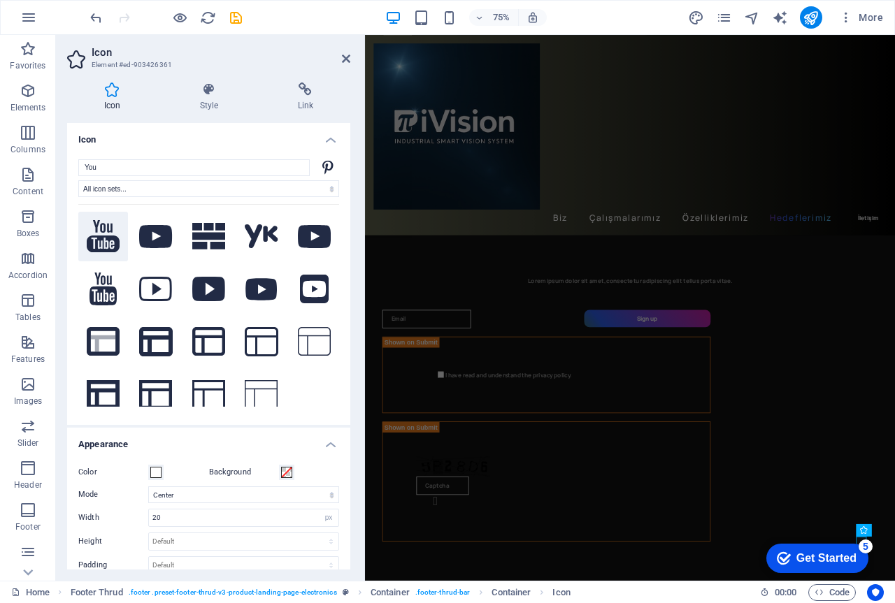
type input "You"
click at [101, 233] on icon at bounding box center [103, 236] width 33 height 32
click at [304, 90] on icon at bounding box center [305, 89] width 89 height 14
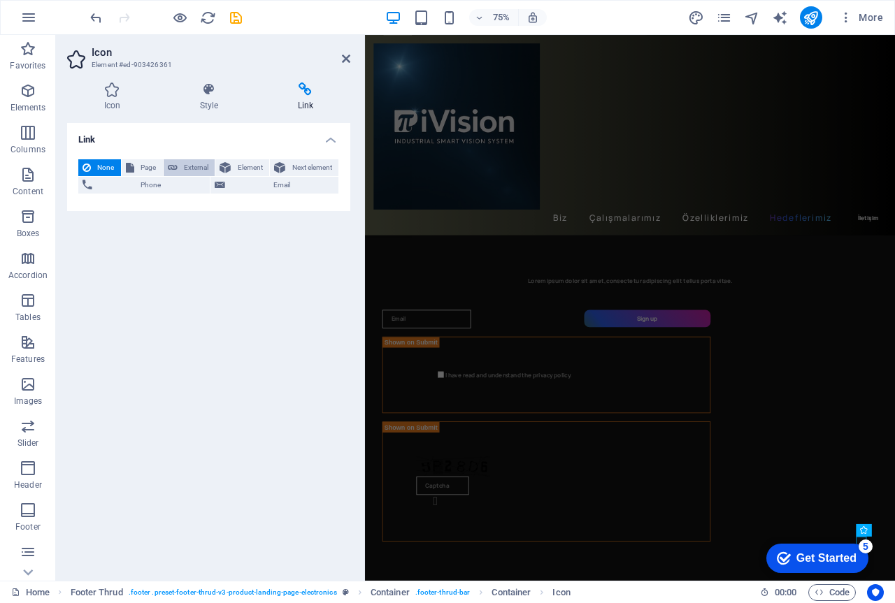
click at [201, 165] on span "External" at bounding box center [196, 167] width 29 height 17
select select "blank"
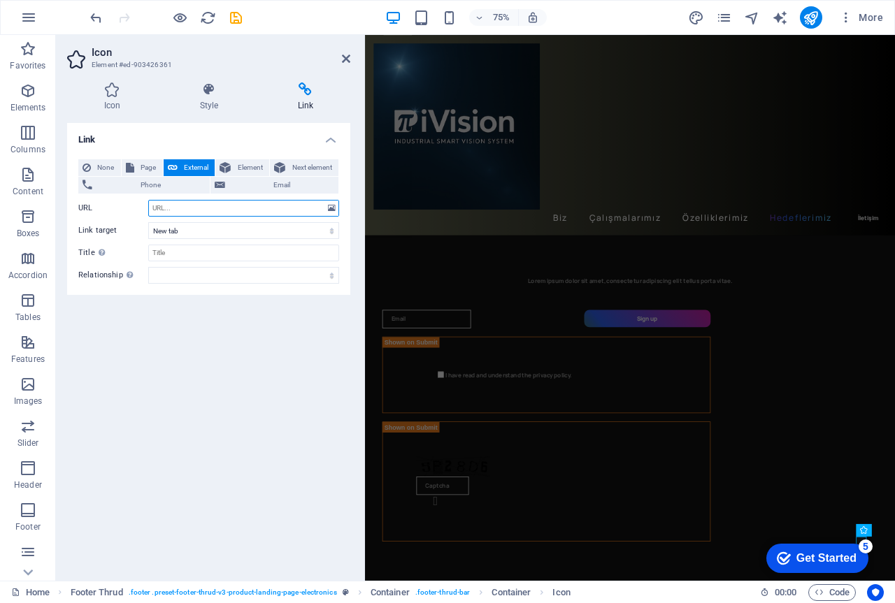
paste input "https://www.youtube.com/@PiVisionTech"
type input "https://www.youtube.com/@PiVisionTech"
click at [236, 347] on div "Link None Page External Element Next element Phone Email Page Home Subpage Lega…" at bounding box center [208, 346] width 283 height 447
click at [236, 15] on icon "save" at bounding box center [236, 18] width 16 height 16
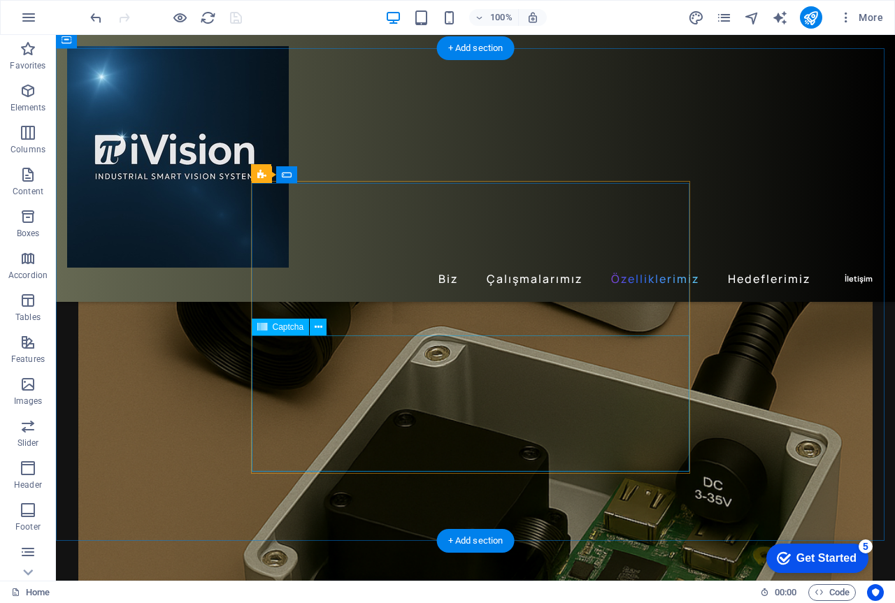
scroll to position [2432, 0]
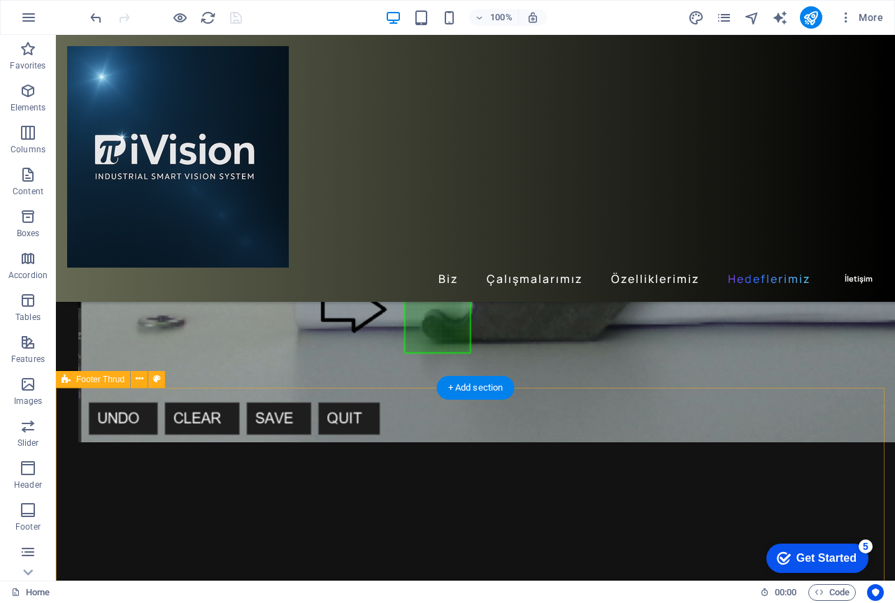
scroll to position [3341, 0]
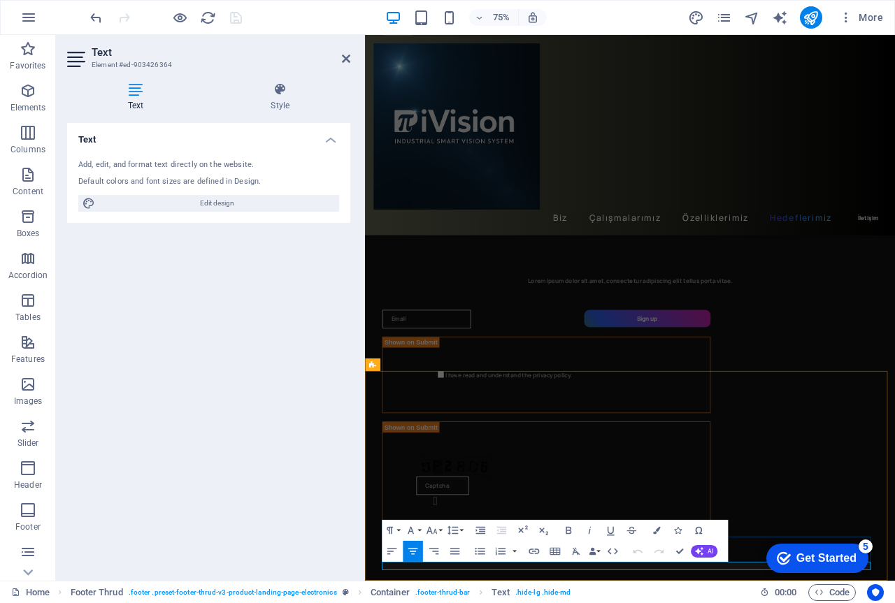
drag, startPoint x: 758, startPoint y: 744, endPoint x: 649, endPoint y: 733, distance: 109.5
click at [567, 531] on icon "button" at bounding box center [568, 529] width 13 height 13
click at [419, 529] on button "Font Family" at bounding box center [413, 529] width 20 height 21
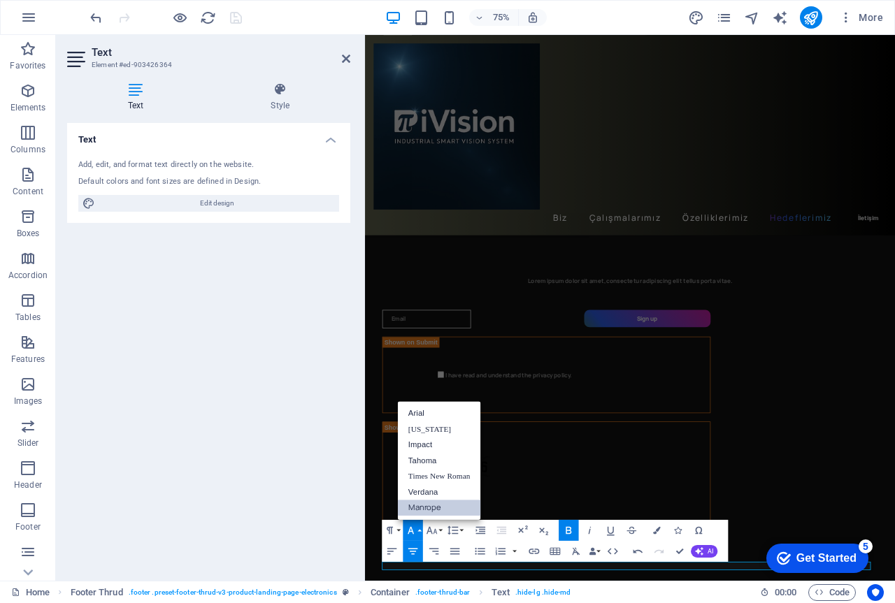
scroll to position [0, 0]
click at [423, 444] on link "Impact" at bounding box center [439, 445] width 83 height 16
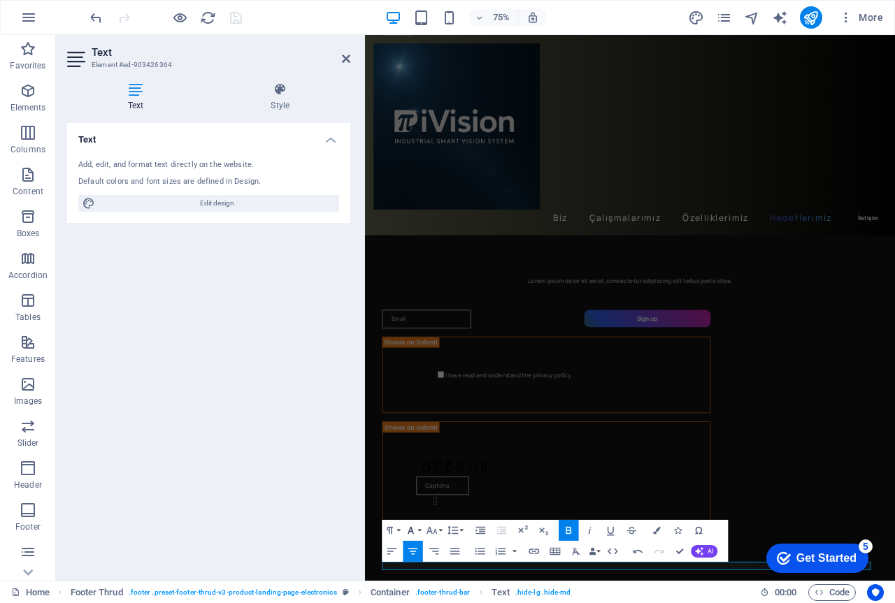
click at [419, 530] on button "Font Family" at bounding box center [413, 529] width 20 height 21
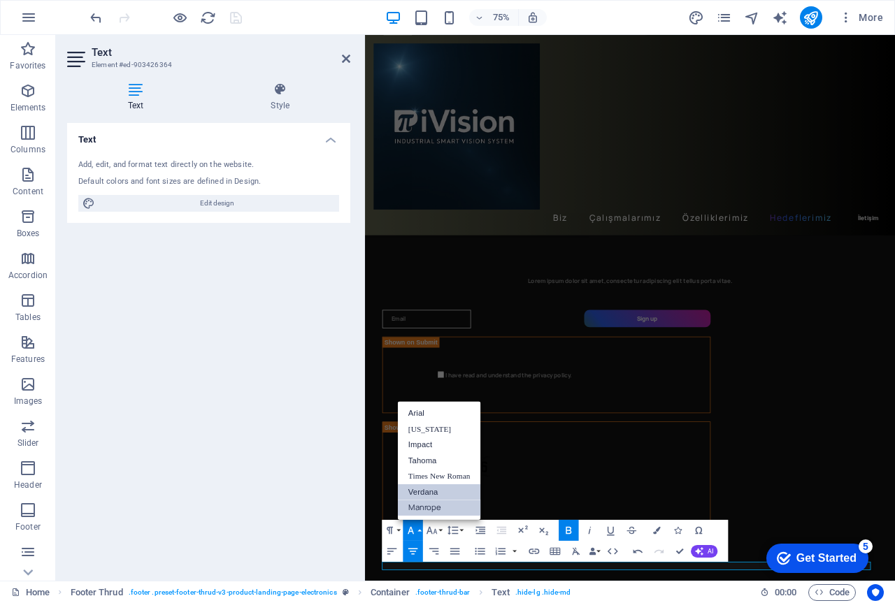
click at [425, 494] on link "Verdana" at bounding box center [439, 492] width 83 height 16
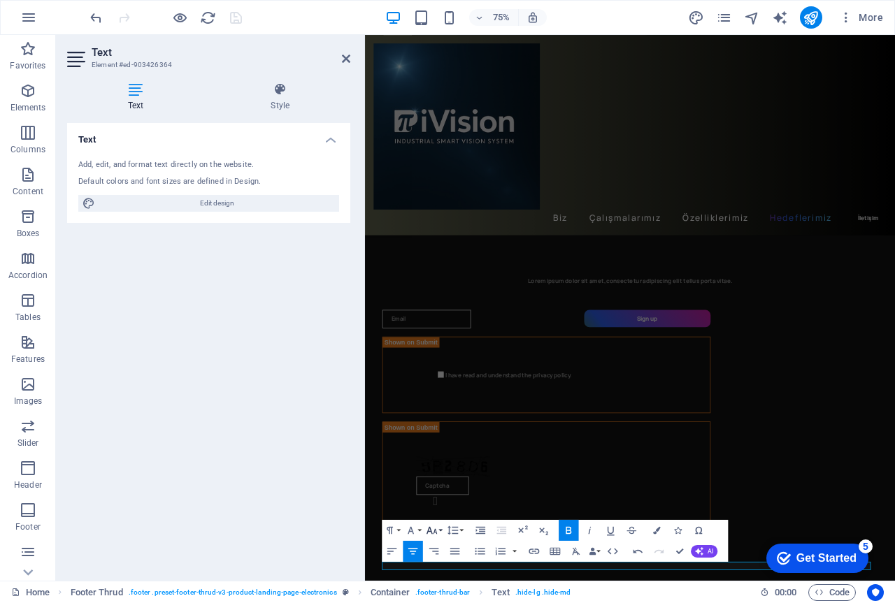
click at [441, 530] on button "Font Size" at bounding box center [434, 529] width 20 height 21
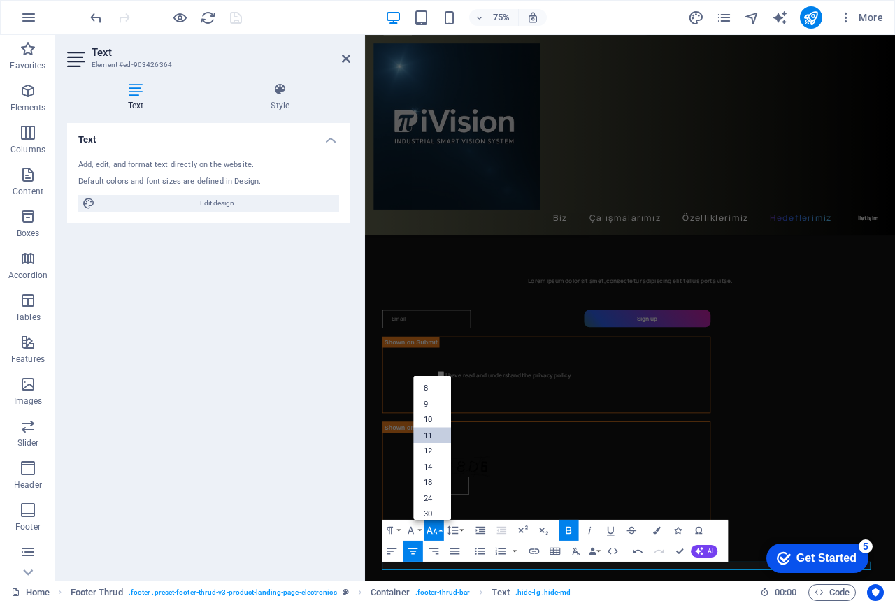
scroll to position [79, 0]
click at [433, 425] on link "18" at bounding box center [432, 422] width 38 height 16
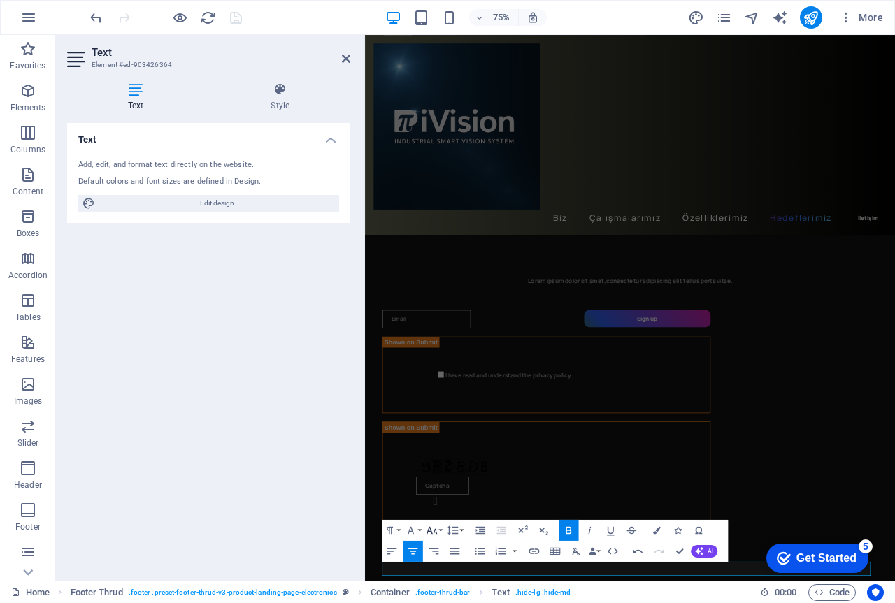
click at [434, 529] on icon "button" at bounding box center [431, 529] width 13 height 13
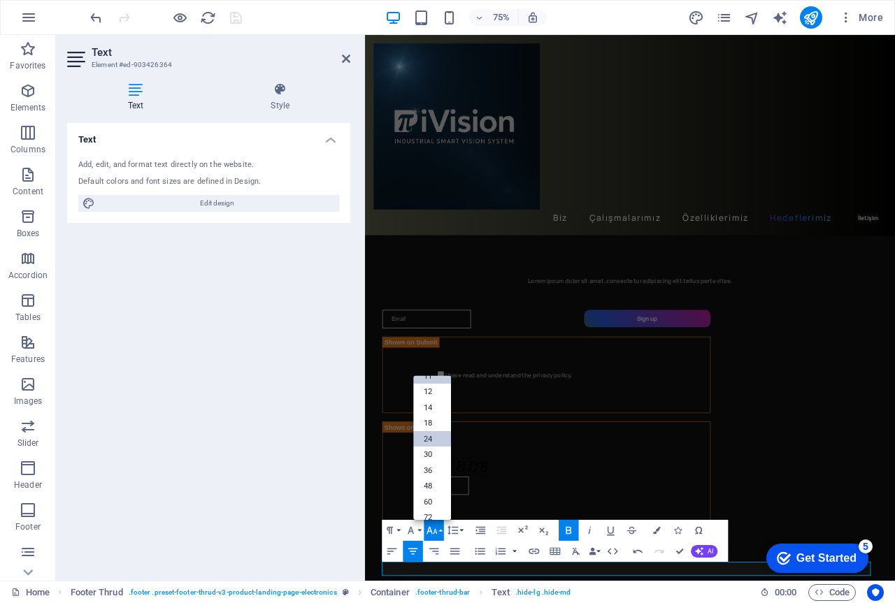
click at [435, 440] on link "24" at bounding box center [432, 439] width 38 height 16
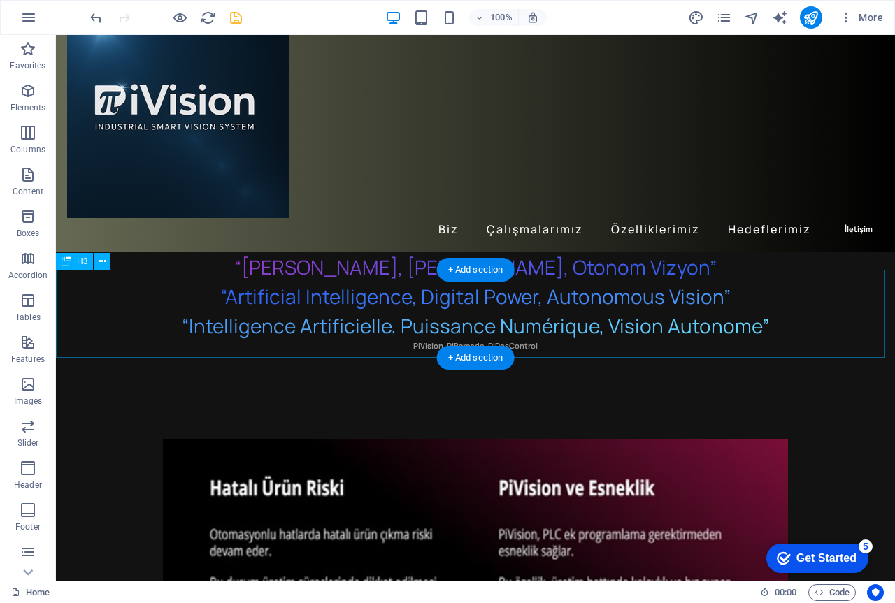
scroll to position [0, 0]
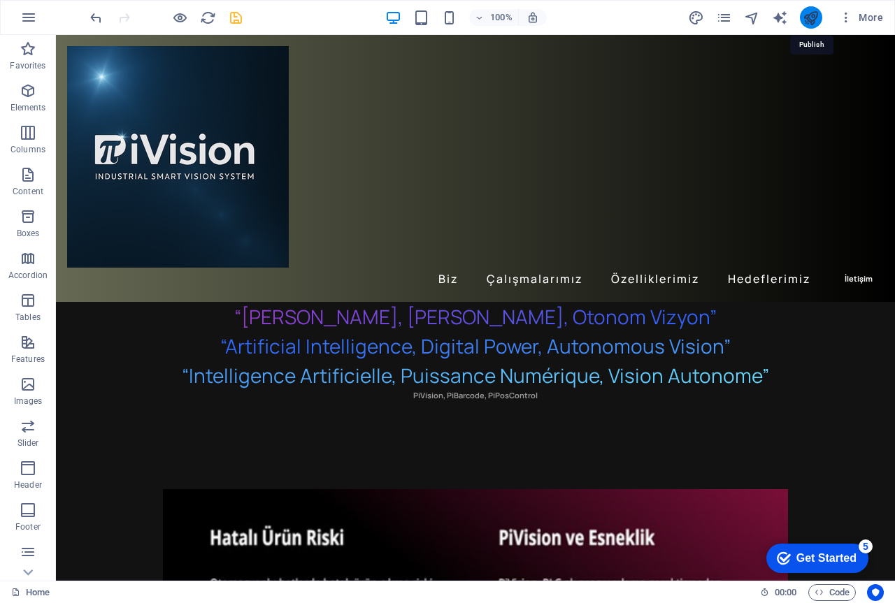
click at [806, 17] on icon "publish" at bounding box center [810, 18] width 16 height 16
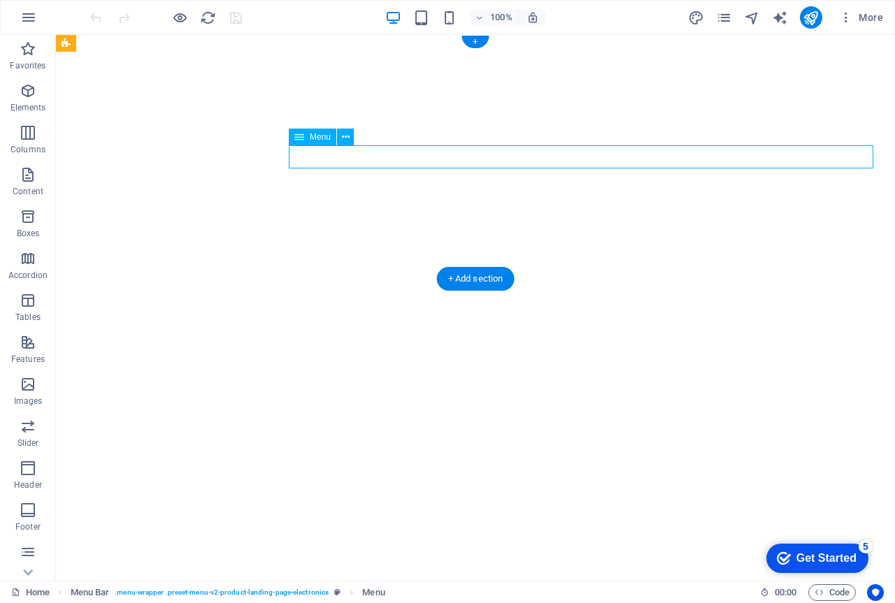
select select "default"
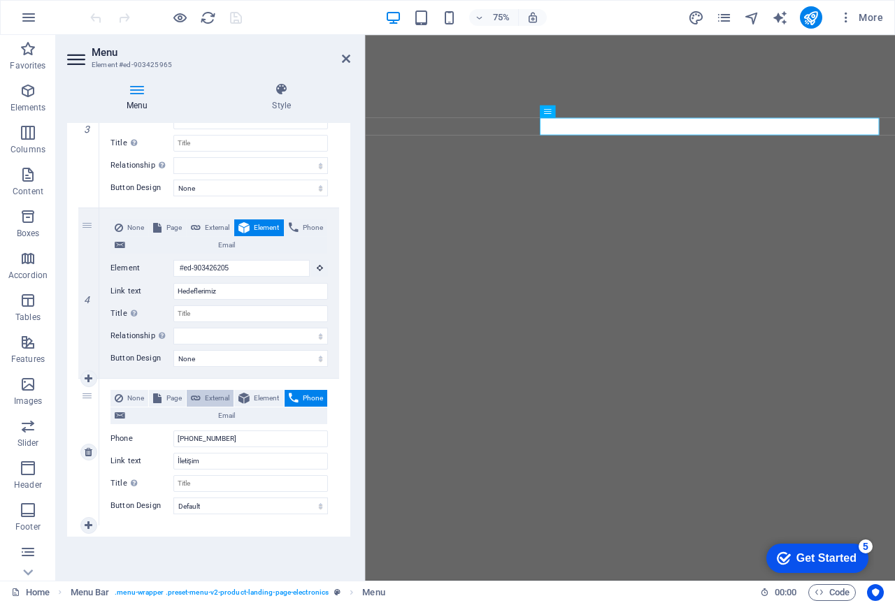
scroll to position [565, 0]
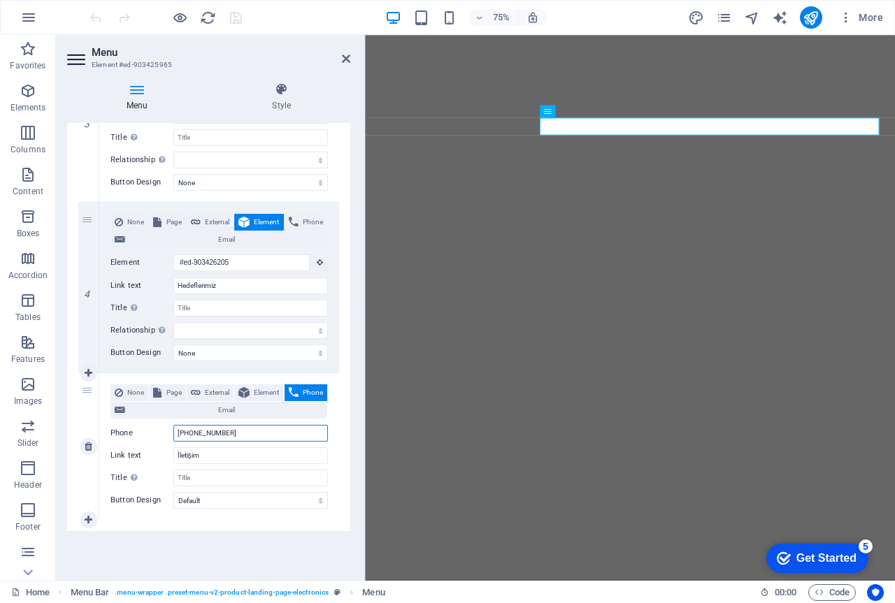
click at [233, 434] on input "[PHONE_NUMBER]" at bounding box center [250, 433] width 154 height 17
click at [125, 410] on icon at bounding box center [120, 410] width 10 height 17
select select
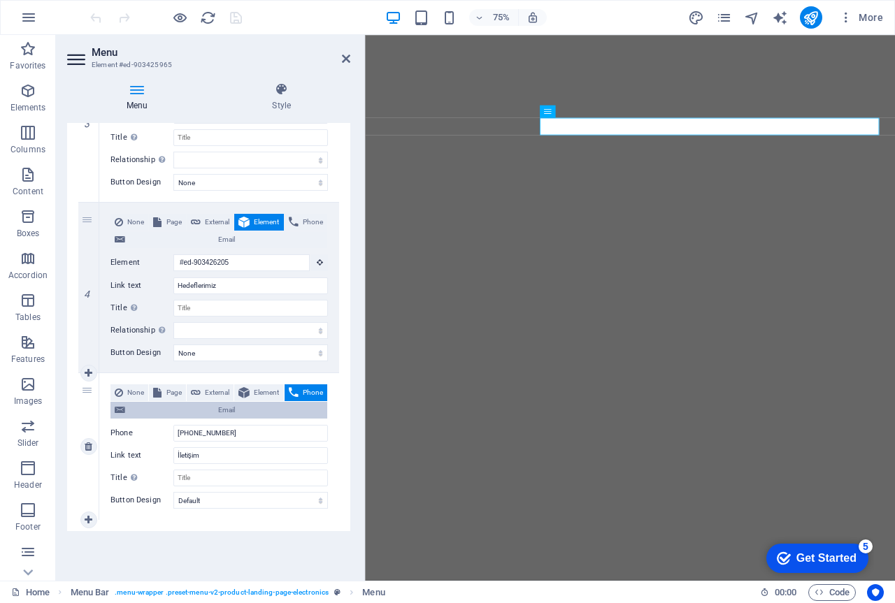
select select
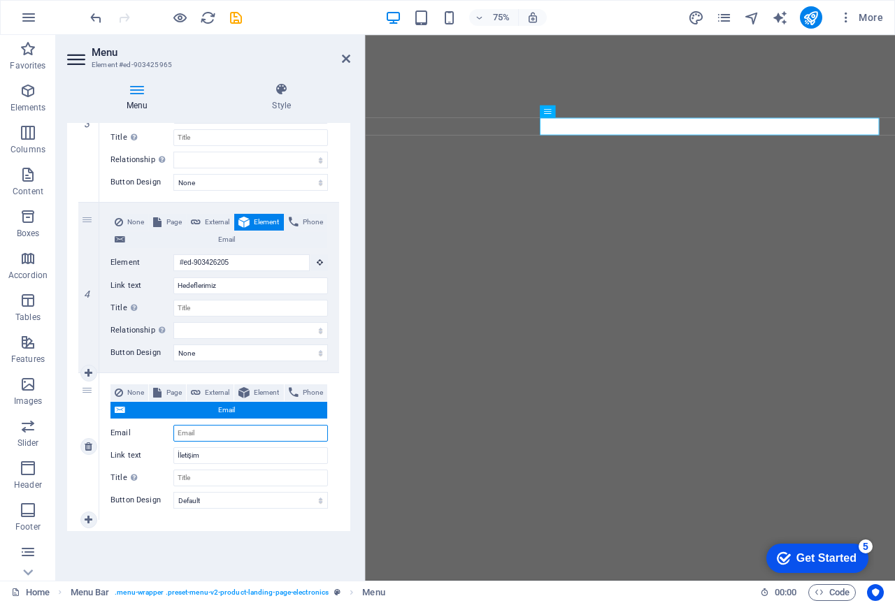
click at [191, 432] on input "Email" at bounding box center [250, 433] width 154 height 17
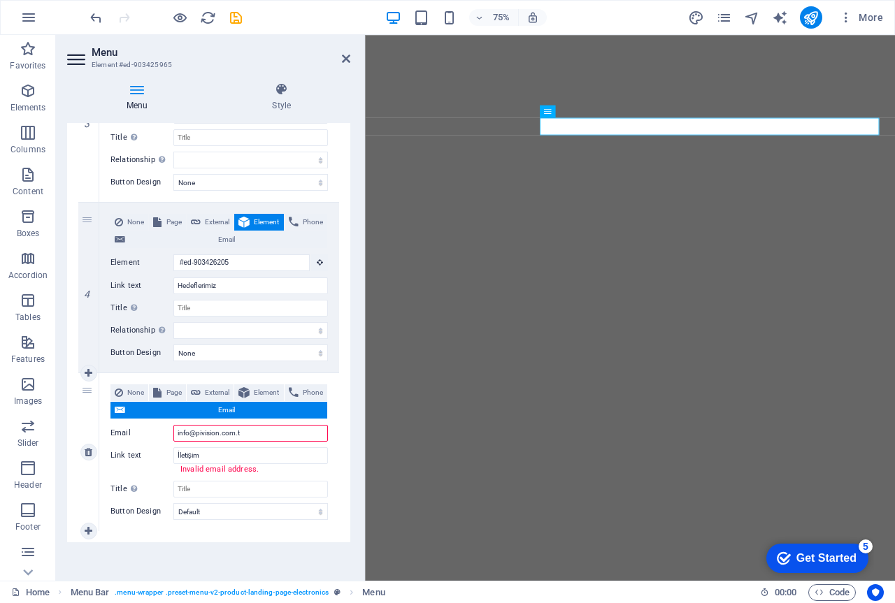
type input "[EMAIL_ADDRESS][DOMAIN_NAME]"
select select
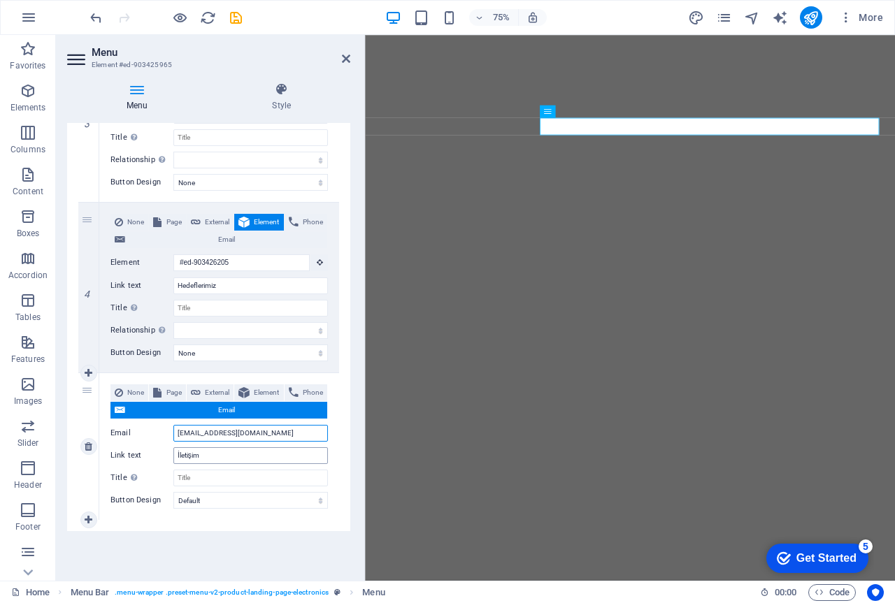
type input "[EMAIL_ADDRESS][DOMAIN_NAME]"
click at [214, 452] on input "İletişim" at bounding box center [250, 455] width 154 height 17
click at [203, 479] on input "Title Additional link description, should not be the same as the link text. The…" at bounding box center [250, 478] width 154 height 17
click at [303, 401] on span "Phone" at bounding box center [313, 392] width 20 height 17
select select
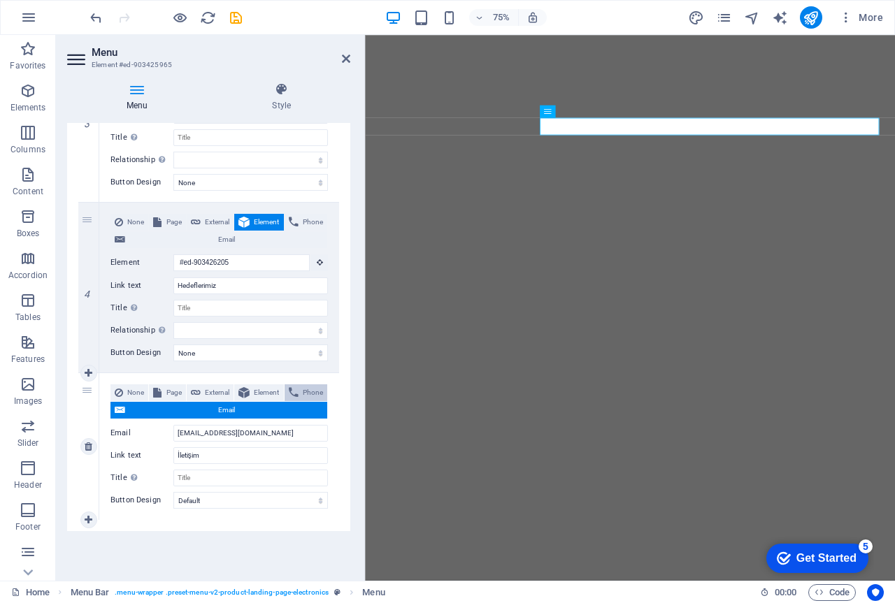
select select
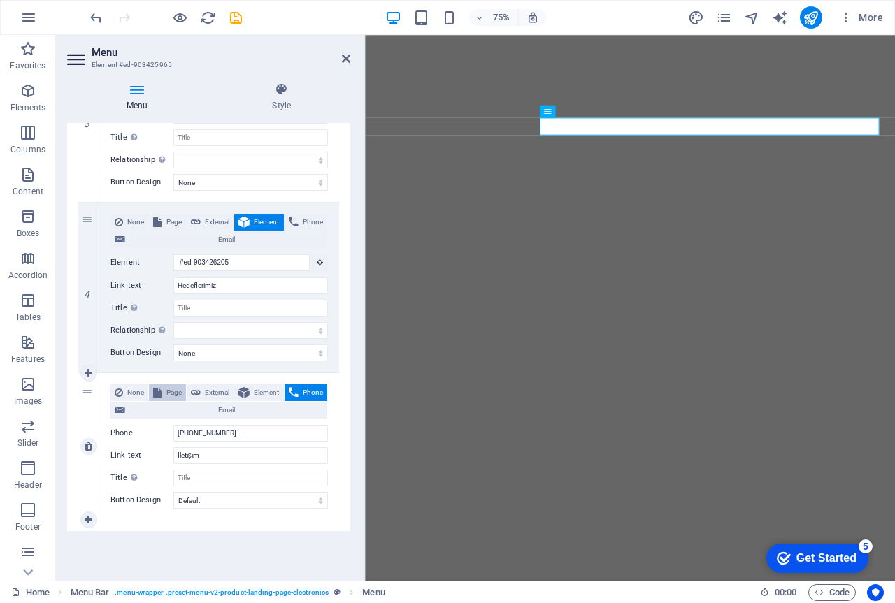
click at [181, 393] on span "Page" at bounding box center [173, 392] width 15 height 17
select select
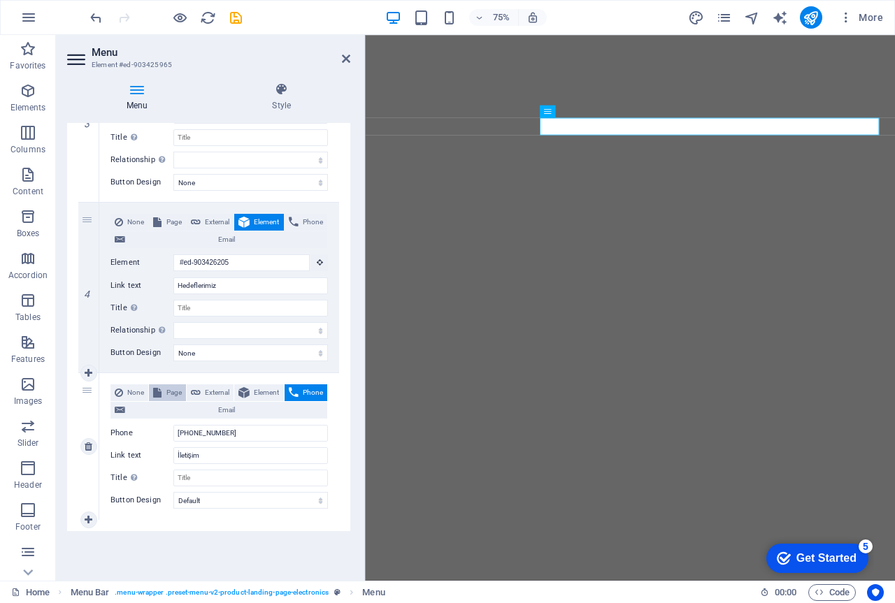
select select
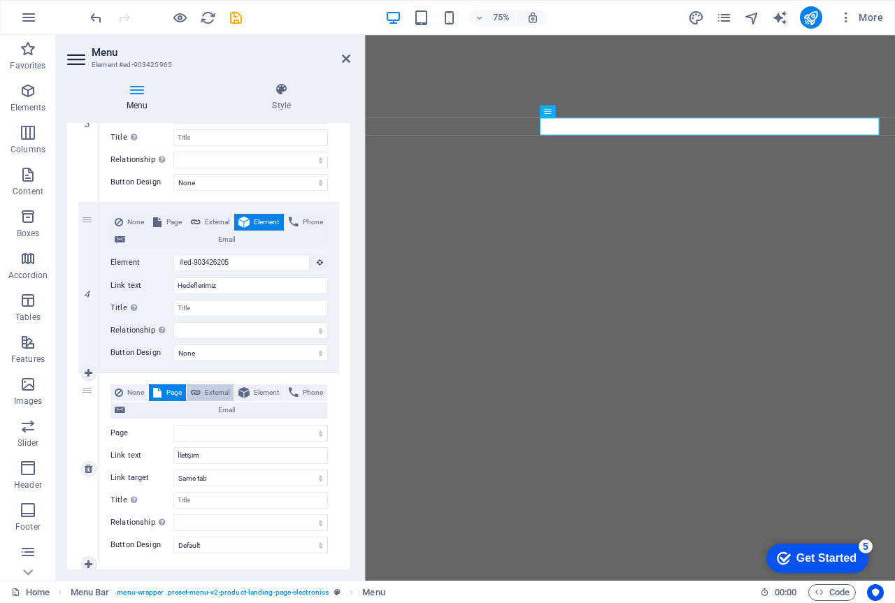
click at [223, 391] on button "External" at bounding box center [210, 392] width 47 height 17
select select
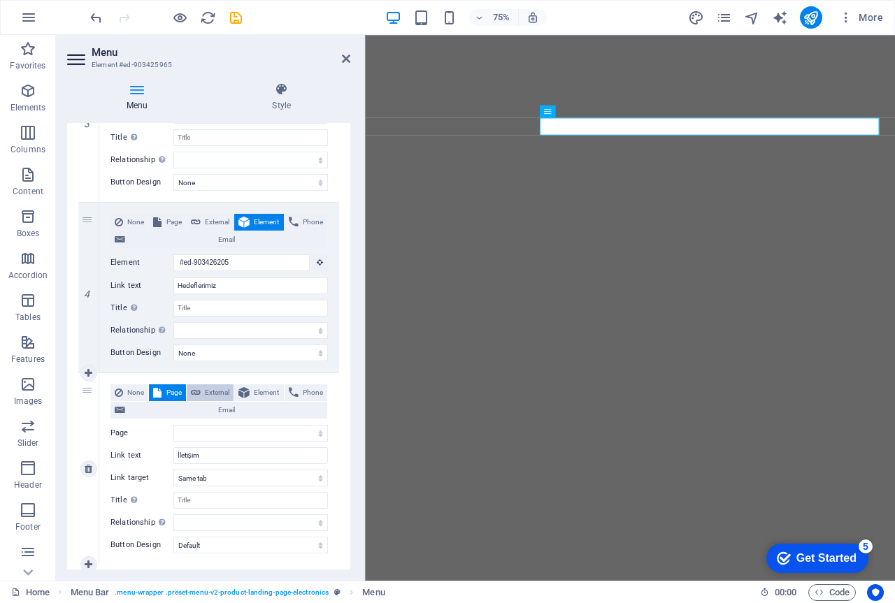
select select "blank"
select select
click at [303, 401] on span "Phone" at bounding box center [313, 392] width 20 height 17
select select
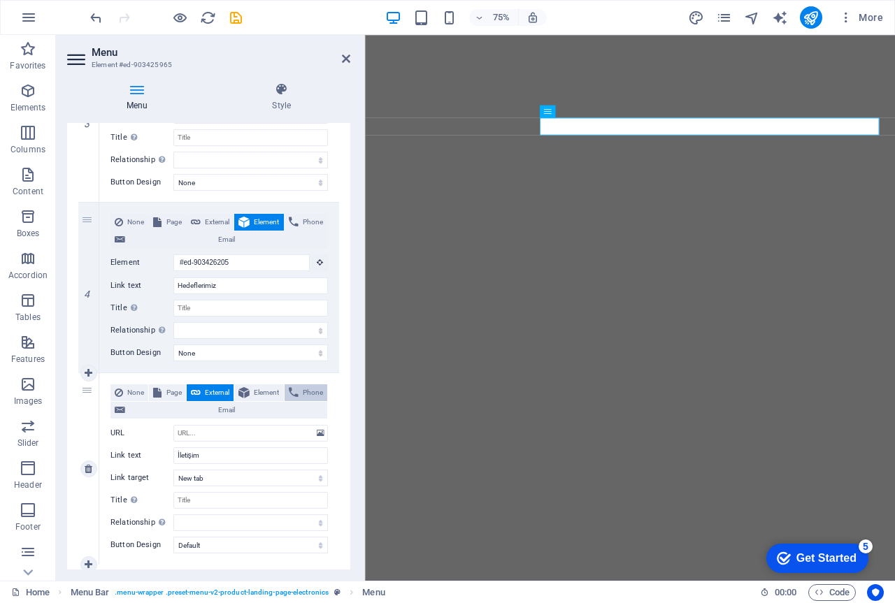
select select
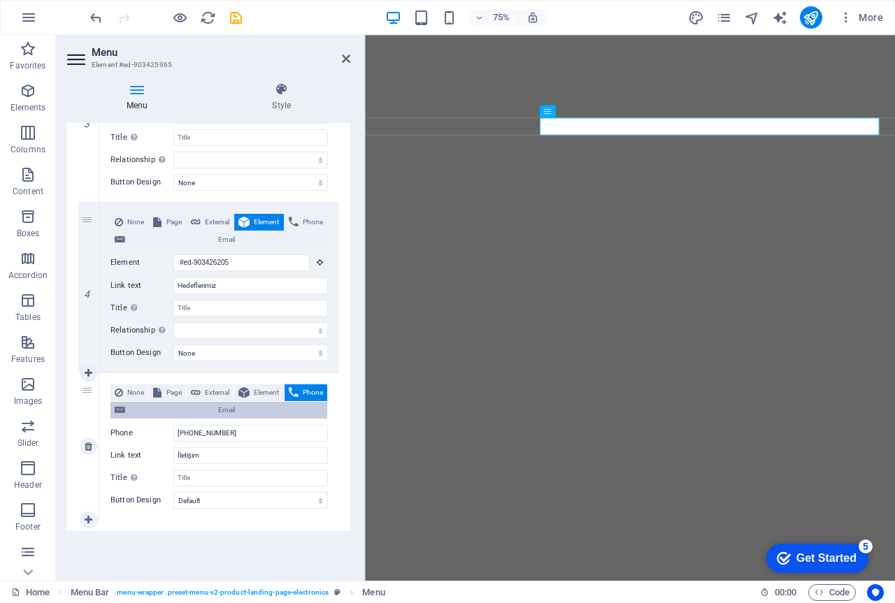
click at [263, 409] on span "Email" at bounding box center [226, 410] width 194 height 17
select select
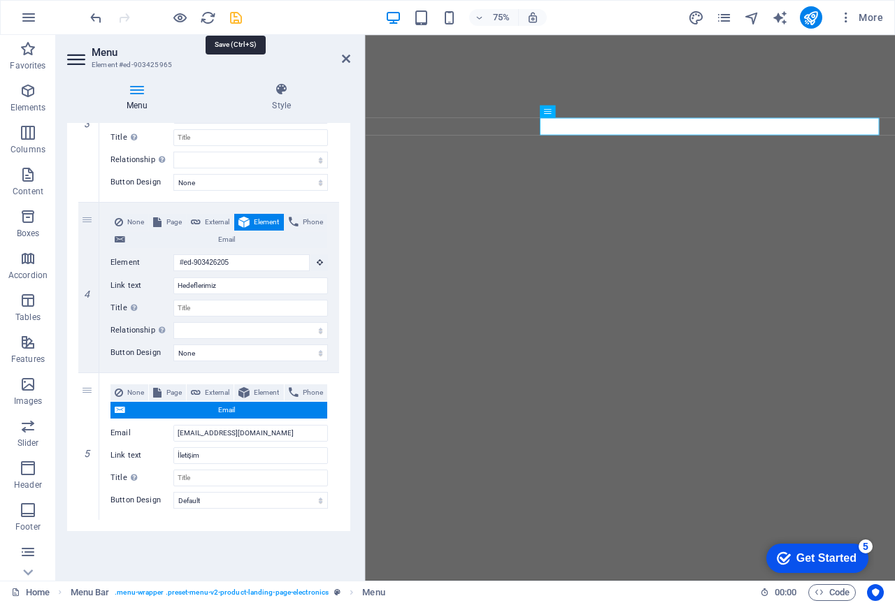
click at [238, 15] on icon "save" at bounding box center [236, 18] width 16 height 16
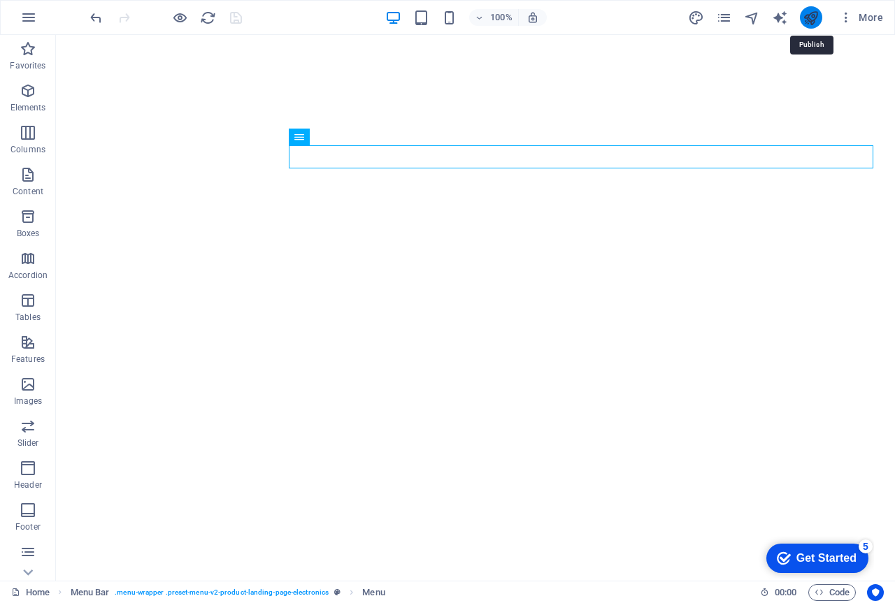
click at [813, 18] on icon "publish" at bounding box center [810, 18] width 16 height 16
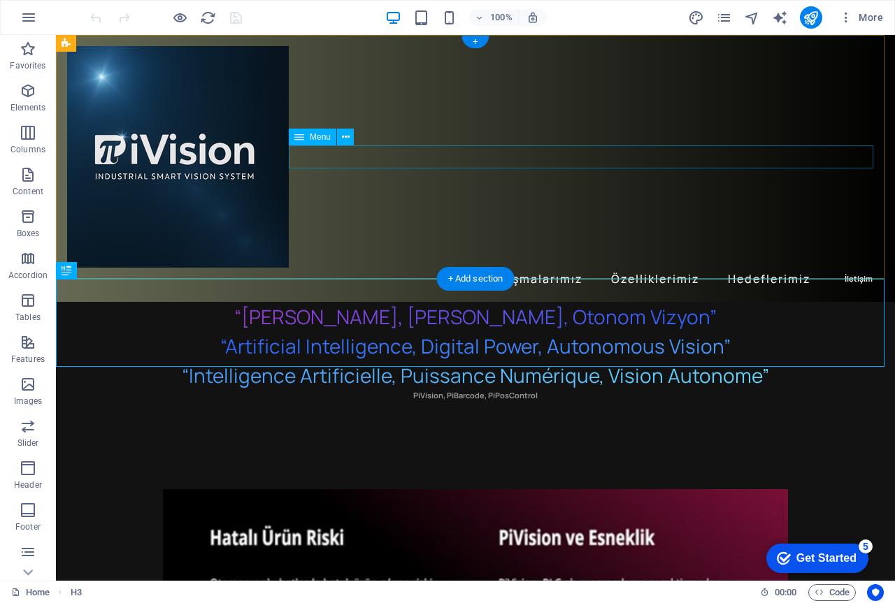
click at [845, 268] on nav "Biz Çalışmalarımız Özelliklerimiz Hedeflerimiz İletişim" at bounding box center [475, 279] width 816 height 23
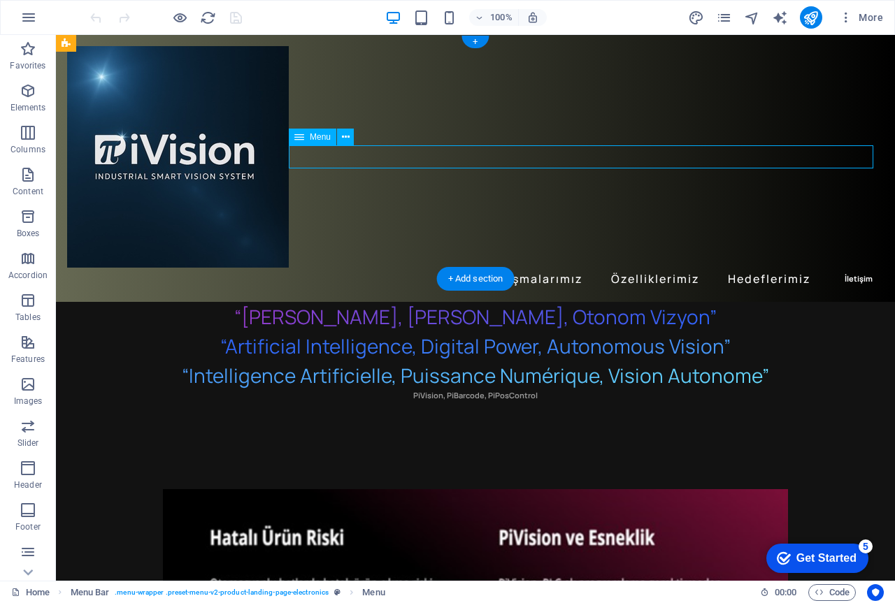
click at [845, 268] on nav "Biz Çalışmalarımız Özelliklerimiz Hedeflerimiz İletişim" at bounding box center [475, 279] width 816 height 23
select select
select select "default"
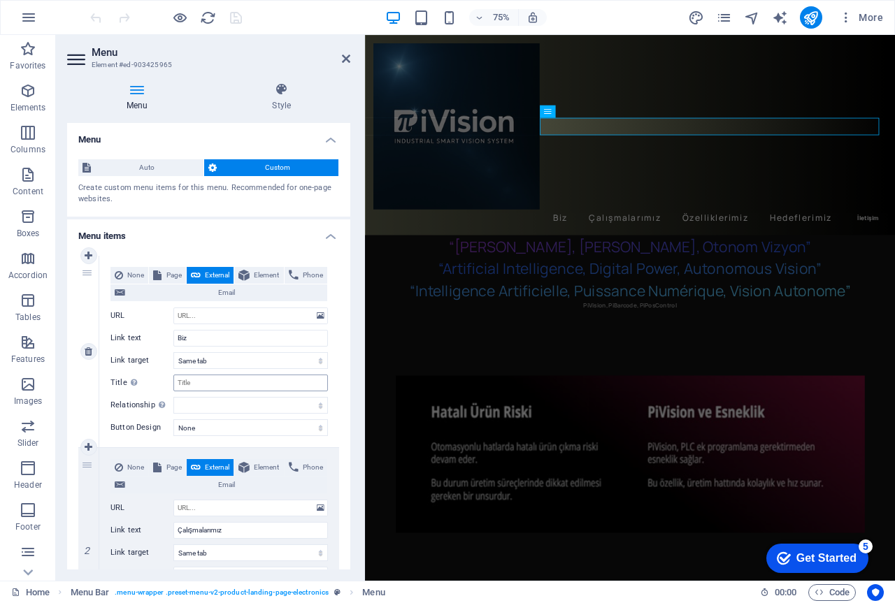
scroll to position [70, 0]
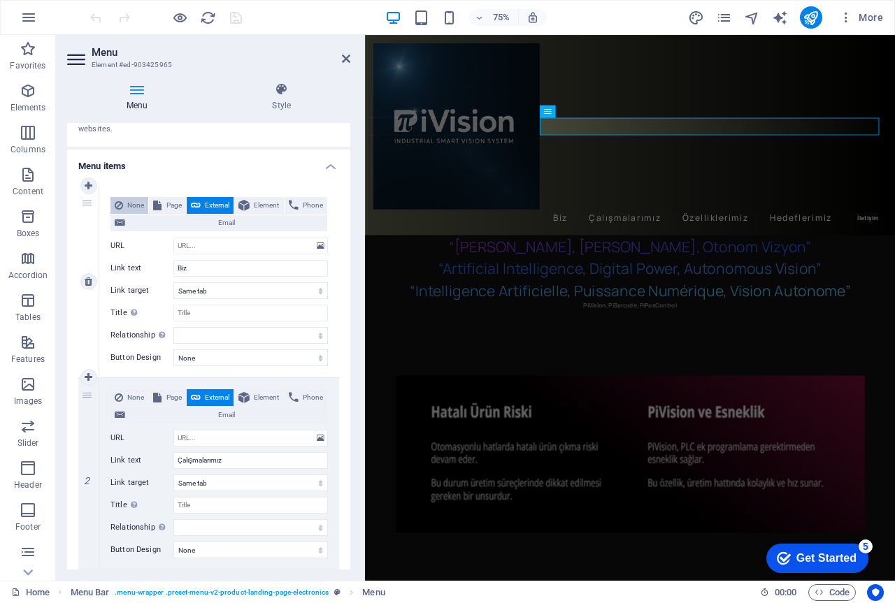
click at [136, 202] on span "None" at bounding box center [135, 205] width 17 height 17
select select
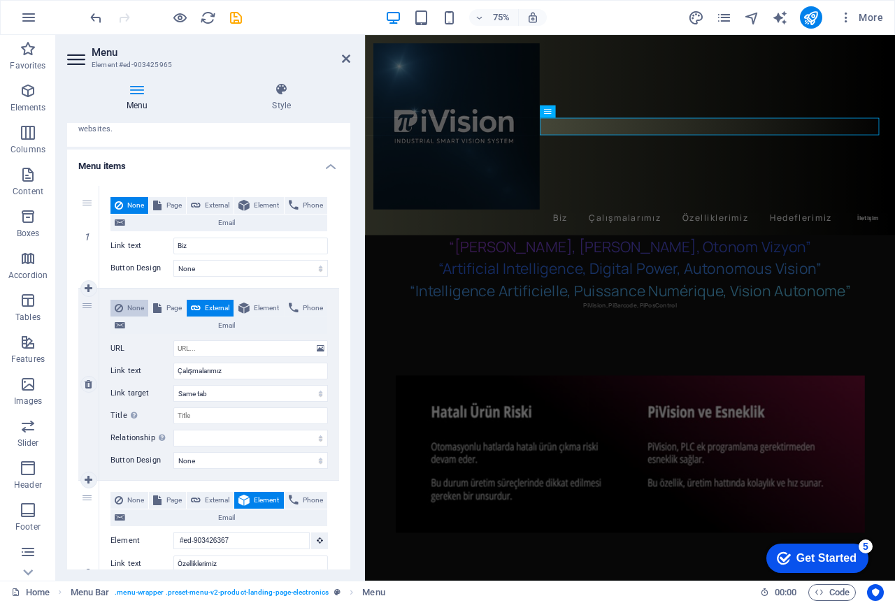
click at [138, 307] on span "None" at bounding box center [135, 308] width 17 height 17
select select
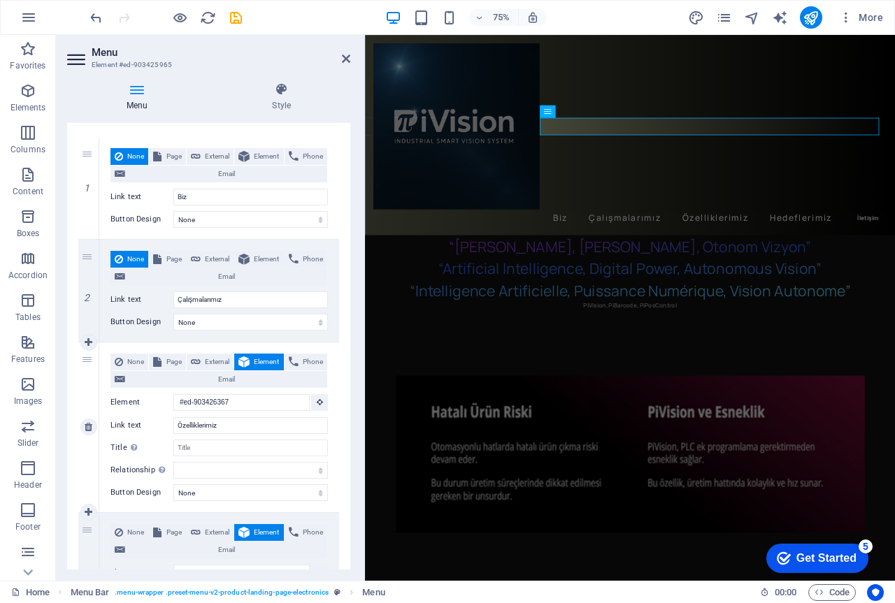
scroll to position [210, 0]
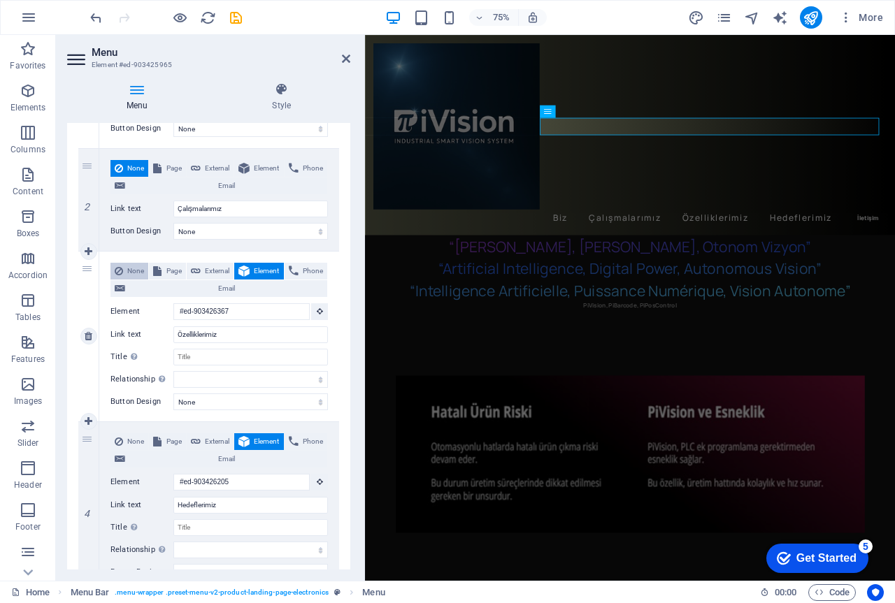
click at [138, 270] on span "None" at bounding box center [135, 271] width 17 height 17
select select
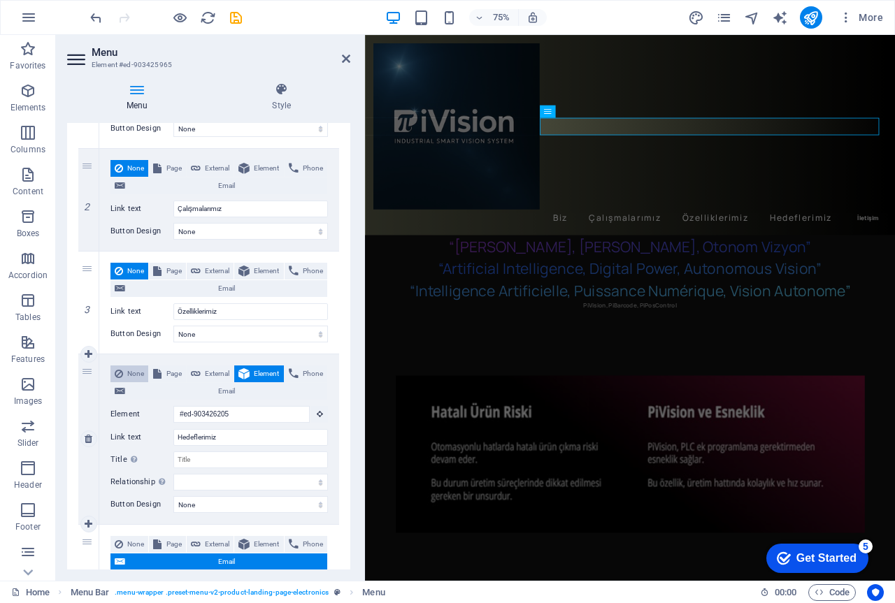
click at [144, 375] on span "None" at bounding box center [135, 374] width 17 height 17
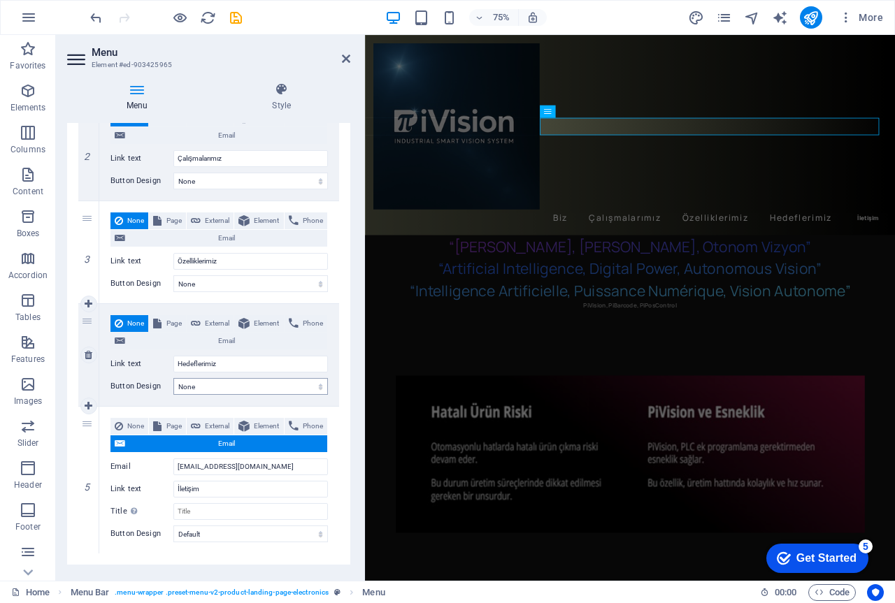
scroll to position [294, 0]
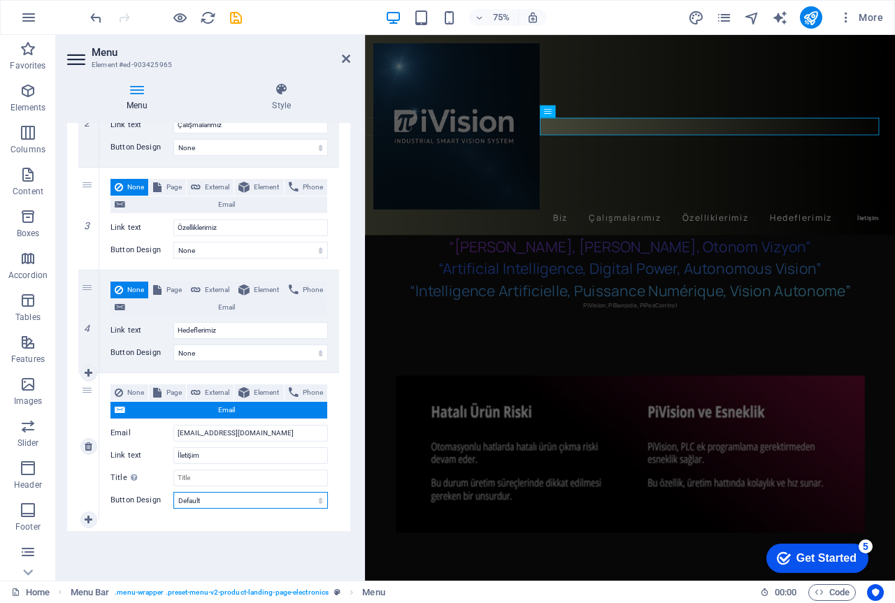
click at [209, 499] on select "None Default Primary Secondary" at bounding box center [250, 500] width 154 height 17
select select "primary"
click at [173, 492] on select "None Default Primary Secondary" at bounding box center [250, 500] width 154 height 17
click at [234, 16] on icon "save" at bounding box center [236, 18] width 16 height 16
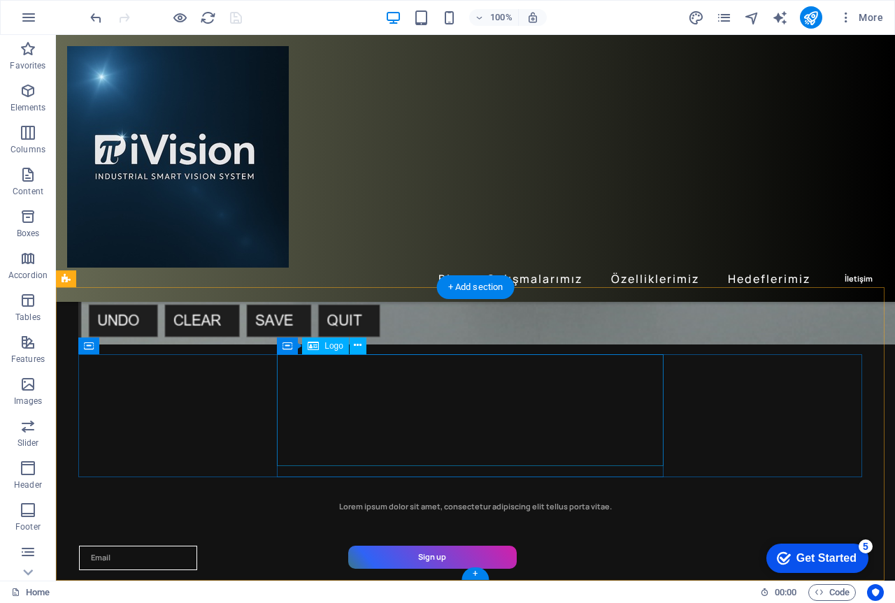
scroll to position [3355, 0]
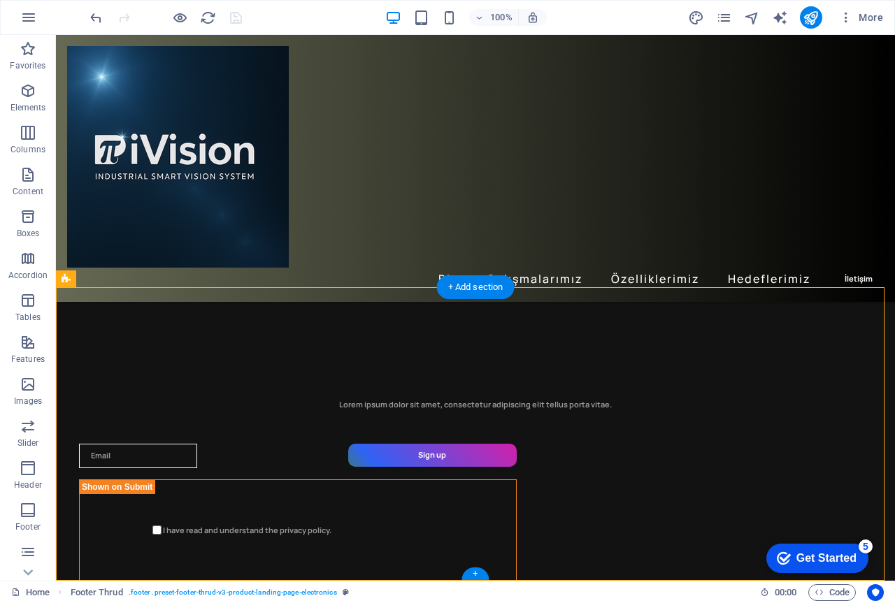
drag, startPoint x: 479, startPoint y: 556, endPoint x: 489, endPoint y: 329, distance: 227.3
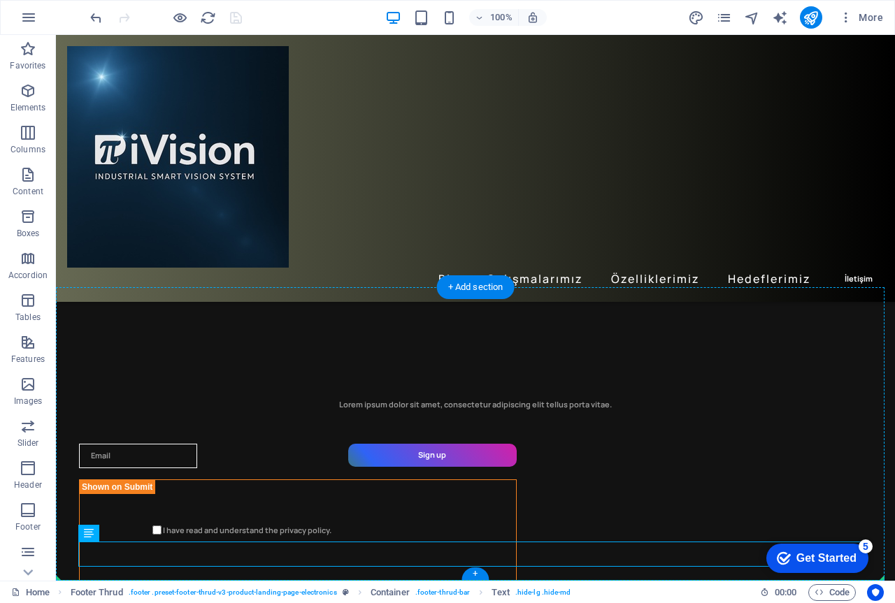
drag, startPoint x: 458, startPoint y: 556, endPoint x: 470, endPoint y: 483, distance: 73.8
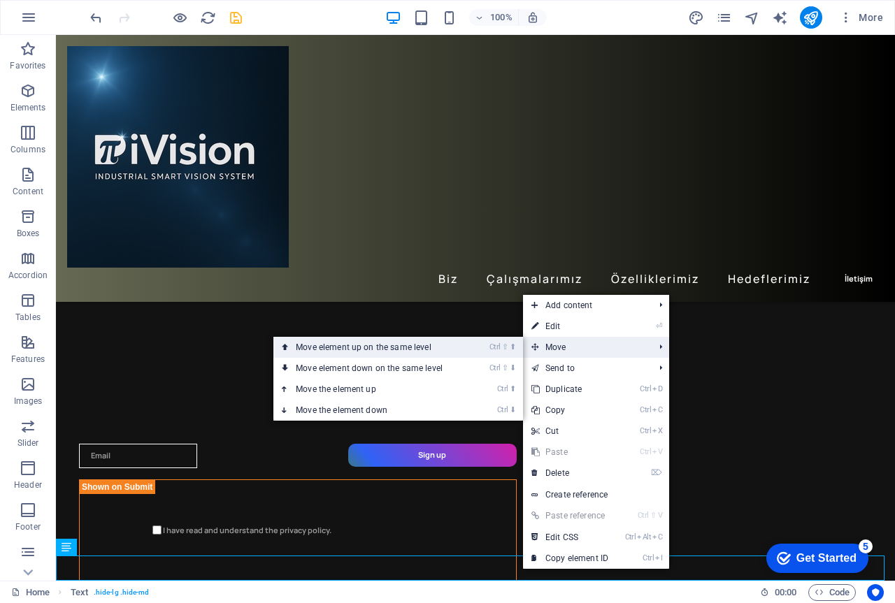
click at [431, 349] on link "Ctrl ⇧ ⬆ Move element up on the same level" at bounding box center [371, 347] width 197 height 21
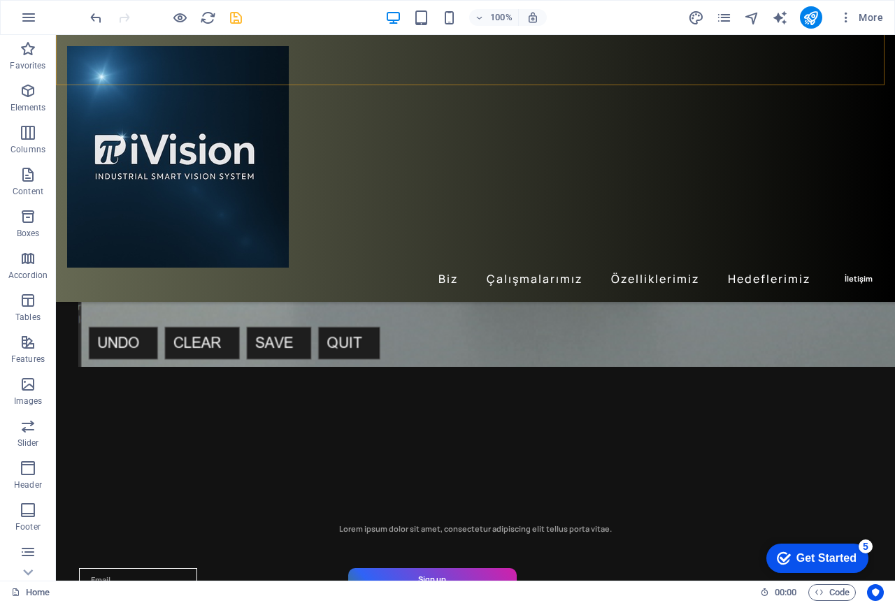
scroll to position [3285, 0]
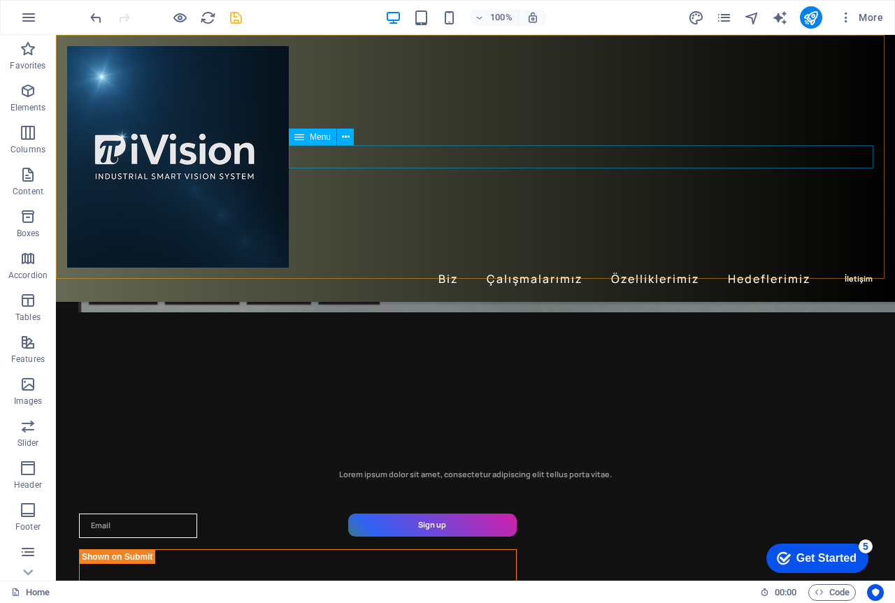
click at [837, 268] on nav "Biz Çalışmalarımız Özelliklerimiz Hedeflerimiz İletişim" at bounding box center [475, 279] width 816 height 23
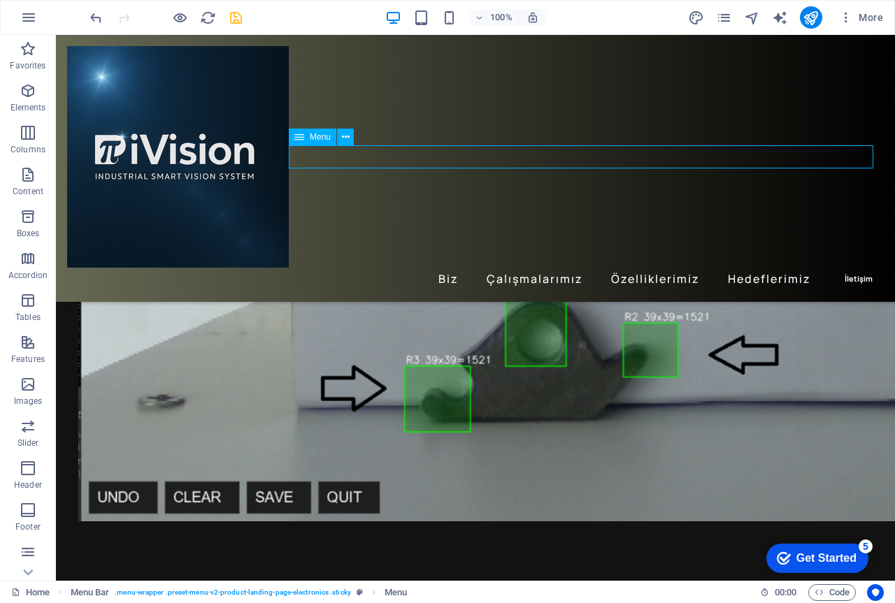
select select "primary"
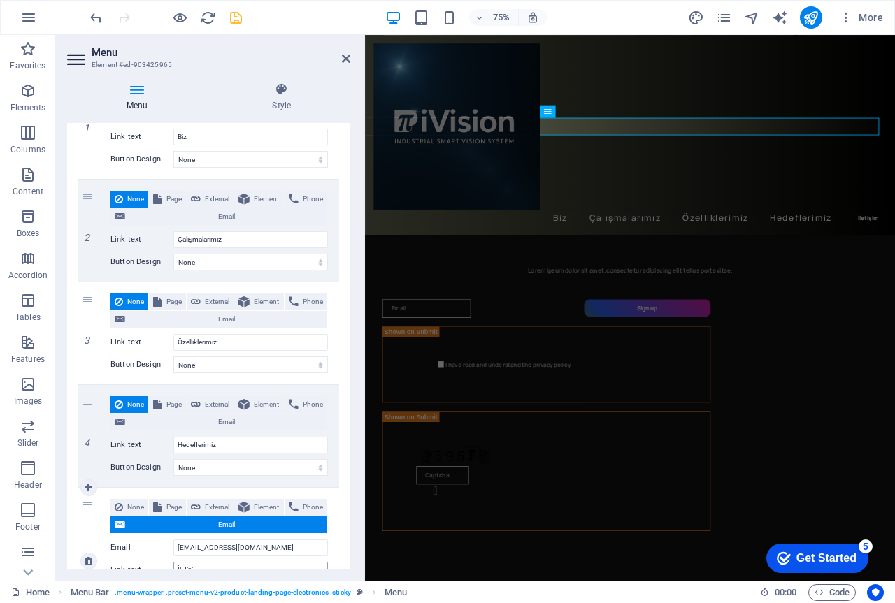
scroll to position [294, 0]
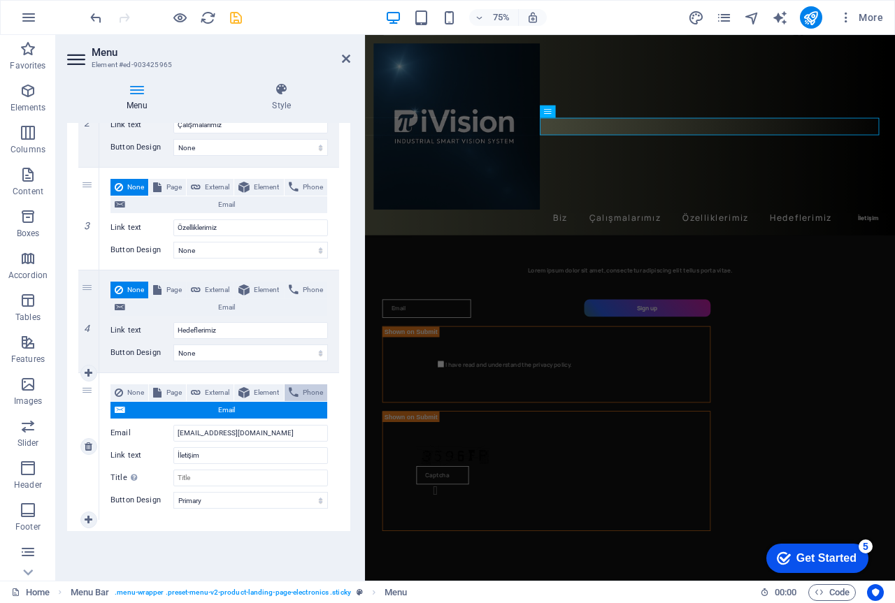
click at [303, 401] on span "Phone" at bounding box center [313, 392] width 20 height 17
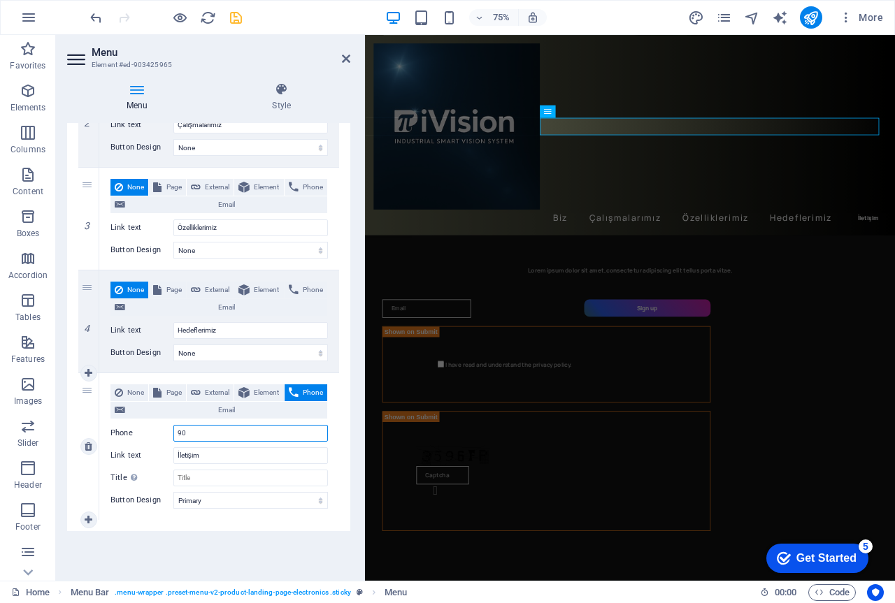
type input "9"
type input "+"
type input "00905385931681"
click at [222, 545] on div "Menu Auto Custom Create custom menu items for this menu. Recommended for one-pa…" at bounding box center [208, 346] width 283 height 447
click at [233, 22] on icon "save" at bounding box center [236, 18] width 16 height 16
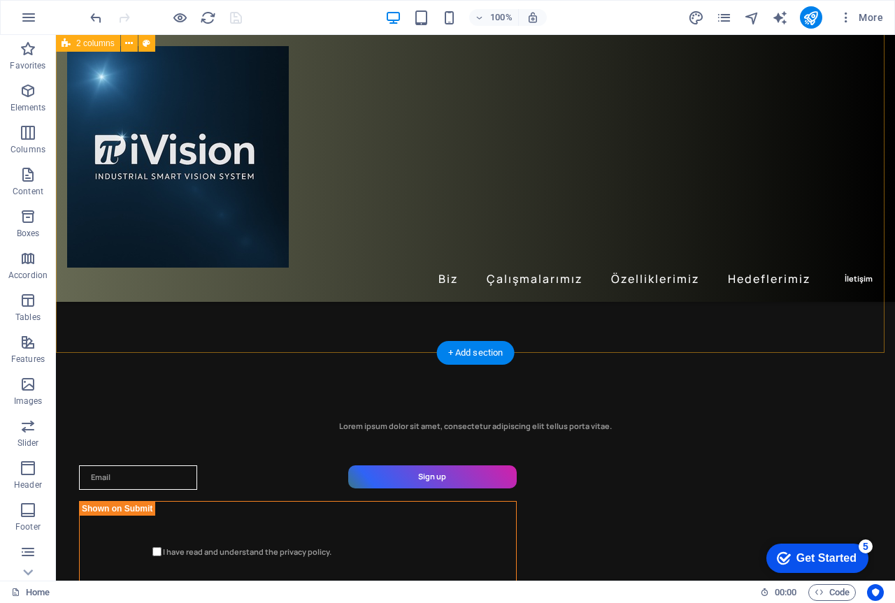
scroll to position [3355, 0]
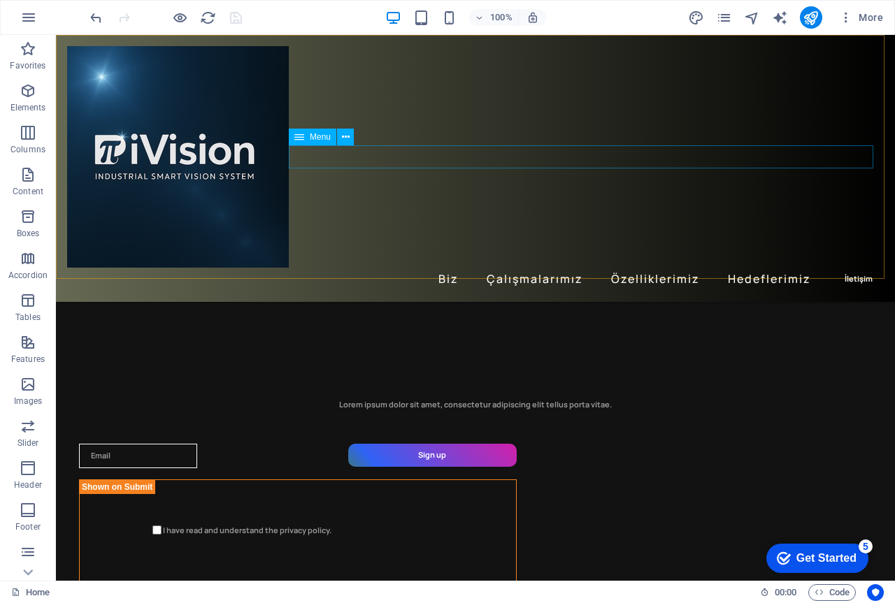
click at [845, 268] on nav "Biz Çalışmalarımız Özelliklerimiz Hedeflerimiz İletişim" at bounding box center [475, 279] width 816 height 23
select select "primary"
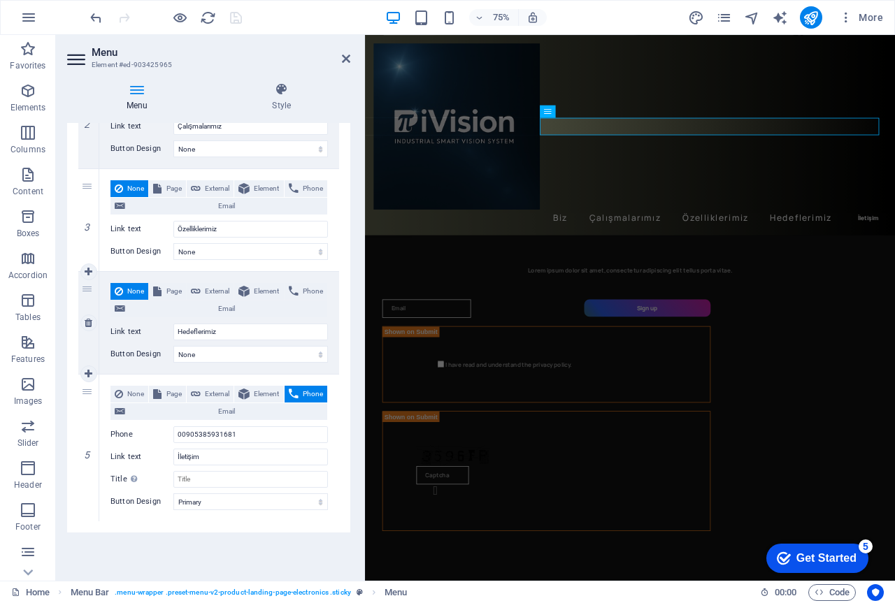
scroll to position [294, 0]
click at [125, 407] on icon at bounding box center [120, 410] width 10 height 17
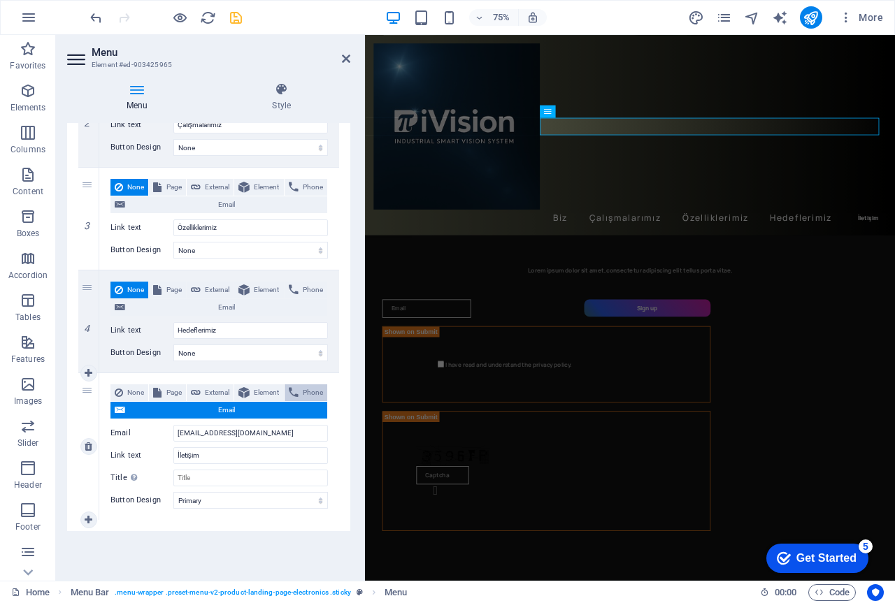
click at [303, 401] on span "Phone" at bounding box center [313, 392] width 20 height 17
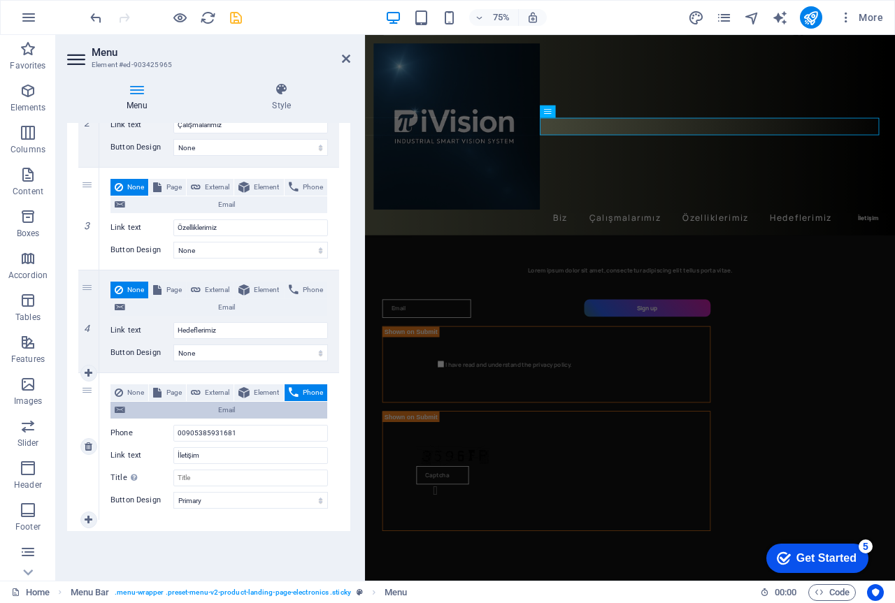
click at [243, 409] on span "Email" at bounding box center [226, 410] width 194 height 17
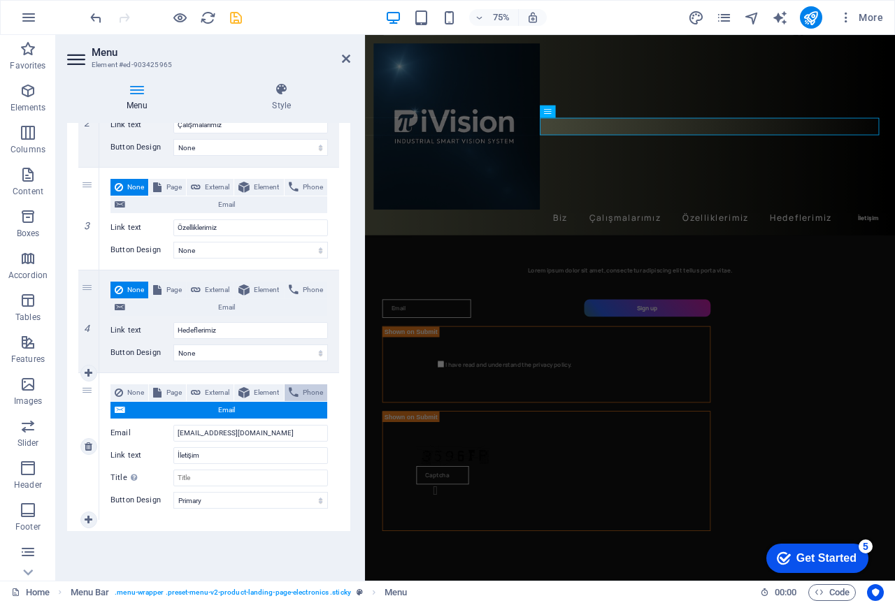
click at [303, 401] on span "Phone" at bounding box center [313, 392] width 20 height 17
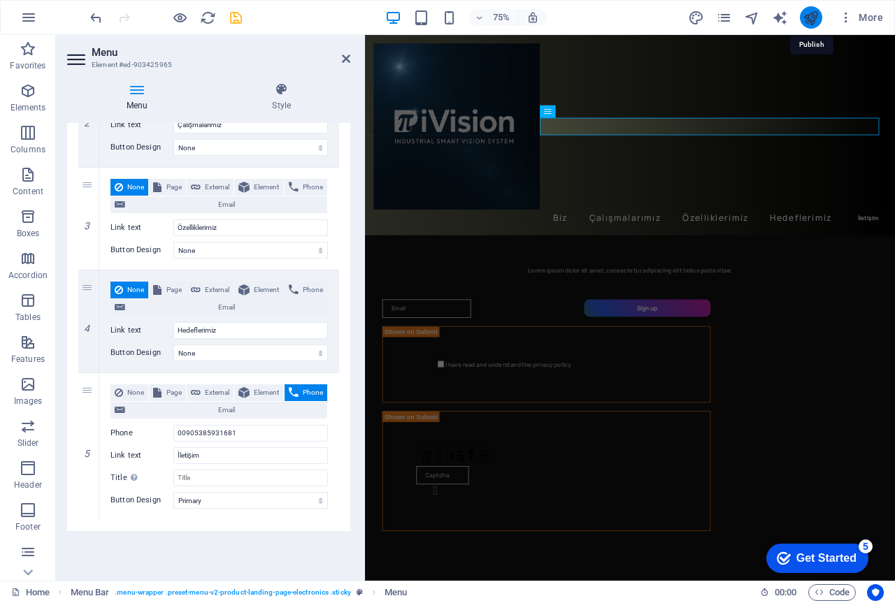
click at [811, 15] on icon "publish" at bounding box center [810, 18] width 16 height 16
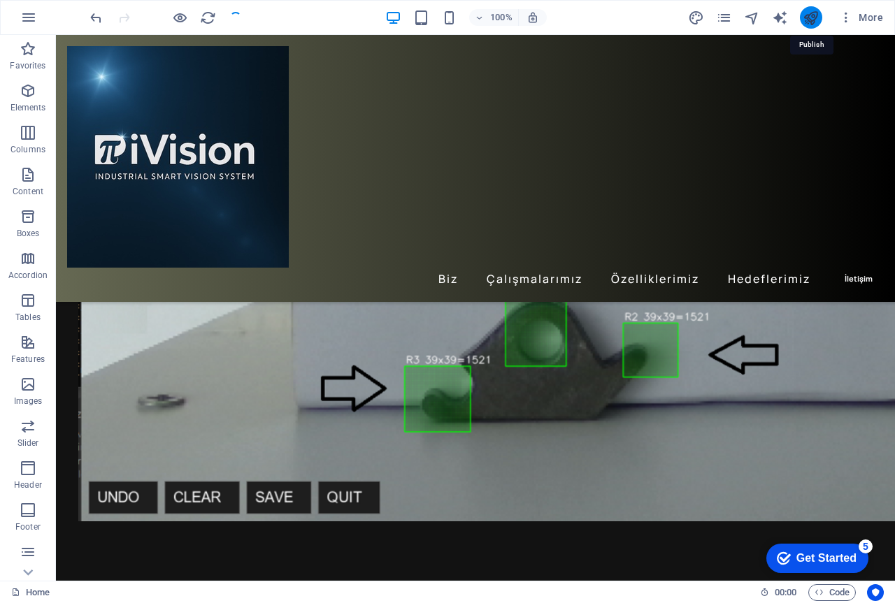
scroll to position [3355, 0]
